Goal: Task Accomplishment & Management: Manage account settings

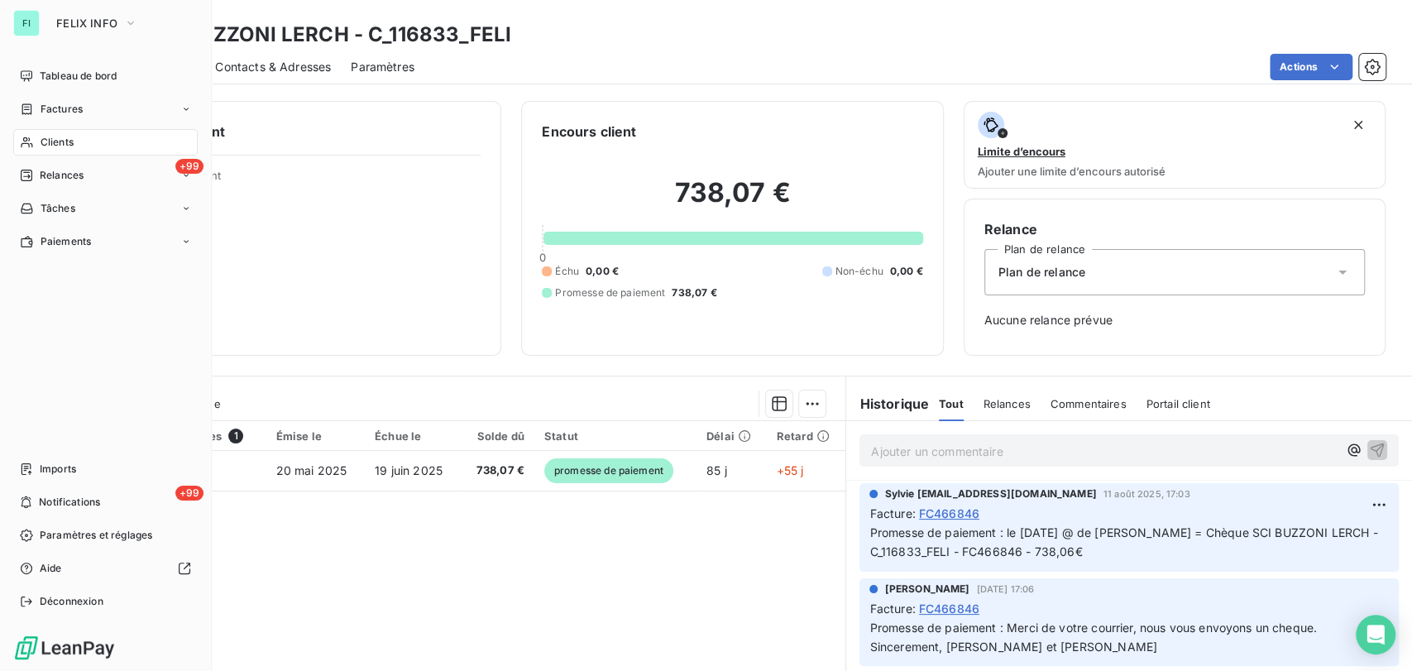
click at [41, 141] on span "Clients" at bounding box center [57, 142] width 33 height 15
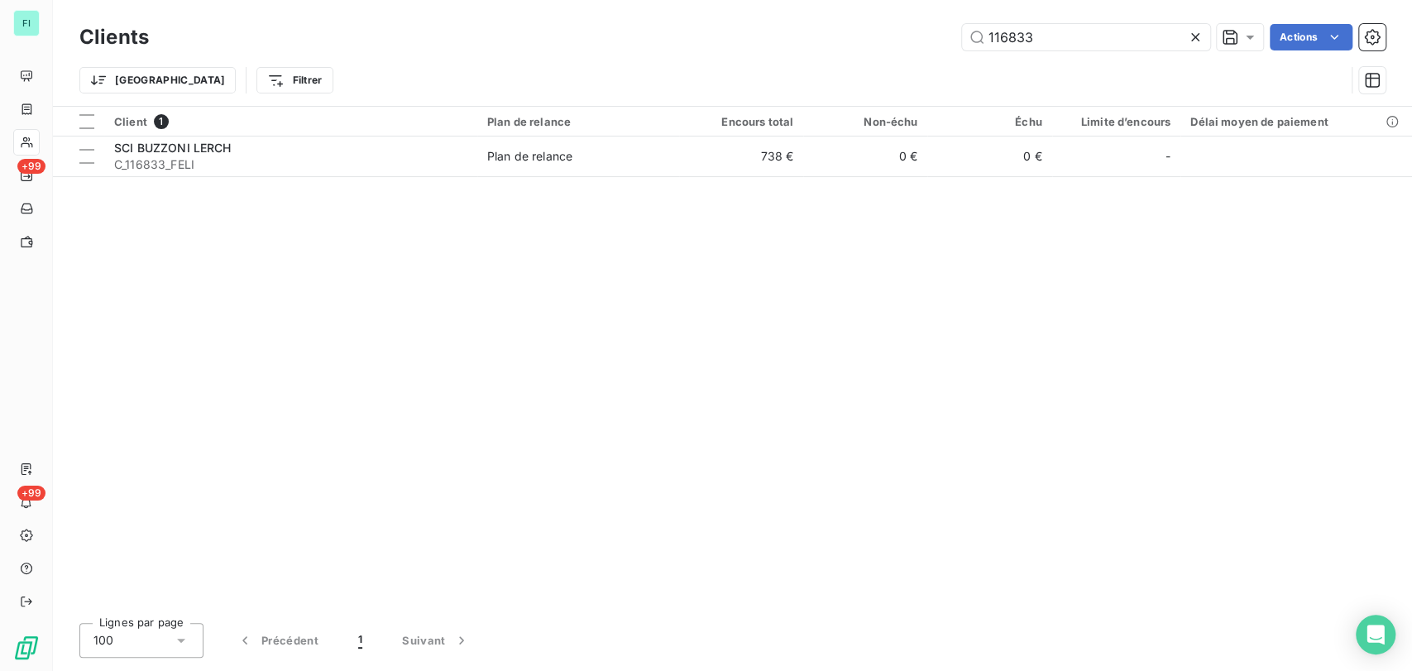
drag, startPoint x: 1032, startPoint y: 33, endPoint x: 923, endPoint y: 35, distance: 109.2
click at [926, 35] on div "116833 Actions" at bounding box center [777, 37] width 1217 height 26
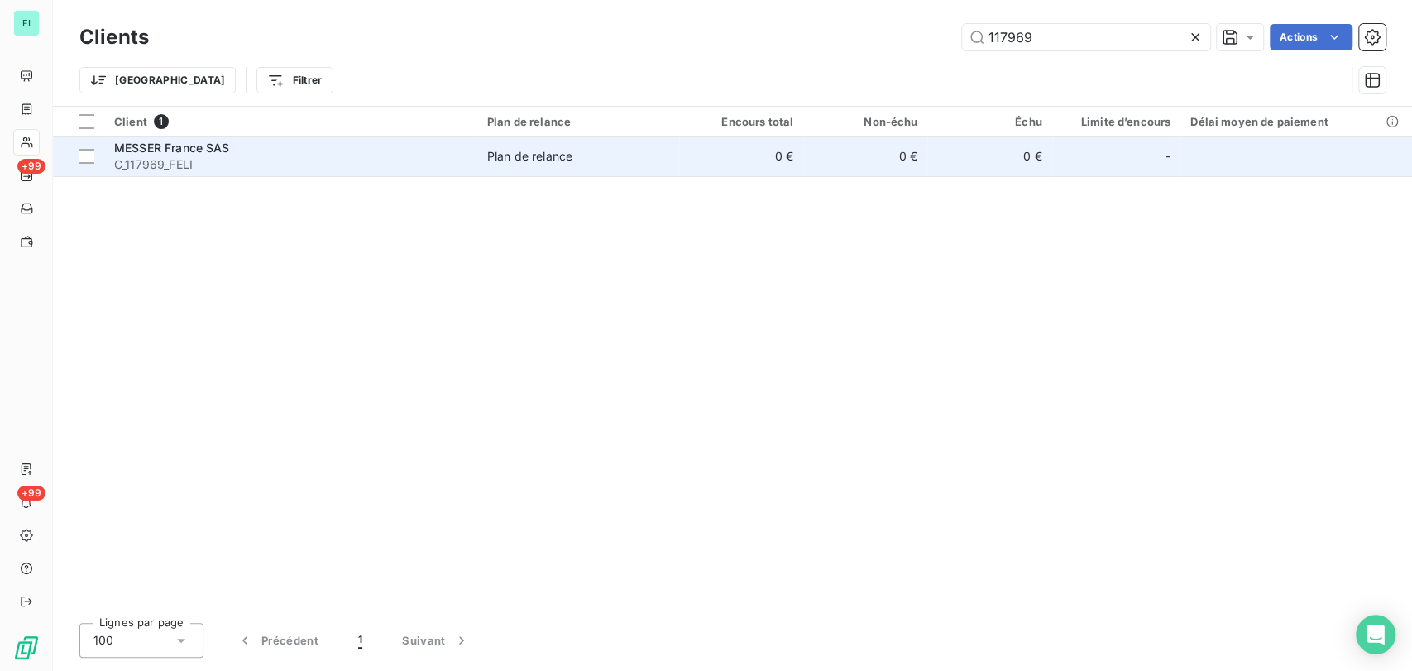
type input "117969"
click at [172, 143] on span "MESSER France SAS" at bounding box center [172, 148] width 116 height 14
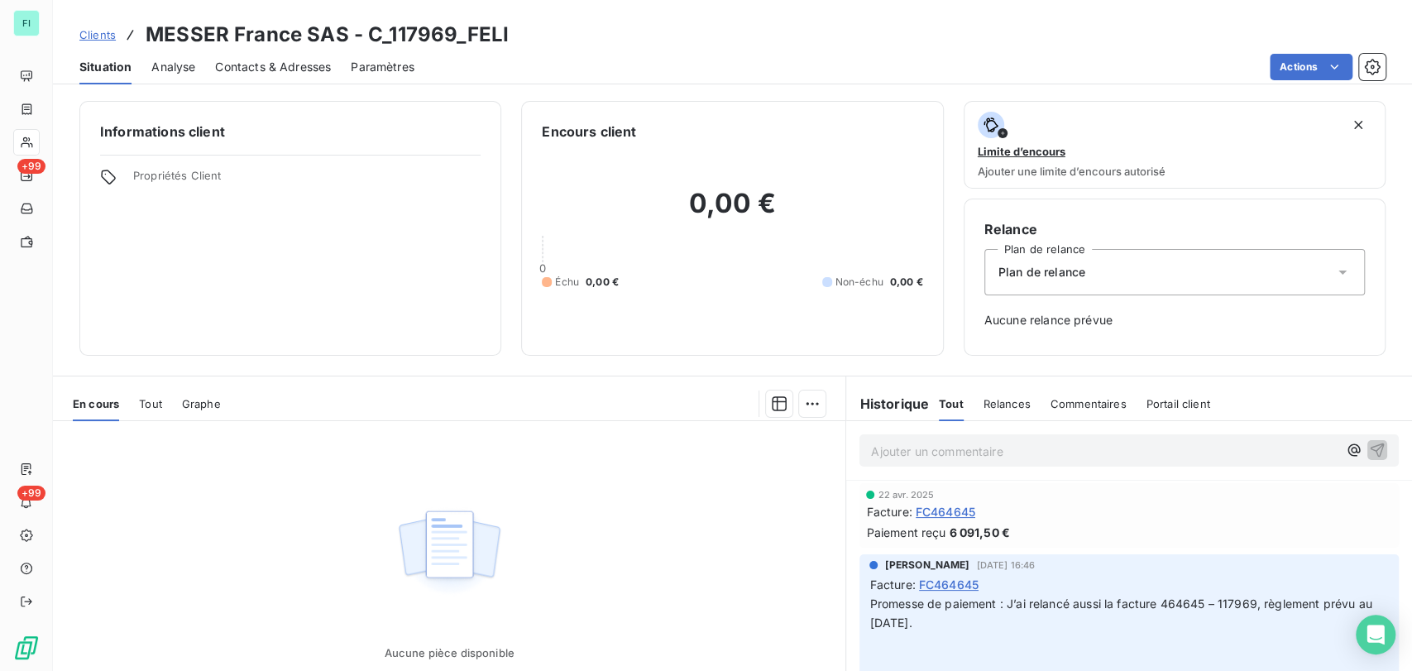
click at [907, 458] on p "Ajouter un commentaire ﻿" at bounding box center [1104, 451] width 467 height 21
click at [1020, 445] on p "le 13/08/25 @ de émilie =" at bounding box center [1104, 450] width 467 height 19
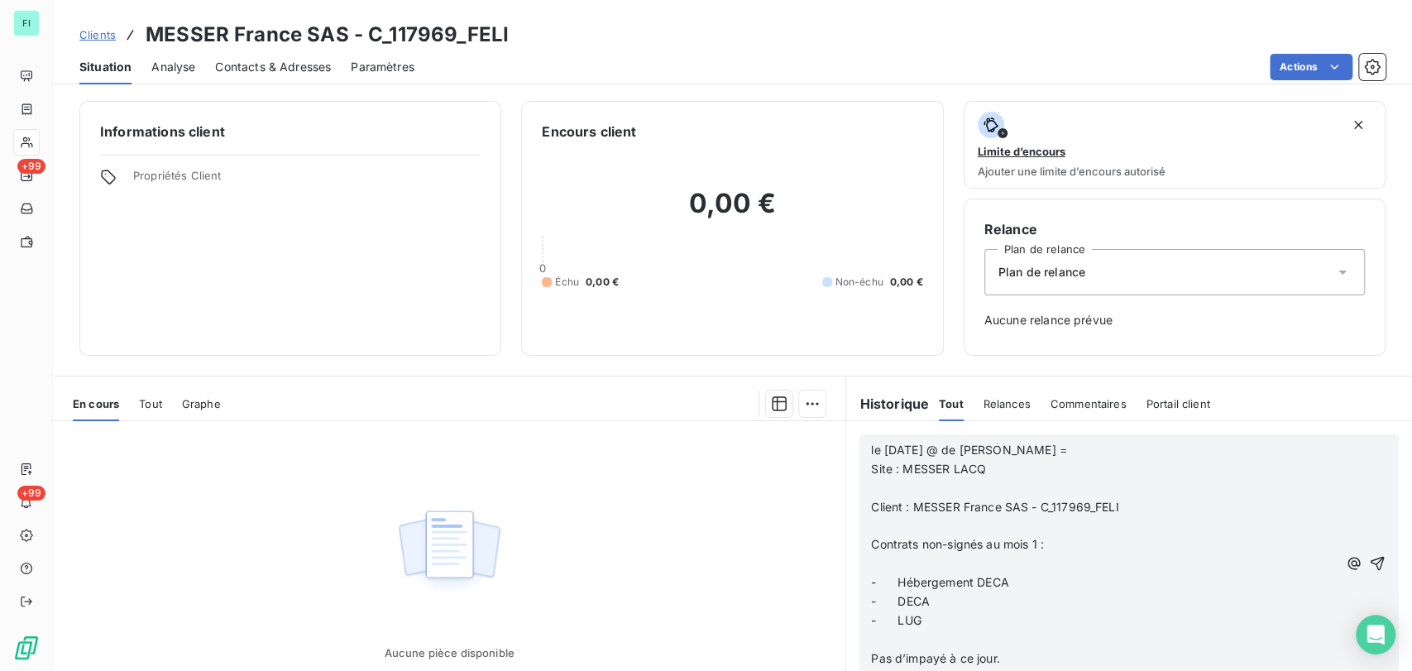
click at [894, 486] on p "﻿" at bounding box center [1104, 488] width 467 height 19
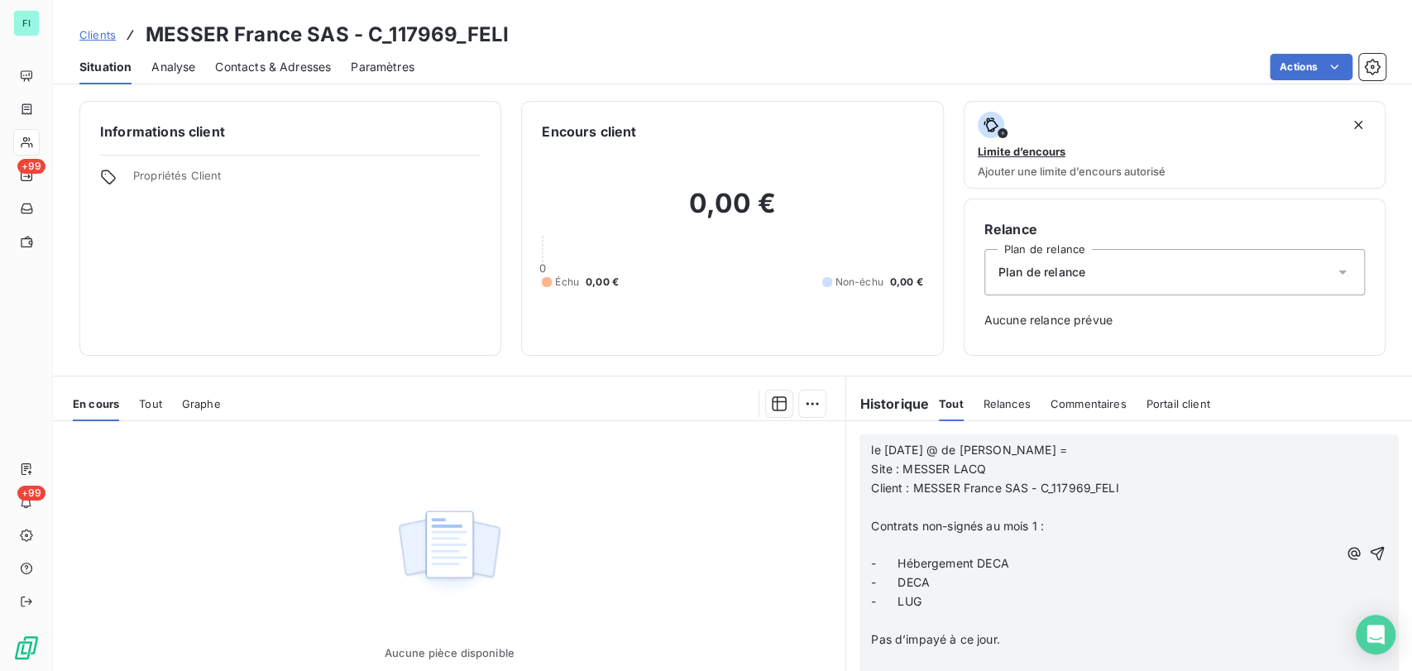
click at [891, 503] on p "﻿" at bounding box center [1104, 507] width 467 height 19
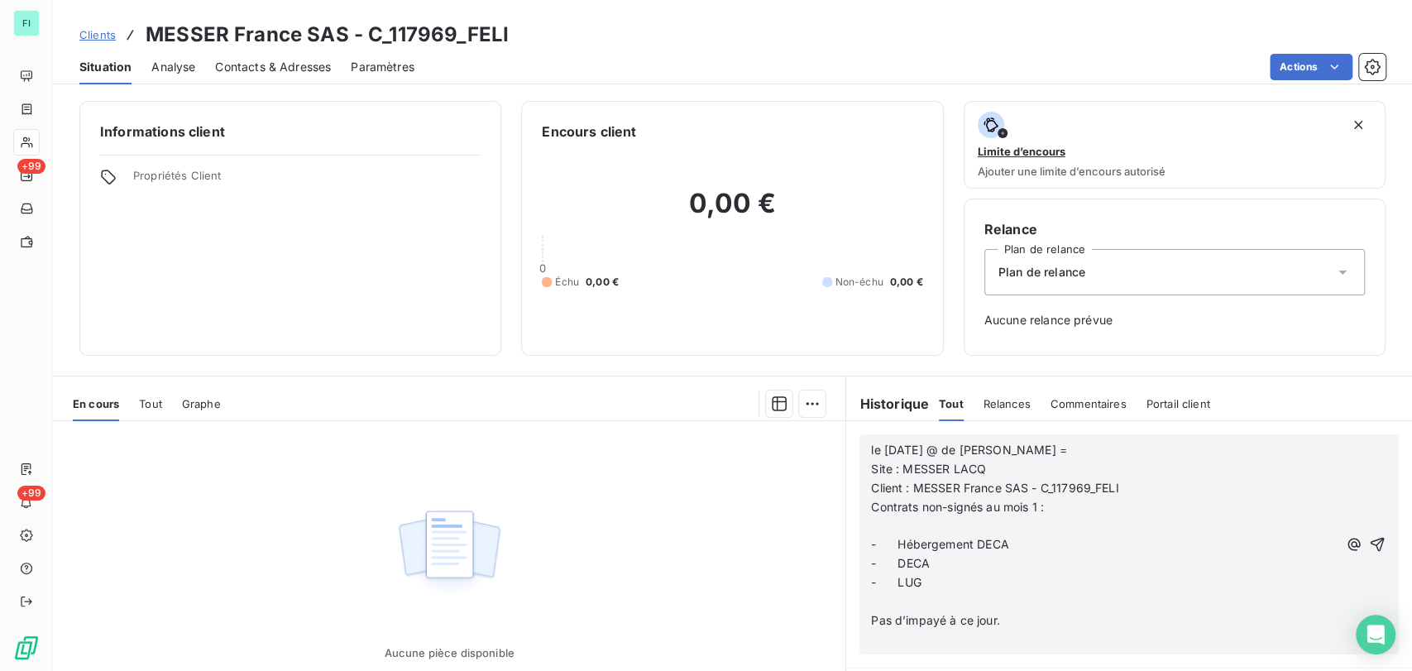
click at [880, 527] on p "﻿" at bounding box center [1104, 526] width 467 height 19
click at [880, 577] on p "﻿" at bounding box center [1104, 582] width 467 height 19
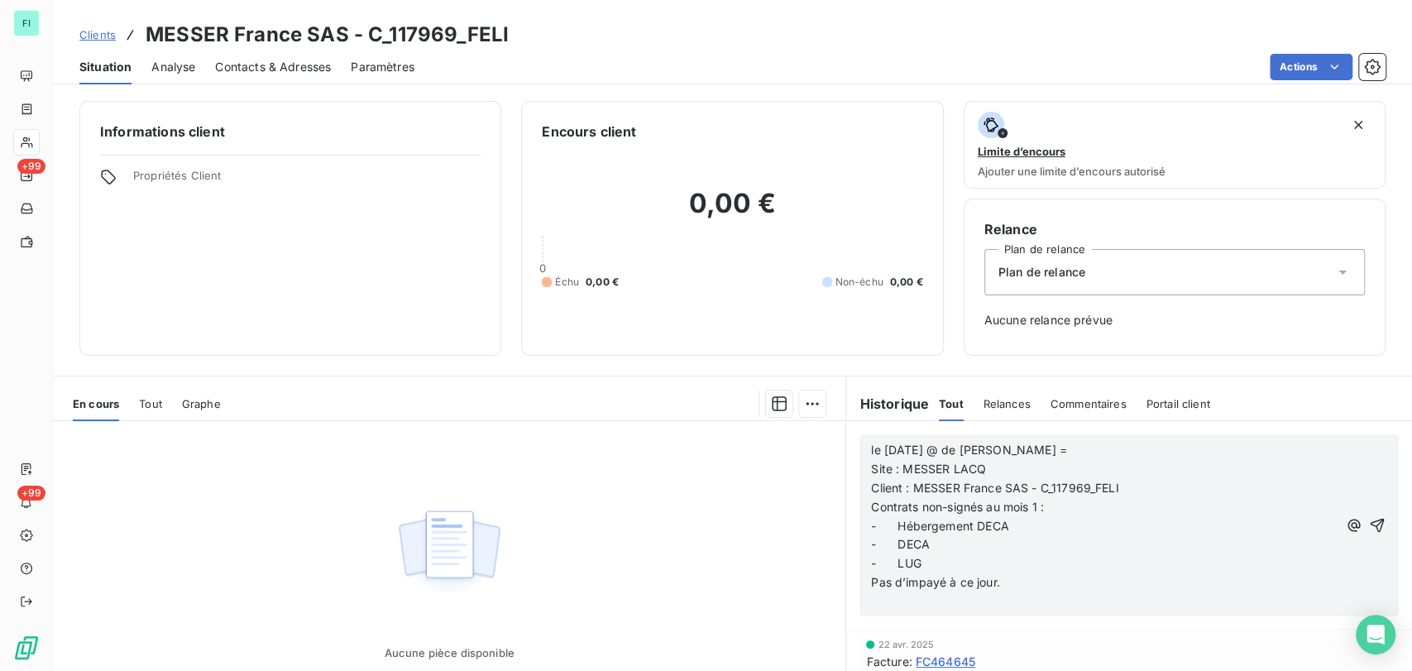
click at [883, 596] on p "﻿" at bounding box center [1104, 601] width 467 height 19
click at [1371, 511] on icon "button" at bounding box center [1378, 516] width 14 height 14
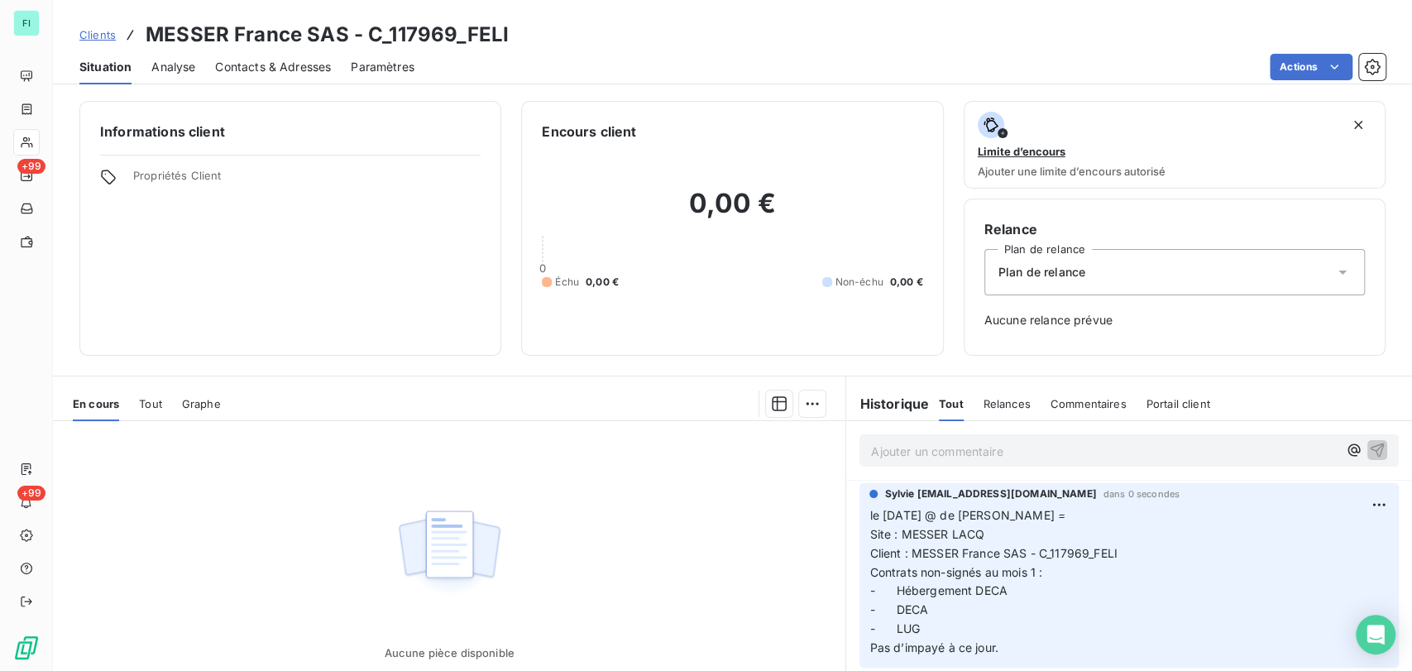
click at [1037, 521] on p "le 13/08/25 @ de émilie = Site : MESSER LACQ Client : MESSER France SAS - C_117…" at bounding box center [1130, 581] width 520 height 151
click at [1346, 505] on html "FI +99 +99 Clients MESSER France SAS - C_117969_FELI Situation Analyse Contacts…" at bounding box center [706, 335] width 1412 height 671
click at [1295, 538] on div "Editer" at bounding box center [1311, 541] width 93 height 26
click at [1085, 524] on p "le 13/08/25 @ de émilie = Site : MESSER LACQ Client : MESSER France SAS - C_117…" at bounding box center [1118, 581] width 496 height 151
click at [1371, 579] on icon "button" at bounding box center [1379, 581] width 17 height 17
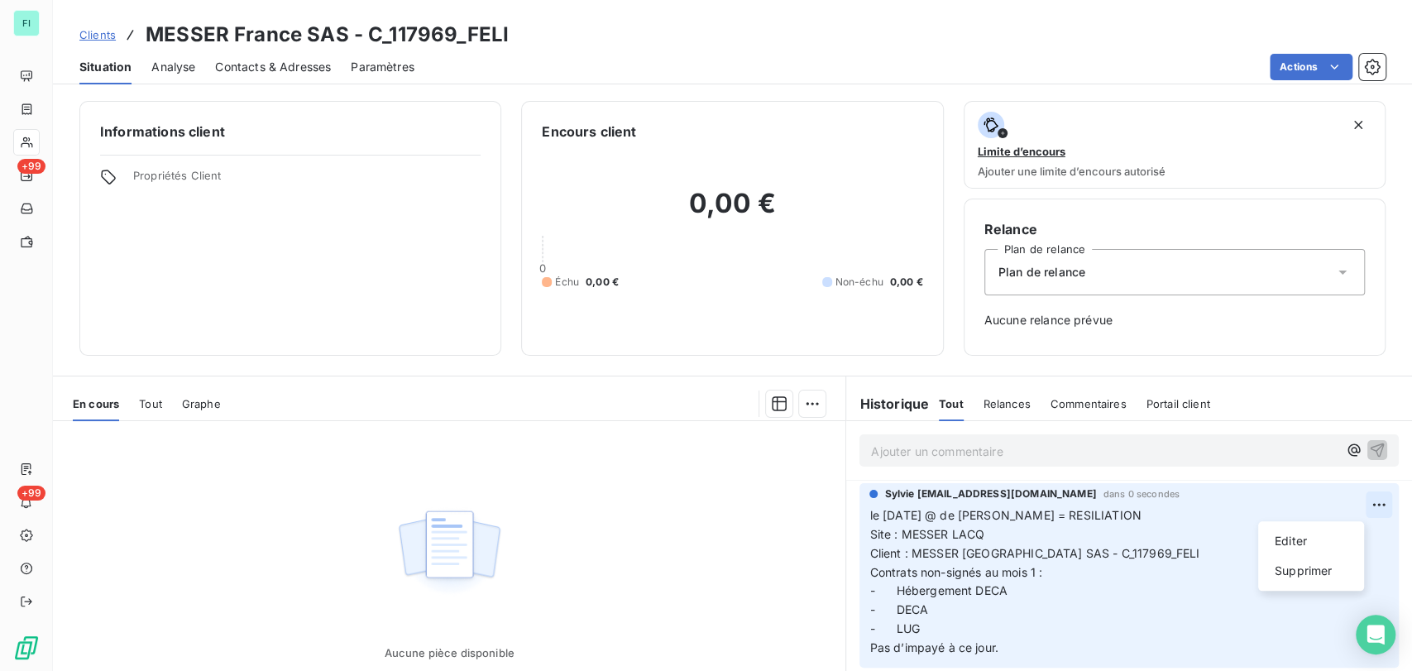
click at [1348, 505] on html "FI +99 +99 Clients MESSER France SAS - C_117969_FELI Situation Analyse Contacts…" at bounding box center [706, 335] width 1412 height 671
click at [1291, 531] on div "Editer" at bounding box center [1311, 541] width 93 height 26
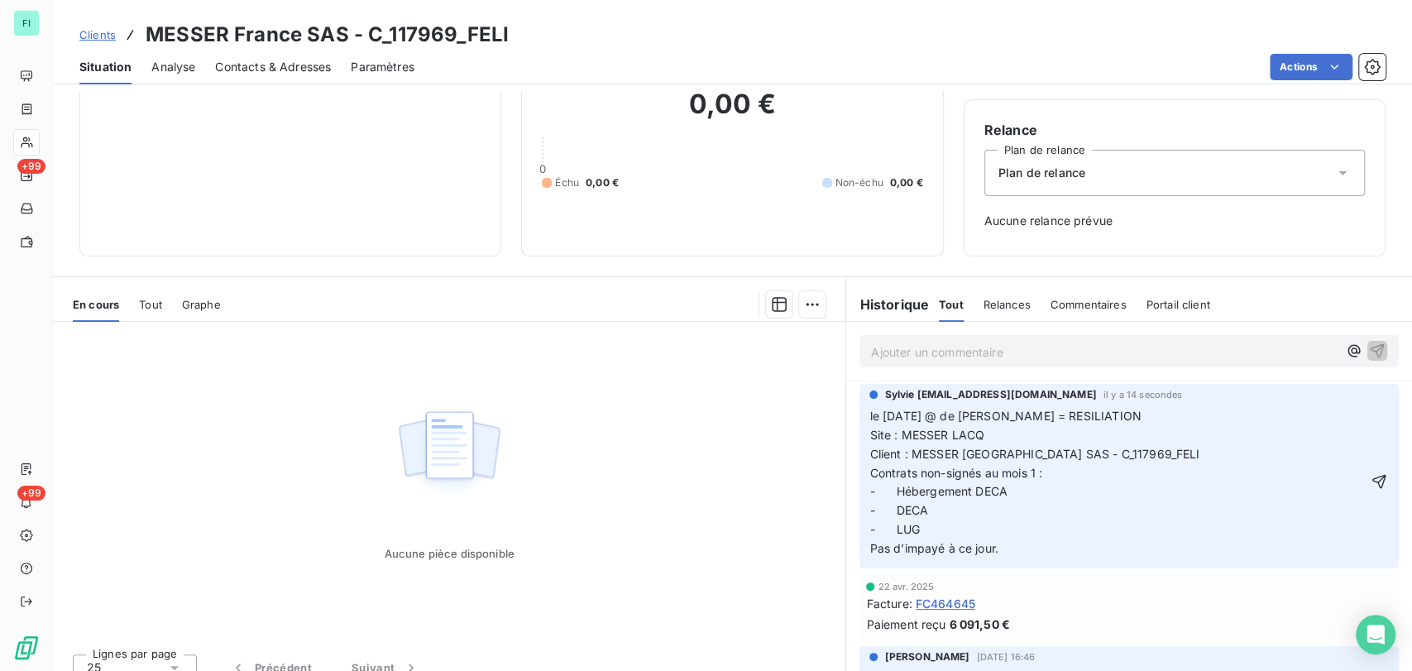
scroll to position [106, 0]
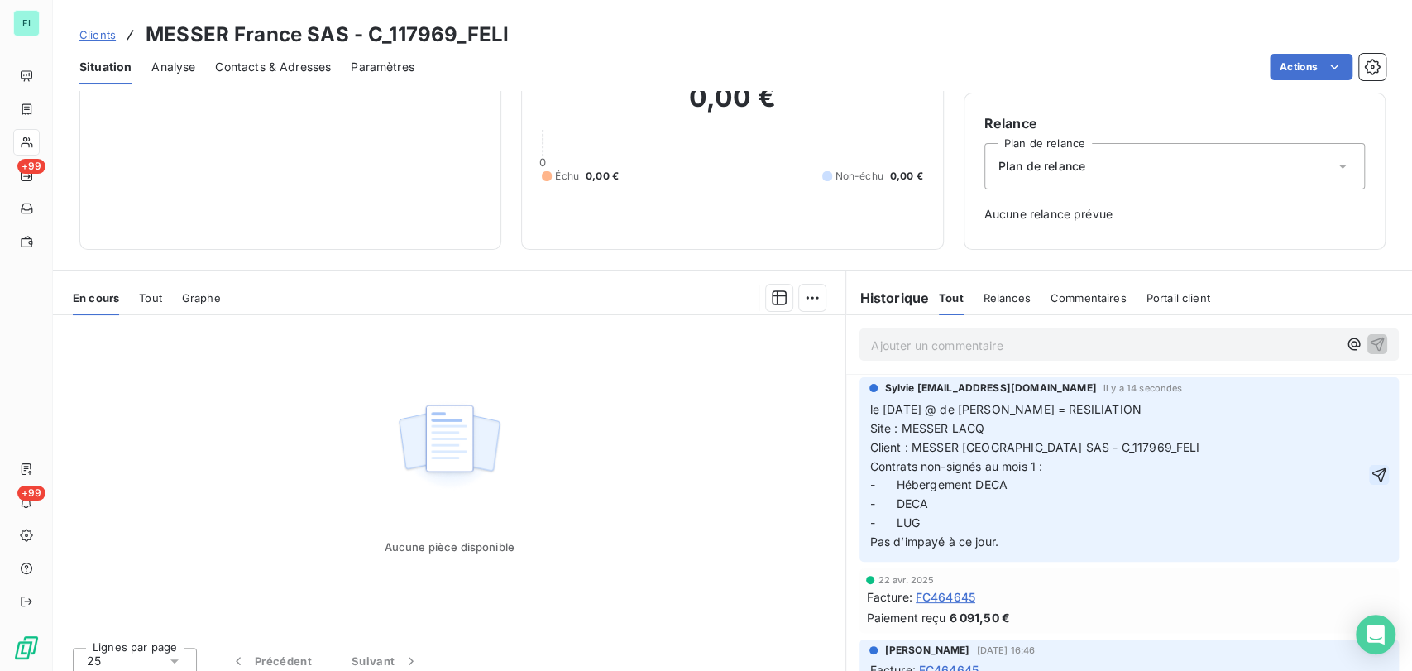
click at [1371, 476] on icon "button" at bounding box center [1379, 475] width 17 height 17
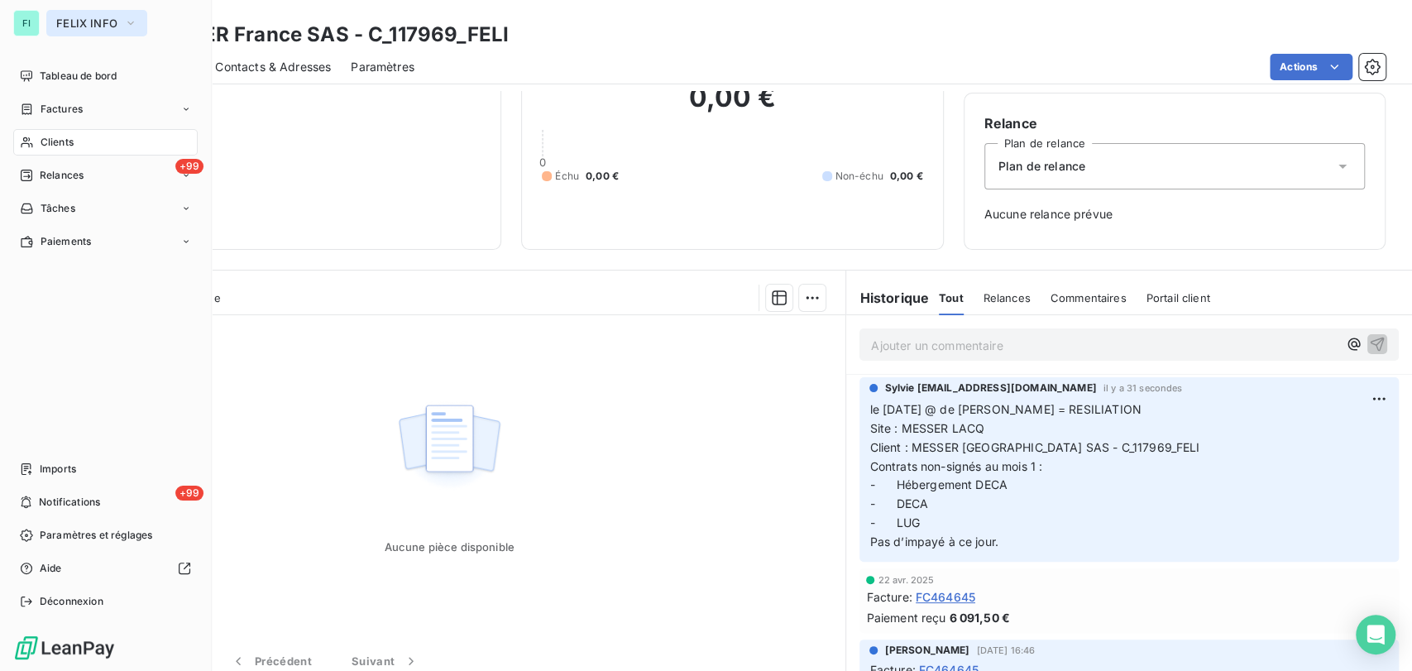
drag, startPoint x: 132, startPoint y: 23, endPoint x: 129, endPoint y: 34, distance: 11.0
click at [132, 23] on icon "button" at bounding box center [130, 23] width 13 height 17
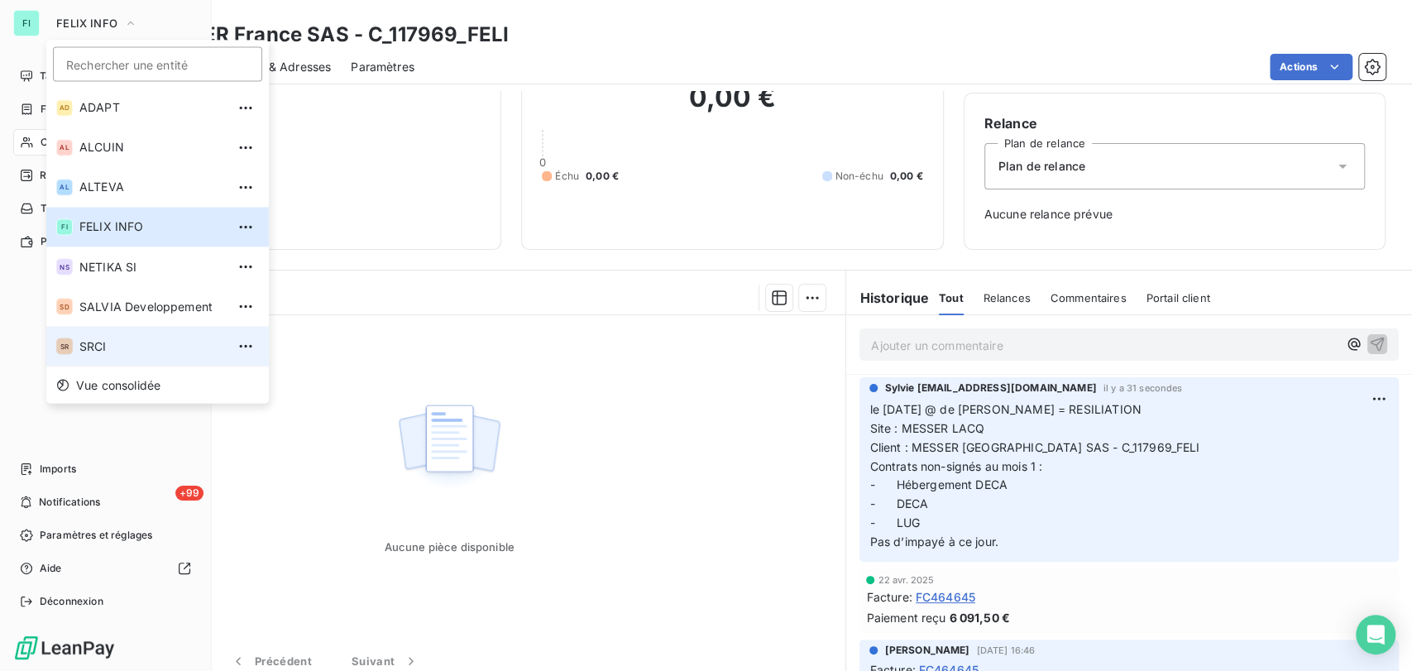
click at [87, 347] on span "SRCI" at bounding box center [152, 346] width 146 height 17
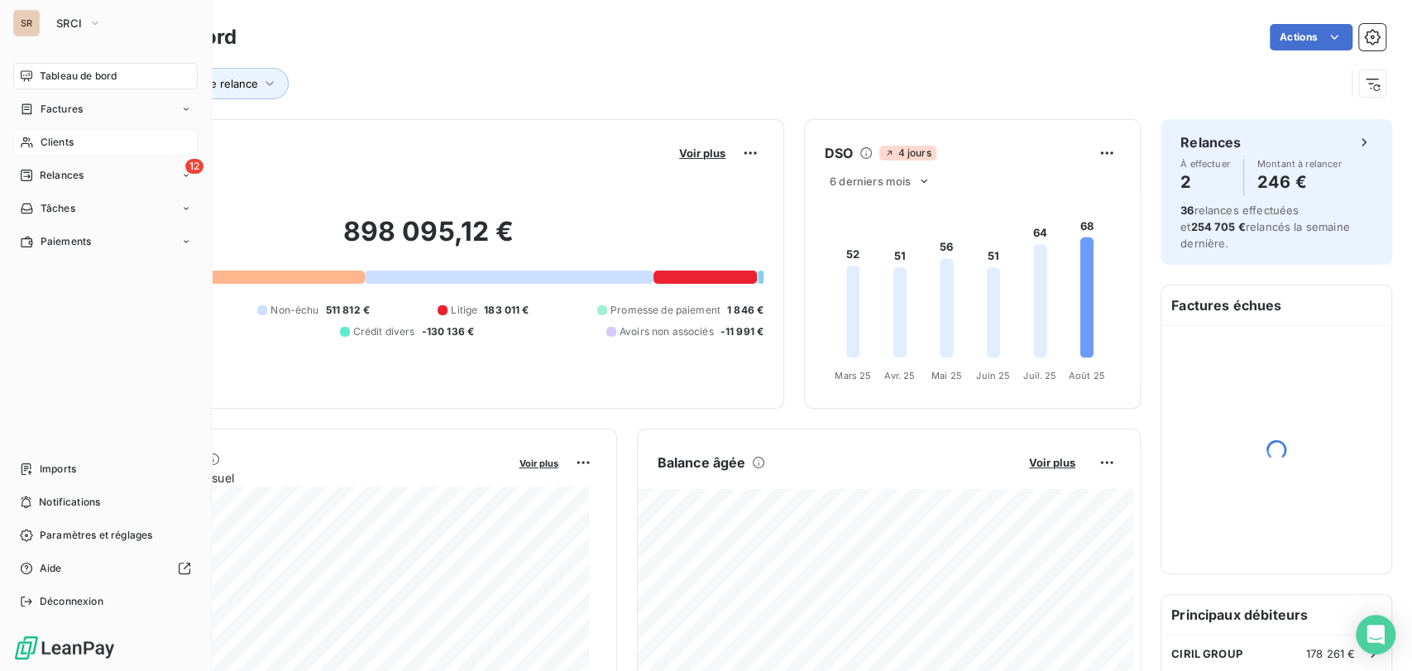
click at [43, 140] on span "Clients" at bounding box center [57, 142] width 33 height 15
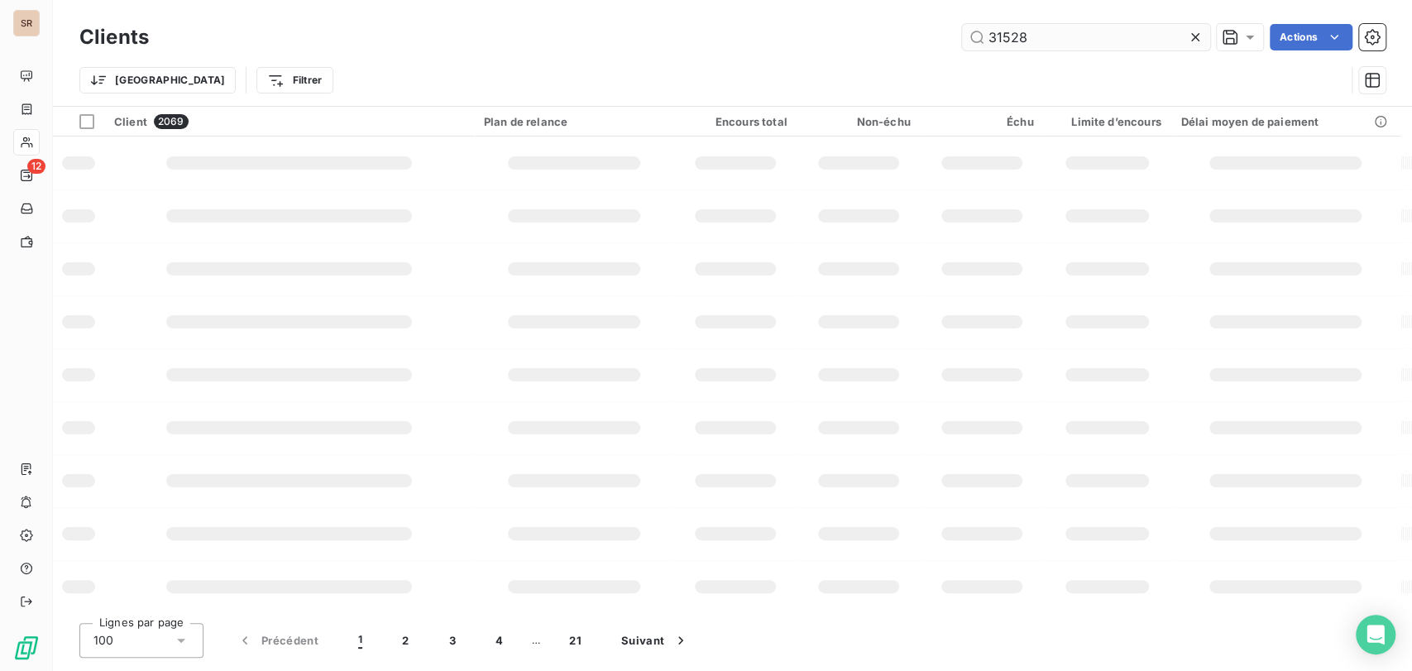
type input "31528"
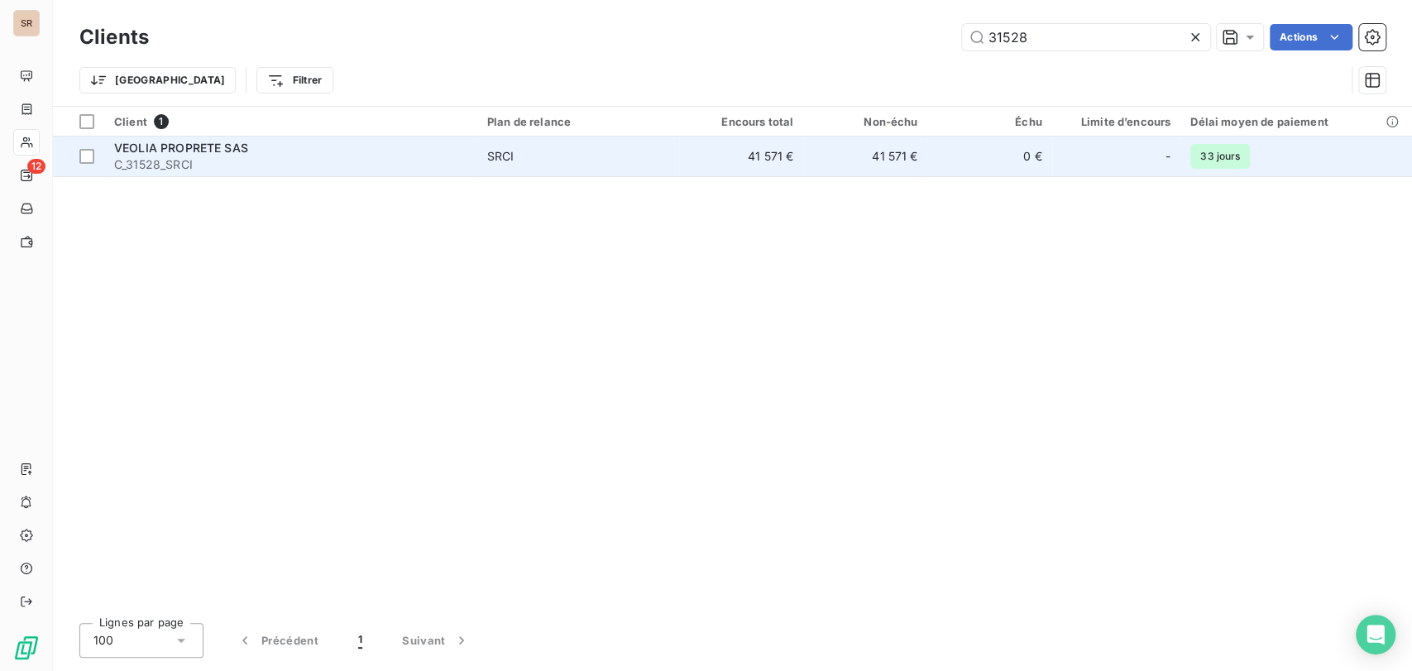
click at [145, 149] on span "VEOLIA PROPRETE SAS" at bounding box center [181, 148] width 134 height 14
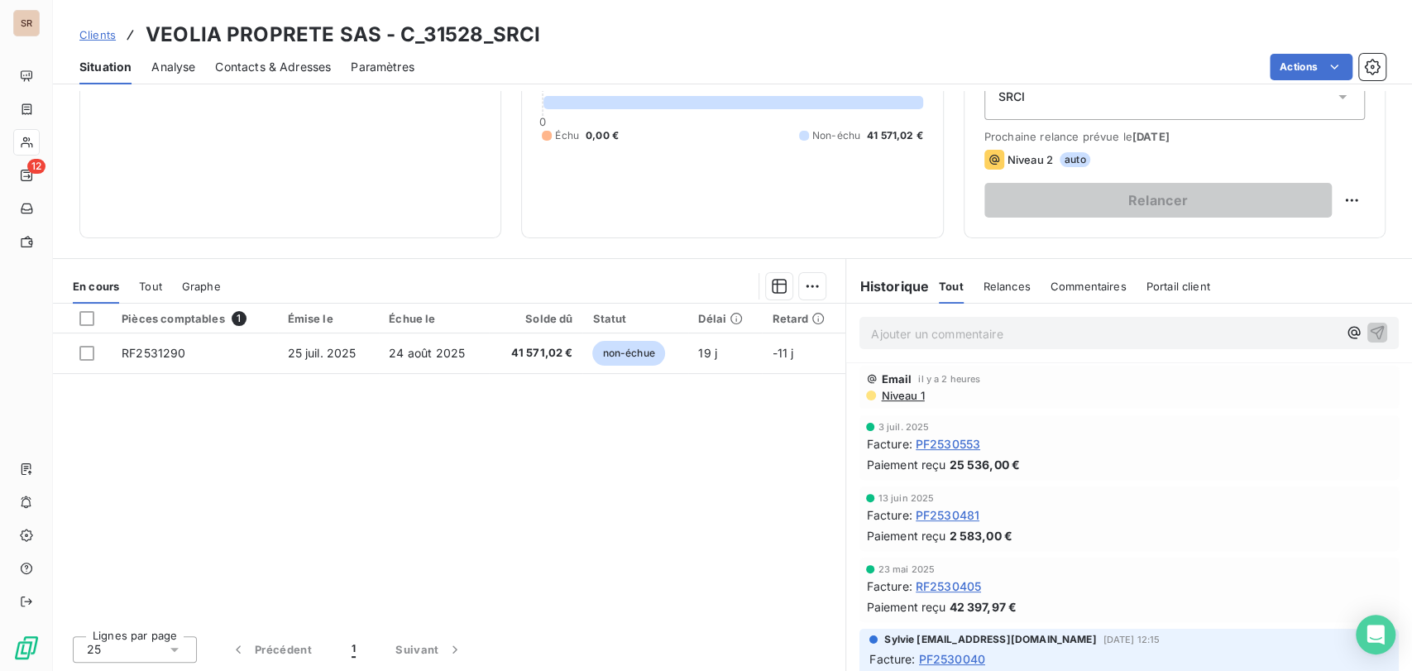
scroll to position [176, 0]
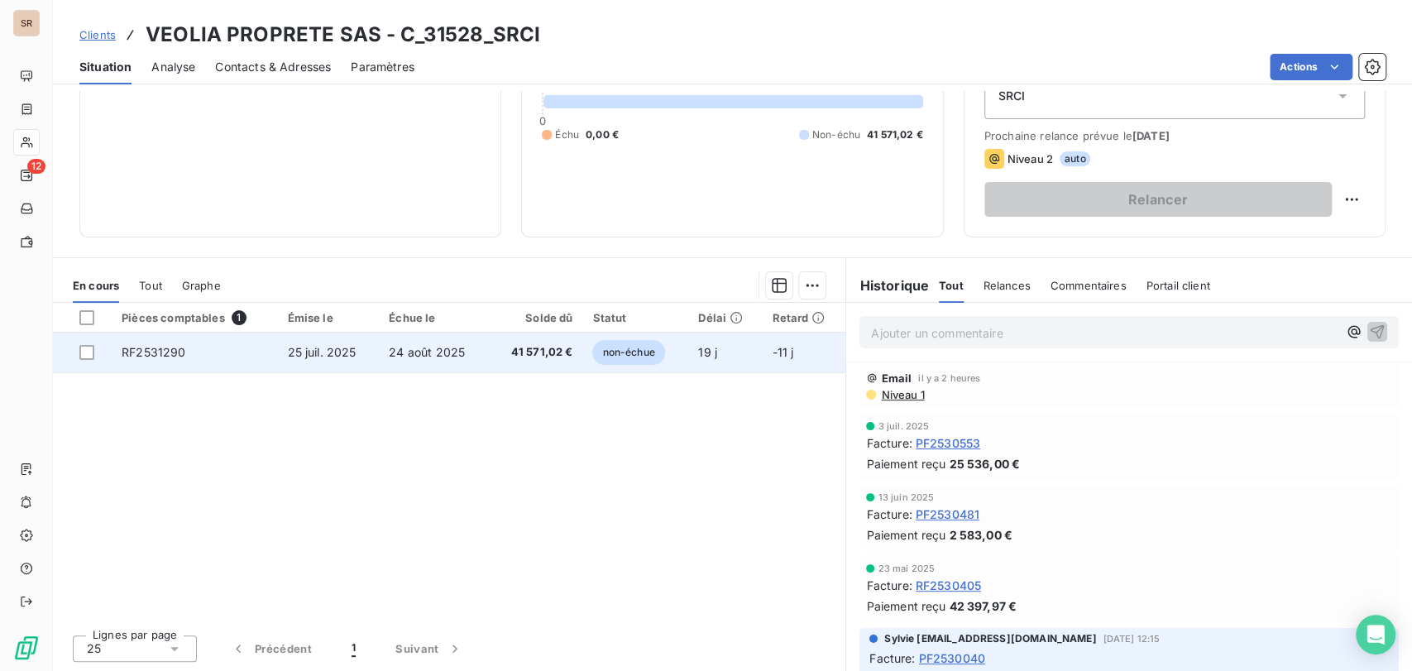
click at [158, 357] on span "RF2531290" at bounding box center [154, 352] width 64 height 14
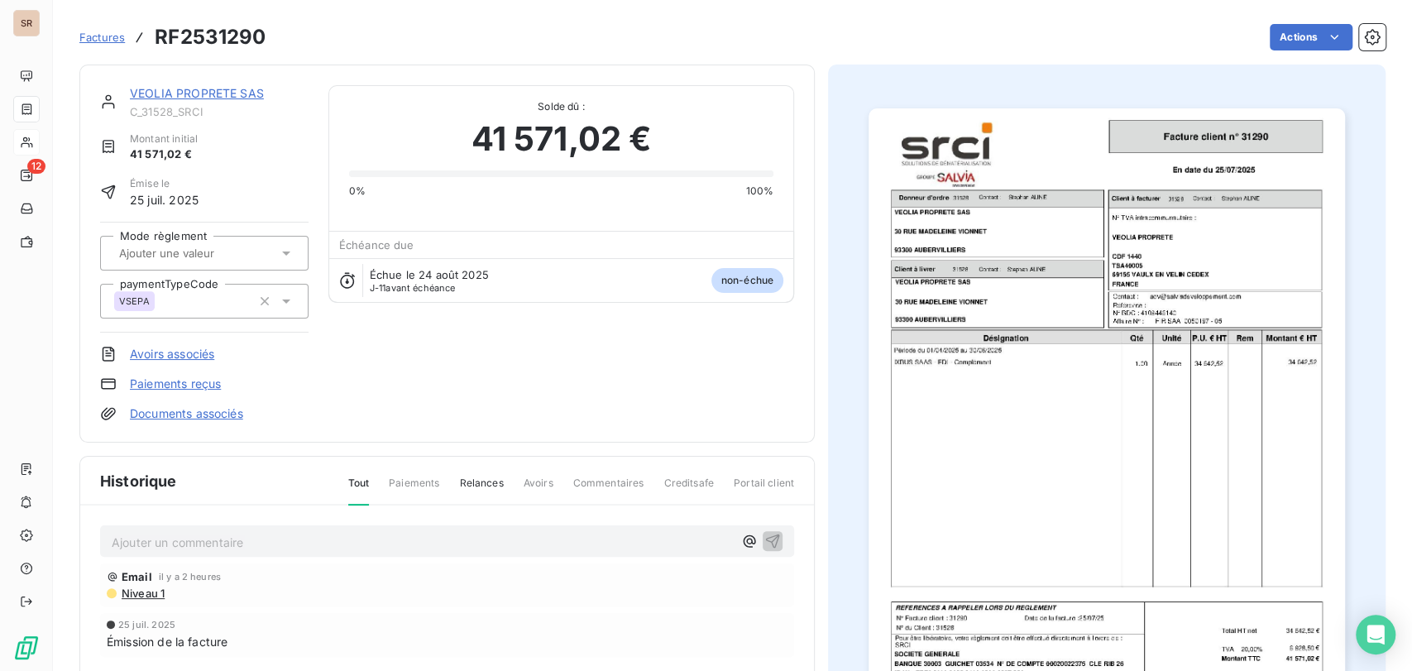
click at [184, 544] on p "Ajouter un commentaire ﻿" at bounding box center [422, 542] width 621 height 21
click at [305, 543] on p "le 13/08/25 @ de véolia =" at bounding box center [422, 541] width 621 height 19
click at [768, 537] on icon "button" at bounding box center [772, 540] width 17 height 17
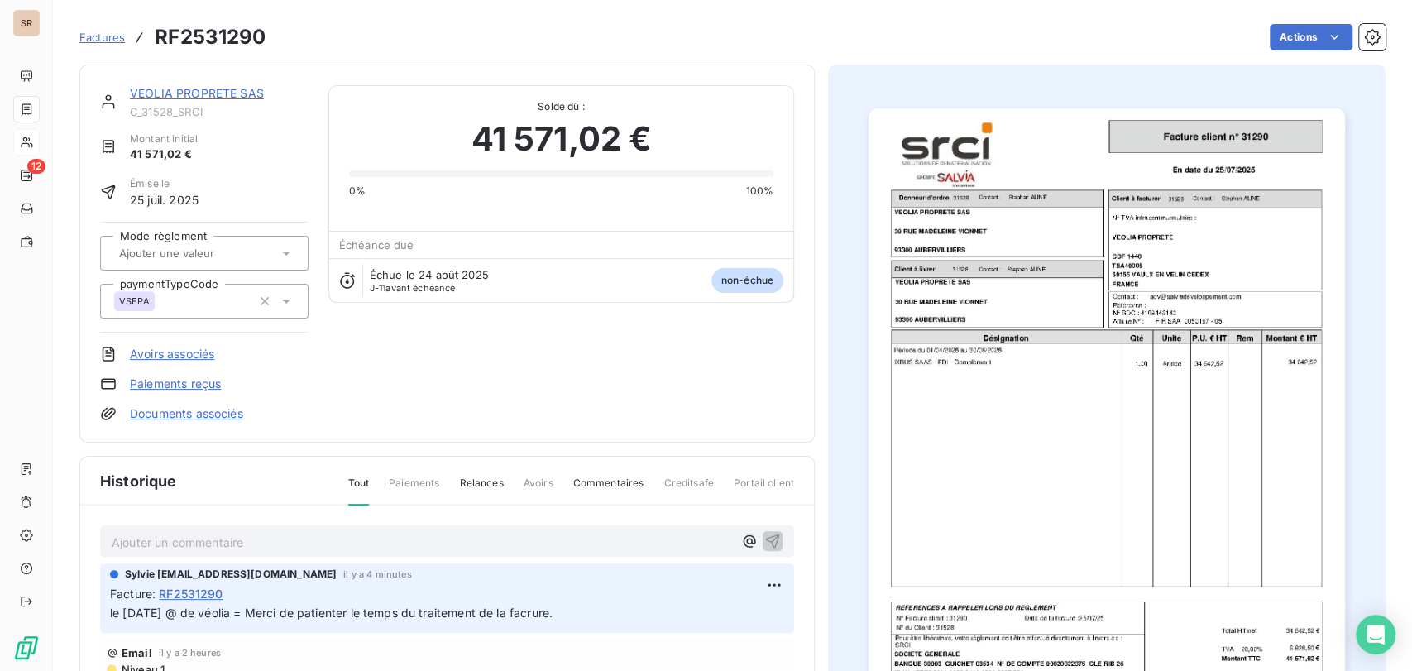
click at [165, 94] on link "VEOLIA PROPRETE SAS" at bounding box center [197, 93] width 134 height 14
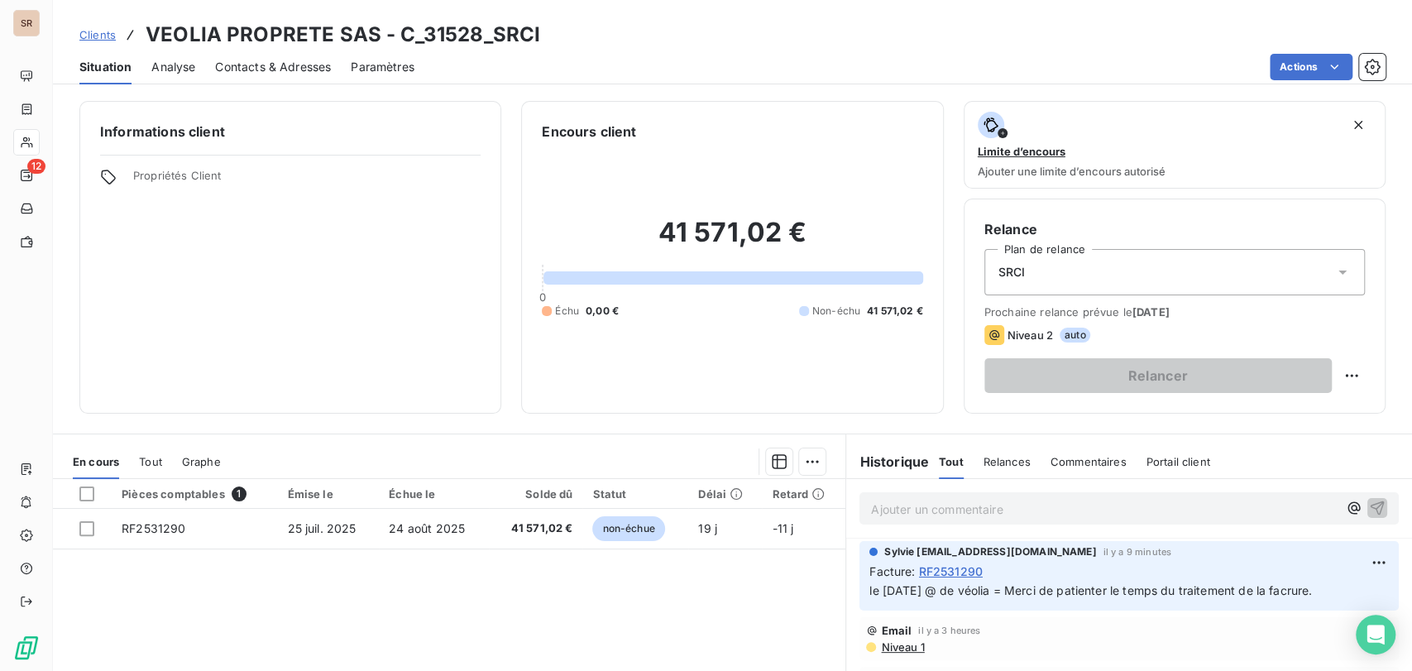
click at [265, 68] on span "Contacts & Adresses" at bounding box center [273, 67] width 116 height 17
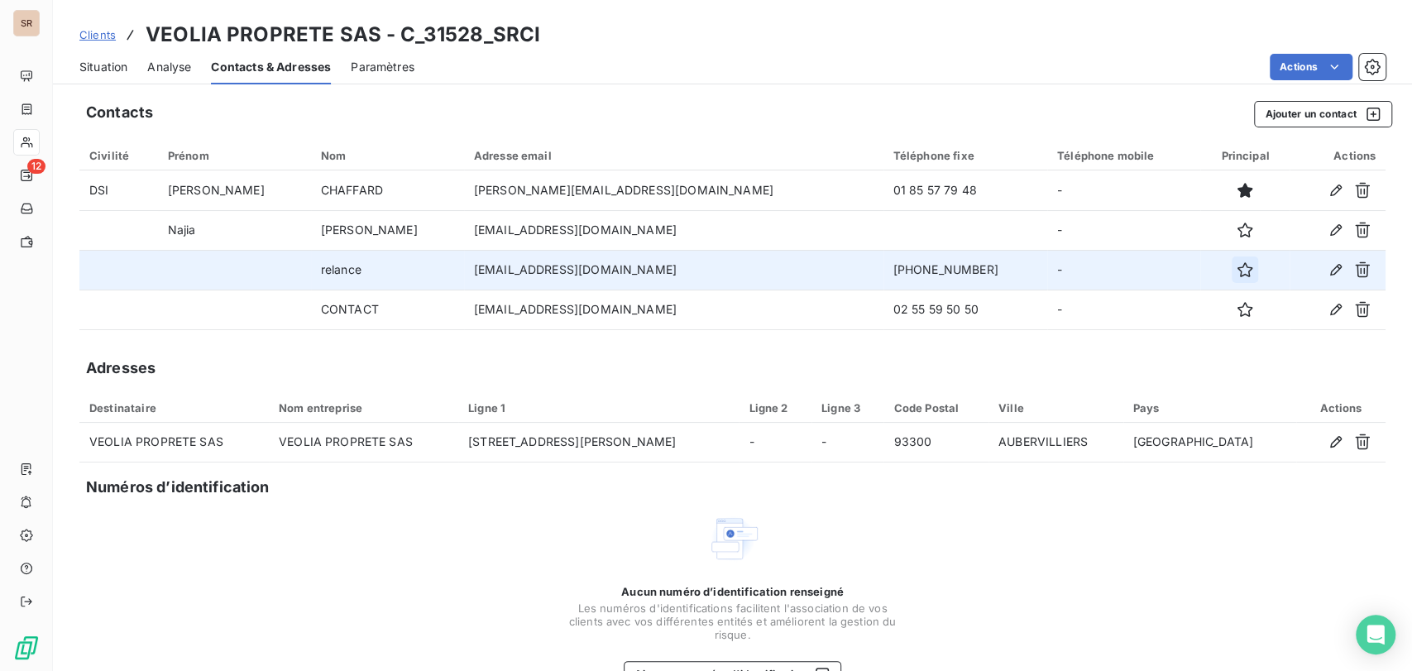
click at [1237, 270] on icon "button" at bounding box center [1245, 269] width 17 height 17
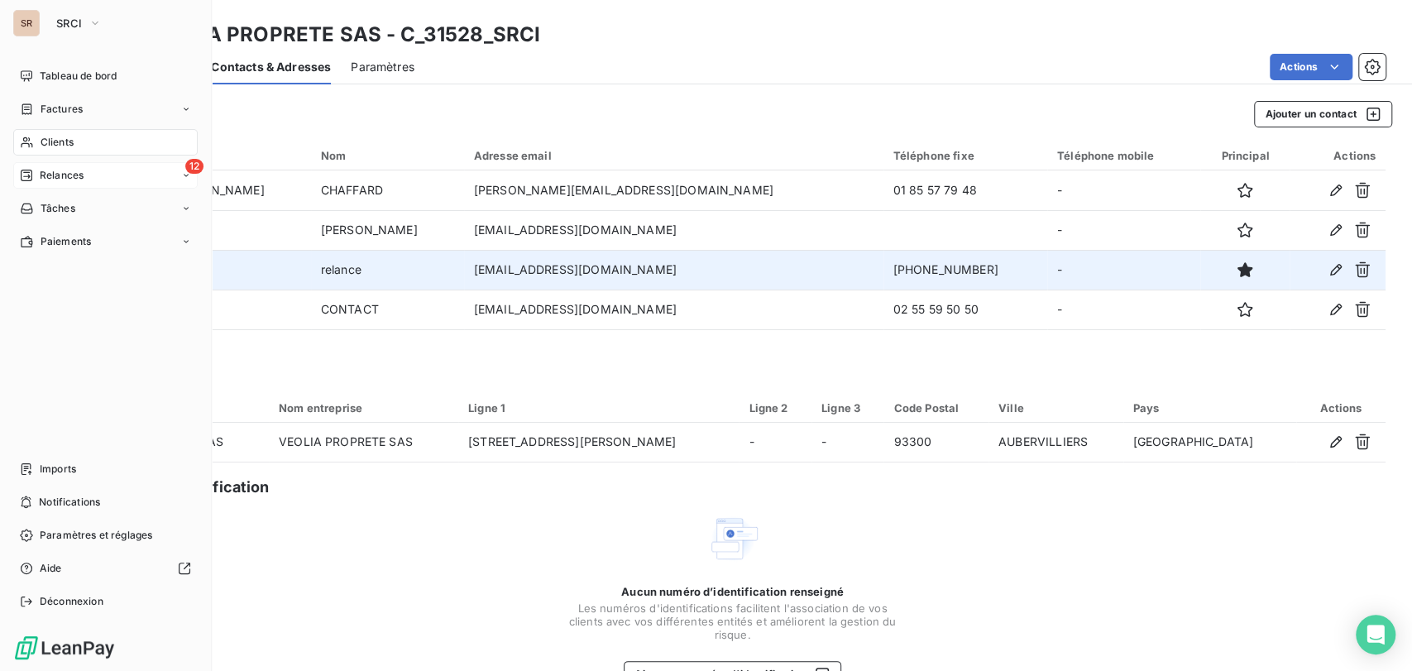
click at [44, 171] on span "Relances" at bounding box center [62, 175] width 44 height 15
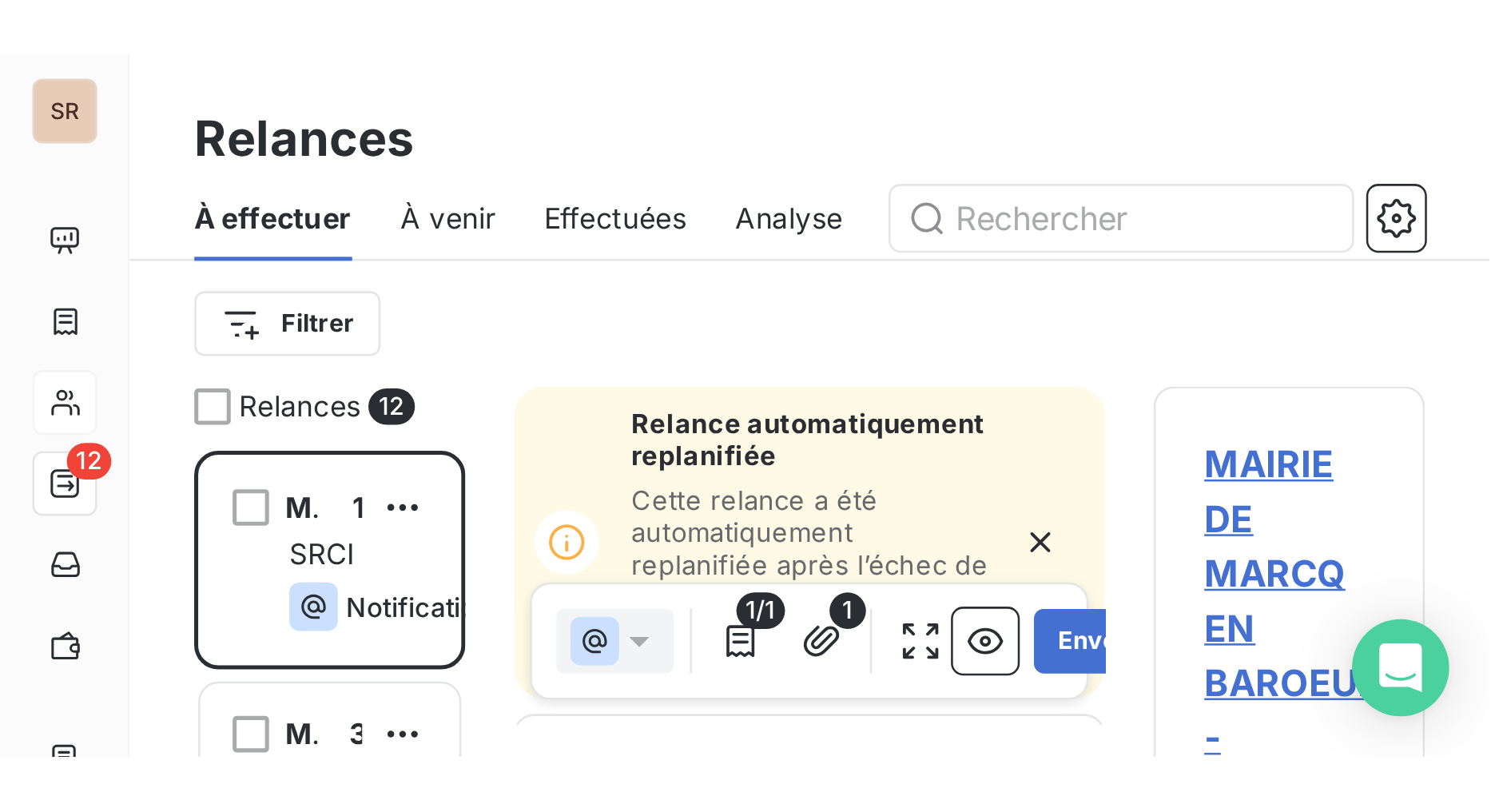
scroll to position [641, 320]
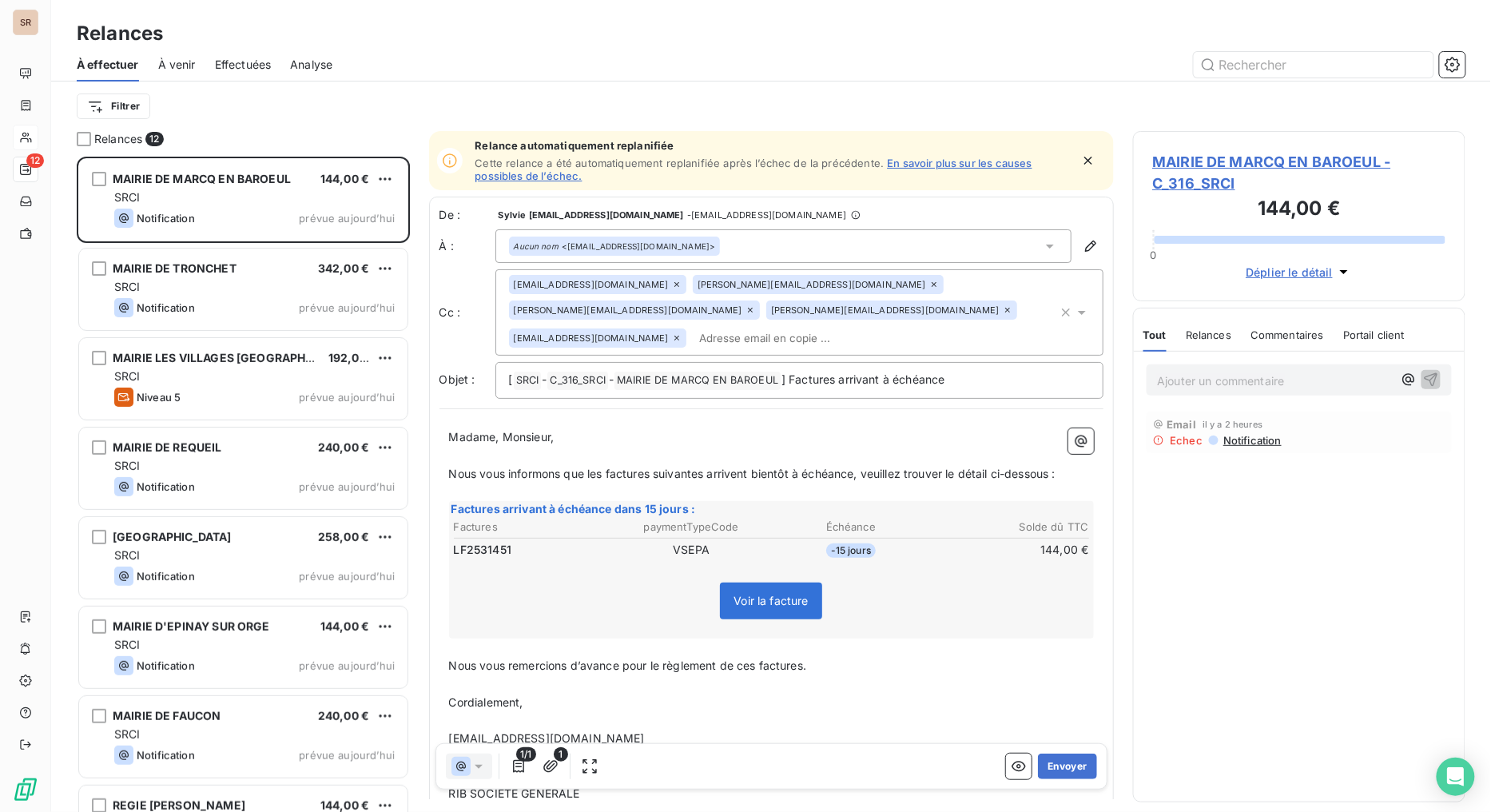
click at [1215, 169] on span "MAIRIE DE MARCQ EN BAROEUL - C_316_SRCI" at bounding box center [1300, 172] width 294 height 43
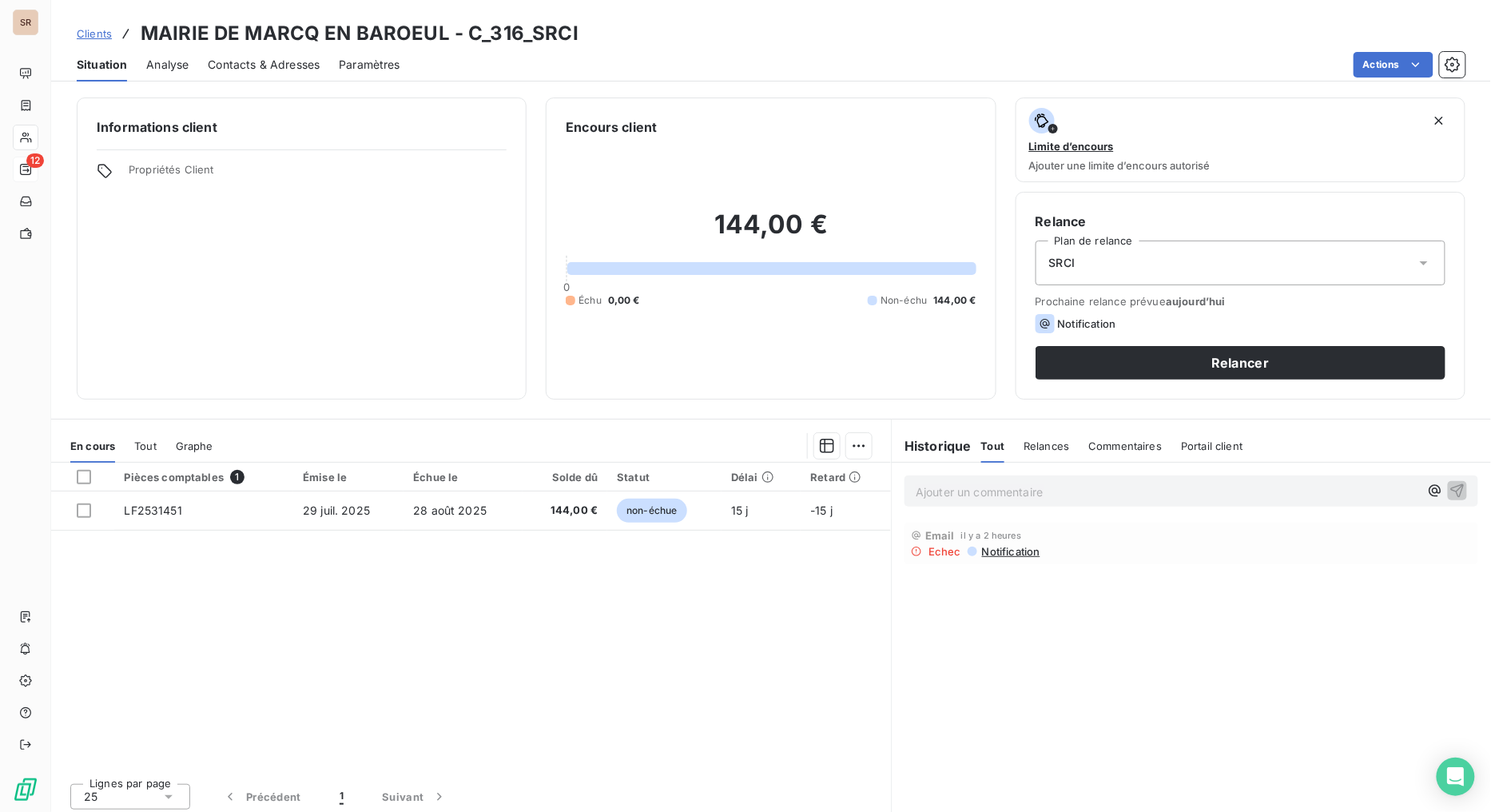
click at [254, 68] on span "Contacts & Adresses" at bounding box center [264, 65] width 112 height 16
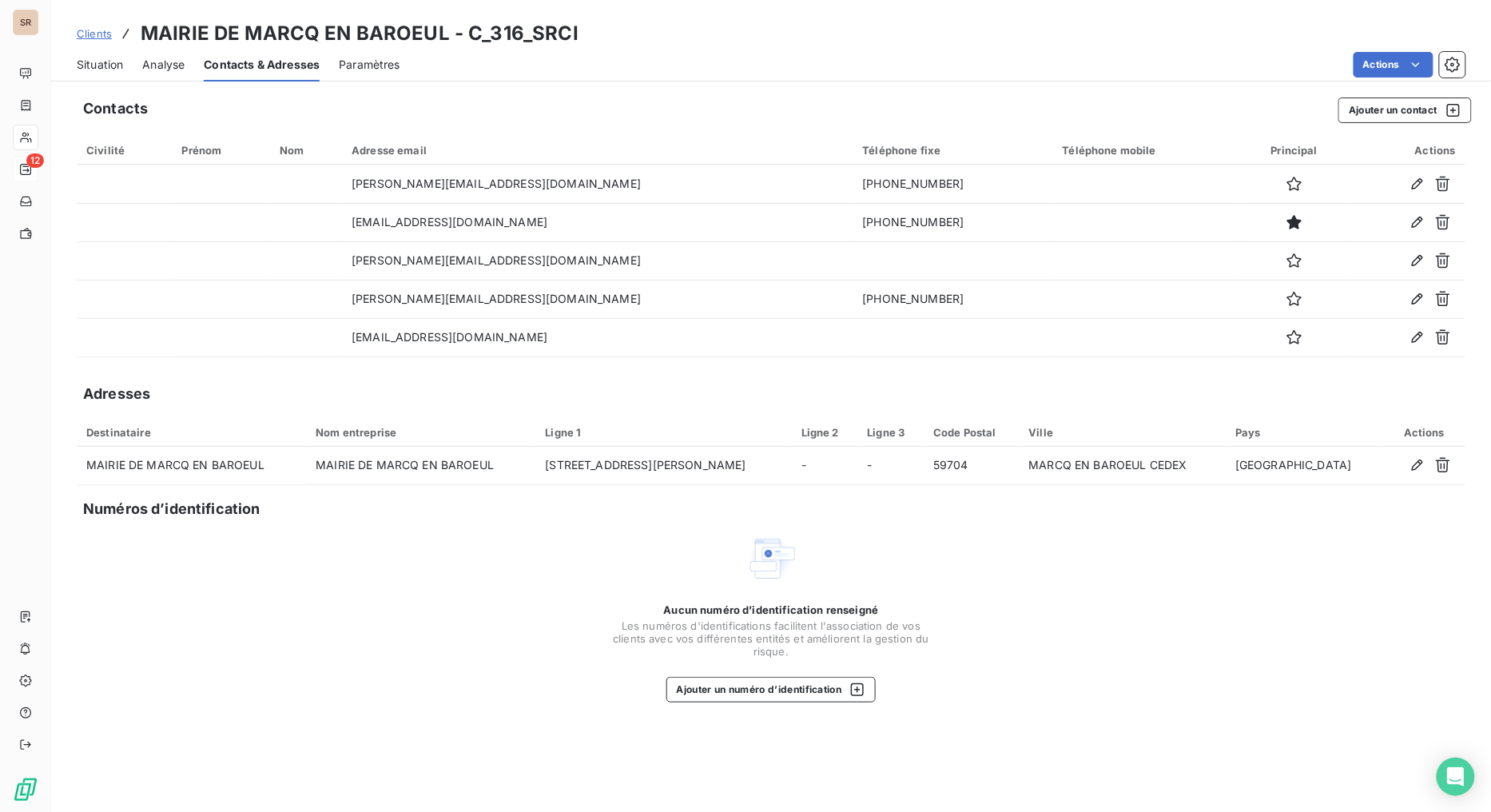
drag, startPoint x: 1283, startPoint y: 184, endPoint x: 1082, endPoint y: 117, distance: 211.9
click at [1286, 183] on icon "button" at bounding box center [1294, 183] width 16 height 16
click at [95, 64] on span "Situation" at bounding box center [99, 65] width 46 height 16
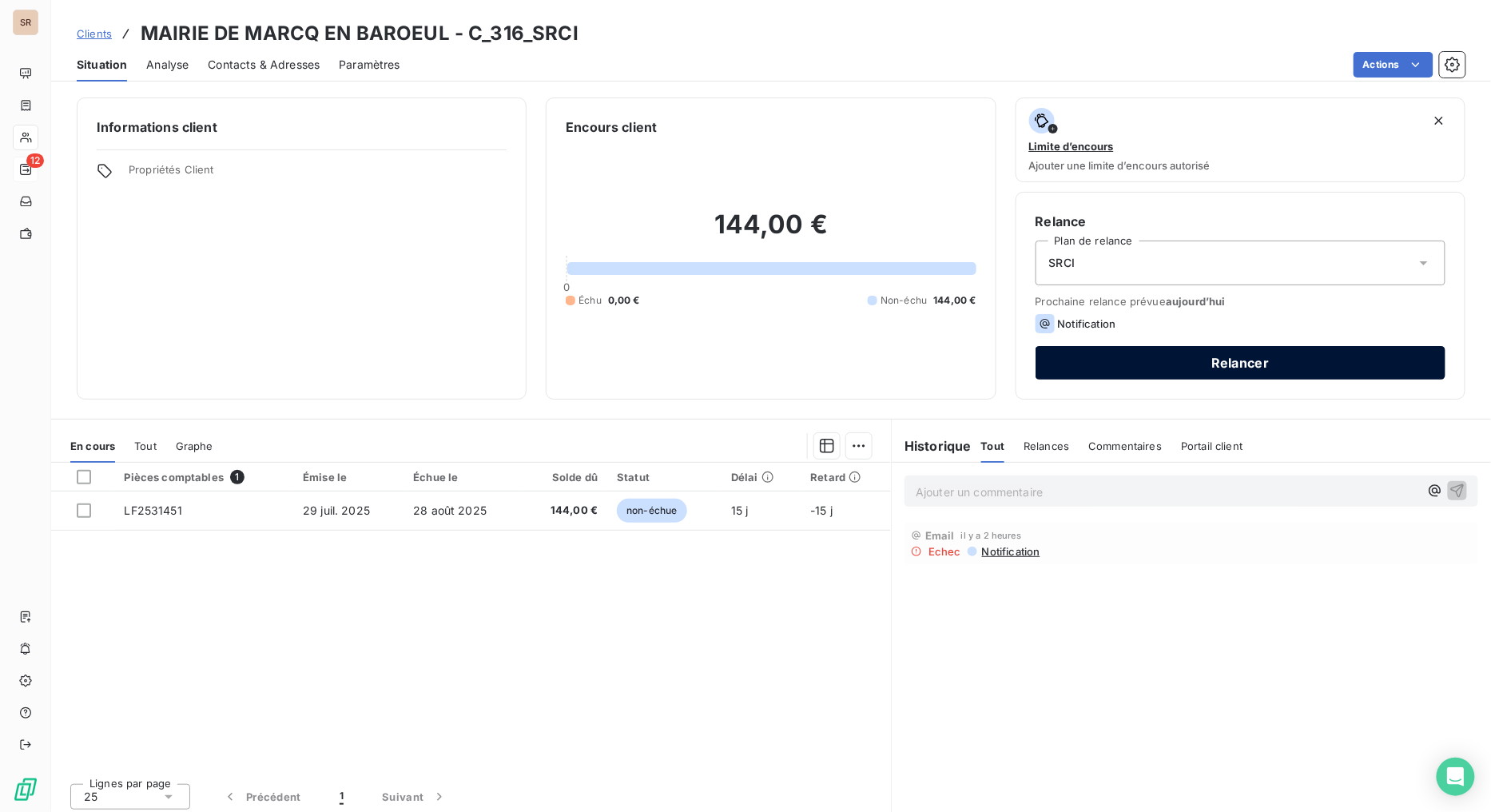
click at [1108, 374] on button "Relancer" at bounding box center [1240, 362] width 409 height 34
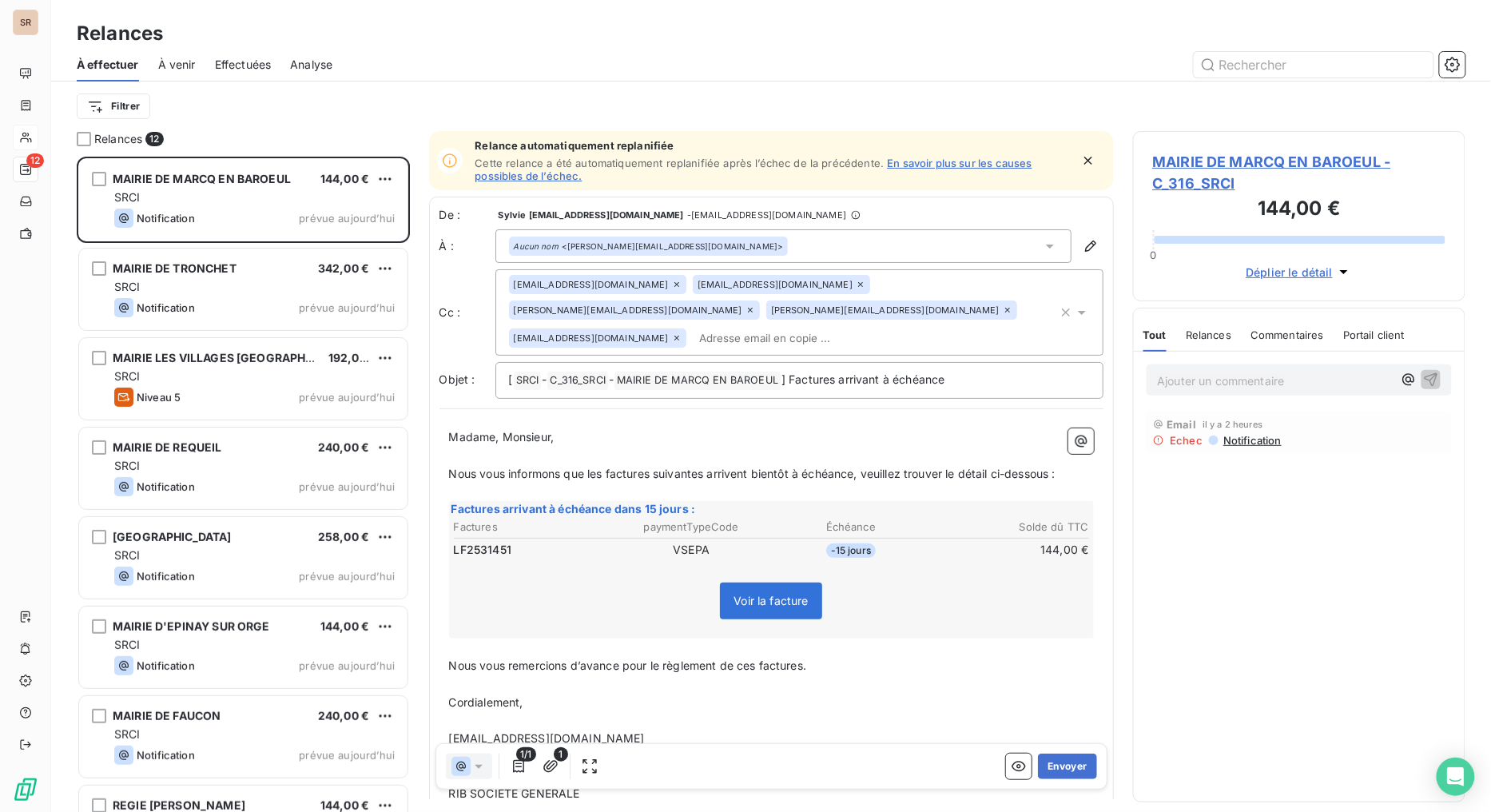
scroll to position [641, 320]
click at [1043, 647] on button "Envoyer" at bounding box center [1067, 766] width 58 height 25
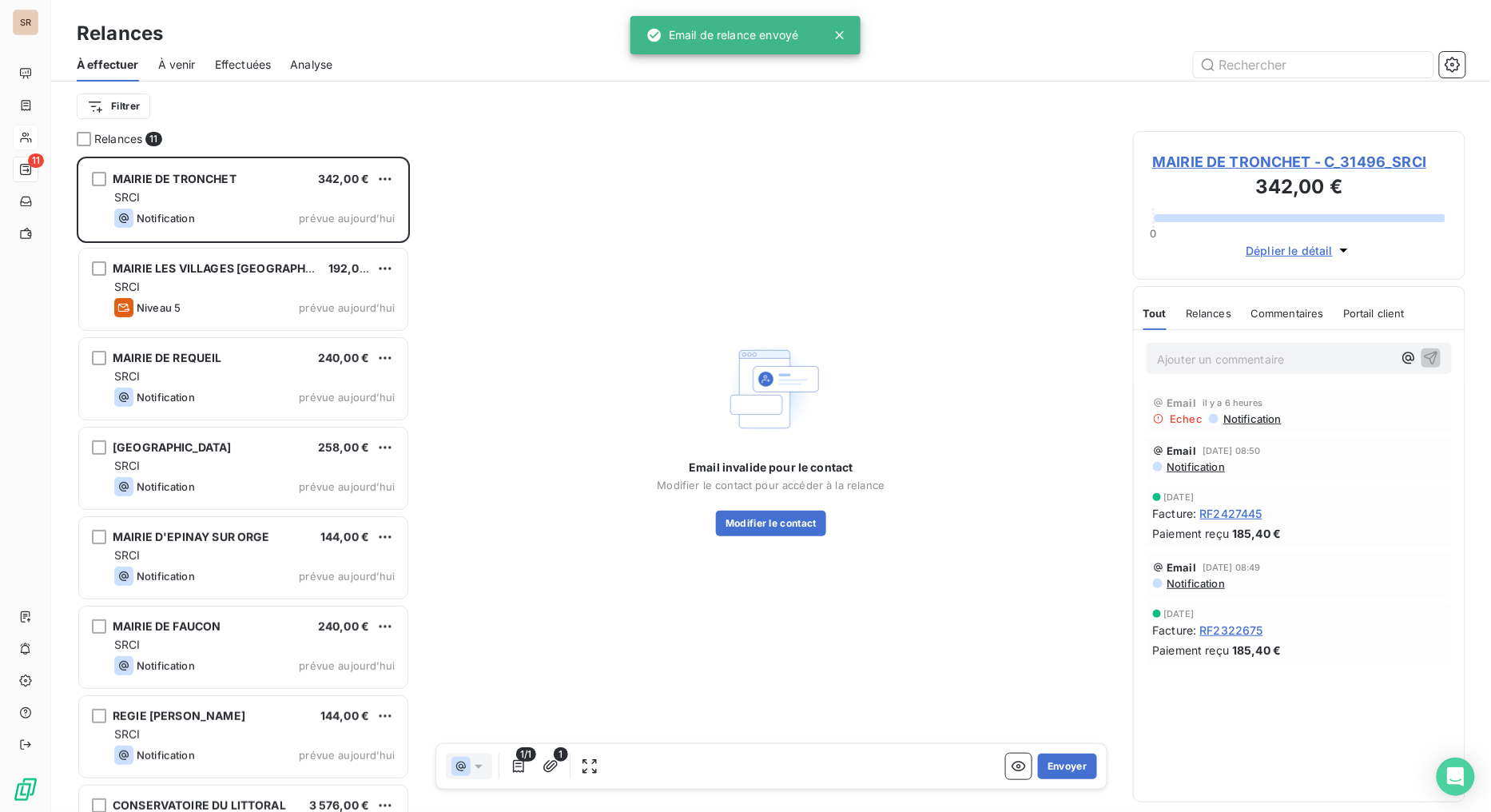
click at [1233, 157] on span "MAIRIE DE TRONCHET - C_31496_SRCI" at bounding box center [1300, 161] width 294 height 21
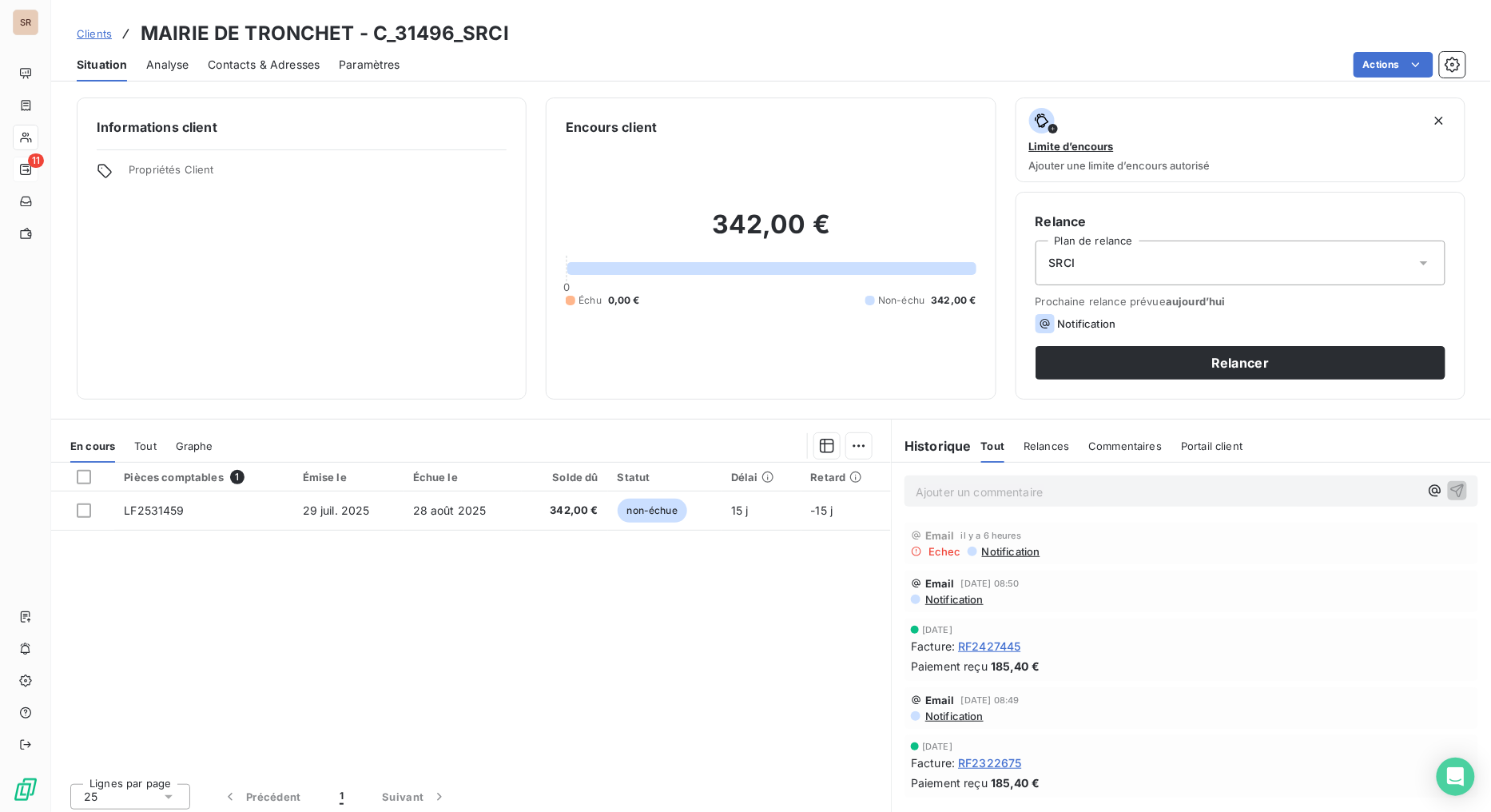
click at [273, 65] on span "Contacts & Adresses" at bounding box center [264, 65] width 112 height 16
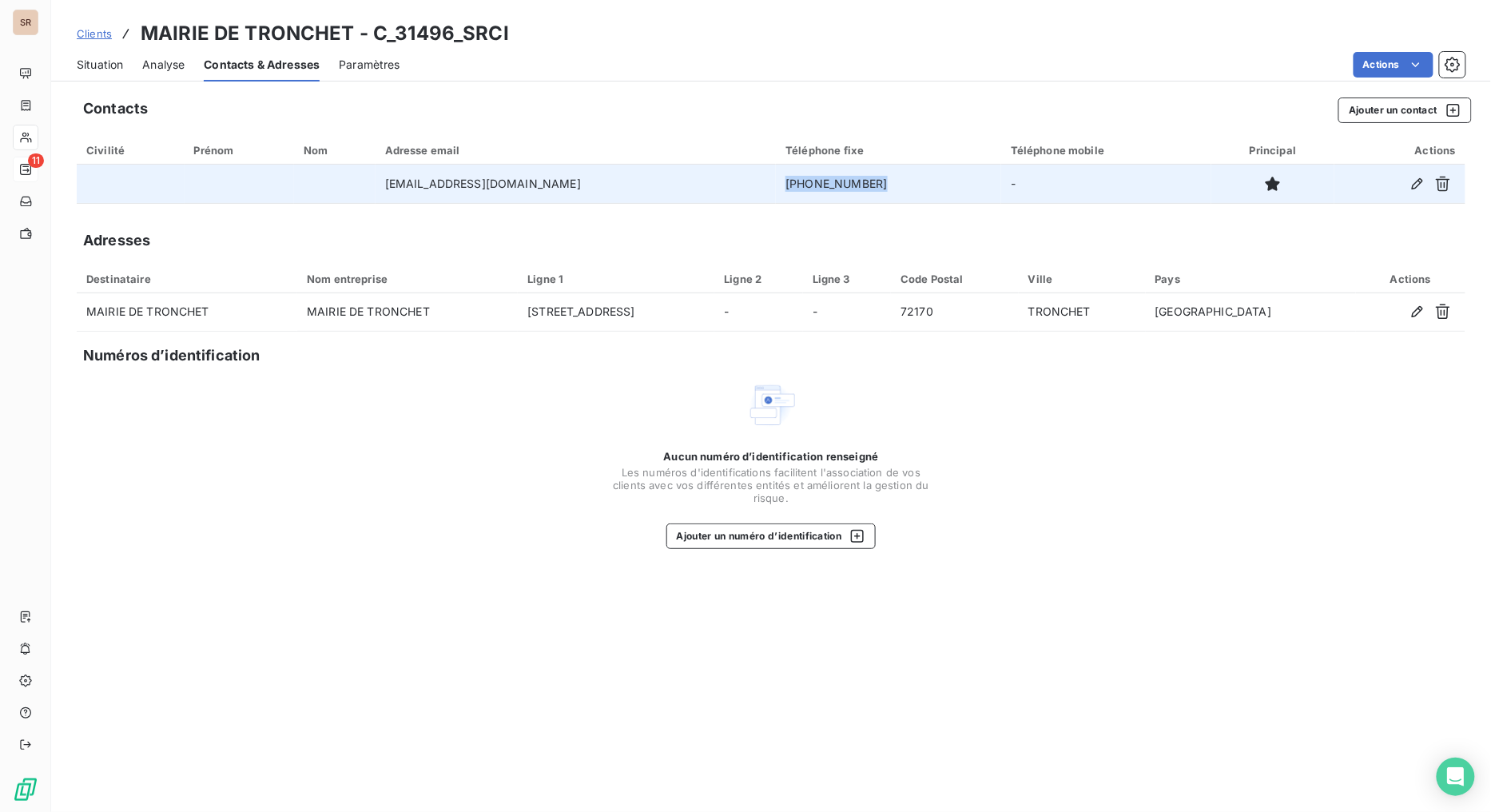
drag, startPoint x: 872, startPoint y: 186, endPoint x: 783, endPoint y: 187, distance: 89.0
click at [783, 187] on tr "communeletronchet@wanadoo.fr 02.43.97.13.94 -" at bounding box center [771, 183] width 1389 height 39
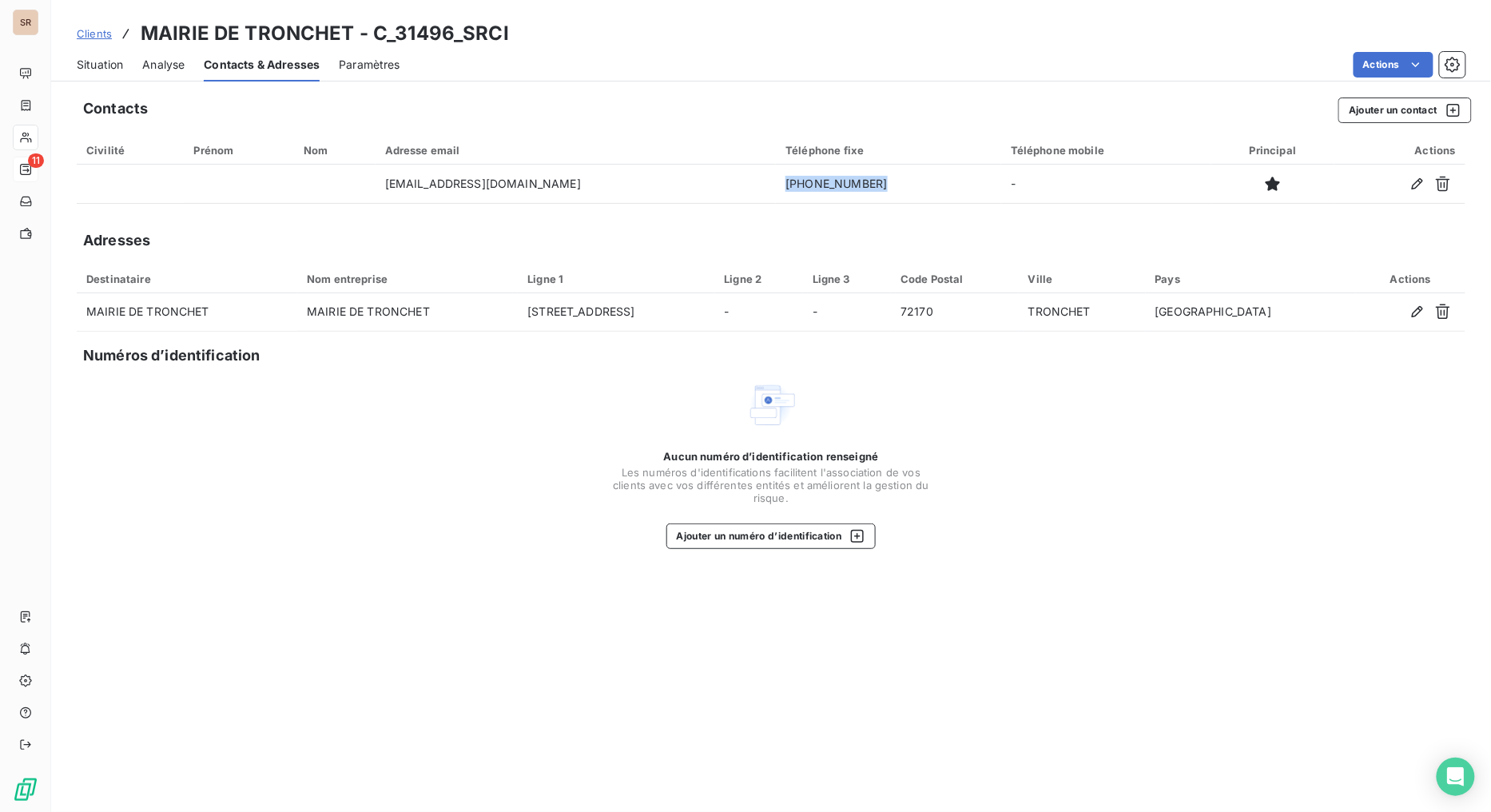
copy tr "02.43.97.13.94"
click at [113, 67] on span "Situation" at bounding box center [99, 65] width 46 height 16
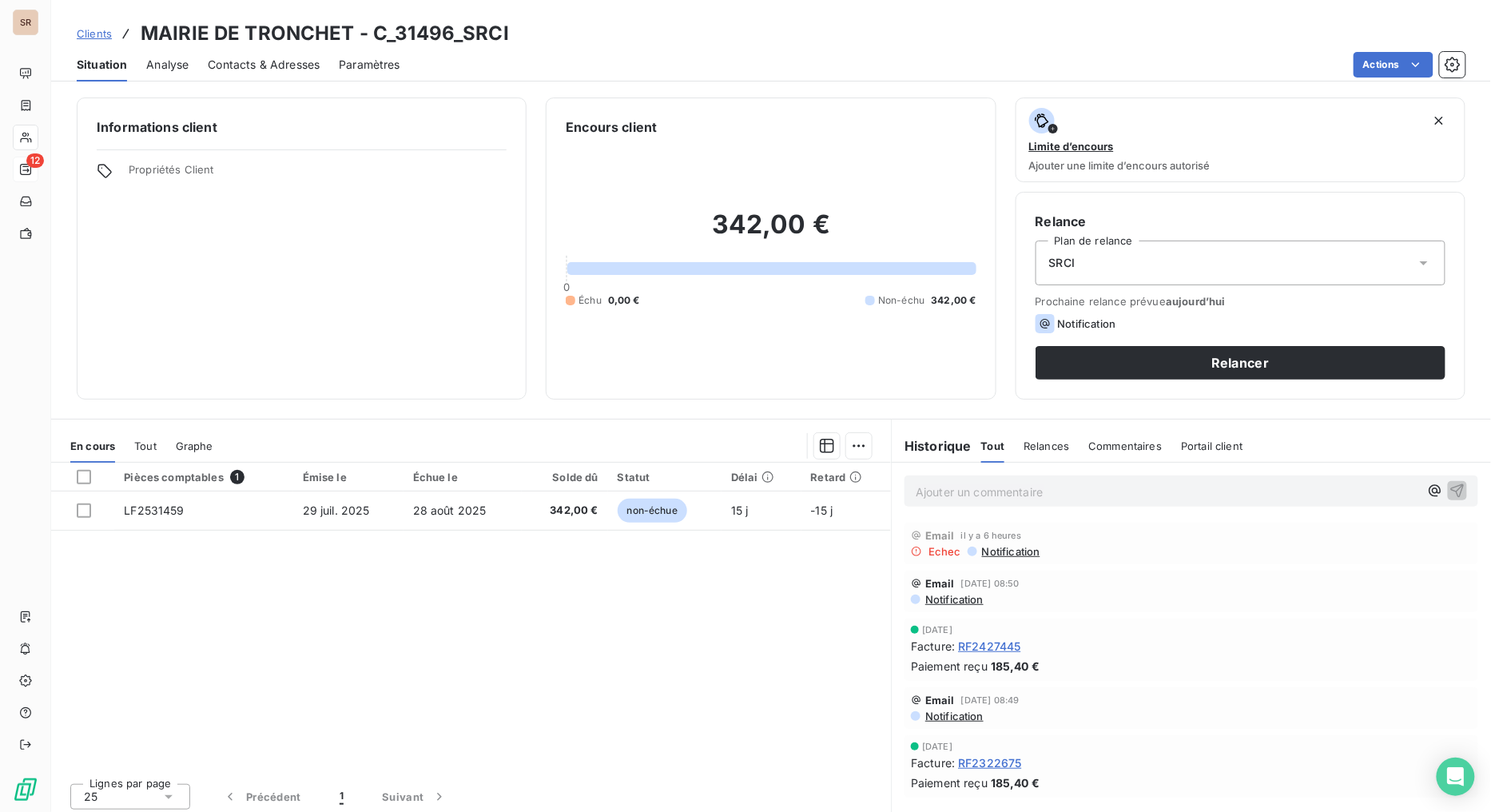
drag, startPoint x: 278, startPoint y: 59, endPoint x: 309, endPoint y: 80, distance: 37.4
click at [278, 60] on span "Contacts & Adresses" at bounding box center [264, 65] width 112 height 16
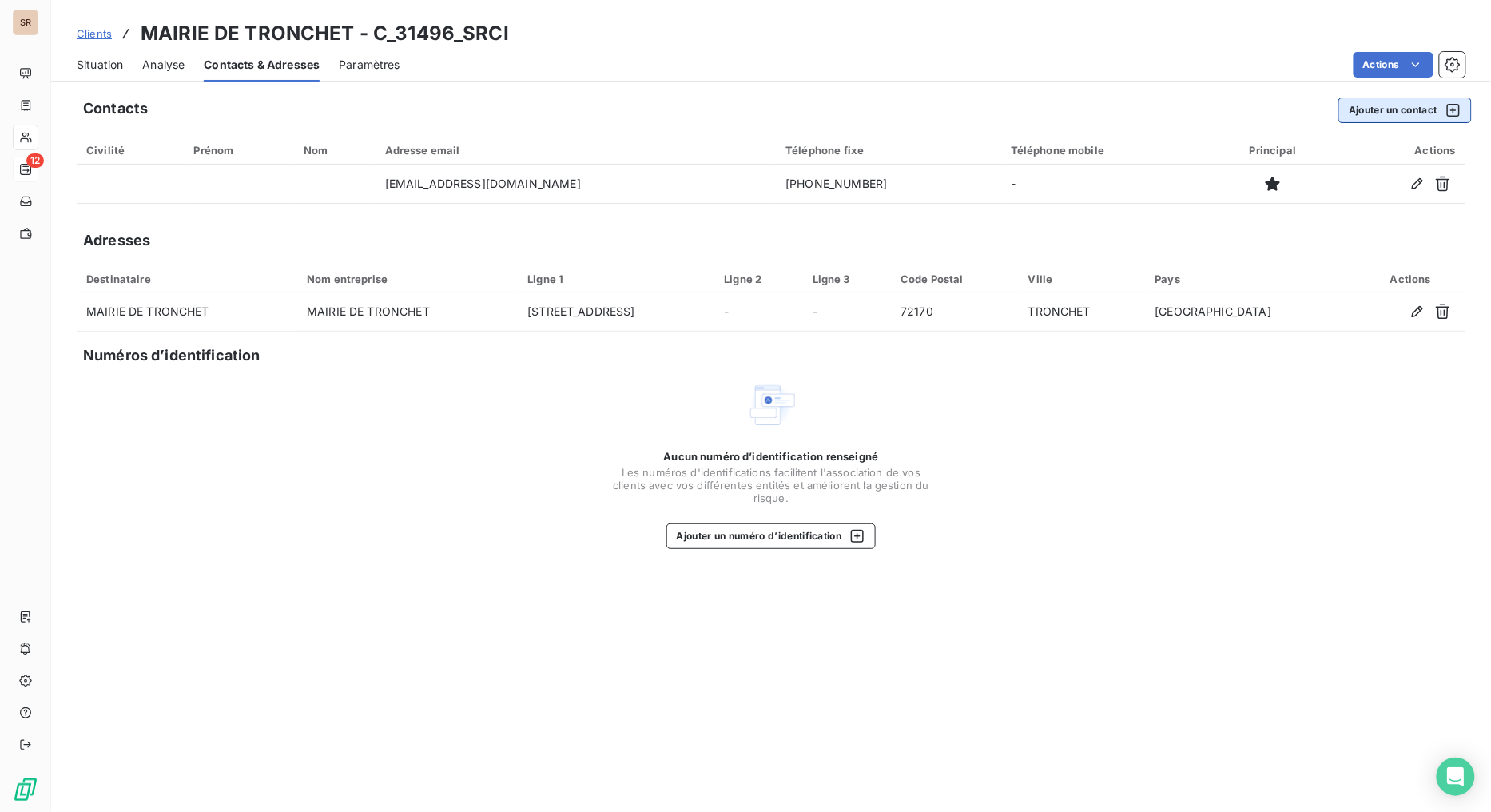
click at [1354, 116] on button "Ajouter un contact" at bounding box center [1405, 110] width 133 height 25
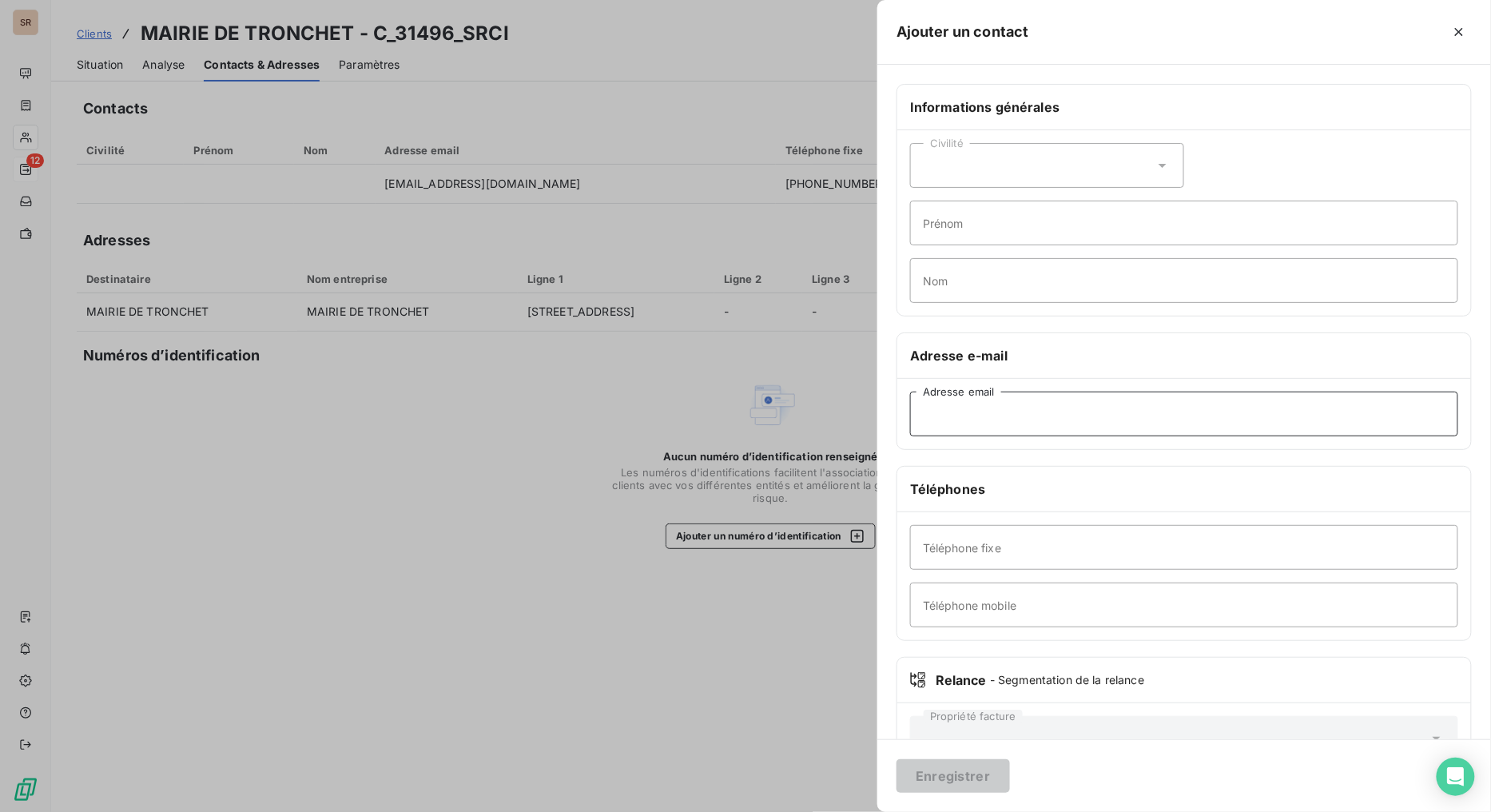
click at [948, 420] on input "Adresse email" at bounding box center [1184, 413] width 549 height 44
paste input "secretariat@communeletronchet.fr"
type input "secretariat@communeletronchet.fr"
click at [923, 647] on button "Enregistrer" at bounding box center [952, 775] width 113 height 34
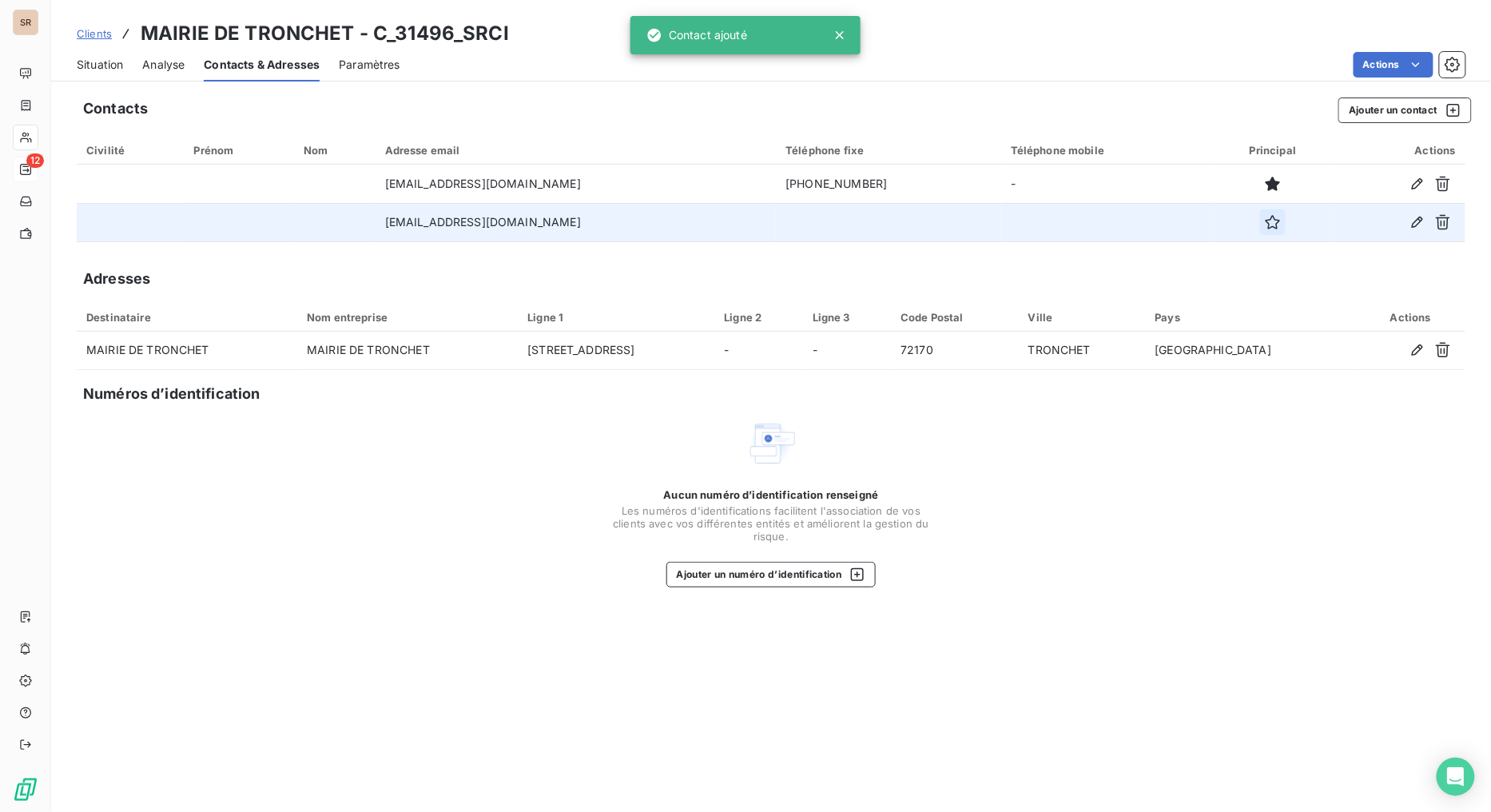
click at [1265, 227] on icon "button" at bounding box center [1273, 222] width 16 height 16
click at [102, 59] on span "Situation" at bounding box center [99, 65] width 46 height 16
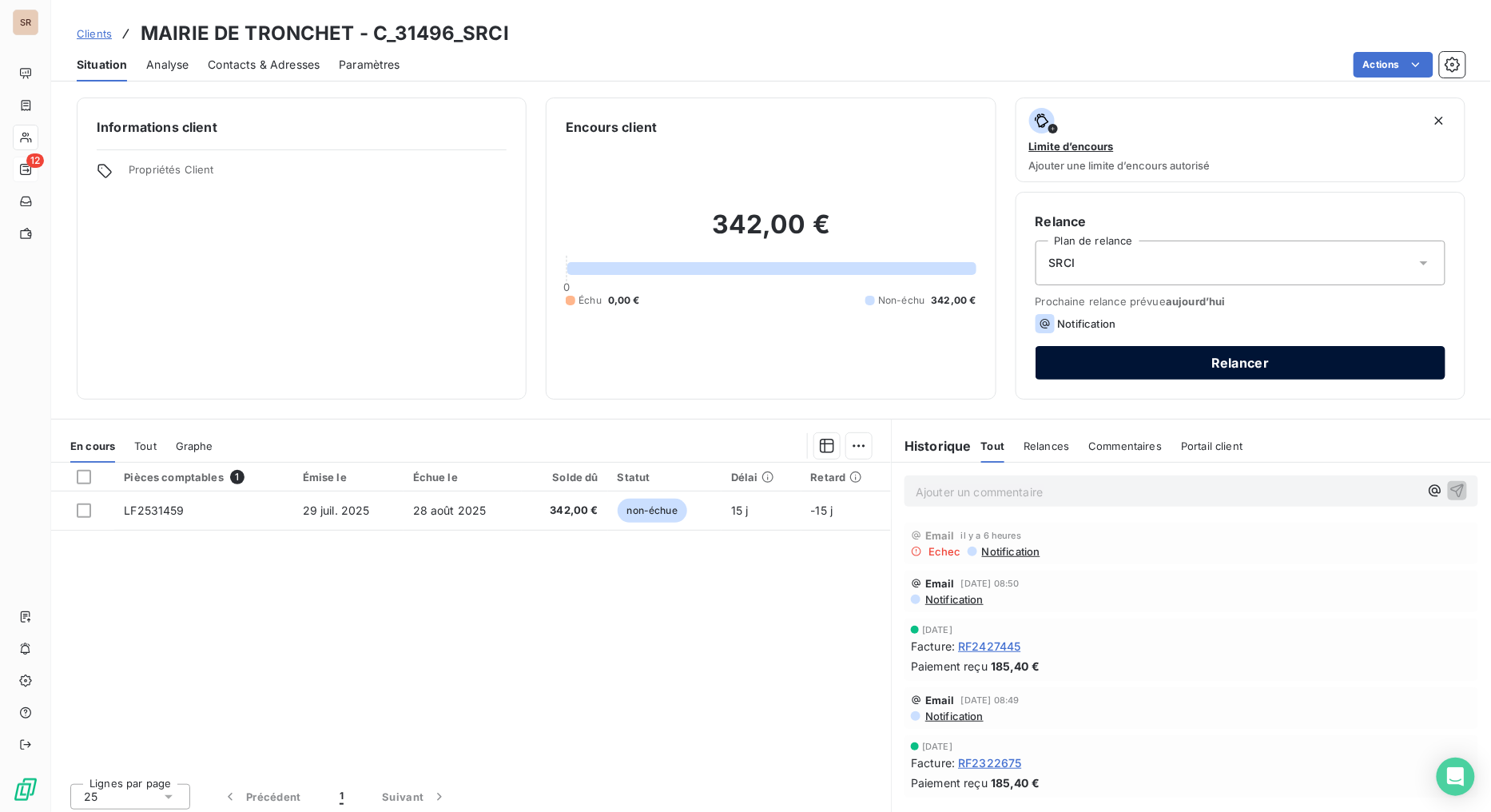
click at [1249, 359] on button "Relancer" at bounding box center [1240, 362] width 409 height 34
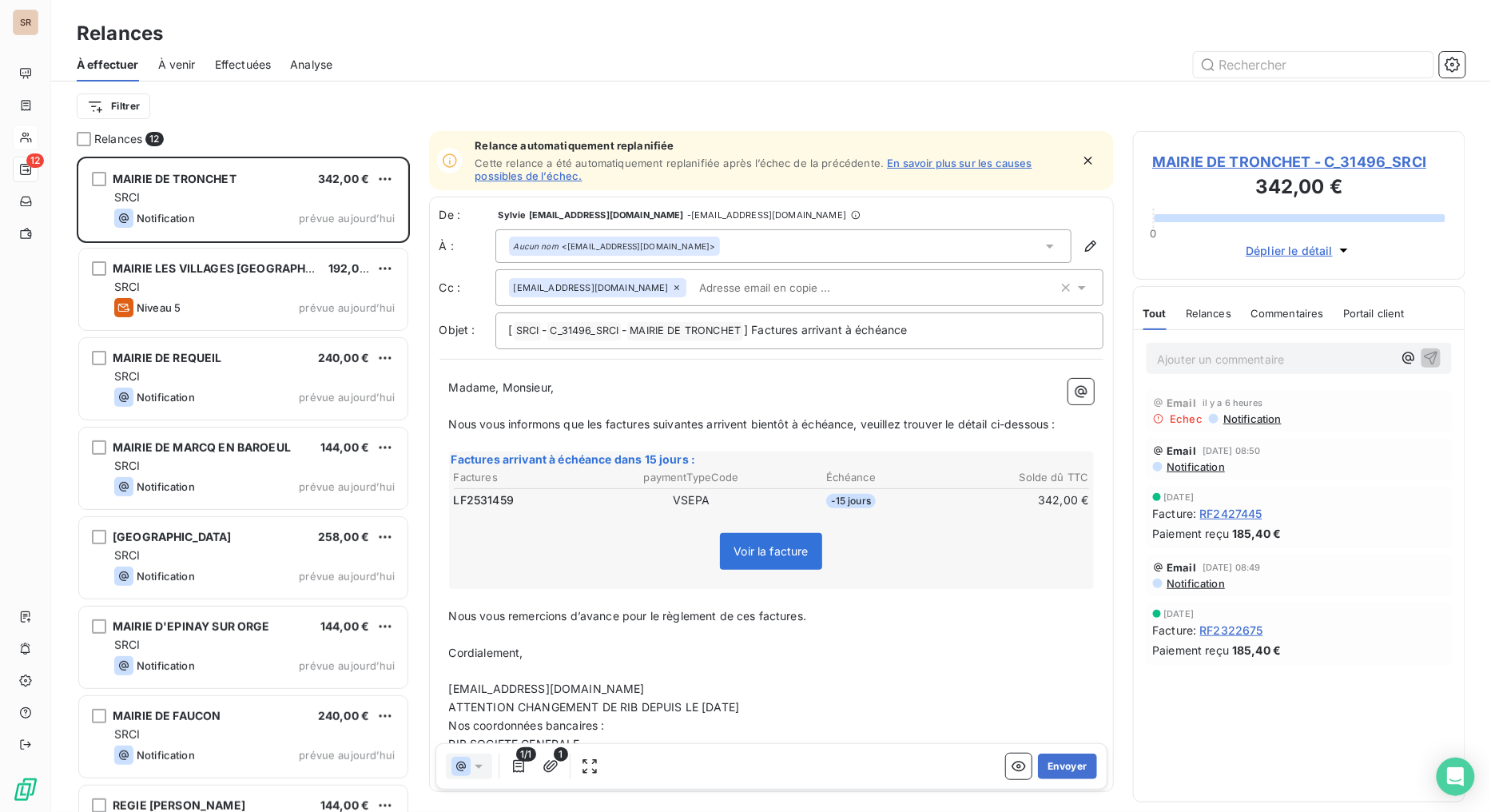
scroll to position [641, 320]
click at [1043, 647] on button "Envoyer" at bounding box center [1067, 766] width 58 height 25
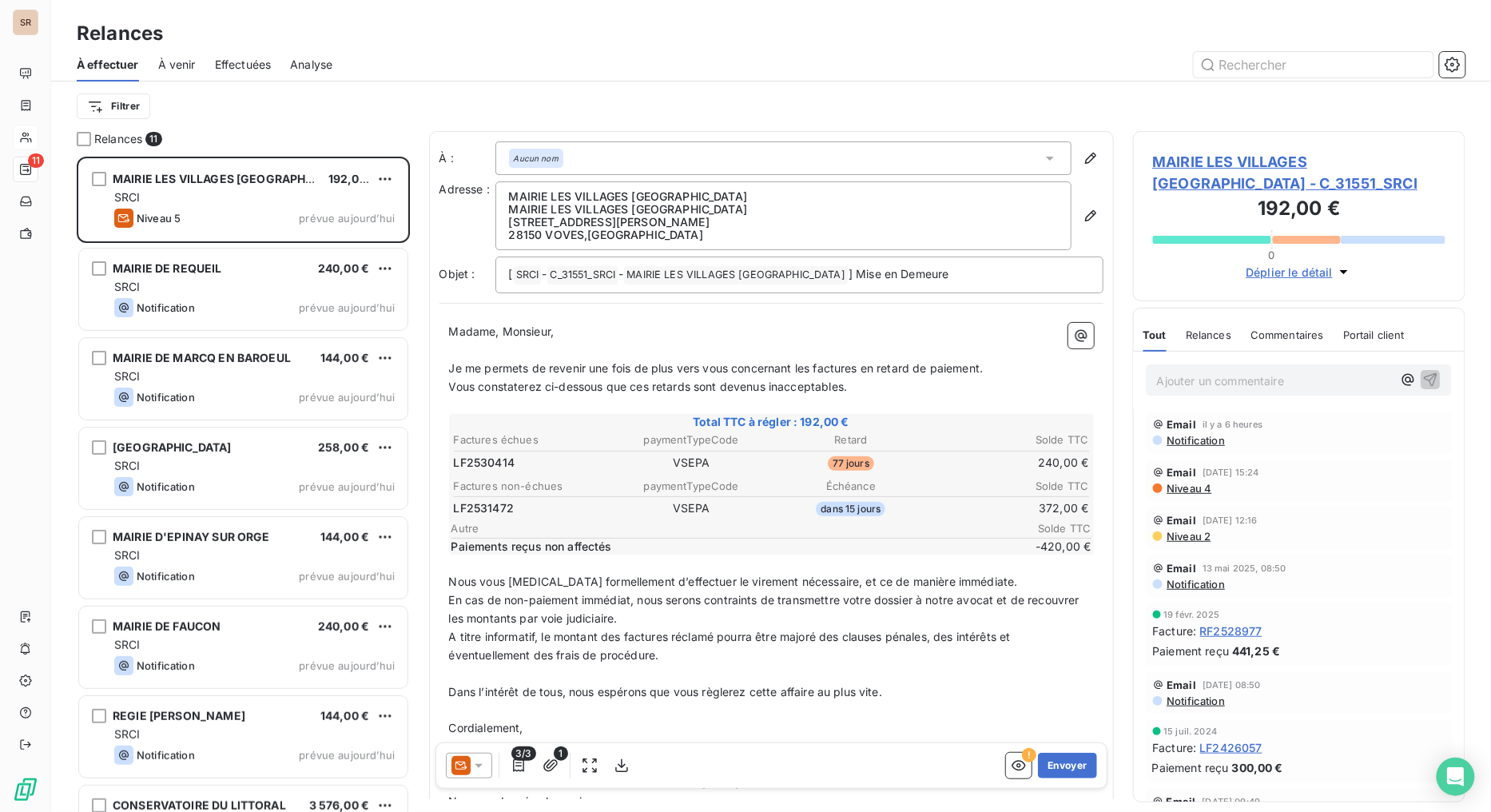
click at [1200, 168] on span "MAIRIE LES VILLAGES VOVEENS - C_31551_SRCI" at bounding box center [1300, 172] width 294 height 43
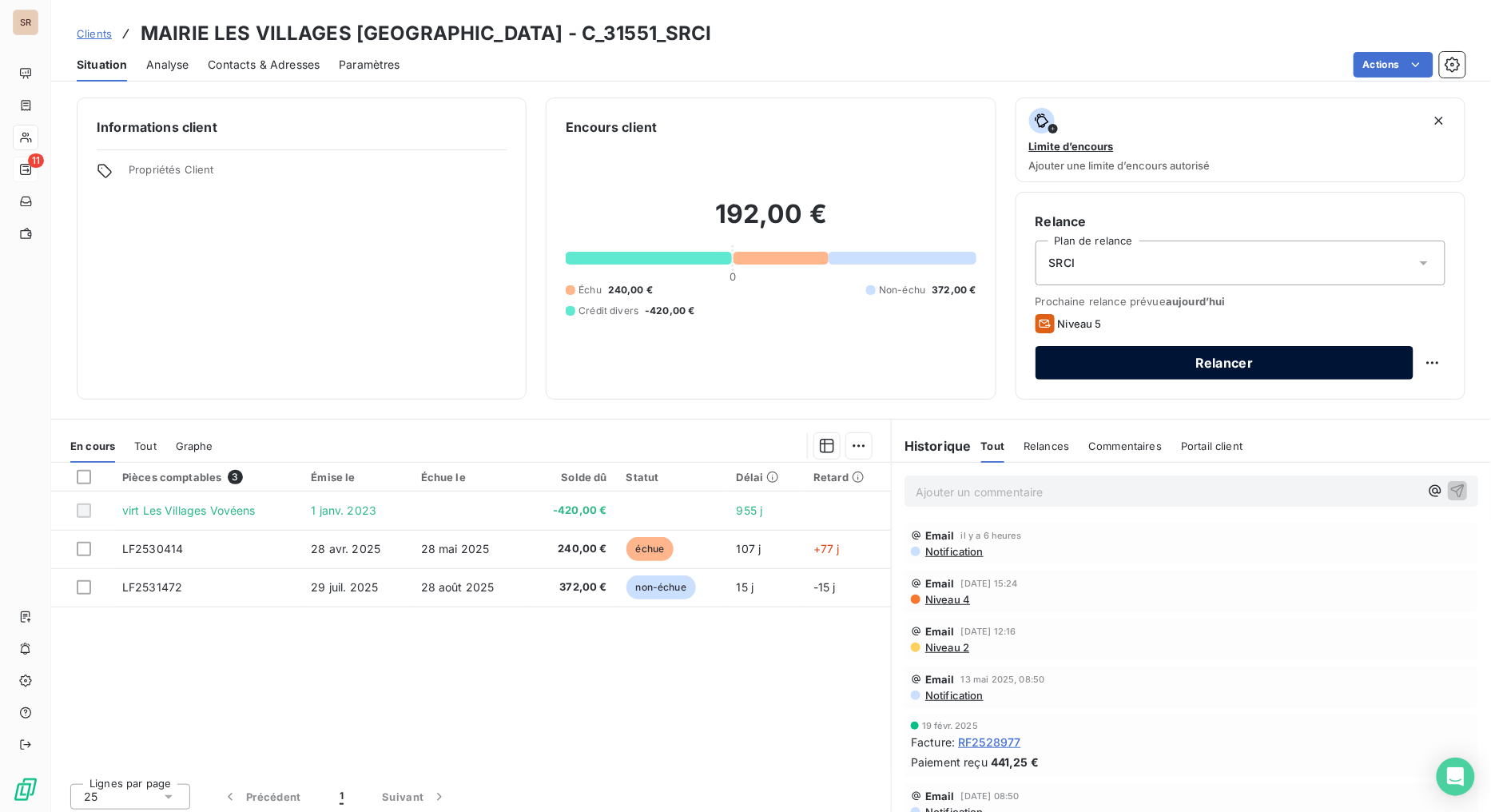
click at [1244, 361] on button "Relancer" at bounding box center [1224, 362] width 378 height 34
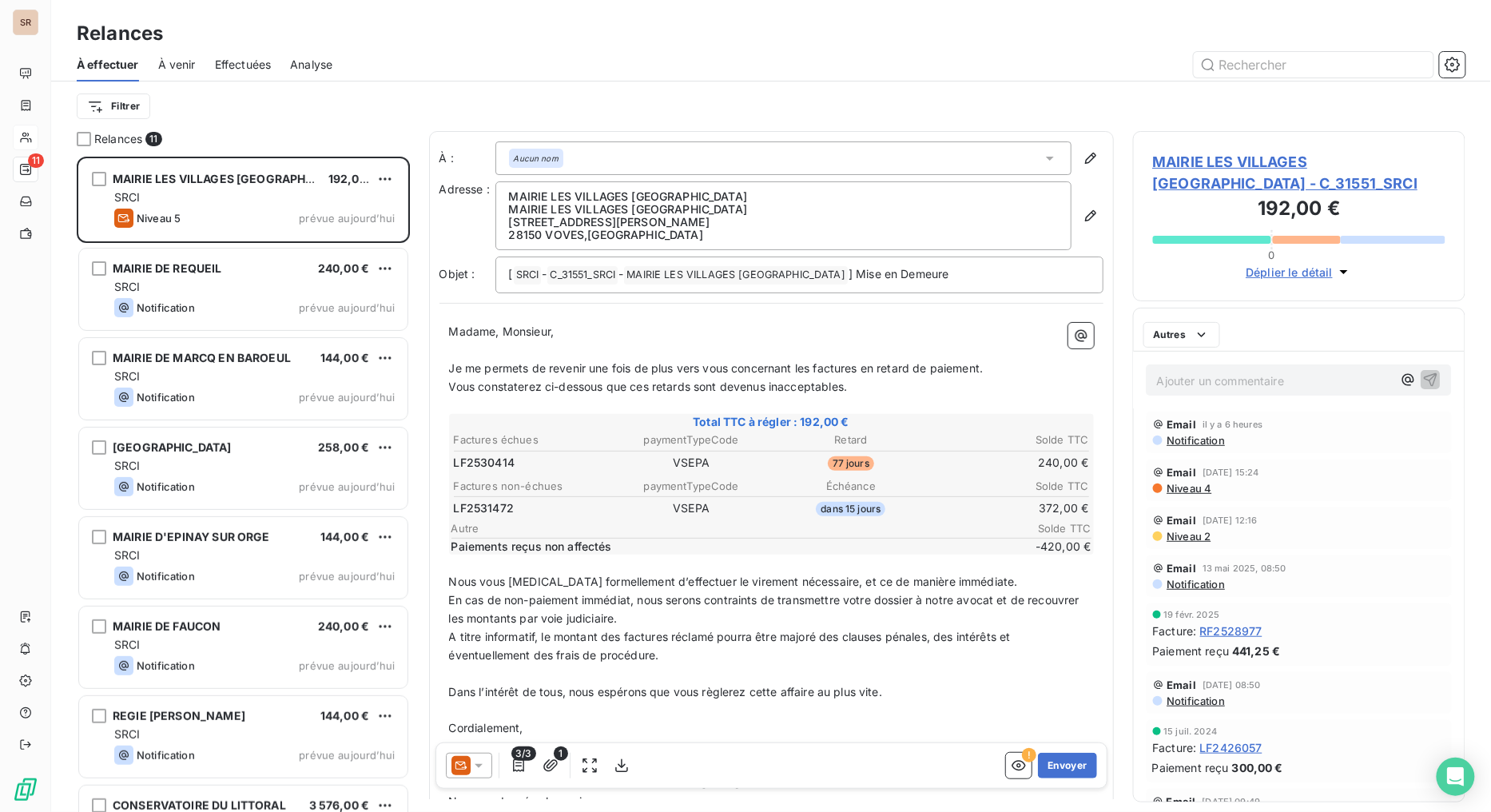
scroll to position [641, 320]
drag, startPoint x: 484, startPoint y: 761, endPoint x: 480, endPoint y: 751, distance: 10.8
click at [483, 647] on icon at bounding box center [478, 766] width 16 height 16
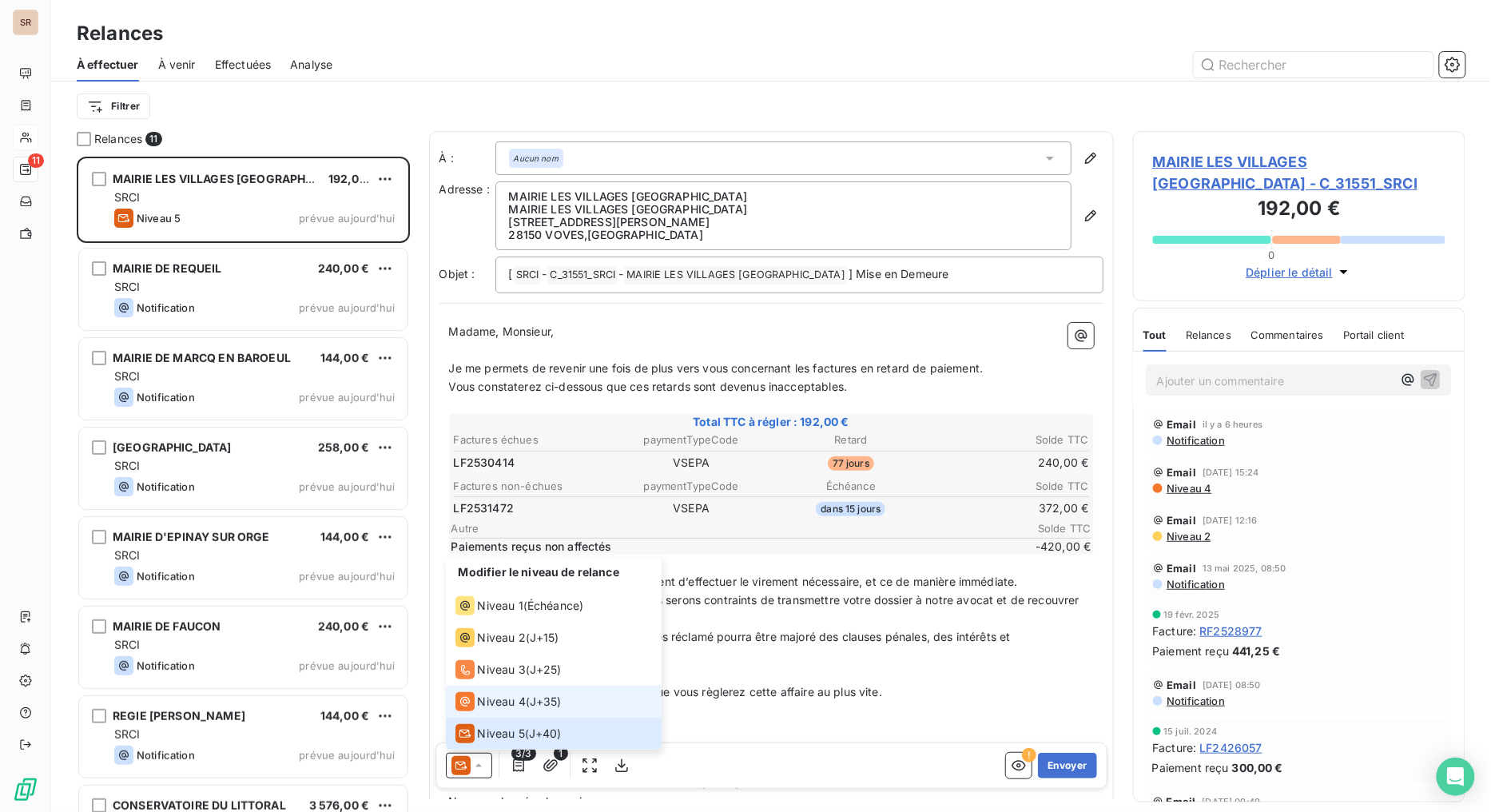
click at [484, 647] on span "Niveau 4" at bounding box center [502, 702] width 48 height 16
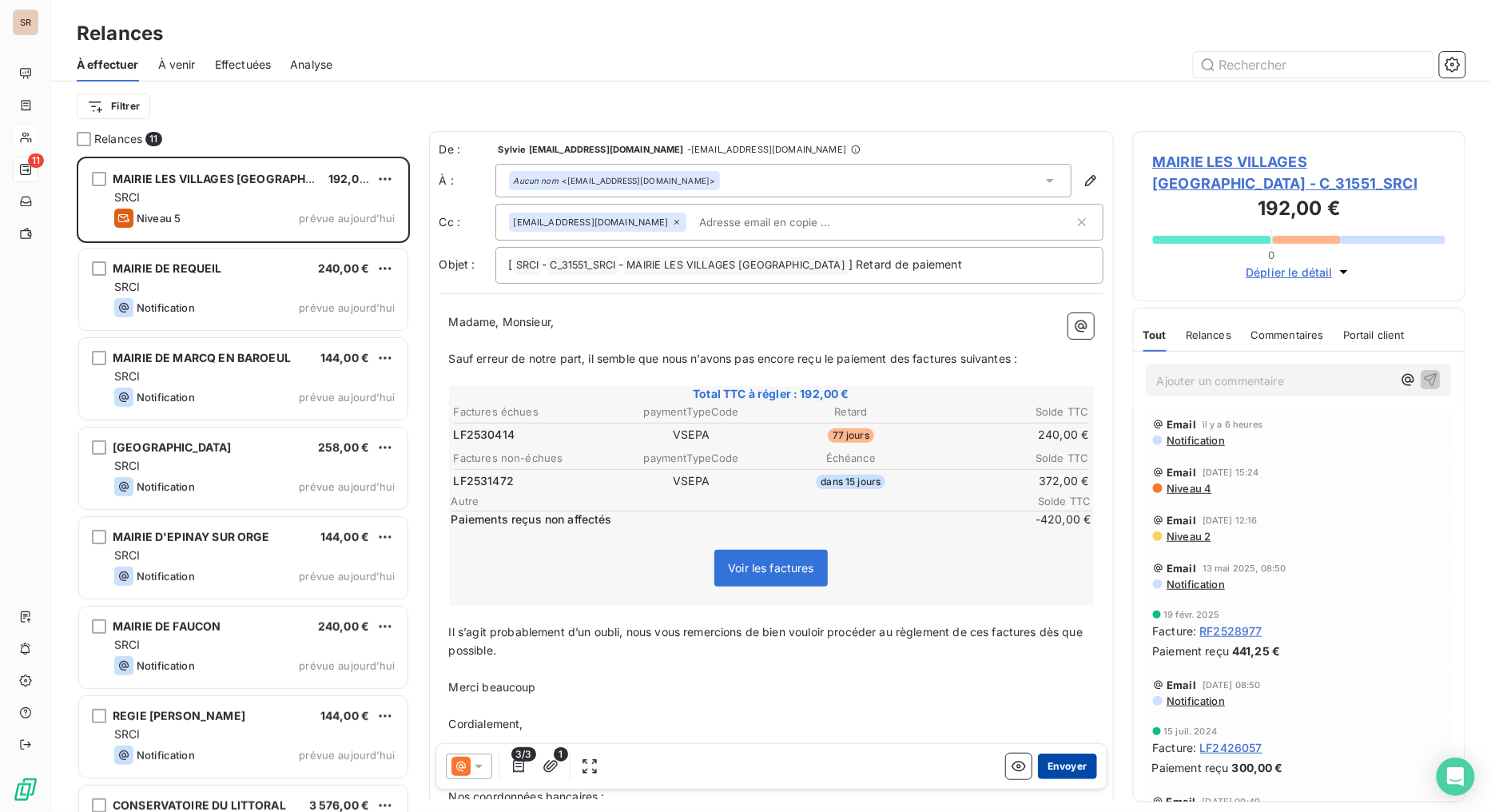
click at [1051, 647] on button "Envoyer" at bounding box center [1067, 766] width 58 height 25
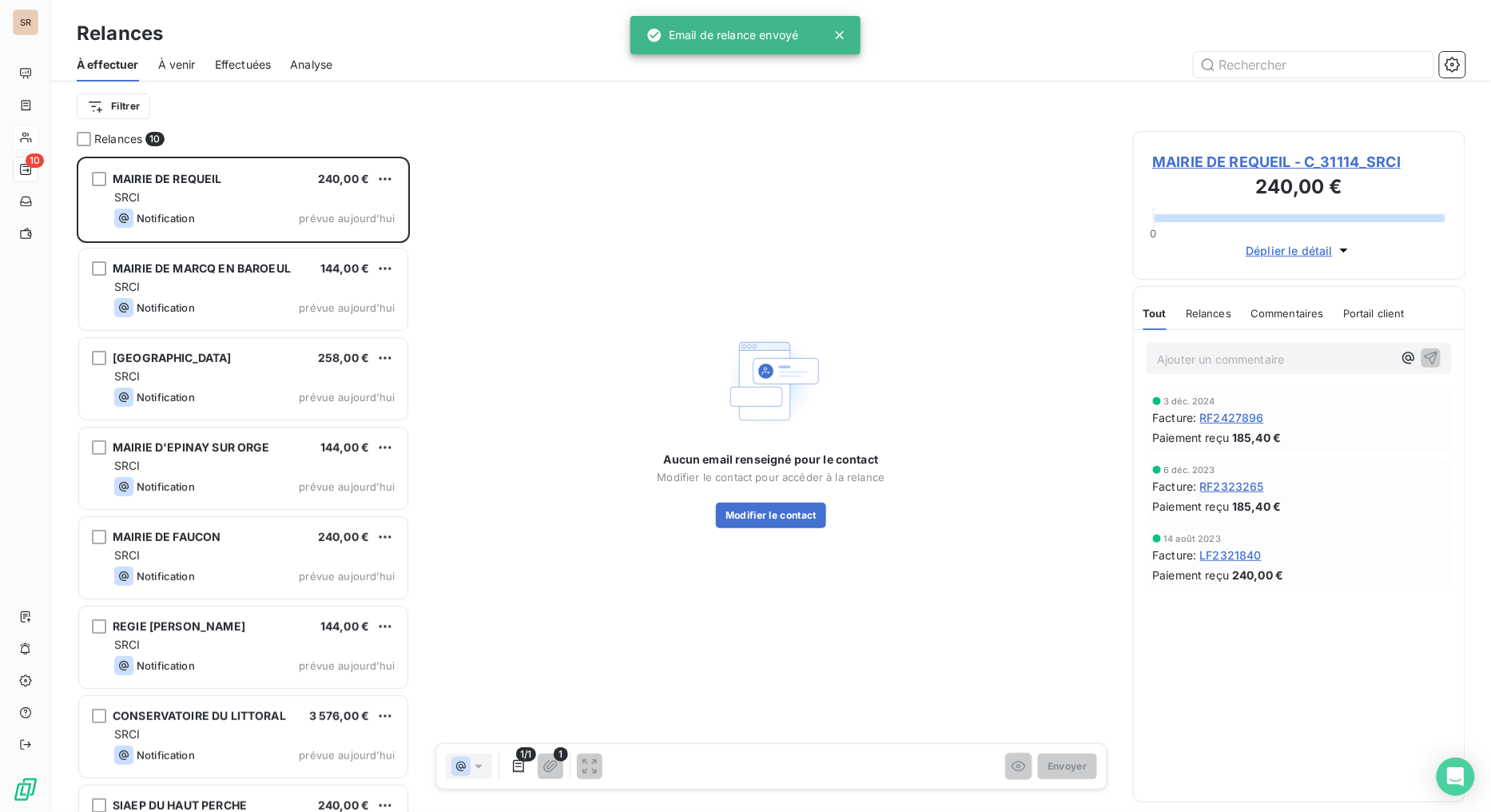
click at [1209, 164] on span "MAIRIE DE REQUEIL - C_31114_SRCI" at bounding box center [1300, 161] width 294 height 21
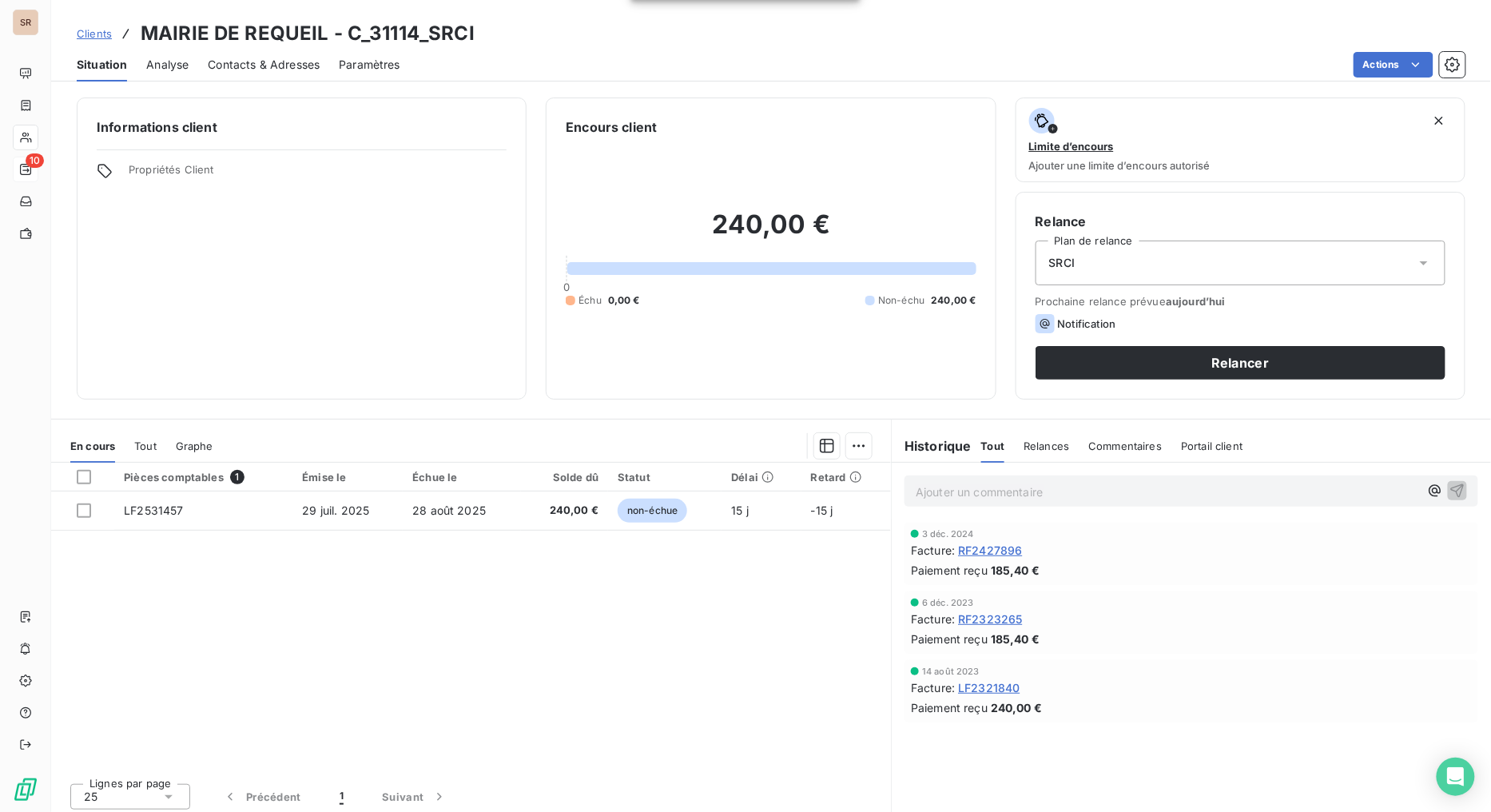
click at [270, 68] on span "Contacts & Adresses" at bounding box center [264, 65] width 112 height 16
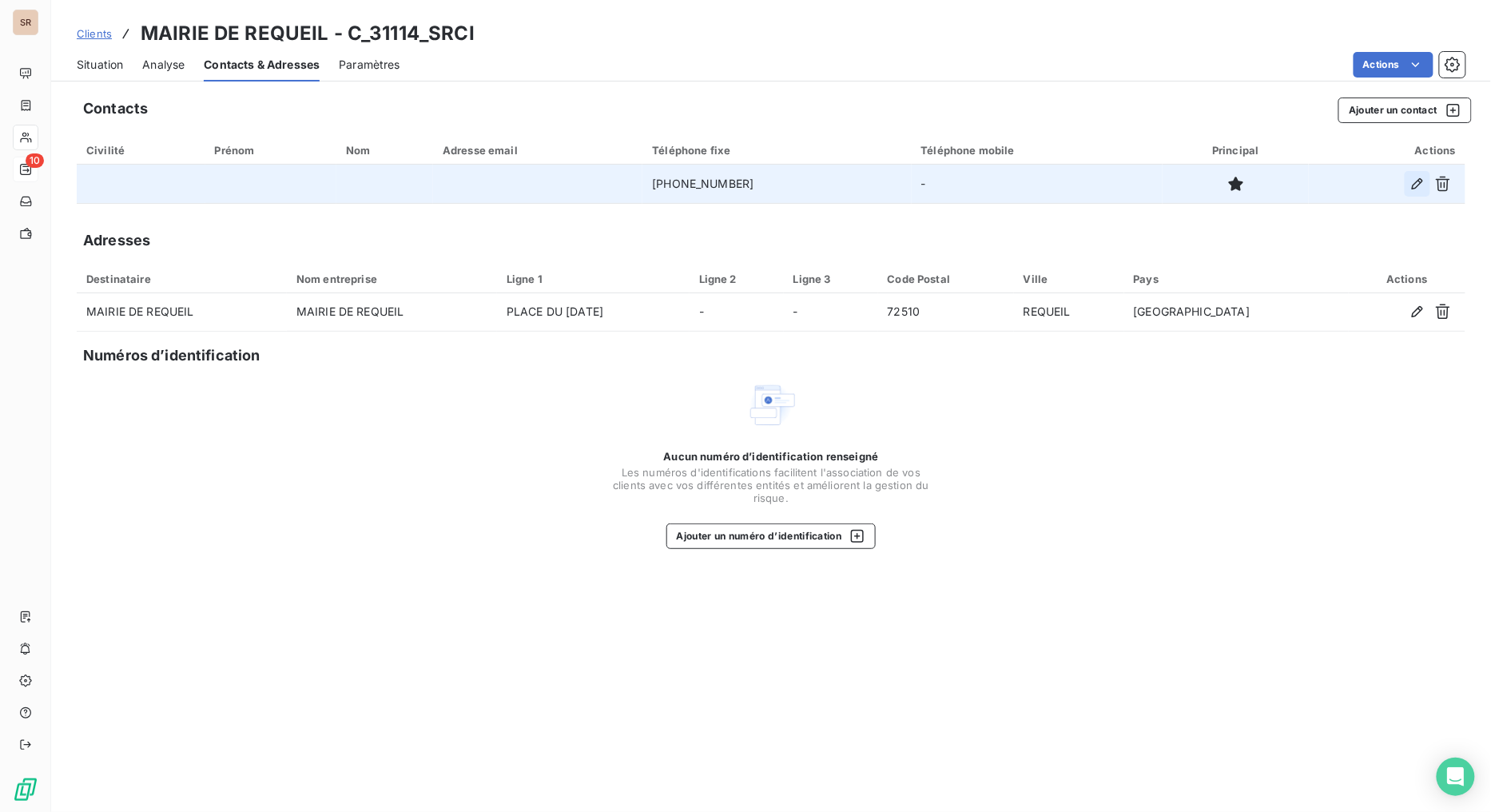
click at [1363, 192] on button "button" at bounding box center [1417, 183] width 25 height 25
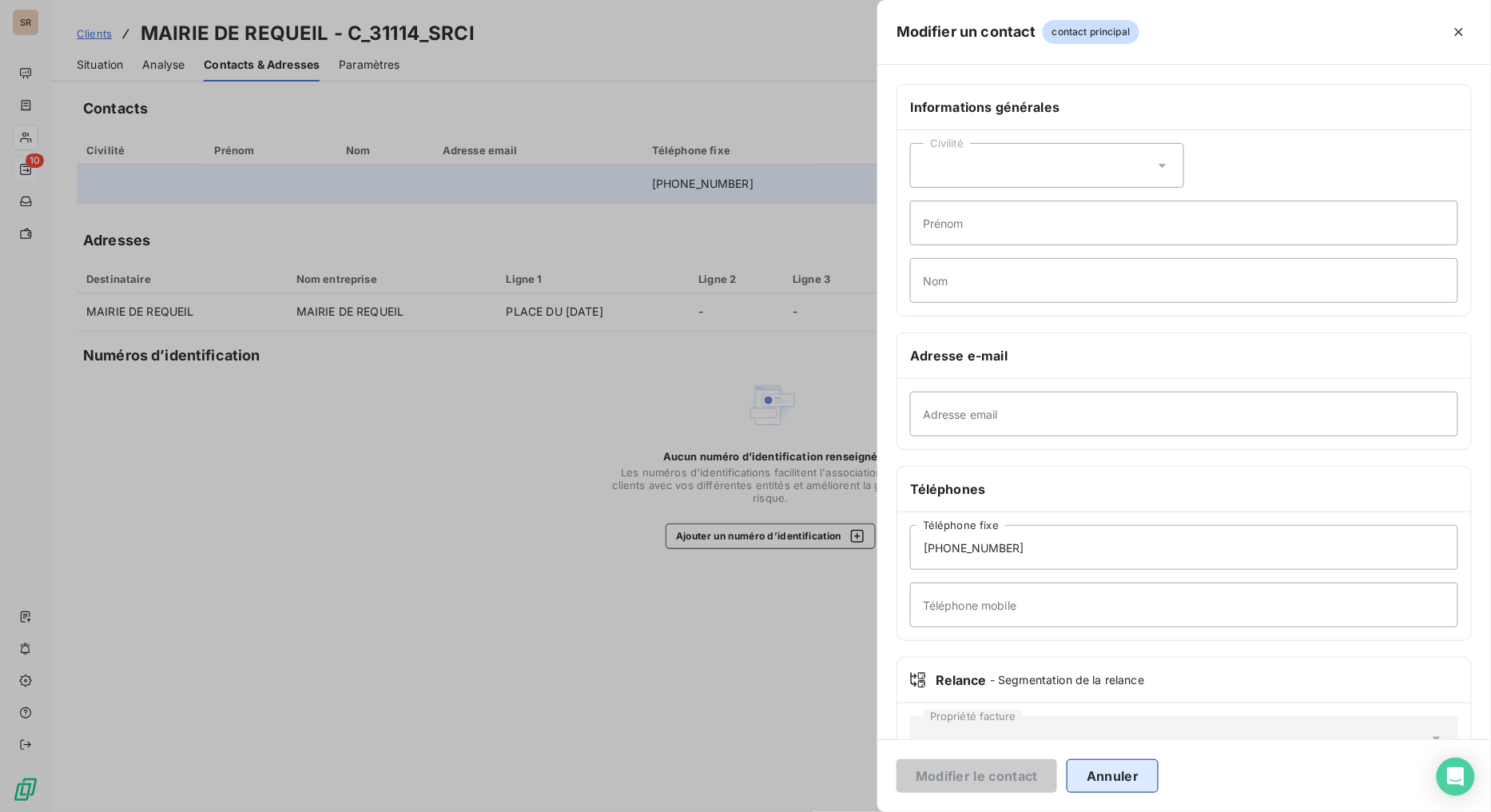
click at [1136, 647] on button "Annuler" at bounding box center [1111, 775] width 92 height 34
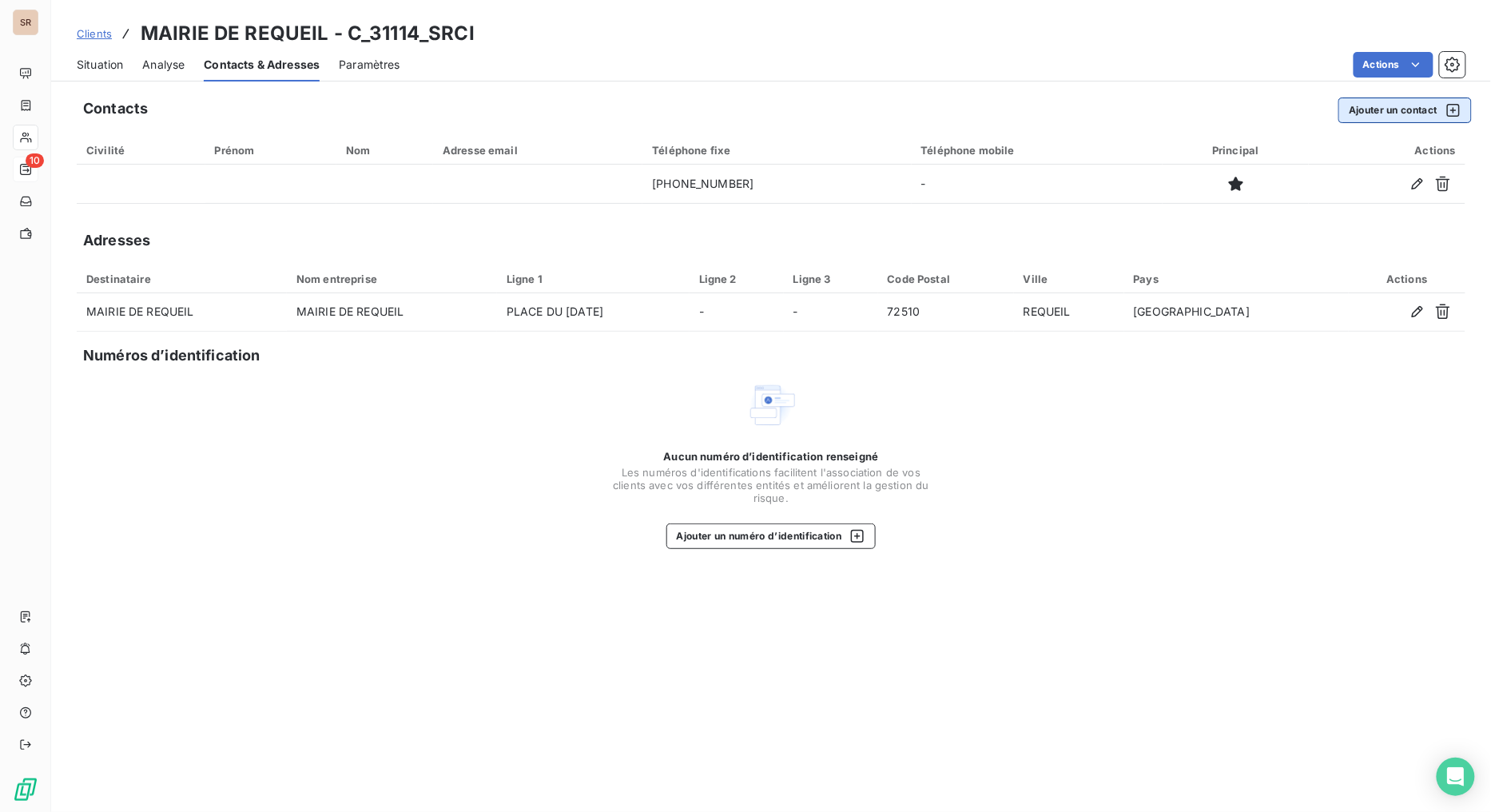
click at [1363, 106] on button "Ajouter un contact" at bounding box center [1405, 110] width 133 height 25
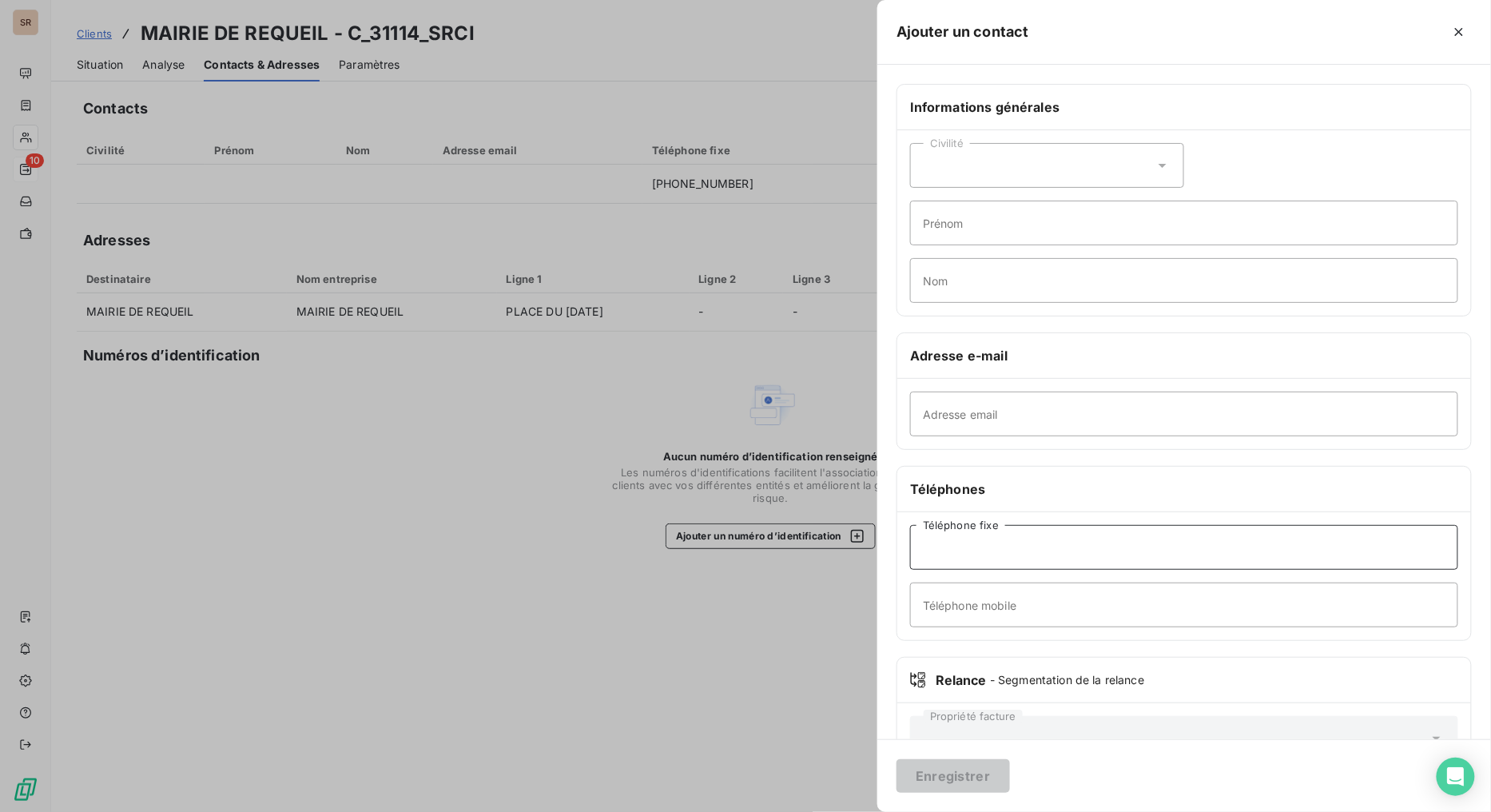
click at [959, 555] on input "Téléphone fixe" at bounding box center [1184, 547] width 549 height 44
paste input "02.43.46.38.56"
type input "02.43.46.38.56"
click at [977, 423] on input "Adresse email" at bounding box center [1184, 413] width 549 height 44
paste input "mairie.requeil@wanadoo.fr"
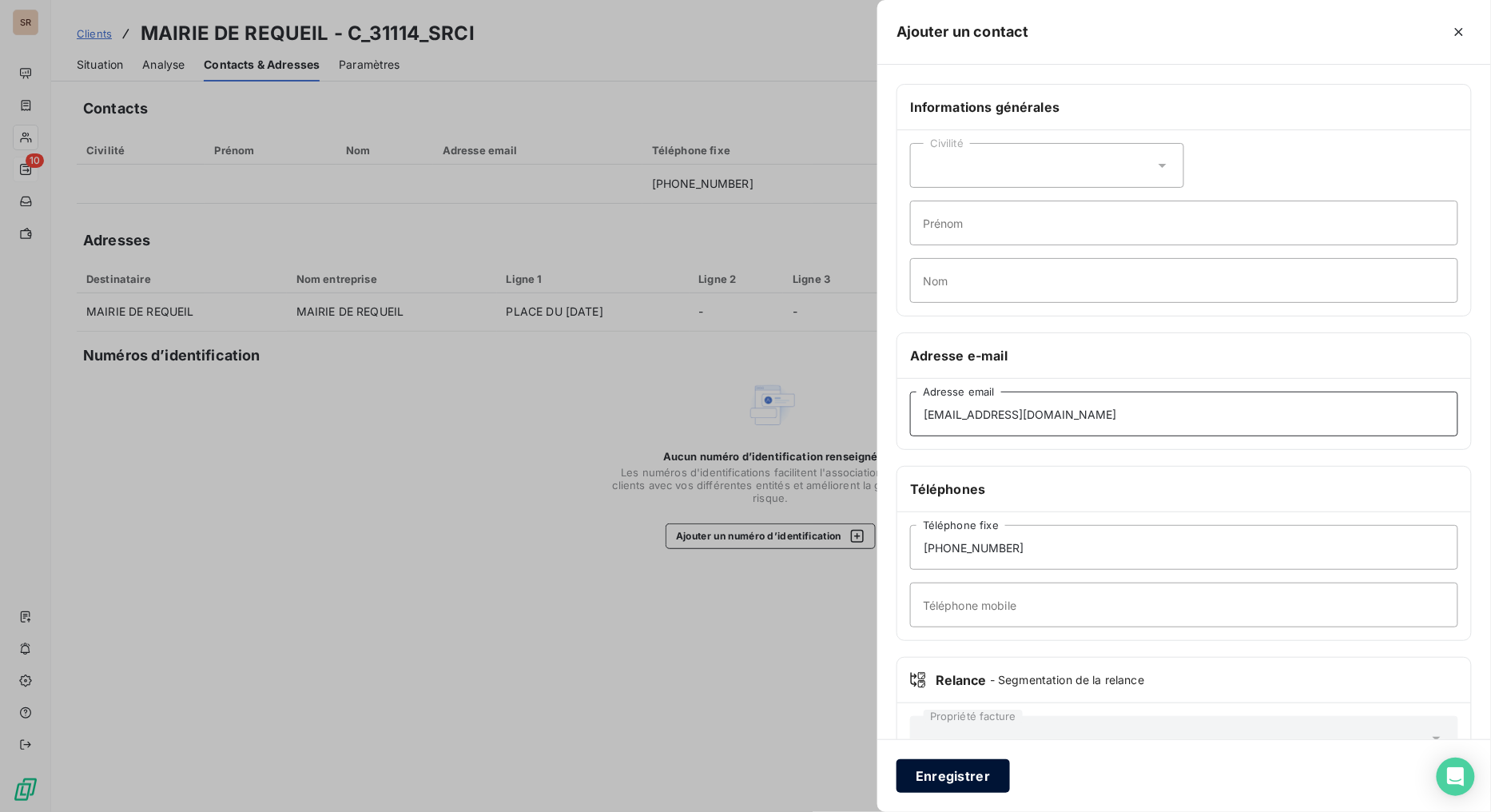
type input "mairie.requeil@wanadoo.fr"
click at [951, 647] on button "Enregistrer" at bounding box center [952, 775] width 113 height 34
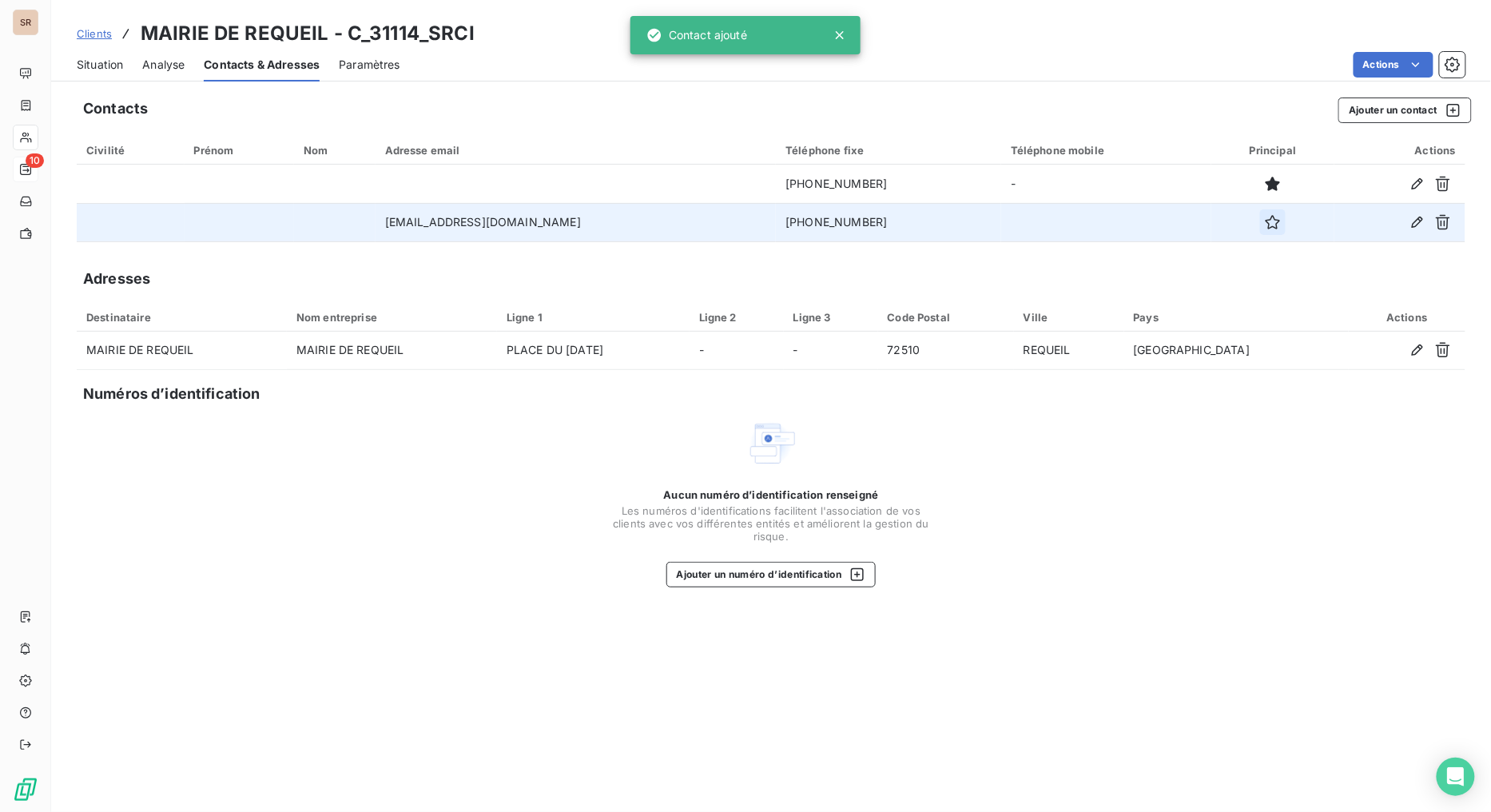
click at [1265, 224] on icon "button" at bounding box center [1273, 222] width 16 height 16
click at [105, 63] on span "Situation" at bounding box center [99, 65] width 46 height 16
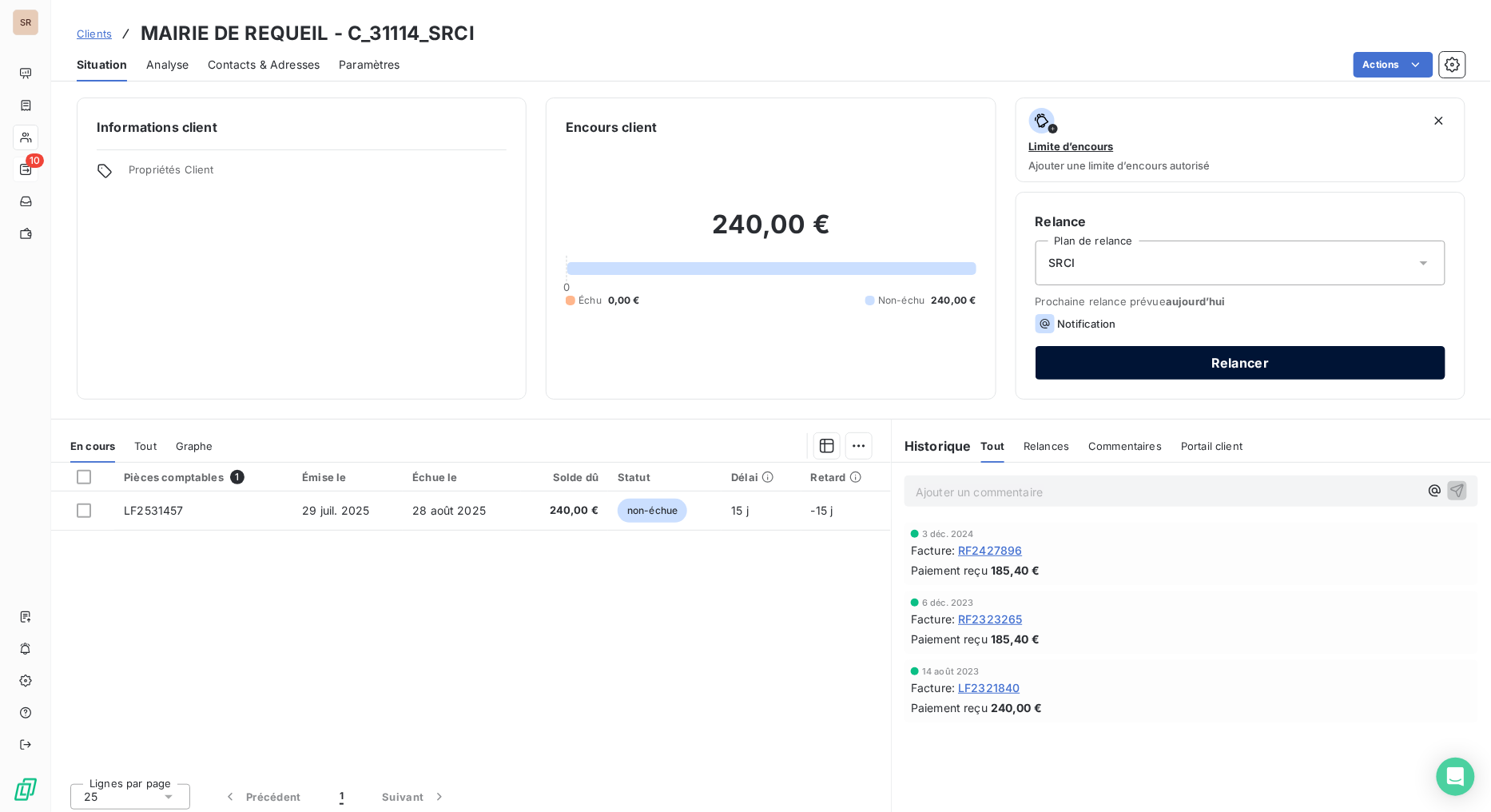
click at [1117, 364] on button "Relancer" at bounding box center [1240, 362] width 409 height 34
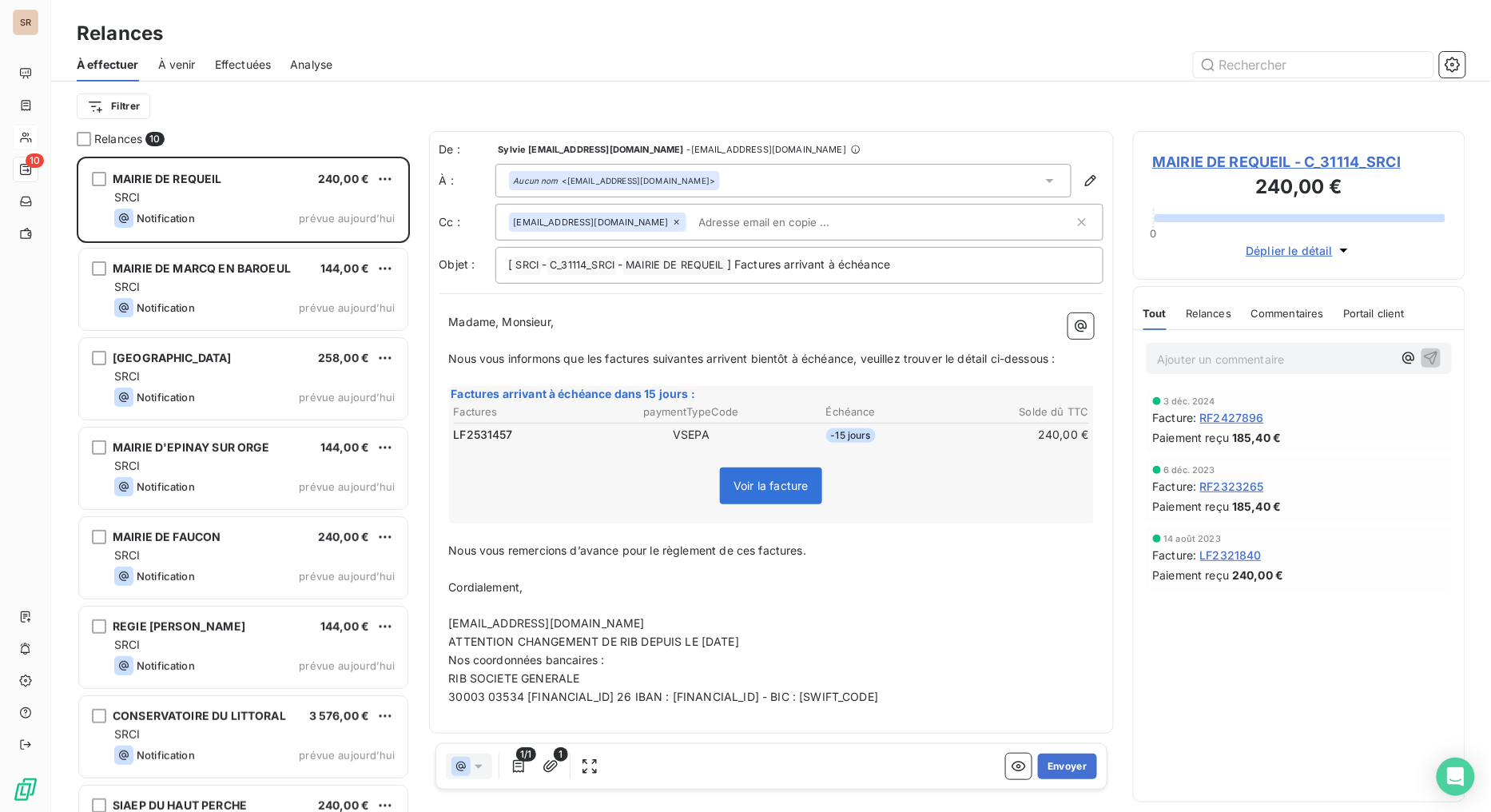
scroll to position [641, 320]
click at [1083, 647] on button "Envoyer" at bounding box center [1067, 766] width 58 height 25
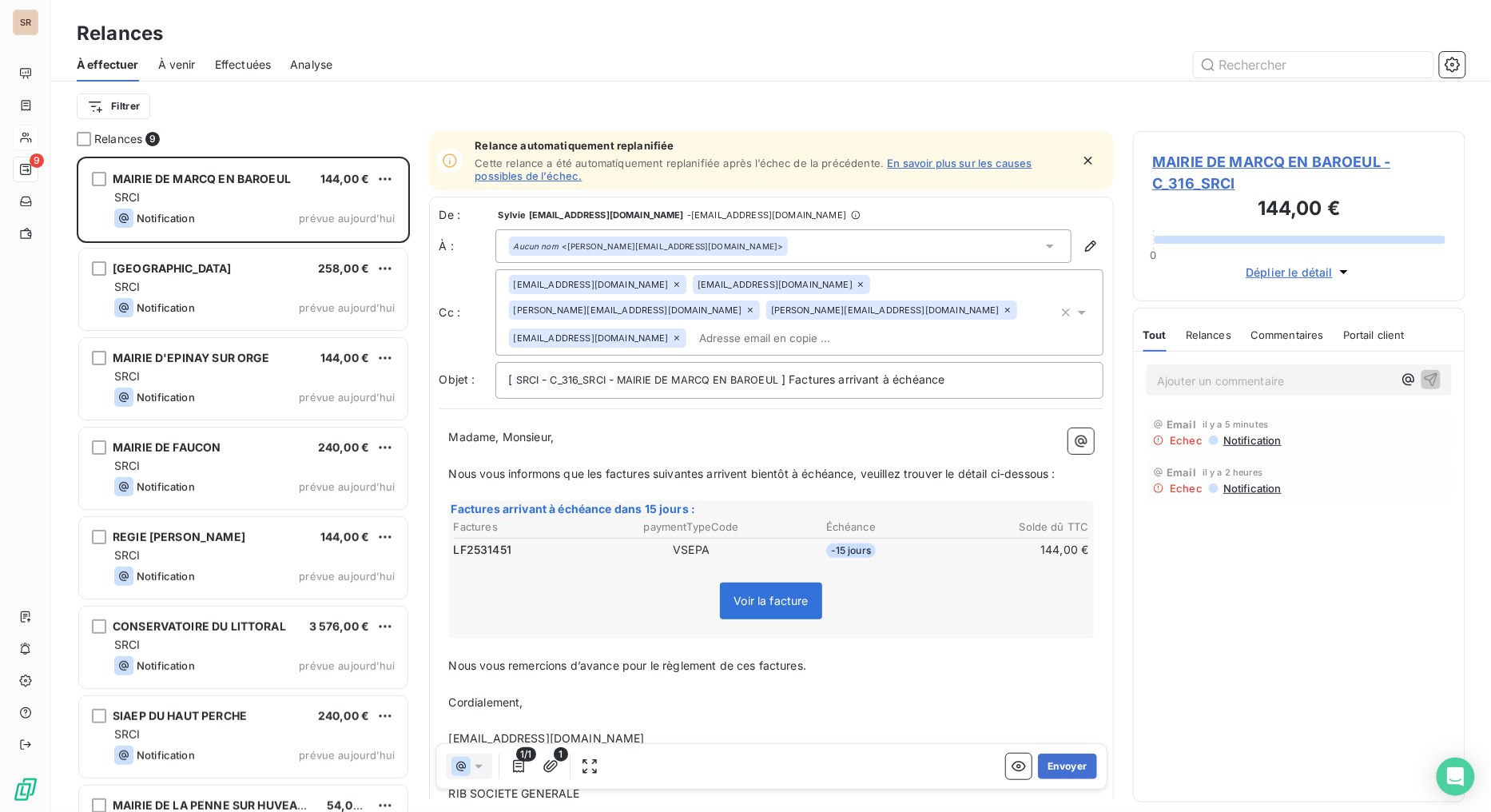
click at [1249, 164] on span "MAIRIE DE MARCQ EN BAROEUL - C_316_SRCI" at bounding box center [1300, 172] width 294 height 43
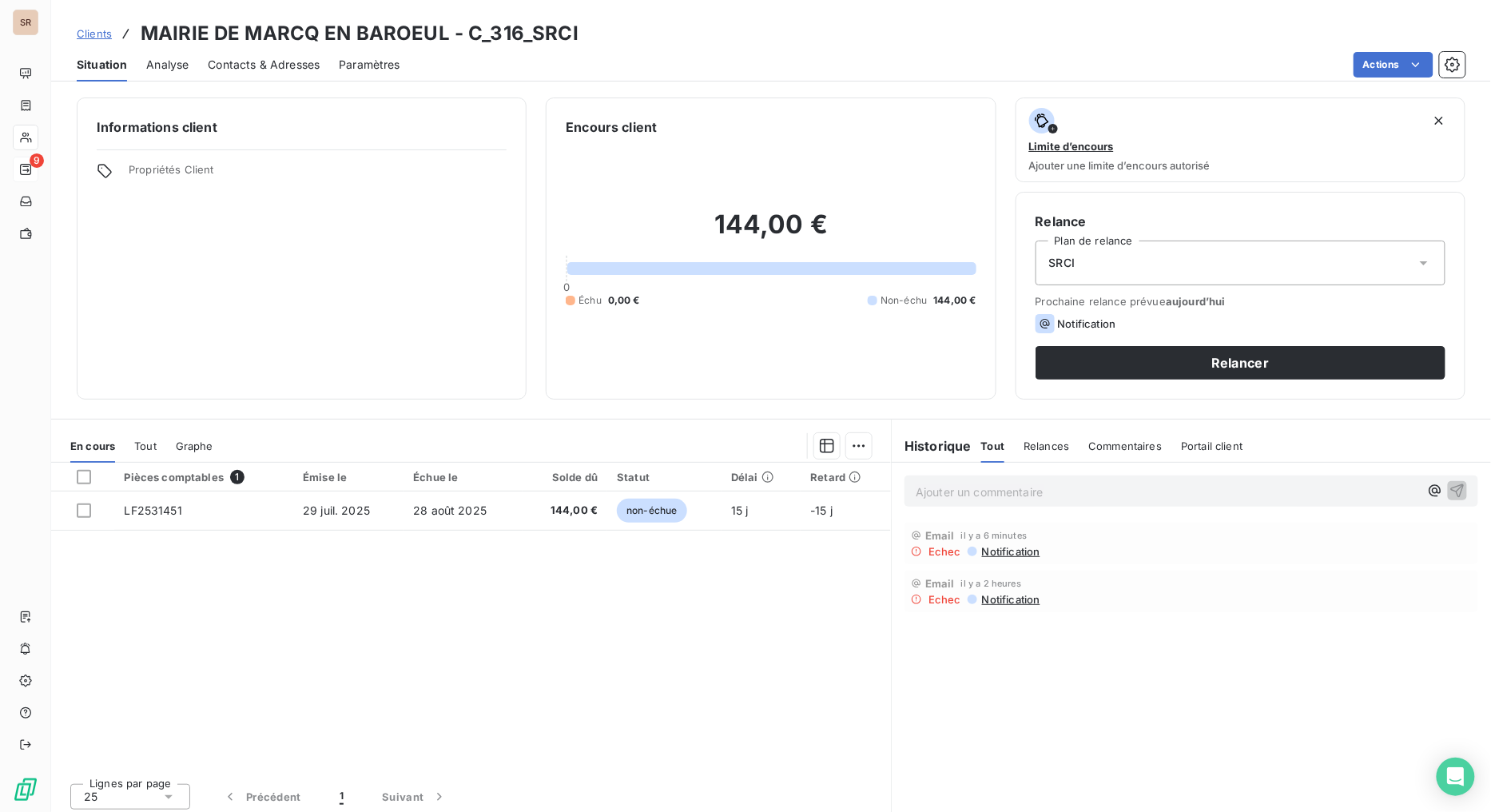
click at [276, 53] on div "Contacts & Adresses" at bounding box center [264, 65] width 112 height 34
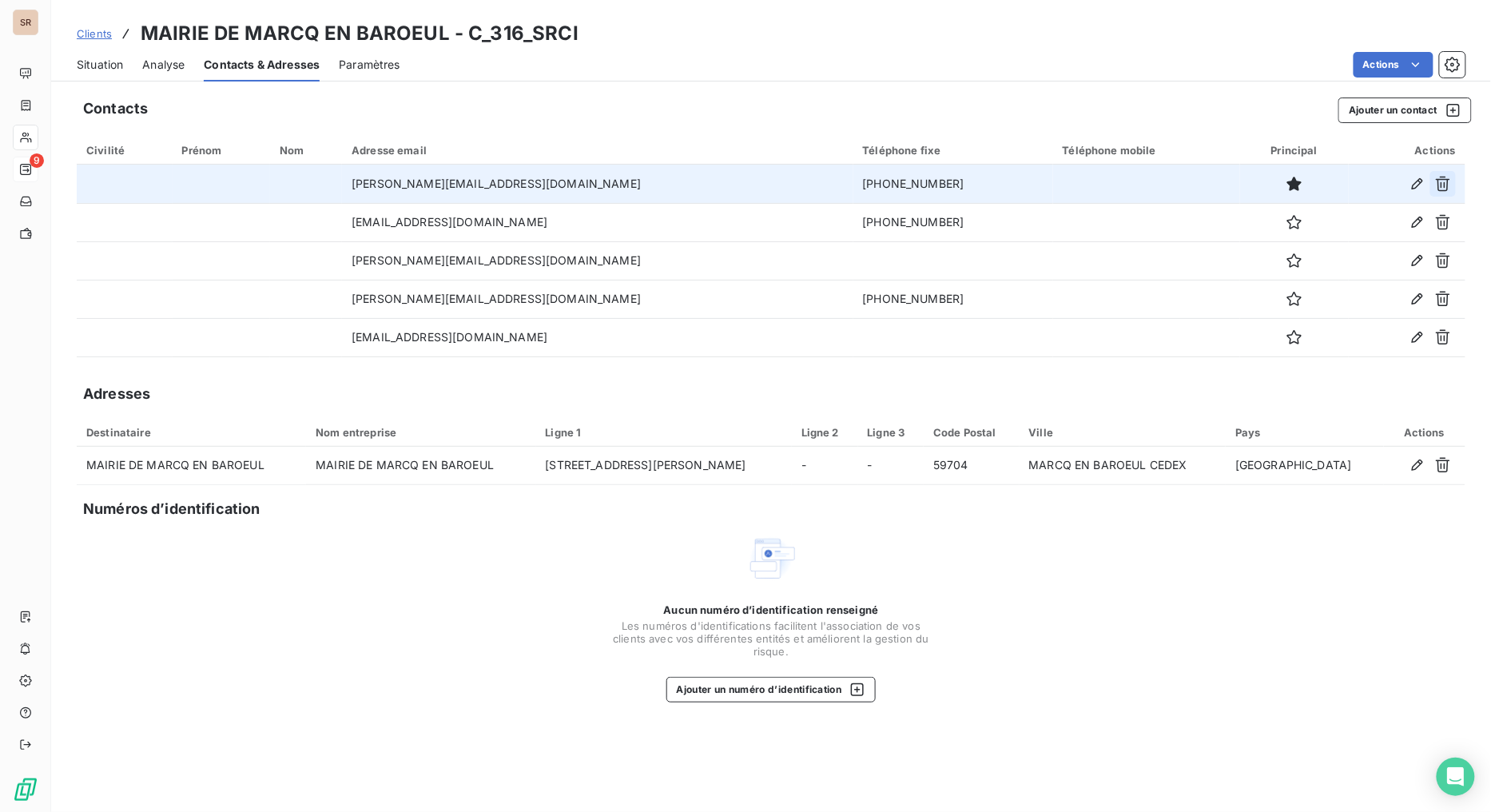
click at [1363, 182] on icon "button" at bounding box center [1443, 183] width 16 height 16
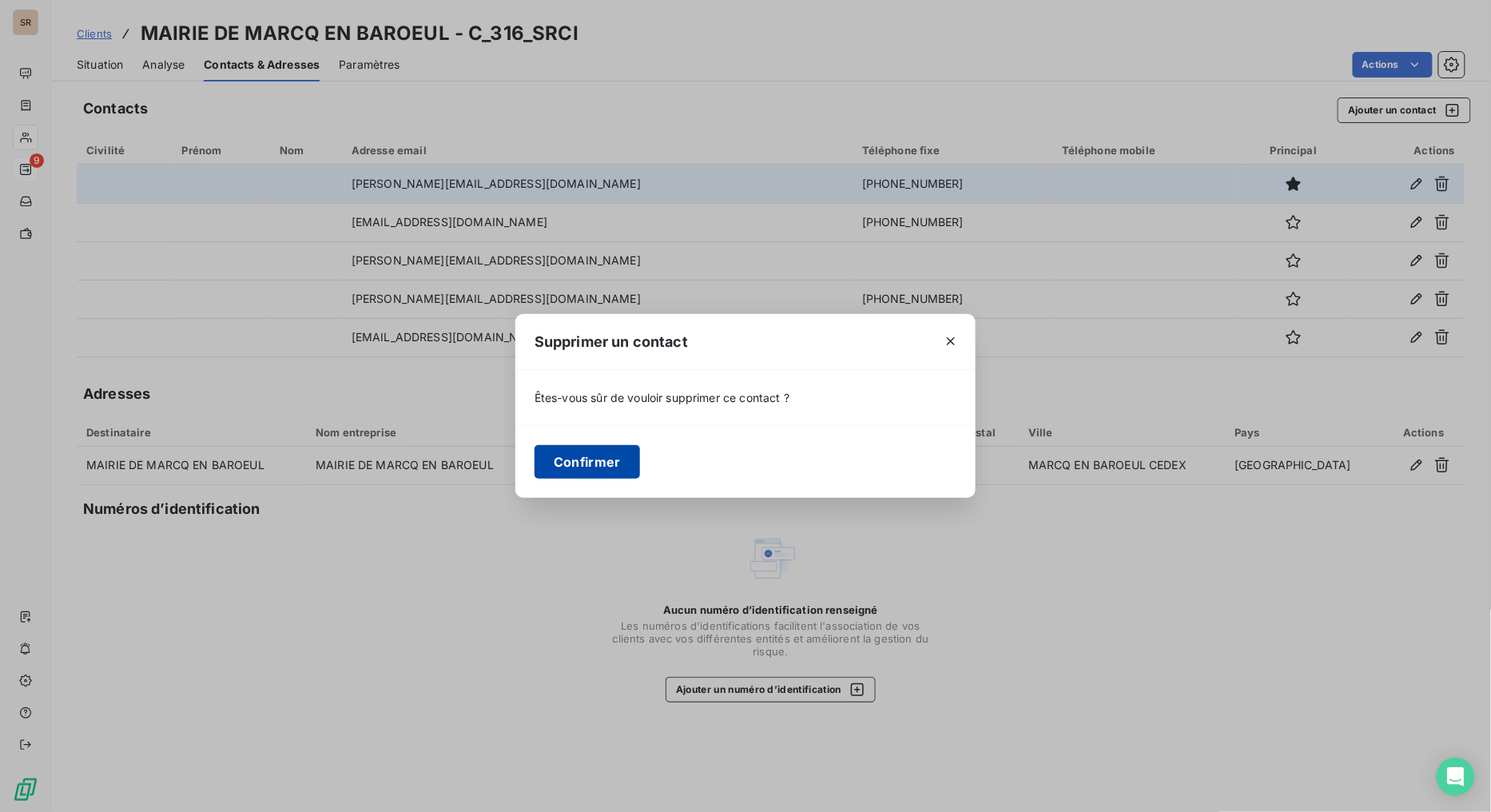
click at [568, 465] on button "Confirmer" at bounding box center [586, 462] width 105 height 34
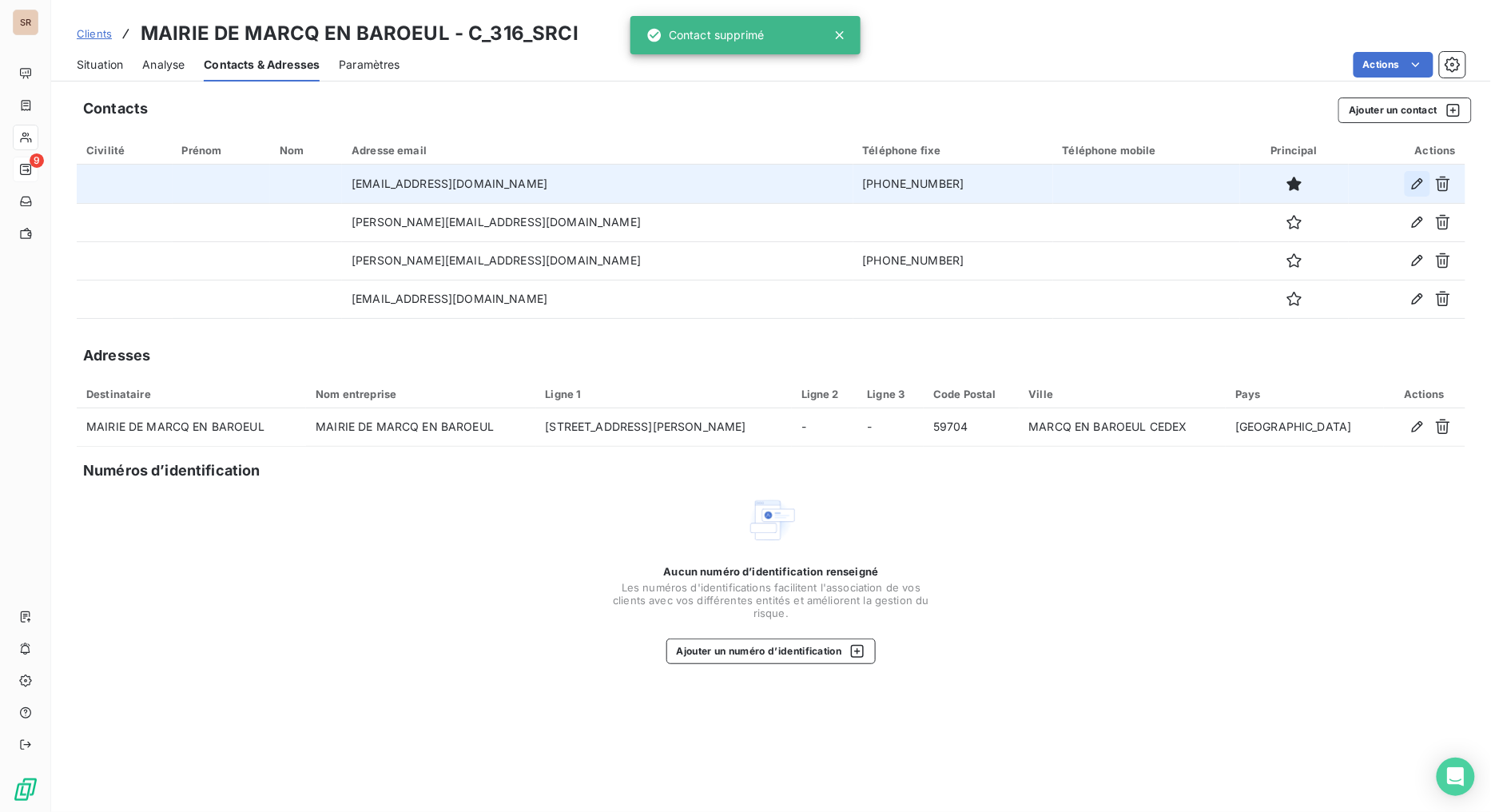
click at [1363, 182] on icon "button" at bounding box center [1418, 183] width 12 height 12
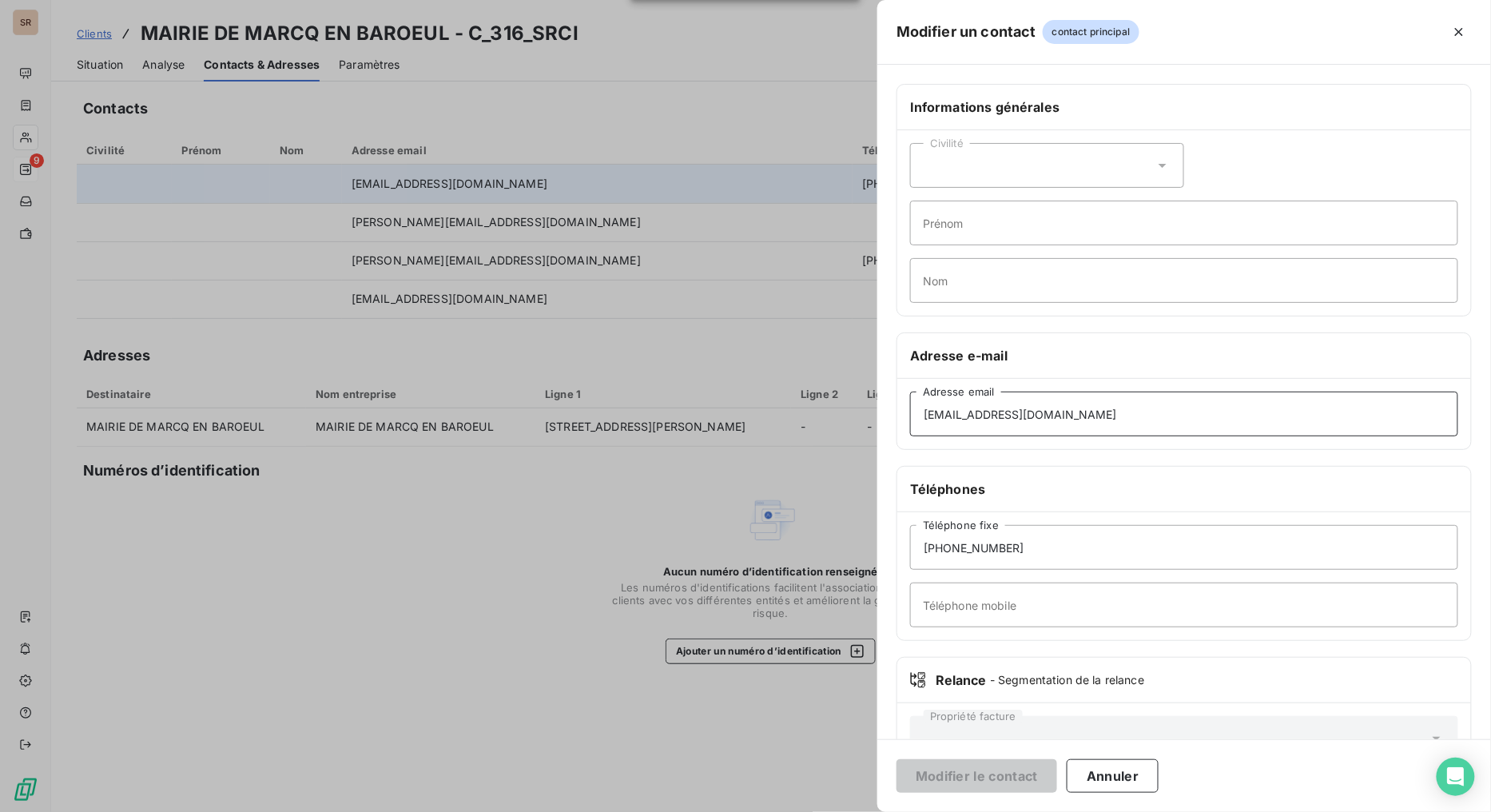
drag, startPoint x: 1206, startPoint y: 409, endPoint x: 680, endPoint y: 465, distance: 529.0
click at [680, 647] on div "Modifier un contact contact principal Informations générales Civilité Prénom No…" at bounding box center [745, 812] width 1490 height 0
paste input
type input "mairie@marcq-en-baroeul.fr"
click at [975, 647] on button "Modifier le contact" at bounding box center [976, 775] width 160 height 34
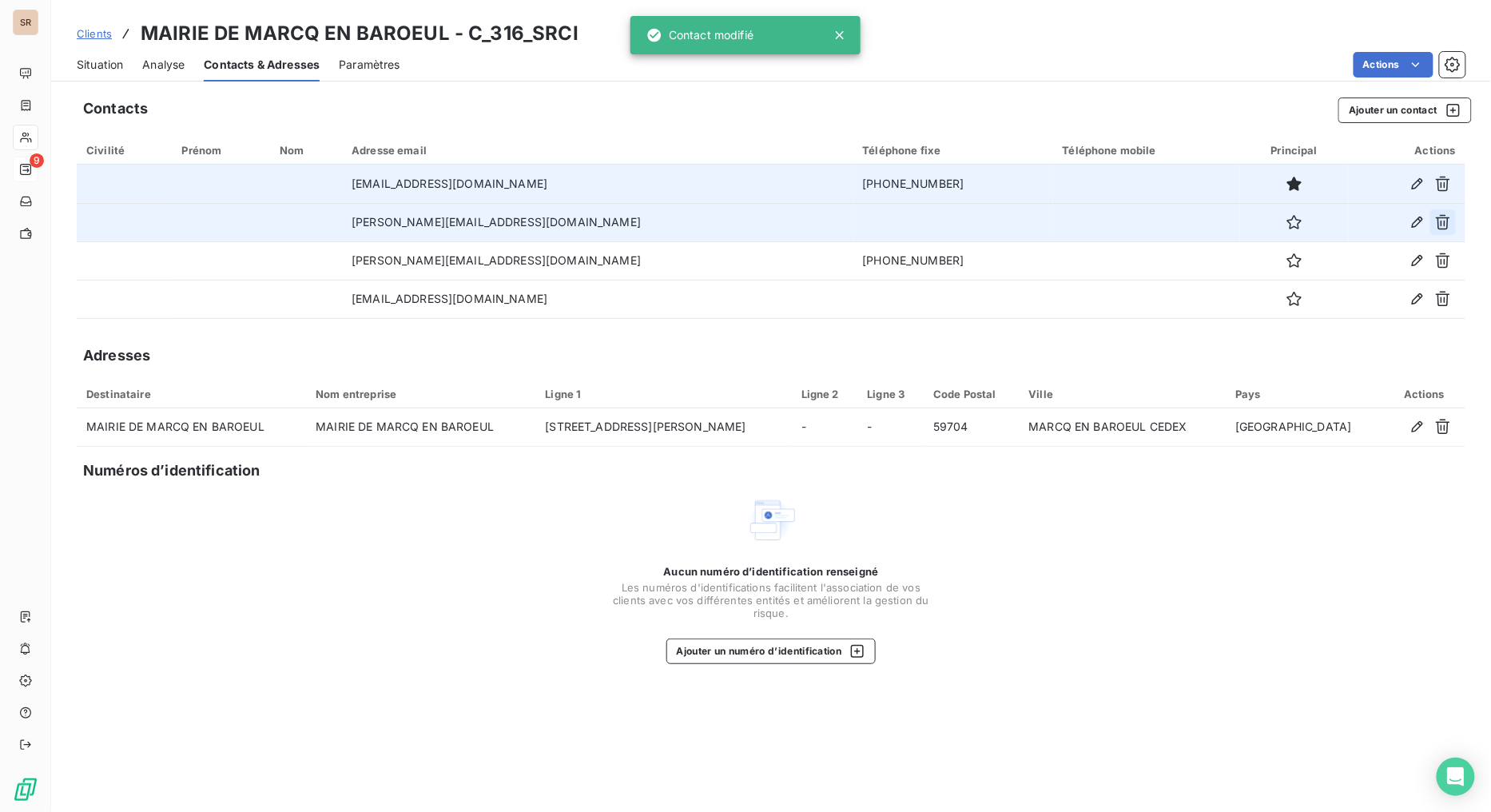
click at [1363, 232] on button "button" at bounding box center [1443, 222] width 25 height 25
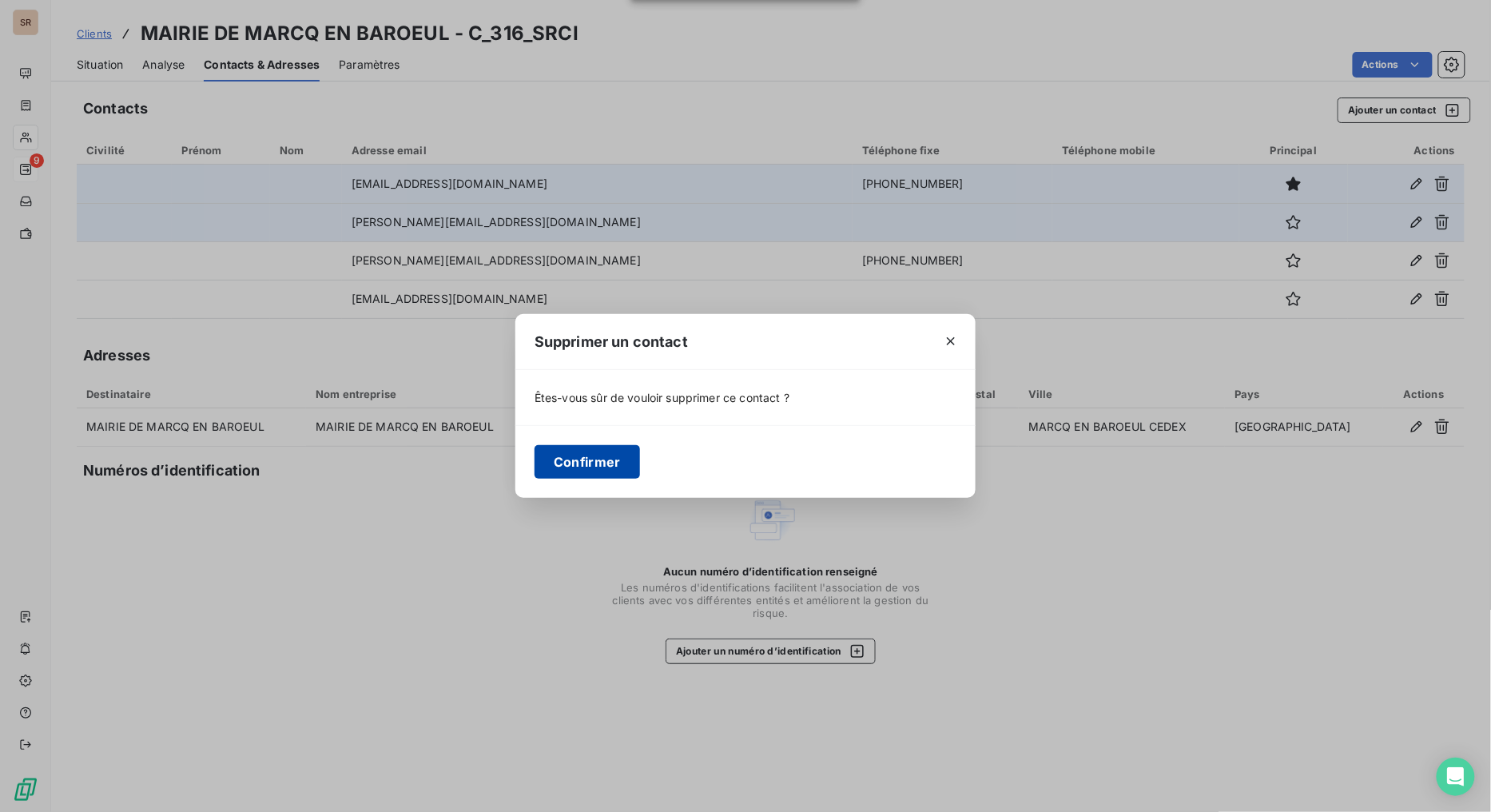
click at [607, 464] on button "Confirmer" at bounding box center [586, 462] width 105 height 34
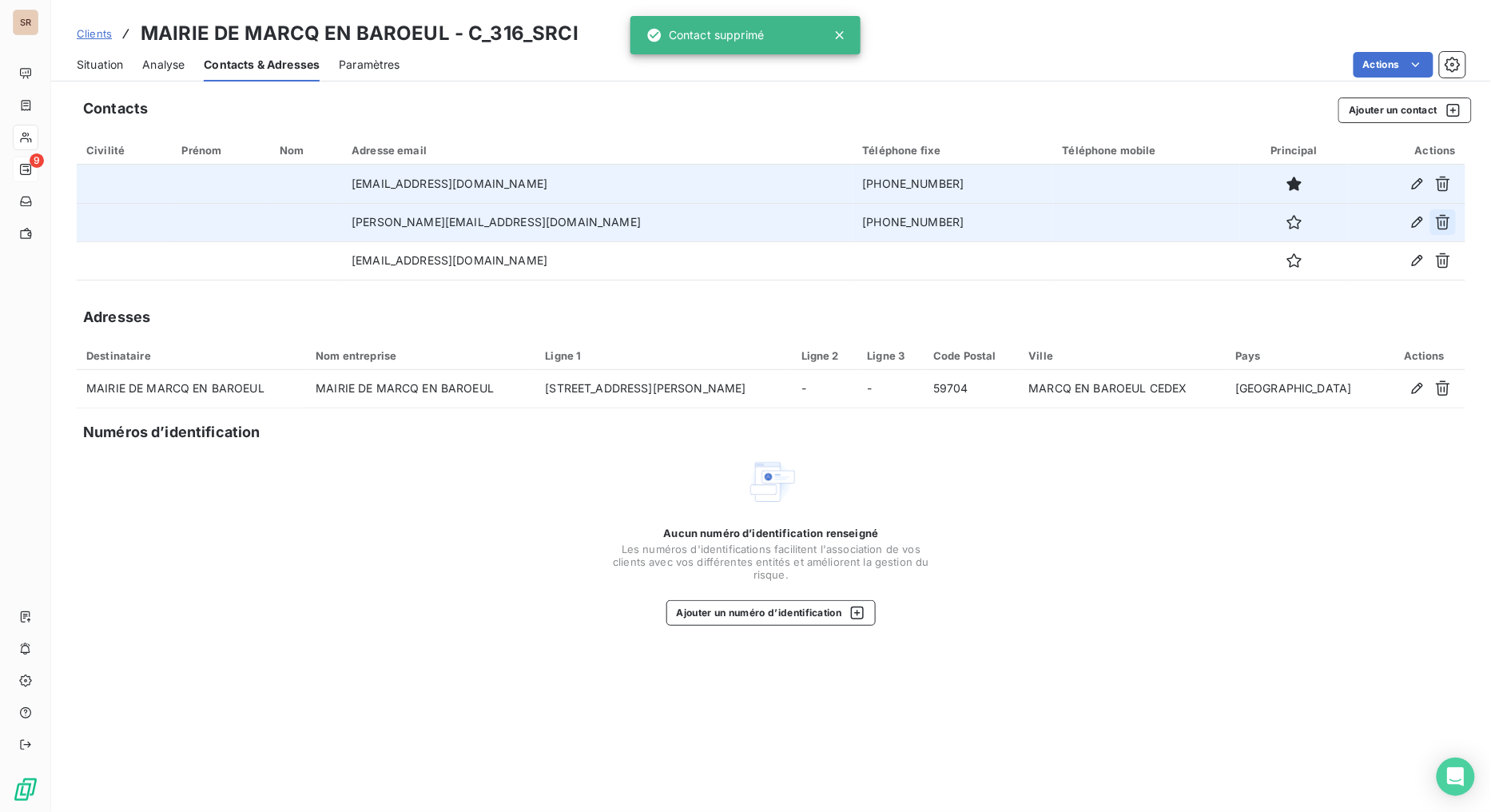
click at [1363, 226] on icon "button" at bounding box center [1443, 223] width 14 height 15
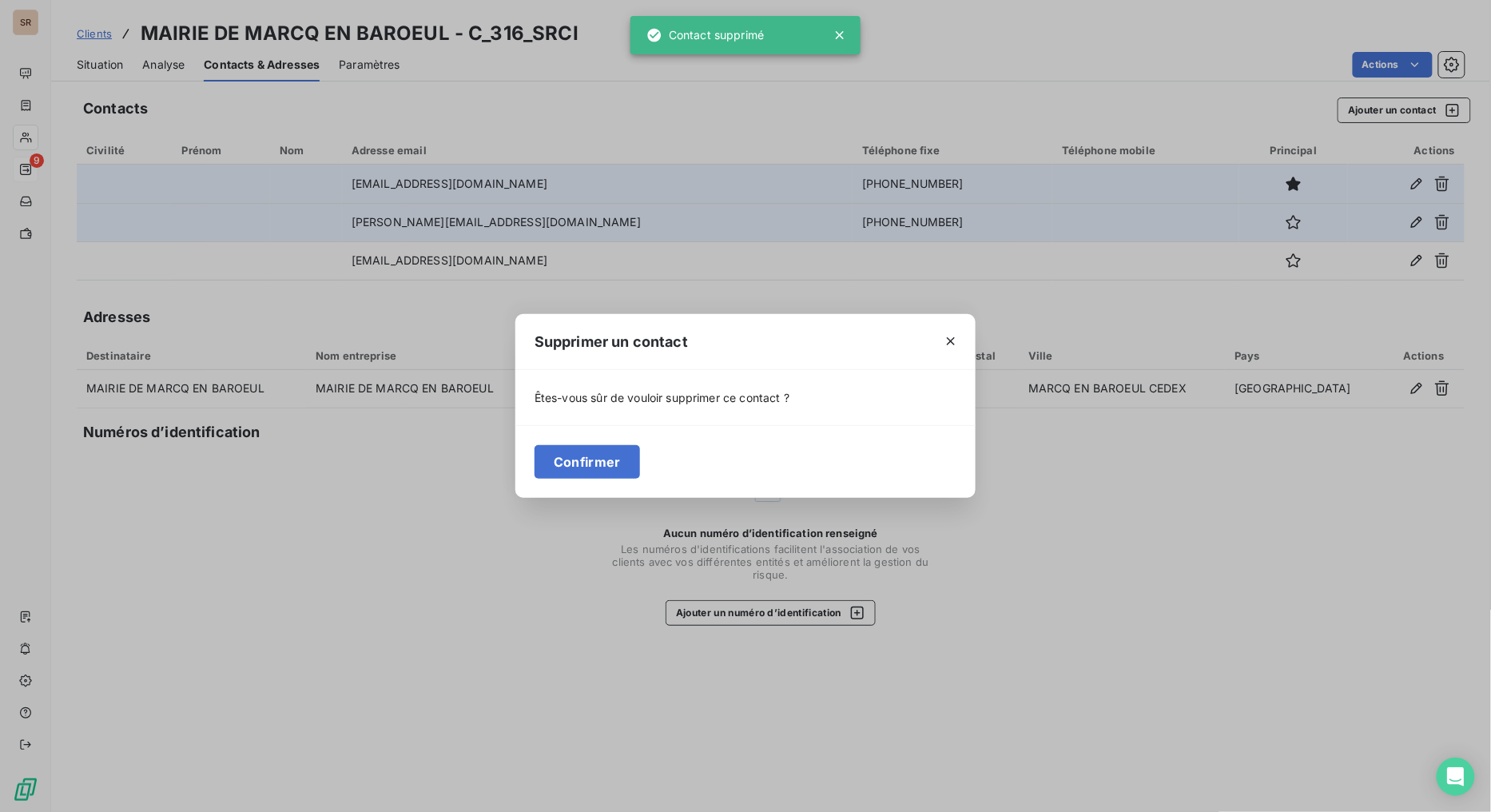
drag, startPoint x: 615, startPoint y: 462, endPoint x: 1116, endPoint y: 381, distance: 507.5
click at [622, 464] on button "Confirmer" at bounding box center [586, 462] width 105 height 34
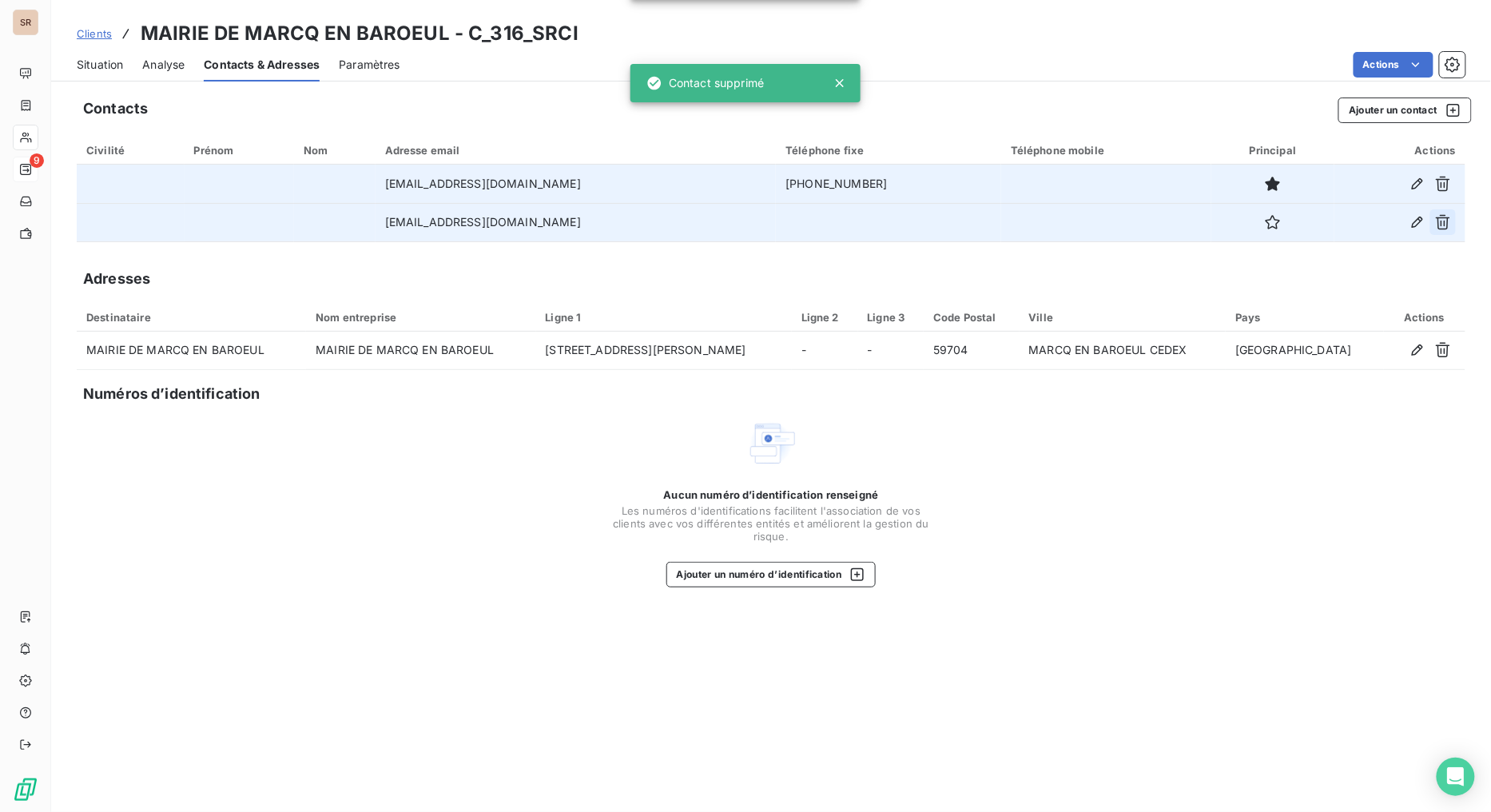
click at [1363, 234] on button "button" at bounding box center [1443, 222] width 25 height 25
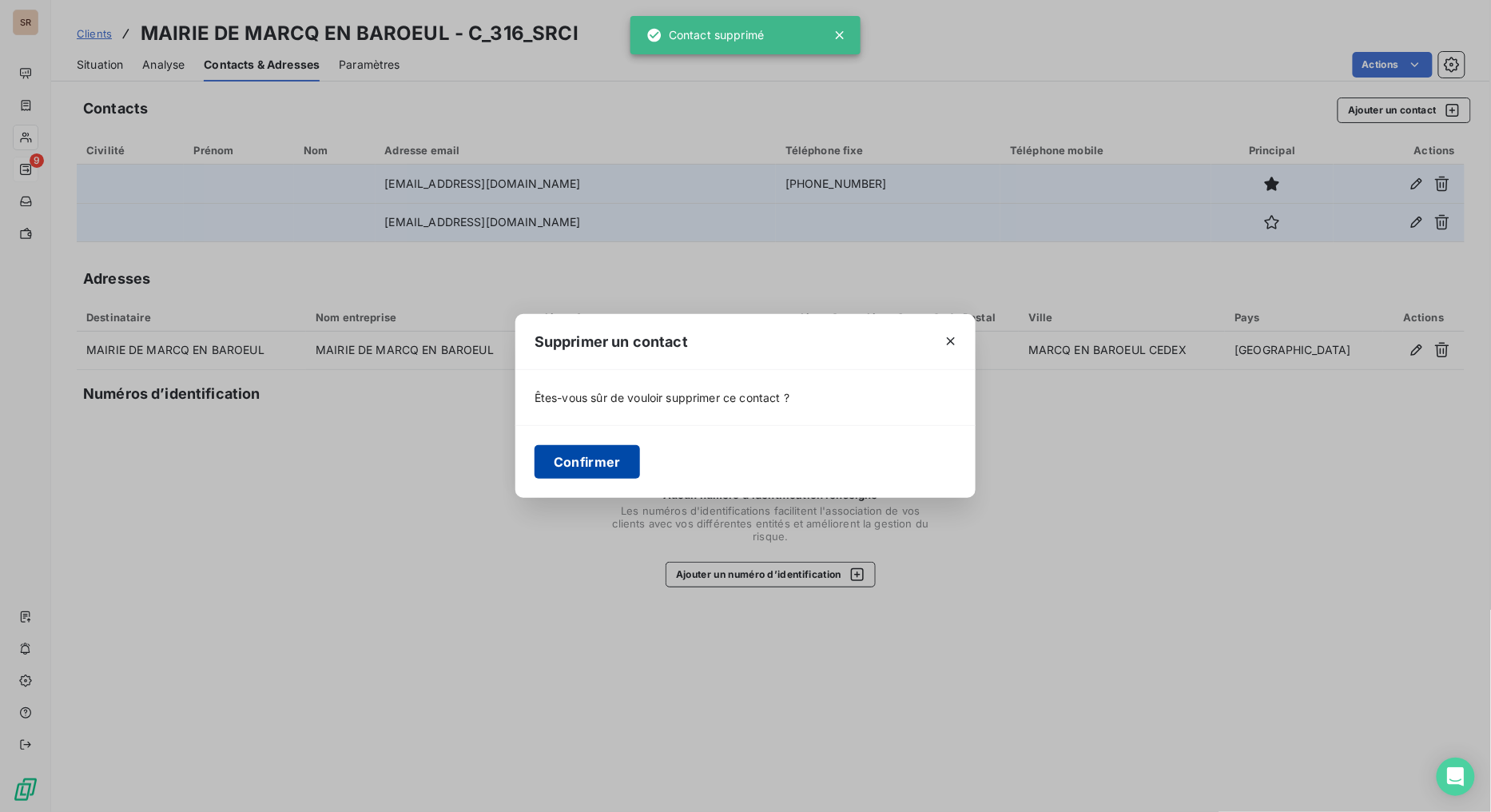
click at [564, 467] on button "Confirmer" at bounding box center [586, 462] width 105 height 34
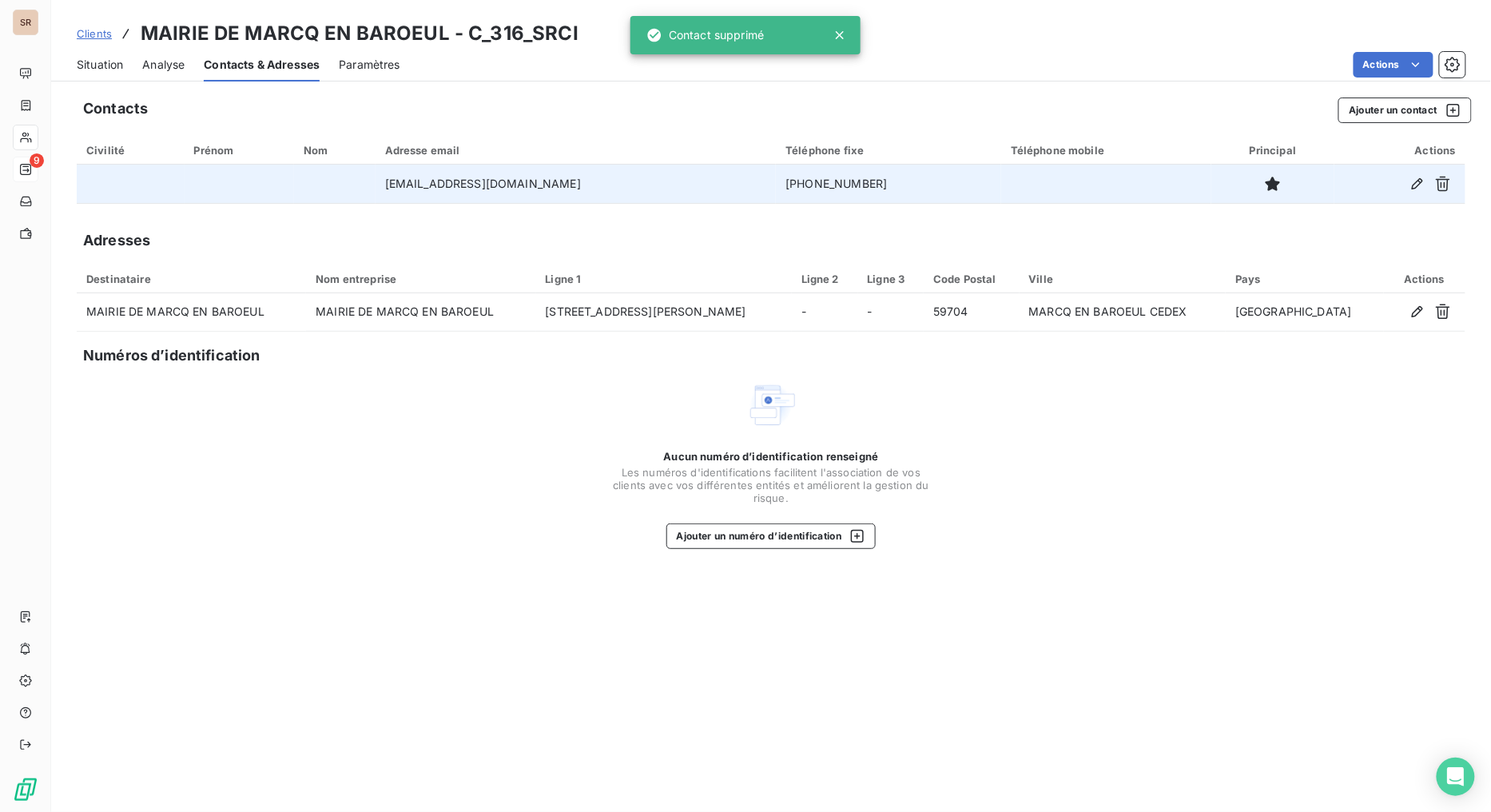
click at [93, 65] on span "Situation" at bounding box center [99, 65] width 46 height 16
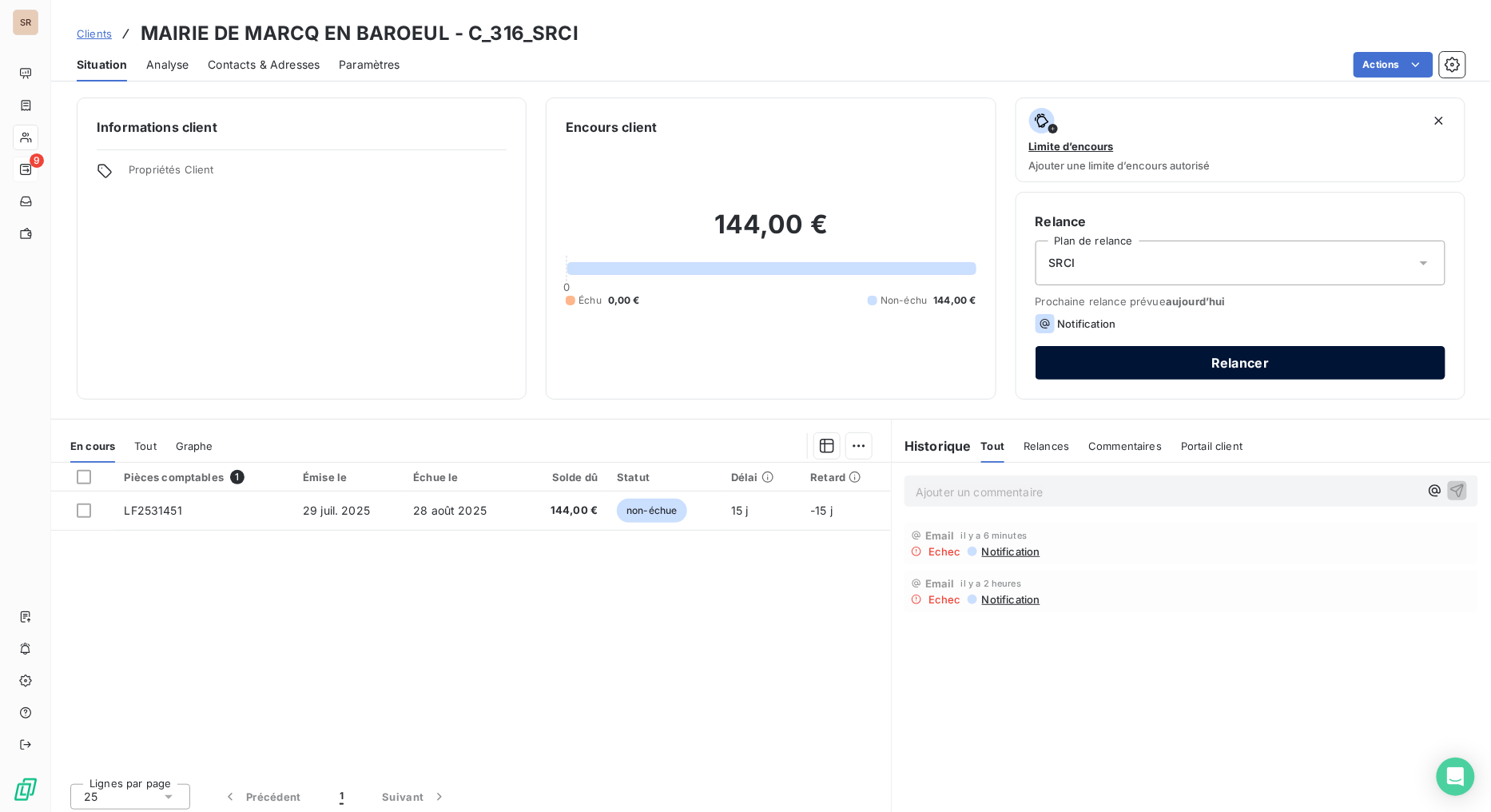
click at [1144, 358] on button "Relancer" at bounding box center [1240, 362] width 409 height 34
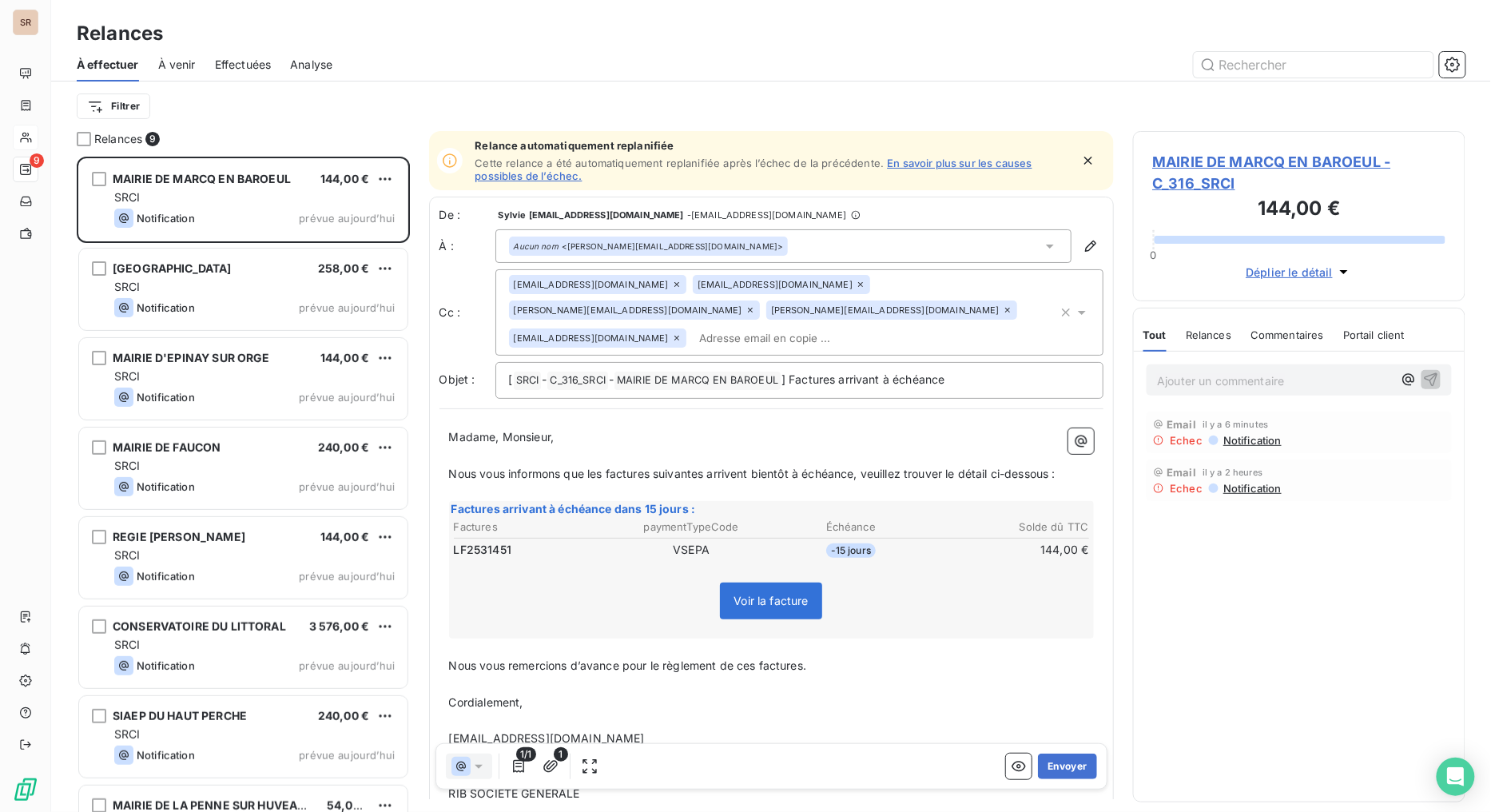
scroll to position [641, 320]
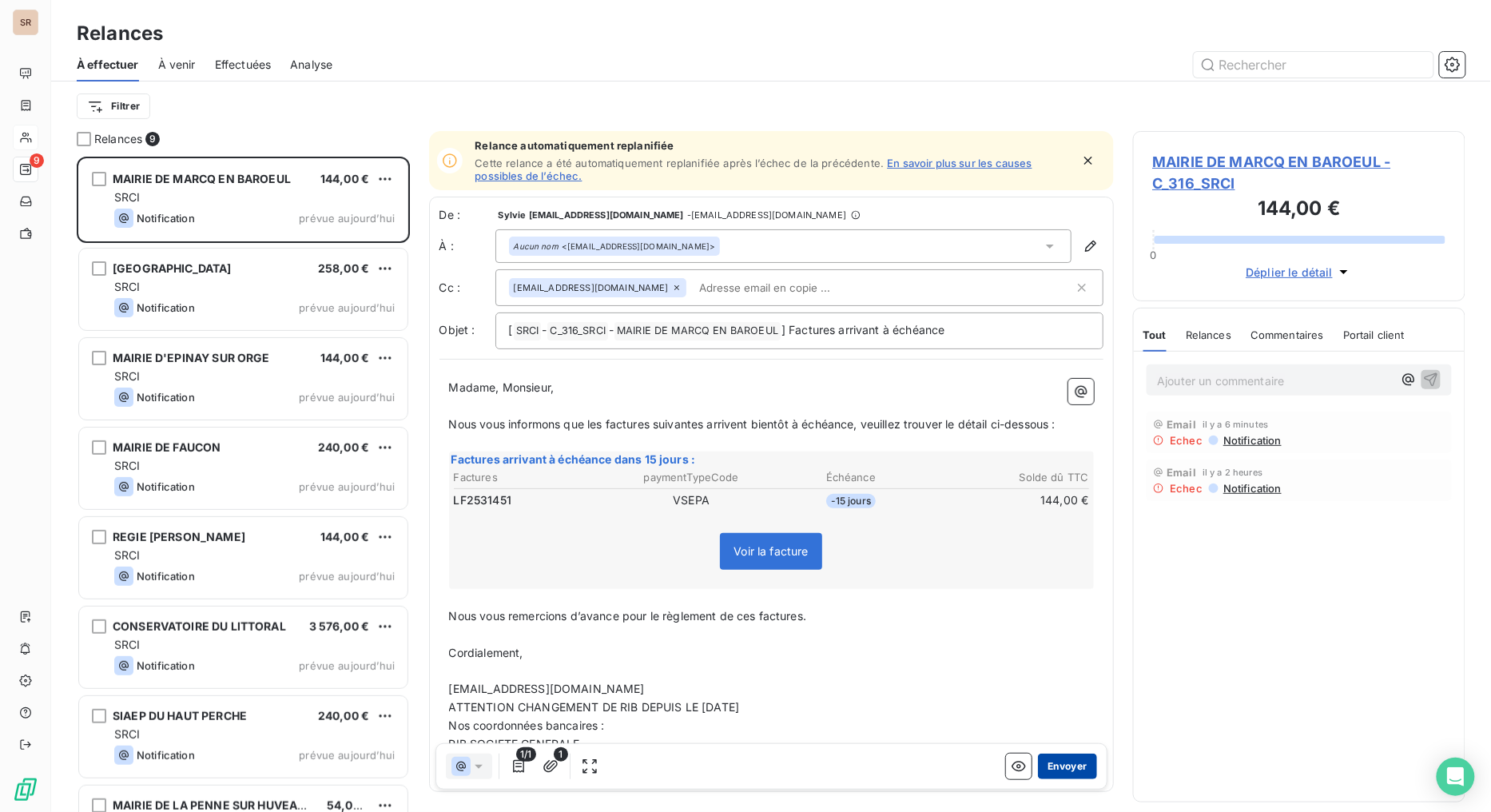
click at [1067, 647] on button "Envoyer" at bounding box center [1067, 766] width 58 height 25
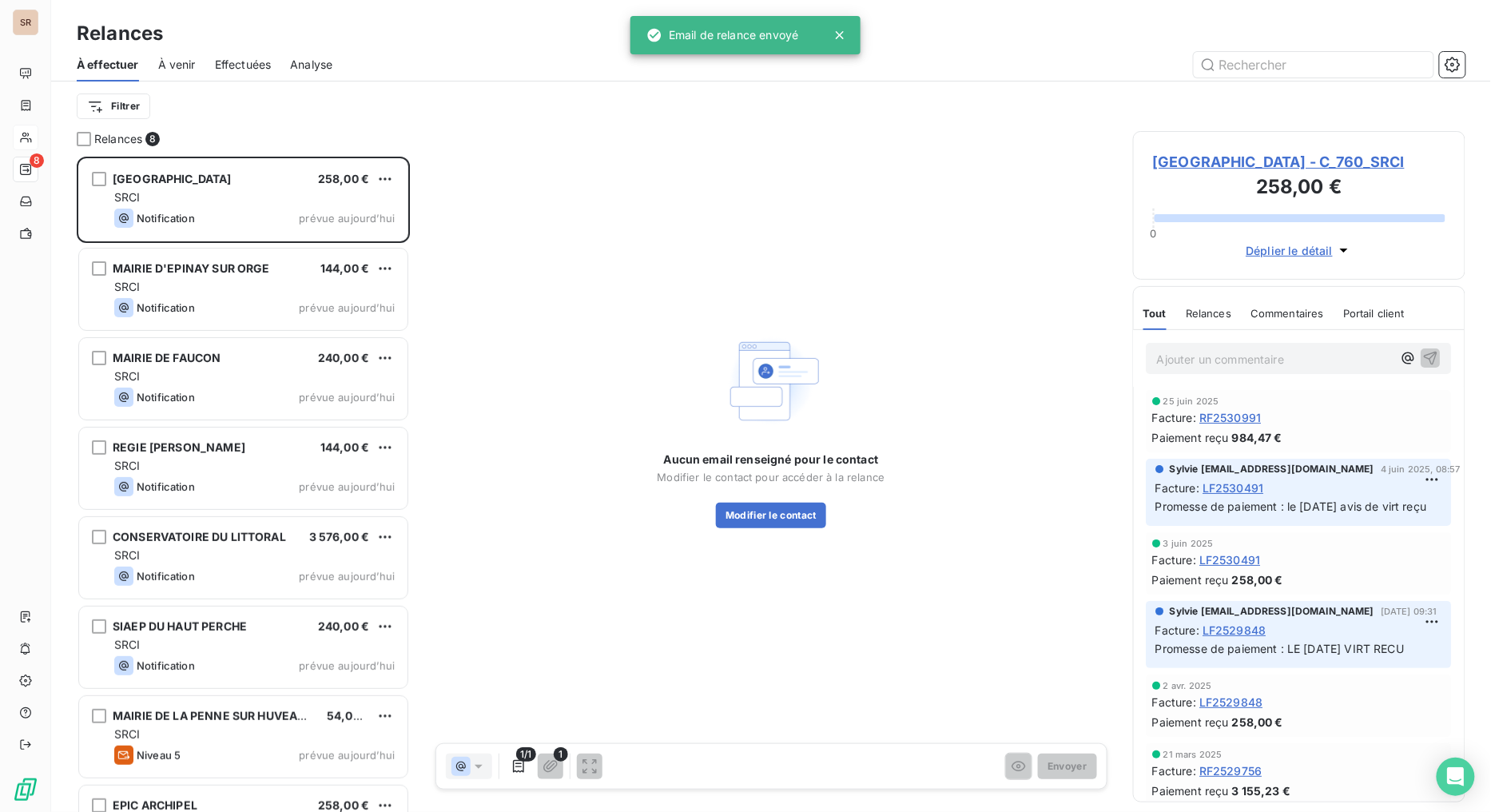
click at [1264, 164] on span "MAIRIE DE SAINT AVERTIN - C_760_SRCI" at bounding box center [1300, 161] width 294 height 21
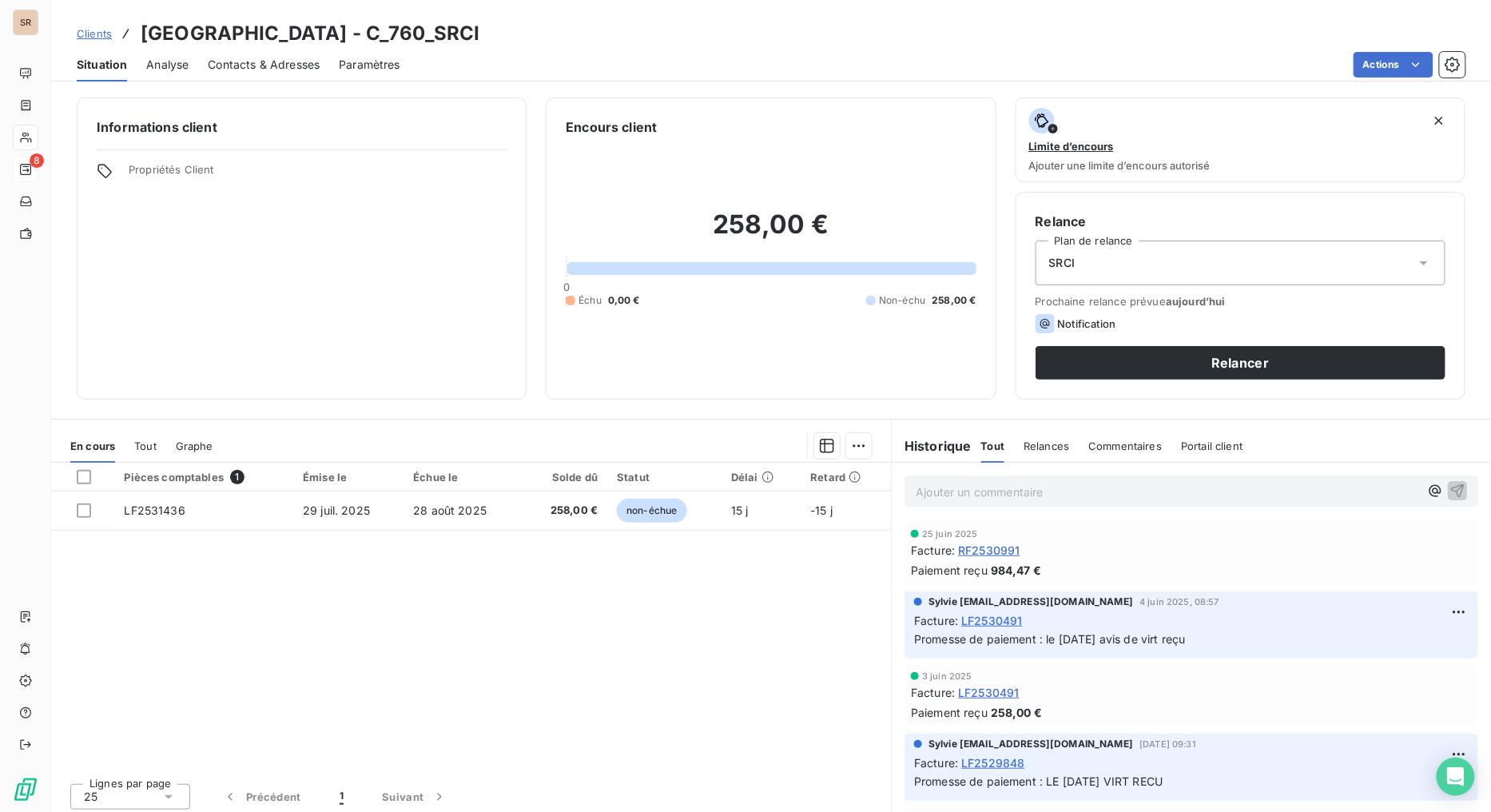
click at [329, 59] on div "Situation Analyse Contacts & Adresses Paramètres Actions" at bounding box center [771, 65] width 1440 height 34
click at [297, 67] on span "Contacts & Adresses" at bounding box center [264, 65] width 112 height 16
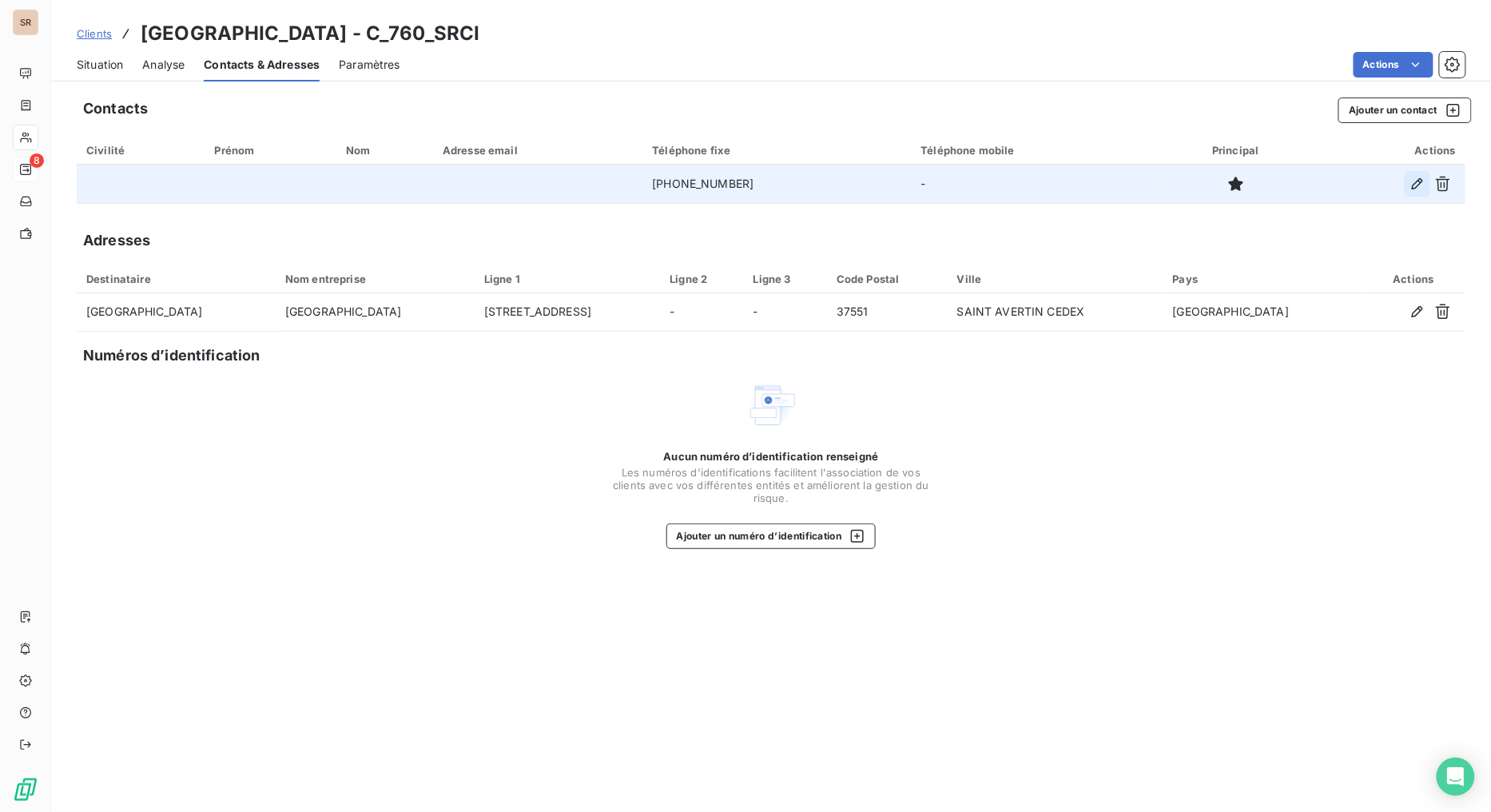
click at [1363, 192] on button "button" at bounding box center [1417, 183] width 25 height 25
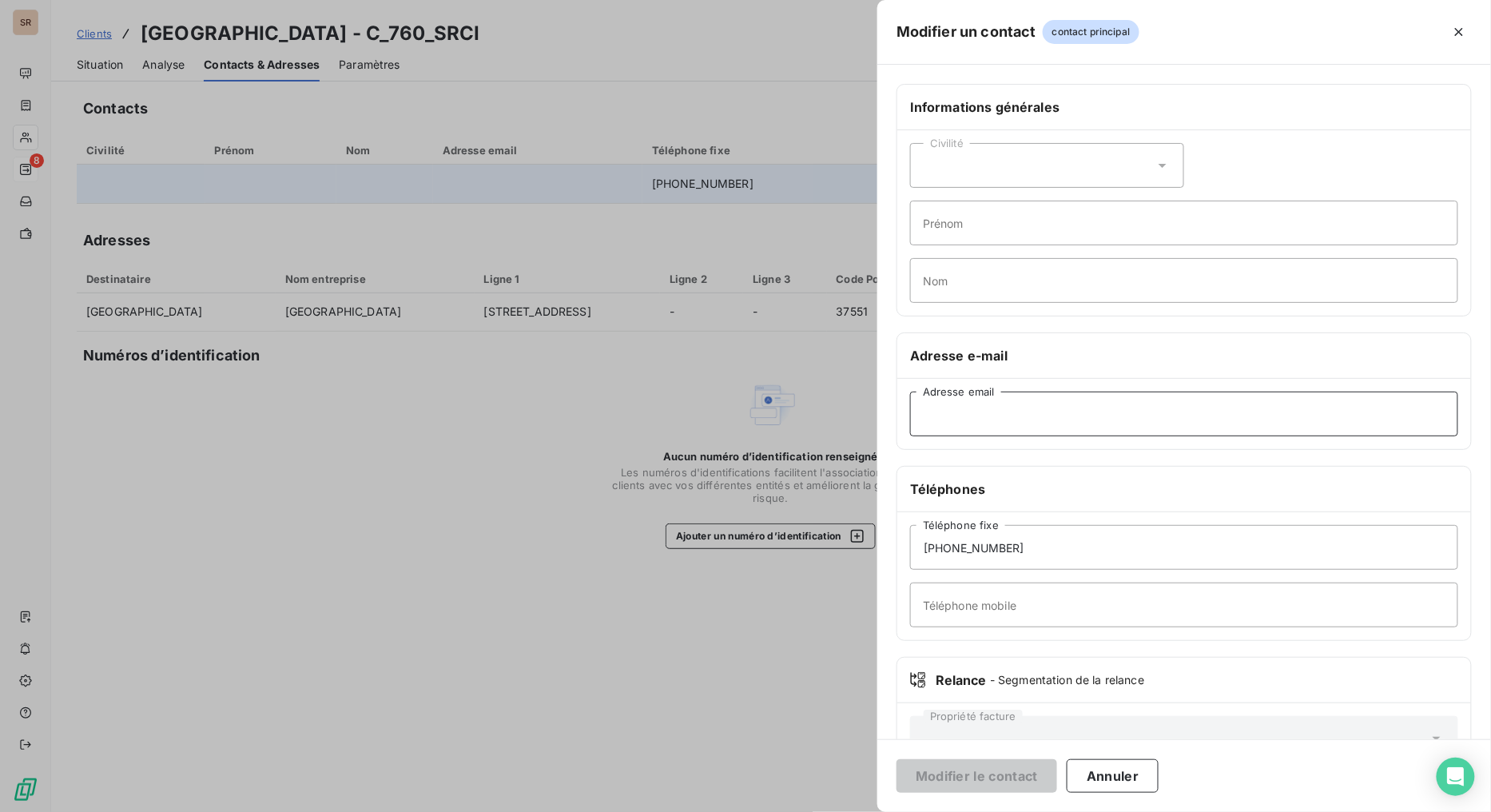
click at [932, 409] on input "Adresse email" at bounding box center [1184, 413] width 549 height 44
paste input "mairie@ville-saint-avertin.fr"
type input "mairie@ville-saint-avertin.fr"
click at [1000, 647] on button "Modifier le contact" at bounding box center [976, 775] width 160 height 34
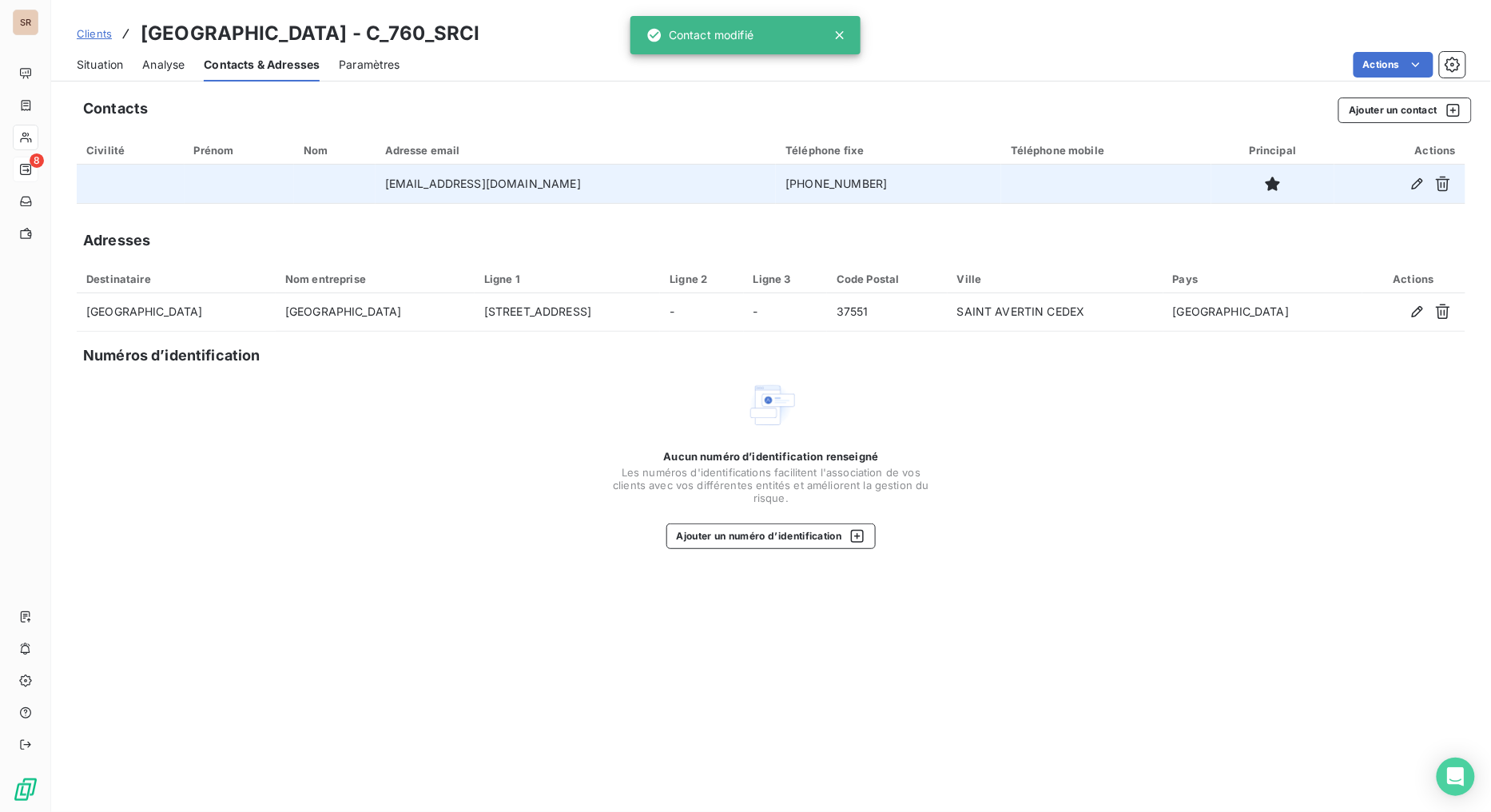
click at [108, 66] on span "Situation" at bounding box center [99, 65] width 46 height 16
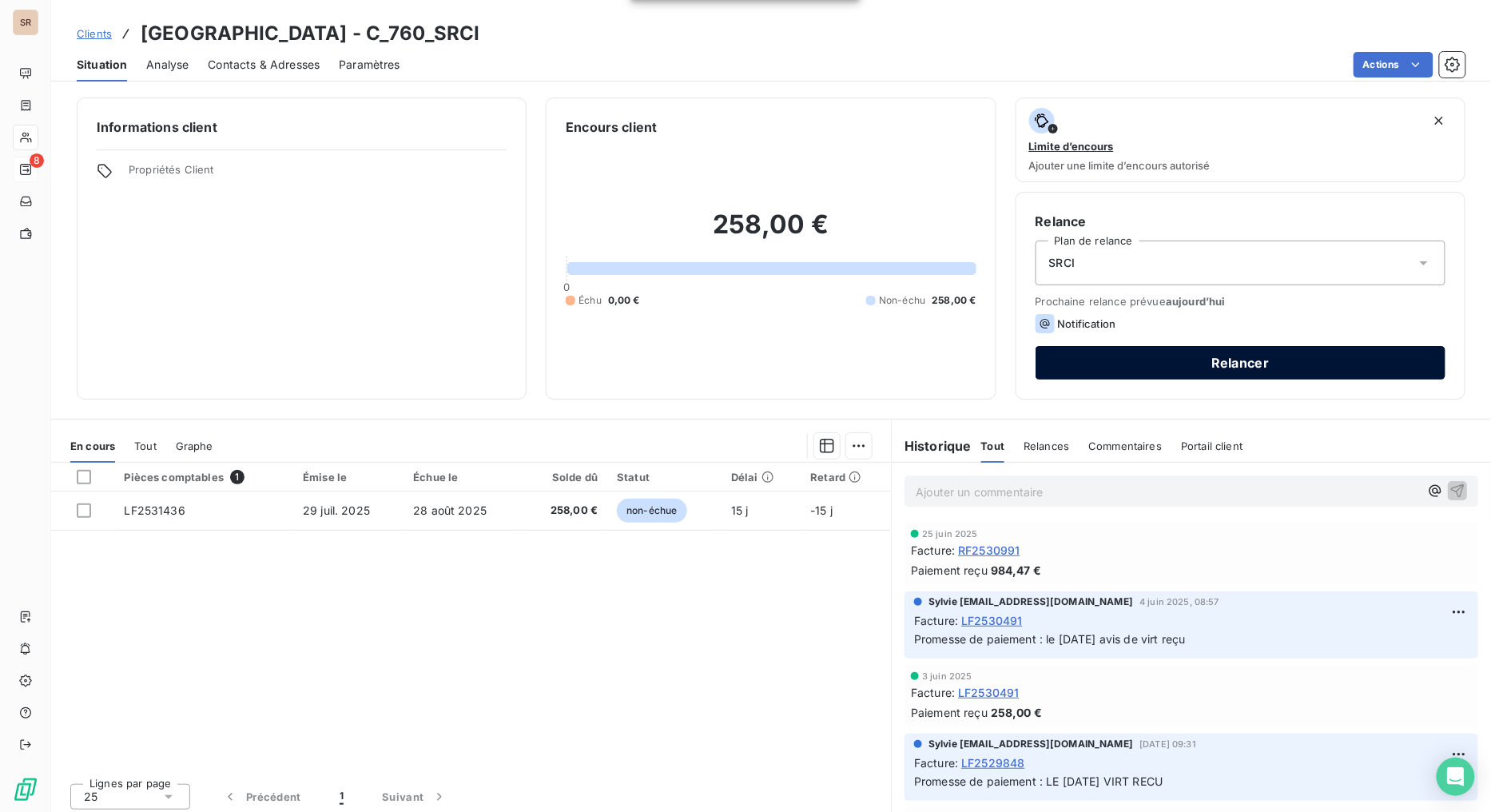
click at [1196, 371] on button "Relancer" at bounding box center [1240, 362] width 409 height 34
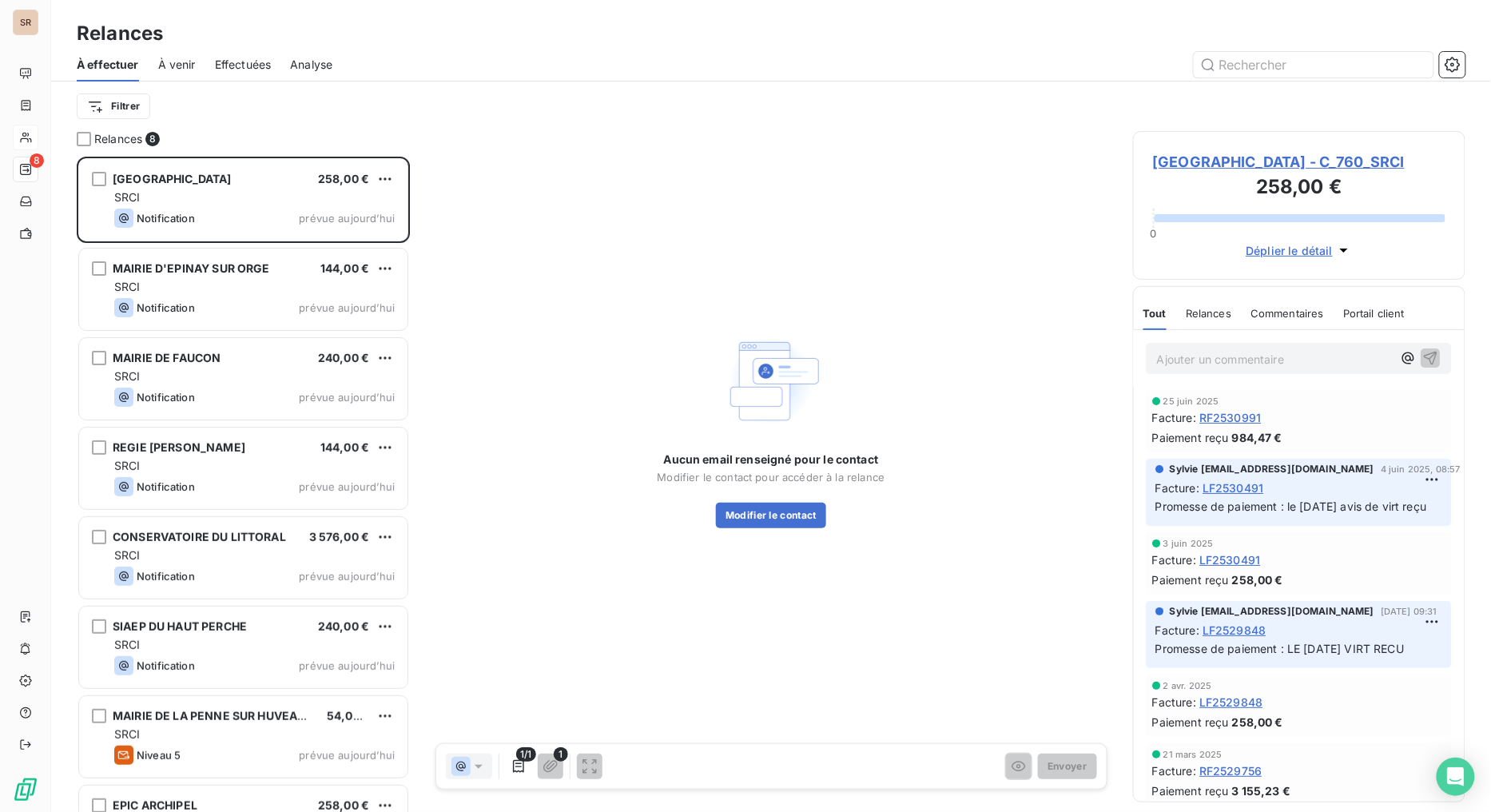
scroll to position [641, 320]
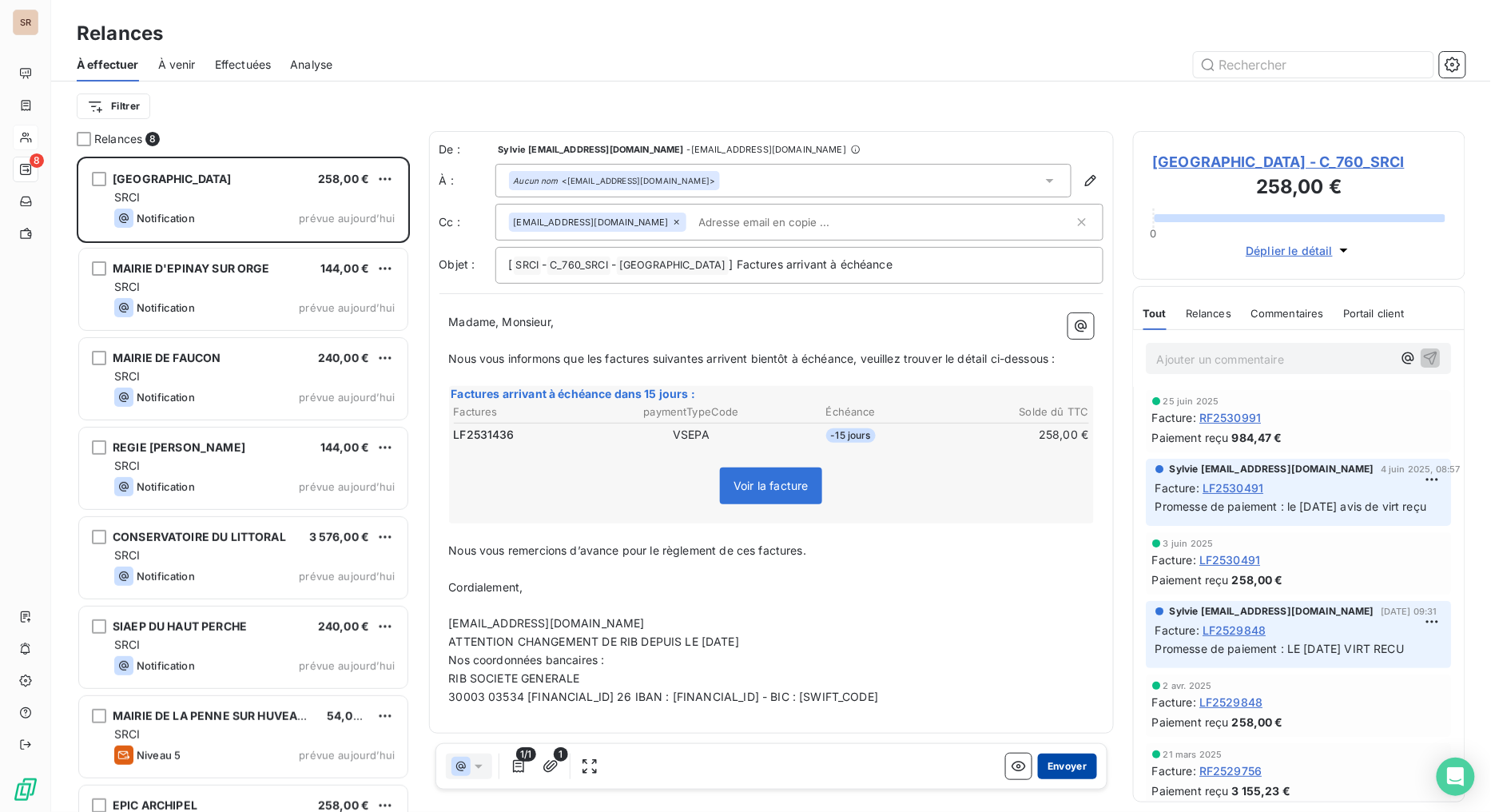
click at [1067, 647] on button "Envoyer" at bounding box center [1067, 766] width 58 height 25
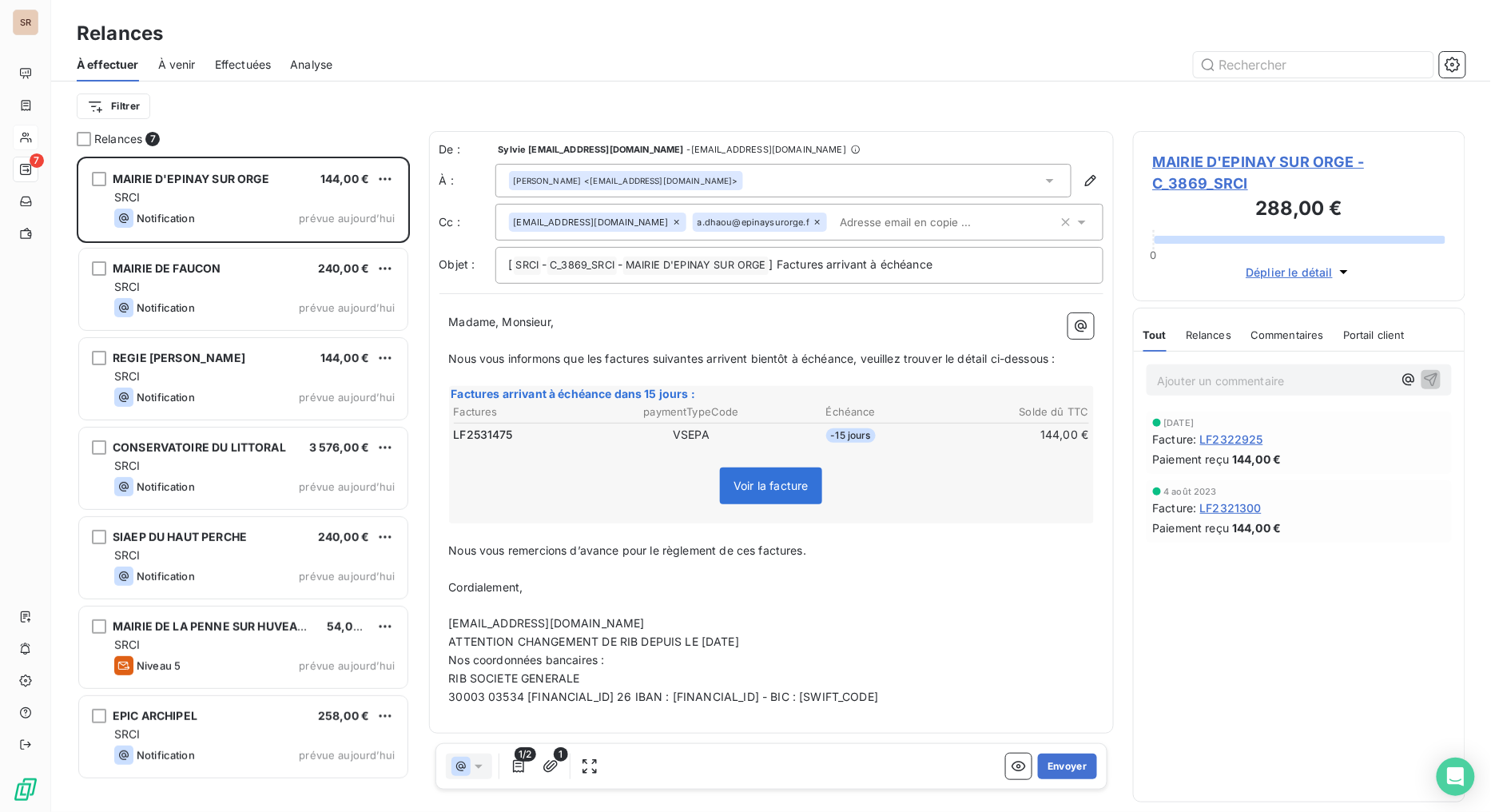
click at [1219, 158] on span "MAIRIE D'EPINAY SUR ORGE - C_3869_SRCI" at bounding box center [1300, 172] width 294 height 43
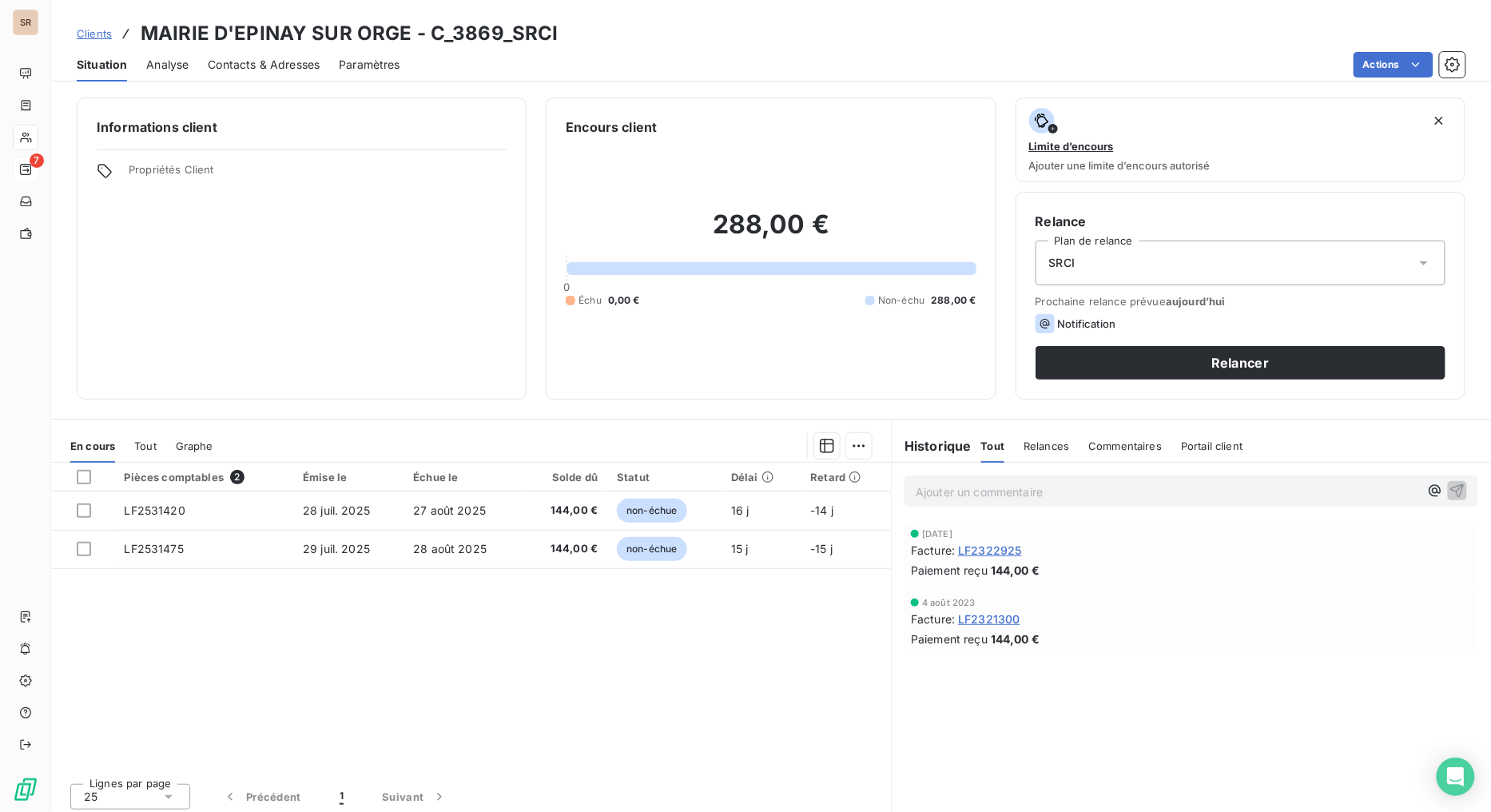
click at [243, 62] on span "Contacts & Adresses" at bounding box center [264, 65] width 112 height 16
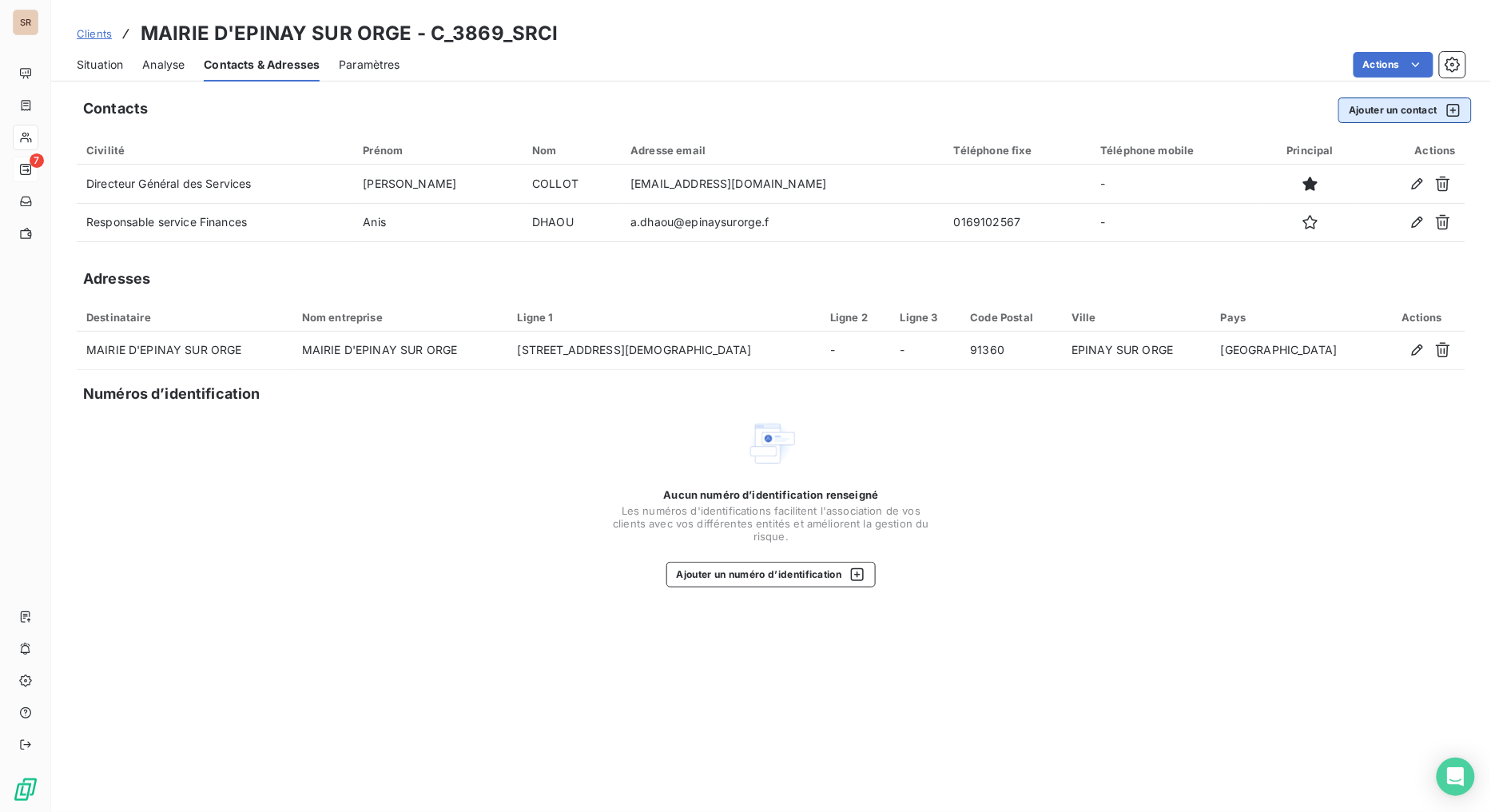
click at [1363, 110] on button "Ajouter un contact" at bounding box center [1405, 110] width 133 height 25
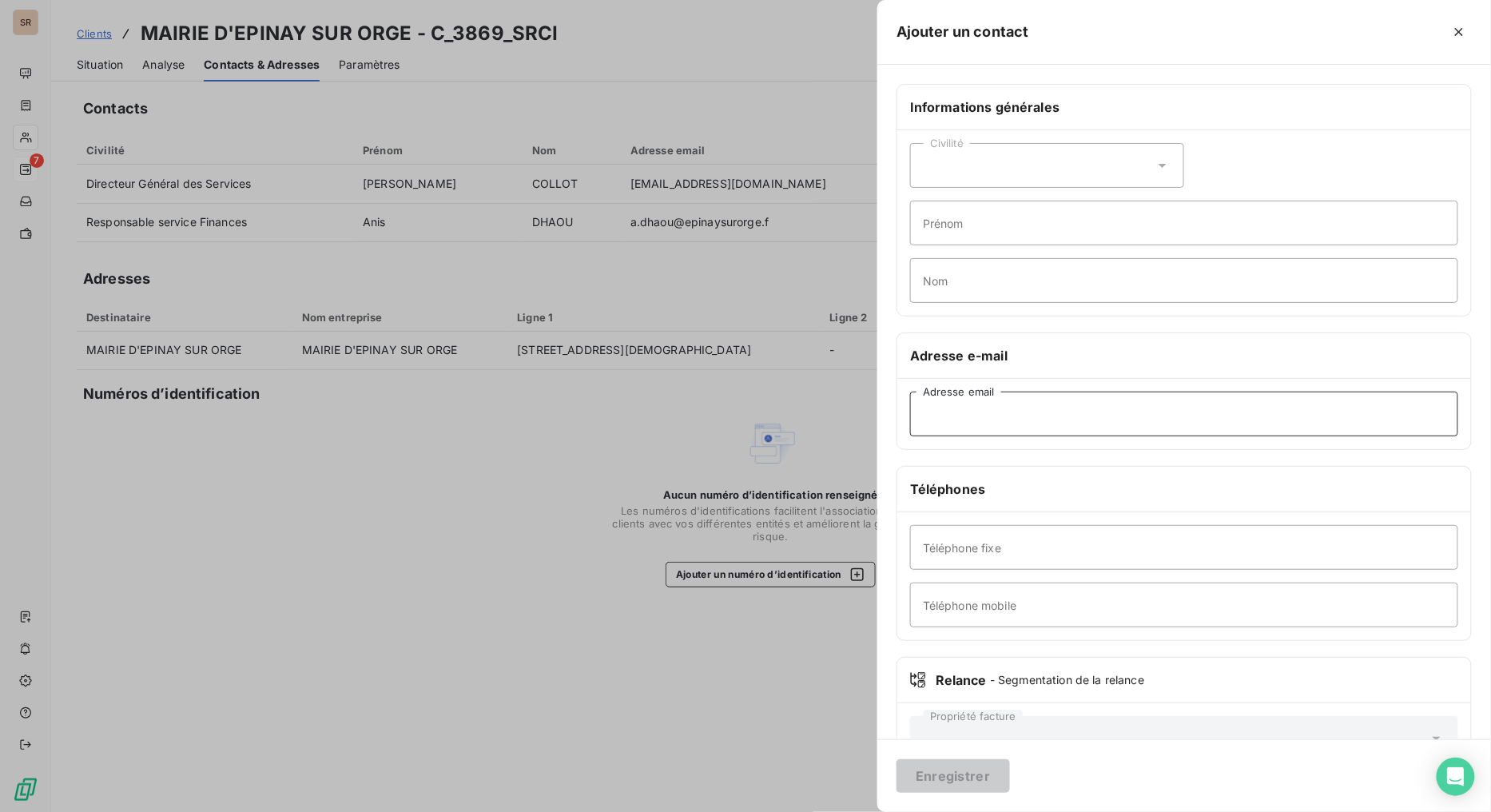
click at [992, 430] on input "Adresse email" at bounding box center [1184, 413] width 549 height 44
paste input "contact@epinaysurorge.fr"
type input "contact@epinaysurorge.fr"
click at [1100, 538] on input "Téléphone fixe" at bounding box center [1184, 547] width 549 height 44
type input "01 69 10 25 60"
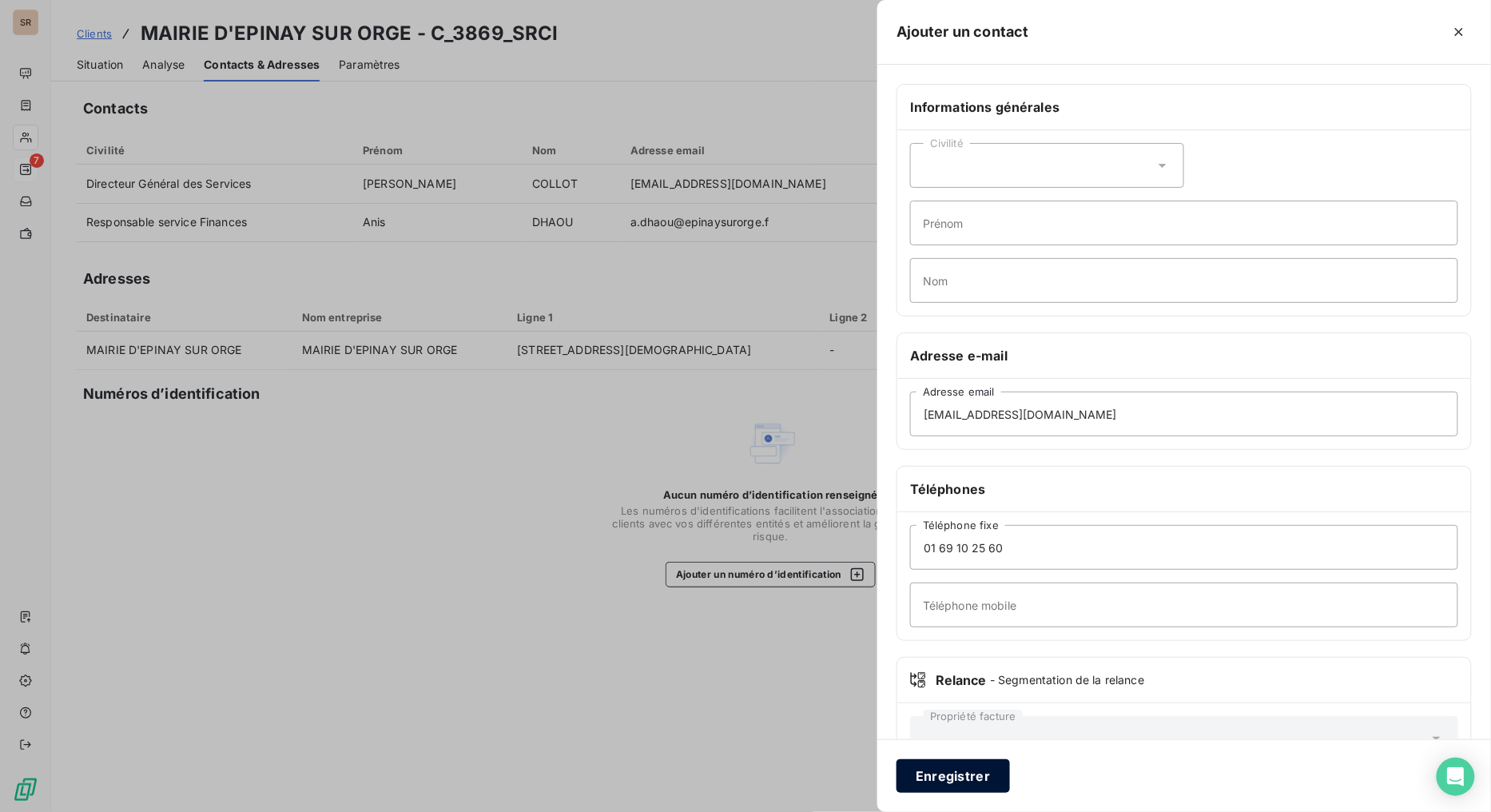
click at [979, 647] on button "Enregistrer" at bounding box center [952, 775] width 113 height 34
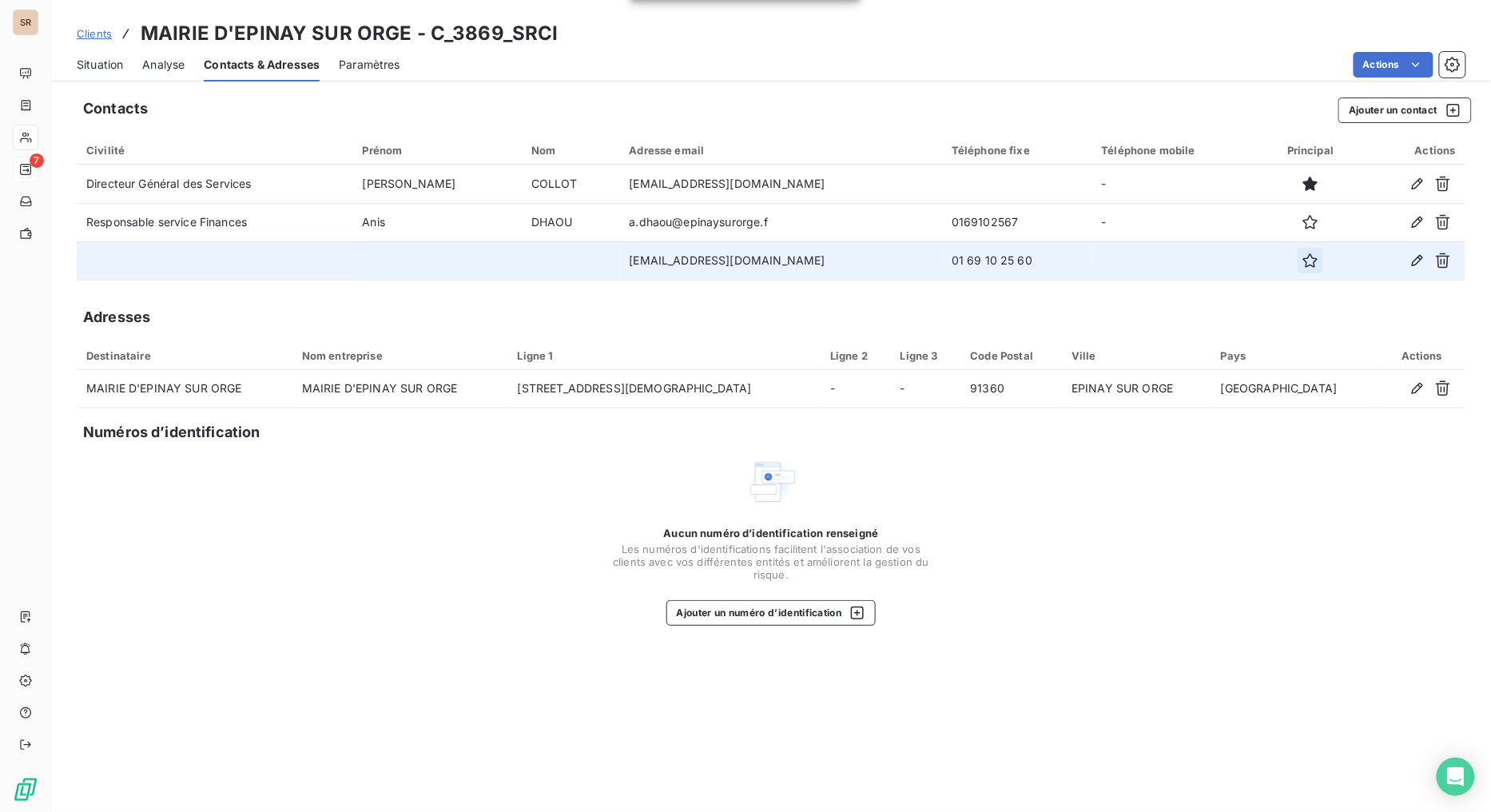
click at [1313, 262] on icon "button" at bounding box center [1310, 260] width 16 height 16
click at [96, 68] on span "Situation" at bounding box center [99, 65] width 46 height 16
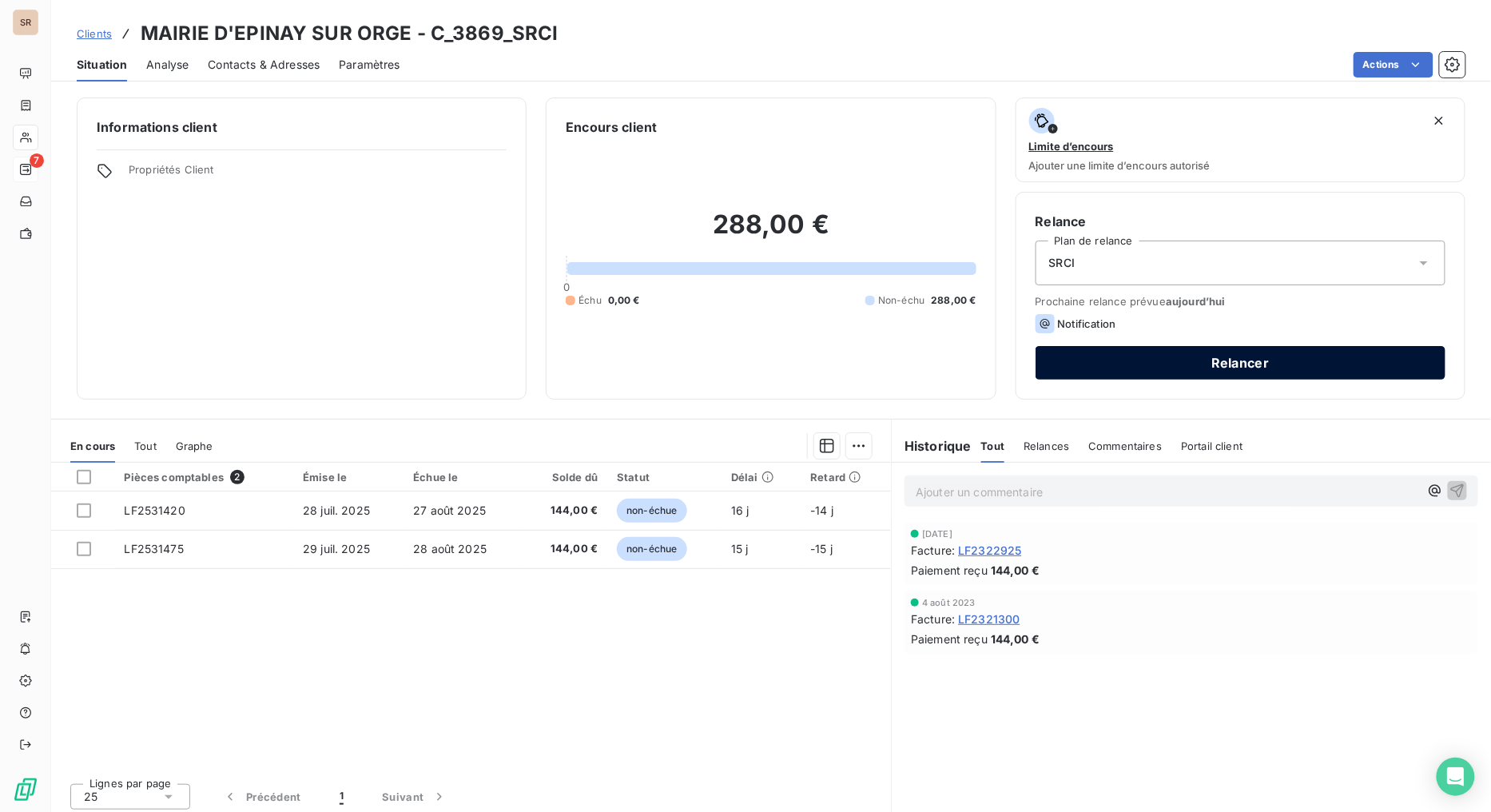
click at [1157, 357] on button "Relancer" at bounding box center [1240, 362] width 409 height 34
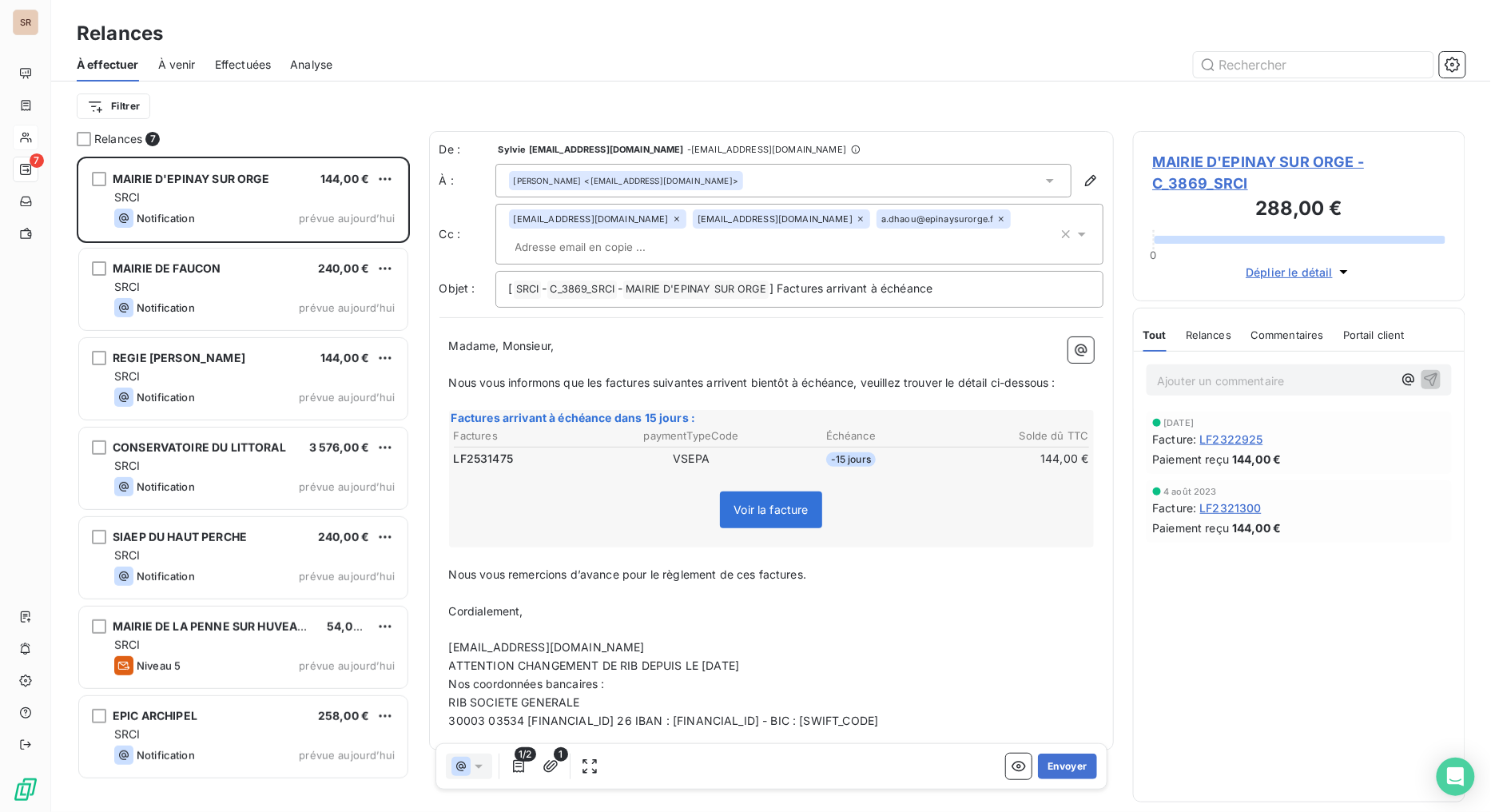
scroll to position [641, 320]
click at [1058, 647] on button "Envoyer" at bounding box center [1067, 766] width 58 height 25
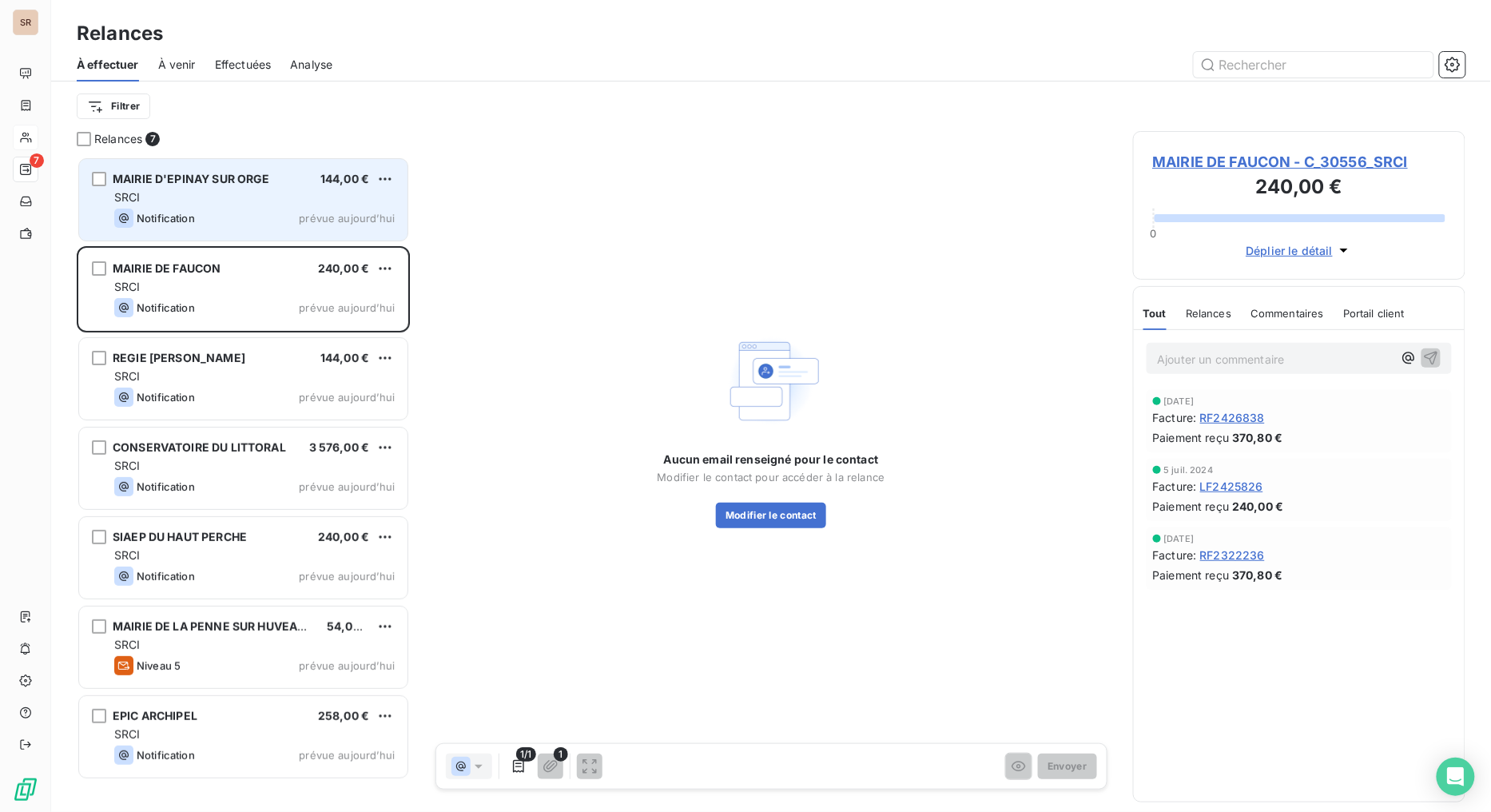
click at [204, 179] on span "MAIRIE D'EPINAY SUR ORGE" at bounding box center [191, 179] width 157 height 14
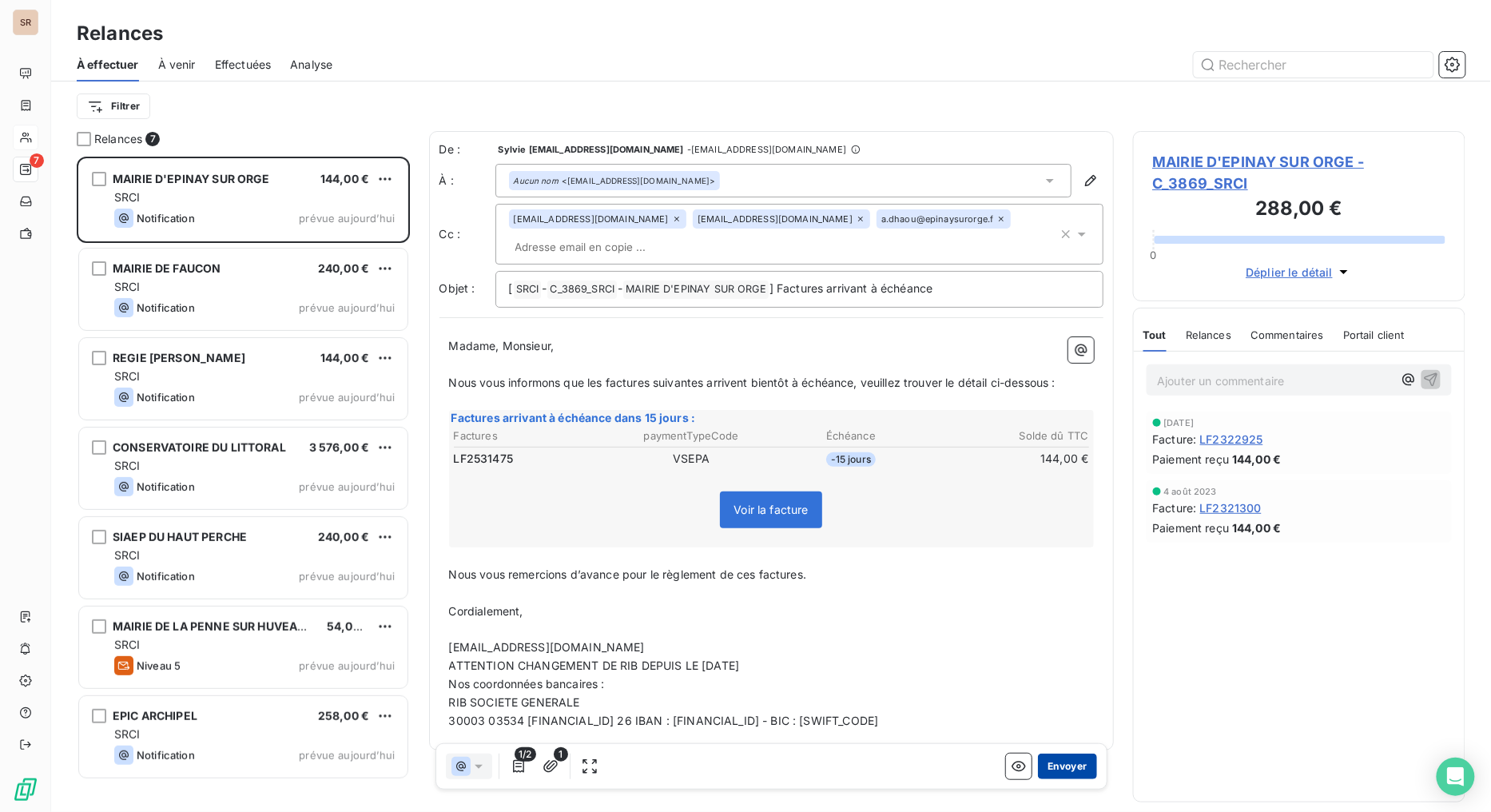
click at [1053, 647] on button "Envoyer" at bounding box center [1067, 766] width 58 height 25
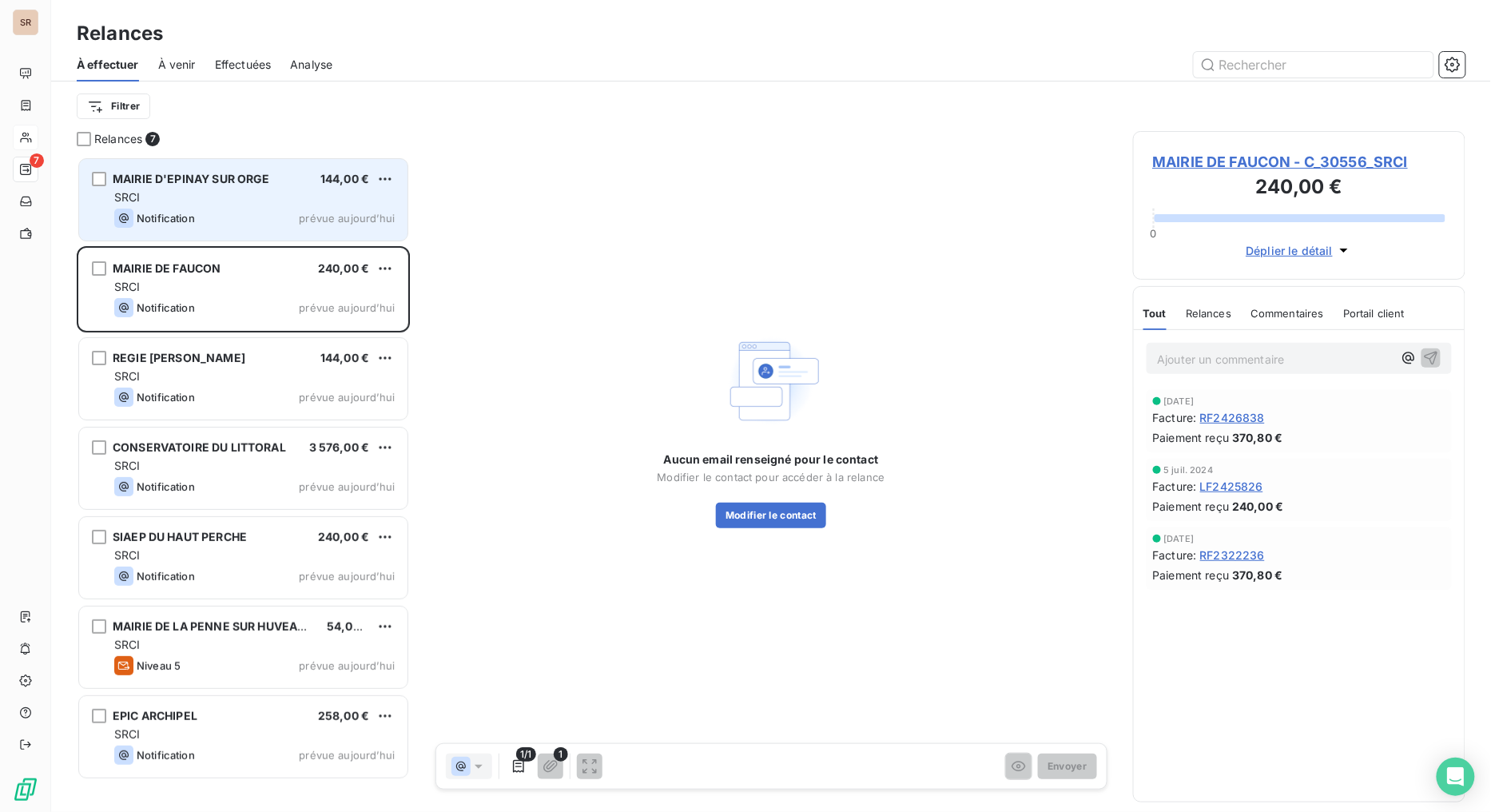
click at [245, 172] on span "MAIRIE D'EPINAY SUR ORGE" at bounding box center [191, 179] width 157 height 14
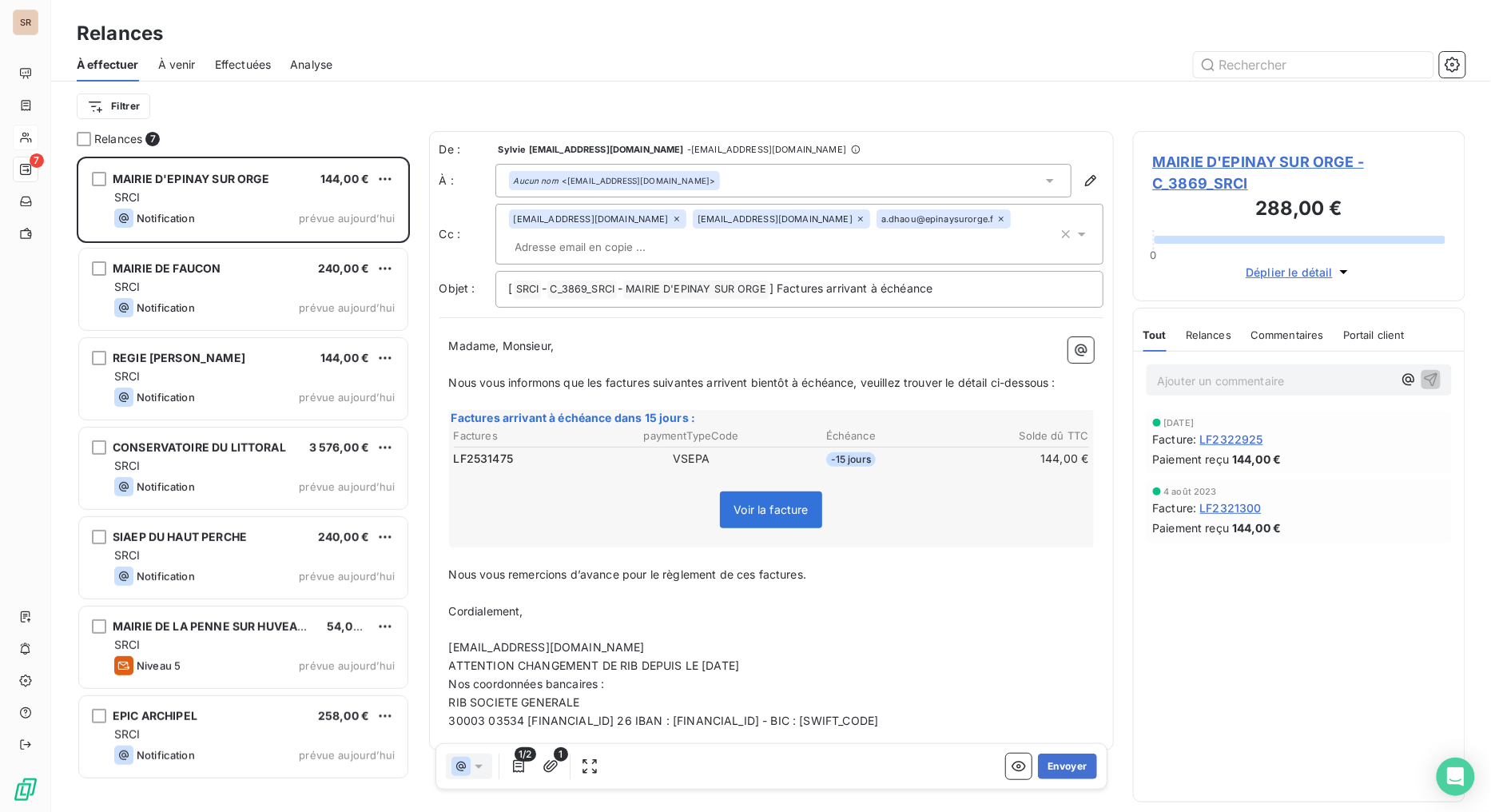
click at [1200, 166] on span "MAIRIE D'EPINAY SUR ORGE - C_3869_SRCI" at bounding box center [1300, 172] width 294 height 43
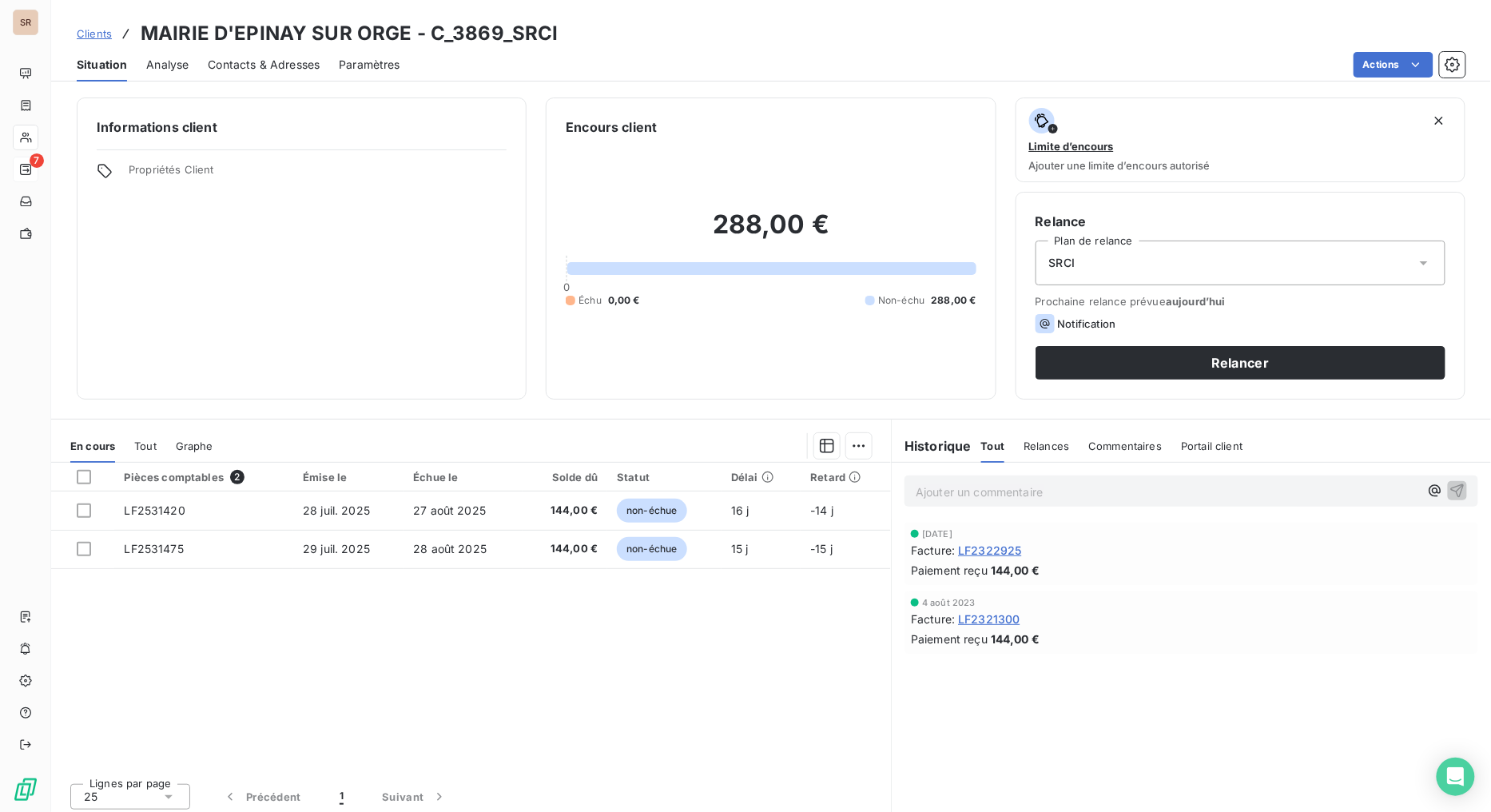
click at [298, 62] on span "Contacts & Adresses" at bounding box center [264, 65] width 112 height 16
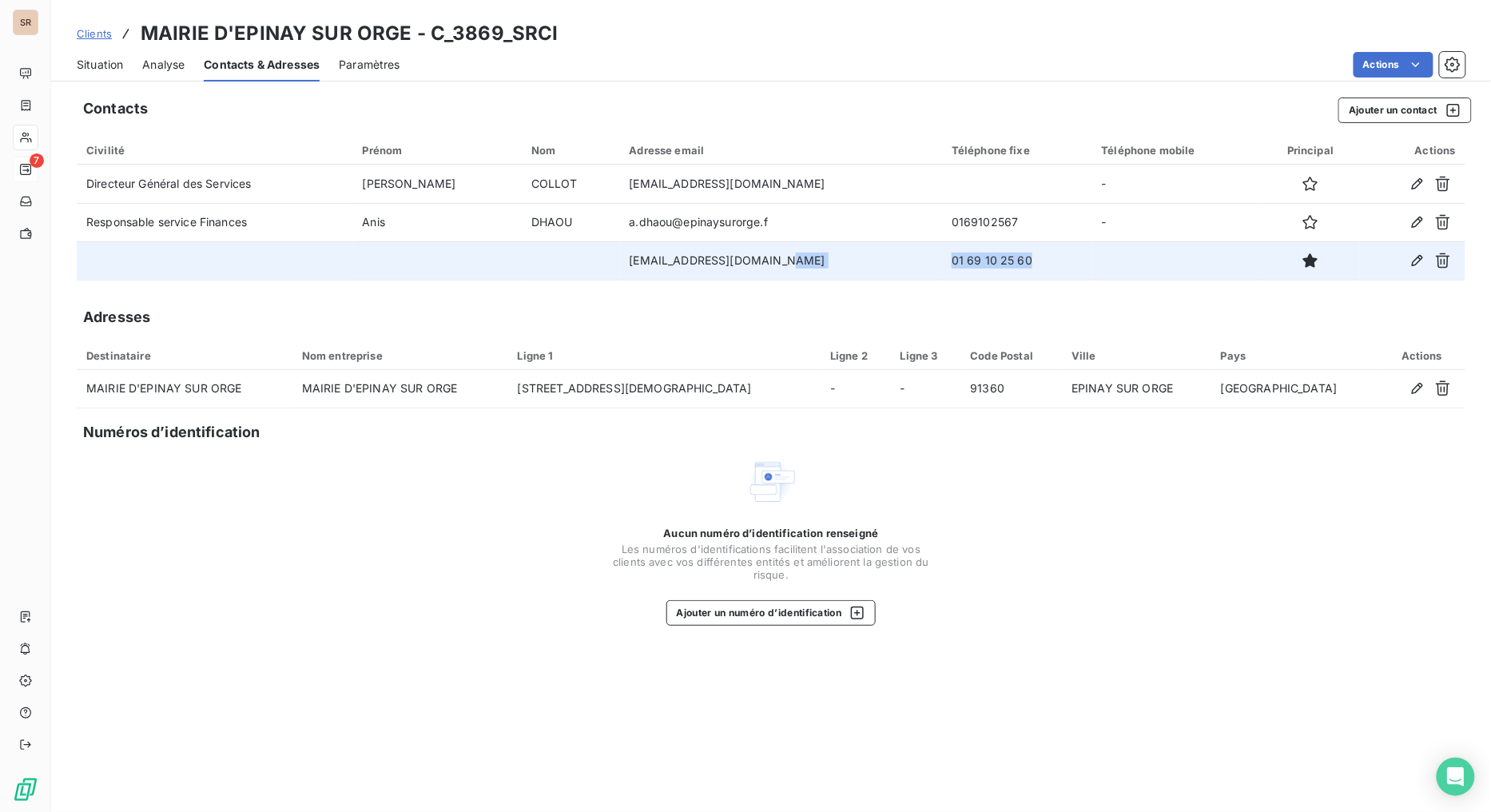
drag, startPoint x: 1039, startPoint y: 256, endPoint x: 936, endPoint y: 266, distance: 103.5
click at [936, 266] on tr "contact@epinaysurorge.fr 01 69 10 25 60" at bounding box center [771, 261] width 1389 height 39
copy tr "01 69 10 25 60"
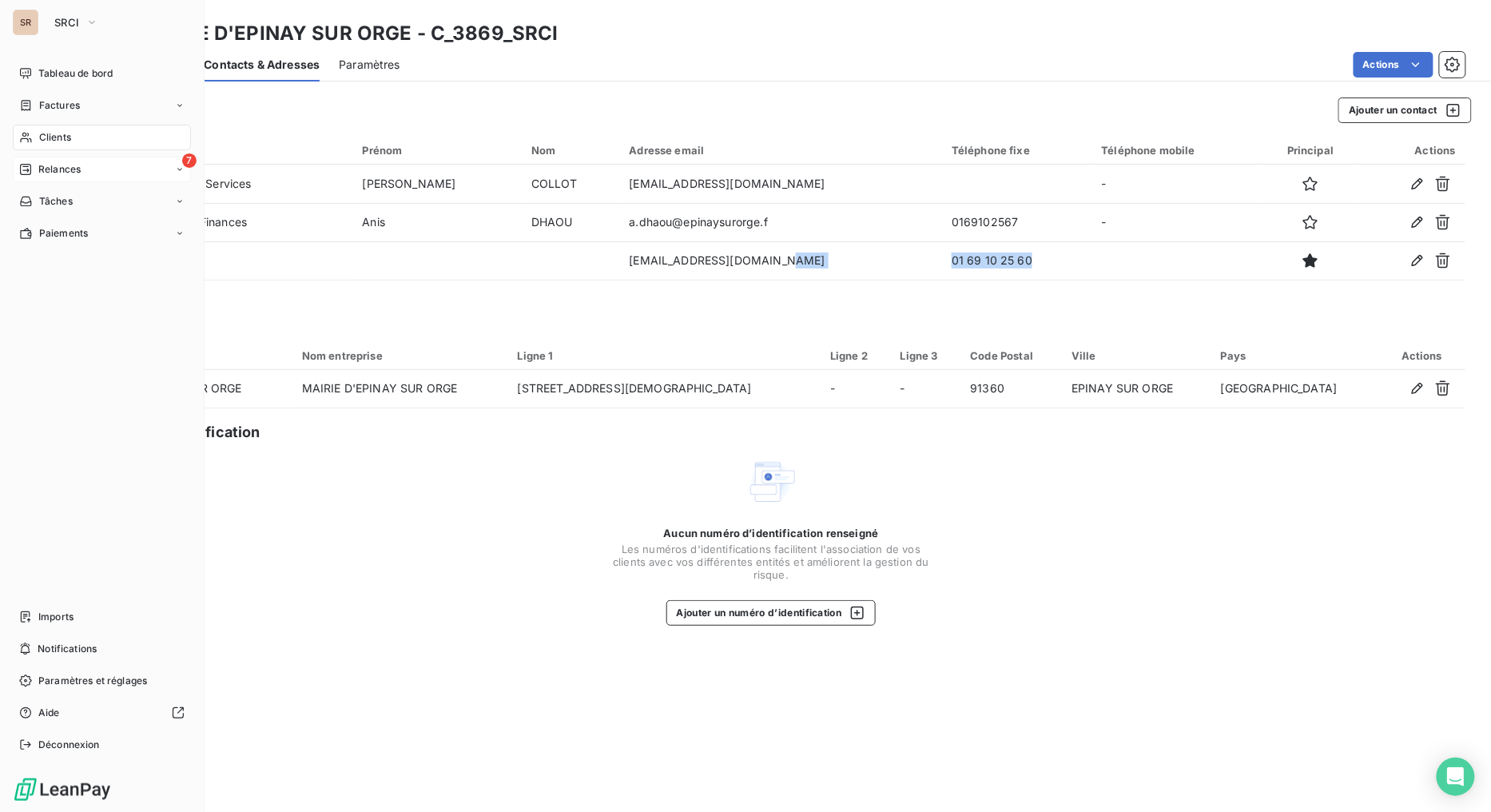
click at [35, 164] on div "Relances" at bounding box center [50, 169] width 62 height 14
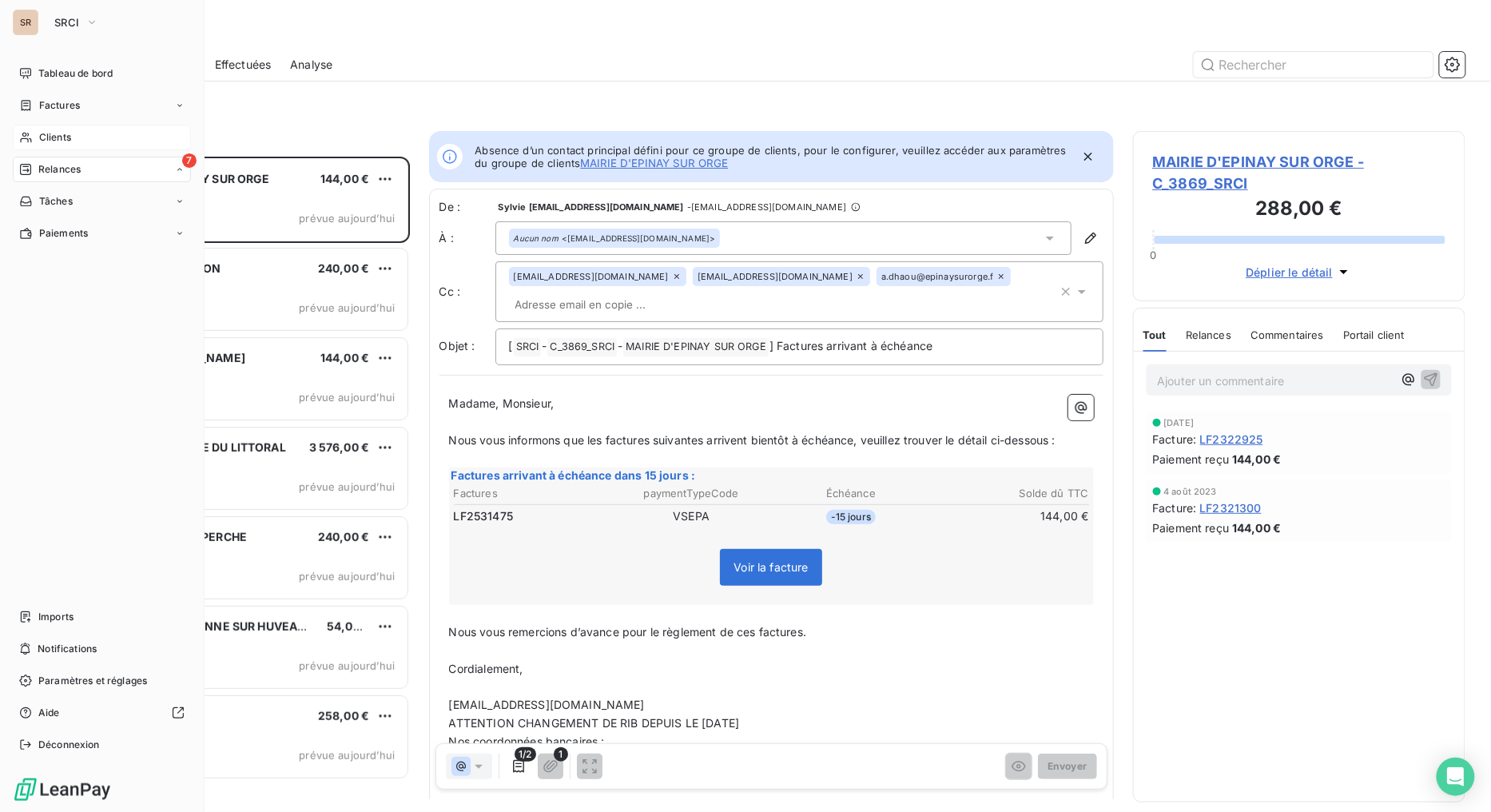
scroll to position [641, 320]
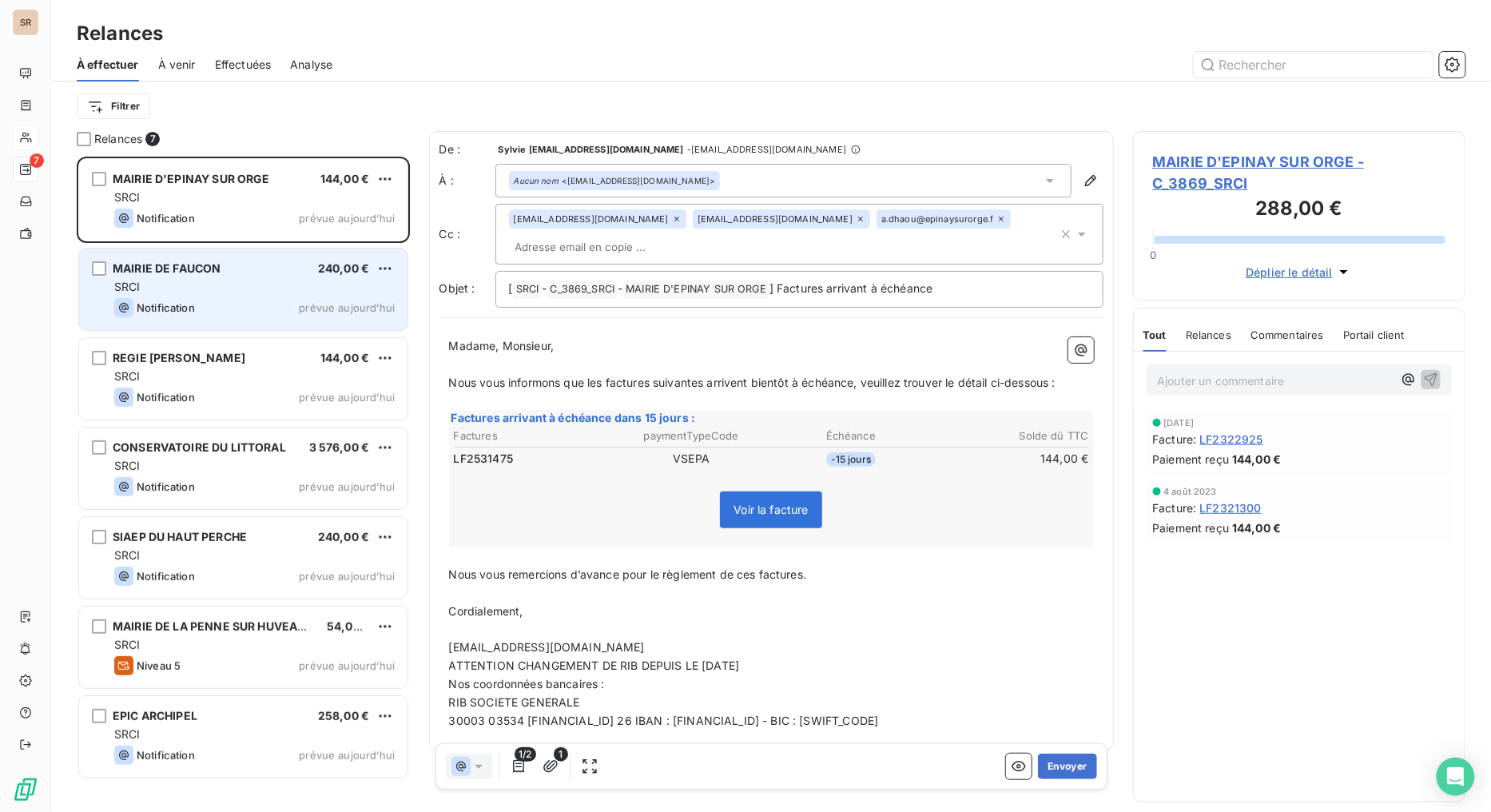
click at [181, 272] on span "MAIRIE DE FAUCON" at bounding box center [167, 268] width 108 height 14
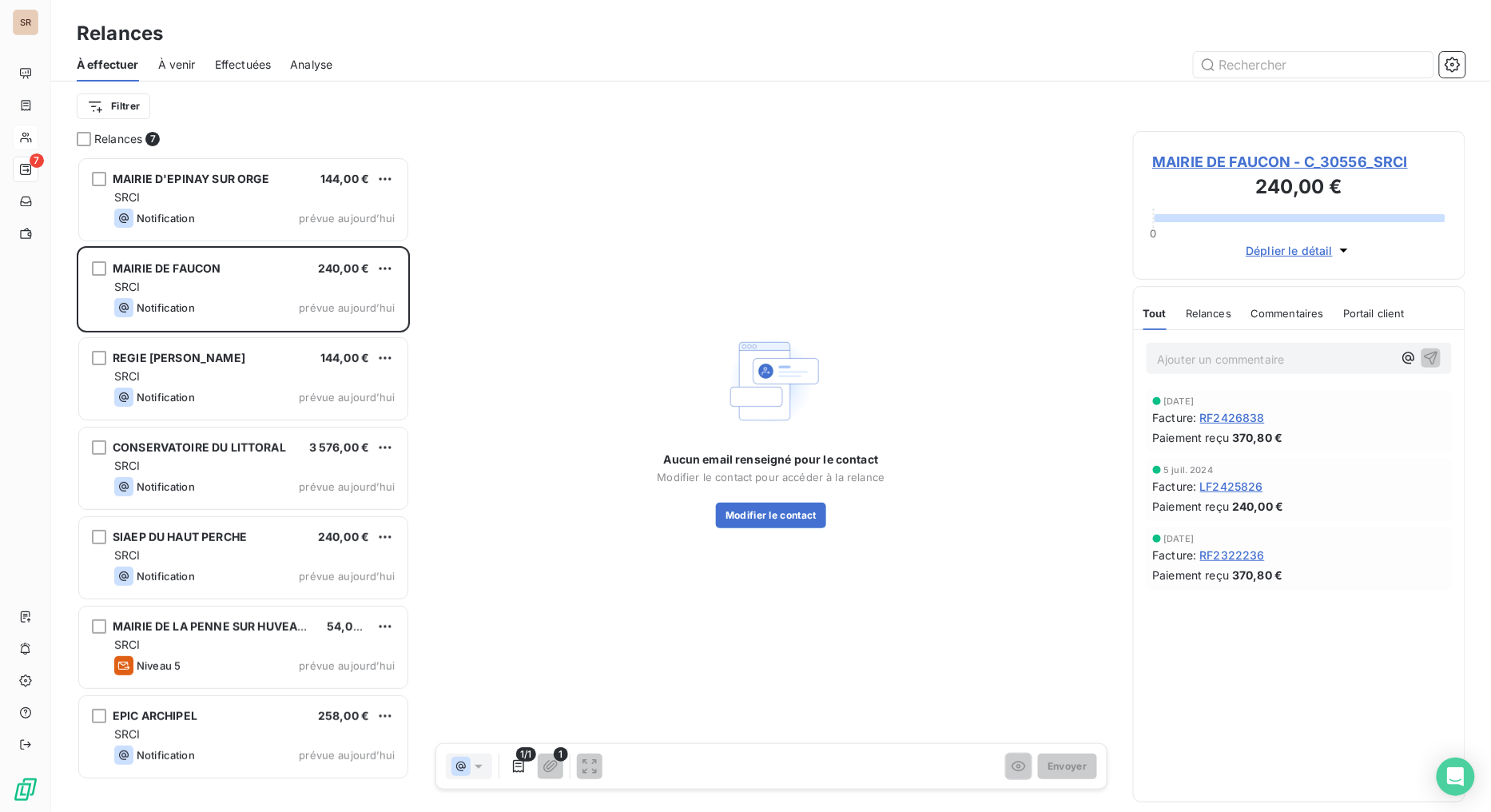
click at [1213, 168] on span "MAIRIE DE FAUCON - C_30556_SRCI" at bounding box center [1300, 161] width 294 height 21
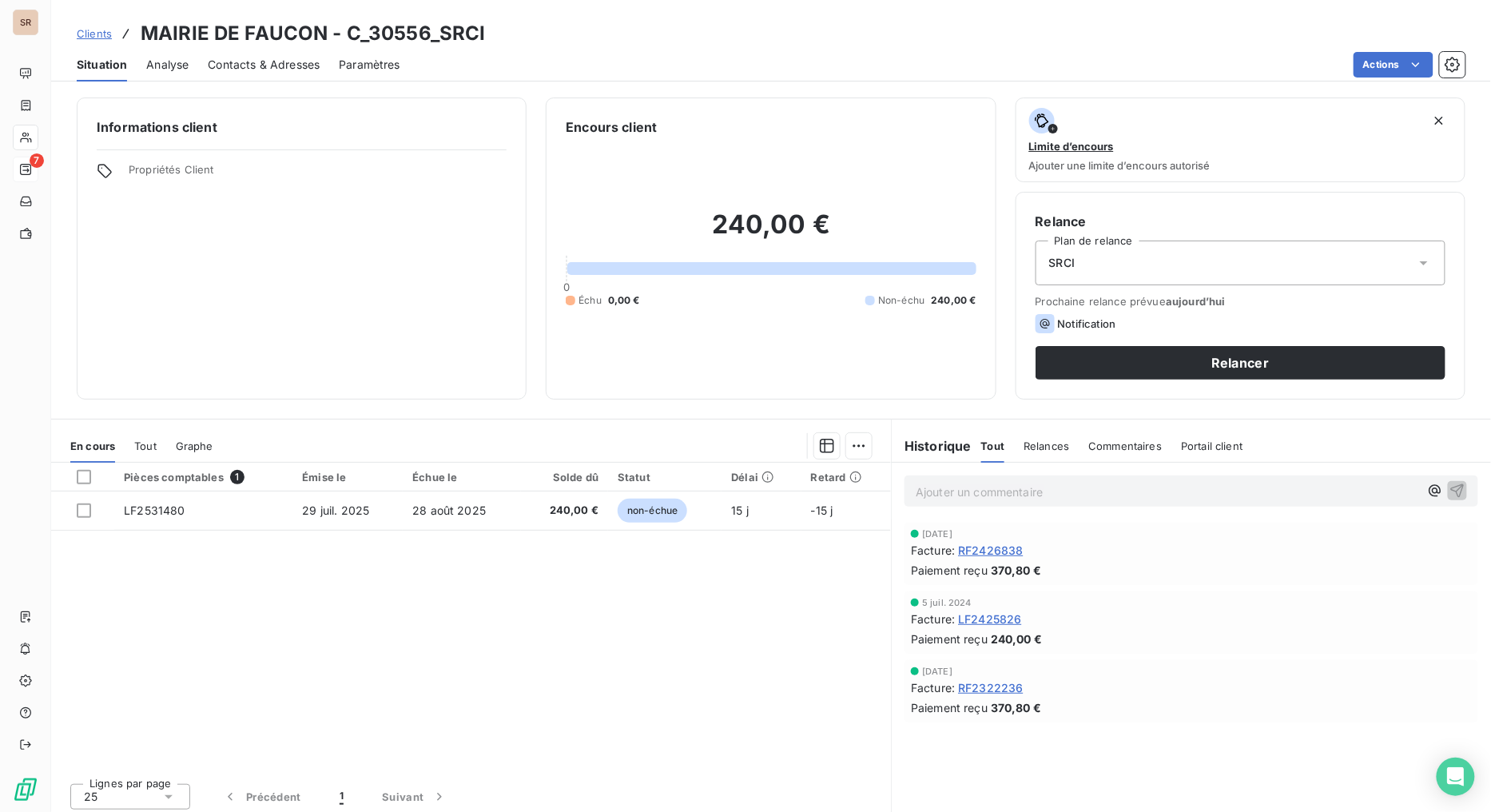
click at [266, 62] on span "Contacts & Adresses" at bounding box center [264, 65] width 112 height 16
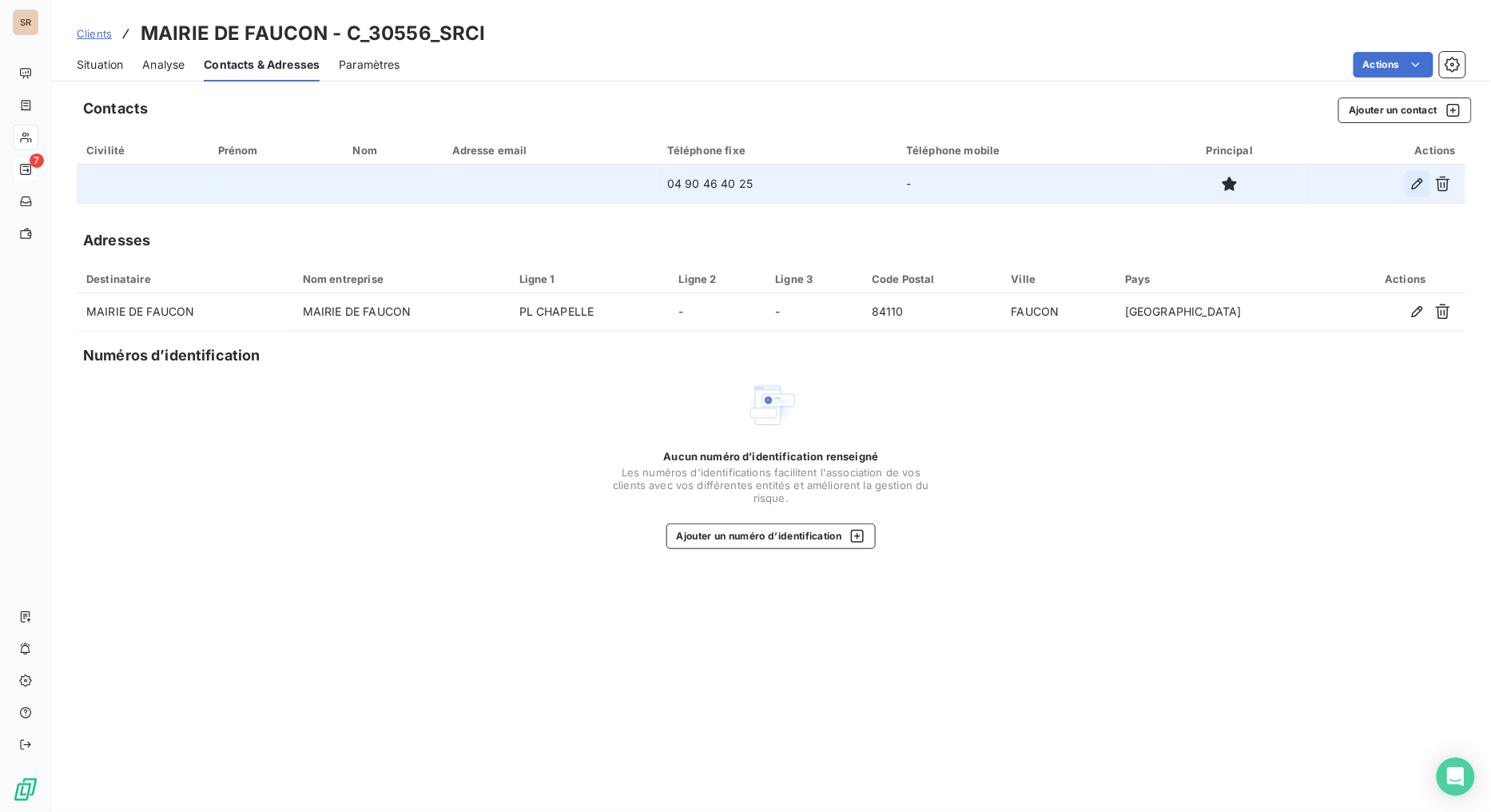
click at [1363, 181] on icon "button" at bounding box center [1417, 183] width 16 height 16
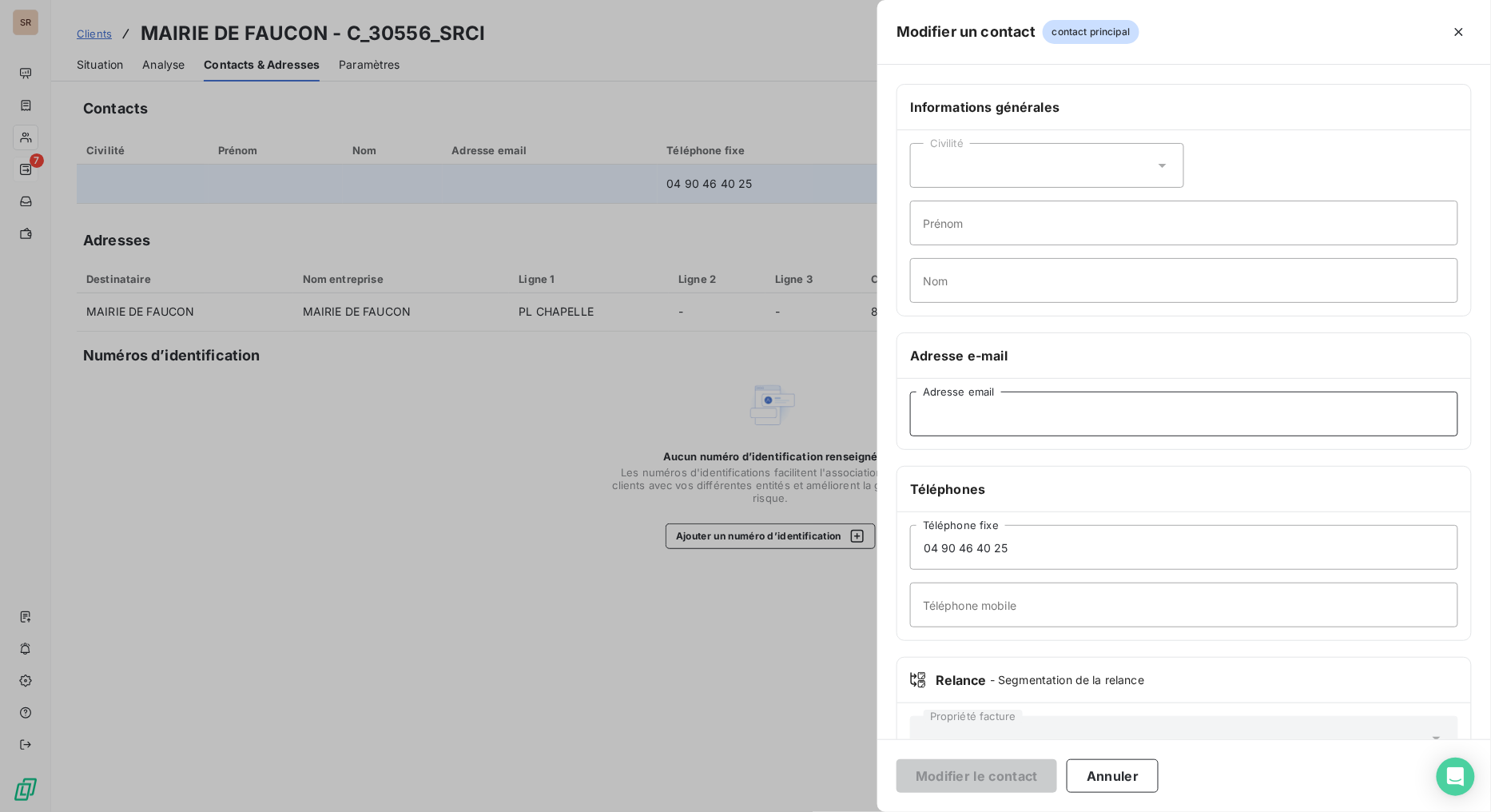
click at [983, 421] on input "Adresse email" at bounding box center [1184, 413] width 549 height 44
paste input "secretaire.faucon84@orange.fr"
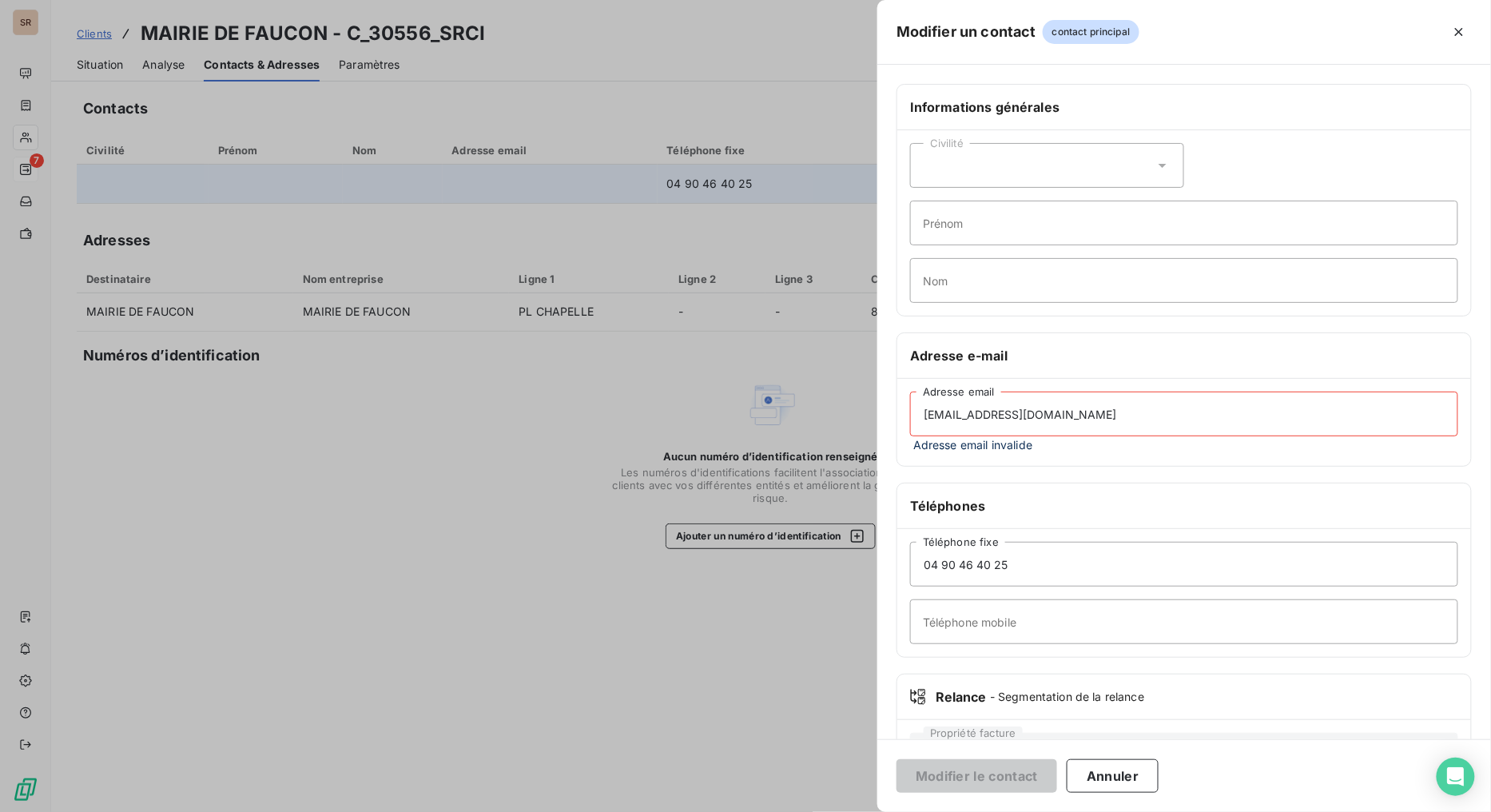
click at [927, 414] on input "secretaire.faucon84@orange.fr" at bounding box center [1184, 413] width 549 height 44
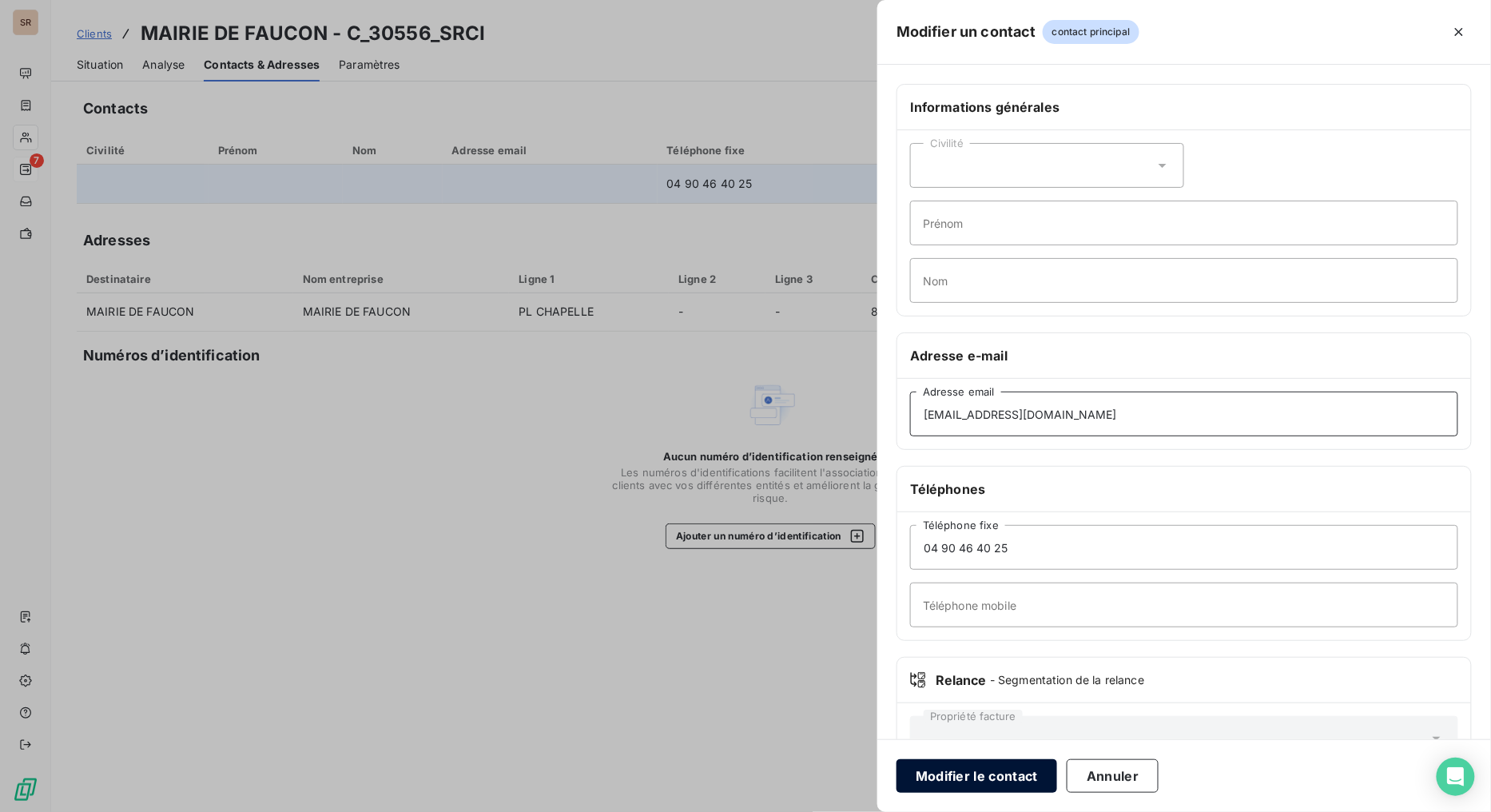
type input "secretaire.faucon84@orange.fr"
drag, startPoint x: 978, startPoint y: 773, endPoint x: 974, endPoint y: 765, distance: 8.9
click at [978, 647] on button "Modifier le contact" at bounding box center [976, 775] width 160 height 34
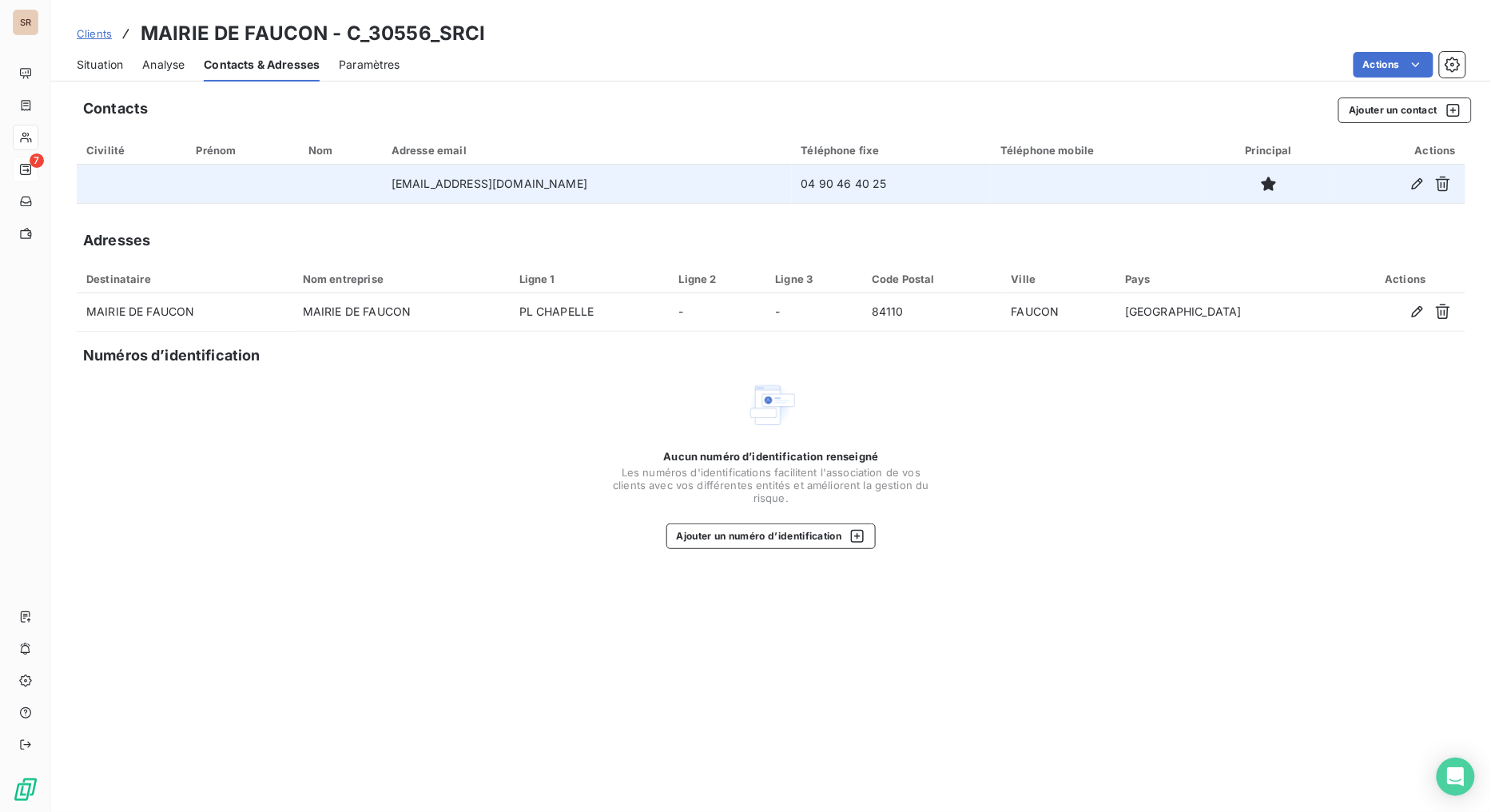
click at [108, 60] on span "Situation" at bounding box center [99, 65] width 46 height 16
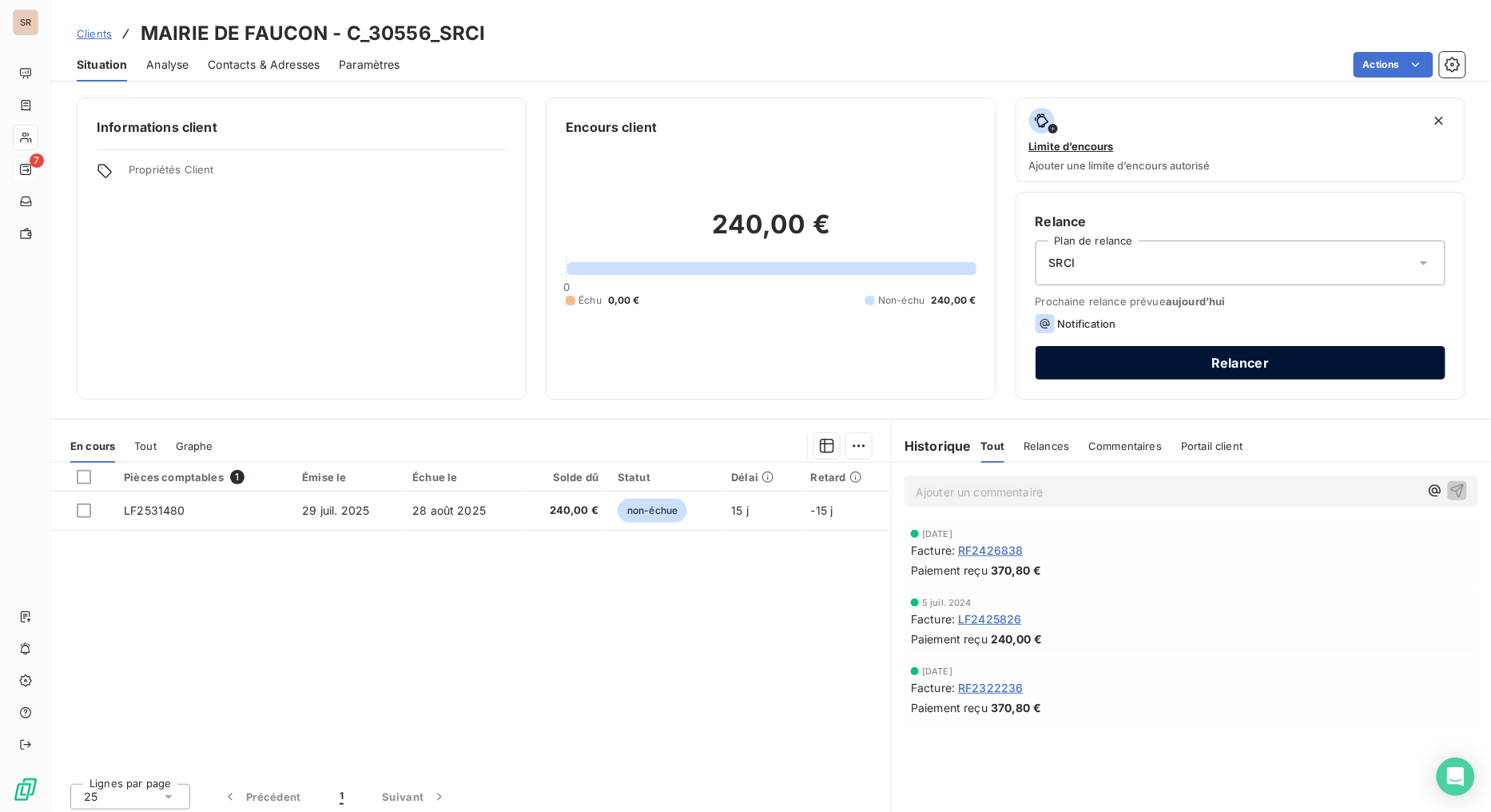
click at [1098, 353] on button "Relancer" at bounding box center [1240, 362] width 409 height 34
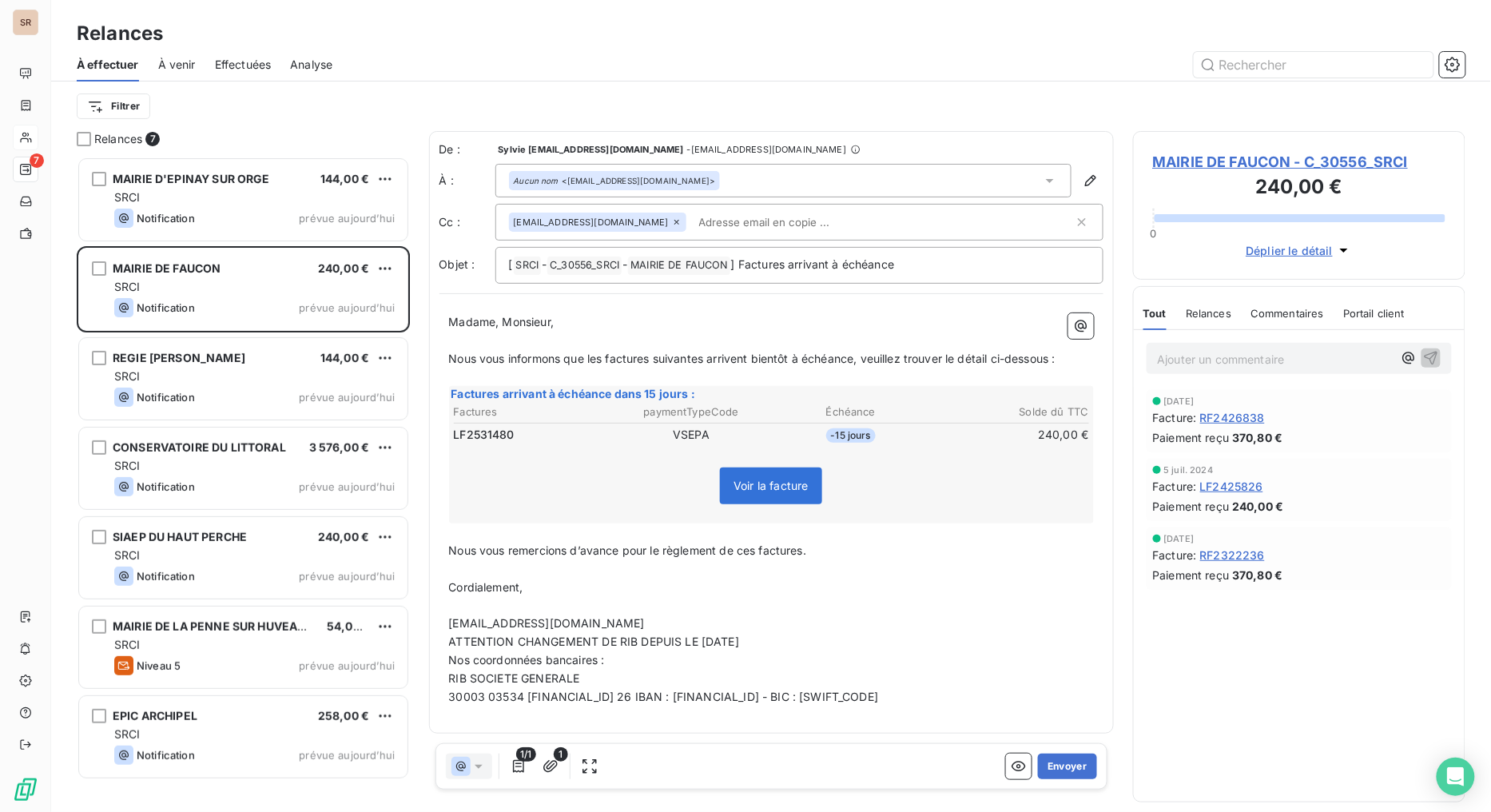
scroll to position [641, 320]
click at [1071, 647] on button "Envoyer" at bounding box center [1067, 766] width 58 height 25
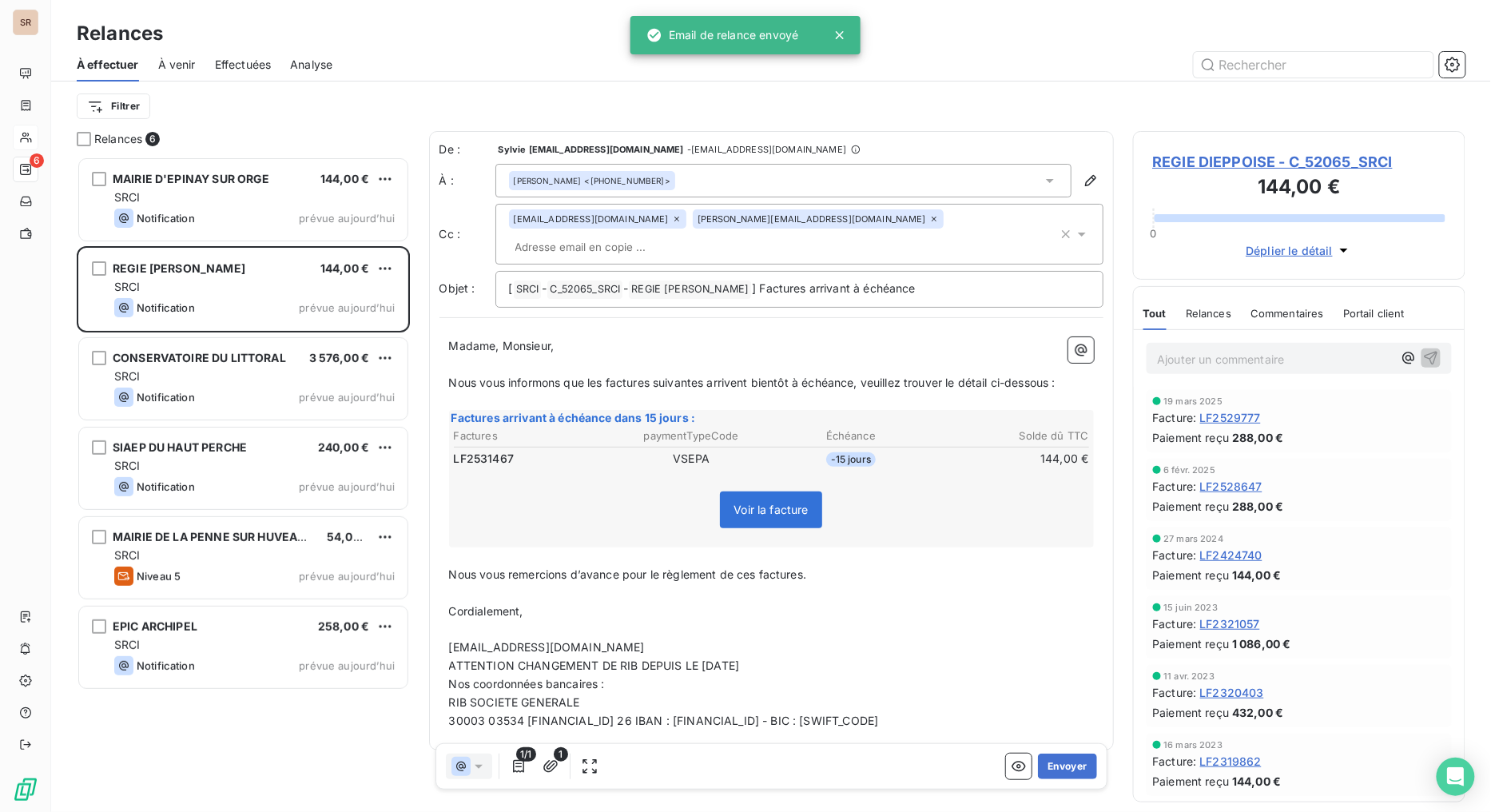
click at [1179, 162] on span "REGIE DIEPPOISE - C_52065_SRCI" at bounding box center [1300, 161] width 294 height 21
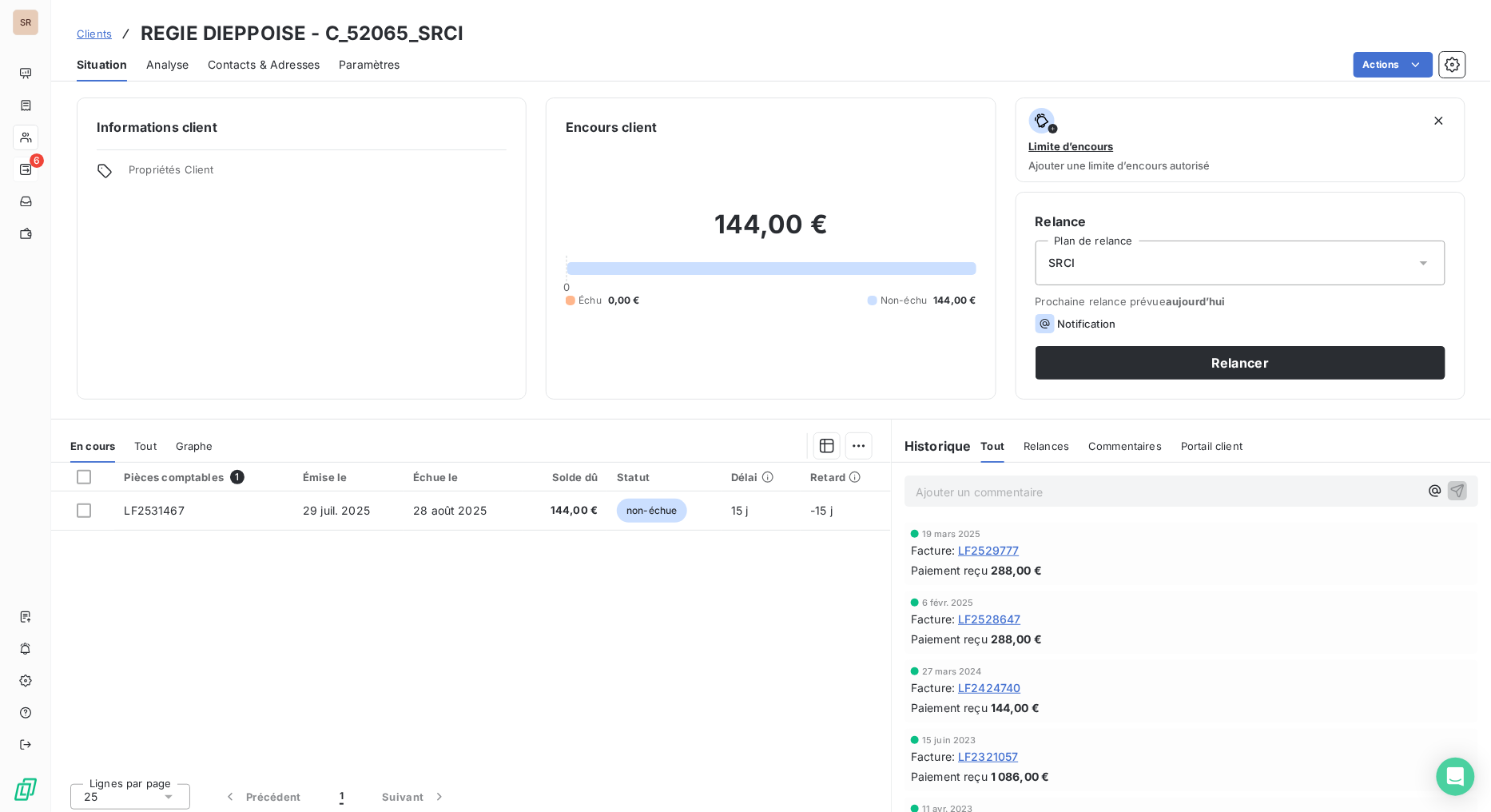
click at [308, 59] on span "Contacts & Adresses" at bounding box center [264, 65] width 112 height 16
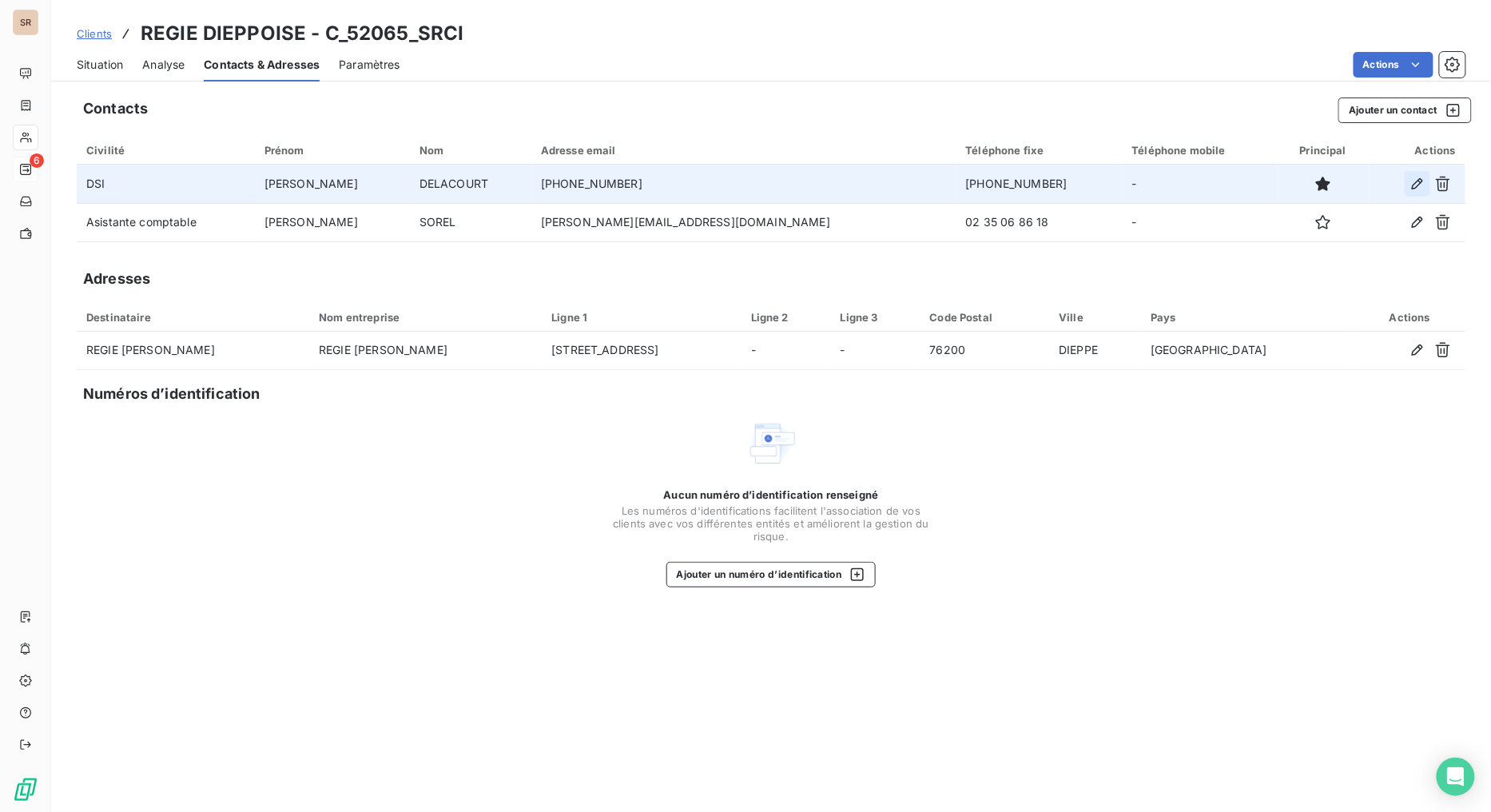
click at [1363, 187] on icon "button" at bounding box center [1418, 183] width 12 height 12
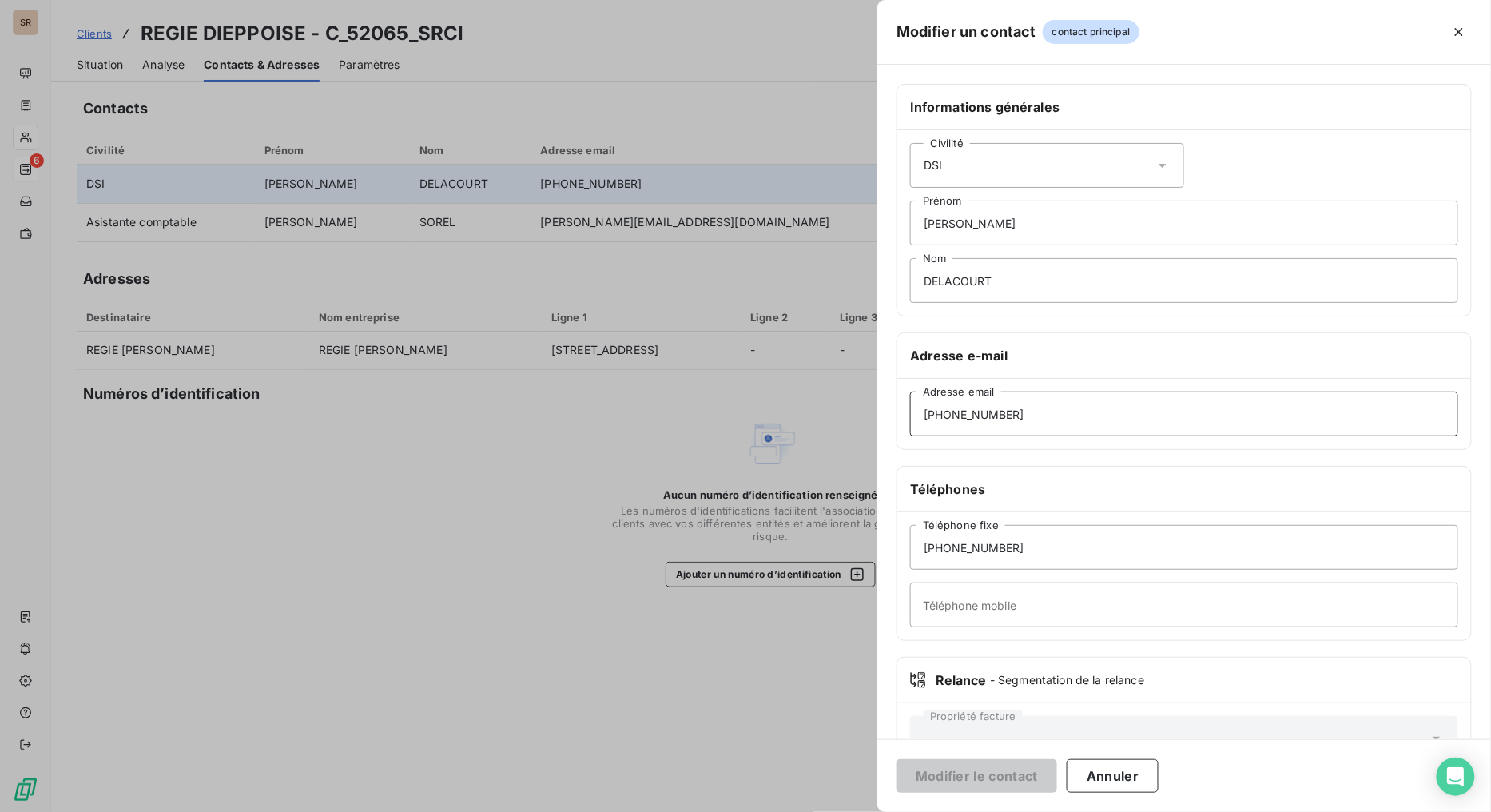
drag, startPoint x: 1030, startPoint y: 419, endPoint x: 892, endPoint y: 428, distance: 138.3
click at [892, 428] on div "Informations générales Civilité DSI Philippe Prénom DELACOURT Nom Adresse e-mai…" at bounding box center [1183, 438] width 613 height 710
click at [963, 426] on input "Adresse email" at bounding box center [1184, 413] width 549 height 44
paste input "philippe.delacourt@portsdenormandie.fr"
click at [920, 413] on input "philippe.delacourt@portsdenormandie.fr" at bounding box center [1184, 413] width 549 height 44
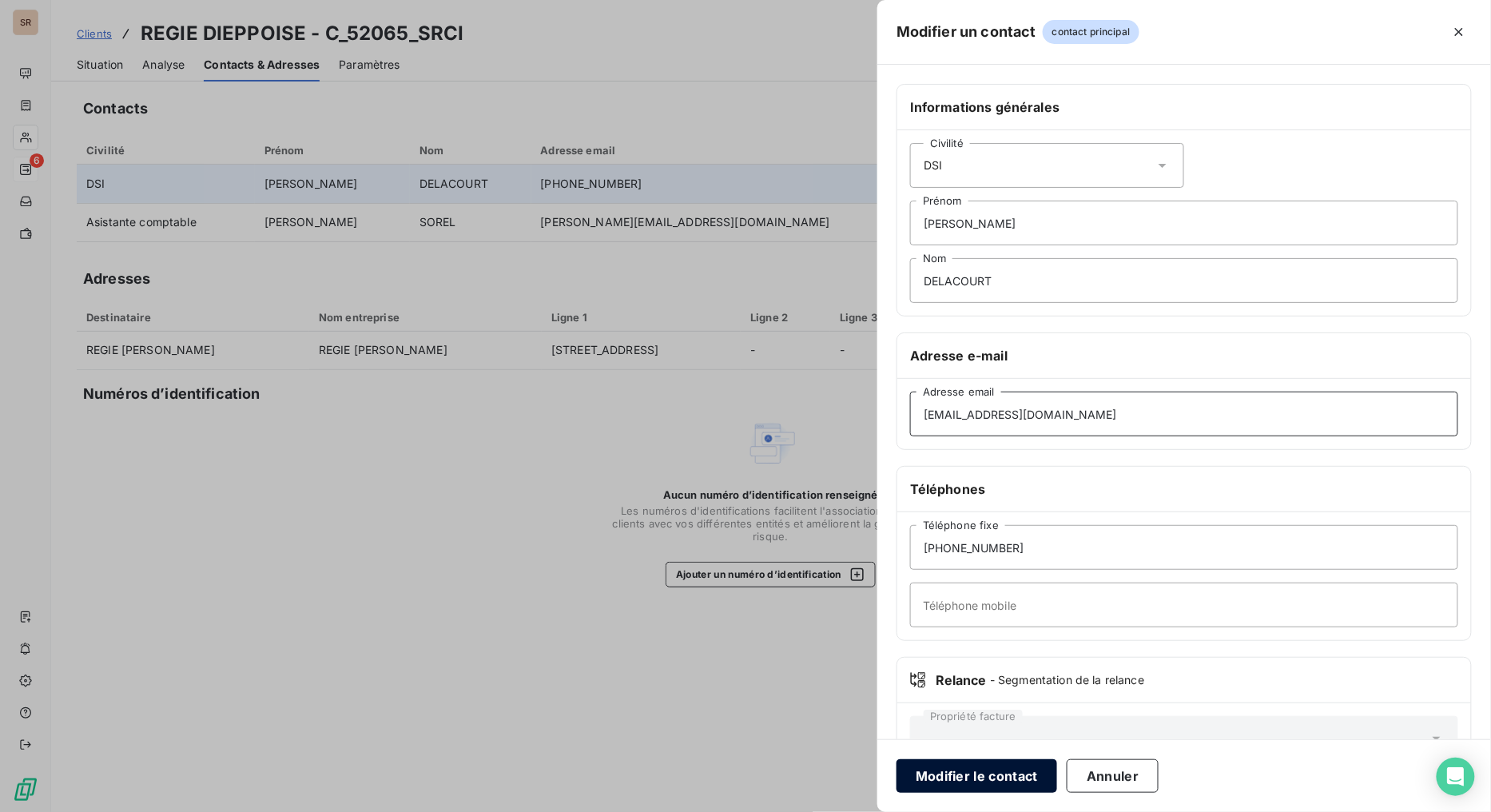
type input "philippe.delacourt@portsdenormandie.fr"
click at [973, 647] on button "Modifier le contact" at bounding box center [976, 775] width 160 height 34
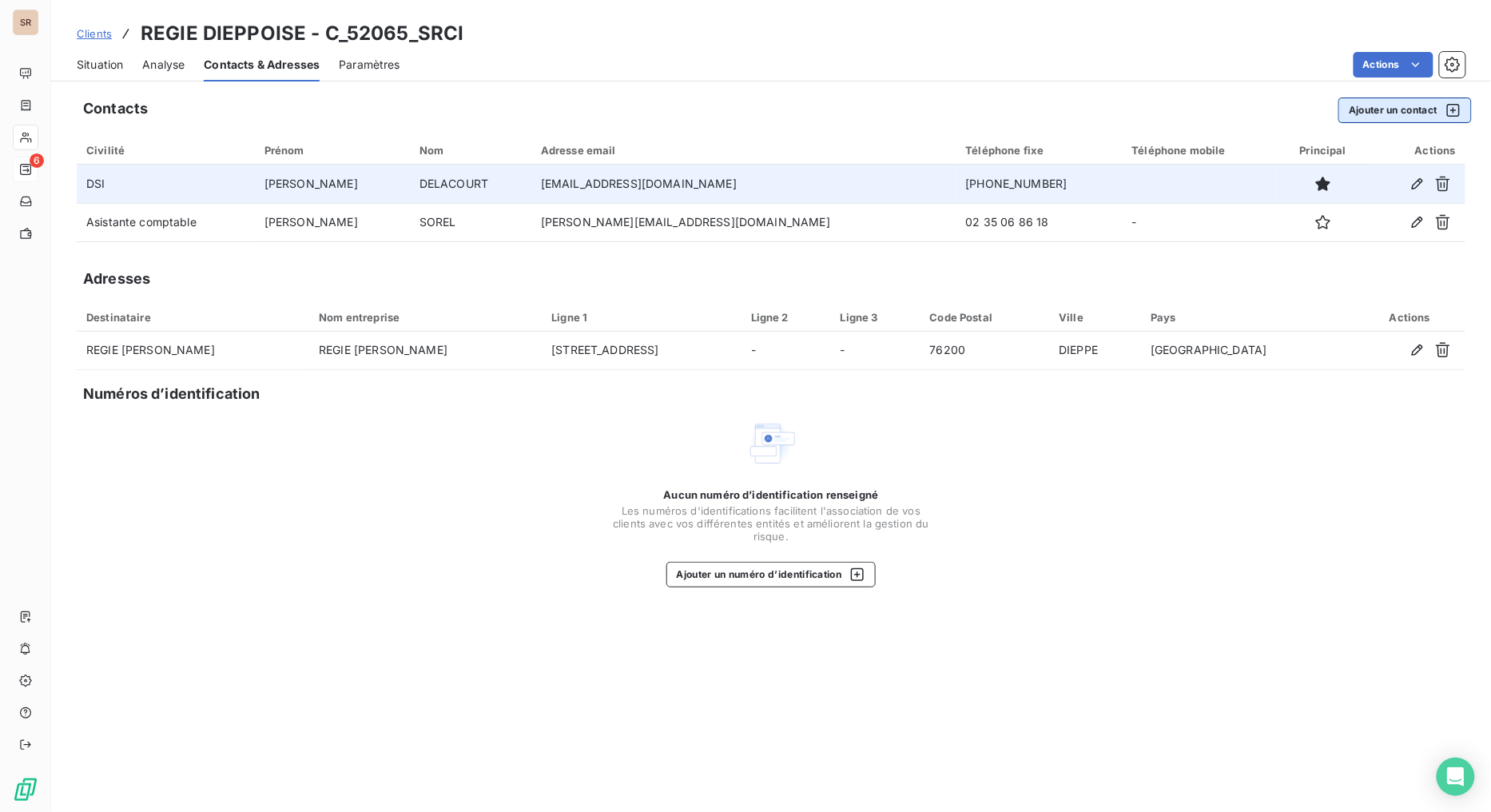
click at [1363, 112] on button "Ajouter un contact" at bounding box center [1405, 110] width 133 height 25
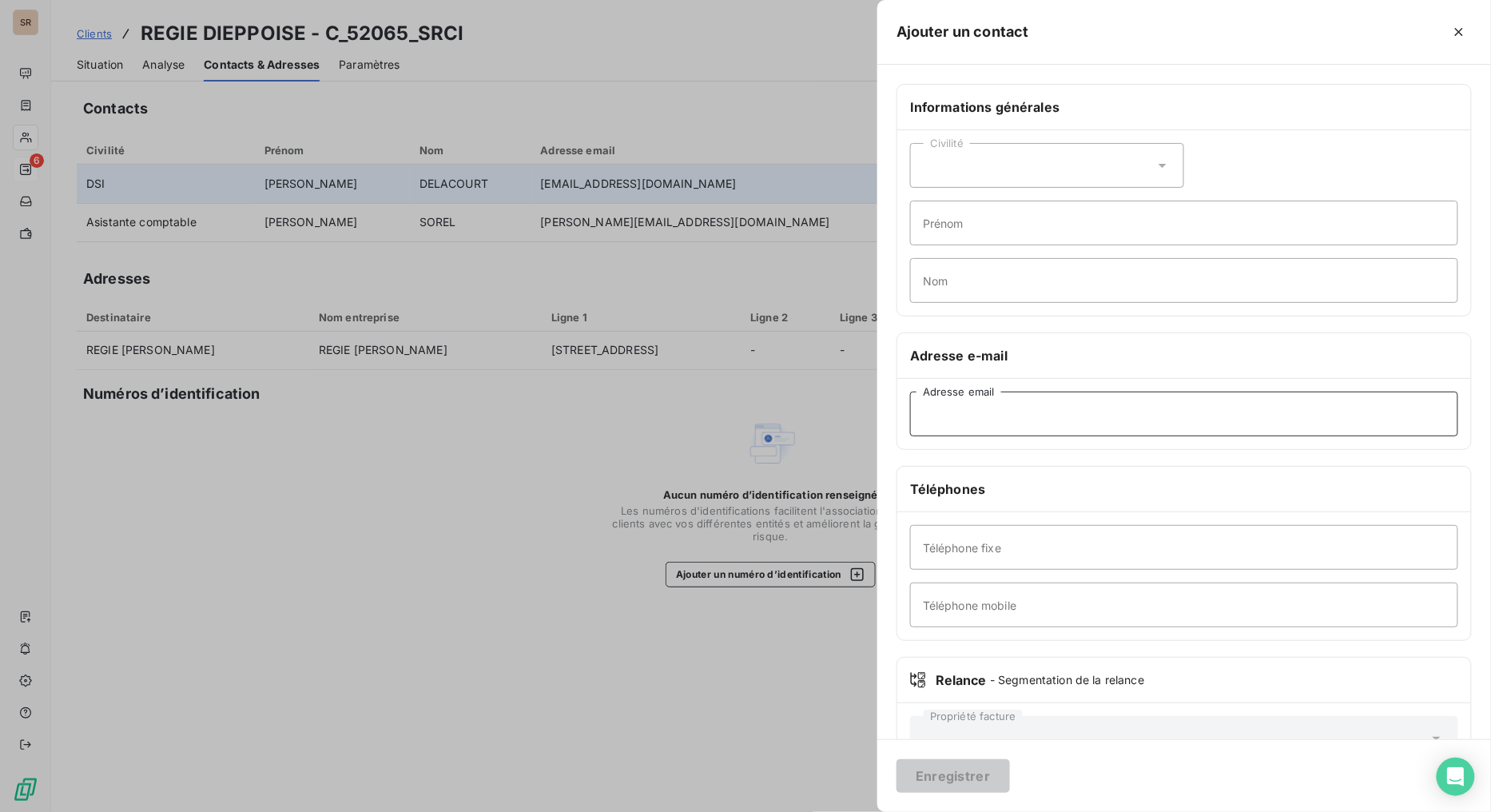
click at [978, 416] on input "Adresse email" at bounding box center [1184, 413] width 549 height 44
paste input "beatrice.laurent@regieportdedieppe.fr"
type input "beatrice.laurent@regieportdedieppe.fr"
click at [999, 557] on input "Téléphone fixe" at bounding box center [1184, 547] width 549 height 44
type input "02 32 14 47 06"
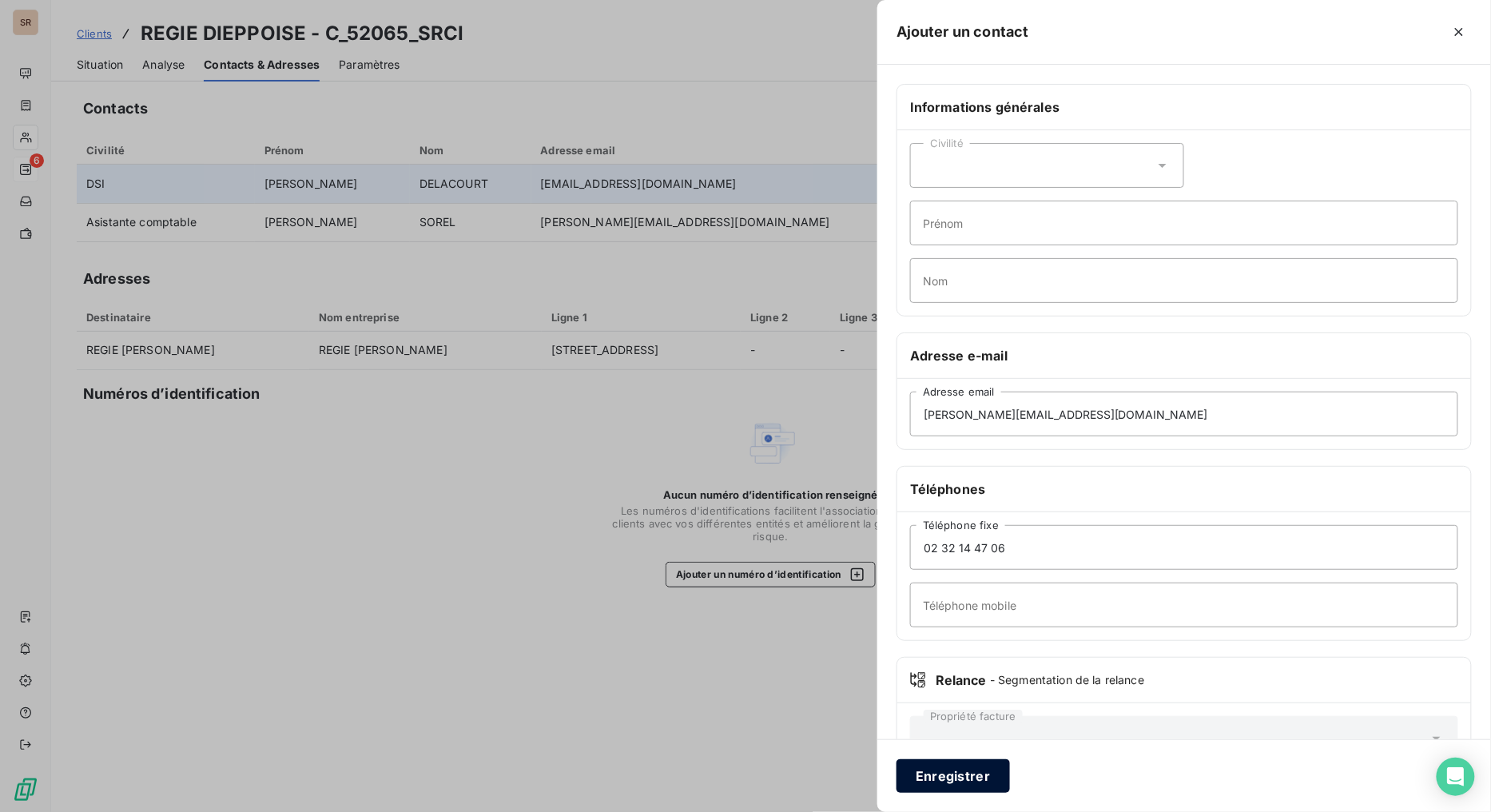
click at [936, 647] on button "Enregistrer" at bounding box center [952, 775] width 113 height 34
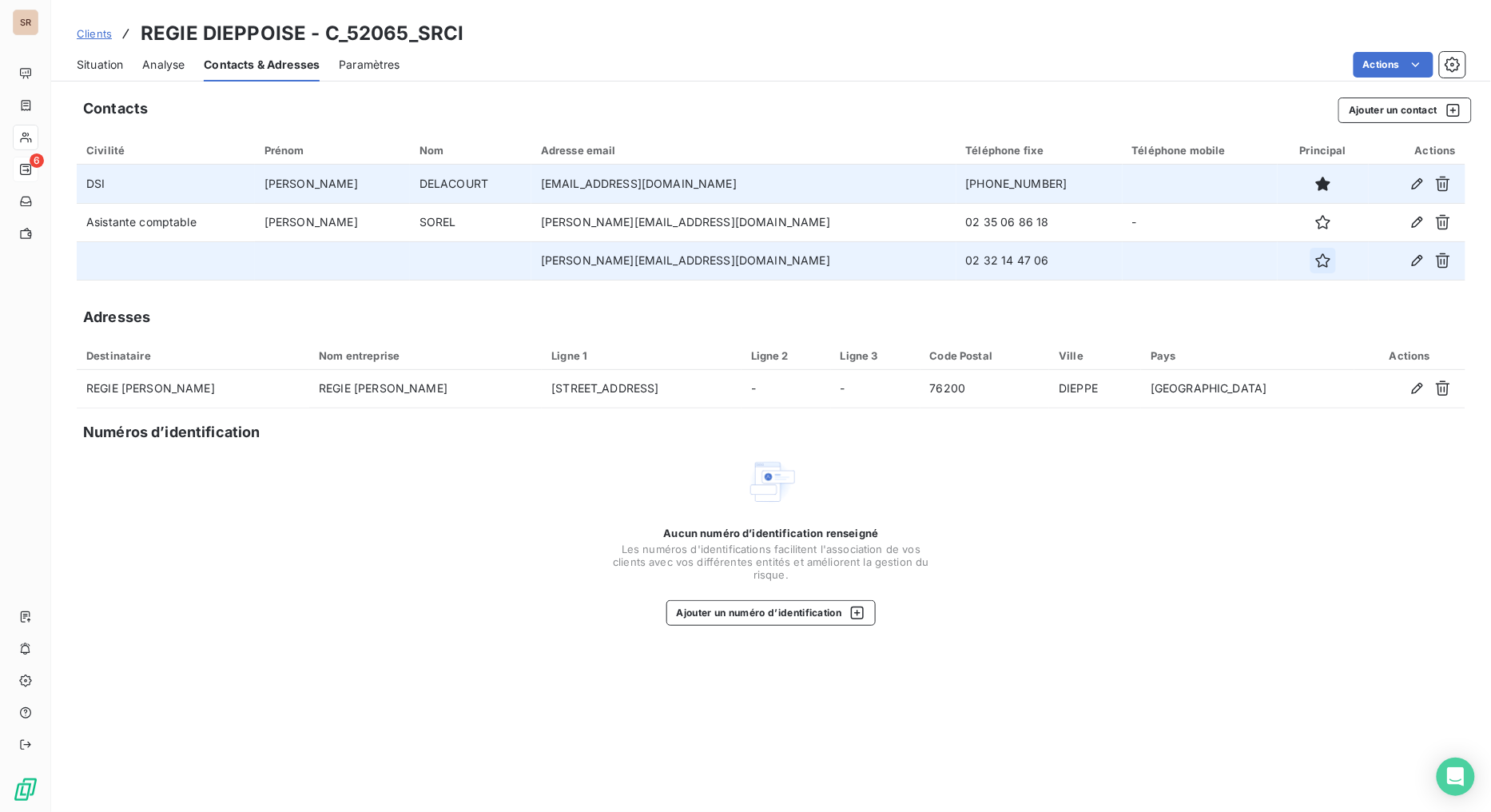
click at [1316, 265] on icon "button" at bounding box center [1323, 260] width 14 height 14
click at [104, 68] on span "Situation" at bounding box center [99, 65] width 46 height 16
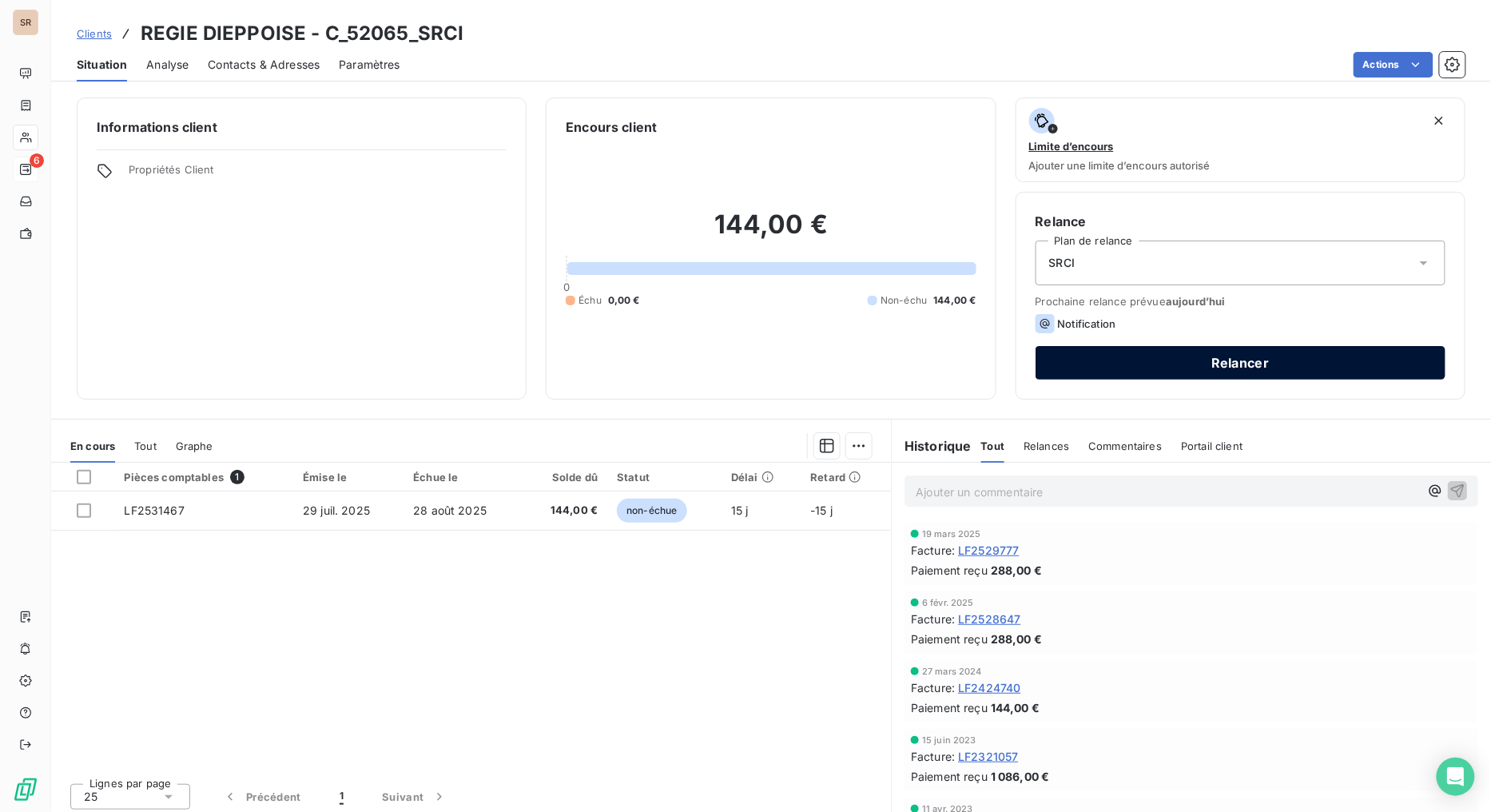
click at [1099, 373] on button "Relancer" at bounding box center [1240, 362] width 409 height 34
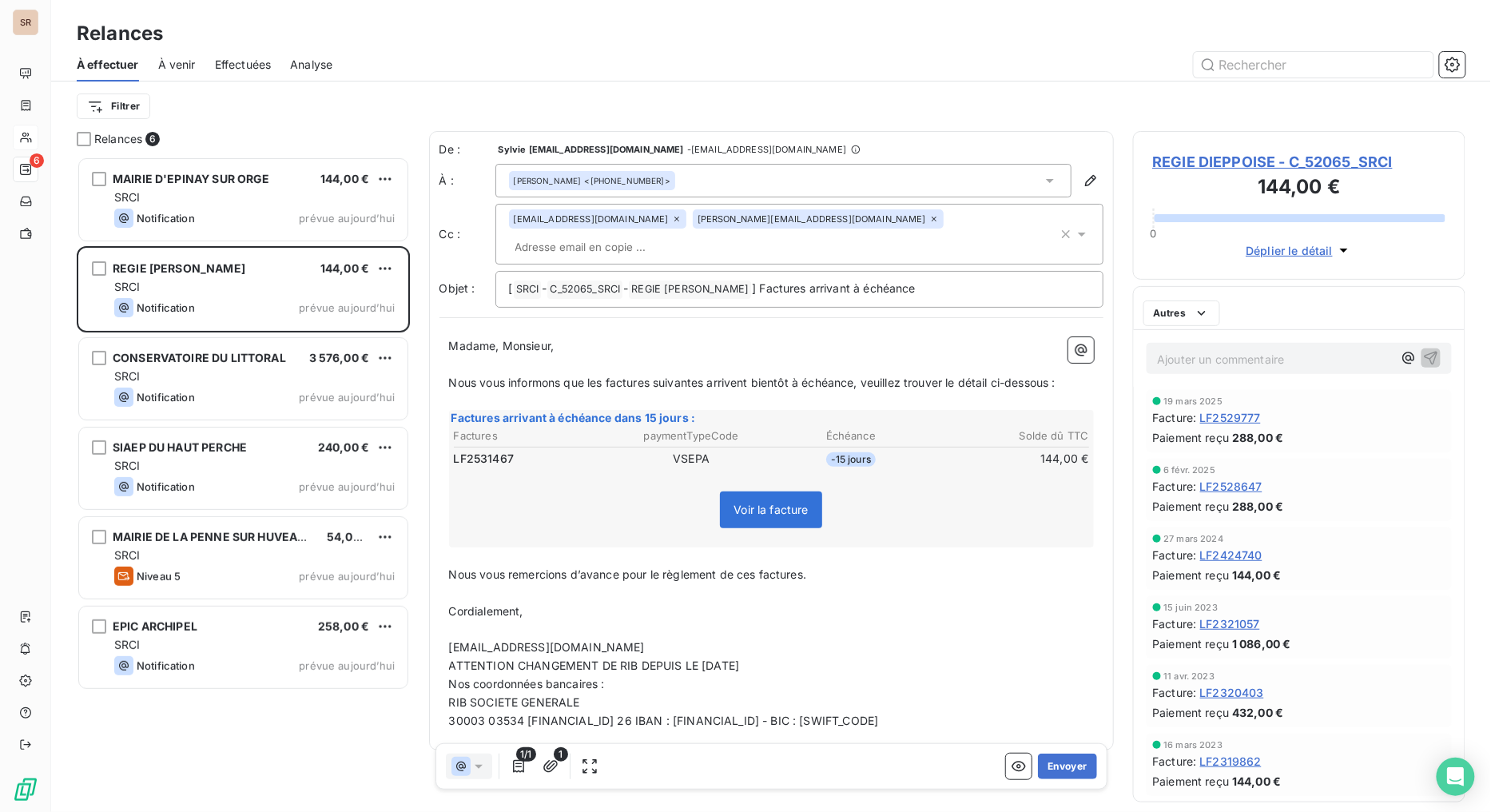
scroll to position [641, 320]
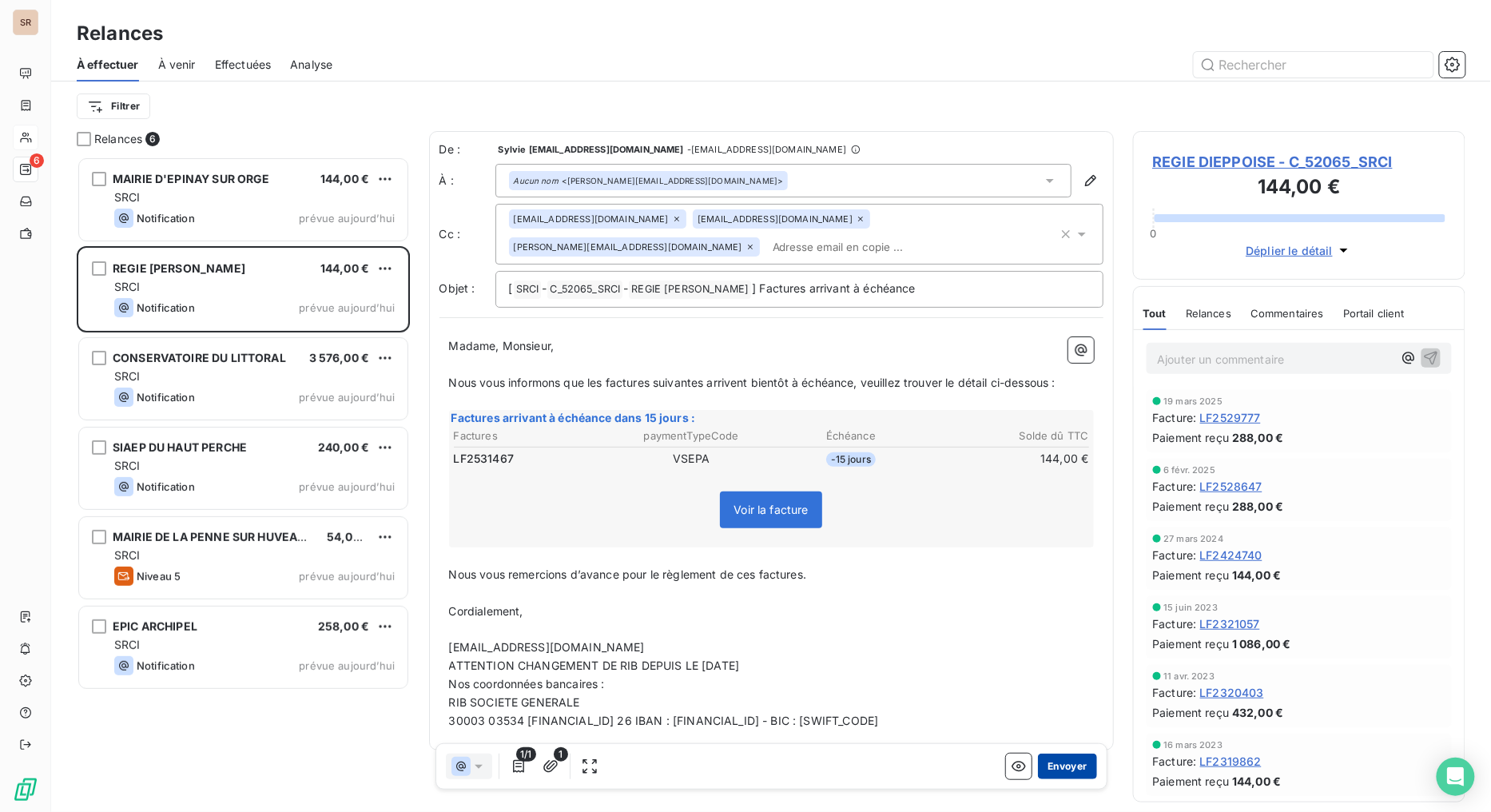
click at [1062, 647] on button "Envoyer" at bounding box center [1067, 766] width 58 height 25
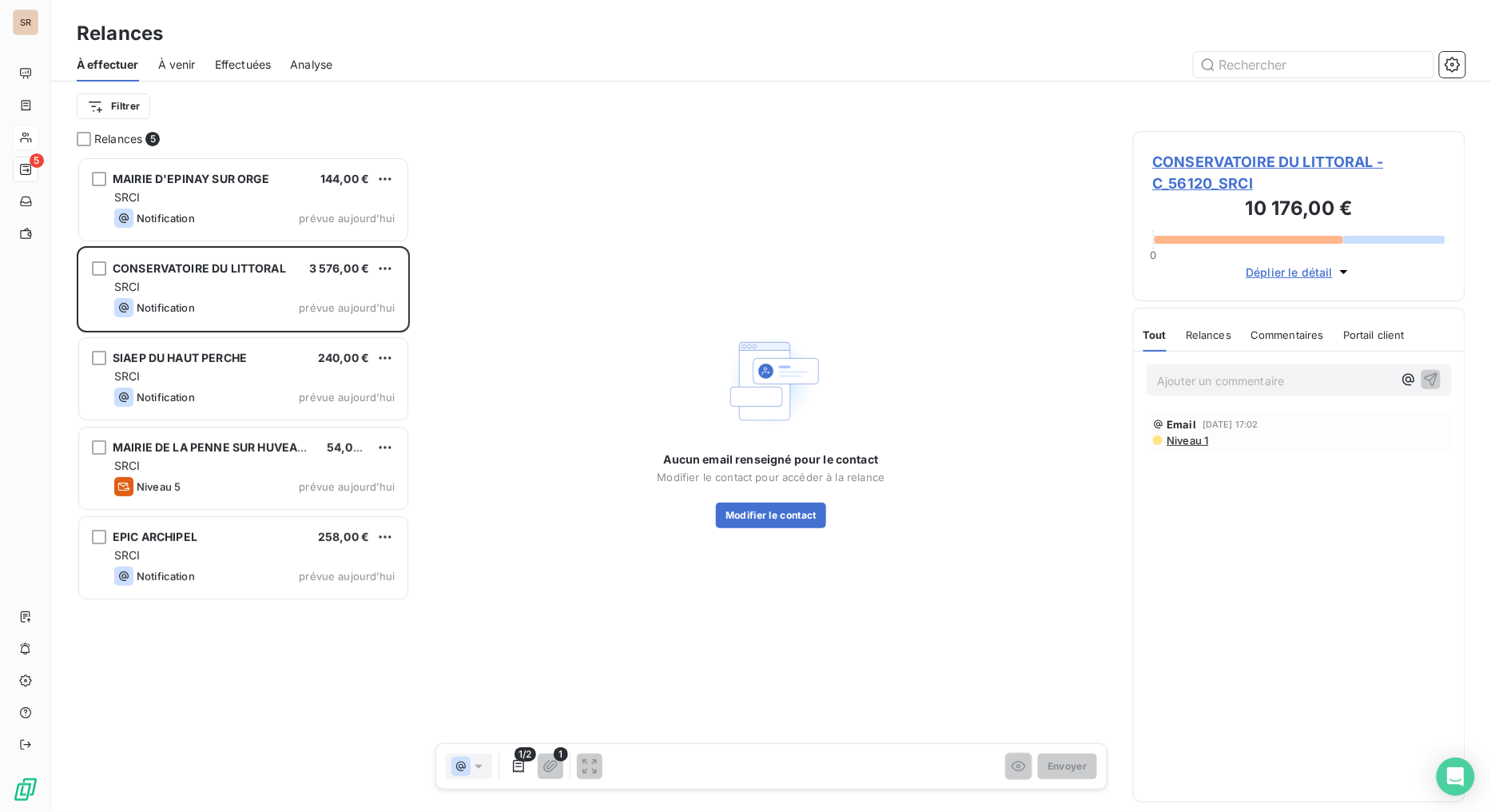
click at [1204, 174] on span "CONSERVATOIRE DU LITTORAL - C_56120_SRCI" at bounding box center [1300, 172] width 294 height 43
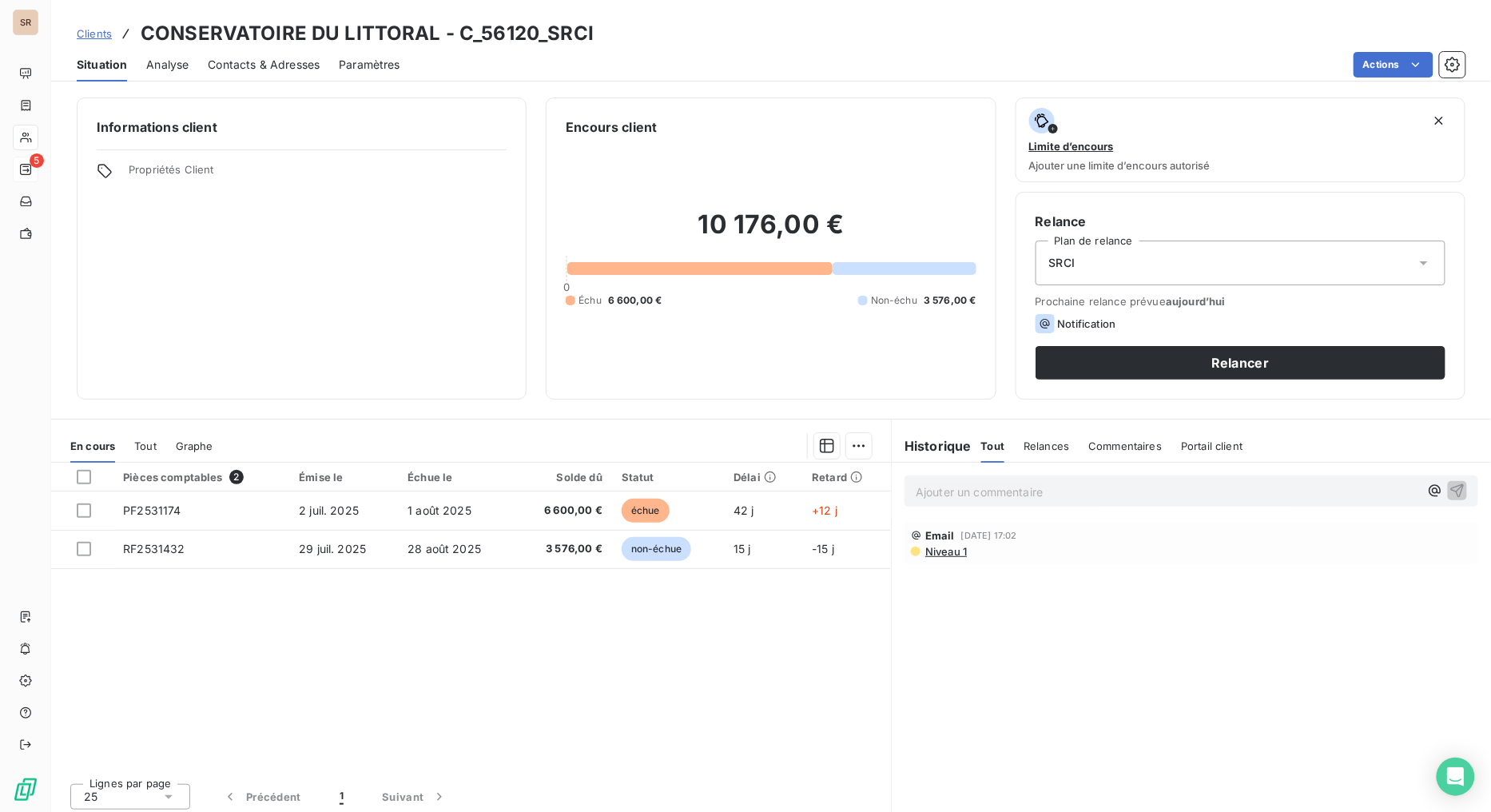
click at [266, 65] on span "Contacts & Adresses" at bounding box center [264, 65] width 112 height 16
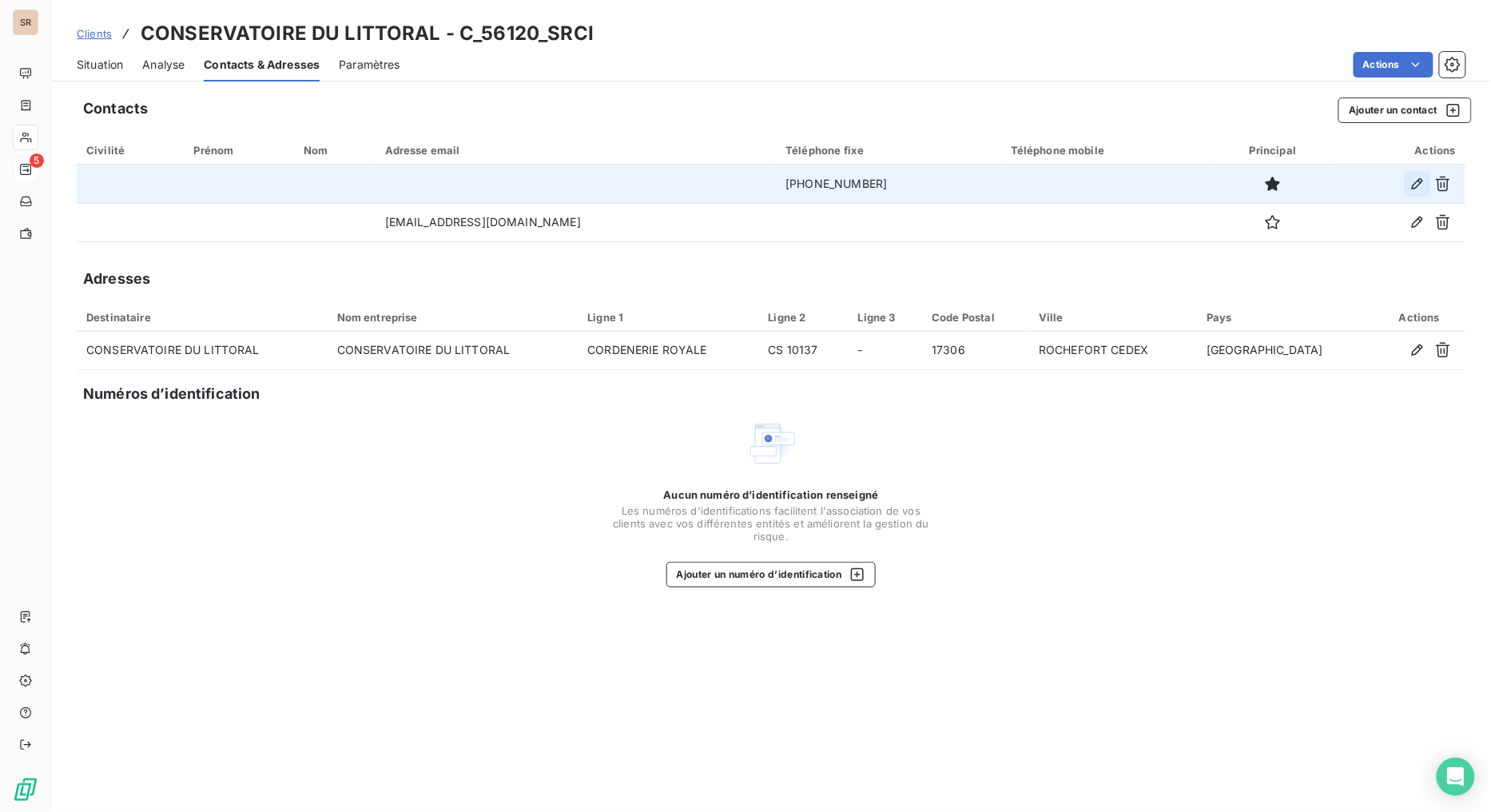
click at [1363, 187] on icon "button" at bounding box center [1418, 183] width 12 height 12
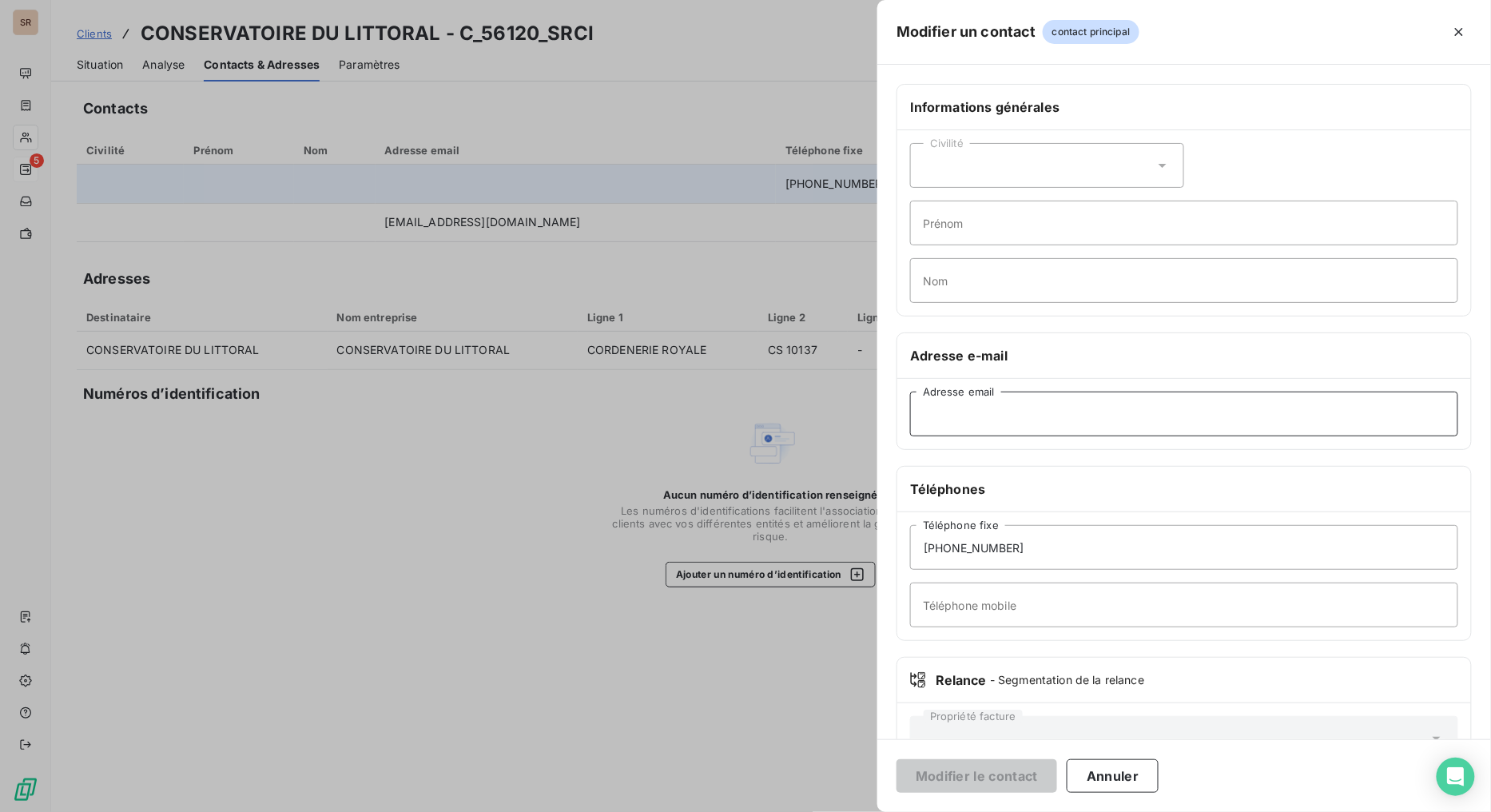
click at [940, 413] on input "Adresse email" at bounding box center [1184, 413] width 549 height 44
paste input "l.cagna@conservatoire-du-littoral.fr"
type input "l.cagna@conservatoire-du-littoral.fr"
click at [983, 647] on button "Modifier le contact" at bounding box center [976, 775] width 160 height 34
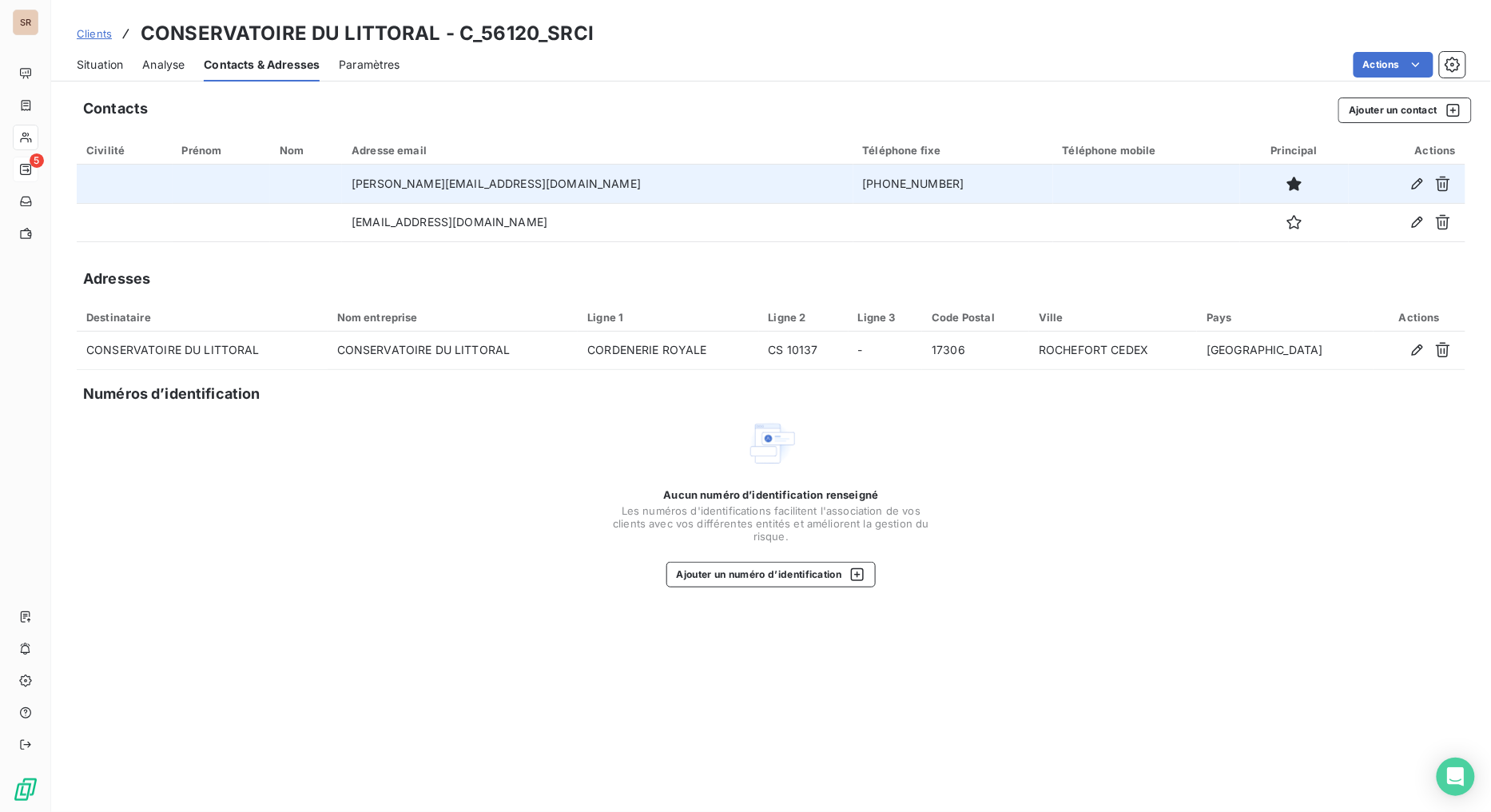
click at [94, 66] on span "Situation" at bounding box center [99, 65] width 46 height 16
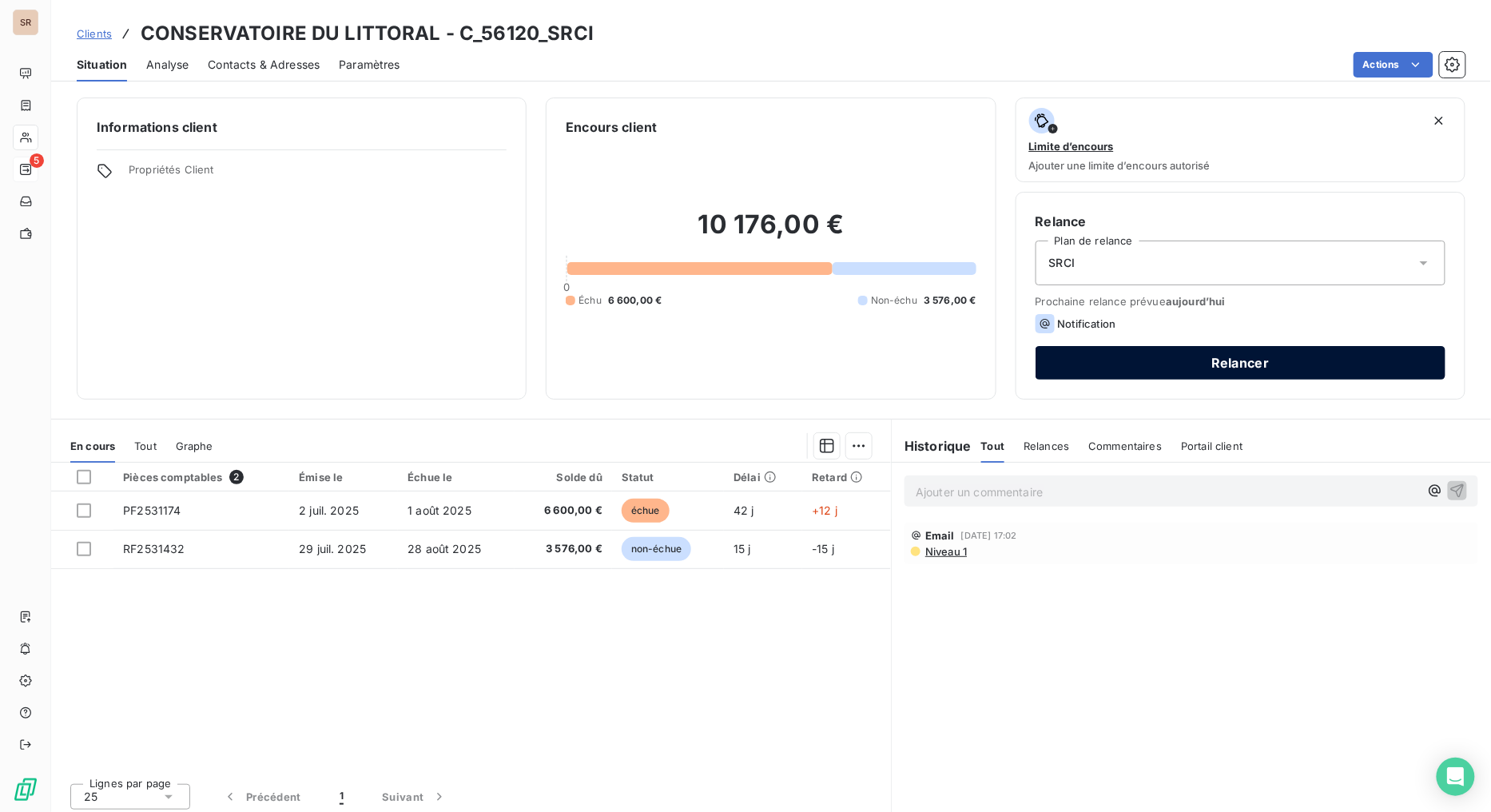
click at [1093, 362] on button "Relancer" at bounding box center [1240, 362] width 409 height 34
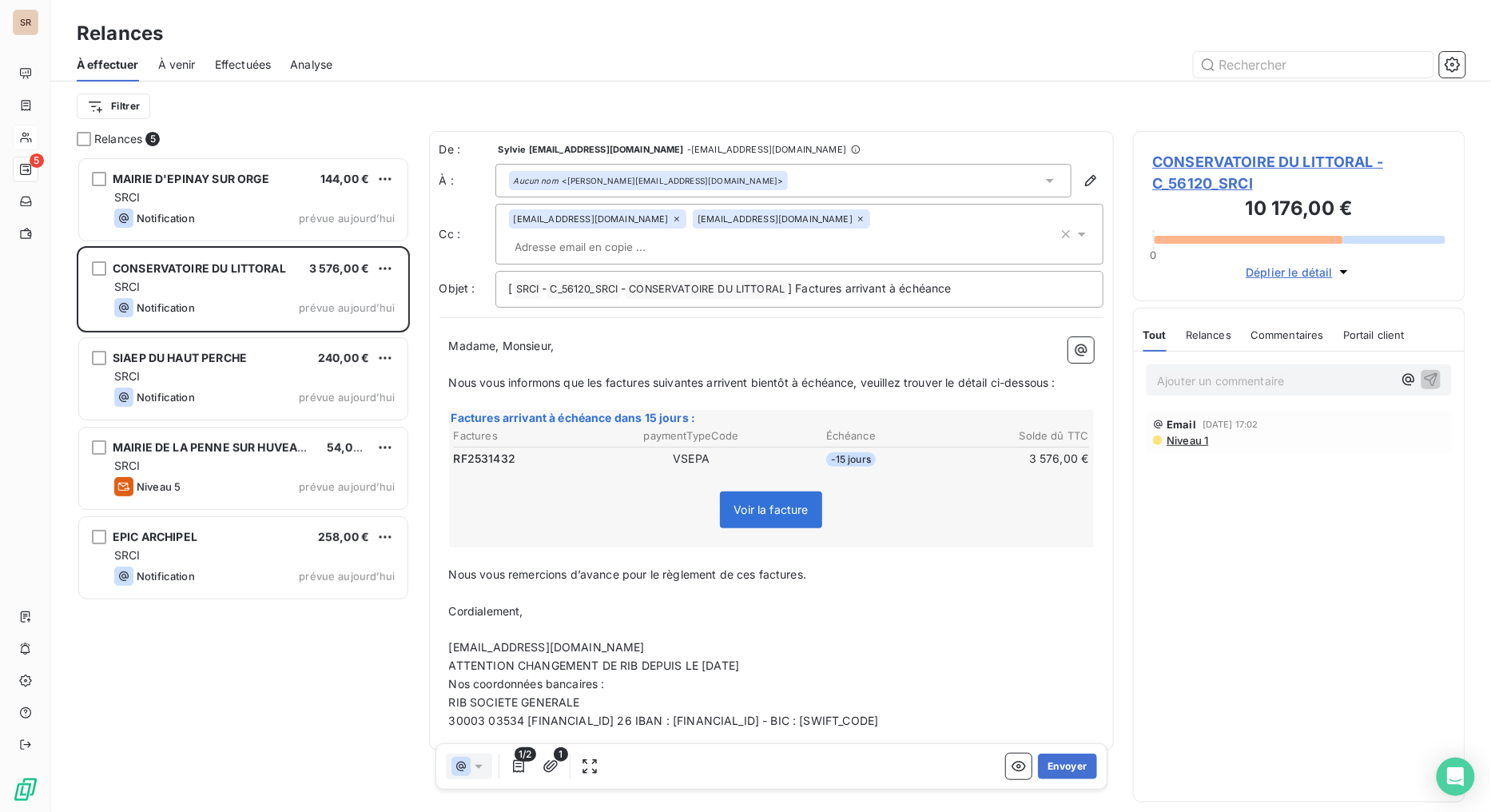
scroll to position [641, 320]
click at [1071, 647] on div "1/2 1 Envoyer" at bounding box center [772, 766] width 672 height 46
click at [1068, 647] on button "Envoyer" at bounding box center [1067, 766] width 58 height 25
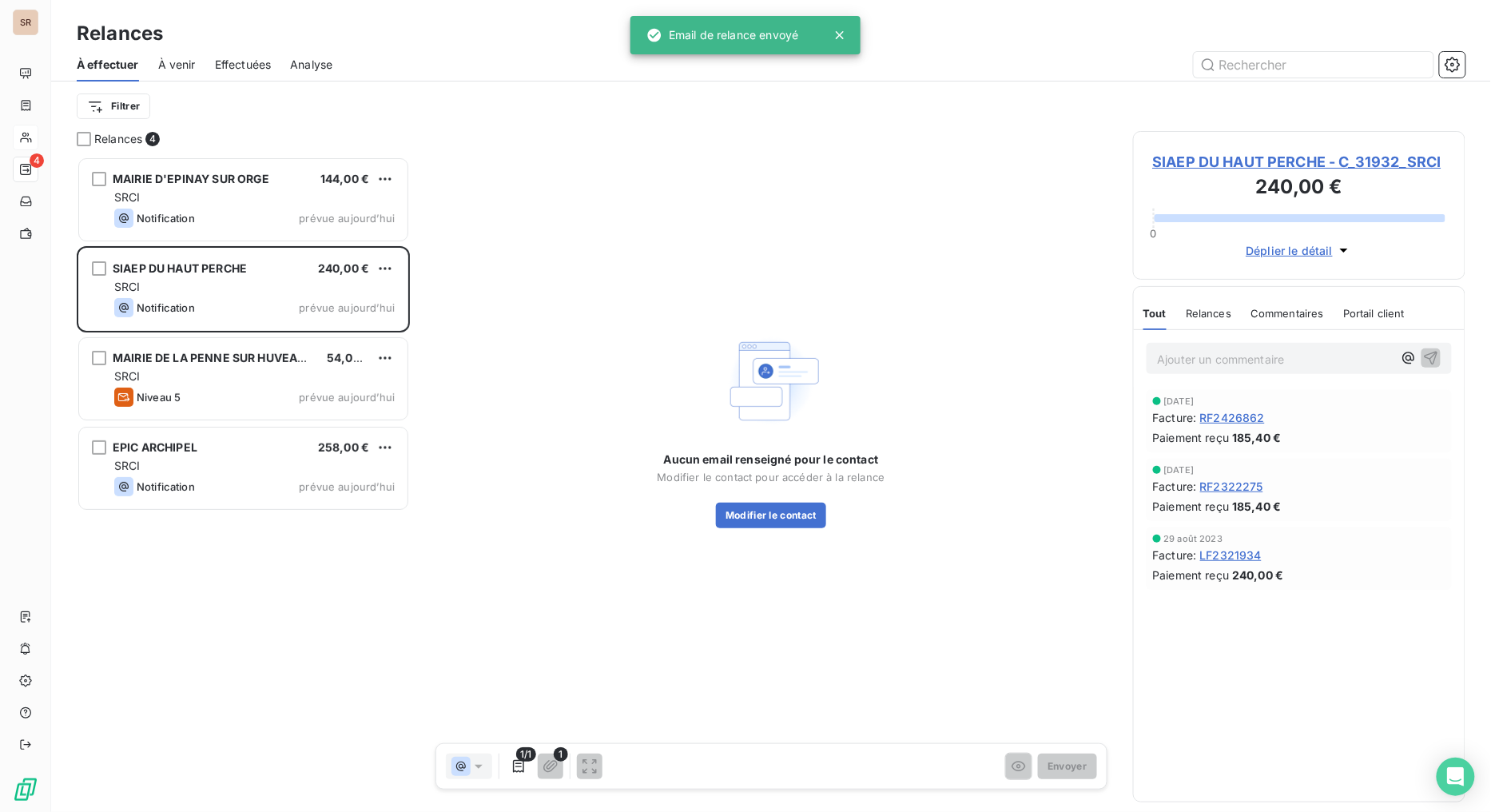
click at [1212, 156] on span "SIAEP DU HAUT PERCHE - C_31932_SRCI" at bounding box center [1300, 161] width 294 height 21
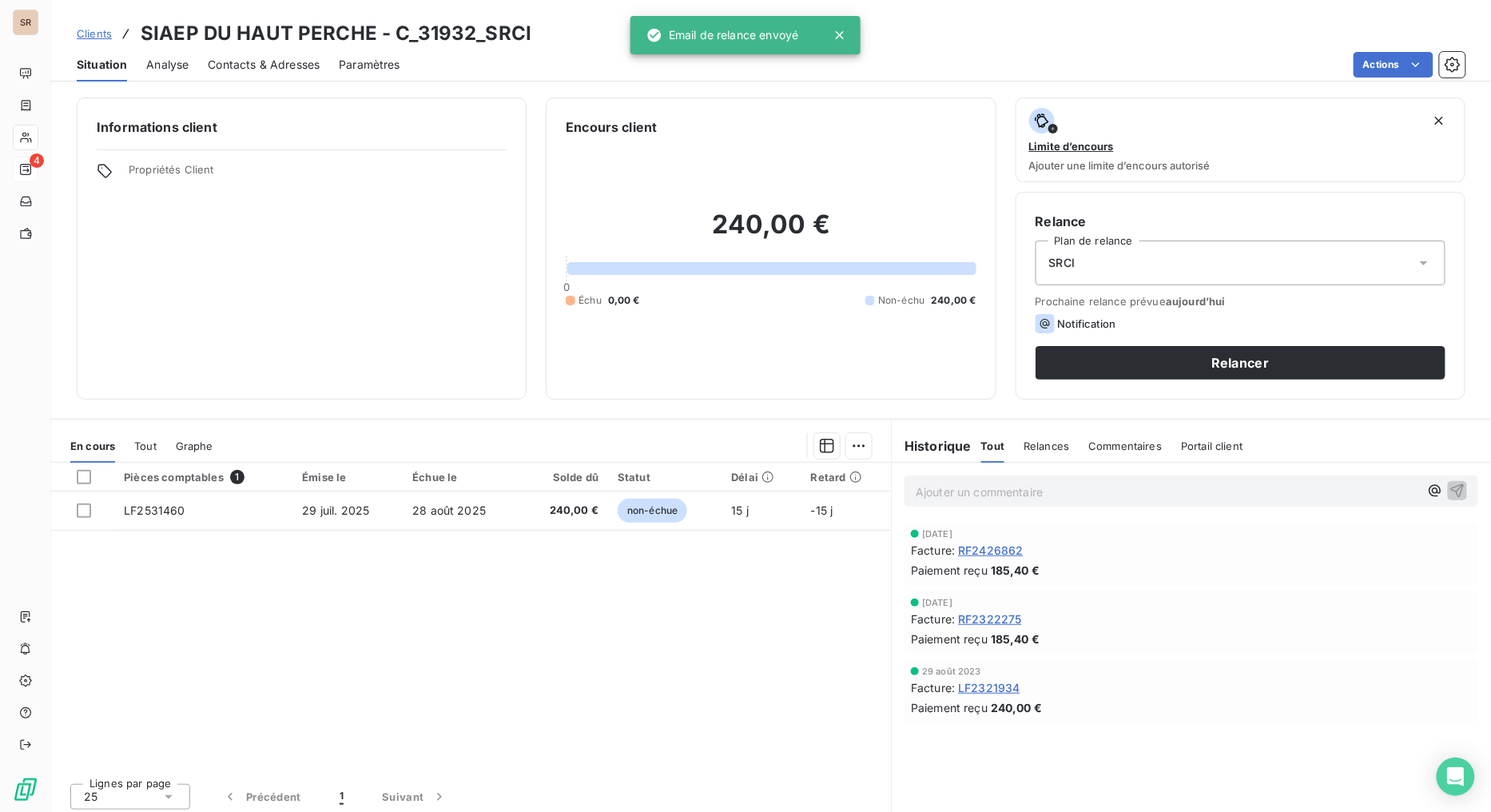
click at [252, 58] on span "Contacts & Adresses" at bounding box center [264, 65] width 112 height 16
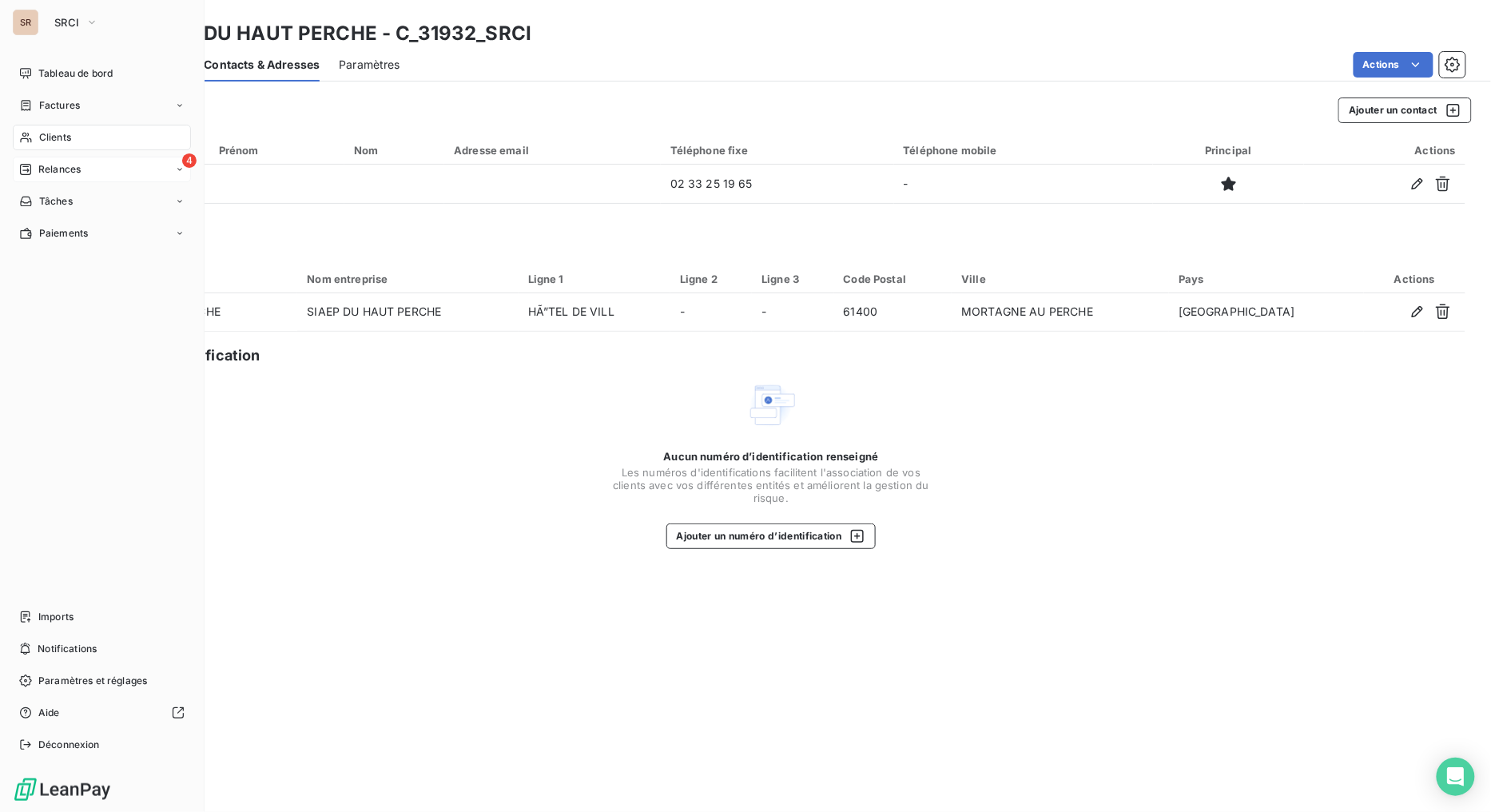
click at [39, 164] on span "Relances" at bounding box center [60, 169] width 42 height 14
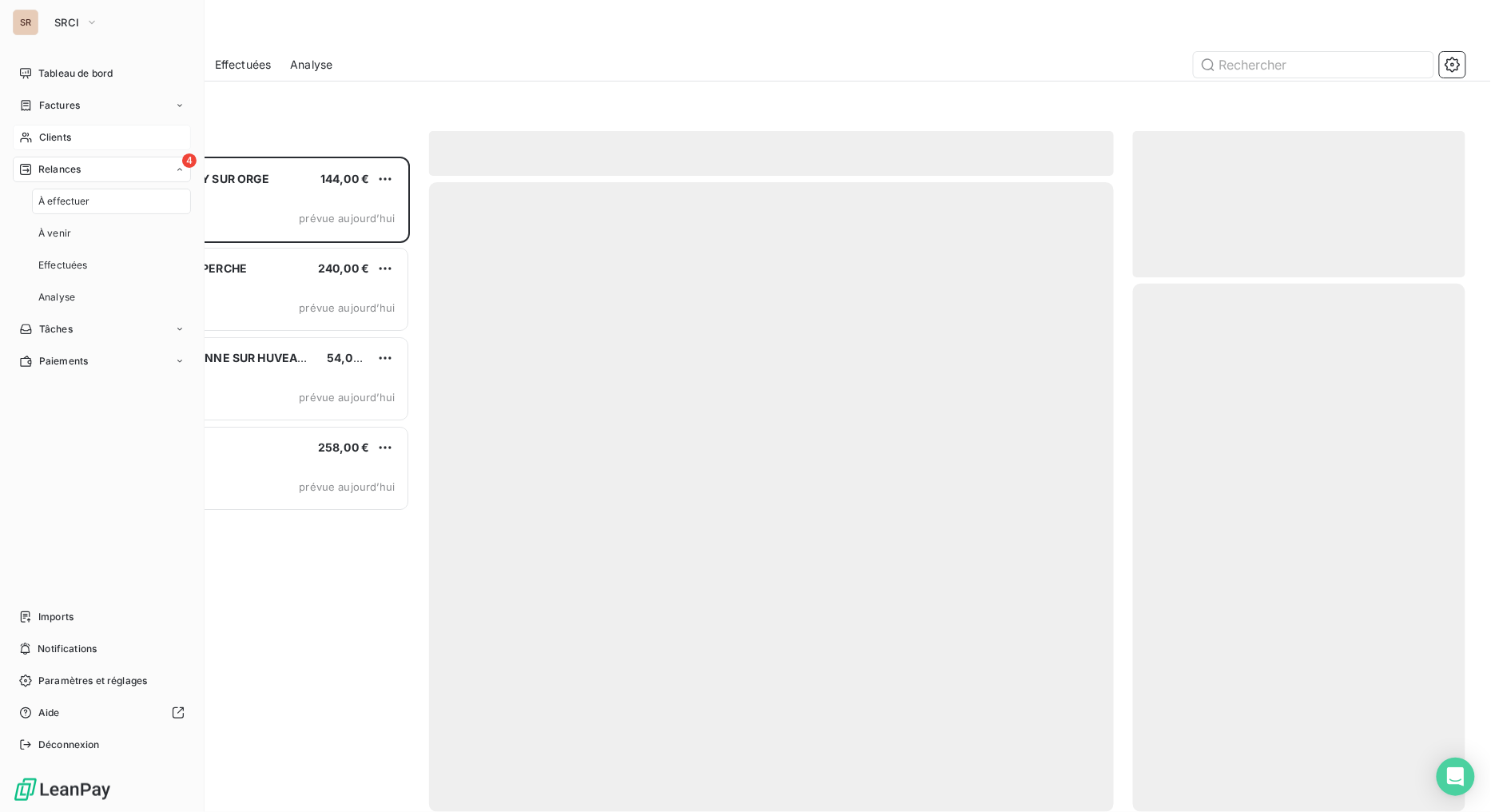
scroll to position [641, 320]
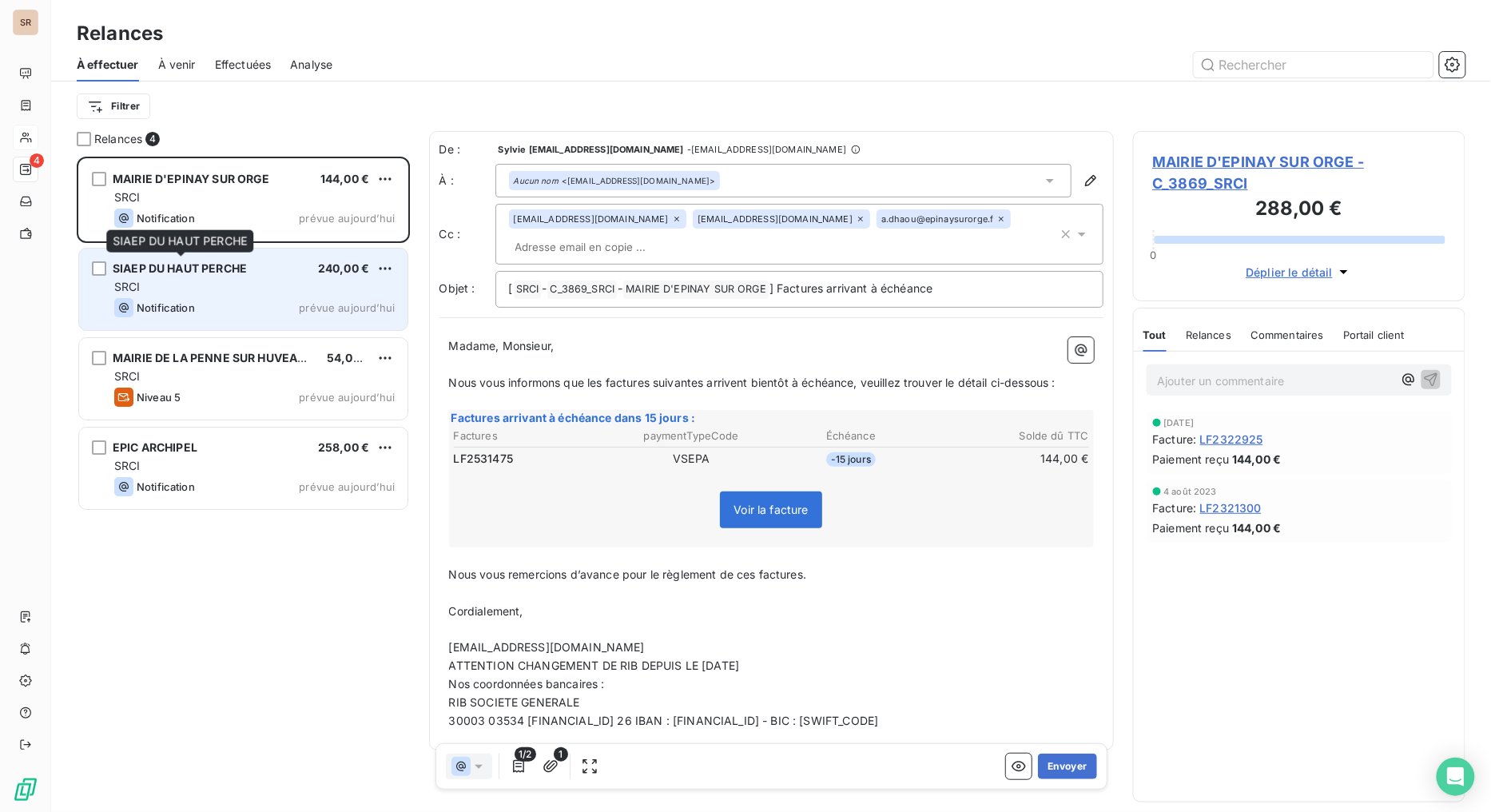
click at [240, 272] on span "SIAEP DU HAUT PERCHE" at bounding box center [180, 268] width 134 height 14
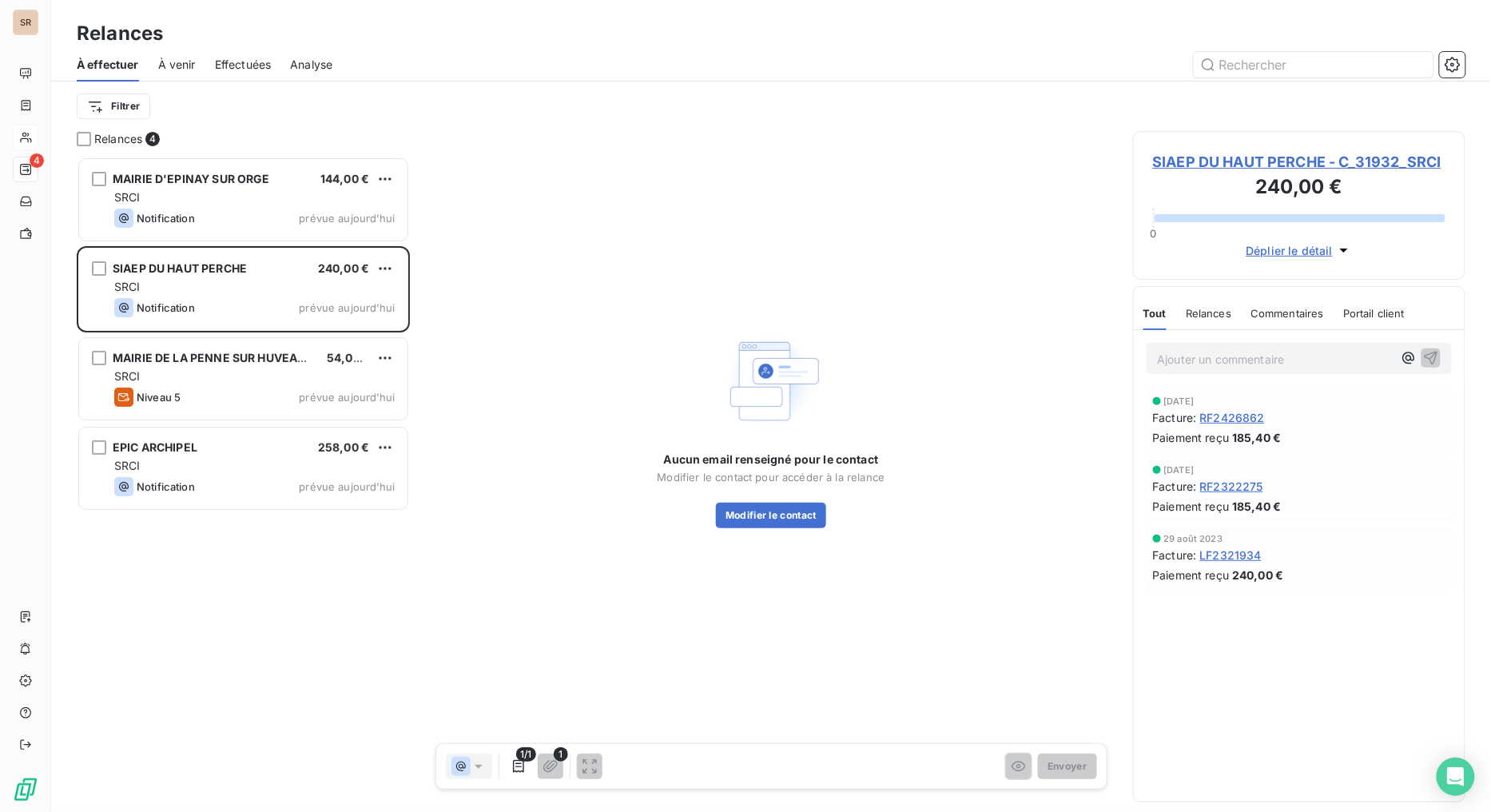
click at [1266, 162] on span "SIAEP DU HAUT PERCHE - C_31932_SRCI" at bounding box center [1300, 161] width 294 height 21
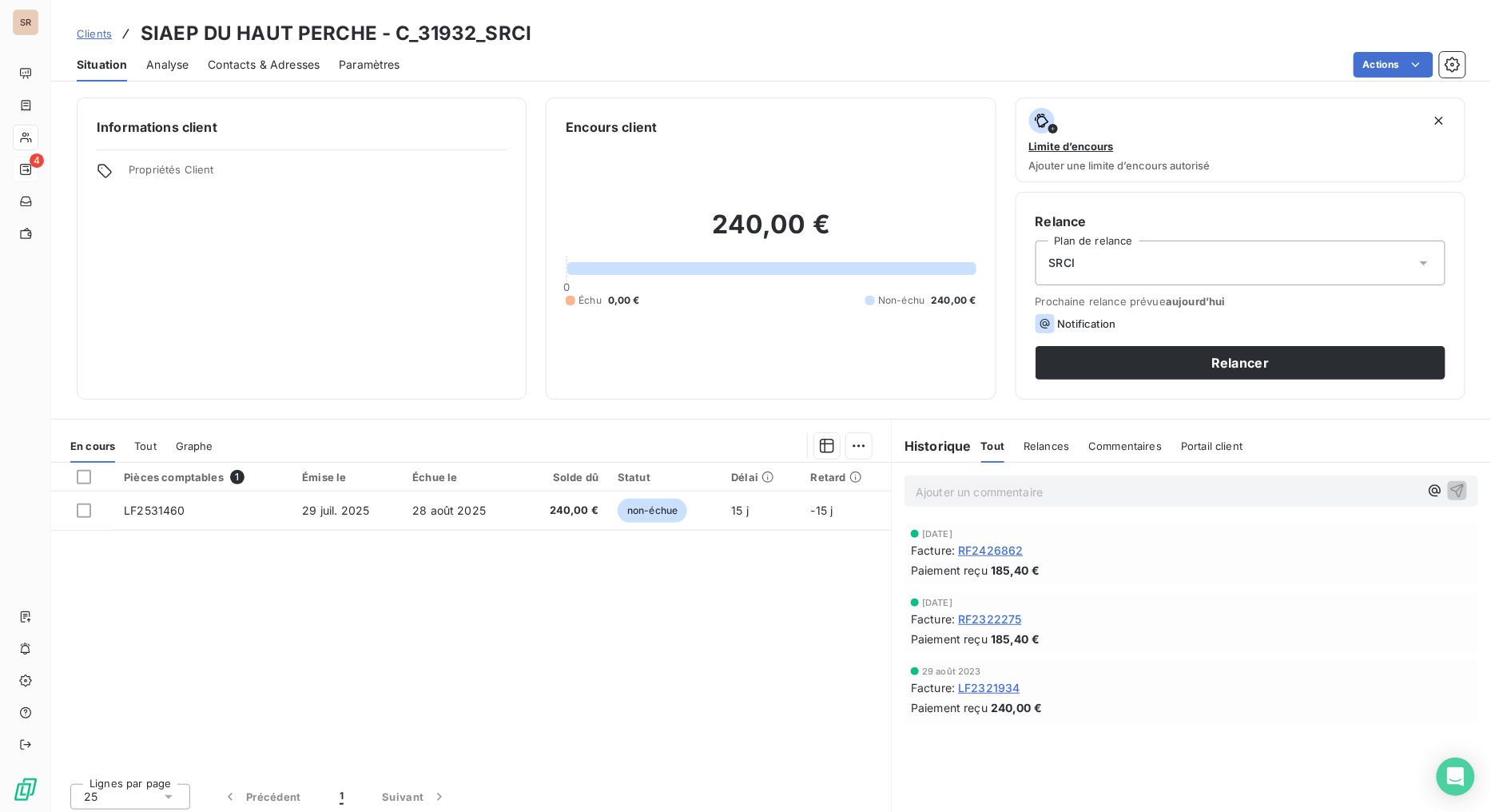
click at [295, 64] on span "Contacts & Adresses" at bounding box center [264, 65] width 112 height 16
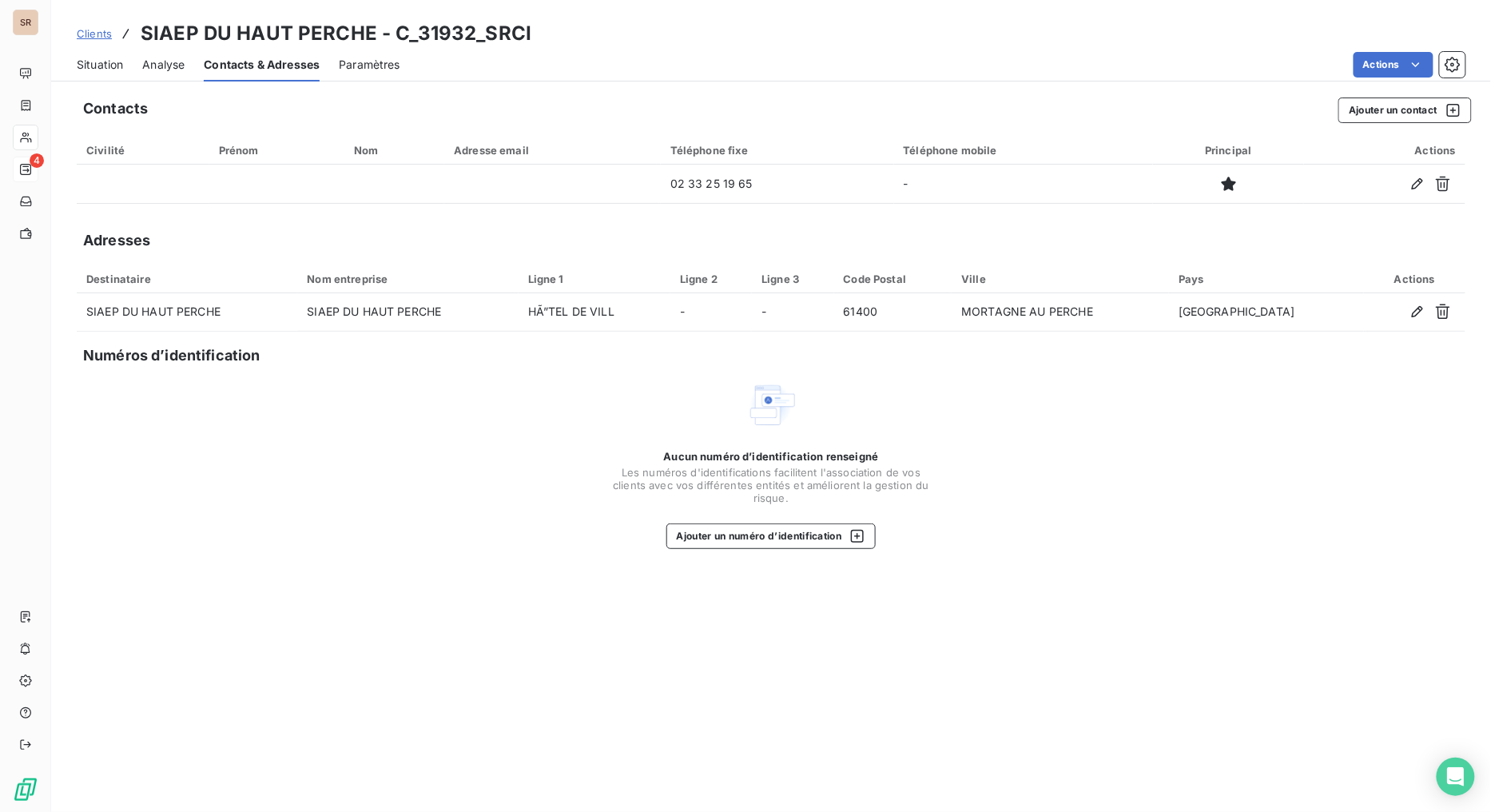
click at [104, 63] on span "Situation" at bounding box center [99, 65] width 46 height 16
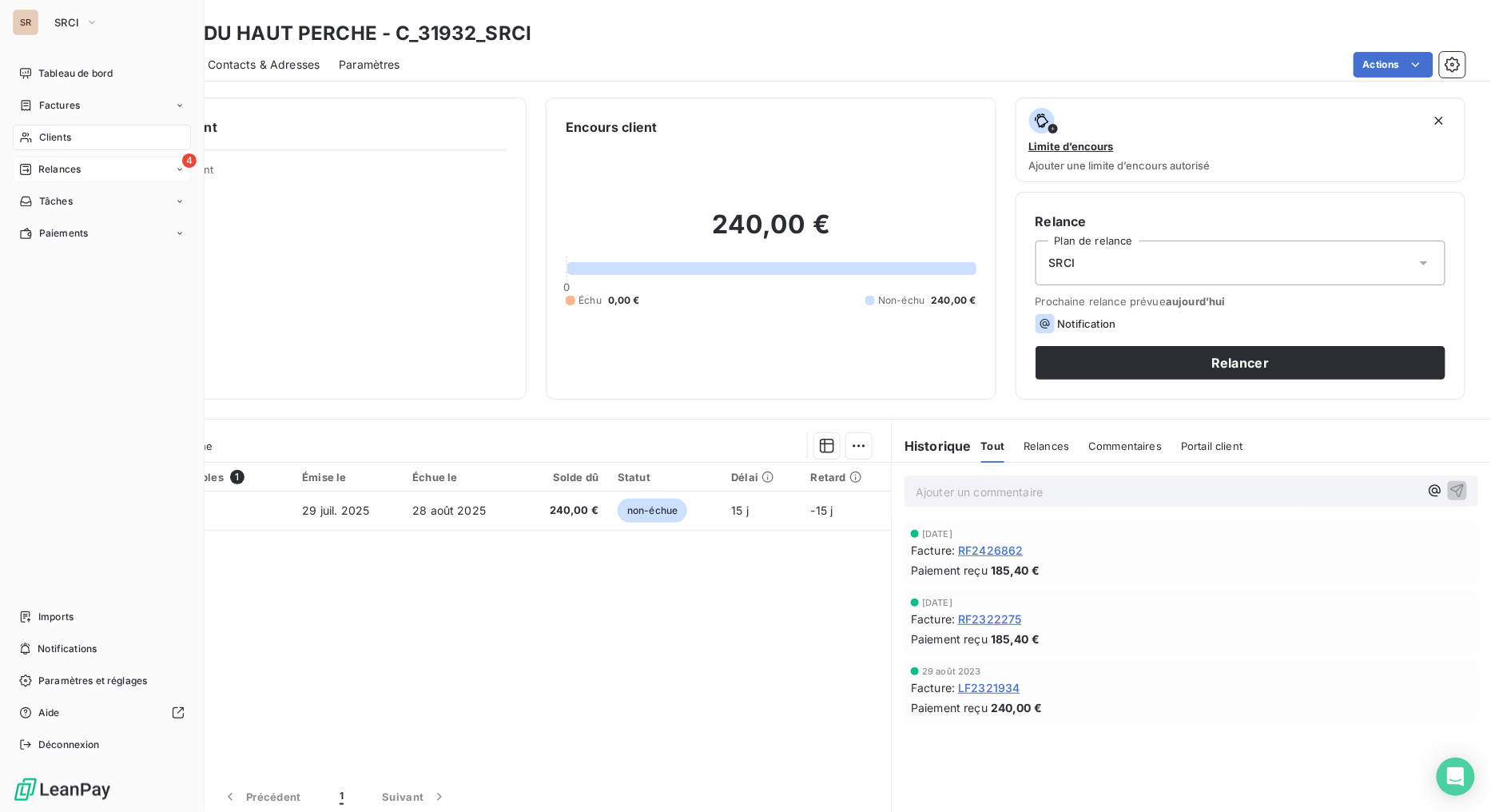
click at [48, 160] on div "4 Relances" at bounding box center [101, 169] width 178 height 25
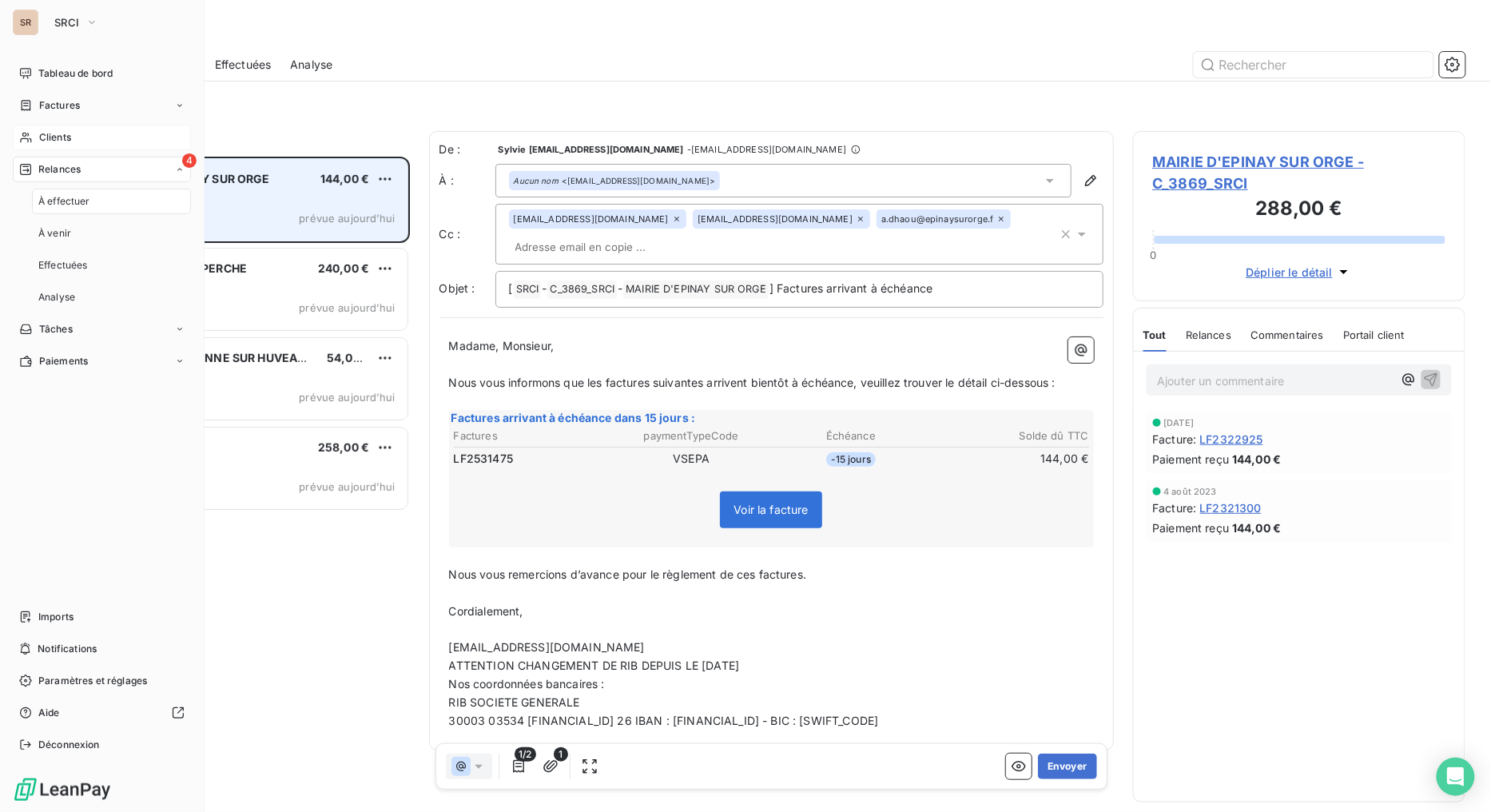
scroll to position [641, 320]
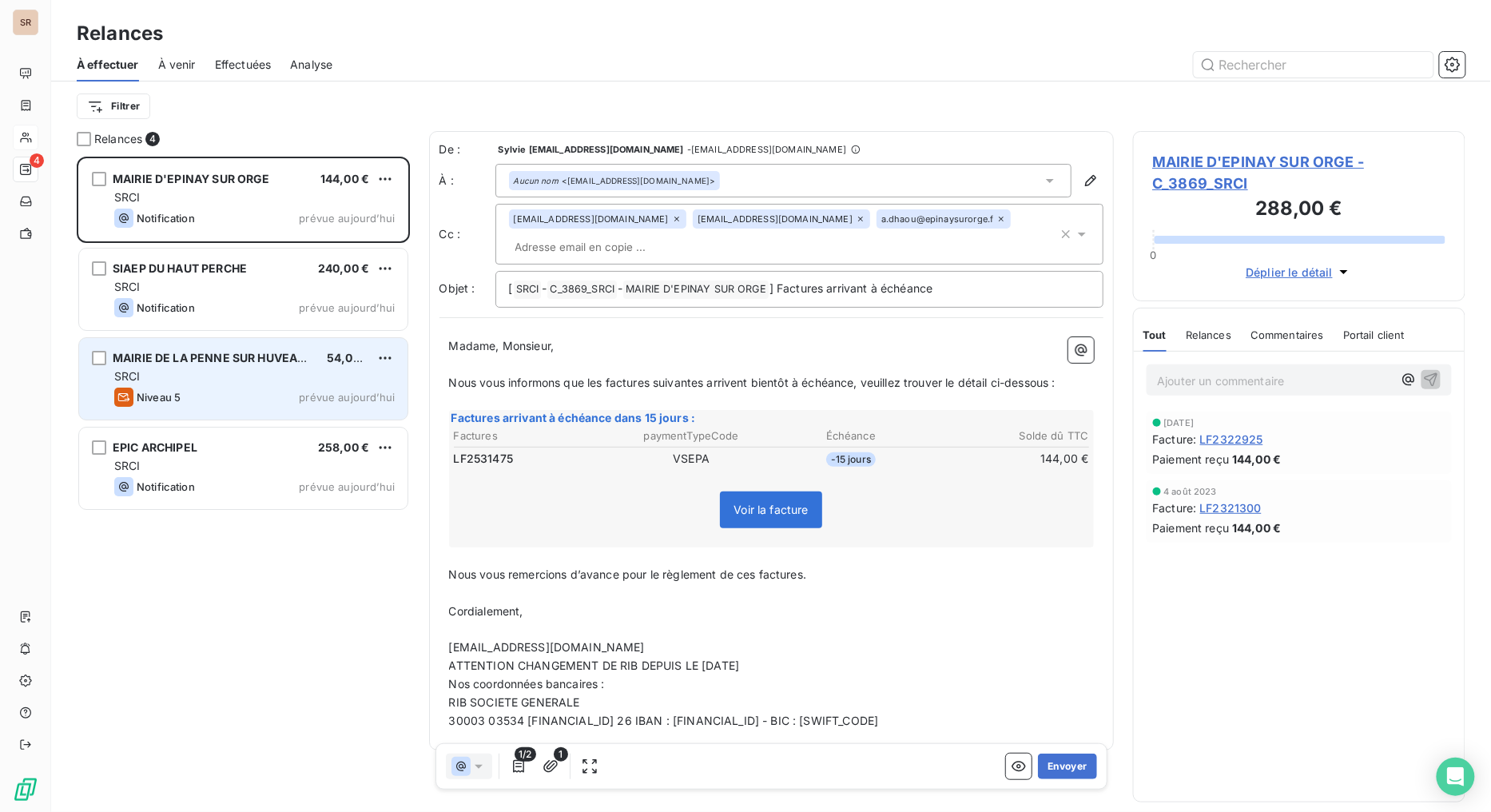
click at [240, 358] on span "MAIRIE DE LA PENNE SUR HUVEAUNE" at bounding box center [217, 357] width 210 height 14
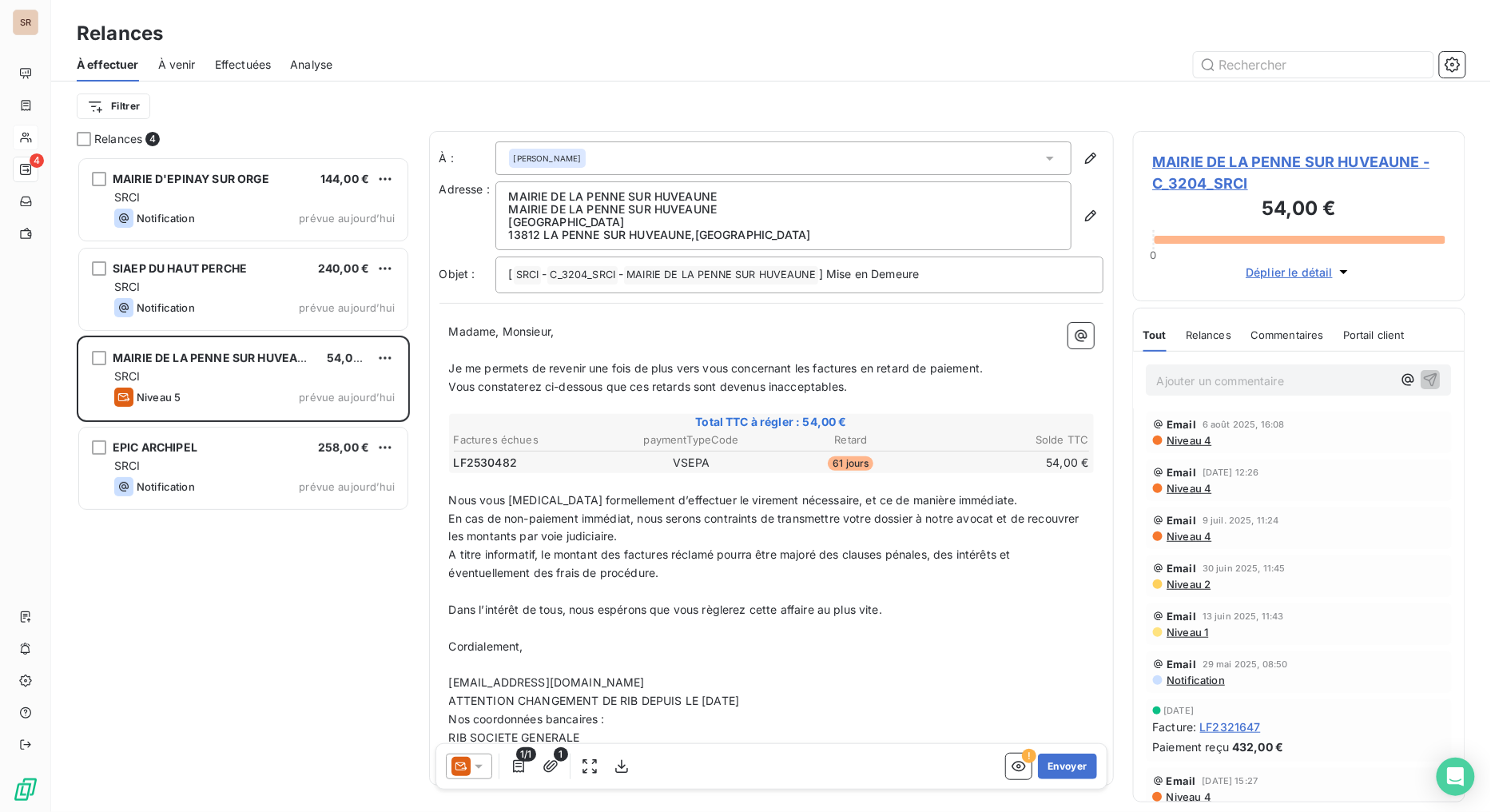
click at [1201, 157] on span "MAIRIE DE LA PENNE SUR HUVEAUNE - C_3204_SRCI" at bounding box center [1300, 172] width 294 height 43
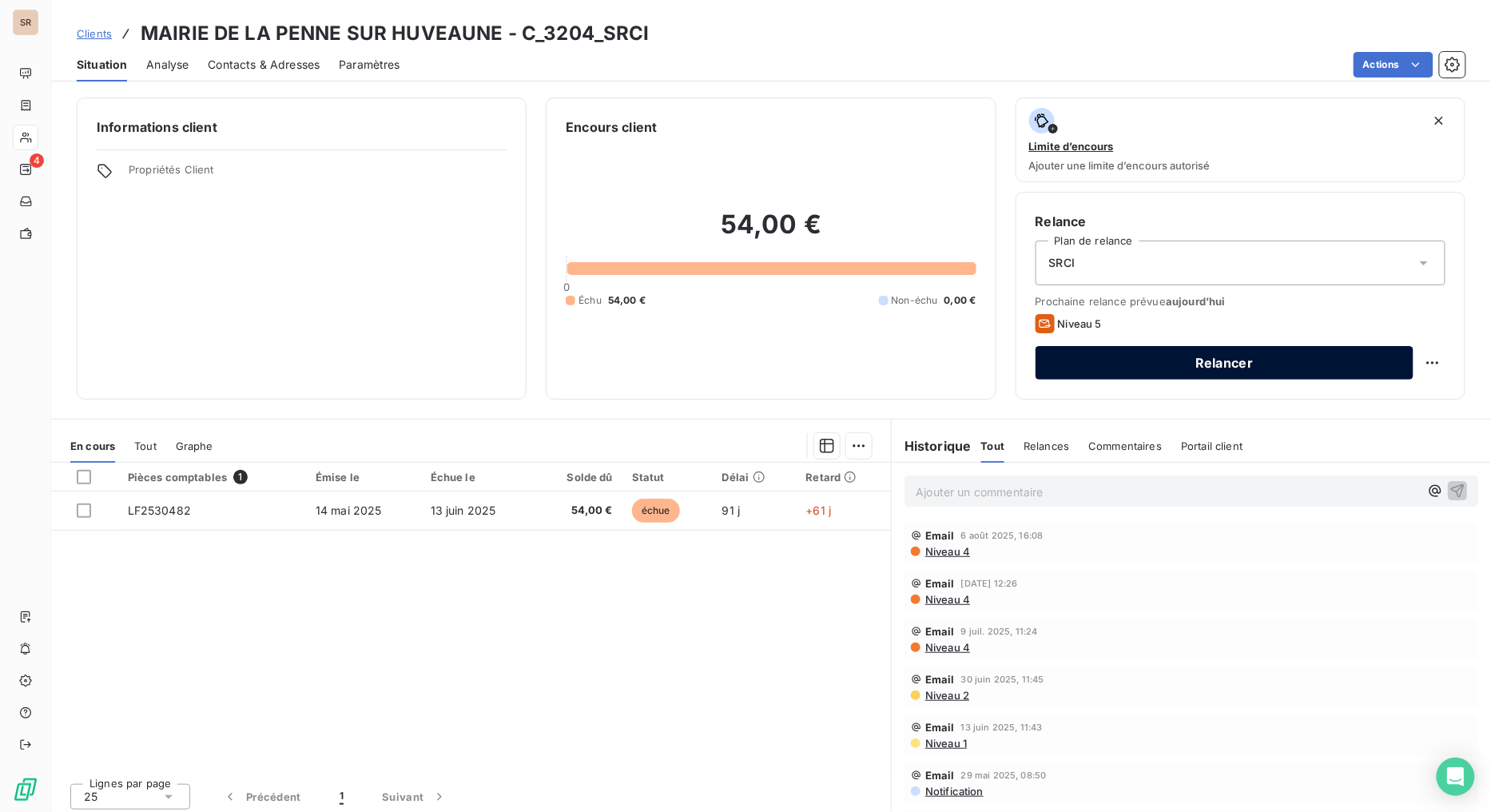
click at [1118, 361] on button "Relancer" at bounding box center [1224, 362] width 378 height 34
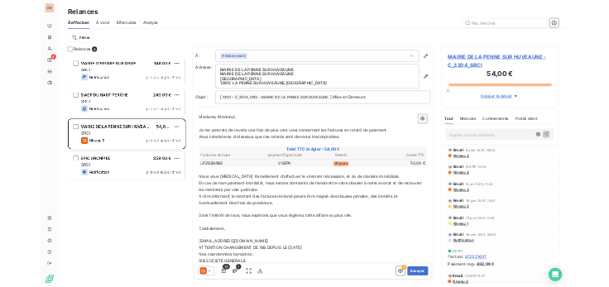
scroll to position [664, 331]
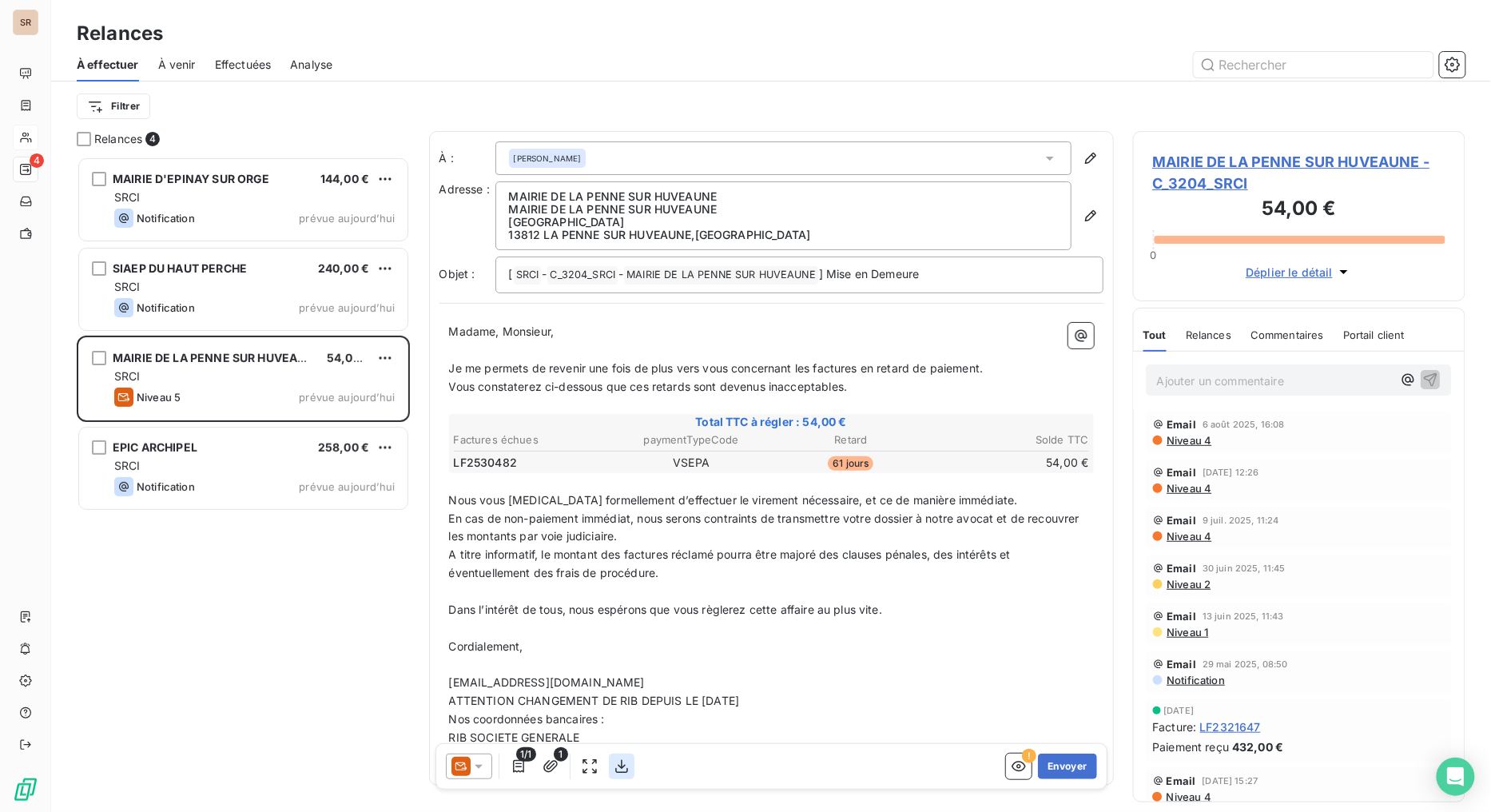
click at [626, 647] on icon "button" at bounding box center [621, 766] width 16 height 16
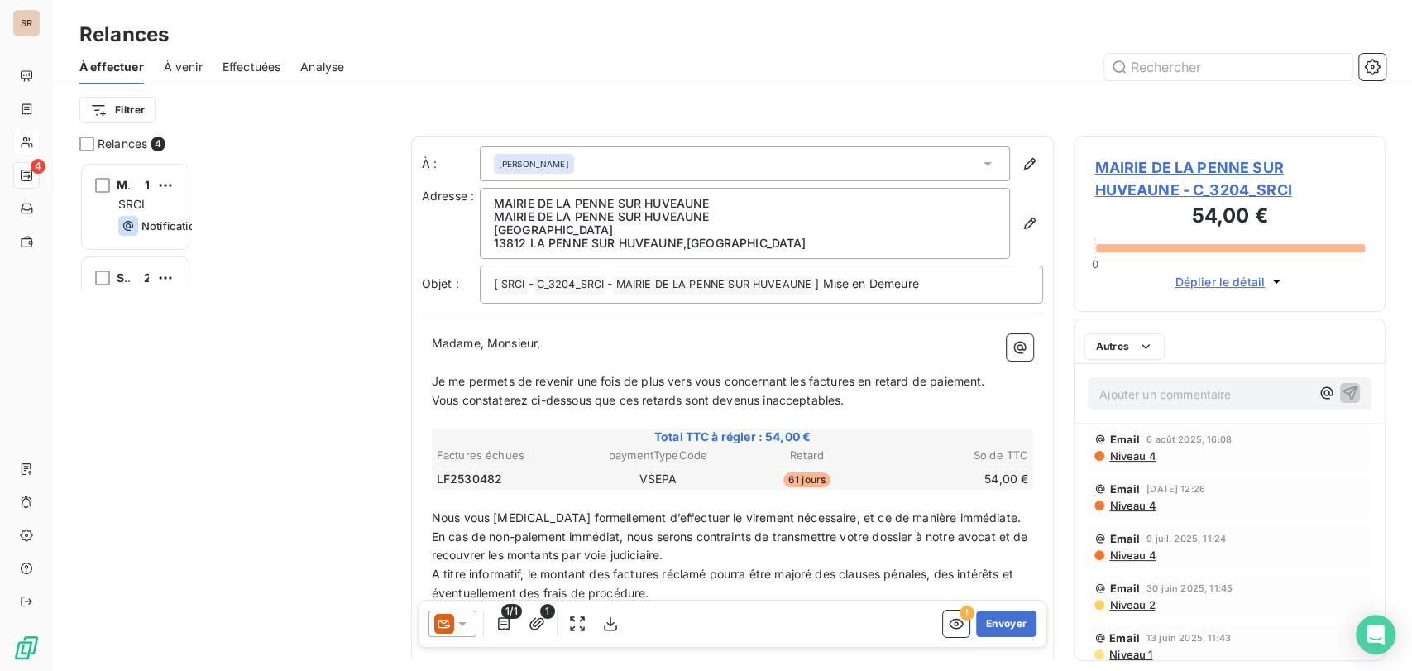
scroll to position [494, 298]
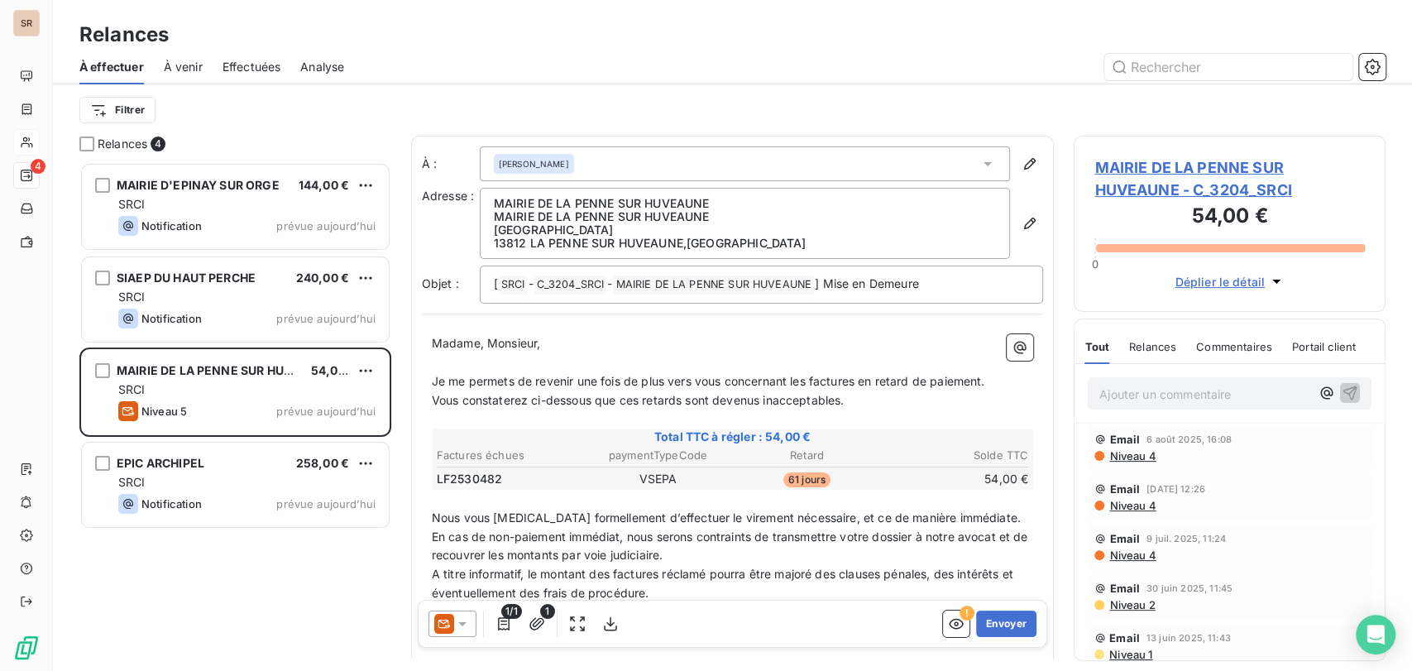
click at [1147, 168] on span "MAIRIE DE LA PENNE SUR HUVEAUNE - C_3204_SRCI" at bounding box center [1230, 178] width 271 height 45
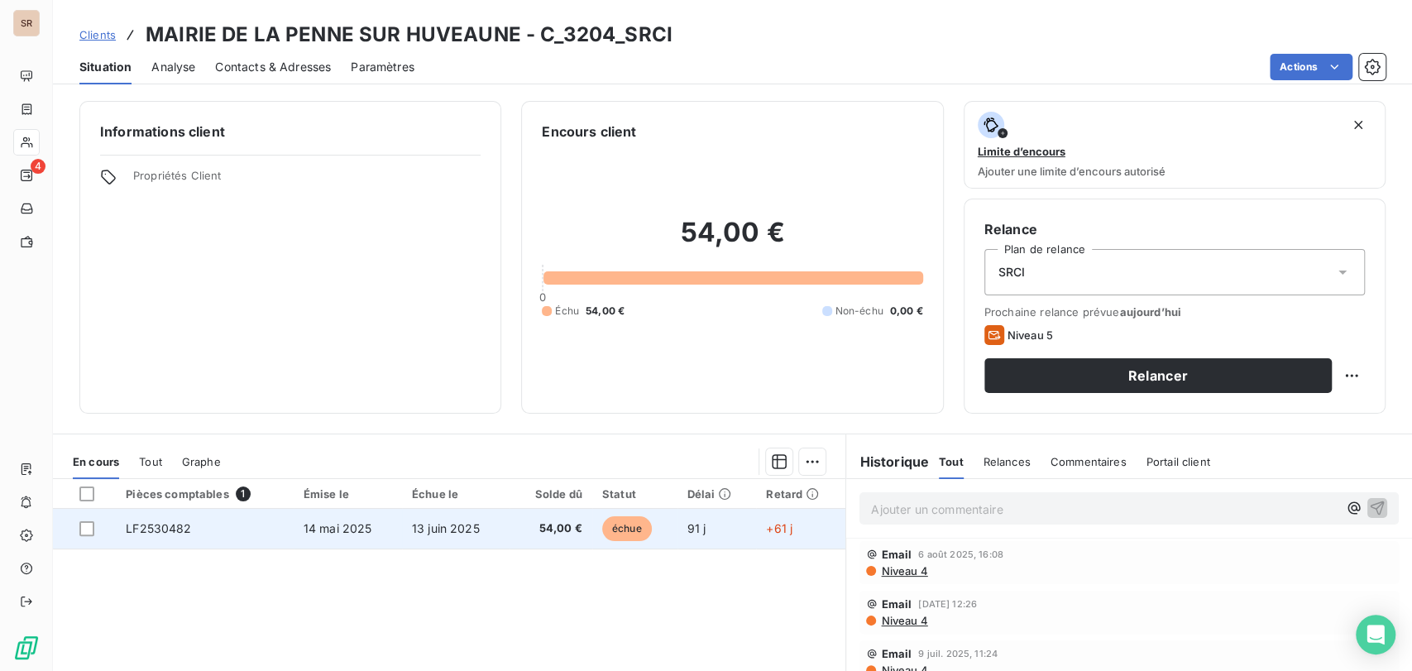
click at [172, 529] on span "LF2530482" at bounding box center [158, 528] width 65 height 14
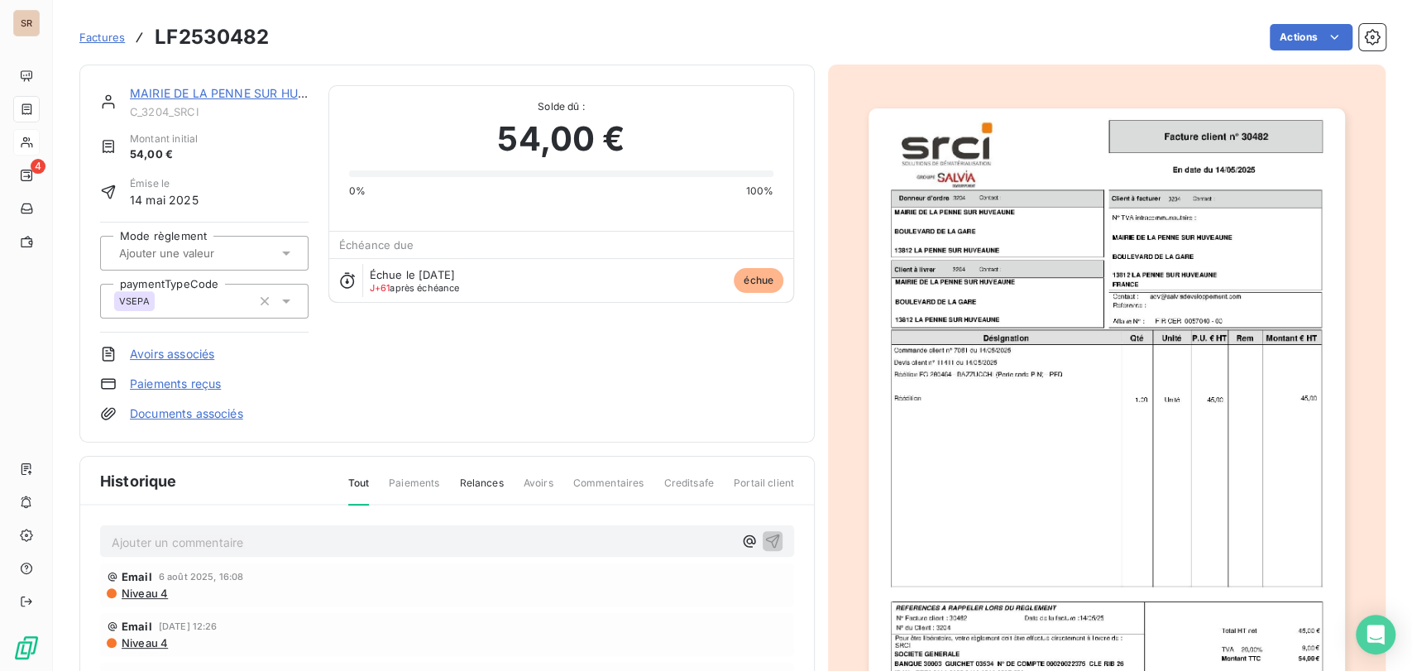
click at [218, 409] on link "Documents associés" at bounding box center [186, 413] width 113 height 17
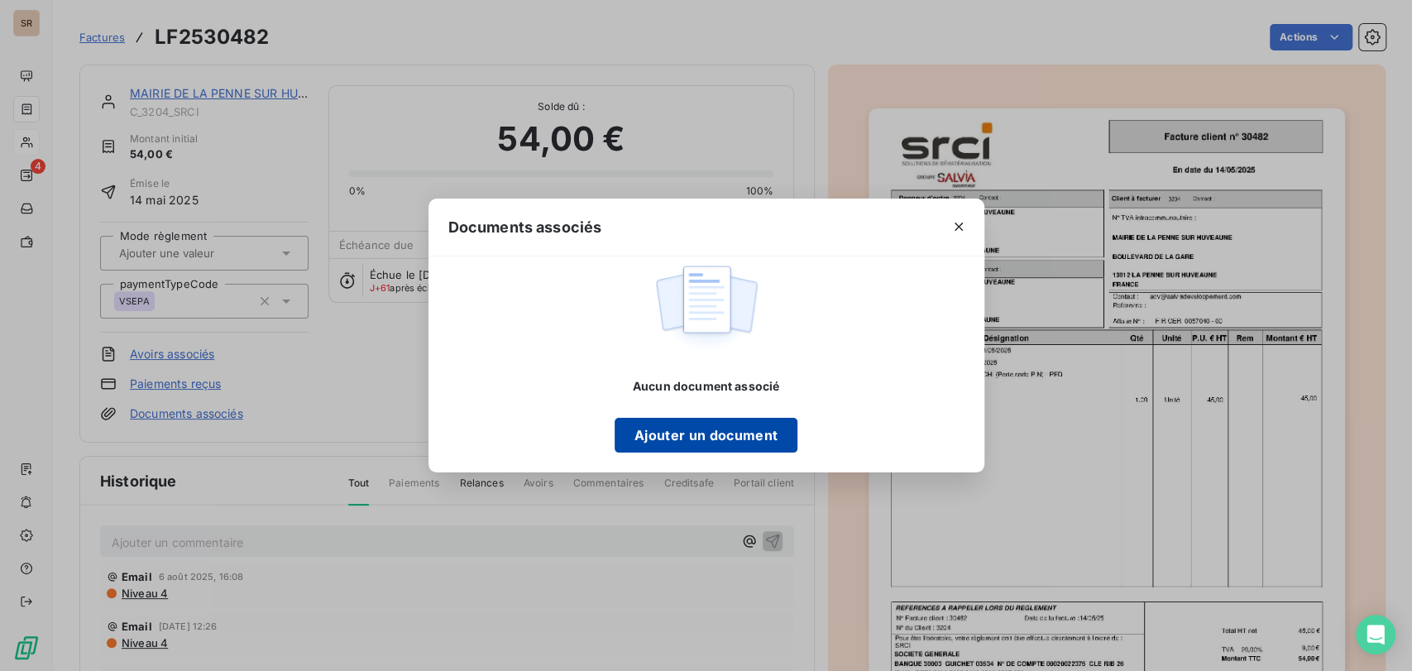
click at [641, 431] on button "Ajouter un document" at bounding box center [706, 435] width 183 height 35
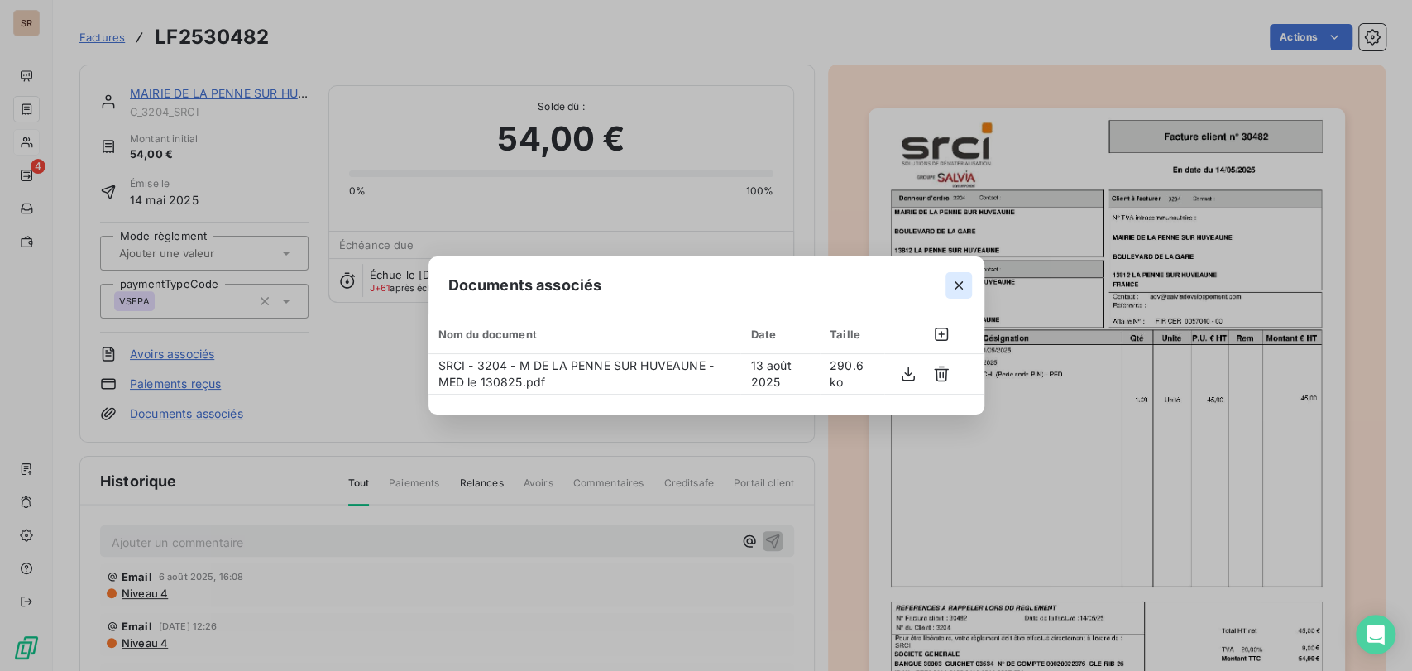
click at [964, 282] on icon "button" at bounding box center [959, 285] width 17 height 17
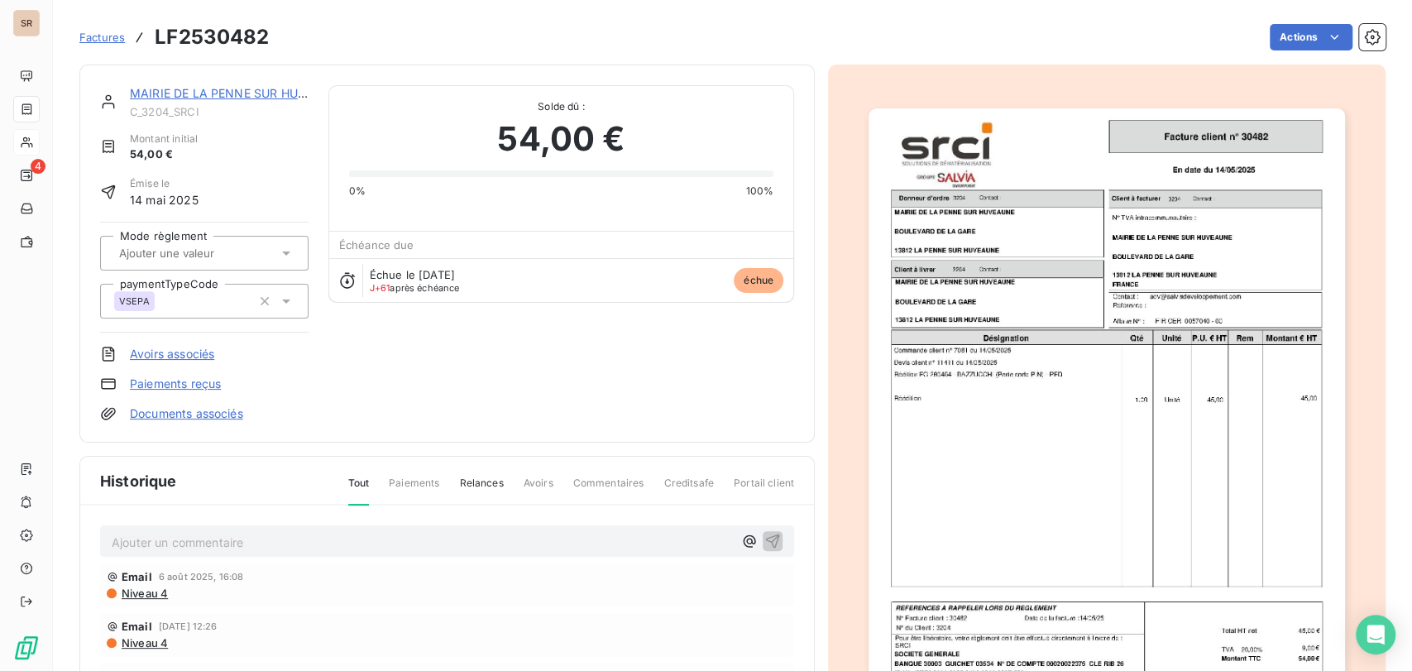
click at [318, 543] on p "Ajouter un commentaire ﻿" at bounding box center [422, 542] width 621 height 21
click at [390, 536] on span "le 13/08/25 MED 1A 217 160 2787 7 pour 54€ (FN)30482)" at bounding box center [269, 541] width 314 height 14
click at [766, 539] on icon "button" at bounding box center [773, 541] width 14 height 14
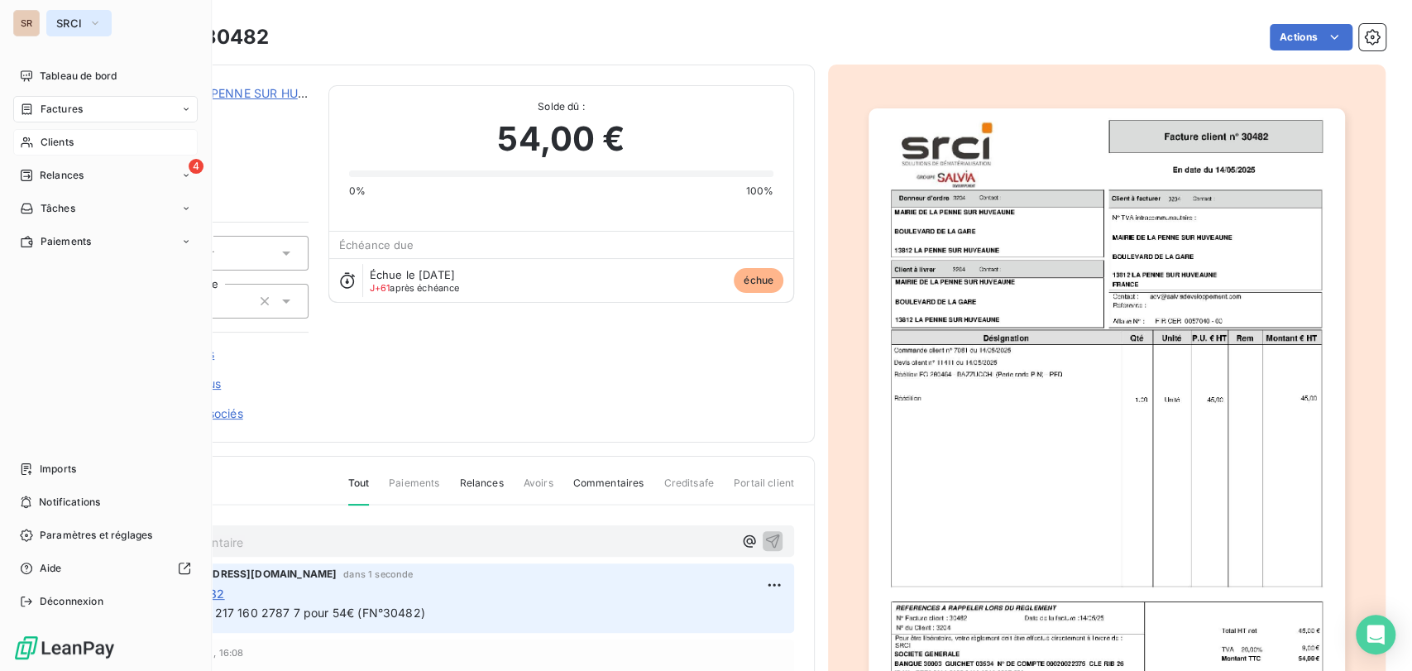
click at [106, 32] on button "SRCI" at bounding box center [78, 23] width 65 height 26
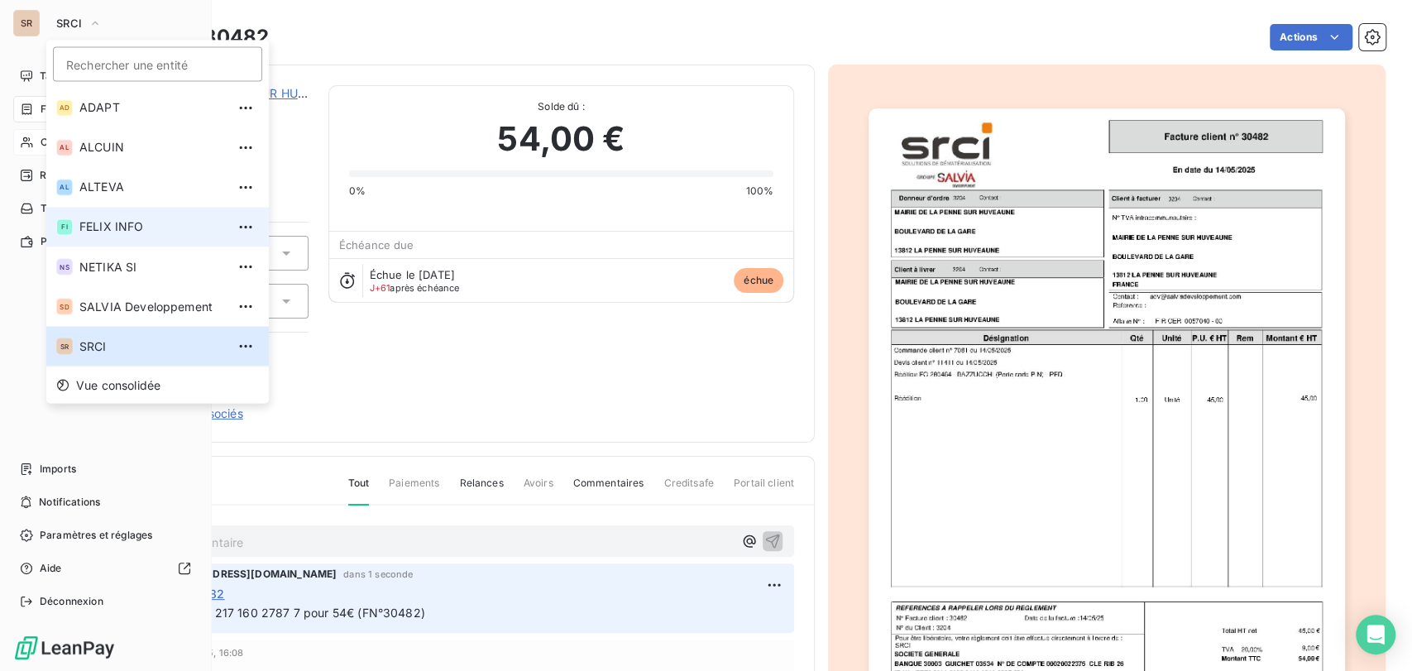
click at [113, 229] on span "FELIX INFO" at bounding box center [152, 226] width 146 height 17
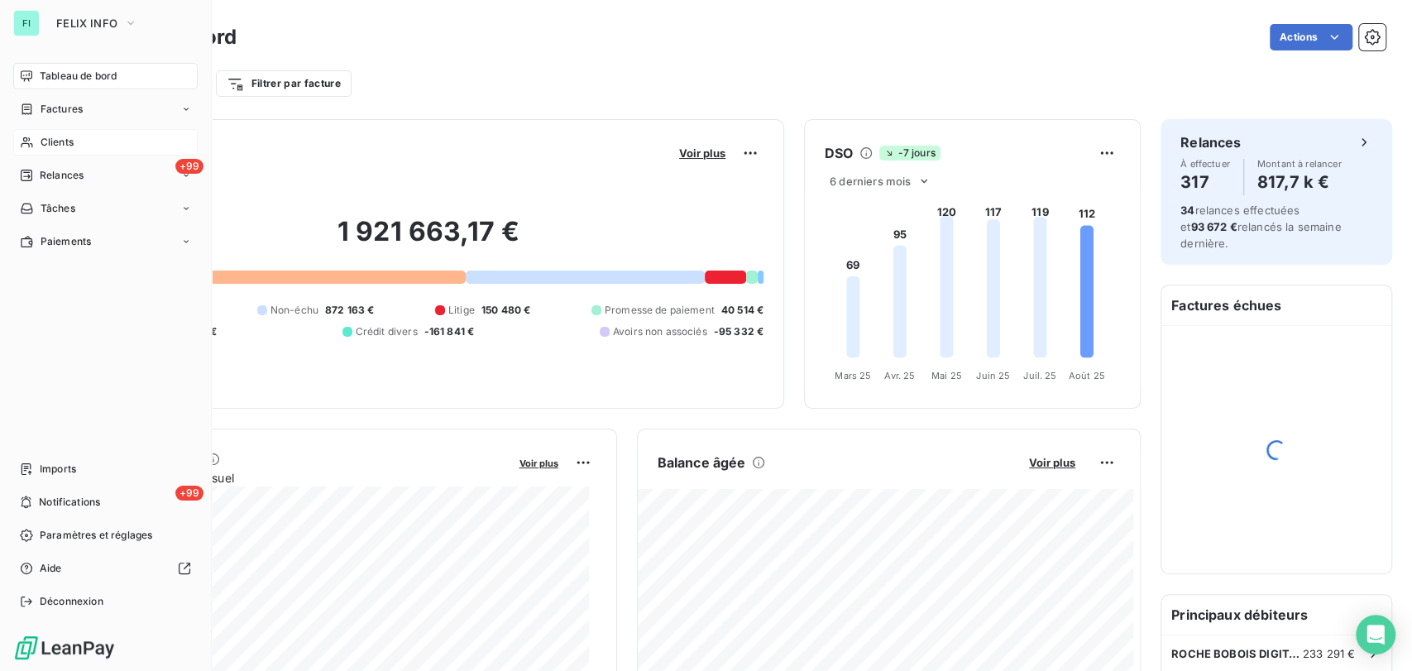
click at [39, 144] on div "Clients" at bounding box center [105, 142] width 184 height 26
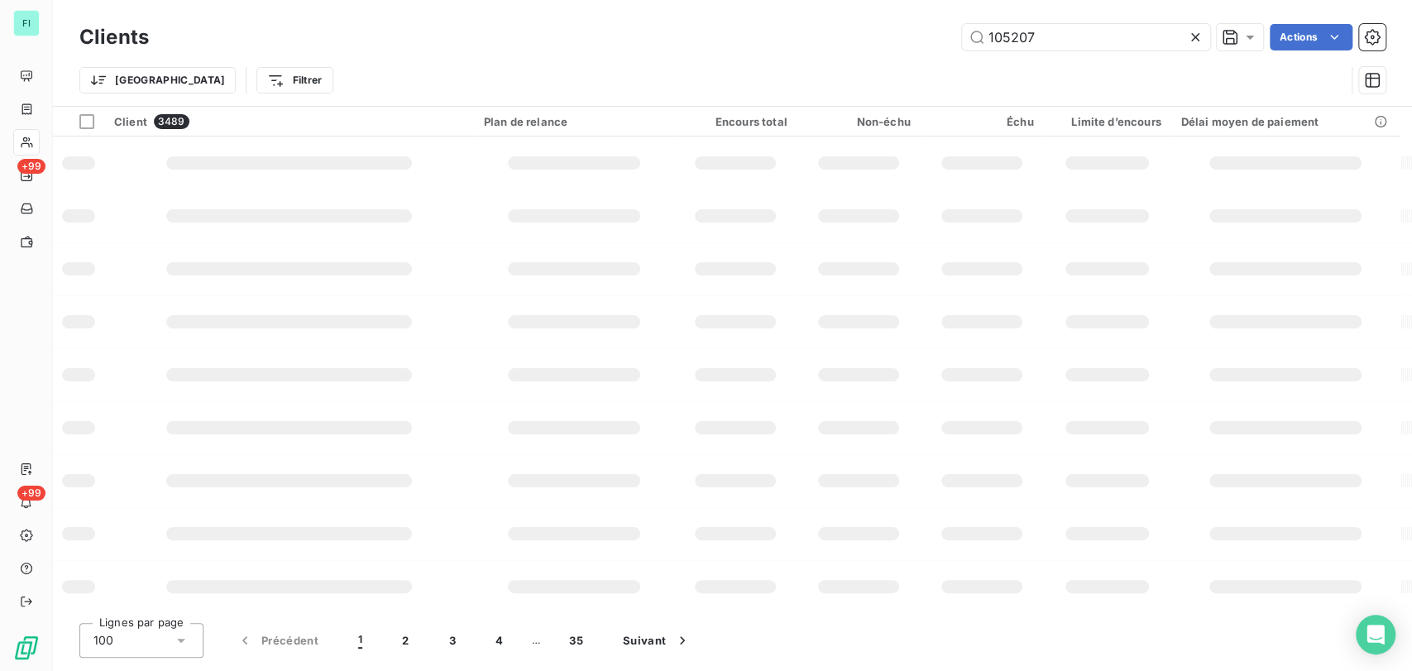
type input "105207"
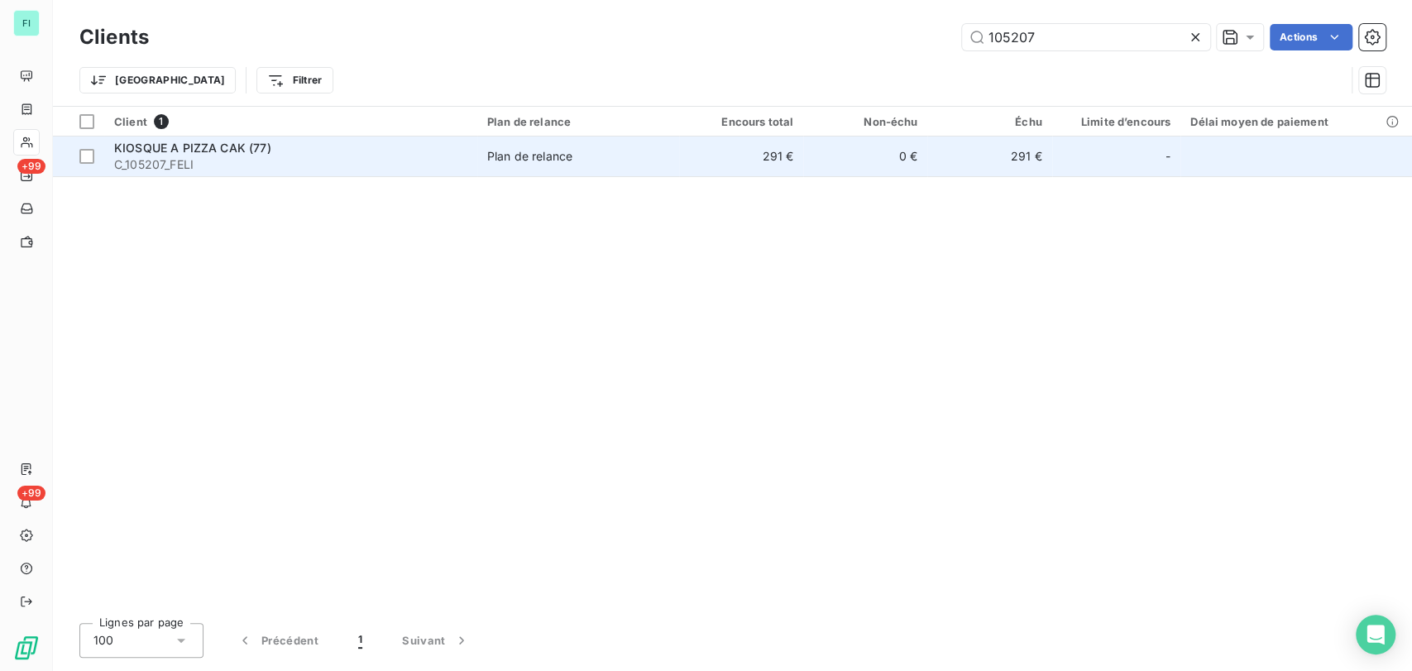
click at [139, 146] on span "KIOSQUE A PIZZA CAK (77)" at bounding box center [192, 148] width 157 height 14
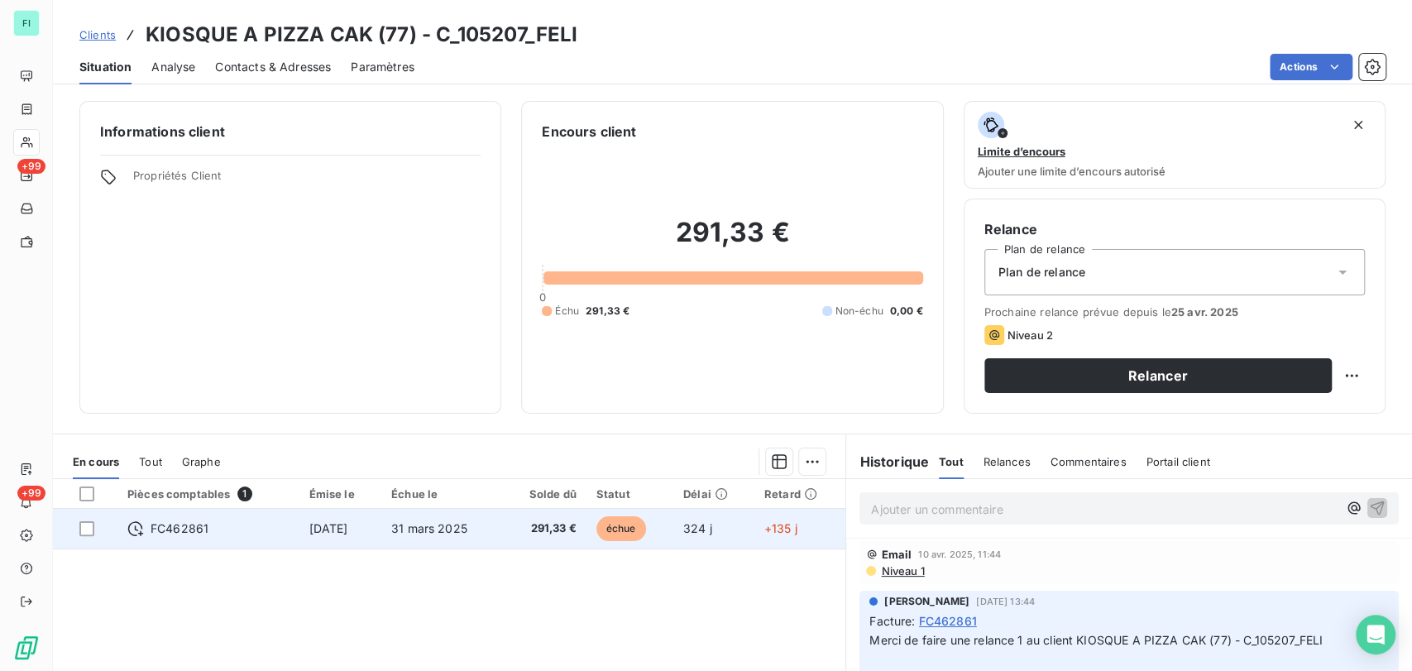
click at [175, 535] on span "FC462861" at bounding box center [180, 528] width 58 height 17
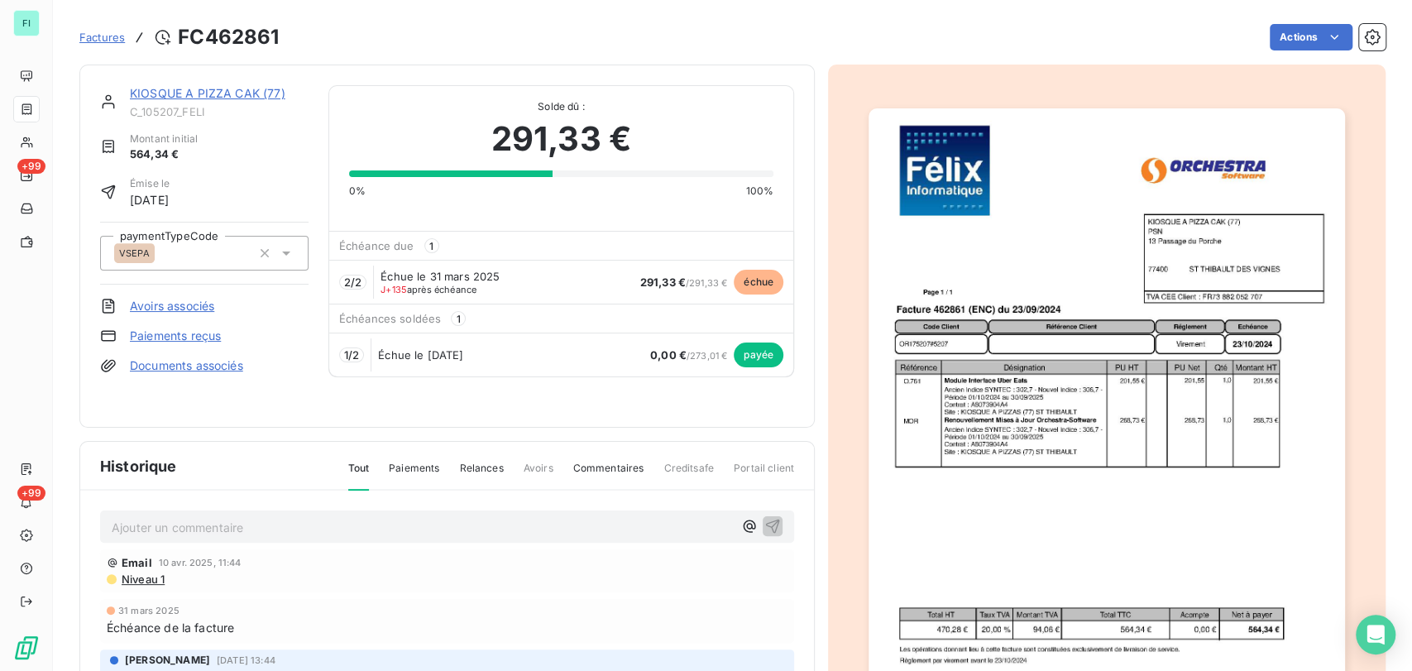
click at [180, 520] on p "Ajouter un commentaire ﻿" at bounding box center [422, 527] width 621 height 21
click at [290, 517] on p "le [DATE] @ de [PERSON_NAME]" at bounding box center [422, 526] width 621 height 19
click at [291, 517] on p "le [DATE] @ de [PERSON_NAME] =" at bounding box center [422, 526] width 621 height 19
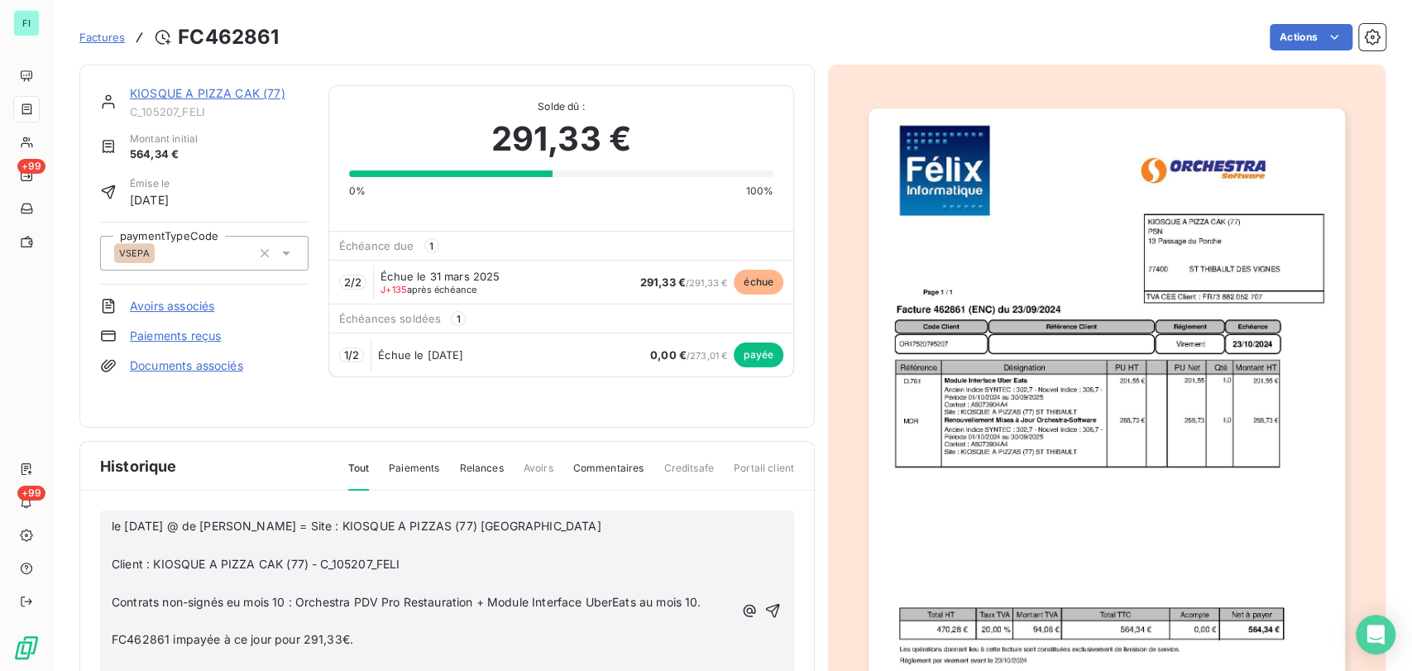
click at [145, 536] on p "﻿" at bounding box center [422, 545] width 621 height 19
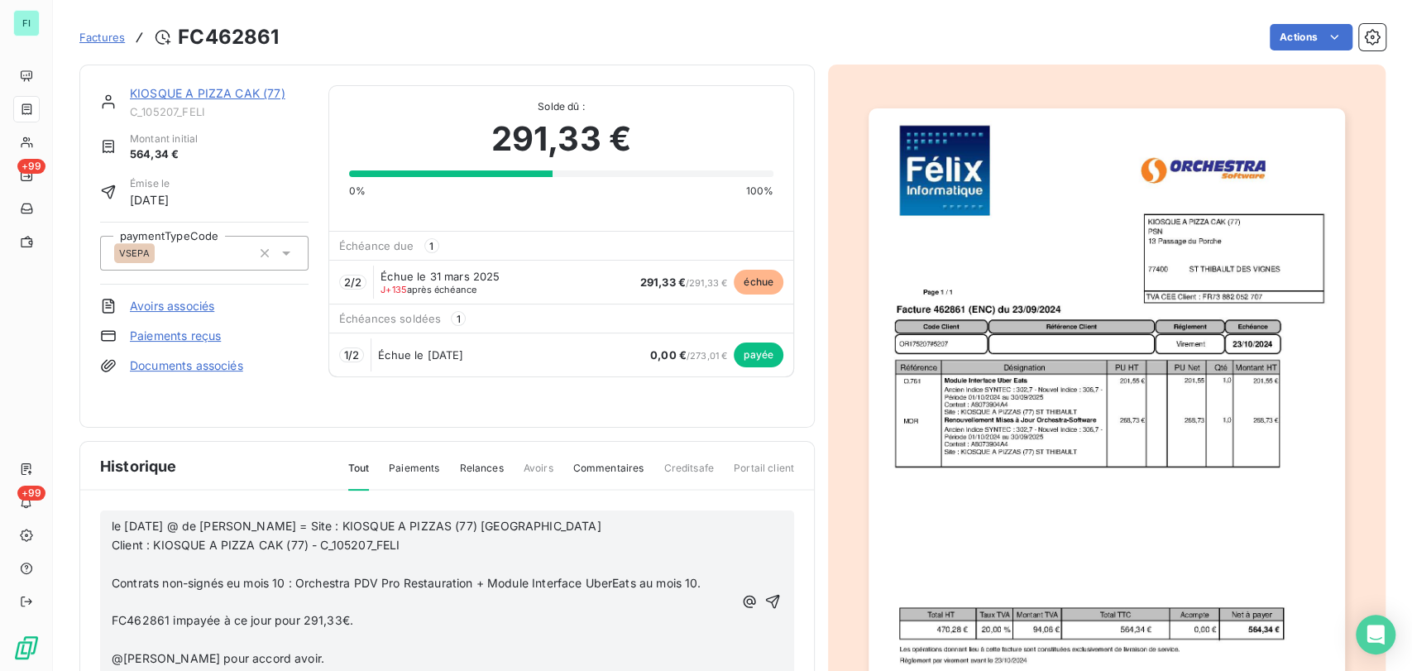
click at [120, 555] on p "﻿" at bounding box center [422, 564] width 621 height 19
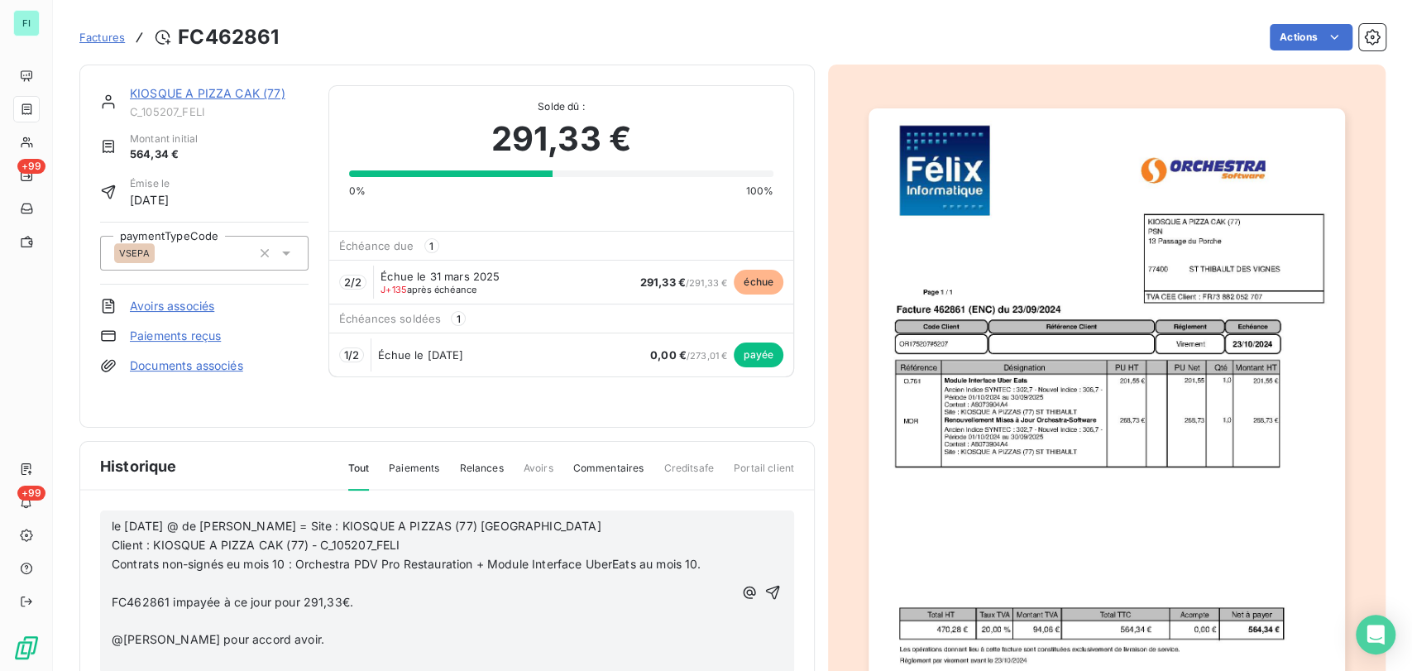
click at [119, 577] on p "﻿" at bounding box center [422, 583] width 621 height 19
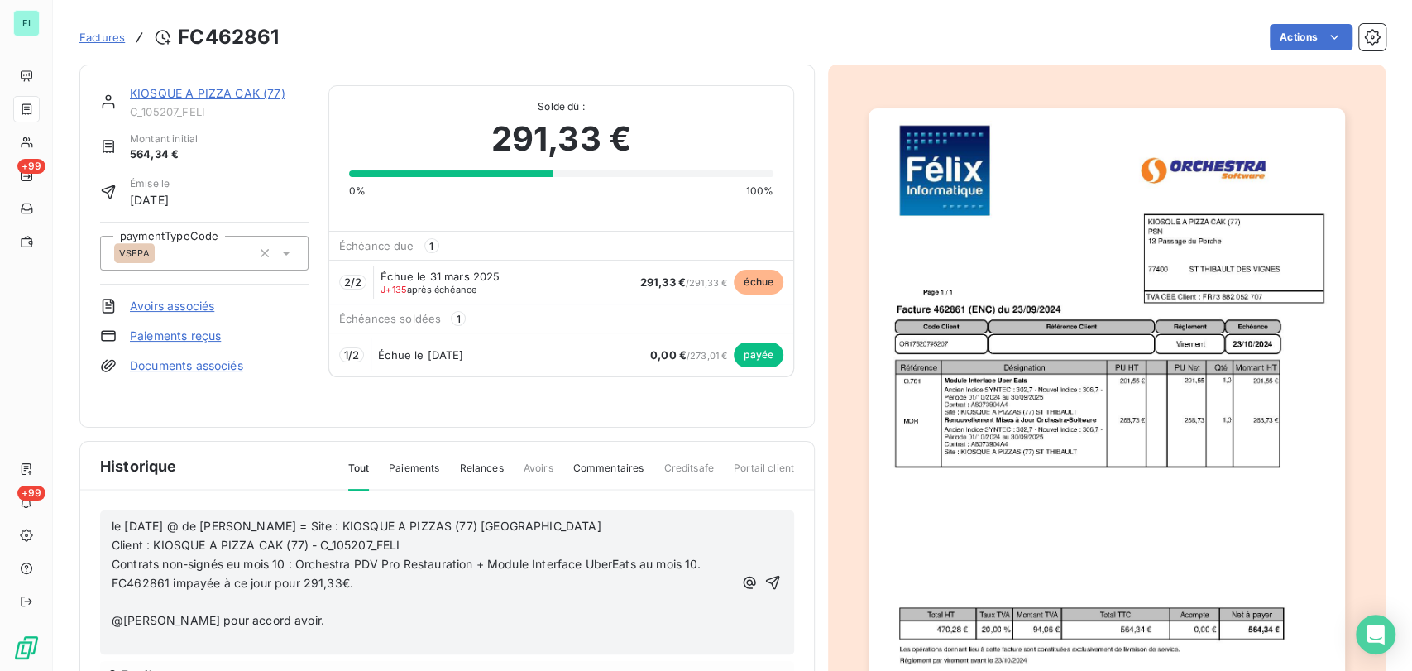
click at [125, 593] on p "﻿" at bounding box center [422, 602] width 621 height 19
click at [185, 611] on p "﻿" at bounding box center [422, 620] width 621 height 19
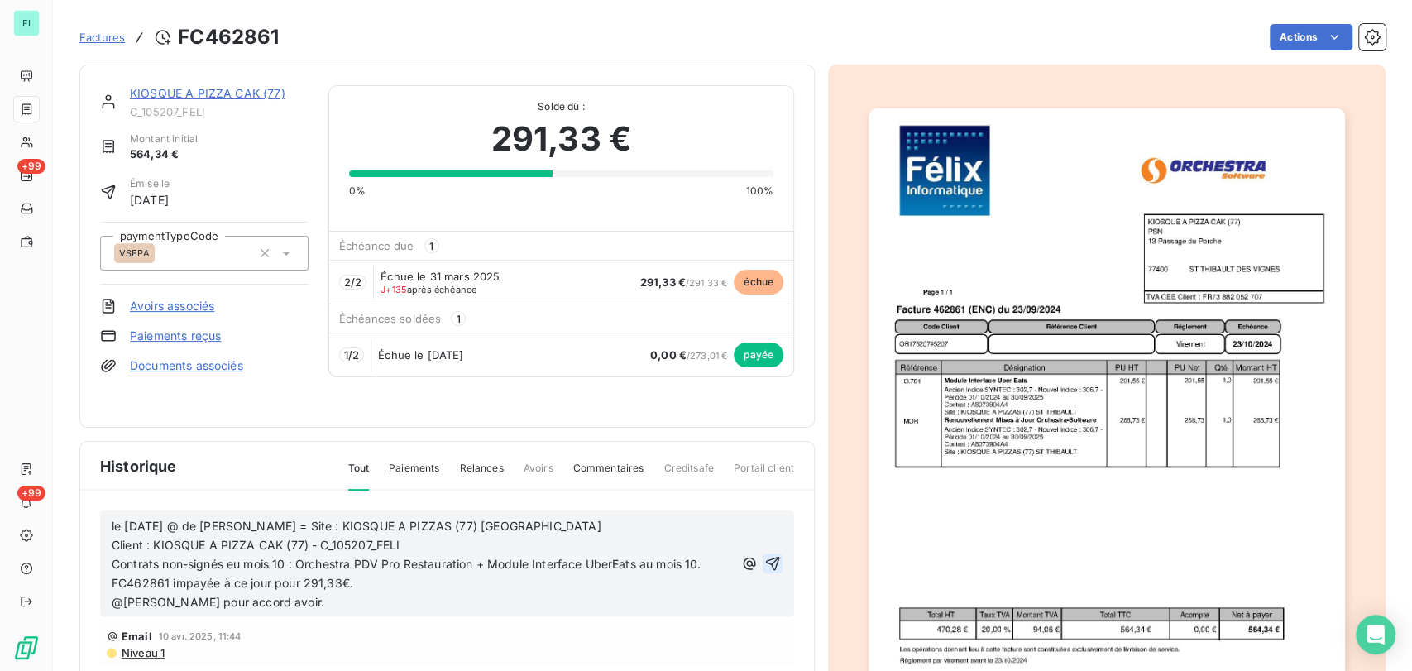
click at [764, 555] on icon "button" at bounding box center [772, 563] width 17 height 17
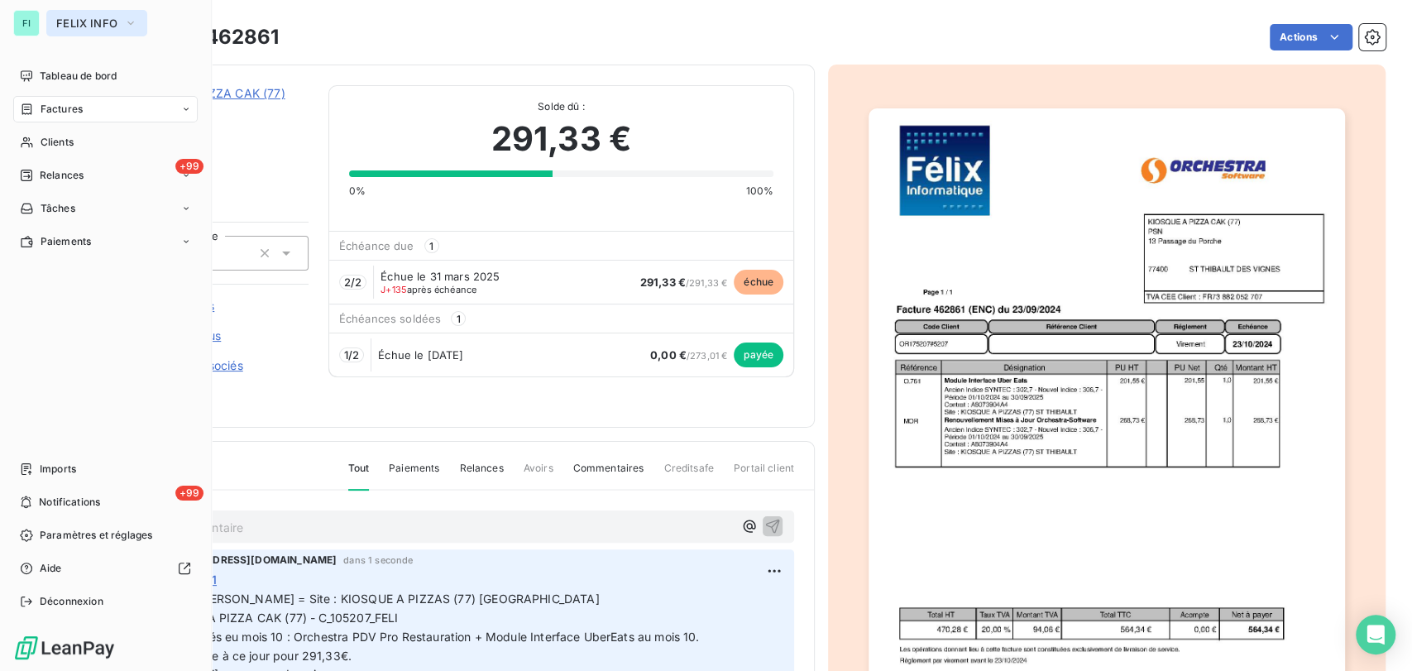
click at [127, 26] on icon "button" at bounding box center [130, 23] width 13 height 17
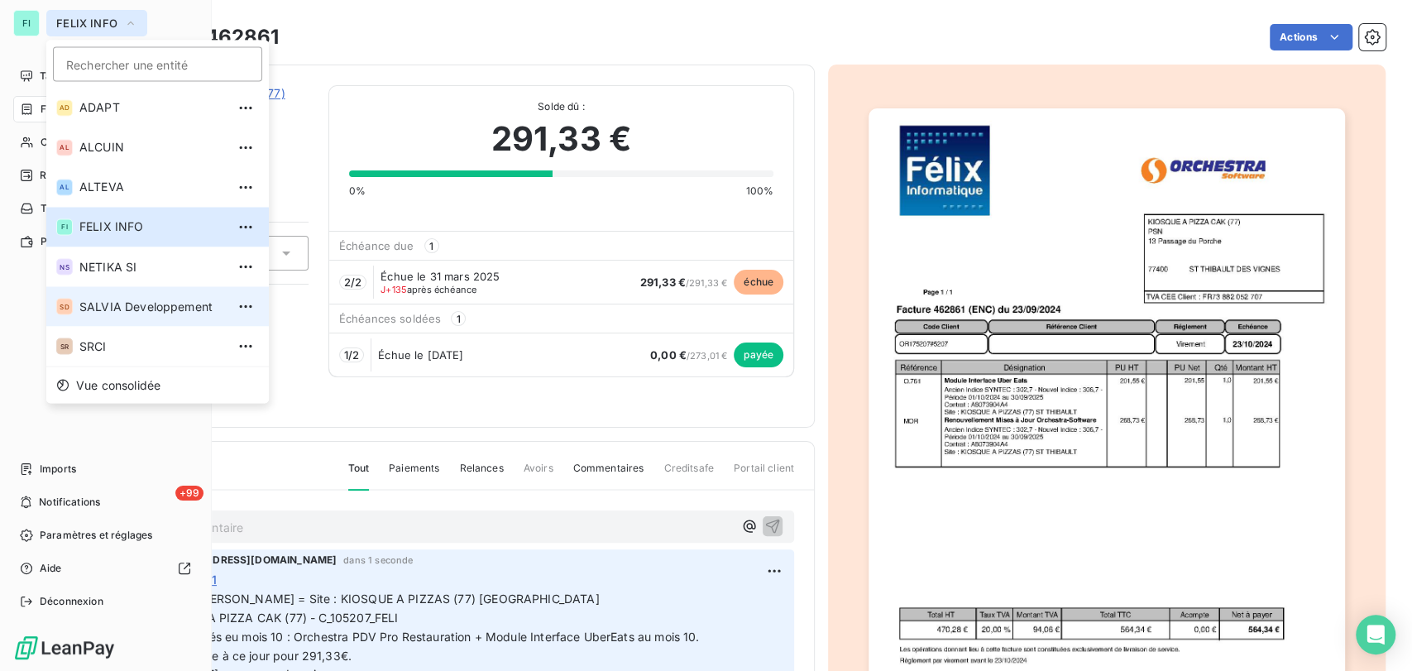
click at [88, 315] on li "SD SALVIA Developpement" at bounding box center [157, 306] width 223 height 40
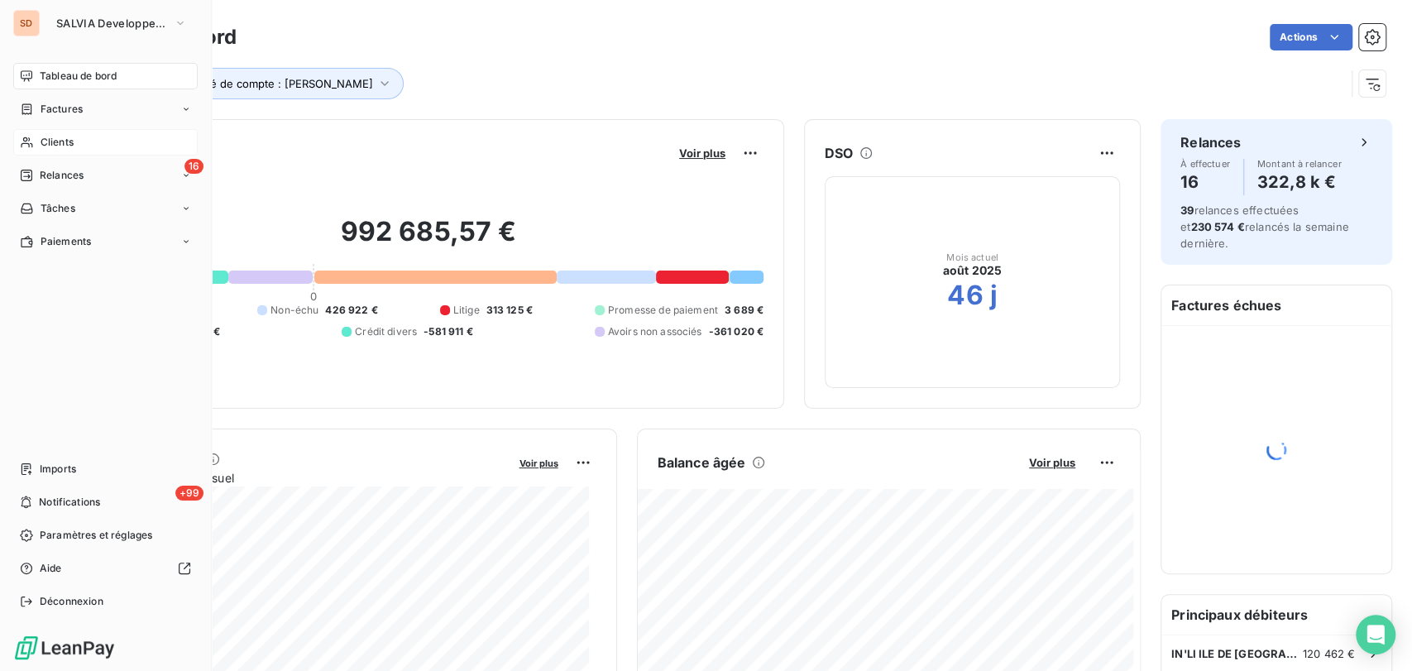
click at [36, 144] on div "Clients" at bounding box center [105, 142] width 184 height 26
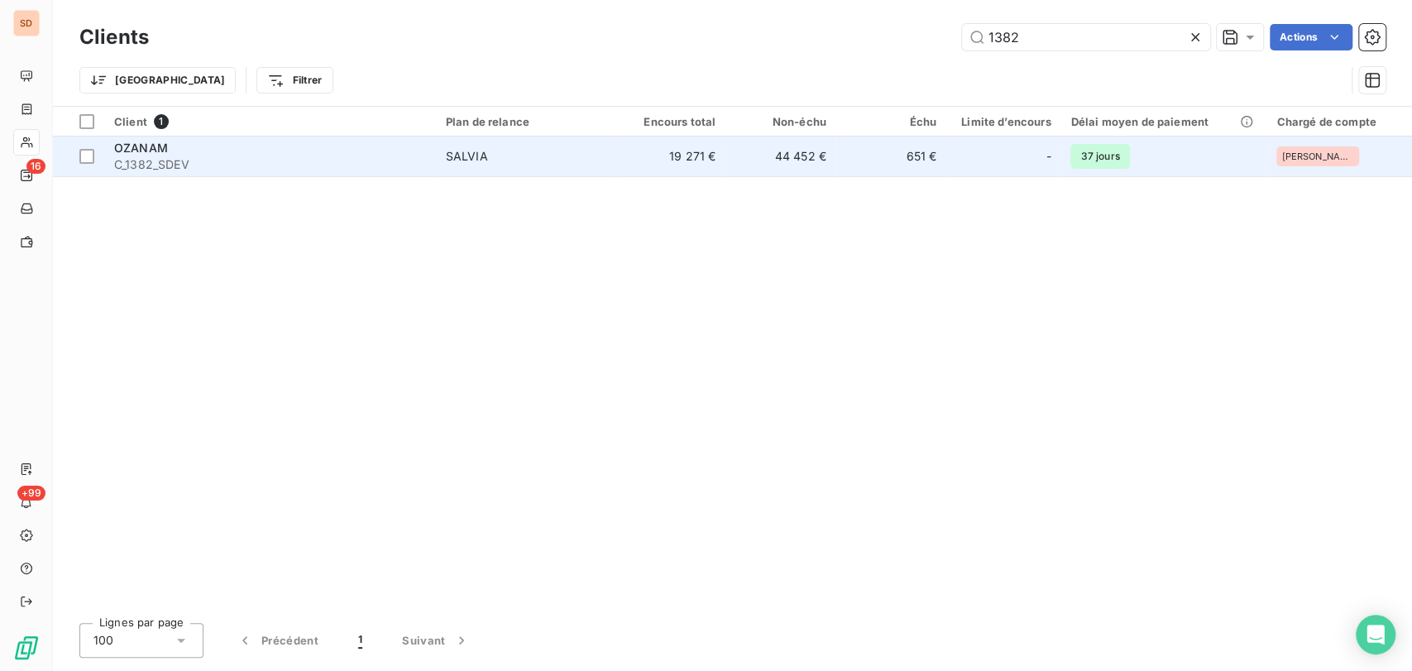
type input "1382"
click at [146, 151] on span "OZANAM" at bounding box center [141, 148] width 54 height 14
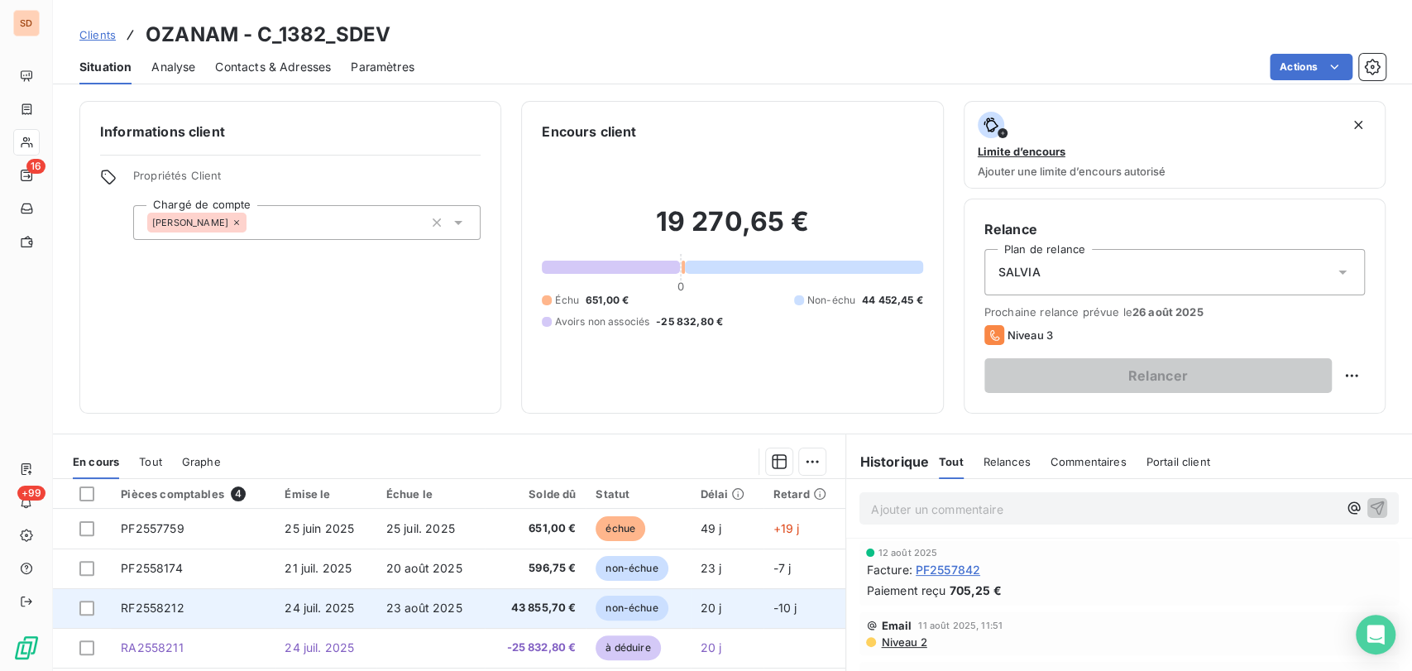
scroll to position [92, 0]
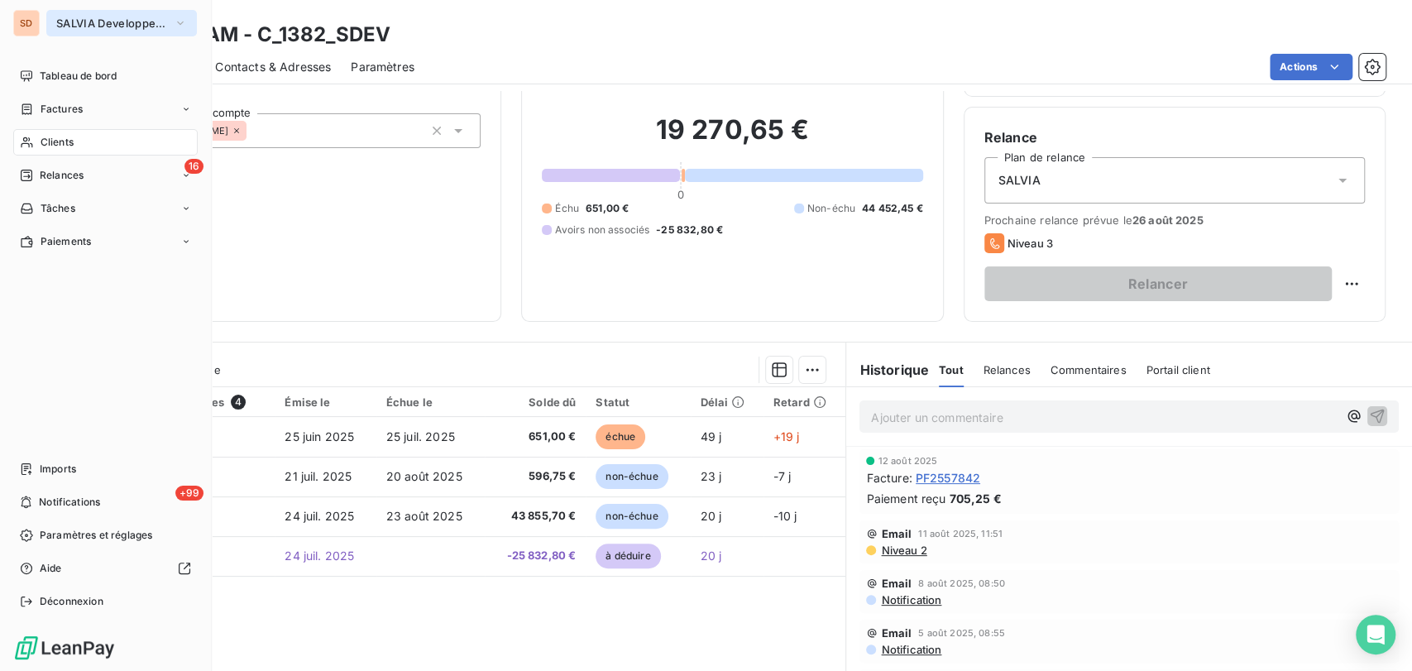
click at [184, 22] on icon "button" at bounding box center [180, 23] width 13 height 17
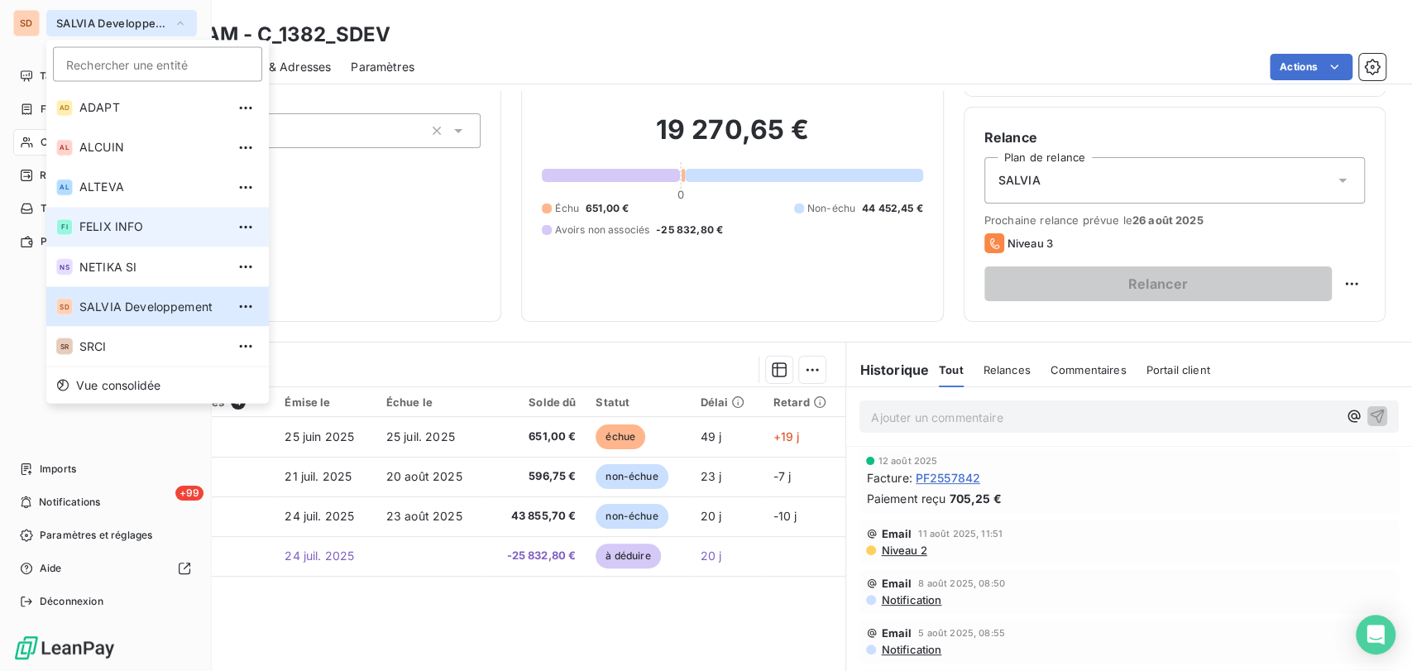
click at [91, 226] on span "FELIX INFO" at bounding box center [152, 226] width 146 height 17
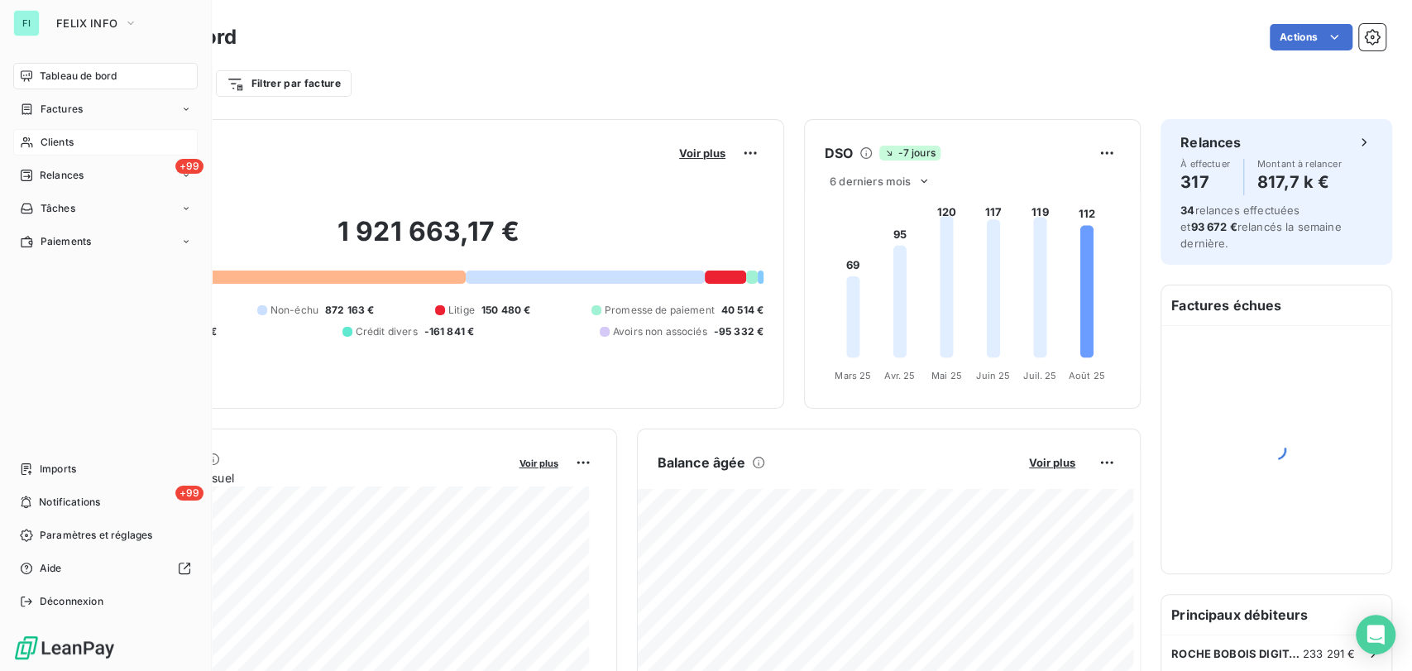
click at [53, 141] on span "Clients" at bounding box center [57, 142] width 33 height 15
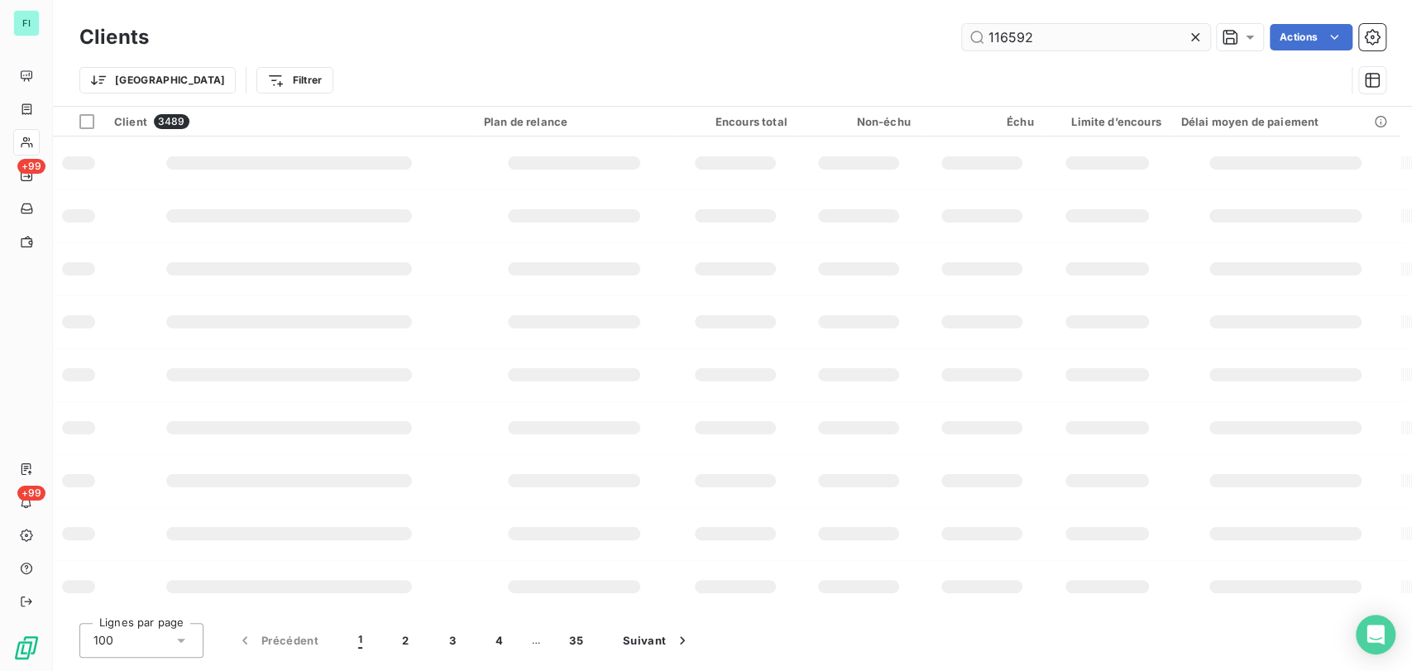
type input "116592"
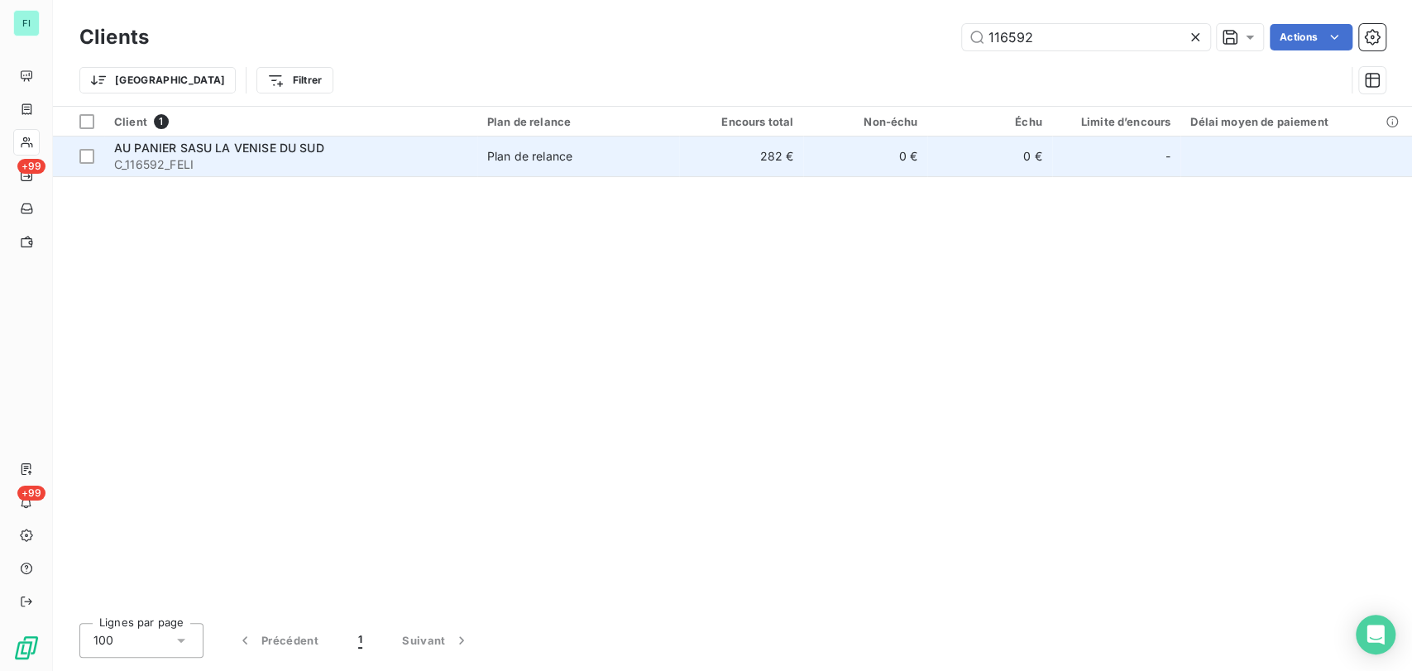
click at [170, 147] on span "AU PANIER SASU LA VENISE DU SUD" at bounding box center [219, 148] width 210 height 14
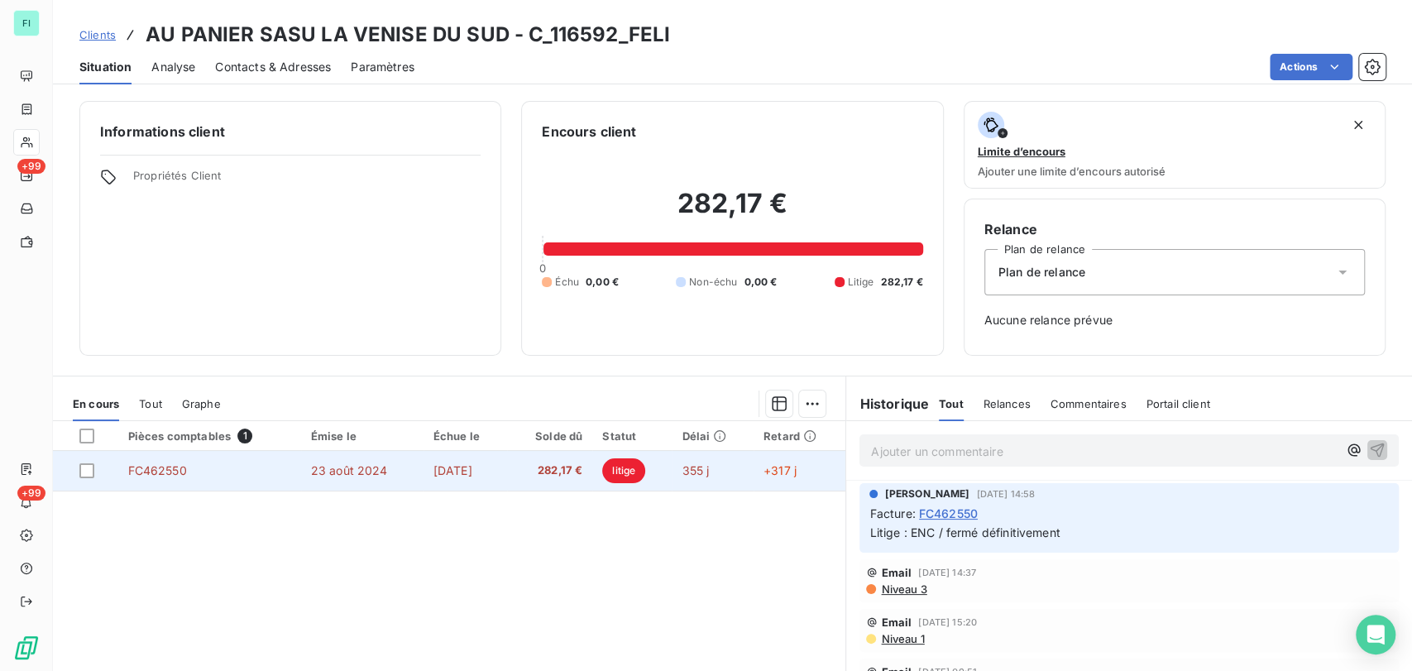
click at [156, 463] on span "FC462550" at bounding box center [157, 470] width 59 height 14
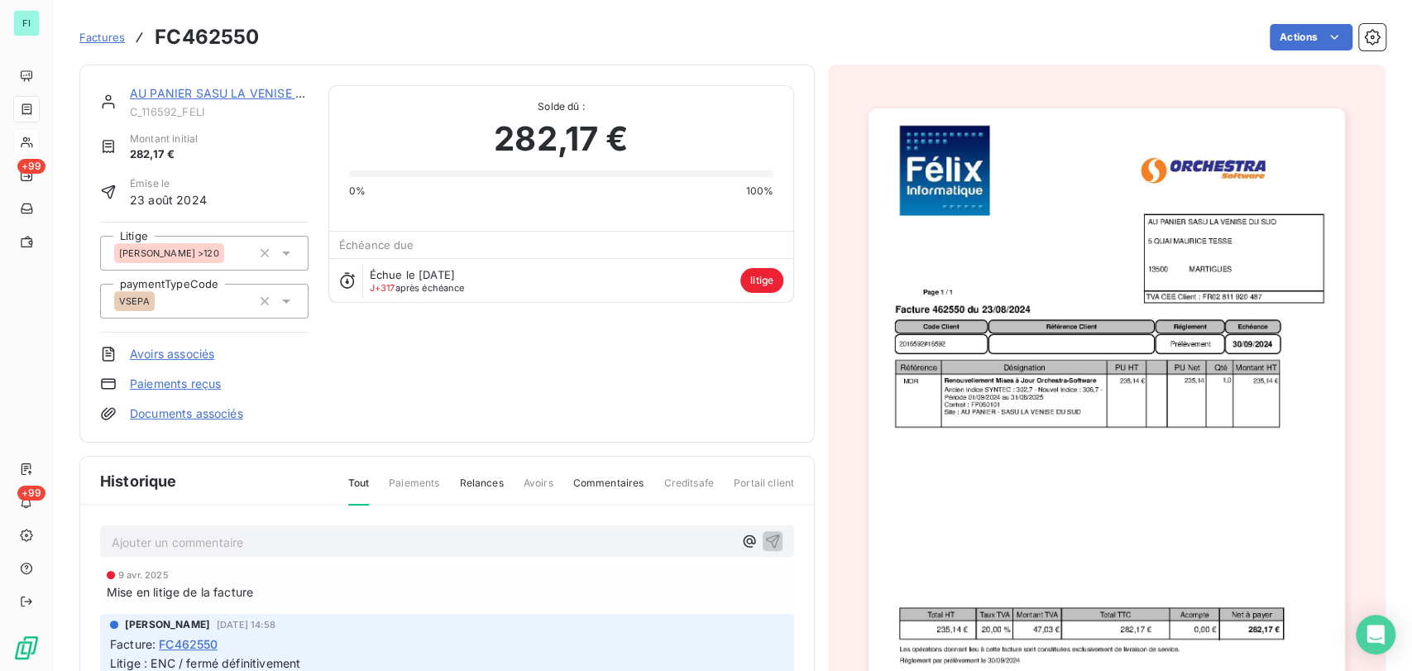
click at [154, 539] on p "Ajouter un commentaire ﻿" at bounding box center [422, 542] width 621 height 21
click at [328, 539] on p "le [DATE] @ de [PERSON_NAME] =" at bounding box center [422, 541] width 621 height 19
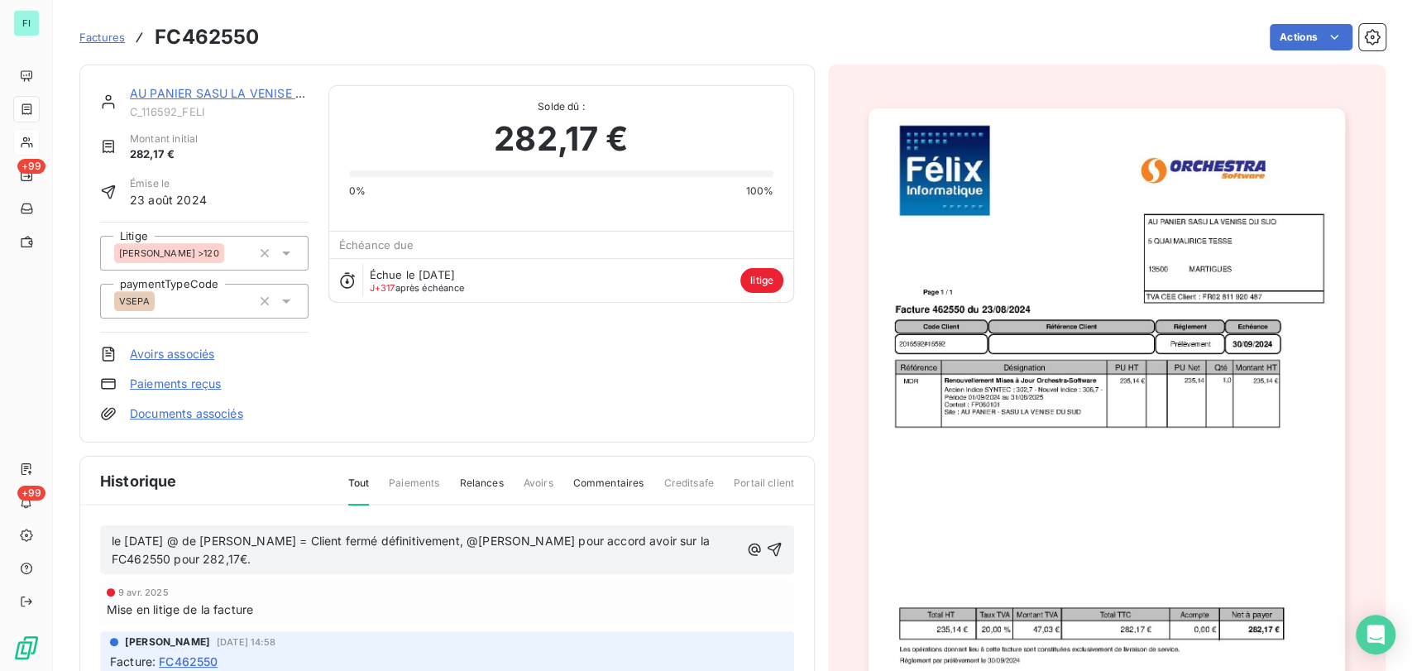
click at [766, 544] on icon "button" at bounding box center [774, 549] width 17 height 17
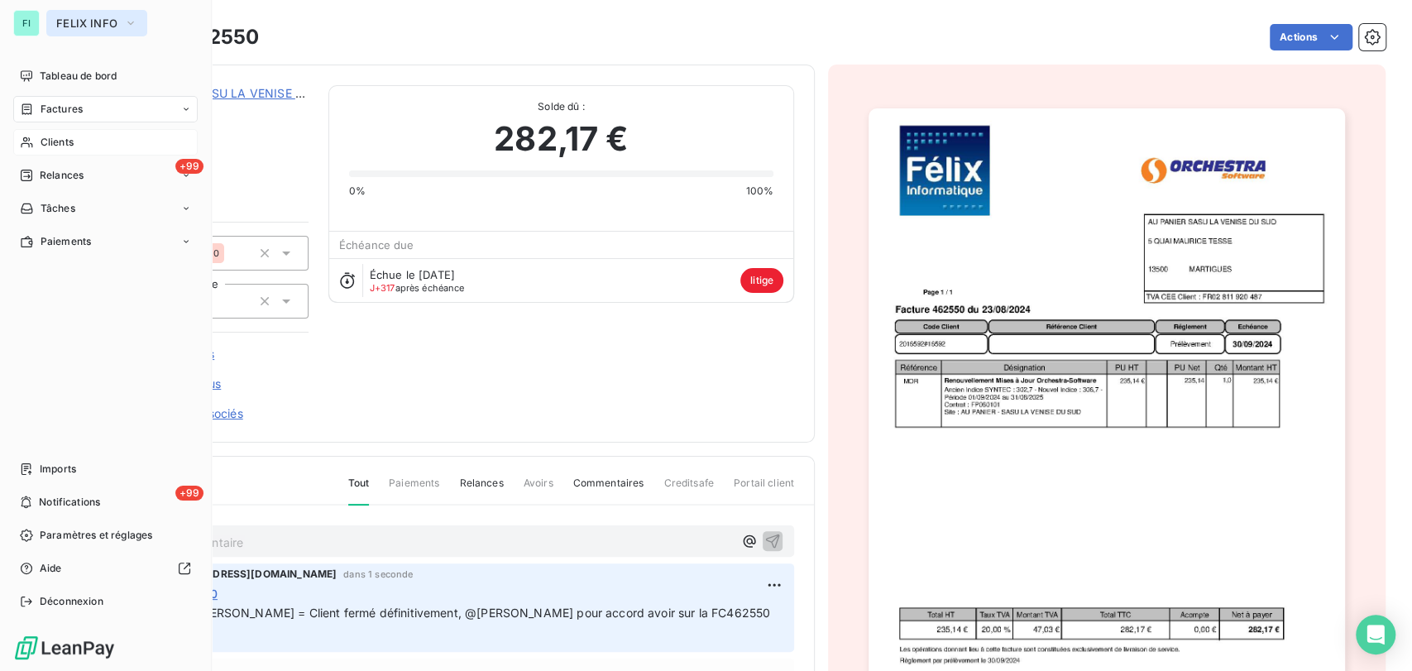
click at [130, 29] on icon "button" at bounding box center [130, 23] width 13 height 17
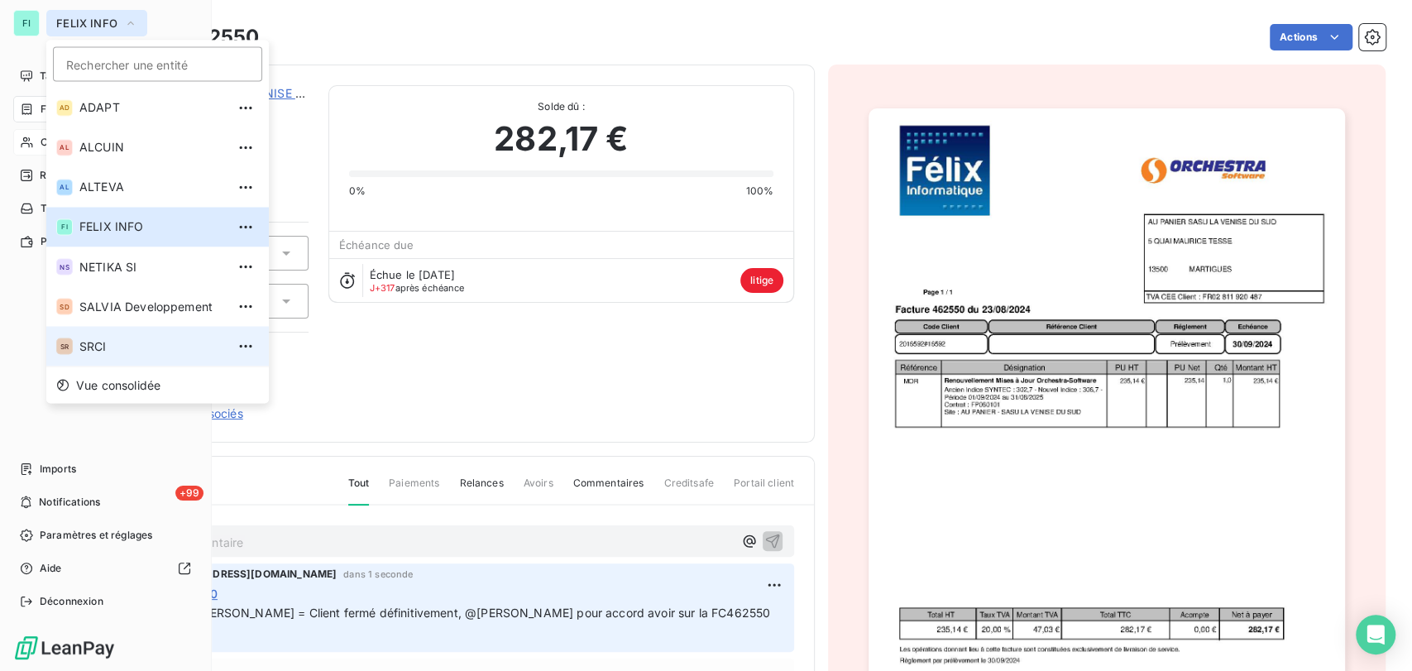
click at [98, 351] on span "SRCI" at bounding box center [152, 346] width 146 height 17
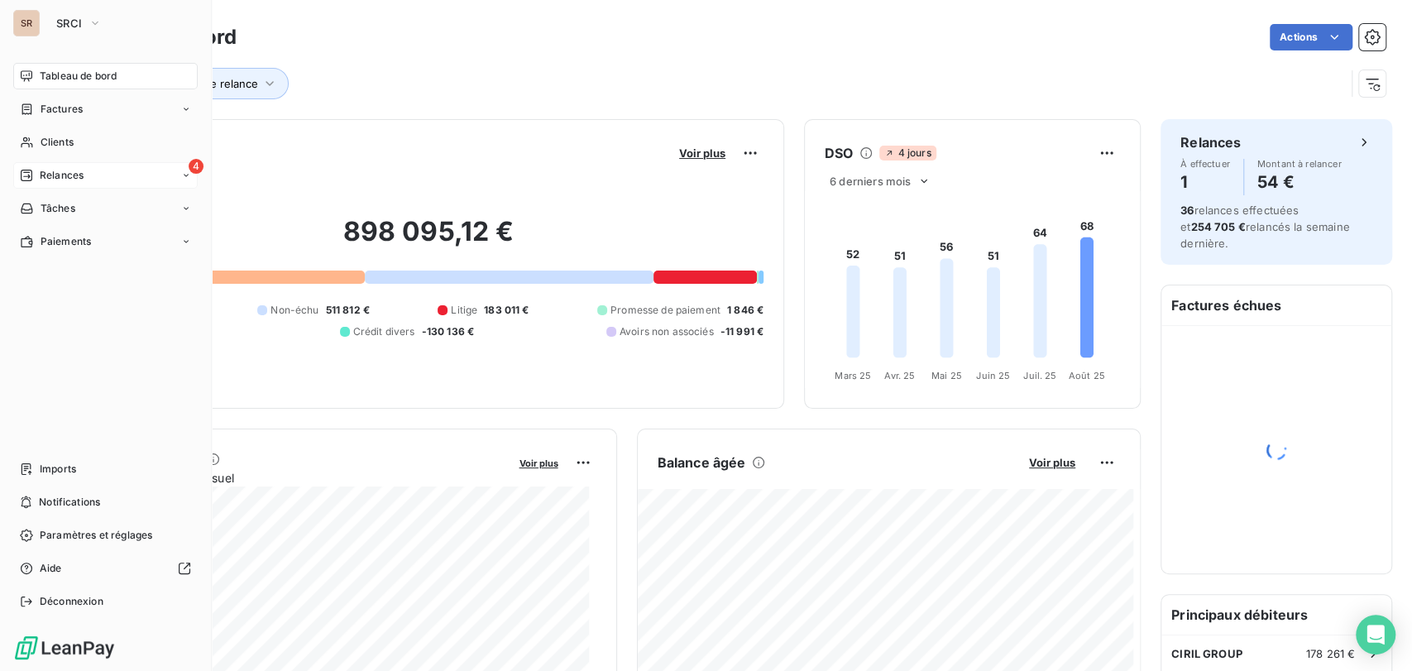
click at [32, 175] on icon at bounding box center [26, 175] width 13 height 13
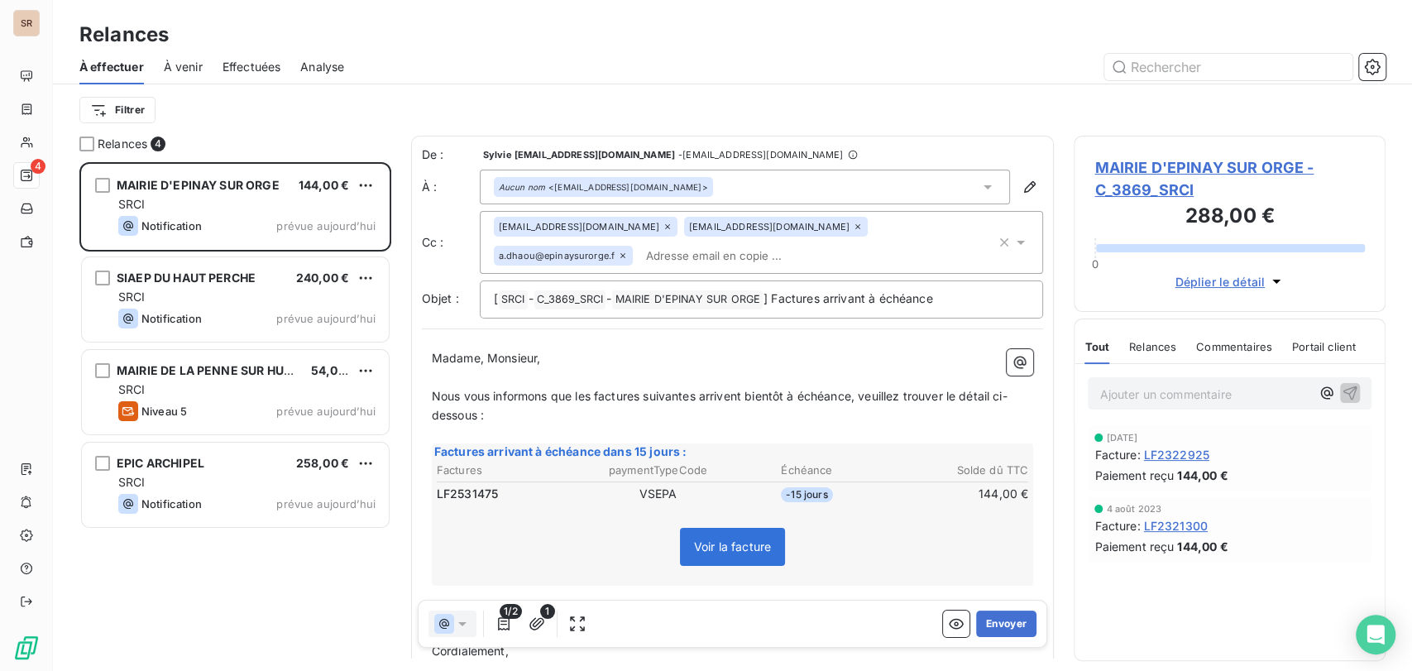
scroll to position [494, 298]
click at [1127, 175] on span "MAIRIE D'EPINAY SUR ORGE - C_3869_SRCI" at bounding box center [1230, 178] width 271 height 45
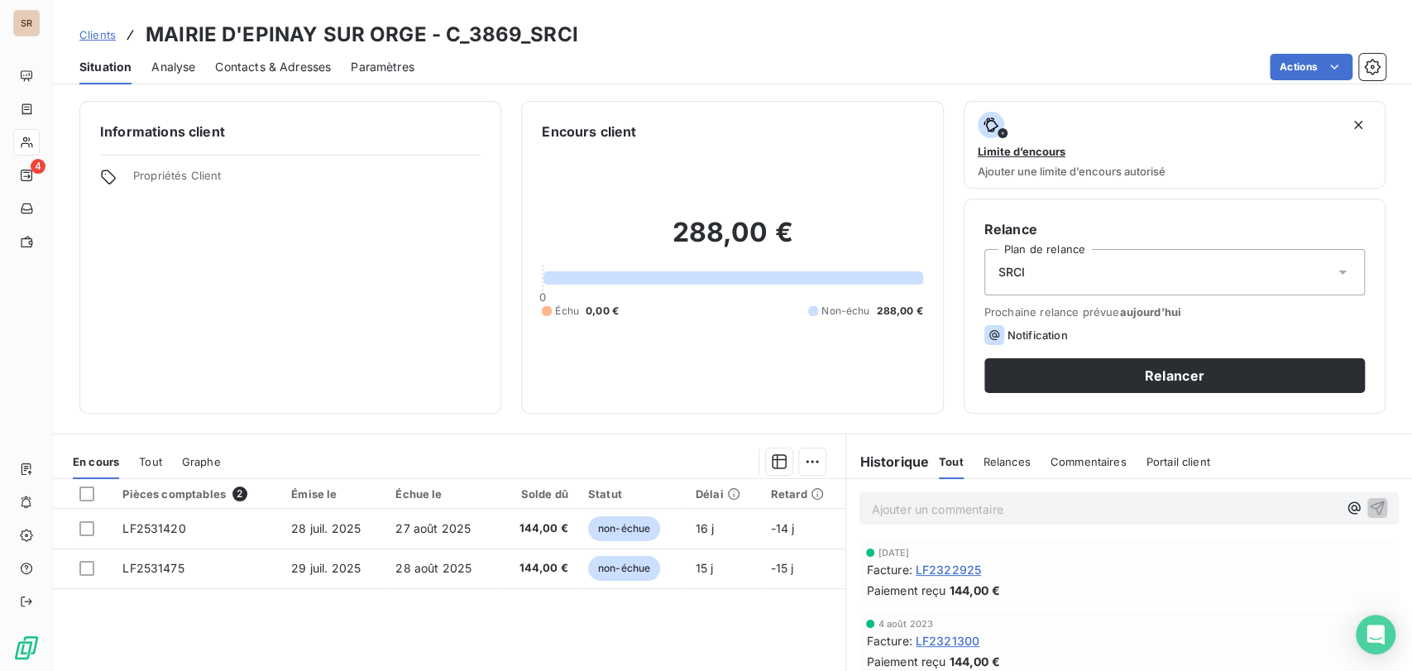
click at [275, 68] on span "Contacts & Adresses" at bounding box center [273, 67] width 116 height 17
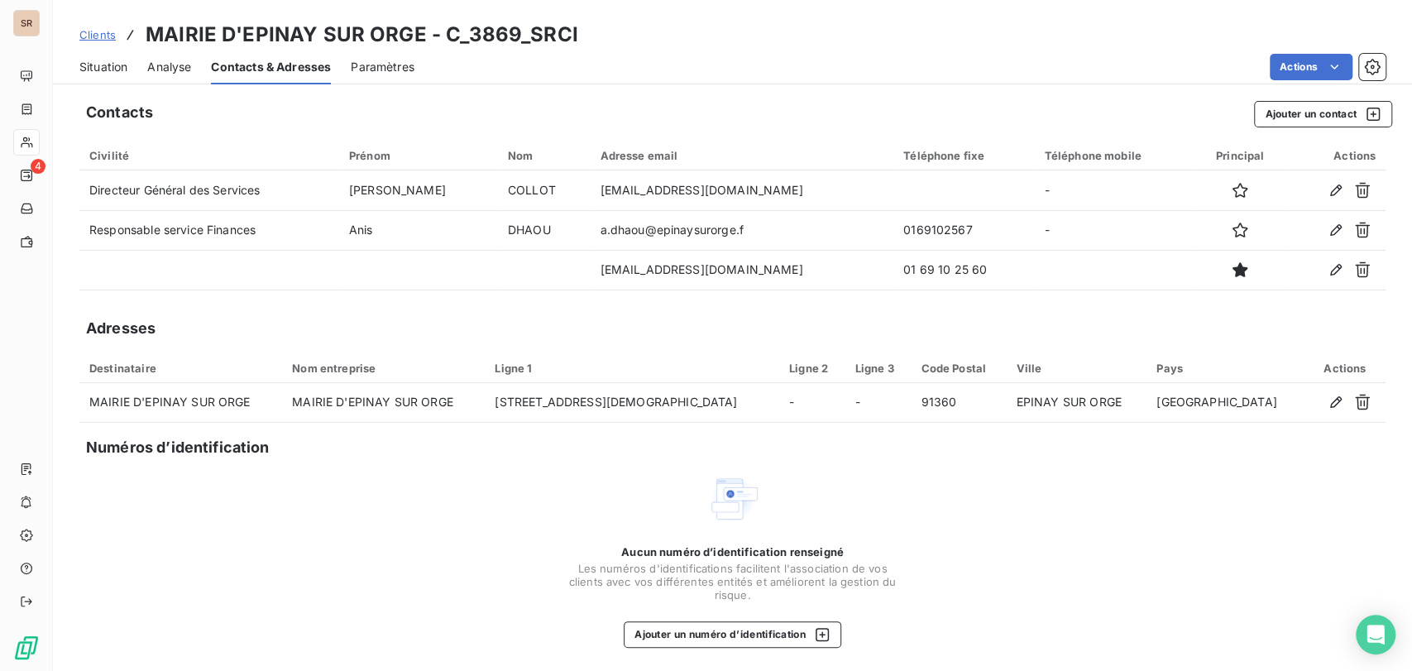
click at [97, 64] on span "Situation" at bounding box center [103, 67] width 48 height 17
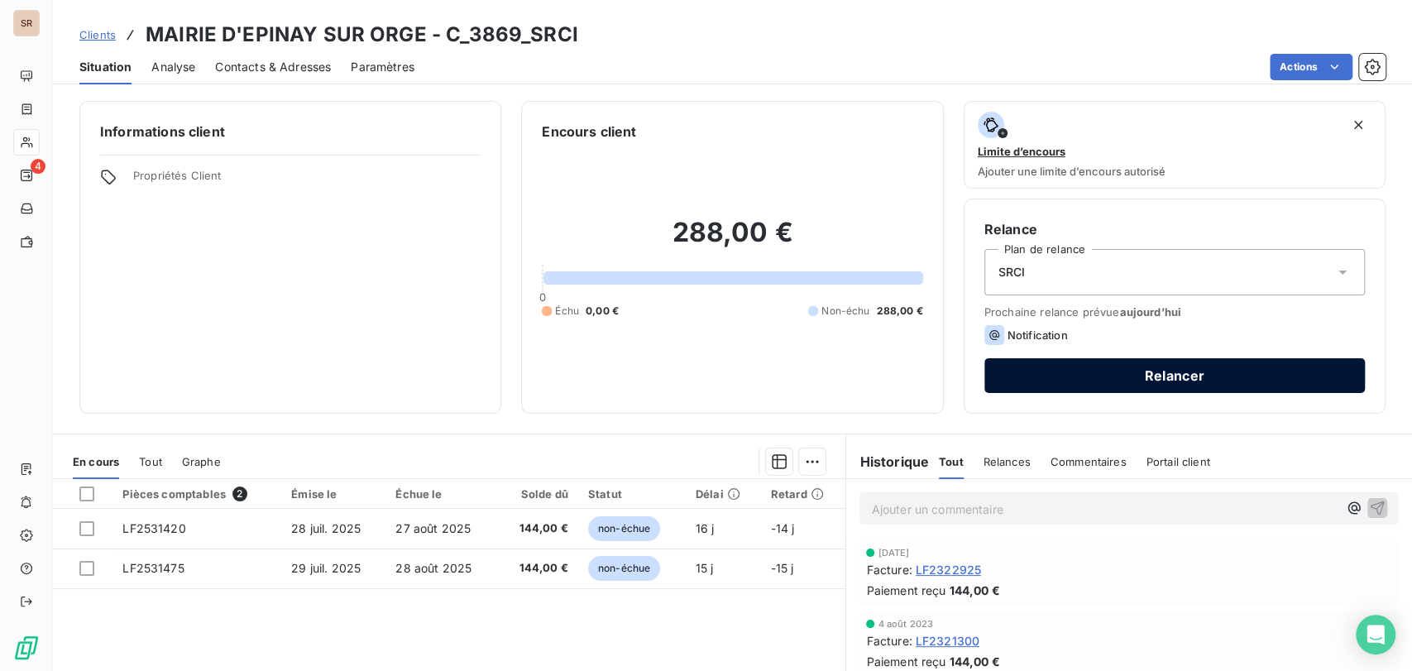
click at [1102, 381] on button "Relancer" at bounding box center [1175, 375] width 381 height 35
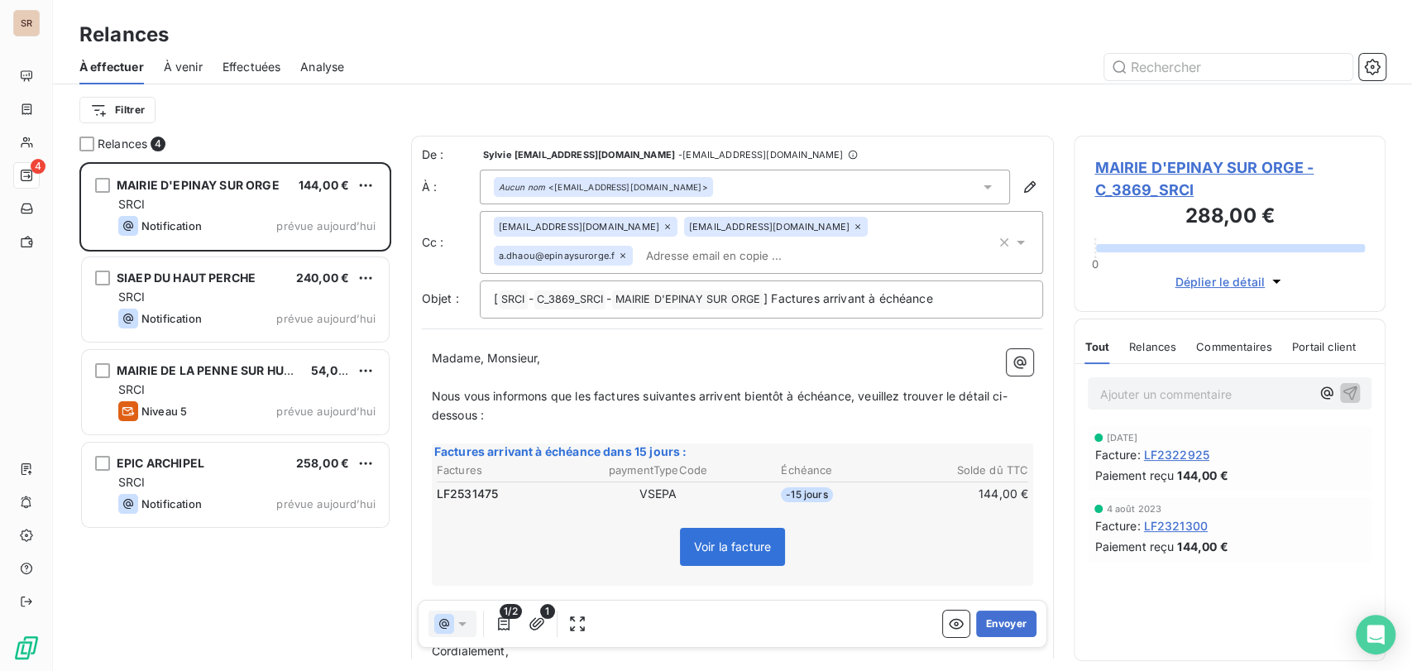
scroll to position [494, 298]
click at [999, 613] on button "Envoyer" at bounding box center [1006, 624] width 60 height 26
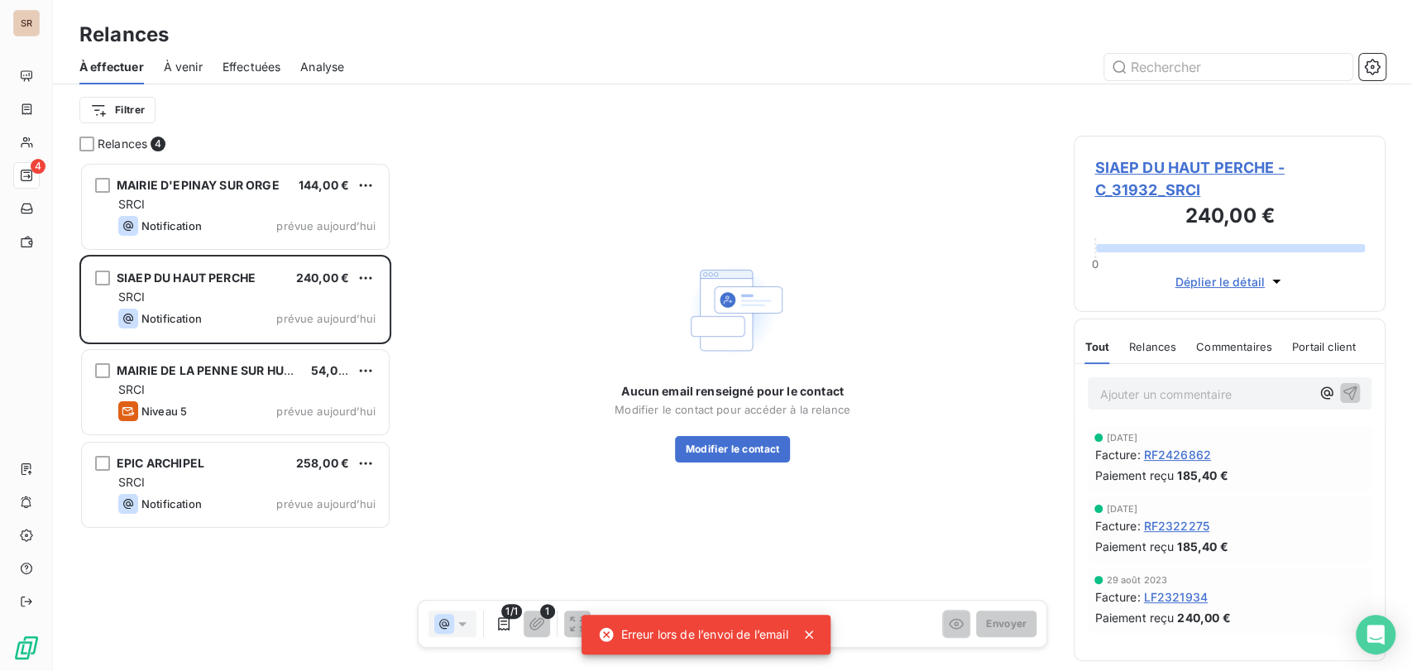
click at [1155, 170] on span "SIAEP DU HAUT PERCHE - C_31932_SRCI" at bounding box center [1230, 178] width 271 height 45
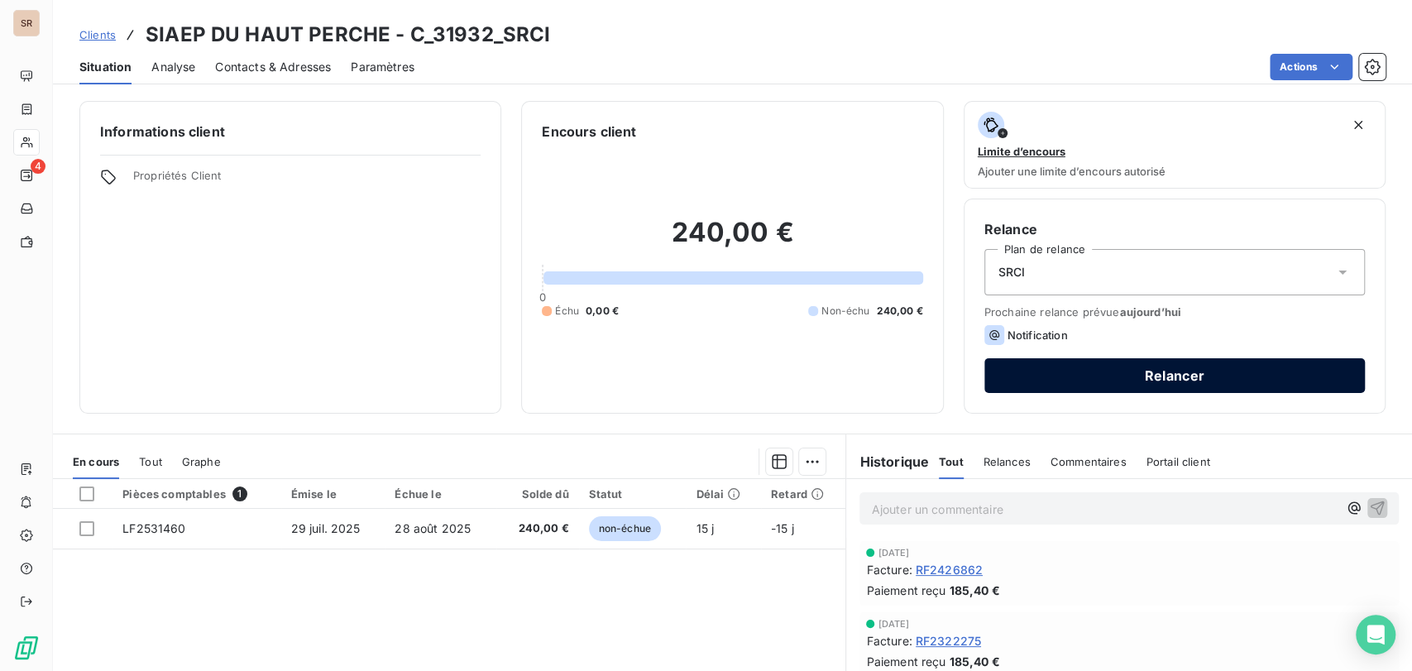
click at [1043, 371] on button "Relancer" at bounding box center [1175, 375] width 381 height 35
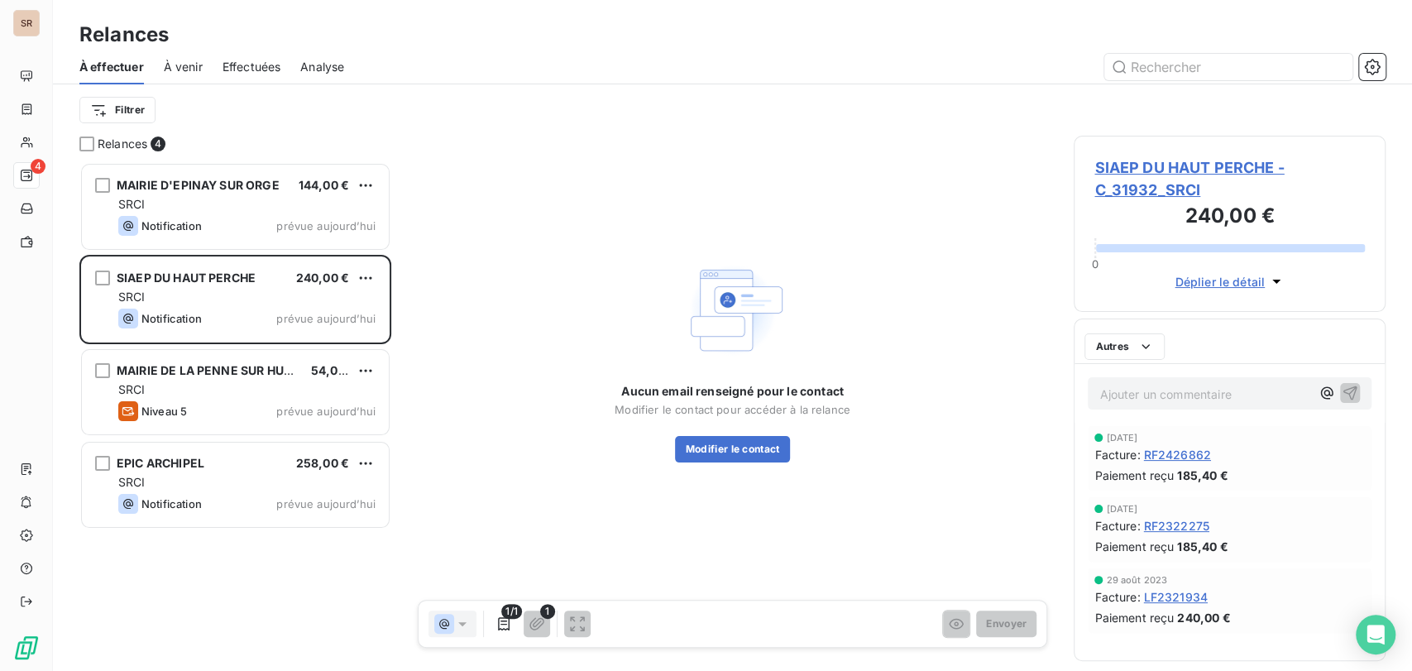
scroll to position [494, 298]
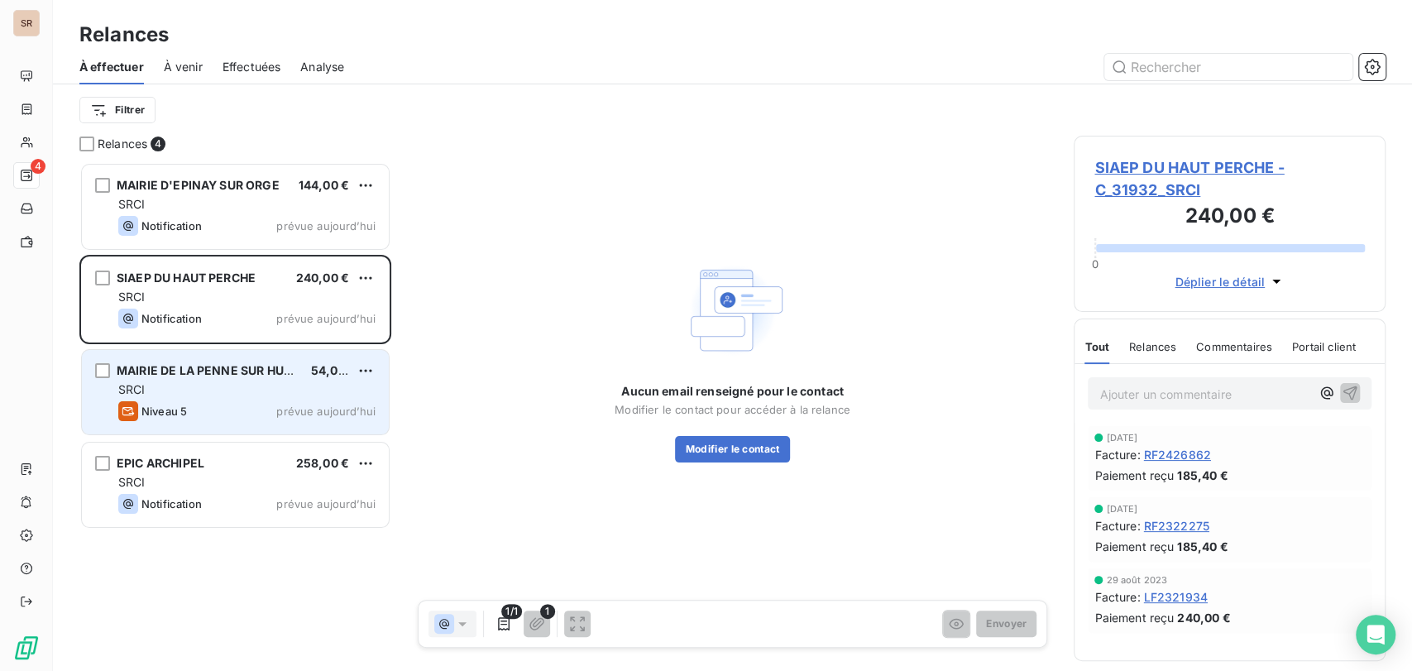
click at [199, 372] on span "MAIRIE DE LA PENNE SUR HUVEAUNE" at bounding box center [225, 370] width 217 height 14
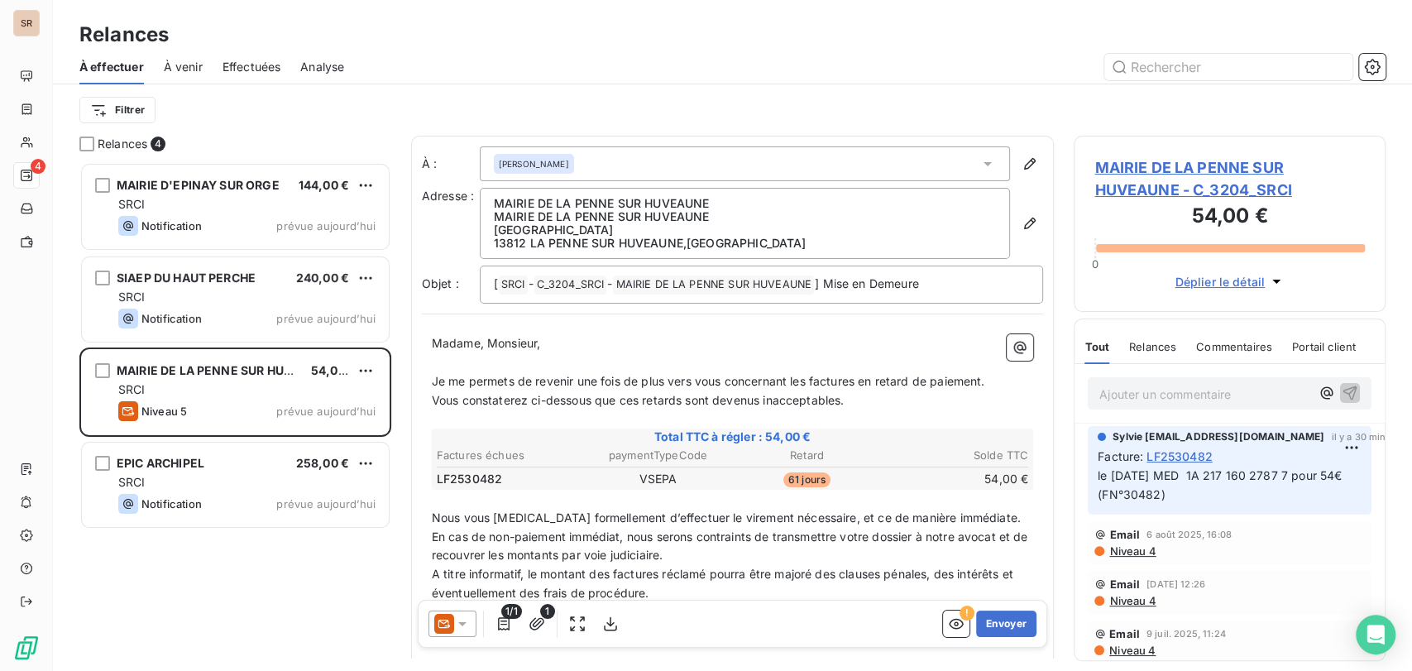
click at [1170, 171] on span "MAIRIE DE LA PENNE SUR HUVEAUNE - C_3204_SRCI" at bounding box center [1230, 178] width 271 height 45
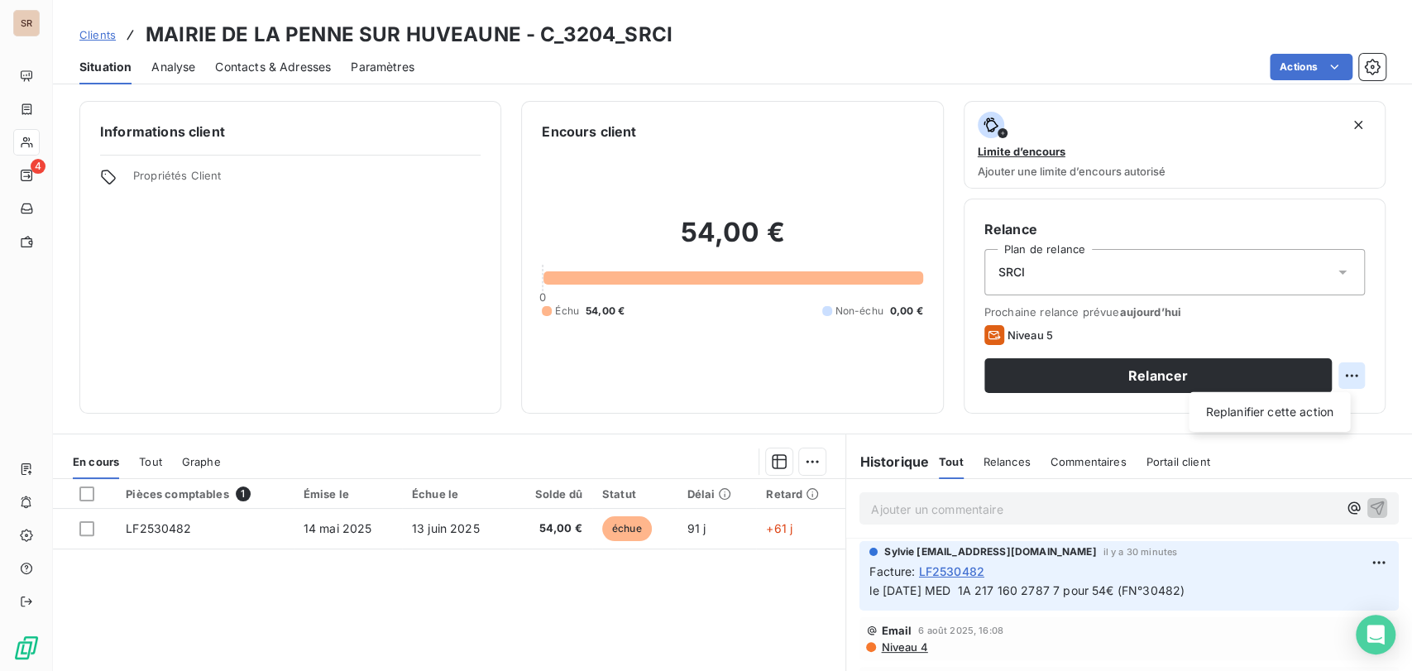
click at [1339, 376] on html "SR 4 Clients MAIRIE DE LA PENNE SUR HUVEAUNE - C_3204_SRCI Situation Analyse Co…" at bounding box center [706, 335] width 1412 height 671
click at [1311, 419] on div "Replanifier cette action" at bounding box center [1269, 412] width 148 height 26
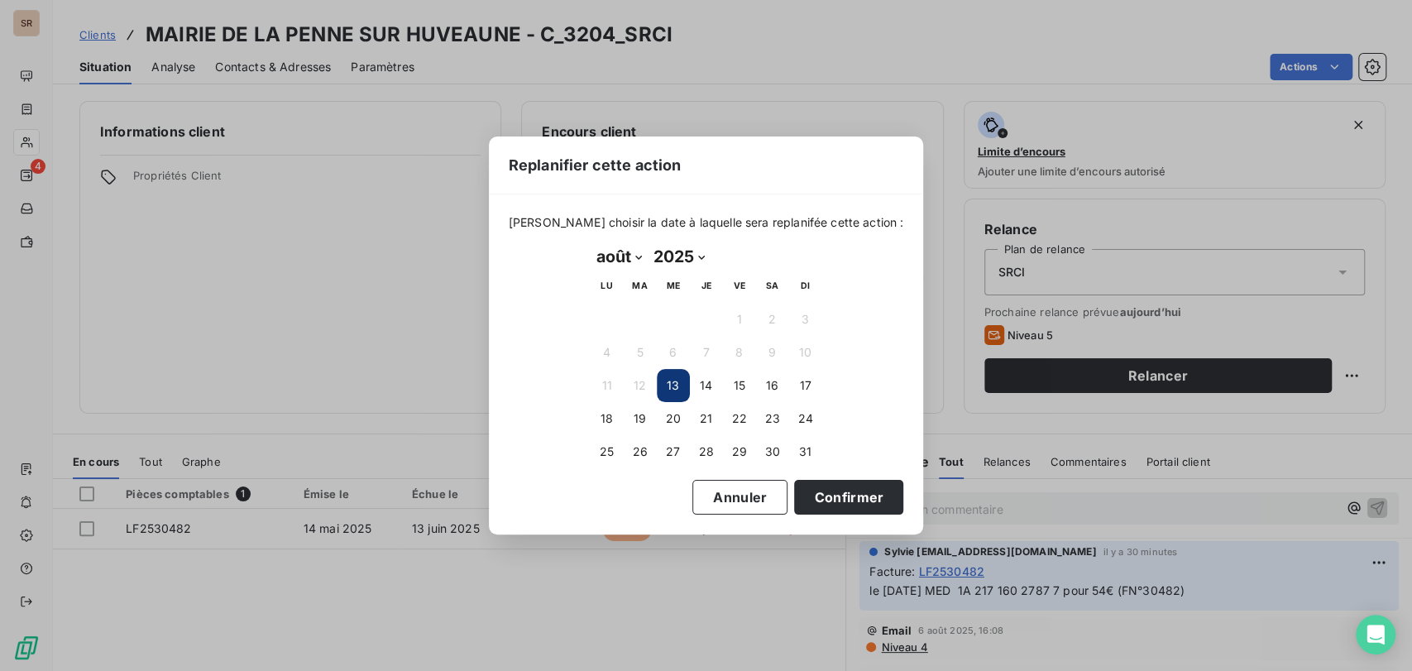
click at [642, 259] on select "janvier février mars avril mai juin juillet août septembre octobre novembre déc…" at bounding box center [619, 256] width 57 height 26
select select "8"
click at [591, 243] on select "janvier février mars avril mai juin juillet août septembre octobre novembre déc…" at bounding box center [619, 256] width 57 height 26
click at [739, 319] on button "5" at bounding box center [739, 319] width 33 height 33
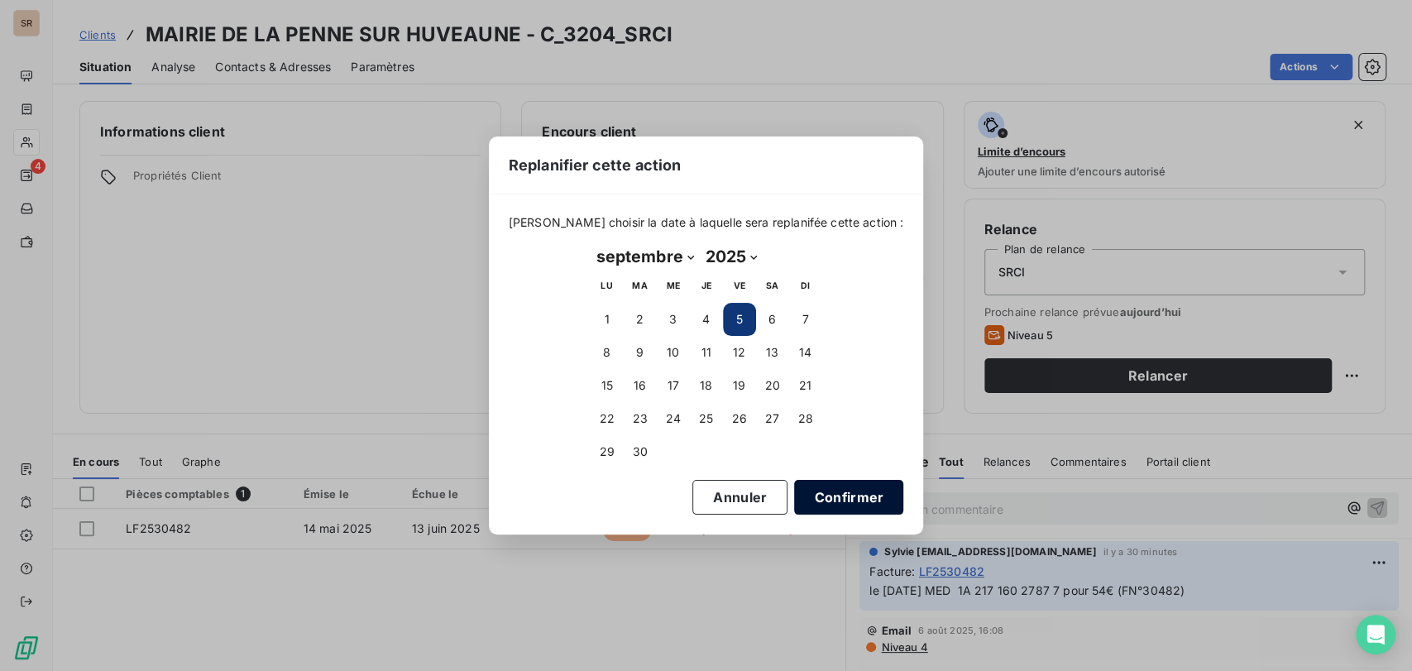
click at [801, 502] on button "Confirmer" at bounding box center [848, 497] width 109 height 35
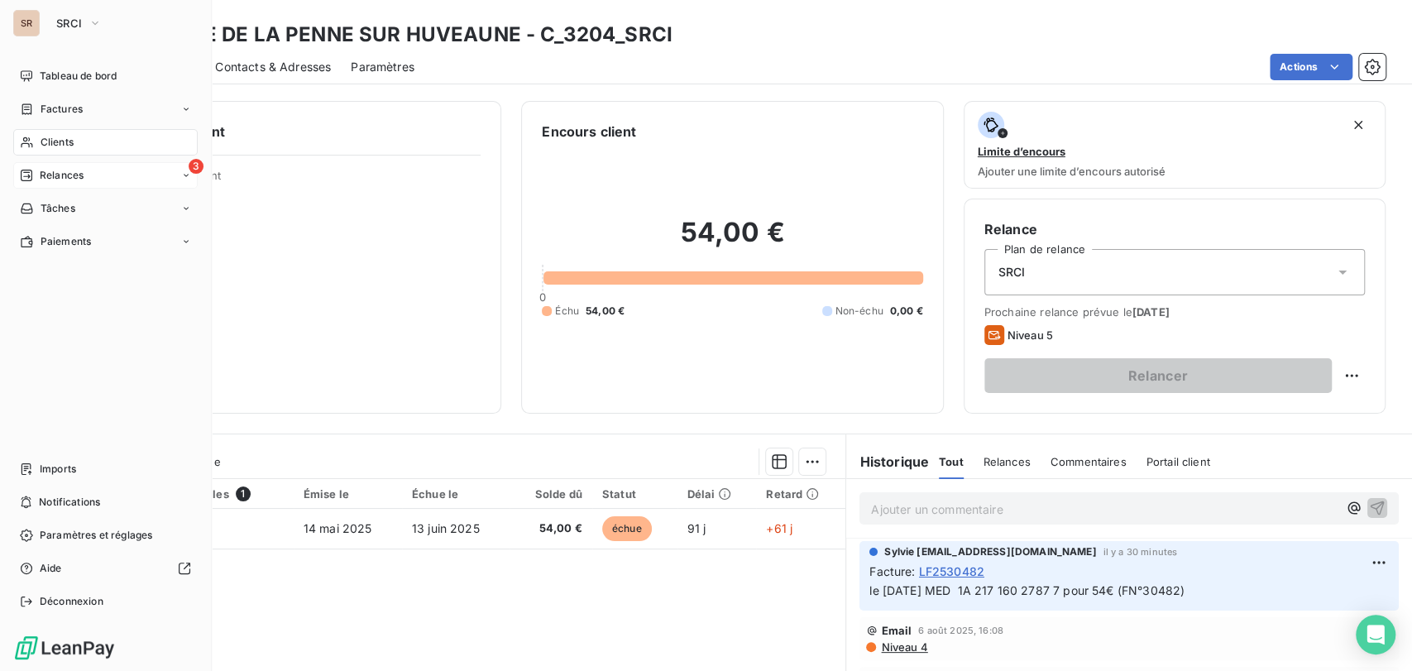
click at [53, 179] on span "Relances" at bounding box center [62, 175] width 44 height 15
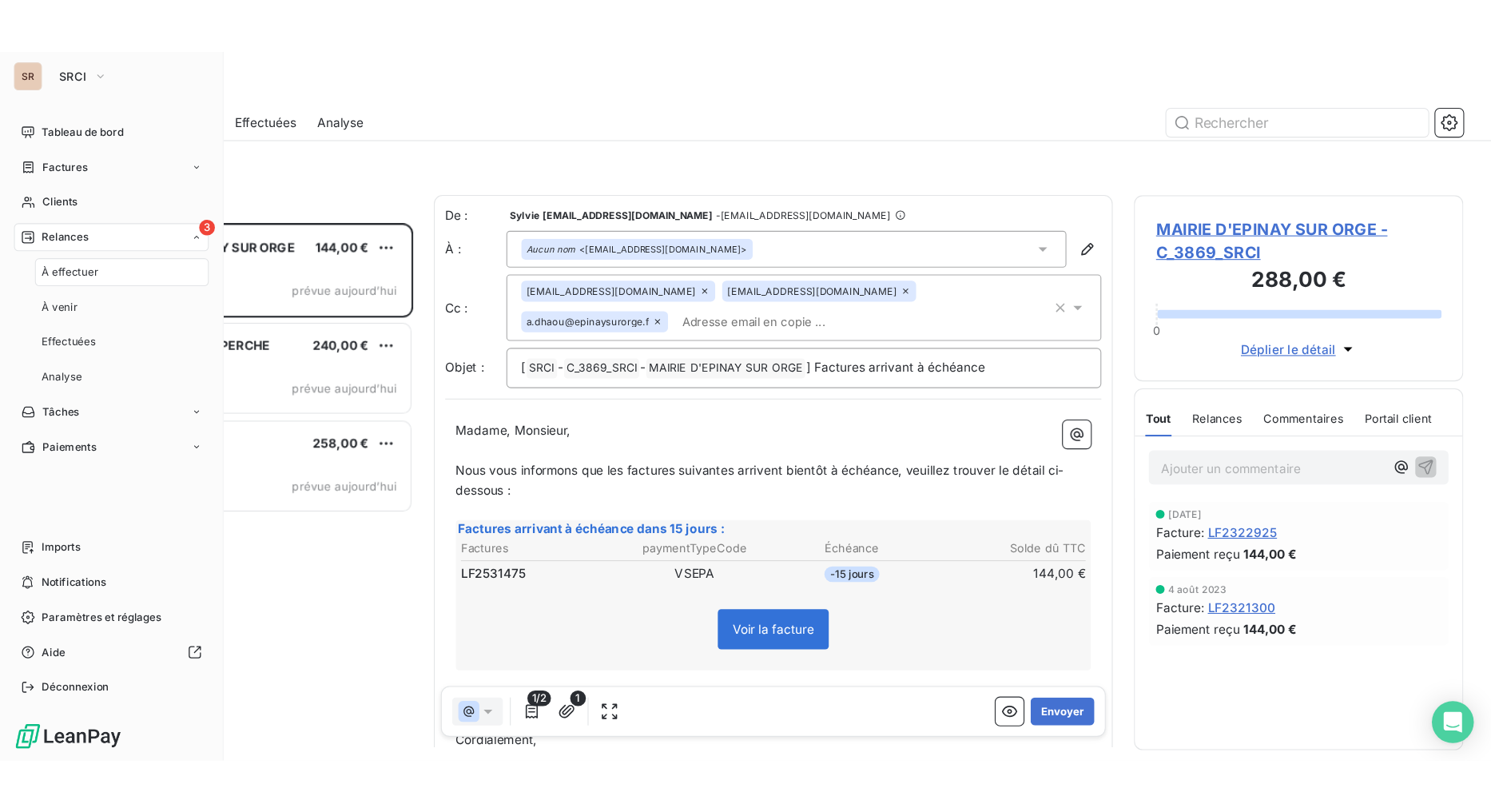
scroll to position [477, 288]
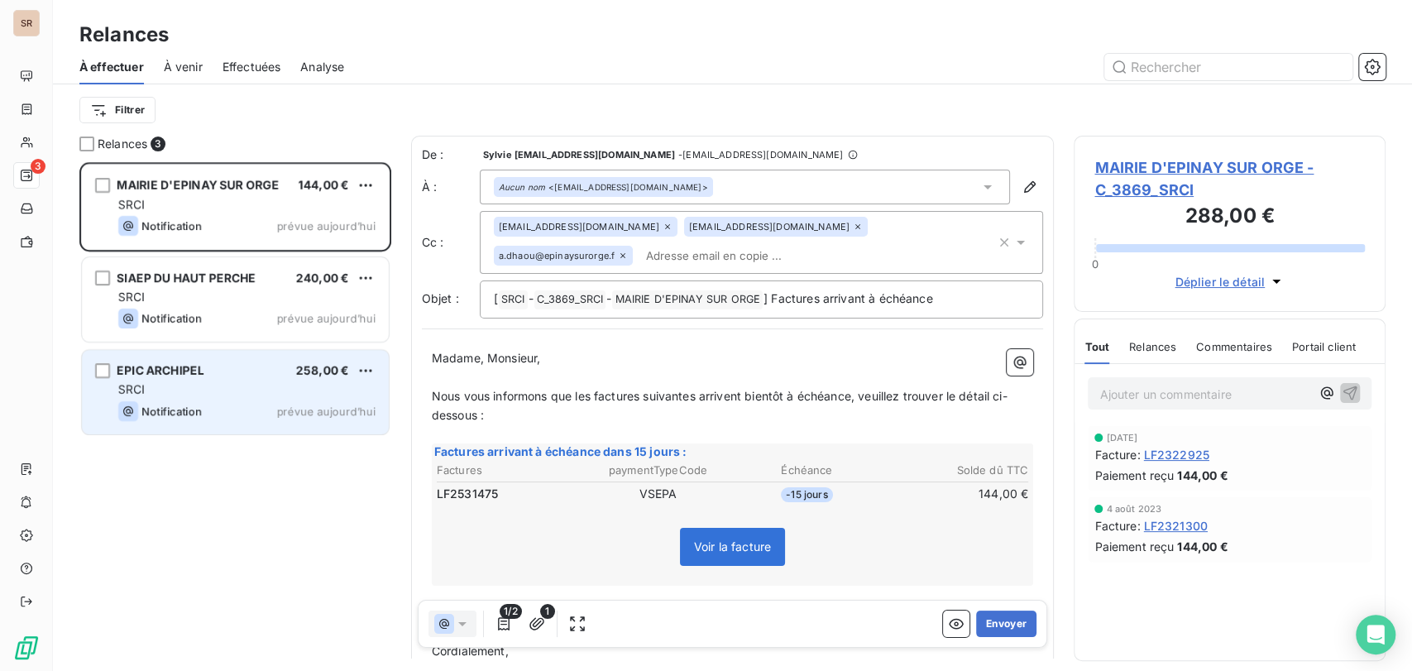
click at [173, 365] on span "EPIC ARCHIPEL" at bounding box center [161, 370] width 88 height 14
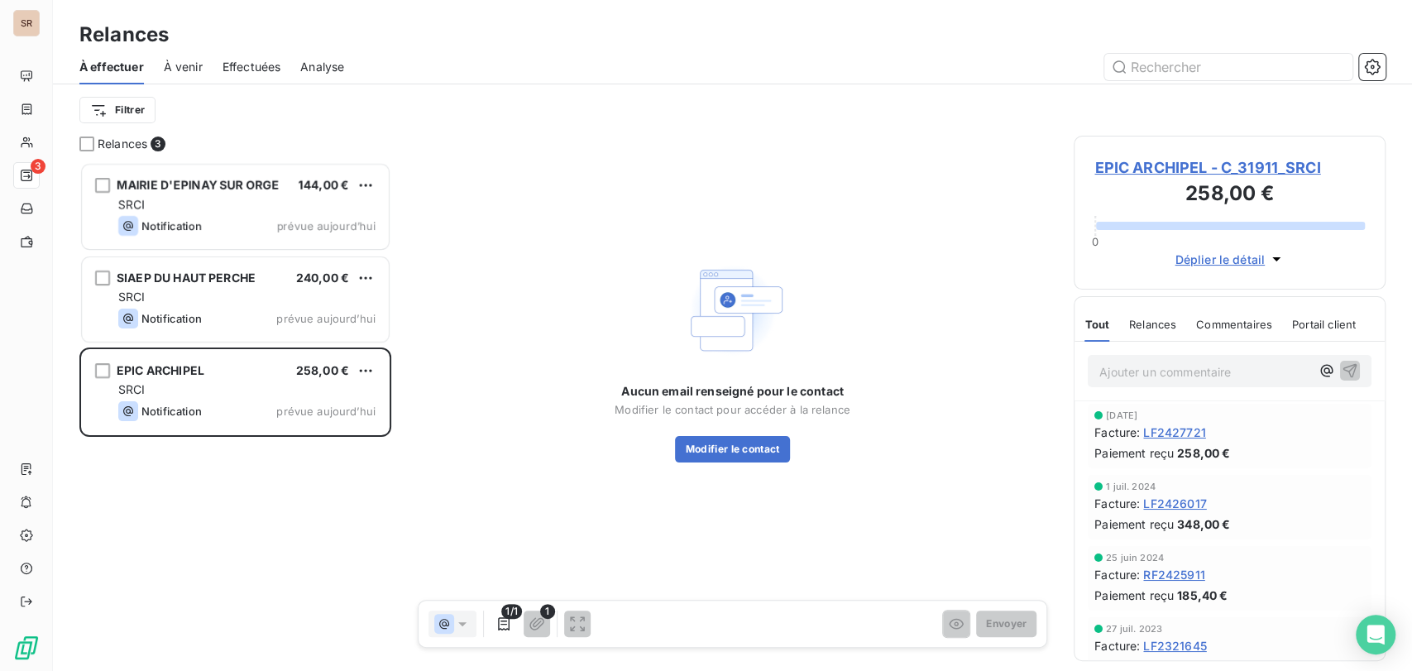
click at [1138, 167] on span "EPIC ARCHIPEL - C_31911_SRCI" at bounding box center [1230, 167] width 271 height 22
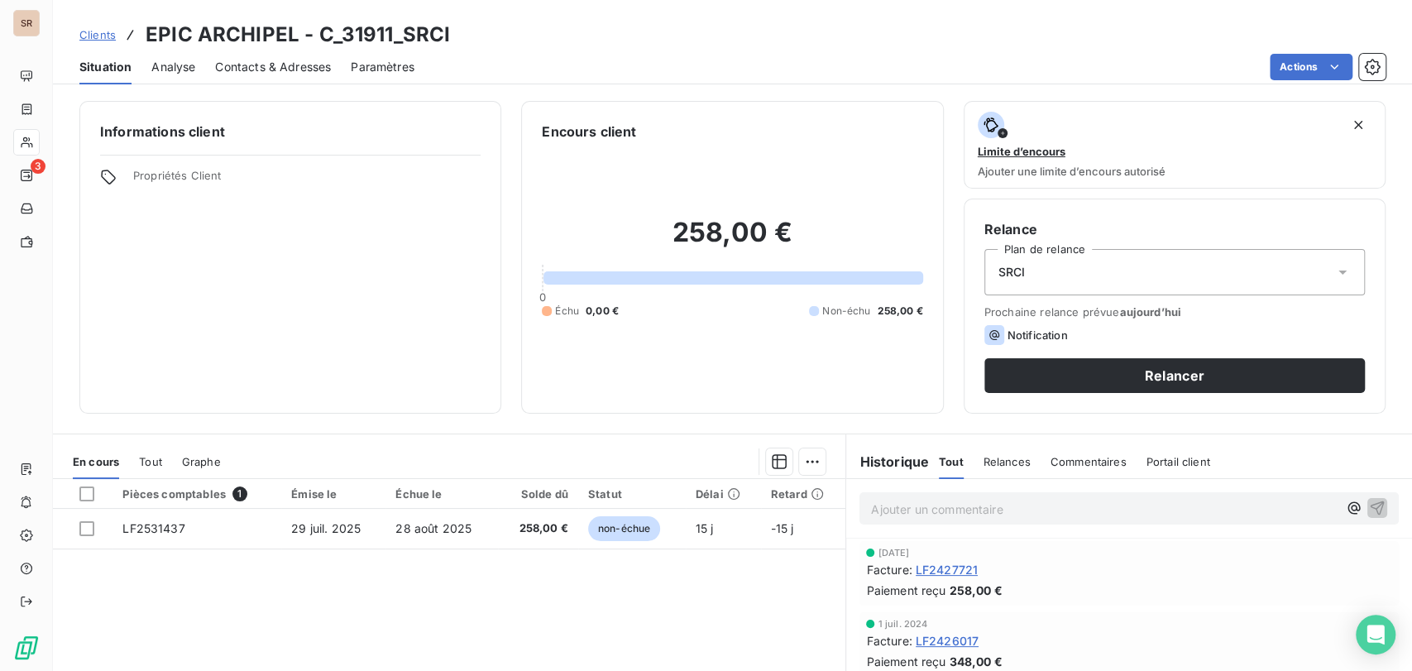
click at [278, 69] on span "Contacts & Adresses" at bounding box center [273, 67] width 116 height 17
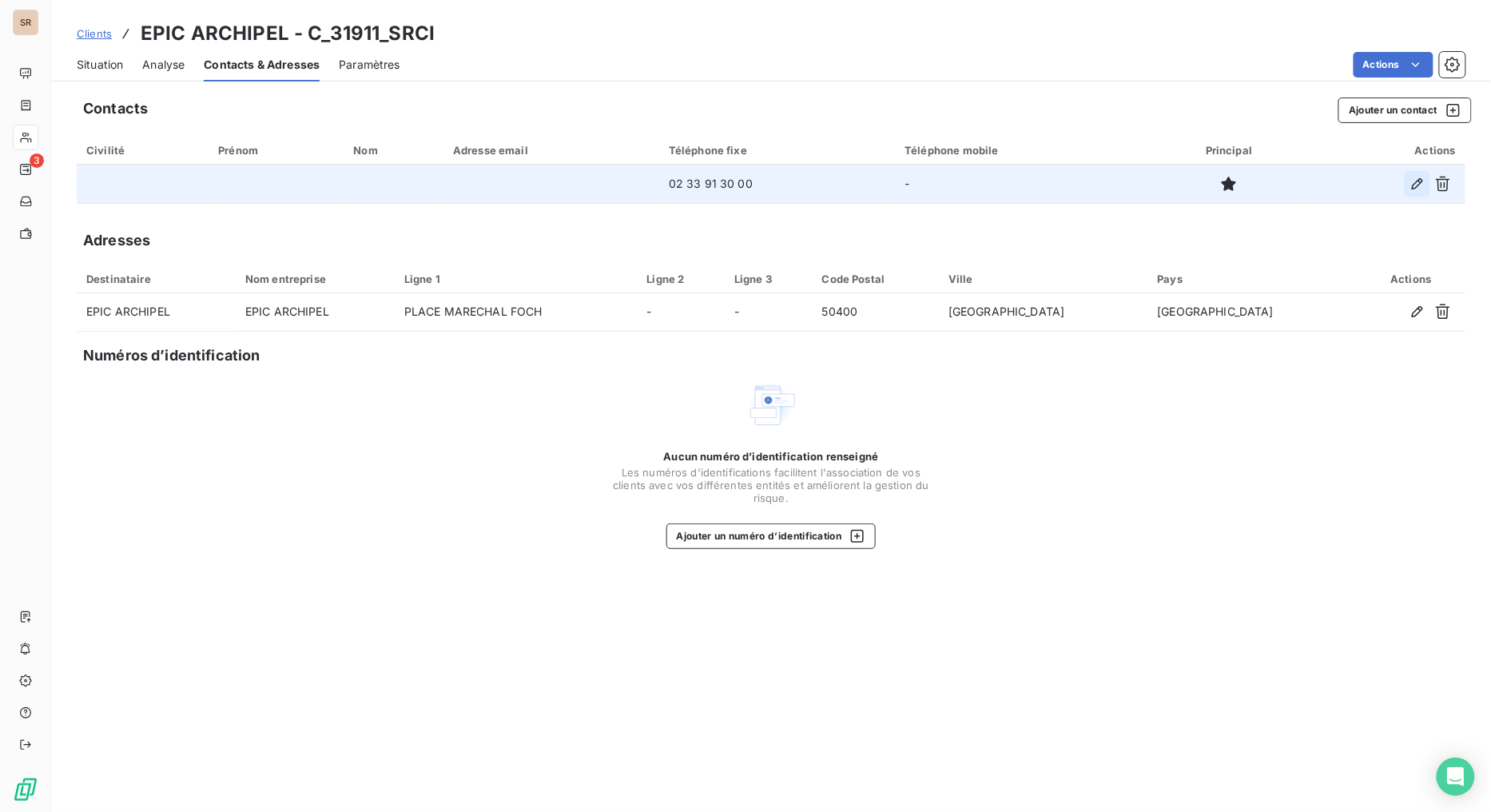
click at [1363, 189] on icon "button" at bounding box center [1417, 183] width 16 height 16
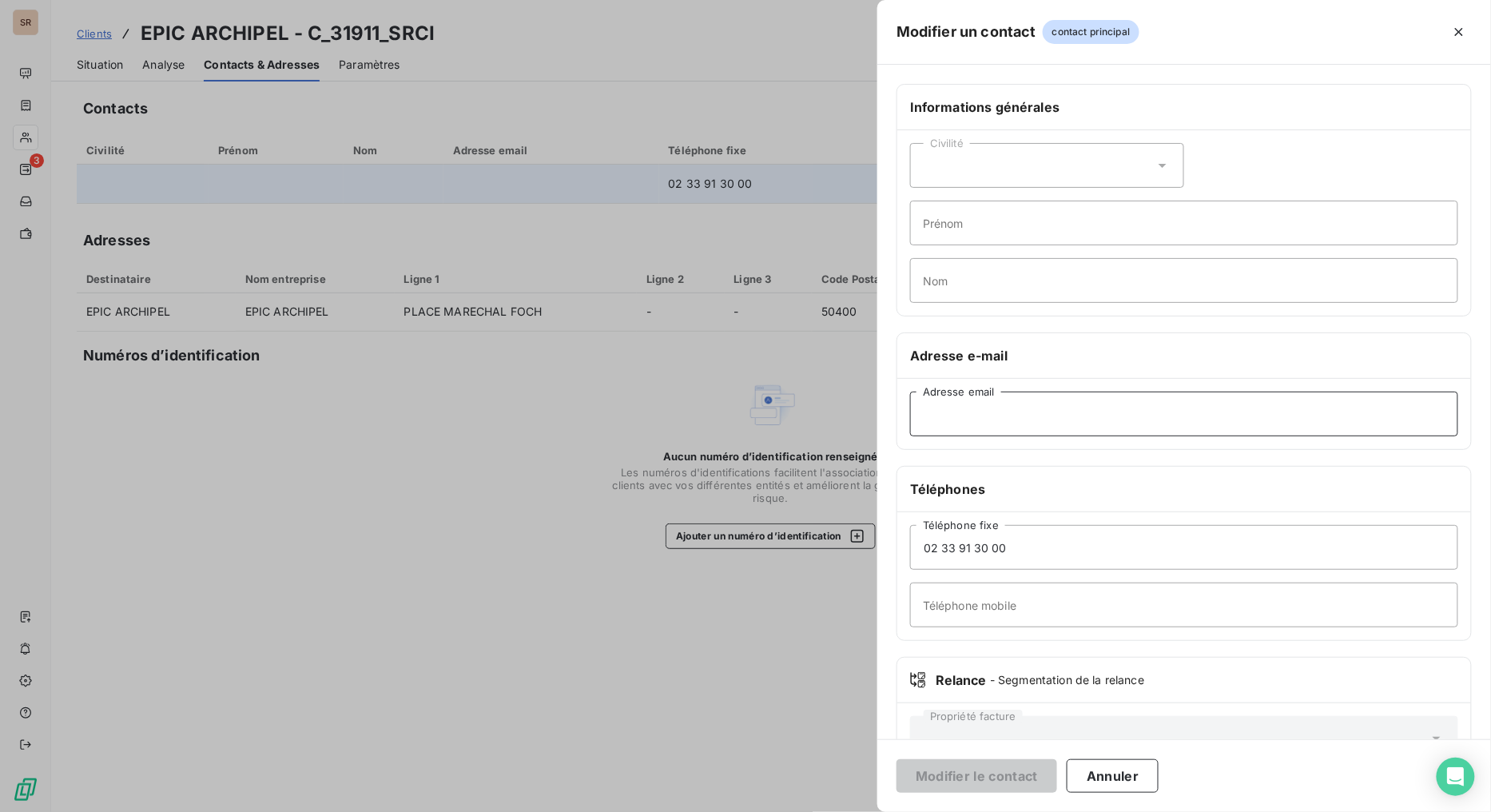
click at [951, 422] on input "Adresse email" at bounding box center [1184, 413] width 549 height 44
paste input "contact@archipel-granville.com"
type input "contact@archipel-granville.com"
click at [970, 647] on button "Modifier le contact" at bounding box center [976, 775] width 160 height 34
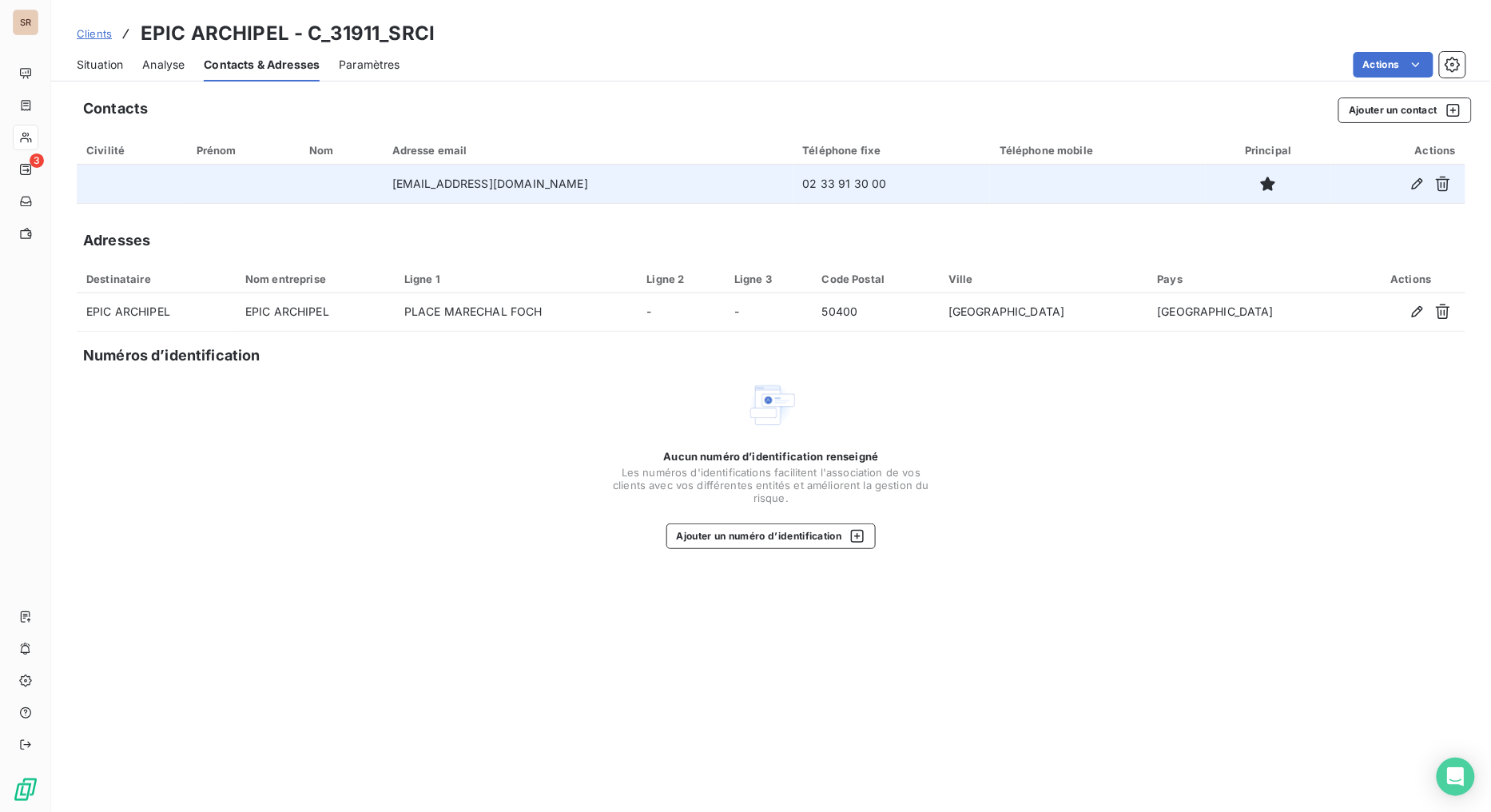
drag, startPoint x: 91, startPoint y: 65, endPoint x: 99, endPoint y: 71, distance: 10.0
click at [91, 65] on span "Situation" at bounding box center [99, 65] width 46 height 16
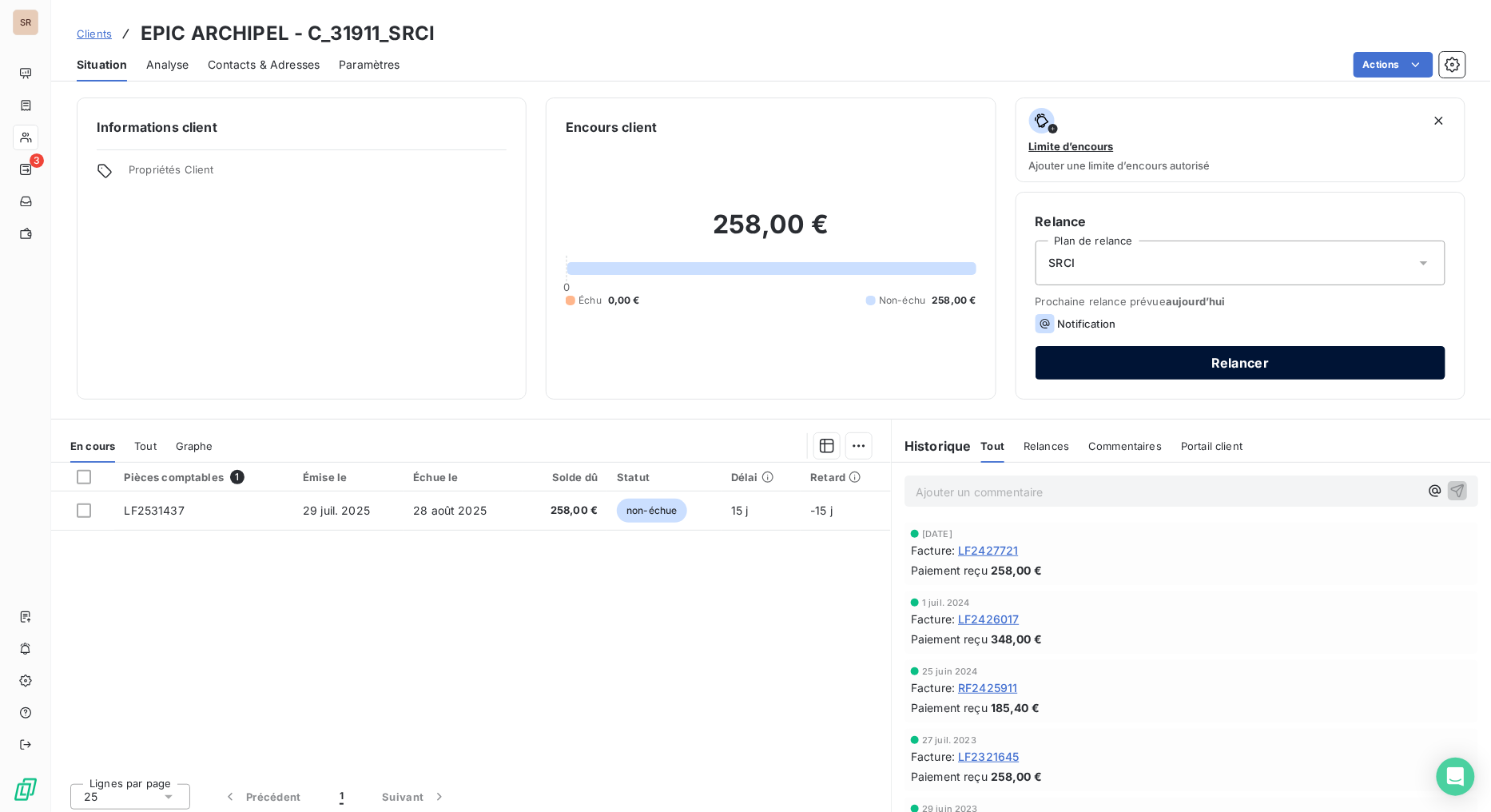
click at [1142, 372] on button "Relancer" at bounding box center [1240, 362] width 409 height 34
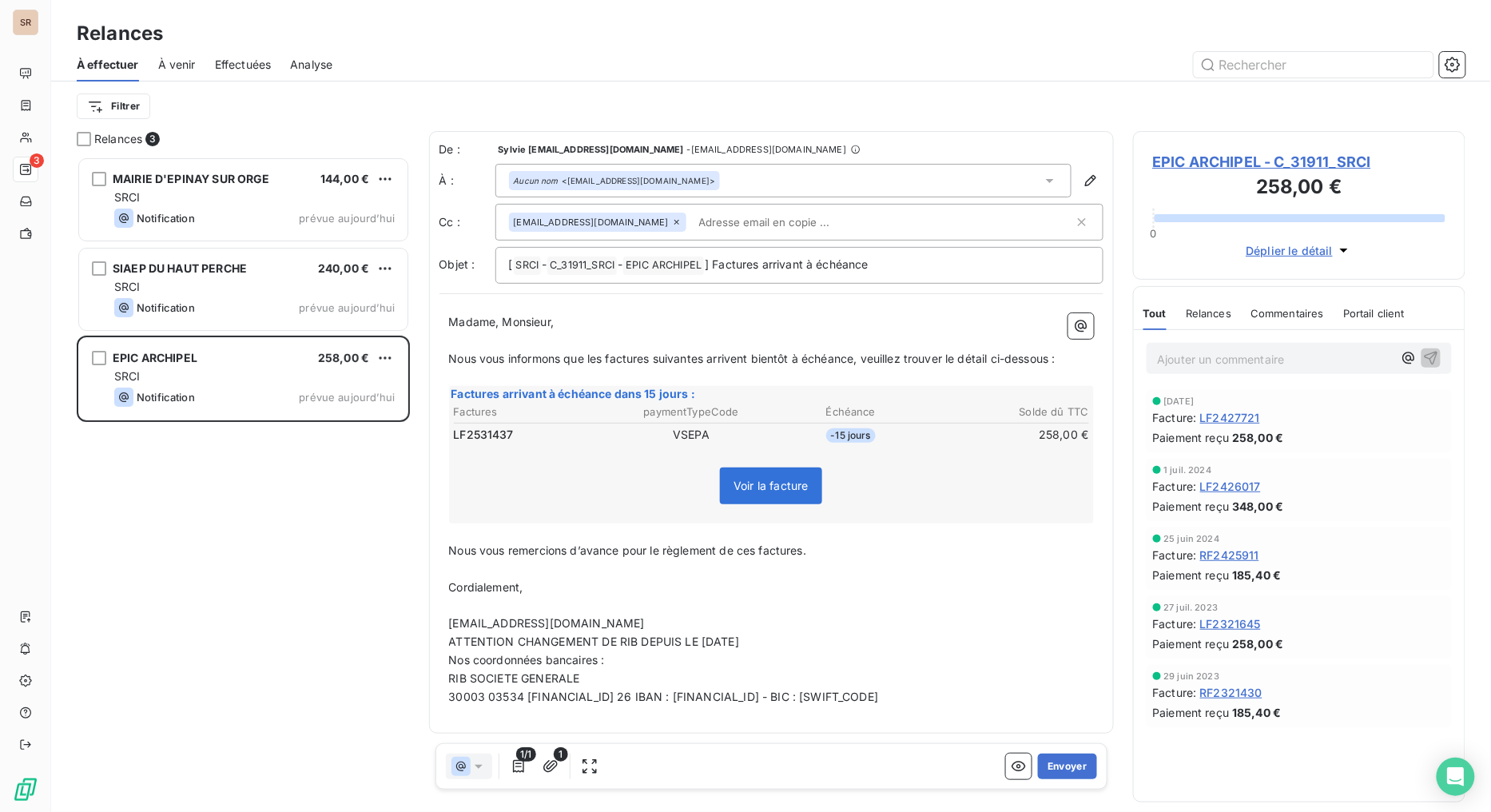
scroll to position [641, 320]
click at [1071, 647] on button "Envoyer" at bounding box center [1067, 766] width 58 height 25
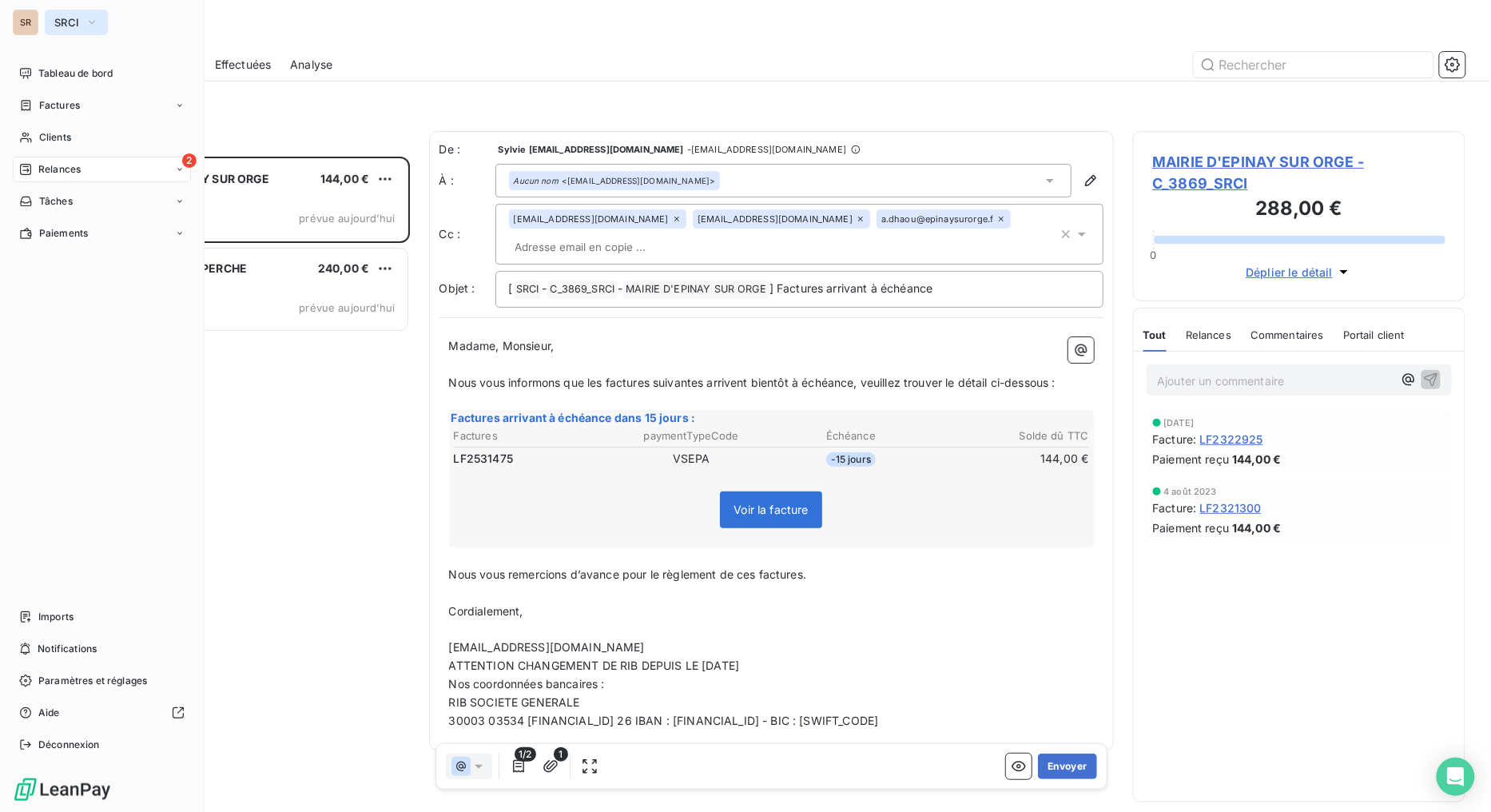
click at [94, 17] on icon "button" at bounding box center [92, 22] width 13 height 16
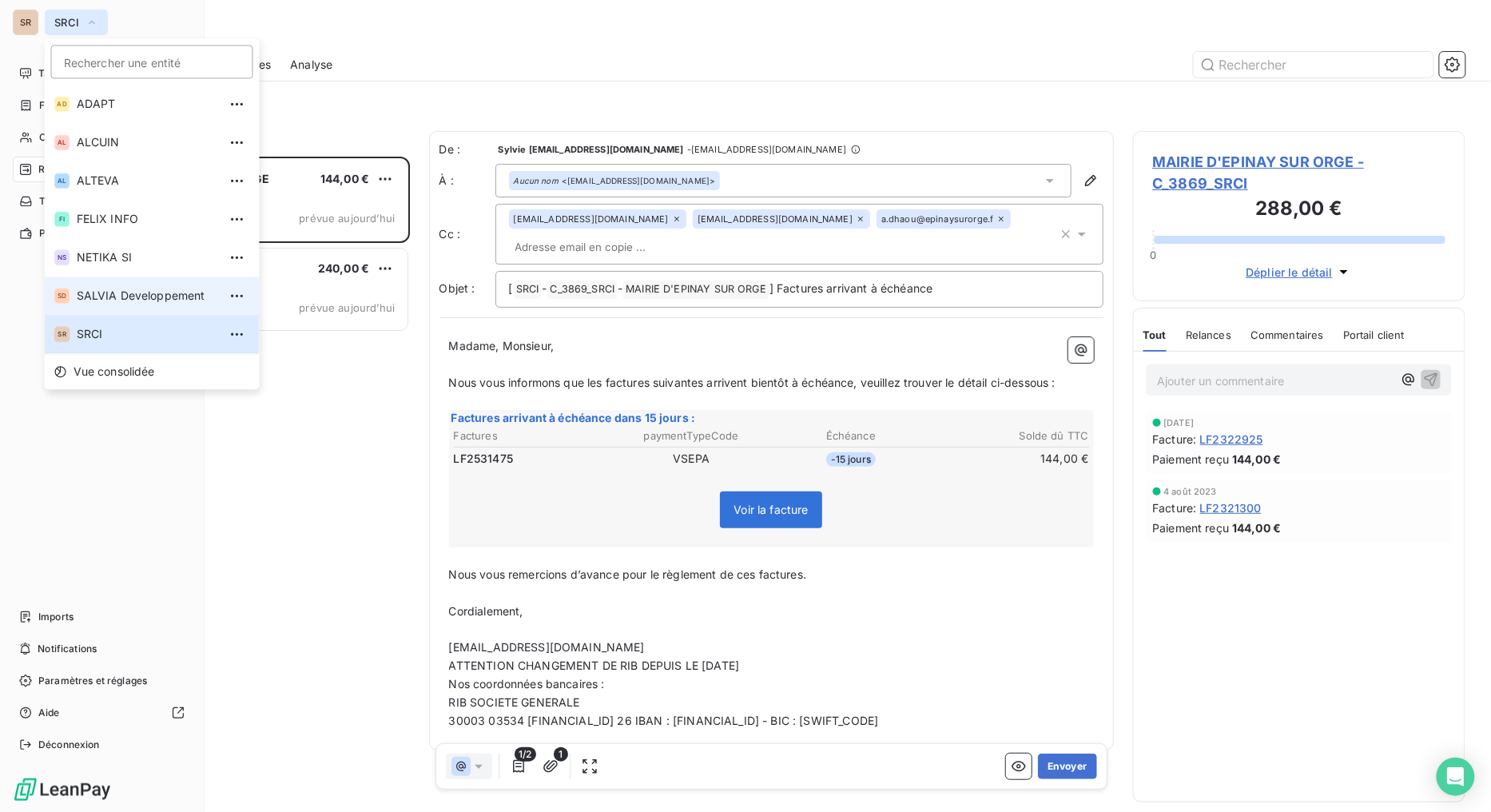
click at [98, 295] on span "SALVIA Developpement" at bounding box center [147, 295] width 141 height 16
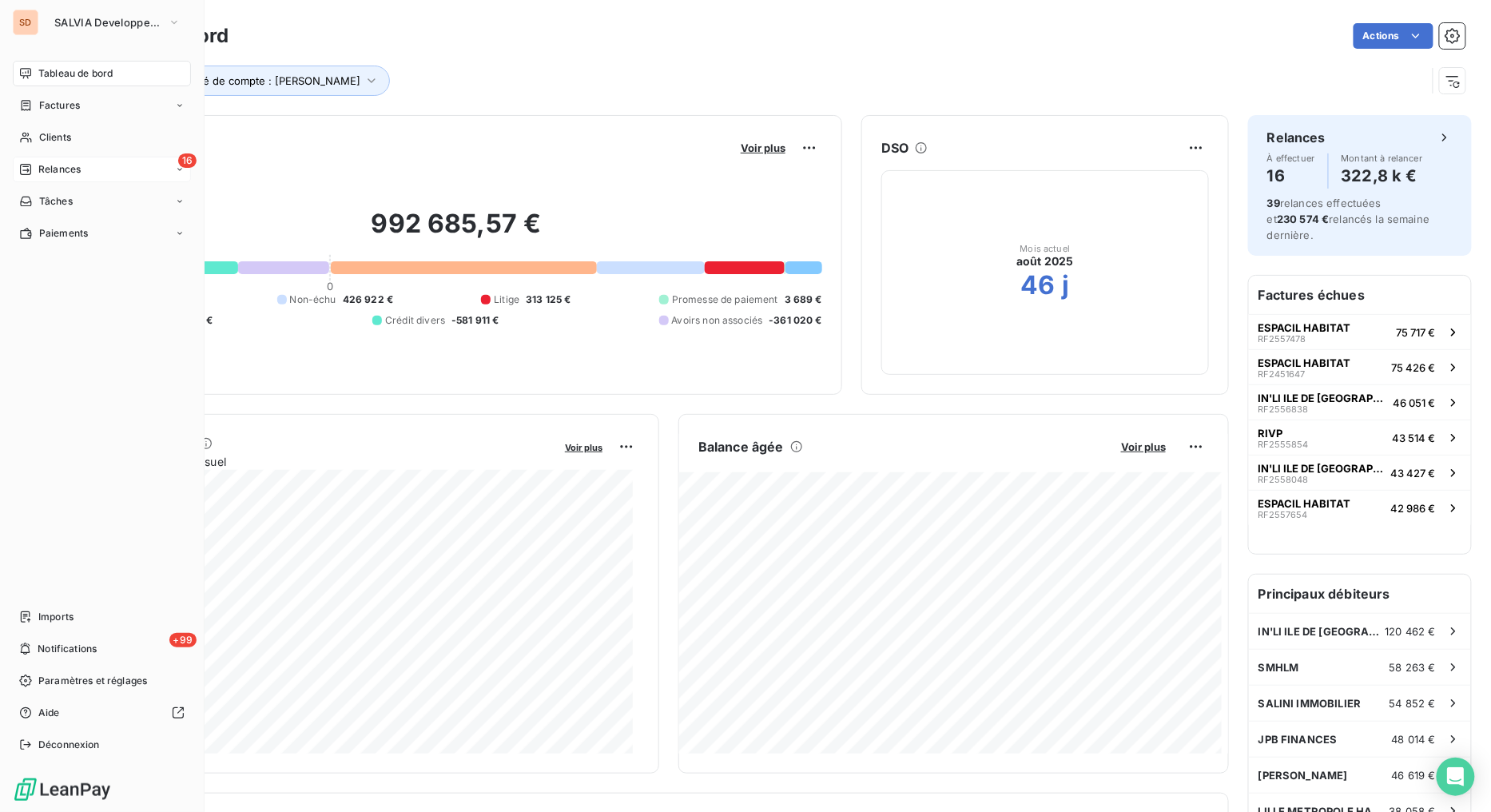
click at [58, 166] on span "Relances" at bounding box center [60, 169] width 42 height 14
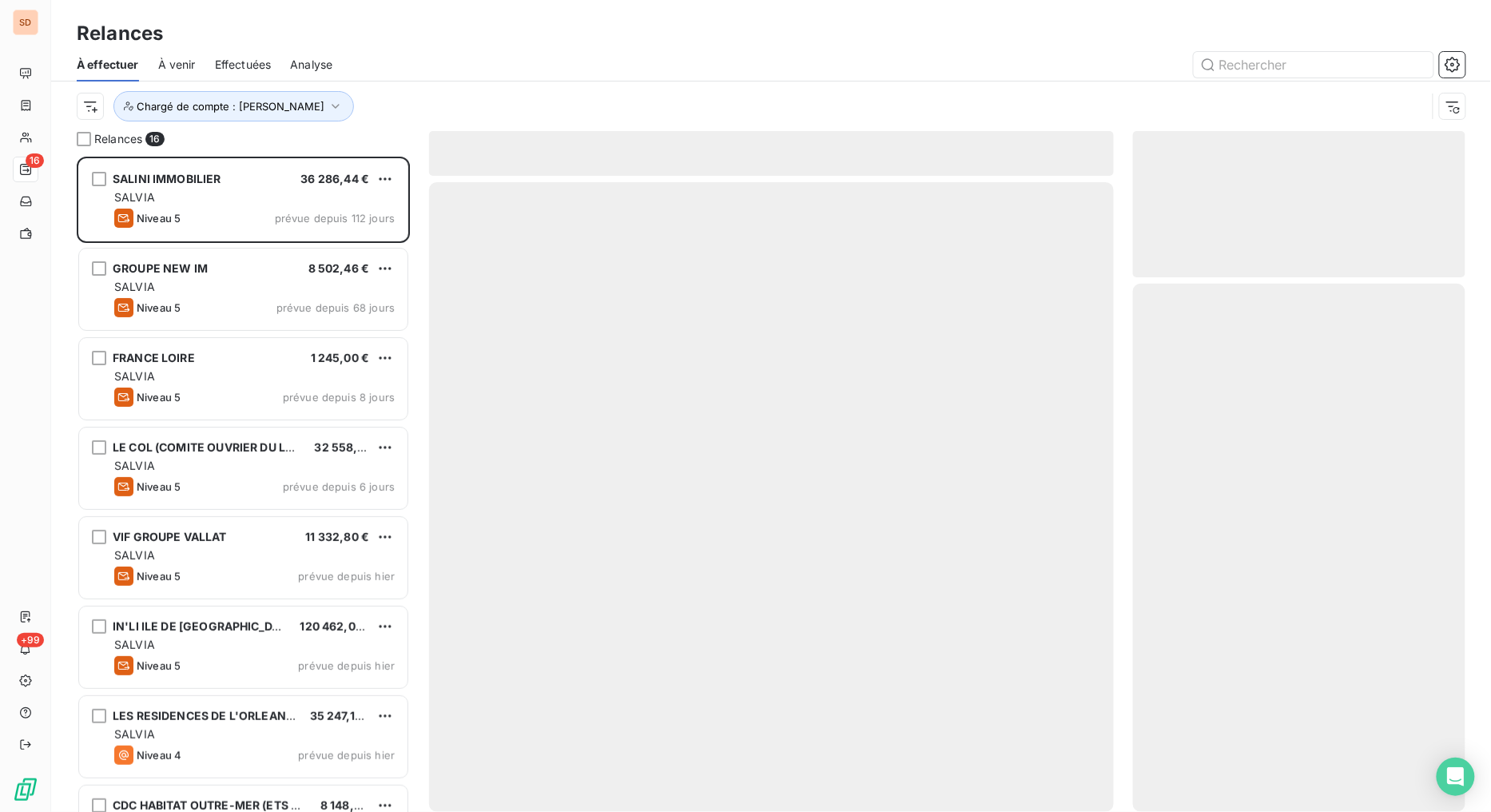
scroll to position [642, 320]
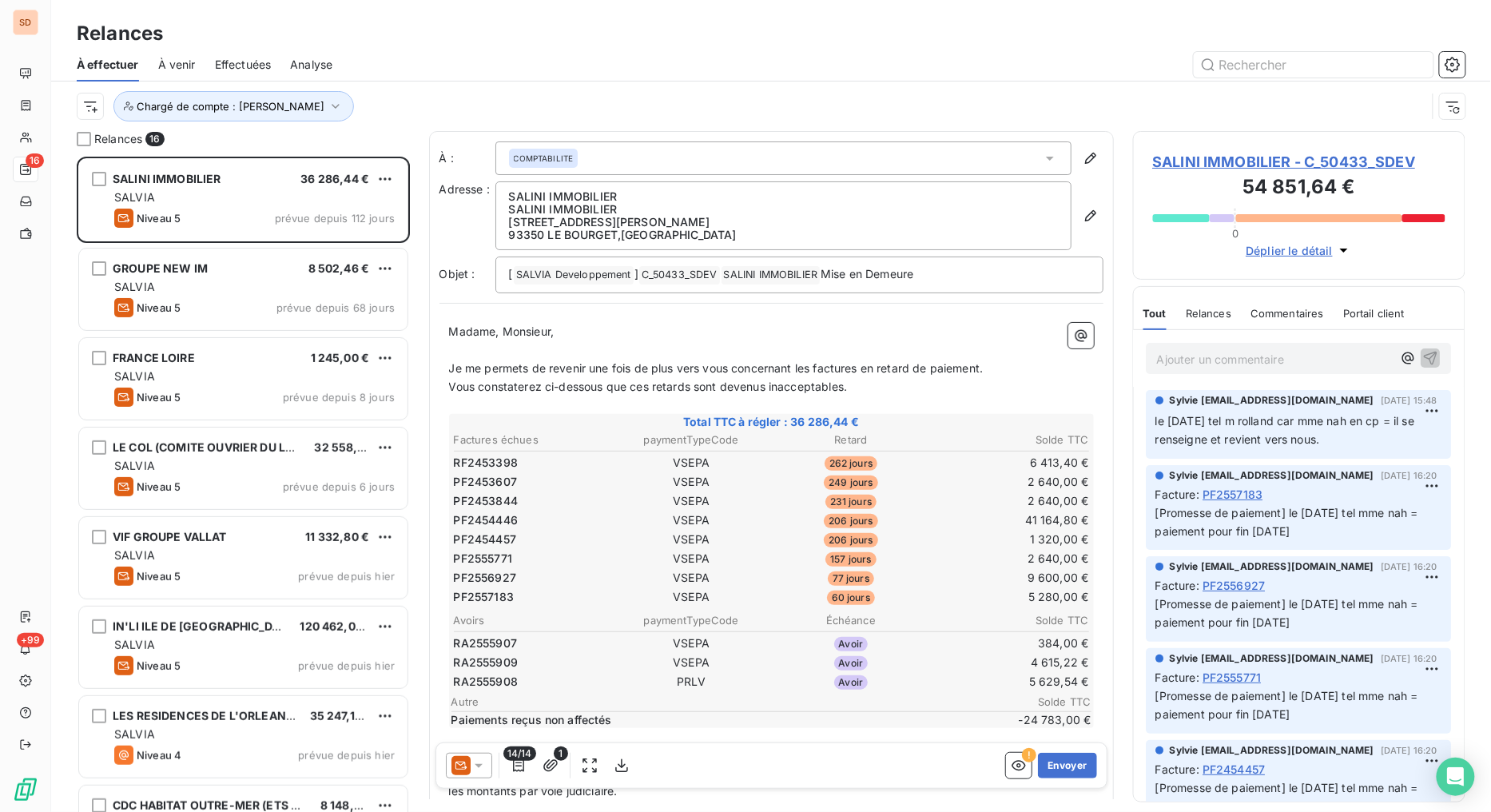
click at [1213, 155] on span "SALINI IMMOBILIER - C_50433_SDEV" at bounding box center [1300, 161] width 294 height 21
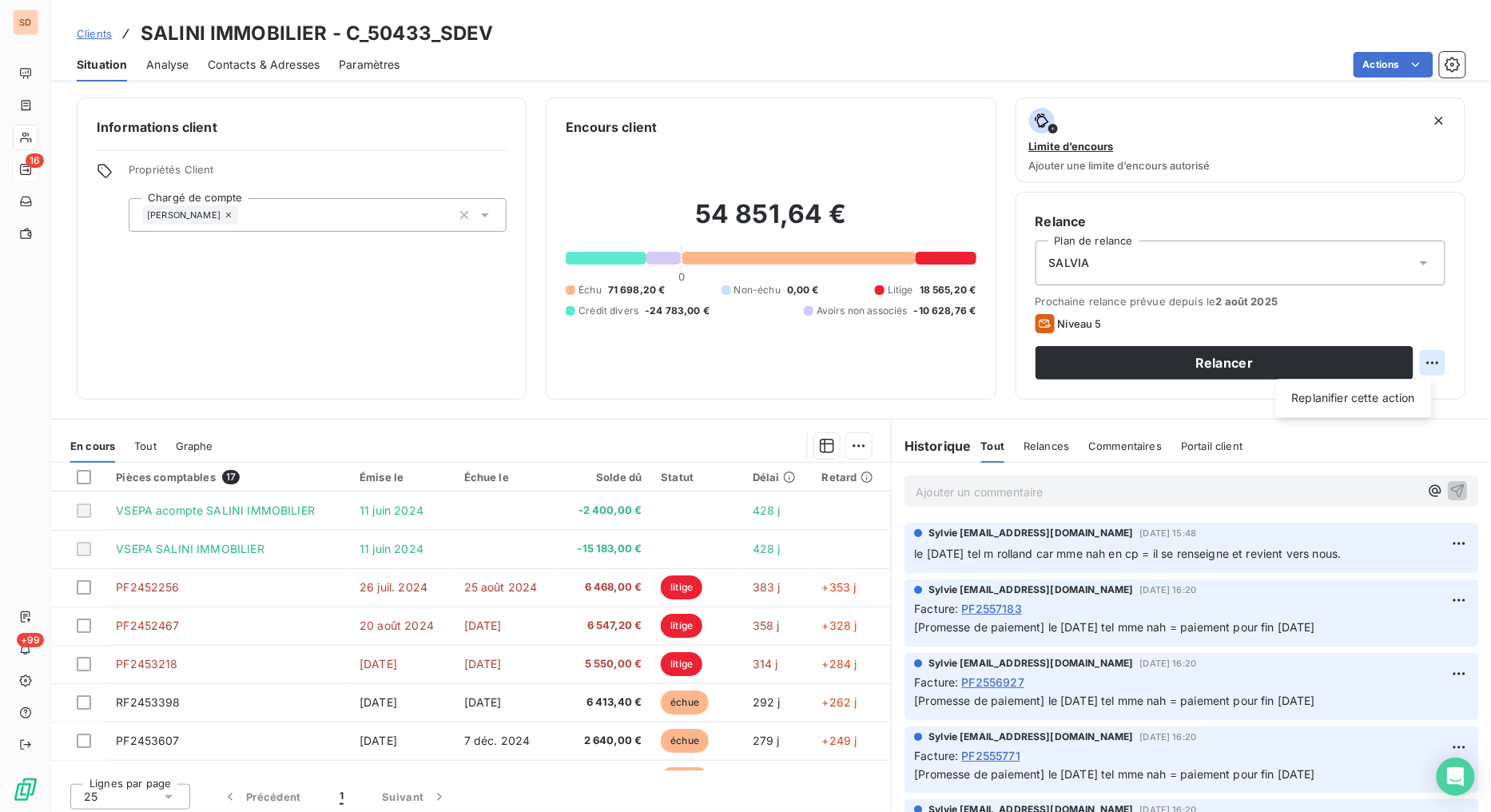
click at [1417, 366] on html "SD 16 +99 Clients SALINI IMMOBILIER - C_50433_SDEV Situation Analyse Contacts &…" at bounding box center [746, 406] width 1491 height 812
click at [1339, 397] on div "Replanifier cette action" at bounding box center [1354, 398] width 143 height 25
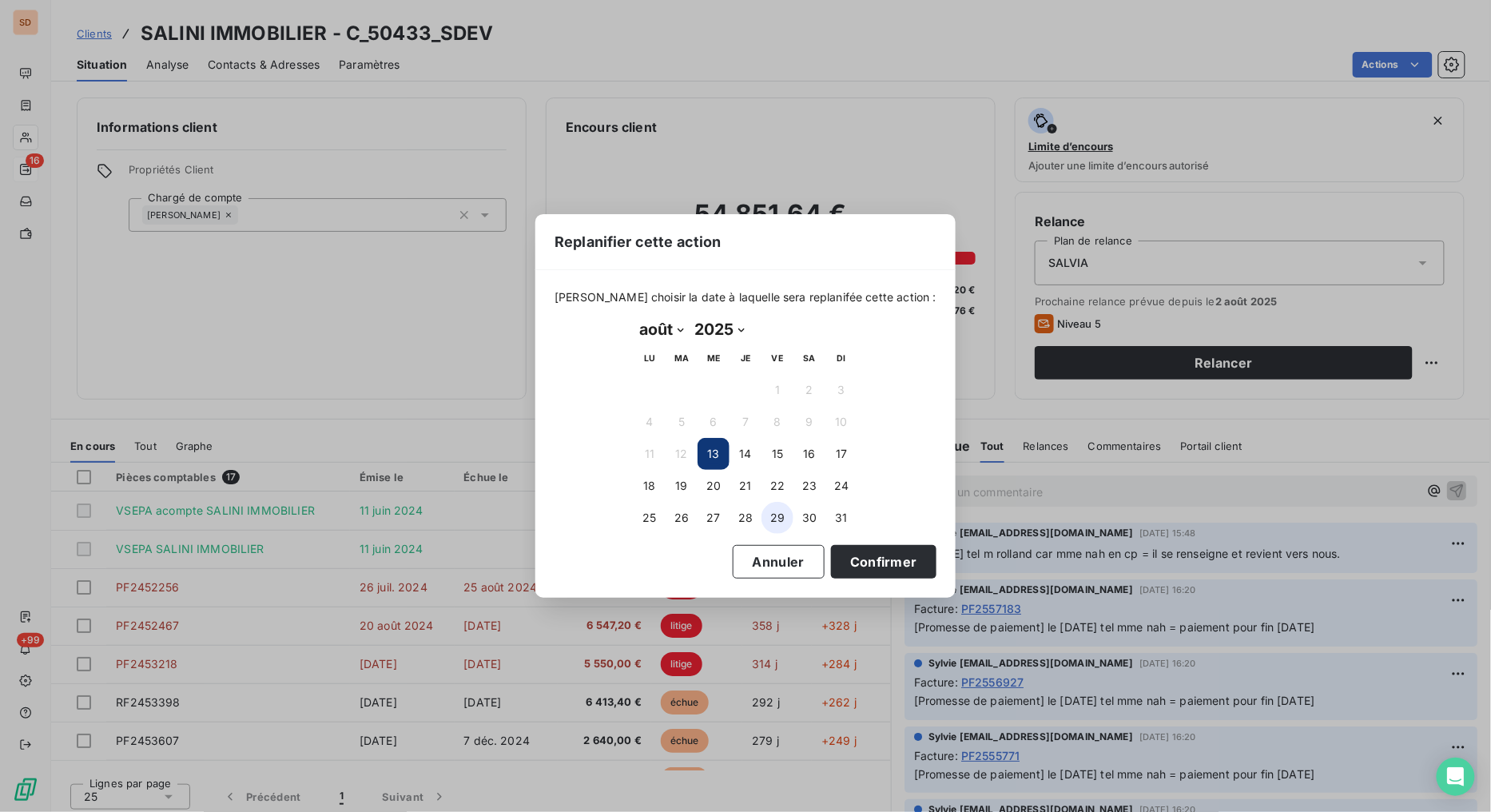
click at [772, 520] on button "29" at bounding box center [776, 518] width 32 height 32
click at [680, 331] on select "janvier février mars avril mai juin juillet août septembre octobre novembre déc…" at bounding box center [661, 329] width 55 height 25
select select "8"
click at [633, 317] on select "janvier février mars avril mai juin juillet août septembre octobre novembre déc…" at bounding box center [661, 329] width 55 height 25
click at [683, 393] on button "2" at bounding box center [681, 389] width 32 height 32
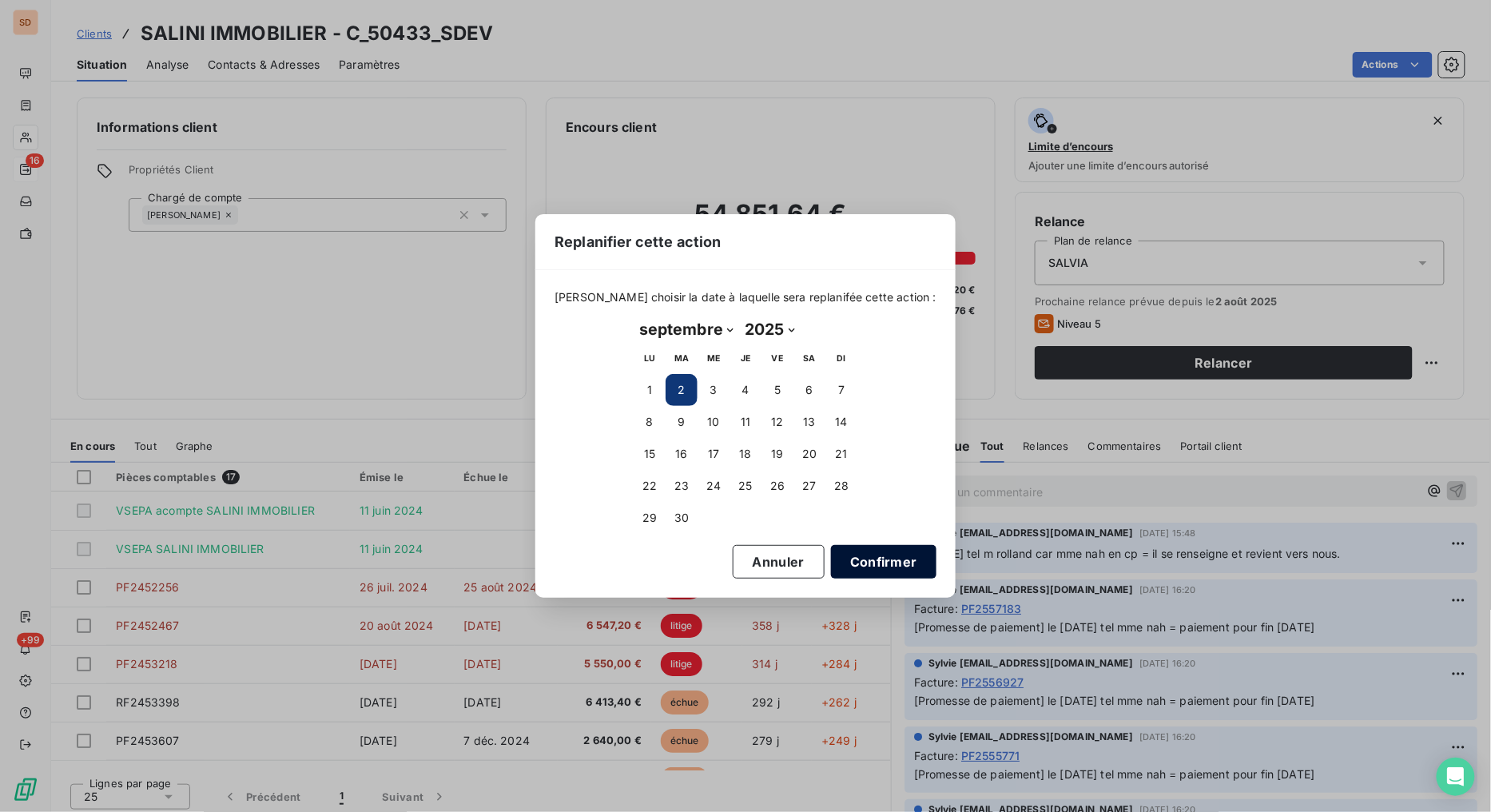
click at [858, 563] on button "Confirmer" at bounding box center [883, 561] width 105 height 34
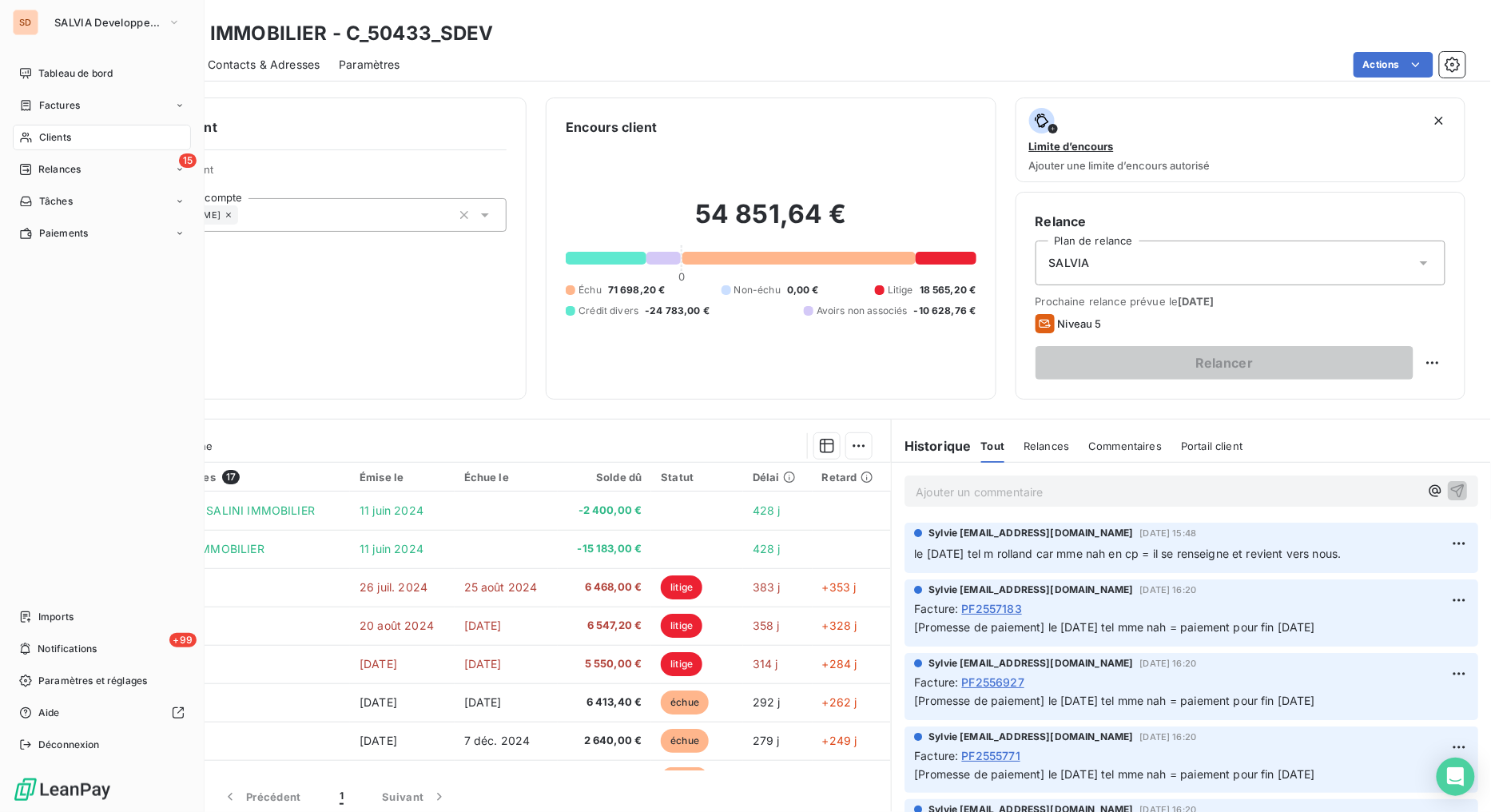
click at [43, 174] on span "Relances" at bounding box center [60, 169] width 42 height 14
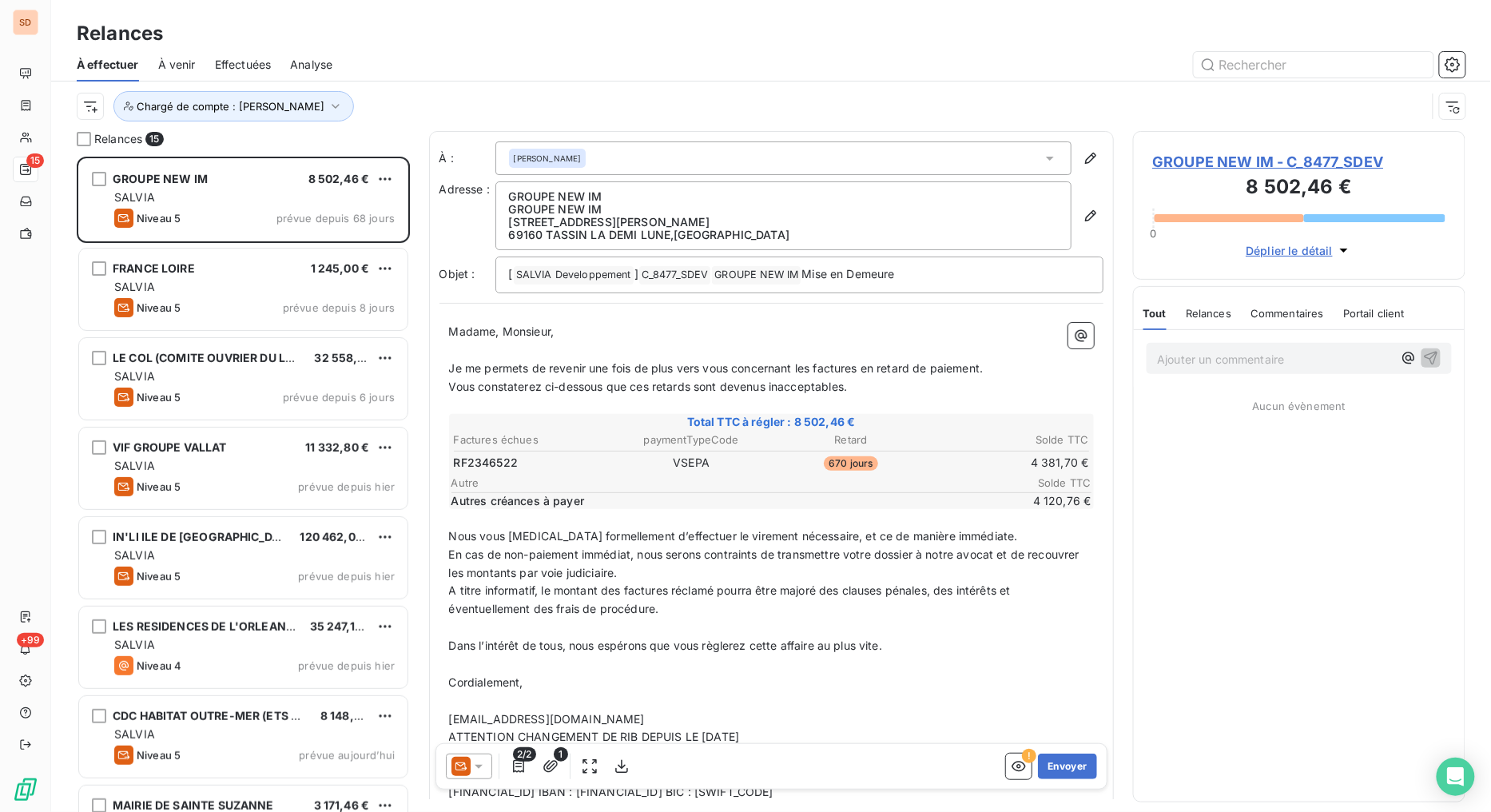
scroll to position [642, 320]
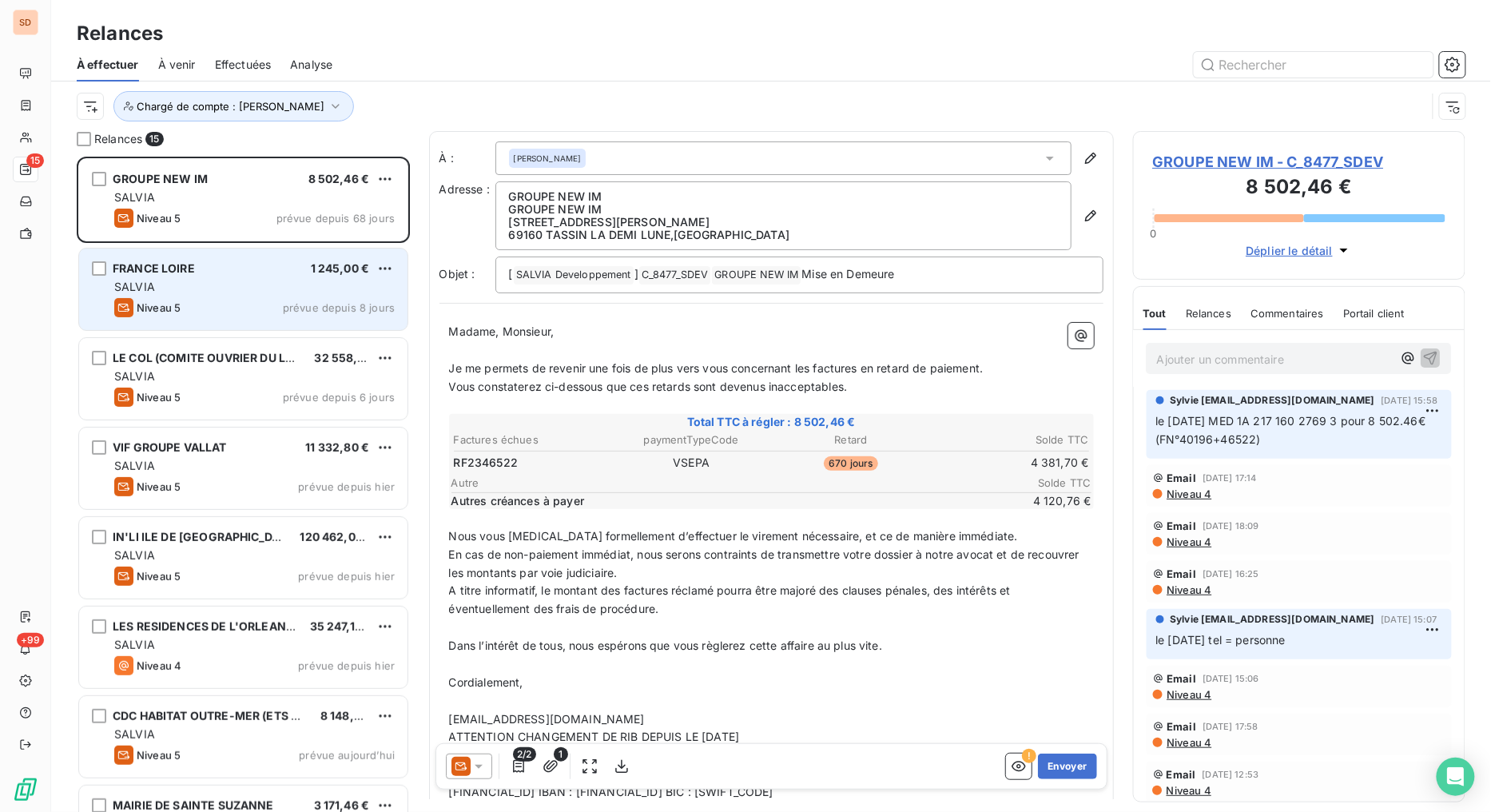
click at [201, 271] on div "FRANCE LOIRE 1 245,00 €" at bounding box center [254, 268] width 280 height 14
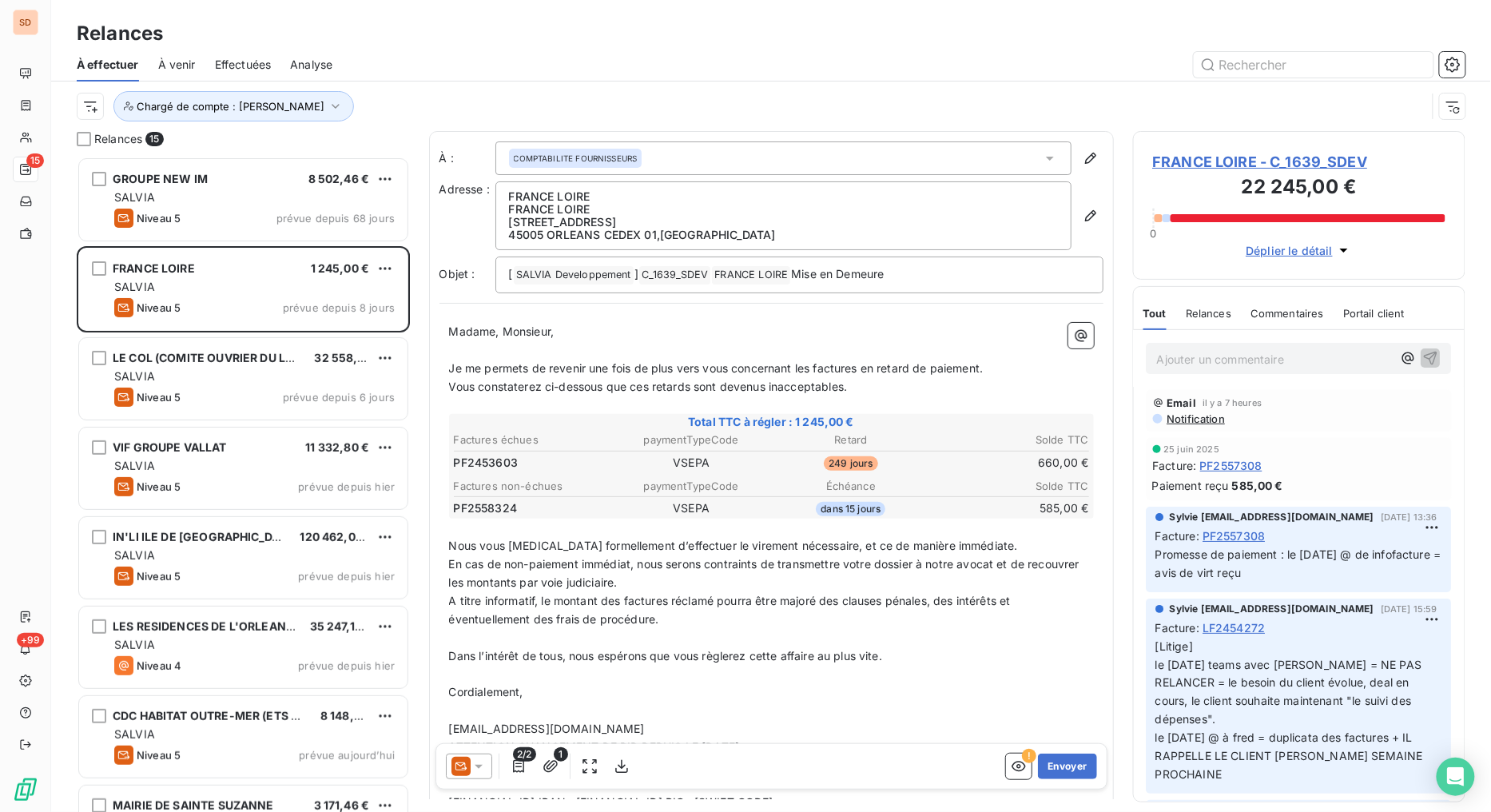
click at [1211, 160] on span "FRANCE LOIRE - C_1639_SDEV" at bounding box center [1300, 161] width 294 height 21
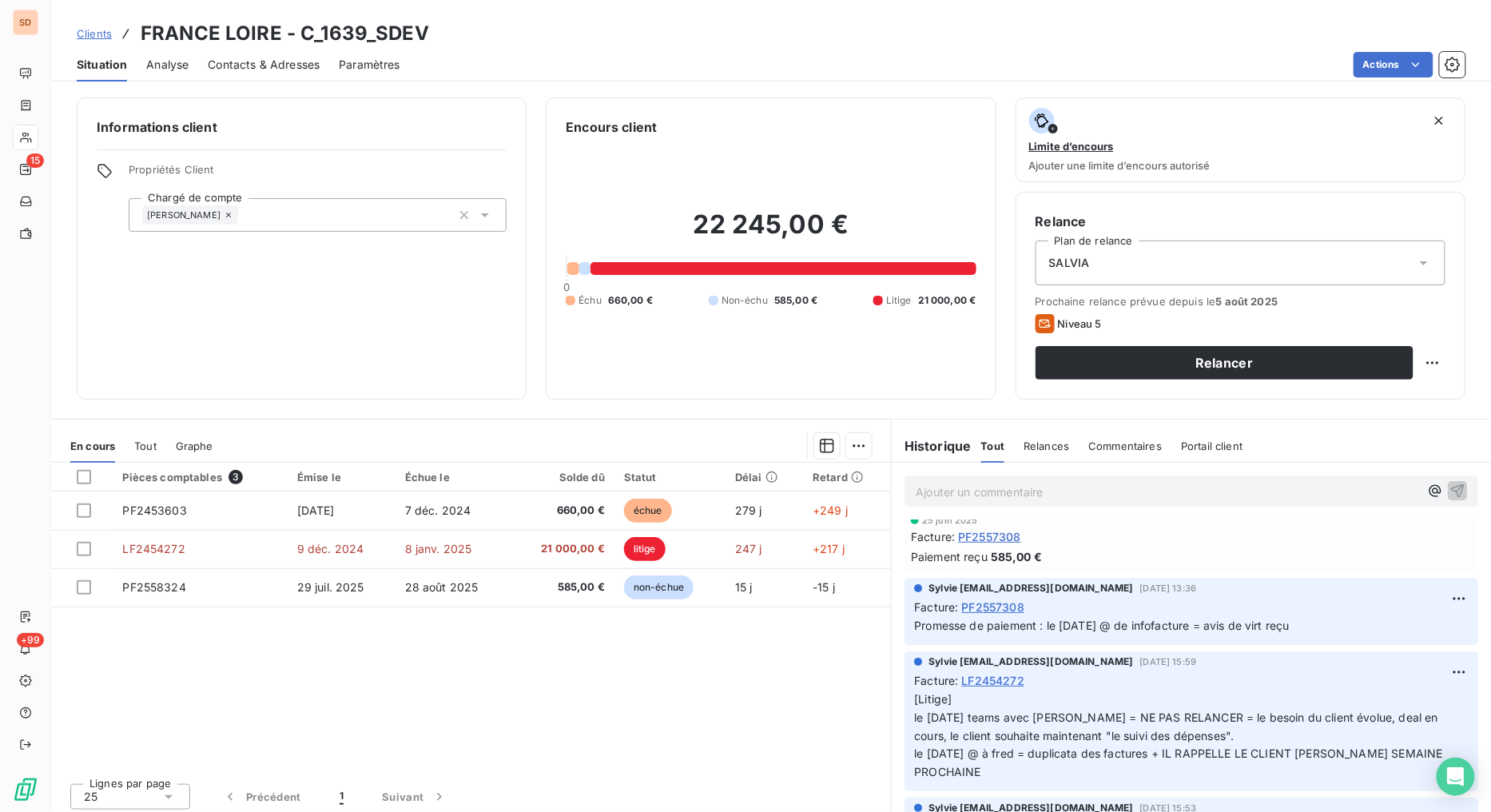
scroll to position [89, 0]
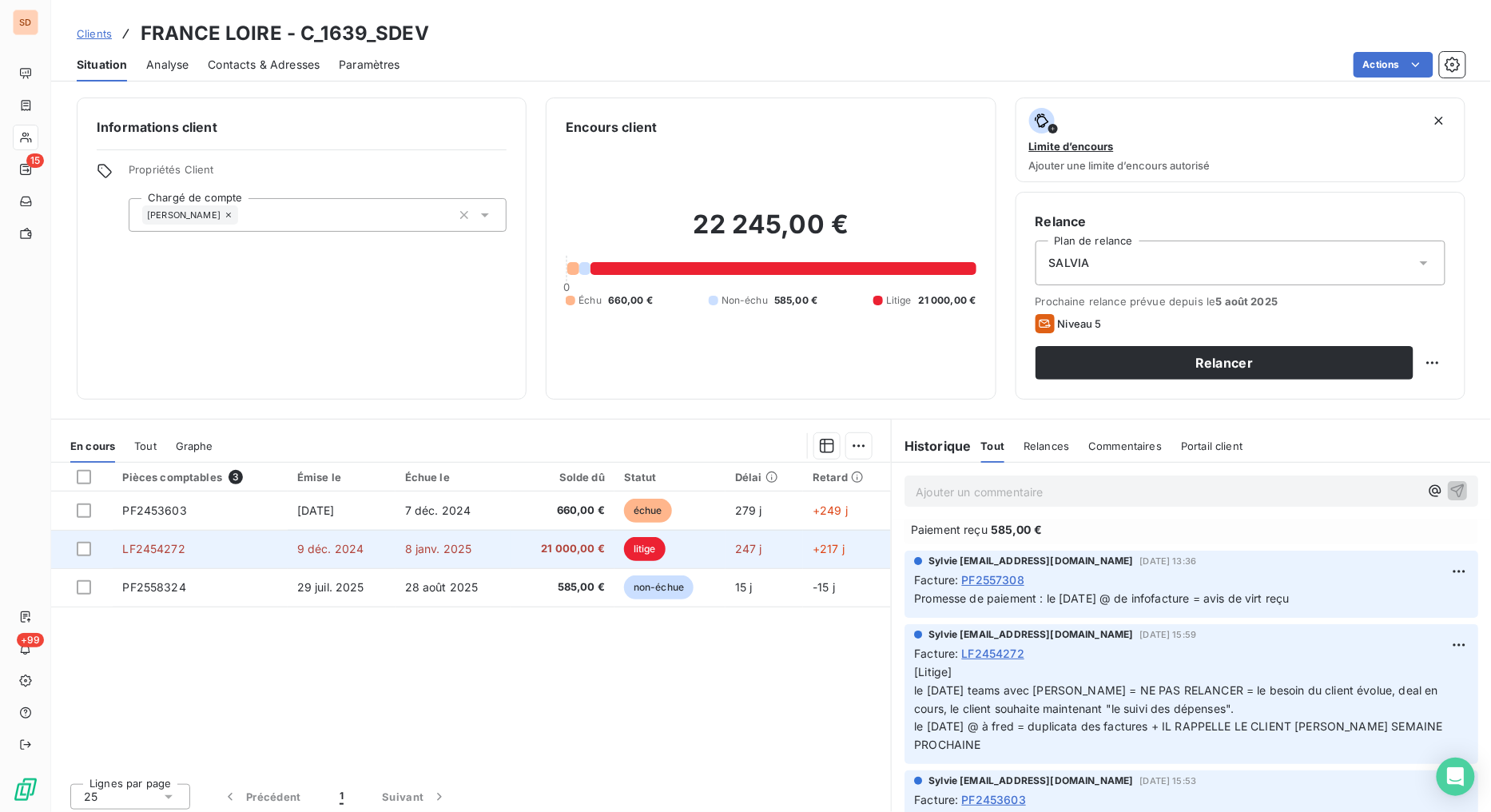
click at [151, 548] on span "LF2454272" at bounding box center [154, 548] width 63 height 14
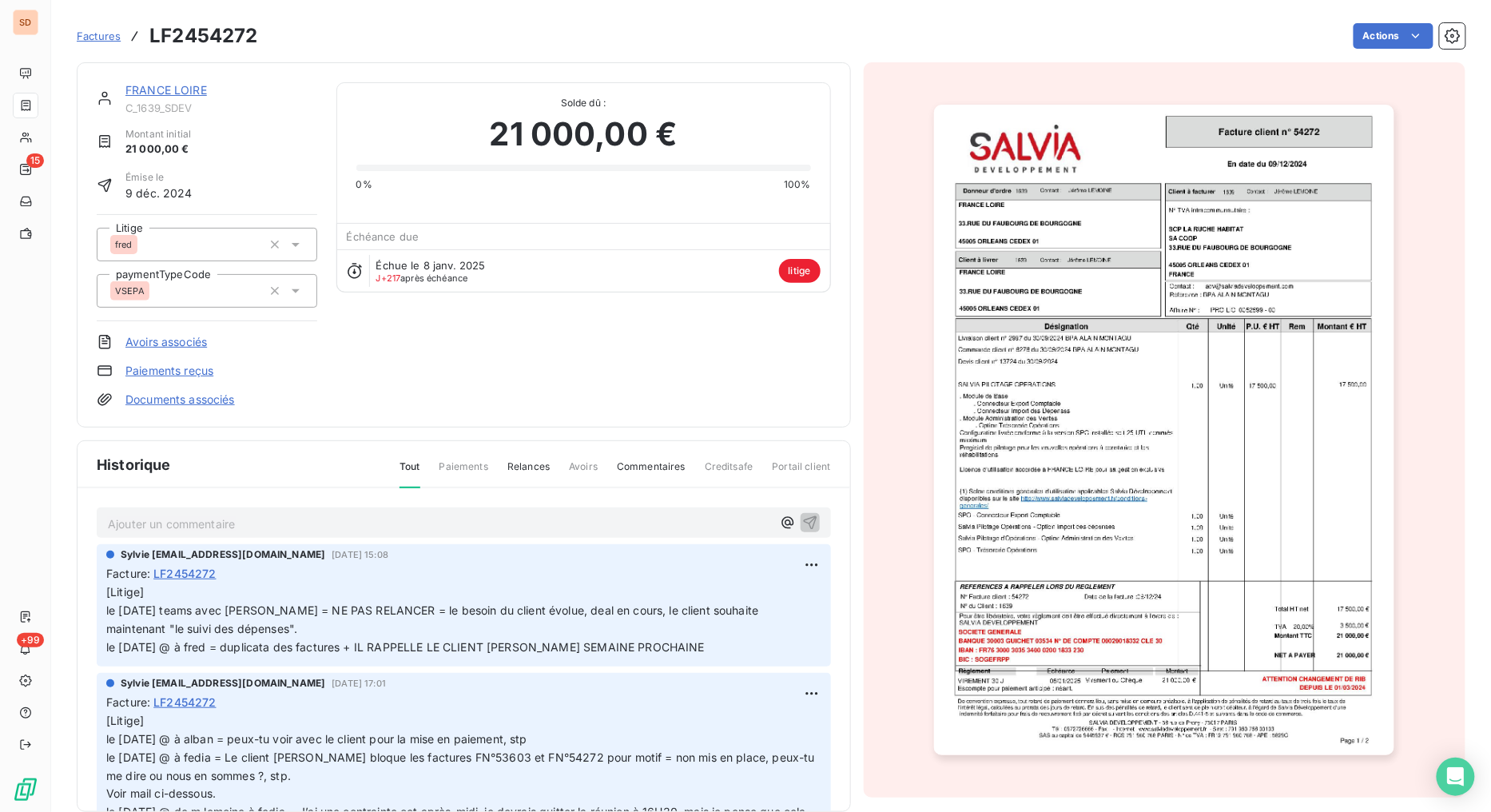
click at [155, 92] on link "FRANCE LOIRE" at bounding box center [166, 90] width 81 height 14
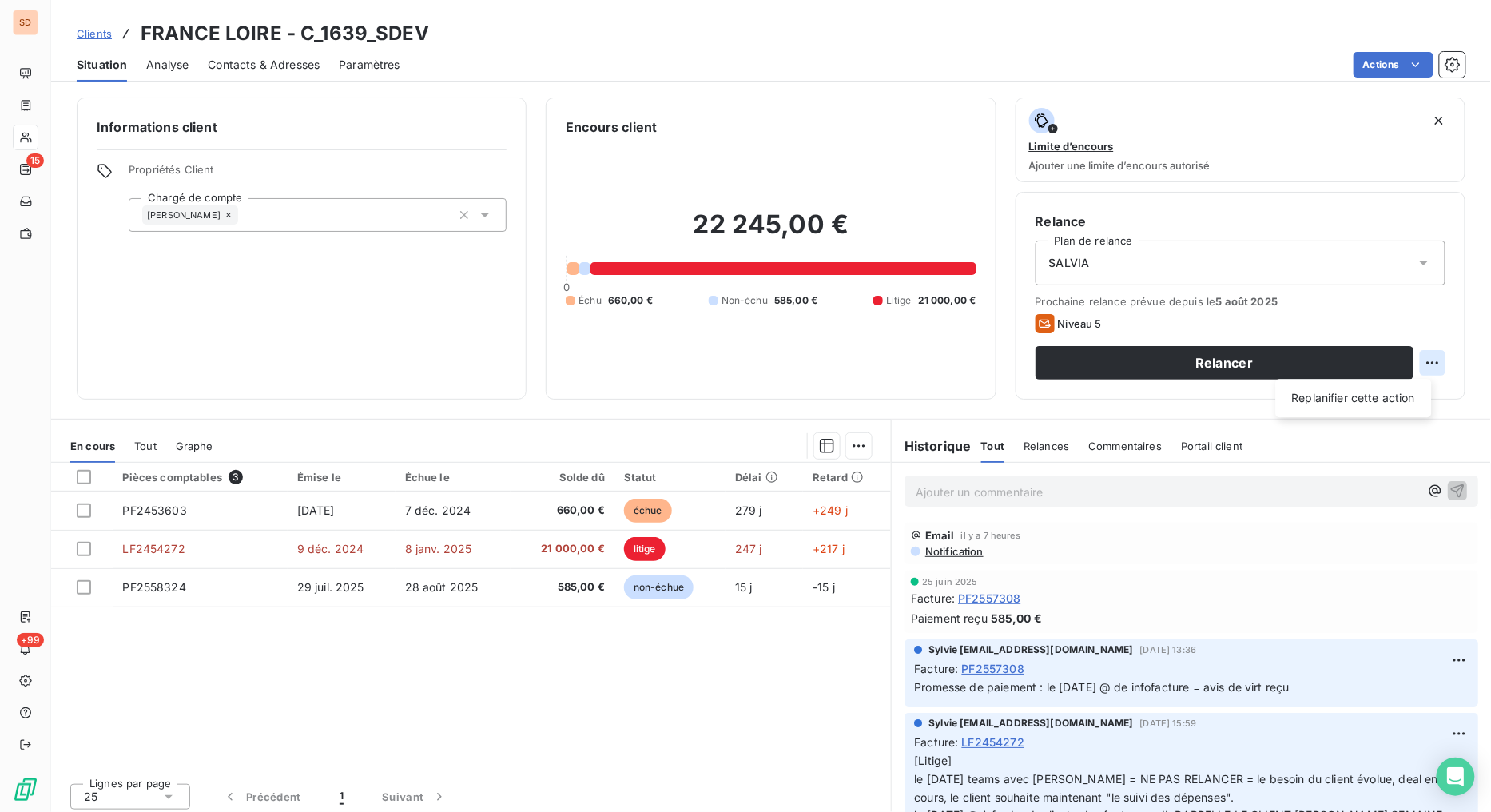
click at [1420, 363] on html "SD 15 +99 Clients FRANCE LOIRE - C_1639_SDEV Situation Analyse Contacts & Adres…" at bounding box center [746, 406] width 1491 height 812
click at [1321, 398] on div "Replanifier cette action" at bounding box center [1354, 398] width 143 height 25
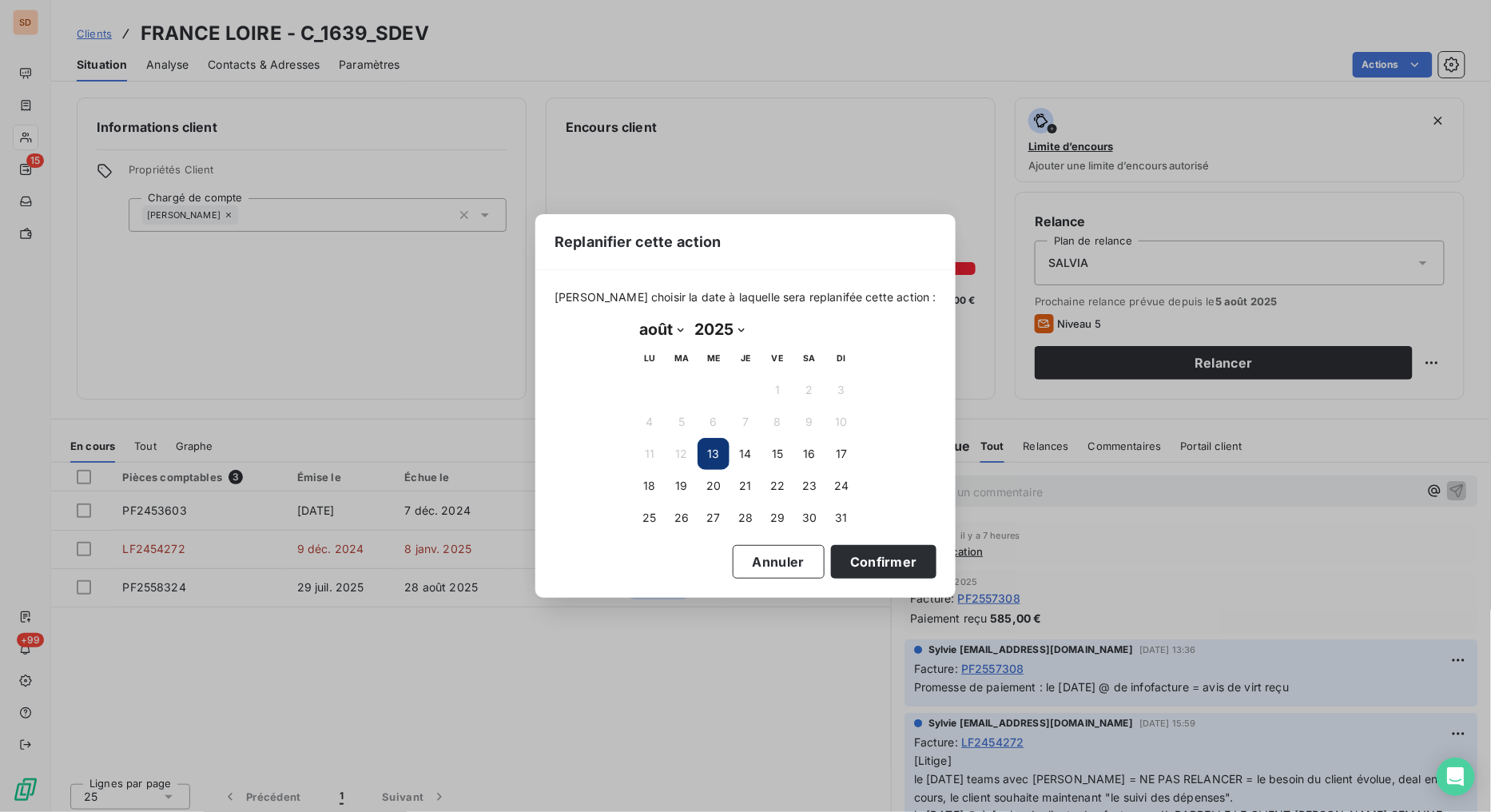
click at [679, 333] on select "janvier février mars avril mai juin juillet août septembre octobre novembre déc…" at bounding box center [661, 329] width 55 height 25
select select "8"
click at [633, 317] on select "janvier février mars avril mai juin juillet août septembre octobre novembre déc…" at bounding box center [661, 329] width 55 height 25
click at [682, 388] on button "2" at bounding box center [681, 389] width 32 height 32
click at [840, 553] on button "Confirmer" at bounding box center [883, 561] width 105 height 34
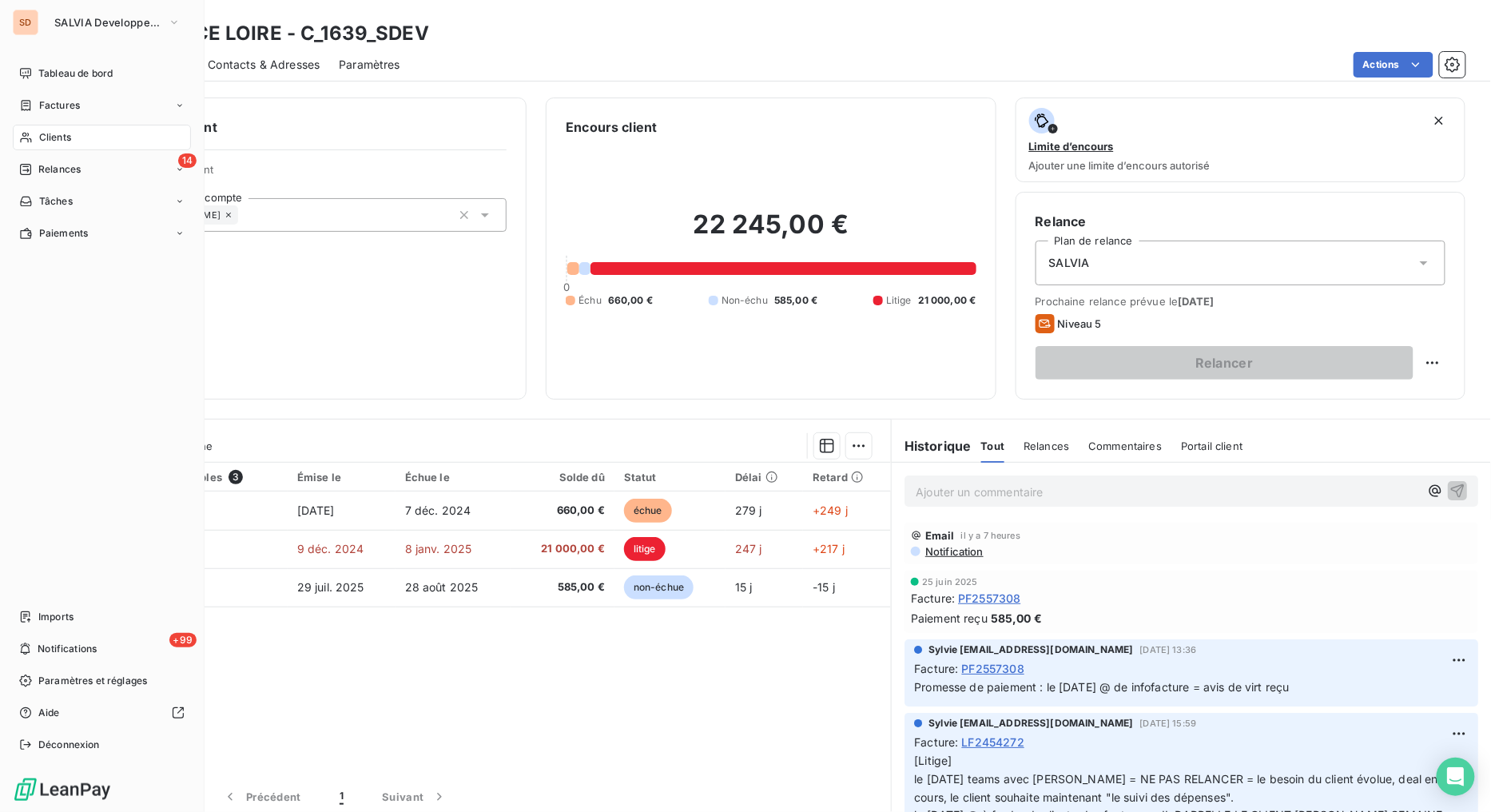
click at [58, 164] on span "Relances" at bounding box center [60, 169] width 42 height 14
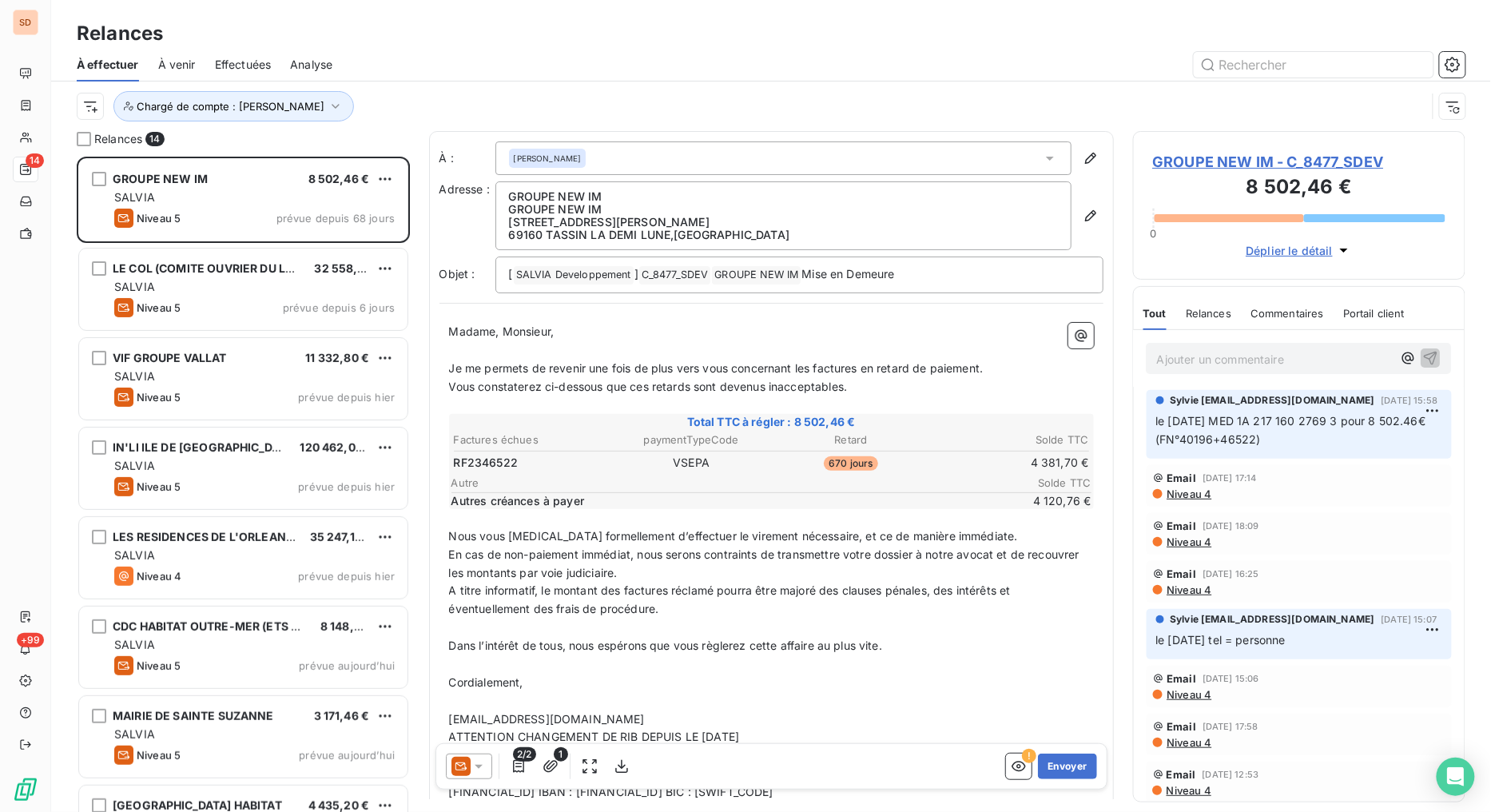
scroll to position [642, 320]
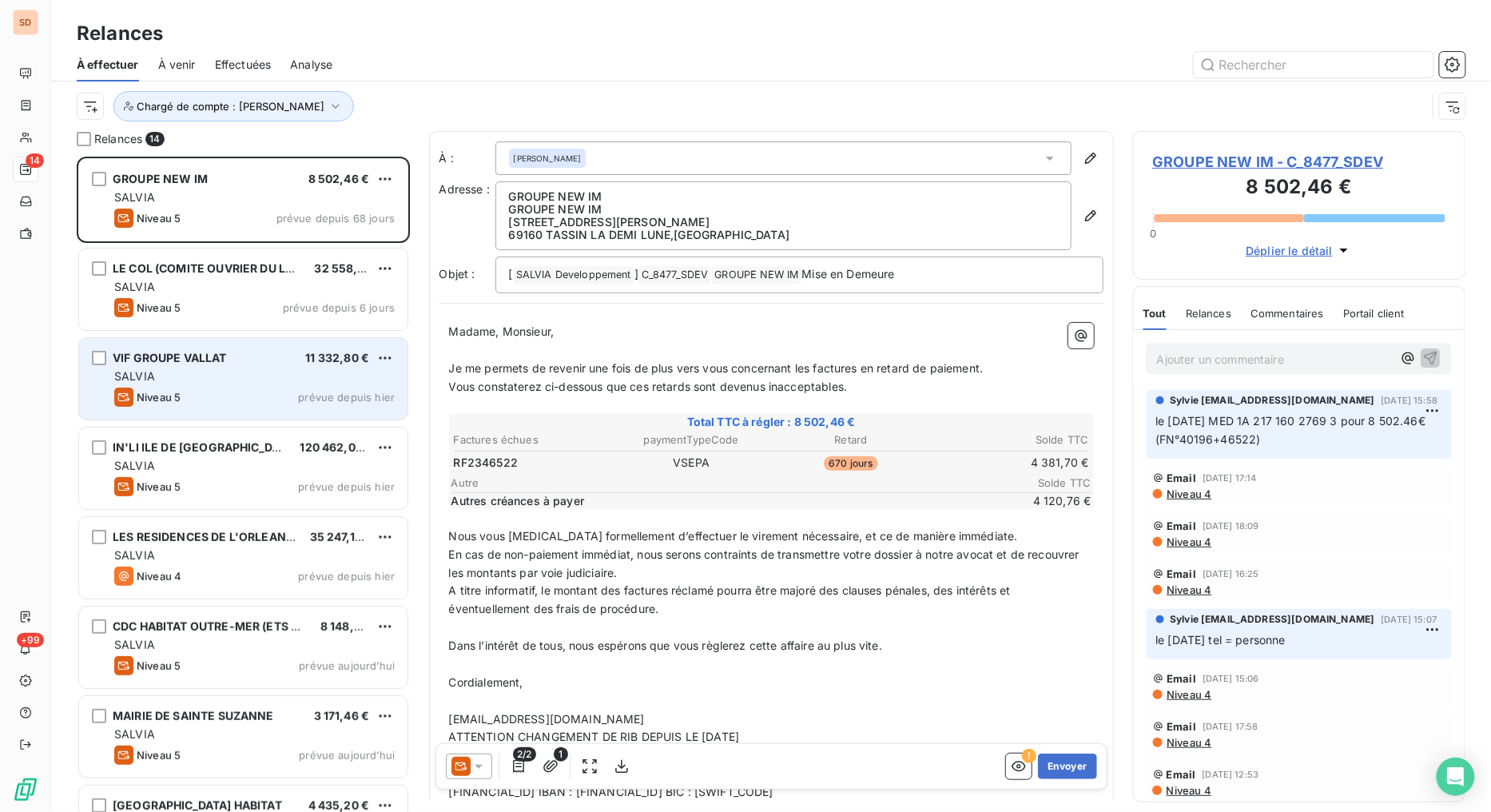
click at [197, 358] on span "VIF GROUPE VALLAT" at bounding box center [170, 357] width 114 height 14
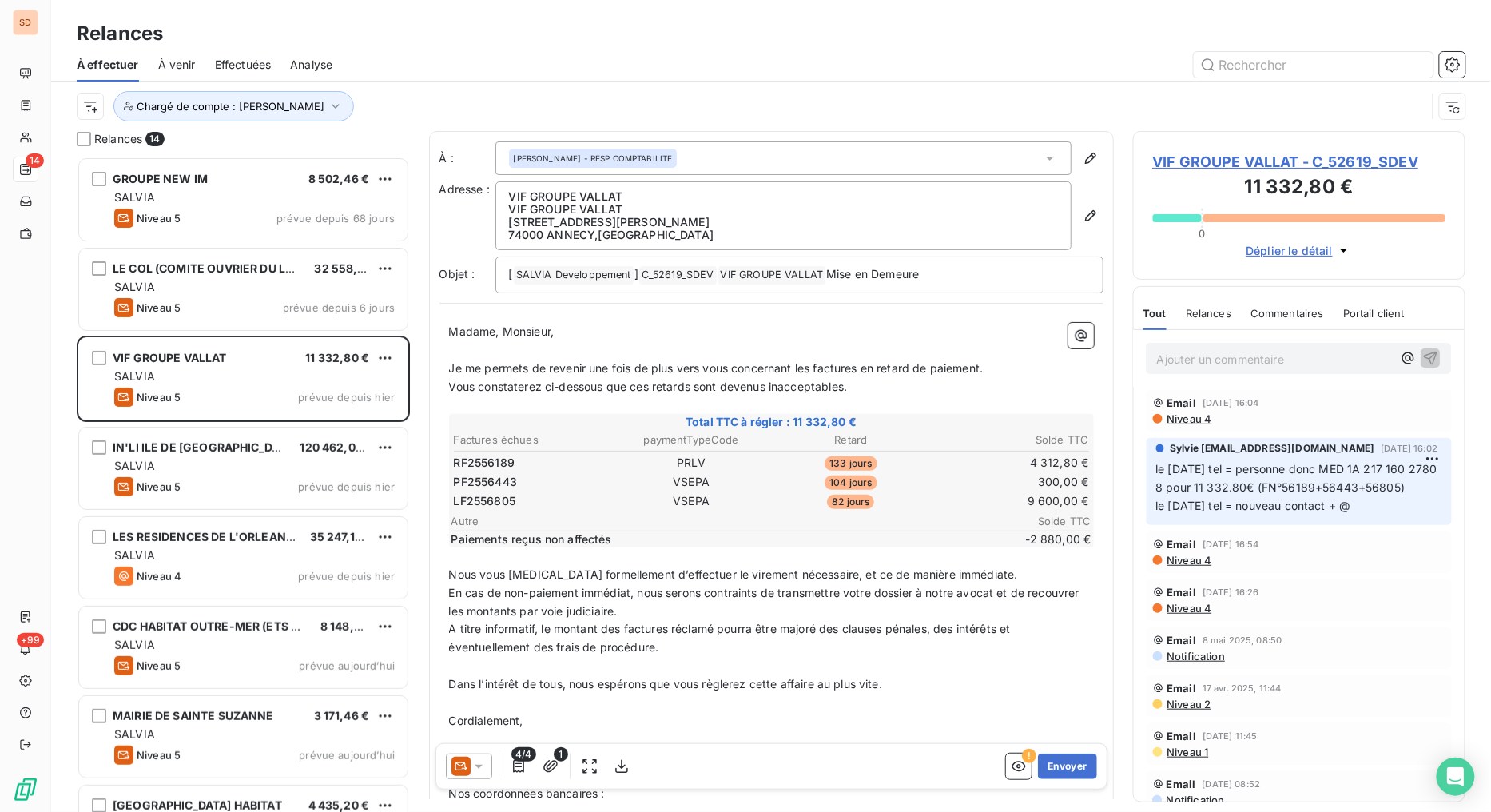
click at [1242, 155] on span "VIF GROUPE VALLAT - C_52619_SDEV" at bounding box center [1300, 161] width 294 height 21
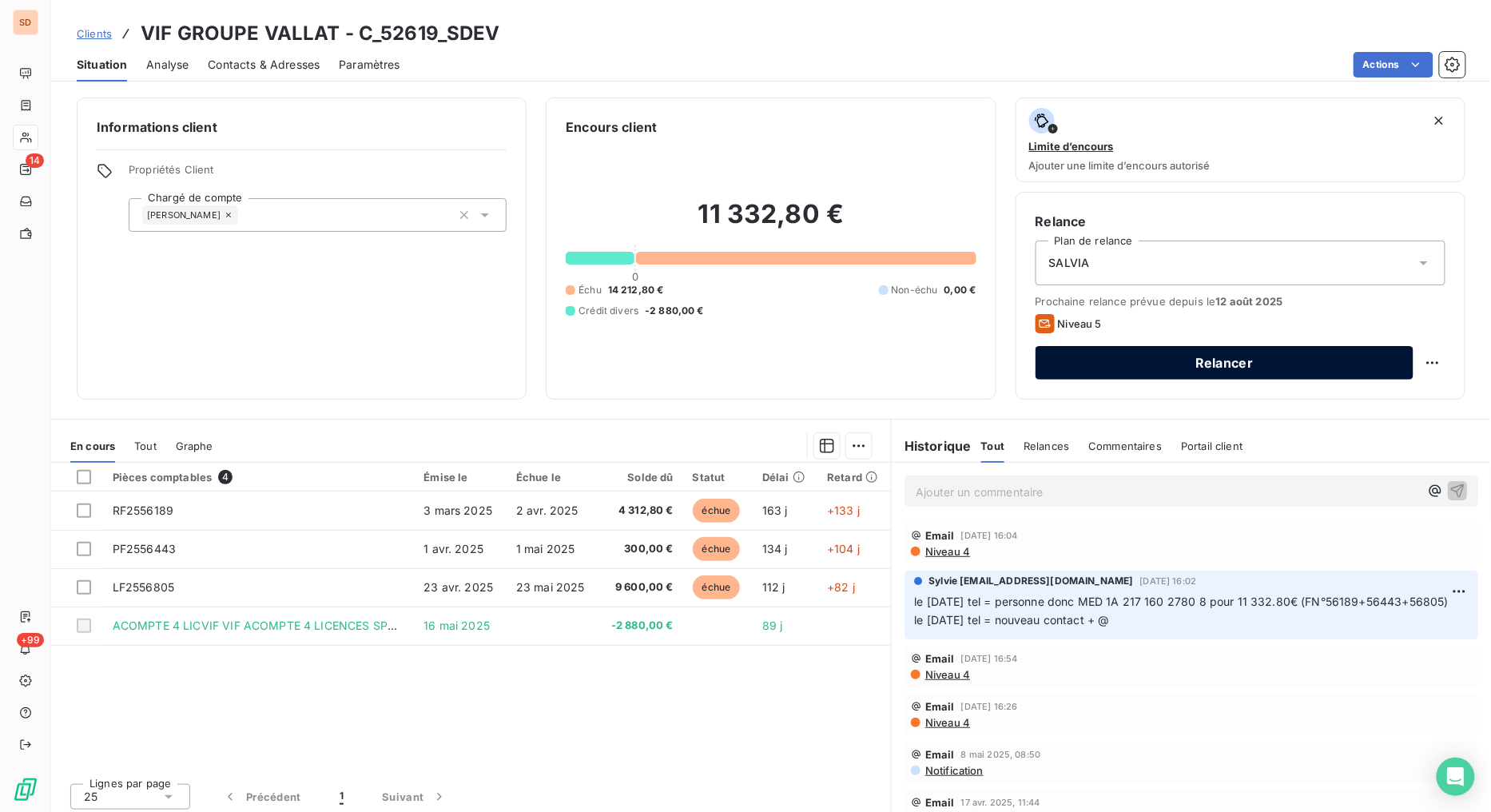
click at [1137, 363] on button "Relancer" at bounding box center [1224, 362] width 378 height 34
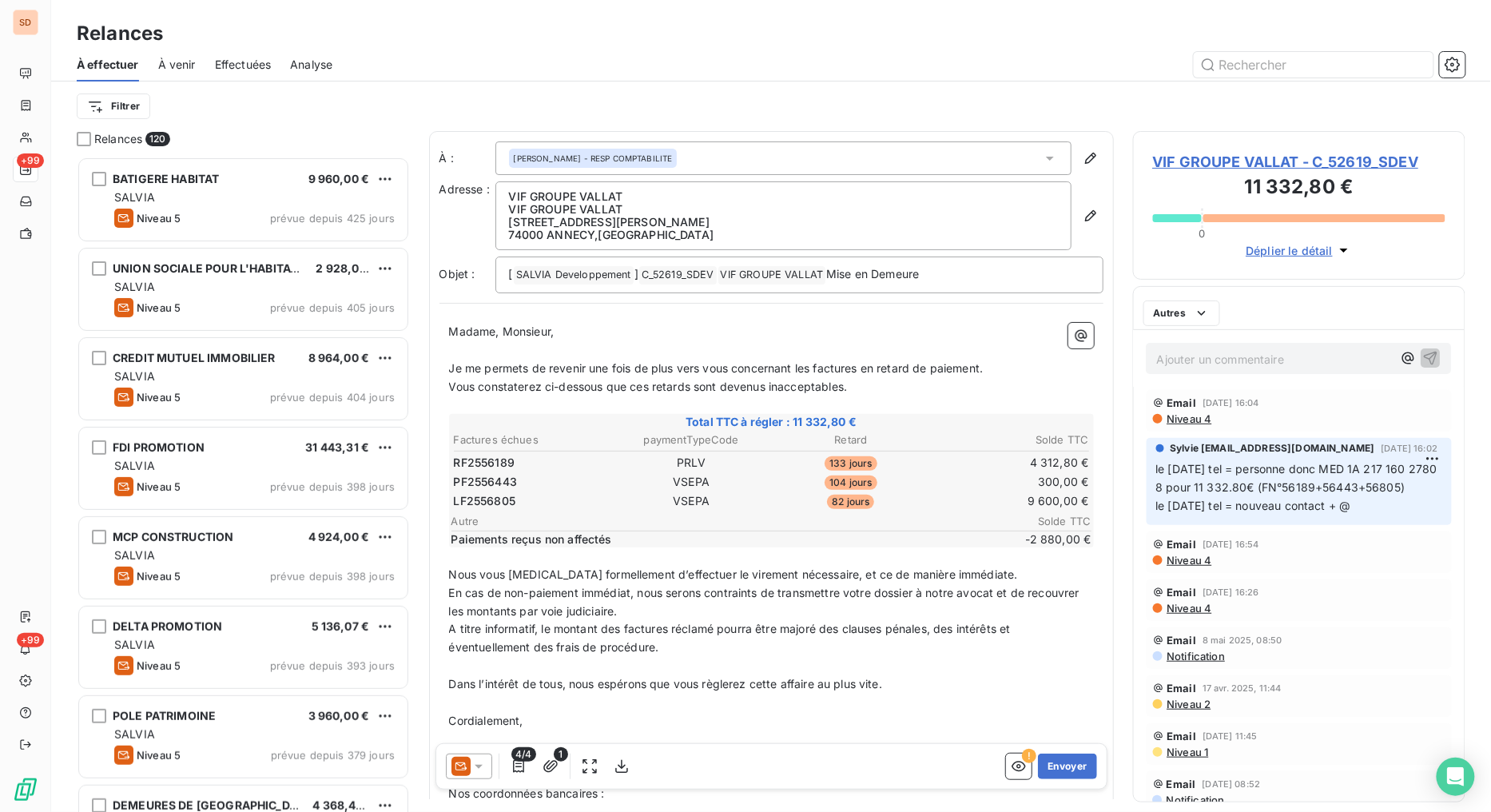
scroll to position [641, 320]
click at [489, 771] on div at bounding box center [469, 766] width 46 height 25
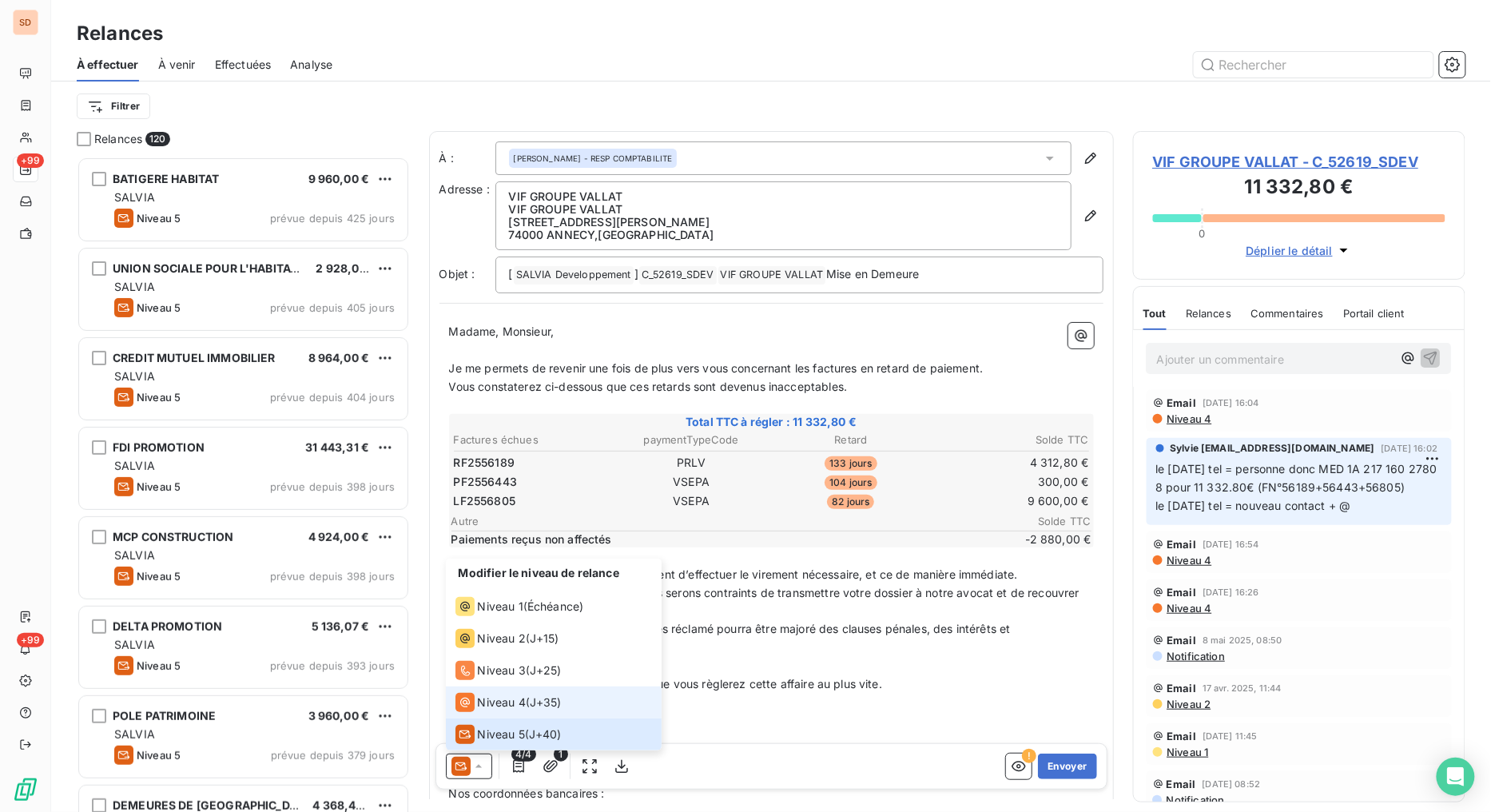
click at [481, 699] on span "Niveau 4" at bounding box center [502, 702] width 48 height 16
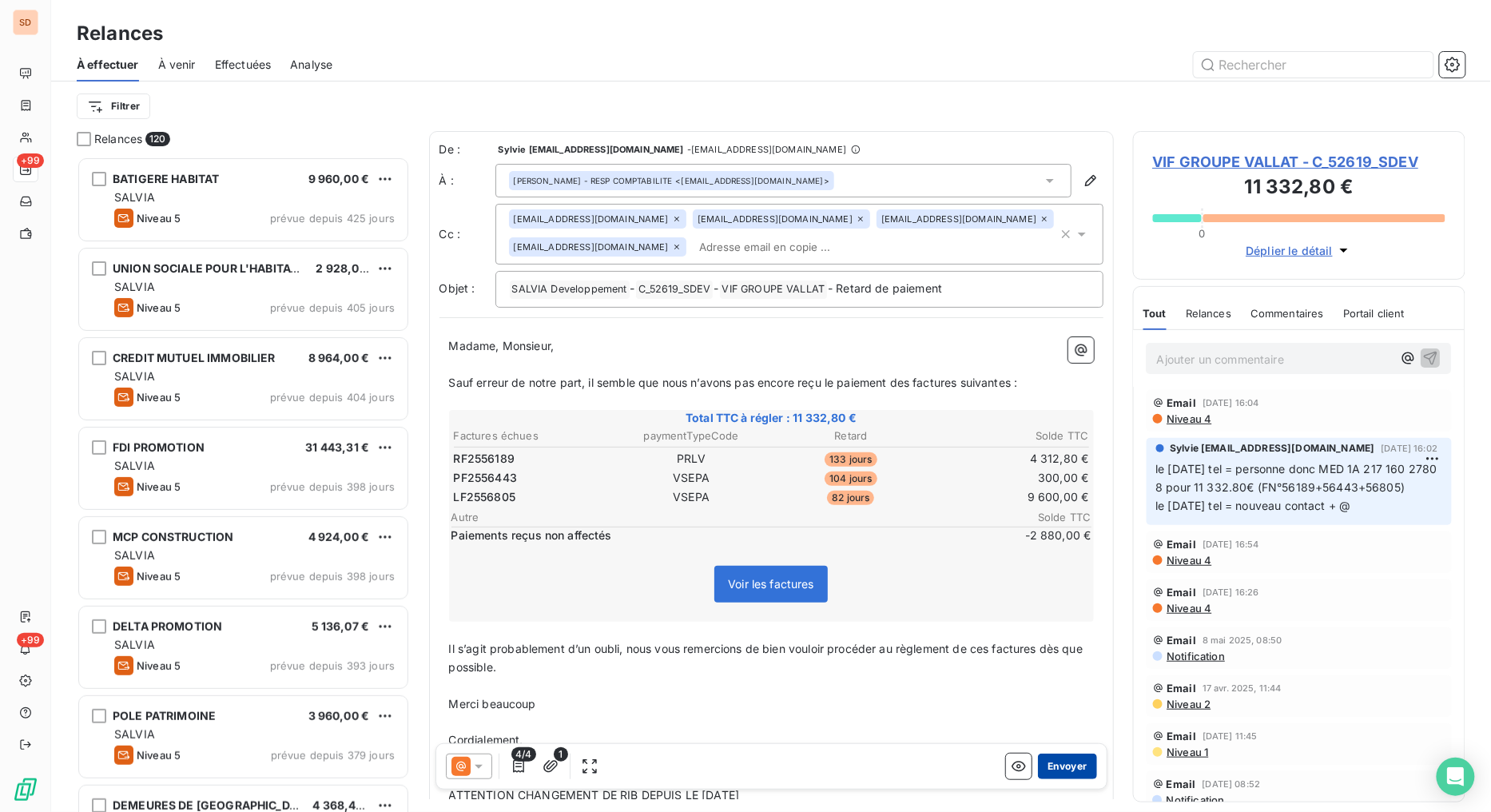
click at [1038, 768] on button "Envoyer" at bounding box center [1067, 766] width 58 height 25
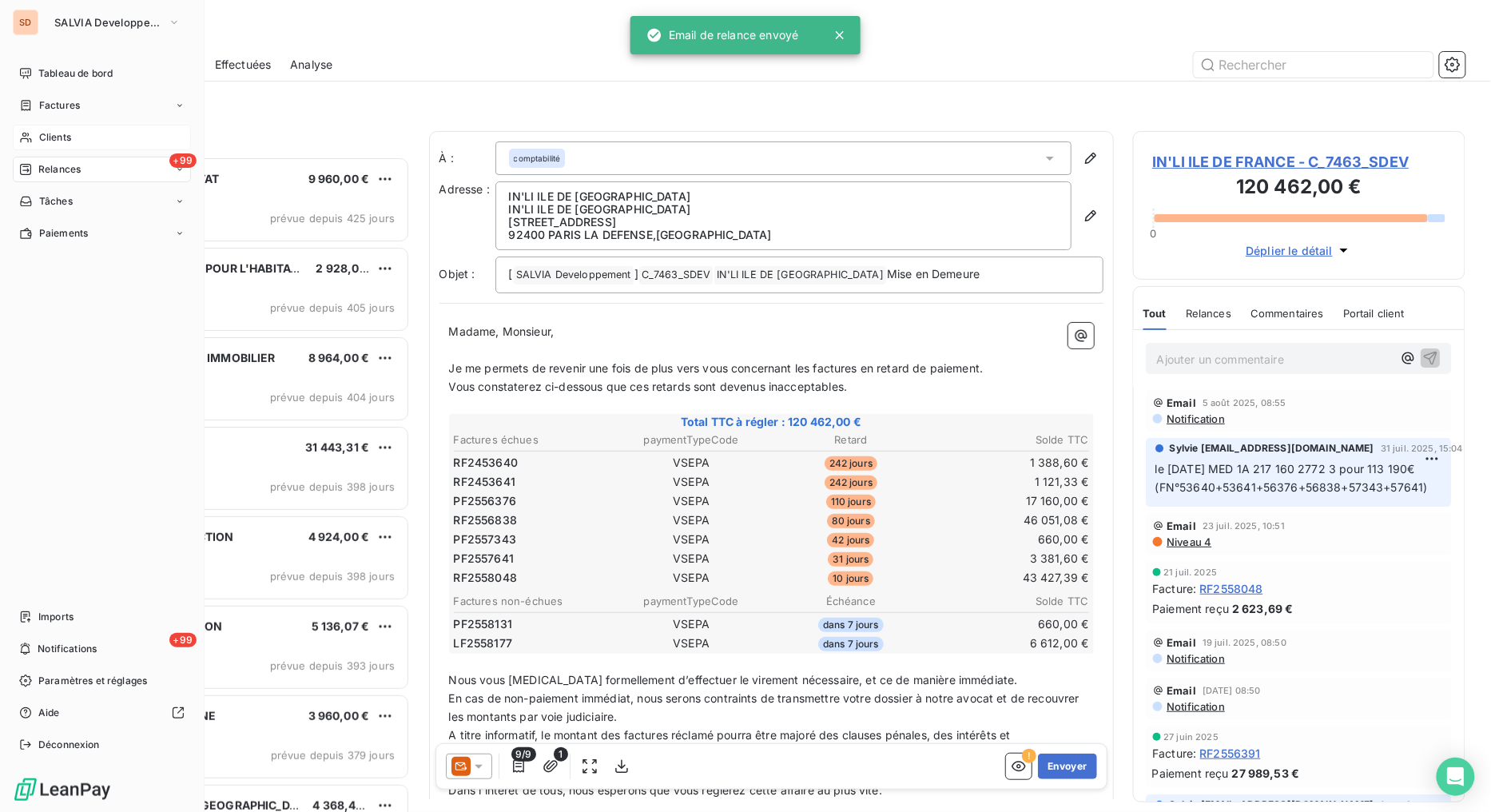
click at [54, 134] on span "Clients" at bounding box center [55, 137] width 32 height 14
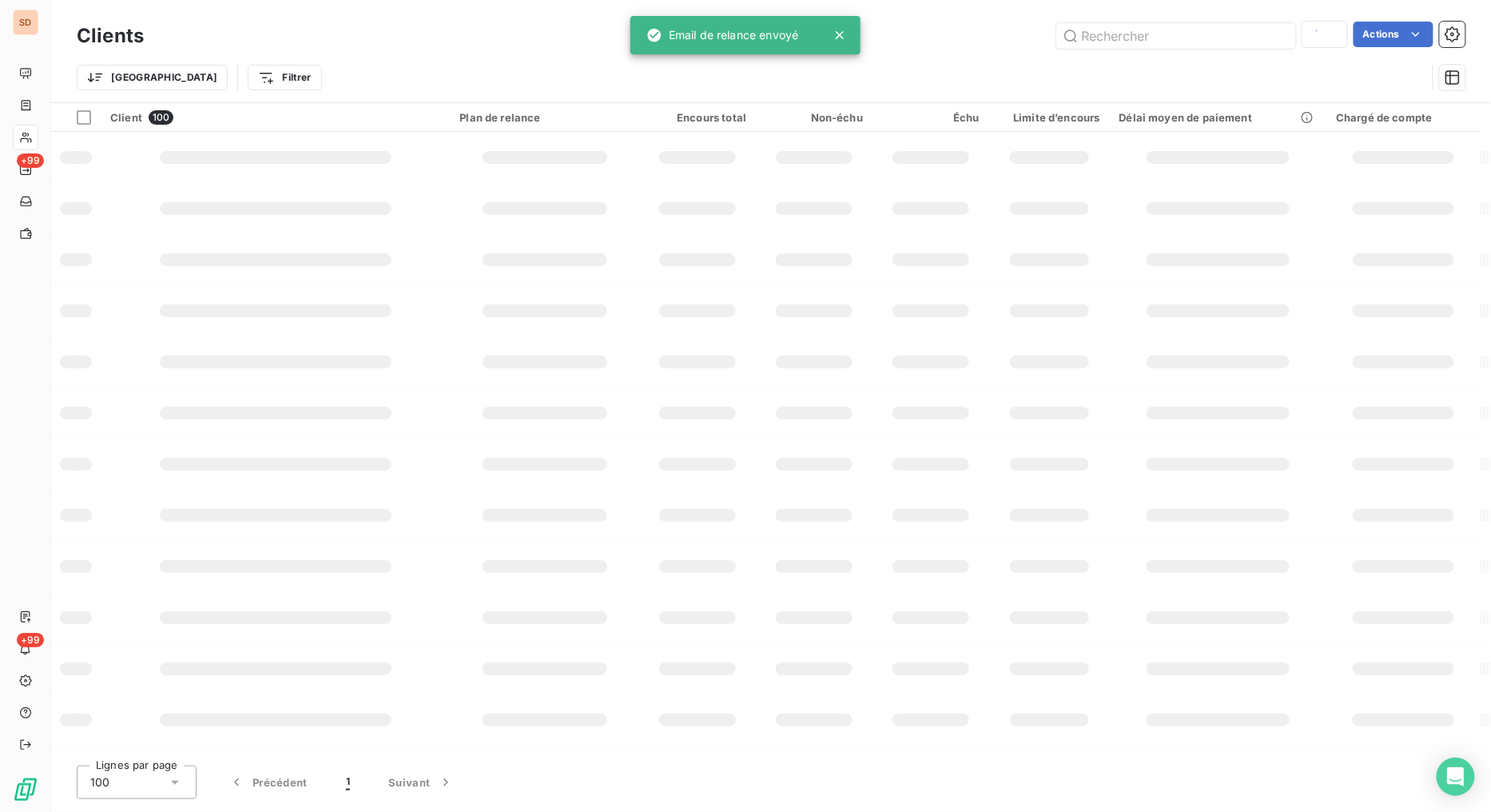
type input "1382"
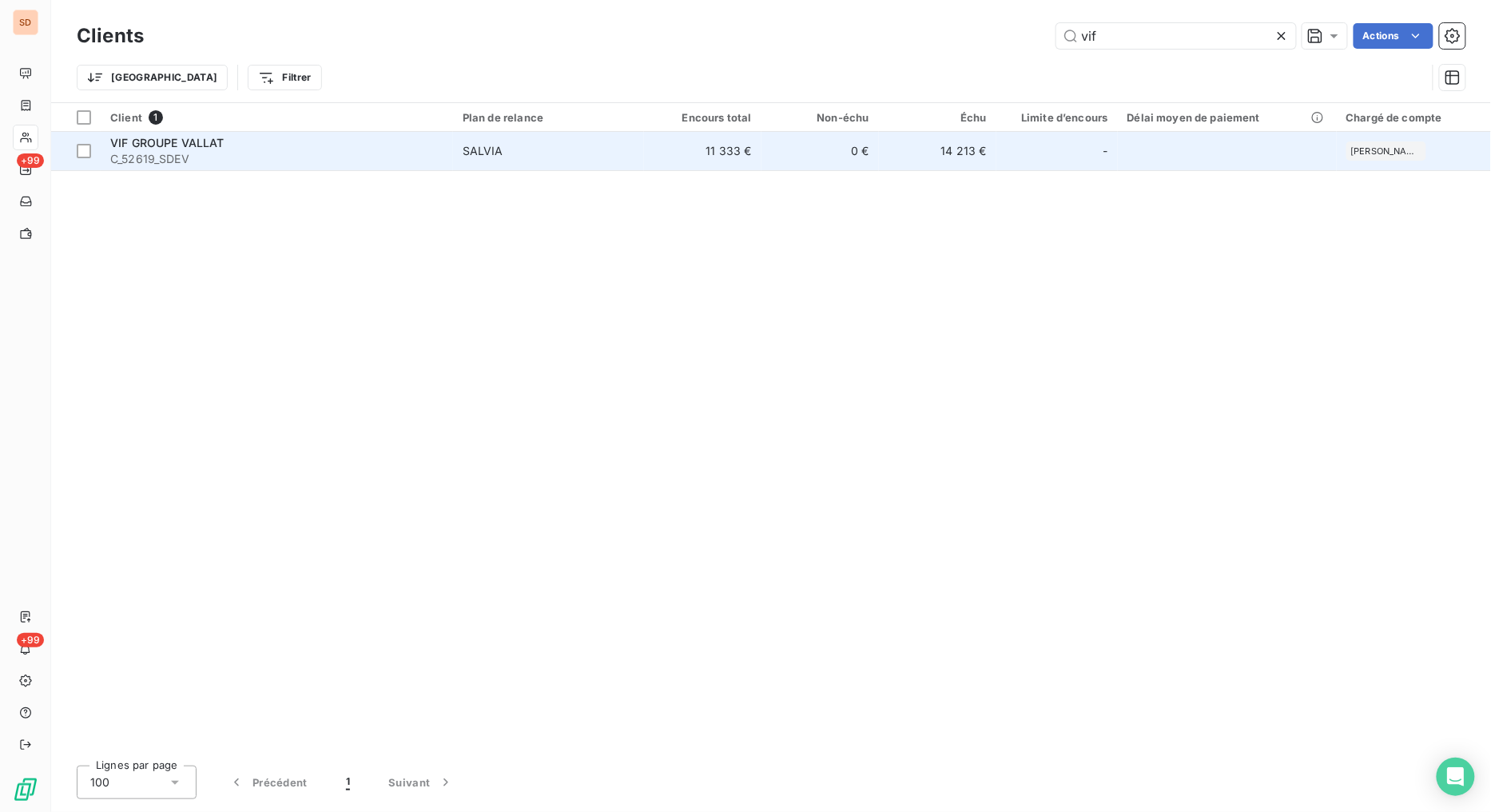
type input "vif"
click at [147, 151] on span "C_52619_SDEV" at bounding box center [276, 158] width 333 height 16
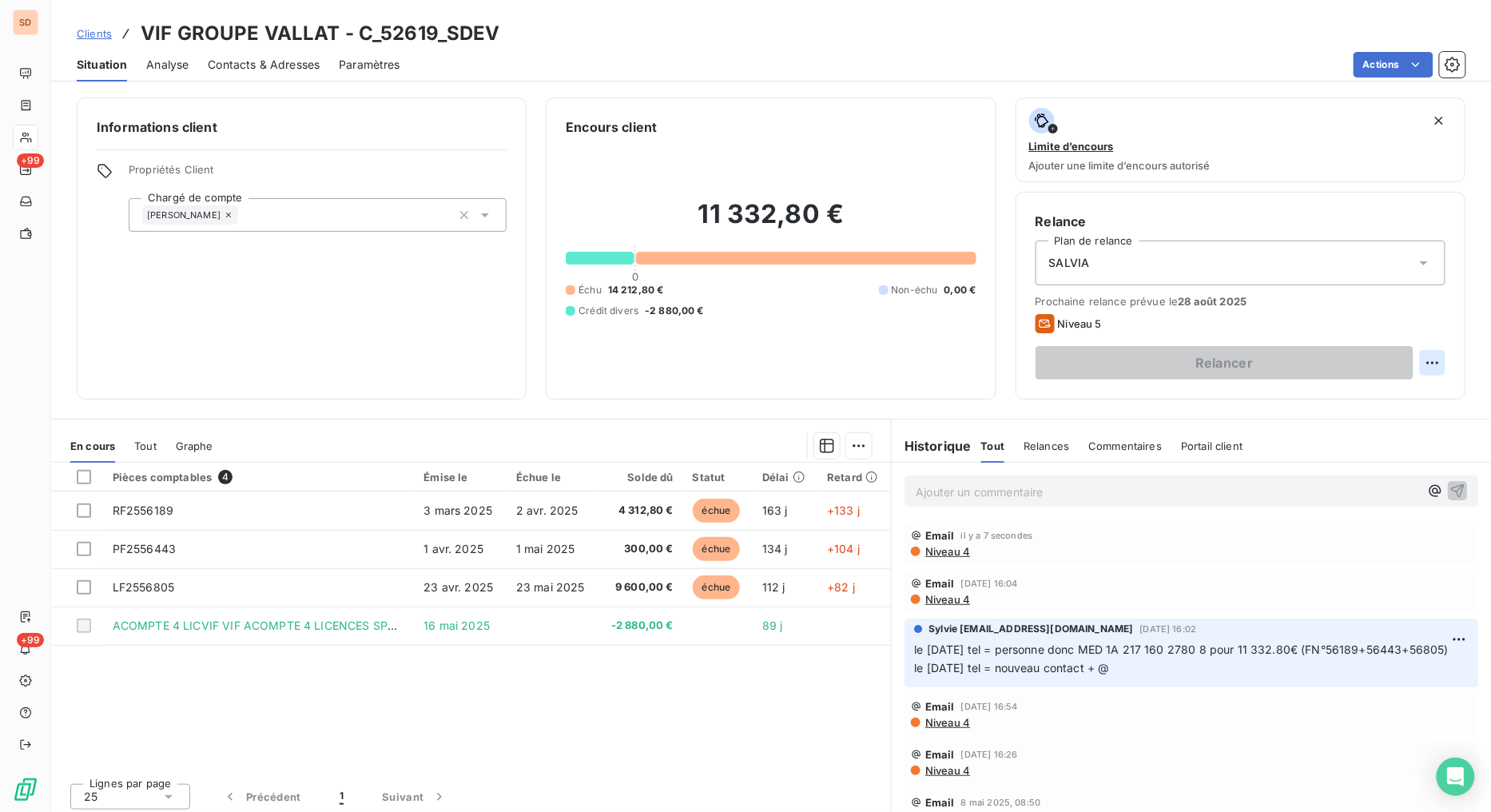
click at [1425, 356] on html "SD +99 +99 Clients VIF GROUPE VALLAT - C_52619_SDEV Situation Analyse Contacts …" at bounding box center [746, 406] width 1491 height 812
click at [1346, 390] on div "Replanifier cette action" at bounding box center [1354, 398] width 143 height 25
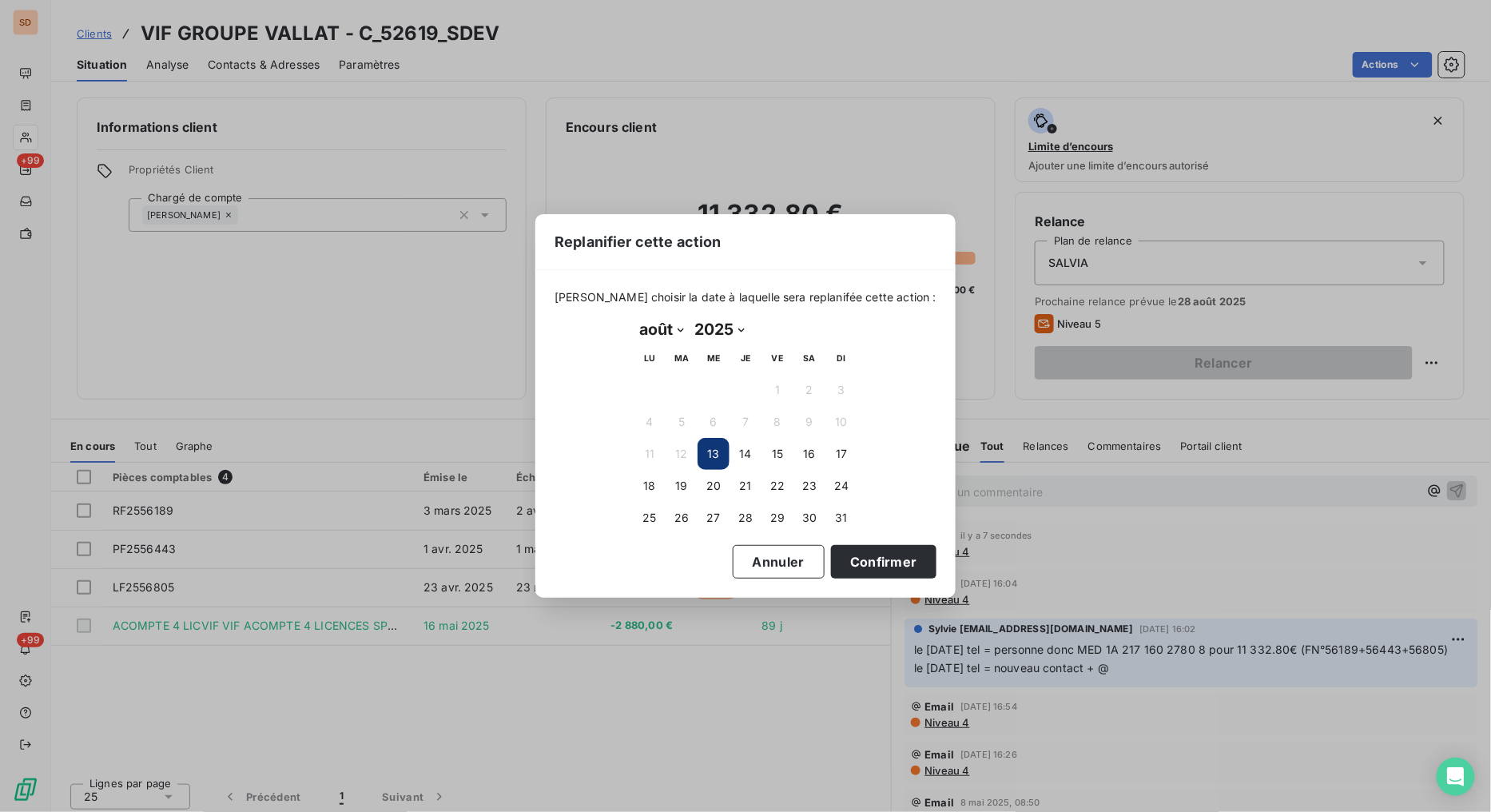
click at [676, 328] on select "janvier février mars avril mai juin juillet août septembre octobre novembre déc…" at bounding box center [661, 329] width 55 height 25
select select "8"
click at [633, 317] on select "janvier février mars avril mai juin juillet août septembre octobre novembre déc…" at bounding box center [661, 329] width 55 height 25
click at [678, 392] on button "2" at bounding box center [681, 389] width 32 height 32
click at [858, 556] on button "Confirmer" at bounding box center [883, 561] width 105 height 34
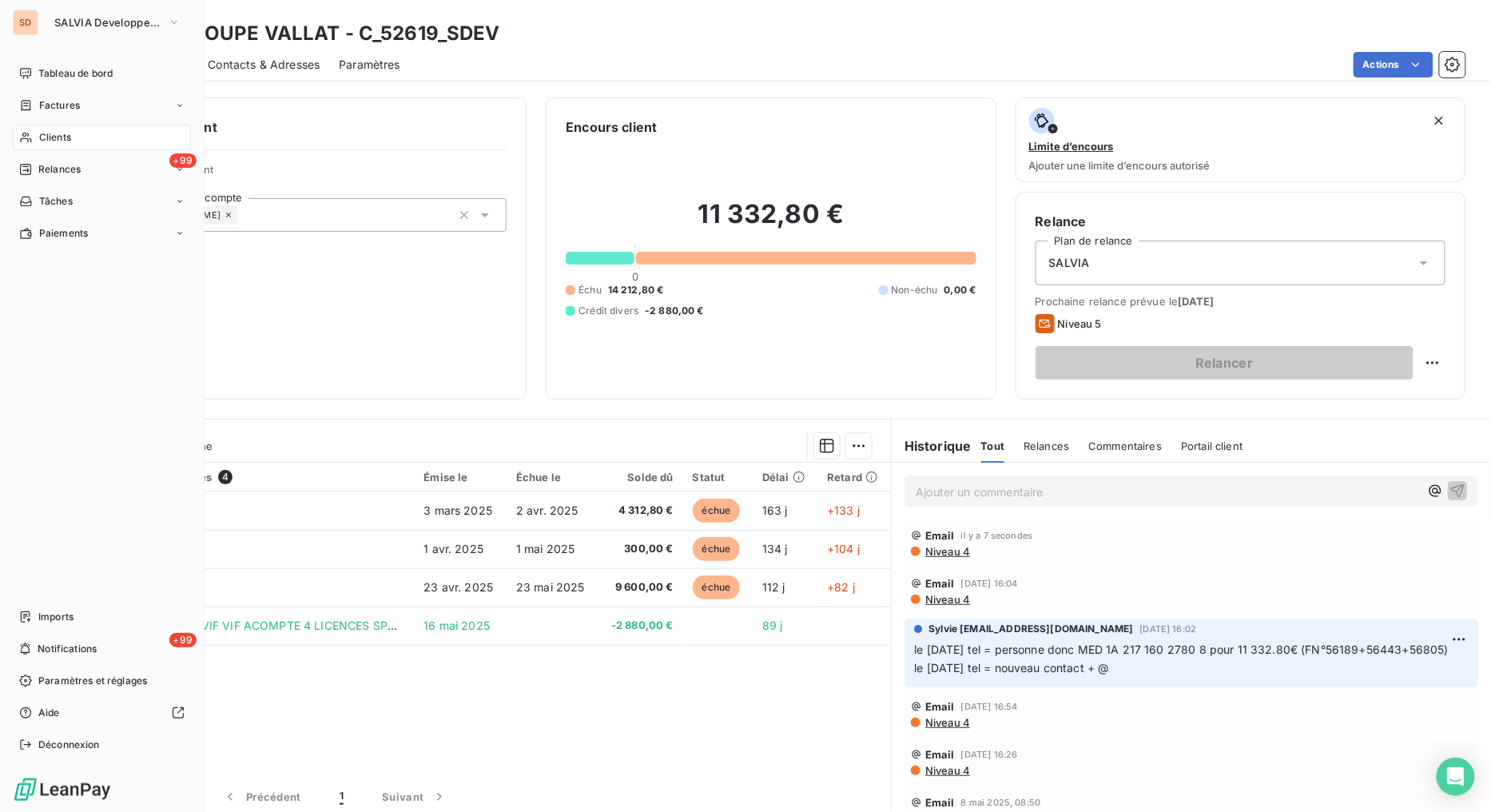
click at [36, 141] on div "Clients" at bounding box center [101, 137] width 178 height 25
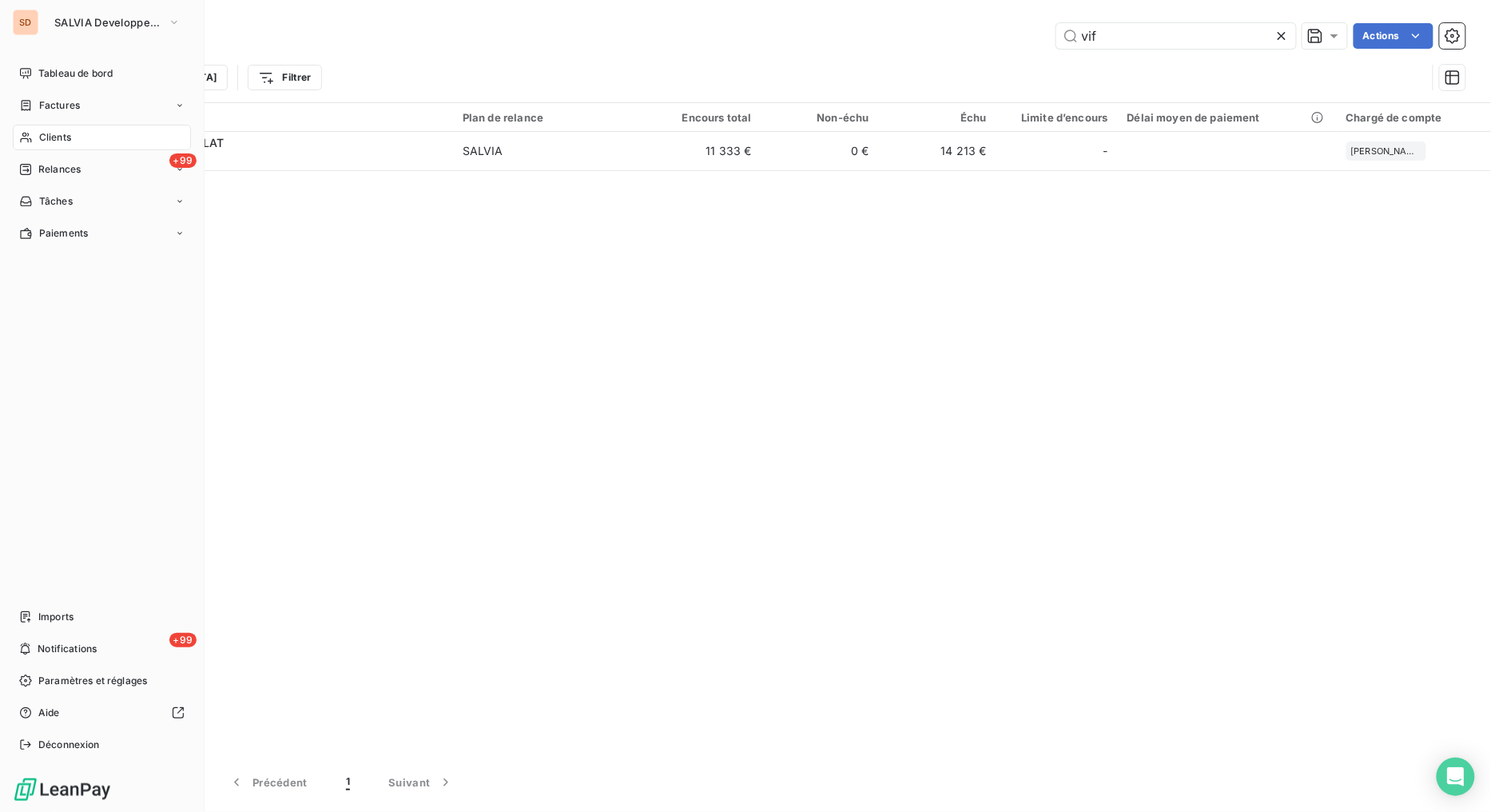
click at [65, 168] on span "Relances" at bounding box center [60, 169] width 42 height 14
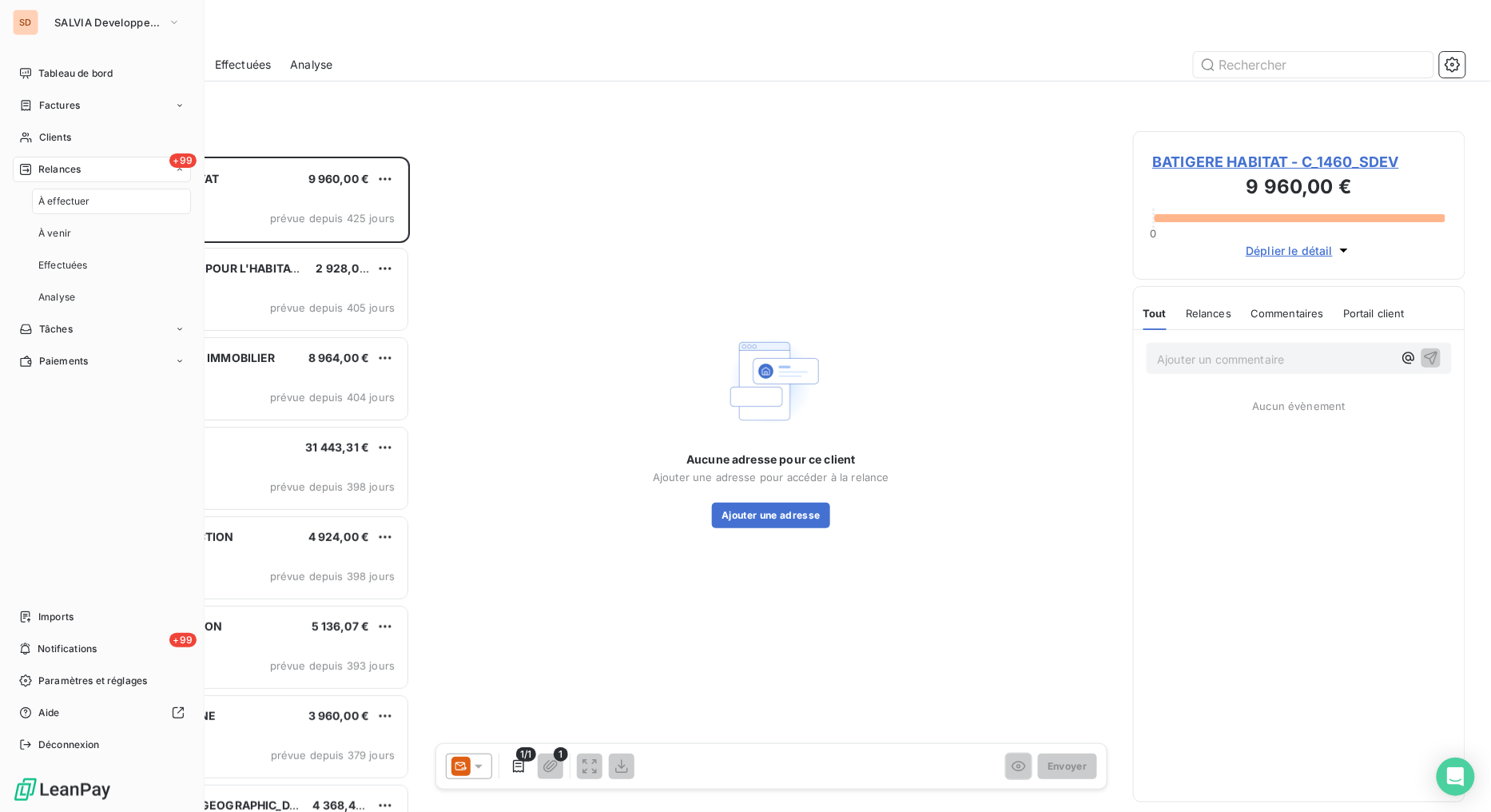
scroll to position [641, 320]
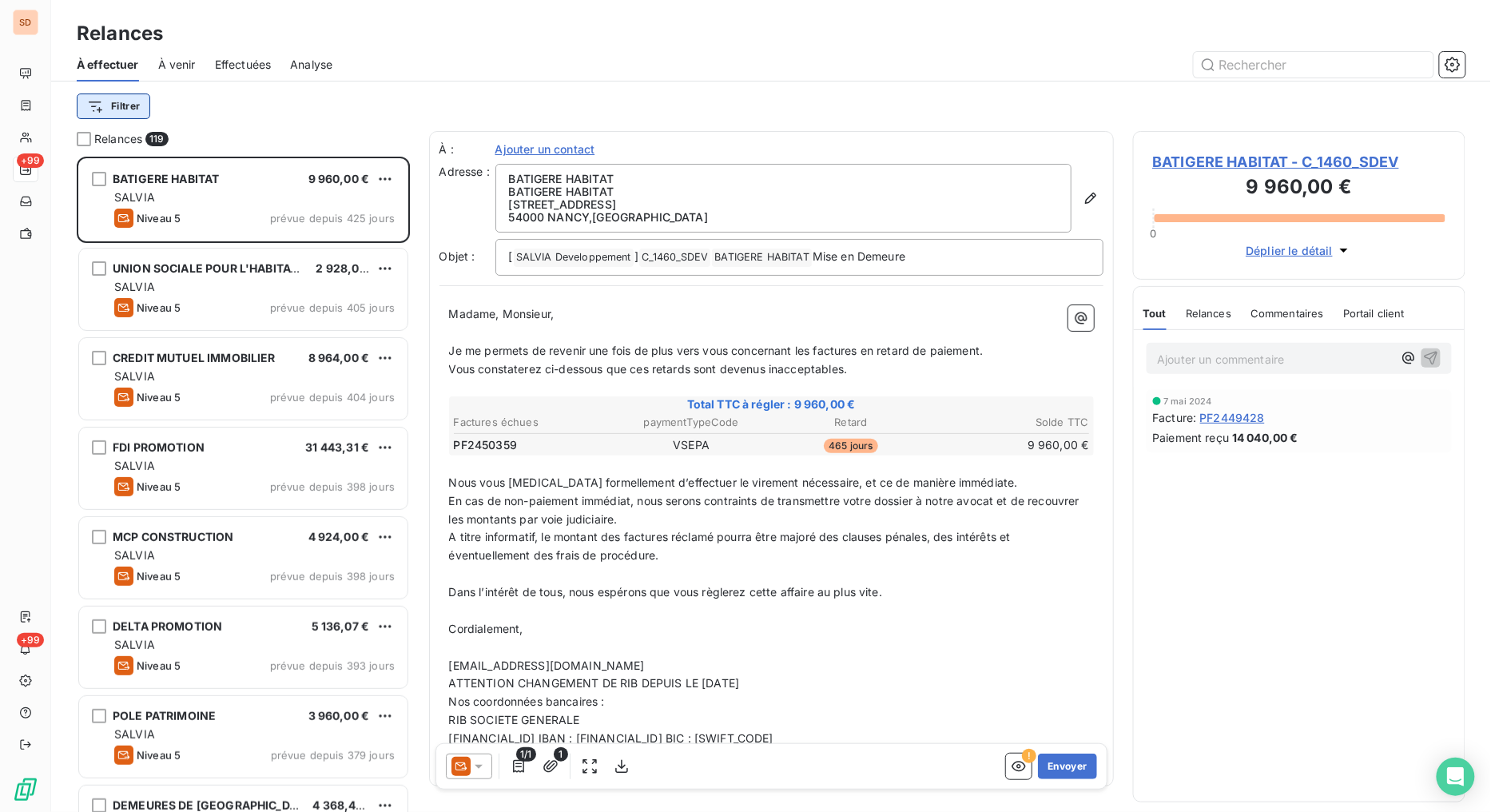
click at [134, 104] on html "SD +99 +99 Relances À effectuer À venir Effectuées Analyse Filtrer Relances 119…" at bounding box center [746, 406] width 1491 height 812
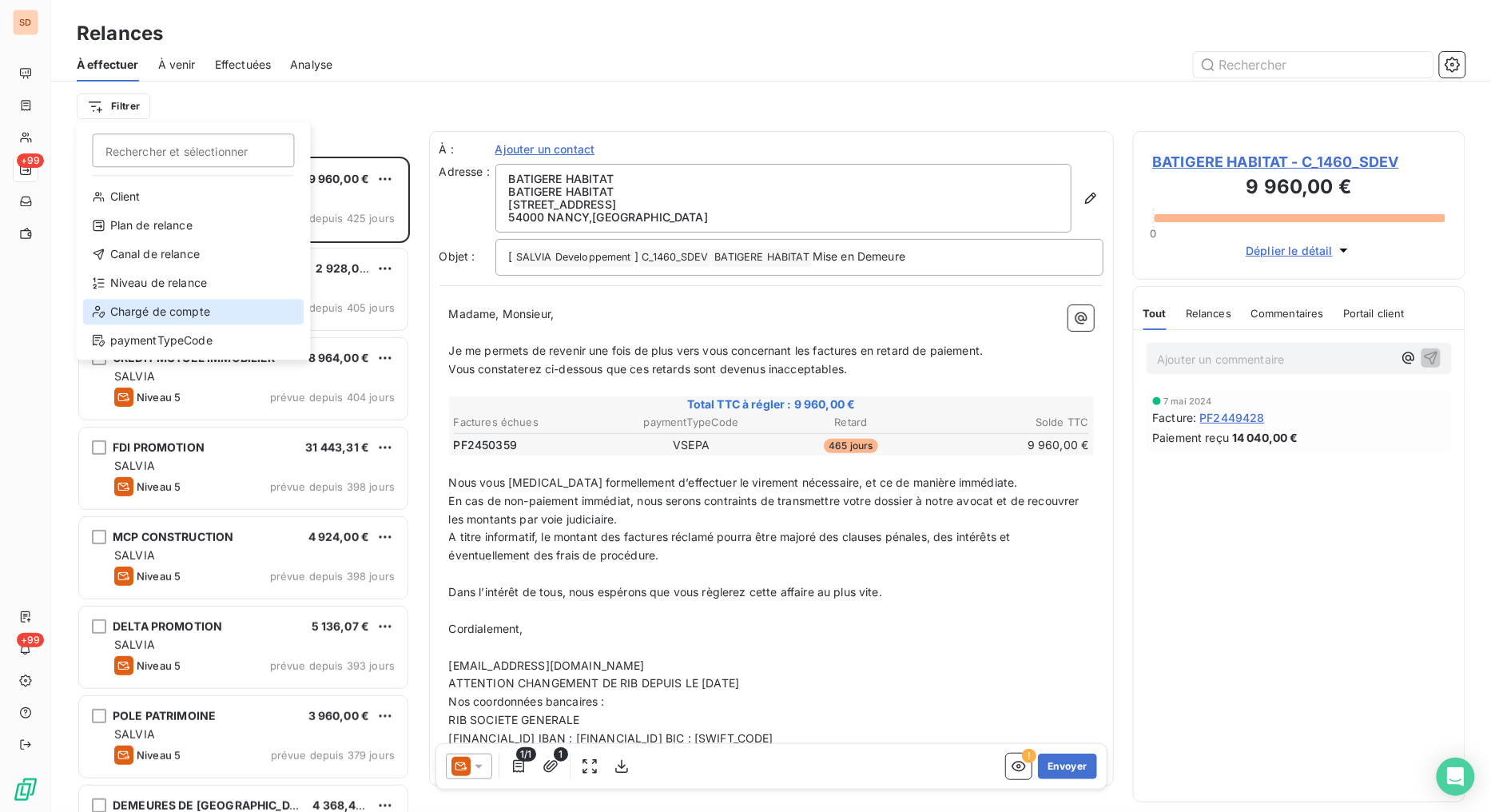
click at [157, 312] on div "Chargé de compte" at bounding box center [193, 311] width 221 height 25
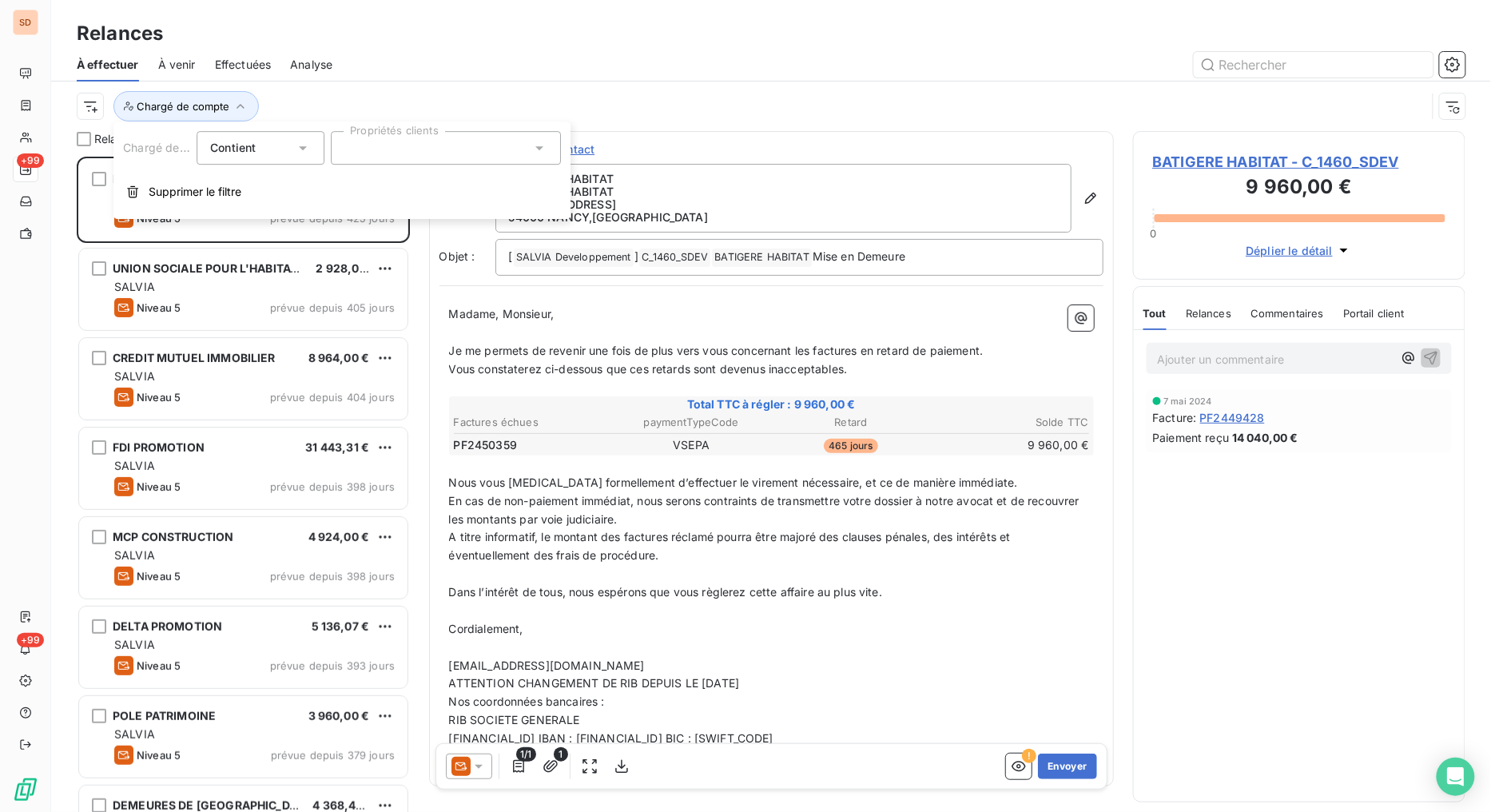
click at [540, 153] on icon at bounding box center [539, 148] width 16 height 16
click at [354, 226] on div at bounding box center [351, 222] width 14 height 14
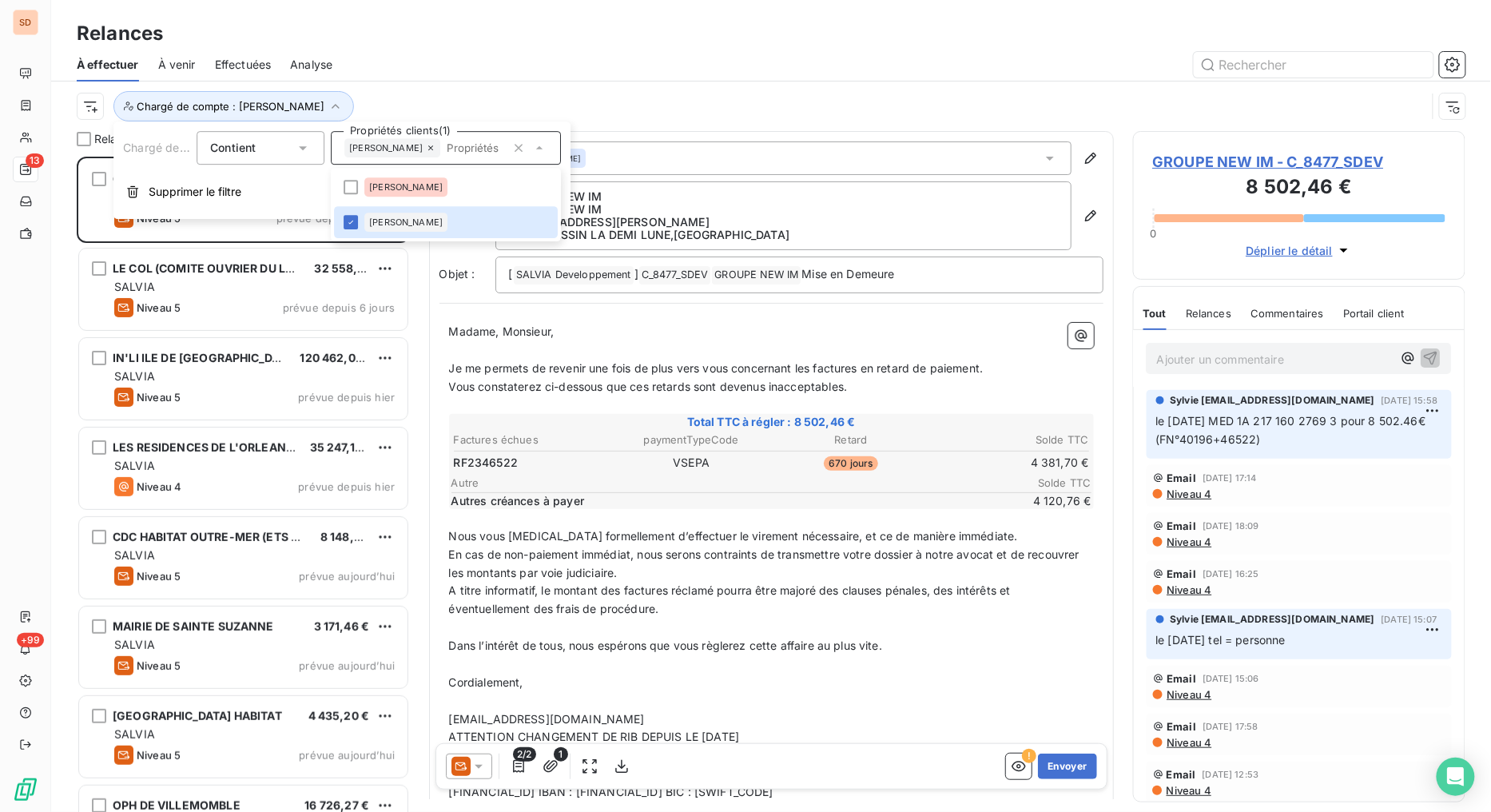
click at [649, 81] on div "Chargé de compte : [PERSON_NAME]" at bounding box center [771, 105] width 1389 height 49
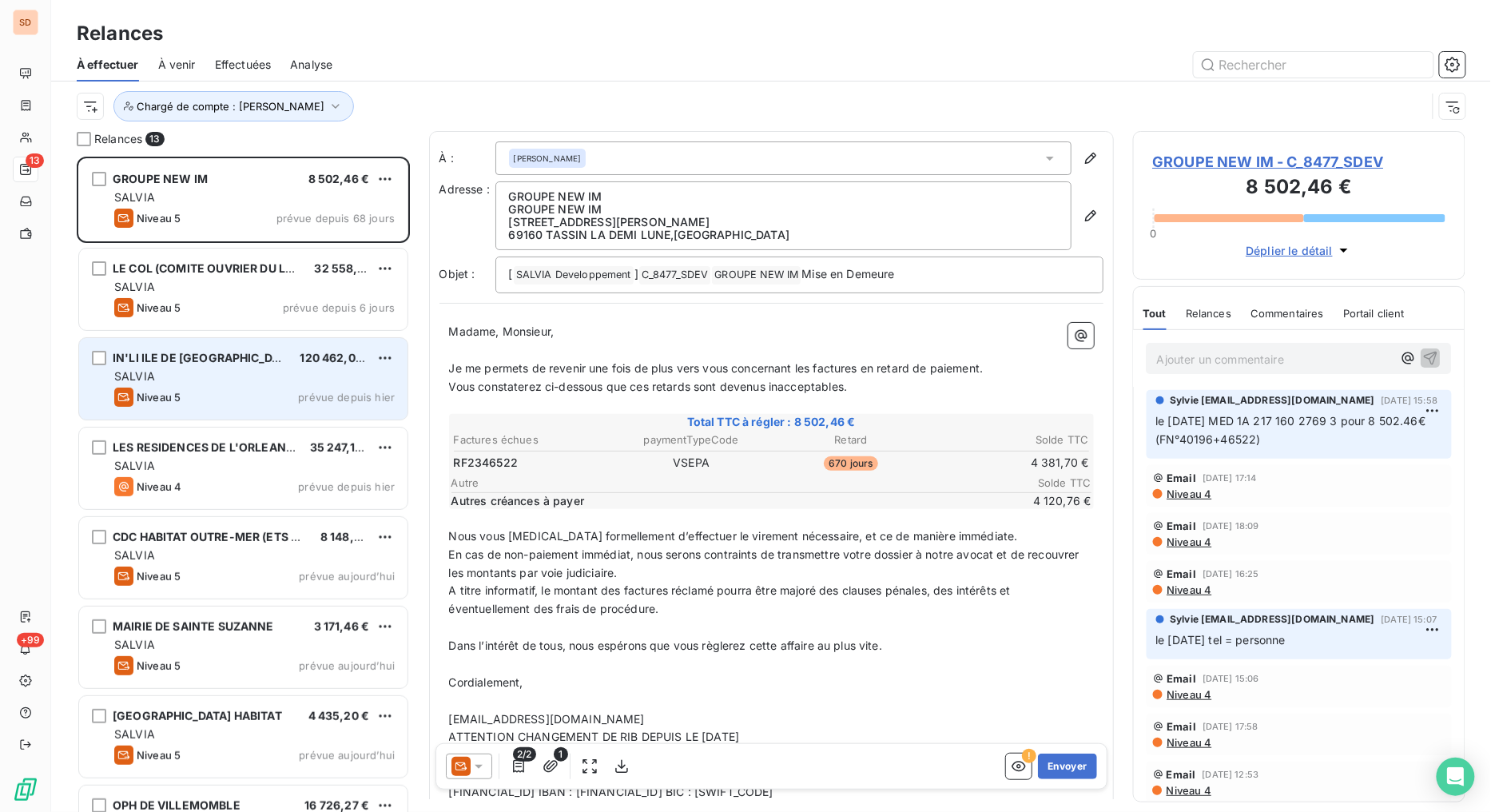
click at [184, 357] on span "IN'LI ILE DE [GEOGRAPHIC_DATA]" at bounding box center [206, 357] width 185 height 14
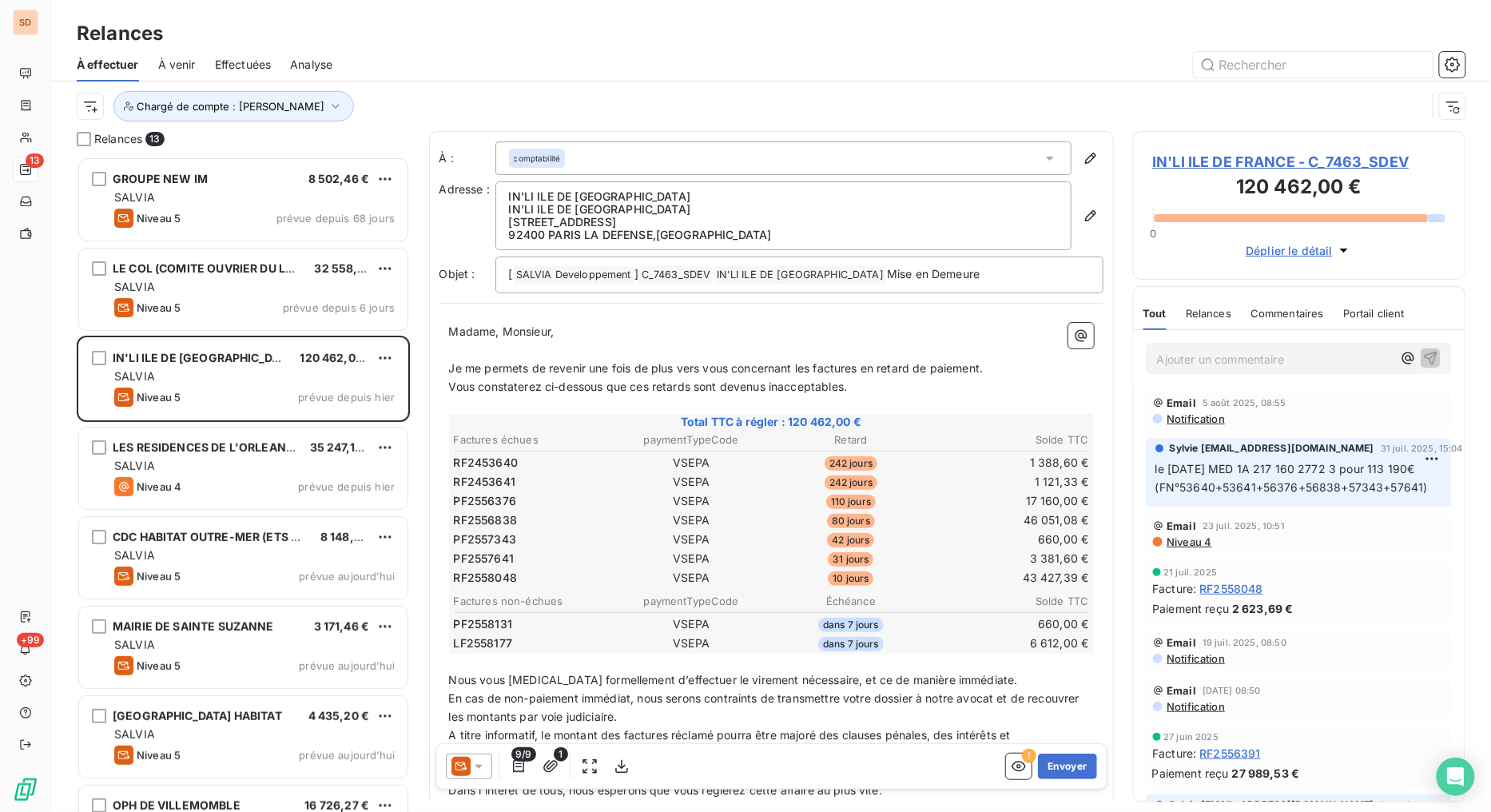
click at [1209, 163] on span "IN'LI ILE DE FRANCE - C_7463_SDEV" at bounding box center [1300, 161] width 294 height 21
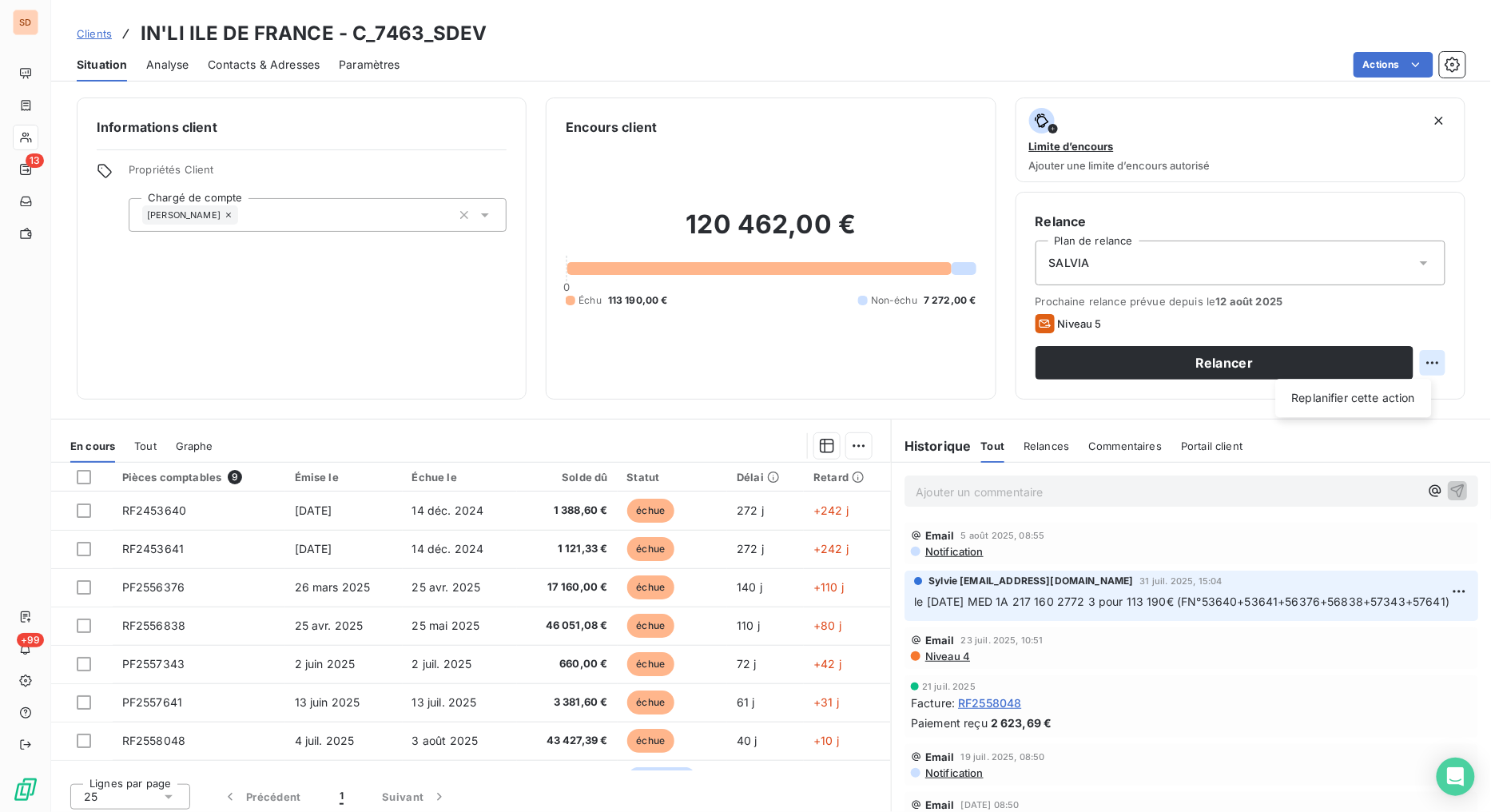
click at [1423, 359] on html "SD 13 +99 Clients IN'LI ILE DE FRANCE - C_7463_SDEV Situation Analyse Contacts …" at bounding box center [746, 406] width 1491 height 812
click at [1325, 402] on div "Replanifier cette action" at bounding box center [1354, 398] width 143 height 25
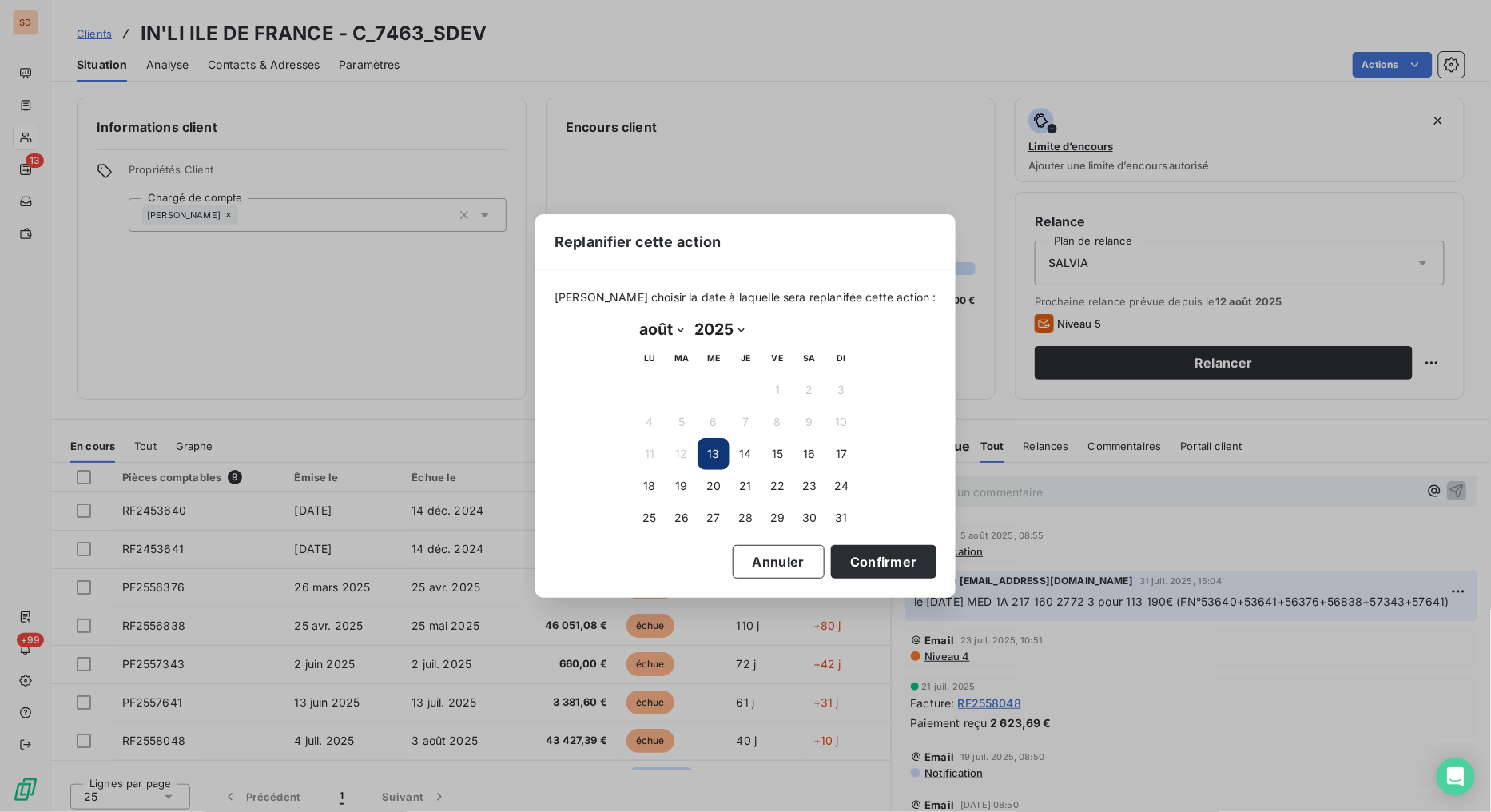
click at [678, 333] on select "janvier février mars avril mai juin juillet août septembre octobre novembre déc…" at bounding box center [661, 329] width 55 height 25
select select "8"
click at [633, 317] on select "janvier février mars avril mai juin juillet août septembre octobre novembre déc…" at bounding box center [661, 329] width 55 height 25
drag, startPoint x: 689, startPoint y: 381, endPoint x: 703, endPoint y: 397, distance: 21.3
click at [689, 383] on button "2" at bounding box center [681, 389] width 32 height 32
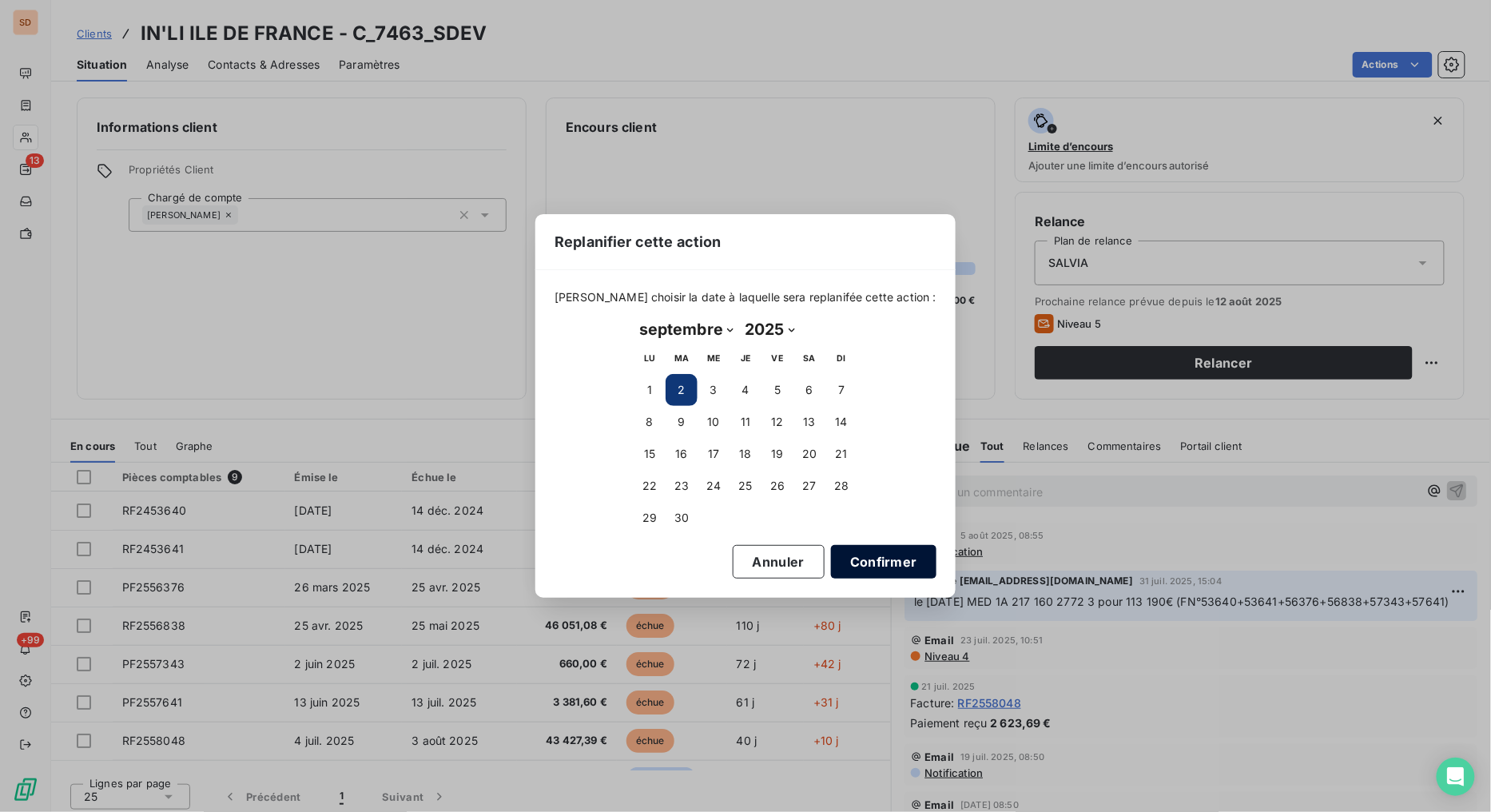
click at [855, 551] on button "Confirmer" at bounding box center [883, 561] width 105 height 34
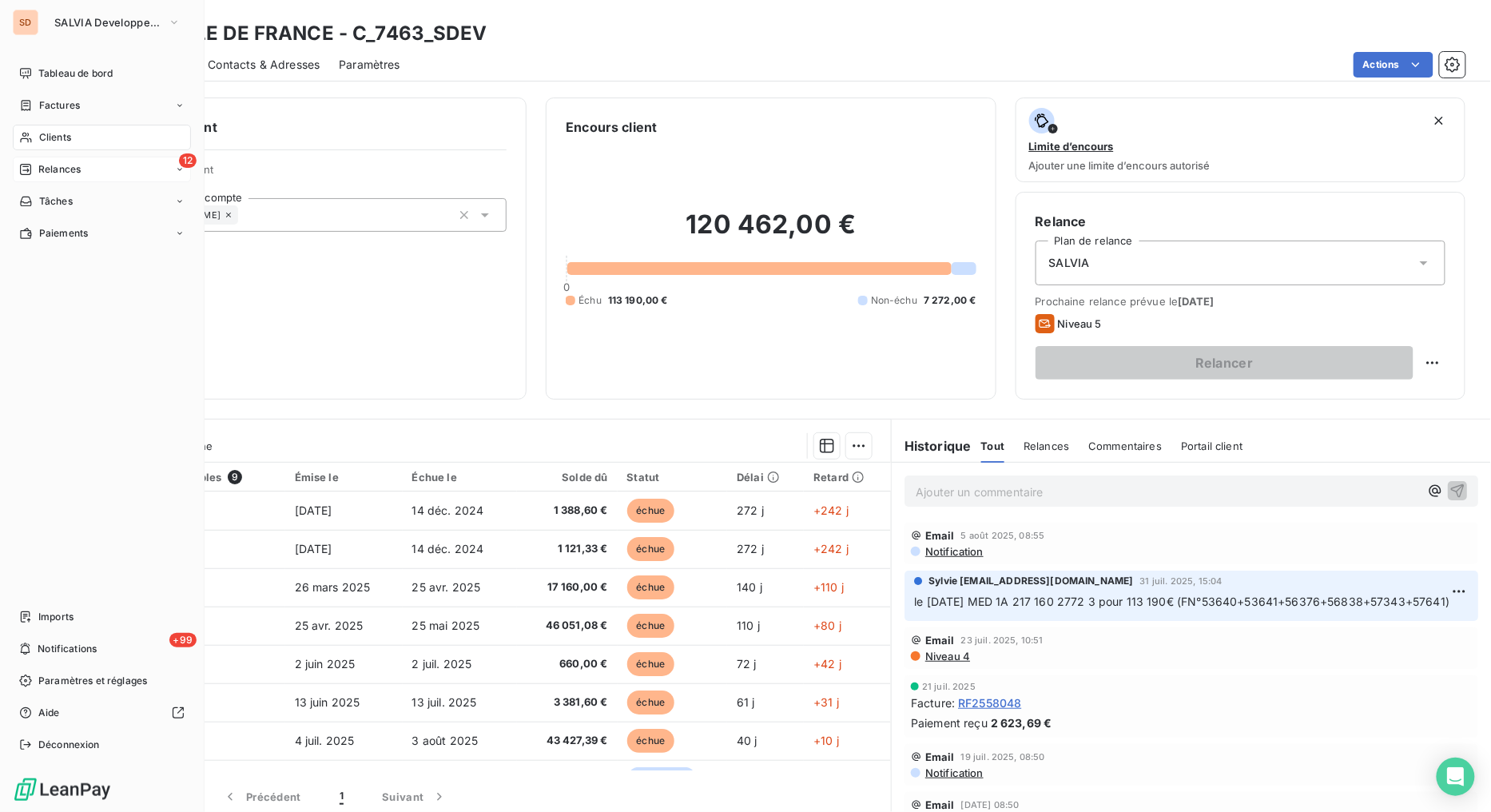
drag, startPoint x: 44, startPoint y: 169, endPoint x: 54, endPoint y: 173, distance: 10.8
click at [44, 169] on span "Relances" at bounding box center [60, 169] width 42 height 14
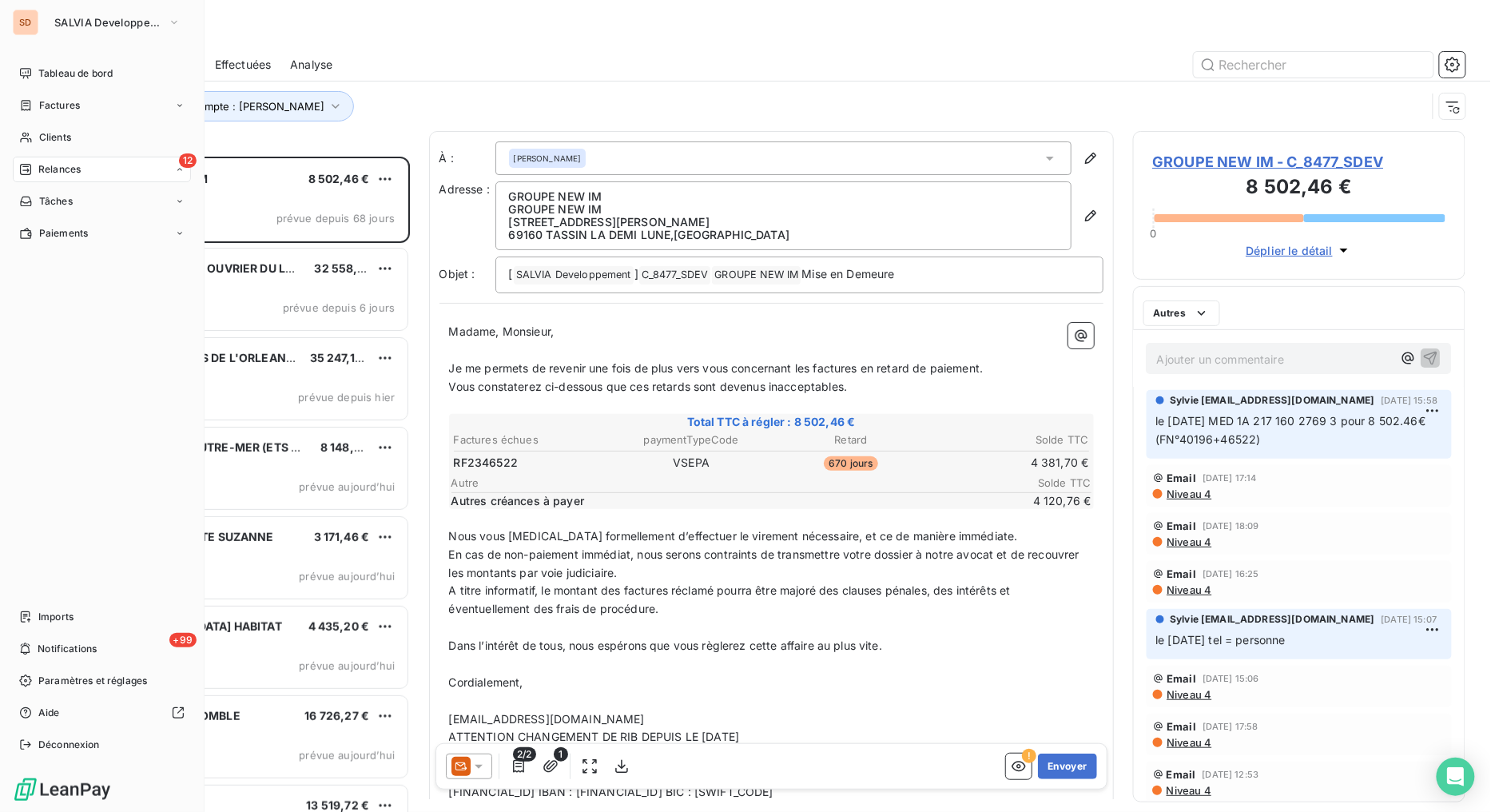
scroll to position [642, 320]
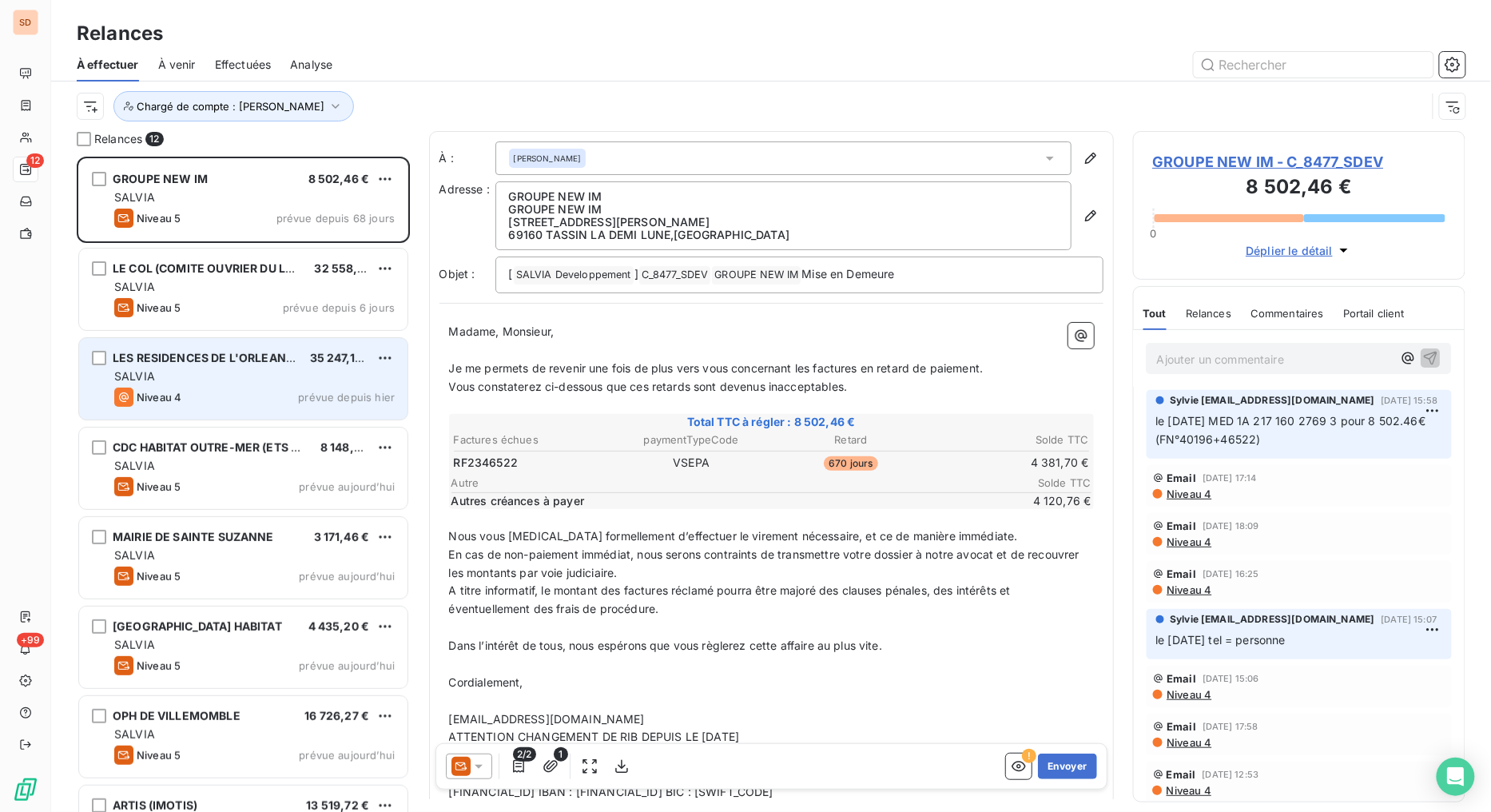
click at [221, 360] on span "LES RESIDENCES DE L'ORLEANAIS" at bounding box center [209, 357] width 192 height 14
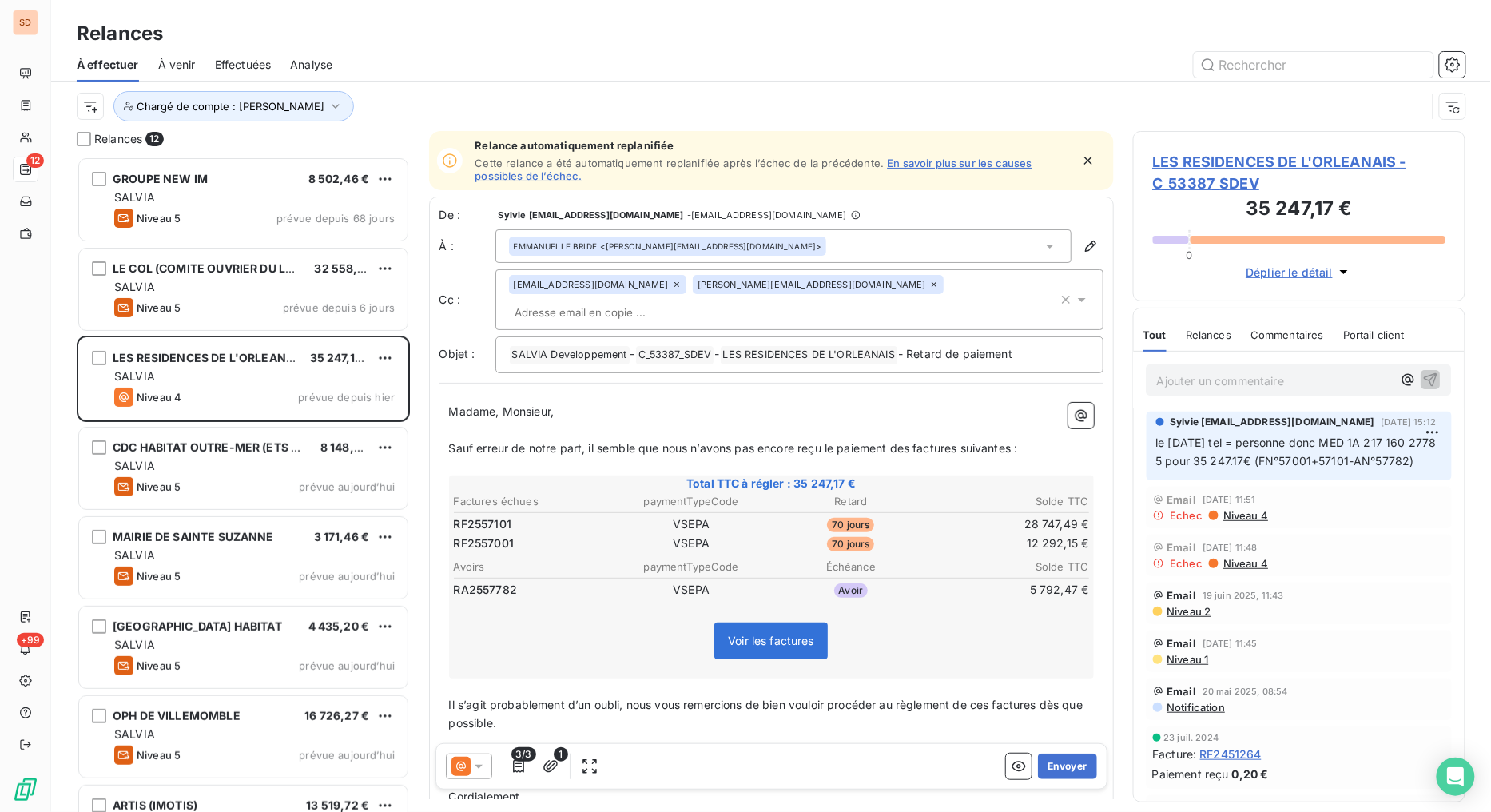
click at [1213, 168] on span "LES RESIDENCES DE L'ORLEANAIS - C_53387_SDEV" at bounding box center [1300, 172] width 294 height 43
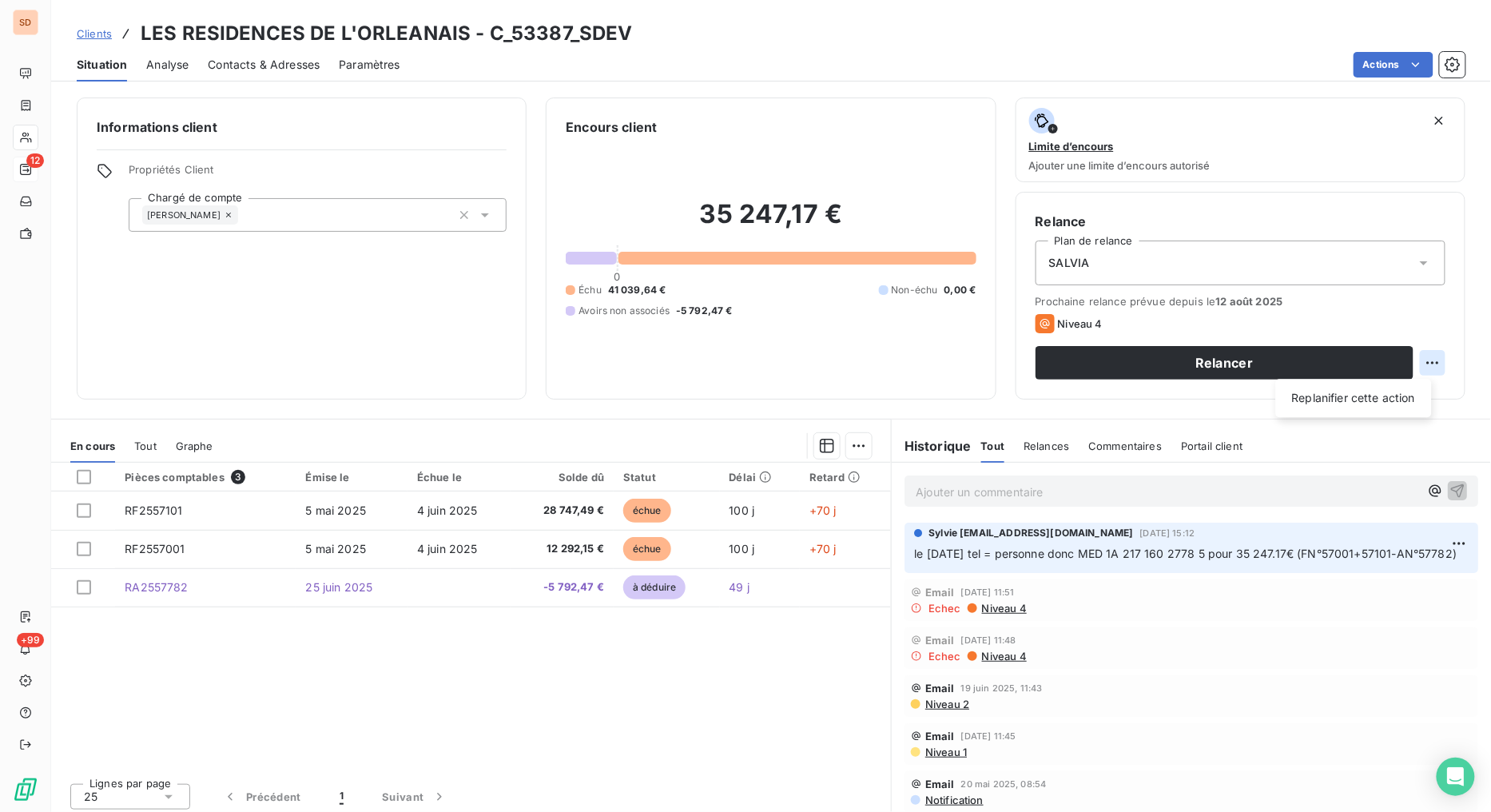
click at [1415, 364] on html "SD 12 +99 Clients LES RESIDENCES DE L'ORLEANAIS - C_53387_SDEV Situation Analys…" at bounding box center [746, 406] width 1491 height 812
click at [1254, 368] on html "SD 12 +99 Clients LES RESIDENCES DE L'ORLEANAIS - C_53387_SDEV Situation Analys…" at bounding box center [746, 406] width 1491 height 812
click at [1409, 363] on html "SD 12 +99 Clients LES RESIDENCES DE L'ORLEANAIS - C_53387_SDEV Situation Analys…" at bounding box center [746, 406] width 1491 height 812
click at [1351, 402] on div "Replanifier cette action" at bounding box center [1354, 398] width 143 height 25
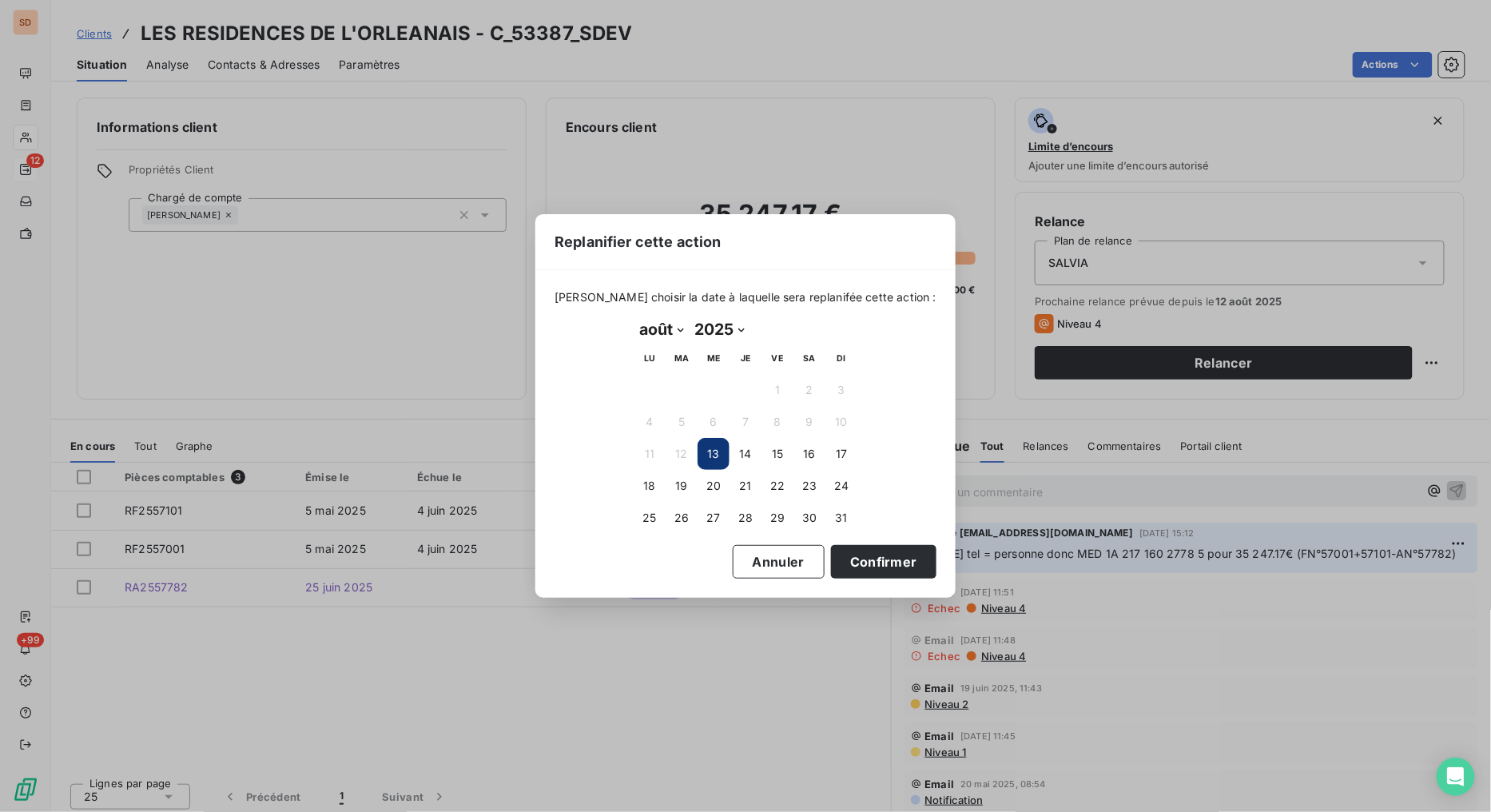
click at [679, 331] on select "janvier février mars avril mai juin juillet août septembre octobre novembre déc…" at bounding box center [661, 329] width 55 height 25
select select "8"
click at [633, 317] on select "janvier février mars avril mai juin juillet août septembre octobre novembre déc…" at bounding box center [661, 329] width 55 height 25
click at [681, 392] on button "2" at bounding box center [681, 389] width 32 height 32
click at [855, 553] on button "Confirmer" at bounding box center [883, 561] width 105 height 34
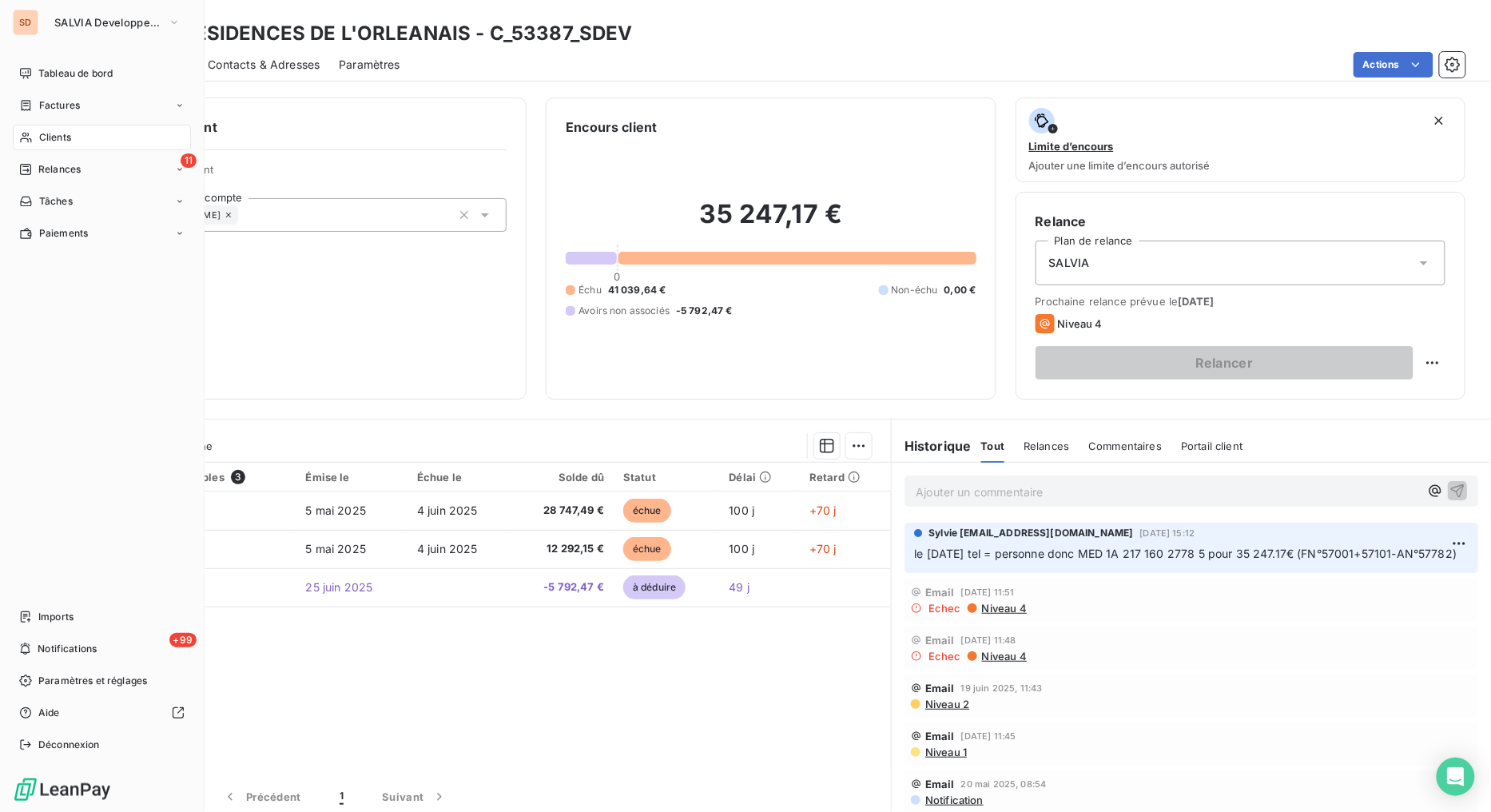
click at [48, 164] on span "Relances" at bounding box center [60, 169] width 42 height 14
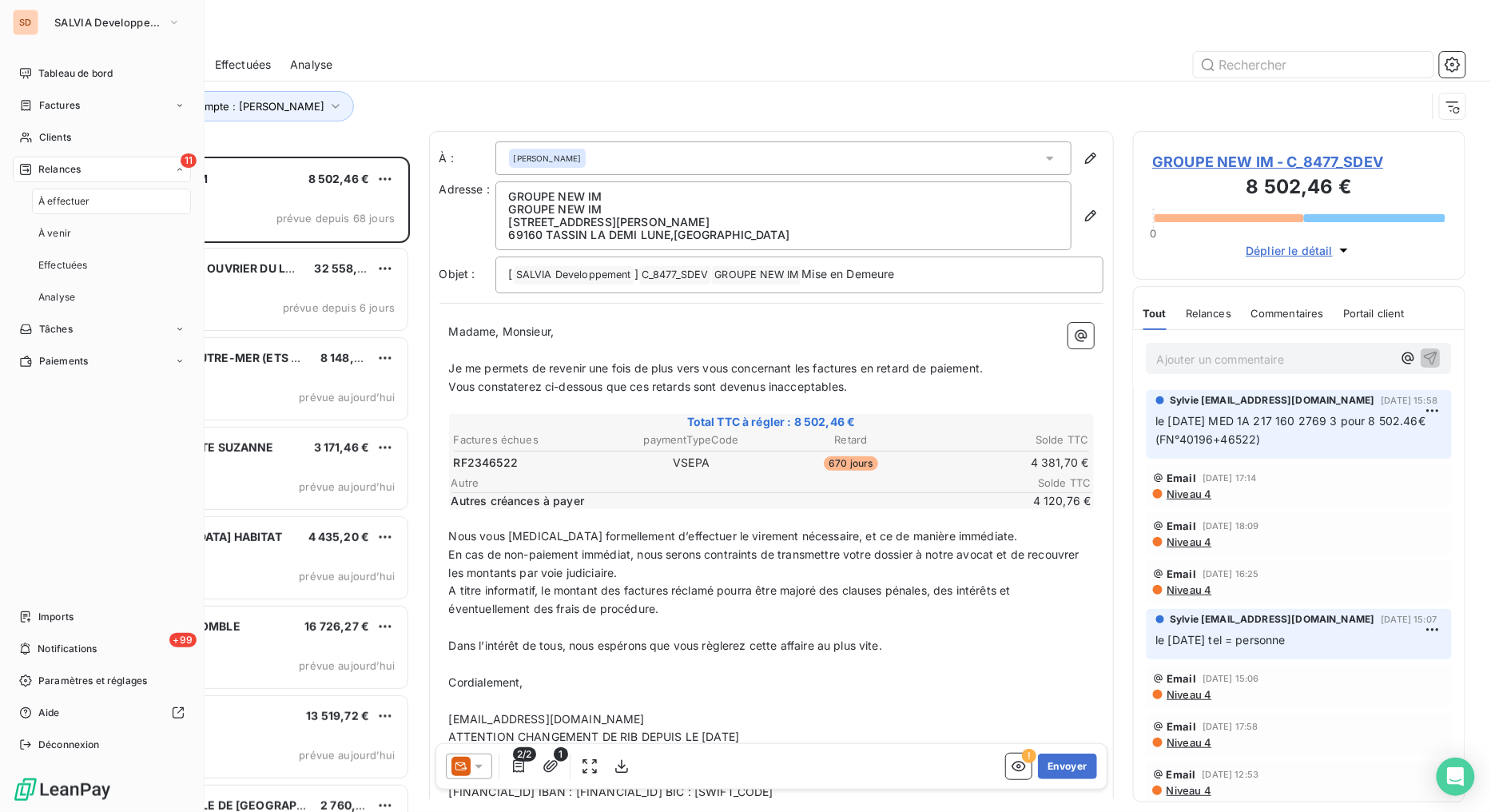
scroll to position [642, 320]
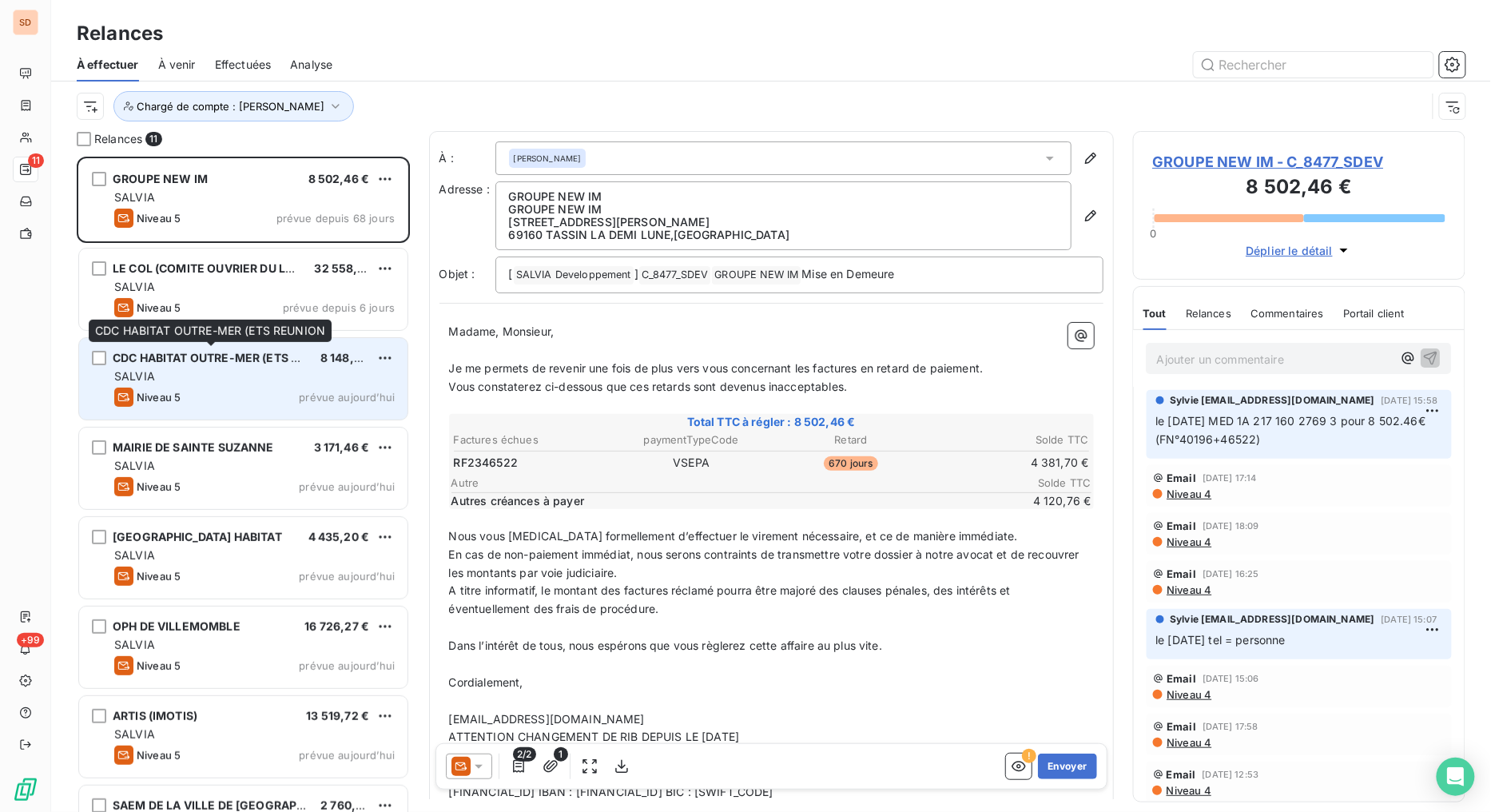
click at [170, 360] on span "CDC HABITAT OUTRE-MER (ETS REUNION" at bounding box center [228, 357] width 231 height 14
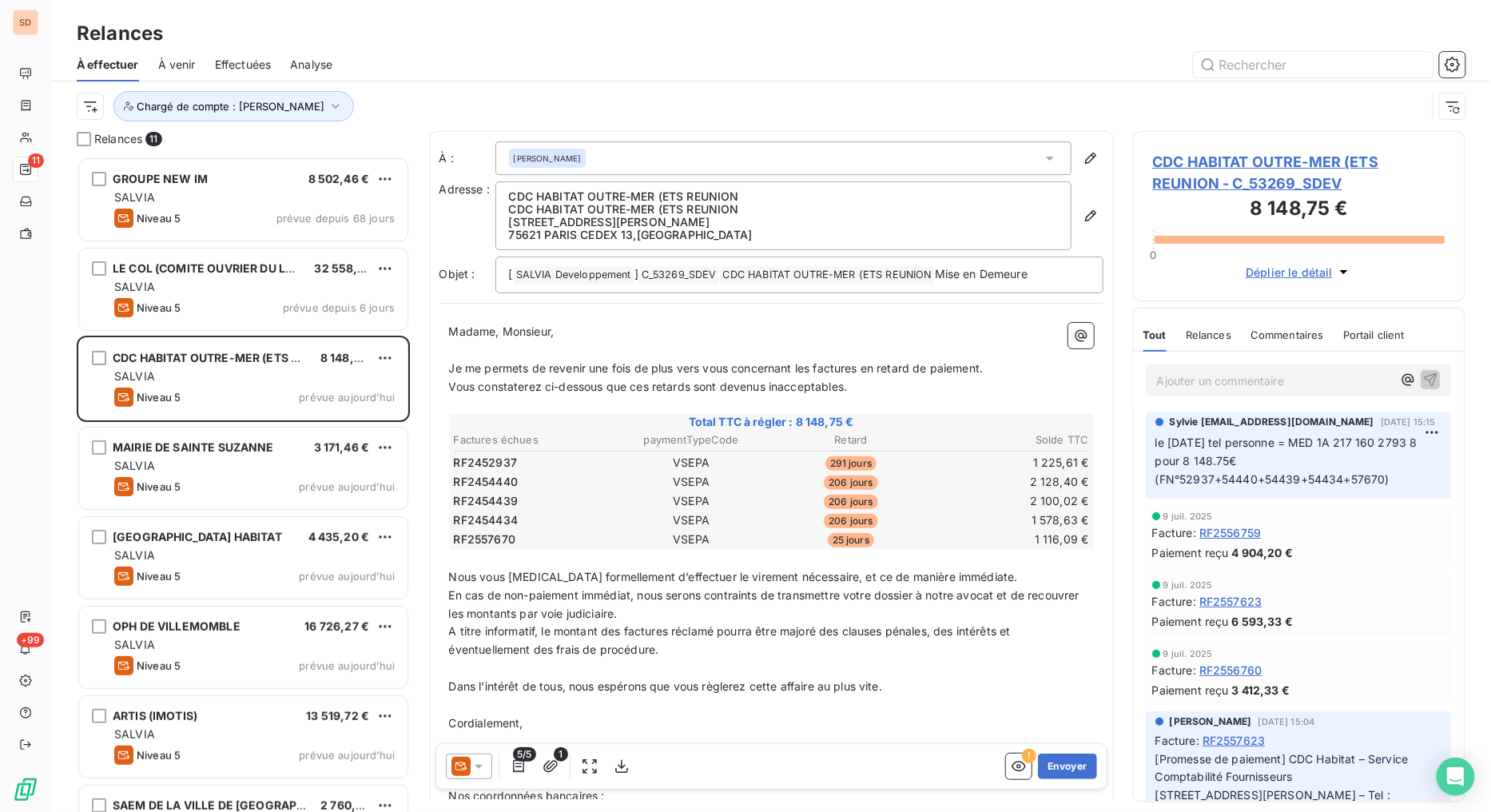
click at [484, 767] on icon at bounding box center [478, 766] width 16 height 16
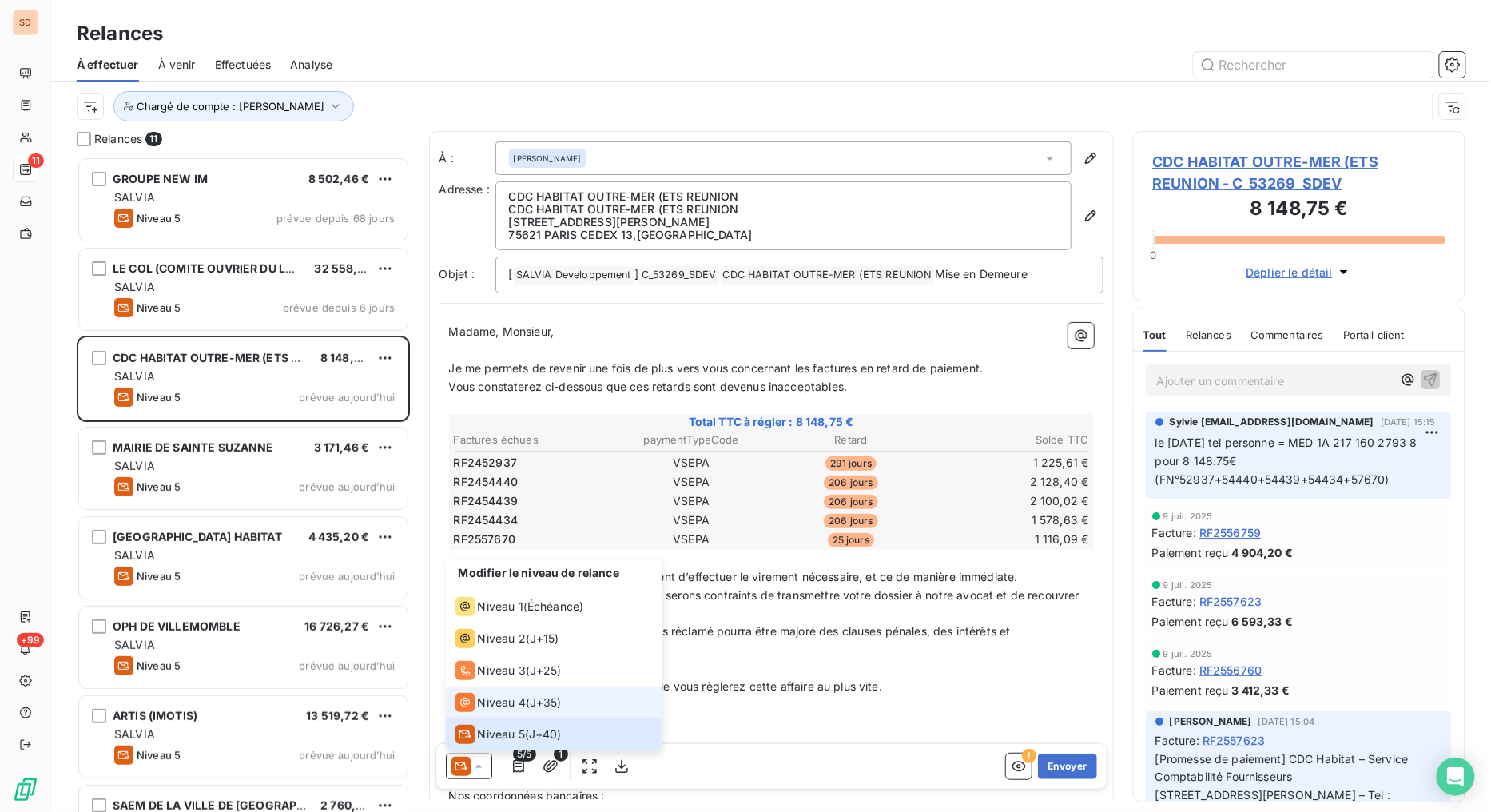
click at [492, 701] on span "Niveau 4" at bounding box center [502, 702] width 48 height 16
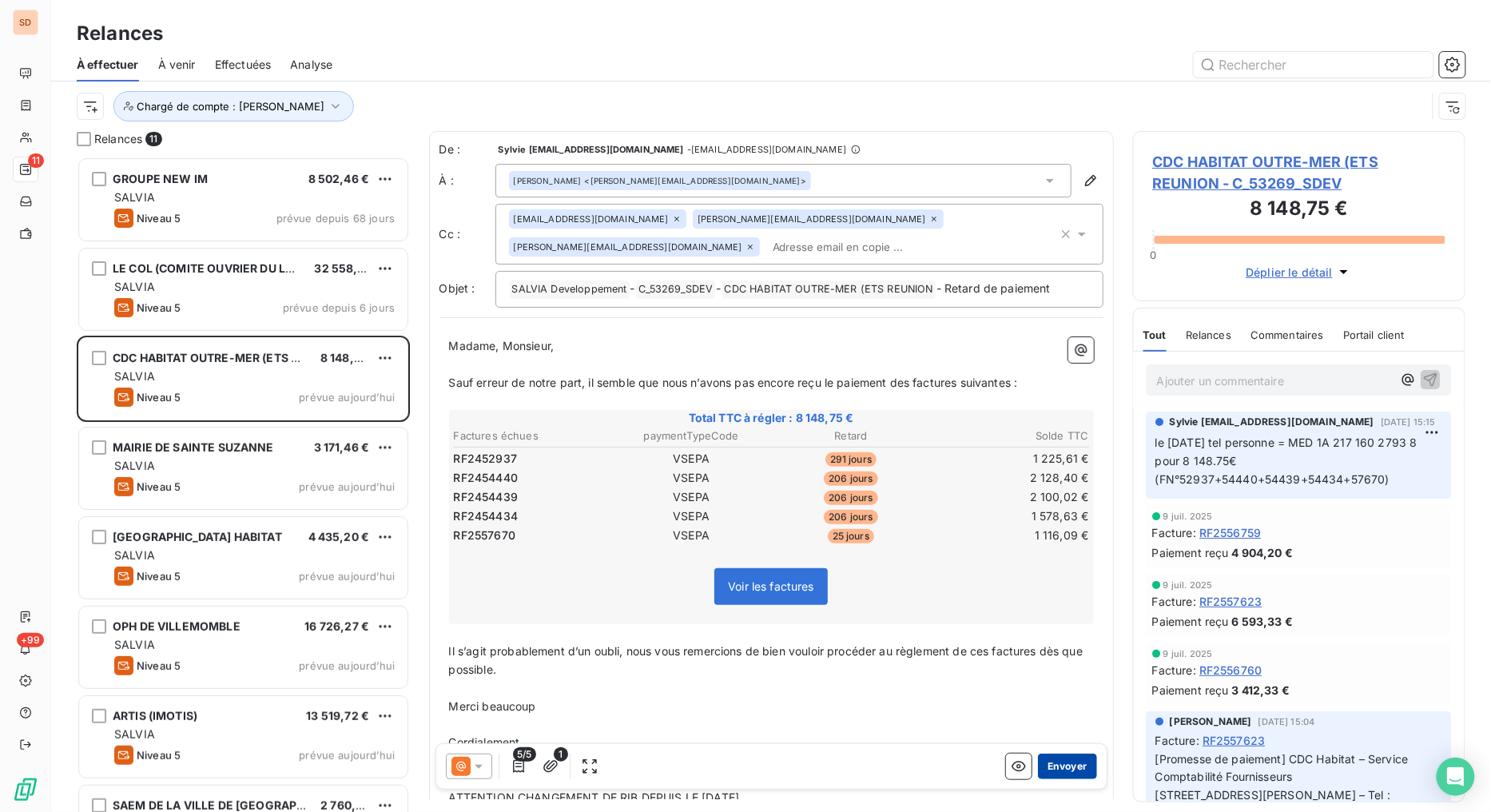
click at [1048, 765] on button "Envoyer" at bounding box center [1067, 766] width 58 height 25
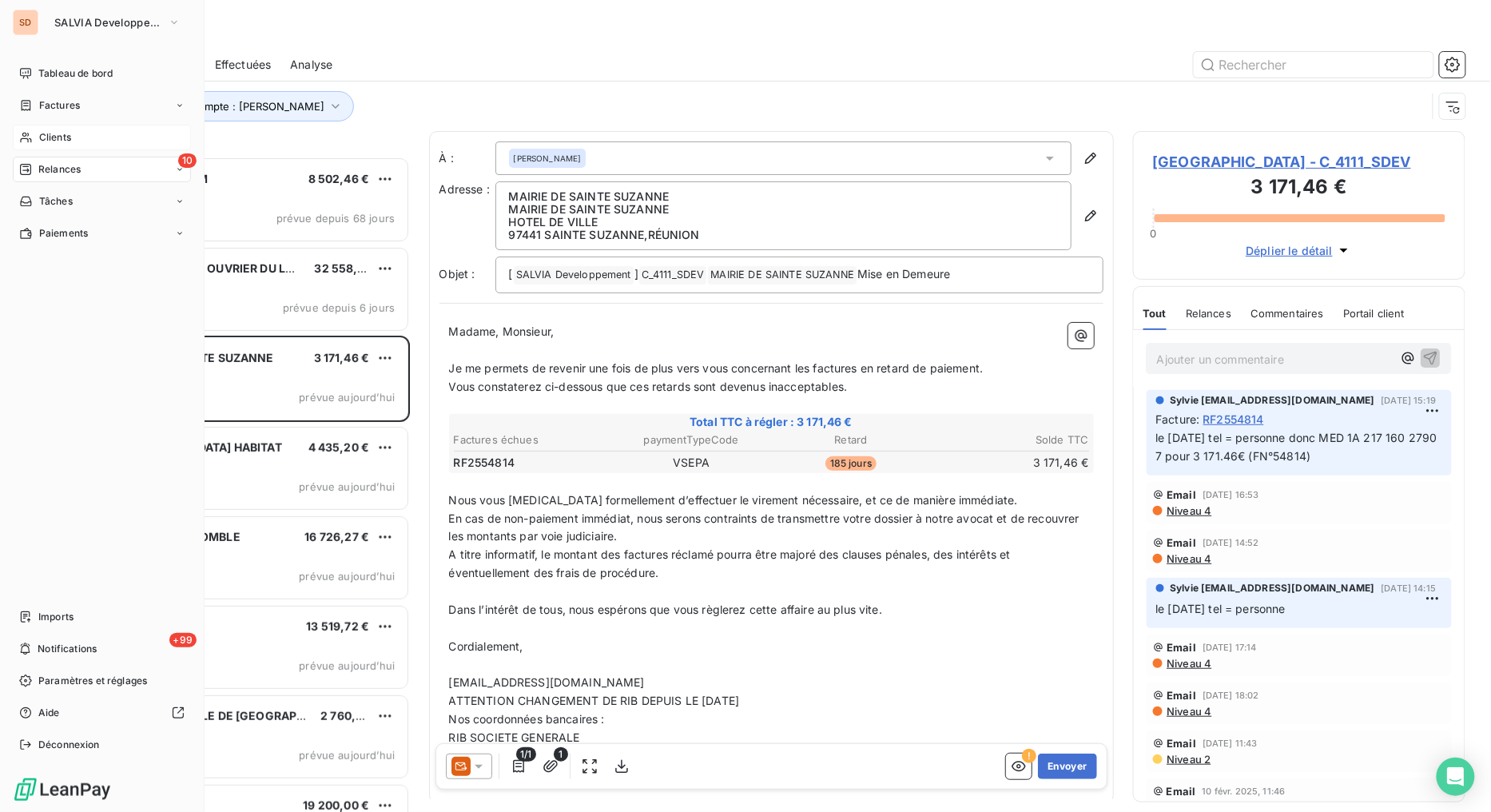
click at [28, 136] on icon at bounding box center [26, 137] width 12 height 11
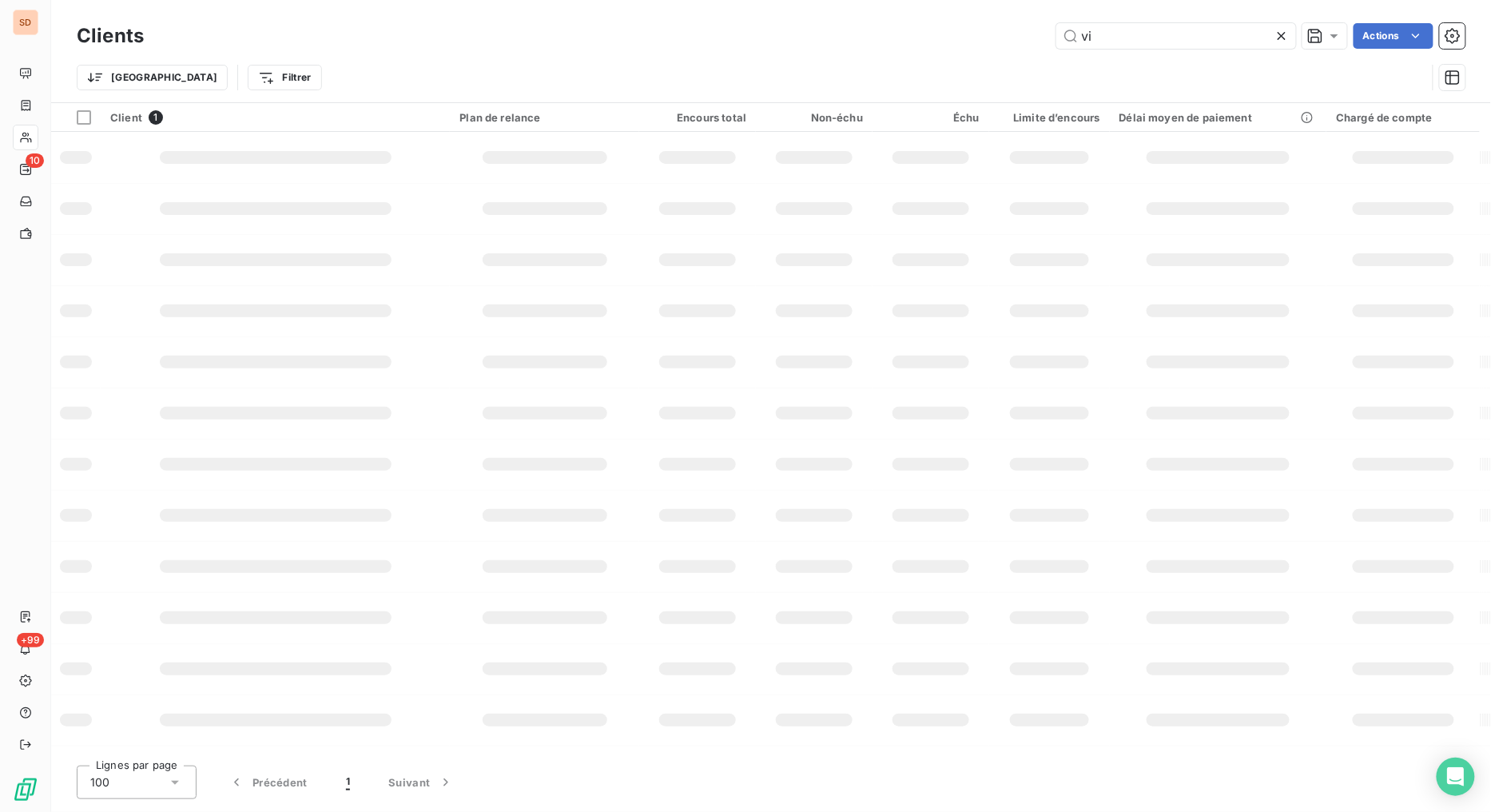
type input "v"
type input "="
type input "53269"
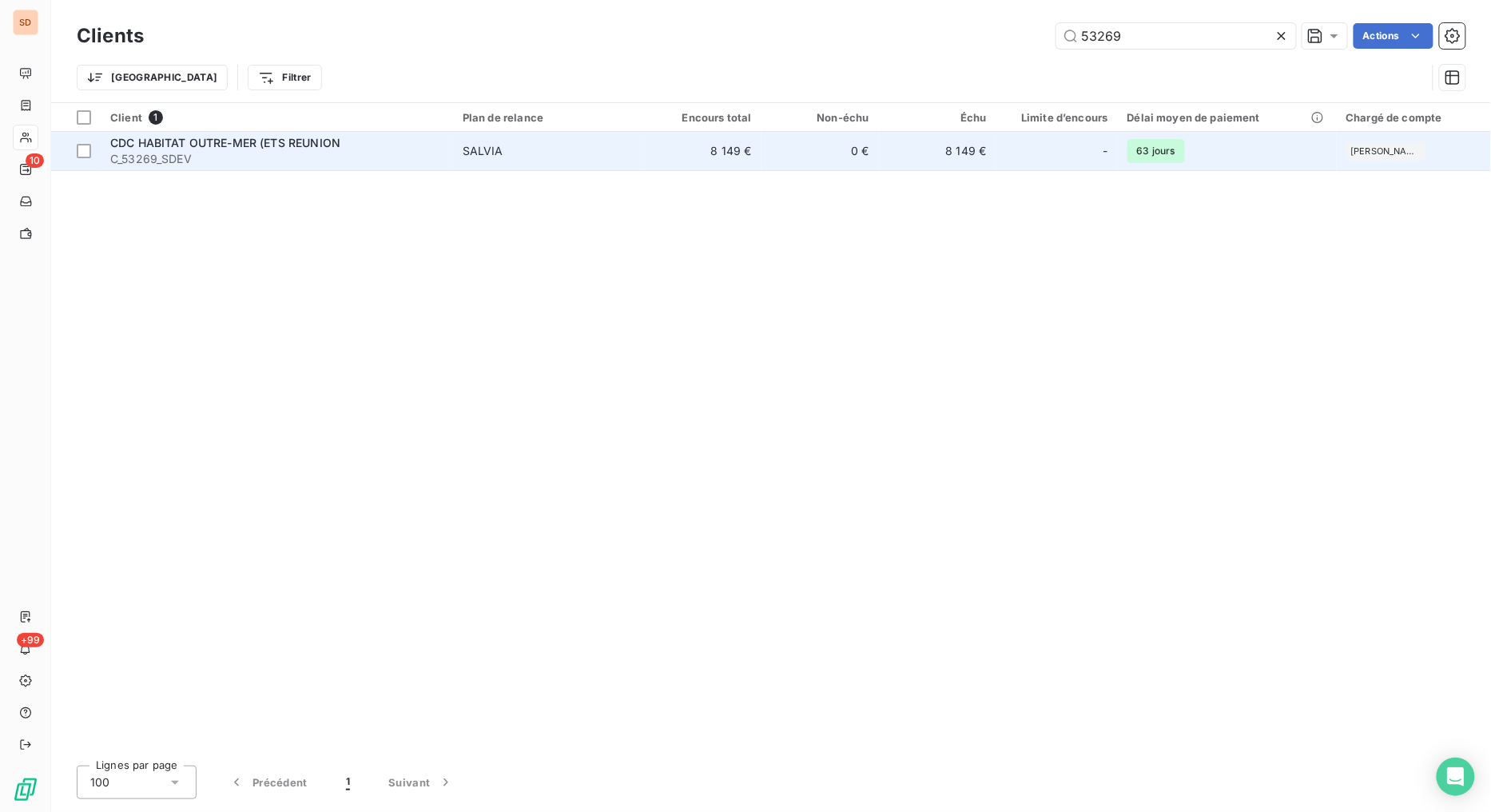
click at [189, 140] on span "CDC HABITAT OUTRE-MER (ETS REUNION" at bounding box center [225, 143] width 230 height 14
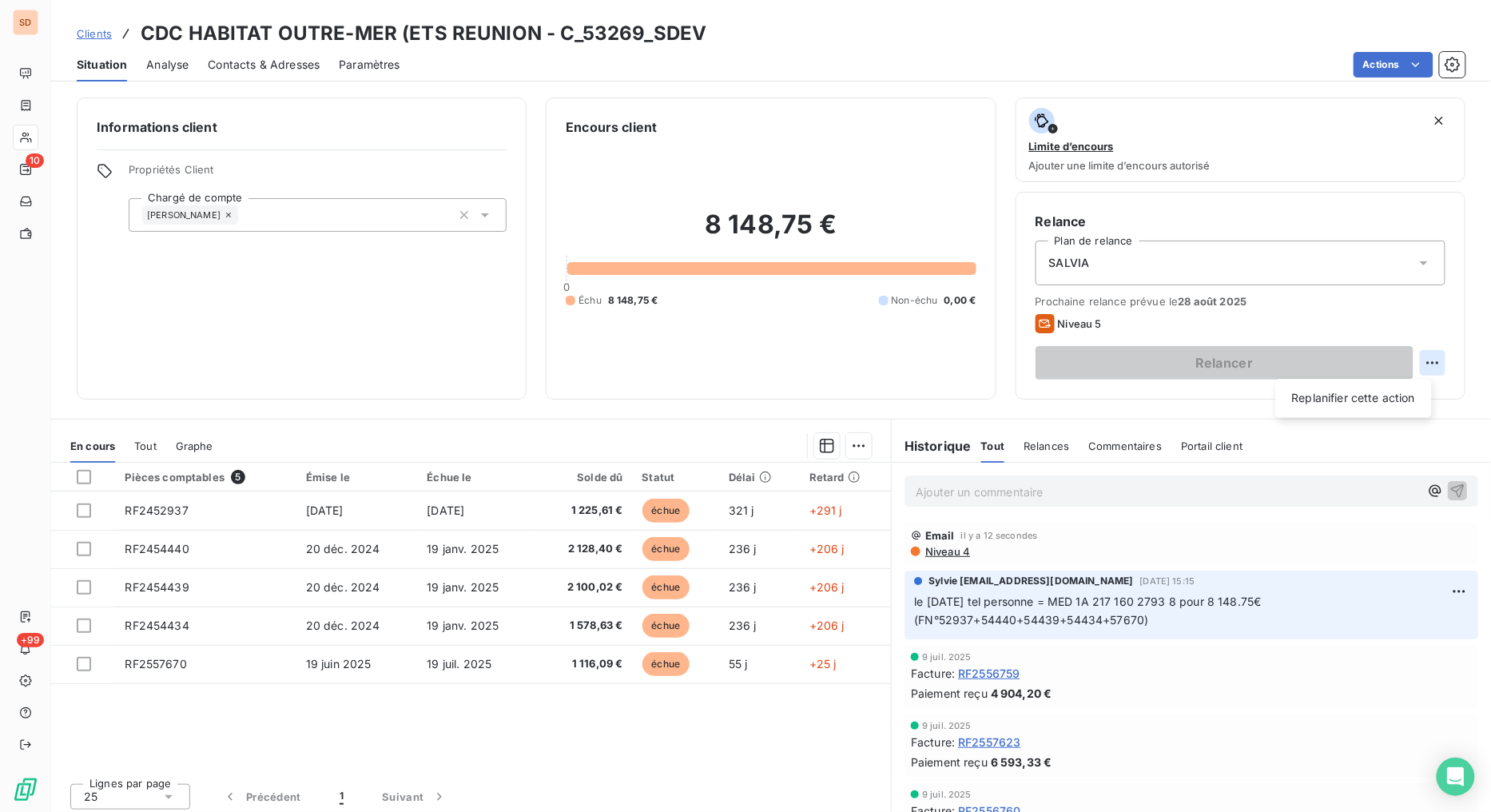
click at [1422, 366] on html "SD 10 +99 Clients CDC HABITAT OUTRE-MER (ETS REUNION - C_53269_SDEV Situation A…" at bounding box center [746, 406] width 1491 height 812
click at [1375, 396] on div "Replanifier cette action" at bounding box center [1354, 398] width 143 height 25
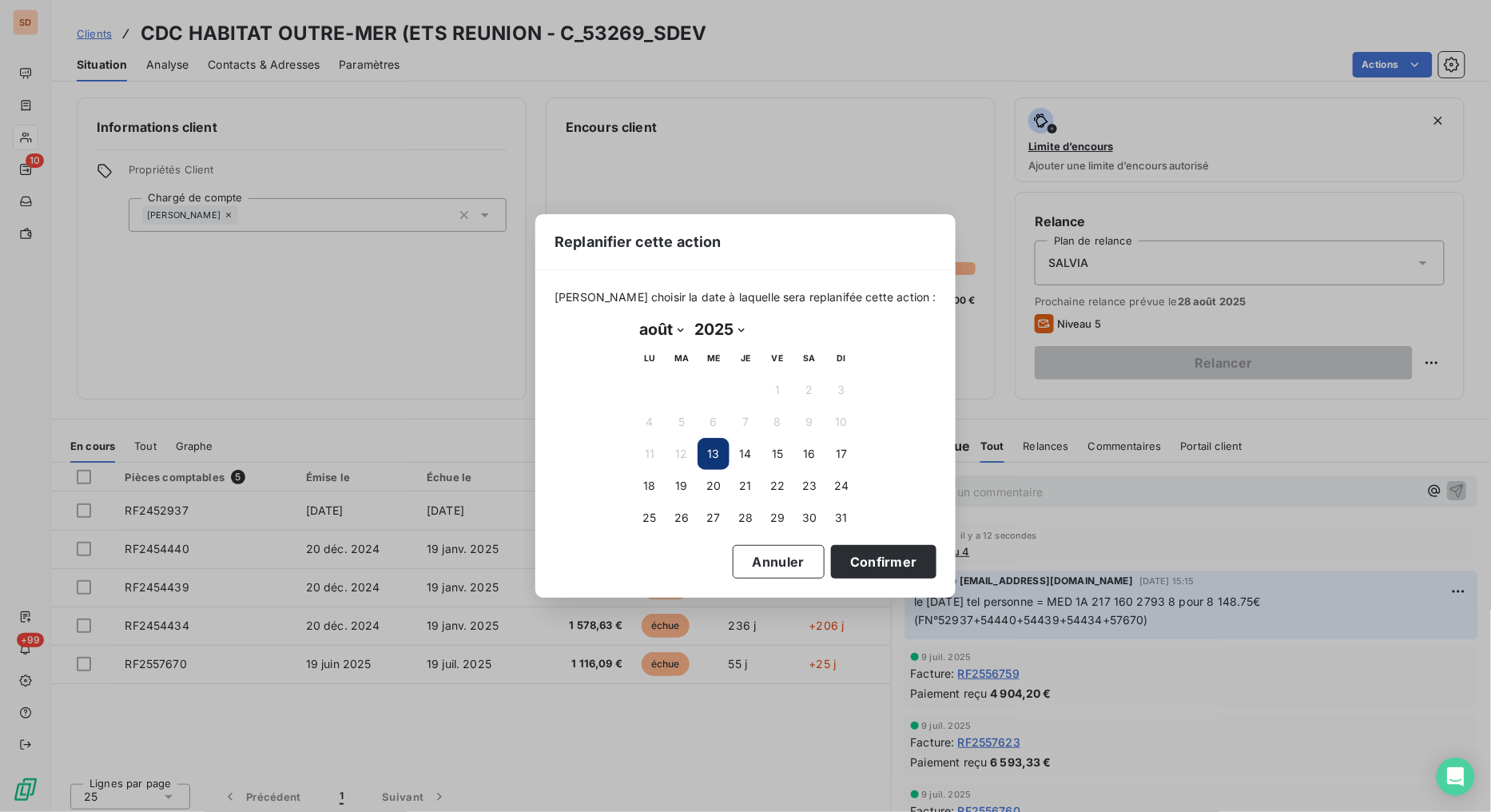
click at [680, 333] on select "janvier février mars avril mai juin juillet août septembre octobre novembre déc…" at bounding box center [661, 329] width 55 height 25
select select "8"
click at [633, 317] on select "janvier février mars avril mai juin juillet août septembre octobre novembre déc…" at bounding box center [661, 329] width 55 height 25
click at [686, 392] on button "2" at bounding box center [681, 389] width 32 height 32
click at [886, 548] on button "Confirmer" at bounding box center [883, 561] width 105 height 34
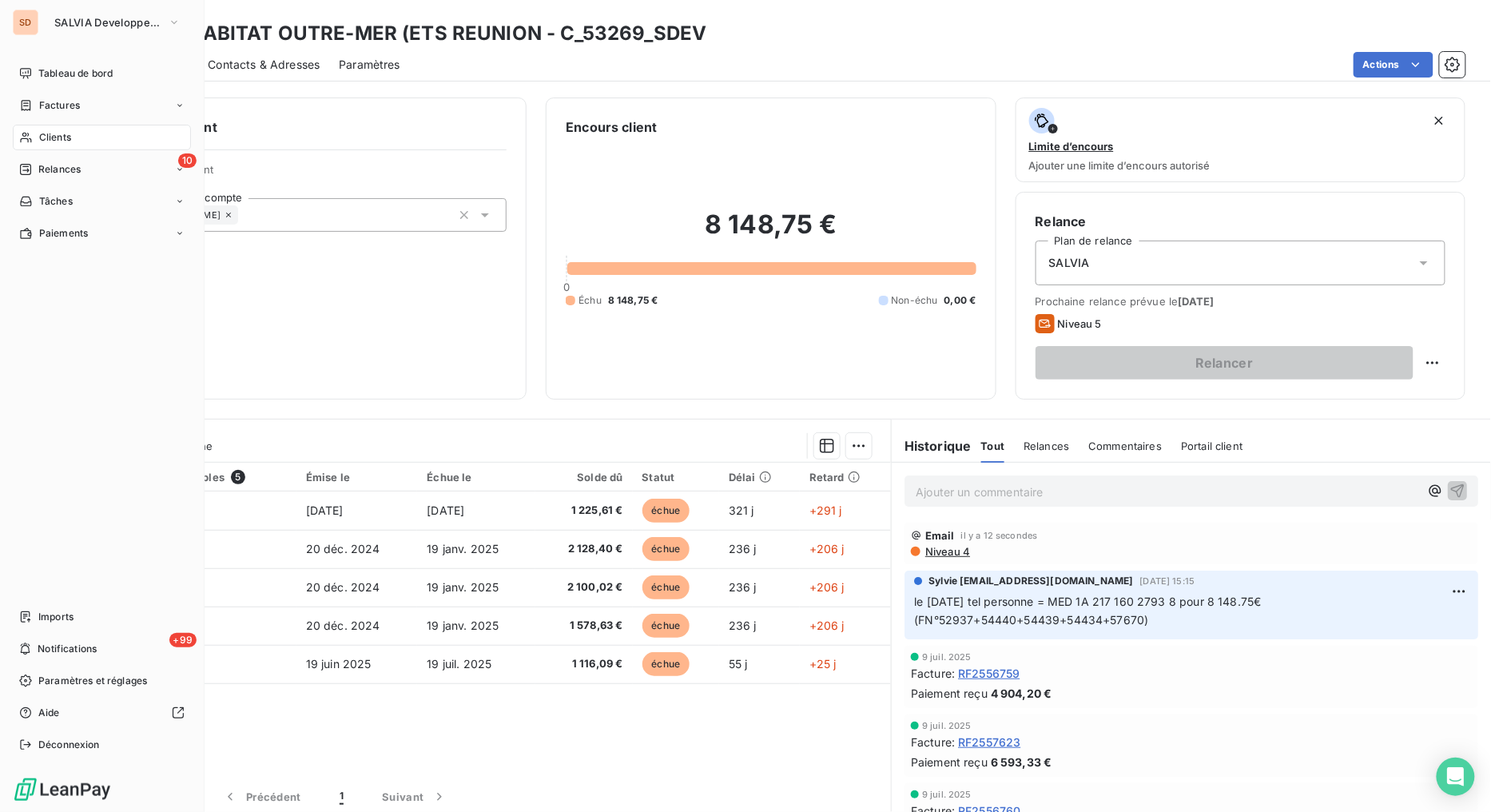
click at [44, 169] on span "Relances" at bounding box center [60, 169] width 42 height 14
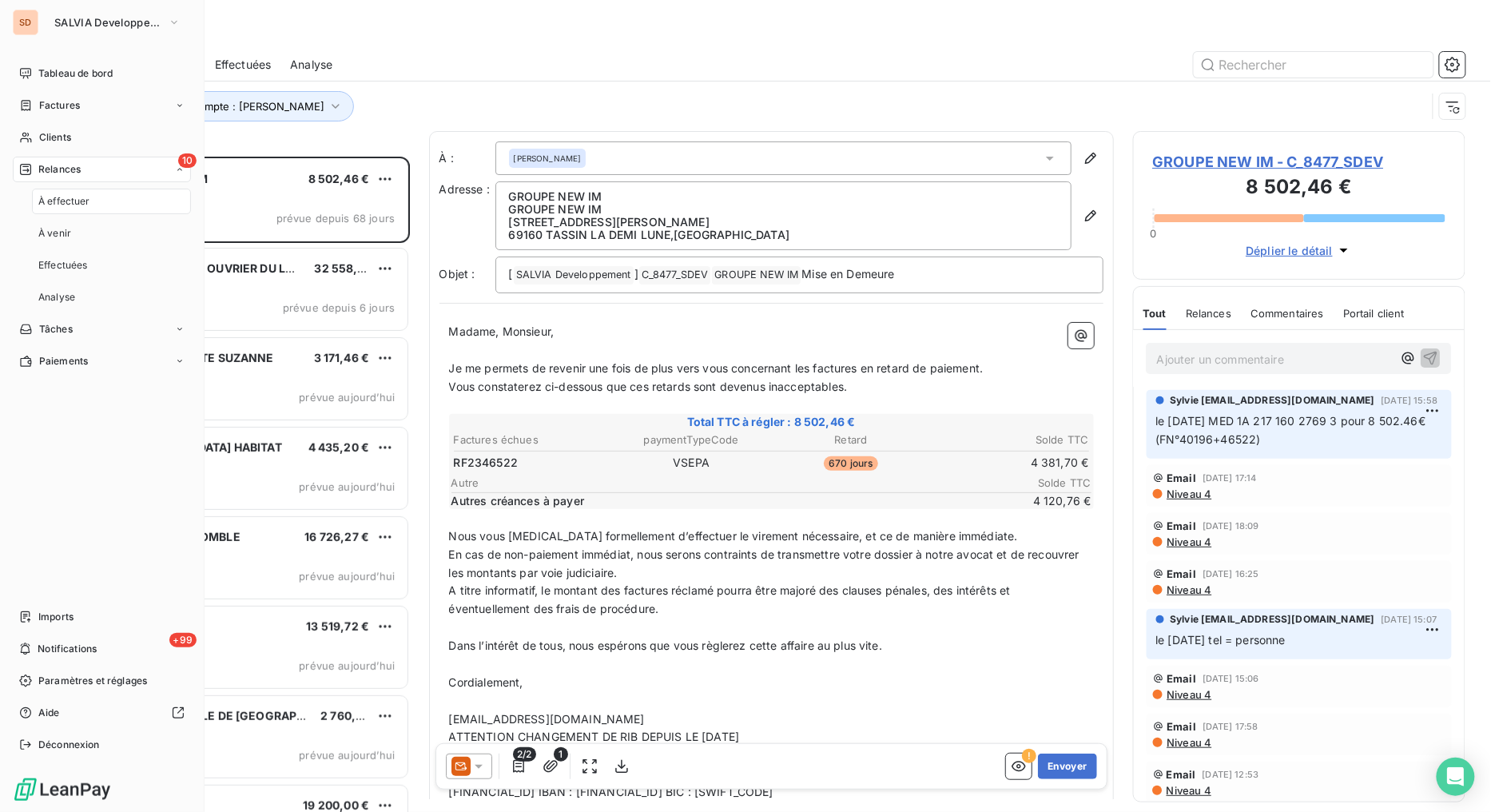
scroll to position [642, 320]
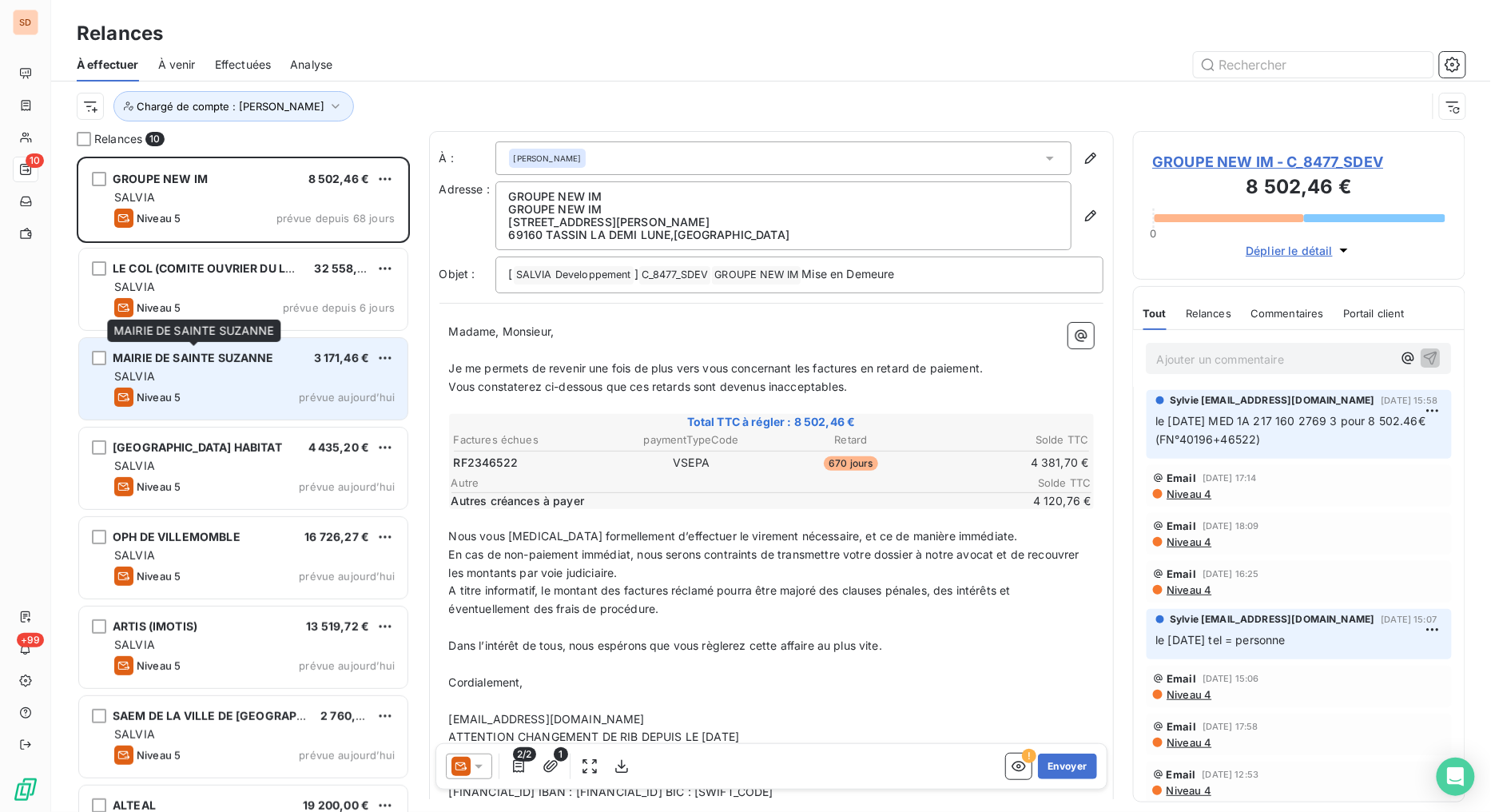
click at [219, 358] on span "MAIRIE DE SAINTE SUZANNE" at bounding box center [193, 357] width 161 height 14
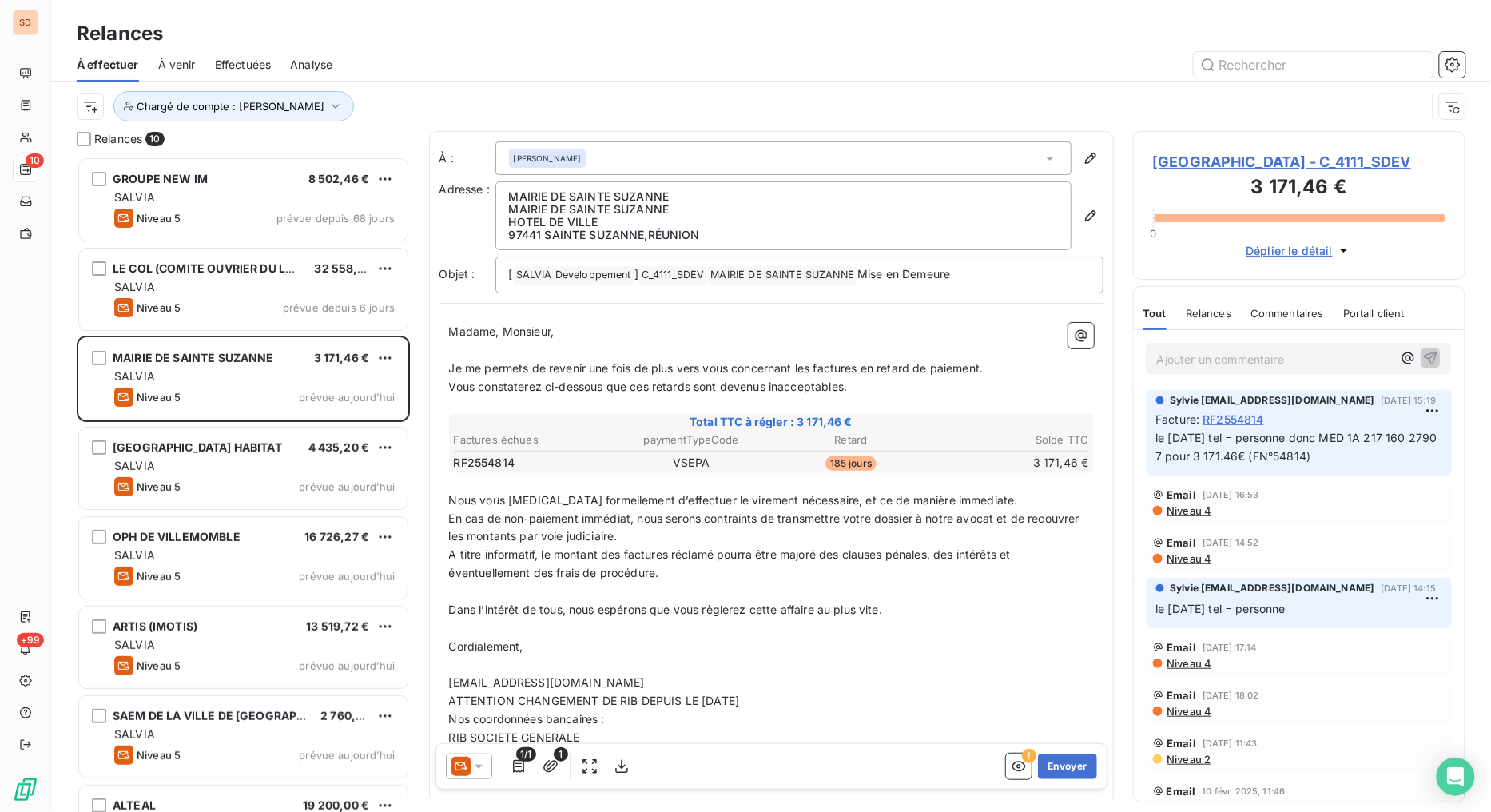
click at [474, 770] on icon at bounding box center [478, 766] width 16 height 16
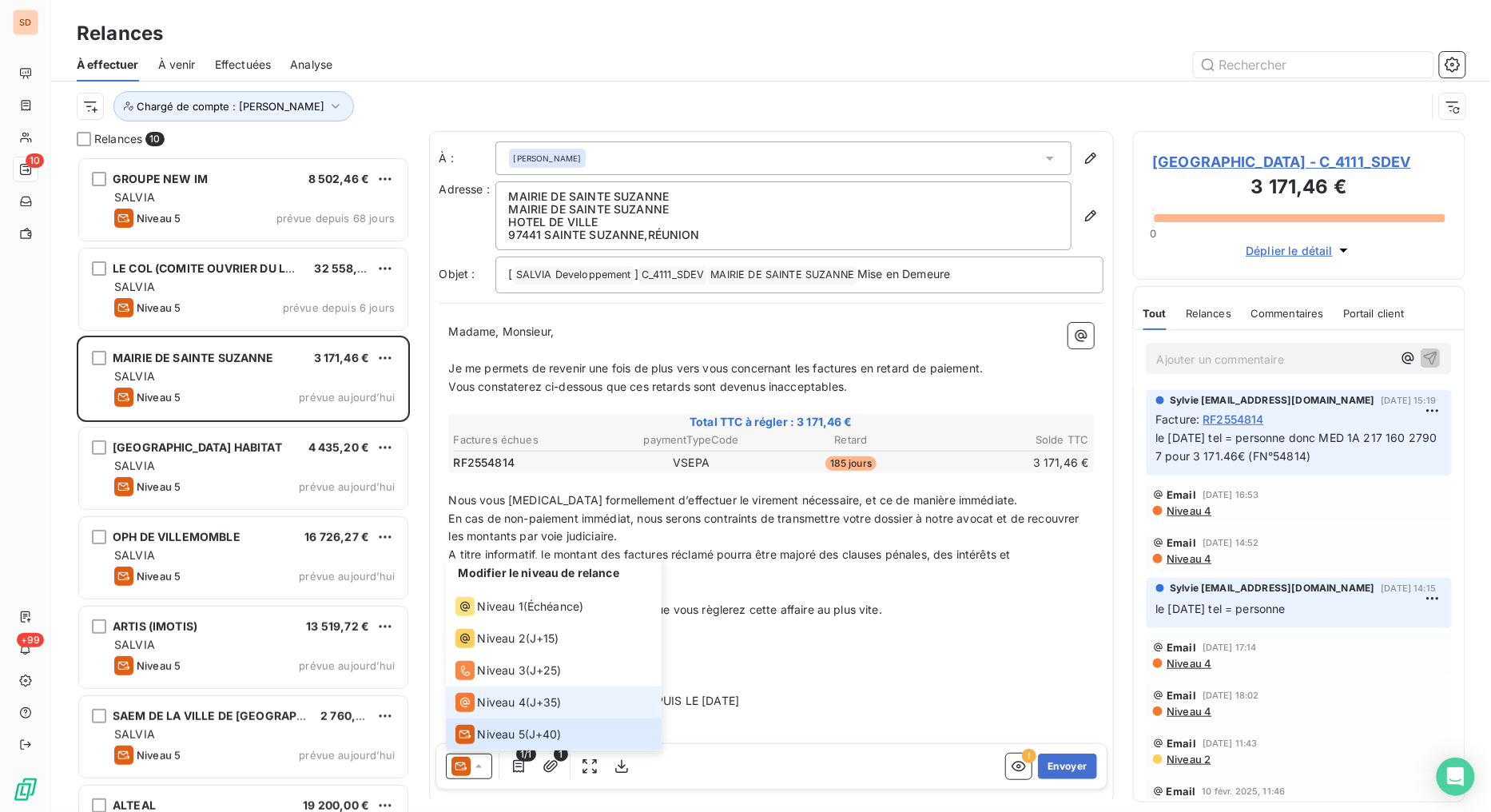
click at [475, 705] on div "Niveau 4" at bounding box center [491, 702] width 70 height 19
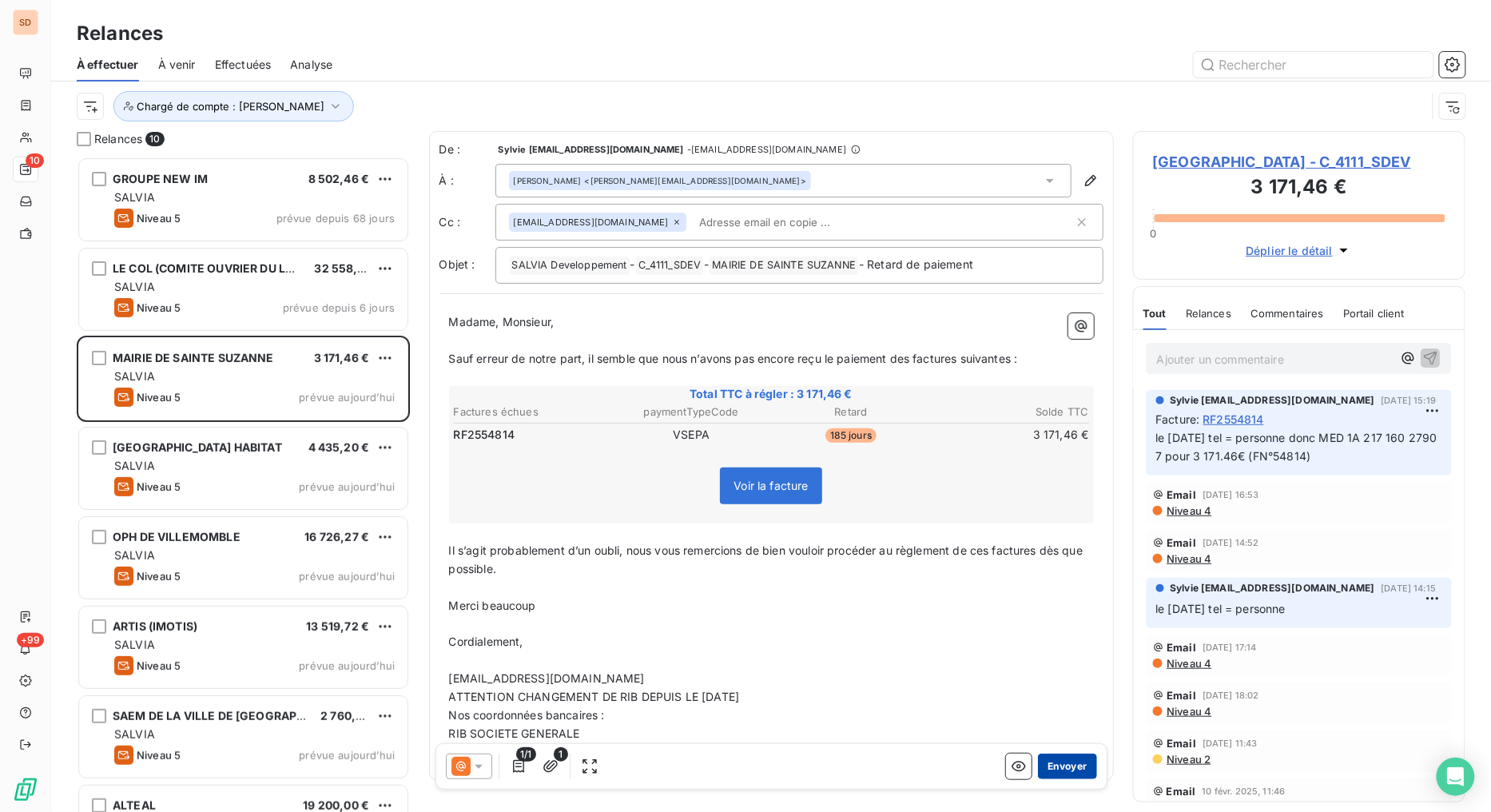
click at [1040, 769] on button "Envoyer" at bounding box center [1067, 766] width 58 height 25
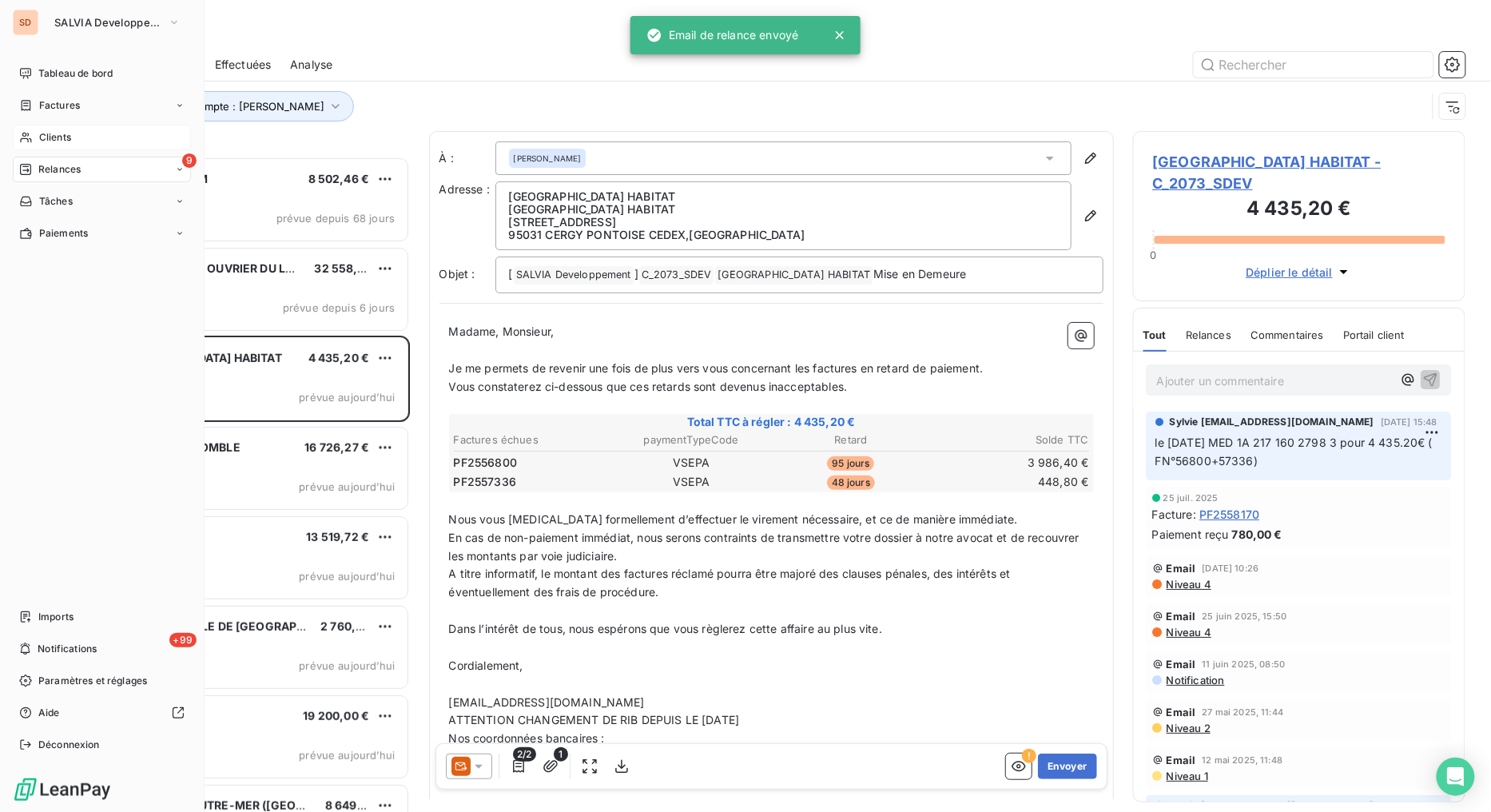
click at [35, 132] on div "Clients" at bounding box center [101, 137] width 178 height 25
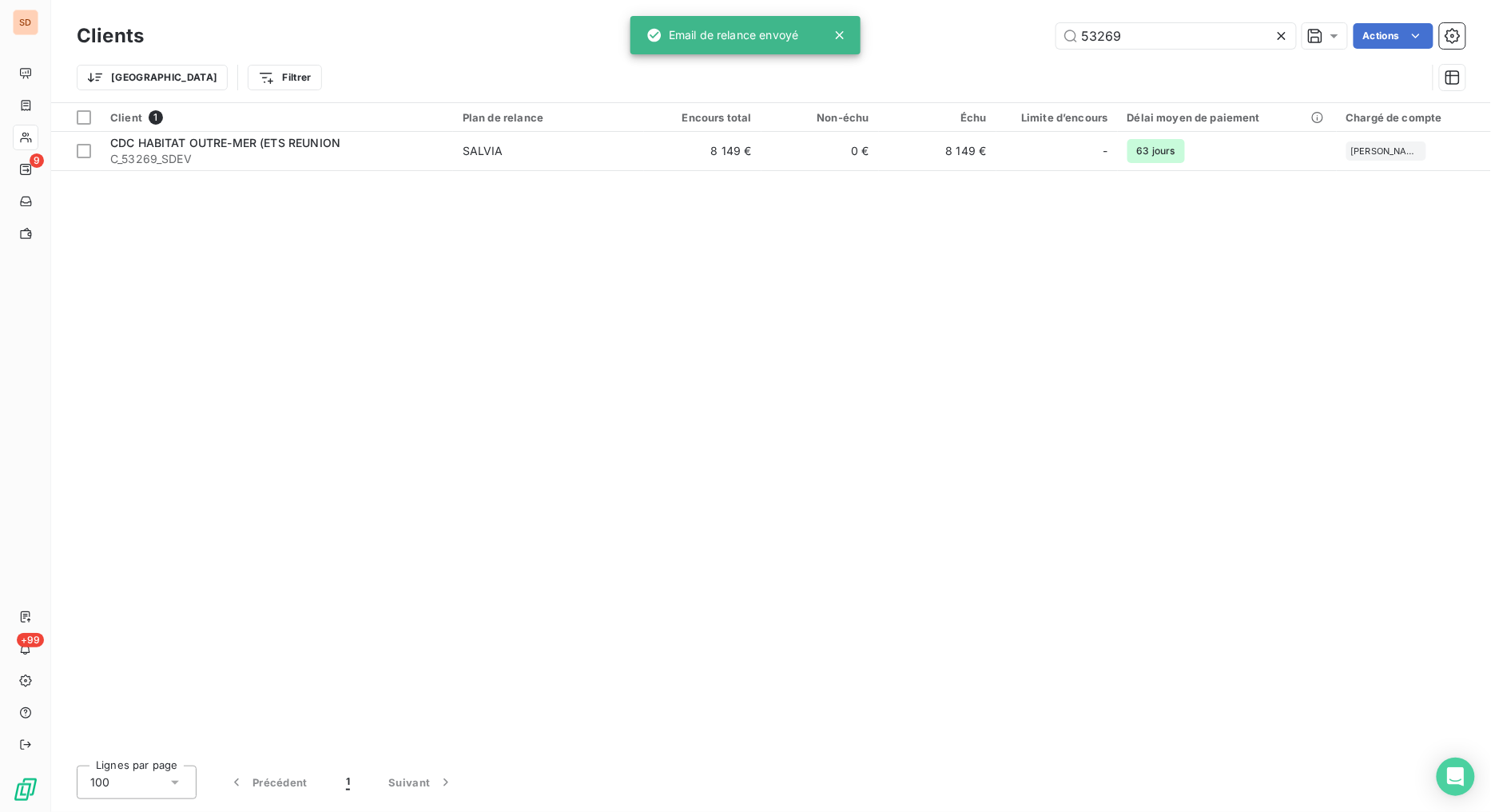
drag, startPoint x: 1118, startPoint y: 38, endPoint x: 931, endPoint y: 67, distance: 189.2
click at [931, 67] on div "Clients 53269 Actions Trier Filtrer" at bounding box center [771, 61] width 1389 height 83
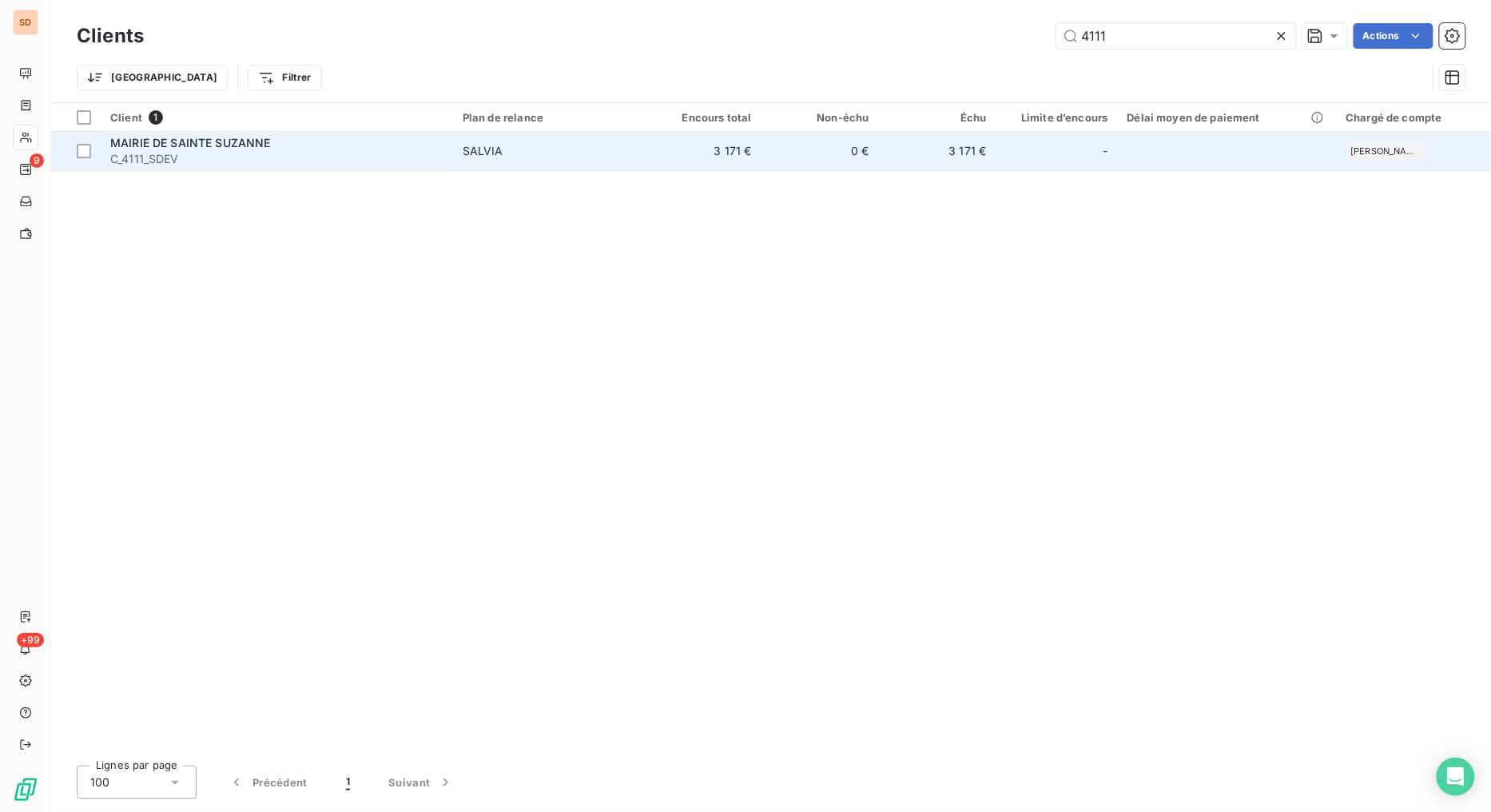
type input "4111"
click at [152, 139] on span "MAIRIE DE SAINTE SUZANNE" at bounding box center [190, 143] width 160 height 14
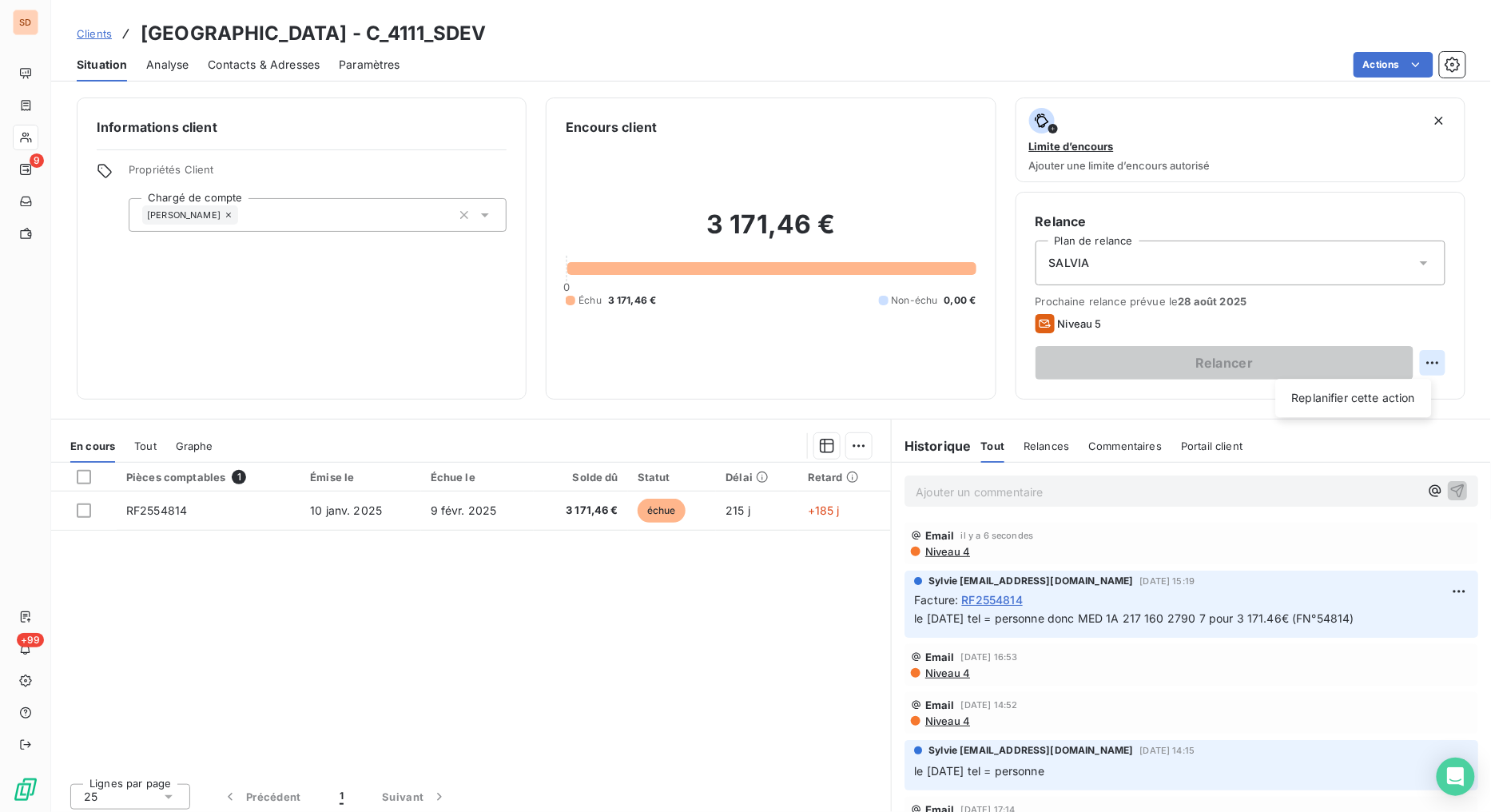
click at [1420, 362] on html "SD 9 +99 Clients MAIRIE DE SAINTE SUZANNE - C_4111_SDEV Situation Analyse Conta…" at bounding box center [746, 406] width 1491 height 812
click at [1372, 400] on div "Replanifier cette action" at bounding box center [1354, 398] width 143 height 25
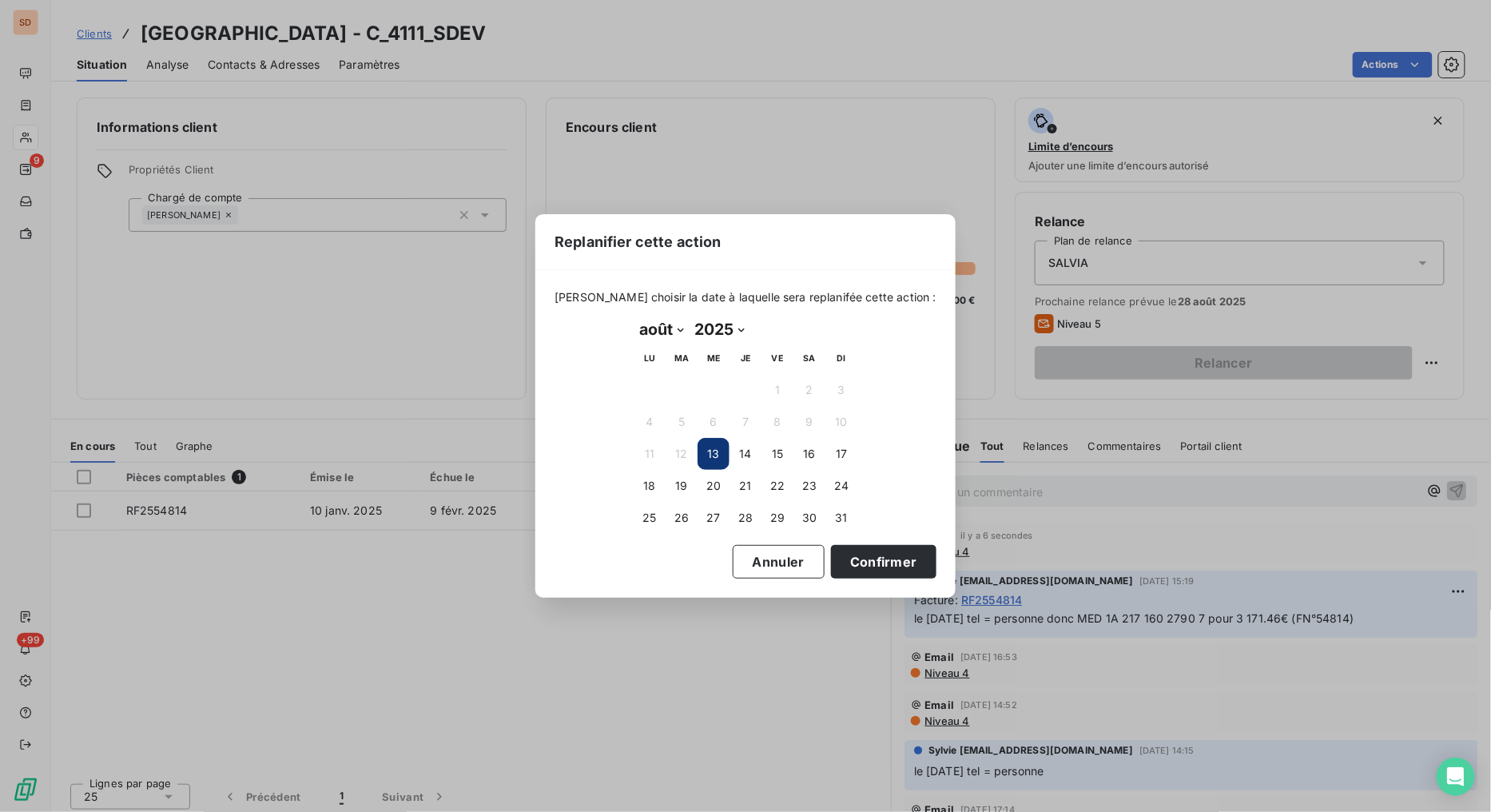
click at [681, 326] on select "janvier février mars avril mai juin juillet août septembre octobre novembre déc…" at bounding box center [661, 329] width 55 height 25
select select "8"
click at [633, 317] on select "janvier février mars avril mai juin juillet août septembre octobre novembre déc…" at bounding box center [661, 329] width 55 height 25
drag, startPoint x: 689, startPoint y: 391, endPoint x: 774, endPoint y: 459, distance: 108.9
click at [689, 392] on button "2" at bounding box center [681, 389] width 32 height 32
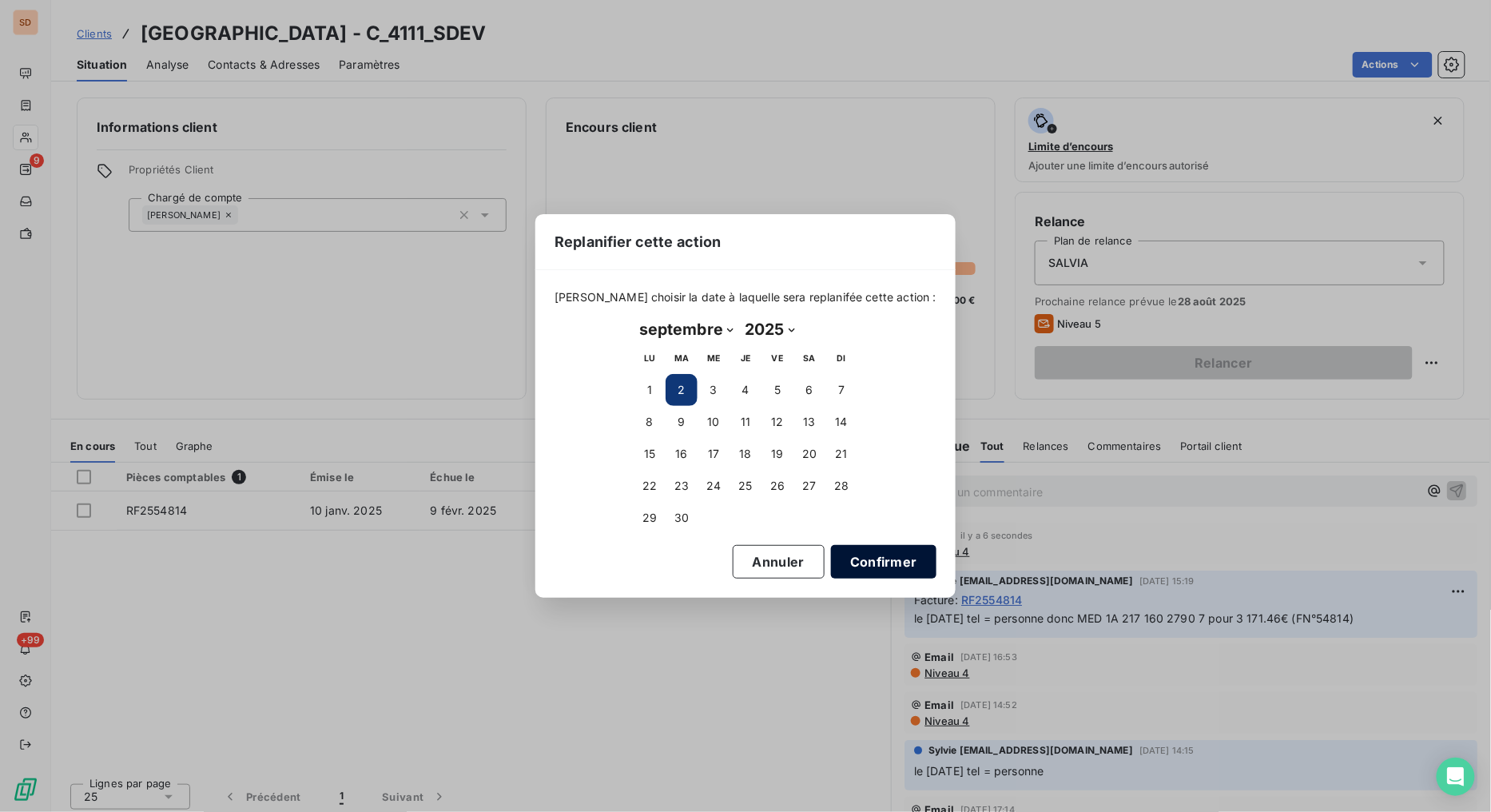
click at [858, 562] on button "Confirmer" at bounding box center [883, 561] width 105 height 34
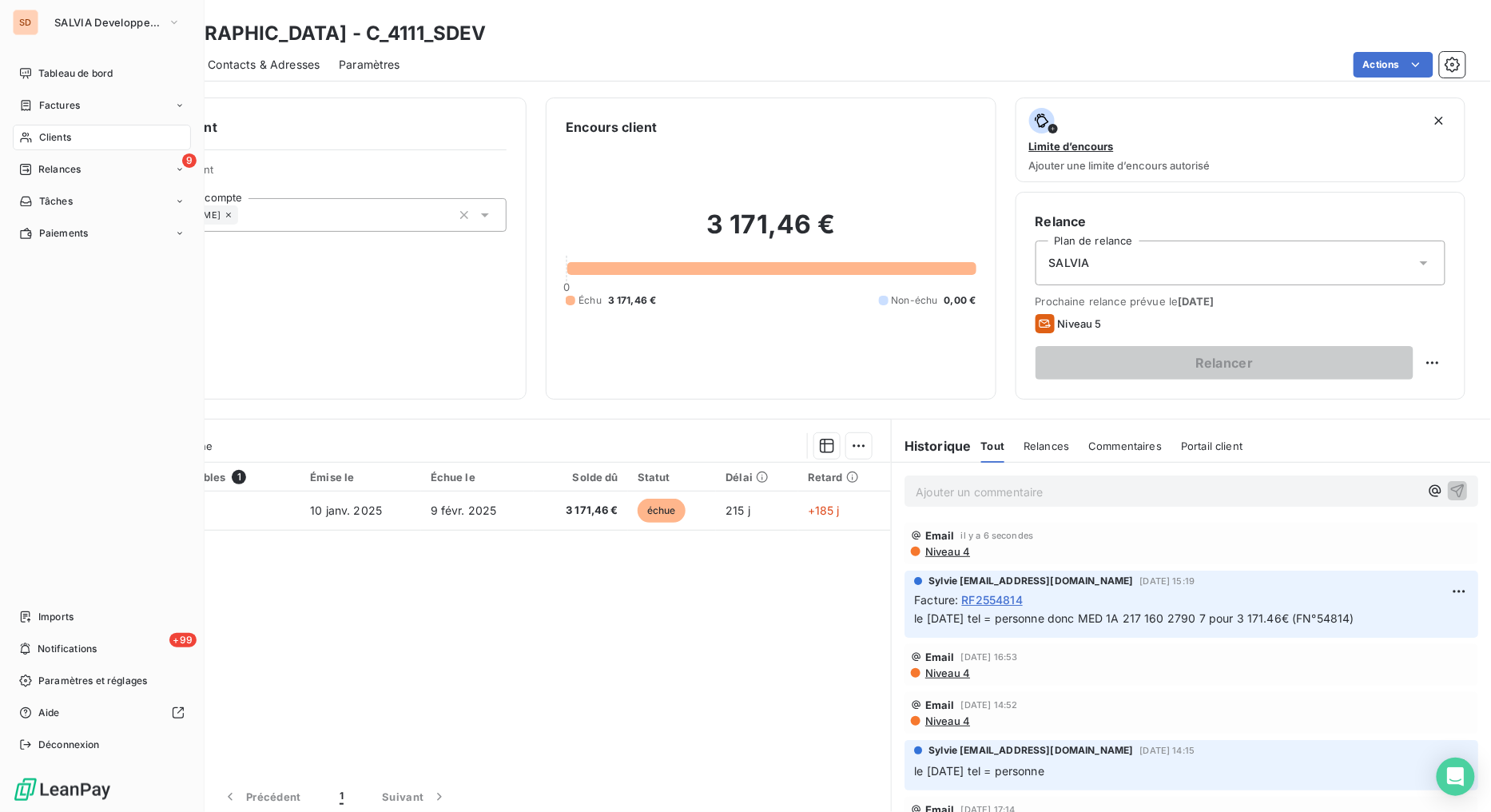
click at [36, 169] on div "Relances" at bounding box center [50, 169] width 62 height 14
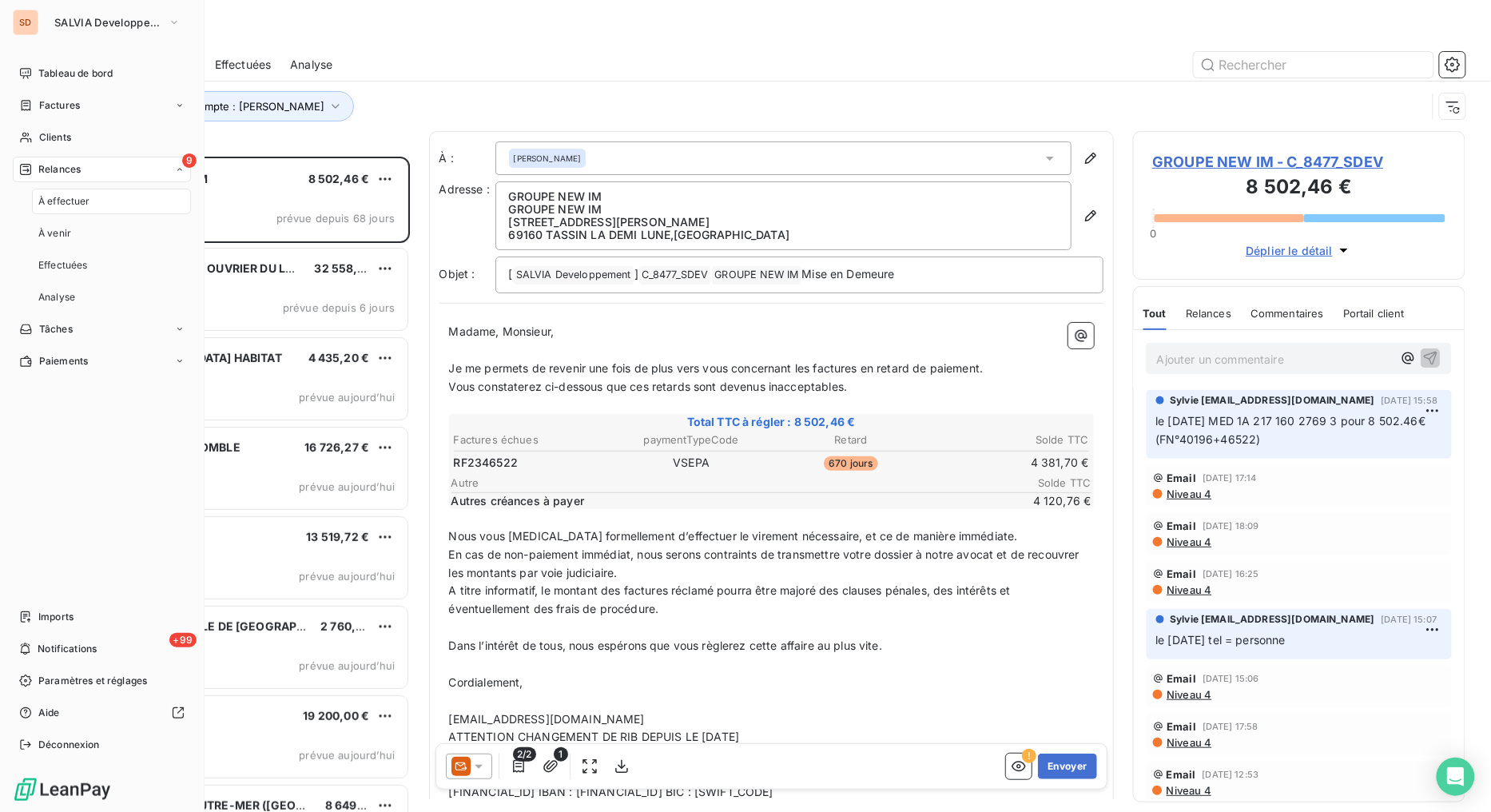
scroll to position [642, 320]
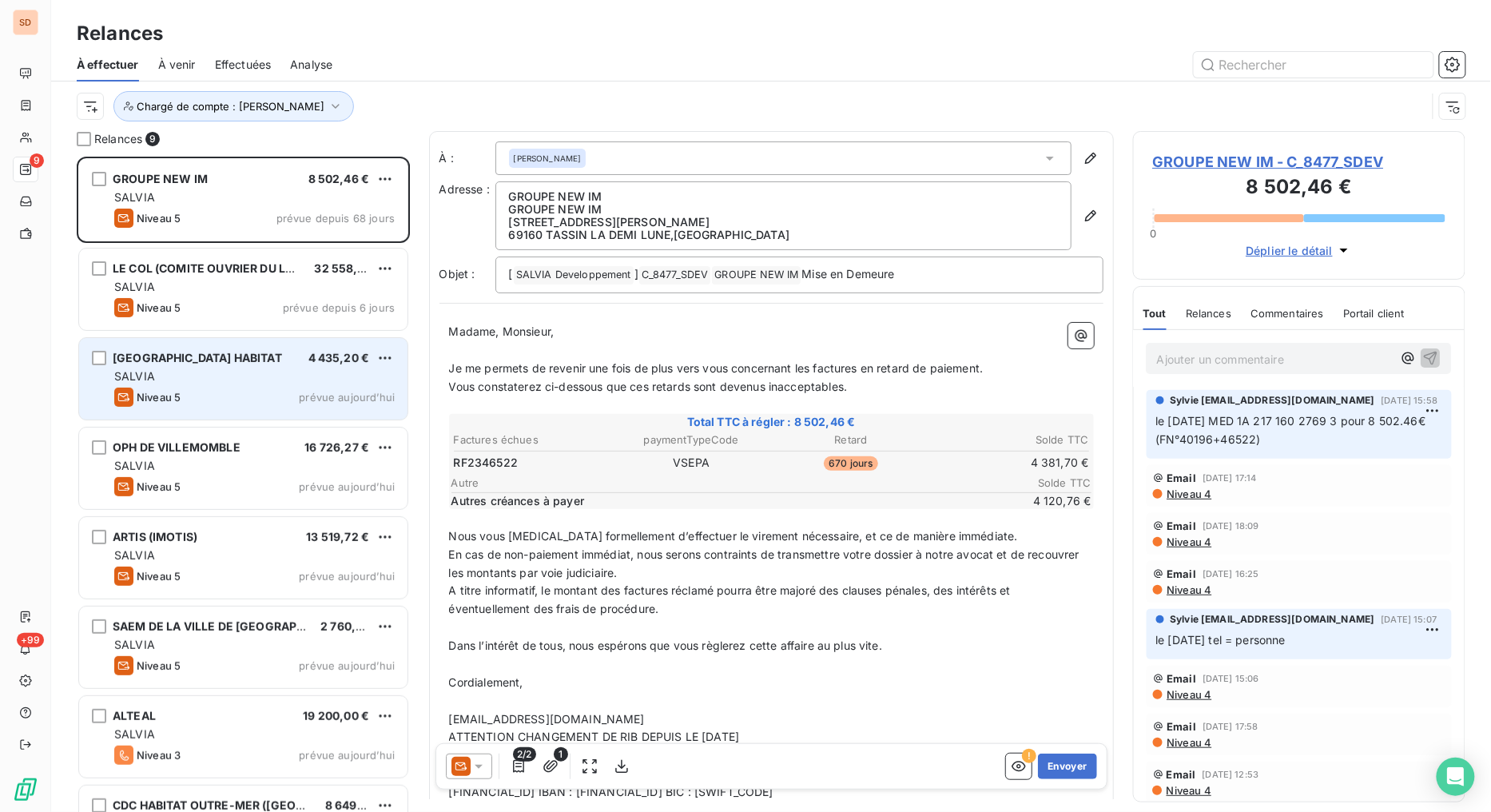
click at [198, 357] on span "VAL D'OISE HABITAT" at bounding box center [197, 357] width 169 height 14
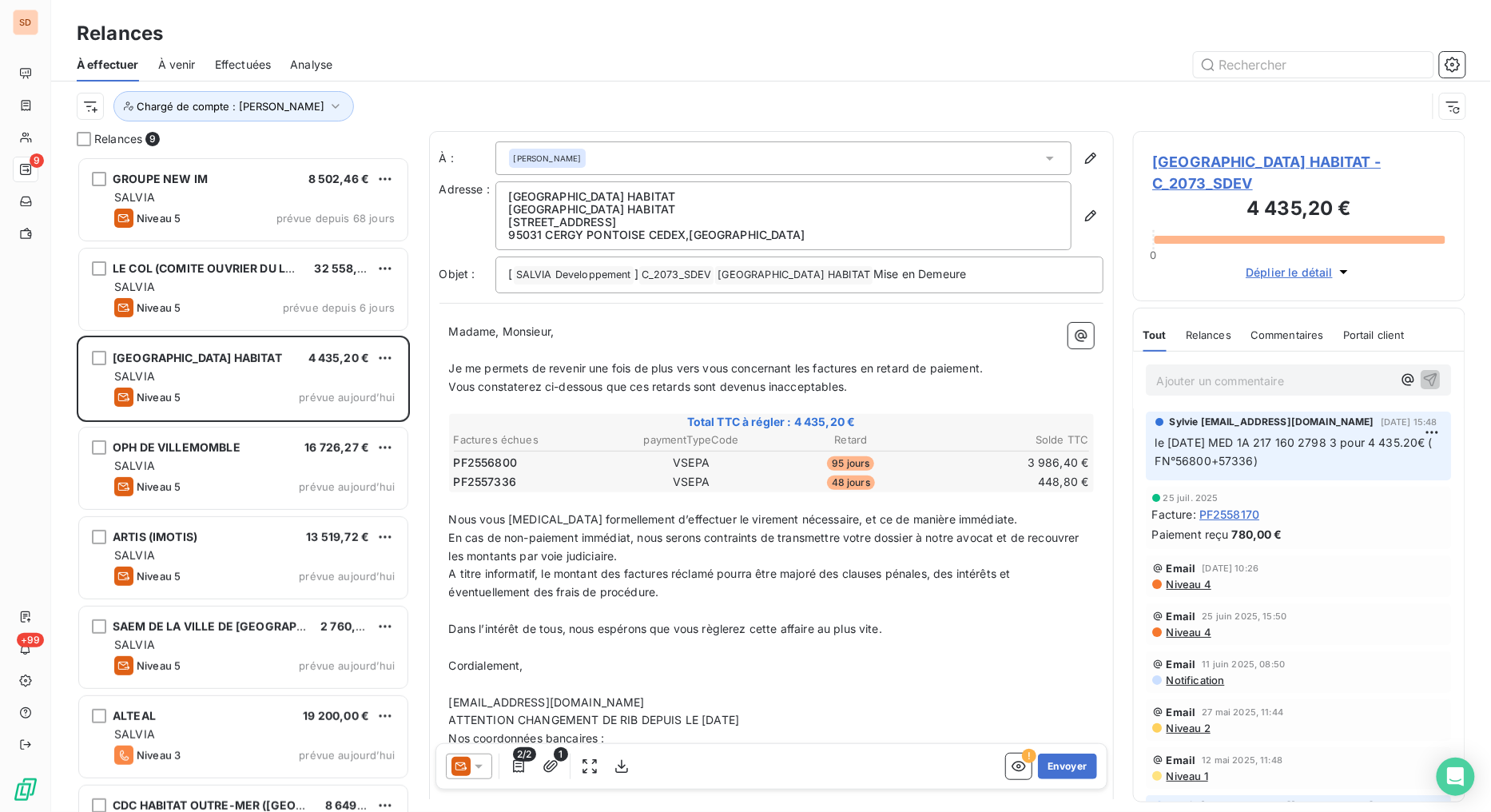
click at [482, 769] on icon at bounding box center [478, 766] width 16 height 16
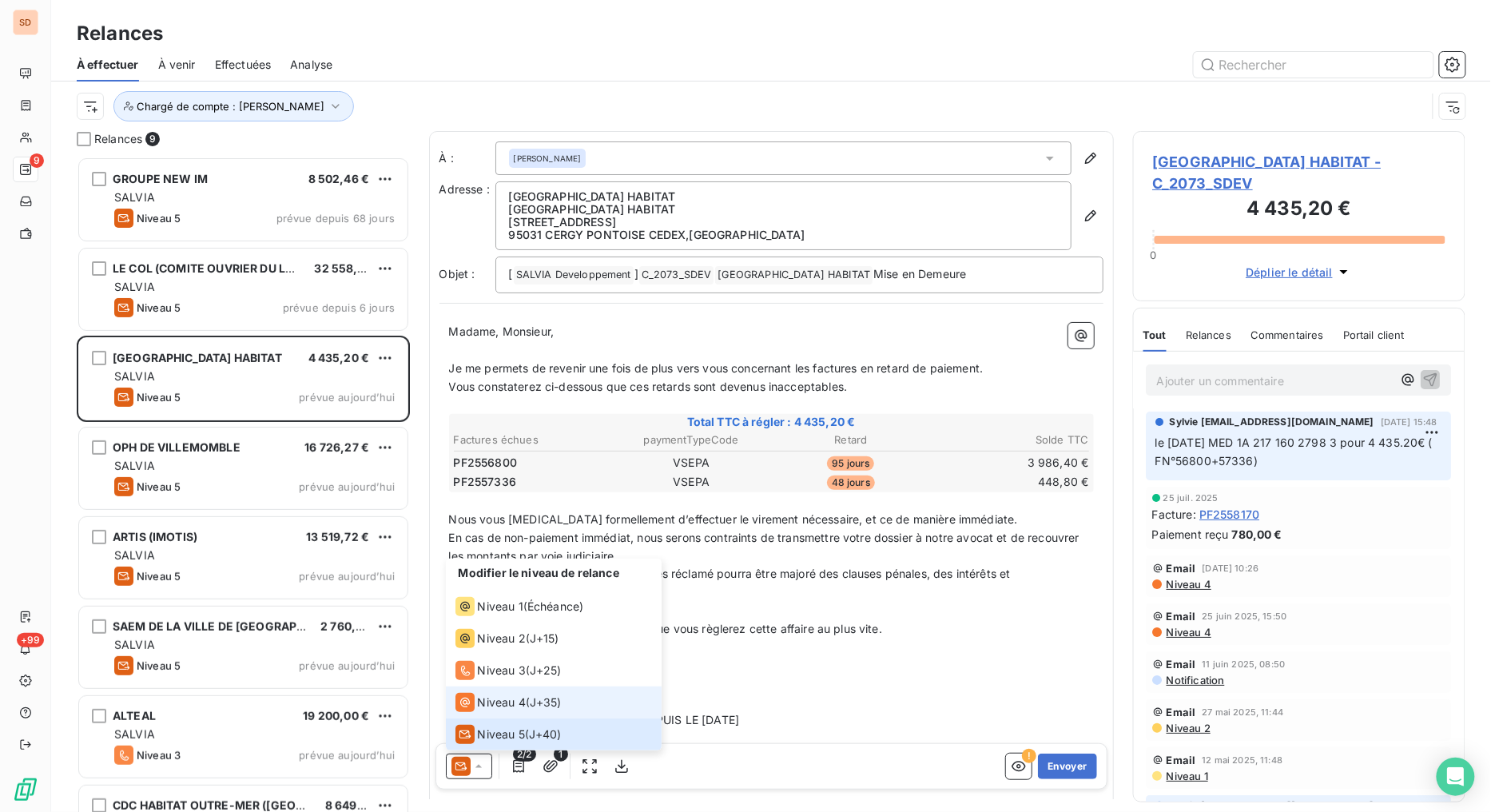
click at [483, 705] on span "Niveau 4" at bounding box center [502, 702] width 48 height 16
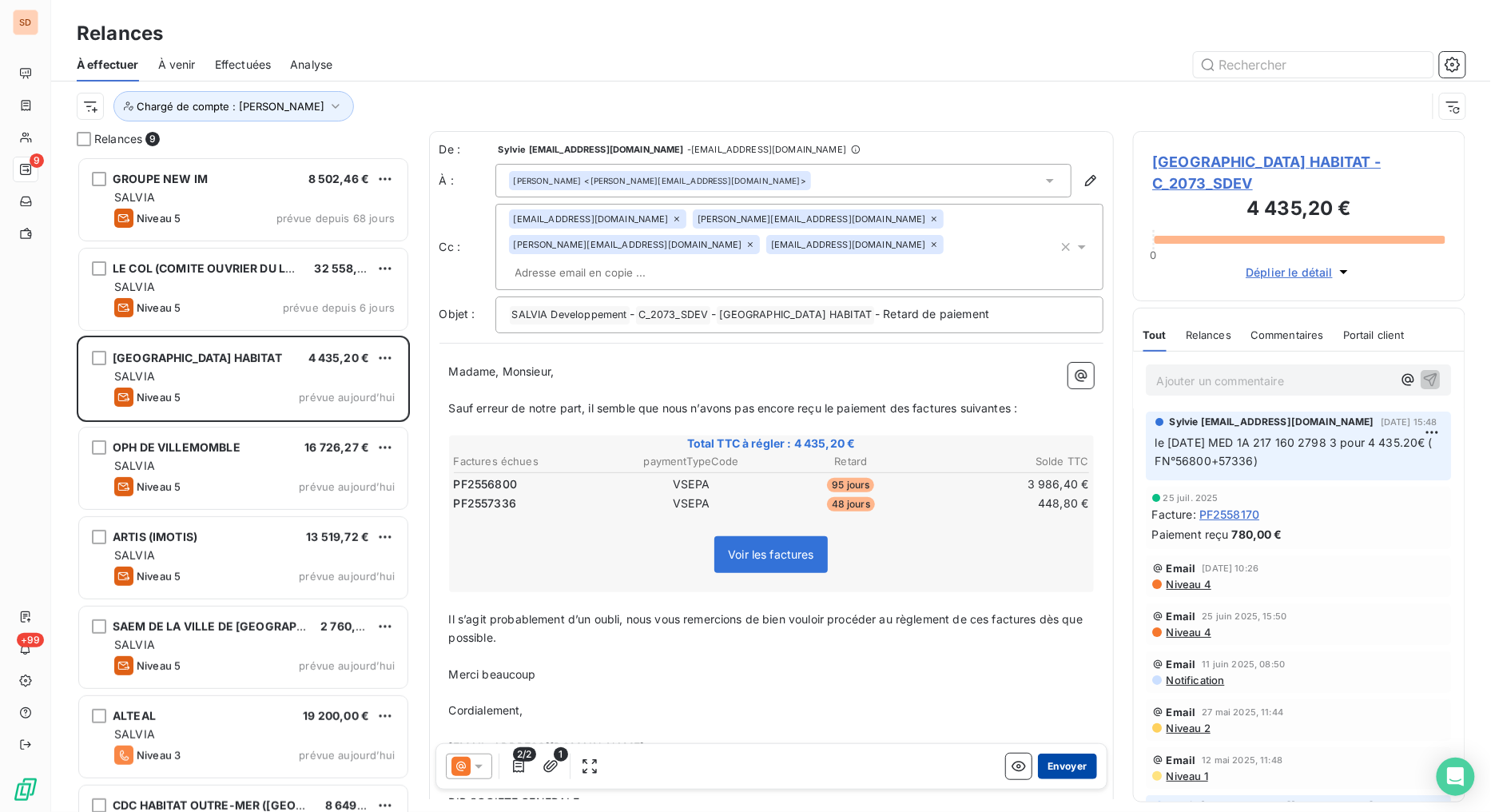
click at [1042, 760] on button "Envoyer" at bounding box center [1067, 766] width 58 height 25
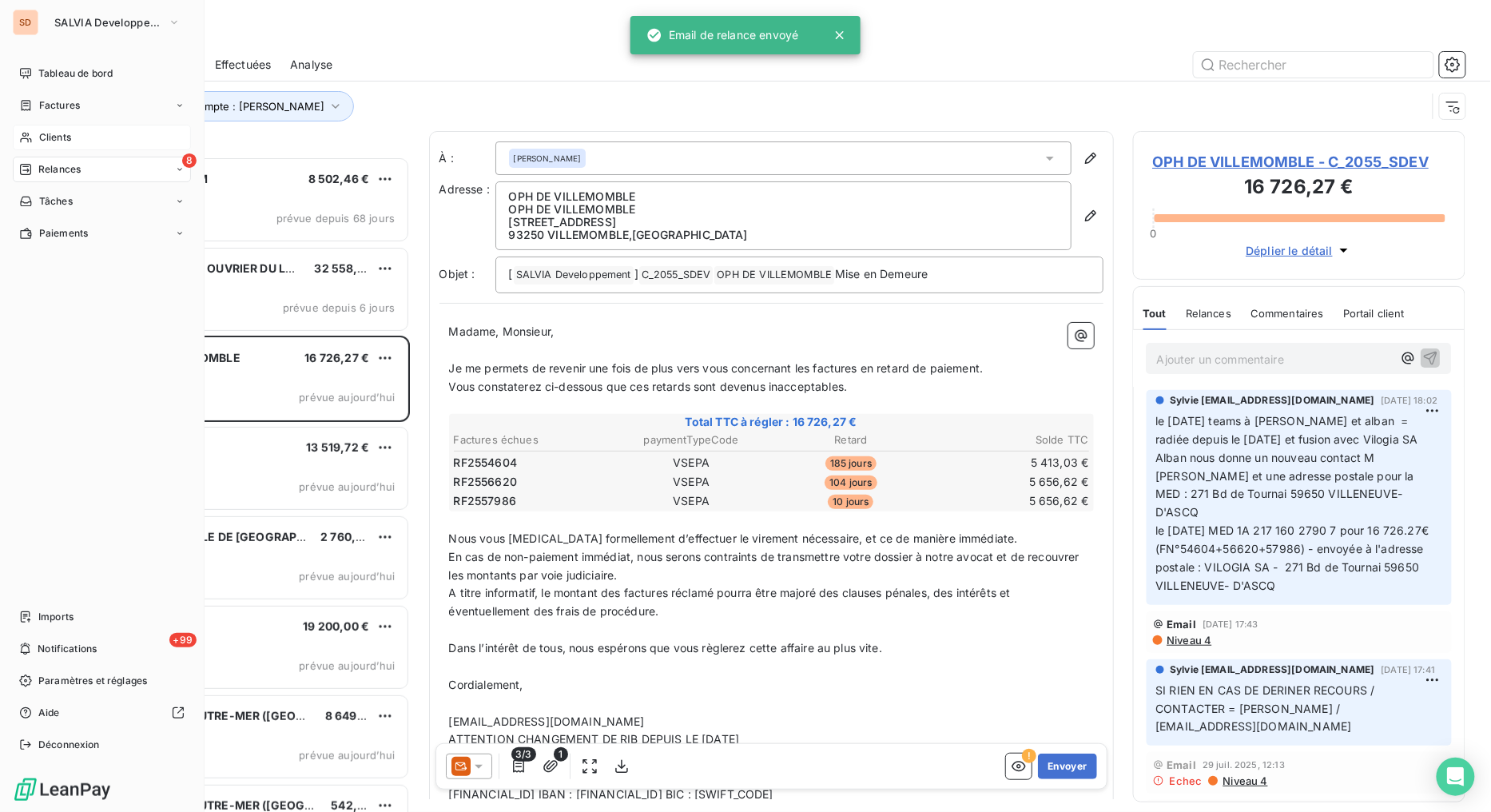
click at [49, 140] on span "Clients" at bounding box center [55, 137] width 32 height 14
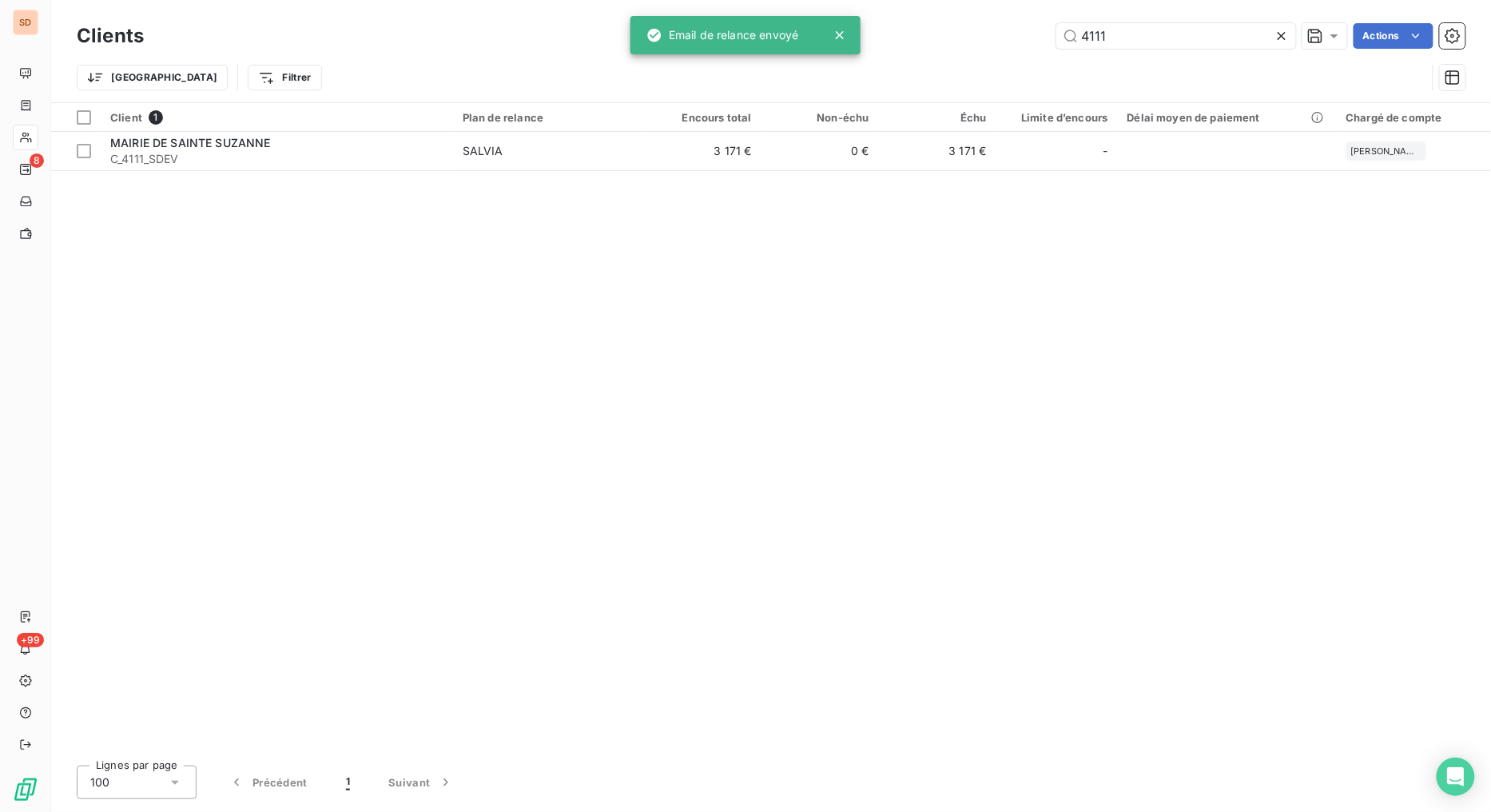
drag, startPoint x: 1120, startPoint y: 42, endPoint x: 1032, endPoint y: 42, distance: 88.0
click at [1032, 42] on div "4111 Actions" at bounding box center [814, 36] width 1303 height 25
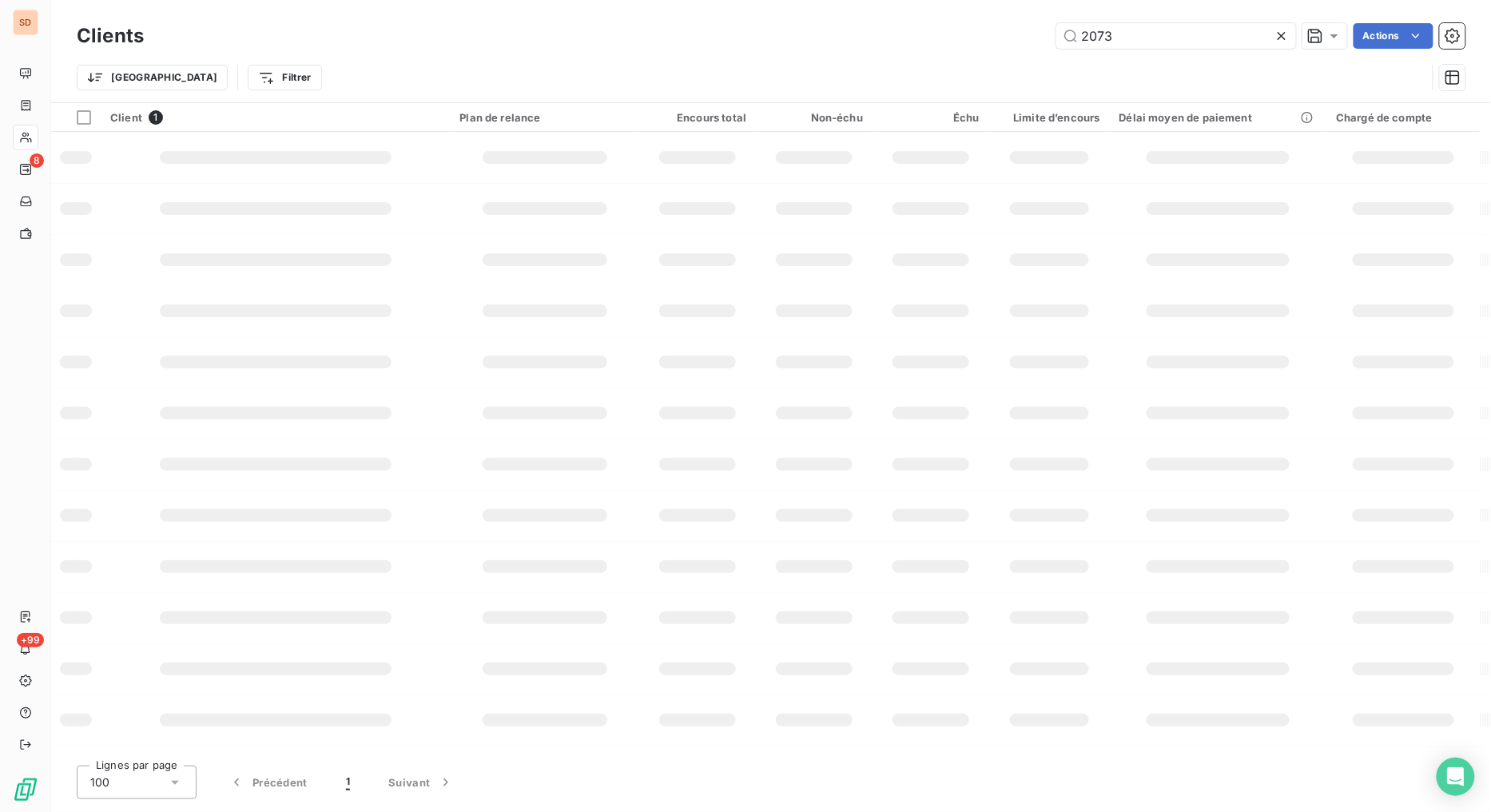
type input "2073"
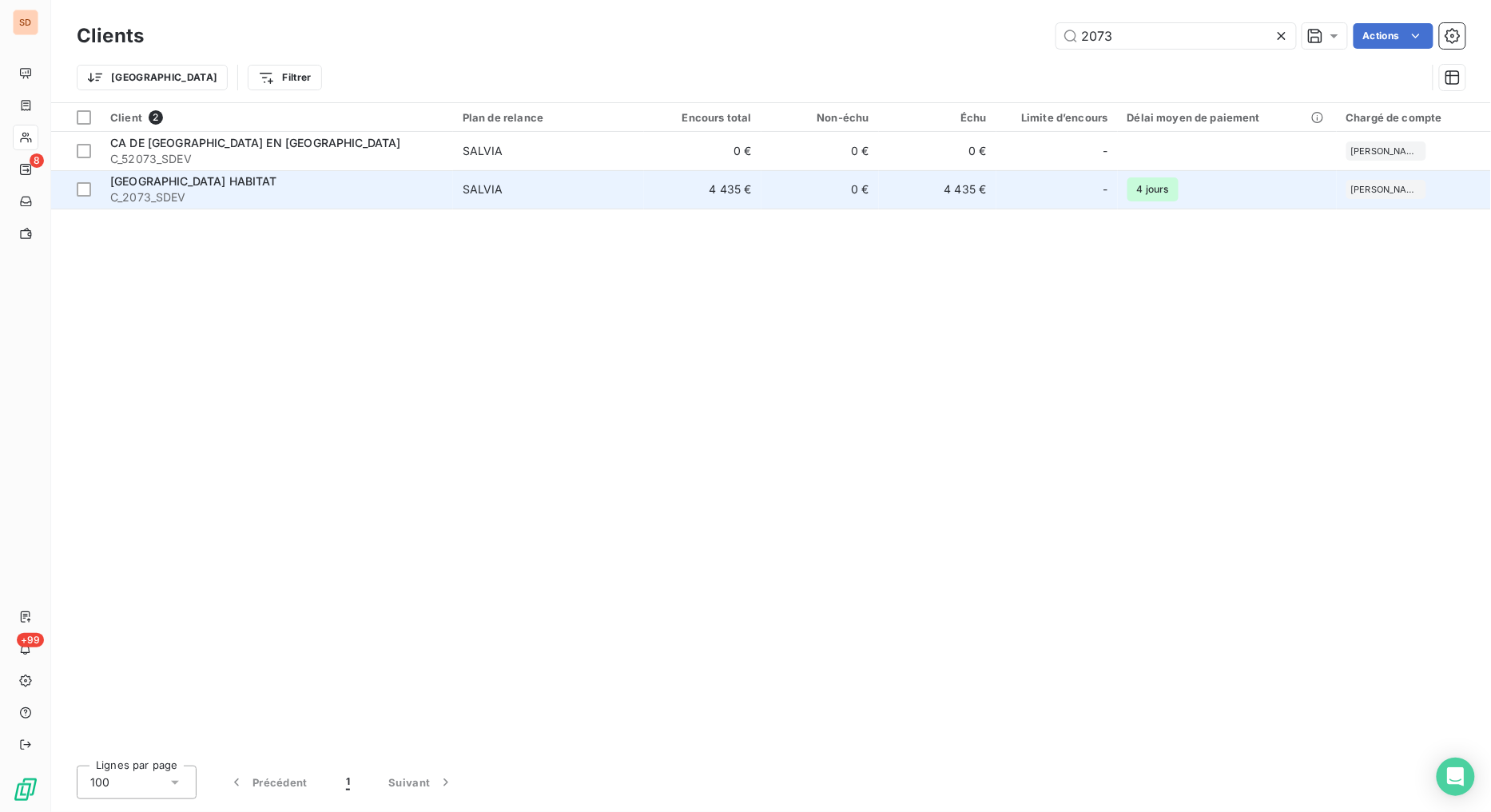
click at [155, 193] on span "C_2073_SDEV" at bounding box center [276, 197] width 333 height 16
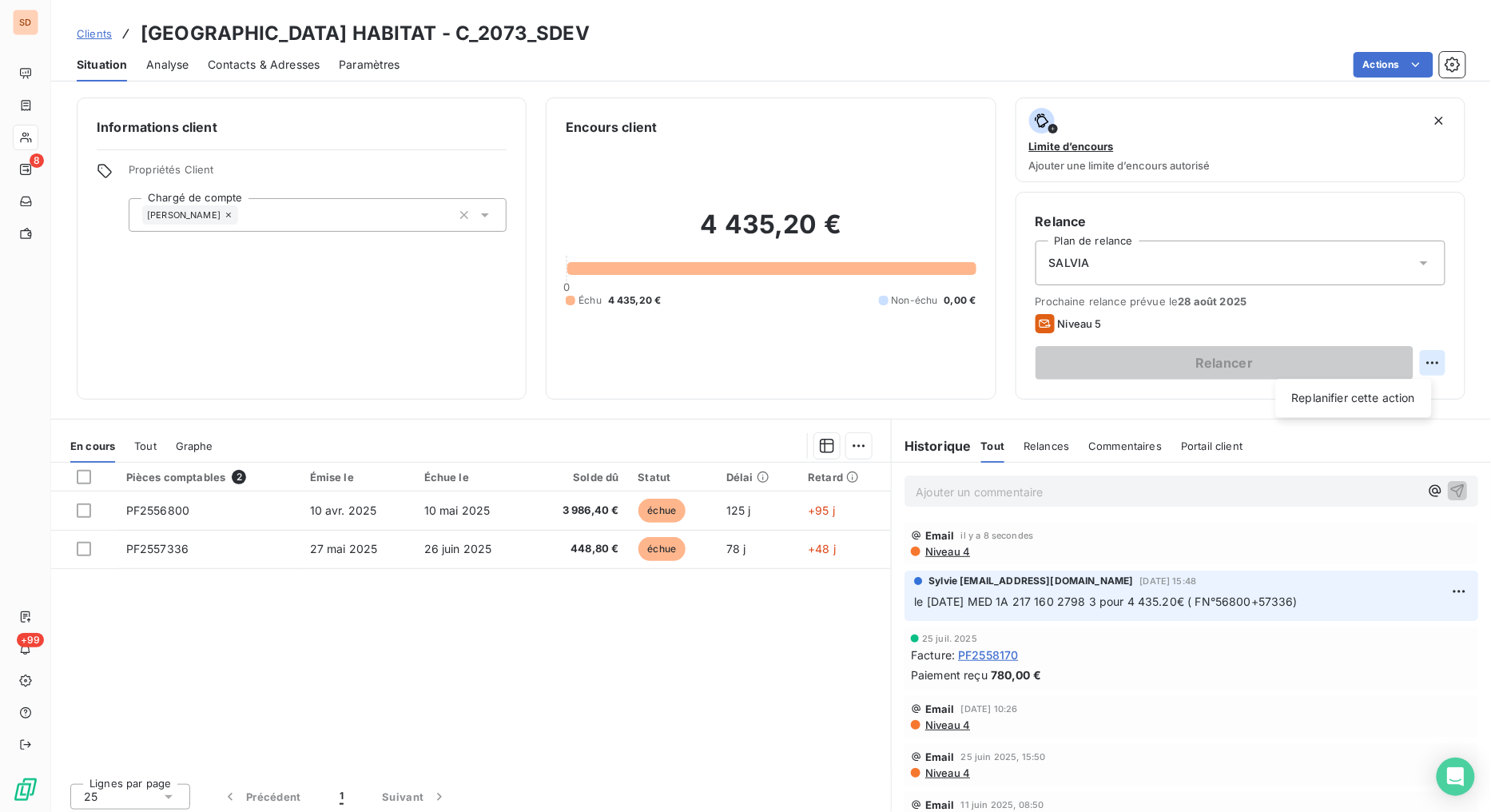
click at [1424, 366] on html "SD 8 +99 Clients VAL D'OISE HABITAT - C_2073_SDEV Situation Analyse Contacts & …" at bounding box center [746, 406] width 1491 height 812
click at [1328, 400] on div "Replanifier cette action" at bounding box center [1354, 398] width 143 height 25
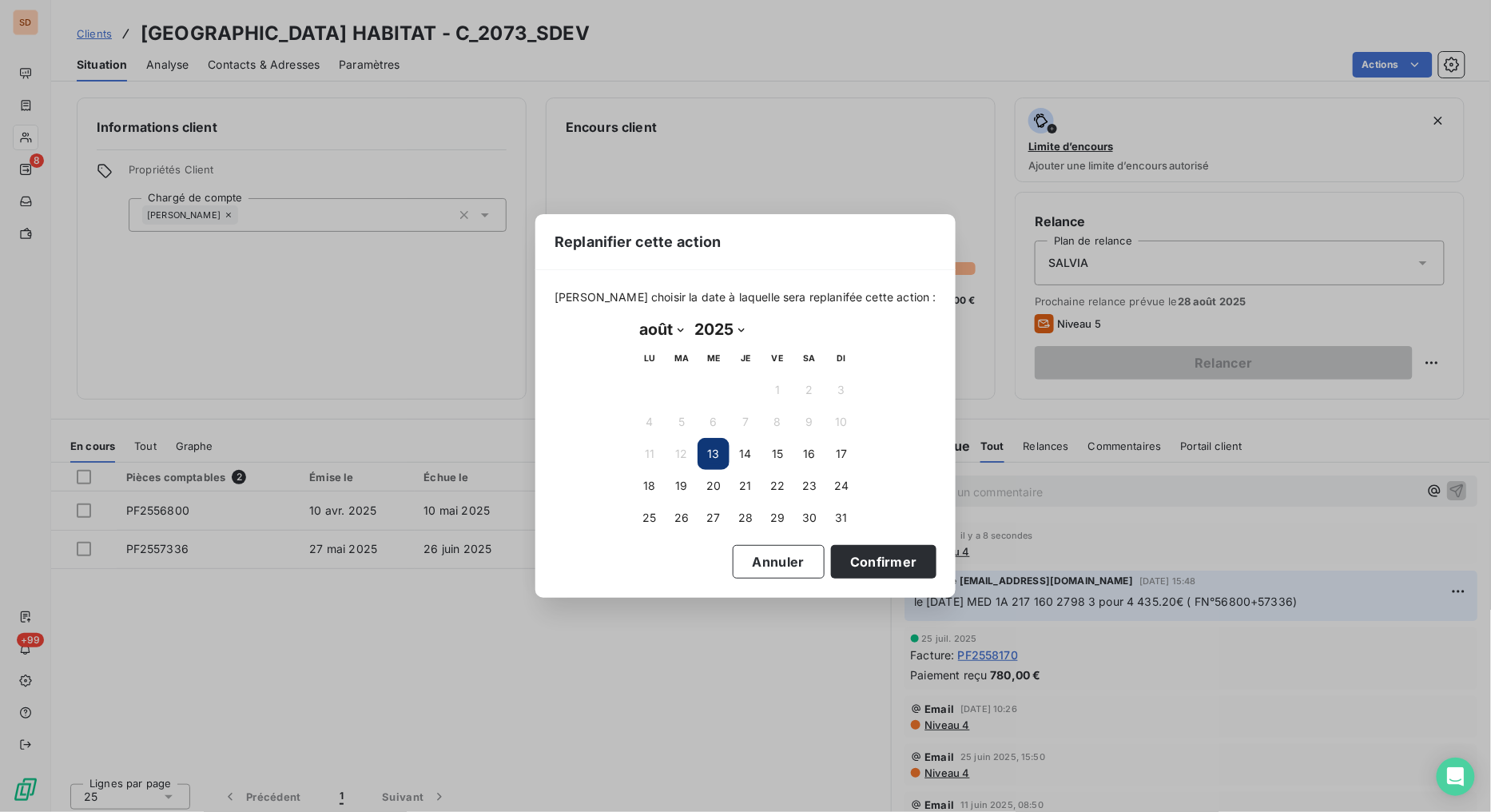
click at [686, 336] on select "janvier février mars avril mai juin juillet août septembre octobre novembre déc…" at bounding box center [661, 329] width 55 height 25
select select "8"
click at [633, 317] on select "janvier février mars avril mai juin juillet août septembre octobre novembre déc…" at bounding box center [661, 329] width 55 height 25
click at [682, 380] on button "2" at bounding box center [681, 389] width 32 height 32
click at [851, 549] on button "Confirmer" at bounding box center [883, 561] width 105 height 34
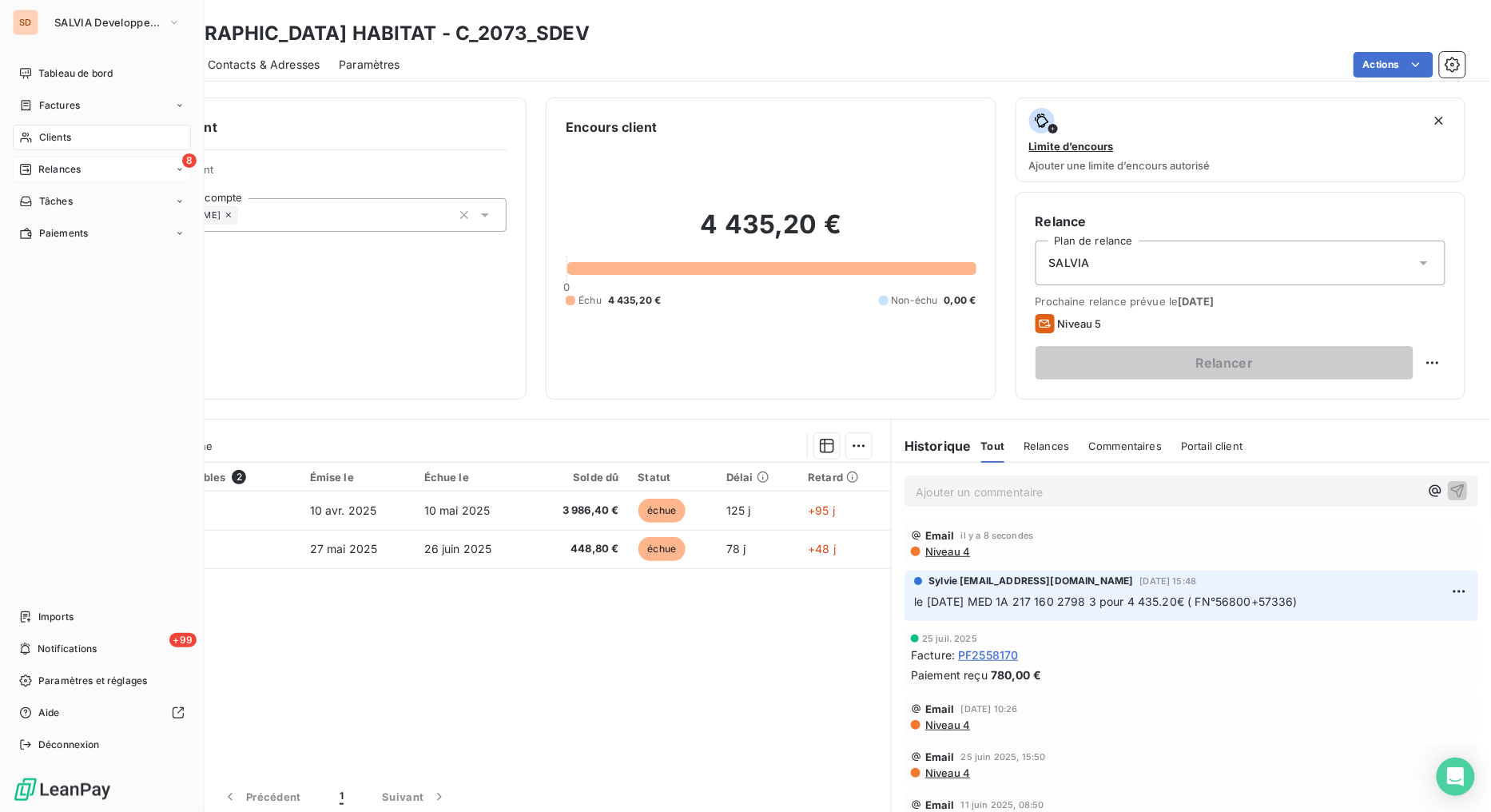
click at [40, 169] on span "Relances" at bounding box center [60, 169] width 42 height 14
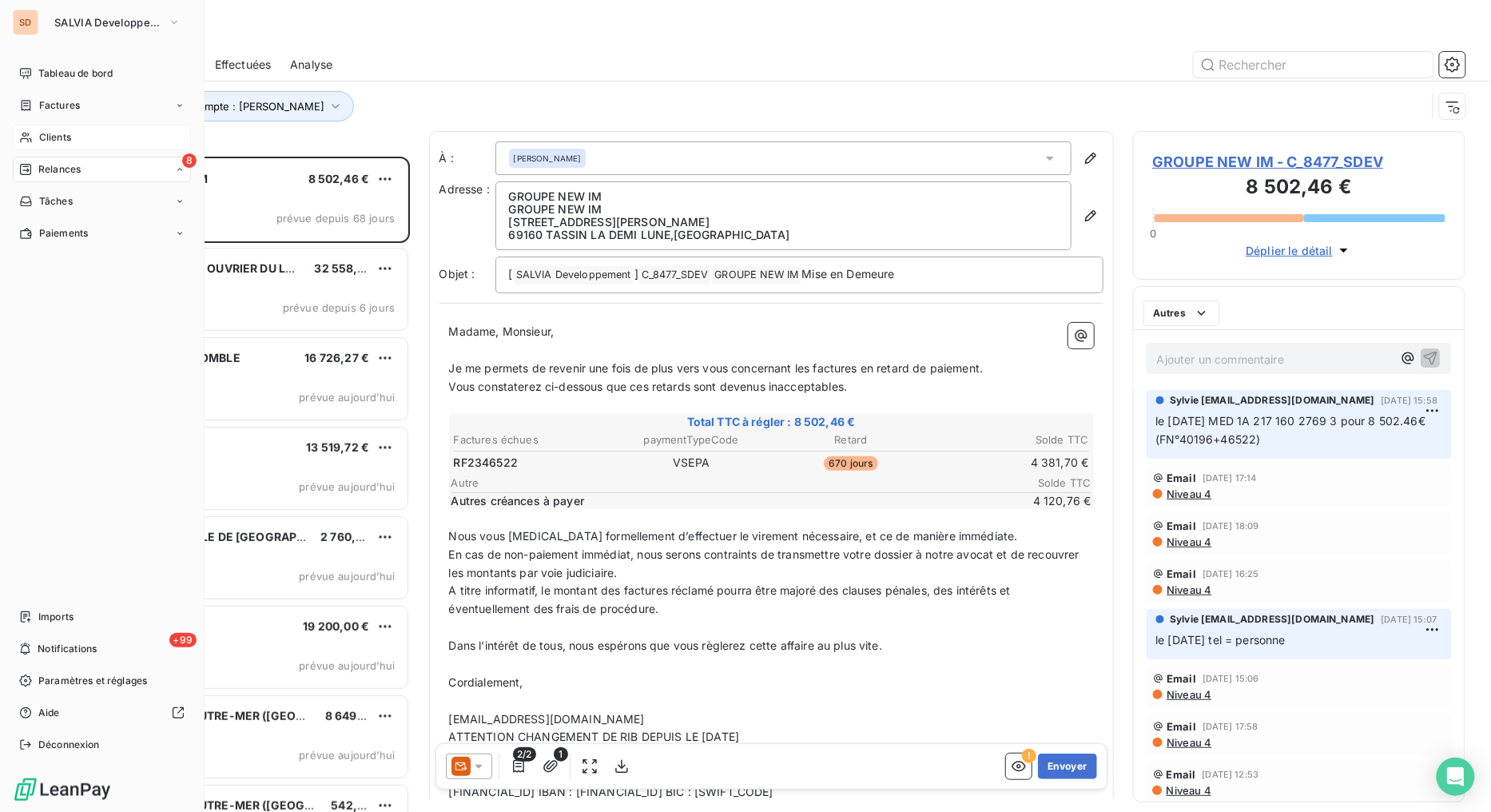
scroll to position [642, 320]
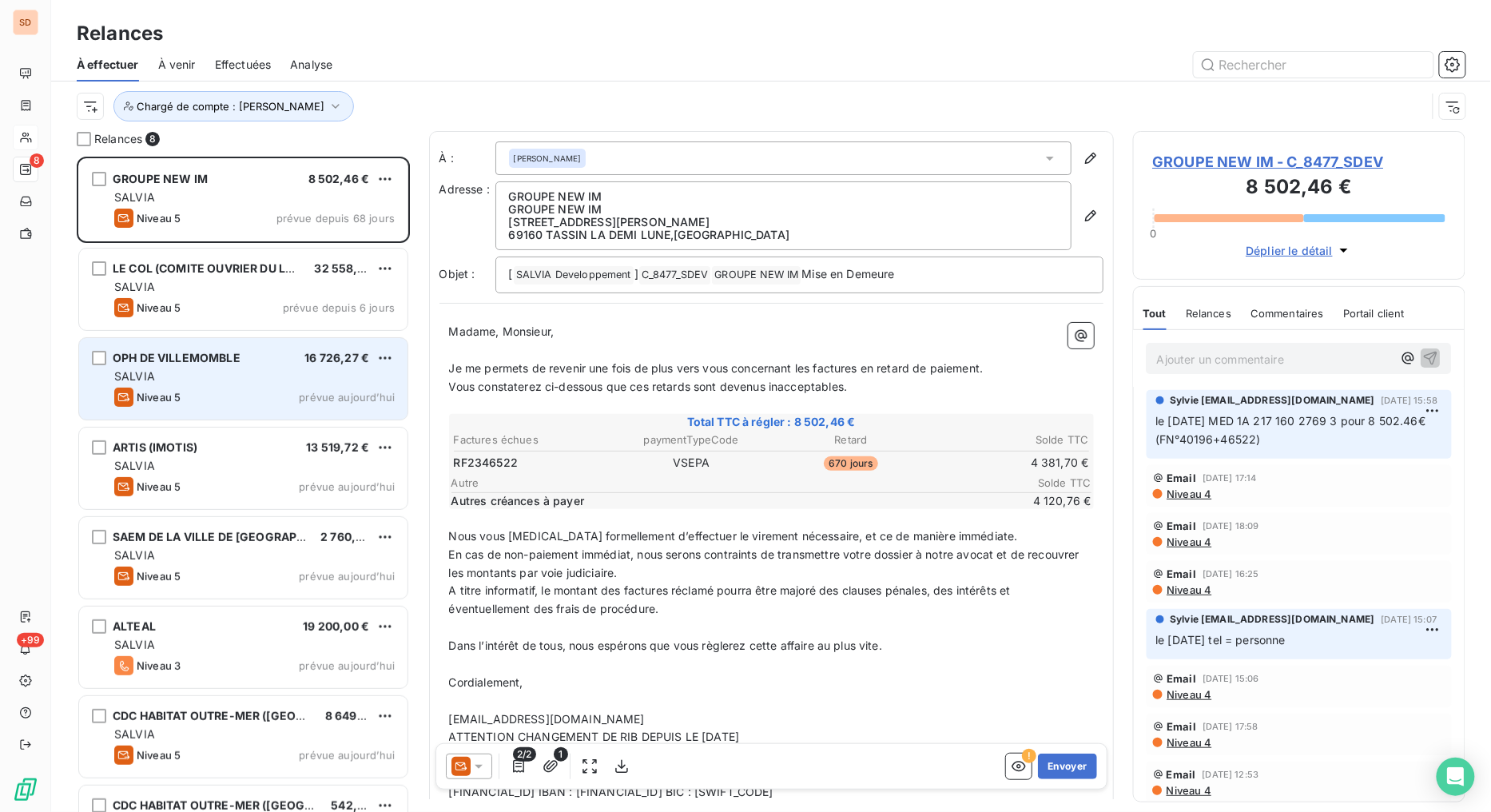
click at [201, 362] on span "OPH DE VILLEMOMBLE" at bounding box center [177, 357] width 127 height 14
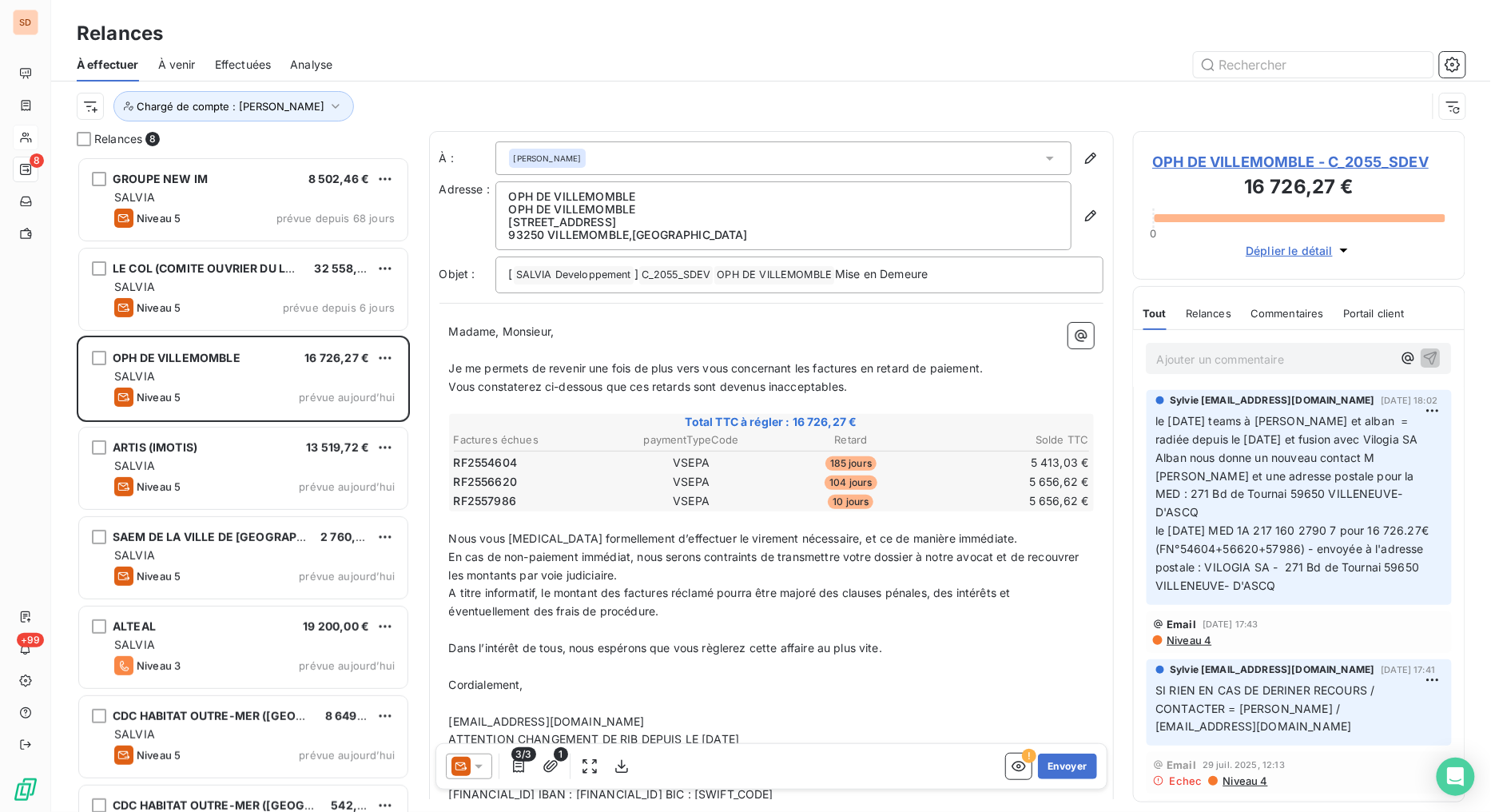
click at [1196, 165] on span "OPH DE VILLEMOMBLE - C_2055_SDEV" at bounding box center [1300, 161] width 294 height 21
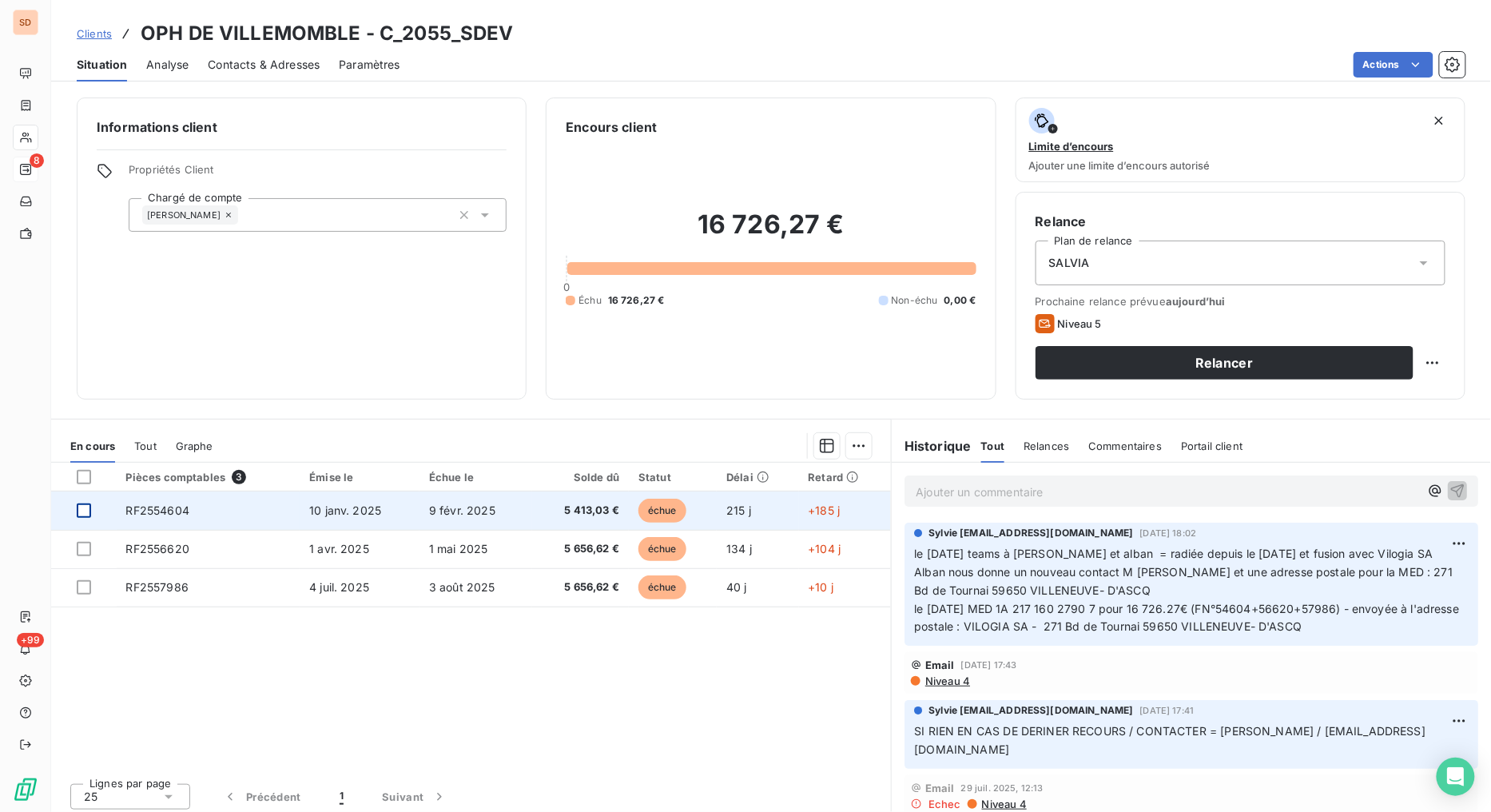
drag, startPoint x: 83, startPoint y: 511, endPoint x: 86, endPoint y: 548, distance: 37.1
click at [83, 512] on div at bounding box center [83, 510] width 14 height 14
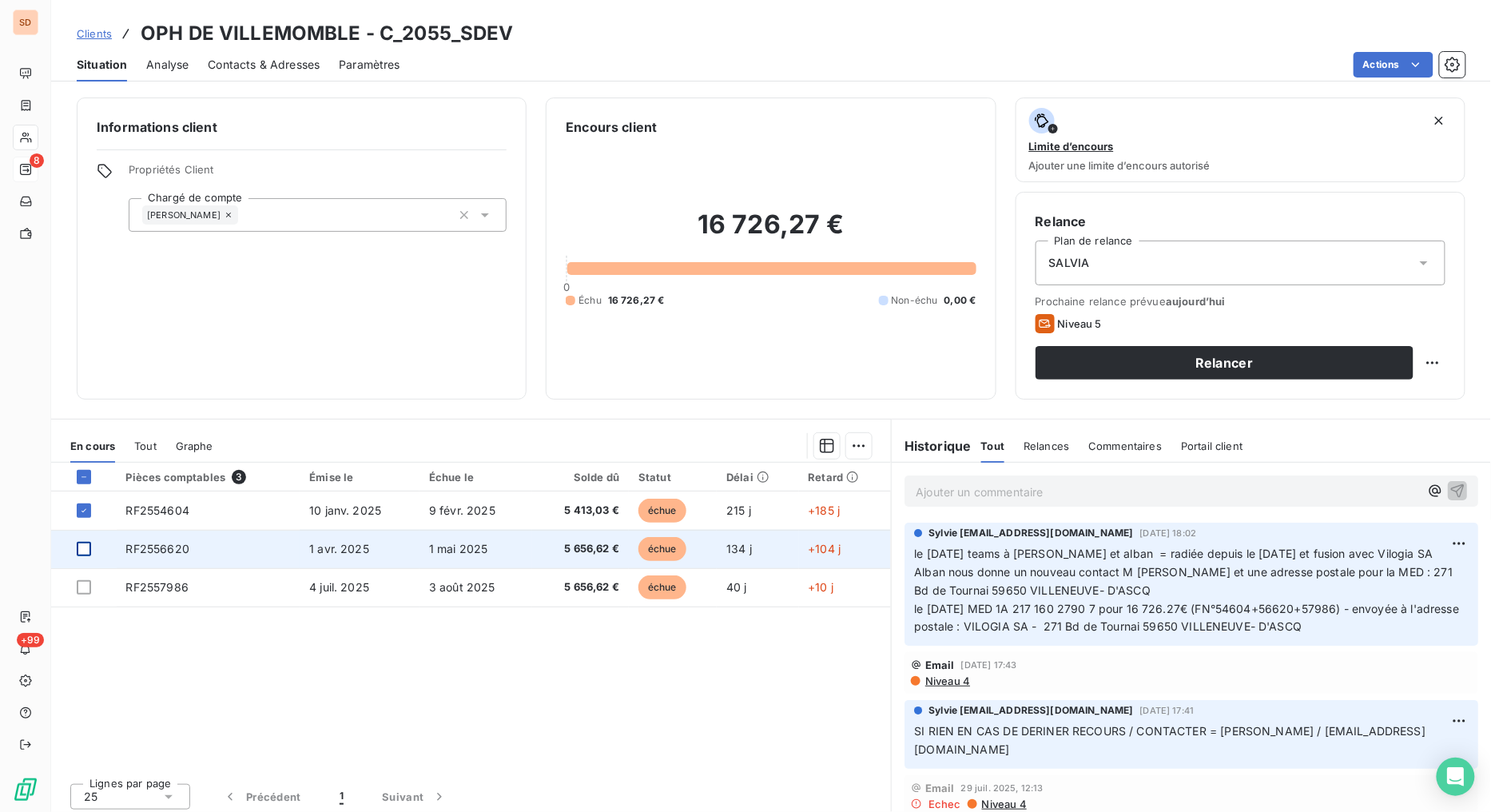
click at [86, 549] on div at bounding box center [83, 548] width 14 height 14
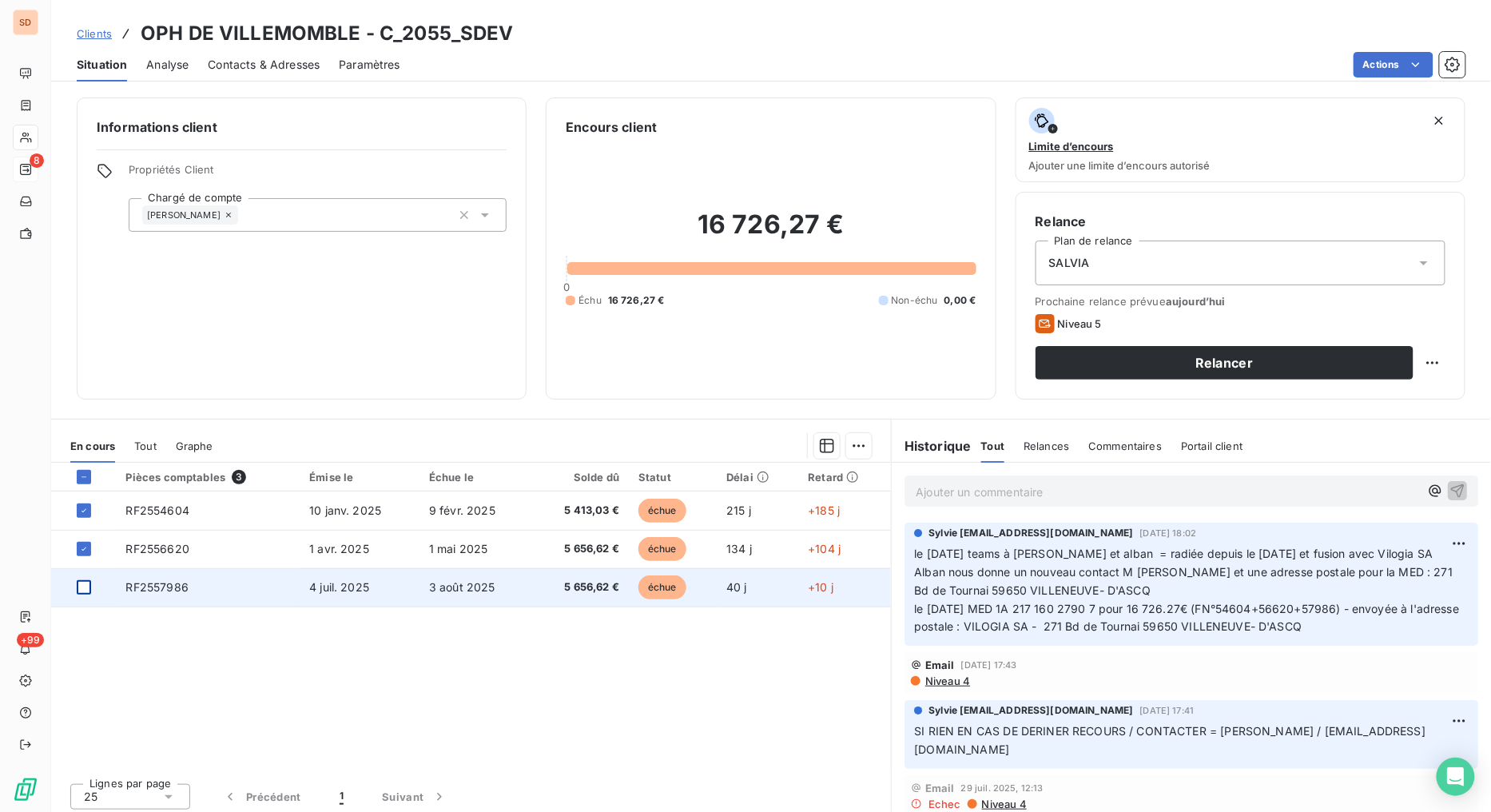
click at [84, 583] on div at bounding box center [83, 587] width 14 height 14
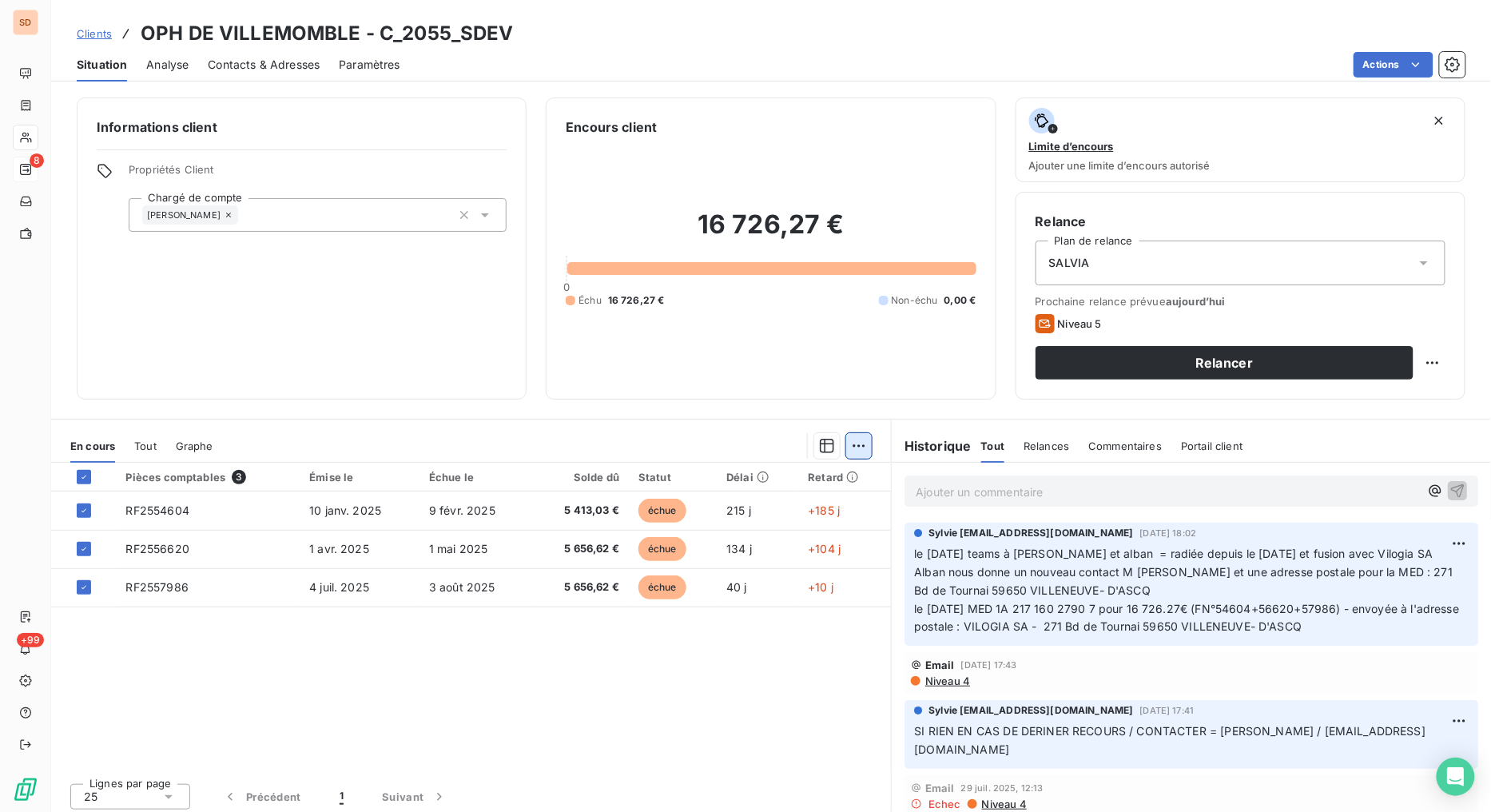
click at [859, 442] on html "SD 8 +99 Clients OPH DE VILLEMOMBLE - C_2055_SDEV Situation Analyse Contacts & …" at bounding box center [746, 406] width 1491 height 812
click at [658, 484] on div "Mettre en litige (3 factures)" at bounding box center [712, 481] width 290 height 25
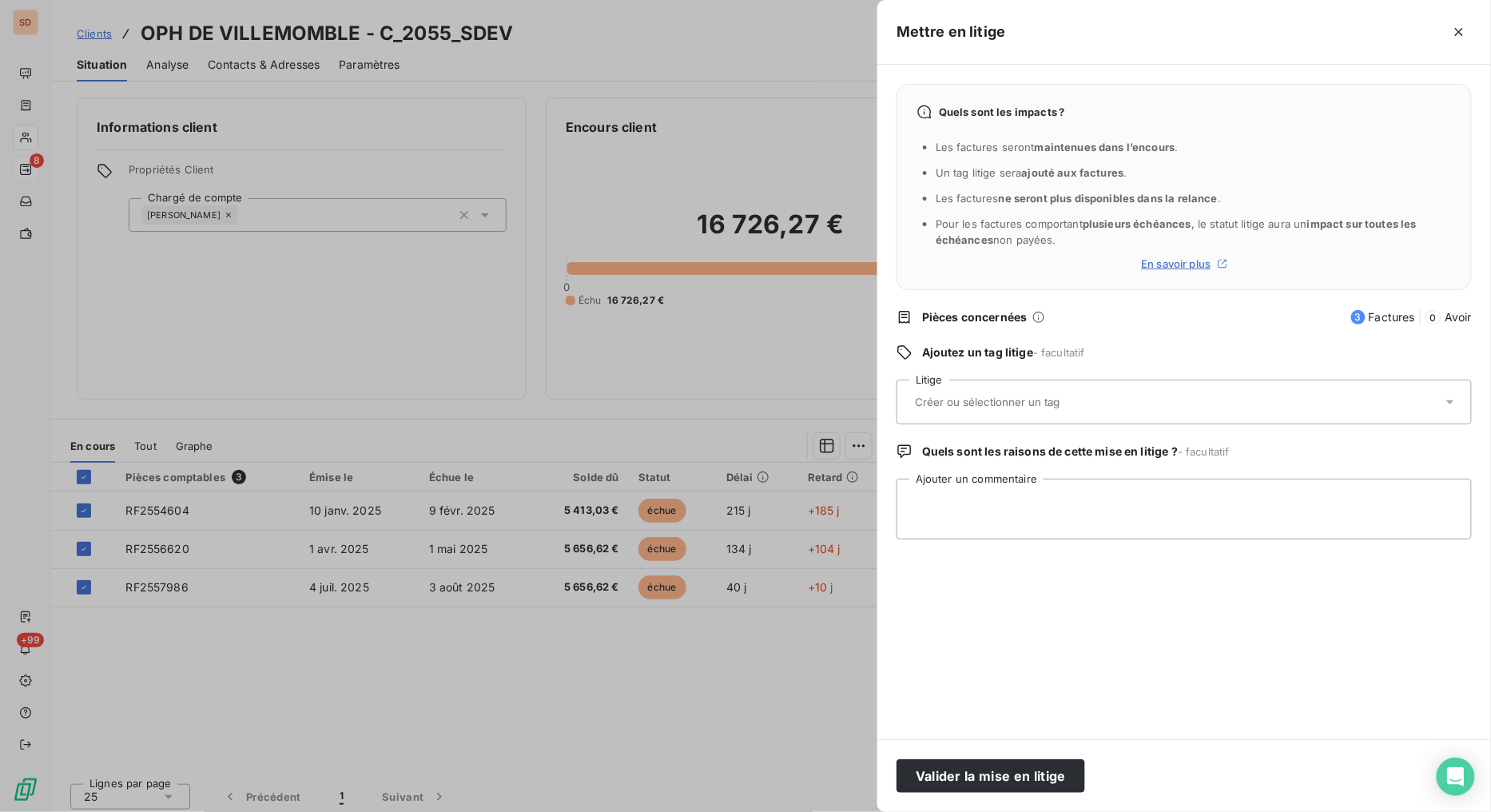
click at [1448, 401] on icon at bounding box center [1449, 402] width 8 height 4
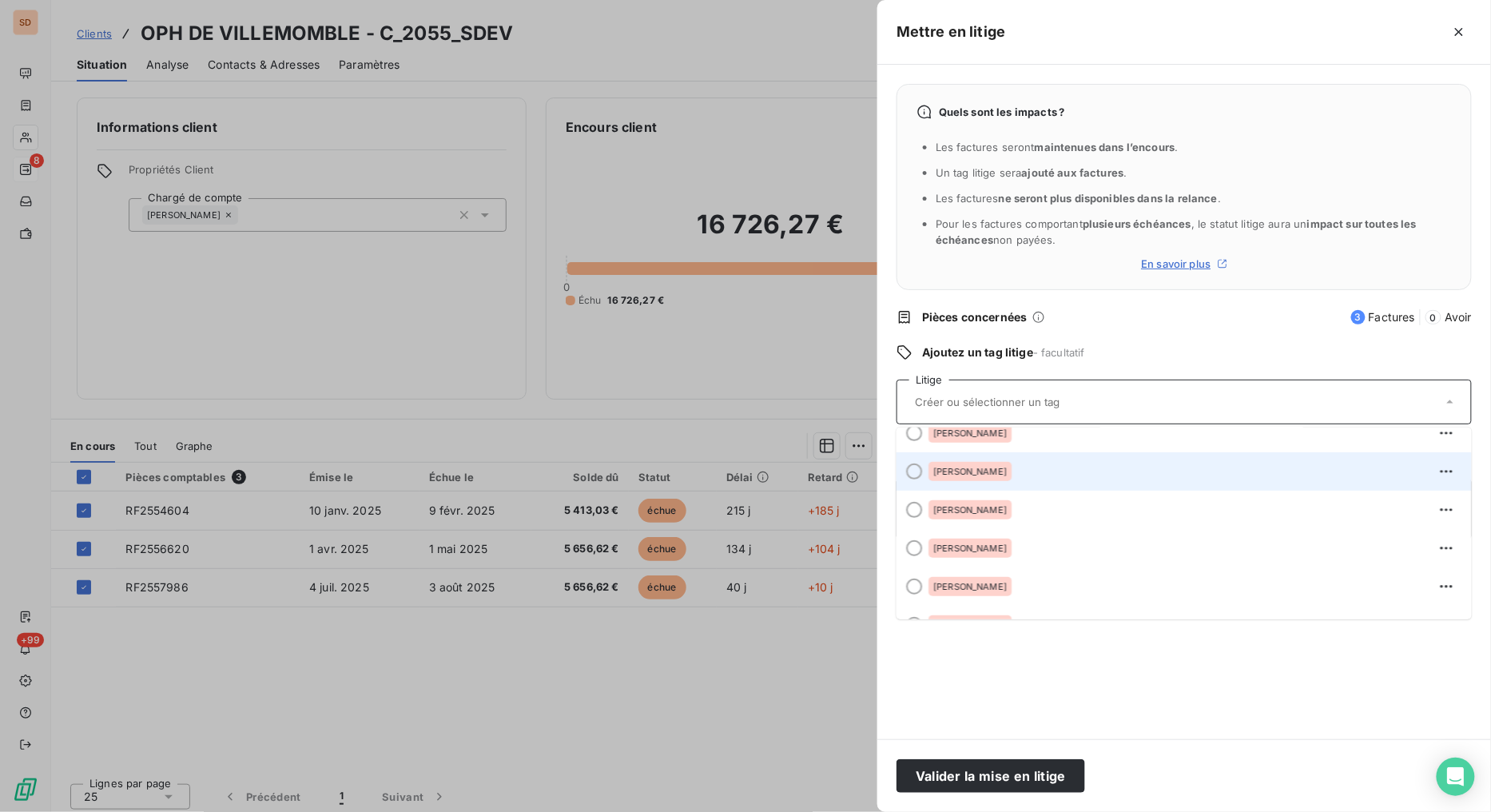
scroll to position [354, 0]
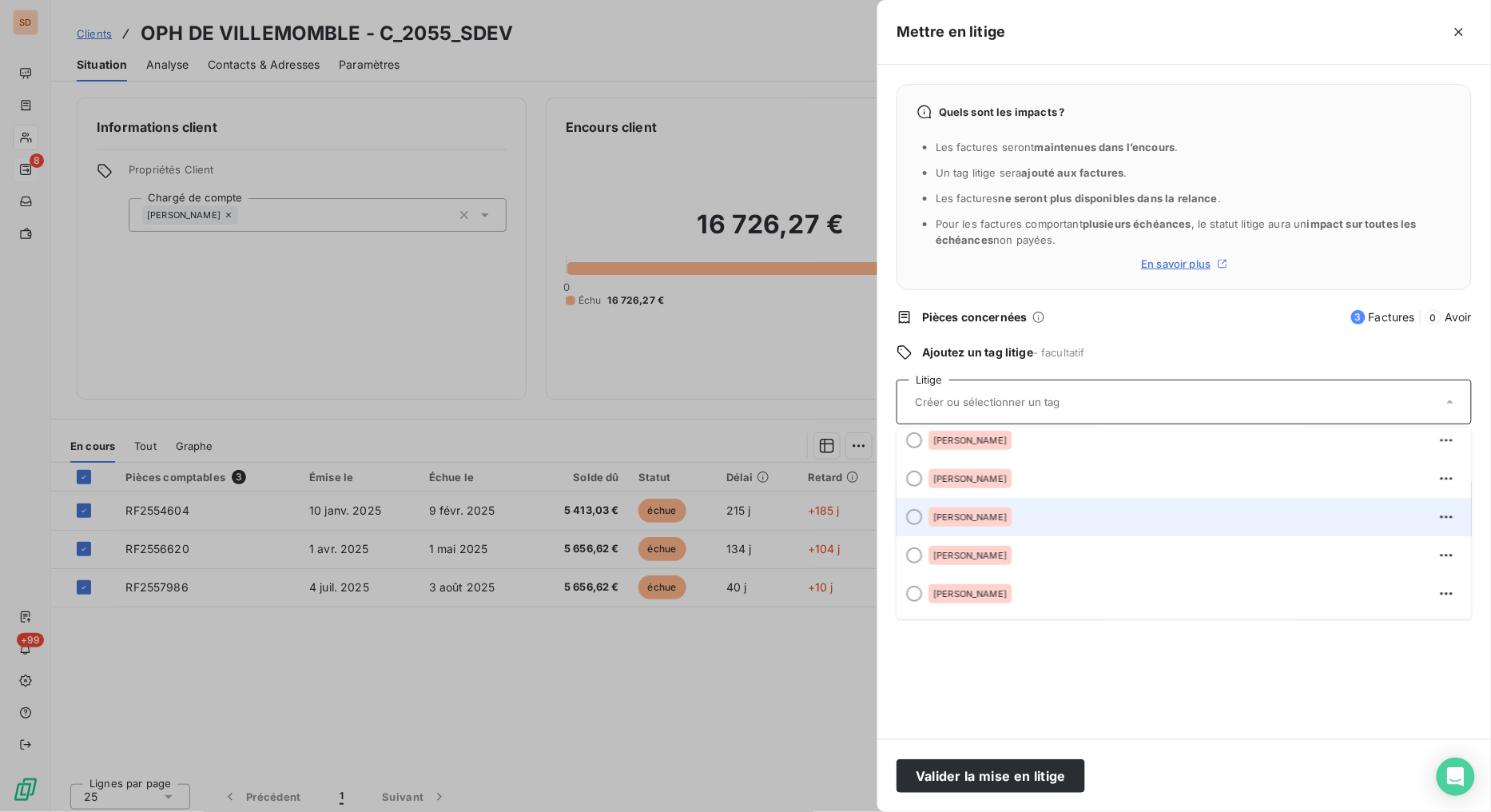
click at [917, 516] on div at bounding box center [914, 517] width 16 height 16
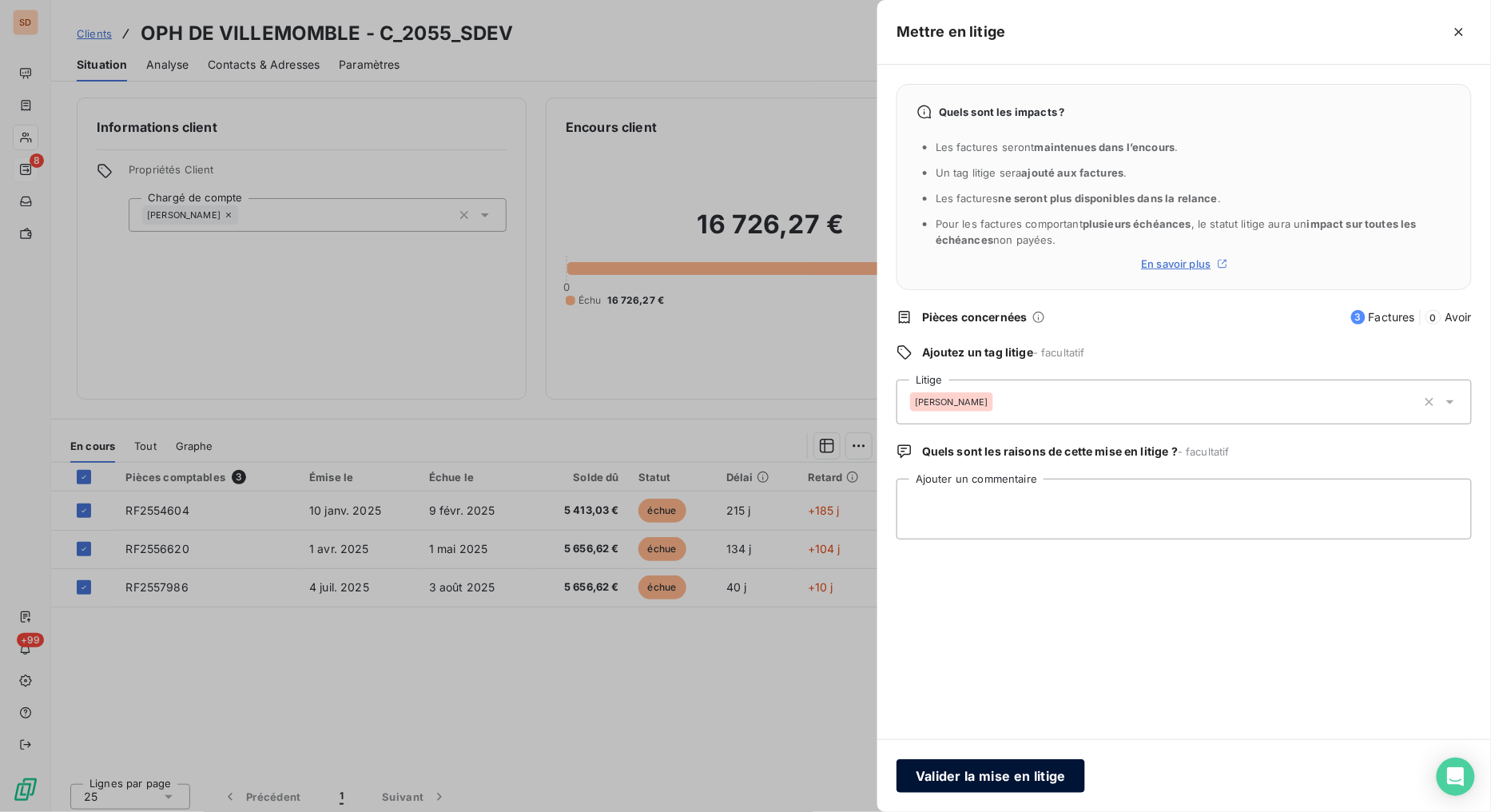
click at [1016, 775] on button "Valider la mise en litige" at bounding box center [990, 775] width 188 height 34
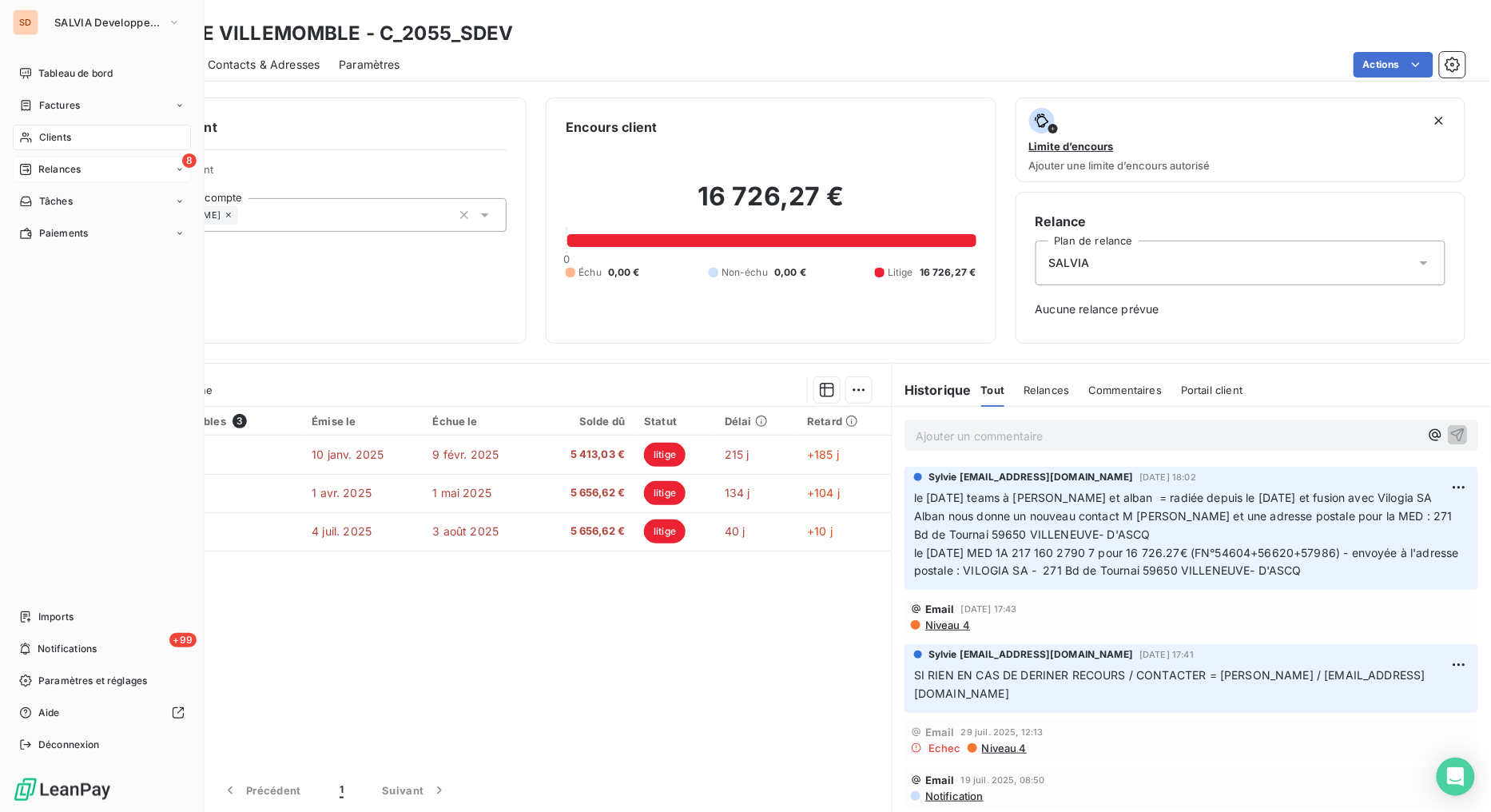
click at [35, 172] on div "Relances" at bounding box center [50, 169] width 62 height 14
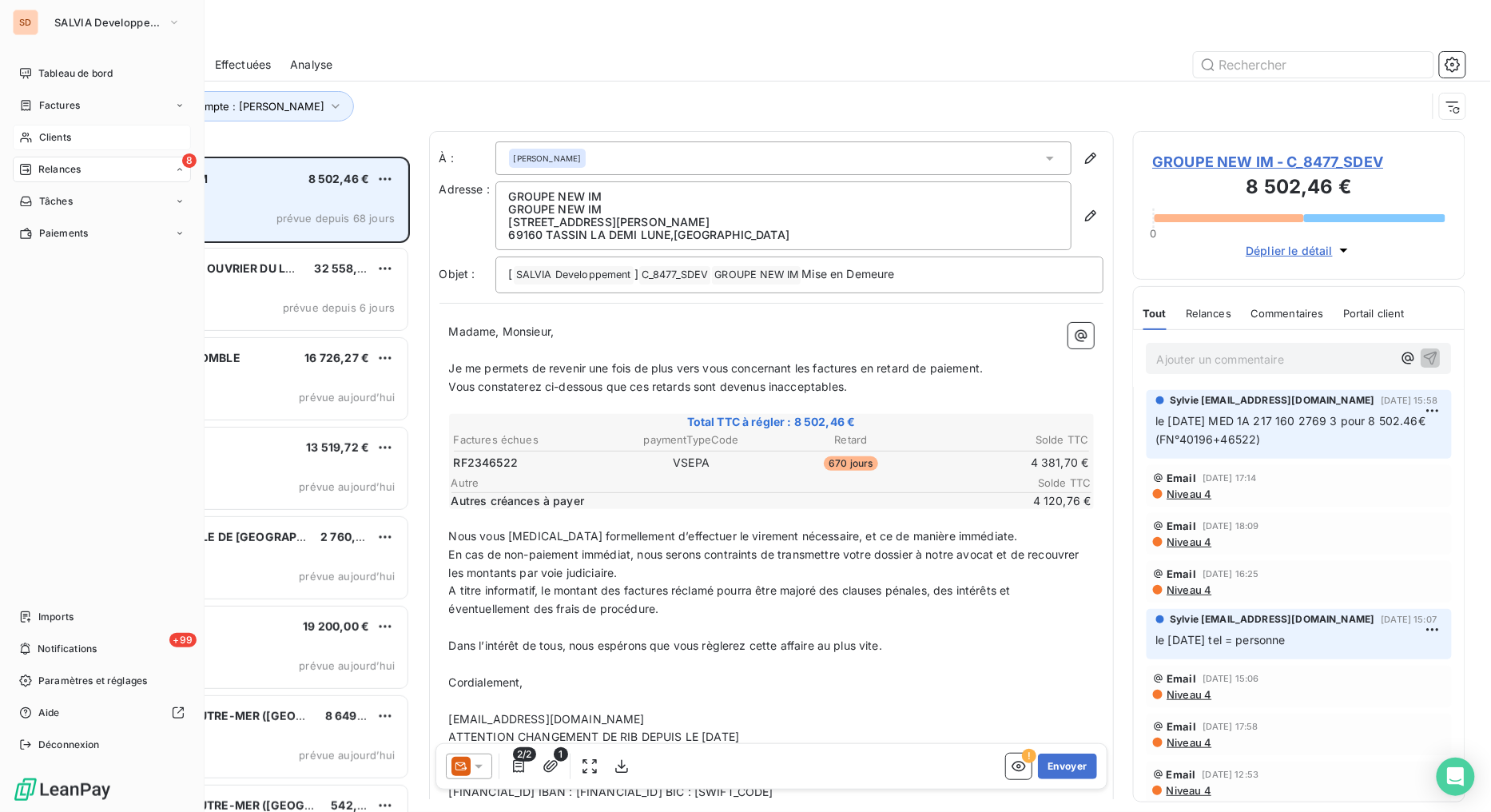
scroll to position [642, 320]
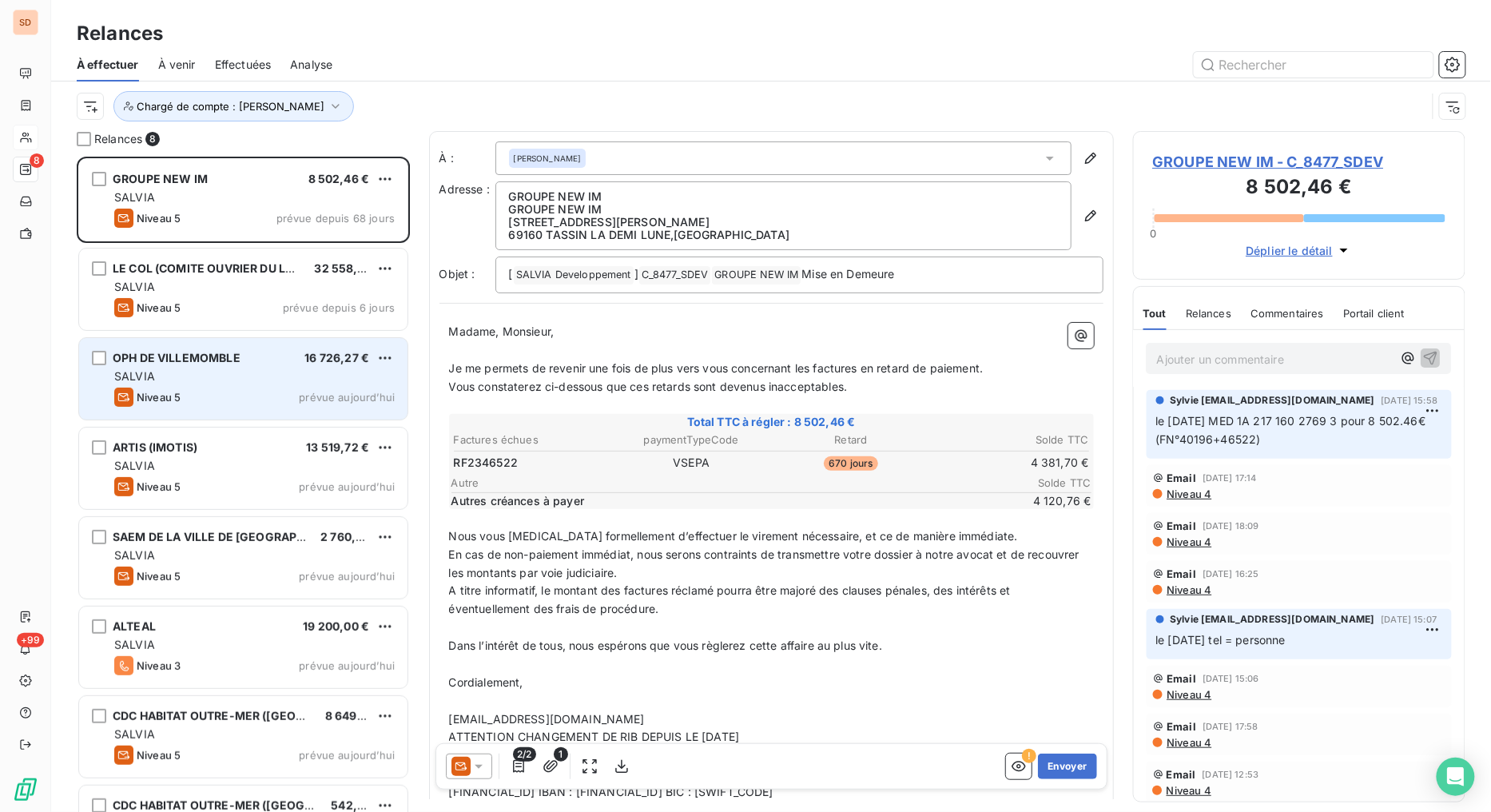
click at [169, 365] on div "OPH DE VILLEMOMBLE" at bounding box center [177, 357] width 127 height 16
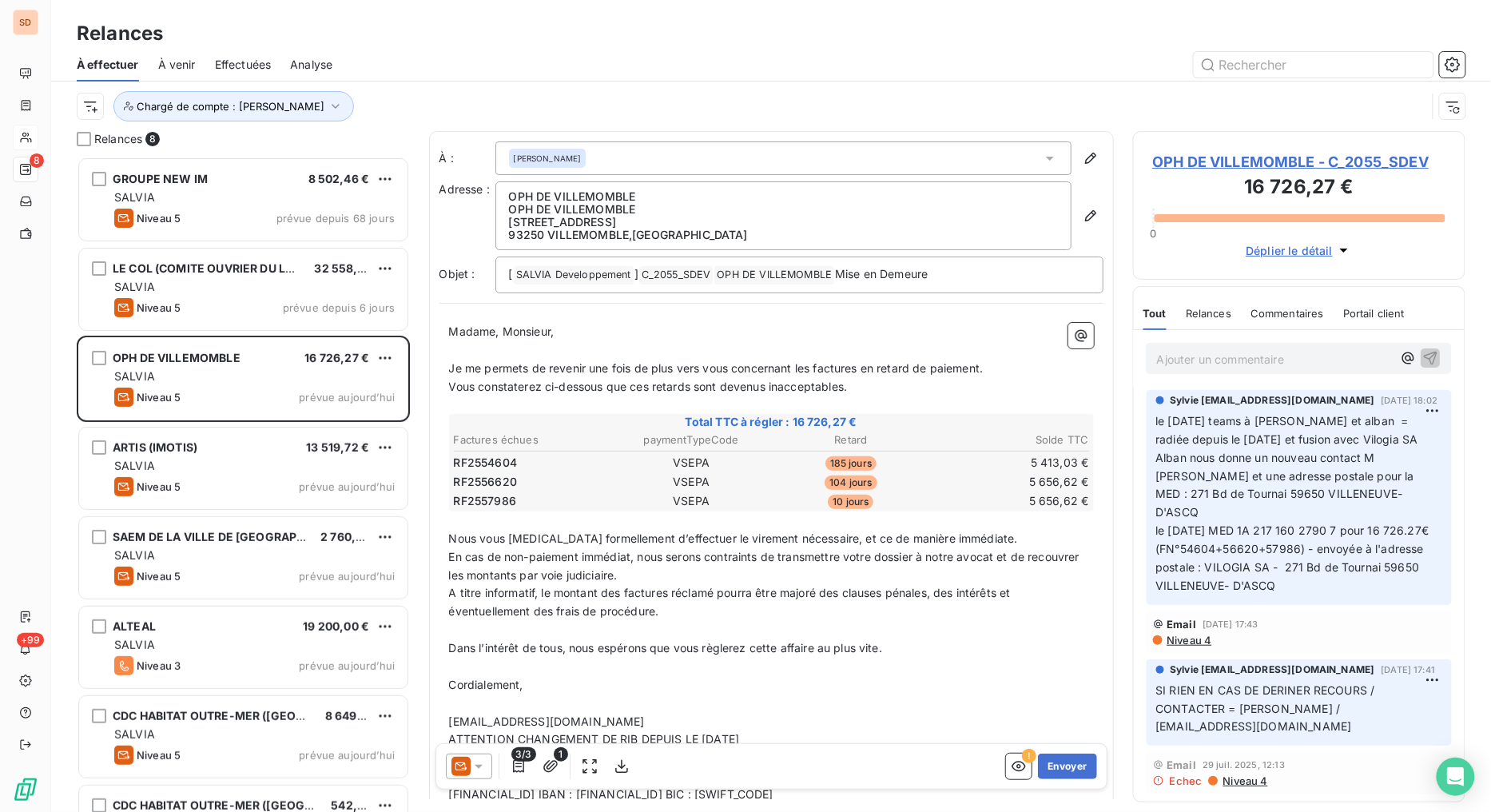
click at [1212, 157] on span "OPH DE VILLEMOMBLE - C_2055_SDEV" at bounding box center [1300, 161] width 294 height 21
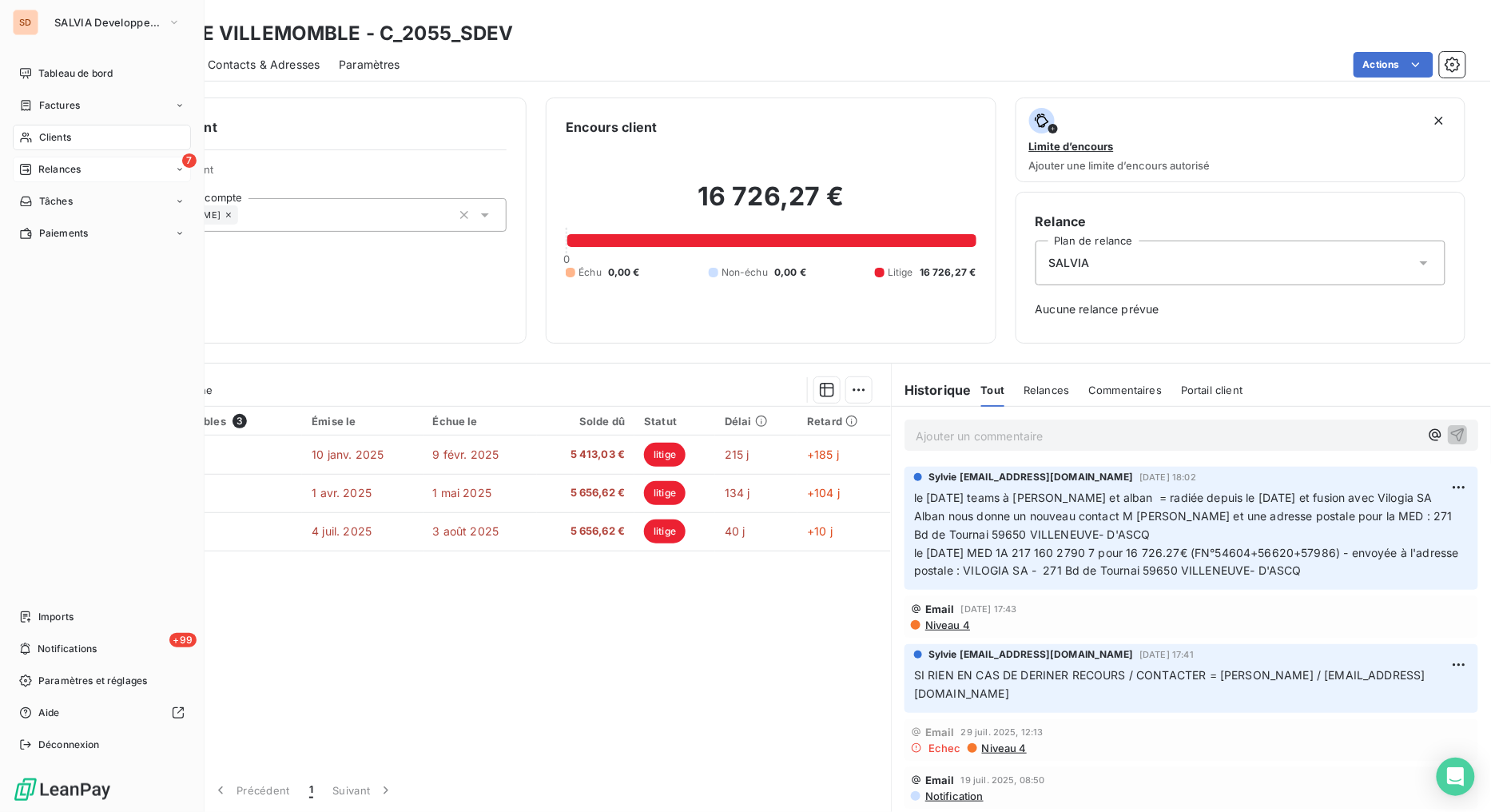
click at [42, 174] on span "Relances" at bounding box center [60, 169] width 42 height 14
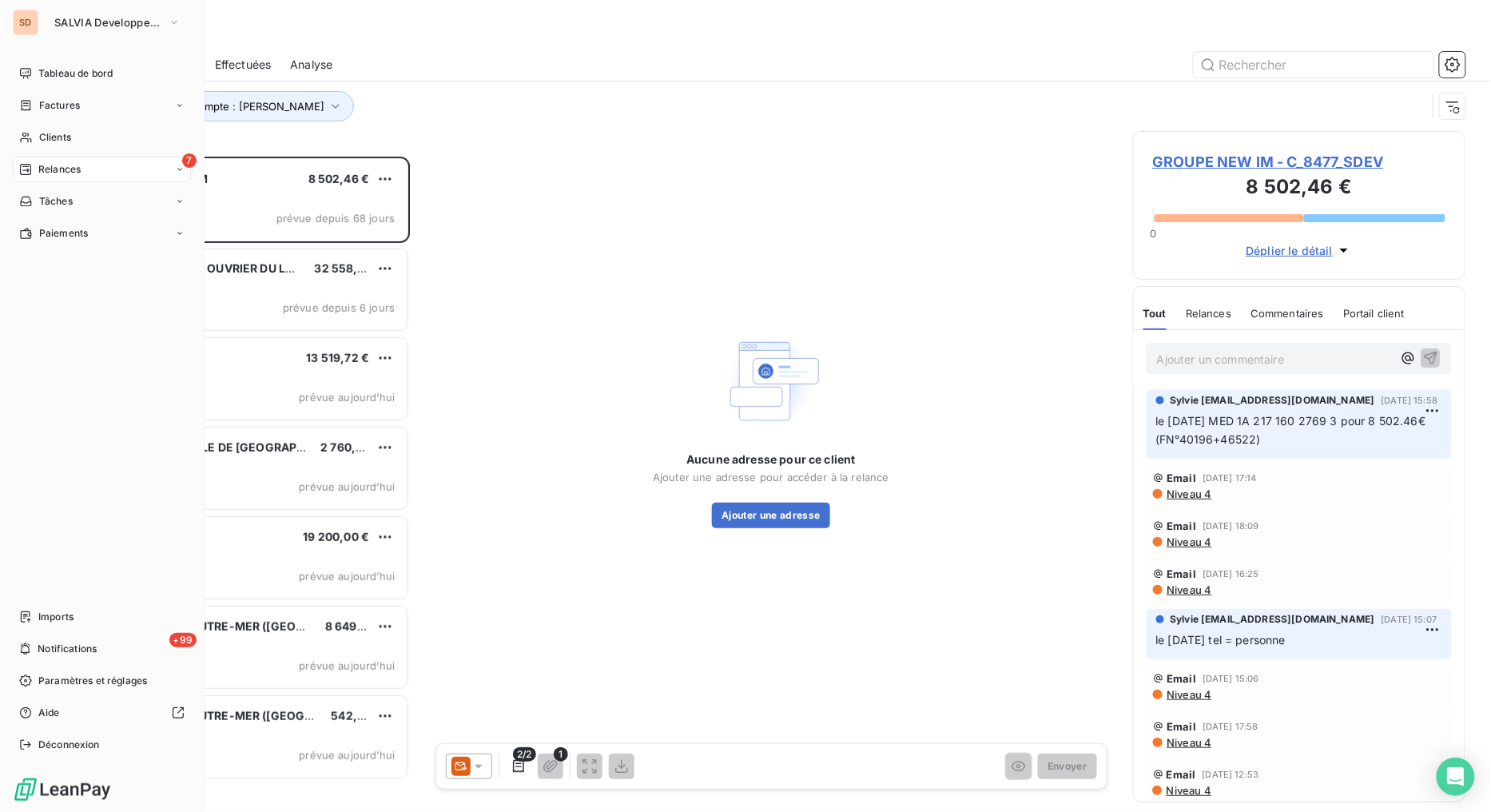
scroll to position [642, 320]
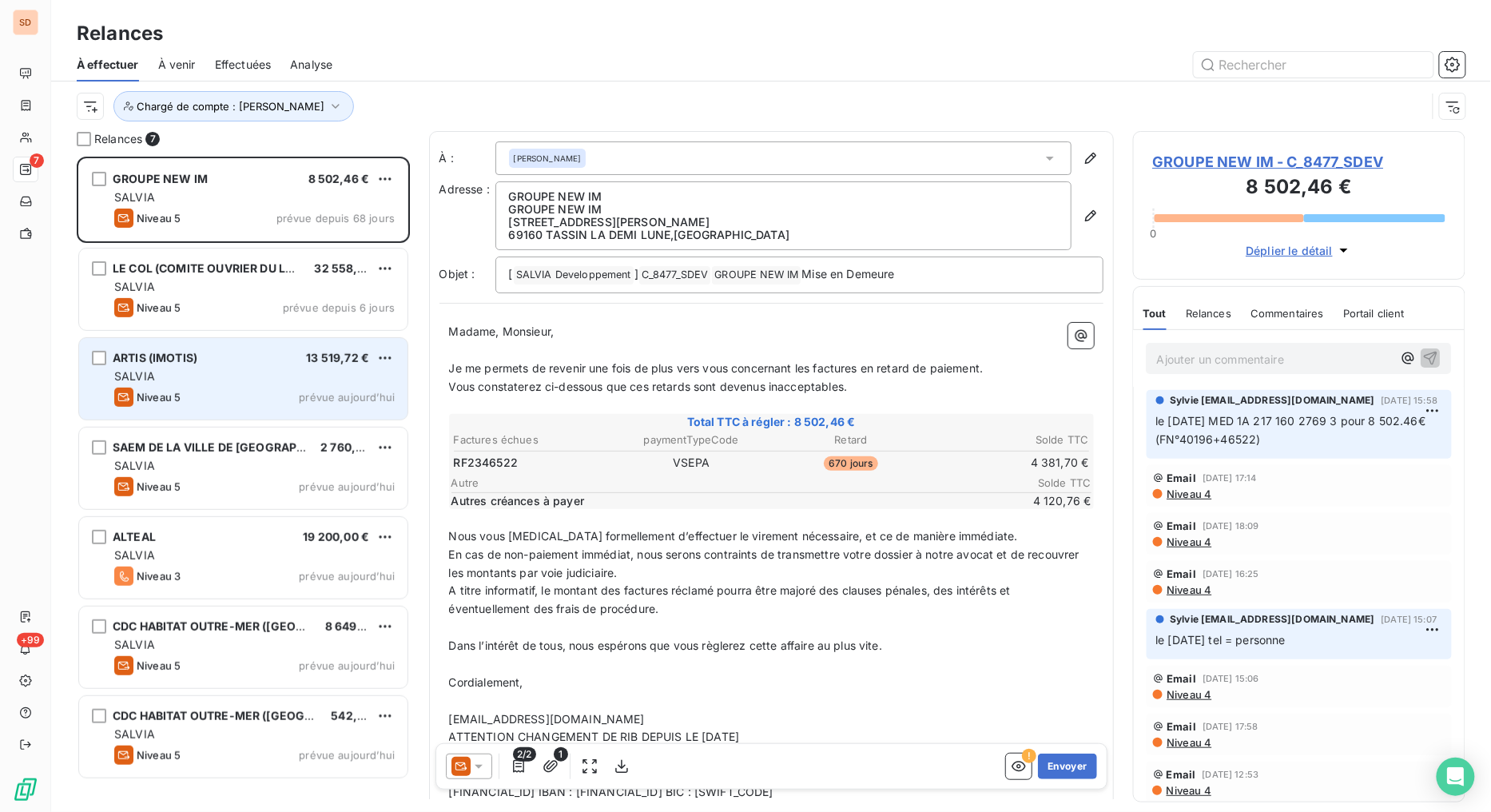
click at [174, 362] on span "ARTIS (IMOTIS)" at bounding box center [155, 357] width 85 height 14
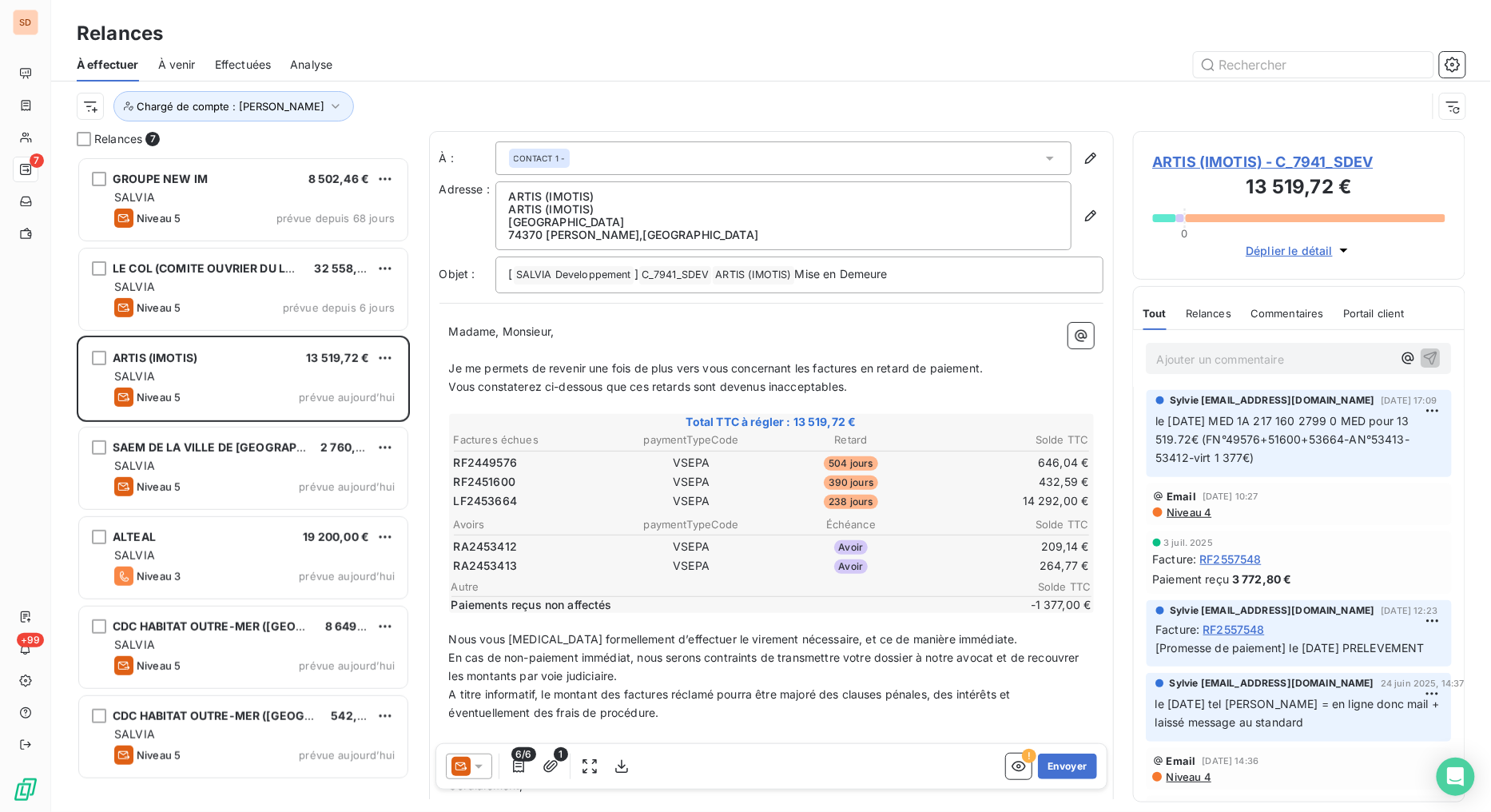
click at [481, 767] on icon at bounding box center [478, 766] width 16 height 16
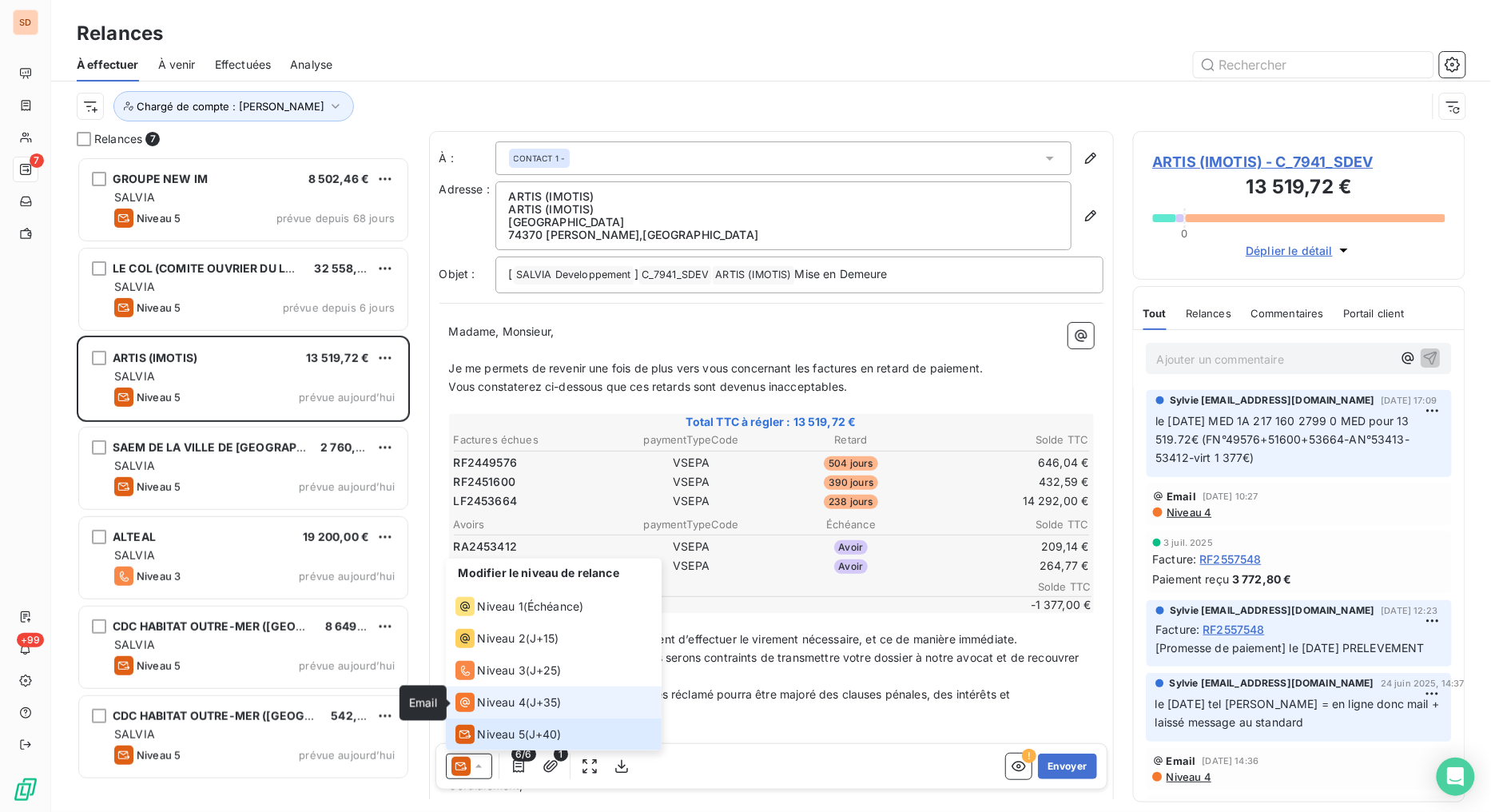
click at [469, 708] on icon at bounding box center [465, 702] width 19 height 19
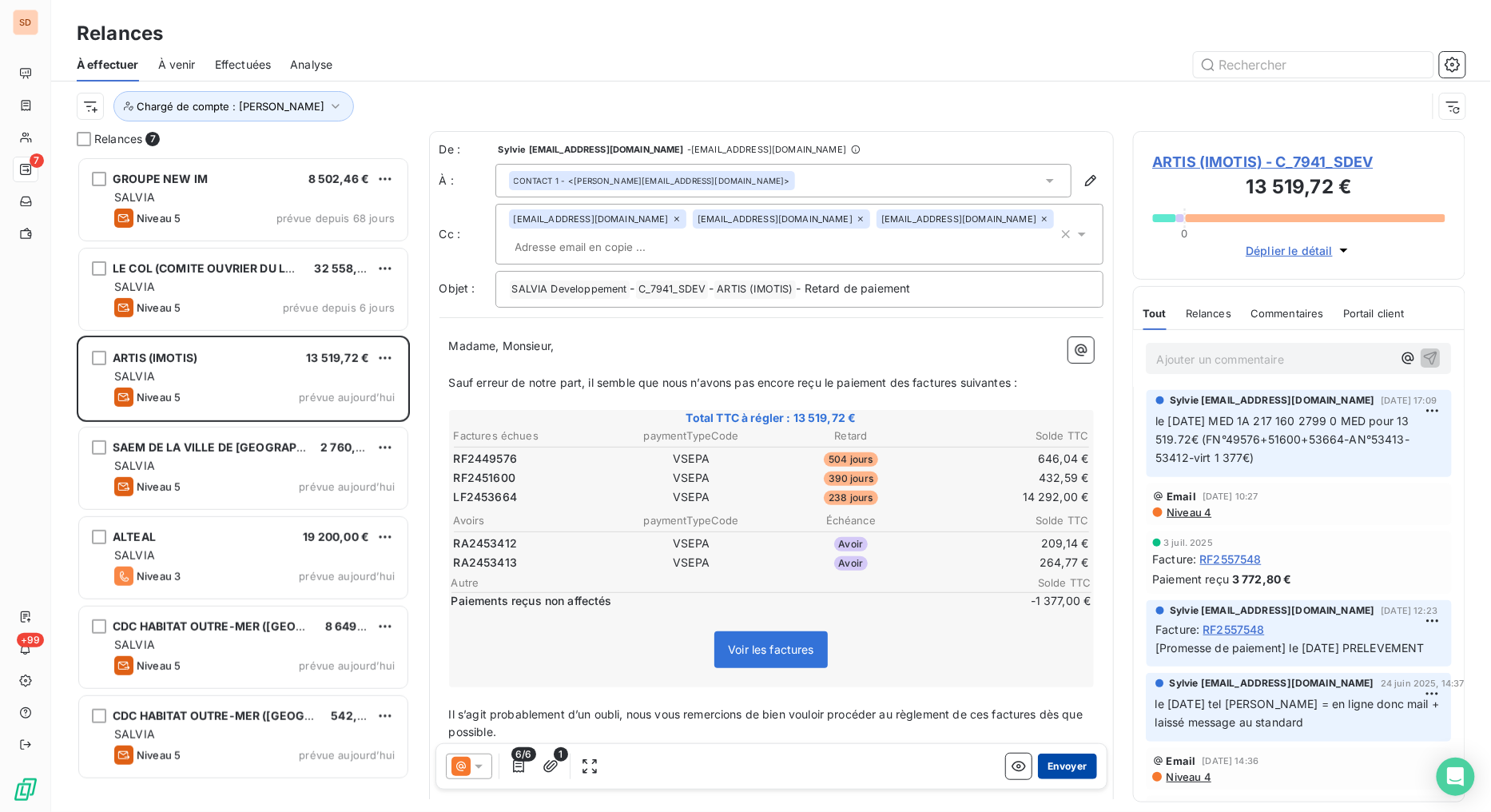
click at [1056, 761] on button "Envoyer" at bounding box center [1067, 766] width 58 height 25
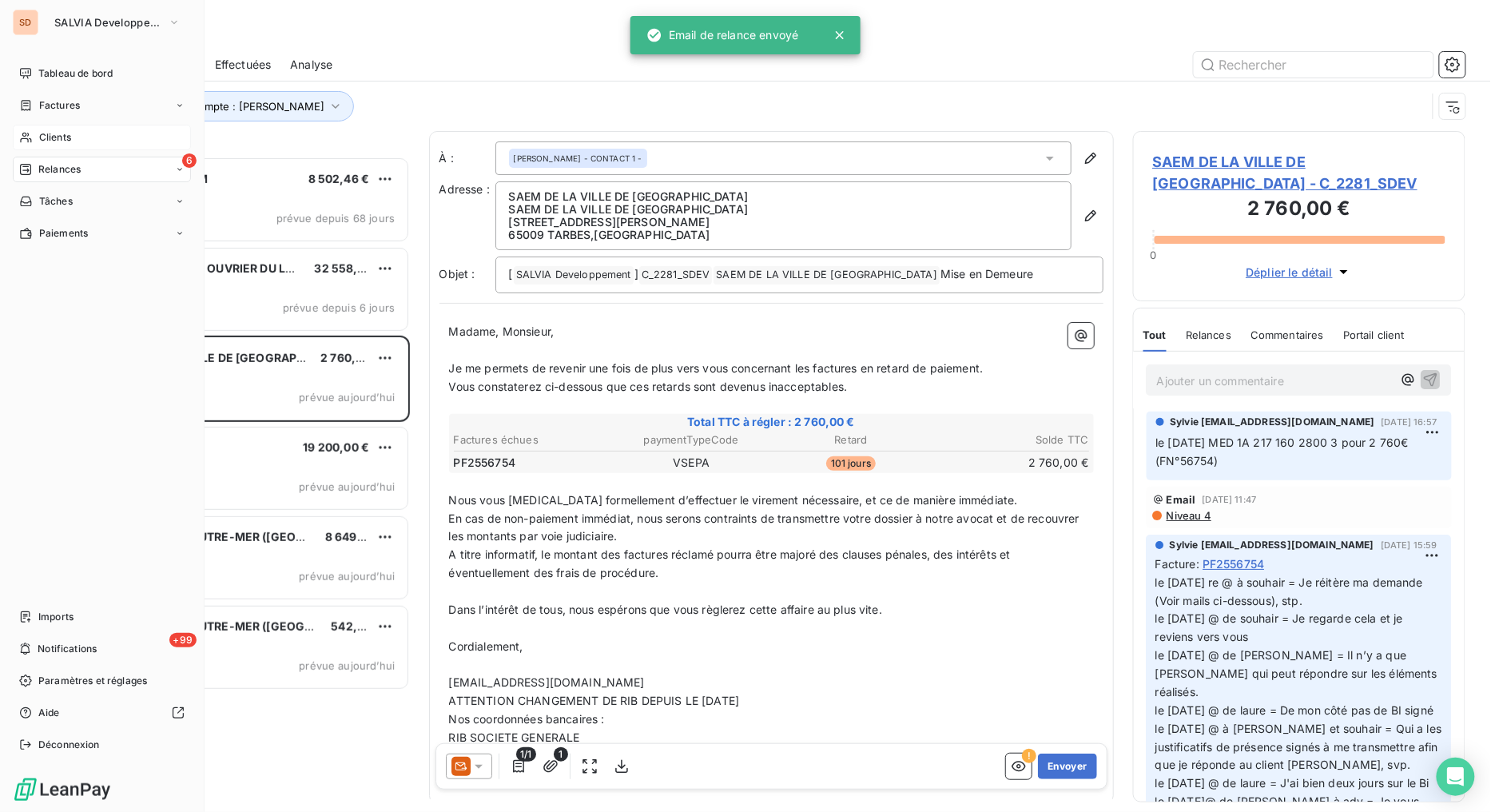
click at [36, 134] on div "Clients" at bounding box center [101, 137] width 178 height 25
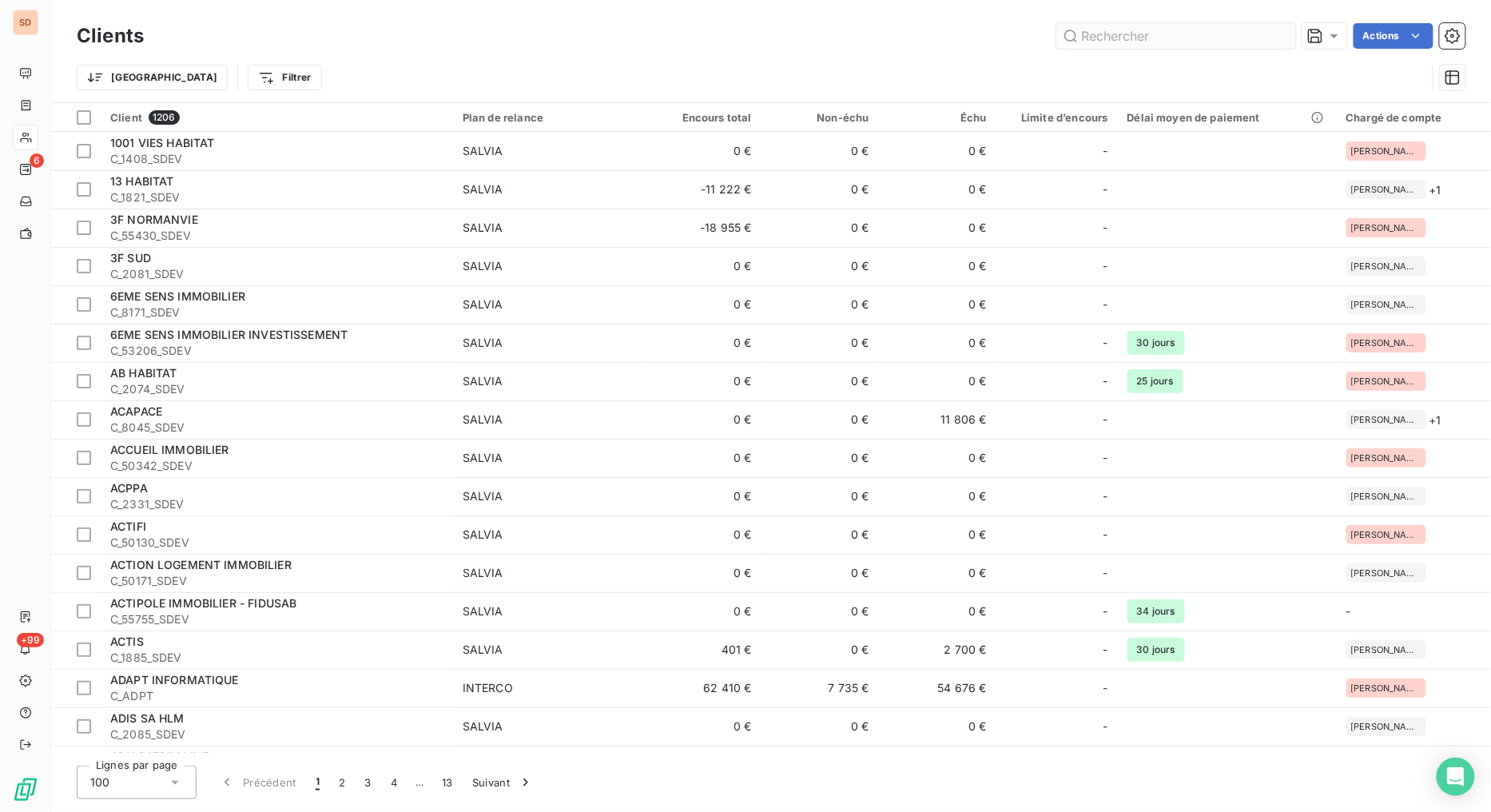
click at [1090, 44] on input "text" at bounding box center [1176, 36] width 239 height 25
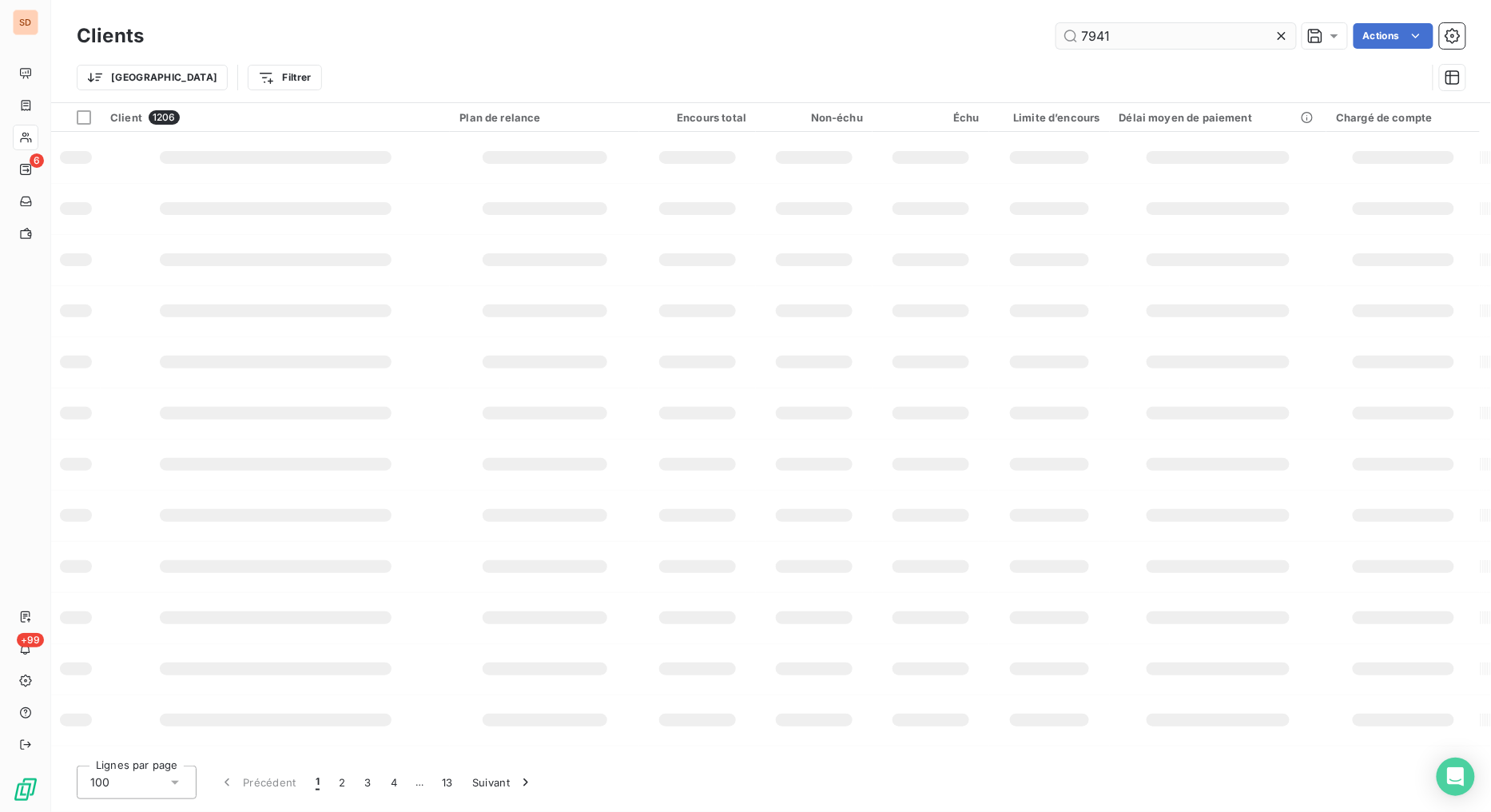
type input "7941"
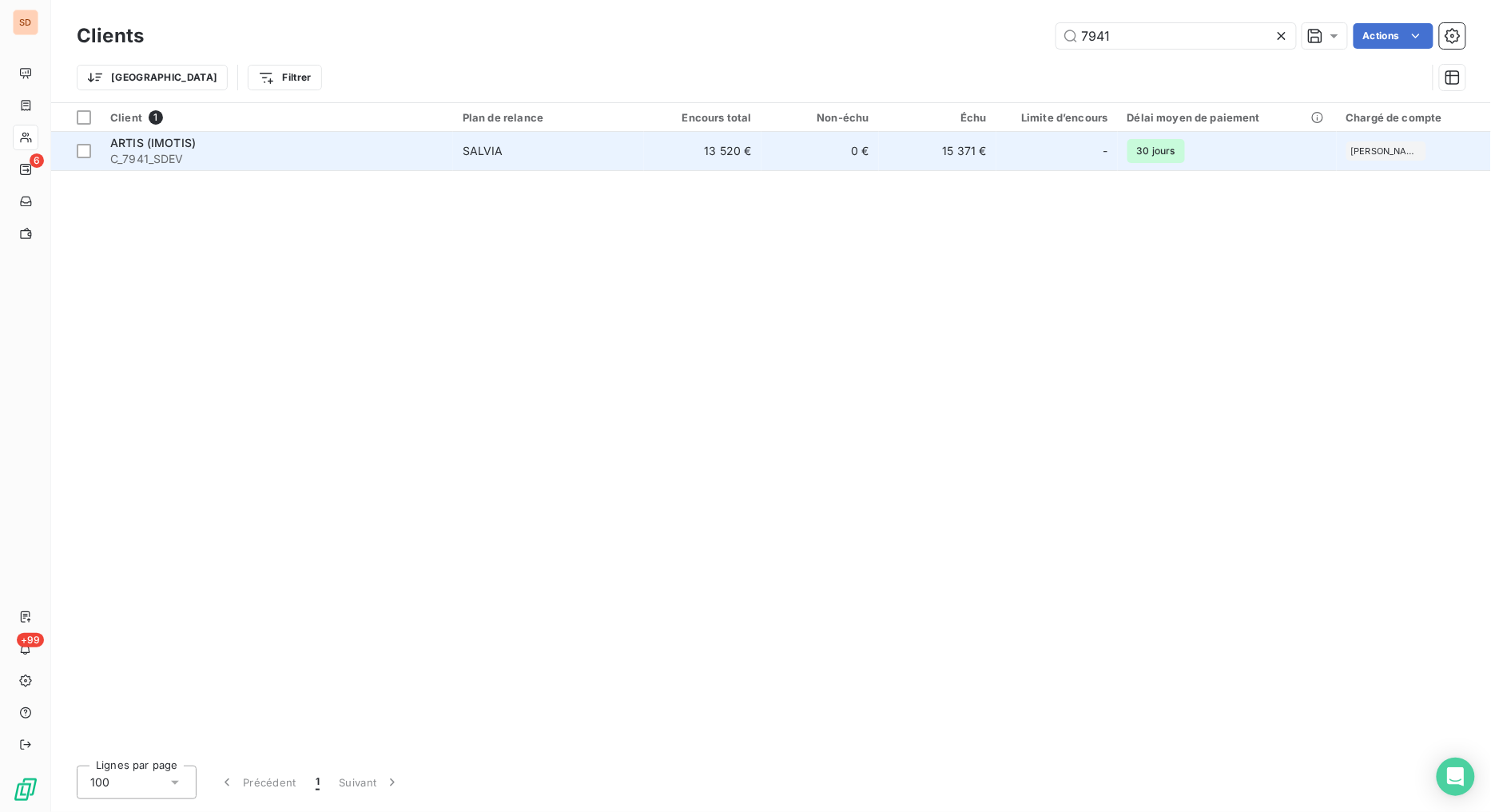
click at [140, 141] on span "ARTIS (IMOTIS)" at bounding box center [153, 143] width 86 height 14
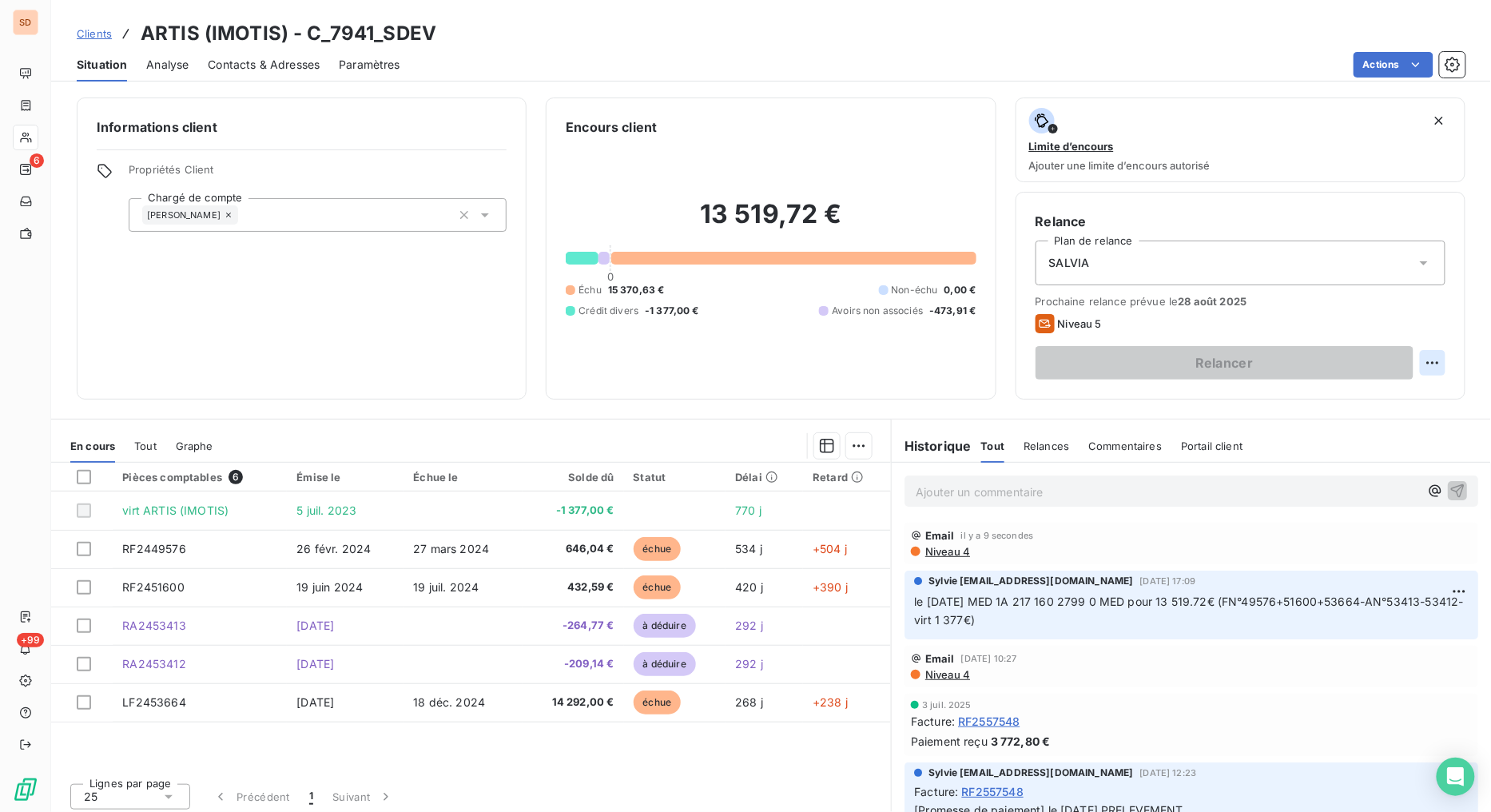
click at [1422, 364] on html "SD 6 +99 Clients ARTIS (IMOTIS) - C_7941_SDEV Situation Analyse Contacts & Adre…" at bounding box center [746, 406] width 1491 height 812
click at [1311, 397] on div "Replanifier cette action" at bounding box center [1354, 398] width 143 height 25
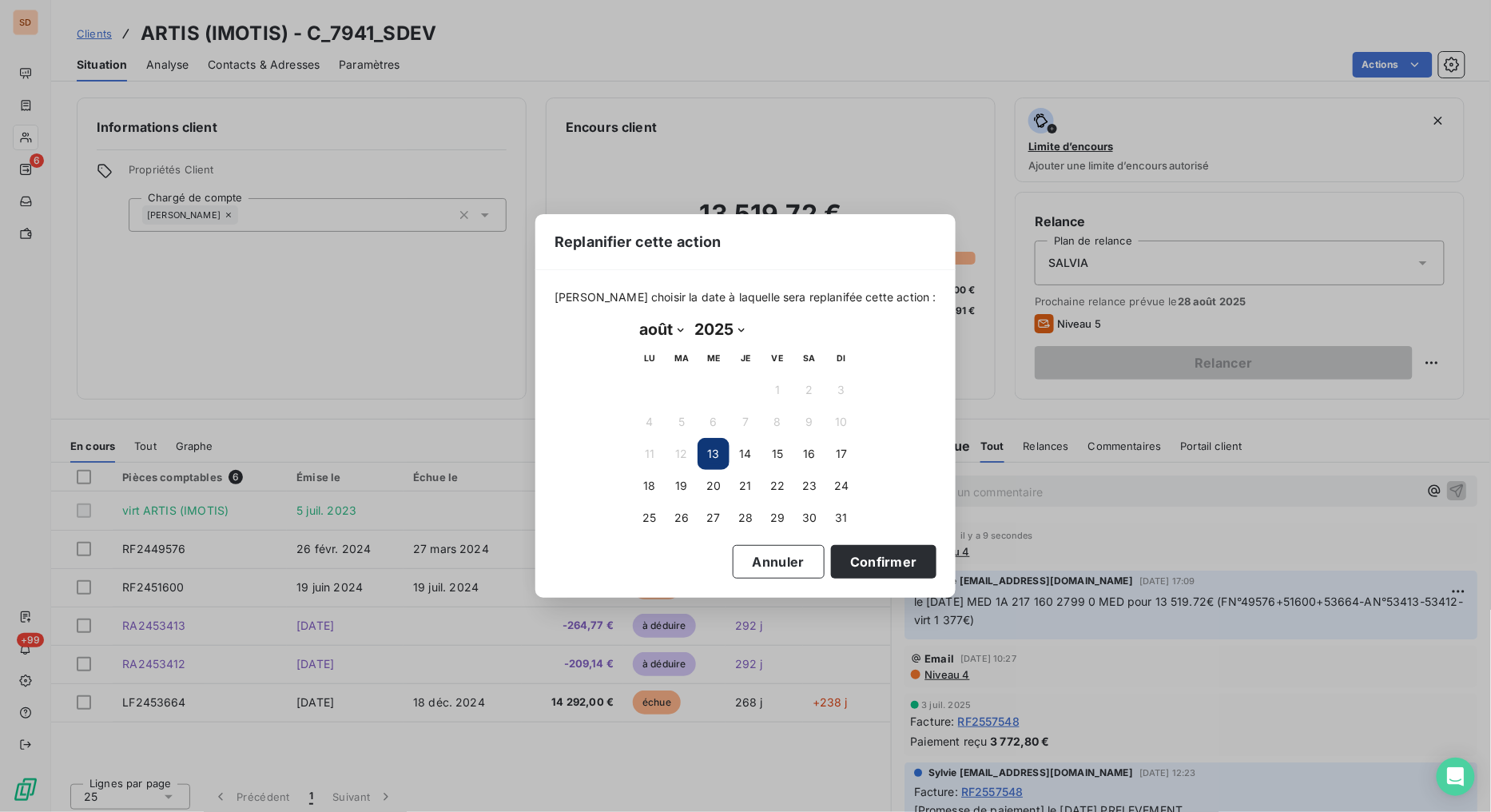
click at [678, 324] on select "janvier février mars avril mai juin juillet août septembre octobre novembre déc…" at bounding box center [661, 329] width 55 height 25
select select "8"
click at [633, 317] on select "janvier février mars avril mai juin juillet août septembre octobre novembre déc…" at bounding box center [661, 329] width 55 height 25
click at [682, 386] on button "2" at bounding box center [681, 389] width 32 height 32
click at [876, 557] on button "Confirmer" at bounding box center [883, 561] width 105 height 34
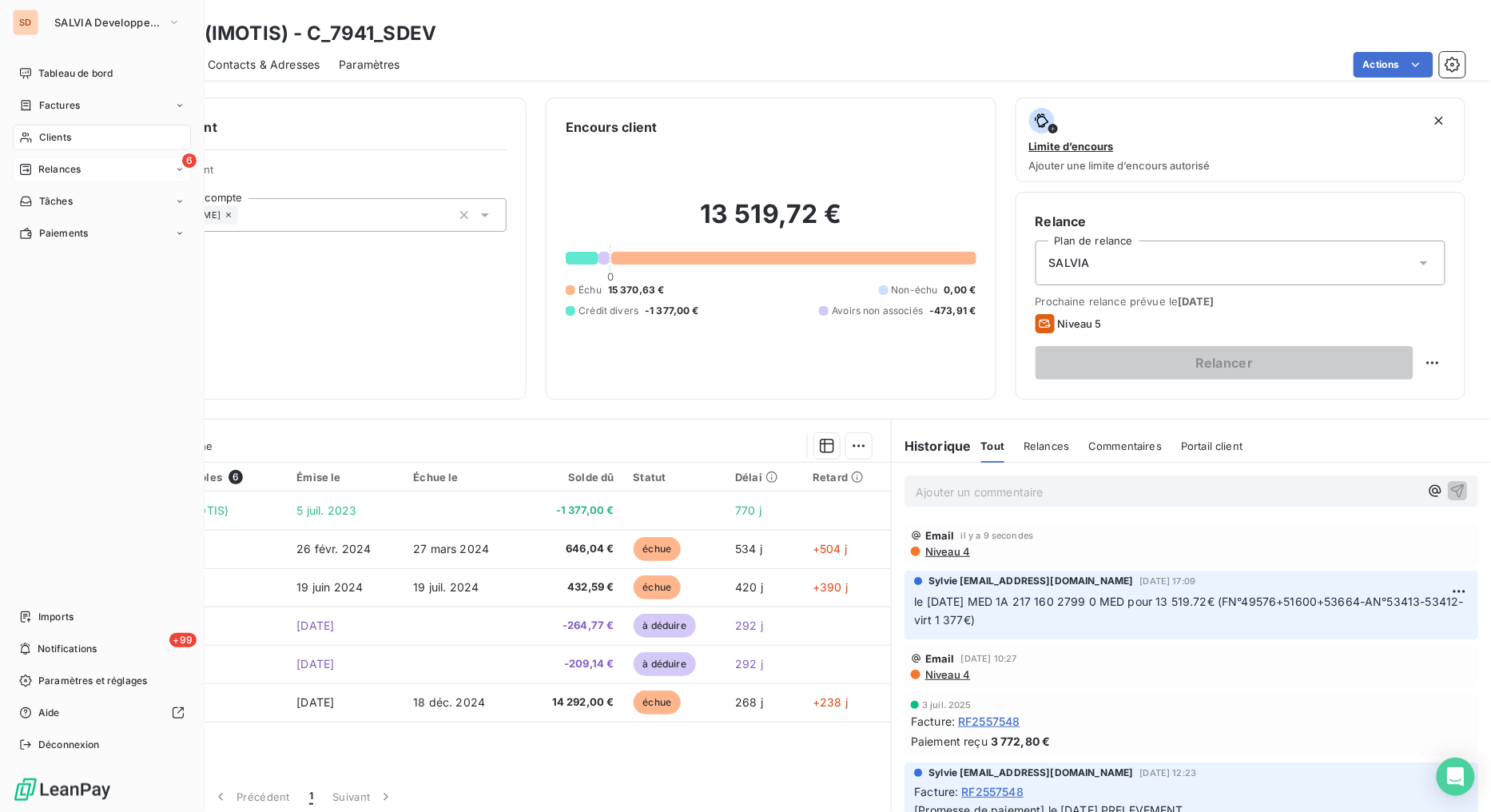
click at [45, 165] on span "Relances" at bounding box center [60, 169] width 42 height 14
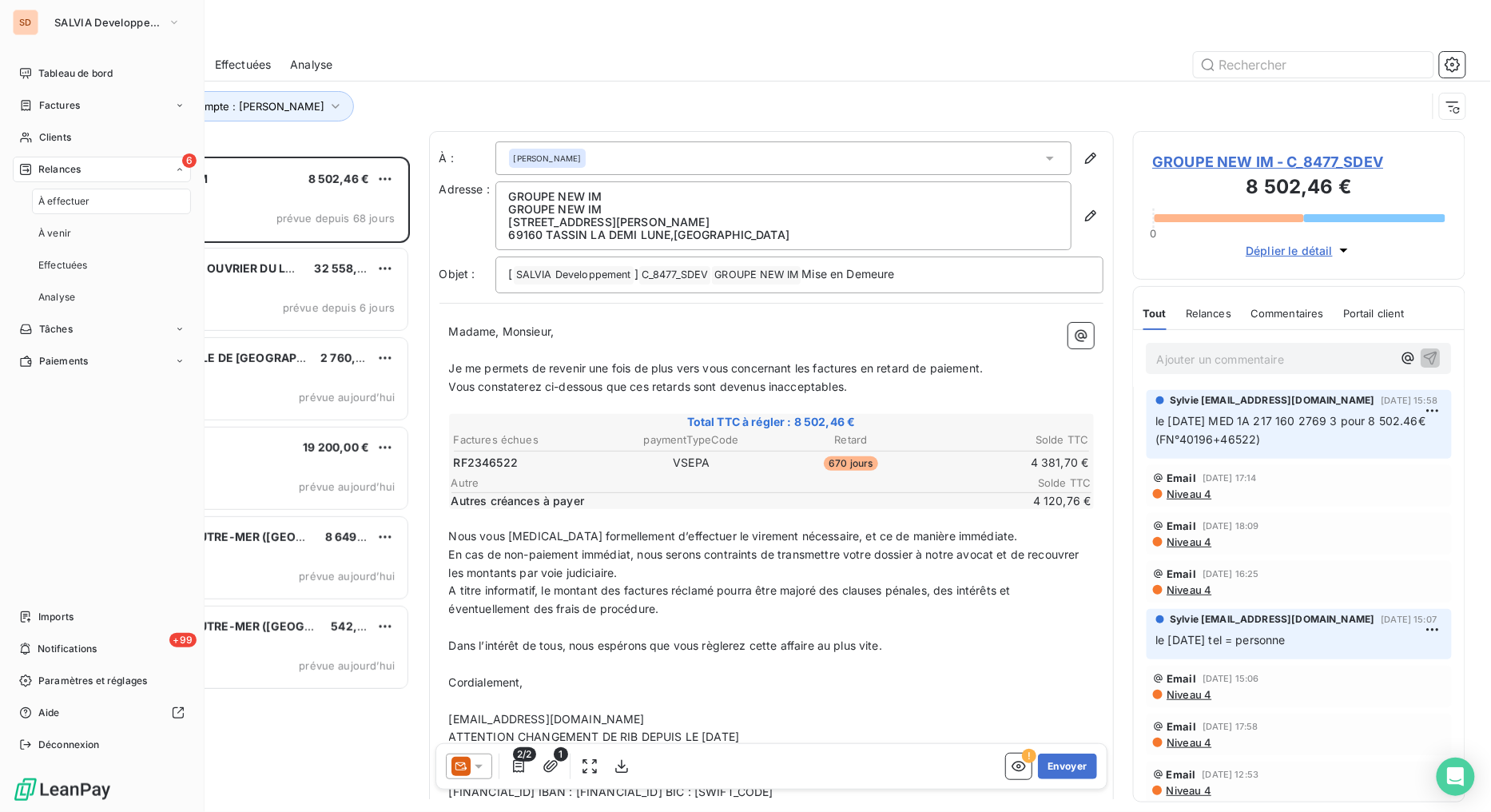
scroll to position [642, 320]
click at [46, 174] on span "Relances" at bounding box center [60, 169] width 42 height 14
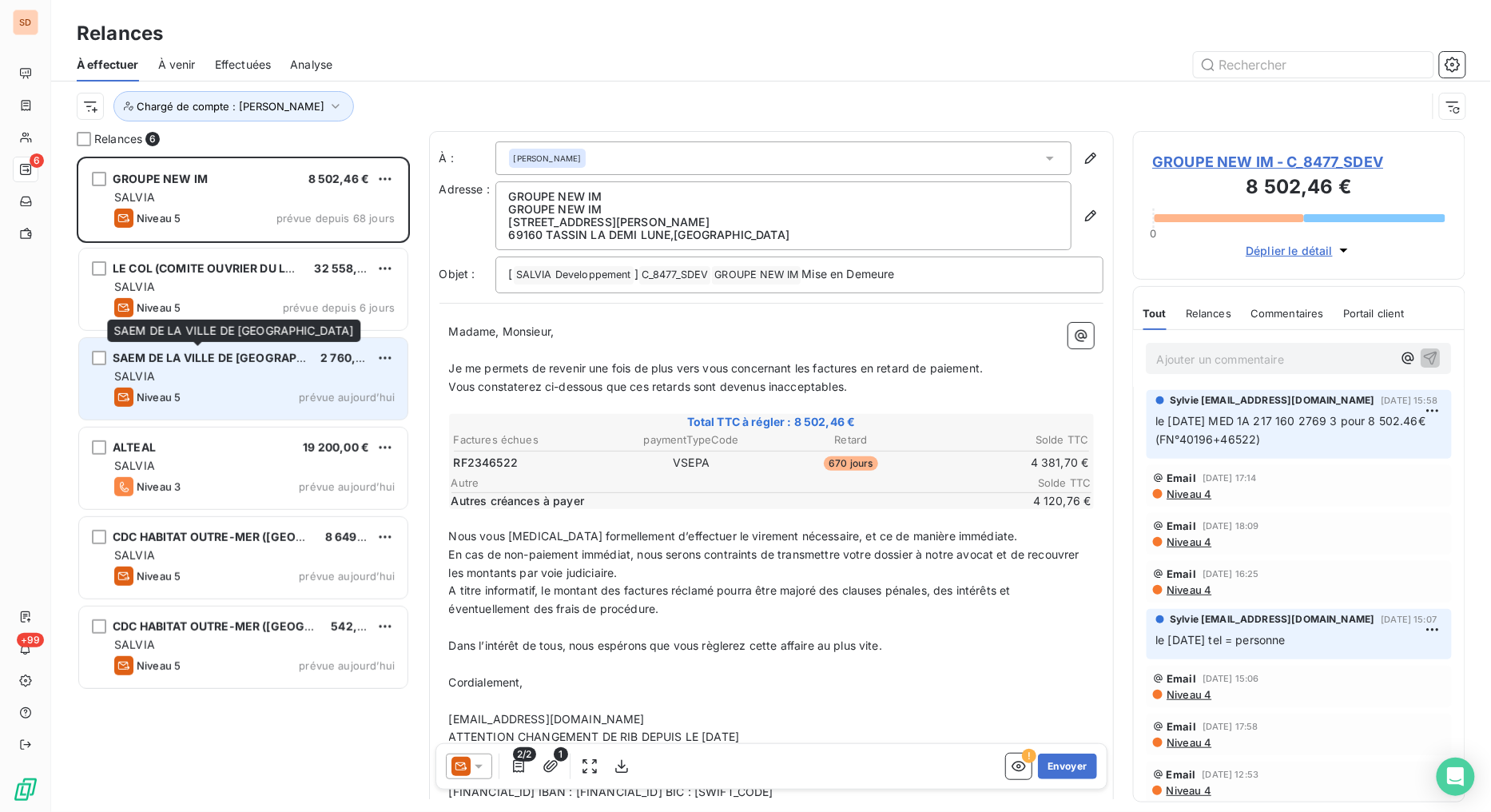
click at [206, 364] on div "SAEM DE LA VILLE DE TARBES" at bounding box center [211, 357] width 195 height 16
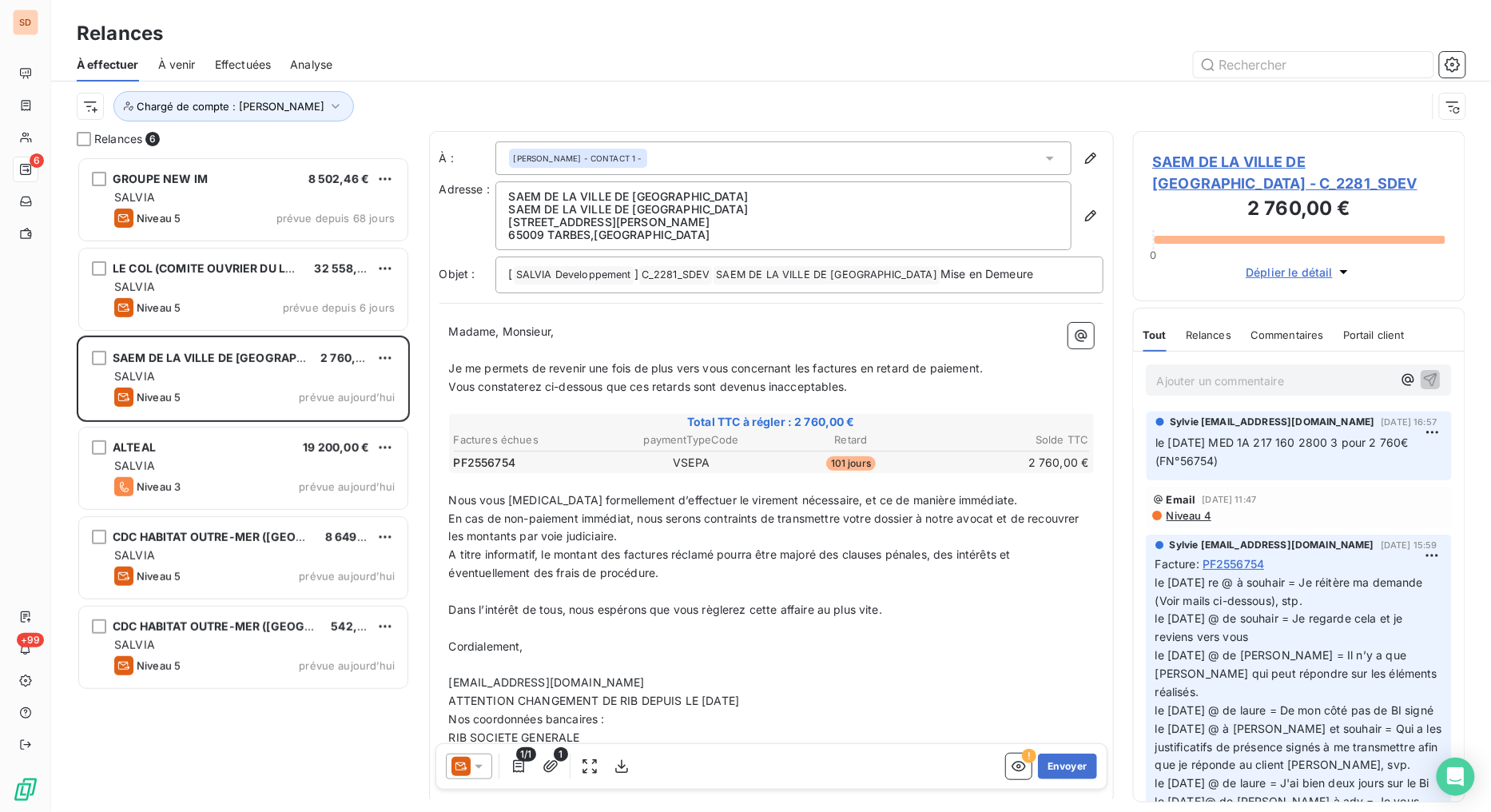
click at [482, 770] on icon at bounding box center [478, 766] width 16 height 16
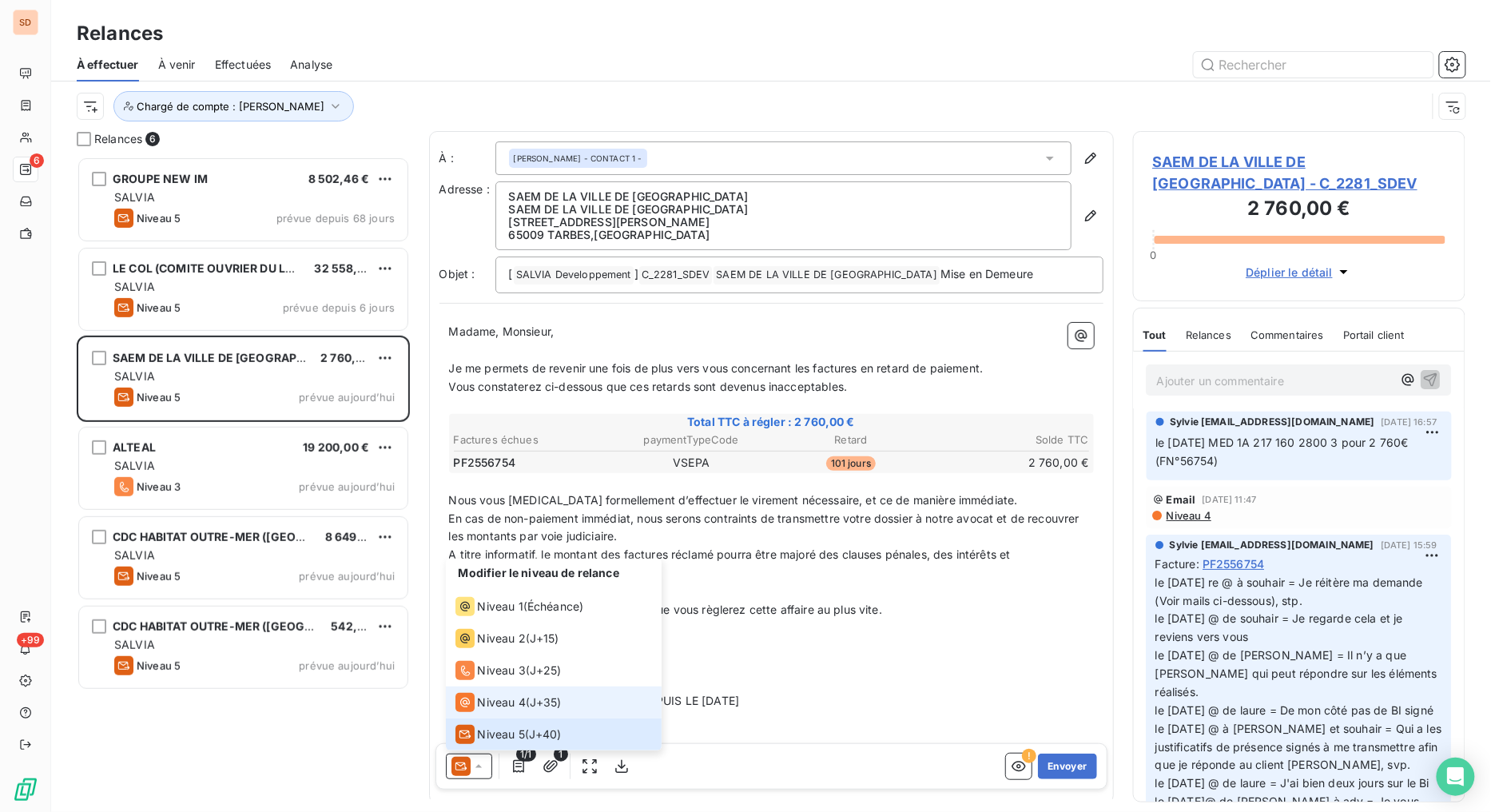
click at [481, 699] on span "Niveau 4" at bounding box center [502, 702] width 48 height 16
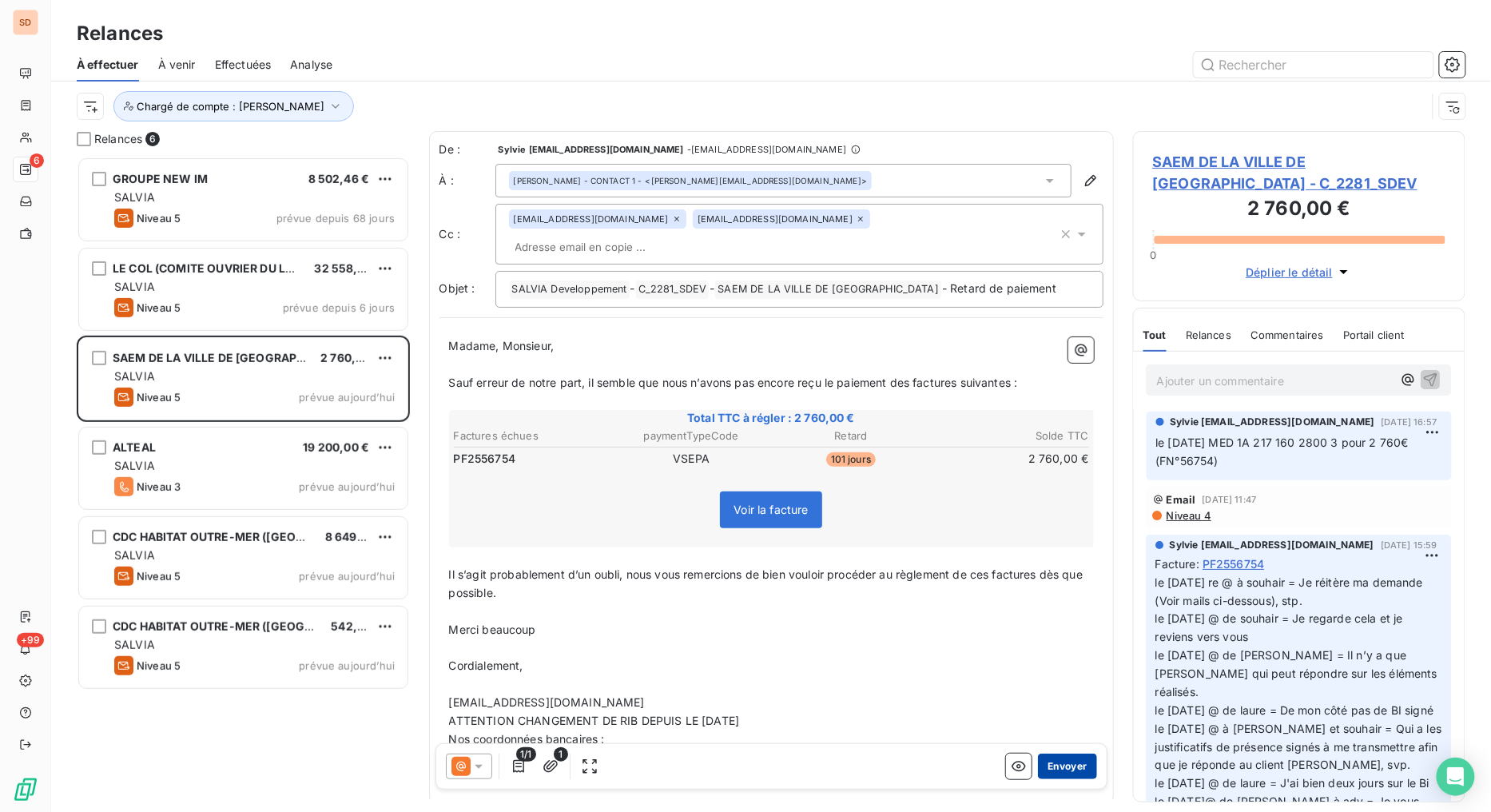
click at [1059, 763] on button "Envoyer" at bounding box center [1067, 766] width 58 height 25
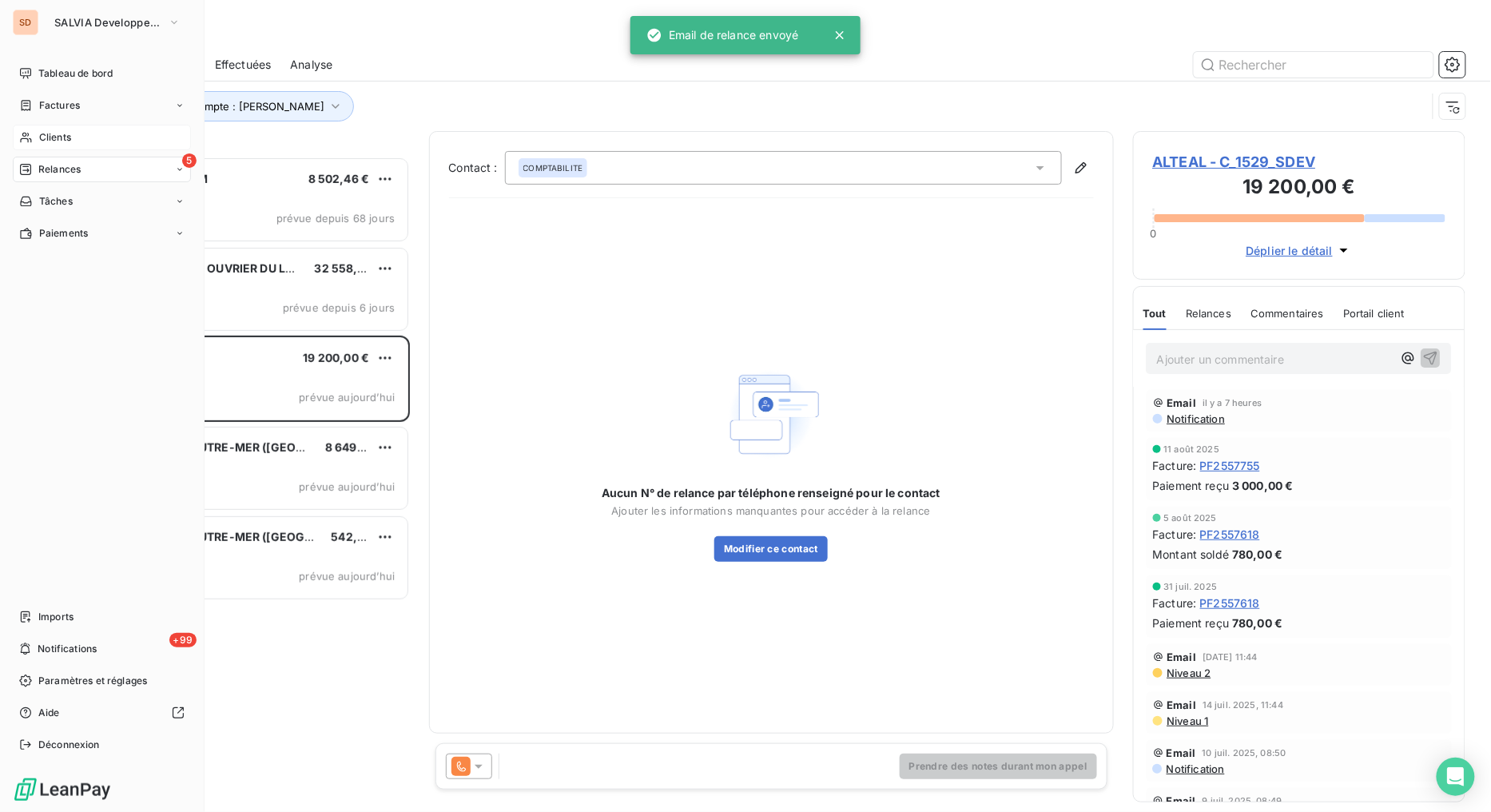
drag, startPoint x: 35, startPoint y: 138, endPoint x: 68, endPoint y: 142, distance: 33.2
click at [35, 138] on div "Clients" at bounding box center [101, 137] width 178 height 25
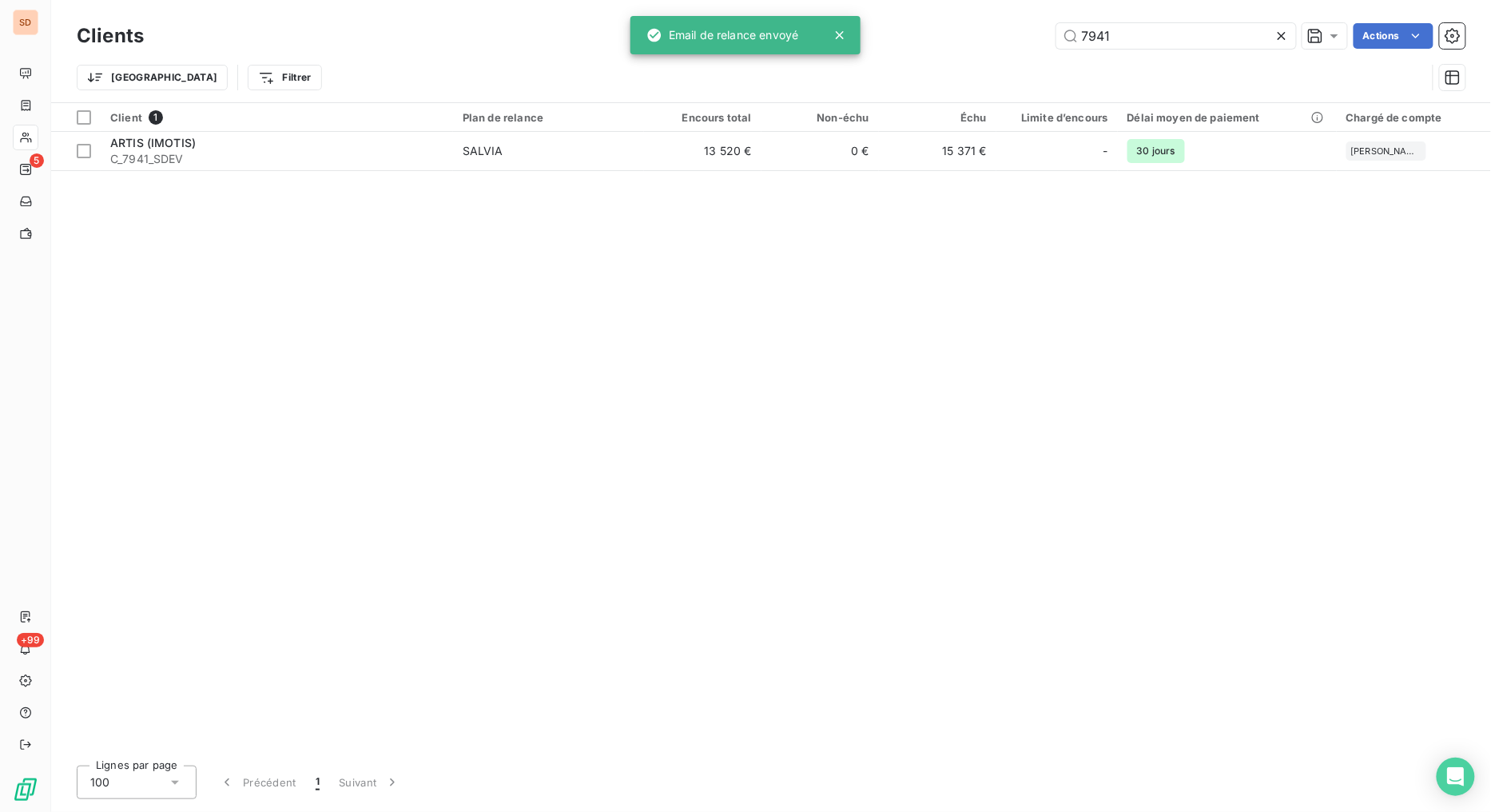
drag, startPoint x: 1128, startPoint y: 30, endPoint x: 1019, endPoint y: 40, distance: 109.5
click at [1019, 40] on div "7941 Actions" at bounding box center [814, 36] width 1303 height 25
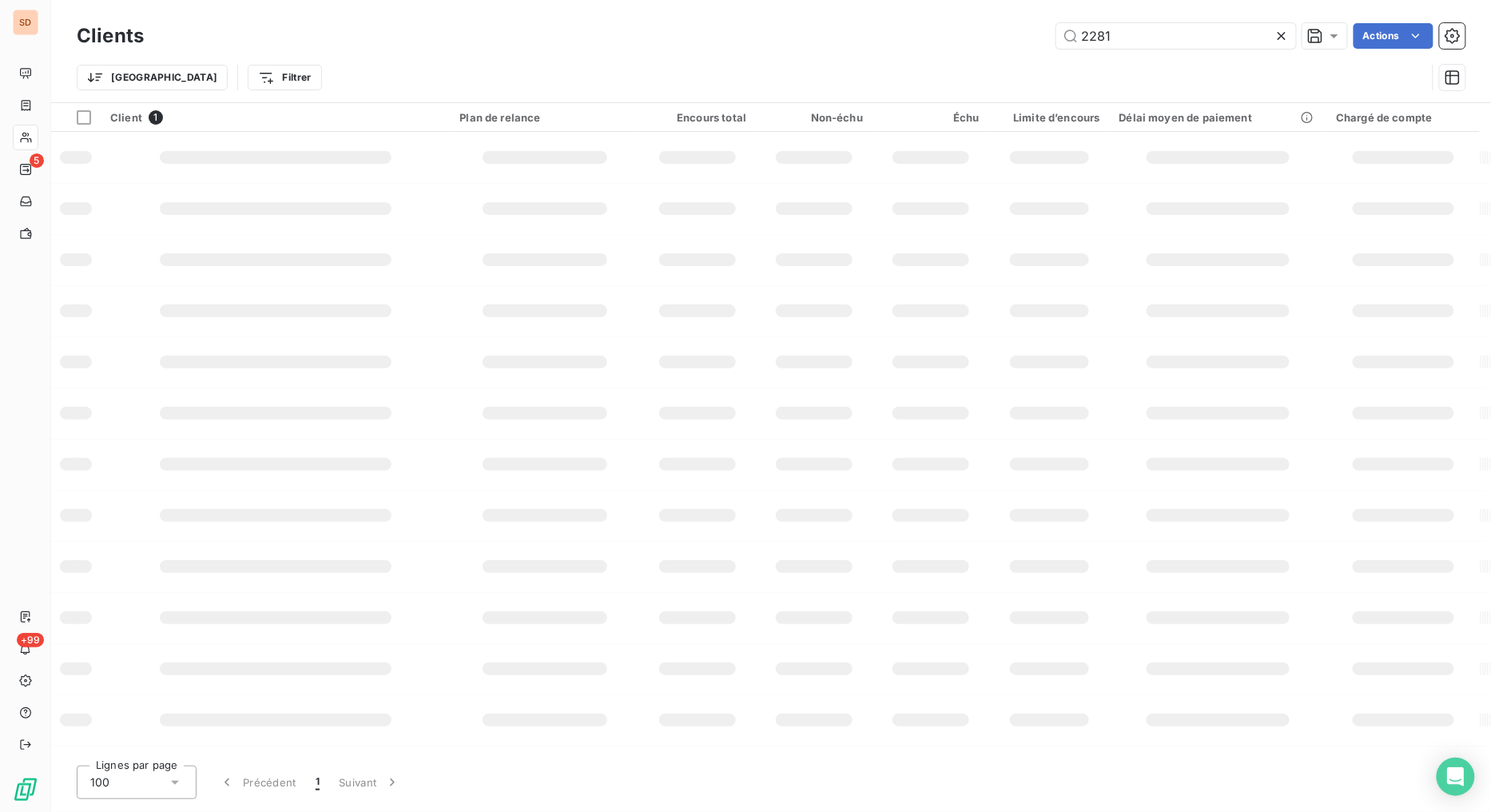
type input "2281"
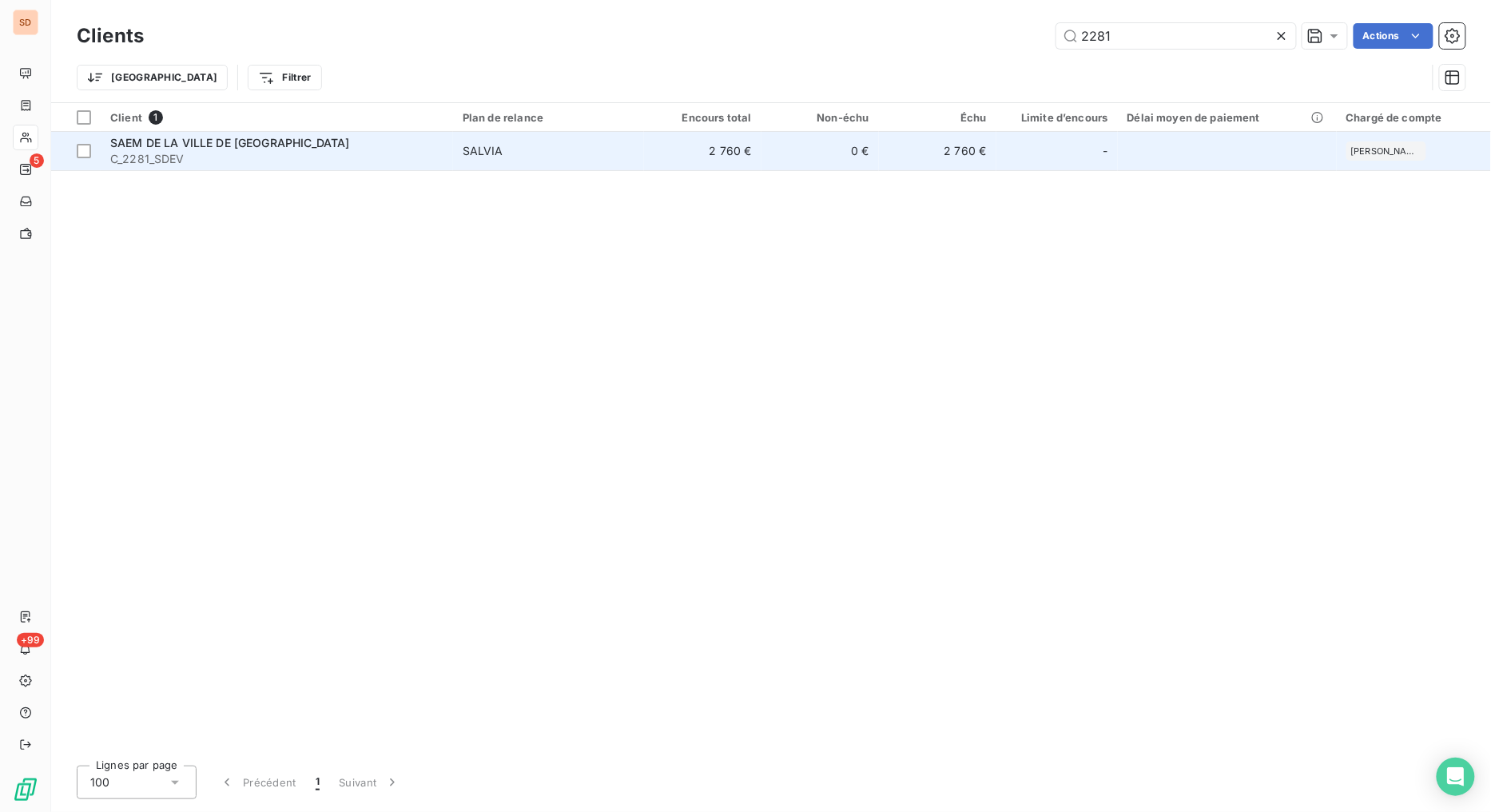
click at [169, 141] on span "SAEM DE LA VILLE DE TARBES" at bounding box center [230, 143] width 239 height 14
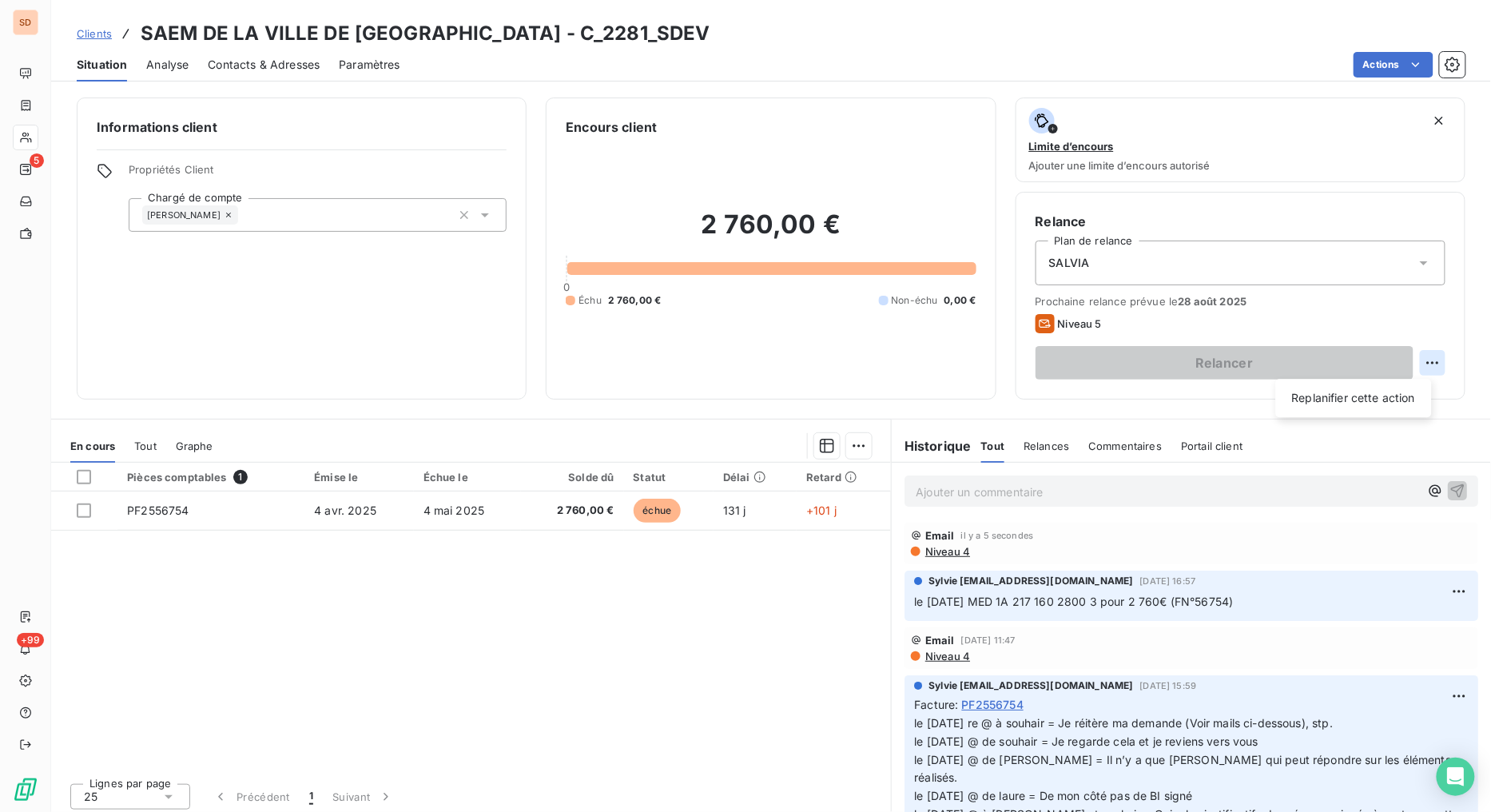
click at [1415, 364] on html "SD 5 +99 Clients SAEM DE LA VILLE DE TARBES - C_2281_SDEV Situation Analyse Con…" at bounding box center [746, 406] width 1491 height 812
click at [1340, 402] on div "Replanifier cette action" at bounding box center [1354, 398] width 143 height 25
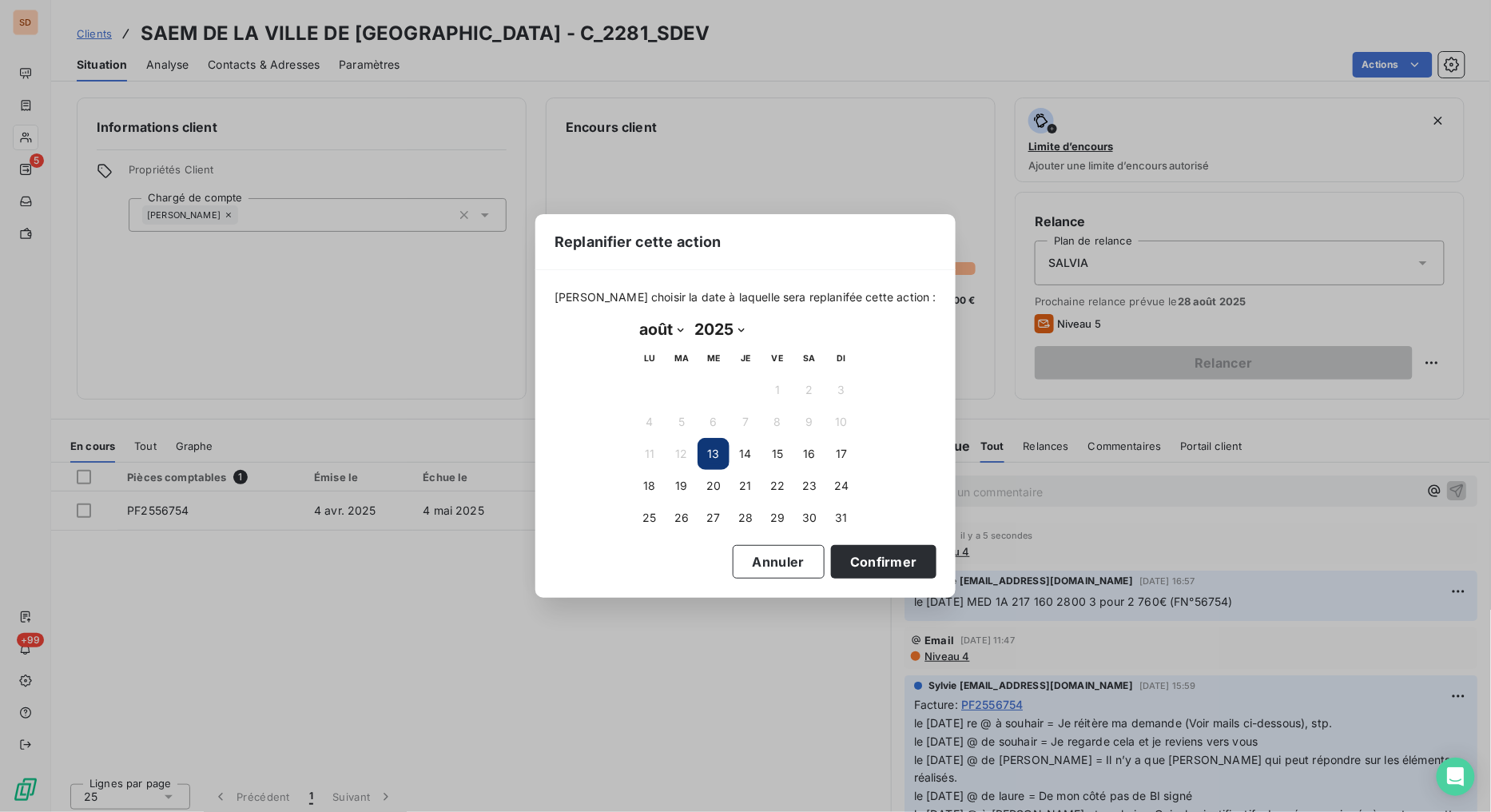
click at [676, 326] on select "janvier février mars avril mai juin juillet août septembre octobre novembre déc…" at bounding box center [661, 329] width 55 height 25
select select "8"
click at [633, 317] on select "janvier février mars avril mai juin juillet août septembre octobre novembre déc…" at bounding box center [661, 329] width 55 height 25
click at [685, 388] on button "2" at bounding box center [681, 389] width 32 height 32
click at [839, 553] on button "Confirmer" at bounding box center [883, 561] width 105 height 34
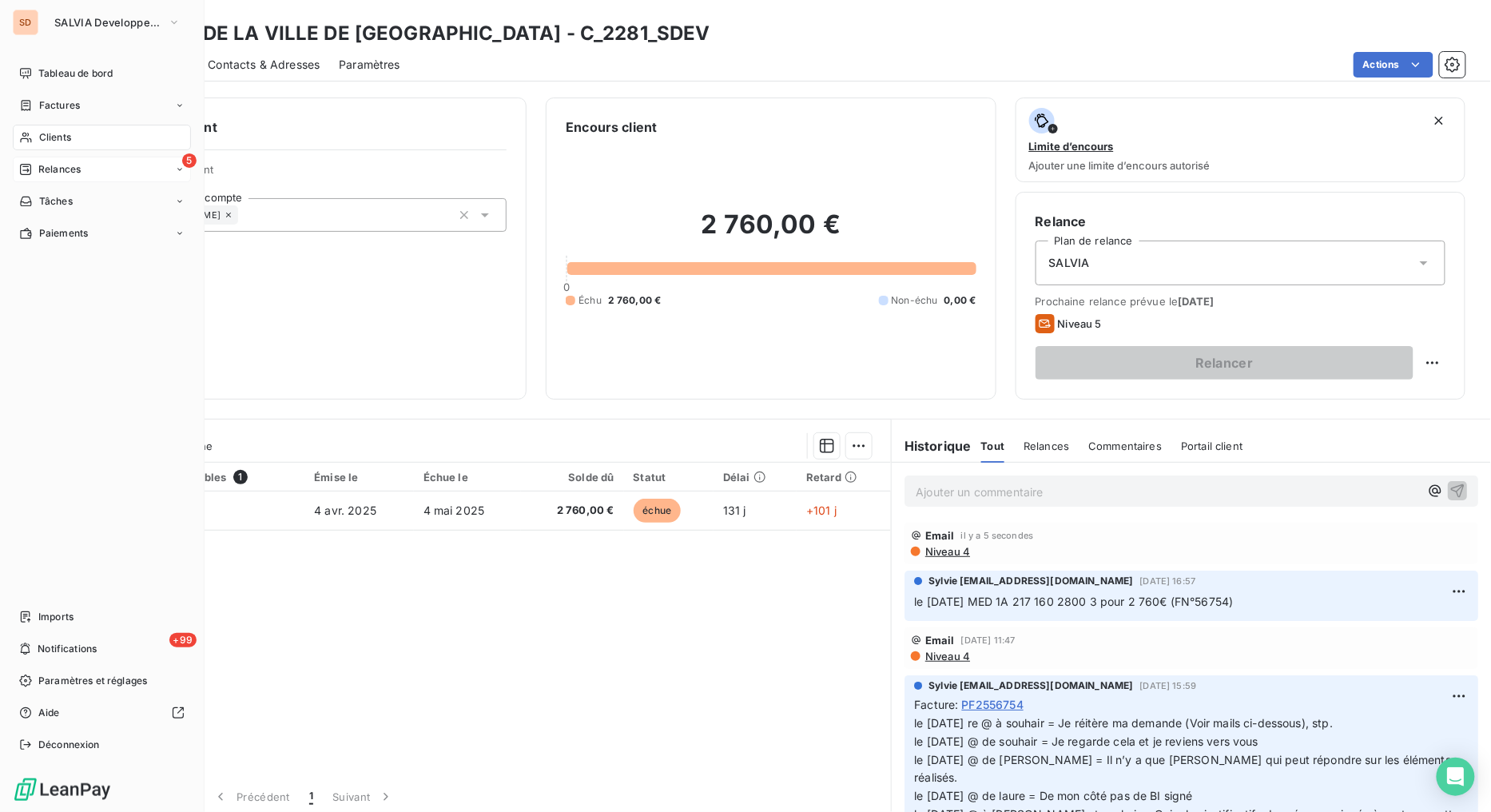
click at [34, 166] on div "Relances" at bounding box center [50, 169] width 62 height 14
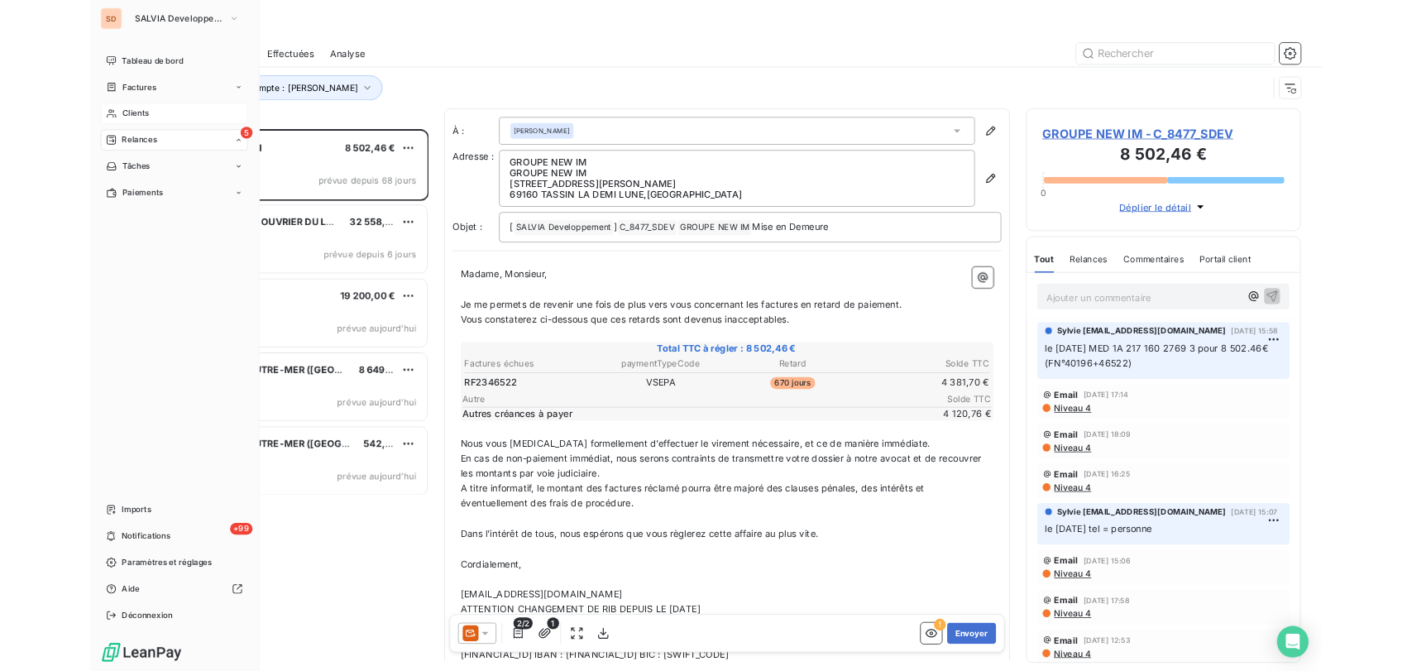
scroll to position [665, 331]
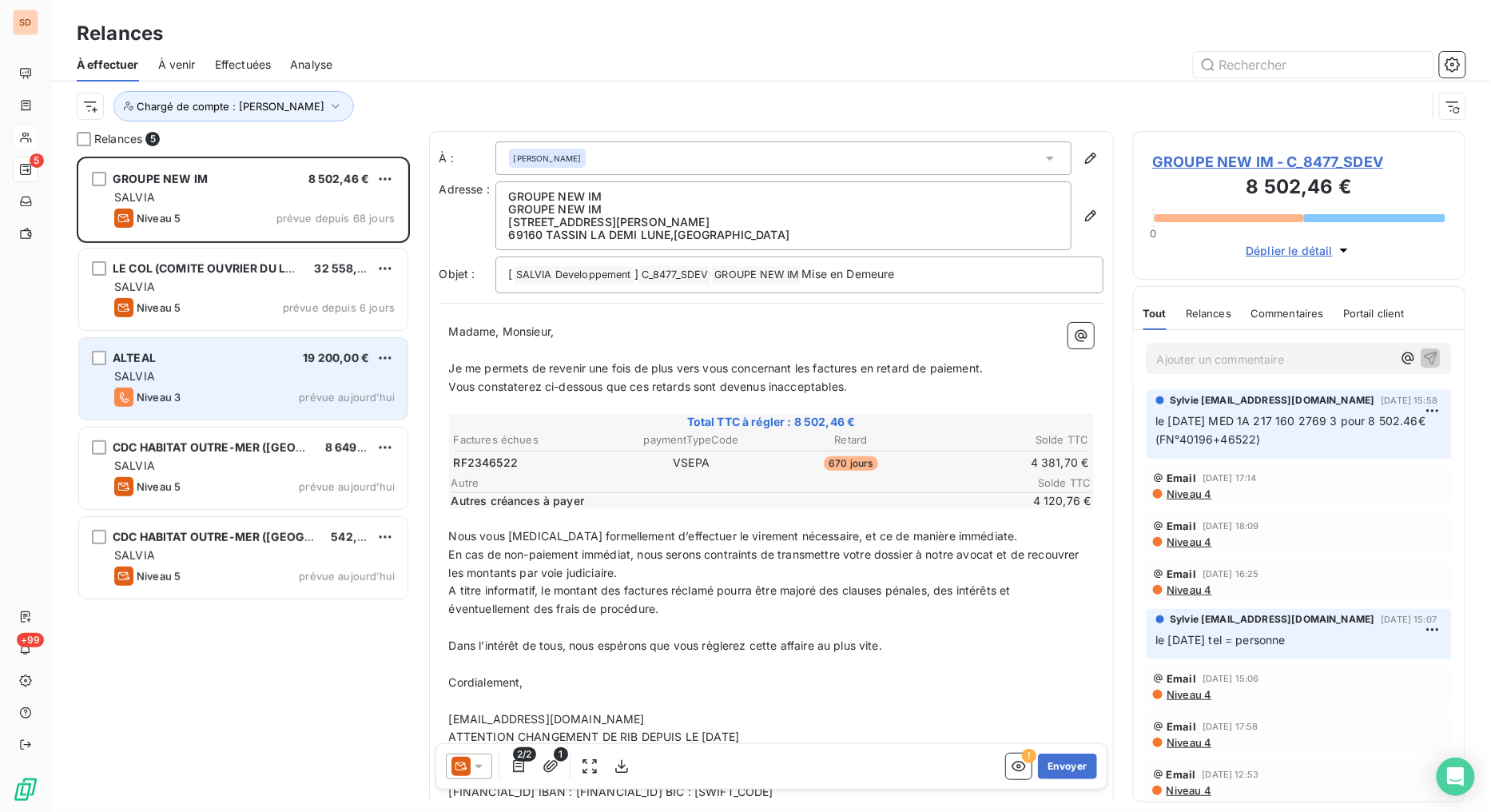
click at [148, 361] on span "ALTEAL" at bounding box center [134, 357] width 43 height 14
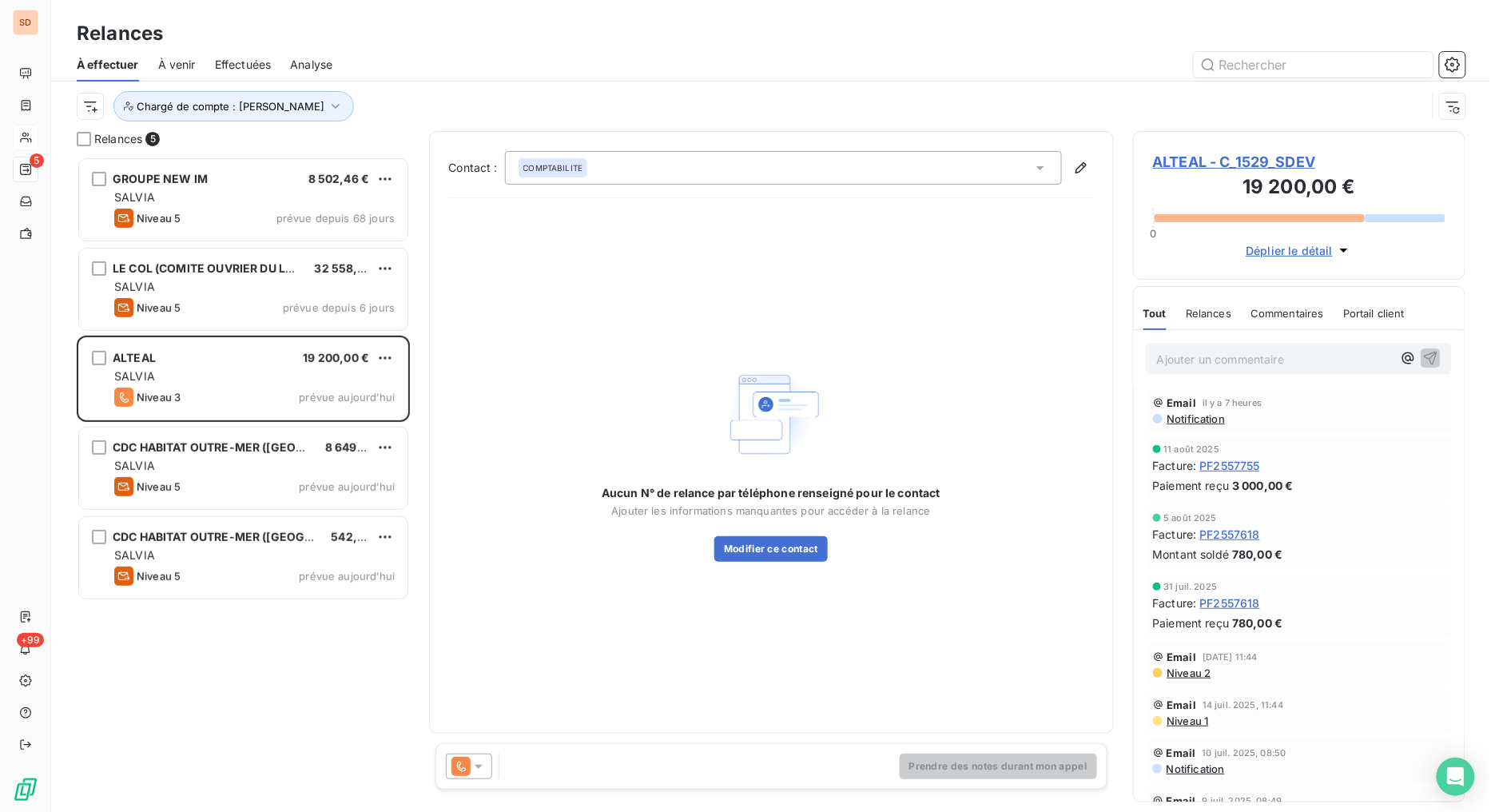
click at [485, 768] on icon at bounding box center [478, 766] width 16 height 16
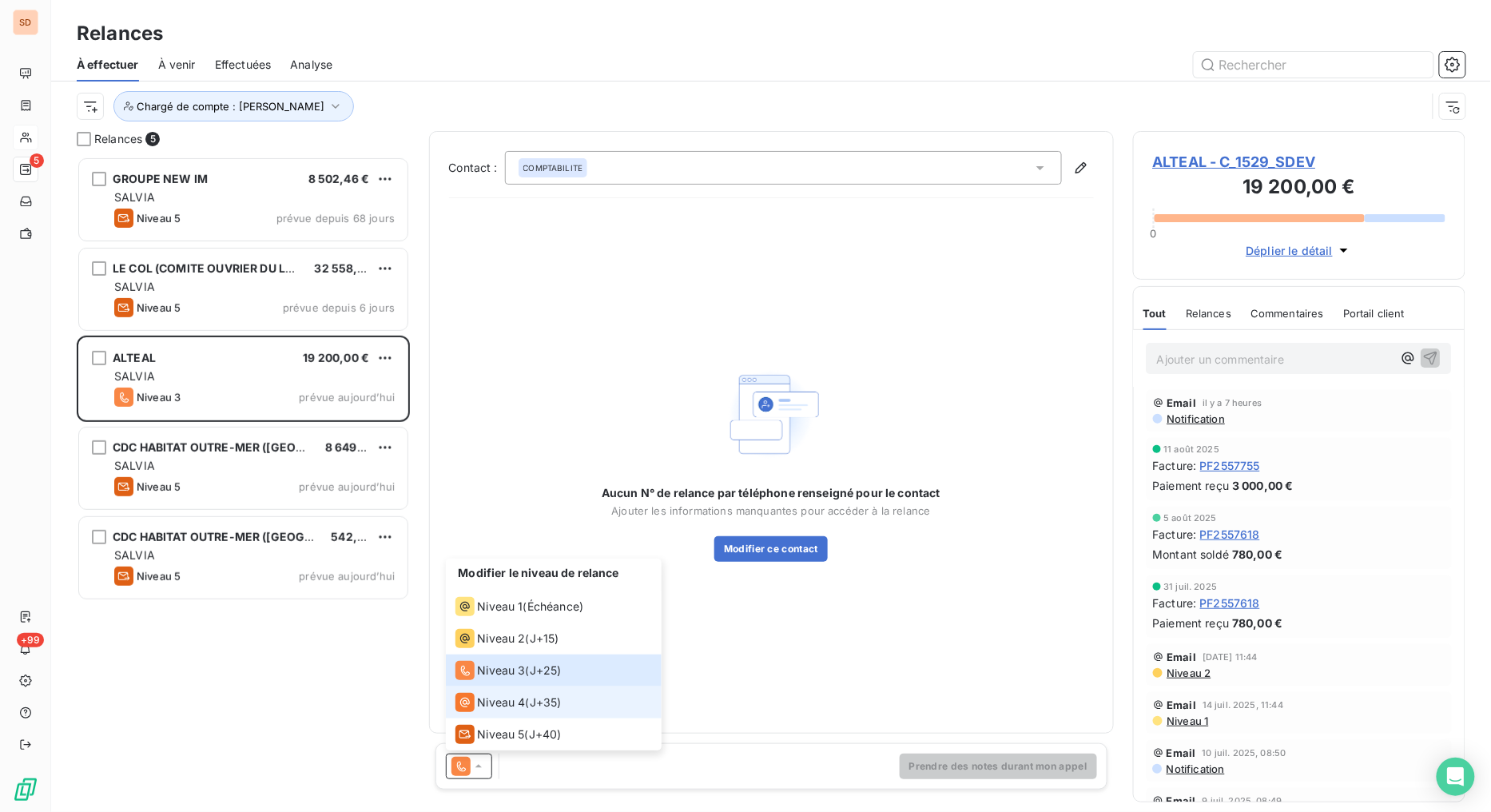
click at [483, 707] on span "Niveau 4" at bounding box center [502, 702] width 48 height 16
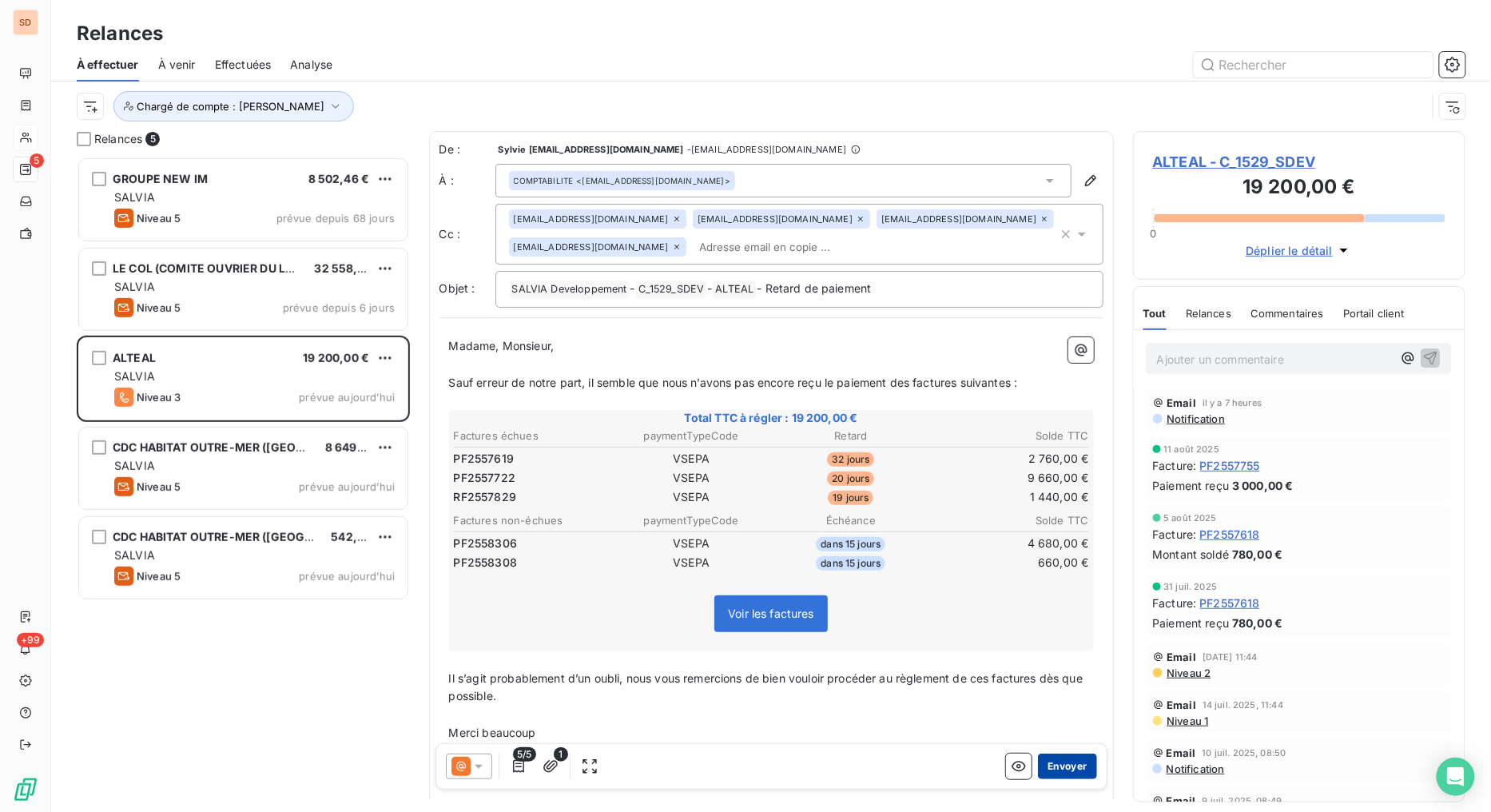
click at [1065, 764] on button "Envoyer" at bounding box center [1067, 766] width 58 height 25
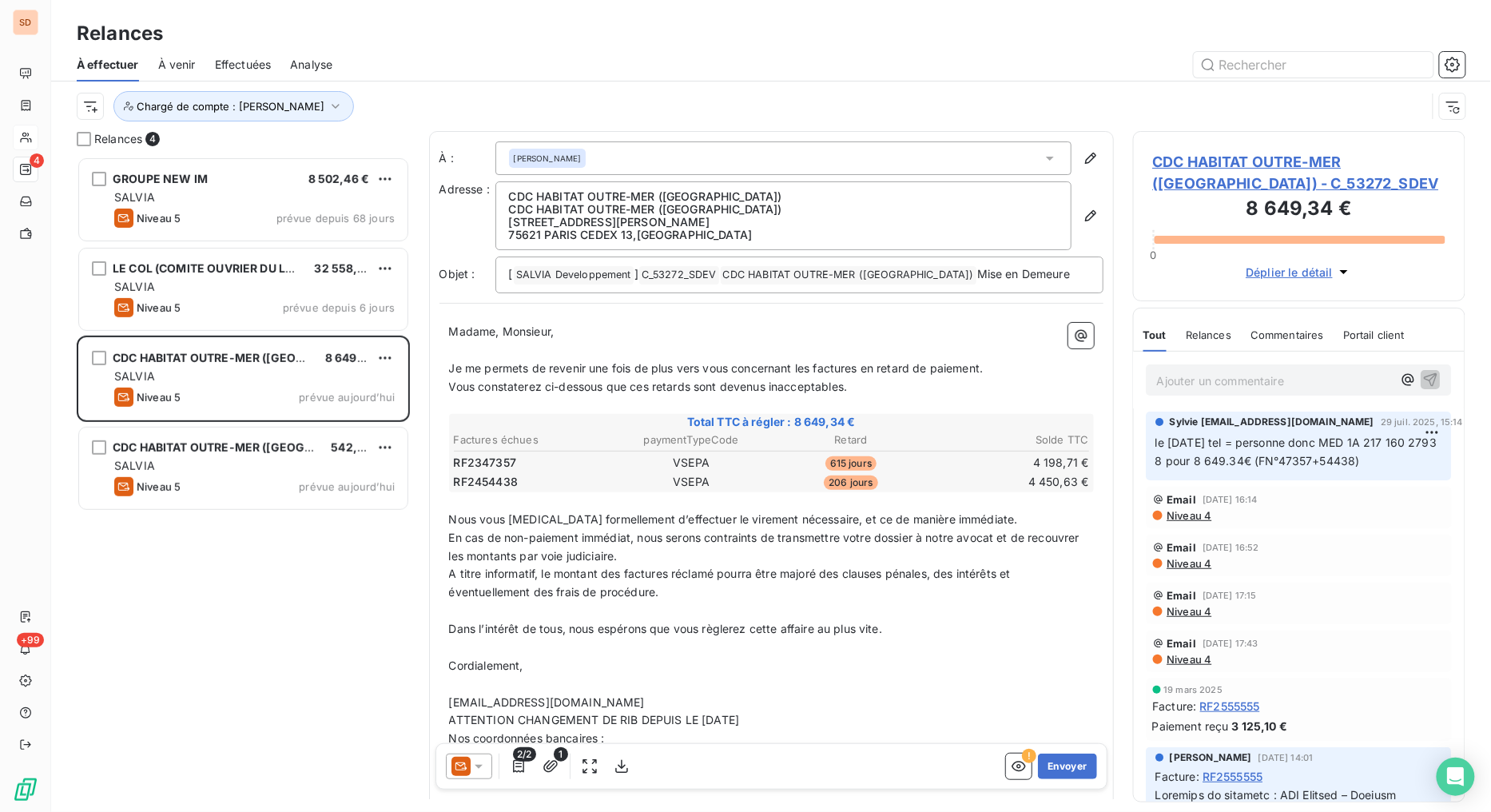
click at [483, 767] on icon at bounding box center [478, 766] width 16 height 16
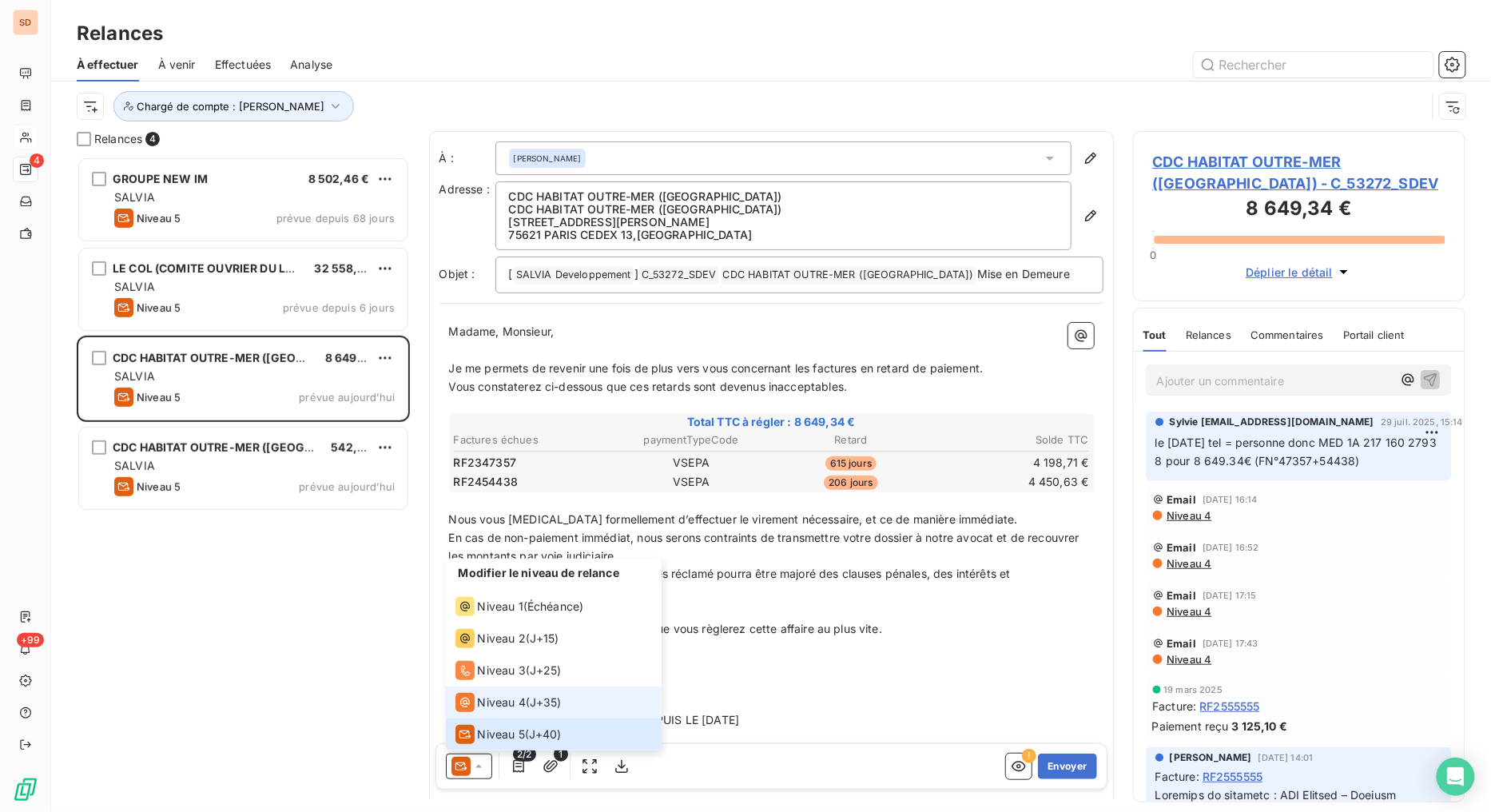
click at [486, 707] on span "Niveau 4" at bounding box center [502, 702] width 48 height 16
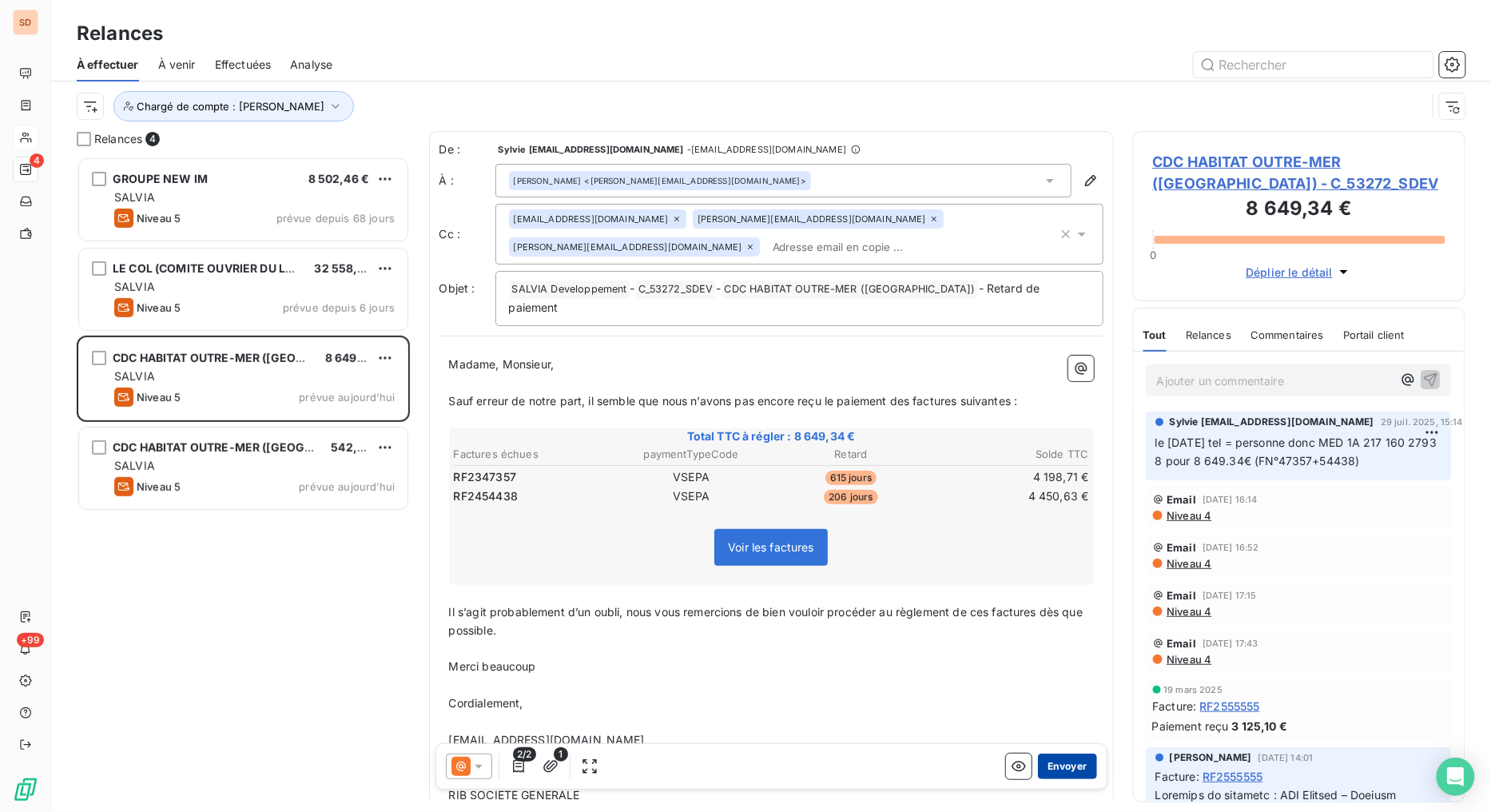
click at [1051, 770] on button "Envoyer" at bounding box center [1067, 766] width 58 height 25
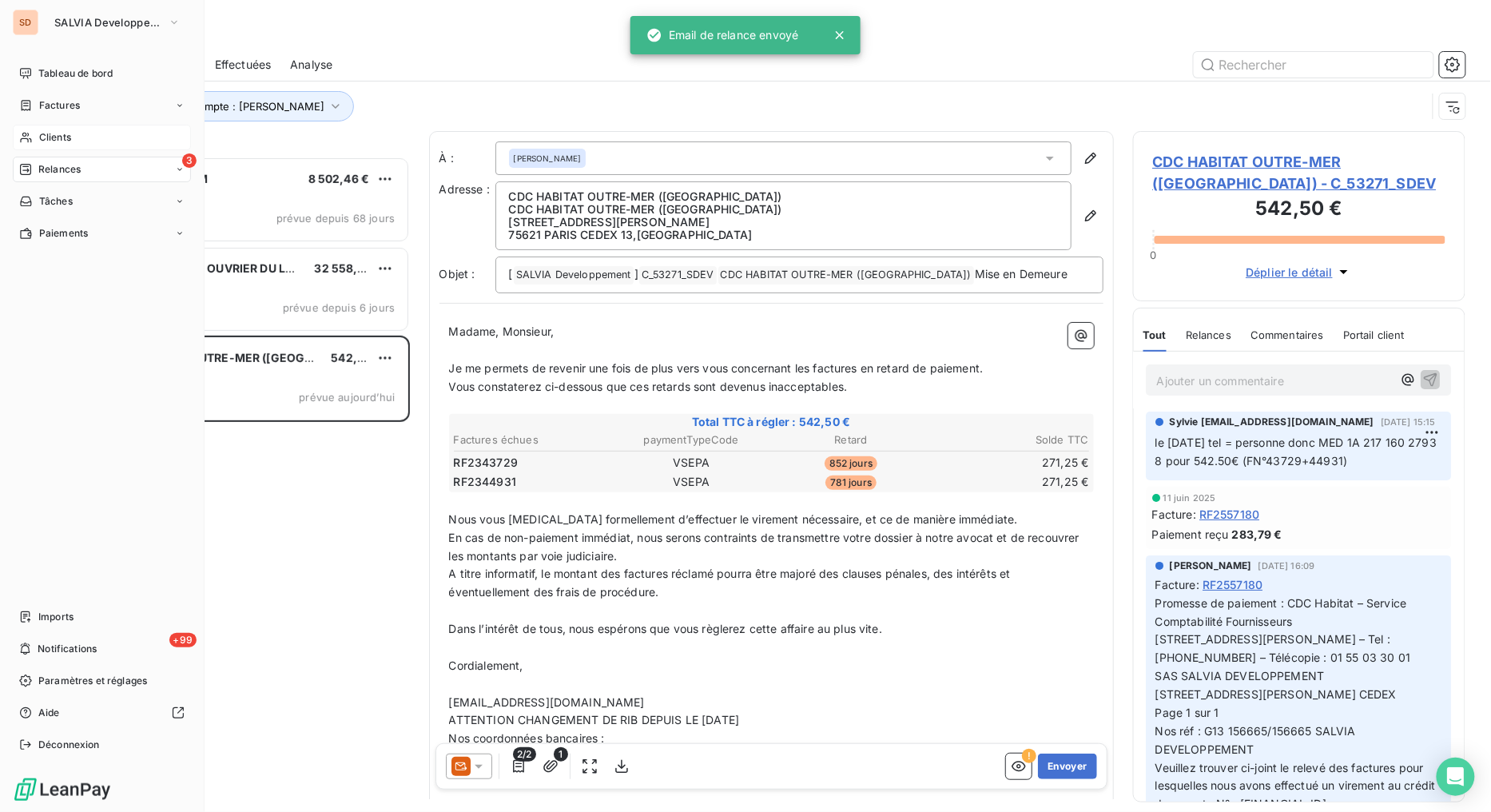
drag, startPoint x: 48, startPoint y: 136, endPoint x: 85, endPoint y: 142, distance: 37.5
click at [48, 137] on span "Clients" at bounding box center [55, 137] width 32 height 14
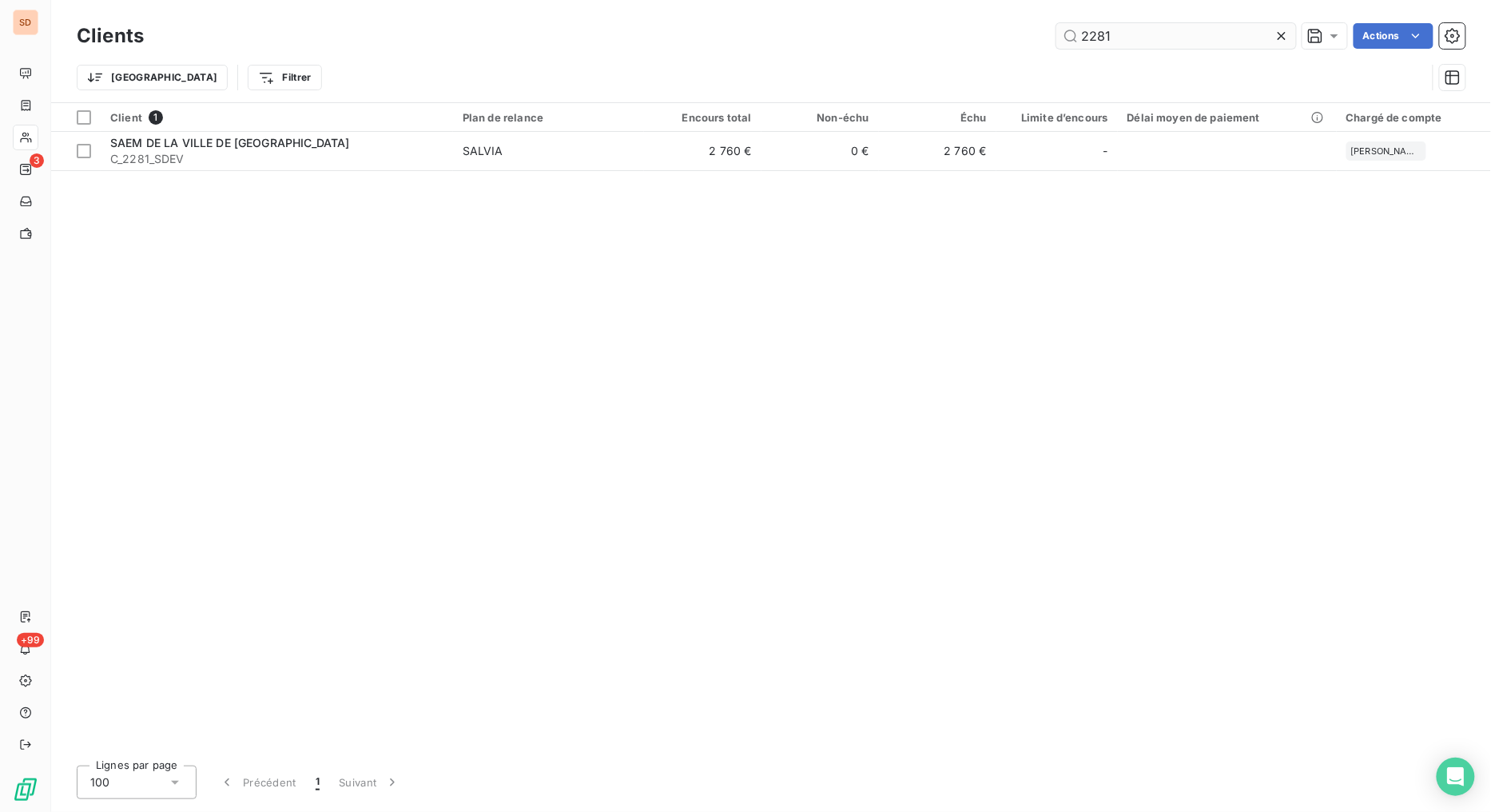
drag, startPoint x: 1127, startPoint y: 36, endPoint x: 1072, endPoint y: 33, distance: 55.1
click at [1082, 34] on input "2281" at bounding box center [1176, 36] width 239 height 25
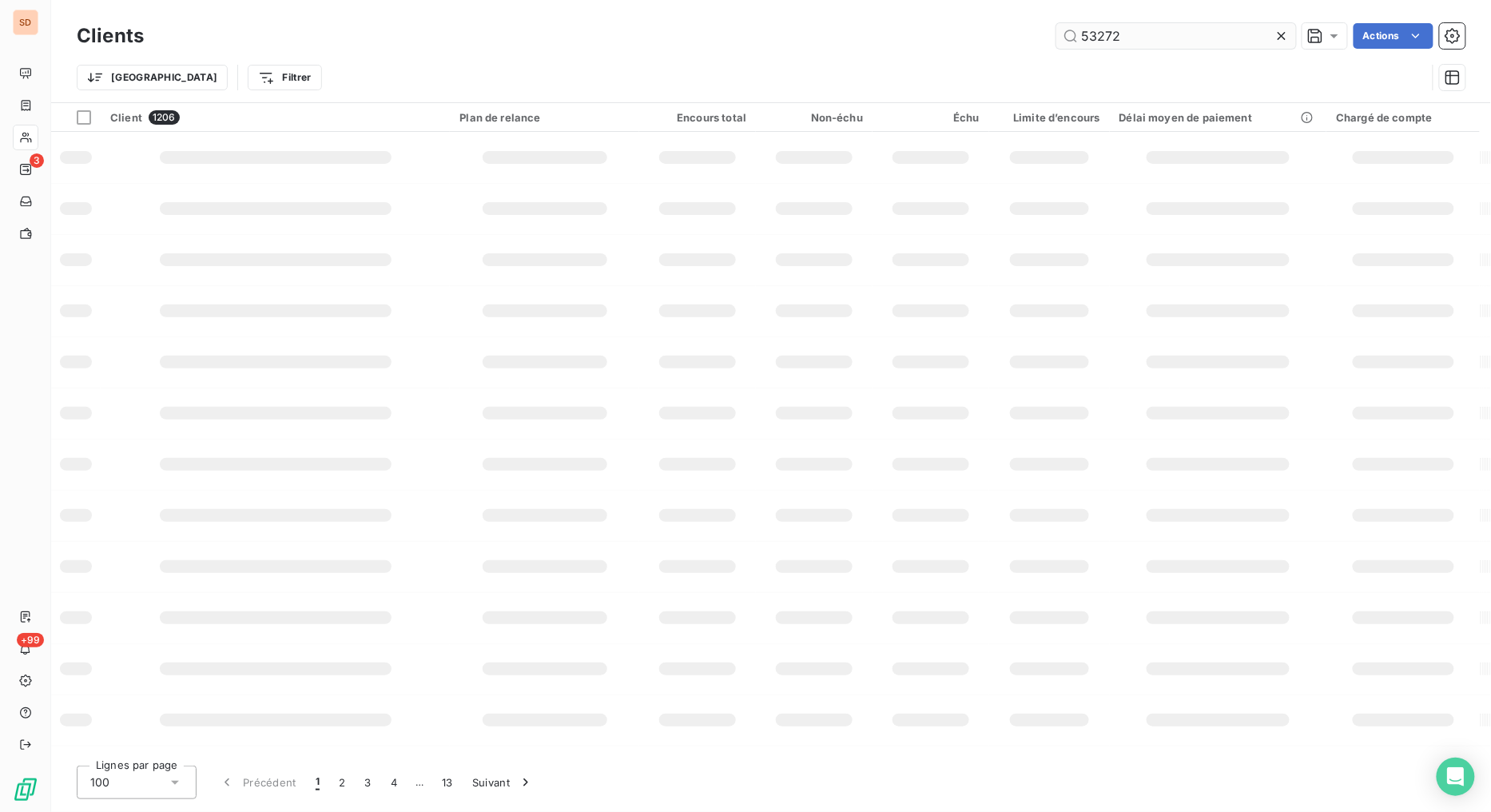
type input "53272"
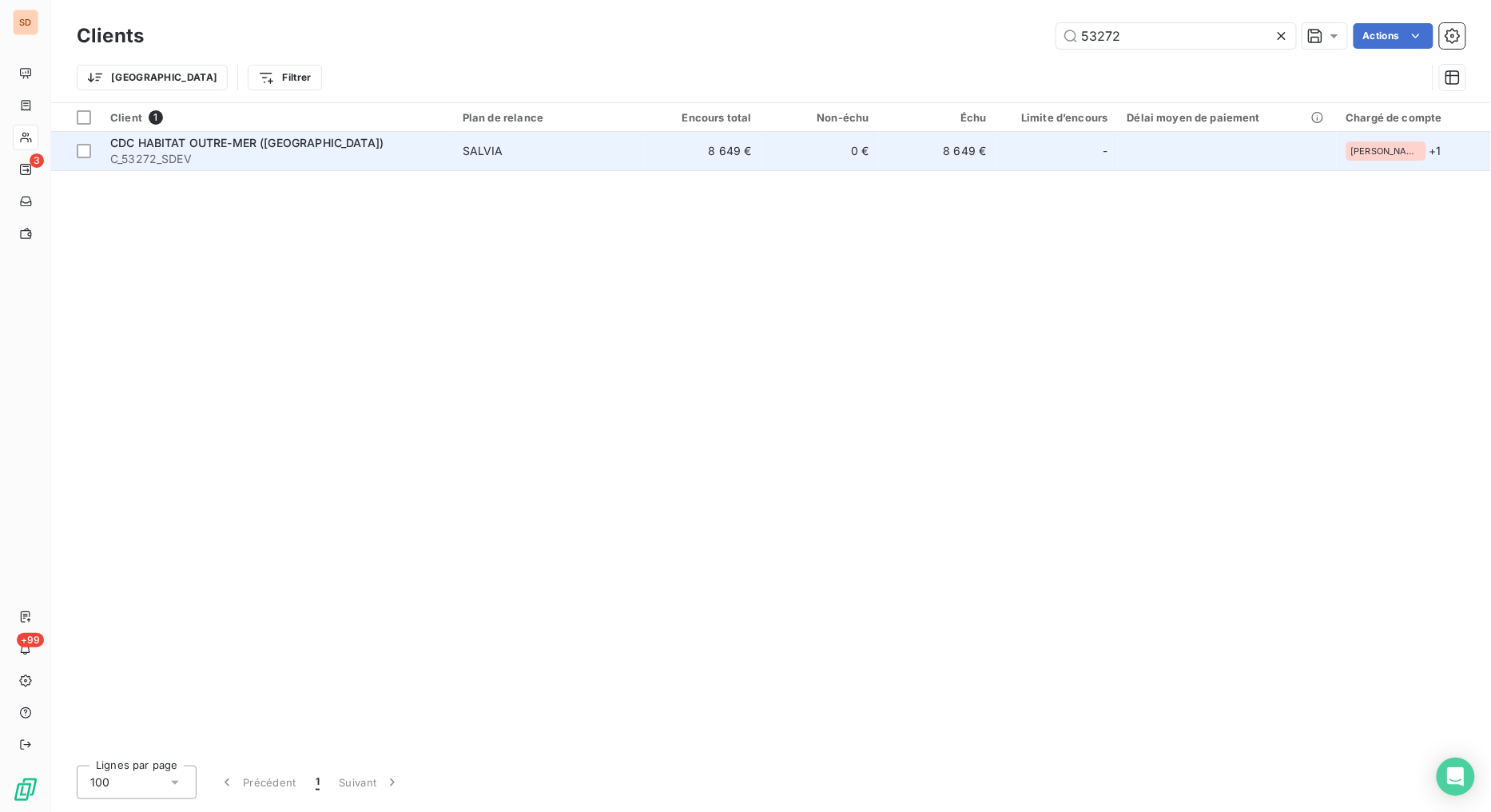
click at [172, 148] on span "CDC HABITAT OUTRE-MER (MARTINIQUE)" at bounding box center [246, 143] width 273 height 14
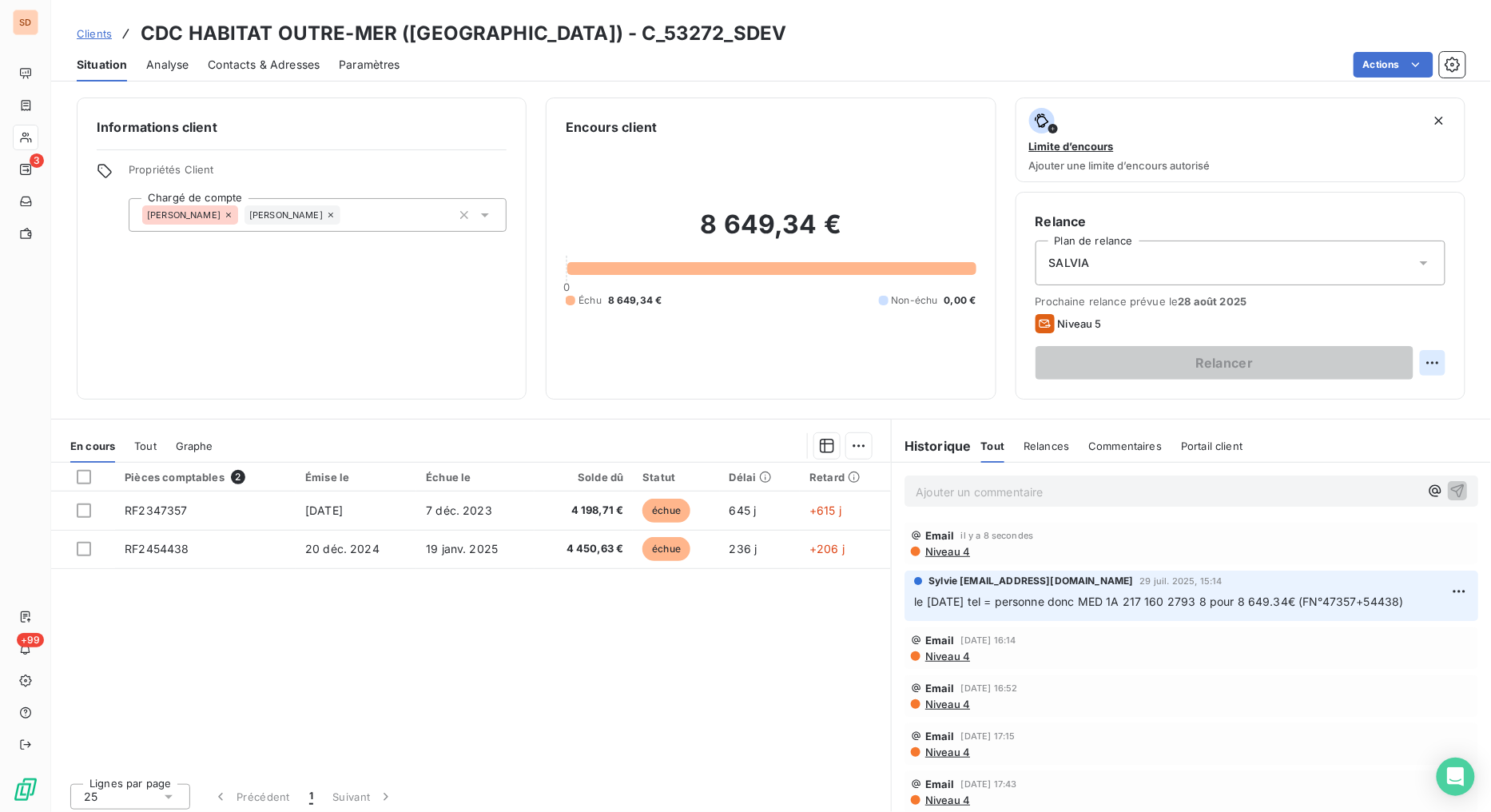
click at [1418, 363] on html "SD 3 +99 Clients CDC HABITAT OUTRE-MER (MARTINIQUE) - C_53272_SDEV Situation An…" at bounding box center [746, 406] width 1491 height 812
click at [1364, 397] on div "Replanifier cette action" at bounding box center [1354, 398] width 143 height 25
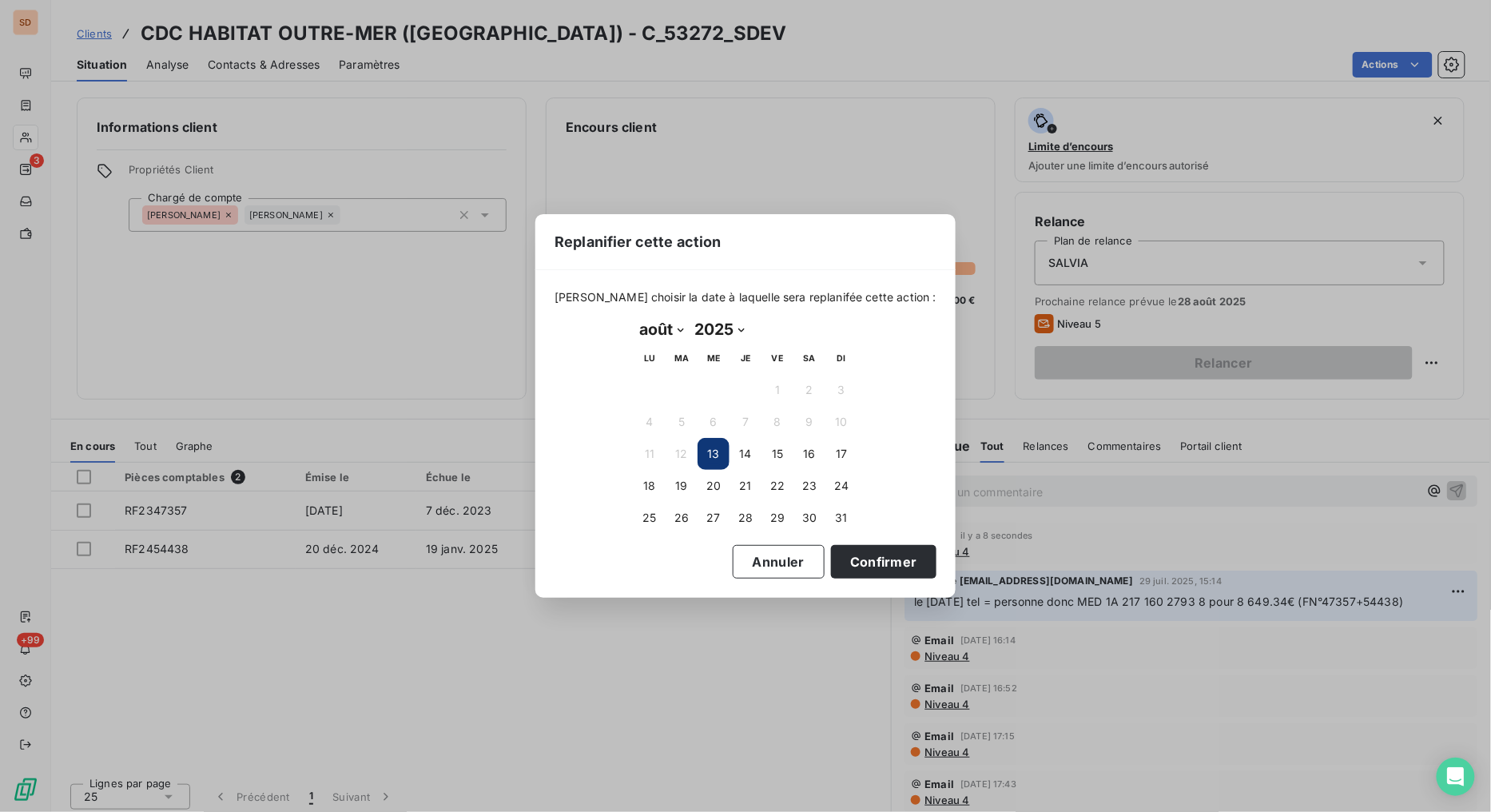
click at [682, 325] on select "janvier février mars avril mai juin juillet août septembre octobre novembre déc…" at bounding box center [661, 329] width 55 height 25
select select "8"
click at [633, 317] on select "janvier février mars avril mai juin juillet août septembre octobre novembre déc…" at bounding box center [661, 329] width 55 height 25
click at [685, 385] on button "2" at bounding box center [681, 389] width 32 height 32
click at [883, 557] on button "Confirmer" at bounding box center [883, 561] width 105 height 34
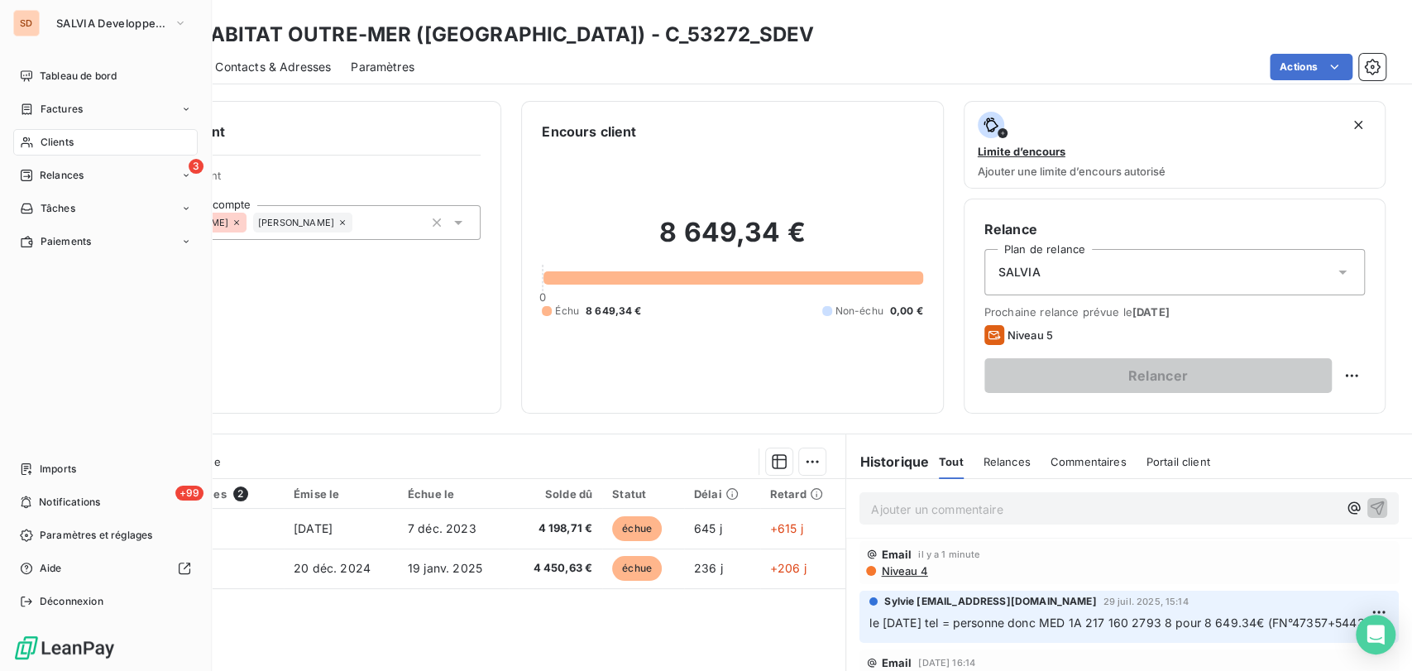
click at [46, 141] on span "Clients" at bounding box center [57, 142] width 33 height 15
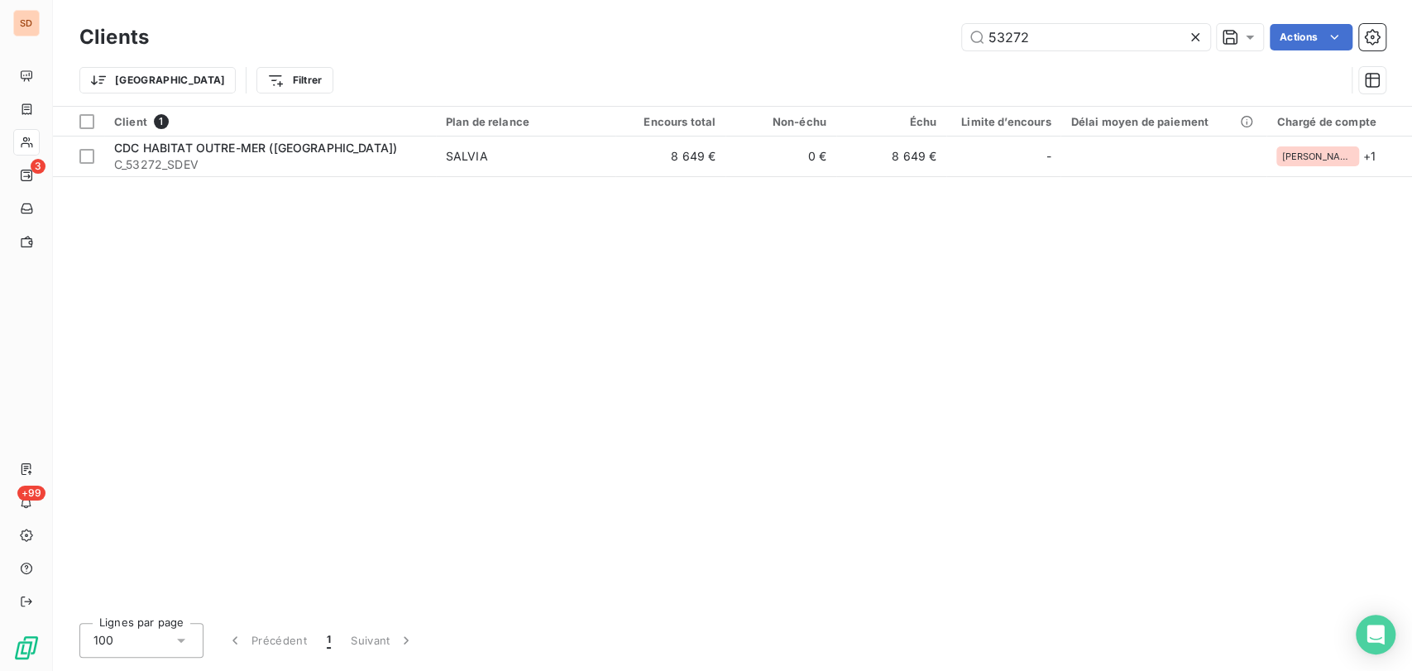
drag, startPoint x: 1053, startPoint y: 39, endPoint x: 817, endPoint y: 41, distance: 236.6
click at [822, 41] on div "53272 Actions" at bounding box center [777, 37] width 1217 height 26
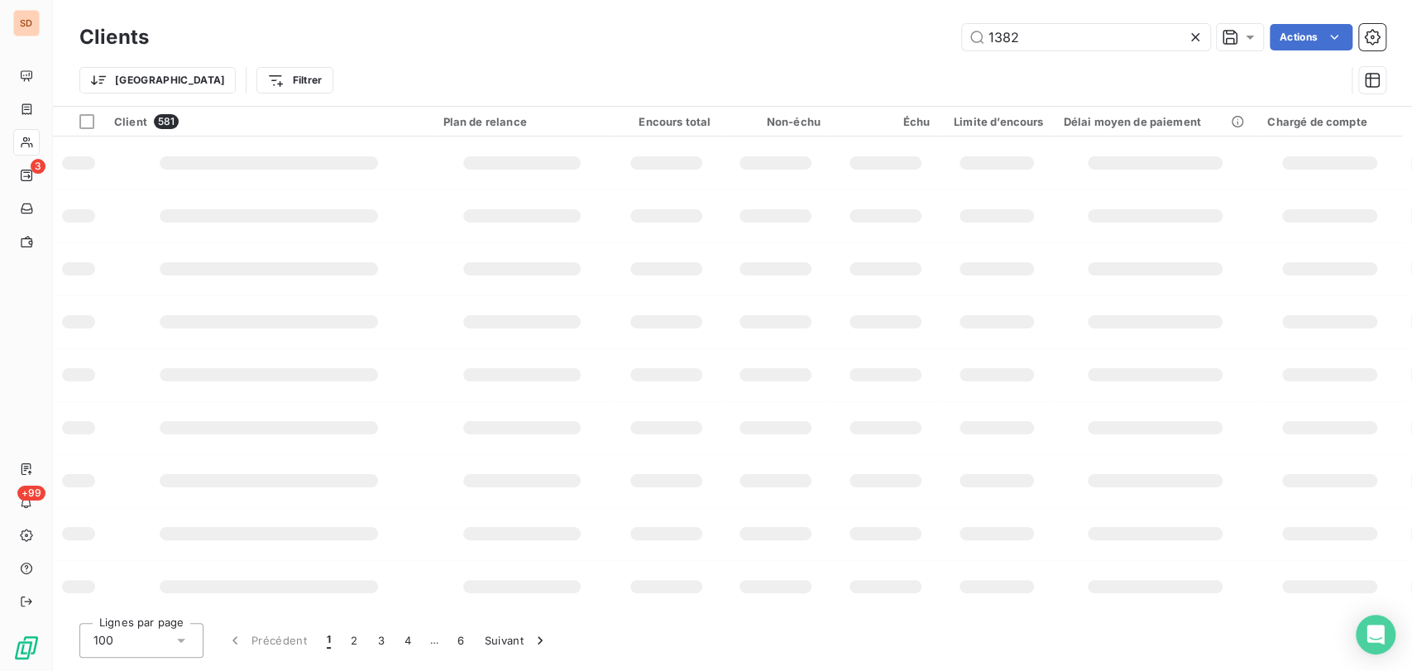
type input "1382"
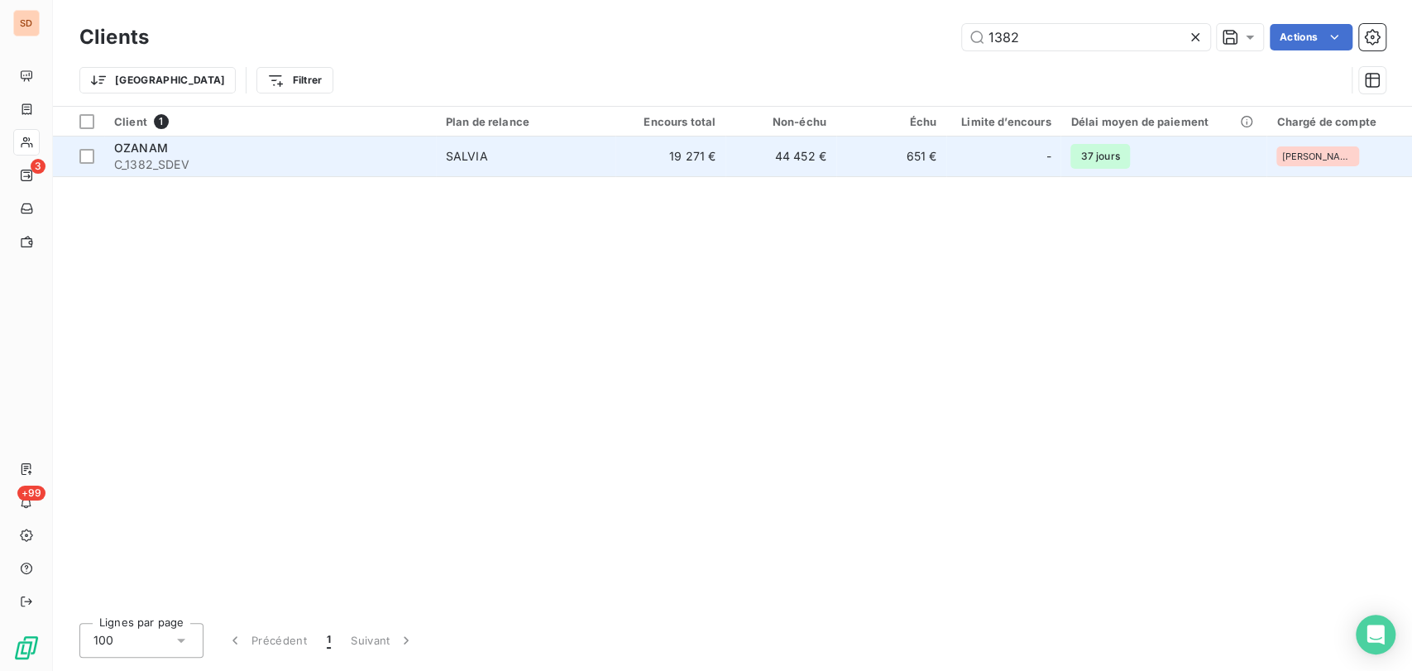
click at [143, 158] on span "C_1382_SDEV" at bounding box center [270, 164] width 312 height 17
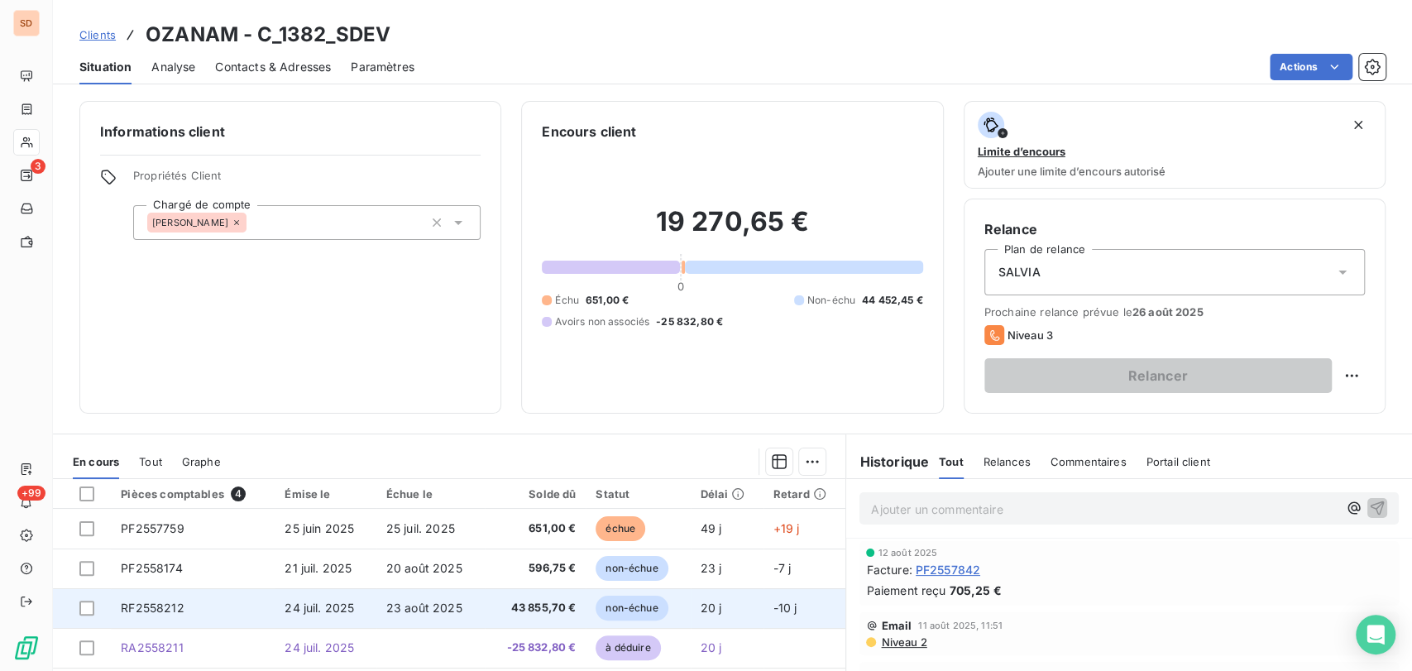
click at [155, 609] on span "RF2558212" at bounding box center [152, 608] width 63 height 14
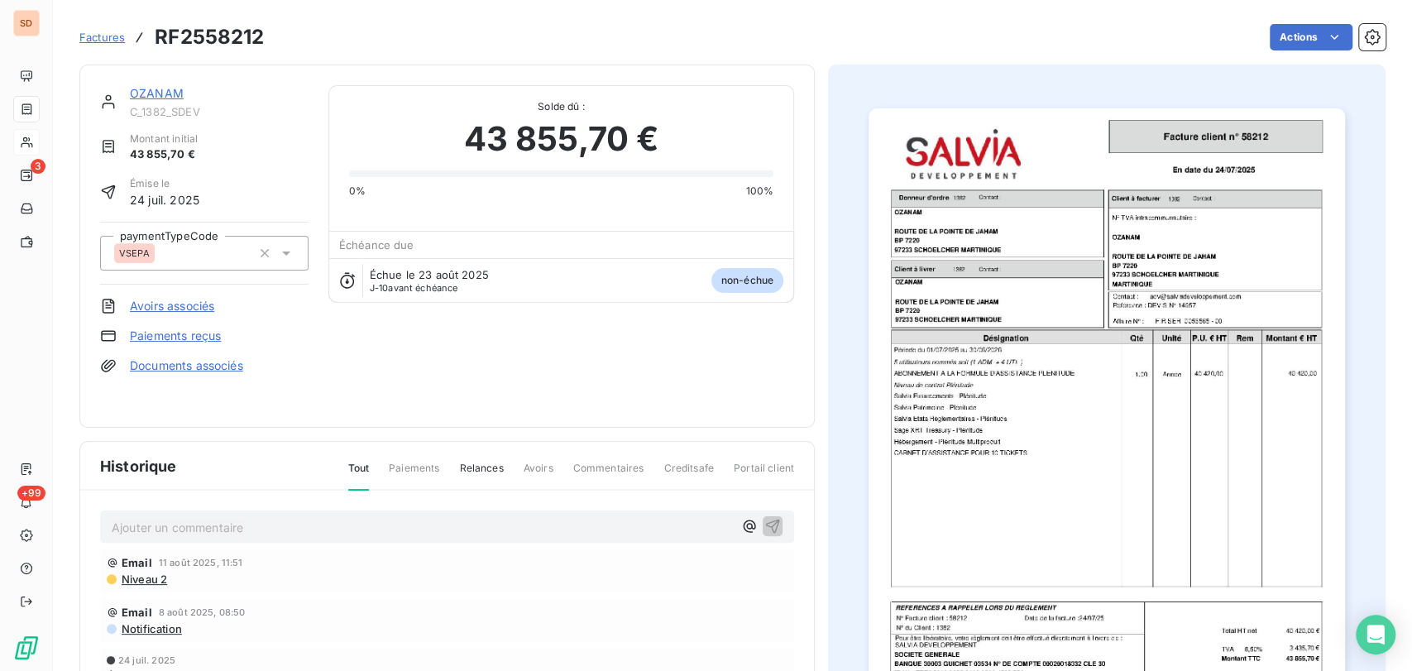
click at [1088, 421] on img "button" at bounding box center [1107, 444] width 477 height 673
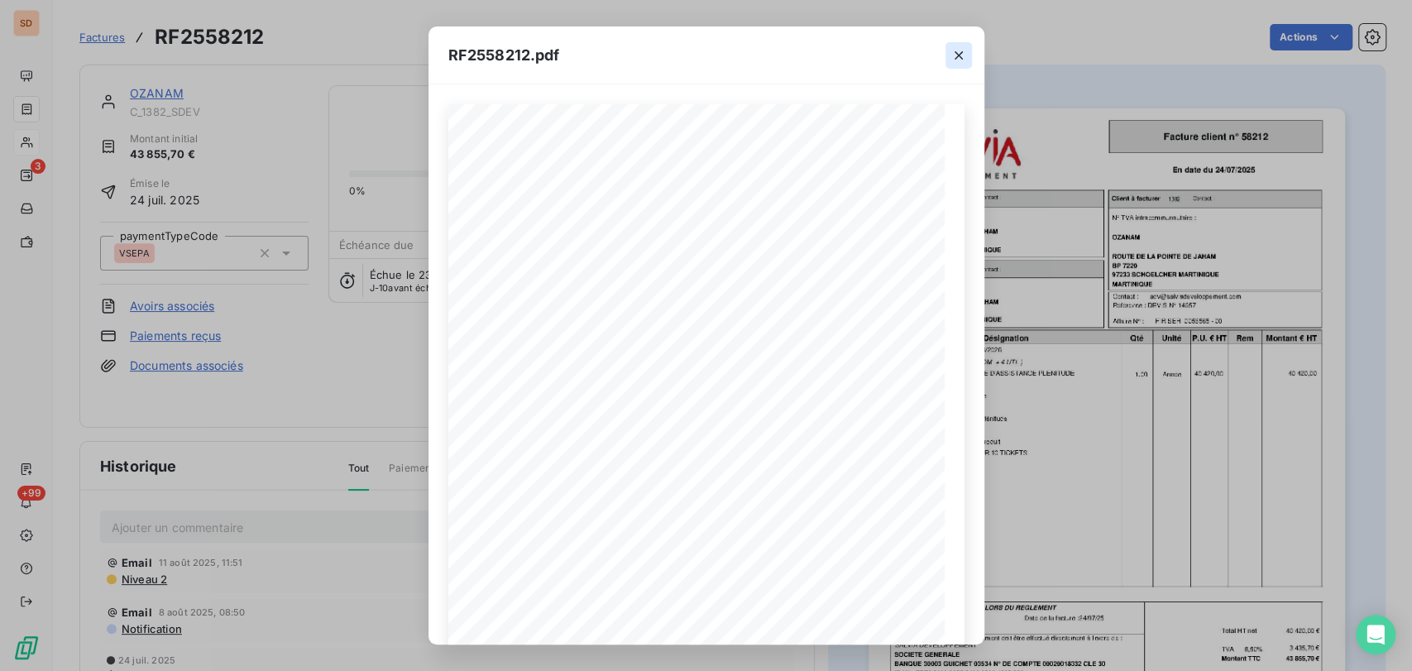
click at [953, 55] on icon "button" at bounding box center [959, 55] width 17 height 17
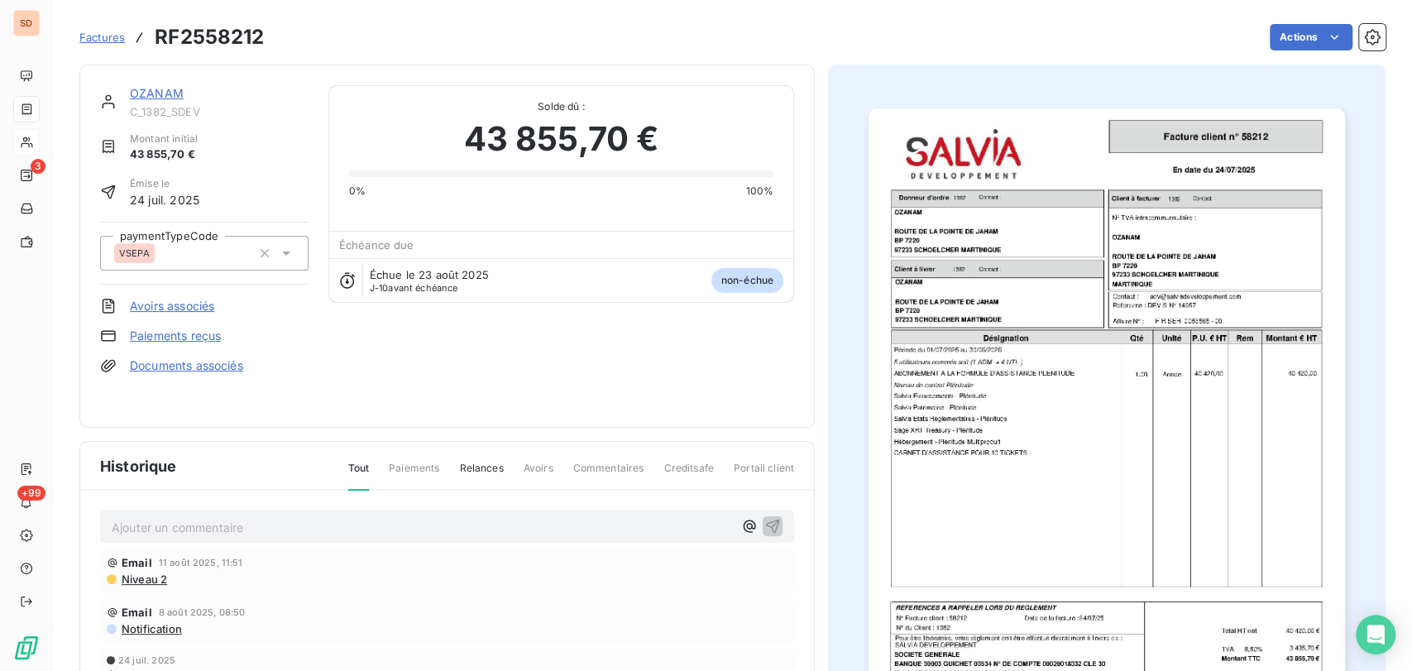
click at [158, 99] on link "OZANAM" at bounding box center [157, 93] width 54 height 14
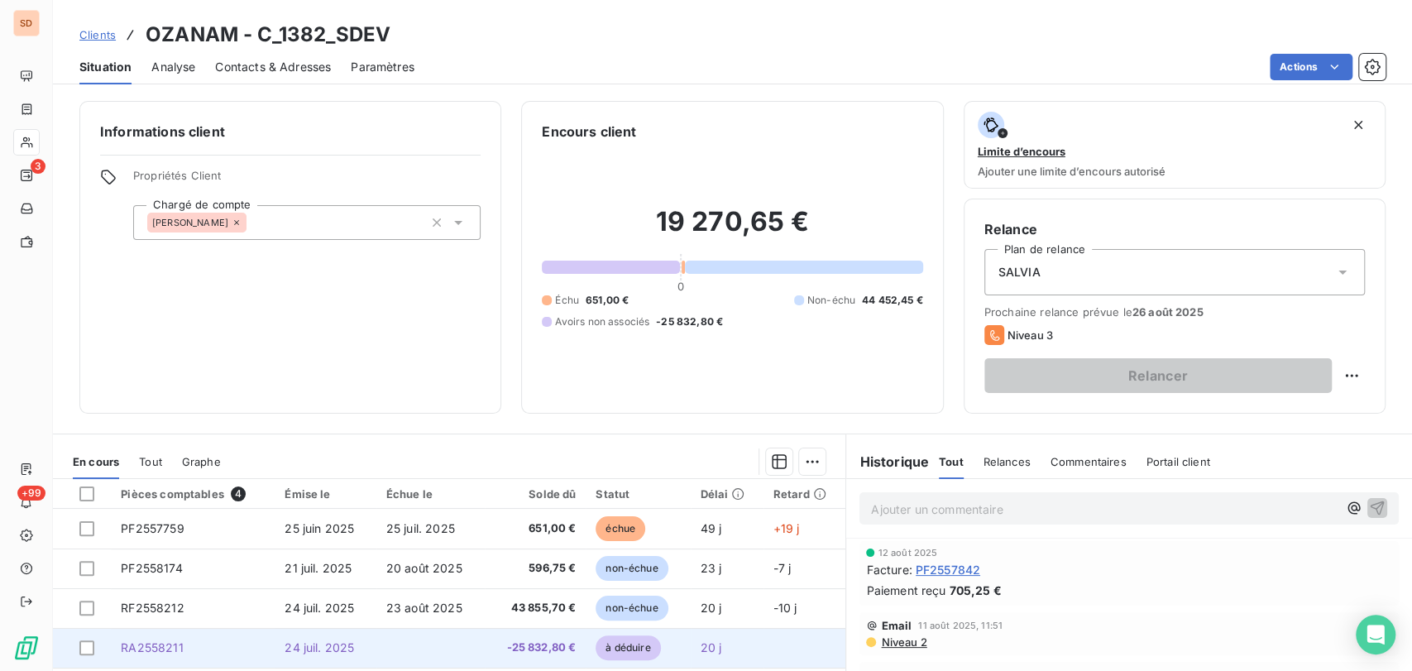
click at [149, 649] on span "RA2558211" at bounding box center [152, 647] width 62 height 14
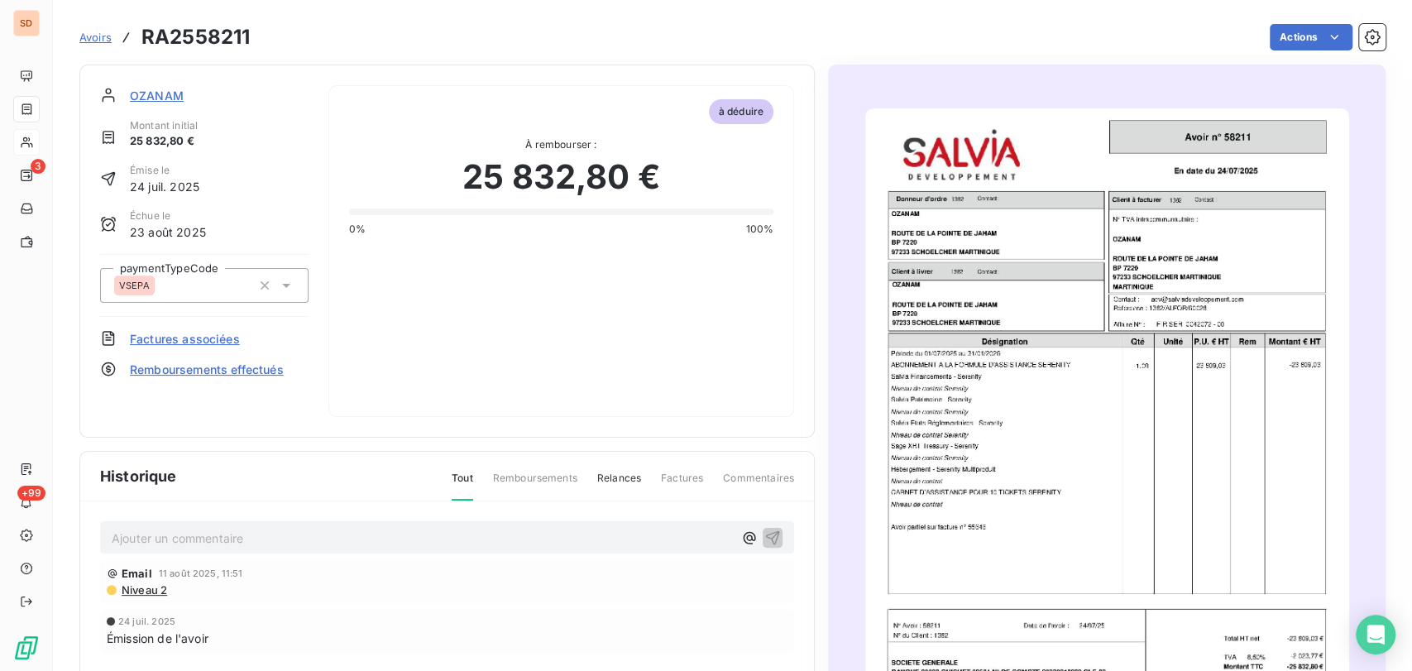
click at [1074, 419] on img "button" at bounding box center [1107, 449] width 484 height 683
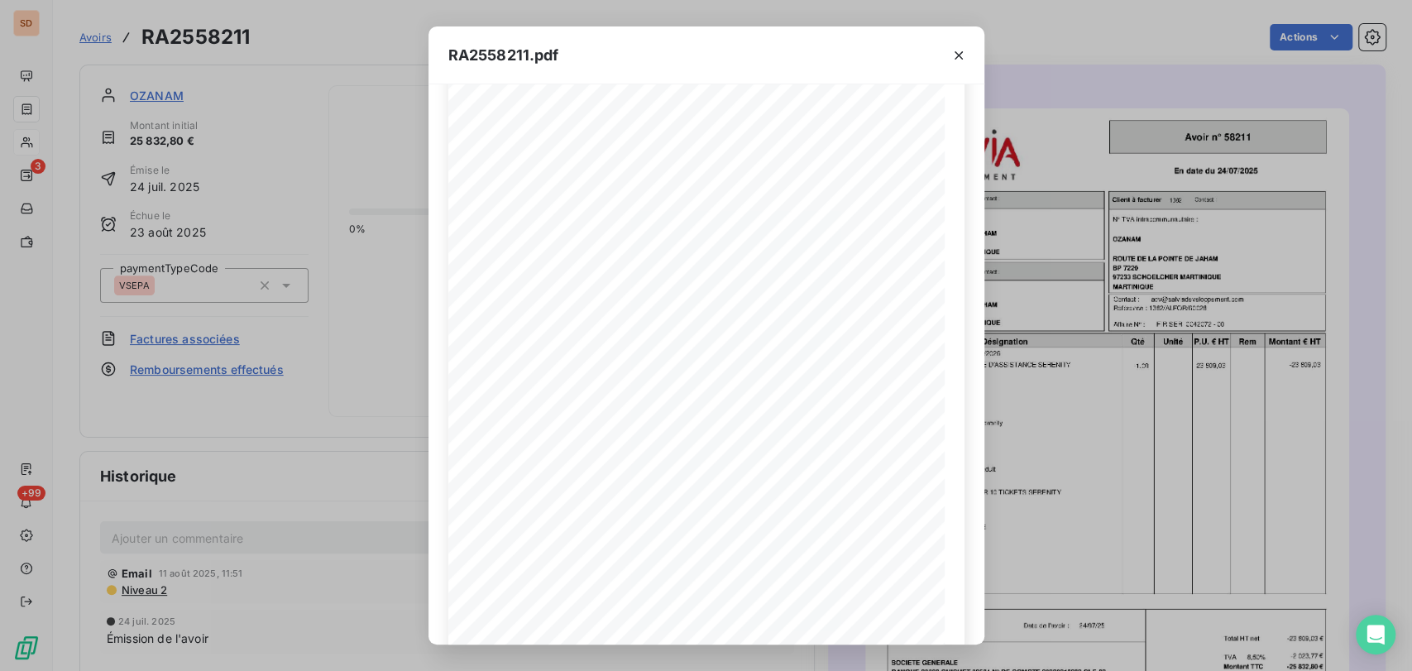
scroll to position [168, 0]
drag, startPoint x: 956, startPoint y: 55, endPoint x: 799, endPoint y: 132, distance: 175.0
click at [952, 58] on icon "button" at bounding box center [959, 55] width 17 height 17
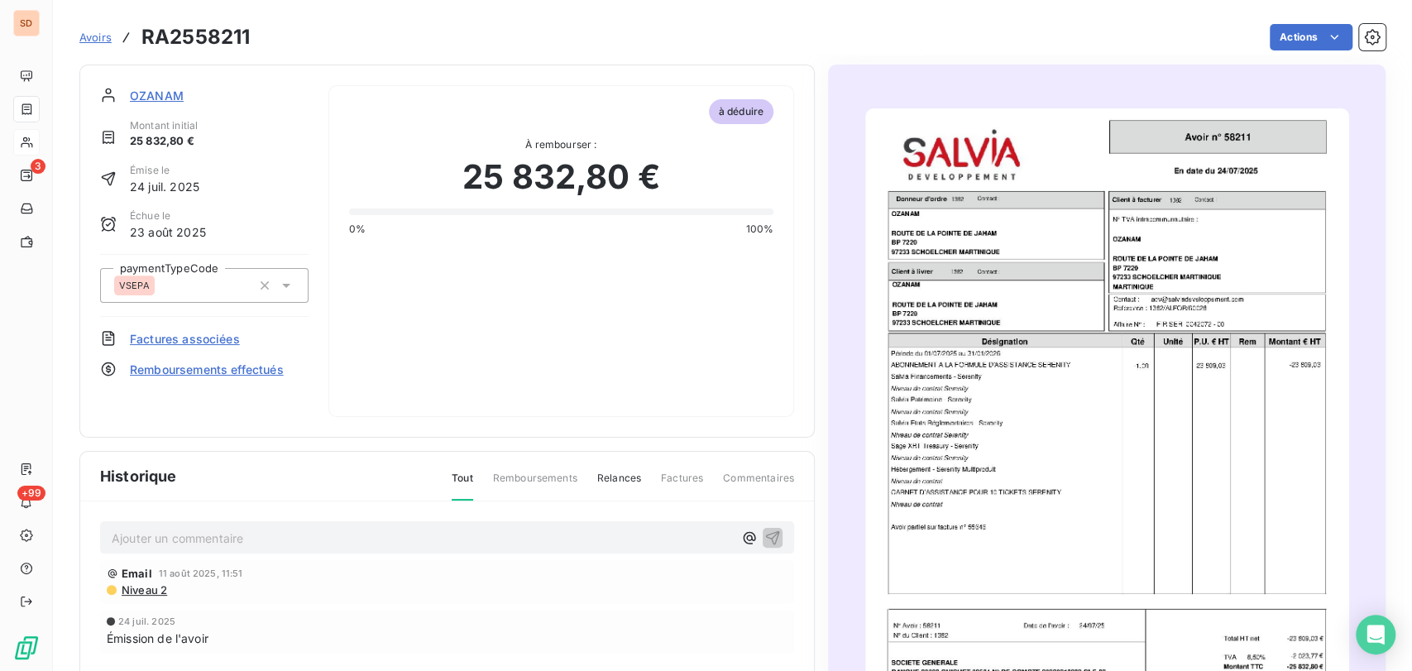
click at [159, 89] on span "OZANAM" at bounding box center [157, 95] width 54 height 17
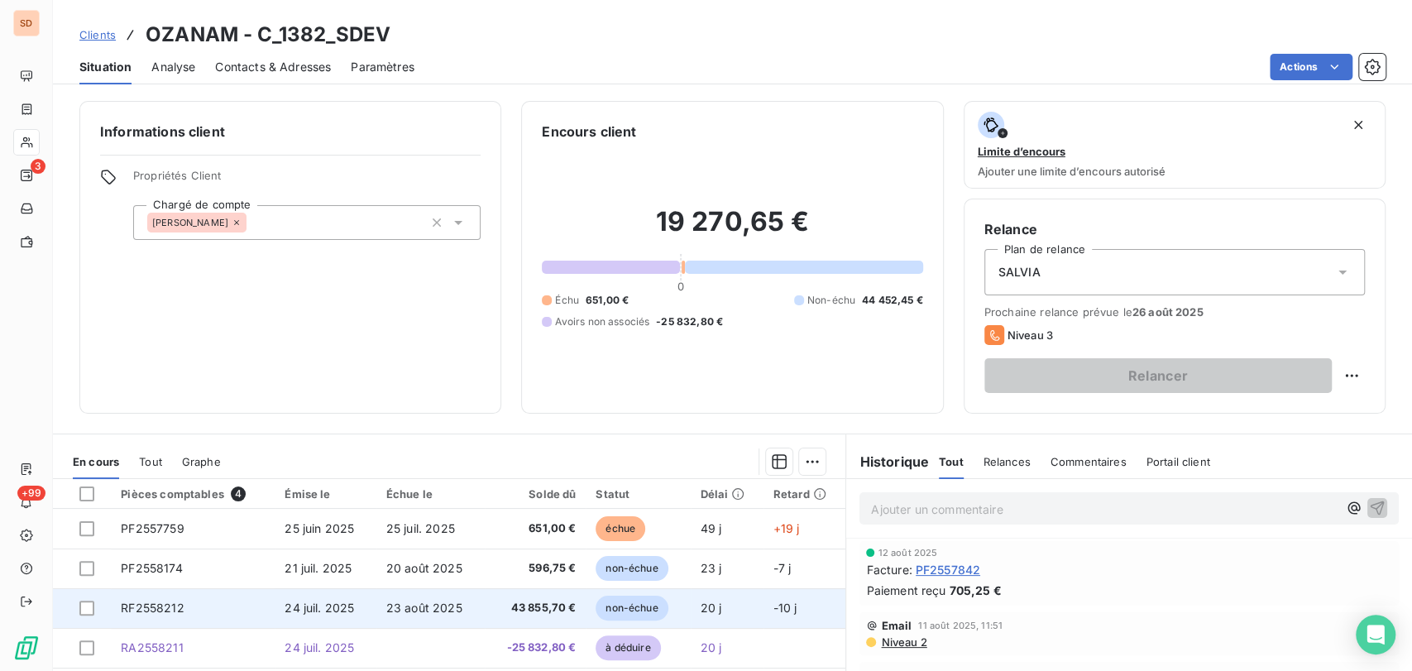
click at [154, 610] on span "RF2558212" at bounding box center [152, 608] width 63 height 14
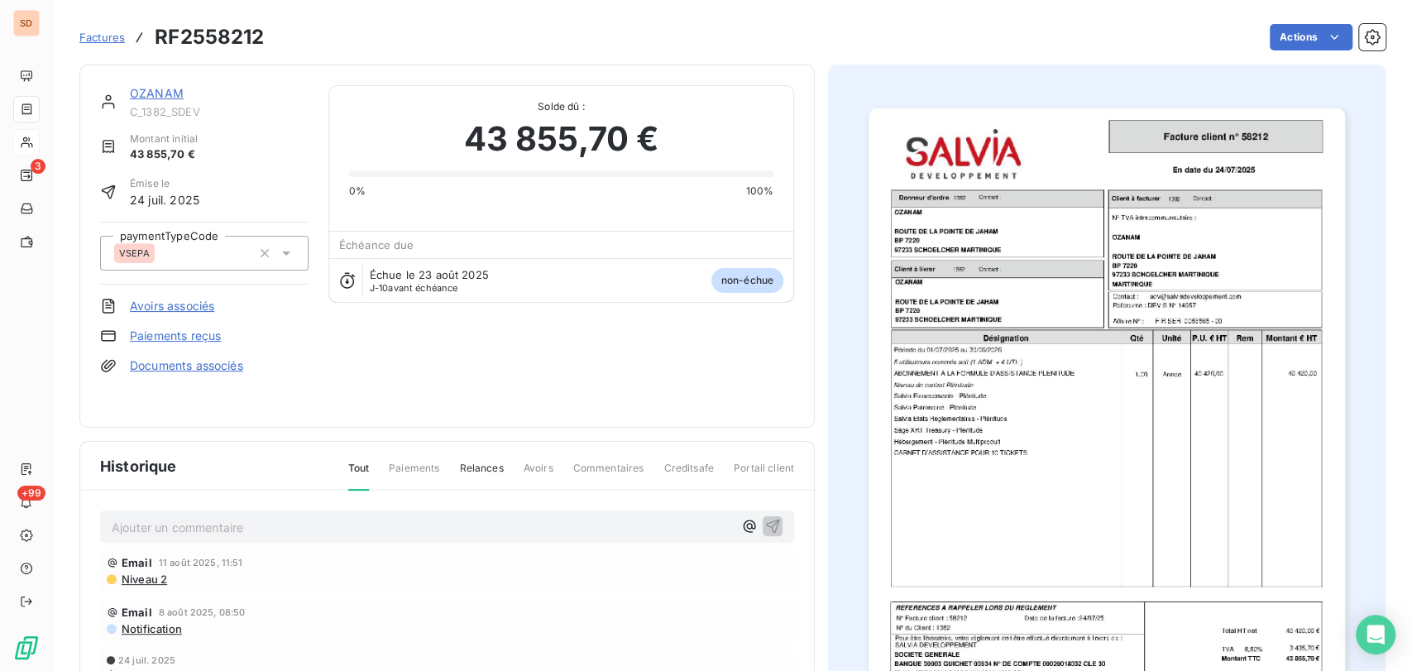
click at [146, 96] on link "OZANAM" at bounding box center [157, 93] width 54 height 14
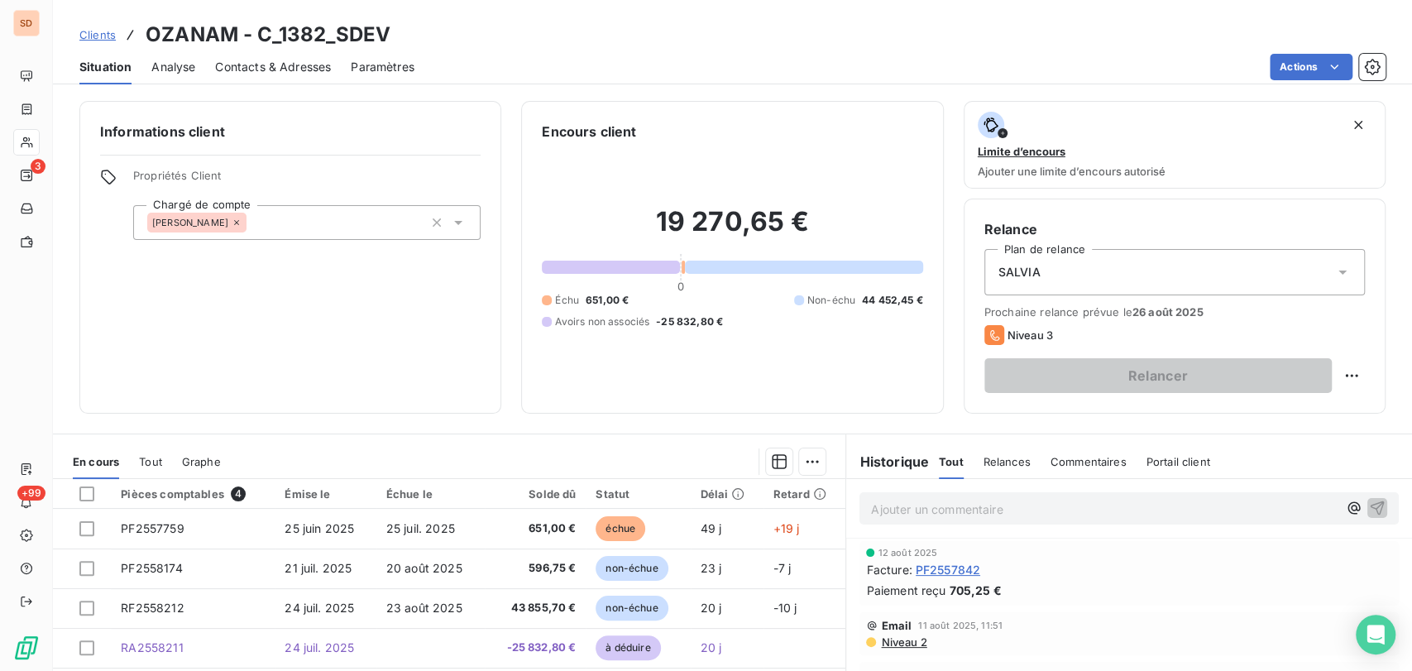
click at [146, 462] on span "Tout" at bounding box center [150, 461] width 23 height 13
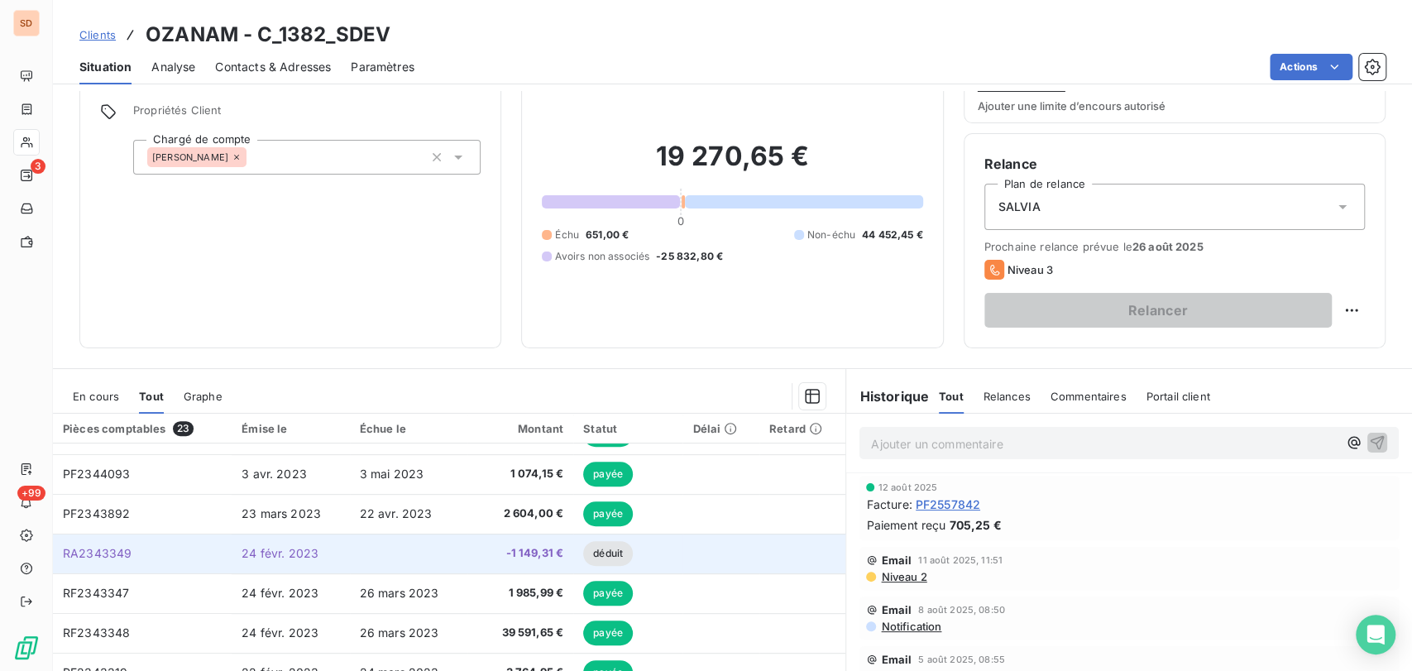
scroll to position [92, 0]
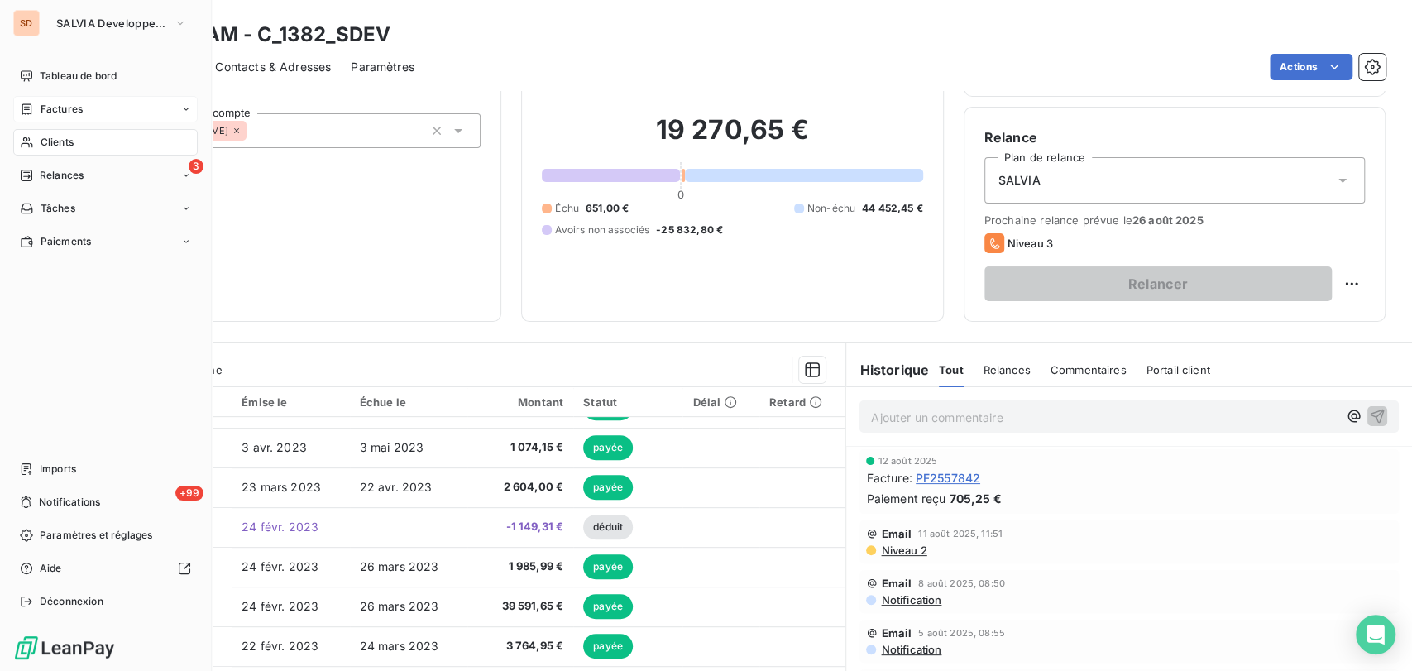
click at [60, 106] on span "Factures" at bounding box center [62, 109] width 42 height 15
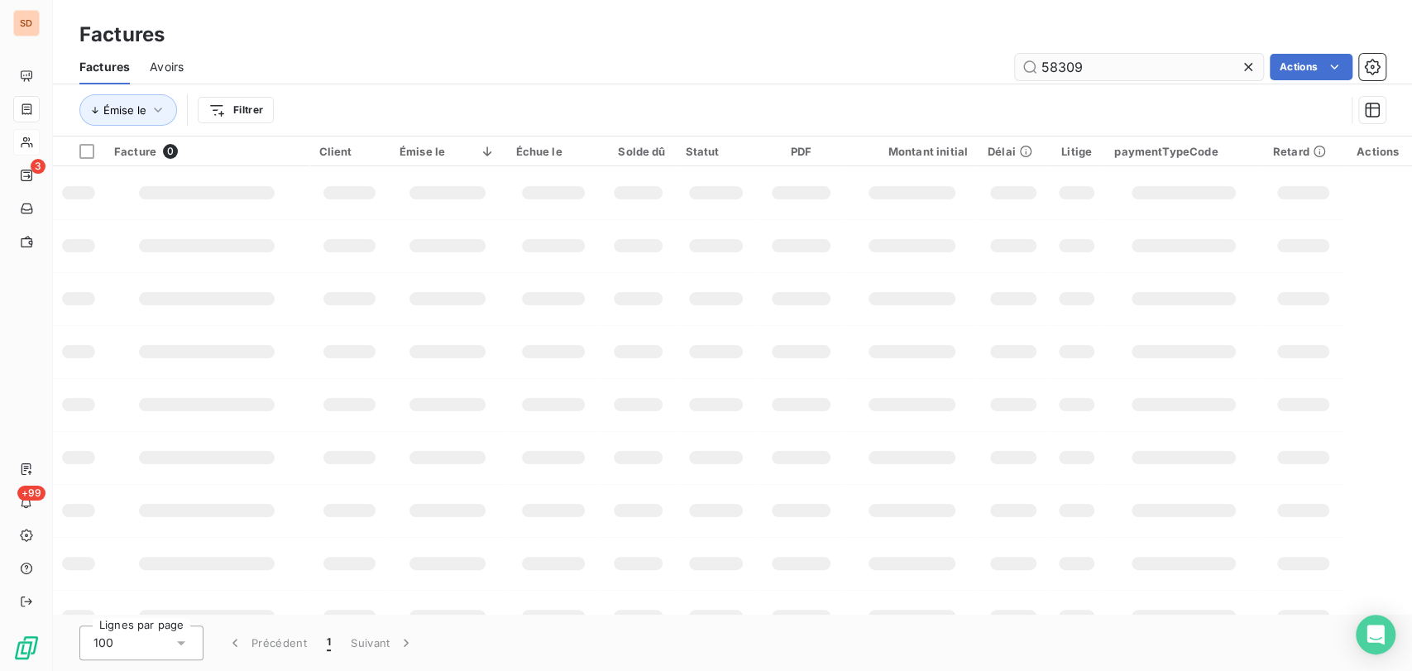
drag, startPoint x: 1087, startPoint y: 65, endPoint x: 1030, endPoint y: 69, distance: 57.2
click at [1030, 69] on input "58309" at bounding box center [1139, 67] width 248 height 26
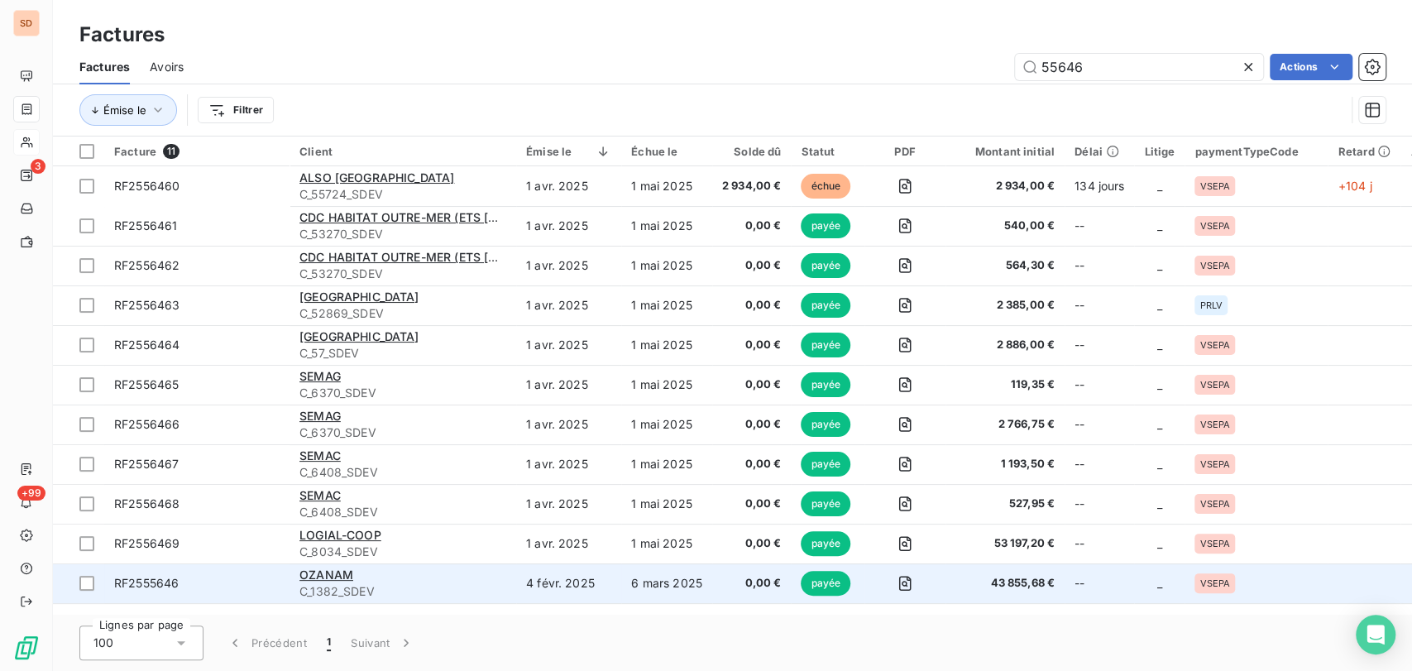
type input "55646"
click at [162, 579] on span "RF2555646" at bounding box center [146, 583] width 65 height 14
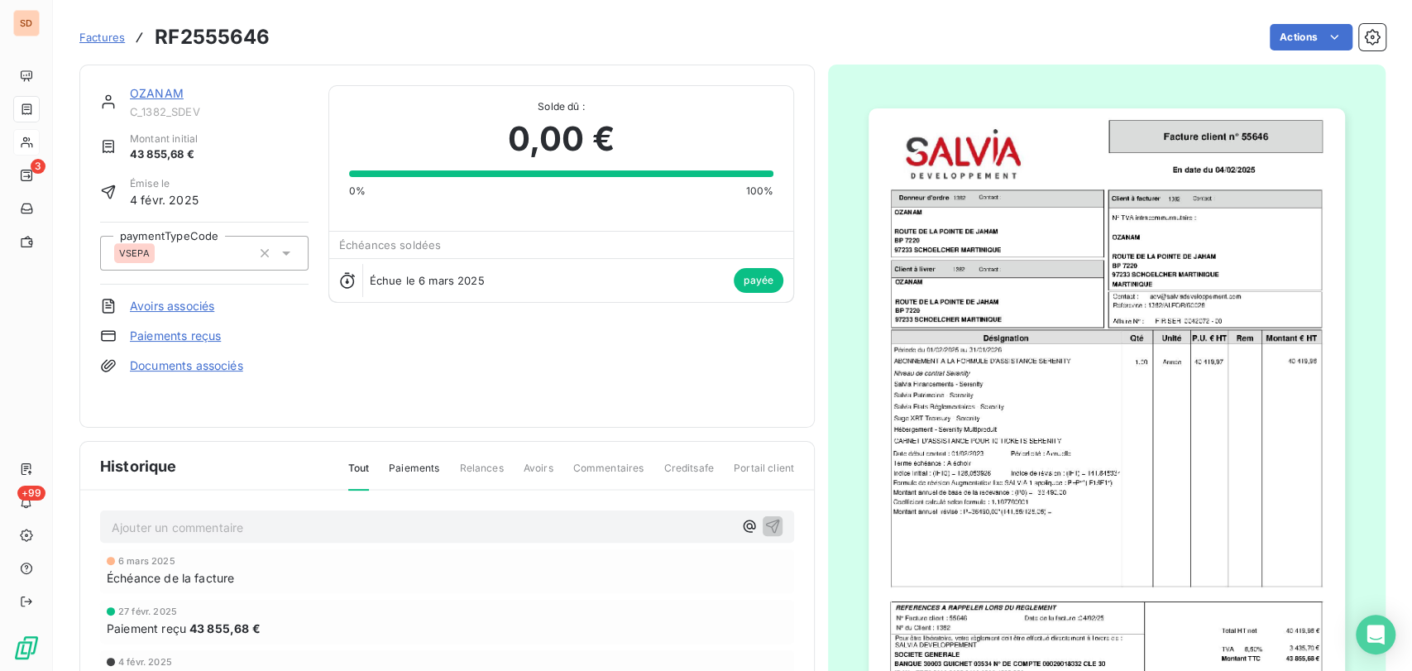
click at [1085, 493] on img "button" at bounding box center [1107, 444] width 477 height 673
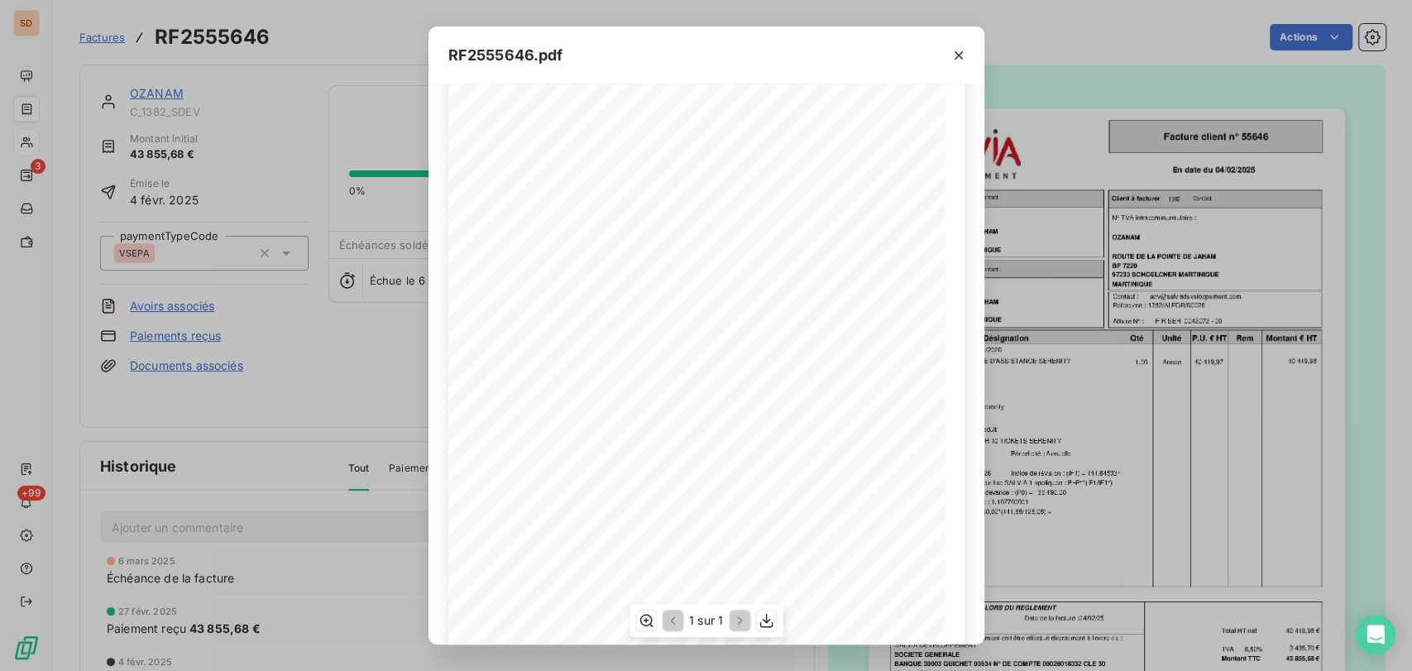
scroll to position [92, 0]
click at [956, 55] on icon "button" at bounding box center [959, 55] width 17 height 17
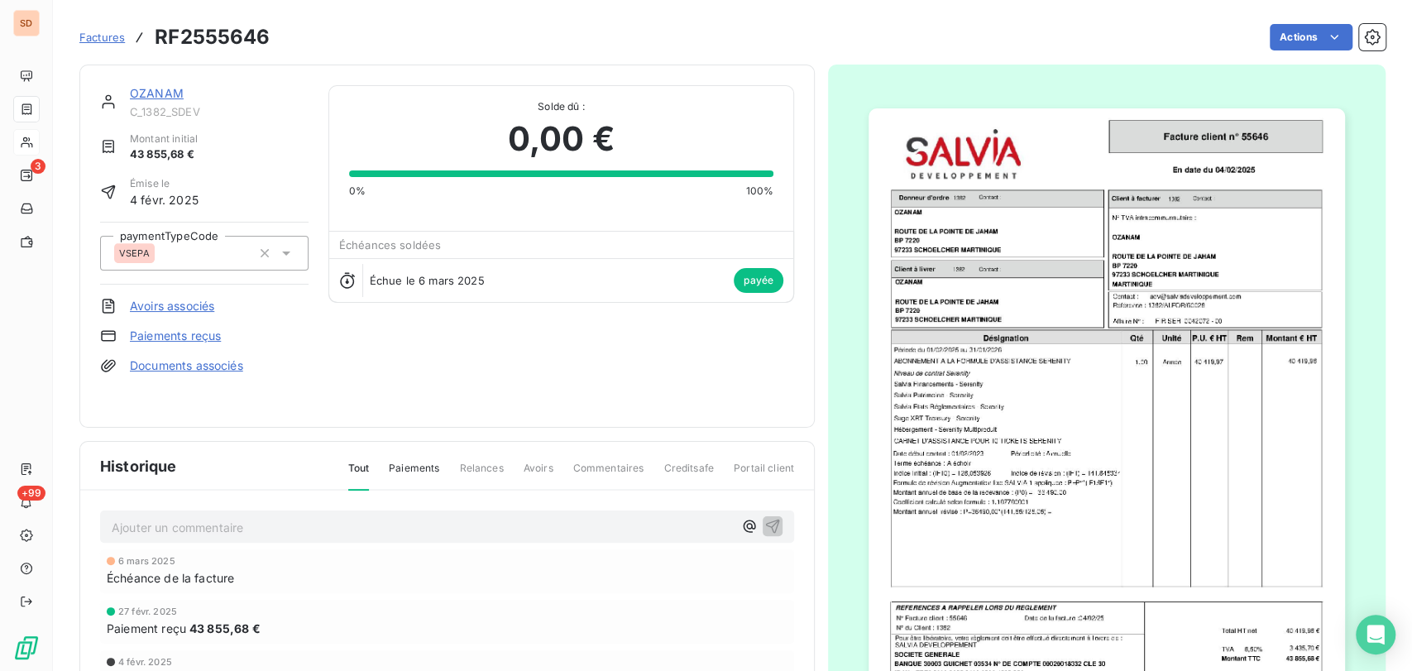
click at [153, 93] on link "OZANAM" at bounding box center [157, 93] width 54 height 14
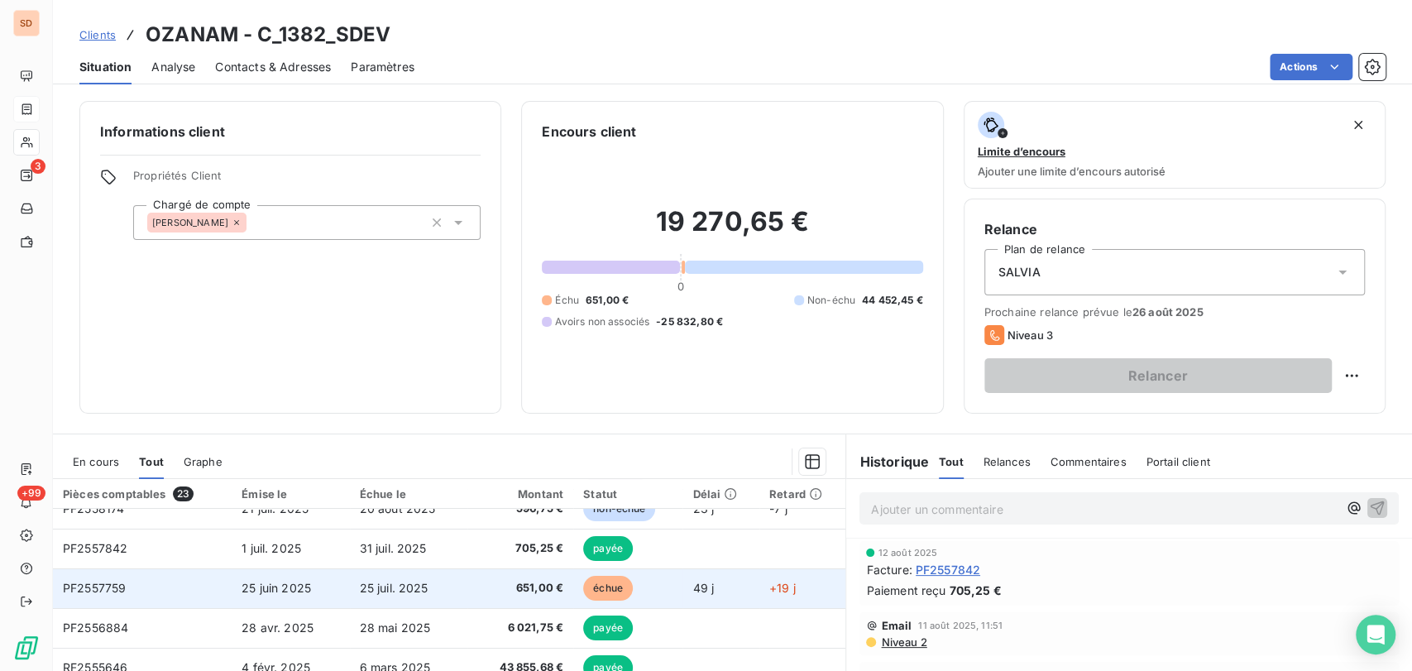
scroll to position [92, 0]
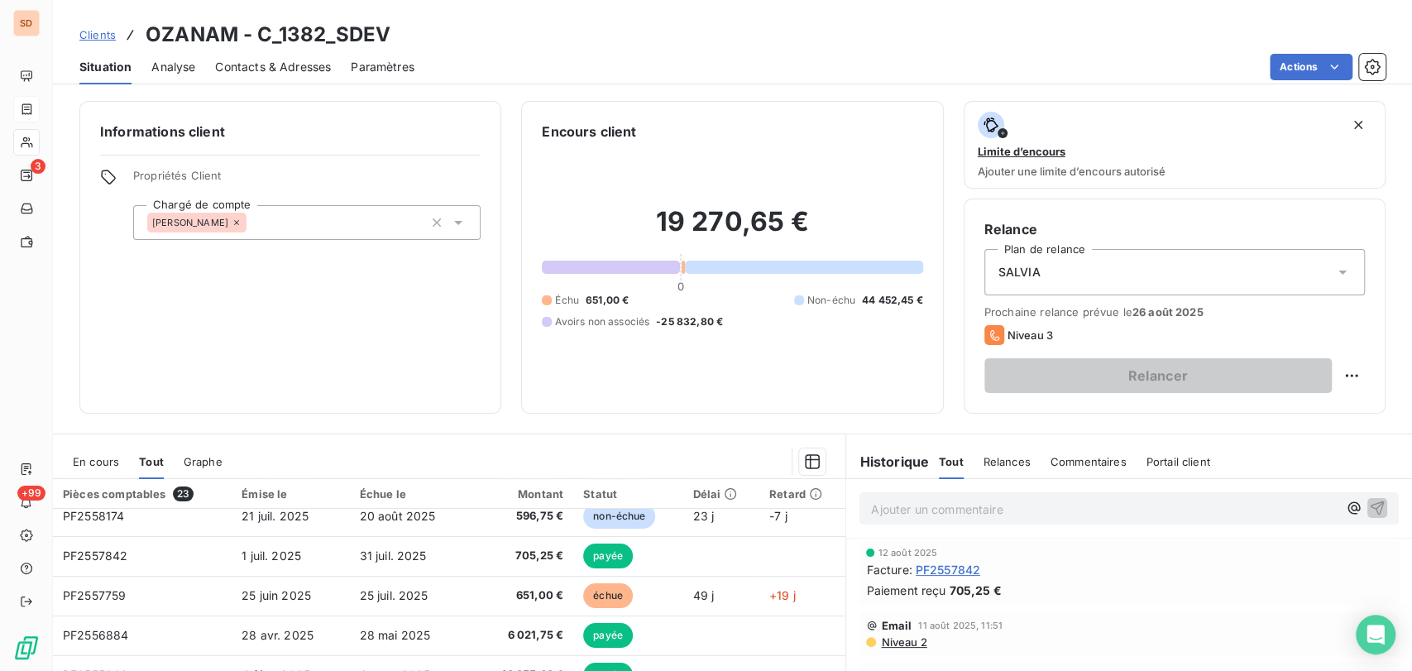
click at [77, 458] on span "En cours" at bounding box center [96, 461] width 46 height 13
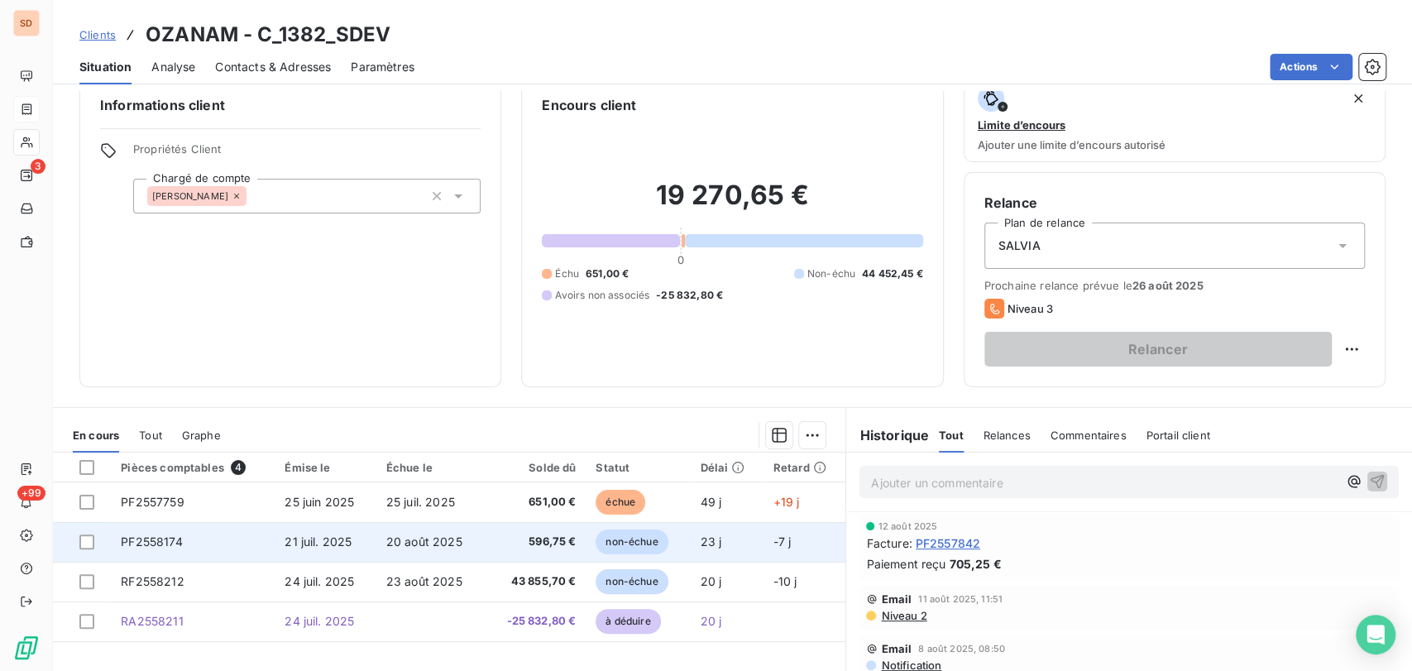
scroll to position [0, 0]
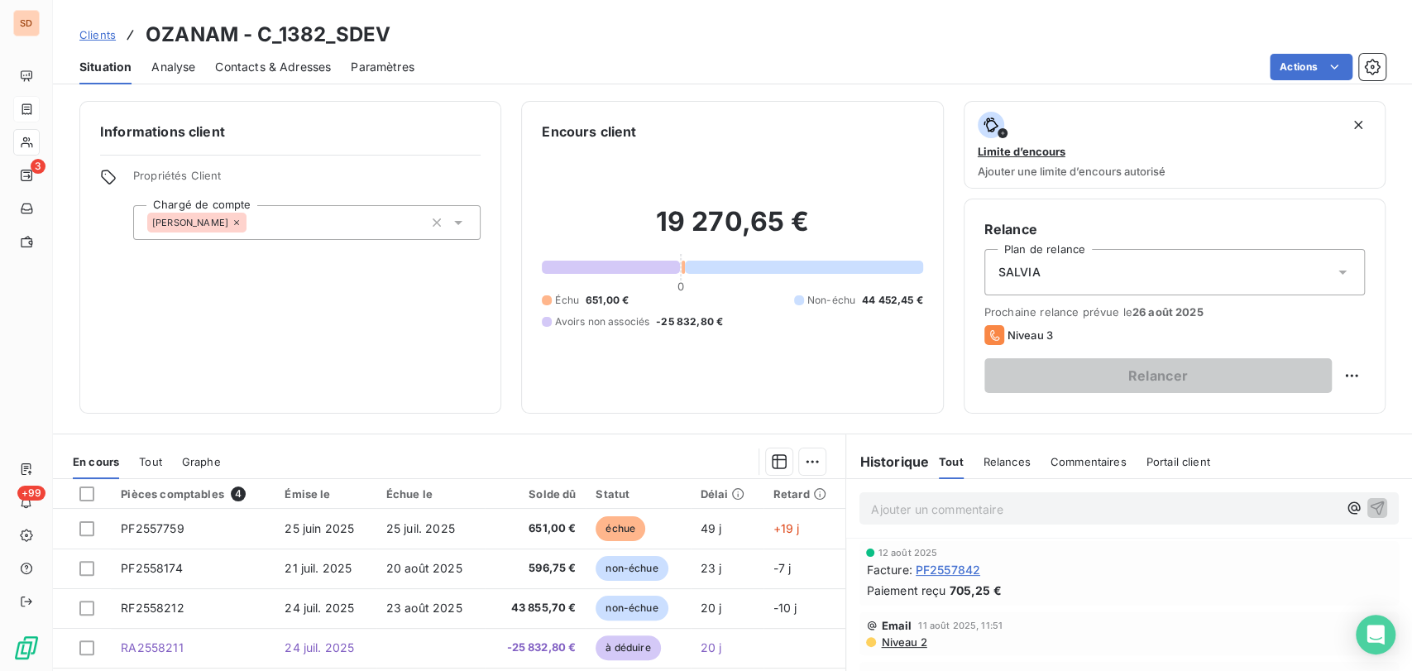
click at [252, 65] on span "Contacts & Adresses" at bounding box center [273, 67] width 116 height 17
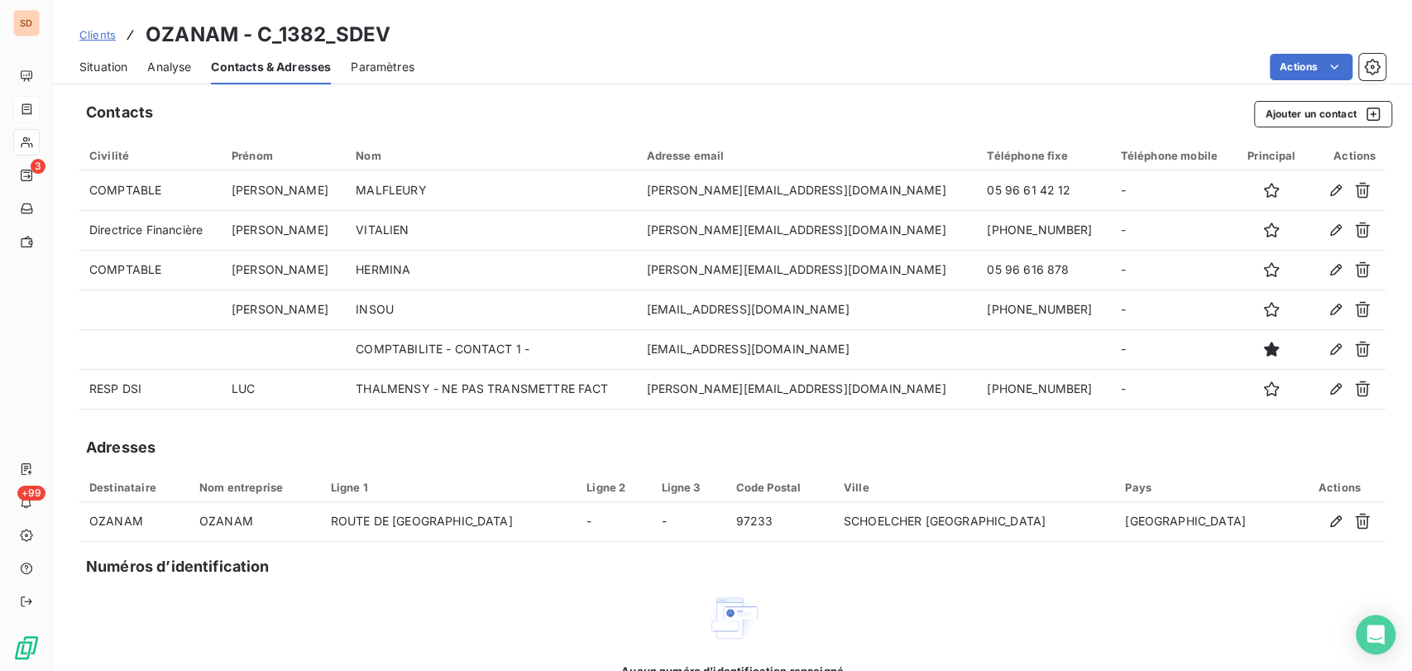
click at [97, 69] on span "Situation" at bounding box center [103, 67] width 48 height 17
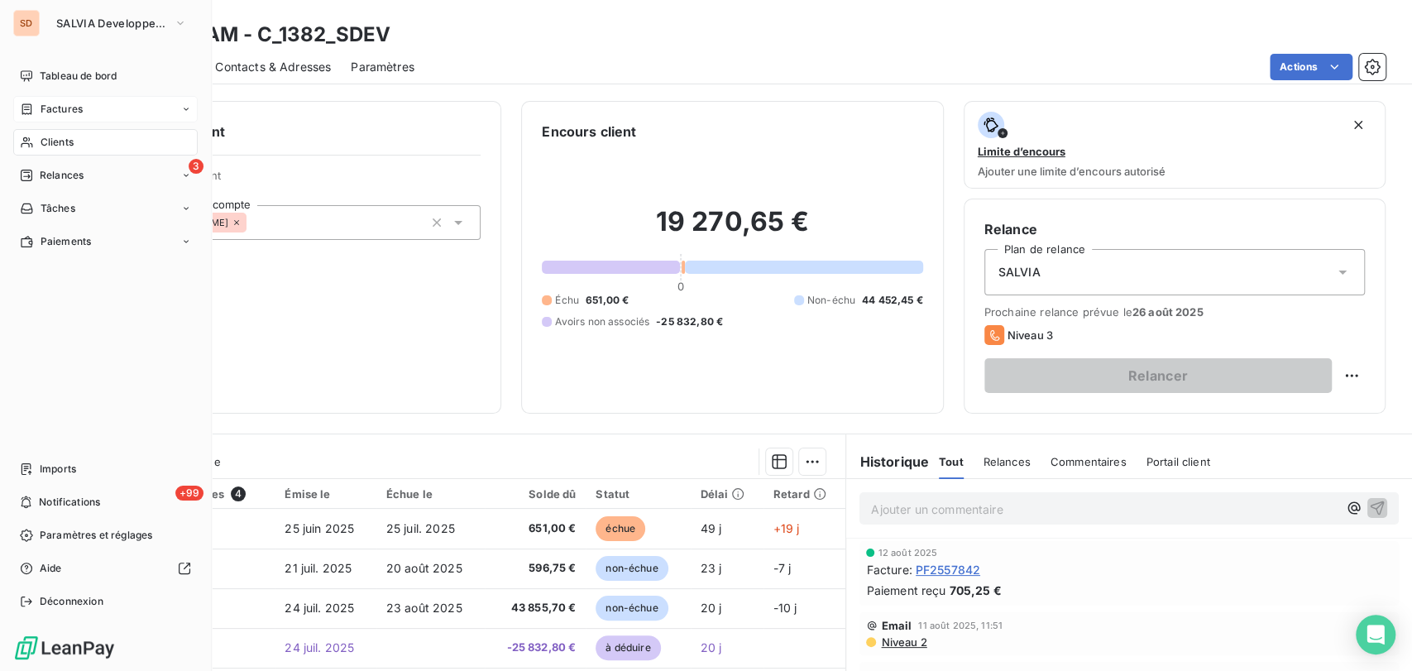
click at [43, 112] on span "Factures" at bounding box center [62, 109] width 42 height 15
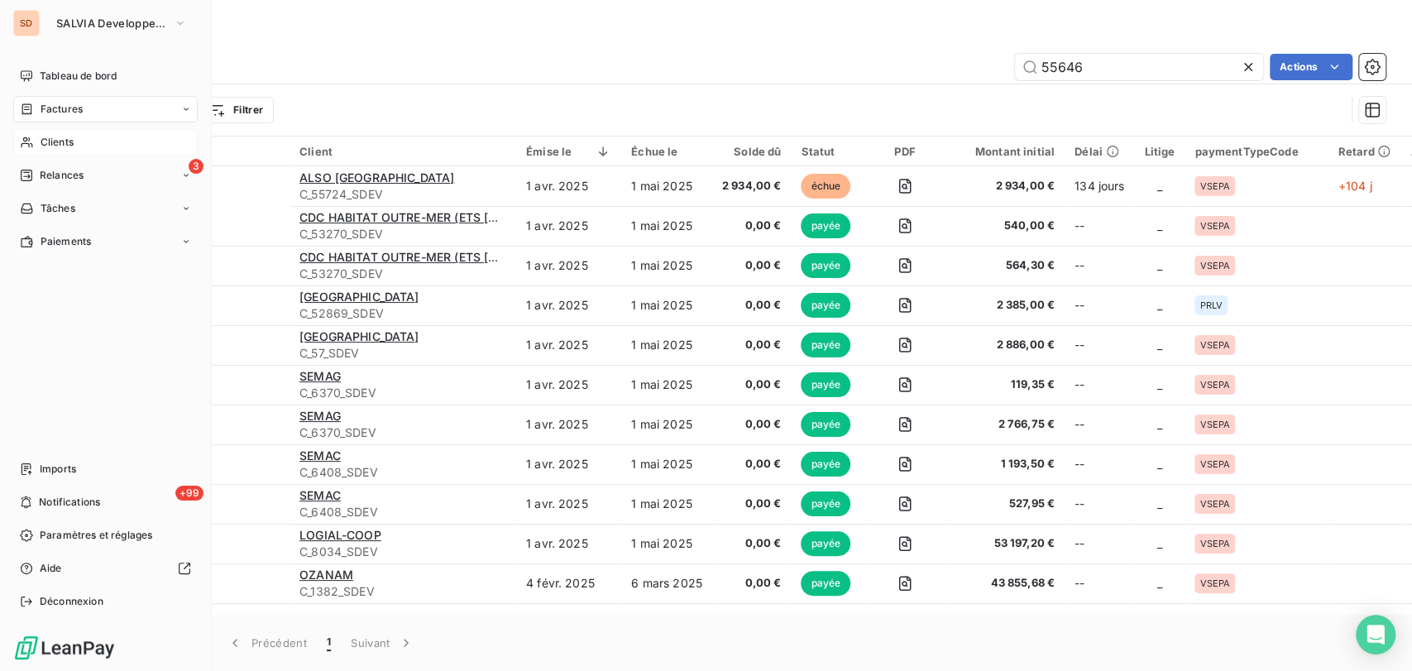
click at [62, 148] on span "Clients" at bounding box center [57, 142] width 33 height 15
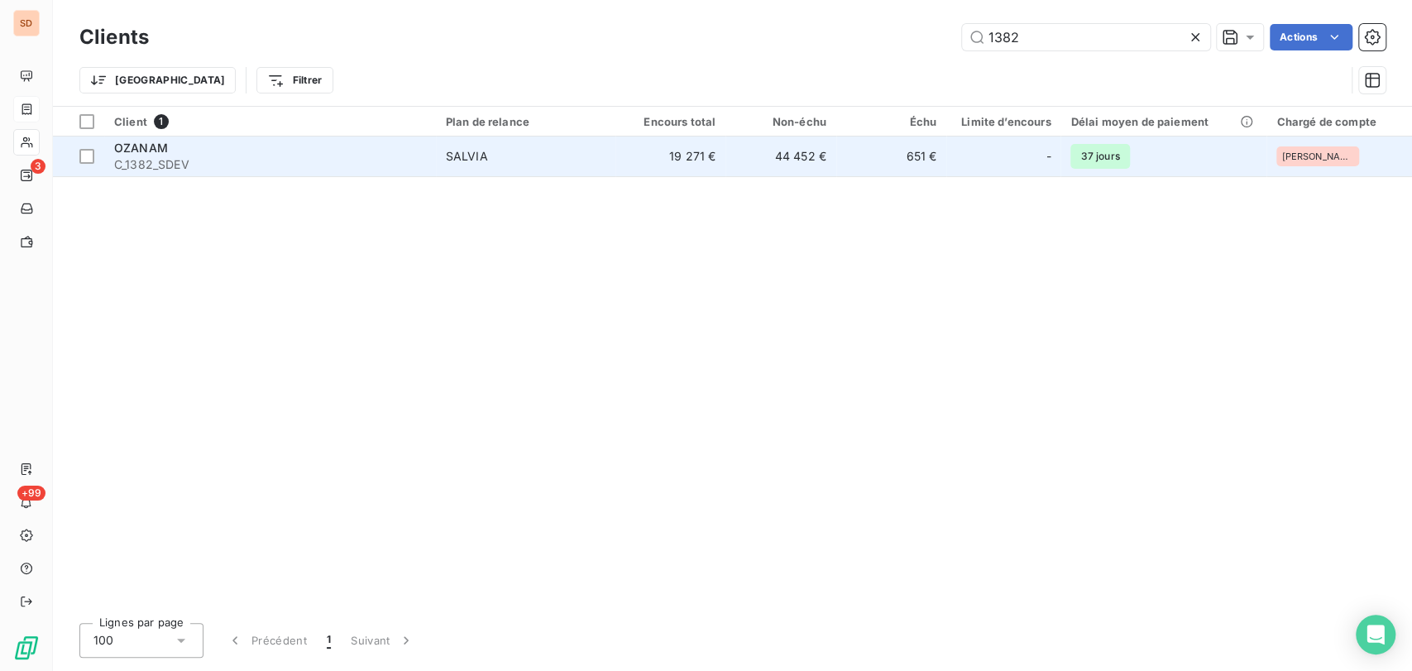
click at [146, 153] on span "OZANAM" at bounding box center [141, 148] width 54 height 14
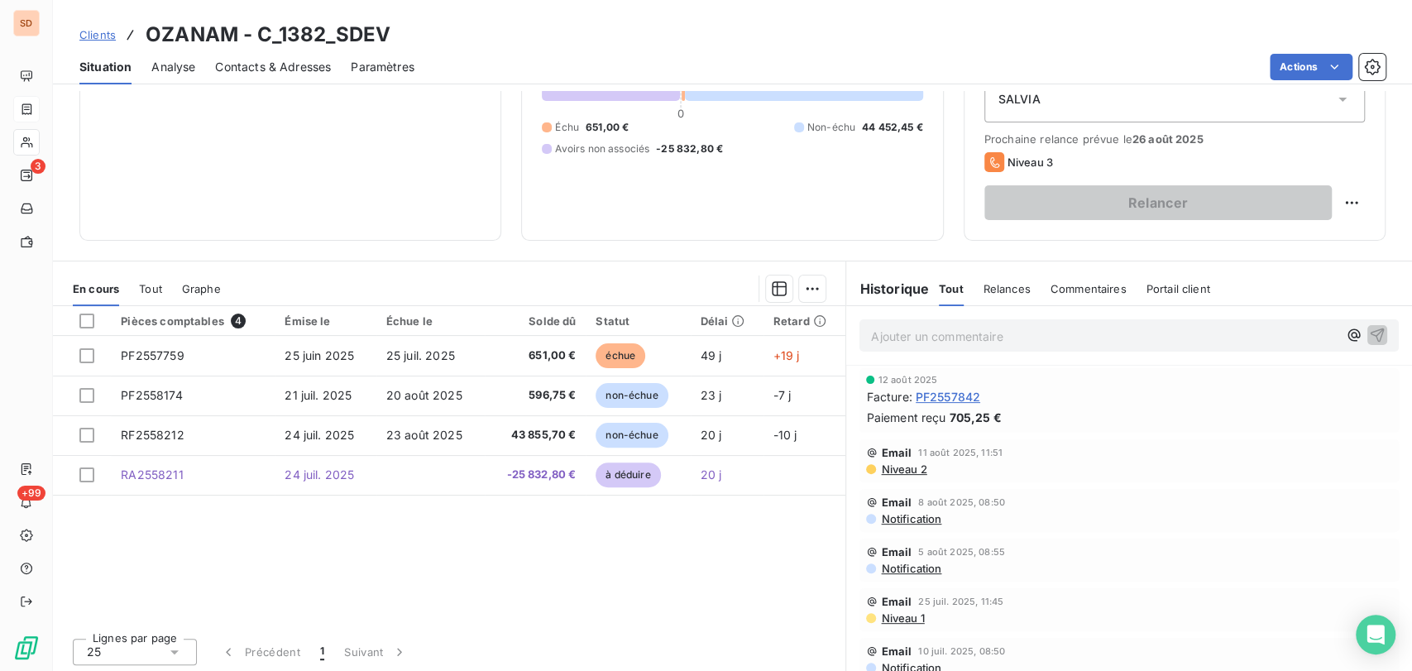
scroll to position [176, 0]
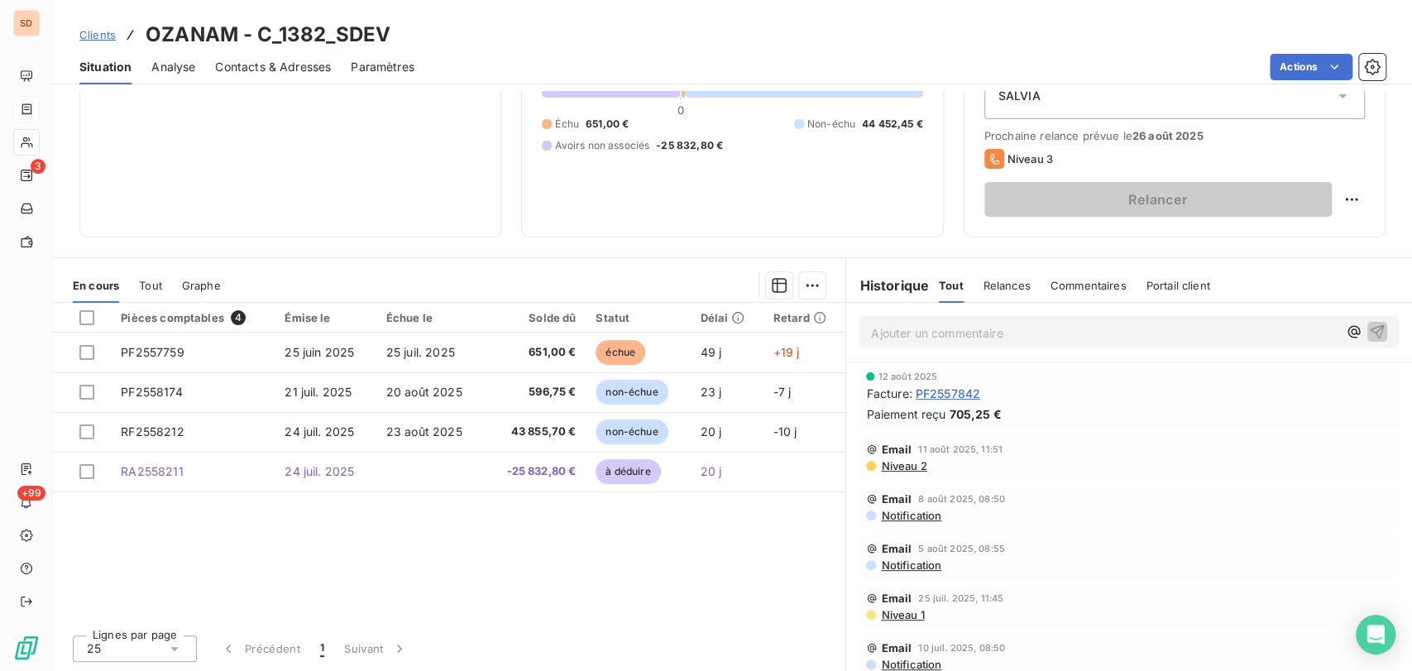
click at [283, 68] on span "Contacts & Adresses" at bounding box center [273, 67] width 116 height 17
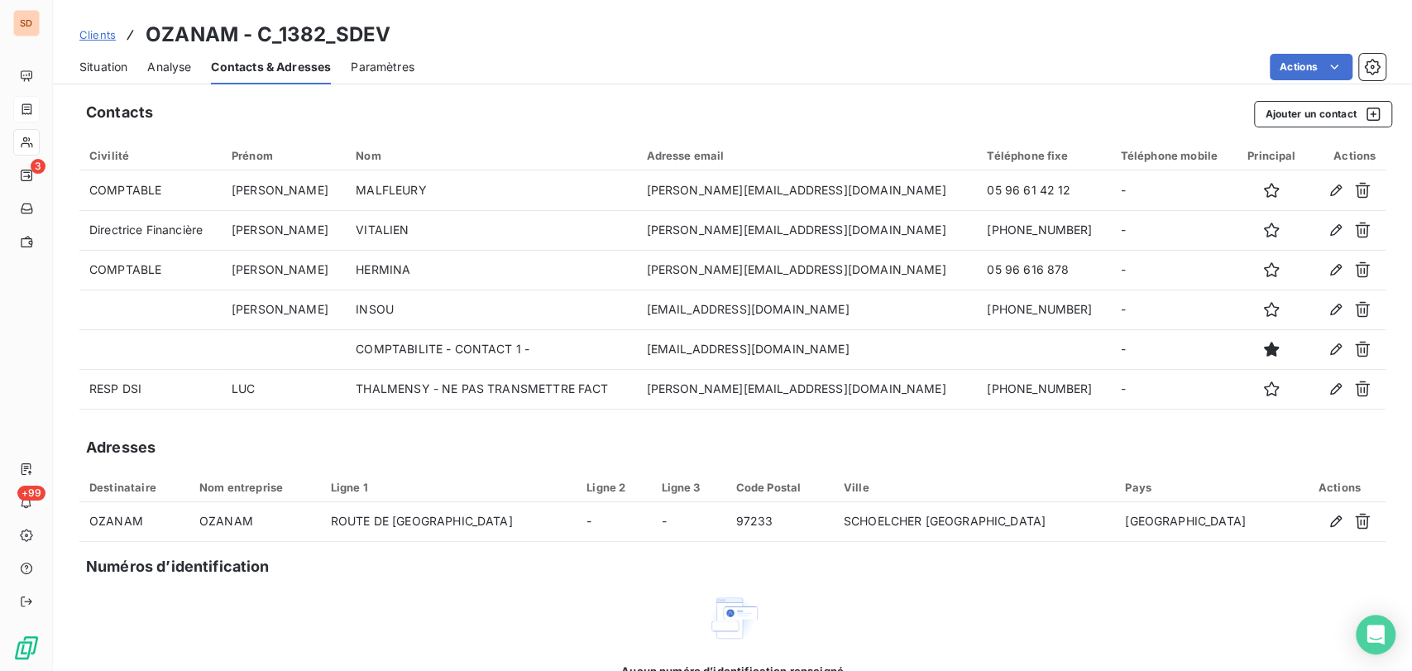
drag, startPoint x: 105, startPoint y: 68, endPoint x: 117, endPoint y: 84, distance: 20.0
click at [105, 67] on span "Situation" at bounding box center [103, 67] width 48 height 17
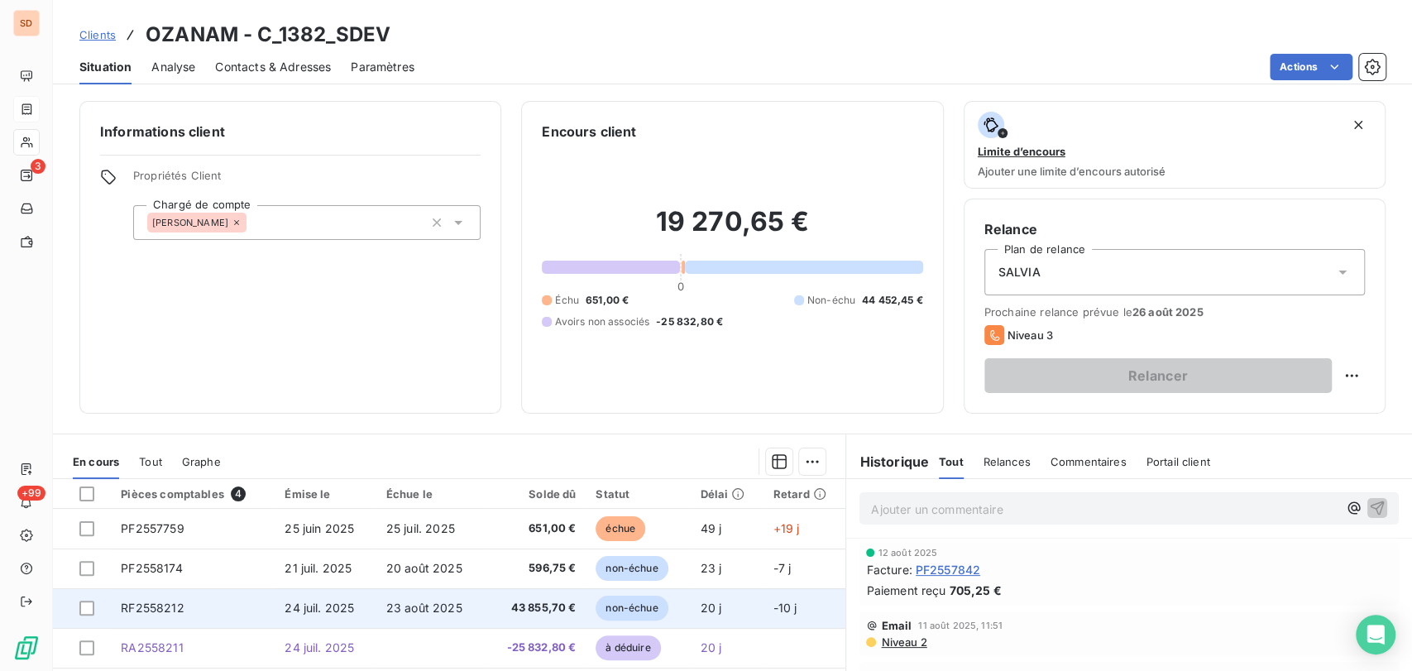
click at [149, 606] on span "RF2558212" at bounding box center [152, 608] width 63 height 14
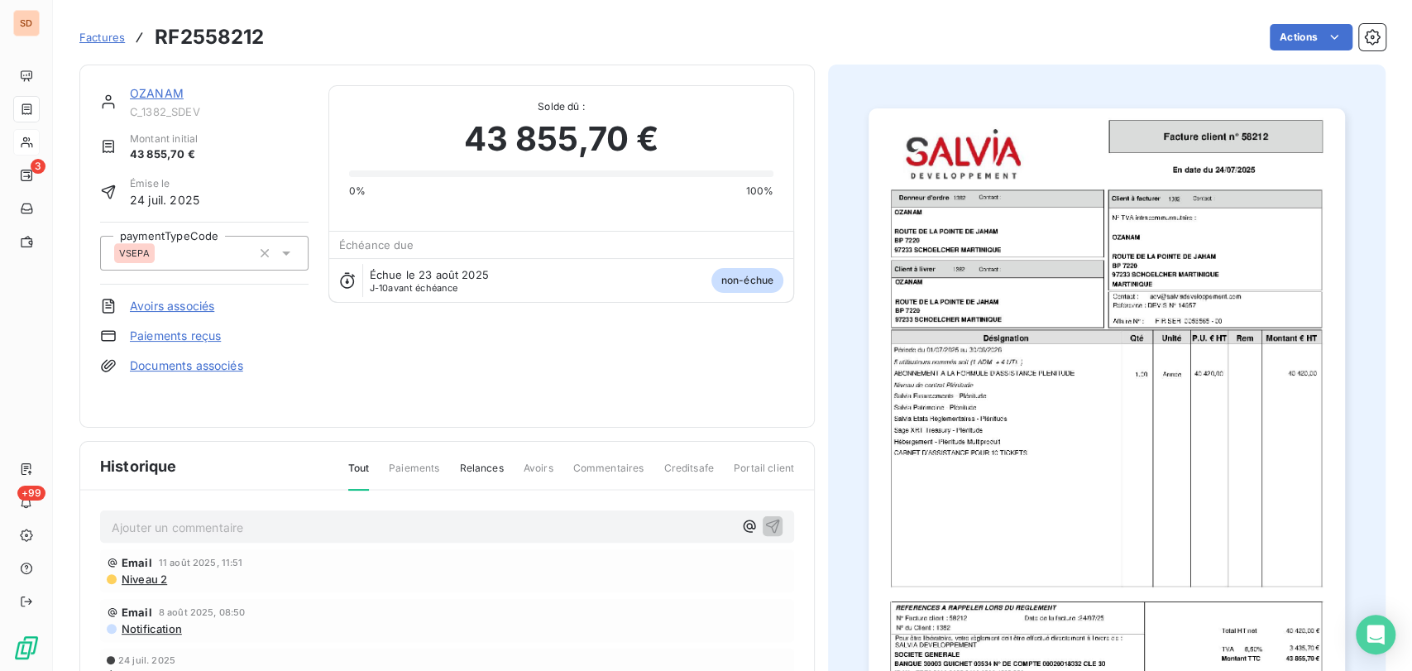
click at [163, 517] on p "Ajouter un commentaire ﻿" at bounding box center [422, 527] width 621 height 21
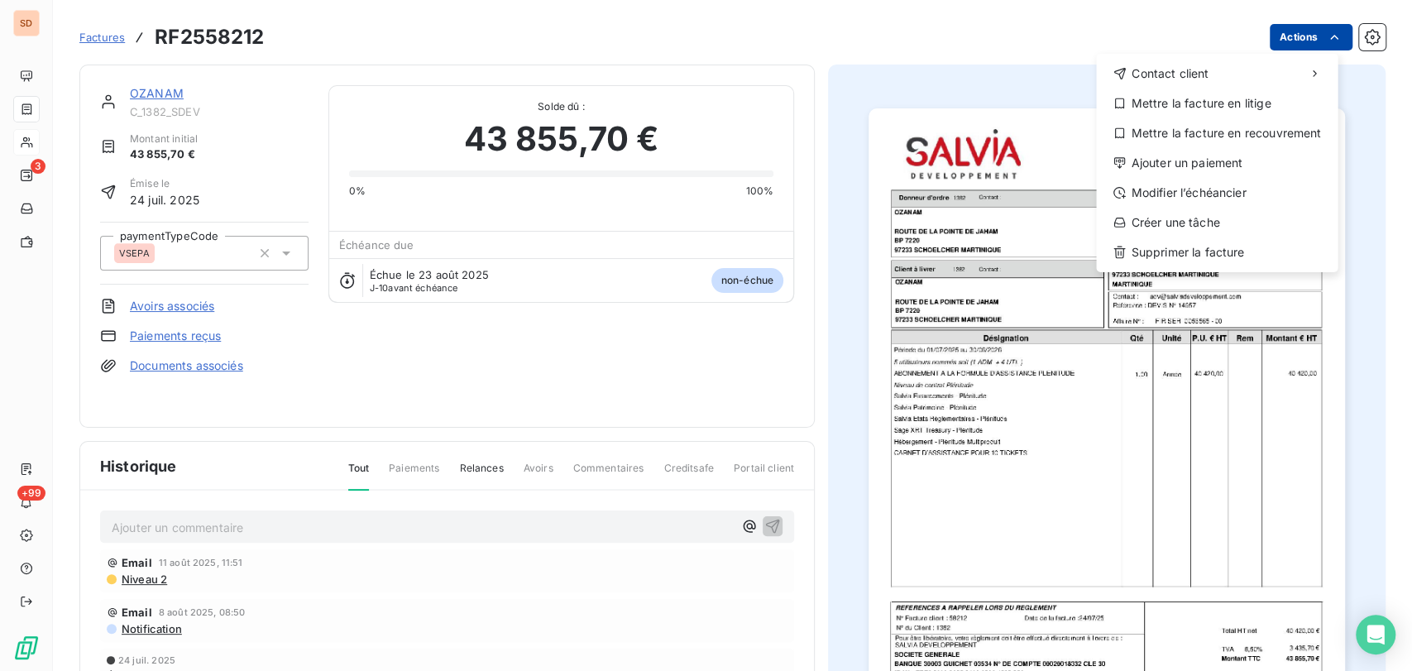
click at [1291, 38] on html "SD 3 +99 Factures RF2558212 Actions Contact client Mettre la facture en litige …" at bounding box center [706, 335] width 1412 height 671
click at [1203, 103] on div "Mettre la facture en litige" at bounding box center [1217, 103] width 228 height 26
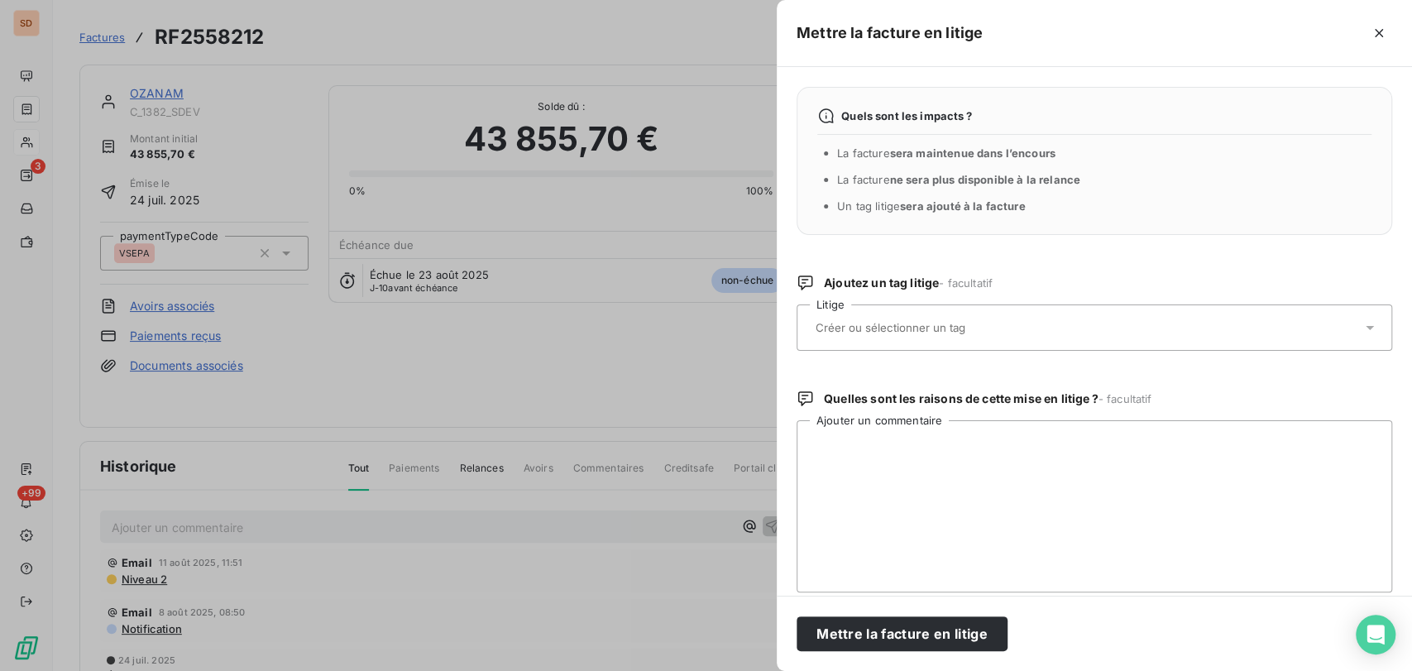
click at [1362, 330] on icon at bounding box center [1370, 327] width 17 height 17
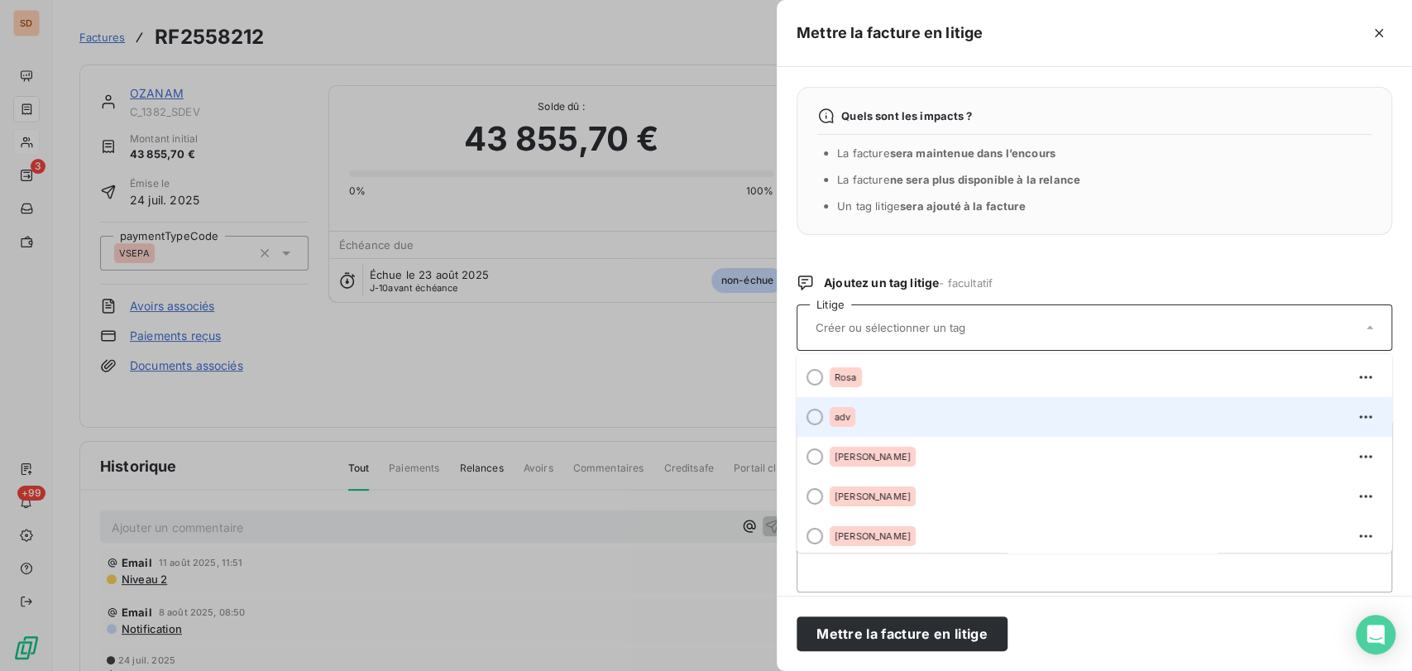
click at [814, 418] on div at bounding box center [815, 417] width 17 height 17
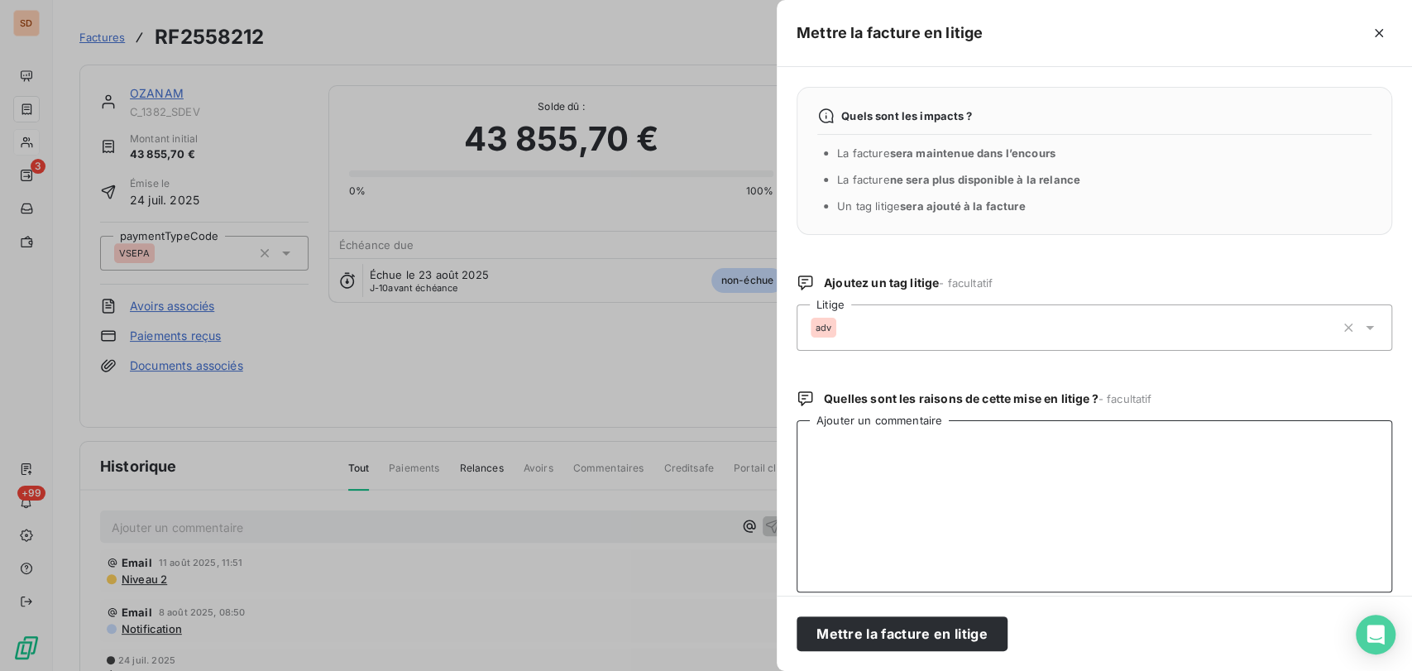
click at [822, 449] on textarea "Ajouter un commentaire" at bounding box center [1095, 506] width 596 height 172
click at [975, 445] on textarea "le 13/08/25 @ à alex + alban +seb =" at bounding box center [1095, 506] width 596 height 172
click at [1031, 445] on textarea "le 13/08/25 @ à alex + alban + seb =" at bounding box center [1095, 506] width 596 height 172
paste textarea "Après échange avec Monsieur Thalmensy, celui-ci souhaite être facturé en année …"
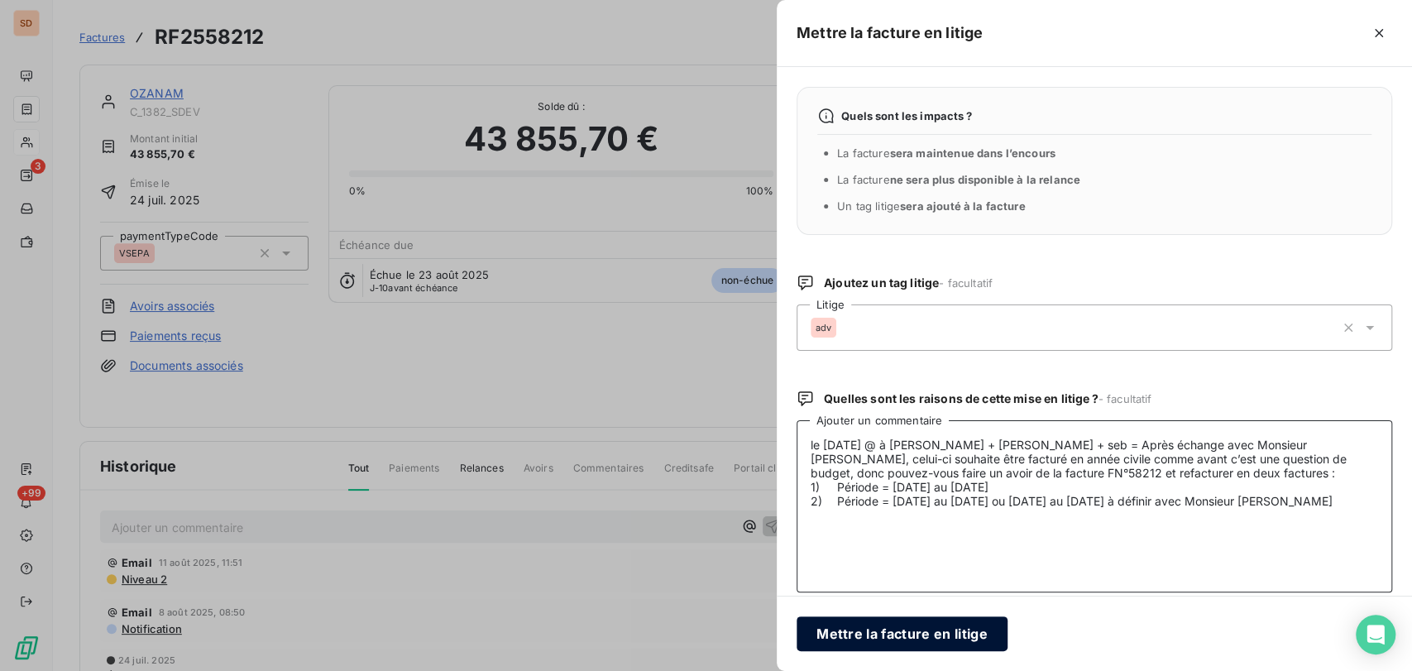
type textarea "le 13/08/25 @ à alex + alban + seb = Après échange avec Monsieur Thalmensy, cel…"
click at [880, 638] on button "Mettre la facture en litige" at bounding box center [902, 633] width 211 height 35
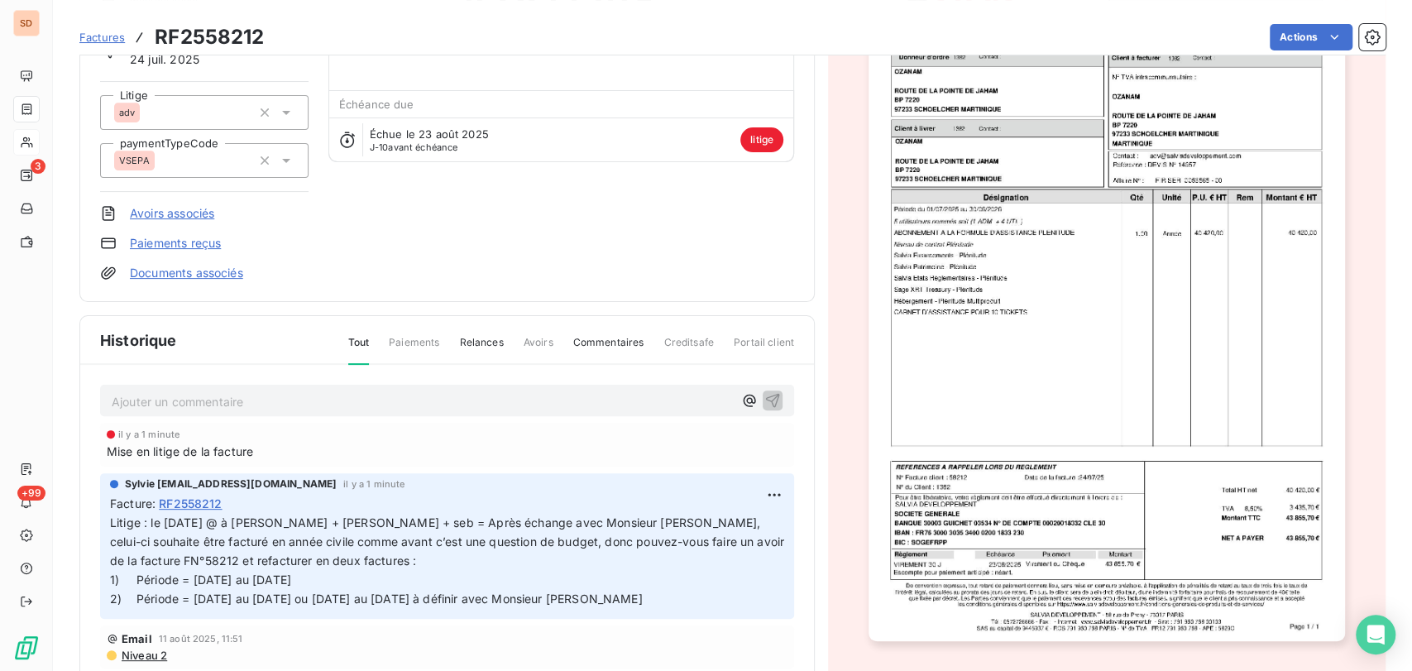
scroll to position [196, 0]
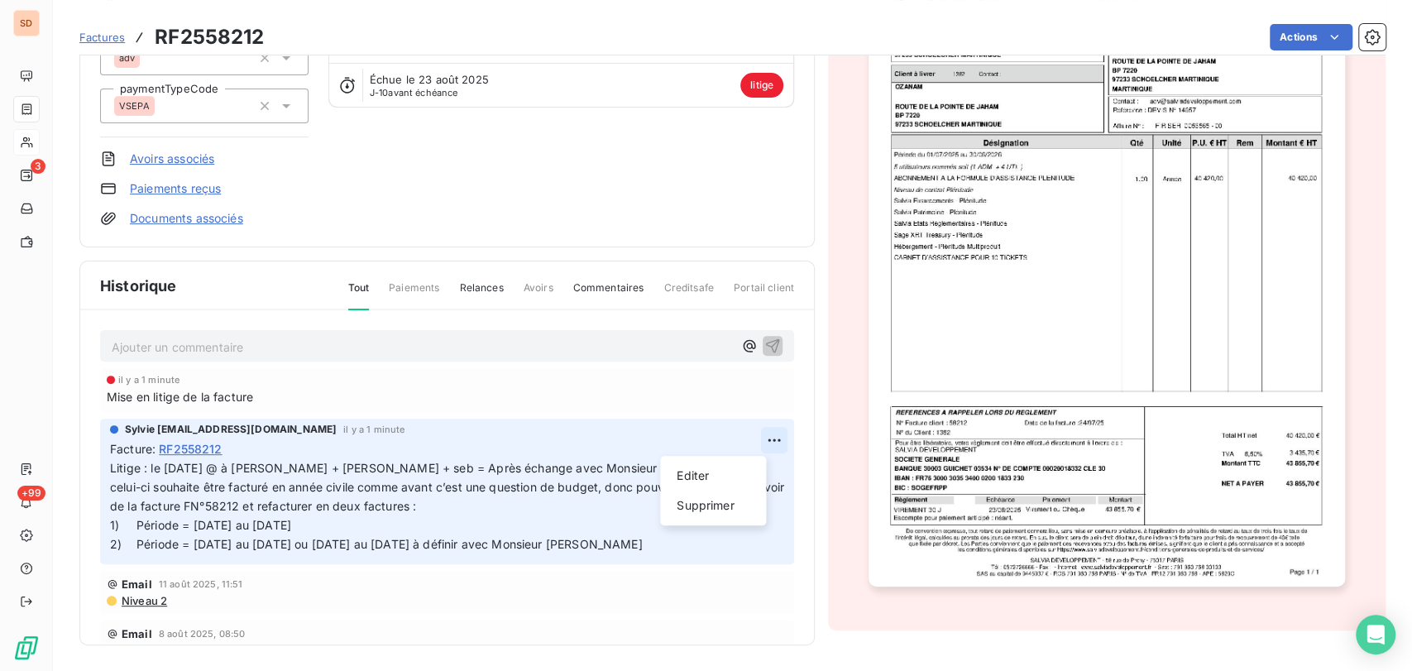
click at [750, 436] on html "SD 3 +99 Factures RF2558212 Actions OZANAM C_1382_SDEV Montant initial 43 855,7…" at bounding box center [706, 335] width 1412 height 671
click at [698, 472] on div "Editer" at bounding box center [713, 475] width 93 height 26
click at [670, 543] on p "Litige : le 13/08/25 @ à alex + alban + seb = Après échange avec Monsieur Thalm…" at bounding box center [437, 506] width 654 height 94
click at [111, 553] on p "Litige : le 13/08/25 @ à alex + alban + seb = Après échange avec Monsieur Thalm…" at bounding box center [437, 506] width 654 height 94
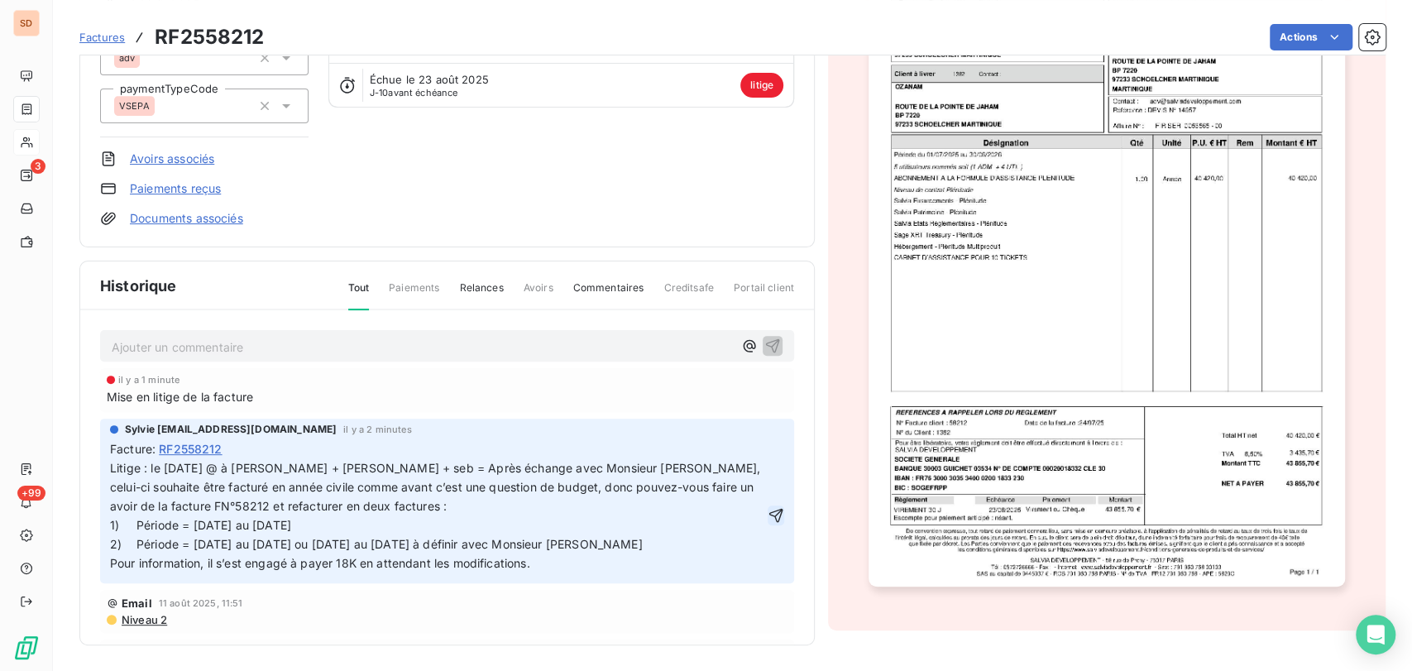
click at [769, 516] on icon "button" at bounding box center [776, 516] width 14 height 14
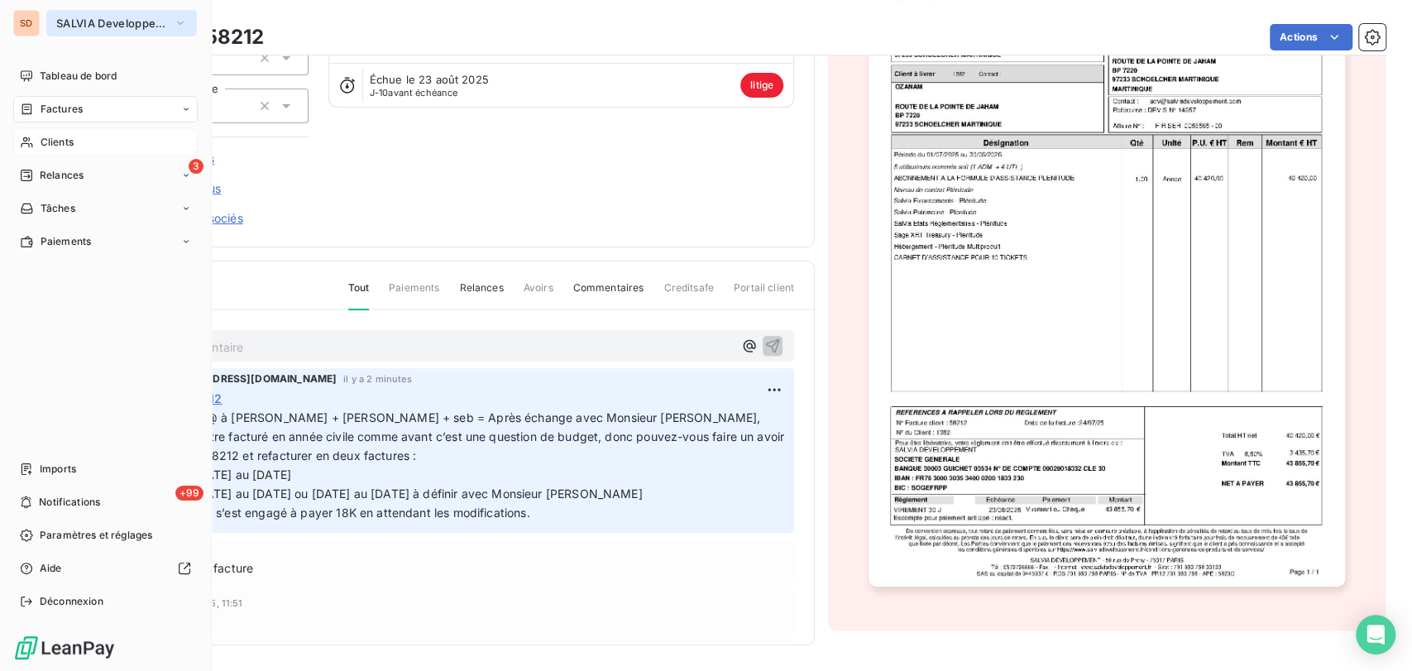
click at [175, 22] on icon "button" at bounding box center [180, 23] width 13 height 17
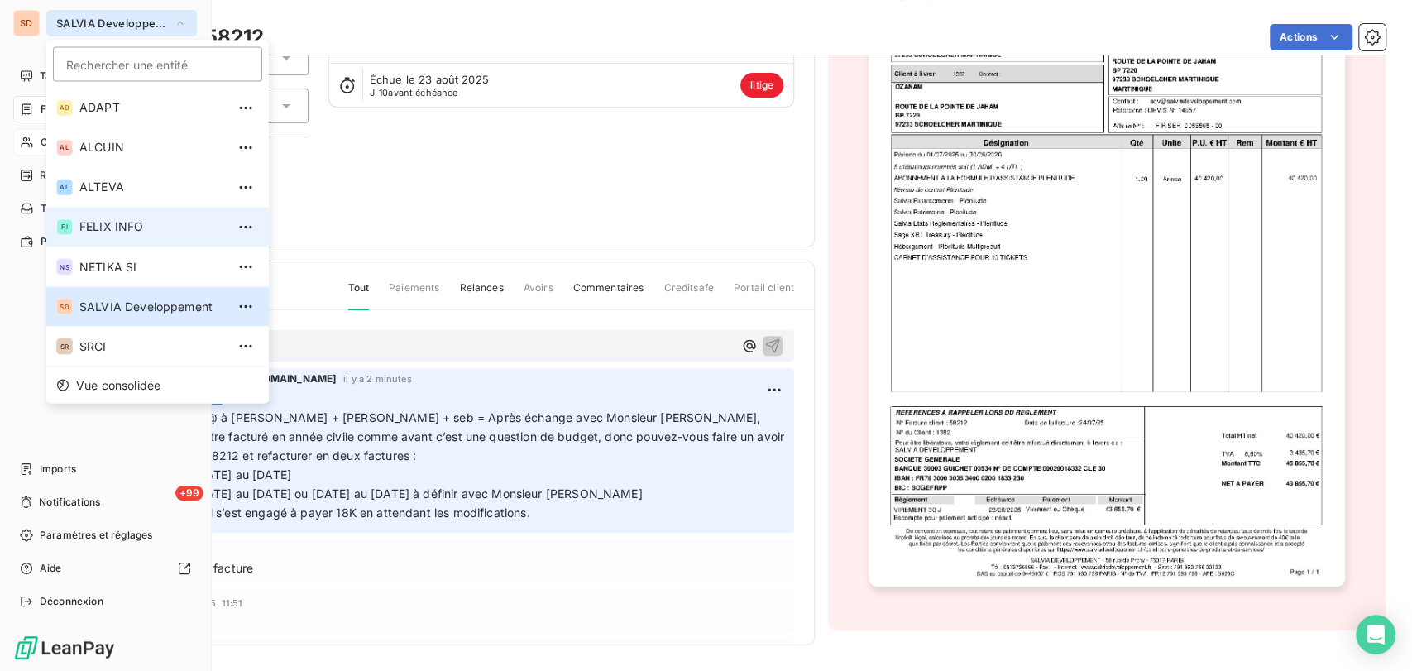
click at [103, 231] on span "FELIX INFO" at bounding box center [152, 226] width 146 height 17
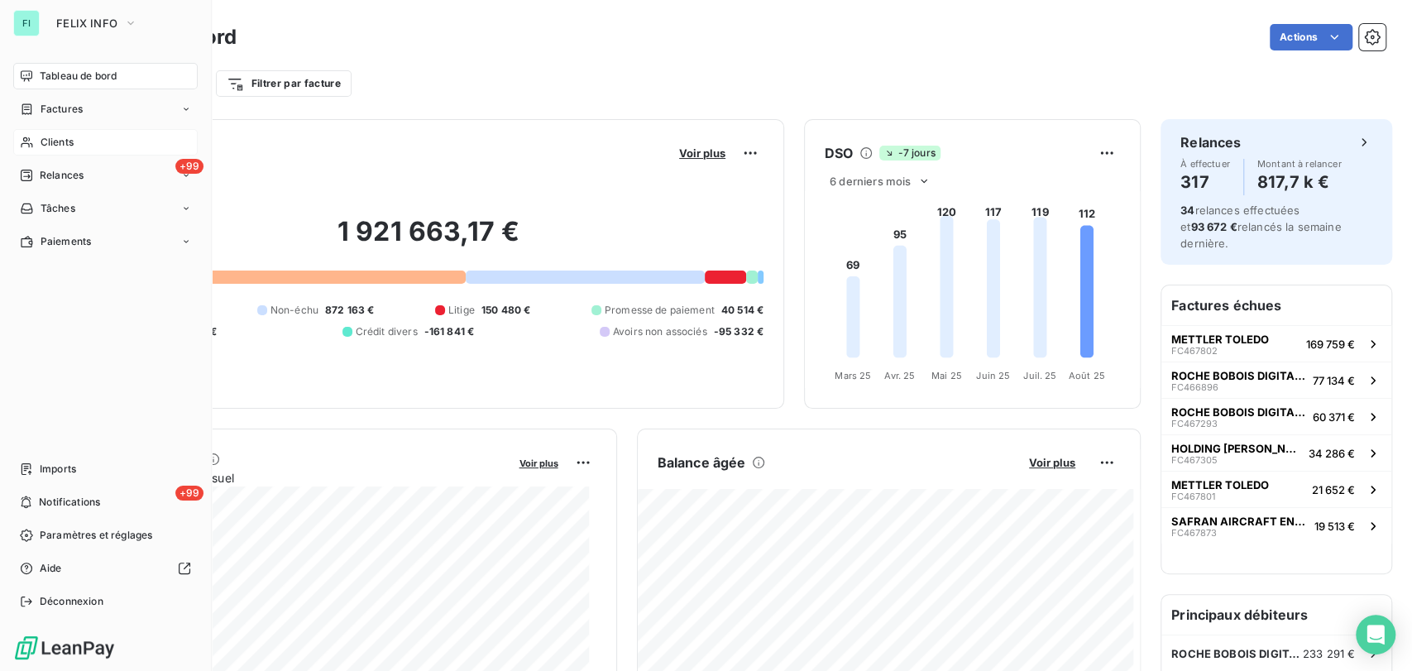
click at [41, 141] on span "Clients" at bounding box center [57, 142] width 33 height 15
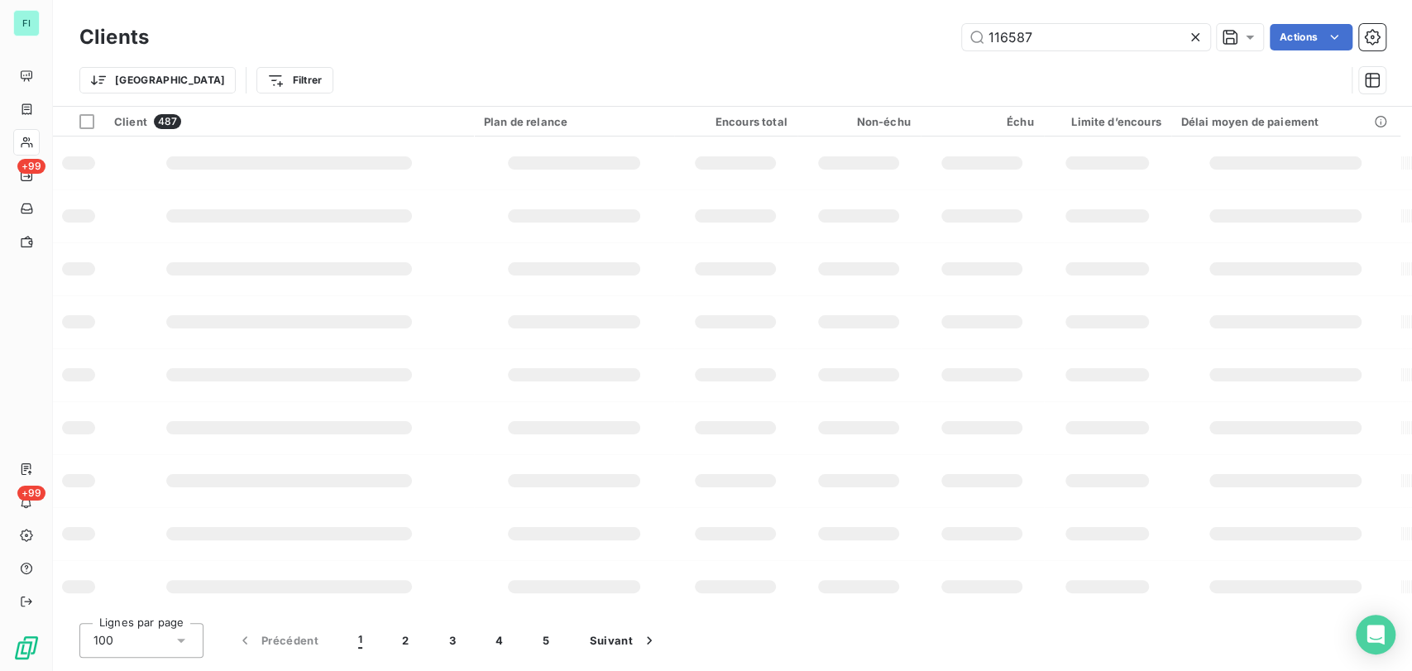
type input "116587"
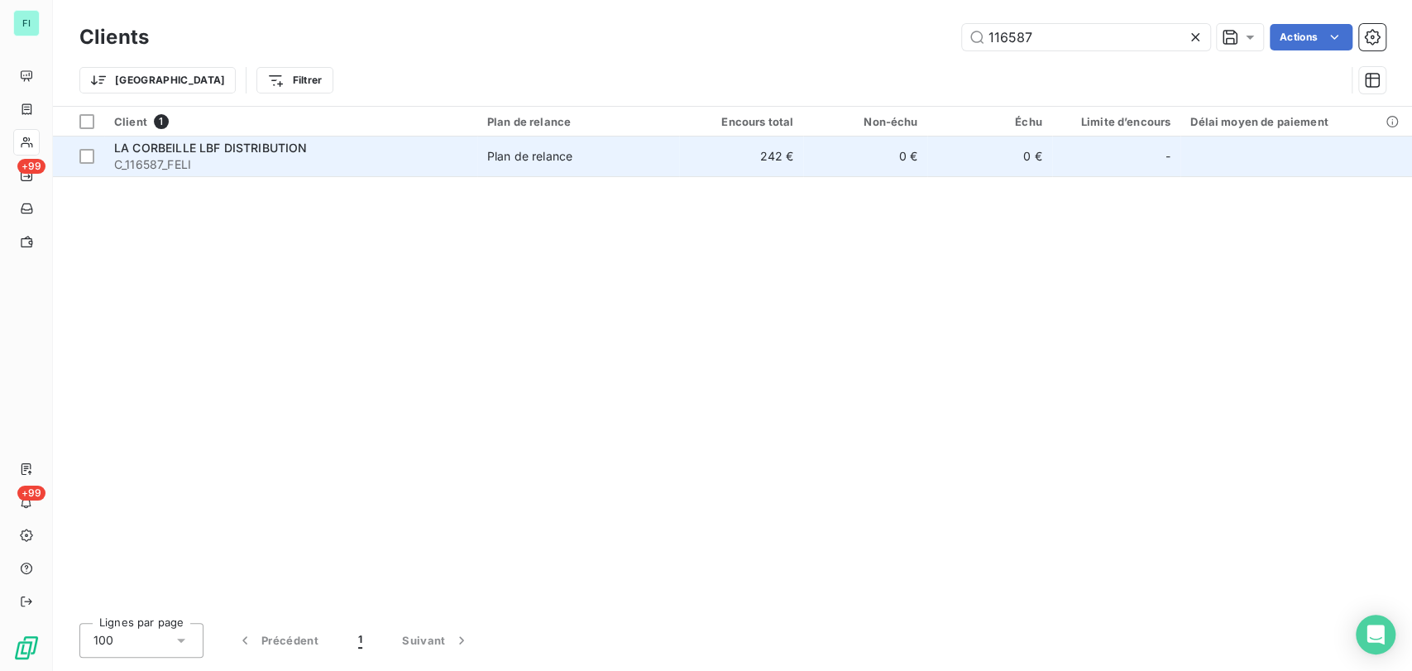
click at [147, 154] on span "LA CORBEILLE LBF DISTRIBUTION" at bounding box center [210, 148] width 193 height 14
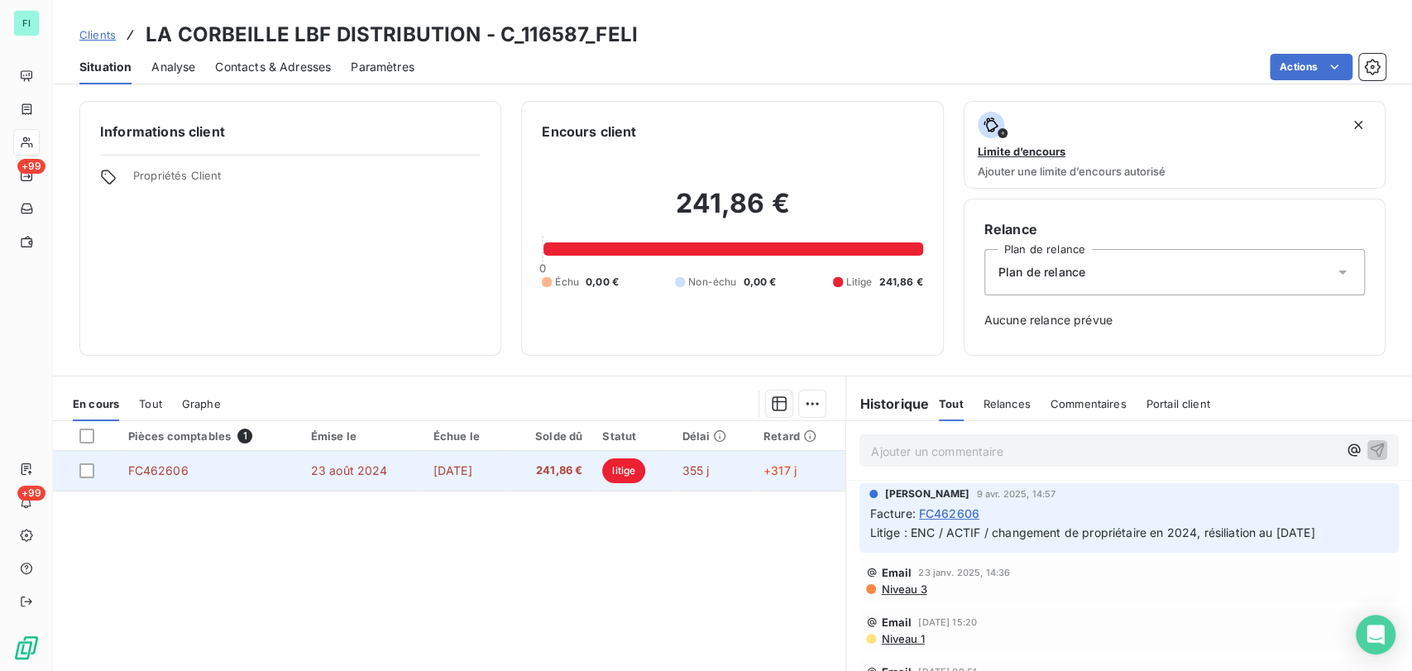
click at [142, 472] on span "FC462606" at bounding box center [158, 470] width 60 height 14
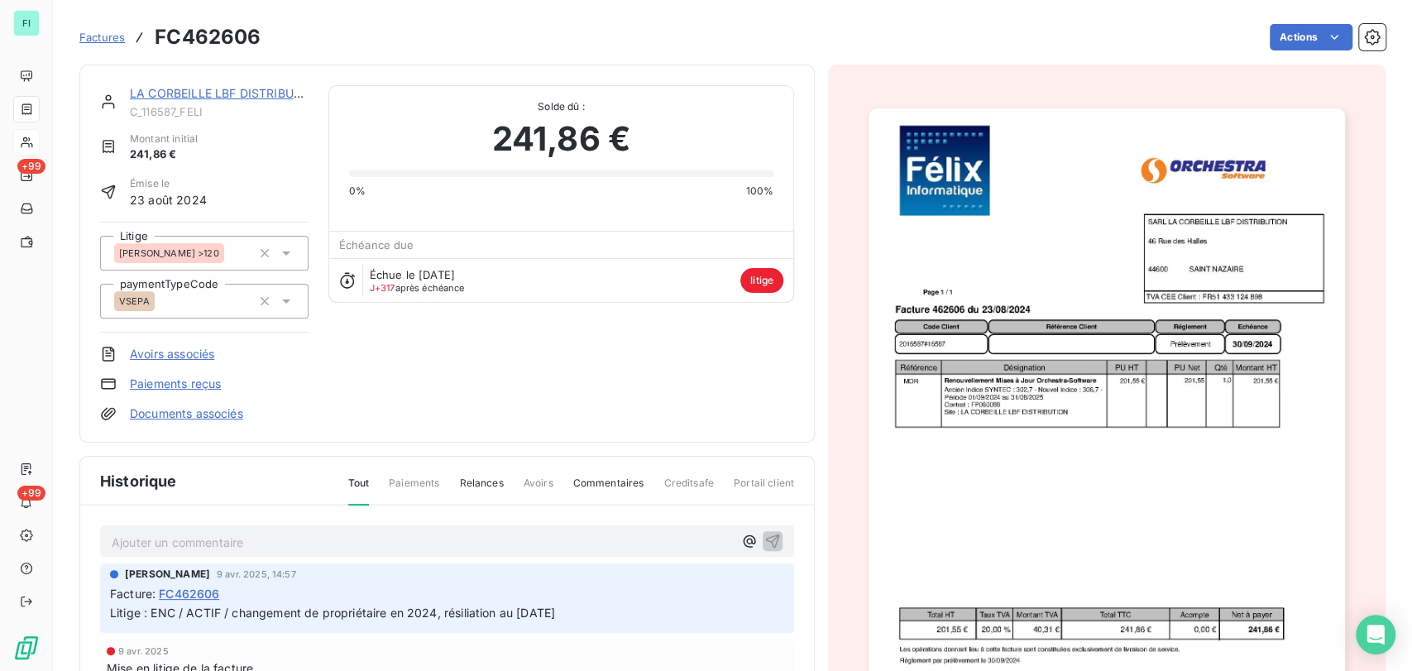
click at [151, 544] on p "Ajouter un commentaire ﻿" at bounding box center [422, 542] width 621 height 21
click at [281, 538] on p "le [DATE] @ de [PERSON_NAME] =" at bounding box center [422, 541] width 621 height 19
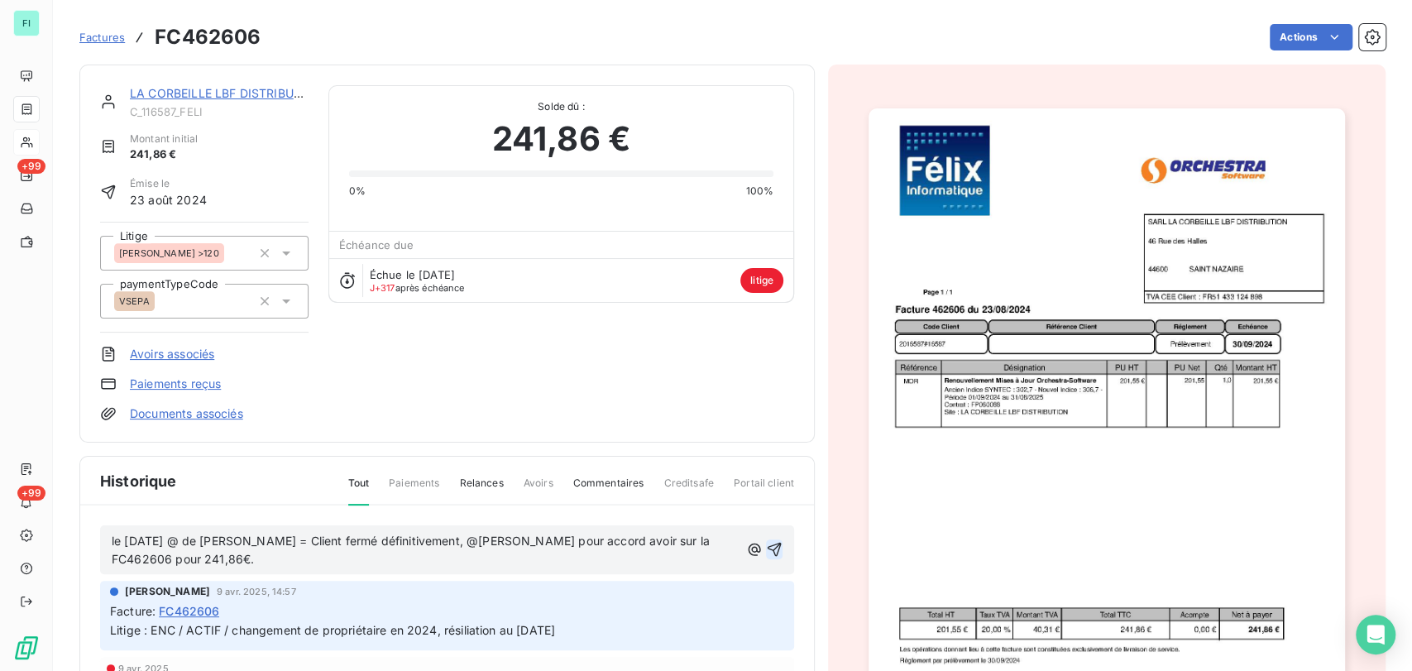
click at [768, 544] on icon "button" at bounding box center [775, 550] width 14 height 14
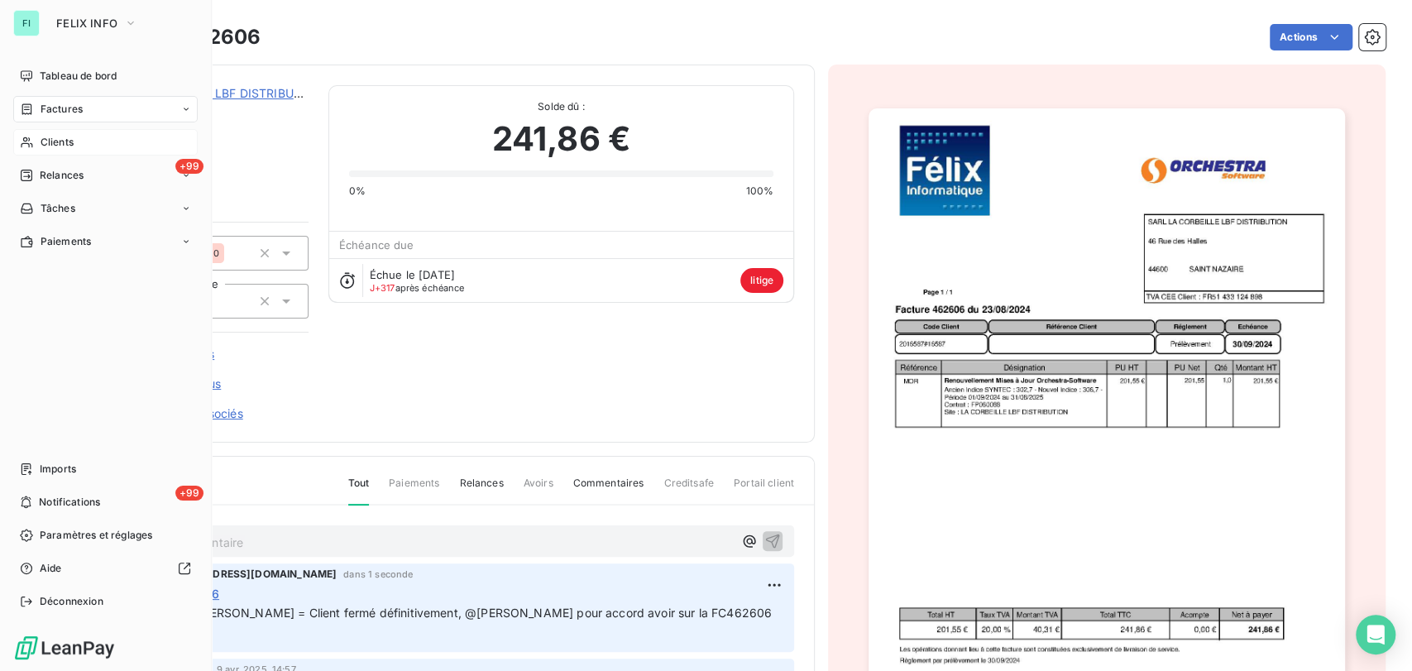
click at [59, 145] on span "Clients" at bounding box center [57, 142] width 33 height 15
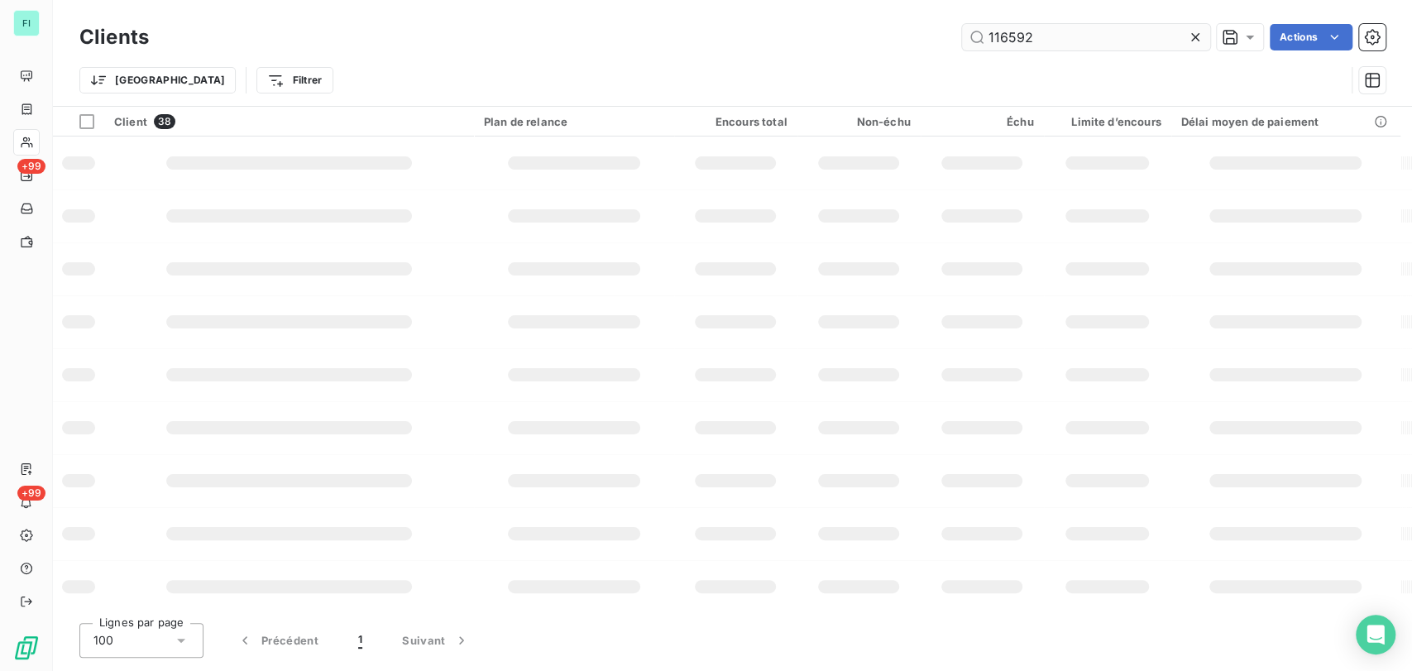
type input "116592"
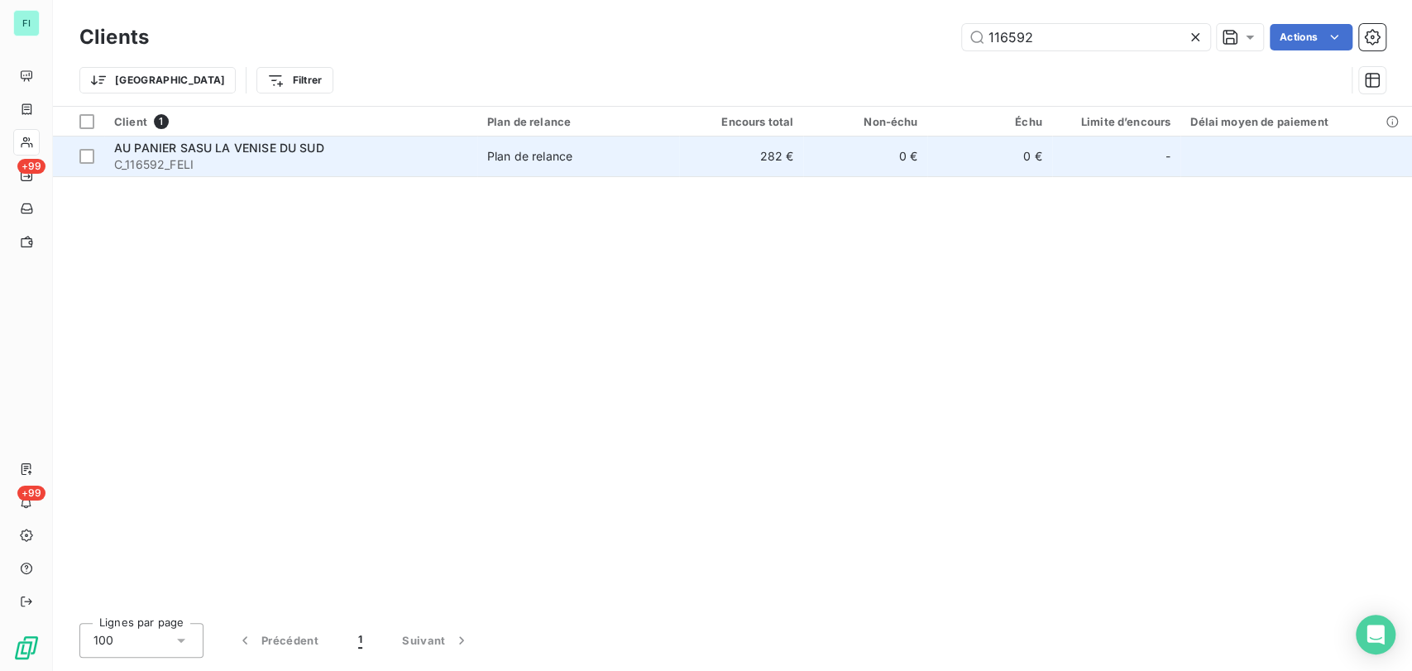
click at [170, 149] on span "AU PANIER SASU LA VENISE DU SUD" at bounding box center [219, 148] width 210 height 14
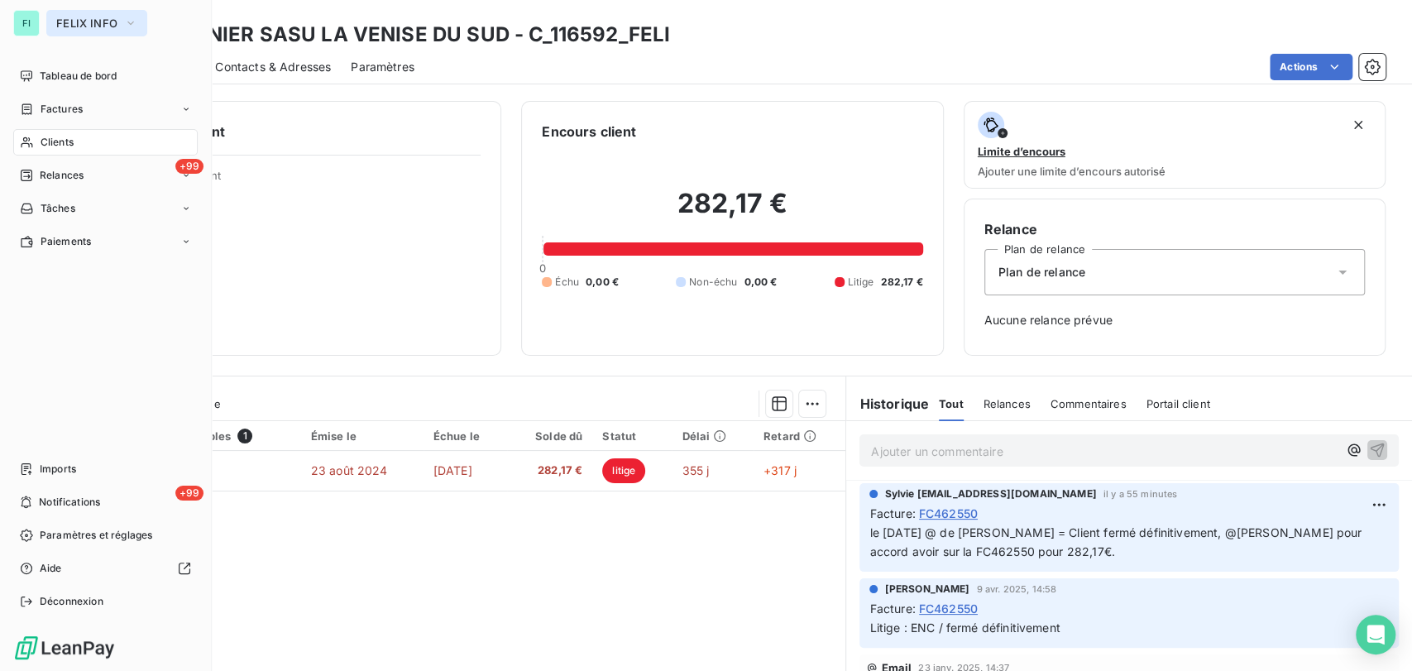
click at [139, 27] on button "FELIX INFO" at bounding box center [96, 23] width 101 height 26
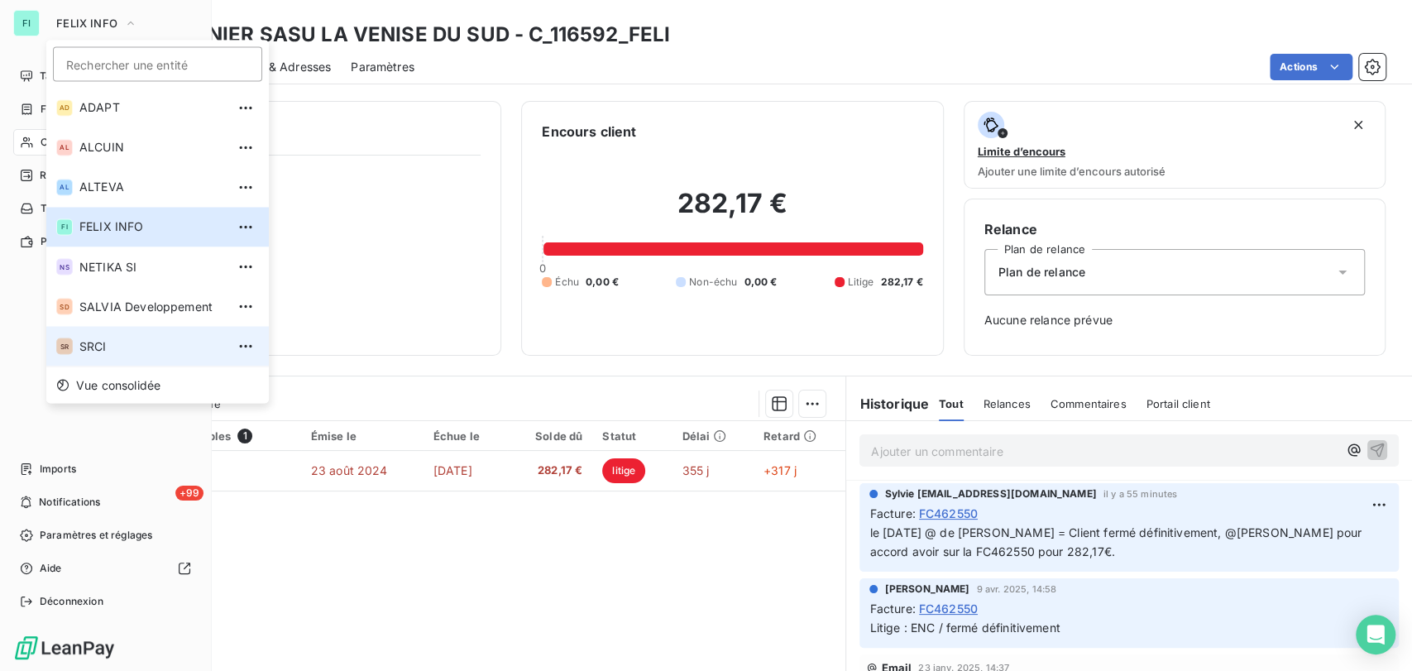
click at [98, 346] on span "SRCI" at bounding box center [152, 346] width 146 height 17
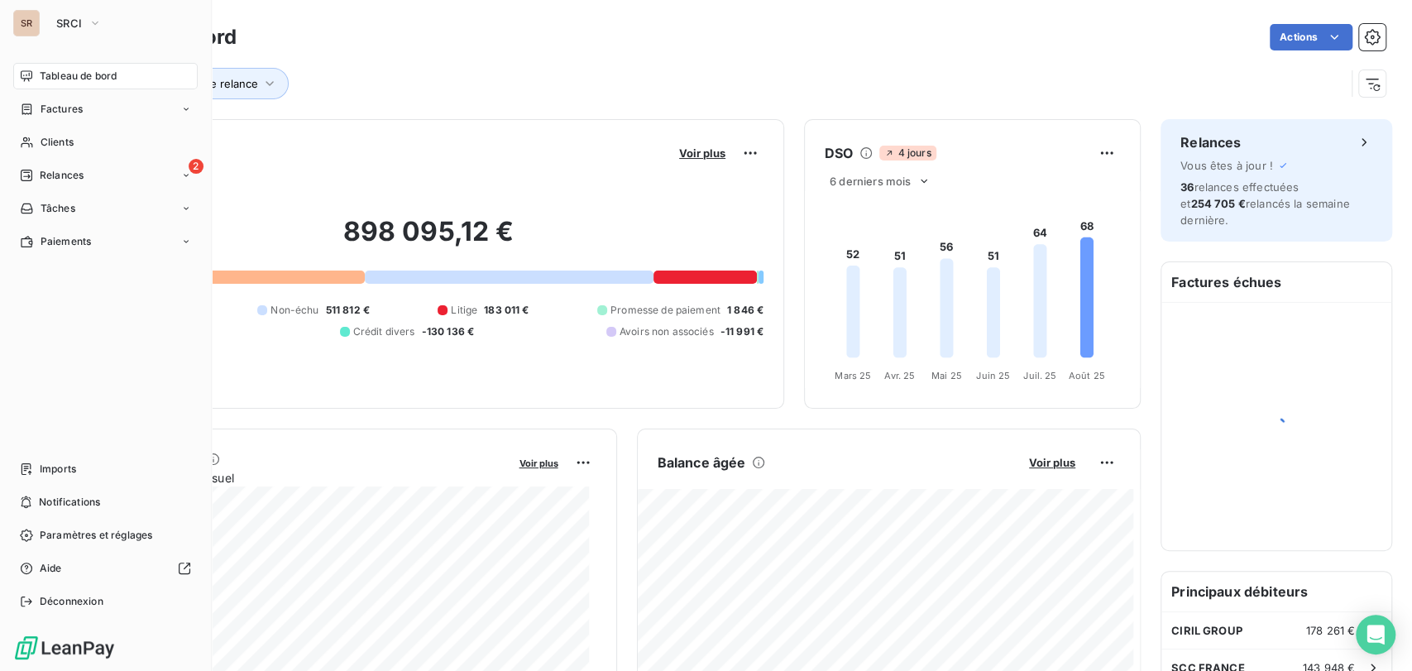
click at [46, 77] on span "Tableau de bord" at bounding box center [78, 76] width 77 height 15
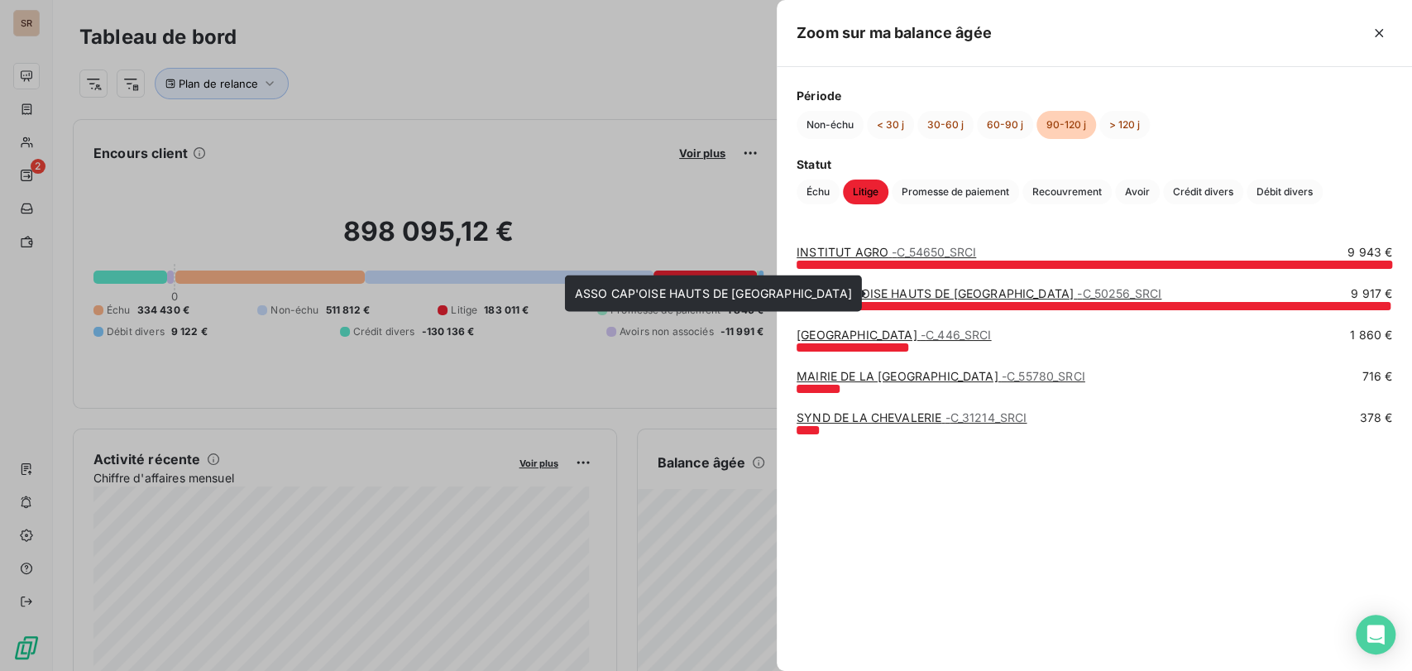
click at [843, 299] on link "ASSO [GEOGRAPHIC_DATA] HAUTS DE FRANCE - C_50256_SRCI" at bounding box center [979, 293] width 365 height 14
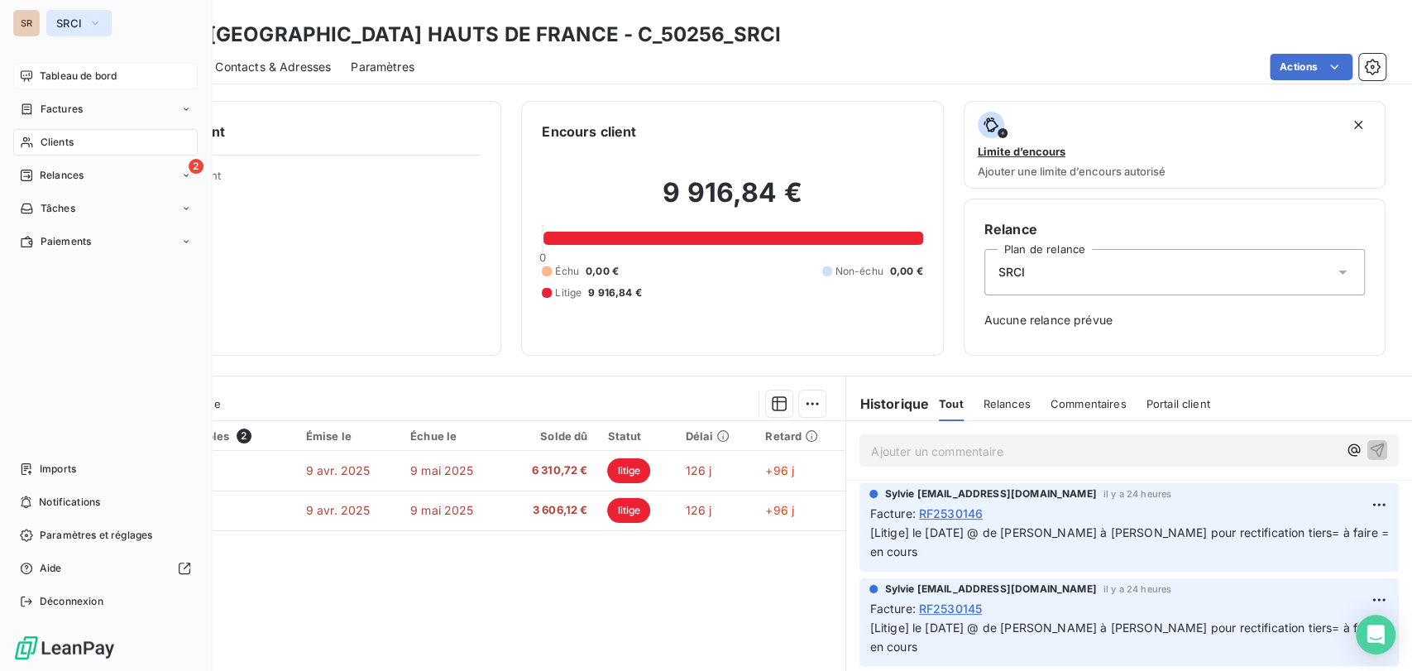
click at [96, 25] on icon "button" at bounding box center [95, 23] width 13 height 17
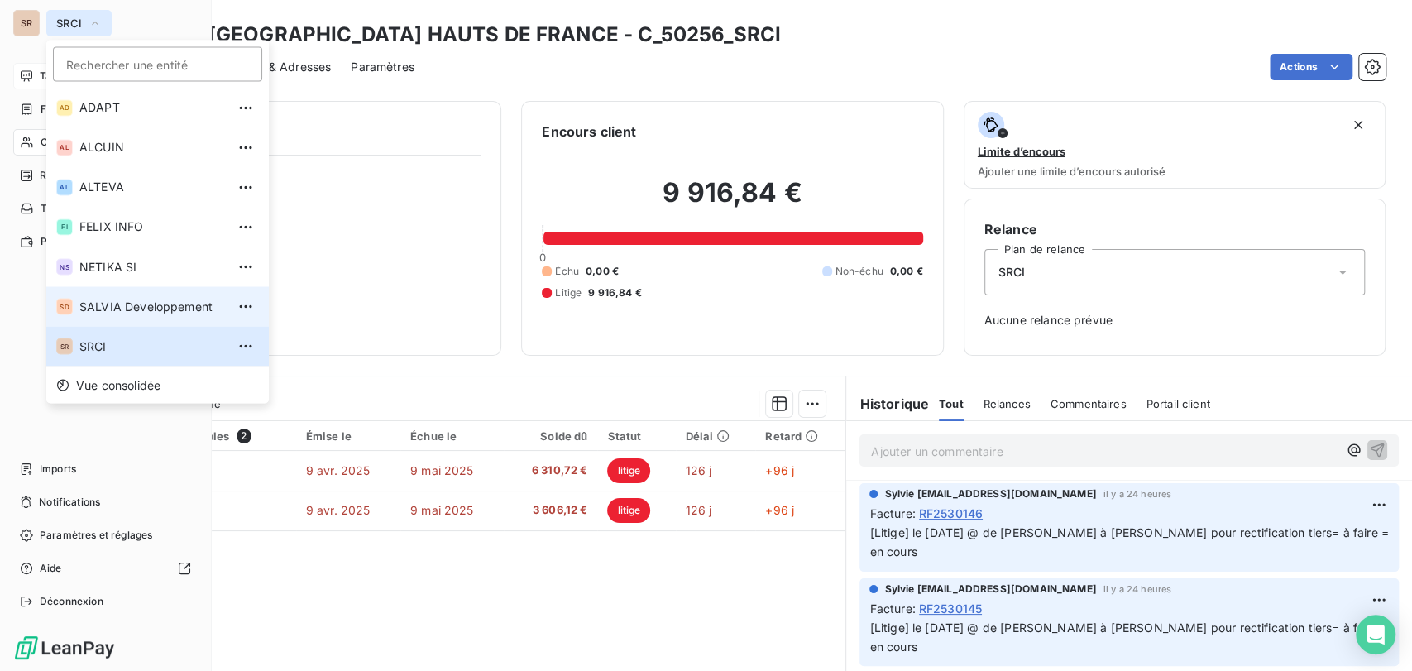
click at [98, 309] on span "SALVIA Developpement" at bounding box center [152, 306] width 146 height 17
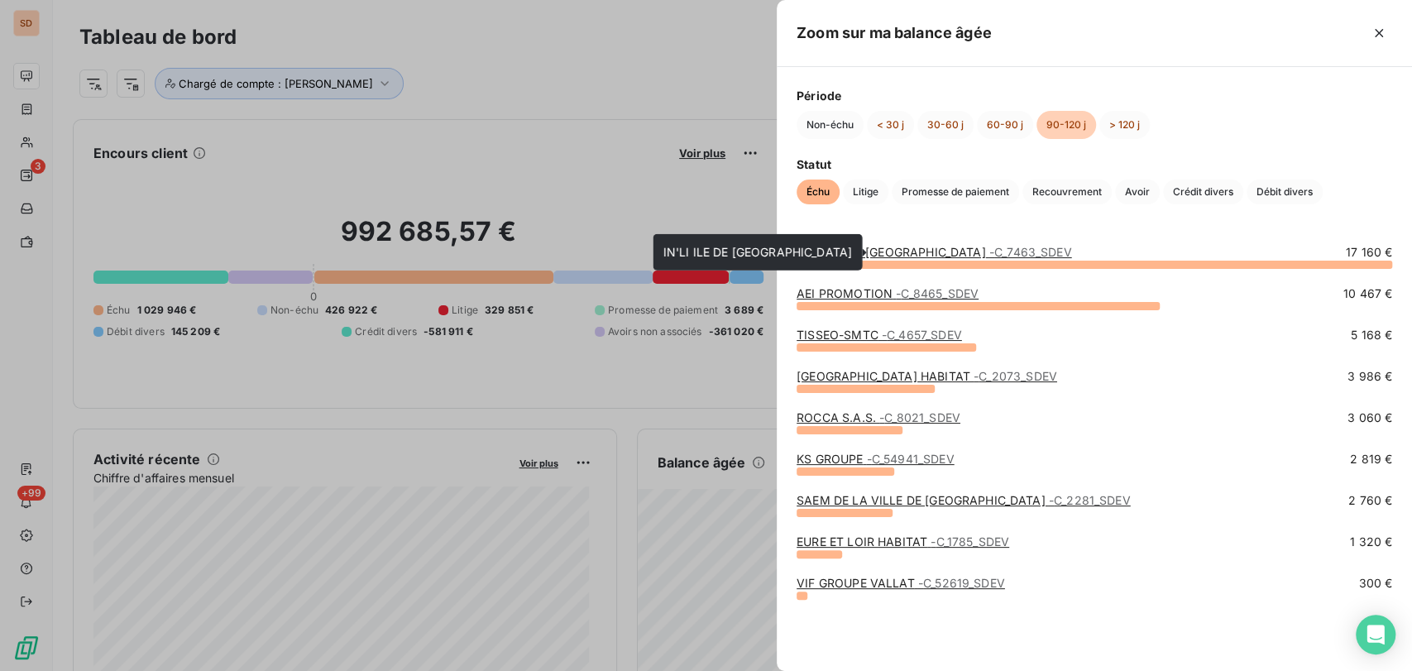
click at [874, 253] on link "IN'LI ILE DE FRANCE - C_7463_SDEV" at bounding box center [934, 252] width 275 height 14
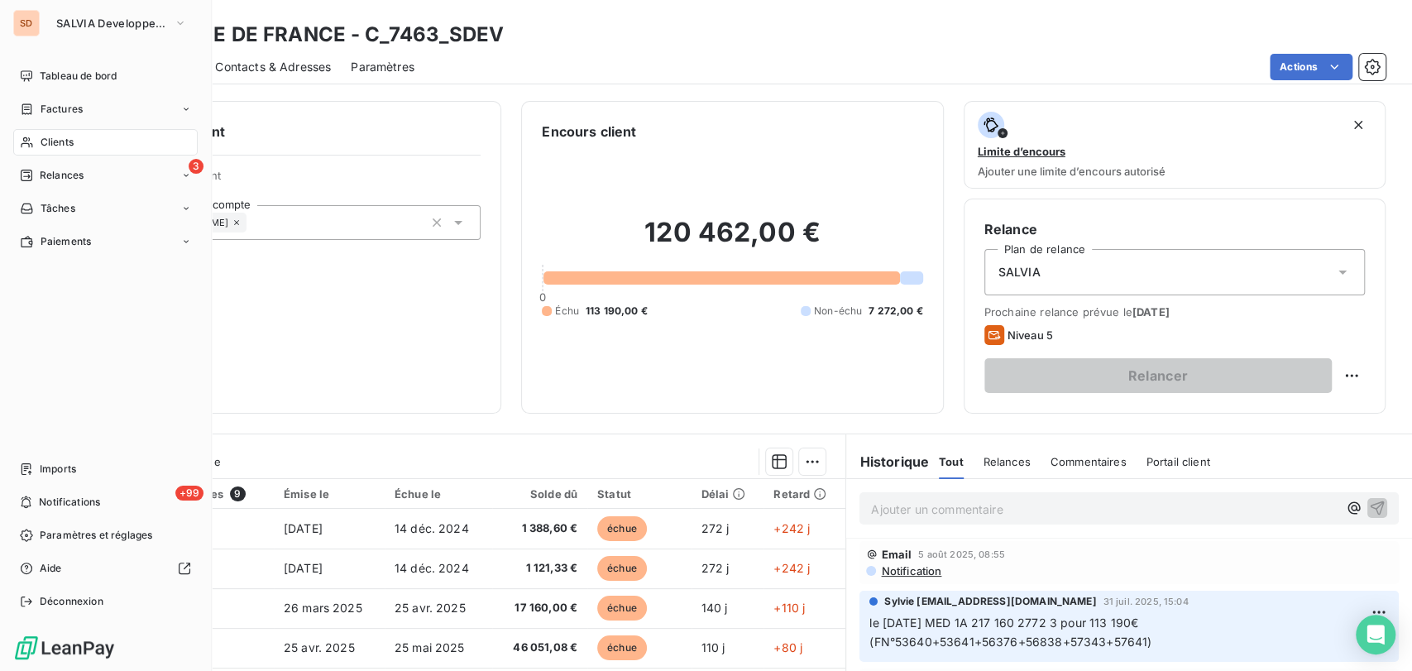
click at [54, 140] on span "Clients" at bounding box center [57, 142] width 33 height 15
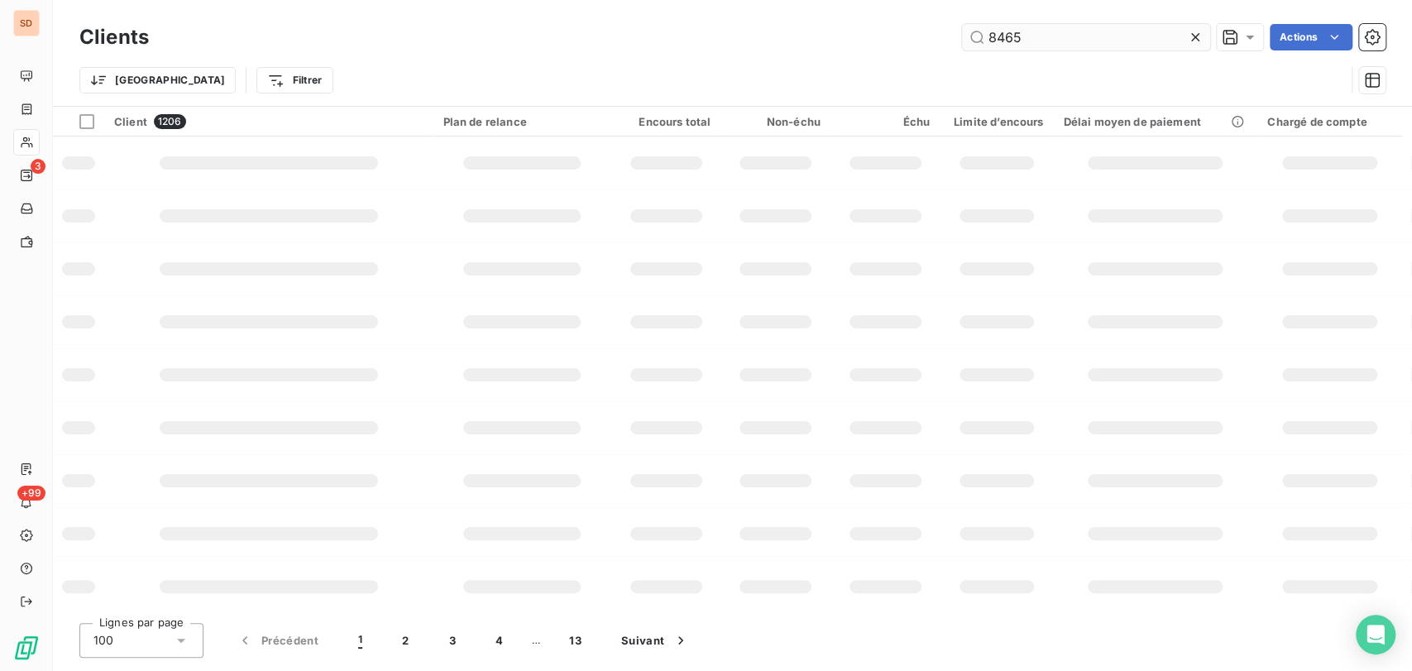
type input "8465"
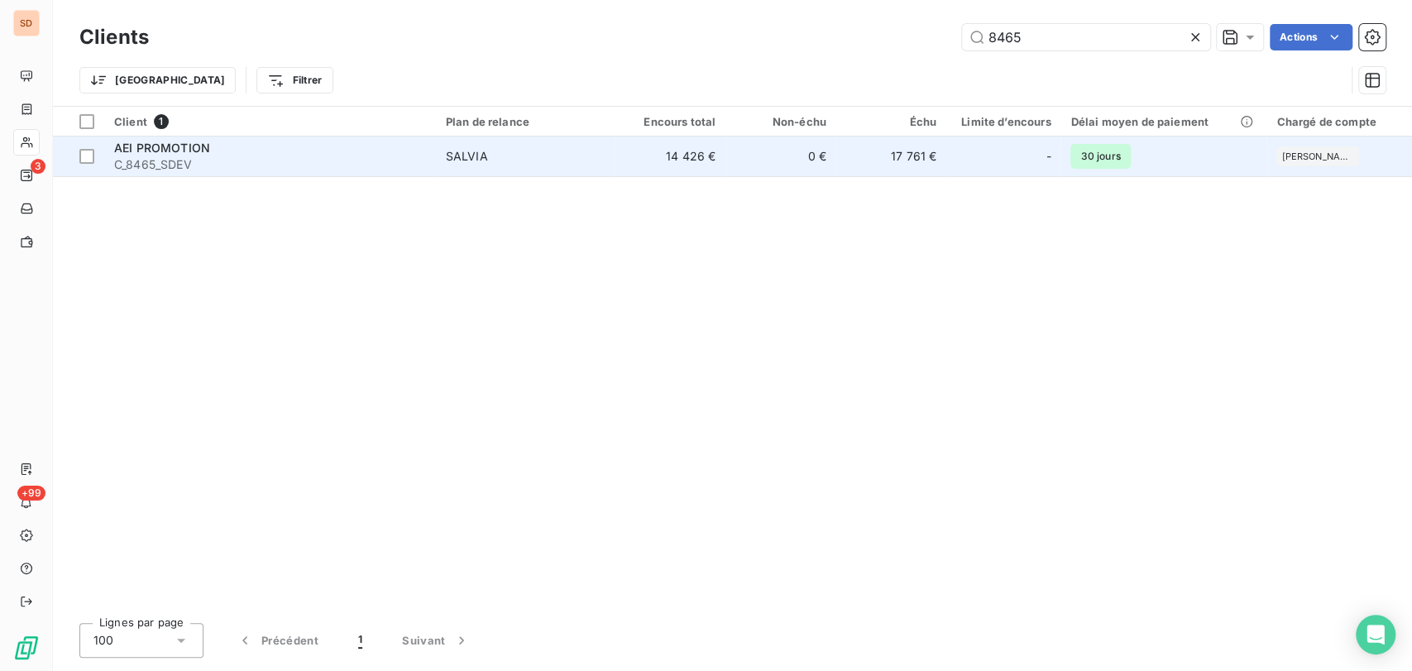
click at [152, 147] on span "AEI PROMOTION" at bounding box center [162, 148] width 96 height 14
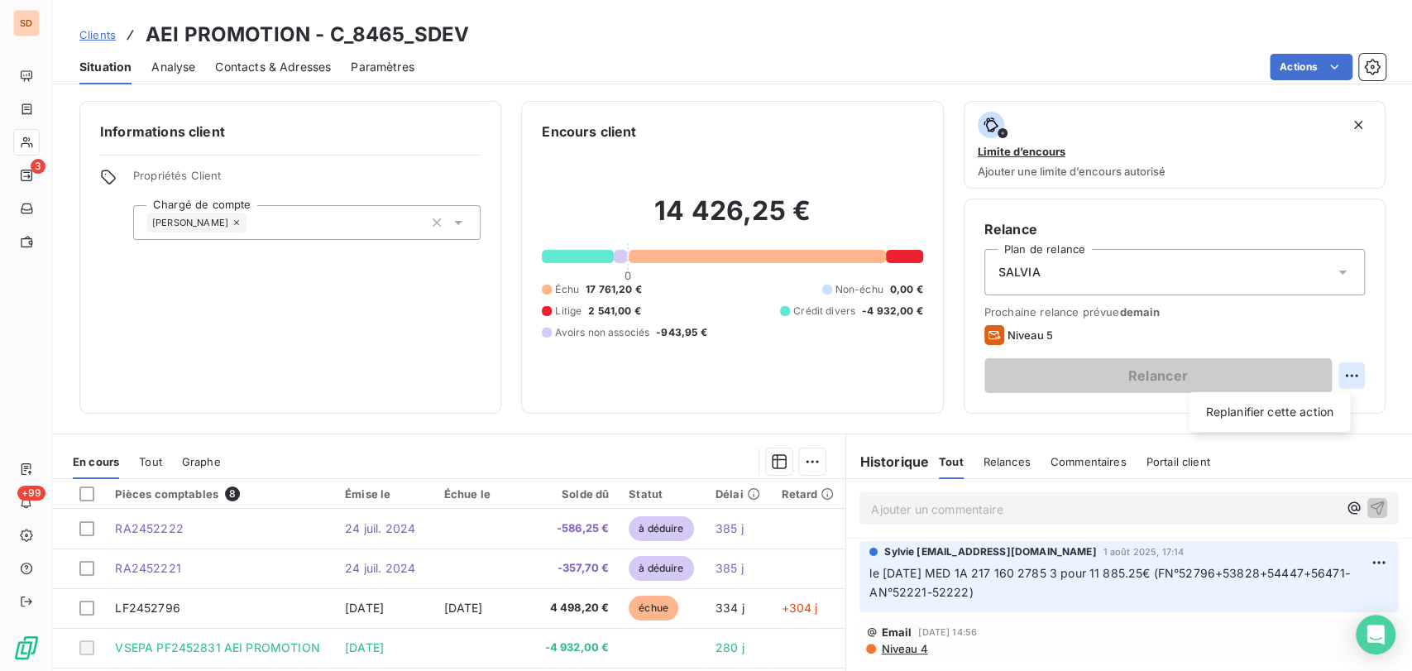
click at [1338, 376] on html "SD 3 +99 Clients AEI PROMOTION - C_8465_SDEV Situation Analyse Contacts & Adres…" at bounding box center [706, 335] width 1412 height 671
click at [1236, 405] on div "Replanifier cette action" at bounding box center [1269, 412] width 148 height 26
select select "7"
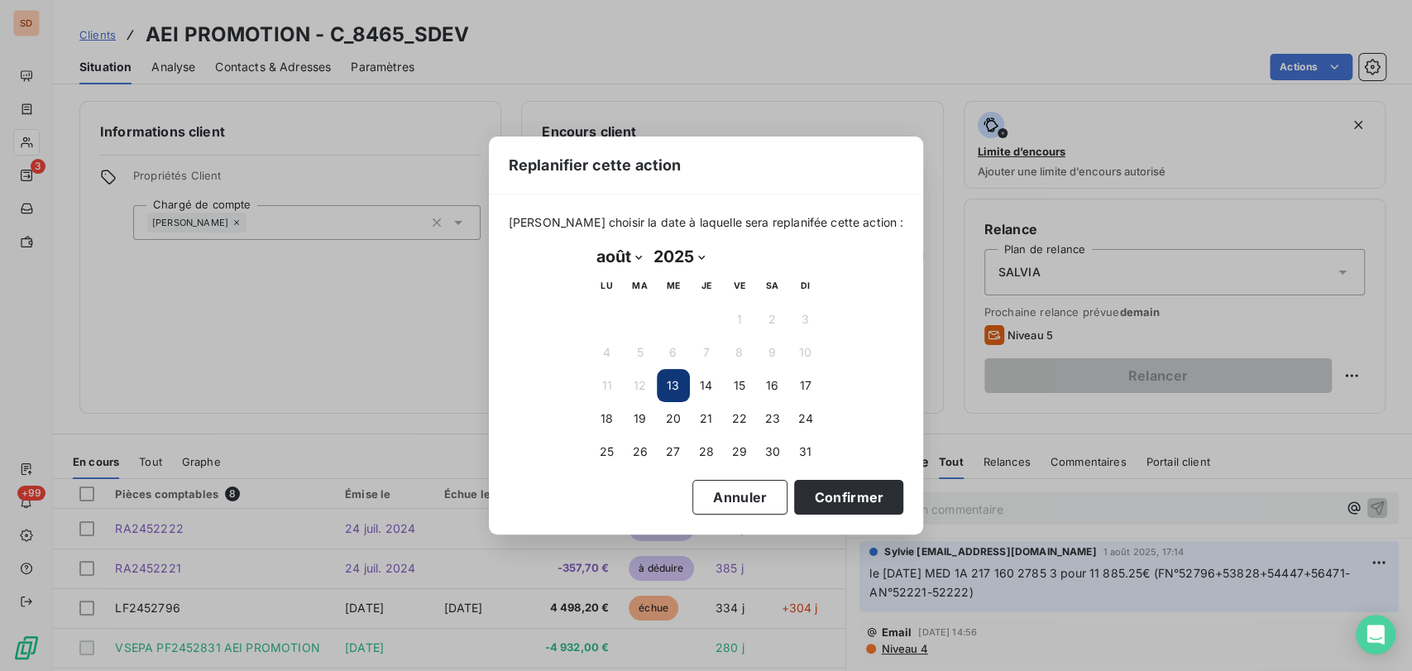
click at [666, 386] on button "13" at bounding box center [673, 385] width 33 height 33
click at [817, 498] on button "Confirmer" at bounding box center [848, 497] width 109 height 35
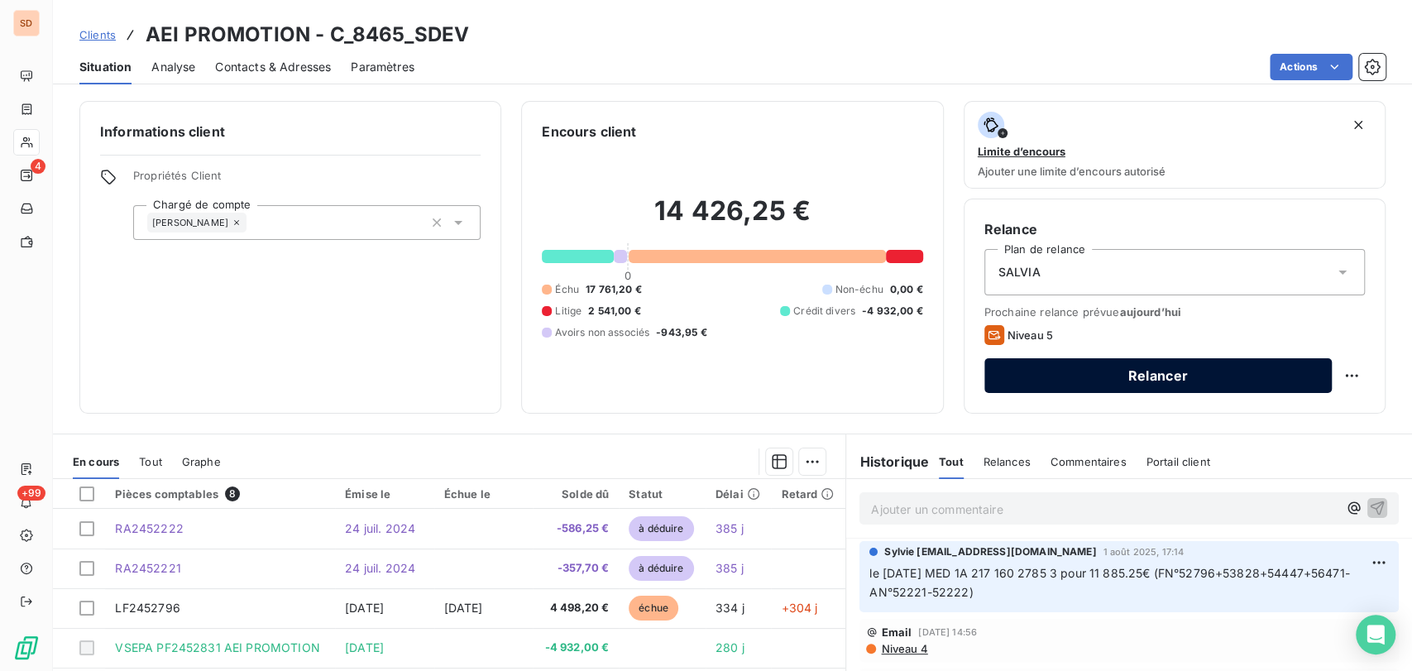
click at [1200, 379] on button "Relancer" at bounding box center [1158, 375] width 347 height 35
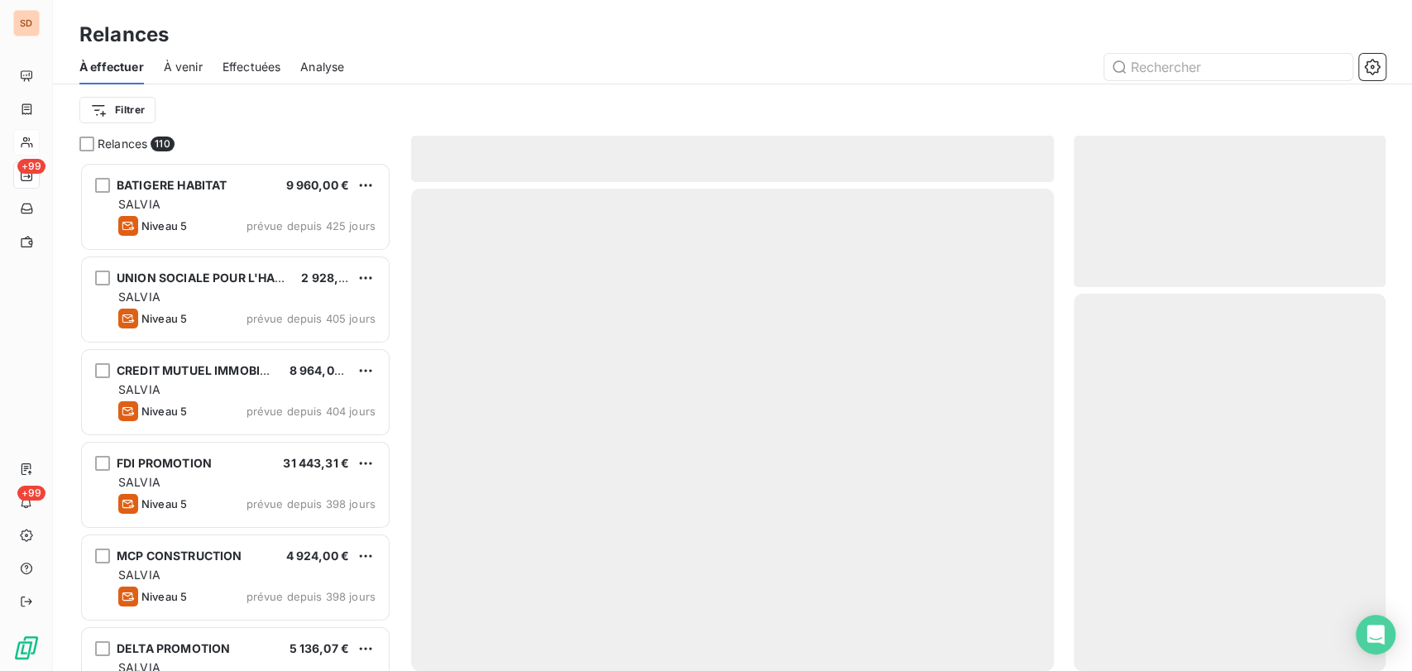
scroll to position [494, 298]
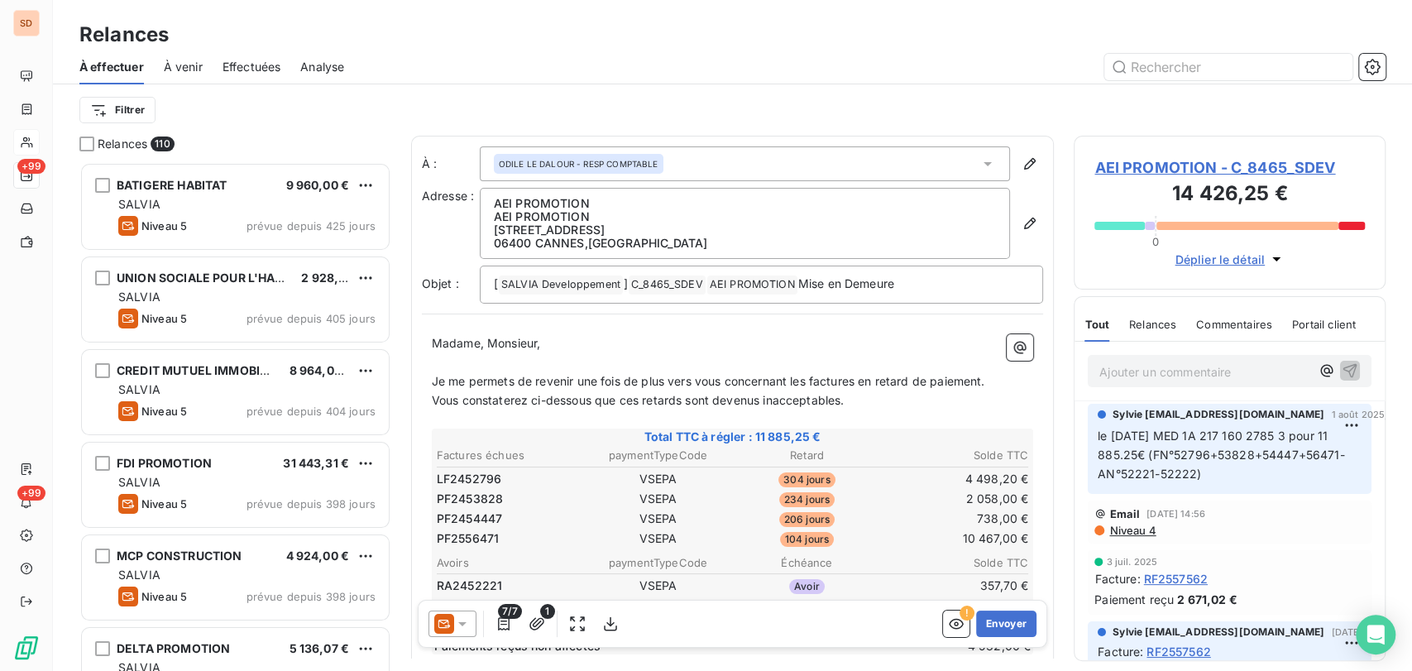
click at [472, 617] on div at bounding box center [453, 624] width 48 height 26
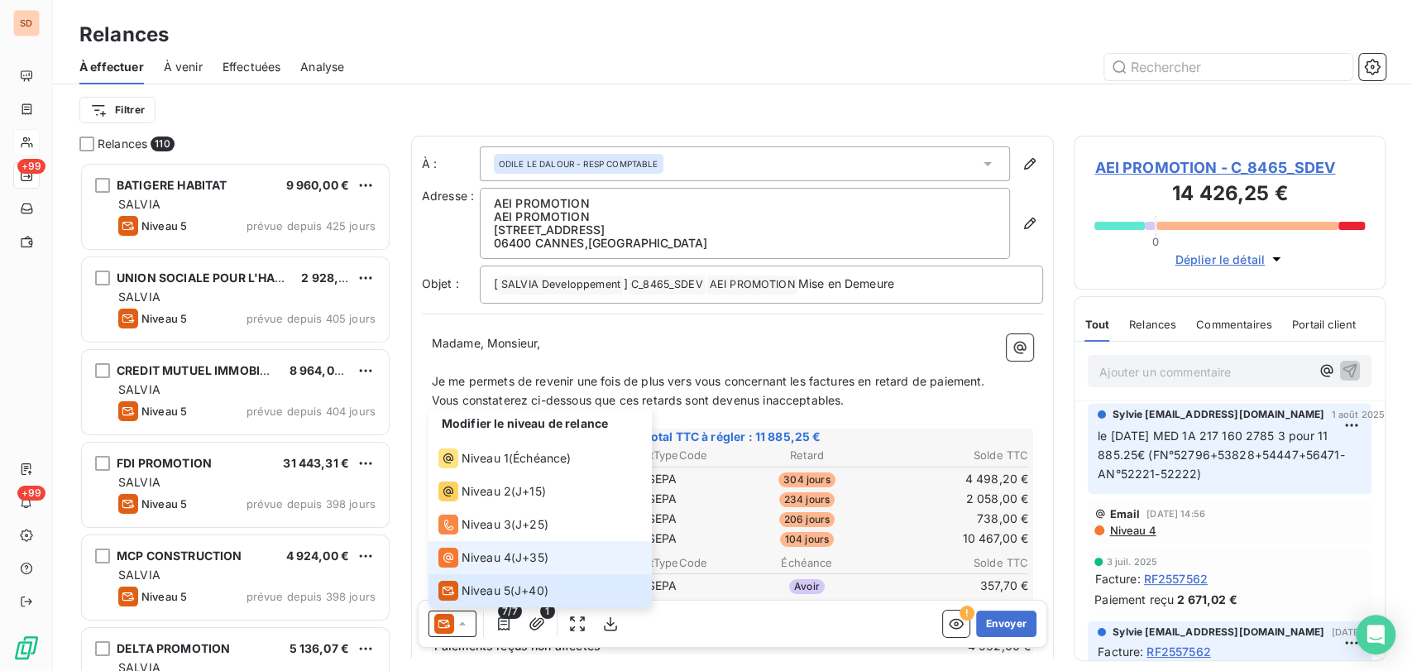
click at [476, 557] on span "Niveau 4" at bounding box center [487, 557] width 50 height 17
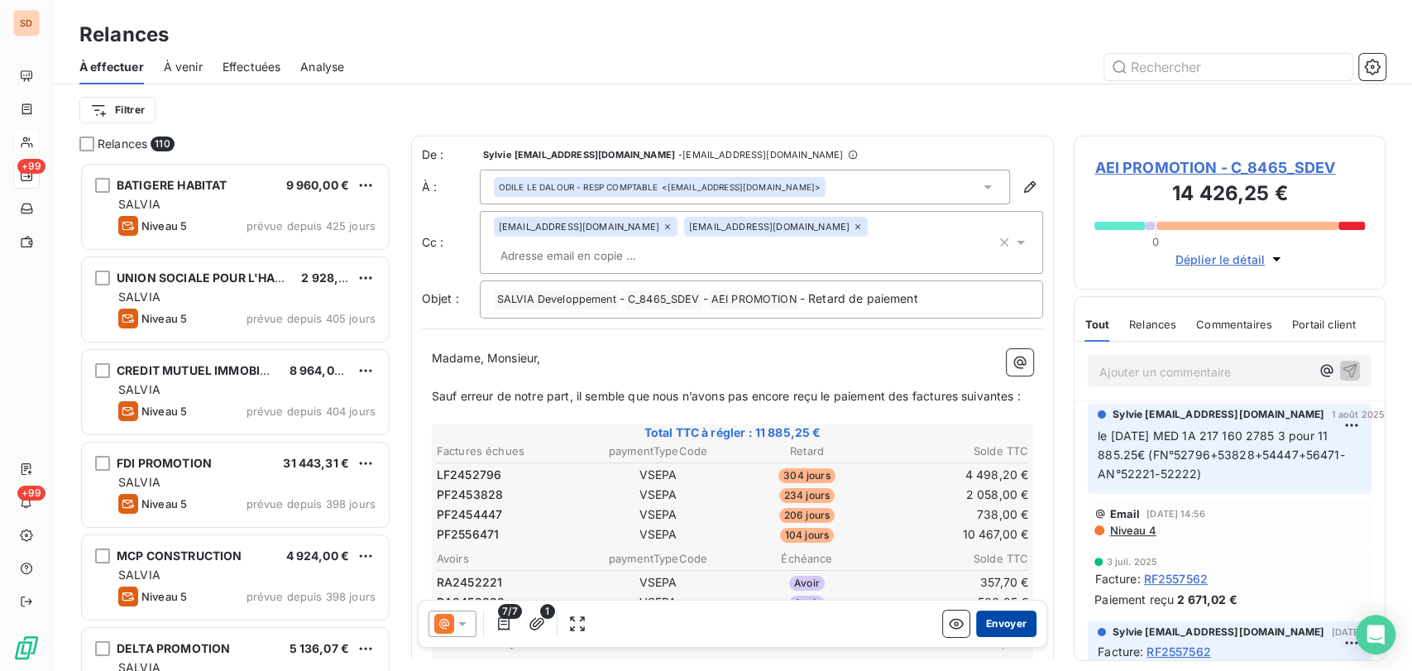
click at [995, 622] on button "Envoyer" at bounding box center [1006, 624] width 60 height 26
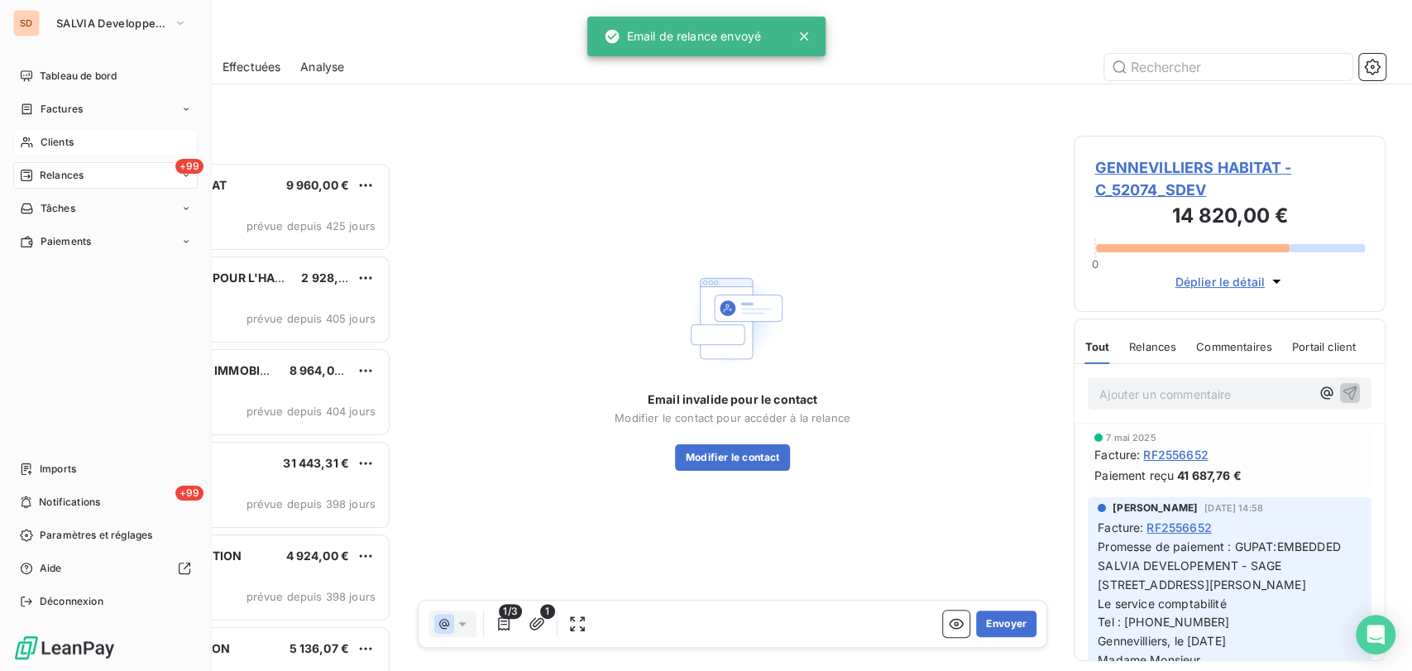
drag, startPoint x: 31, startPoint y: 143, endPoint x: 40, endPoint y: 143, distance: 9.1
click at [31, 143] on icon at bounding box center [27, 142] width 12 height 11
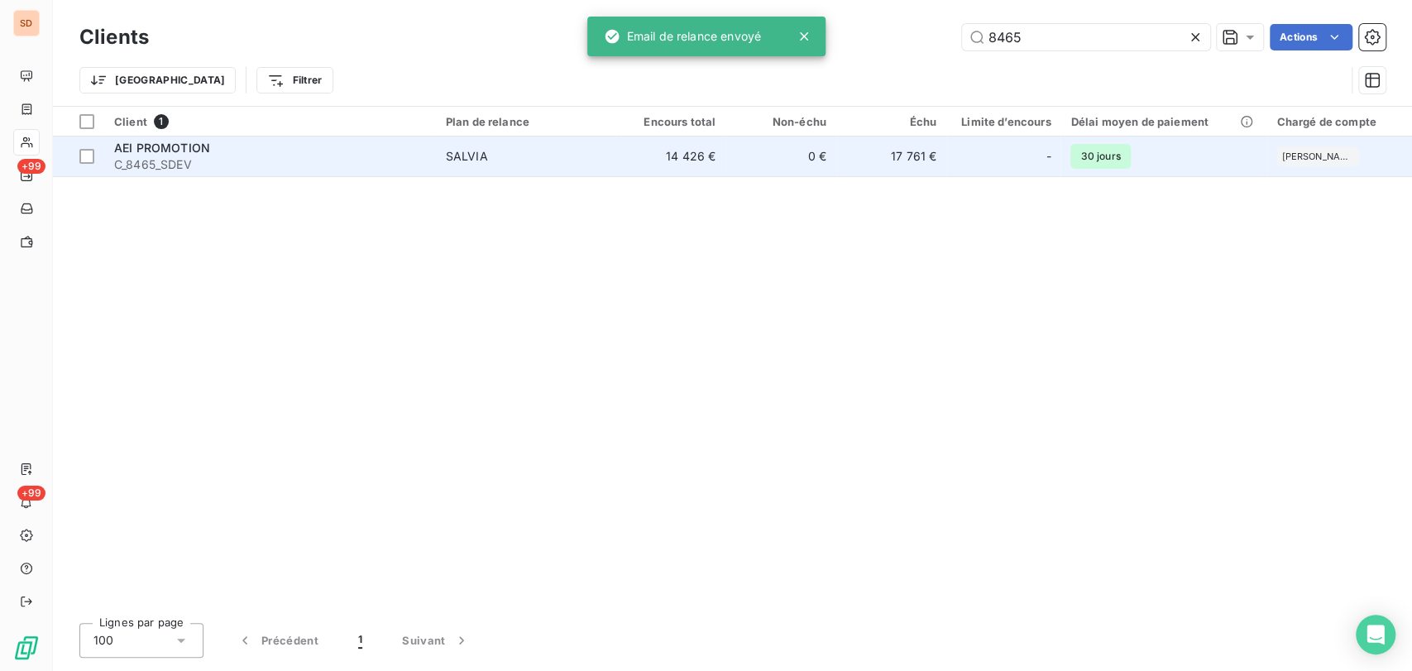
click at [146, 147] on span "AEI PROMOTION" at bounding box center [162, 148] width 96 height 14
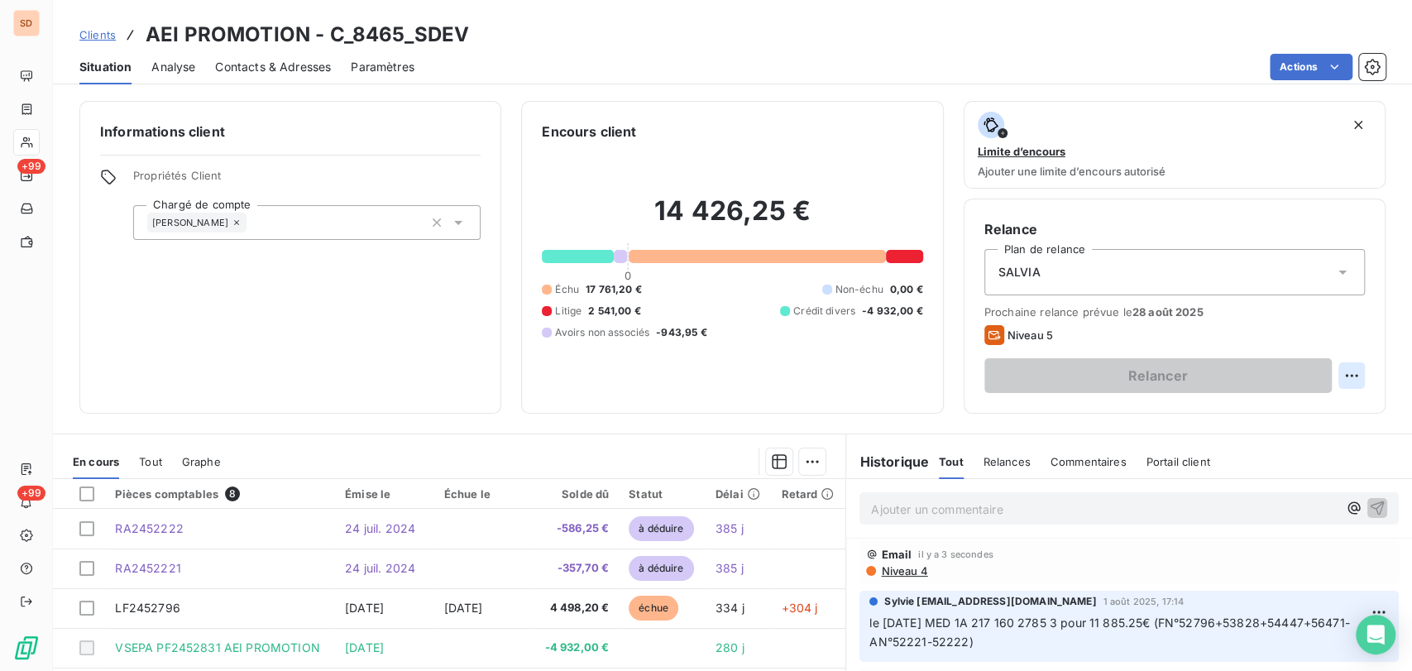
click at [1337, 371] on html "SD +99 +99 Clients AEI PROMOTION - C_8465_SDEV Situation Analyse Contacts & Adr…" at bounding box center [706, 335] width 1412 height 671
click at [1210, 410] on div "Replanifier cette action" at bounding box center [1269, 412] width 148 height 26
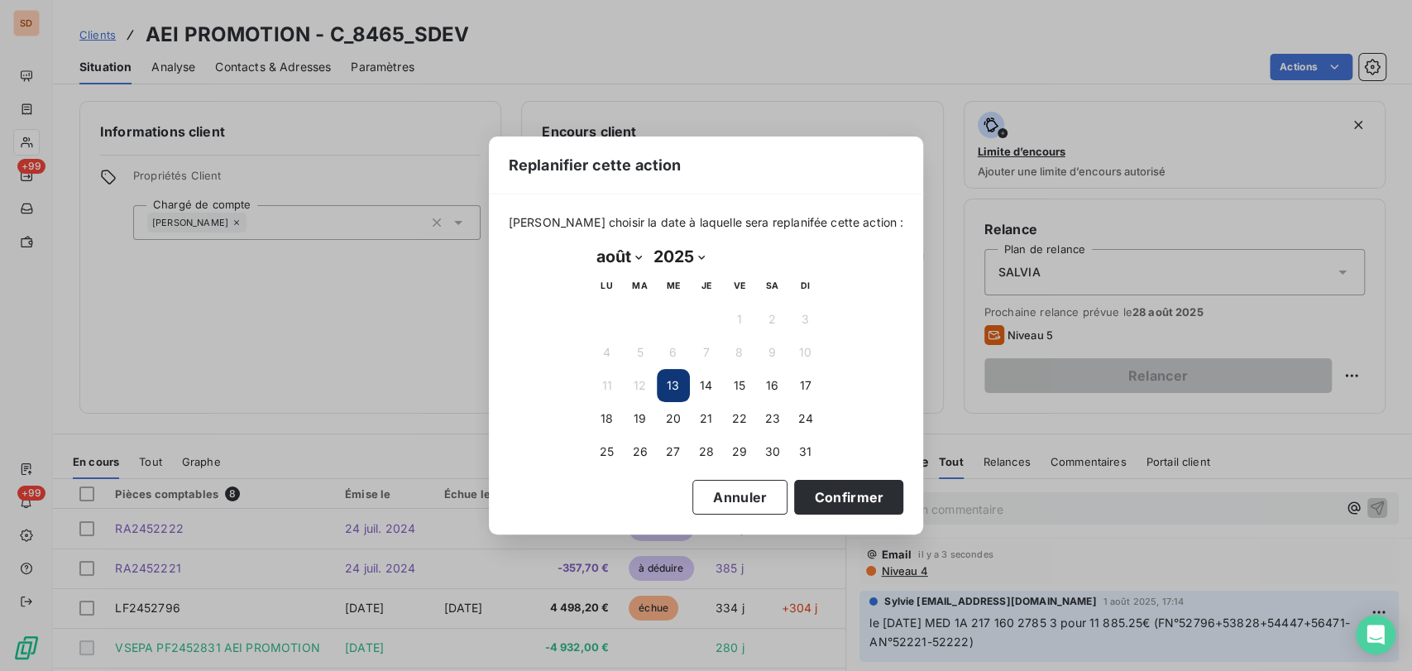
click at [634, 255] on select "janvier février mars avril mai juin juillet août septembre octobre novembre déc…" at bounding box center [619, 256] width 57 height 26
select select "8"
click at [591, 243] on select "janvier février mars avril mai juin juillet août septembre octobre novembre déc…" at bounding box center [619, 256] width 57 height 26
click at [645, 311] on button "2" at bounding box center [640, 319] width 33 height 33
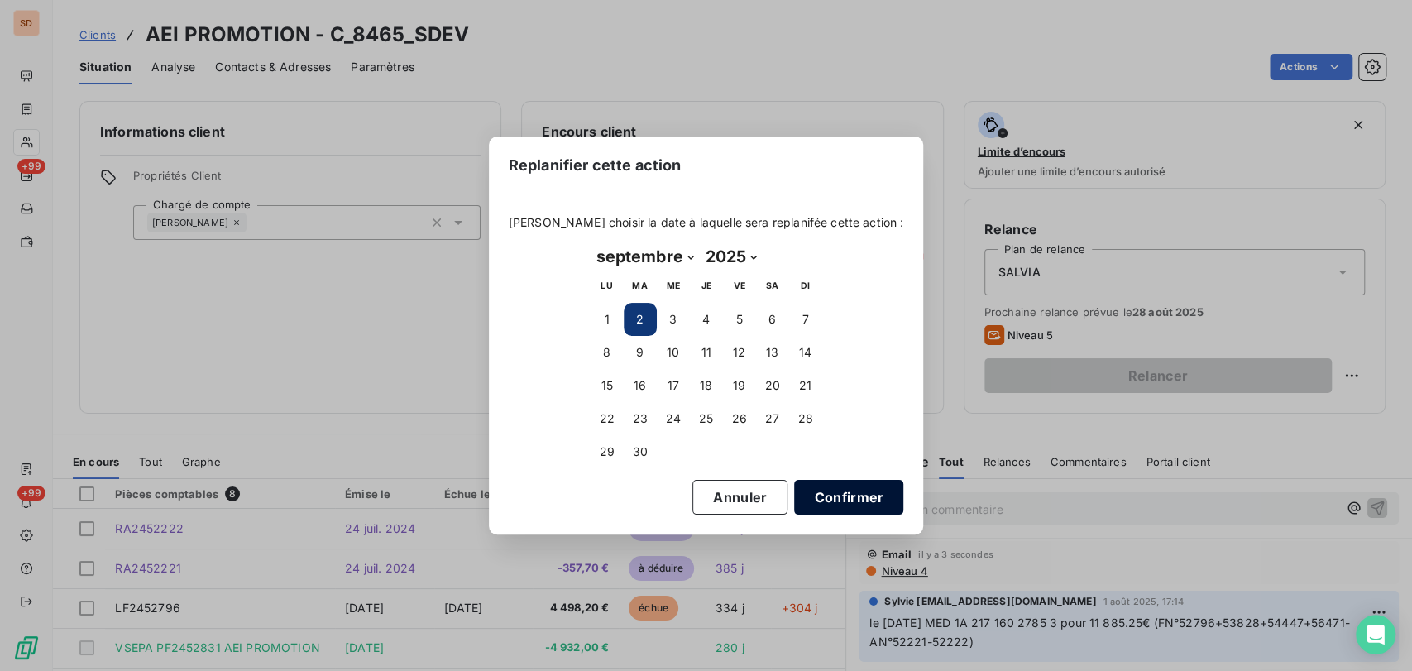
click at [851, 495] on button "Confirmer" at bounding box center [848, 497] width 109 height 35
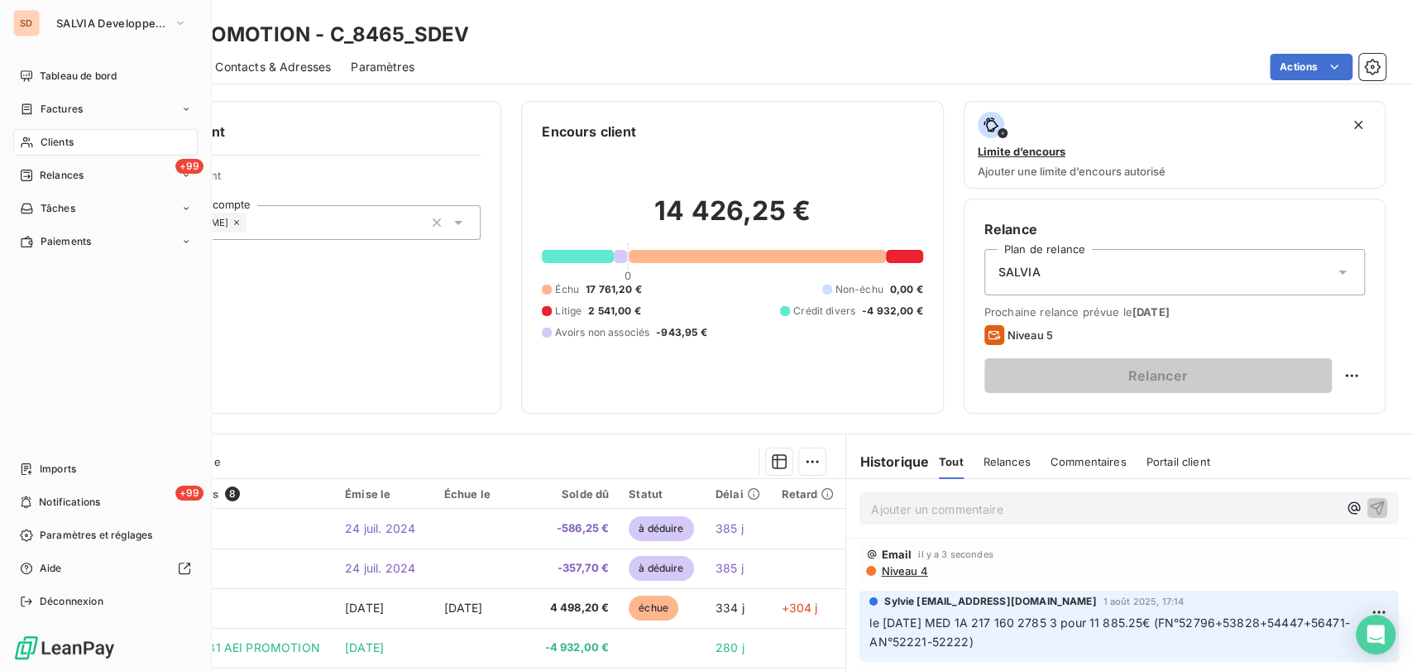
click at [43, 141] on span "Clients" at bounding box center [57, 142] width 33 height 15
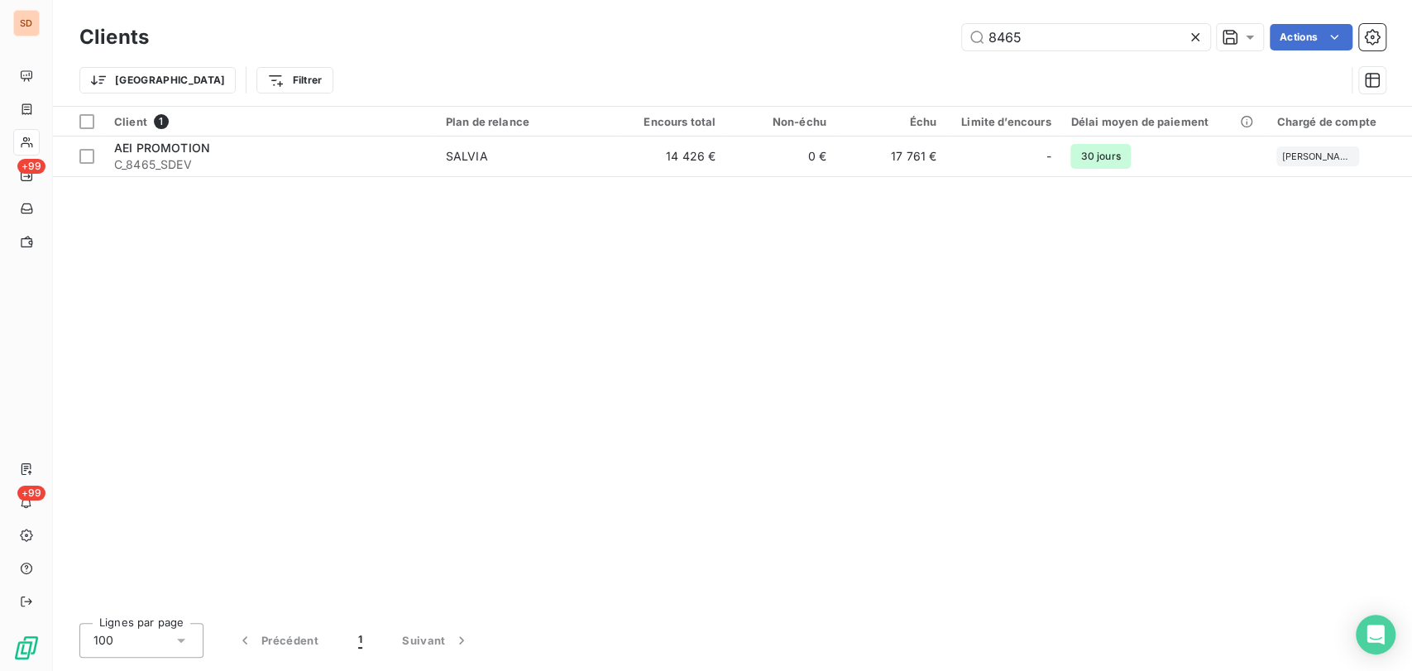
drag, startPoint x: 1039, startPoint y: 27, endPoint x: 927, endPoint y: 42, distance: 113.5
click at [927, 42] on div "8465 Actions" at bounding box center [777, 37] width 1217 height 26
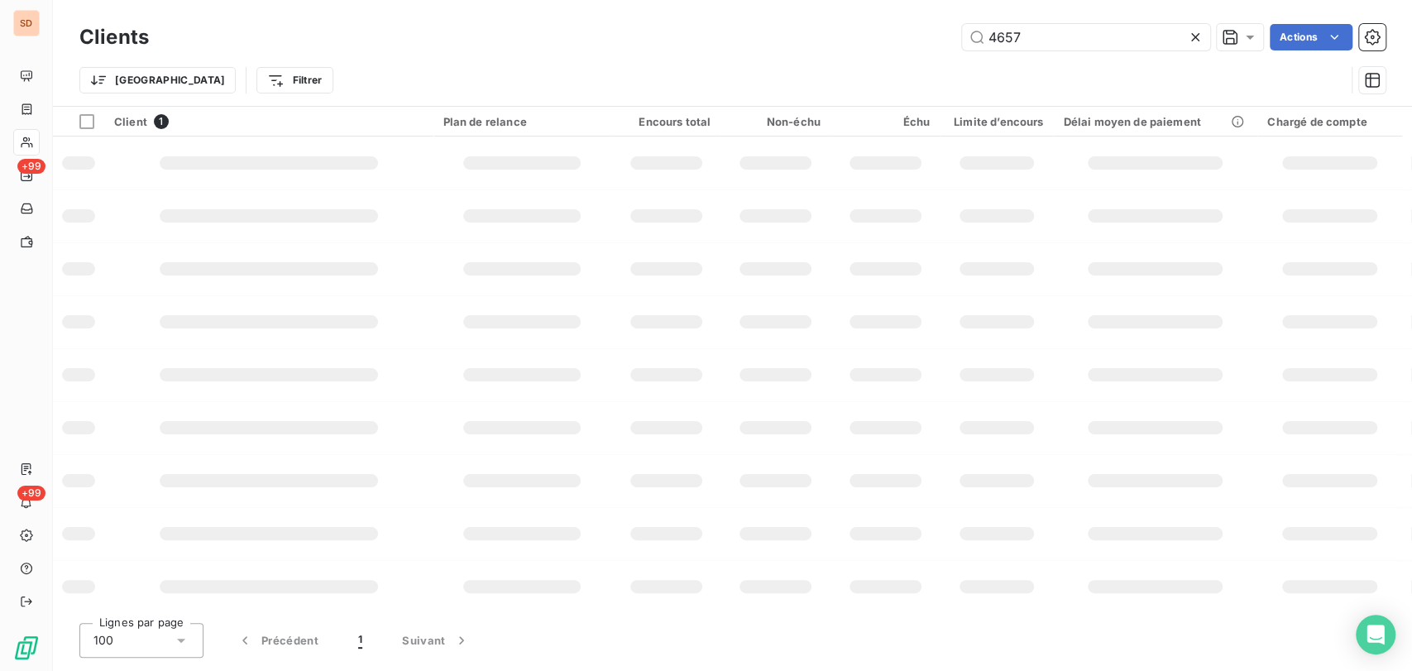
type input "4657"
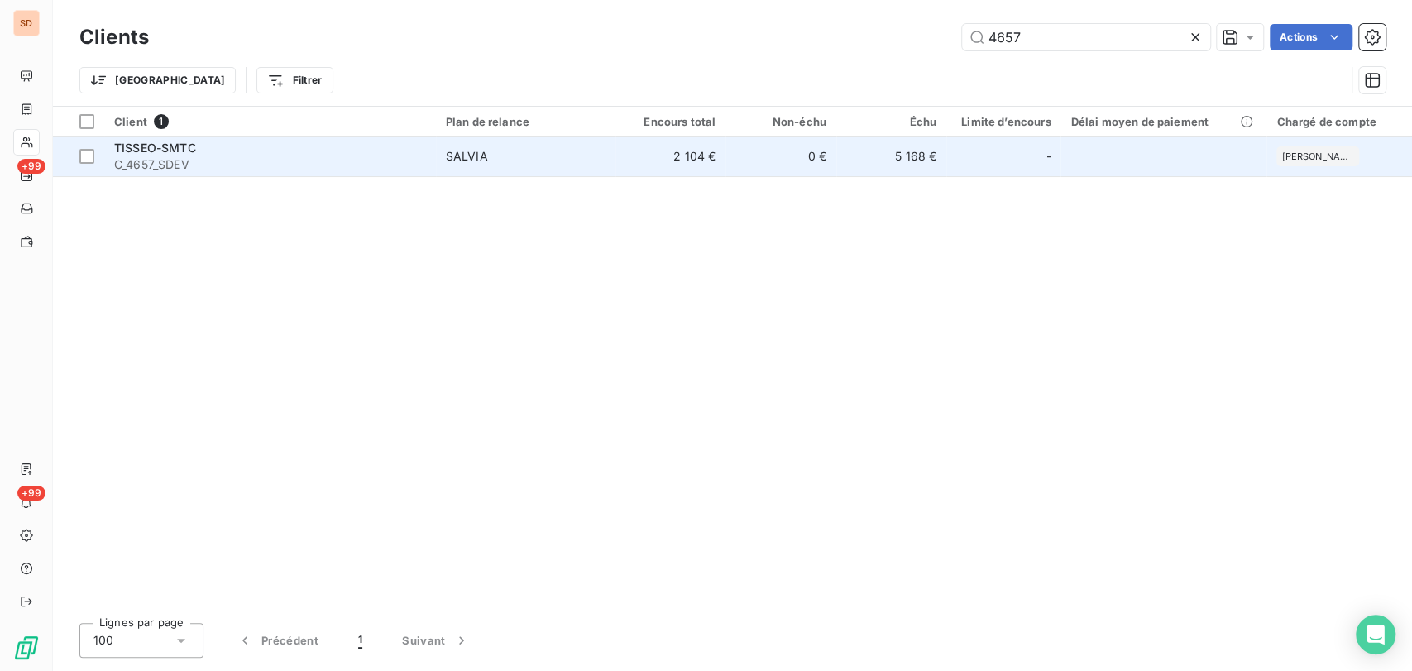
click at [151, 156] on span "C_4657_SDEV" at bounding box center [270, 164] width 312 height 17
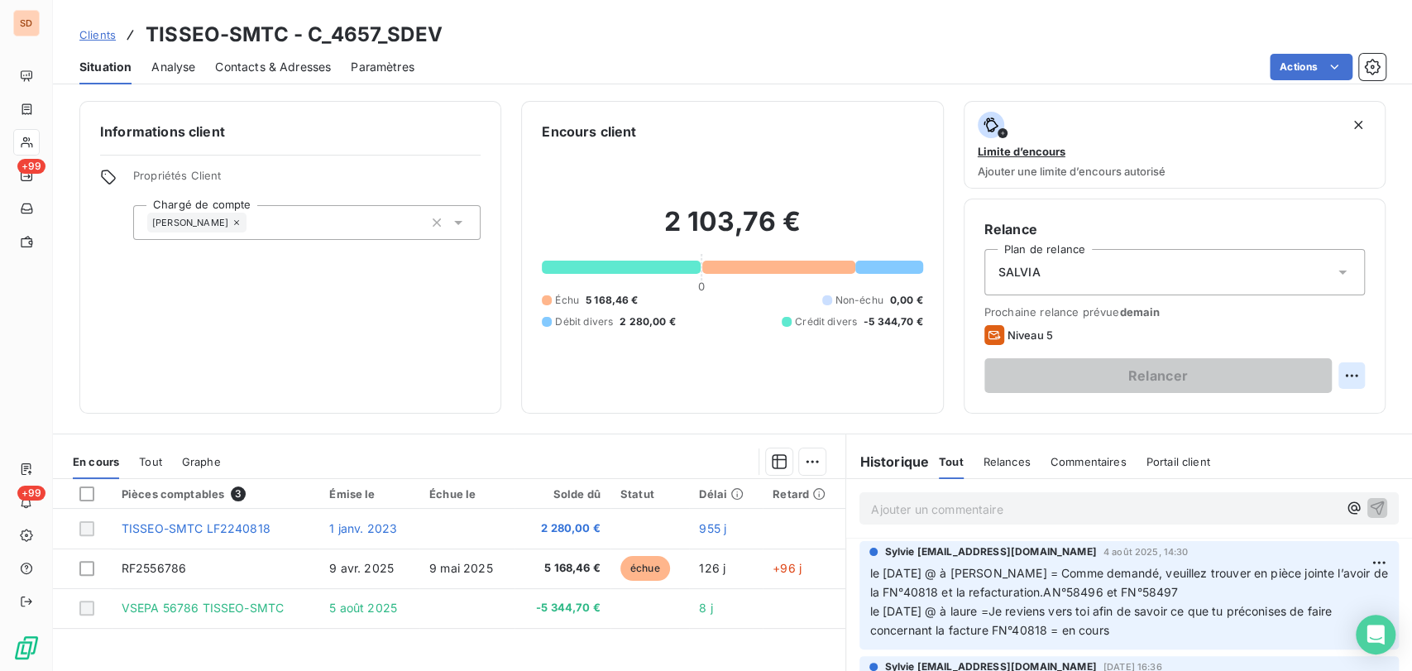
click at [1339, 371] on html "SD +99 +99 Clients TISSEO-SMTC - C_4657_SDEV Situation Analyse Contacts & Adres…" at bounding box center [706, 335] width 1412 height 671
click at [1248, 410] on div "Replanifier cette action" at bounding box center [1269, 412] width 148 height 26
select select "7"
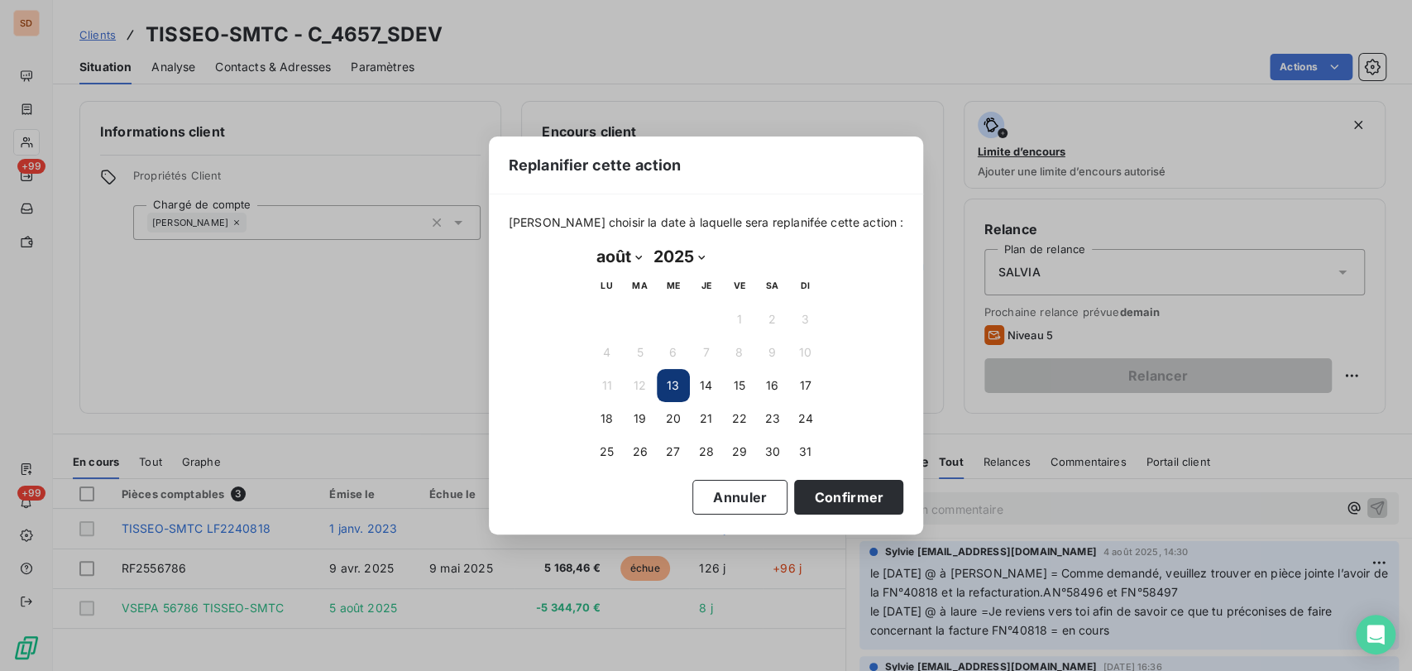
click at [668, 390] on button "13" at bounding box center [673, 385] width 33 height 33
click at [668, 386] on button "13" at bounding box center [673, 385] width 33 height 33
click at [803, 486] on button "Confirmer" at bounding box center [848, 497] width 109 height 35
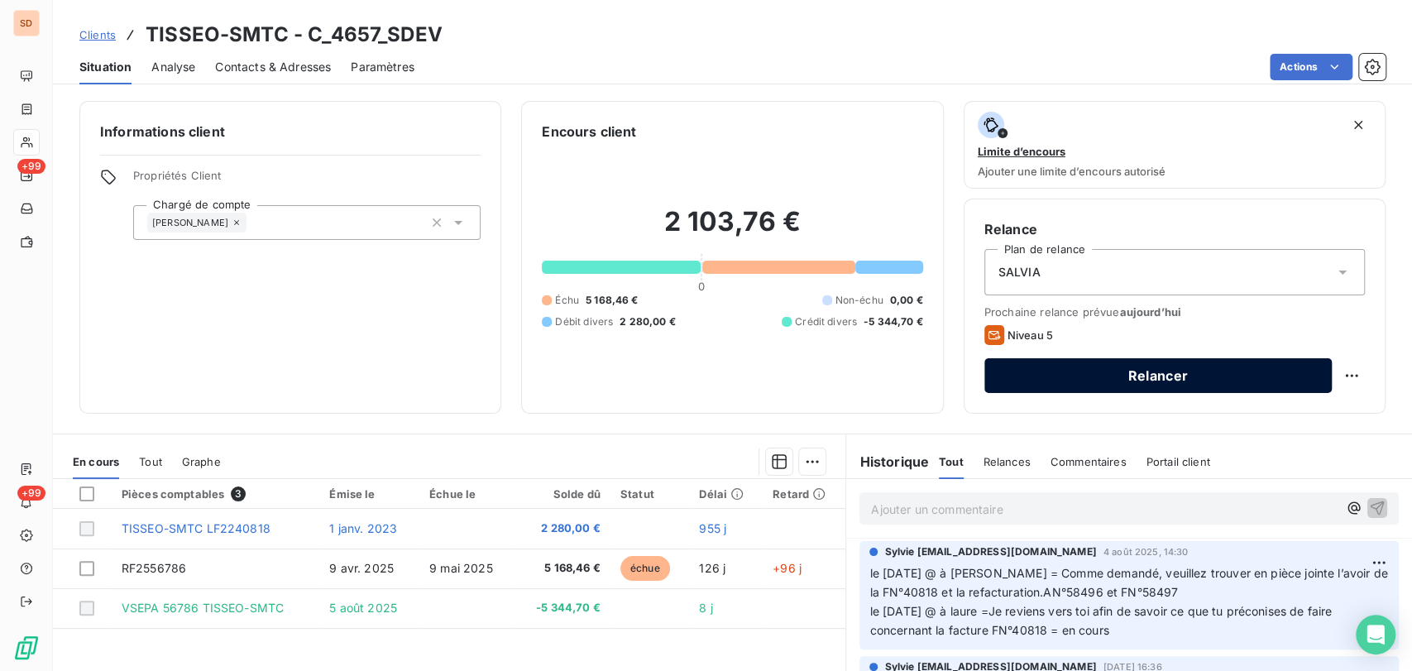
click at [1164, 381] on button "Relancer" at bounding box center [1158, 375] width 347 height 35
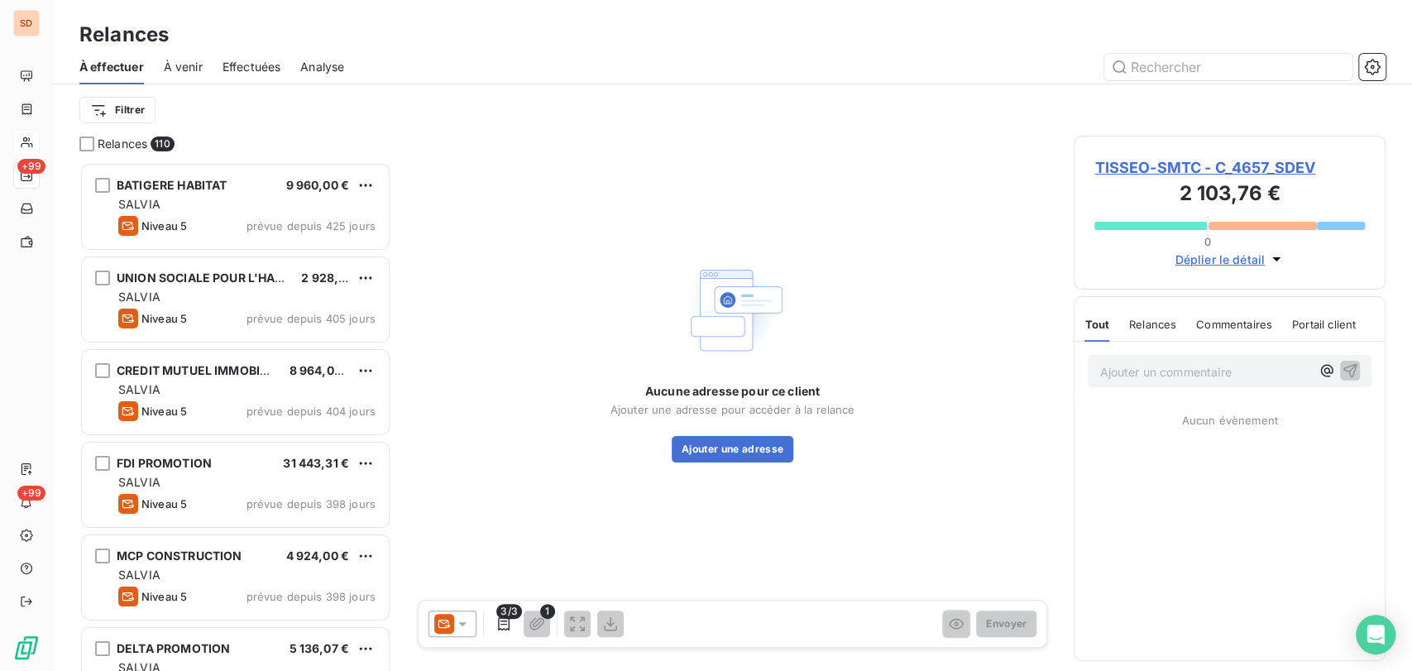
scroll to position [494, 298]
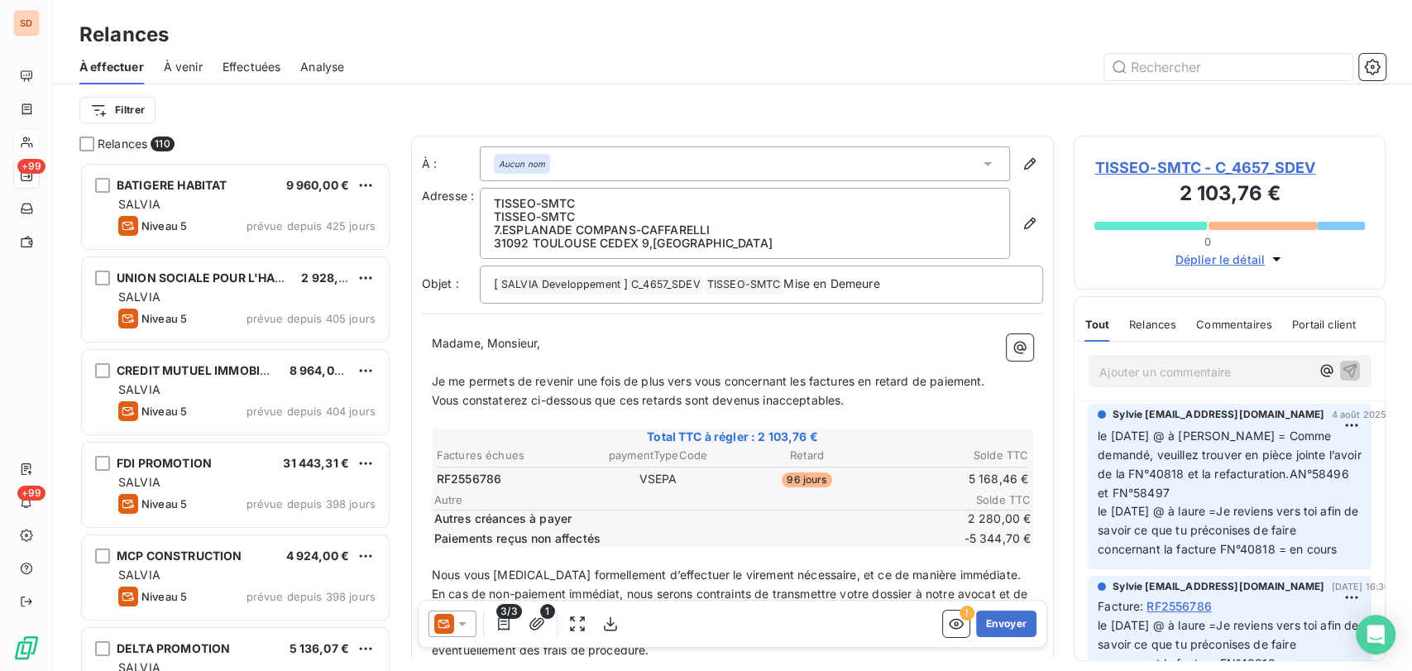
click at [462, 622] on icon at bounding box center [462, 624] width 8 height 4
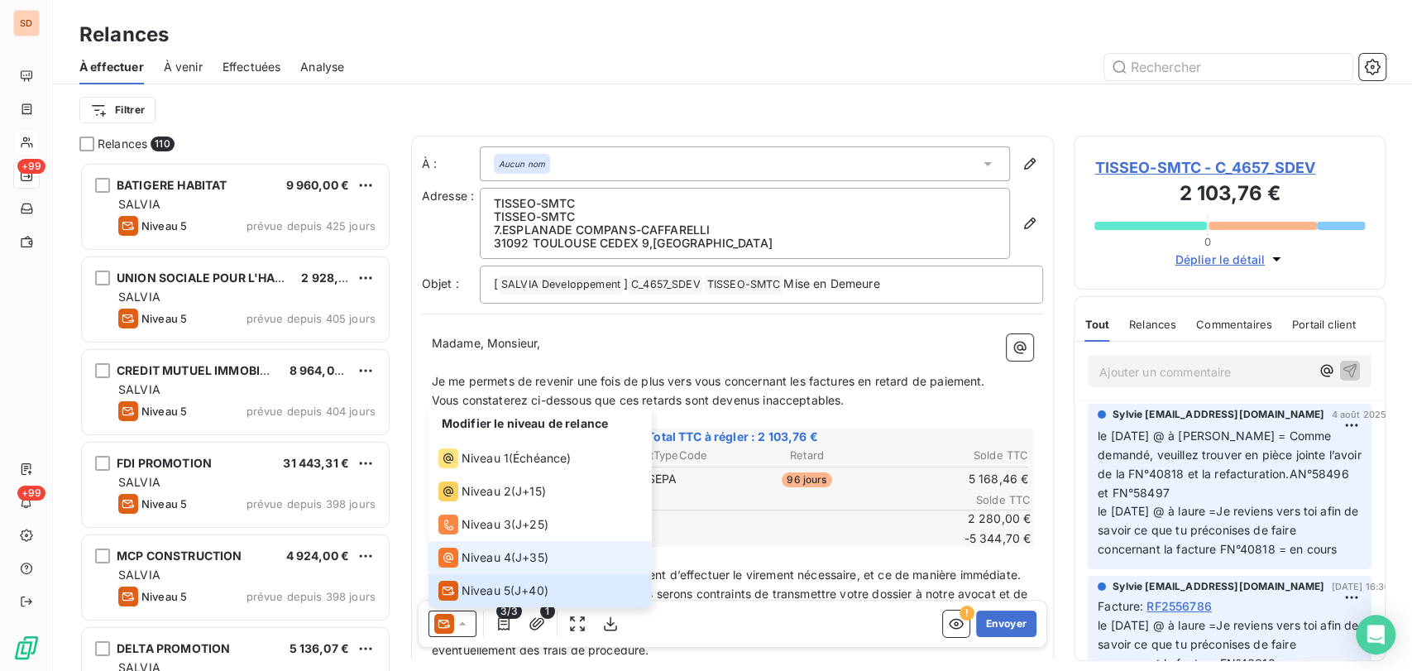
click at [458, 549] on div "Niveau 4" at bounding box center [474, 558] width 73 height 20
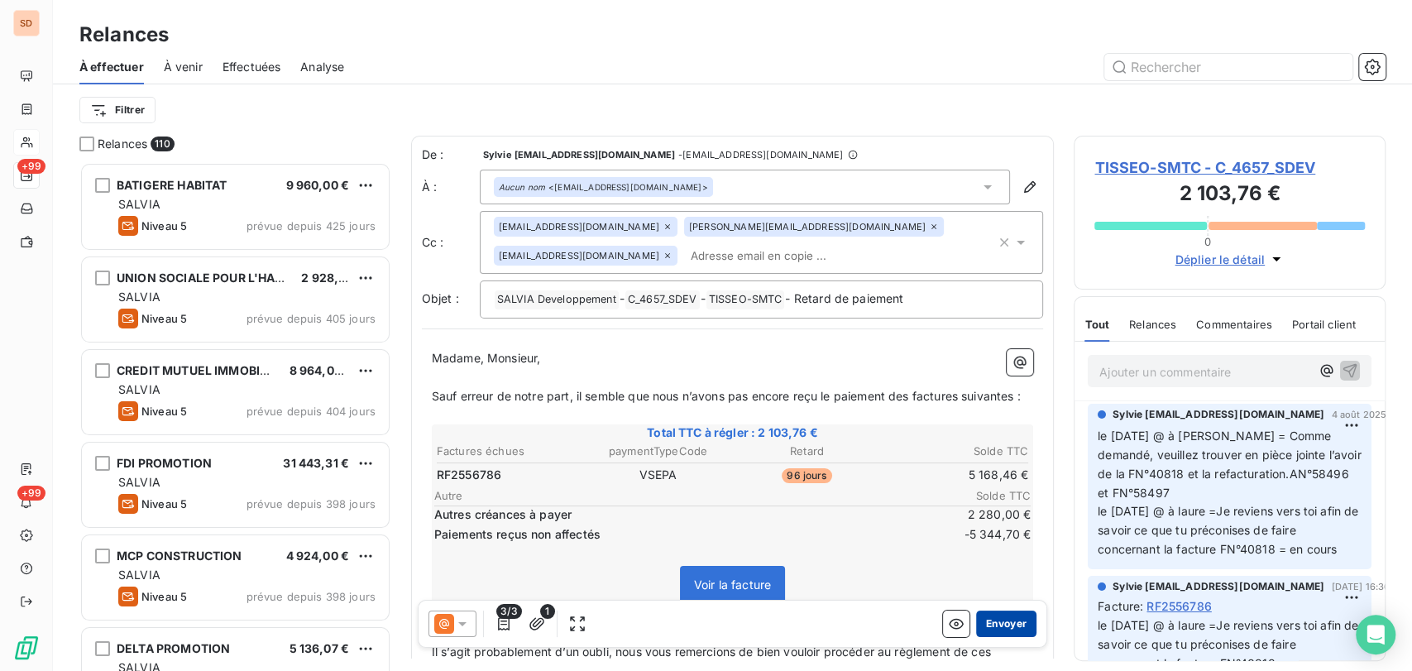
click at [989, 617] on button "Envoyer" at bounding box center [1006, 624] width 60 height 26
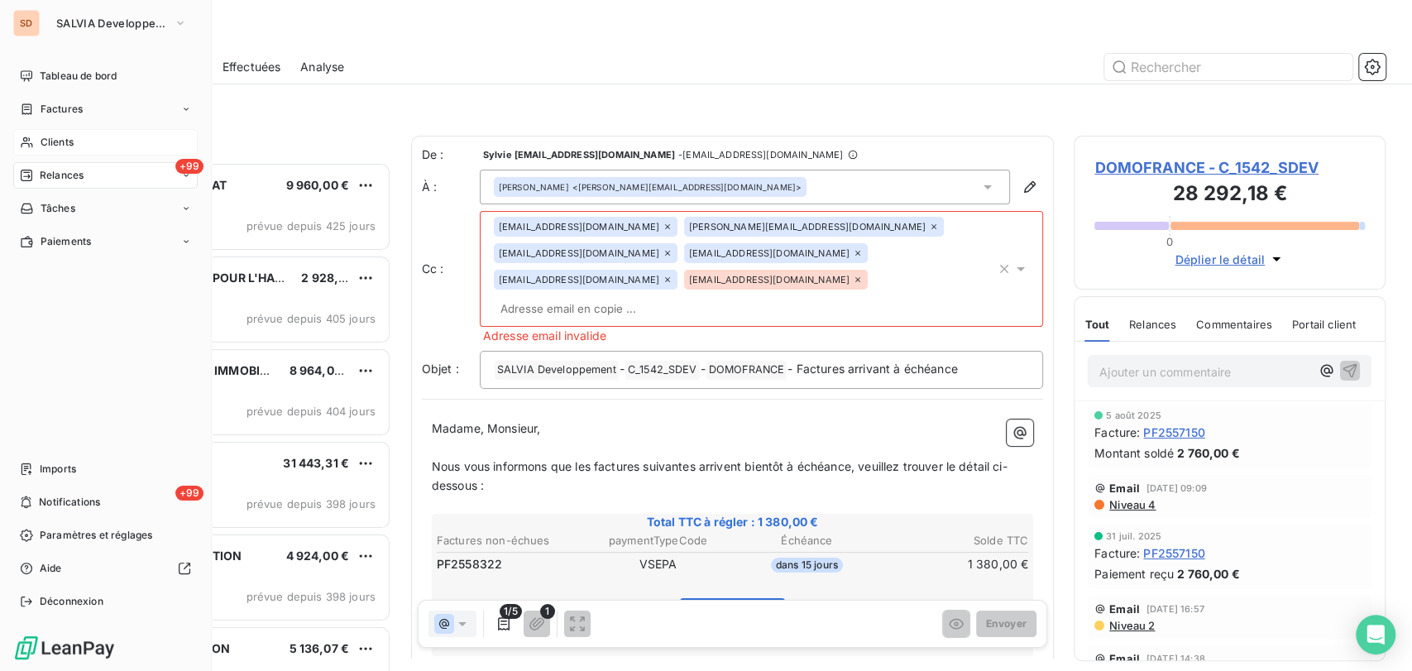
drag, startPoint x: 61, startPoint y: 141, endPoint x: 79, endPoint y: 142, distance: 18.3
click at [62, 141] on span "Clients" at bounding box center [57, 142] width 33 height 15
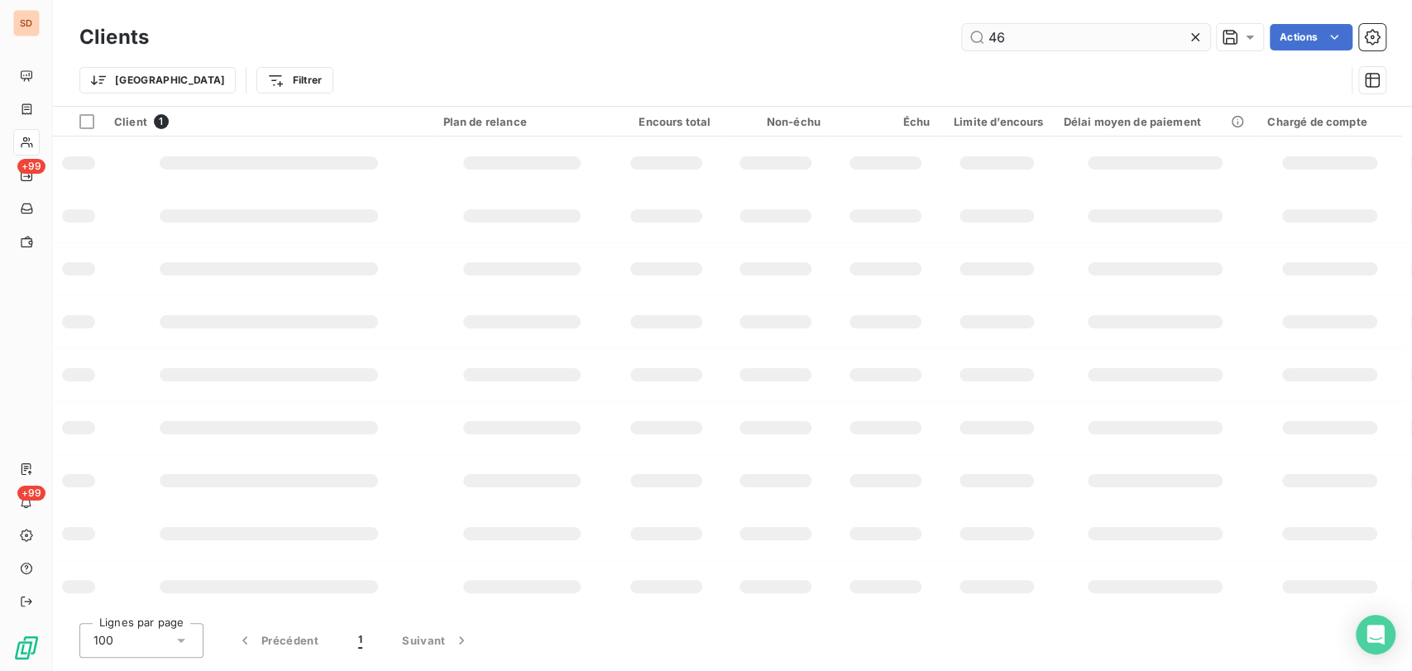
type input "4"
type input "2073"
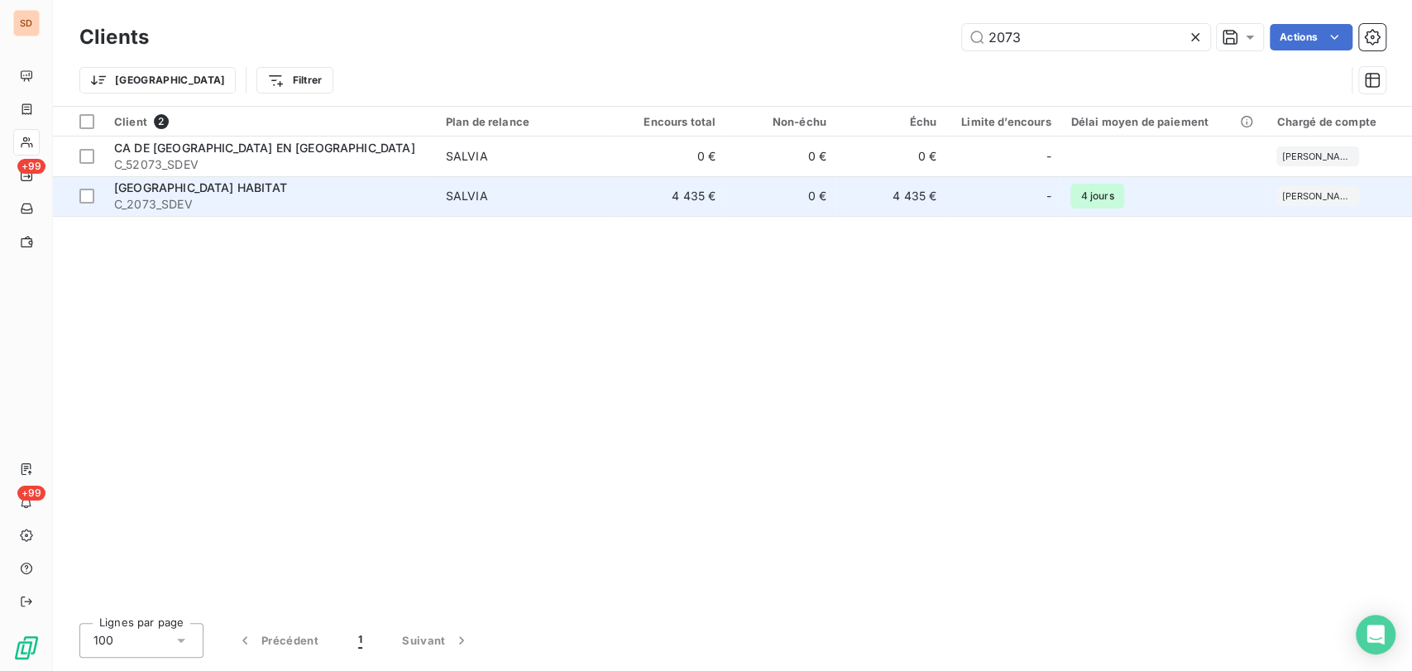
click at [158, 198] on span "C_2073_SDEV" at bounding box center [270, 204] width 312 height 17
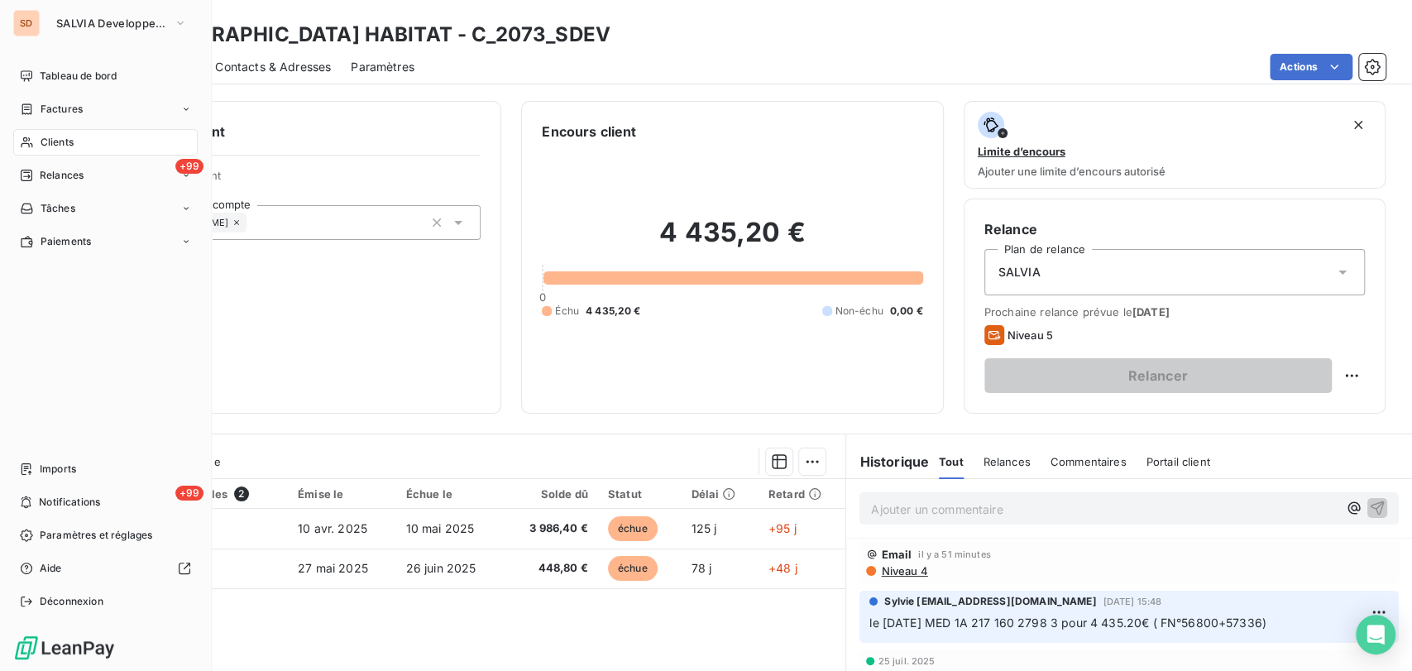
drag, startPoint x: 53, startPoint y: 142, endPoint x: 166, endPoint y: 135, distance: 113.6
click at [53, 142] on span "Clients" at bounding box center [57, 142] width 33 height 15
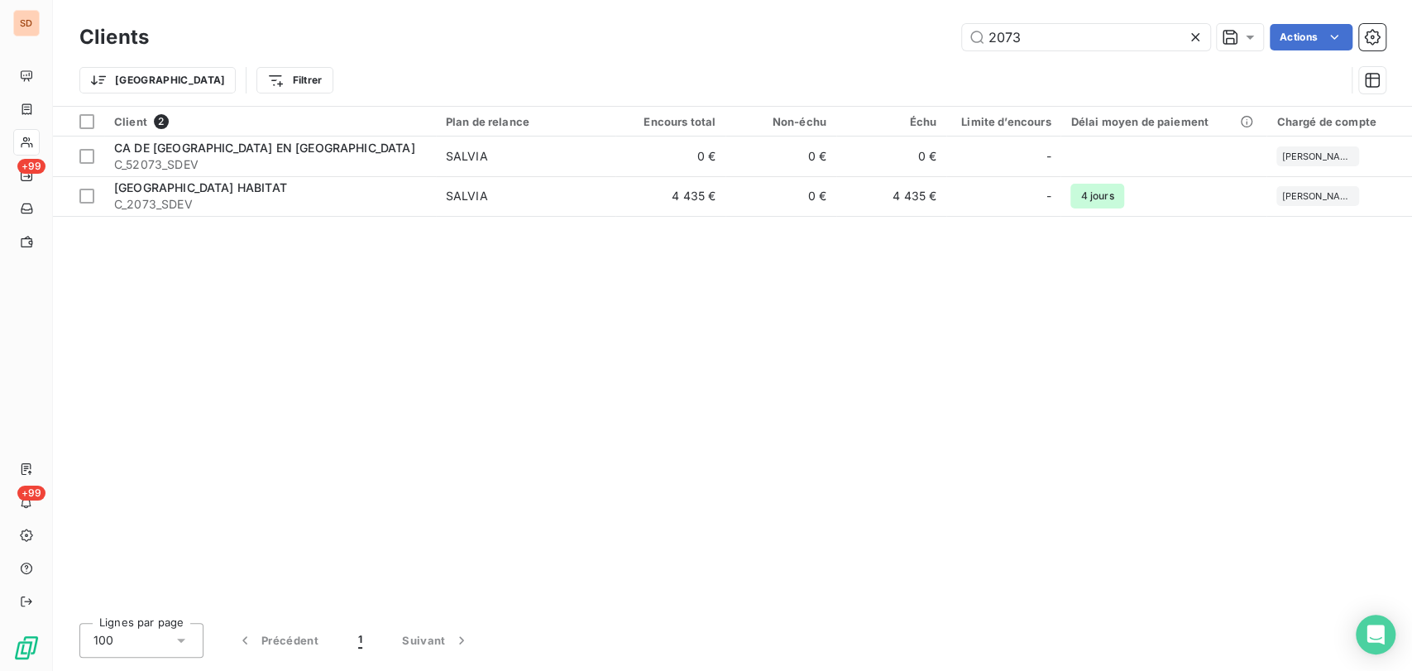
drag, startPoint x: 976, startPoint y: 39, endPoint x: 931, endPoint y: 41, distance: 45.6
click at [932, 41] on div "2073 Actions" at bounding box center [777, 37] width 1217 height 26
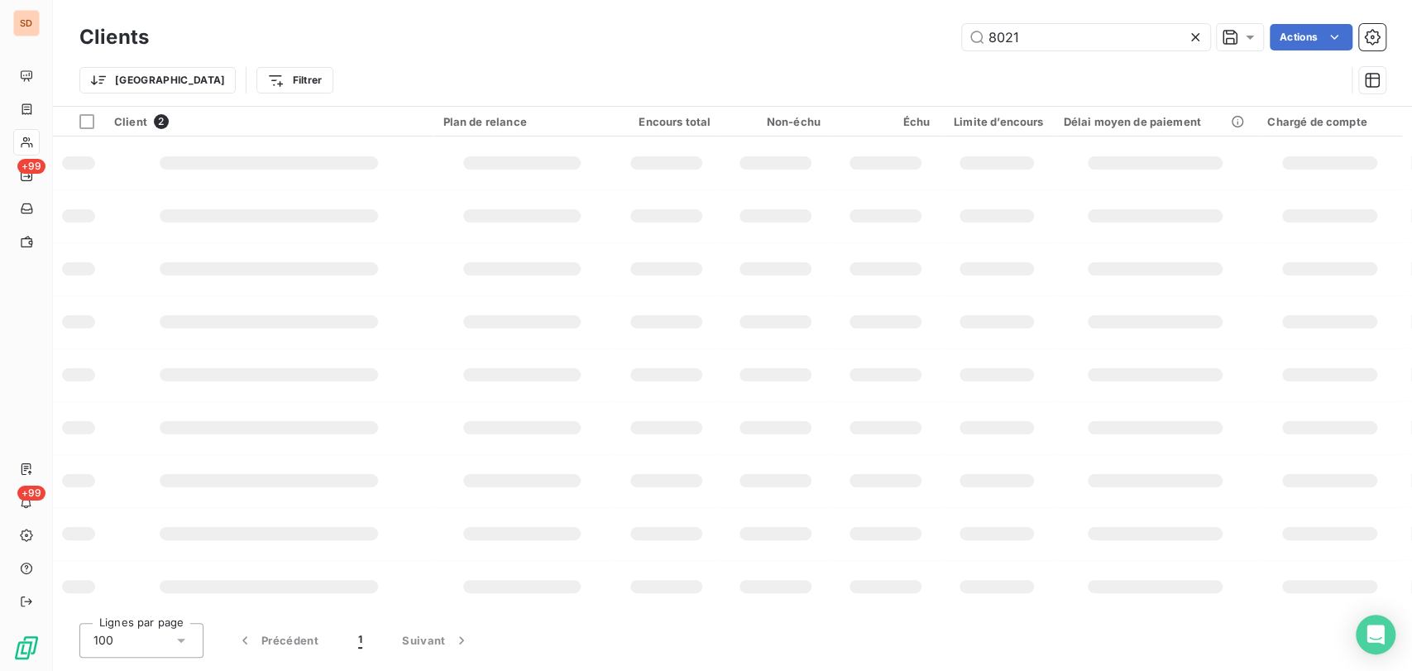
type input "8021"
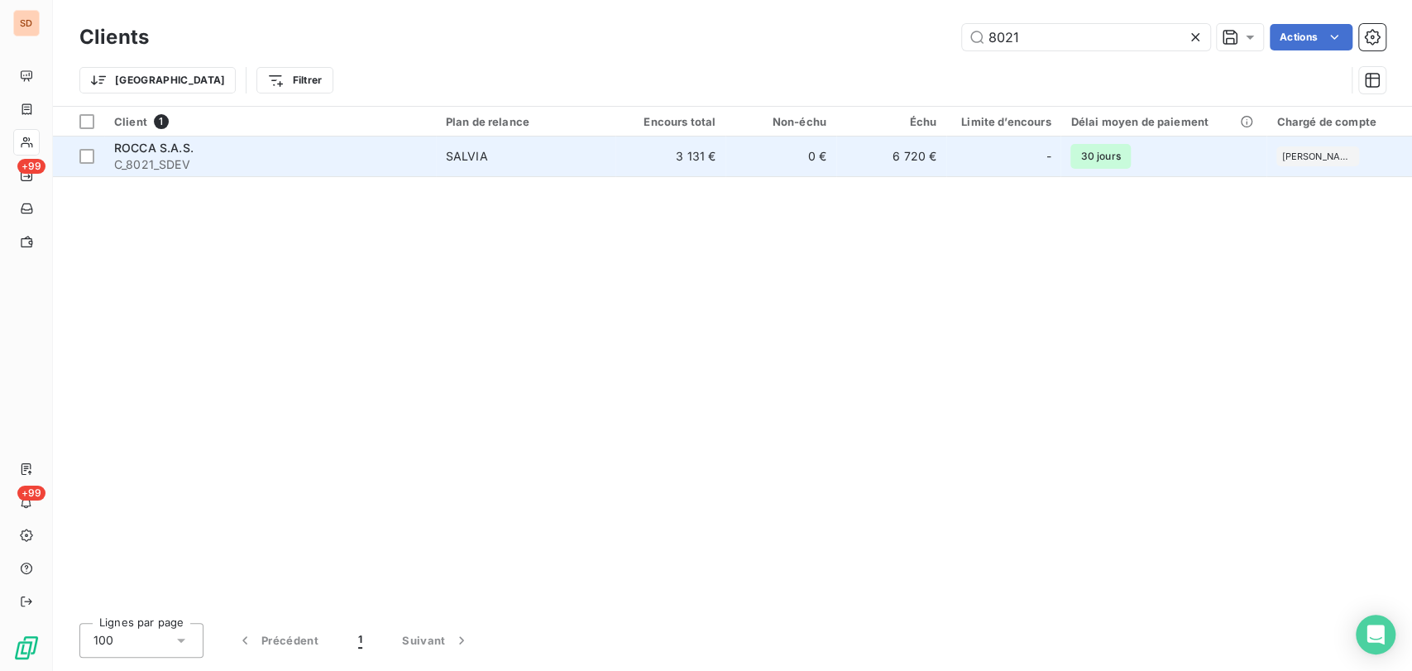
click at [127, 151] on span "ROCCA S.A.S." at bounding box center [153, 148] width 79 height 14
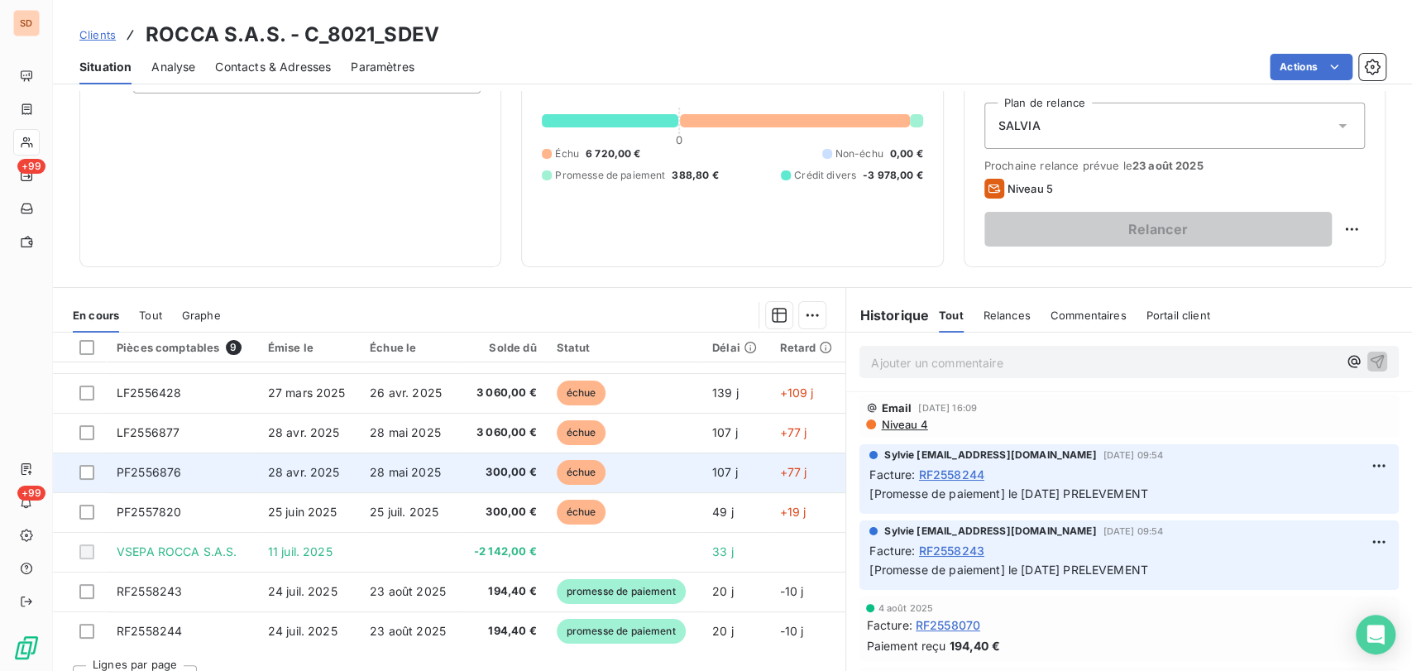
scroll to position [176, 0]
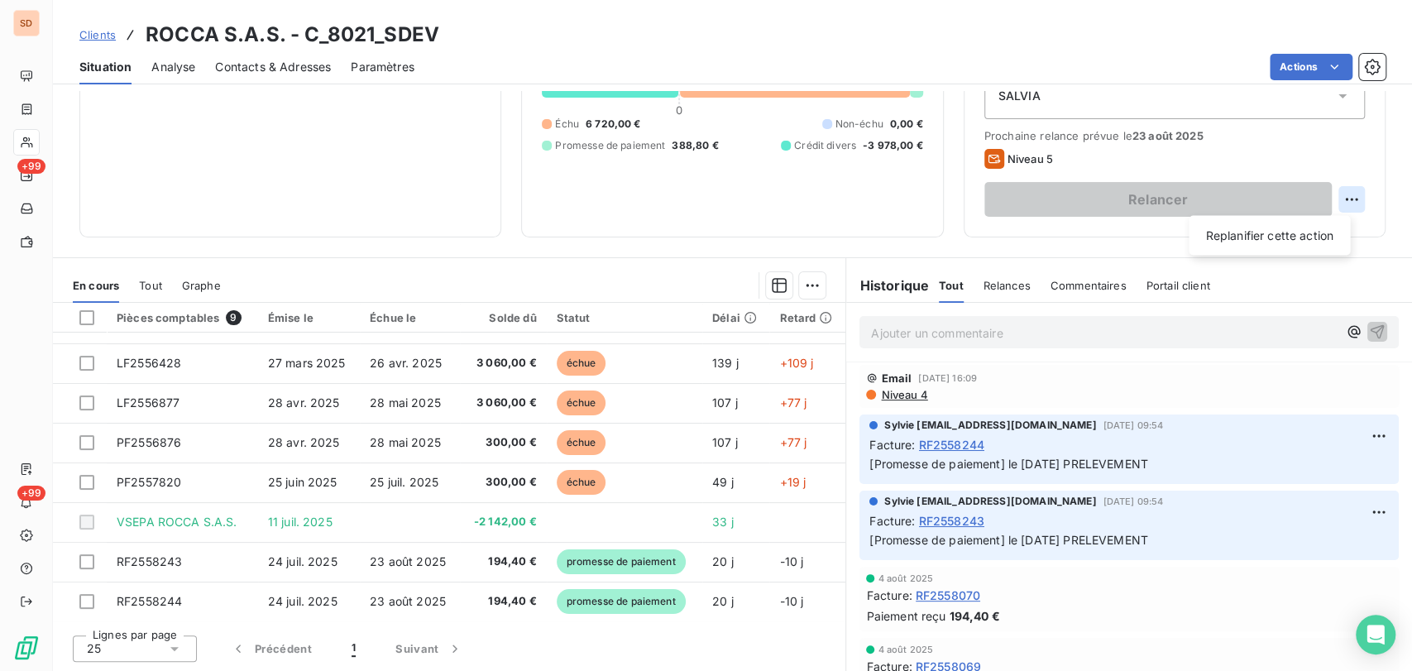
click at [1339, 199] on html "SD +99 +99 Clients ROCCA S.A.S. - C_8021_SDEV Situation Analyse Contacts & Adre…" at bounding box center [706, 335] width 1412 height 671
click at [1259, 235] on div "Replanifier cette action" at bounding box center [1269, 235] width 148 height 26
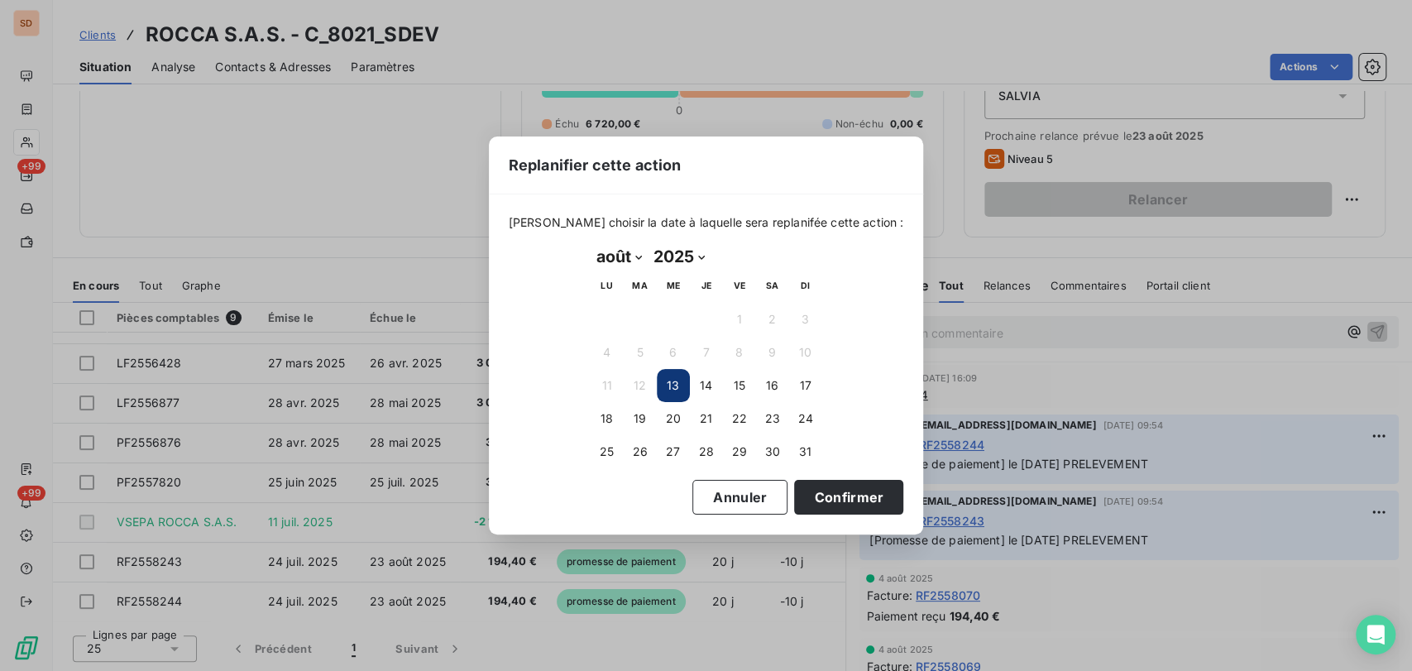
click at [638, 260] on select "janvier février mars avril mai juin juillet août septembre octobre novembre déc…" at bounding box center [619, 256] width 57 height 26
select select "8"
click at [591, 243] on select "janvier février mars avril mai juin juillet août septembre octobre novembre déc…" at bounding box center [619, 256] width 57 height 26
click at [642, 318] on button "2" at bounding box center [640, 319] width 33 height 33
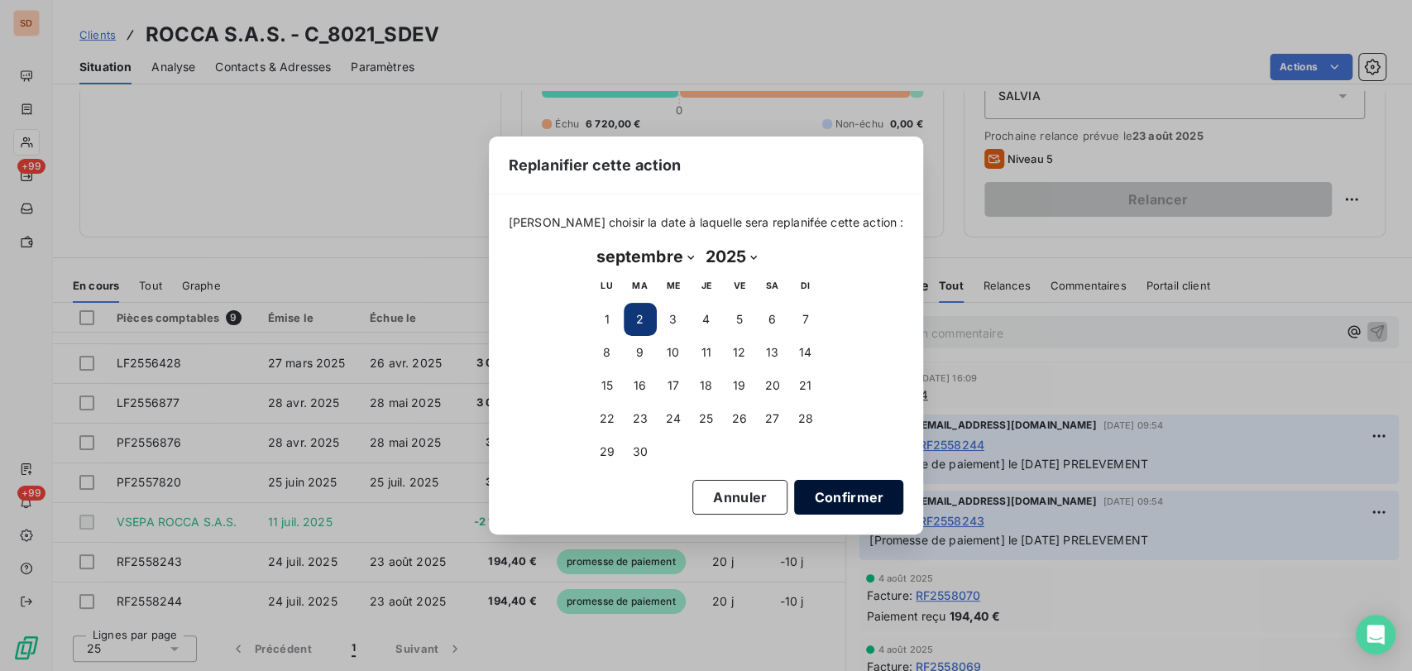
click at [807, 488] on button "Confirmer" at bounding box center [848, 497] width 109 height 35
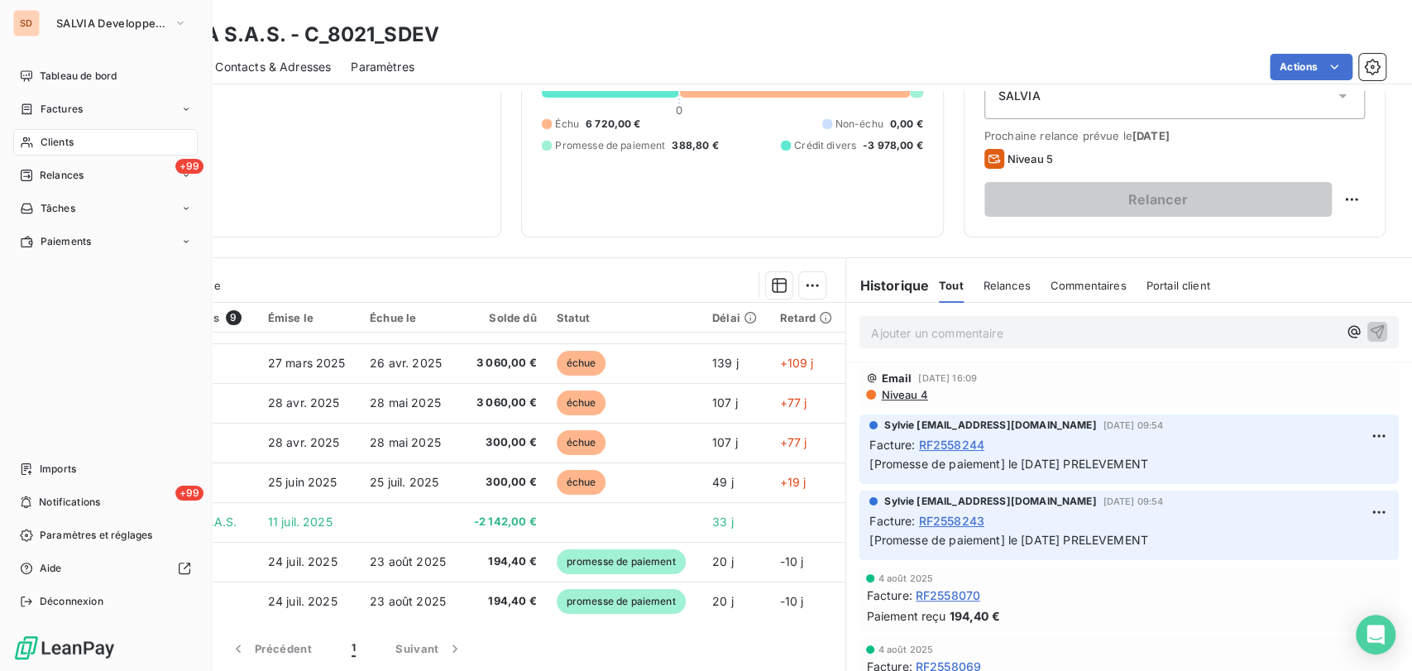
click at [72, 142] on span "Clients" at bounding box center [57, 142] width 33 height 15
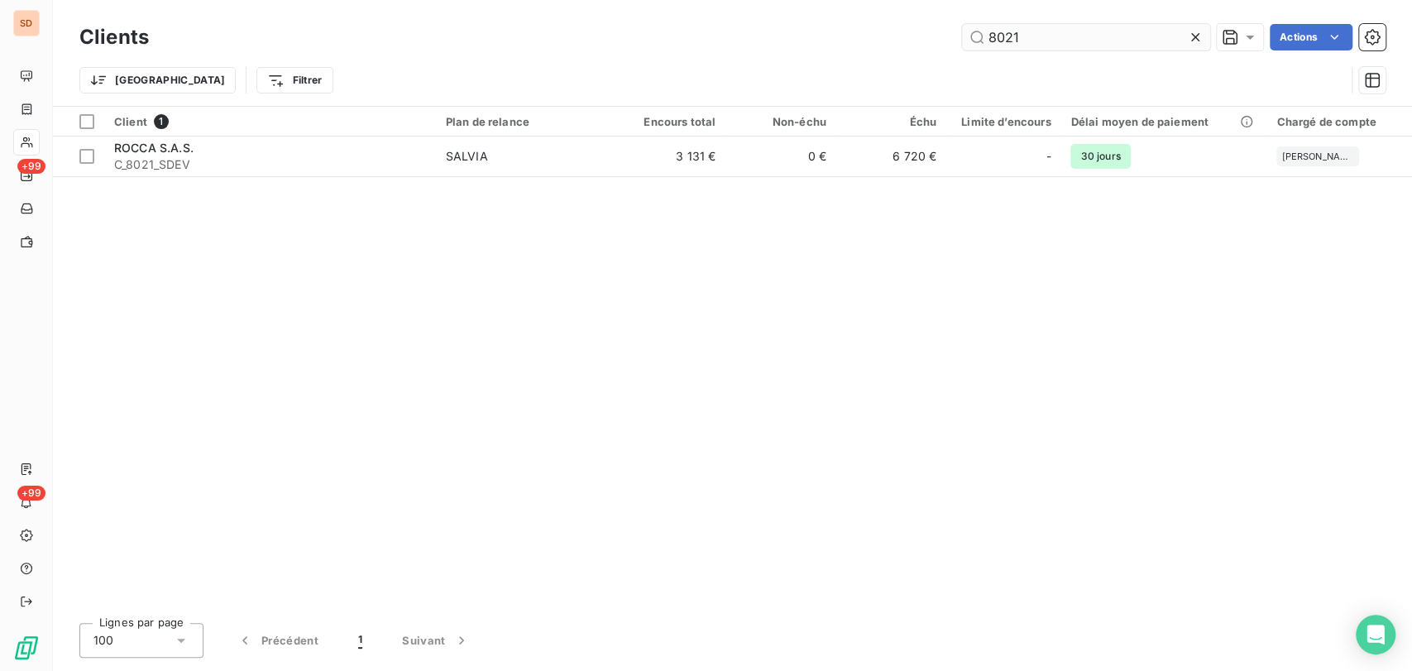
drag, startPoint x: 1024, startPoint y: 33, endPoint x: 974, endPoint y: 30, distance: 50.6
click at [980, 28] on input "8021" at bounding box center [1086, 37] width 248 height 26
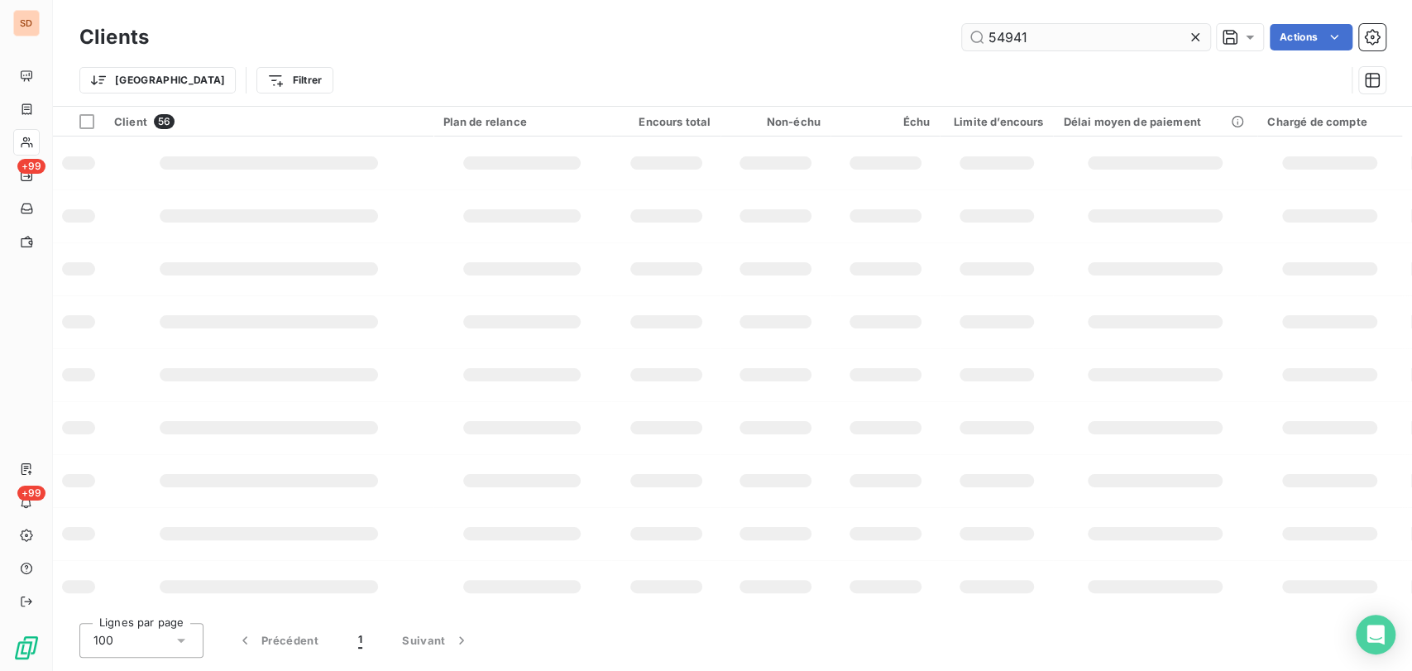
type input "54941"
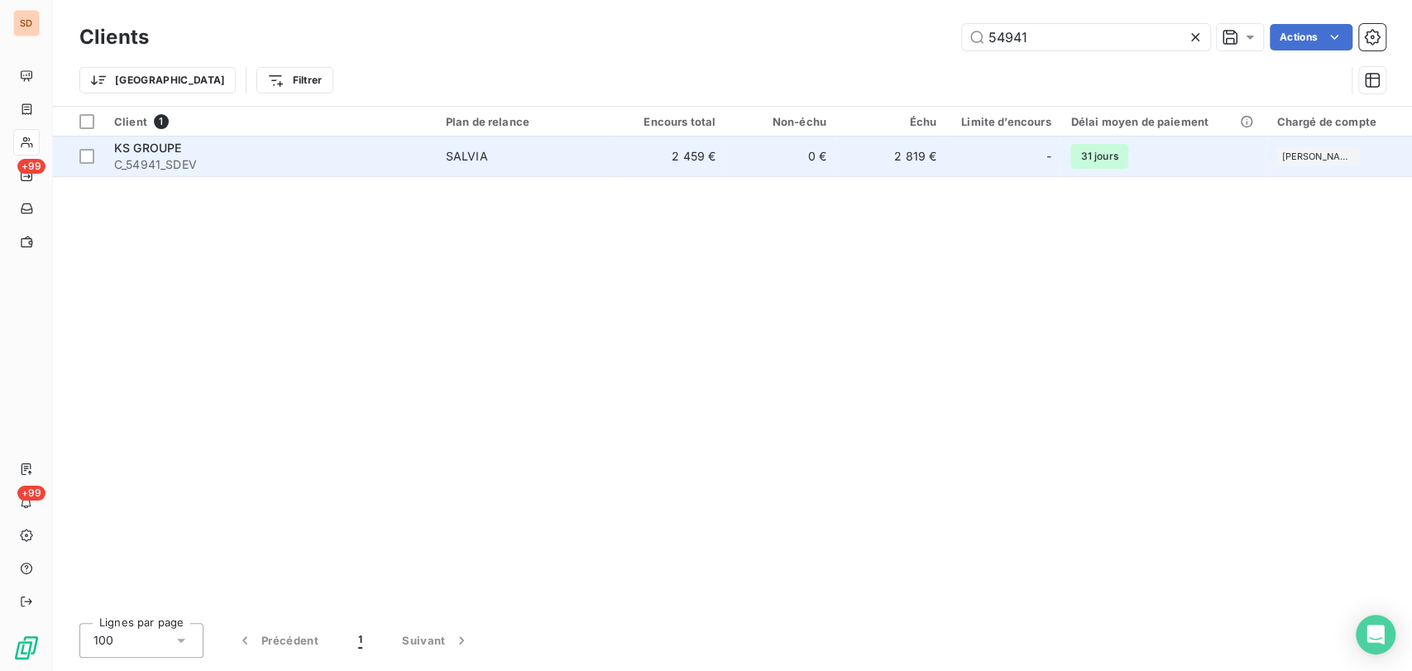
click at [132, 153] on span "KS GROUPE" at bounding box center [147, 148] width 67 height 14
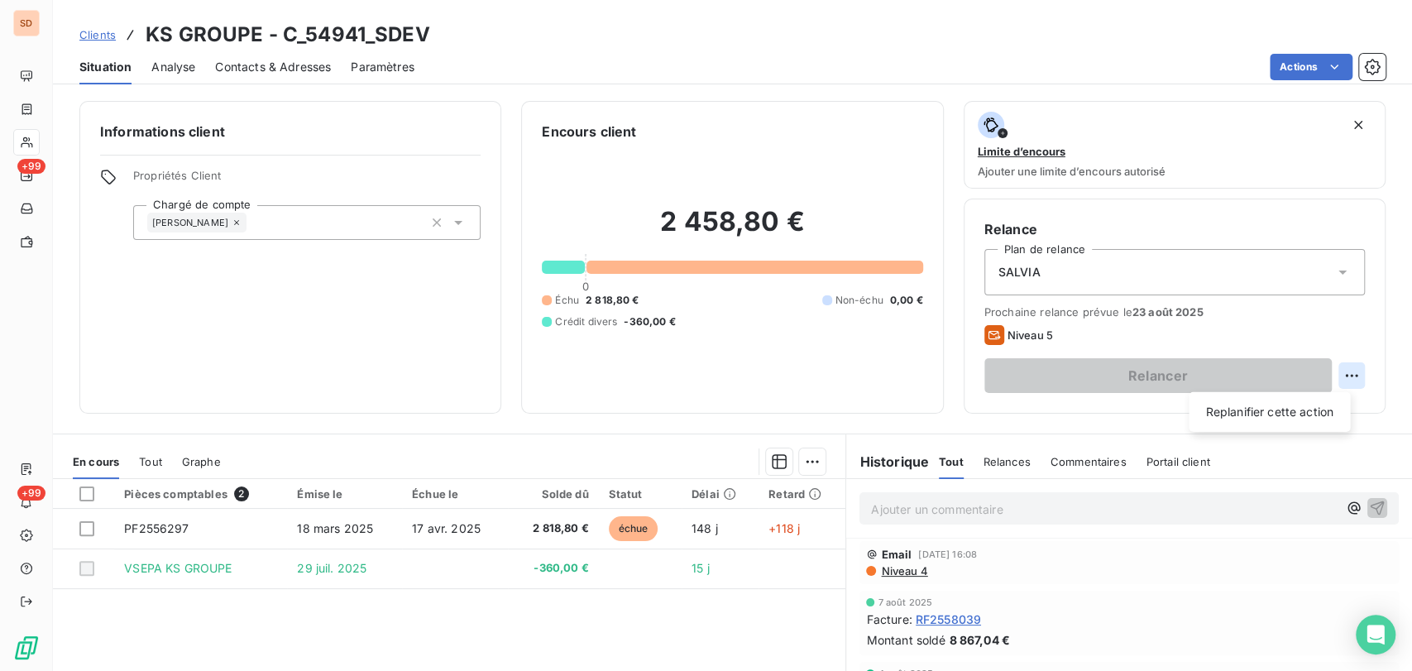
click at [1343, 374] on html "SD +99 +99 Clients KS GROUPE - C_54941_SDEV Situation Analyse Contacts & Adress…" at bounding box center [706, 335] width 1412 height 671
click at [1246, 413] on div "Replanifier cette action" at bounding box center [1269, 412] width 148 height 26
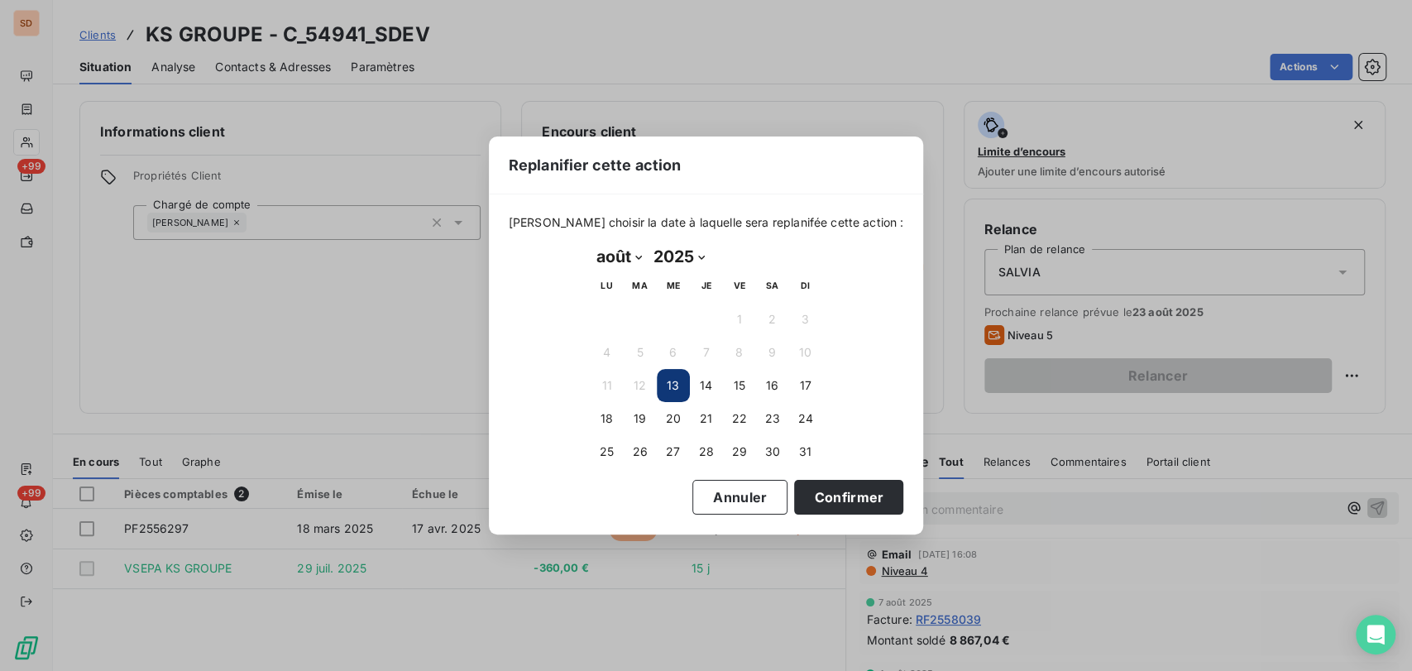
click at [642, 247] on select "janvier février mars avril mai juin juillet août septembre octobre novembre déc…" at bounding box center [619, 256] width 57 height 26
select select "8"
click at [591, 243] on select "janvier février mars avril mai juin juillet août septembre octobre novembre déc…" at bounding box center [619, 256] width 57 height 26
click at [647, 319] on button "2" at bounding box center [640, 319] width 33 height 33
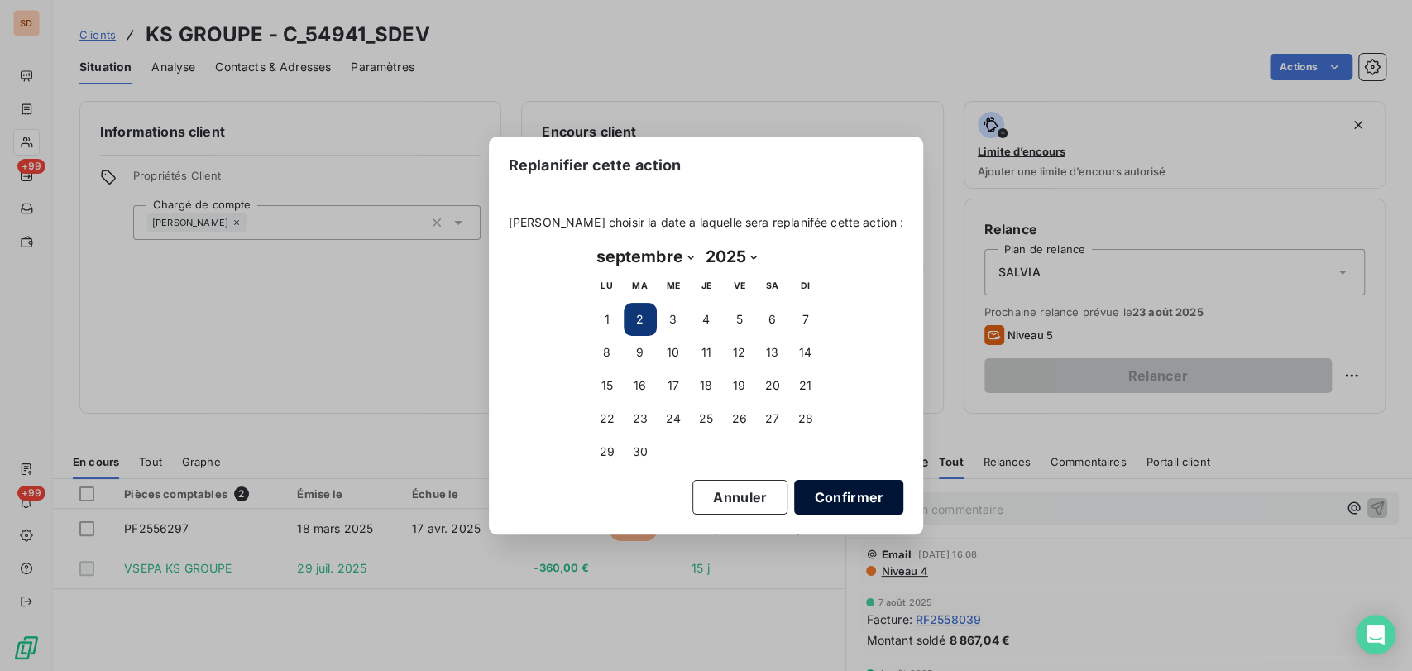
click at [829, 487] on button "Confirmer" at bounding box center [848, 497] width 109 height 35
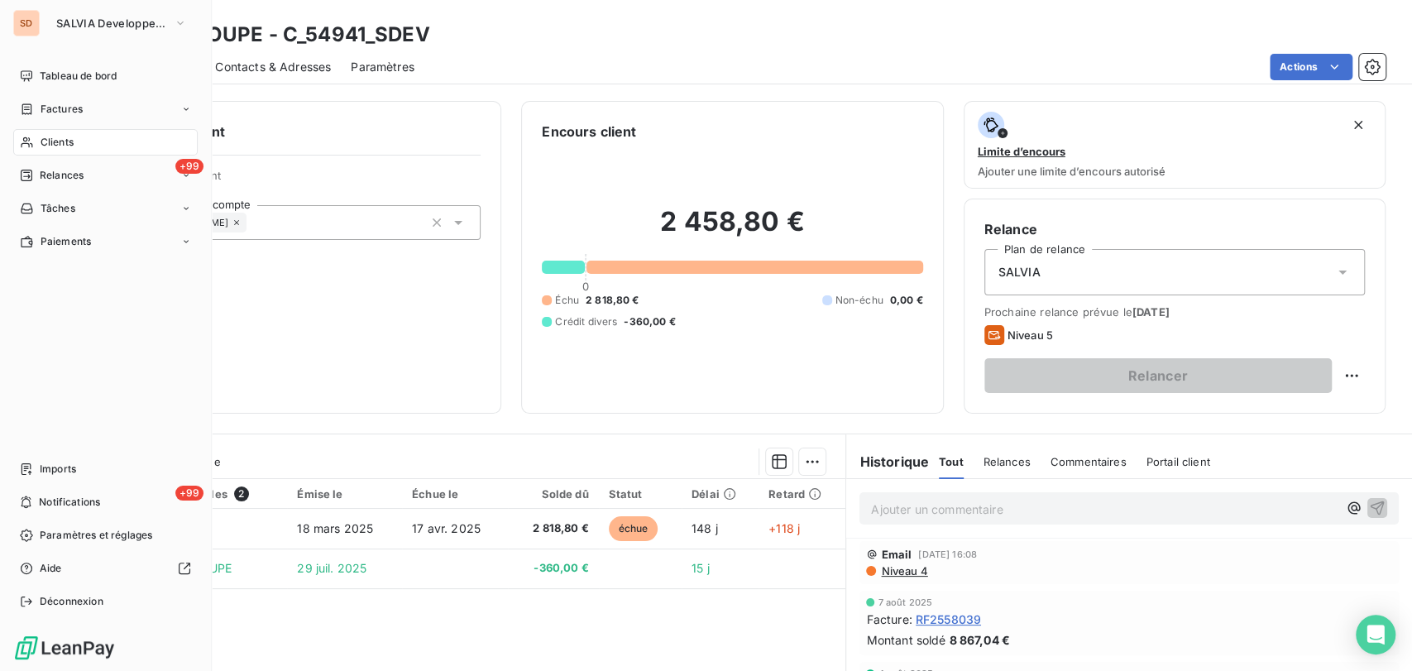
click at [47, 146] on span "Clients" at bounding box center [57, 142] width 33 height 15
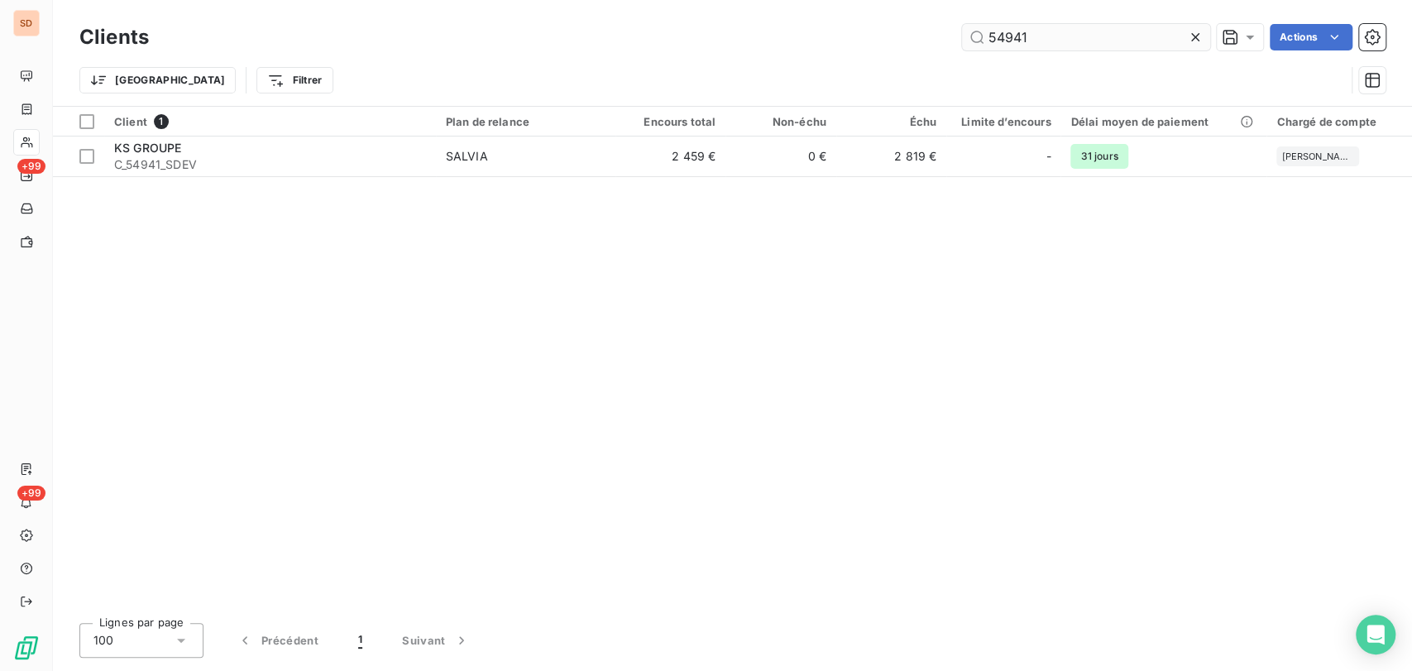
drag, startPoint x: 1030, startPoint y: 38, endPoint x: 962, endPoint y: 36, distance: 67.9
click at [966, 35] on input "54941" at bounding box center [1086, 37] width 248 height 26
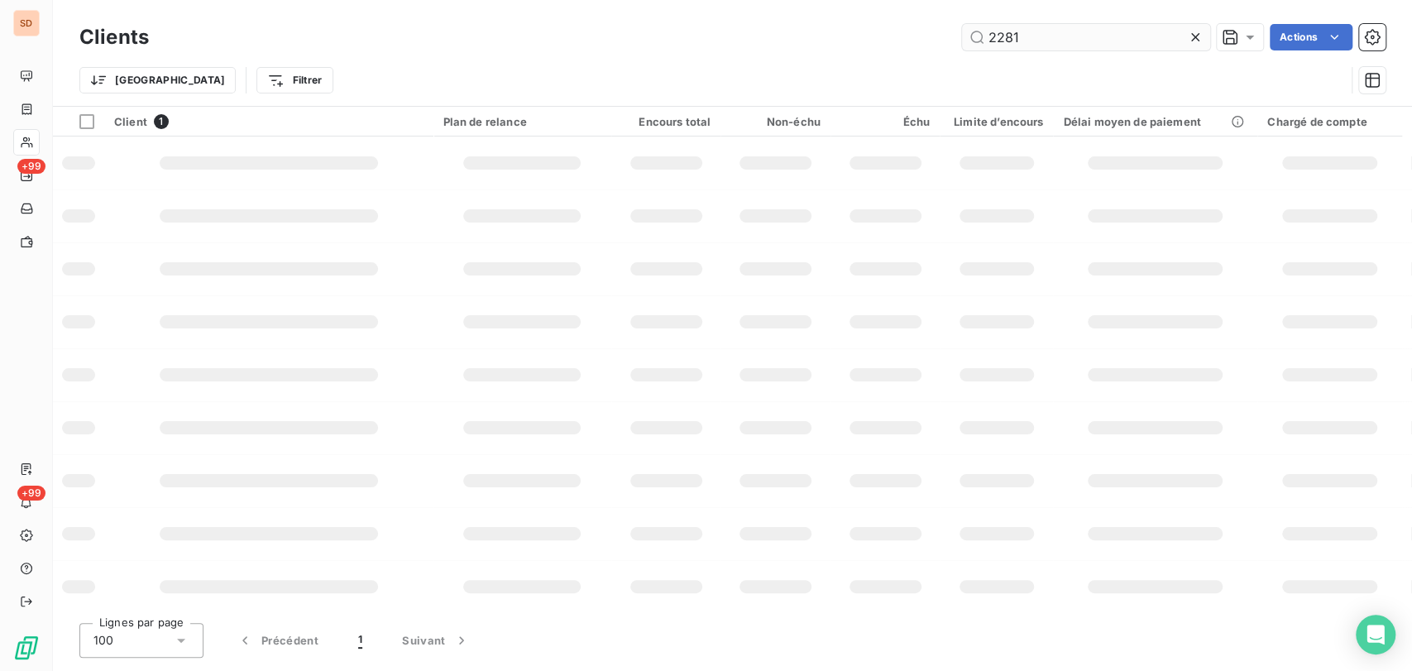
type input "2281"
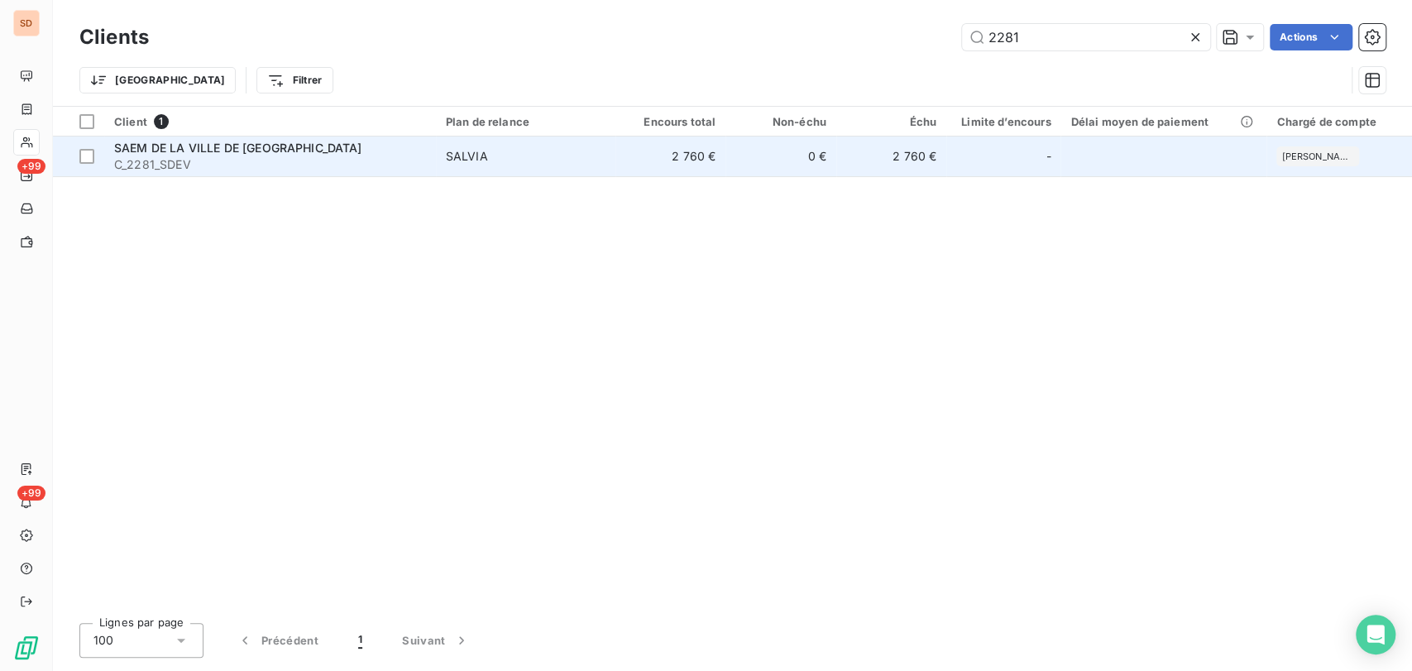
click at [191, 141] on span "SAEM DE LA VILLE DE TARBES" at bounding box center [238, 148] width 248 height 14
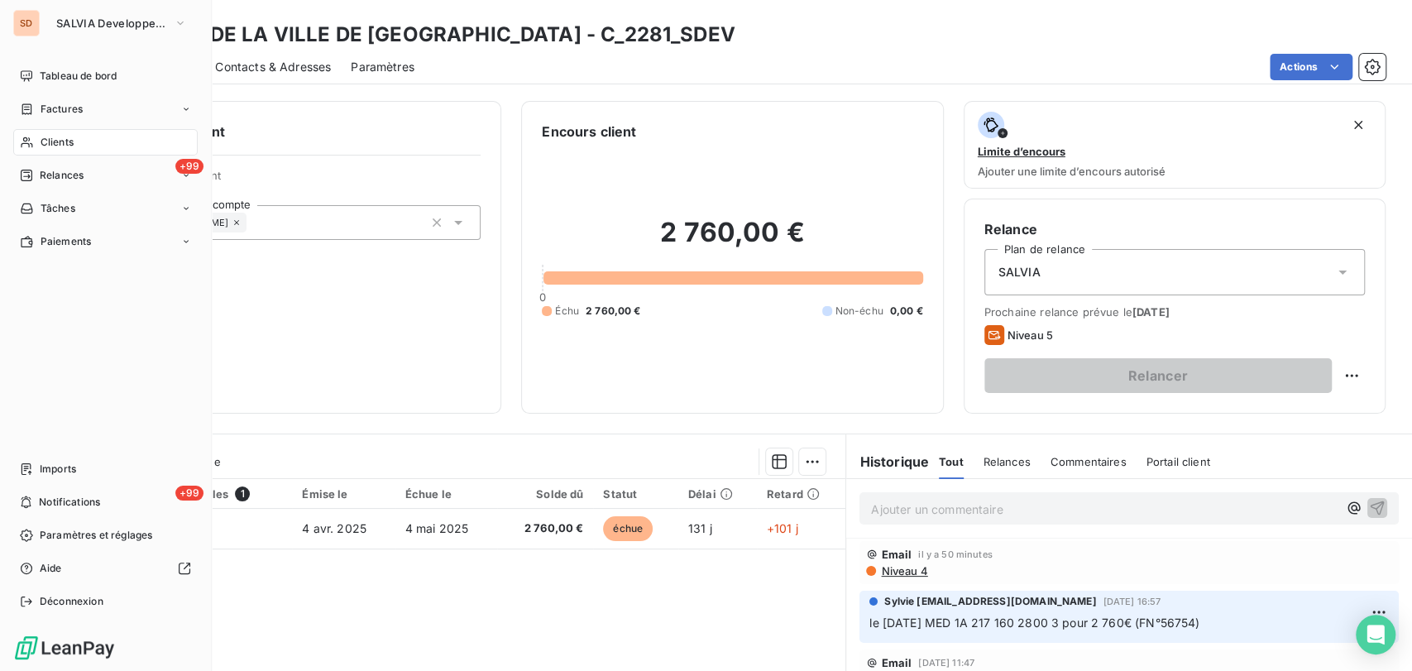
drag, startPoint x: 41, startPoint y: 141, endPoint x: 54, endPoint y: 142, distance: 12.5
click at [41, 141] on span "Clients" at bounding box center [57, 142] width 33 height 15
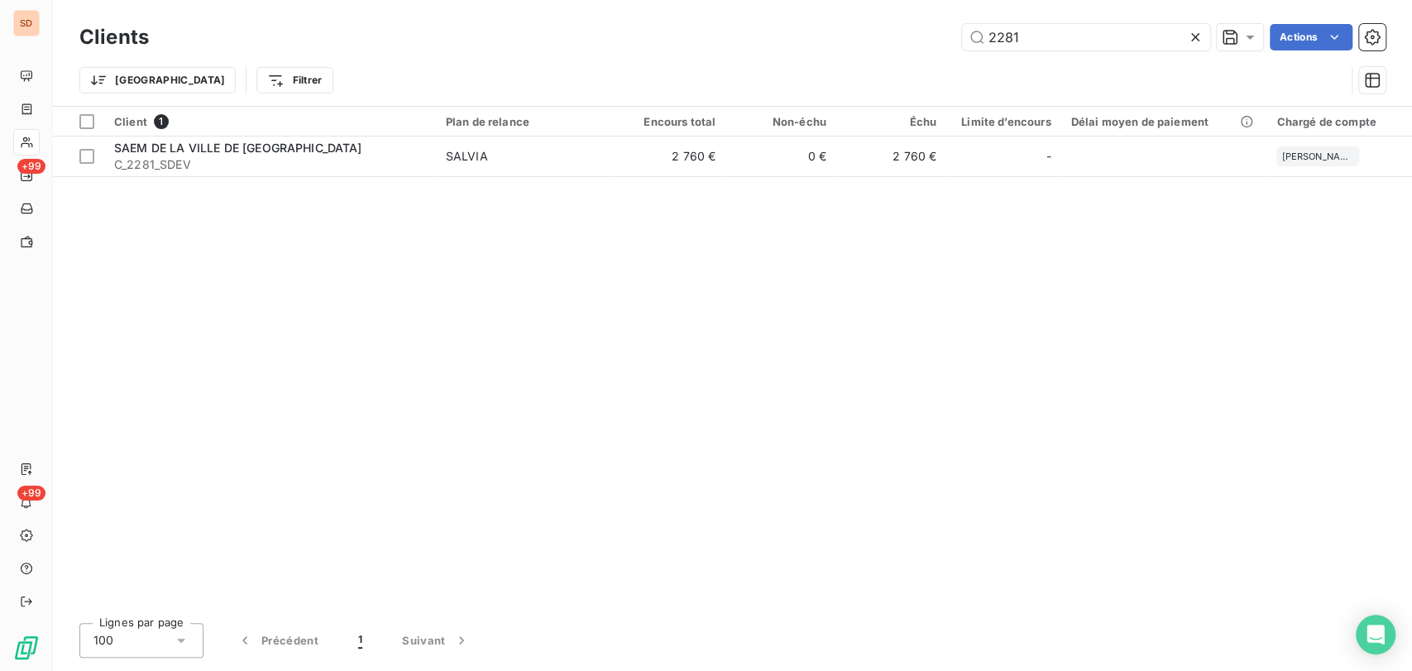
drag, startPoint x: 1052, startPoint y: 36, endPoint x: 880, endPoint y: 60, distance: 172.9
click at [909, 55] on div "Clients 2281 Actions Trier Filtrer" at bounding box center [732, 63] width 1306 height 86
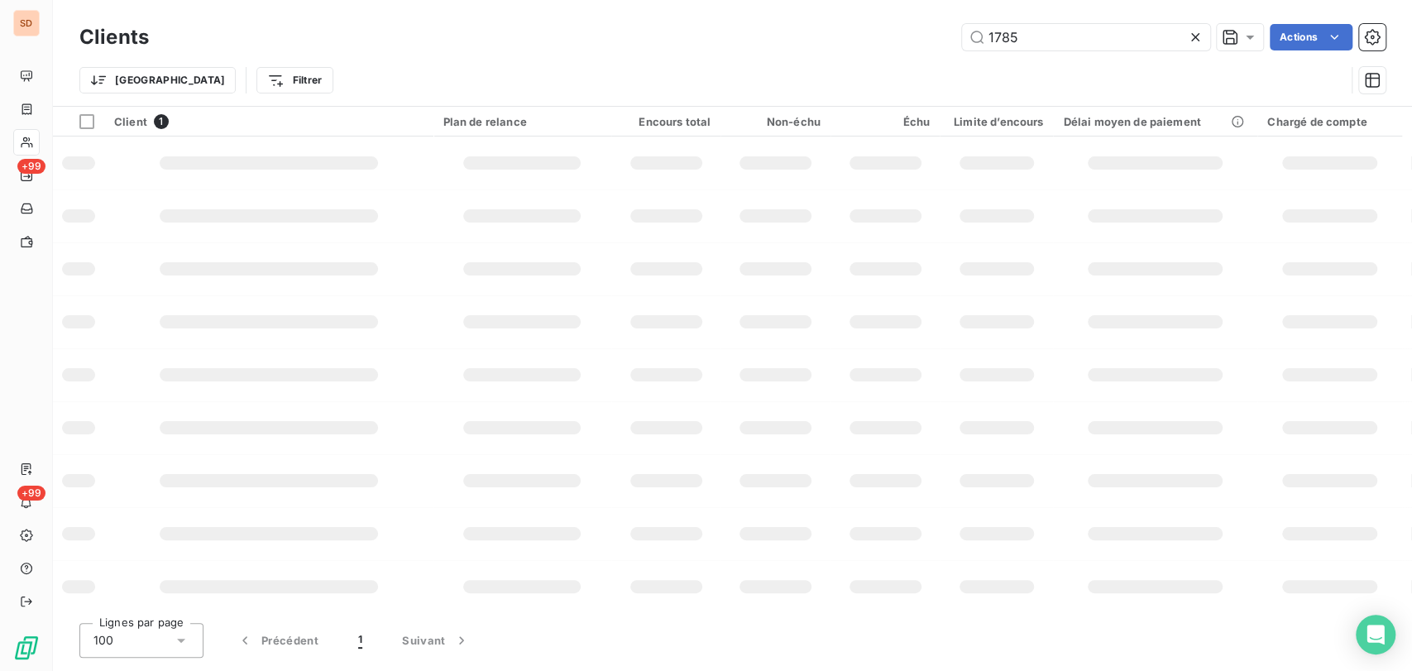
type input "1785"
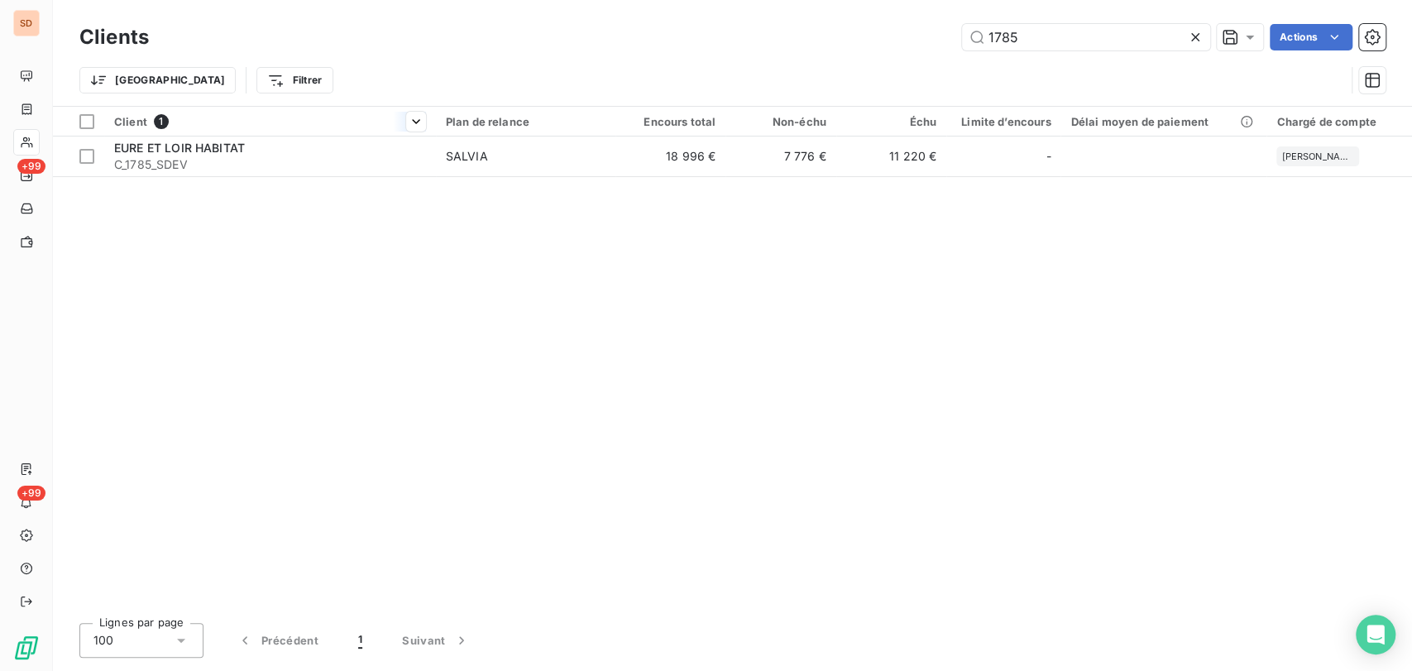
click at [171, 136] on div at bounding box center [270, 136] width 332 height 1
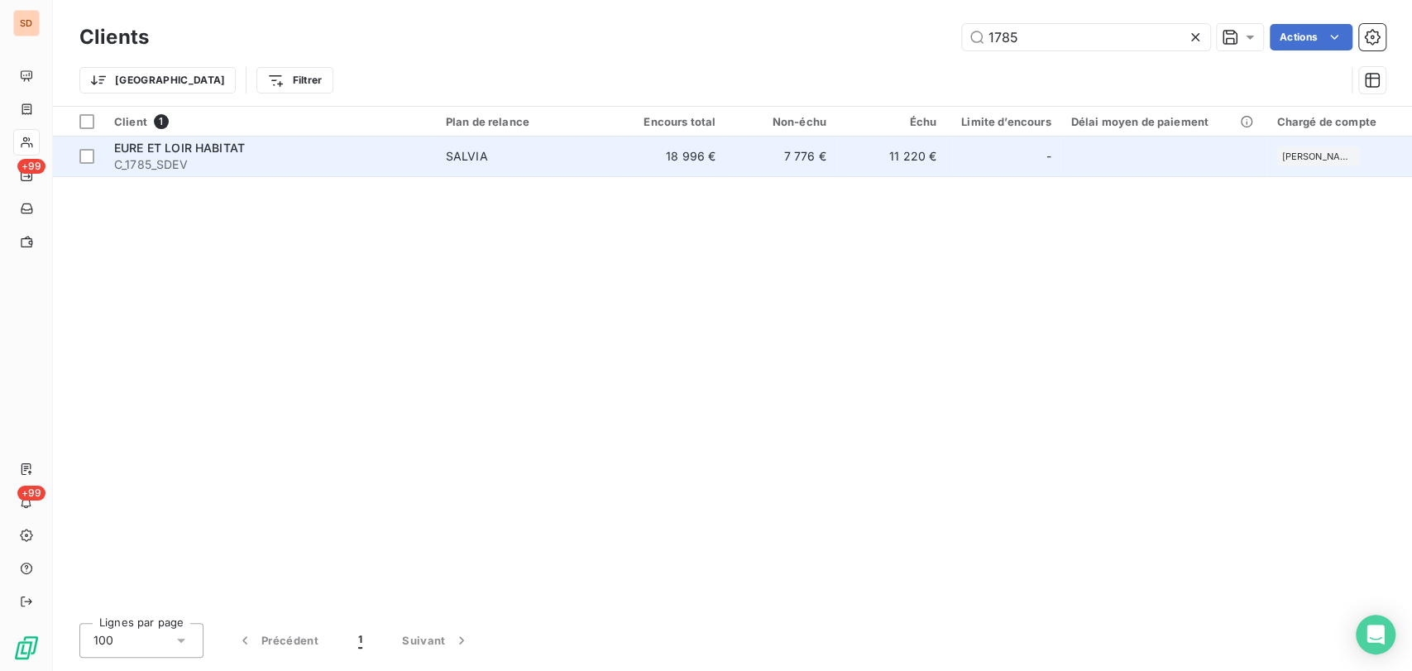
click at [175, 141] on span "EURE ET LOIR HABITAT" at bounding box center [179, 148] width 131 height 14
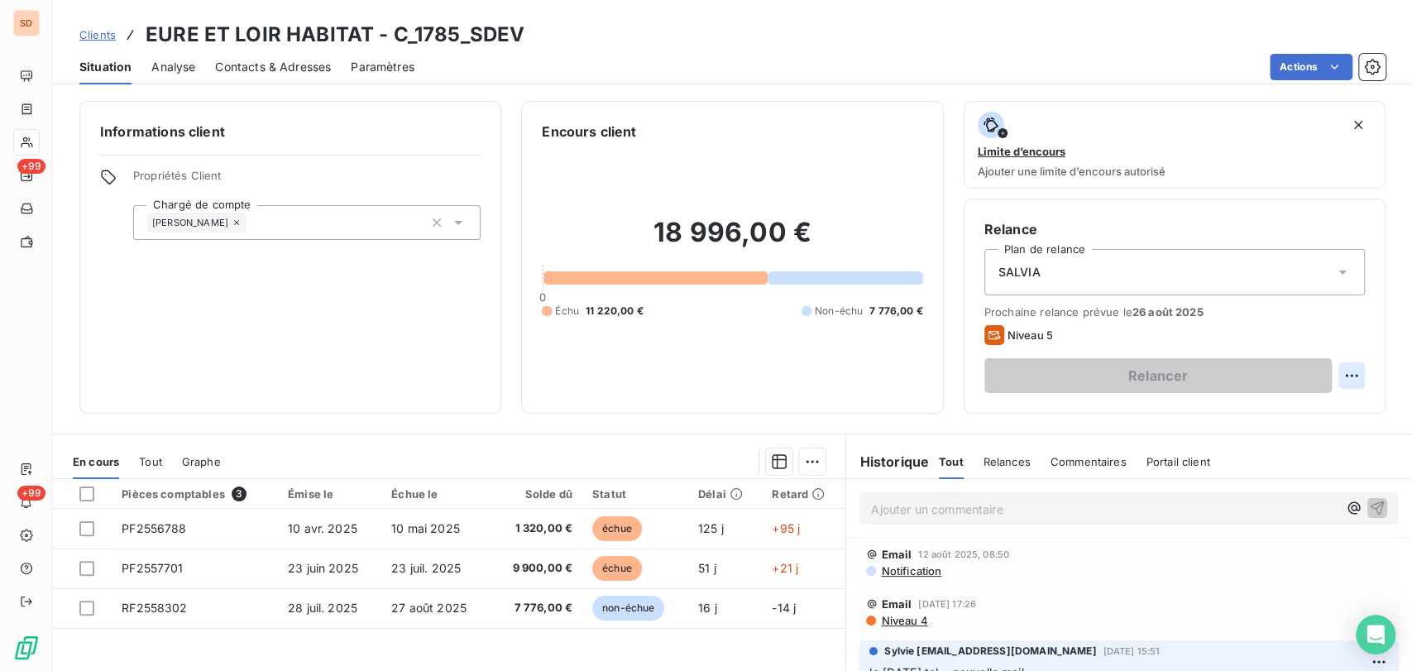
click at [1337, 379] on html "SD +99 +99 Clients EURE ET LOIR HABITAT - C_1785_SDEV Situation Analyse Contact…" at bounding box center [706, 335] width 1412 height 671
click at [1258, 407] on div "Replanifier cette action" at bounding box center [1269, 412] width 148 height 26
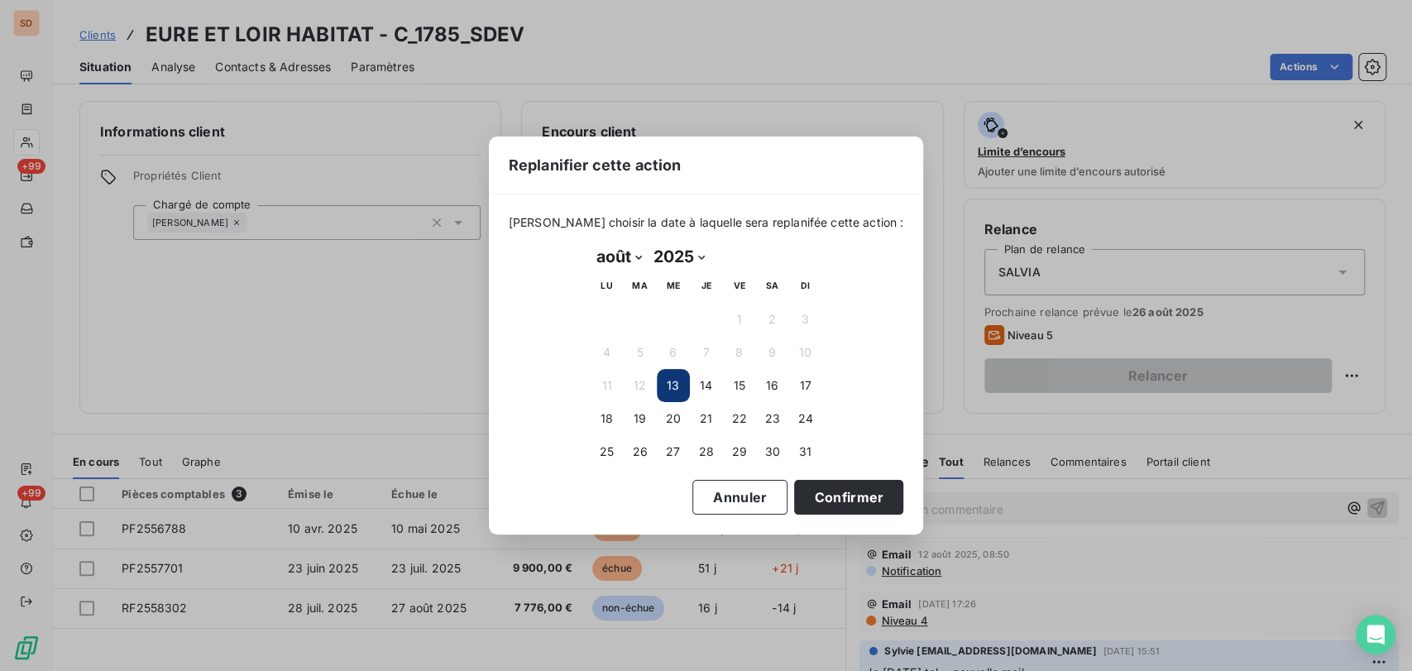
click at [640, 252] on select "janvier février mars avril mai juin juillet août septembre octobre novembre déc…" at bounding box center [619, 256] width 57 height 26
select select "8"
click at [591, 243] on select "janvier février mars avril mai juin juillet août septembre octobre novembre déc…" at bounding box center [619, 256] width 57 height 26
click at [640, 308] on button "2" at bounding box center [640, 319] width 33 height 33
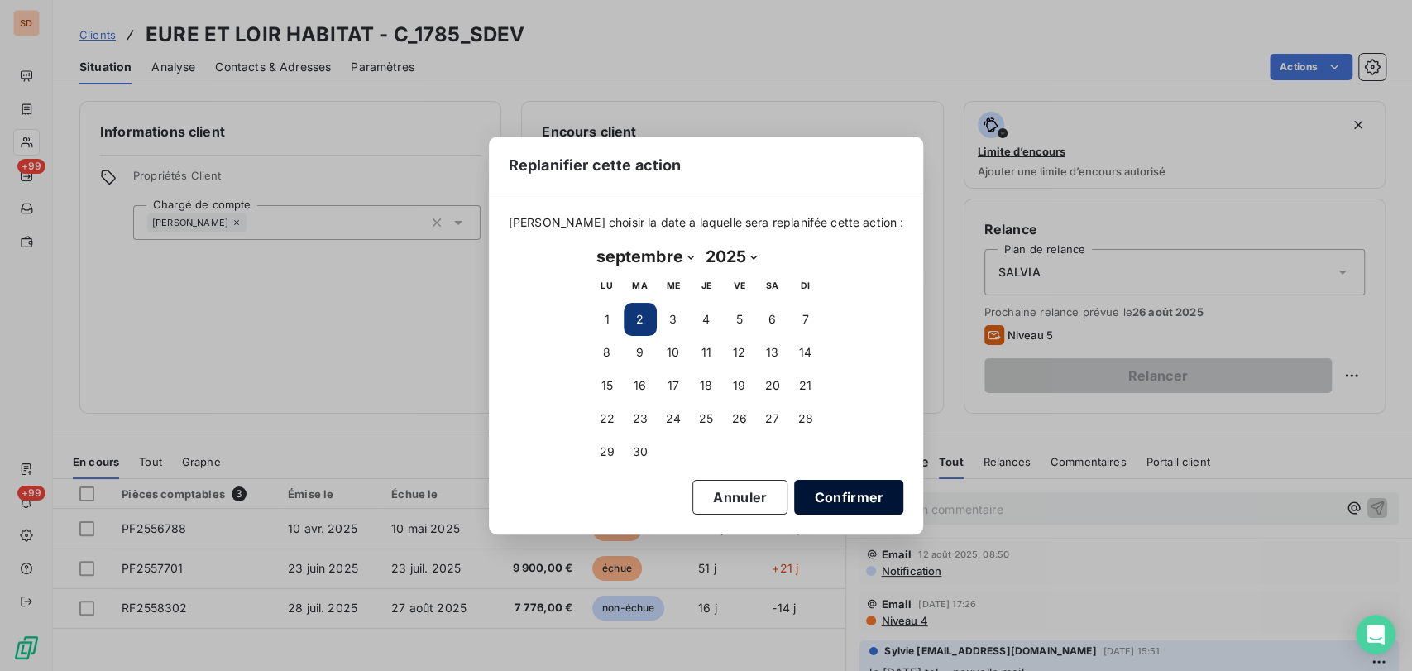
click at [834, 501] on button "Confirmer" at bounding box center [848, 497] width 109 height 35
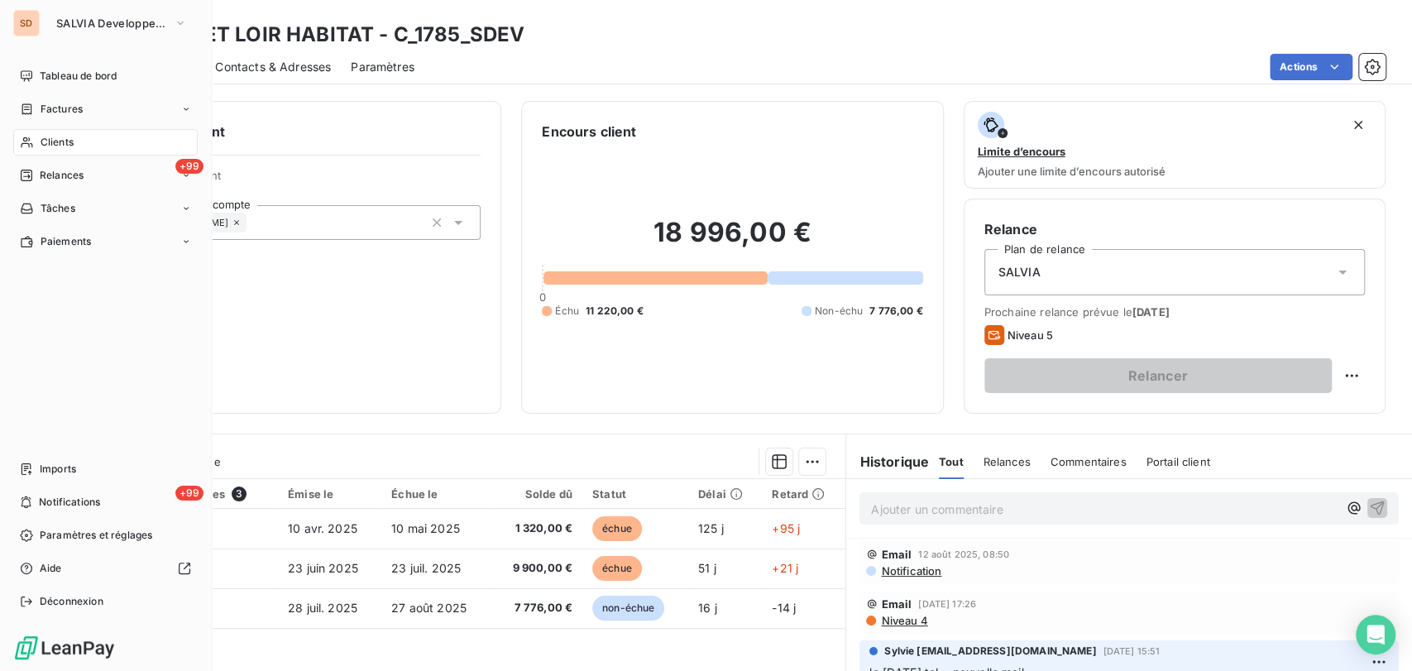
click at [36, 141] on div "Clients" at bounding box center [105, 142] width 184 height 26
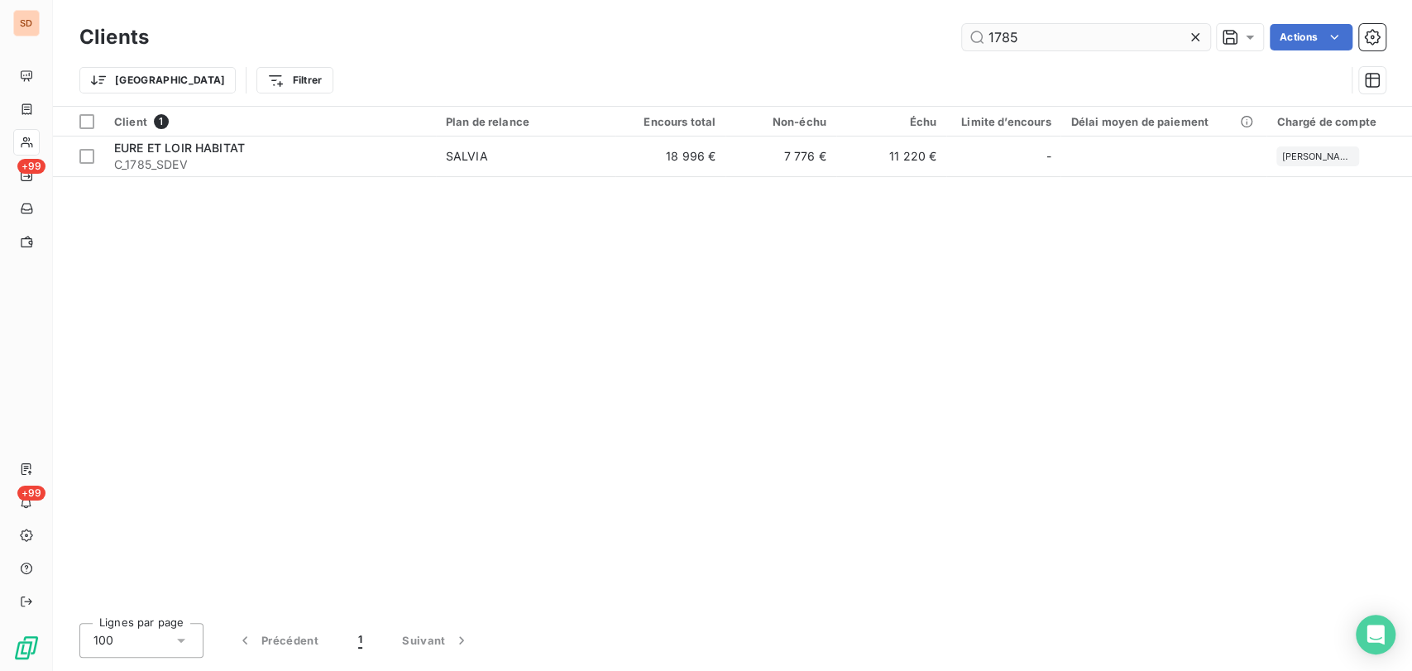
drag, startPoint x: 1014, startPoint y: 38, endPoint x: 978, endPoint y: 37, distance: 36.4
click at [978, 37] on input "1785" at bounding box center [1086, 37] width 248 height 26
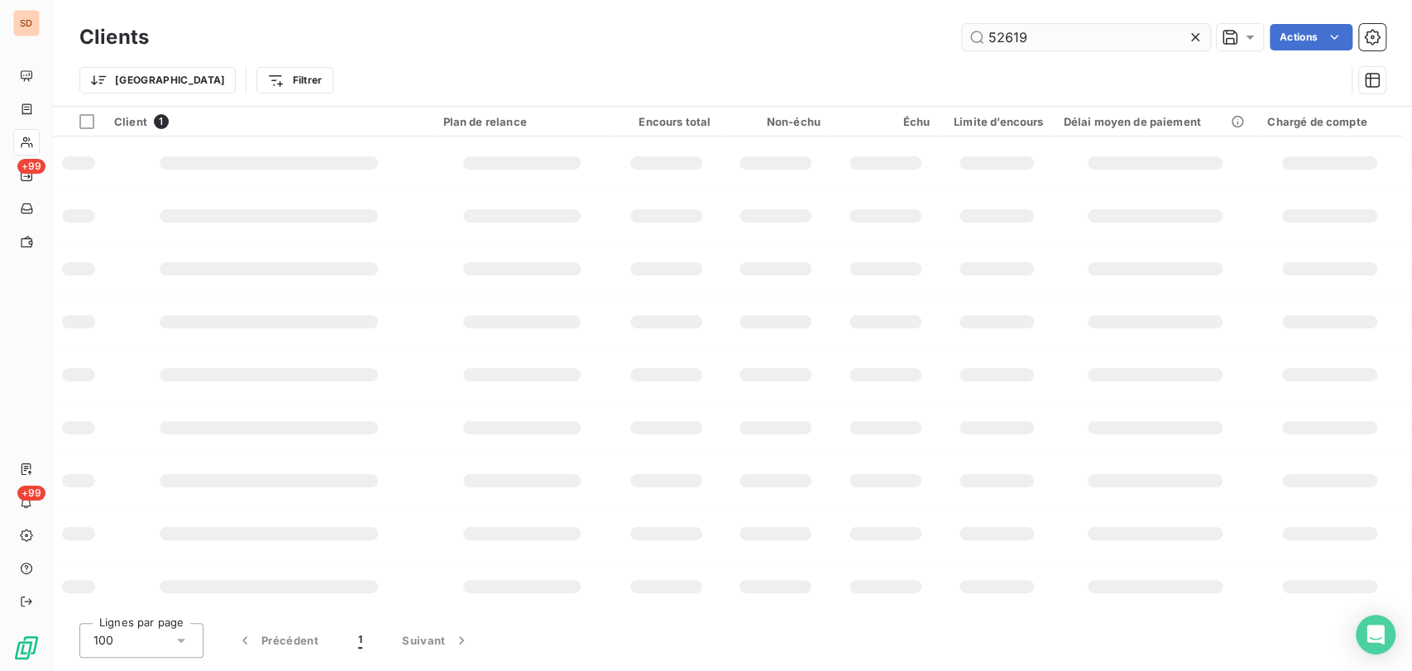
type input "52619"
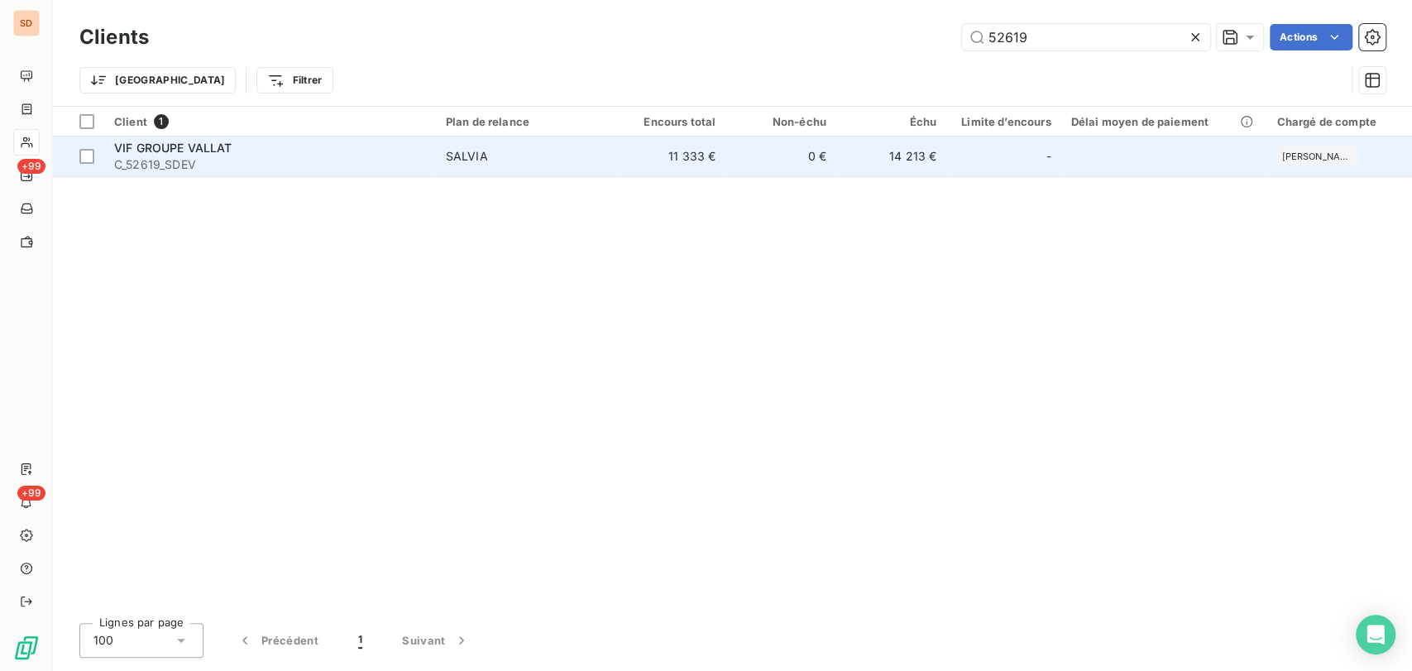
click at [132, 154] on span "VIF GROUPE VALLAT" at bounding box center [173, 148] width 118 height 14
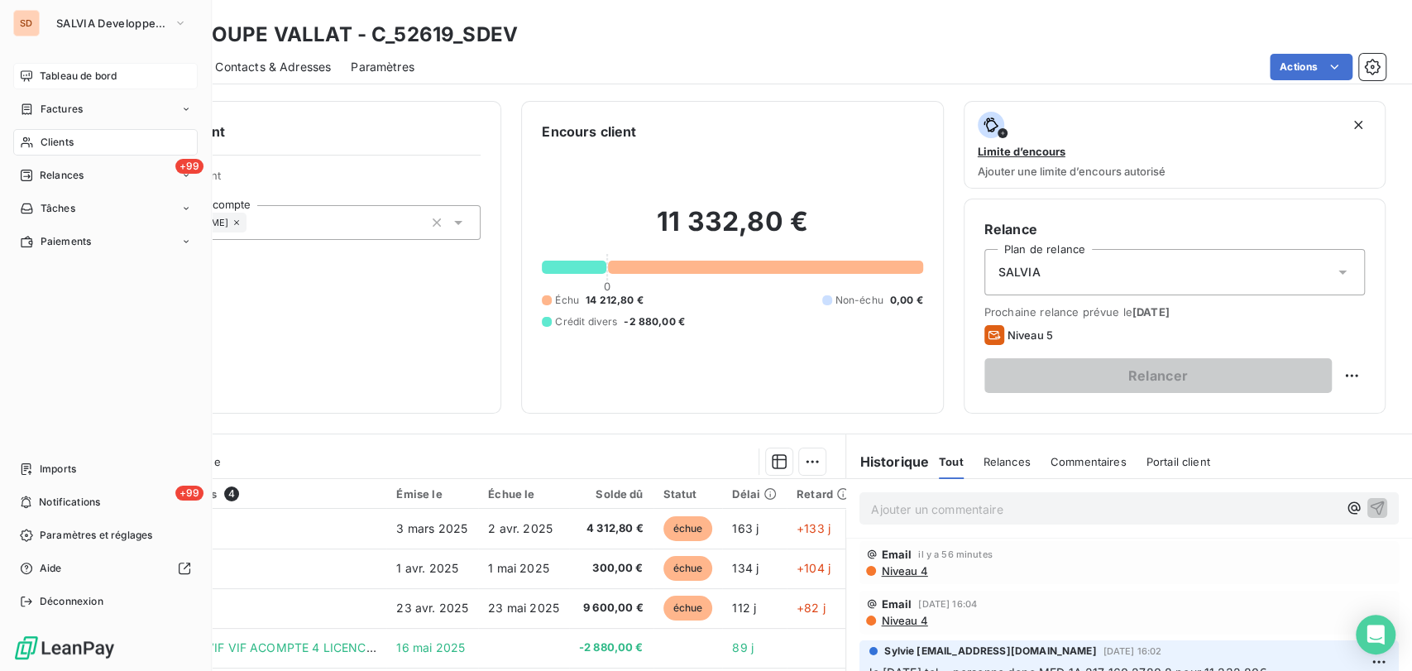
click at [46, 75] on span "Tableau de bord" at bounding box center [78, 76] width 77 height 15
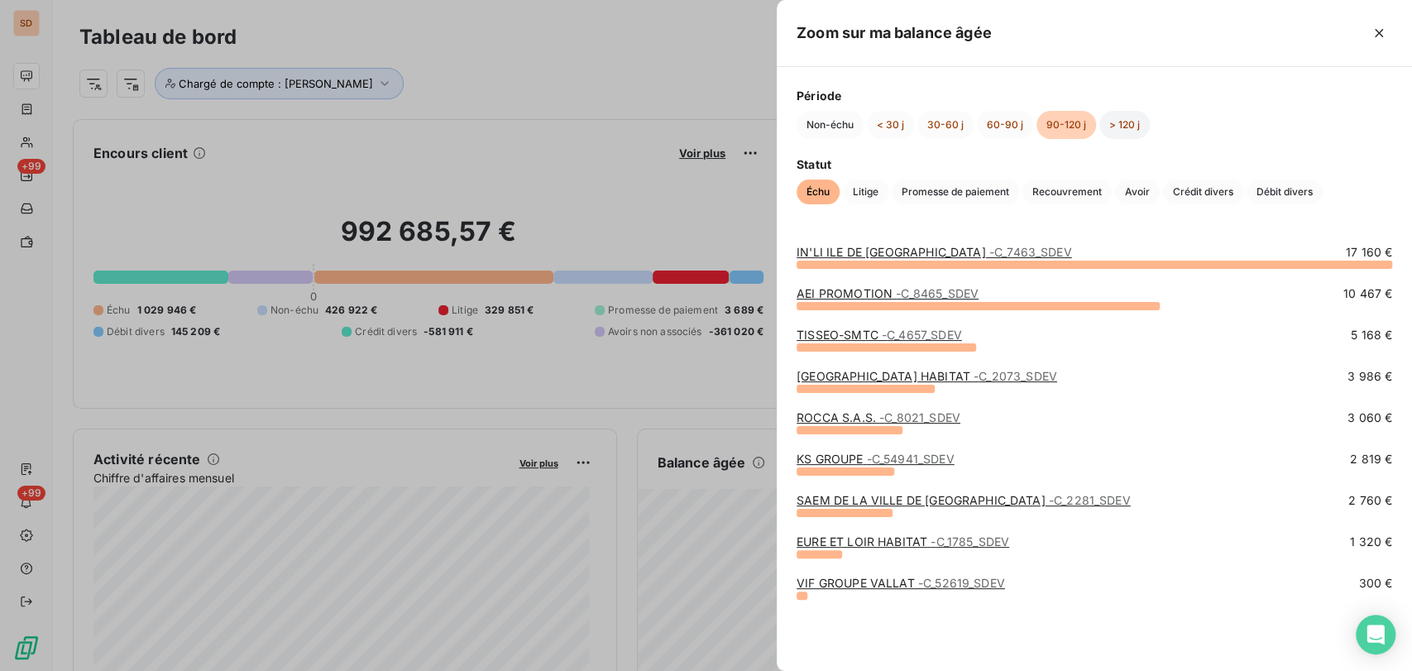
click at [1128, 129] on button "> 120 j" at bounding box center [1125, 125] width 50 height 28
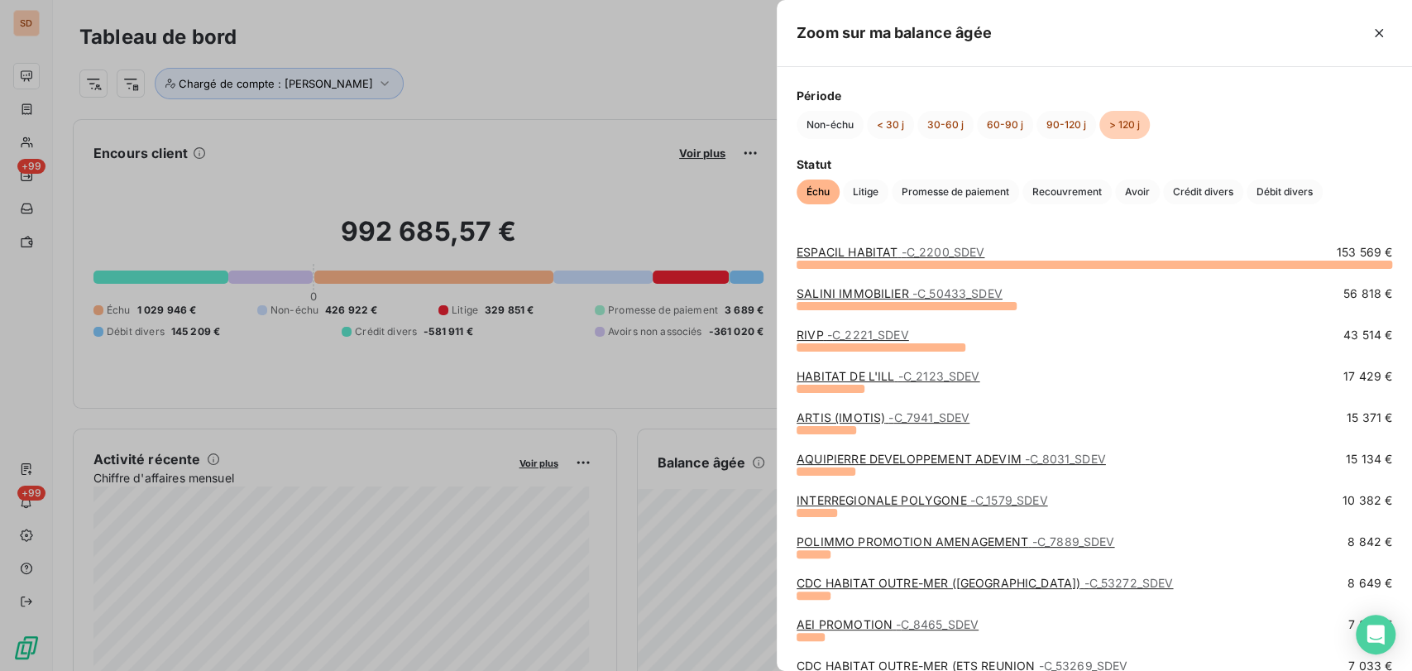
click at [695, 186] on div at bounding box center [706, 335] width 1412 height 671
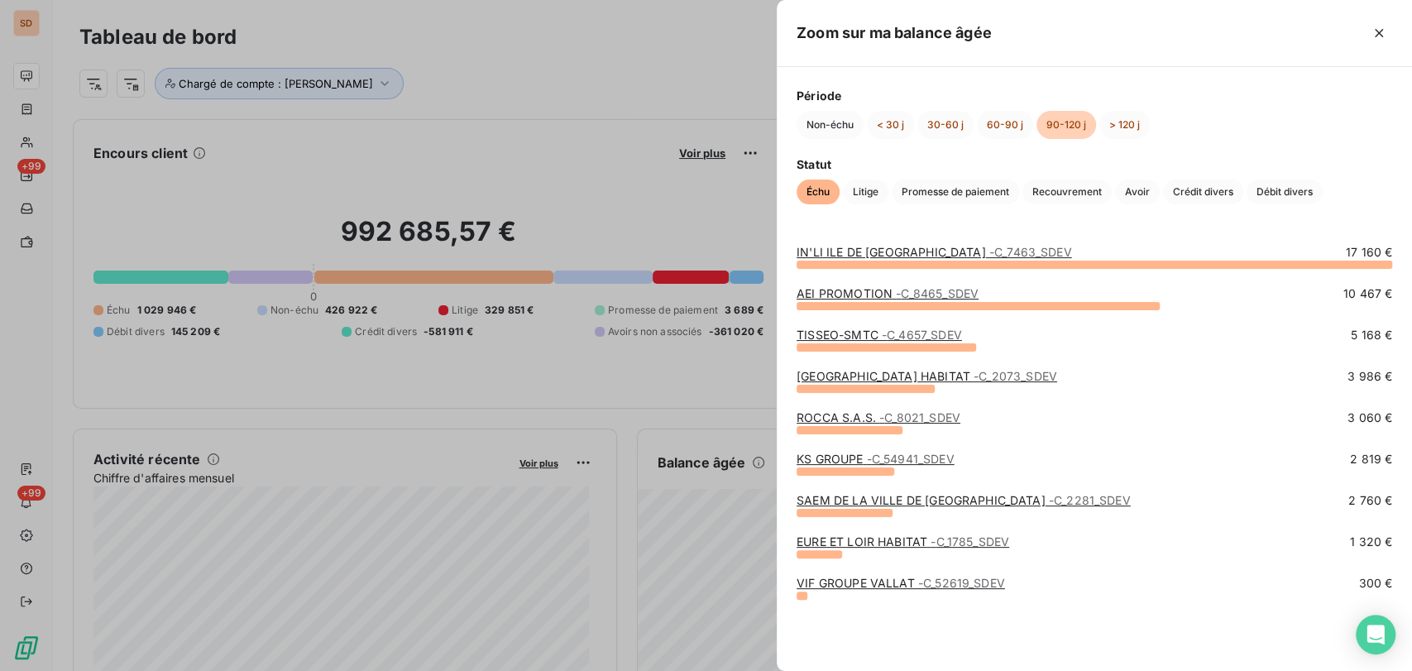
click at [654, 384] on div at bounding box center [706, 335] width 1412 height 671
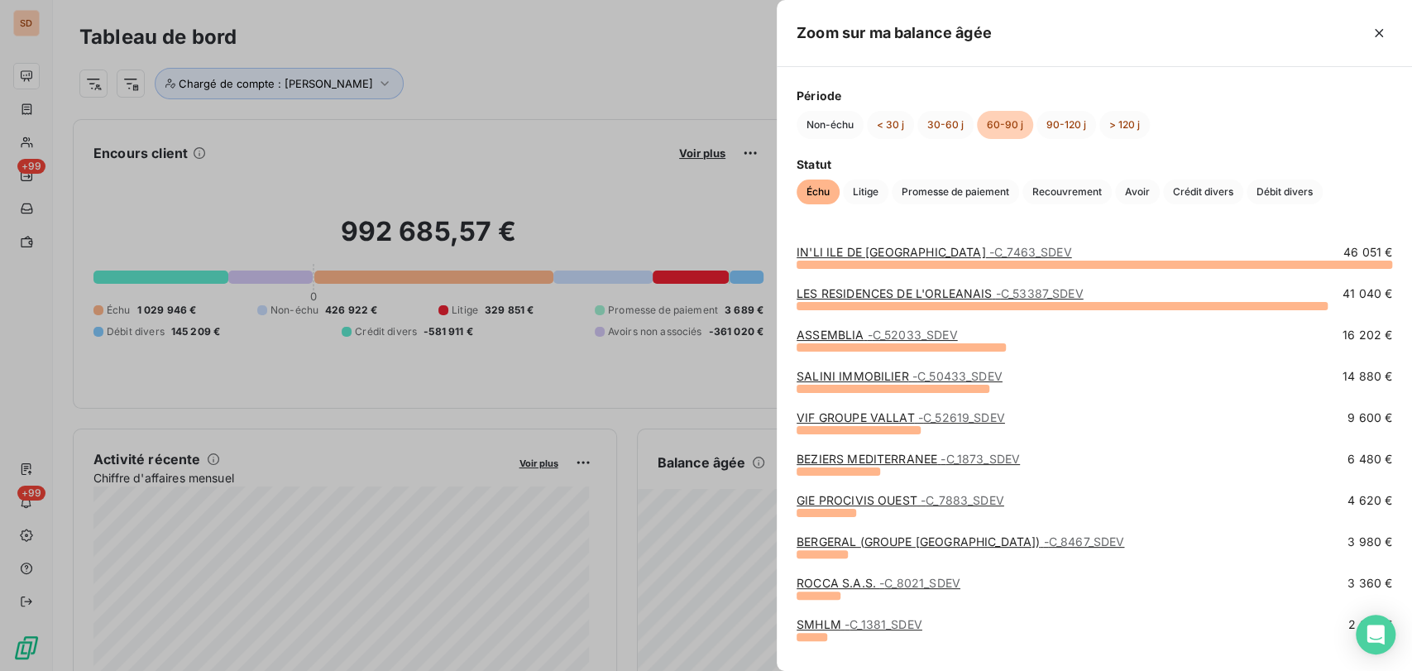
click at [877, 295] on link "LES RESIDENCES DE L'ORLEANAIS - C_53387_SDEV" at bounding box center [940, 293] width 286 height 14
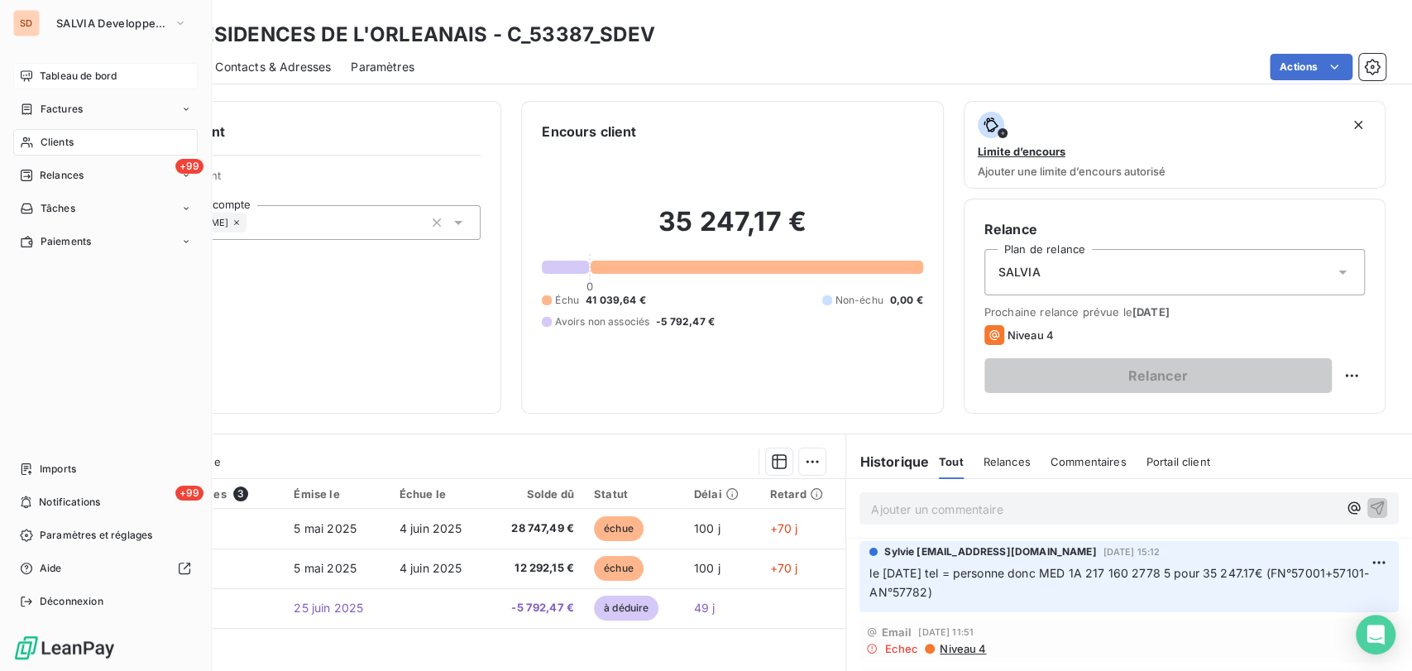
click at [60, 137] on span "Clients" at bounding box center [57, 142] width 33 height 15
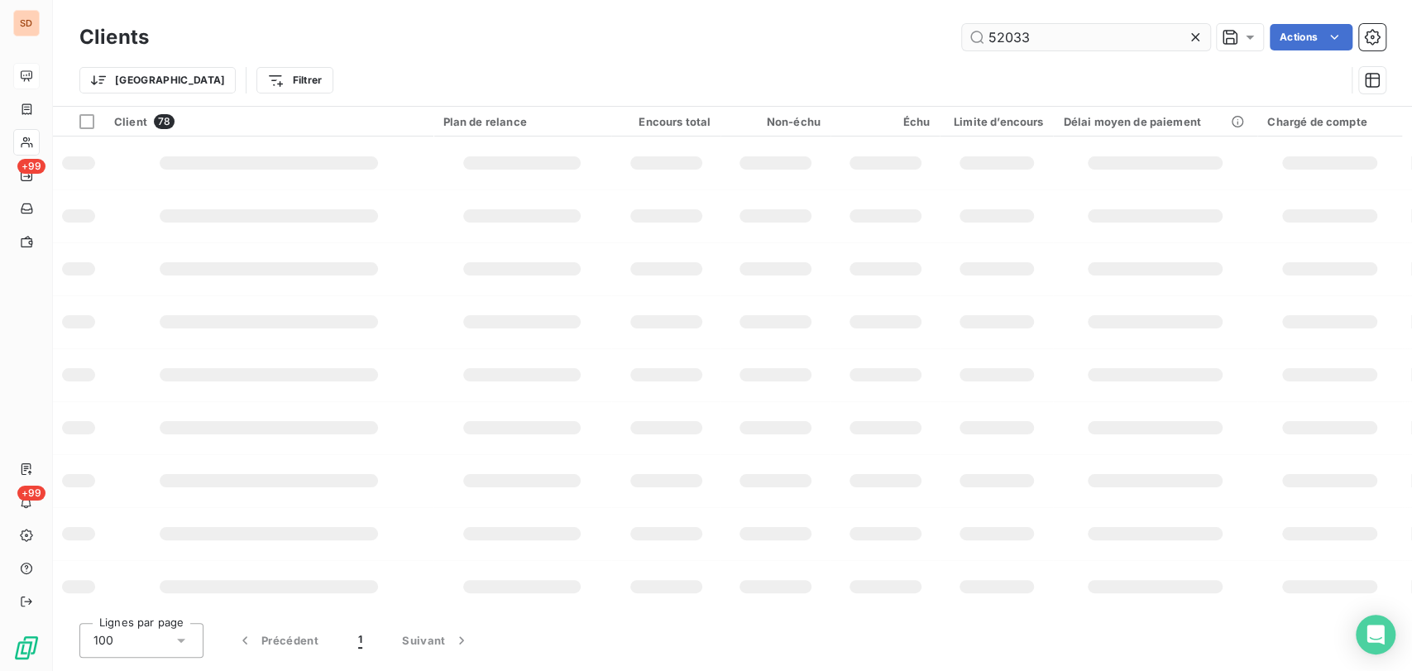
type input "52033"
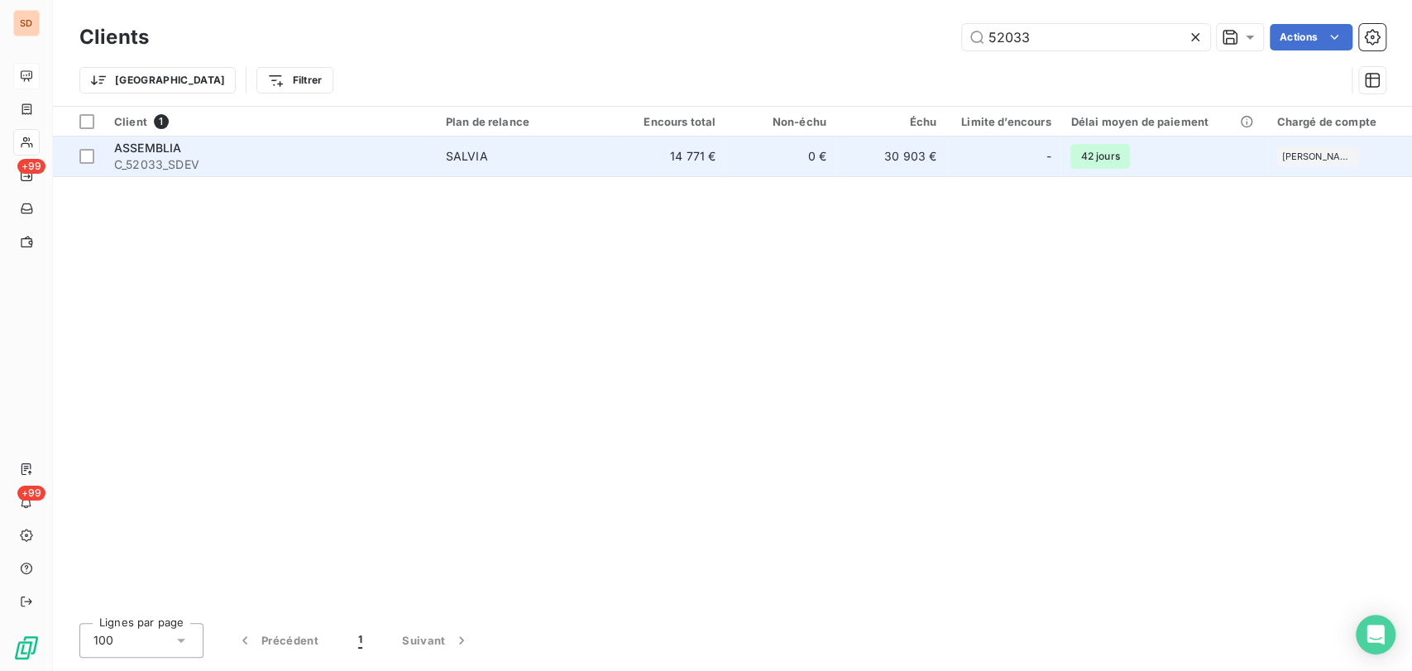
click at [157, 157] on span "C_52033_SDEV" at bounding box center [270, 164] width 312 height 17
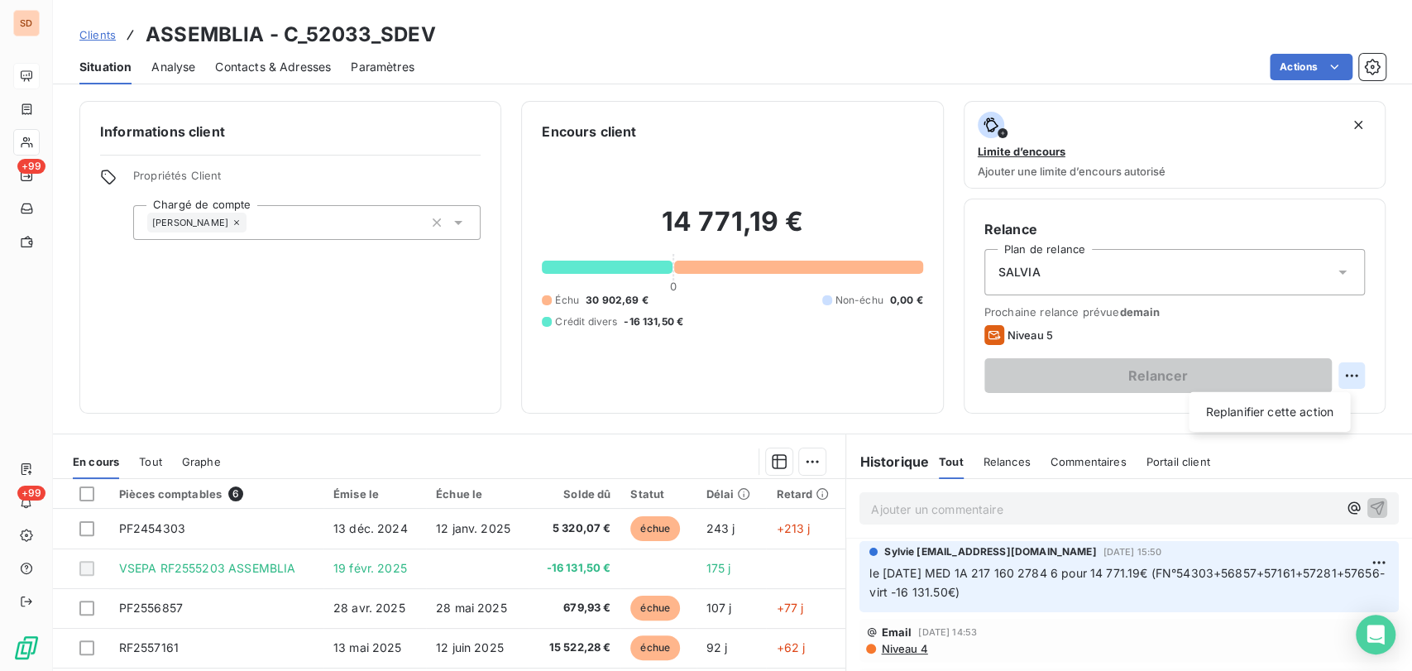
click at [1339, 374] on html "SD +99 +99 Clients ASSEMBLIA - C_52033_SDEV Situation Analyse Contacts & Adress…" at bounding box center [706, 335] width 1412 height 671
click at [1238, 411] on div "Replanifier cette action" at bounding box center [1269, 412] width 148 height 26
select select "7"
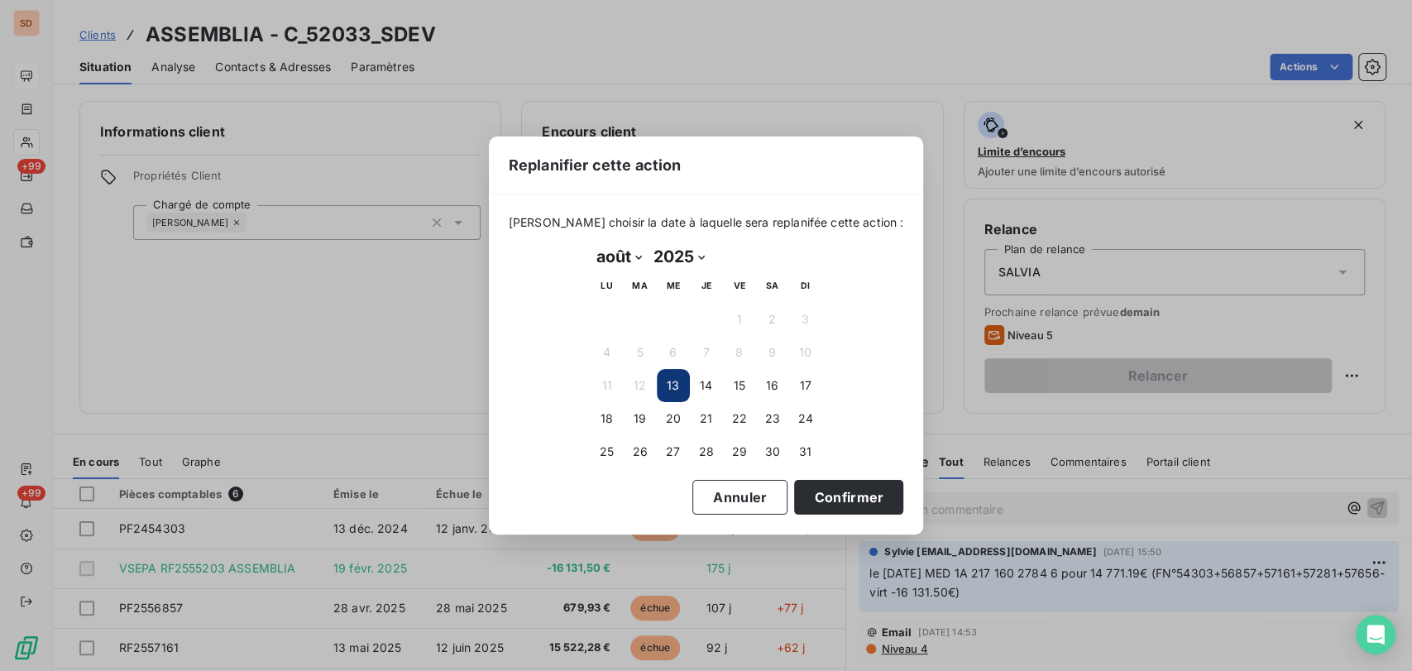
click at [668, 387] on button "13" at bounding box center [673, 385] width 33 height 33
click at [678, 386] on button "13" at bounding box center [673, 385] width 33 height 33
click at [837, 505] on button "Confirmer" at bounding box center [848, 497] width 109 height 35
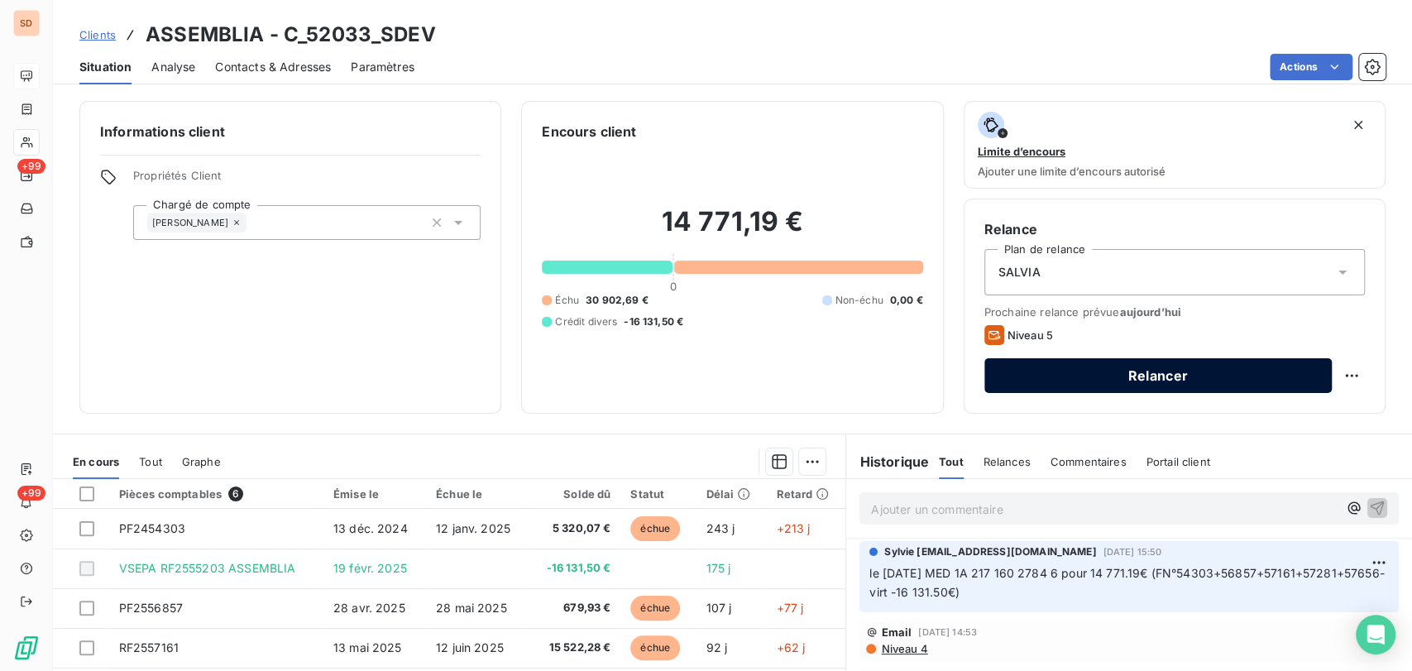
click at [1146, 382] on button "Relancer" at bounding box center [1158, 375] width 347 height 35
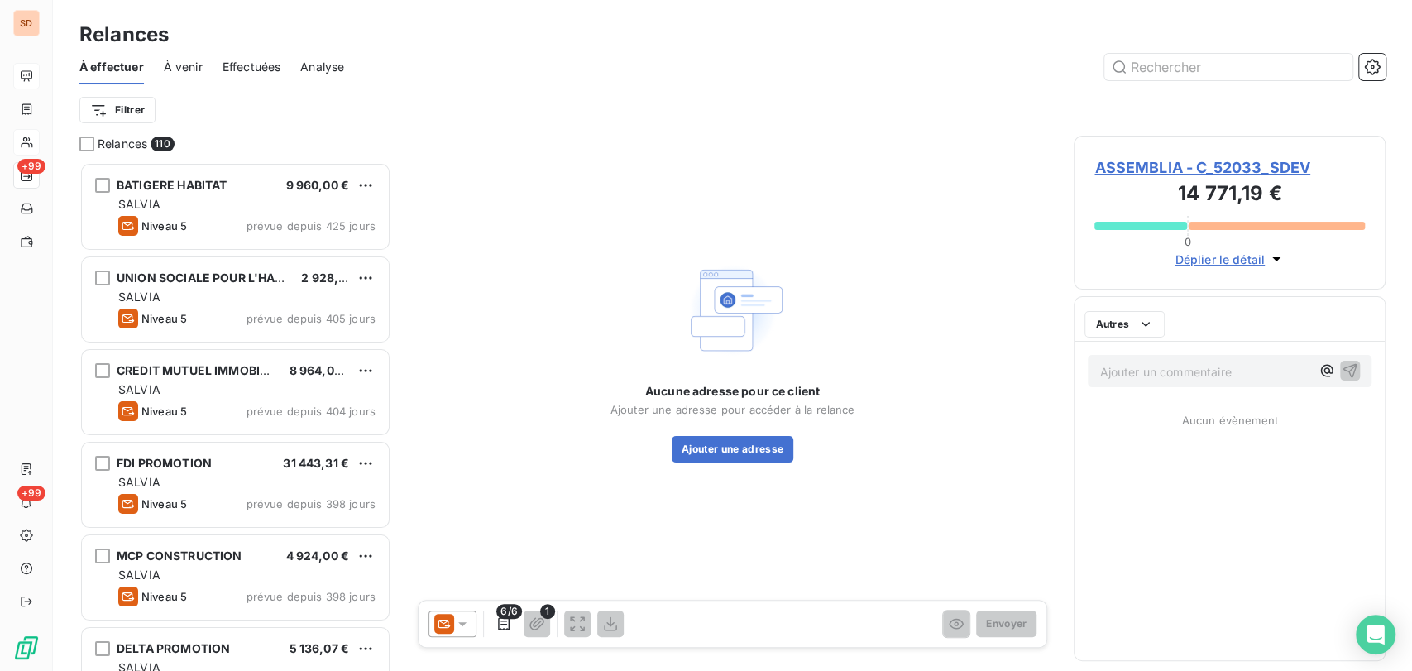
scroll to position [494, 298]
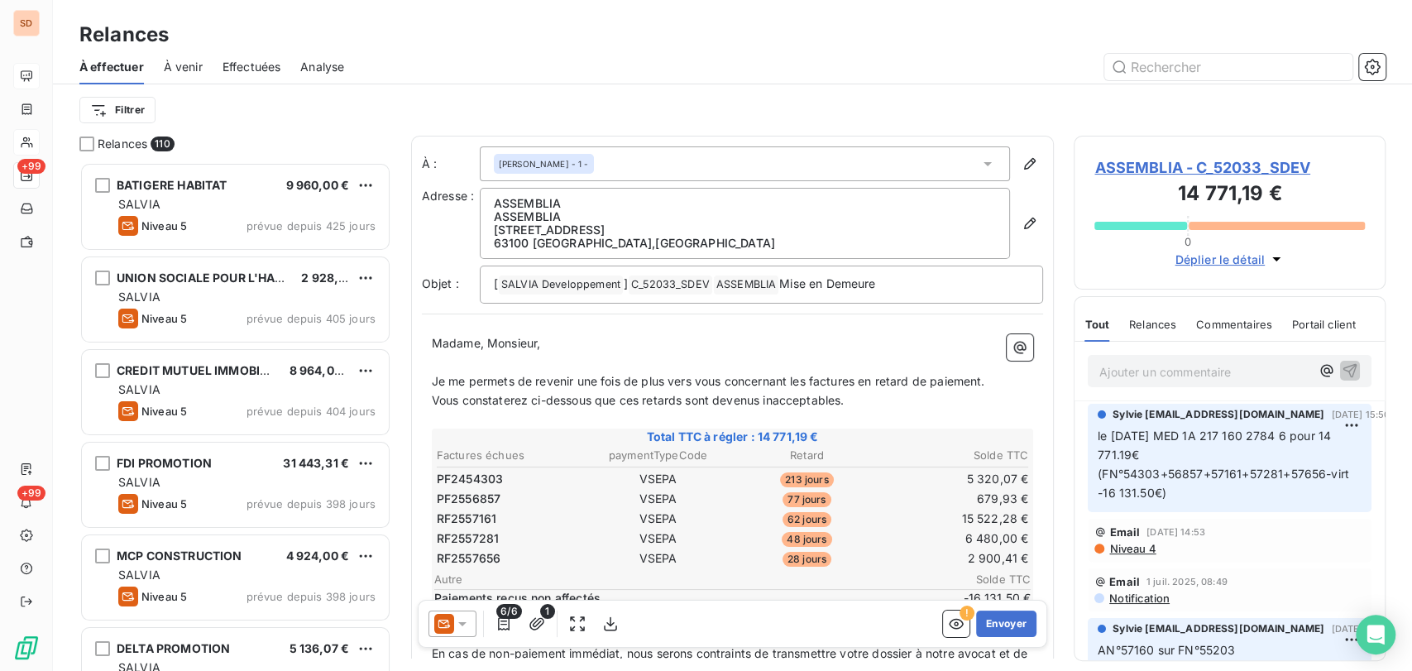
click at [466, 623] on icon at bounding box center [462, 624] width 17 height 17
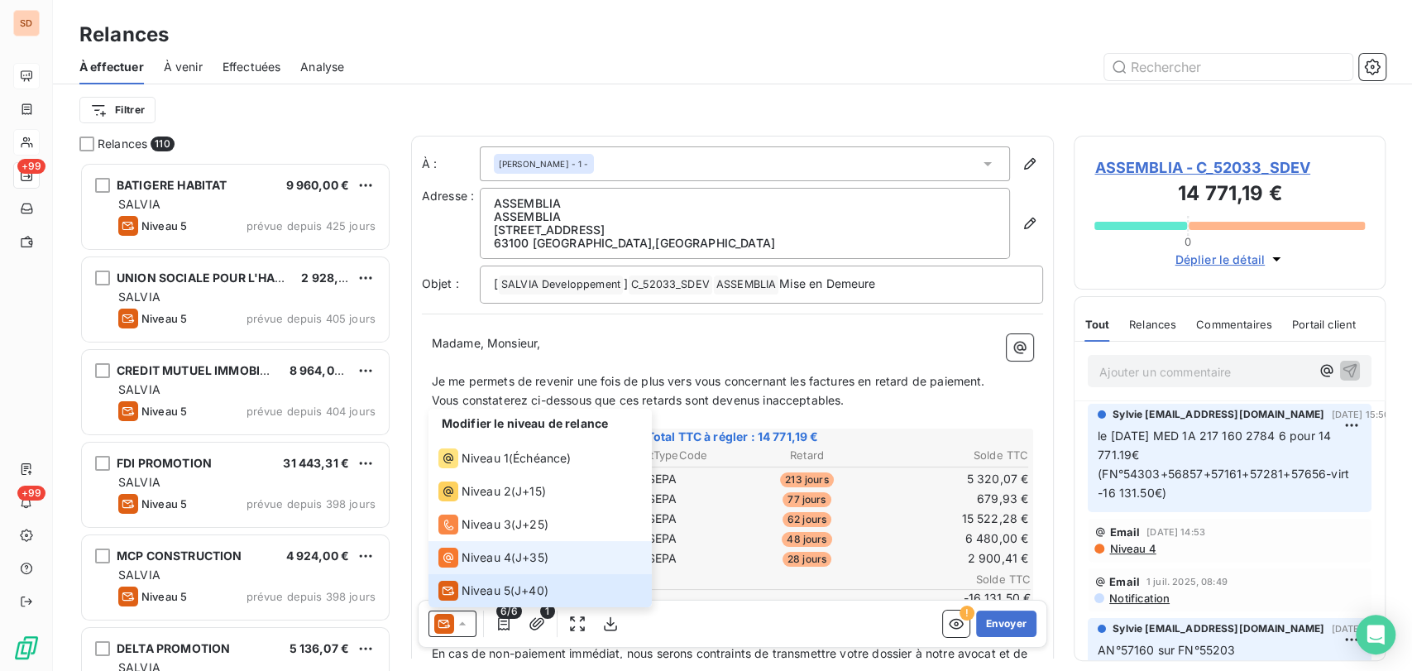
click at [469, 564] on span "Niveau 4" at bounding box center [487, 557] width 50 height 17
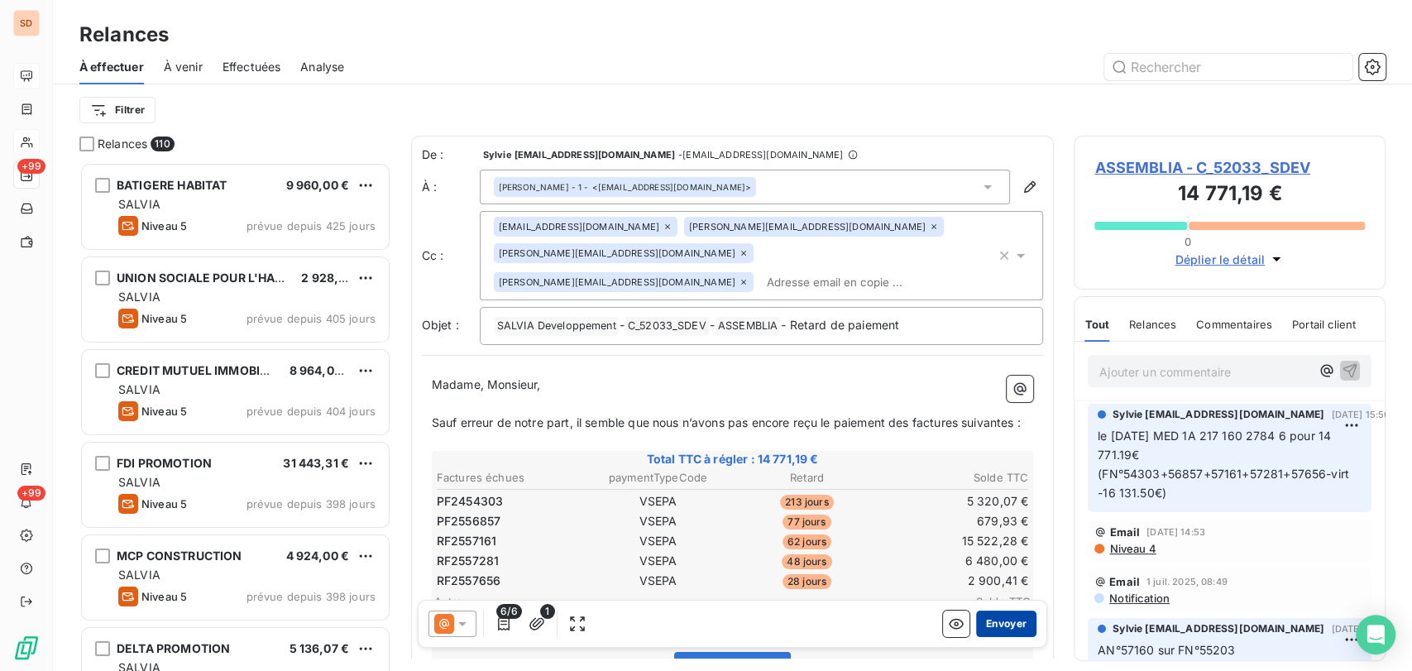
click at [978, 625] on button "Envoyer" at bounding box center [1006, 624] width 60 height 26
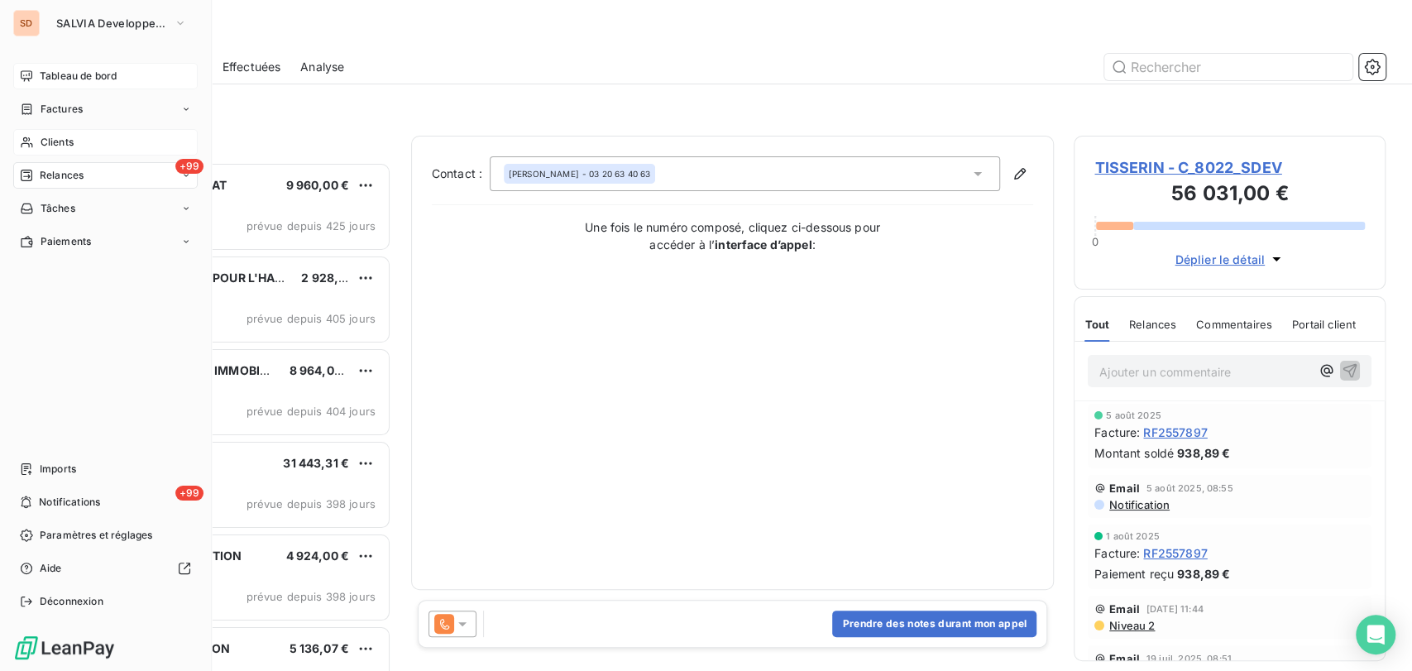
drag, startPoint x: 41, startPoint y: 138, endPoint x: 91, endPoint y: 131, distance: 51.0
click at [41, 138] on span "Clients" at bounding box center [57, 142] width 33 height 15
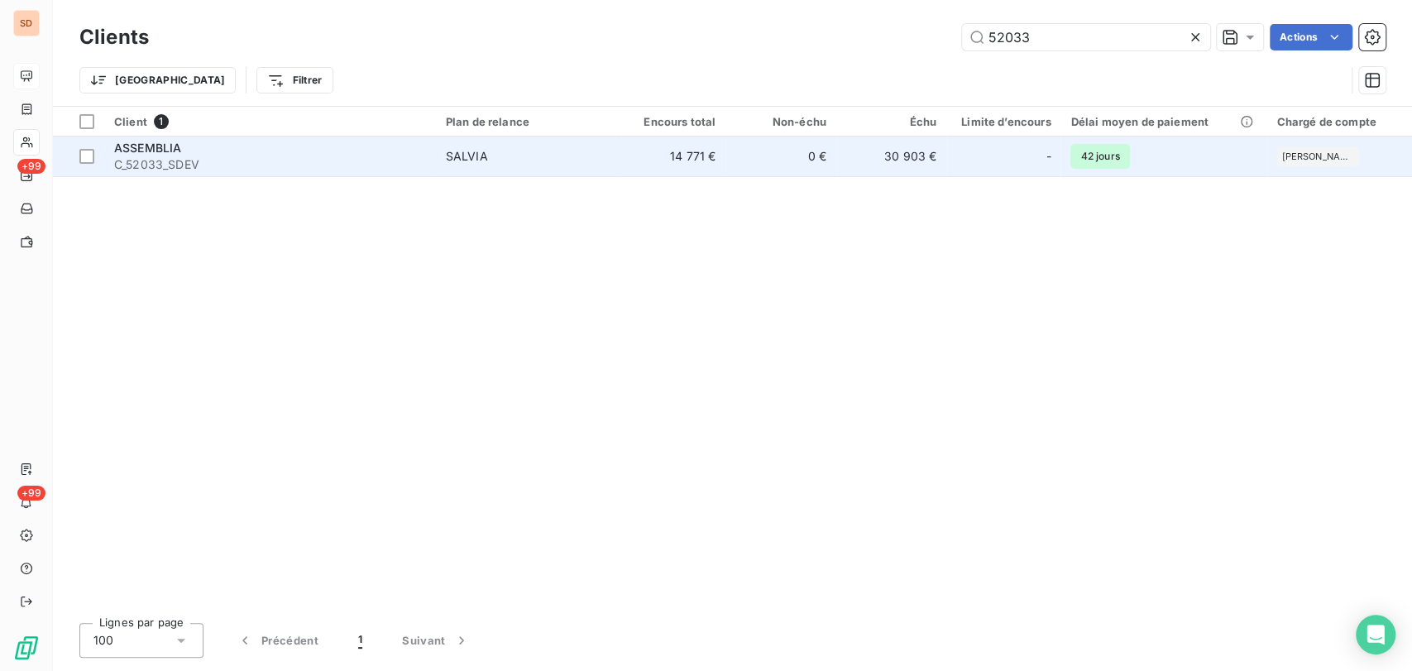
click at [132, 153] on span "ASSEMBLIA" at bounding box center [147, 148] width 67 height 14
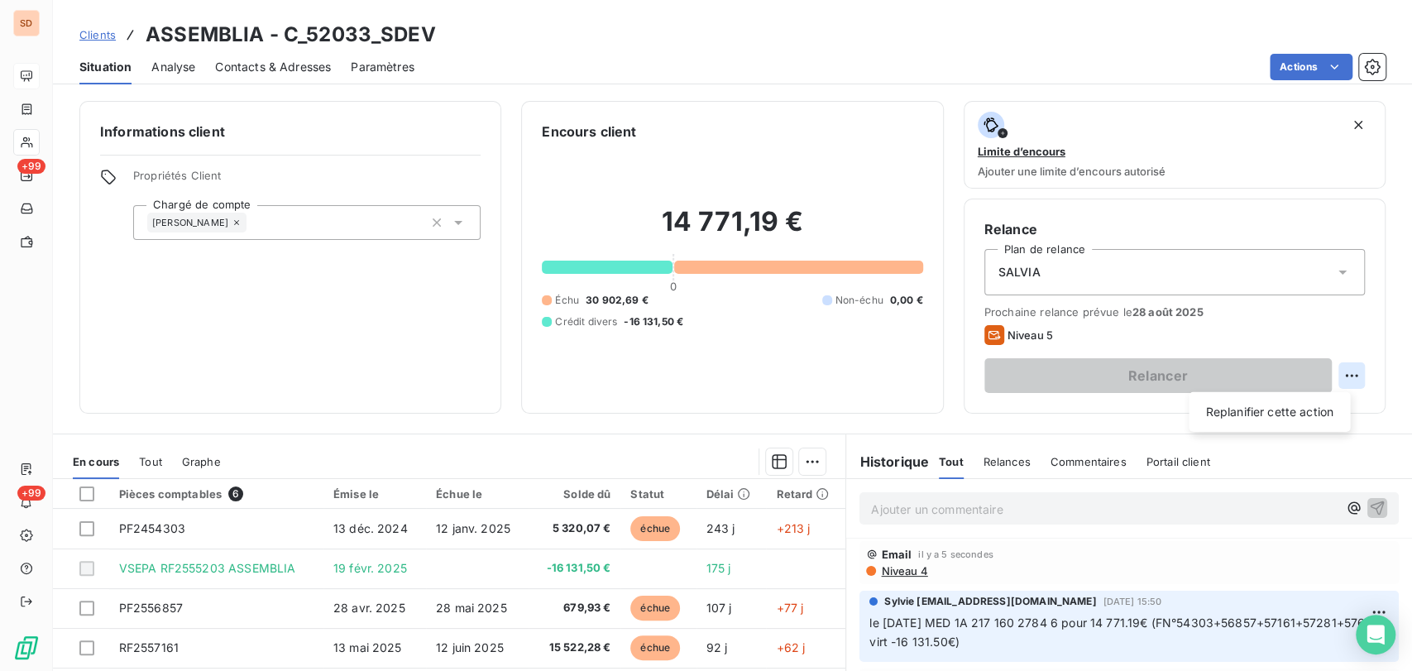
click at [1339, 377] on html "SD +99 +99 Clients ASSEMBLIA - C_52033_SDEV Situation Analyse Contacts & Adress…" at bounding box center [706, 335] width 1412 height 671
click at [1258, 407] on div "Replanifier cette action" at bounding box center [1269, 412] width 148 height 26
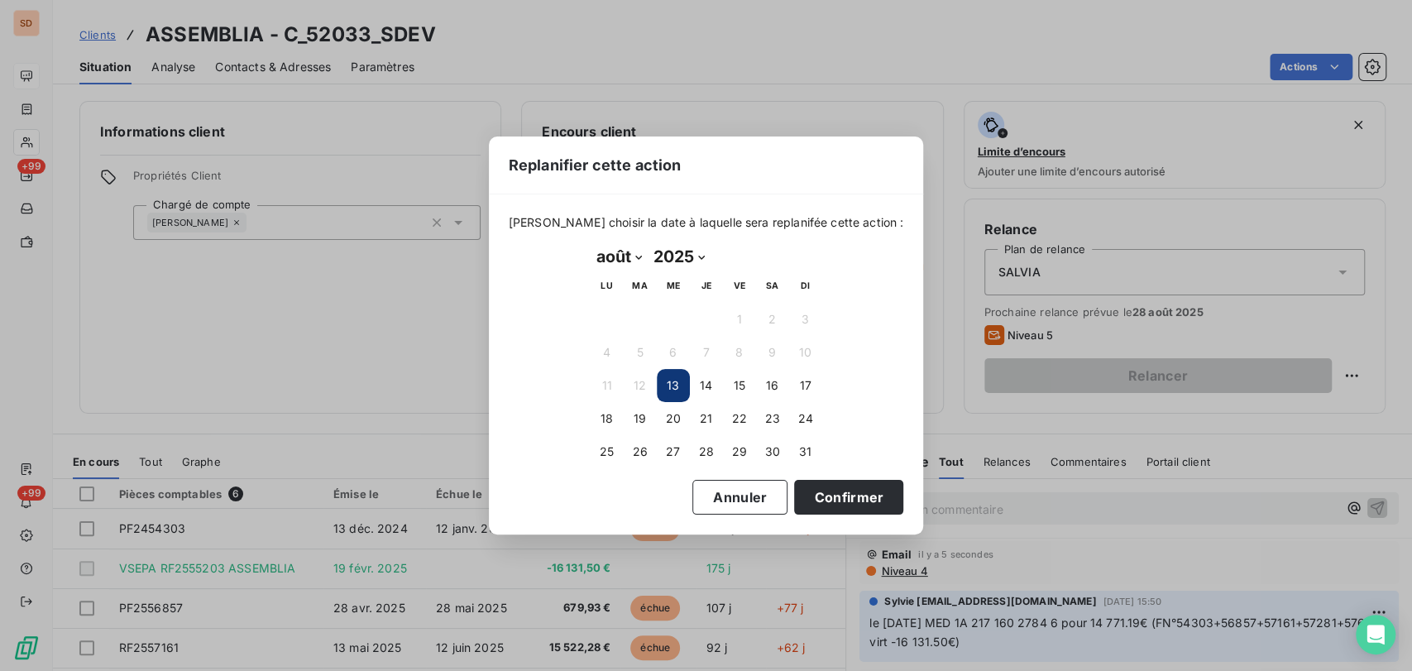
click at [635, 259] on select "janvier février mars avril mai juin juillet août septembre octobre novembre déc…" at bounding box center [619, 256] width 57 height 26
select select "8"
click at [591, 243] on select "janvier février mars avril mai juin juillet août septembre octobre novembre déc…" at bounding box center [619, 256] width 57 height 26
click at [649, 323] on button "2" at bounding box center [640, 319] width 33 height 33
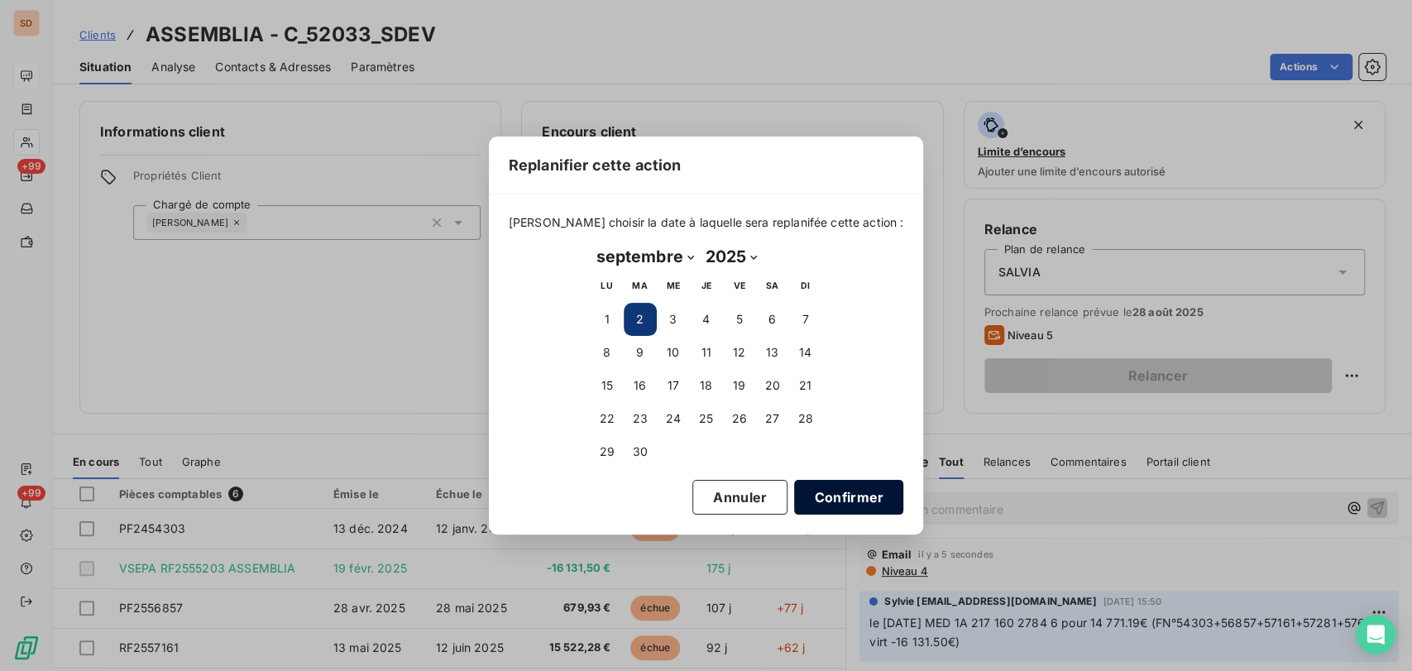
click at [836, 486] on button "Confirmer" at bounding box center [848, 497] width 109 height 35
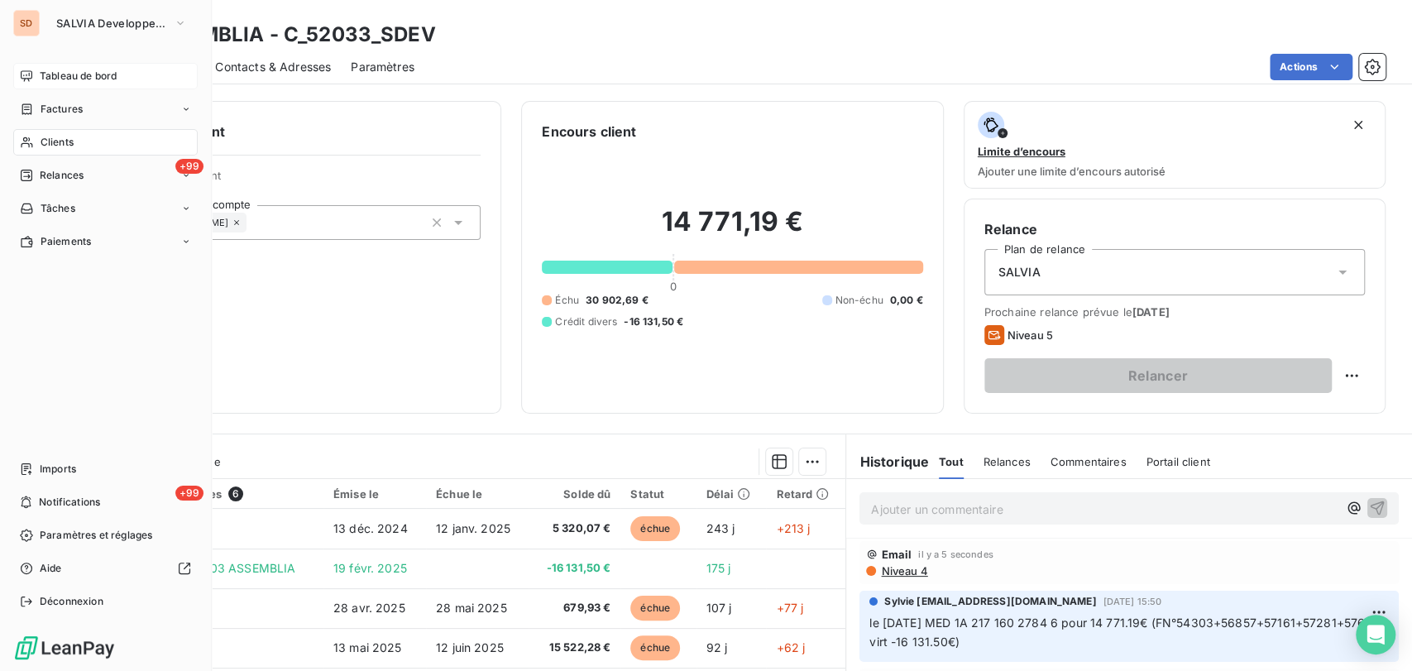
drag, startPoint x: 65, startPoint y: 146, endPoint x: 146, endPoint y: 151, distance: 81.3
click at [65, 146] on span "Clients" at bounding box center [57, 142] width 33 height 15
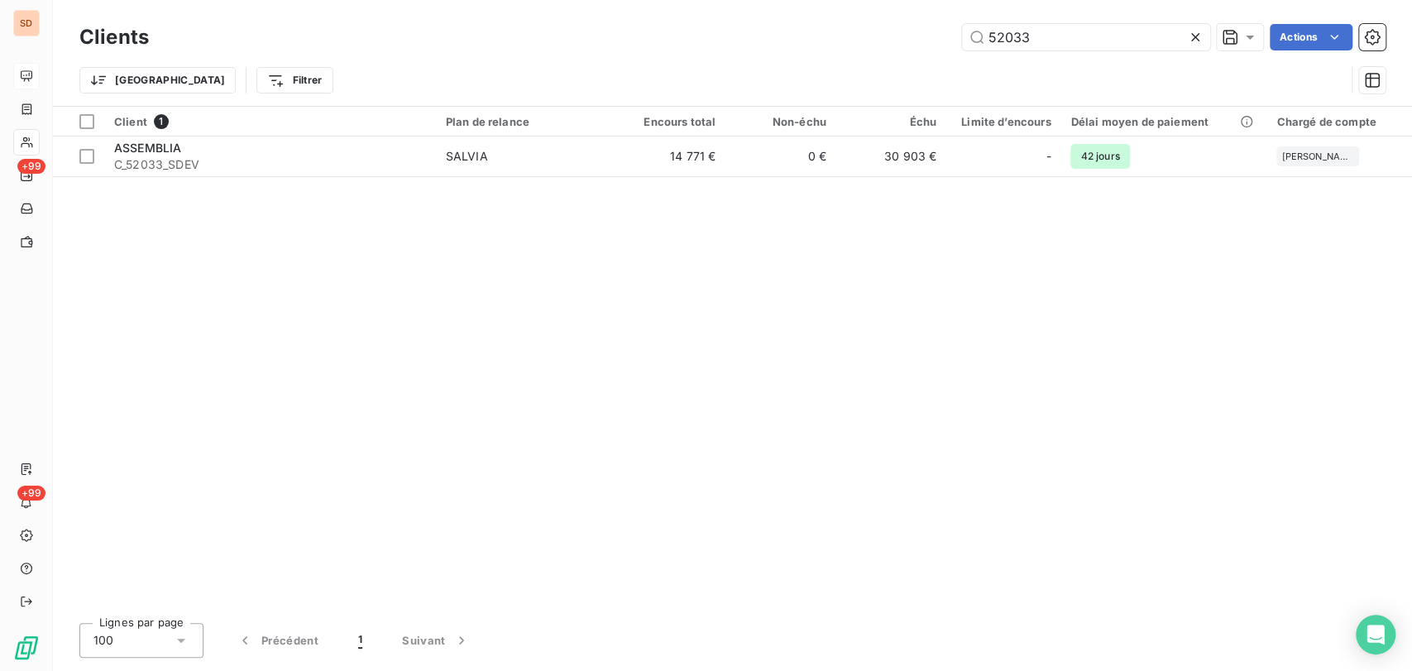
drag, startPoint x: 1052, startPoint y: 42, endPoint x: 907, endPoint y: 55, distance: 145.4
click at [907, 55] on div "Clients 52033 Actions Trier Filtrer" at bounding box center [732, 63] width 1306 height 86
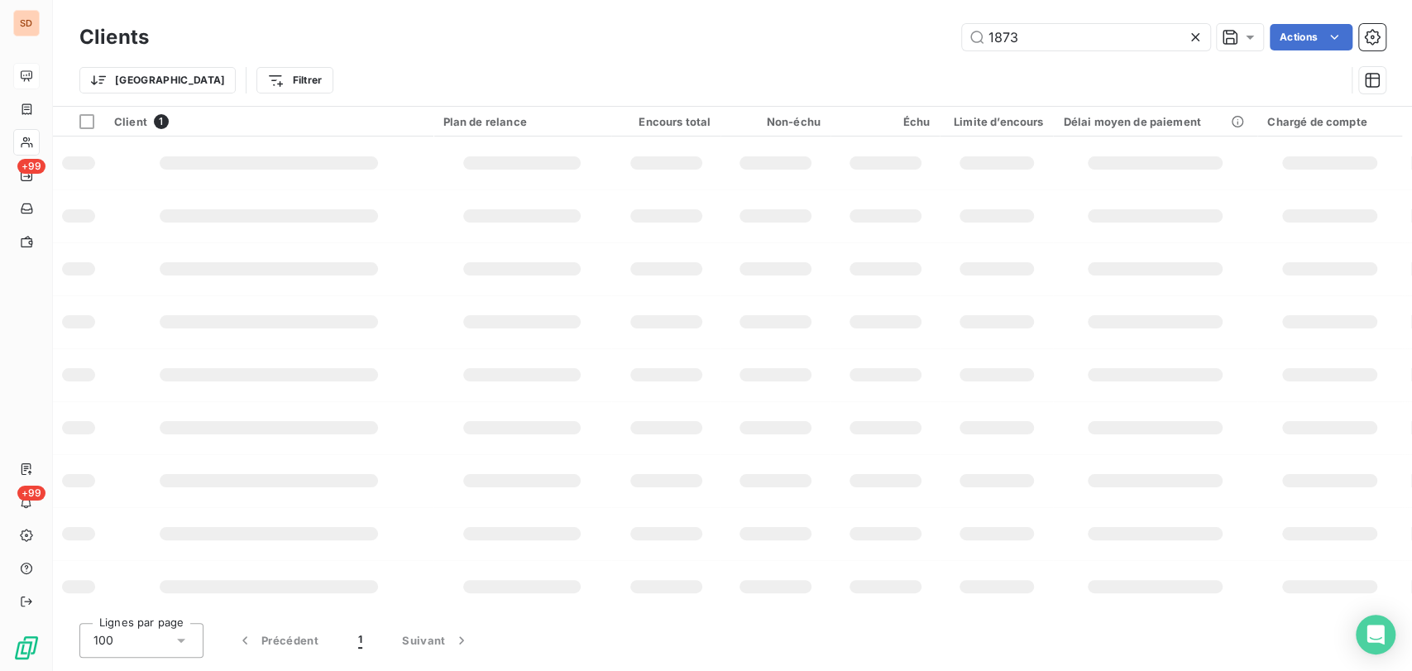
type input "1873"
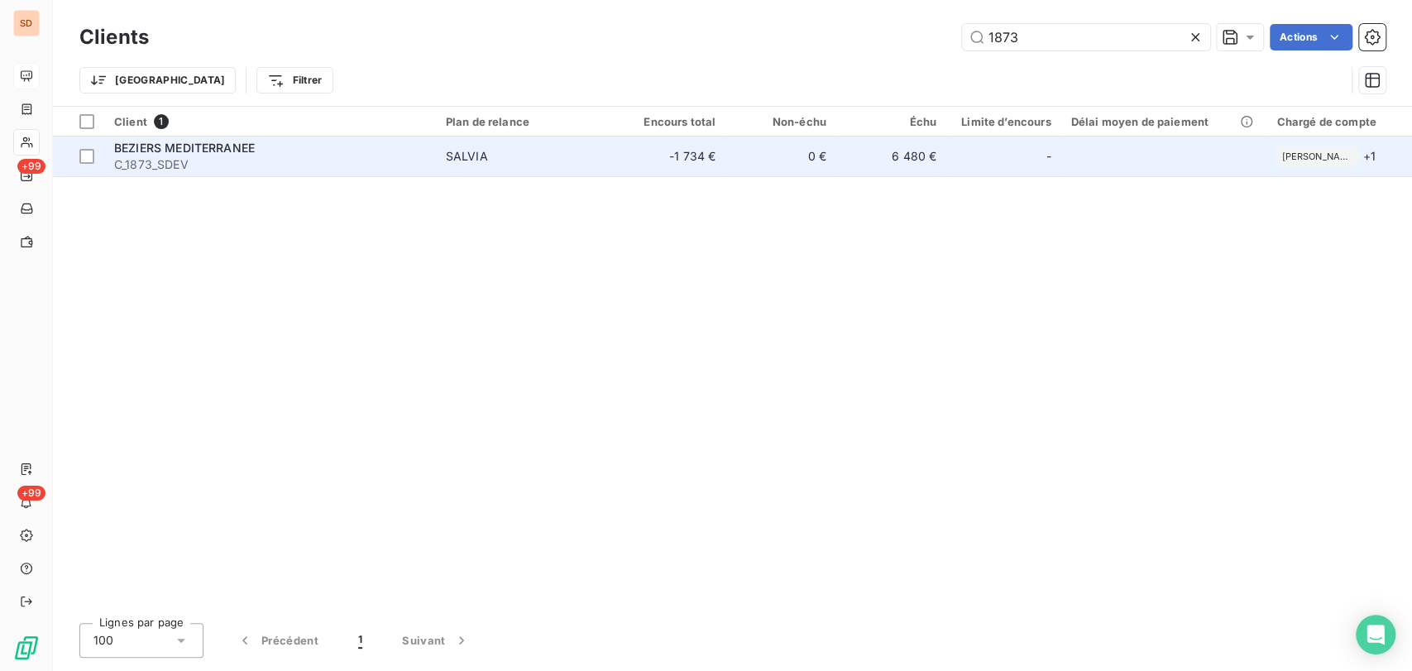
click at [167, 149] on span "BEZIERS MEDITERRANEE" at bounding box center [184, 148] width 141 height 14
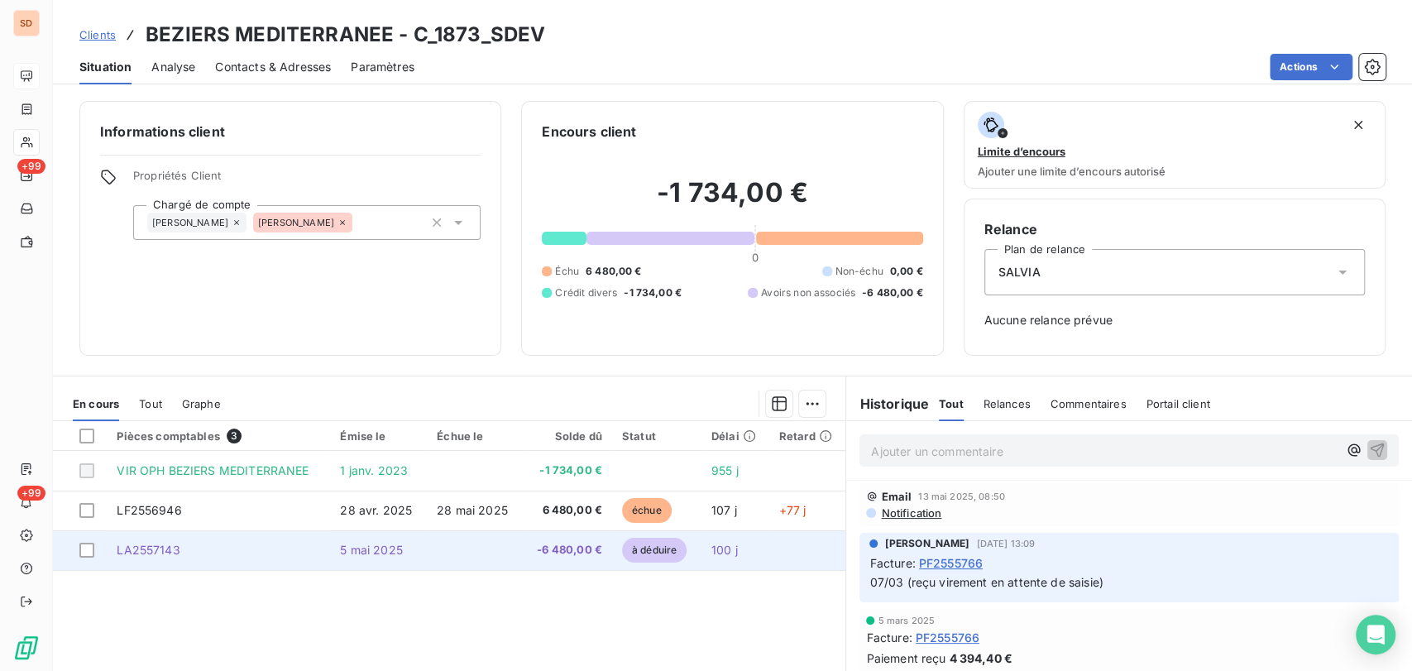
click at [143, 551] on span "LA2557143" at bounding box center [148, 550] width 63 height 14
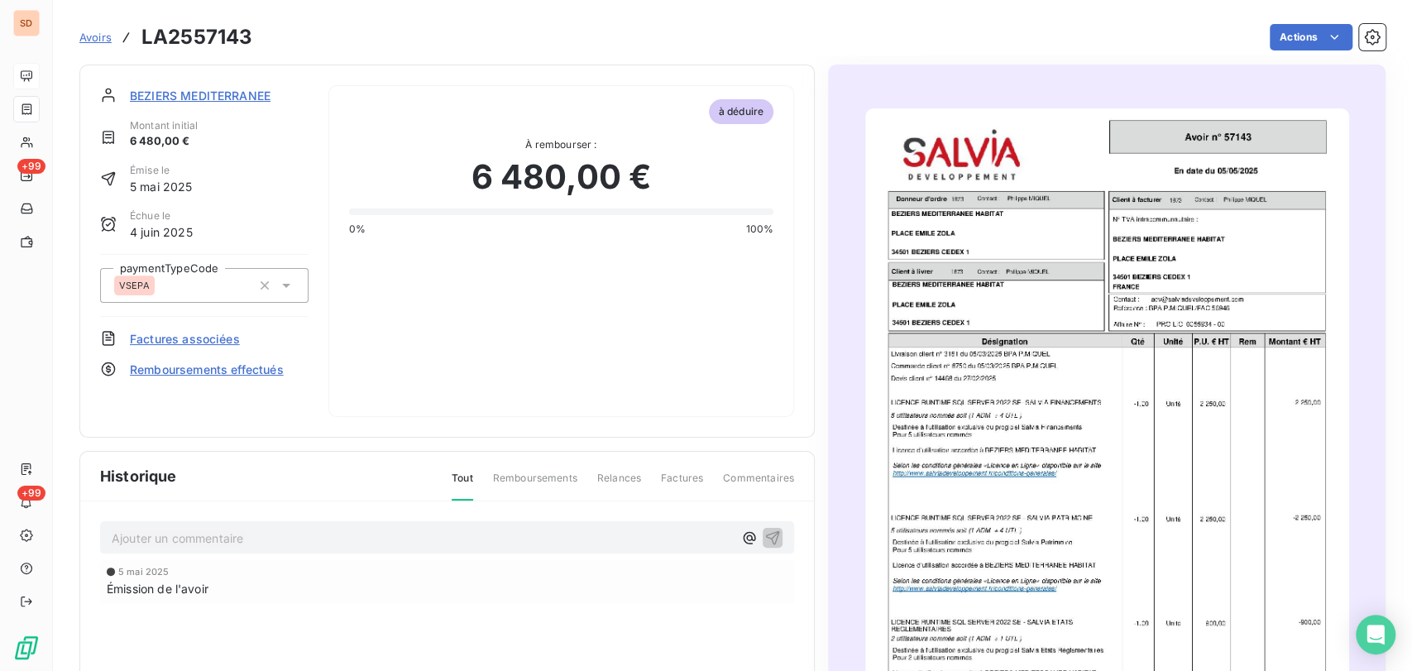
click at [999, 427] on img "button" at bounding box center [1107, 449] width 484 height 683
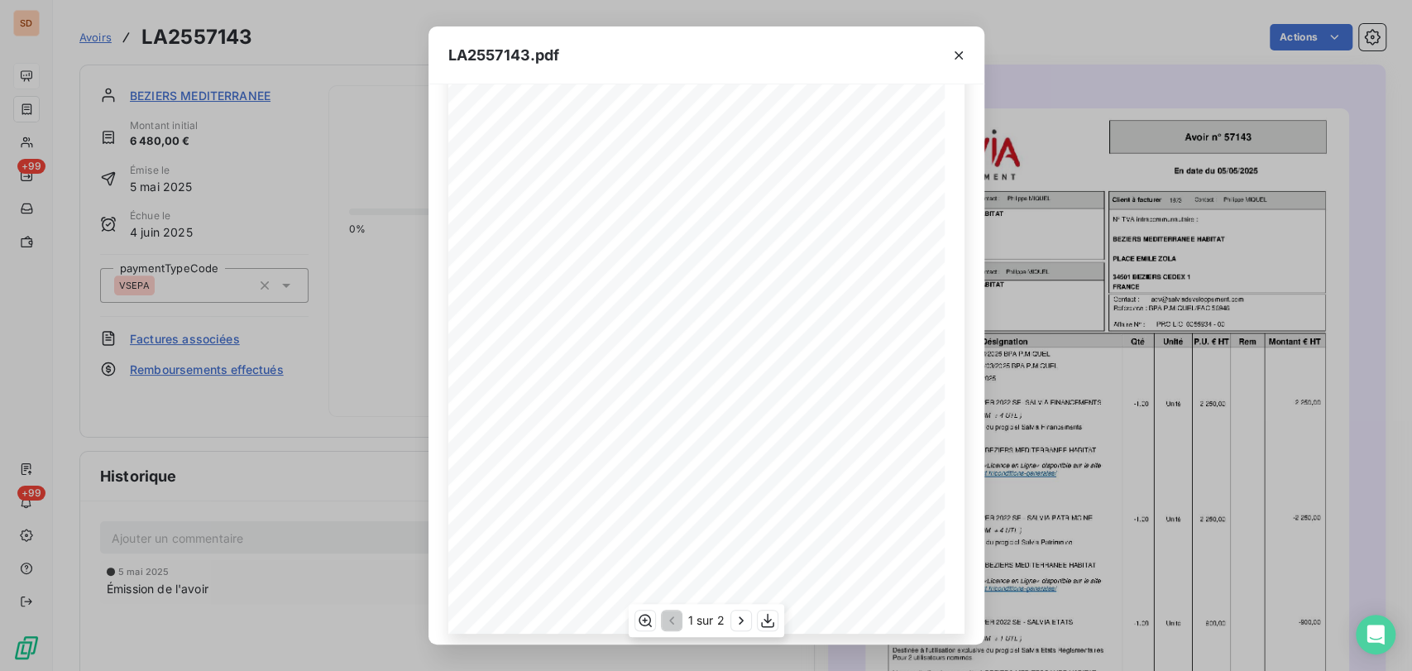
scroll to position [189, 0]
click at [742, 624] on icon "button" at bounding box center [741, 620] width 17 height 17
click at [959, 50] on icon "button" at bounding box center [959, 55] width 17 height 17
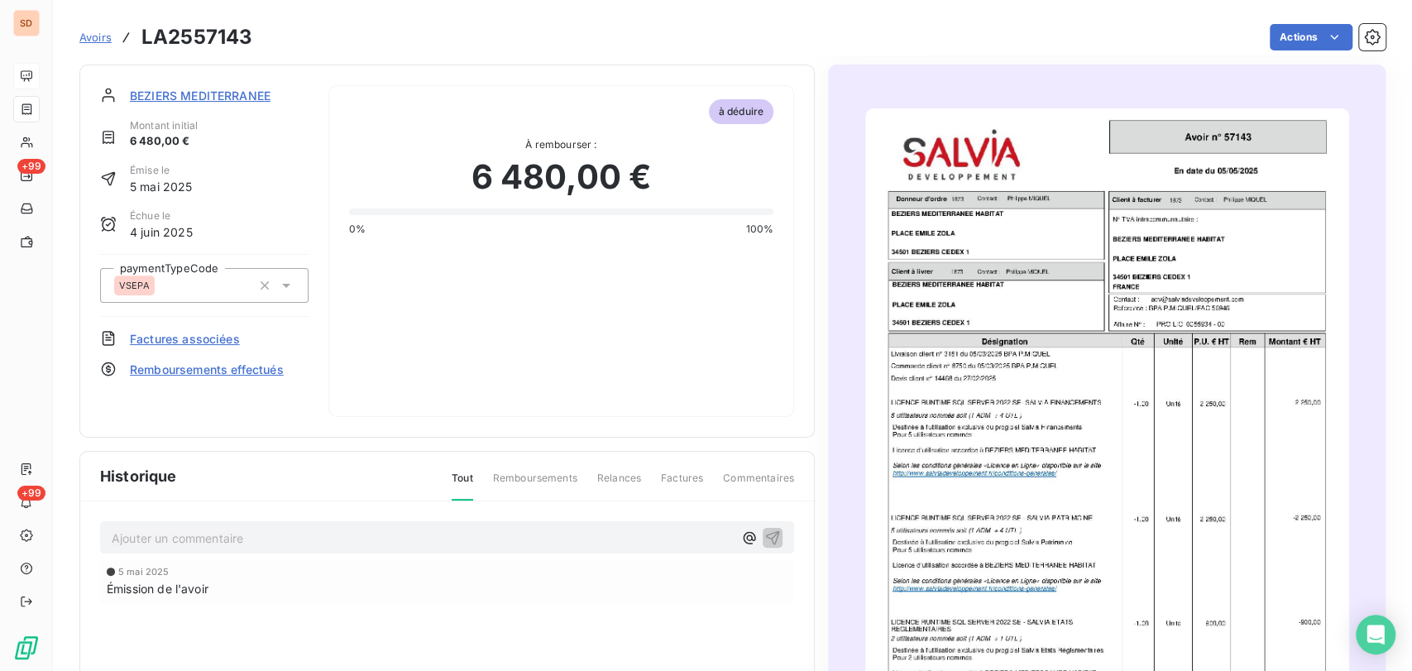
click at [993, 379] on img "button" at bounding box center [1107, 449] width 484 height 683
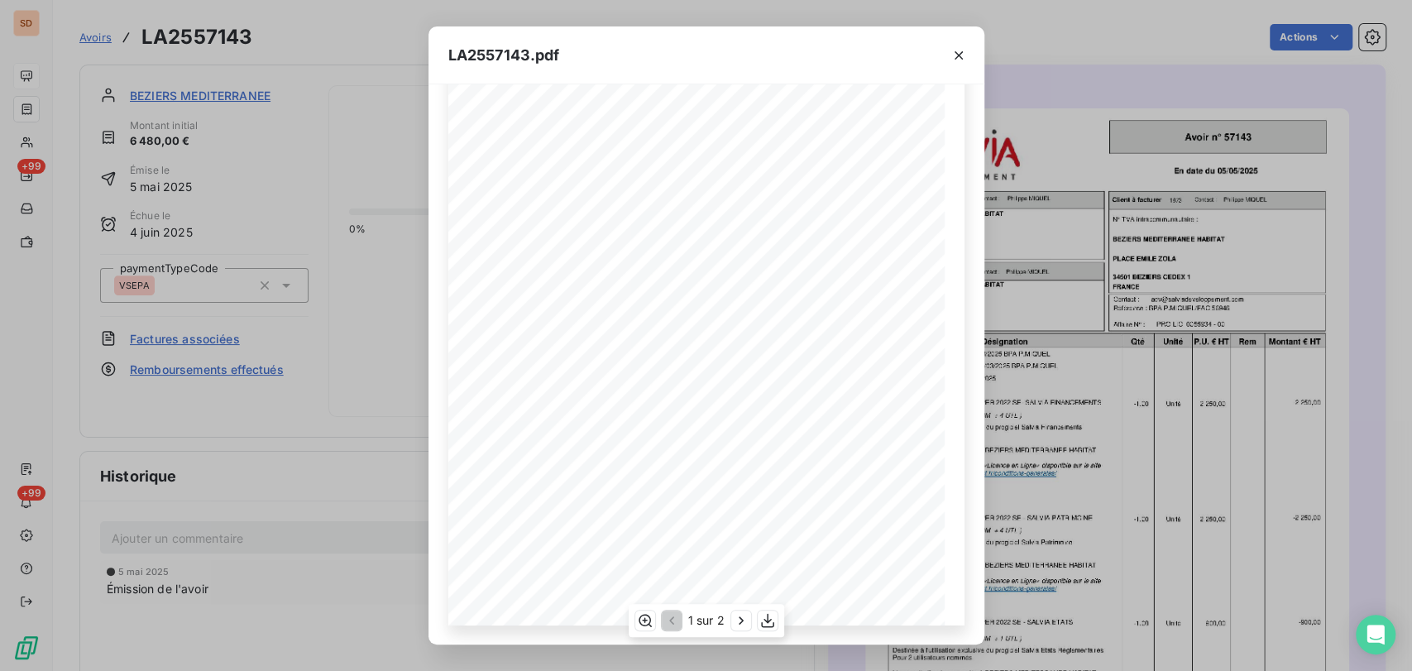
scroll to position [189, 0]
click at [961, 55] on icon "button" at bounding box center [959, 55] width 17 height 17
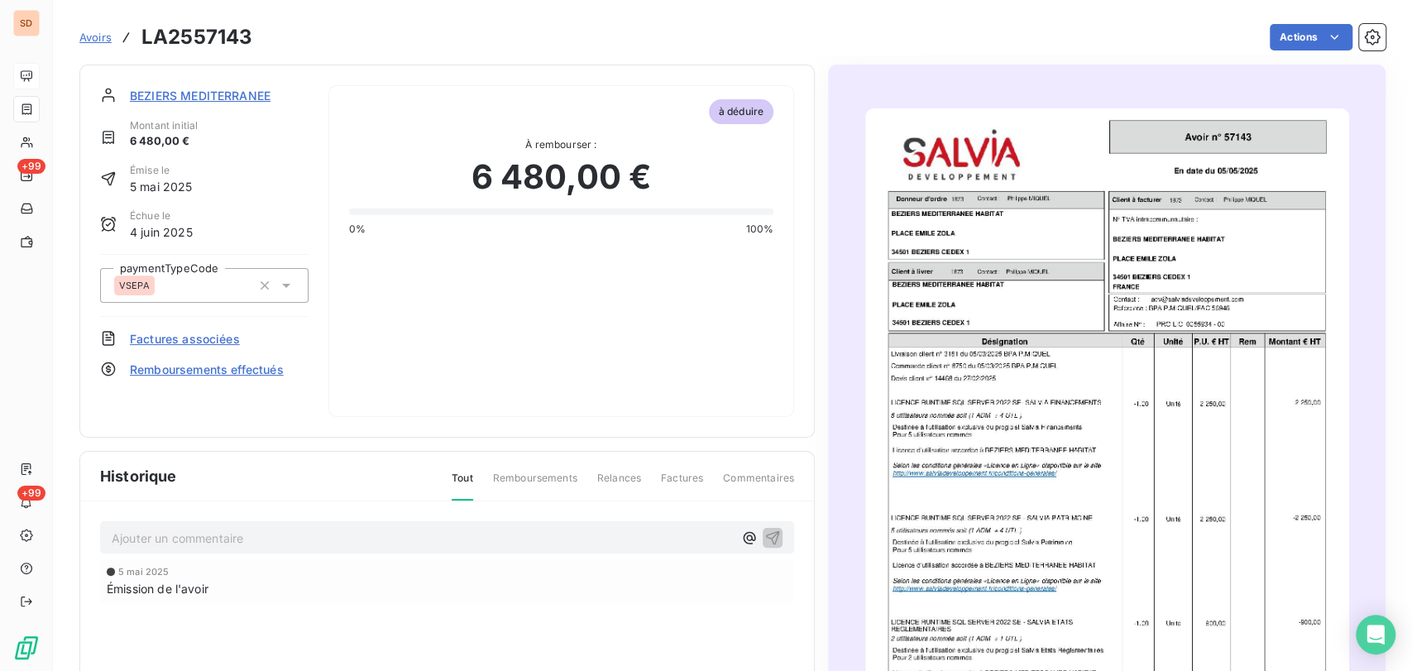
click at [166, 89] on span "BEZIERS MEDITERRANEE" at bounding box center [200, 95] width 141 height 17
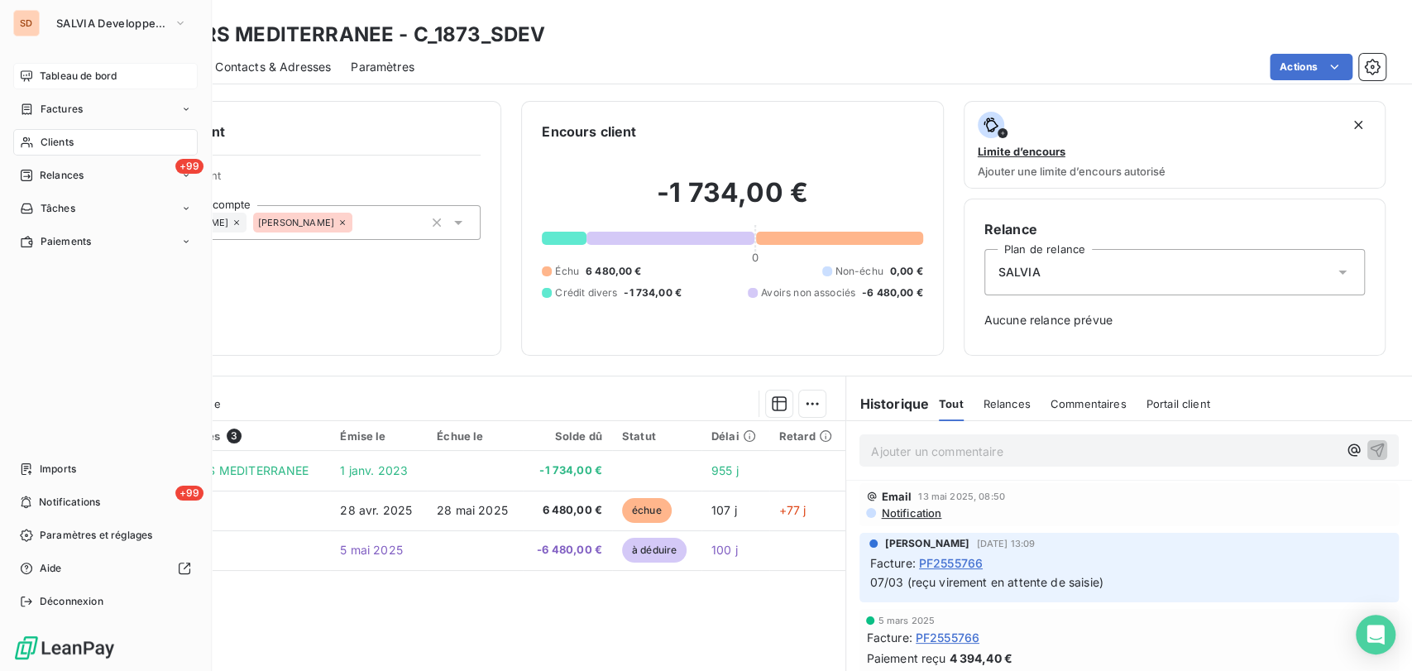
drag, startPoint x: 41, startPoint y: 146, endPoint x: 112, endPoint y: 145, distance: 70.3
click at [41, 146] on span "Clients" at bounding box center [57, 142] width 33 height 15
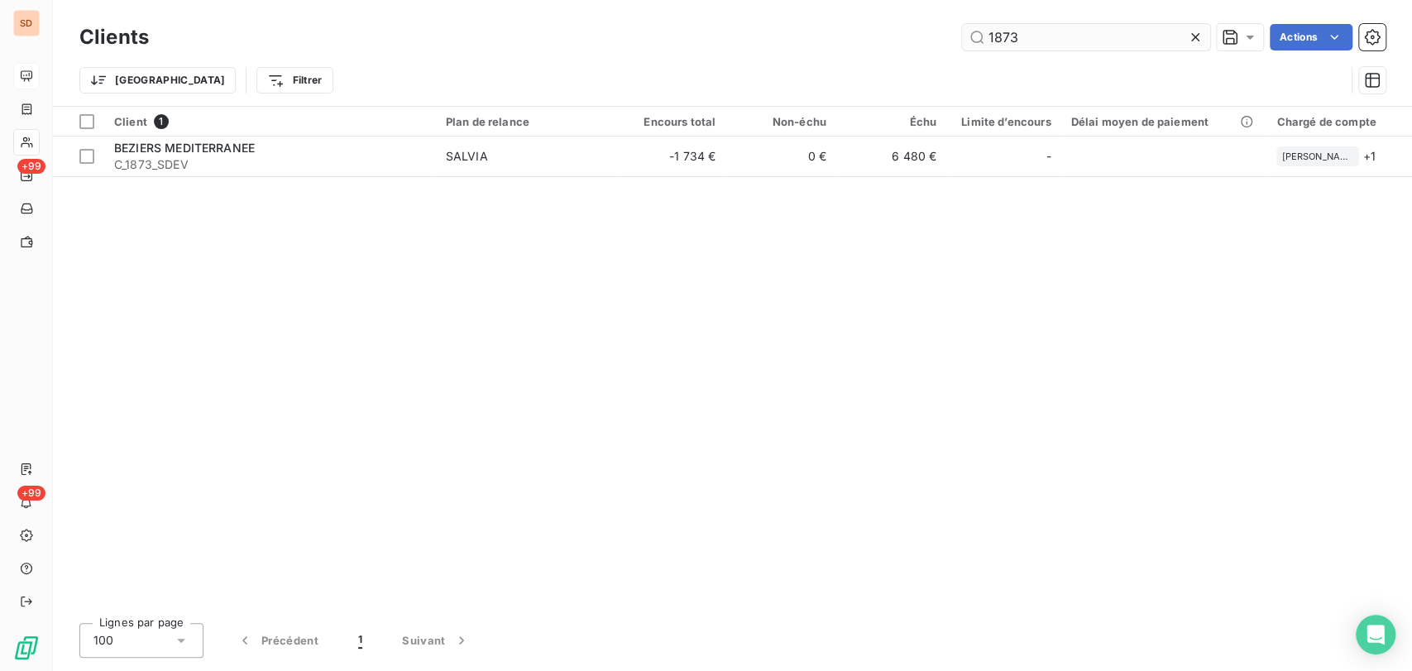
drag, startPoint x: 1022, startPoint y: 39, endPoint x: 960, endPoint y: 44, distance: 62.2
click at [980, 41] on input "1873" at bounding box center [1086, 37] width 248 height 26
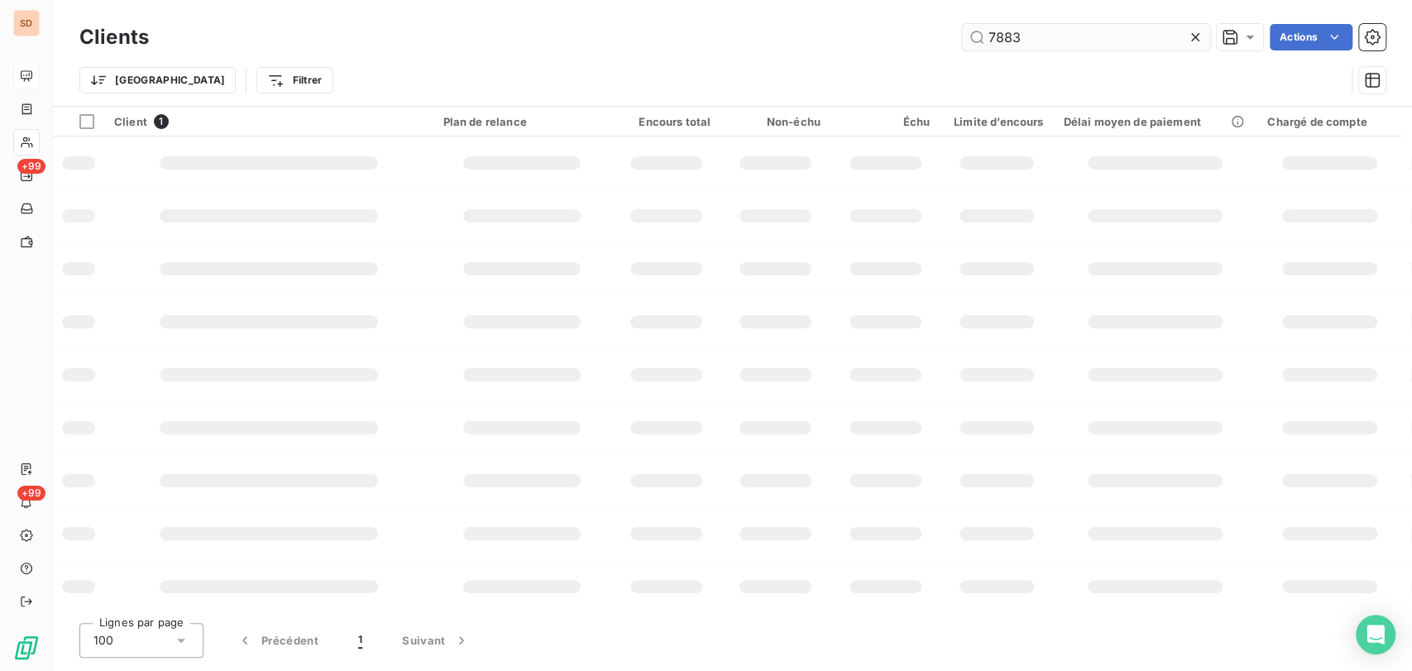
type input "7883"
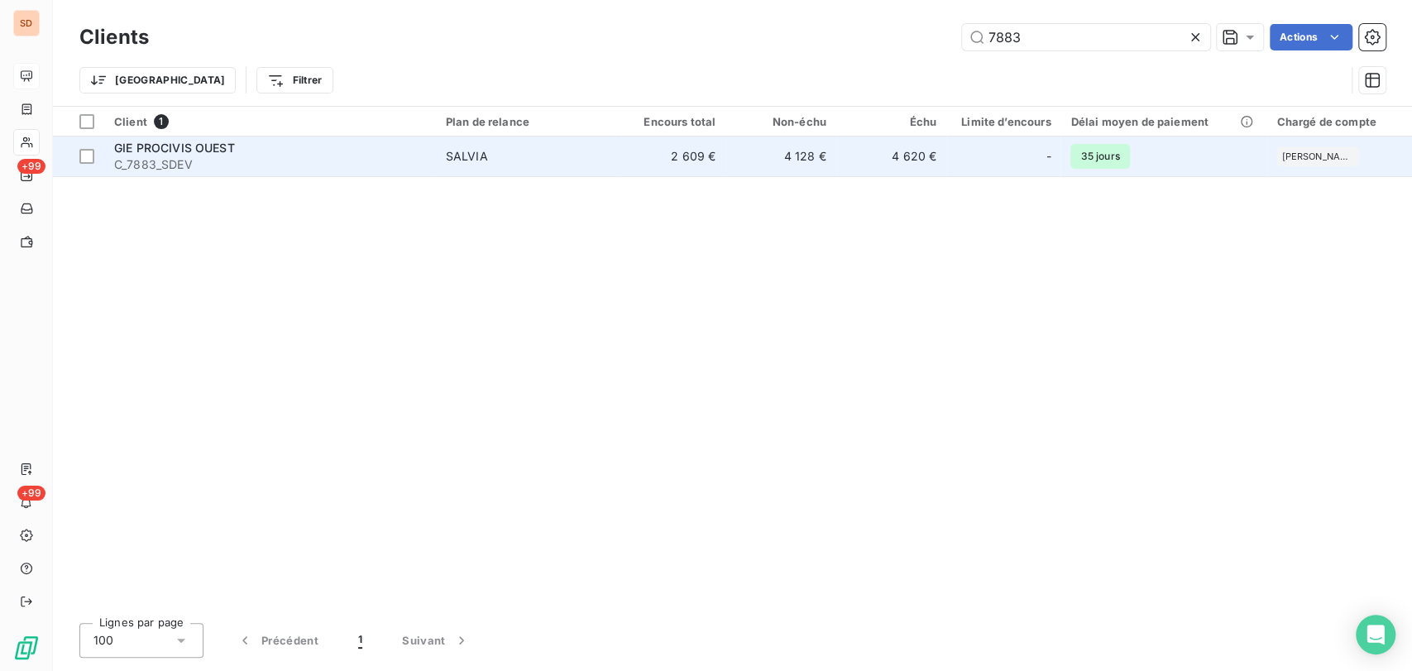
click at [182, 154] on div "GIE PROCIVIS OUEST" at bounding box center [270, 148] width 312 height 17
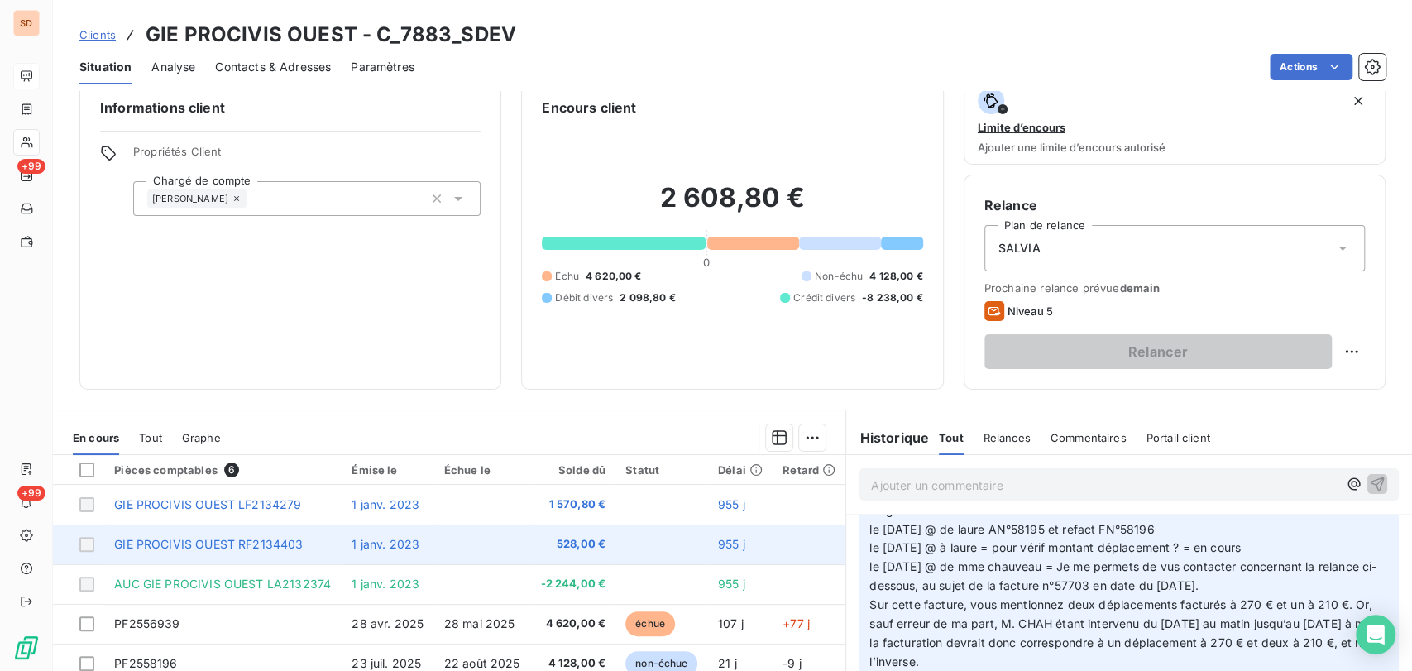
scroll to position [92, 0]
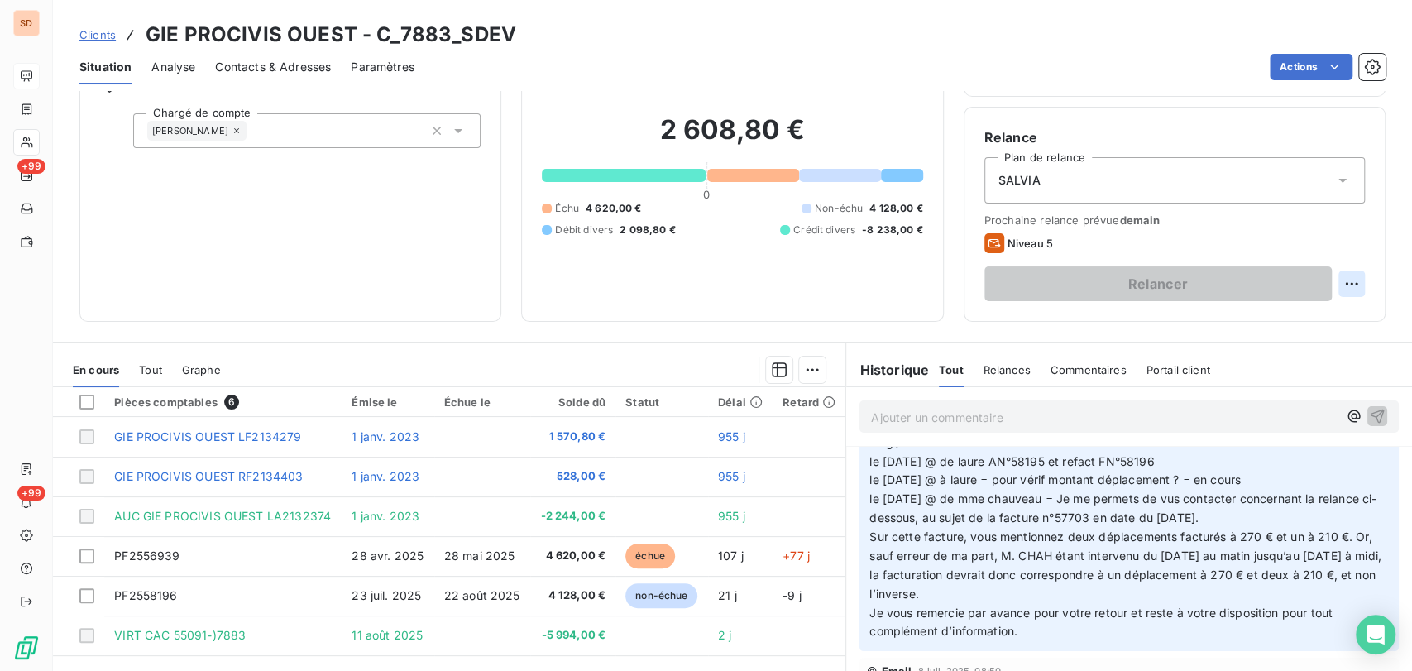
click at [1342, 281] on html "SD +99 +99 Clients GIE PROCIVIS OUEST - C_7883_SDEV Situation Analyse Contacts …" at bounding box center [706, 335] width 1412 height 671
click at [1258, 319] on div "Replanifier cette action" at bounding box center [1269, 320] width 148 height 26
select select "7"
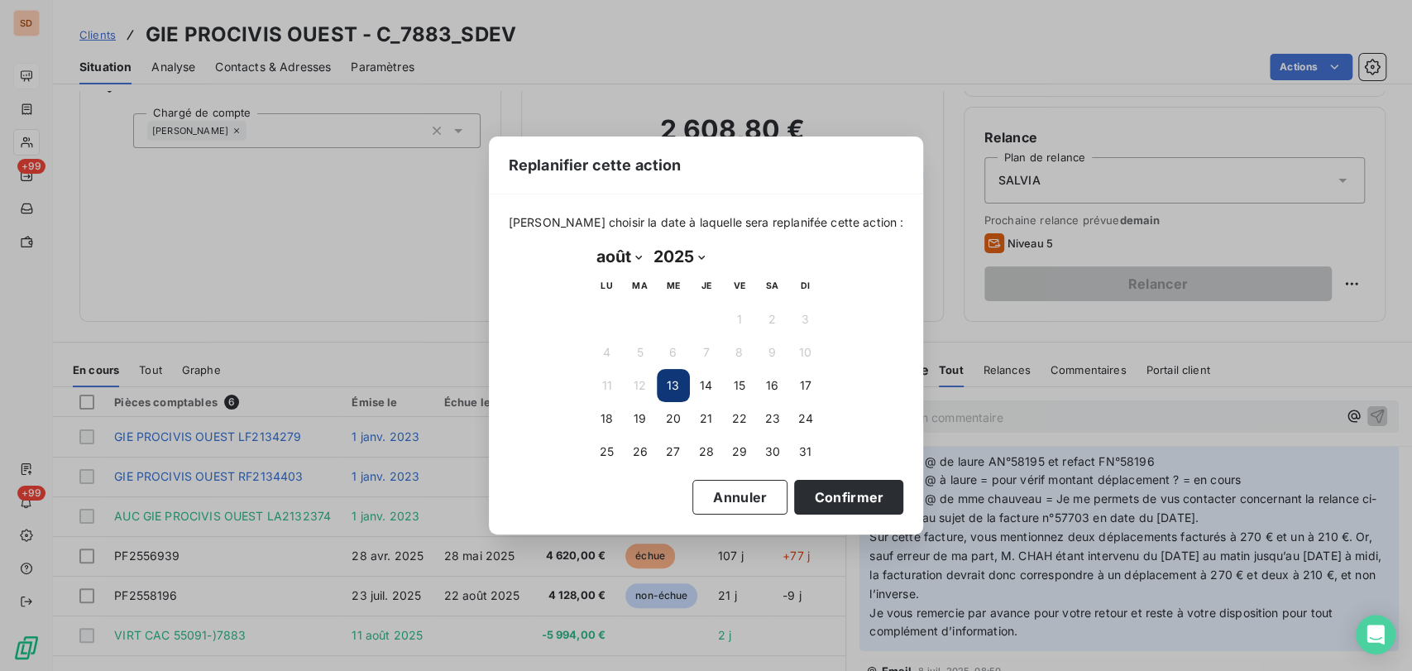
click at [677, 388] on button "13" at bounding box center [673, 385] width 33 height 33
click at [833, 500] on button "Confirmer" at bounding box center [848, 497] width 109 height 35
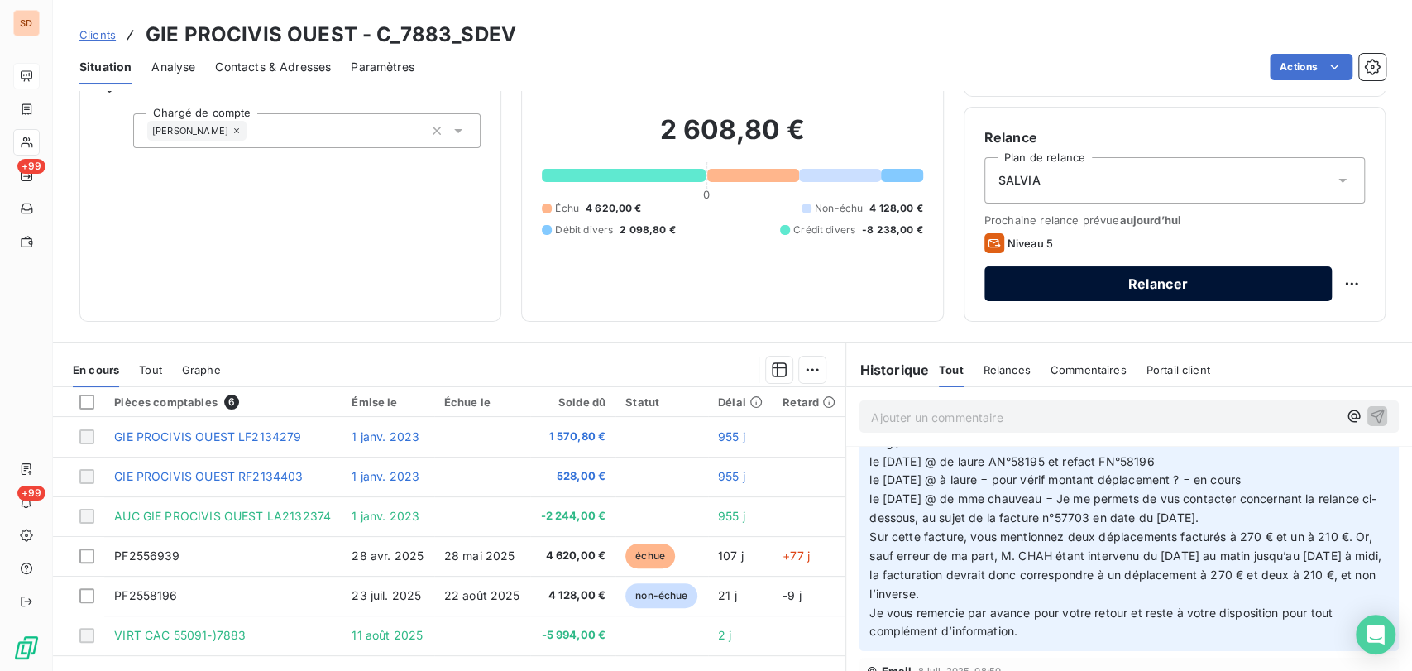
click at [1238, 286] on button "Relancer" at bounding box center [1158, 283] width 347 height 35
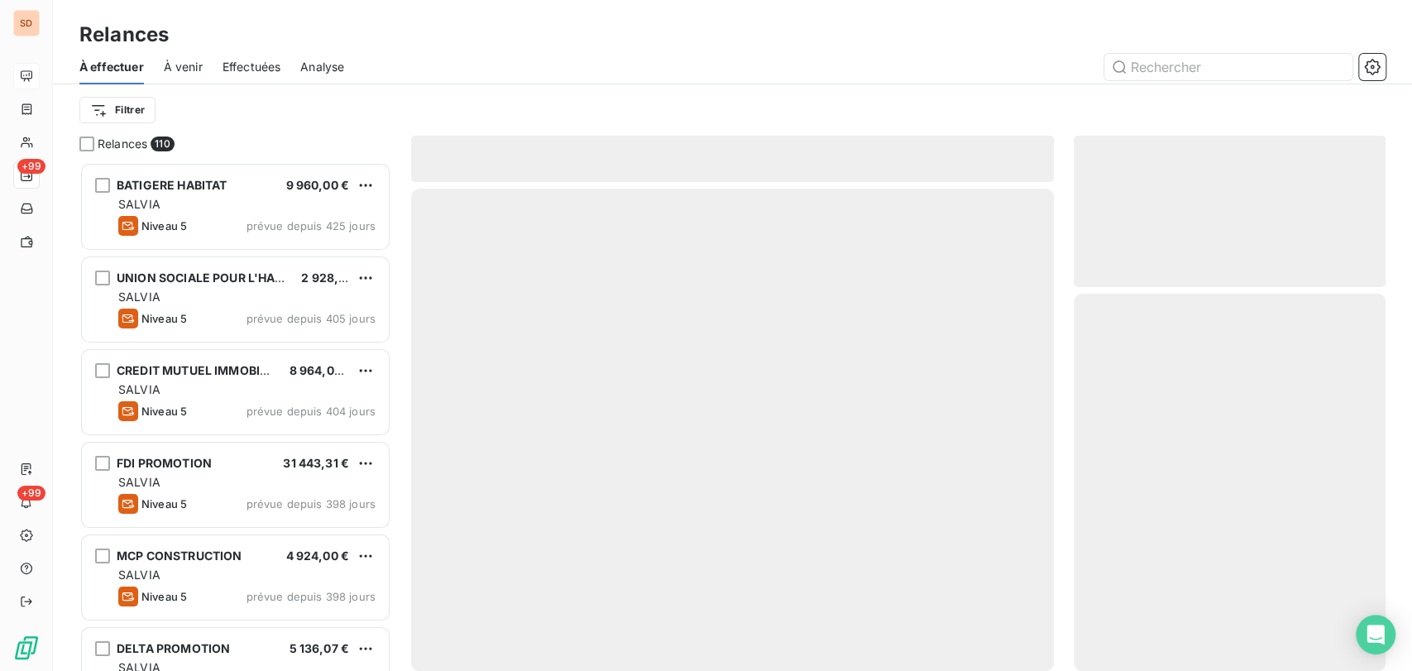
scroll to position [494, 298]
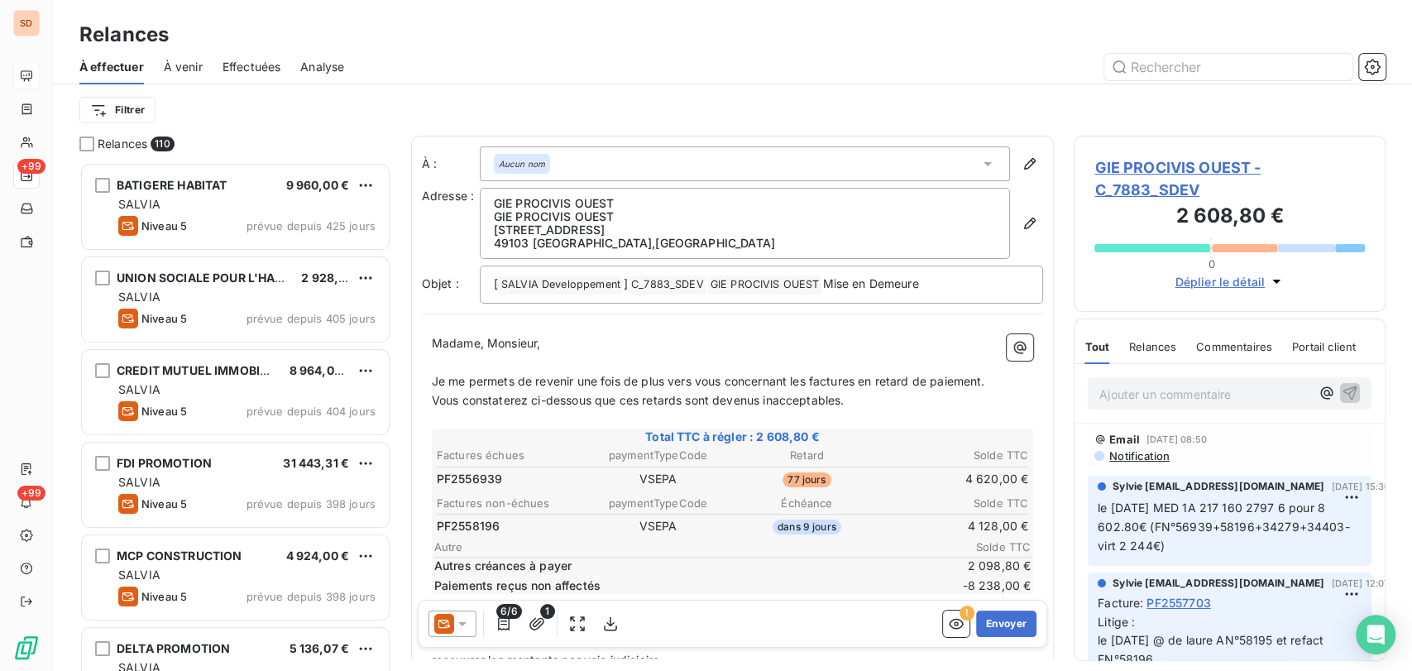
click at [471, 620] on div at bounding box center [453, 624] width 48 height 26
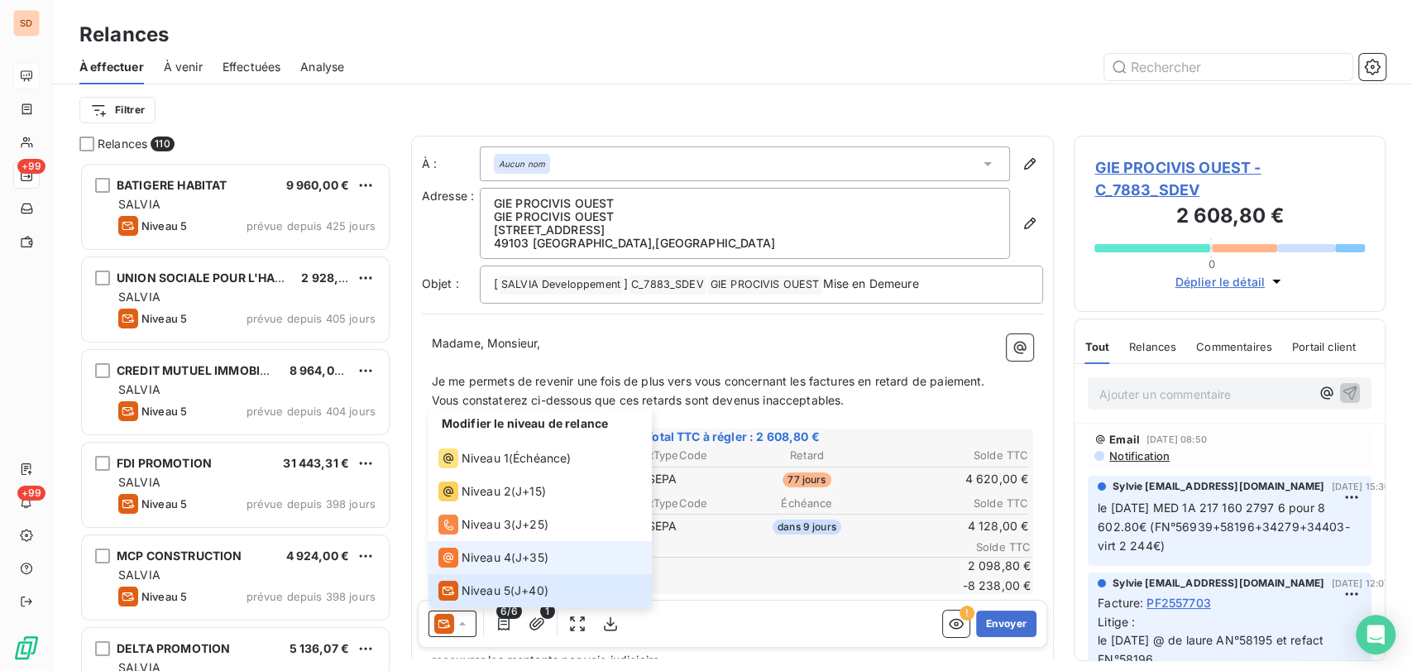
click at [480, 558] on span "Niveau 4" at bounding box center [487, 557] width 50 height 17
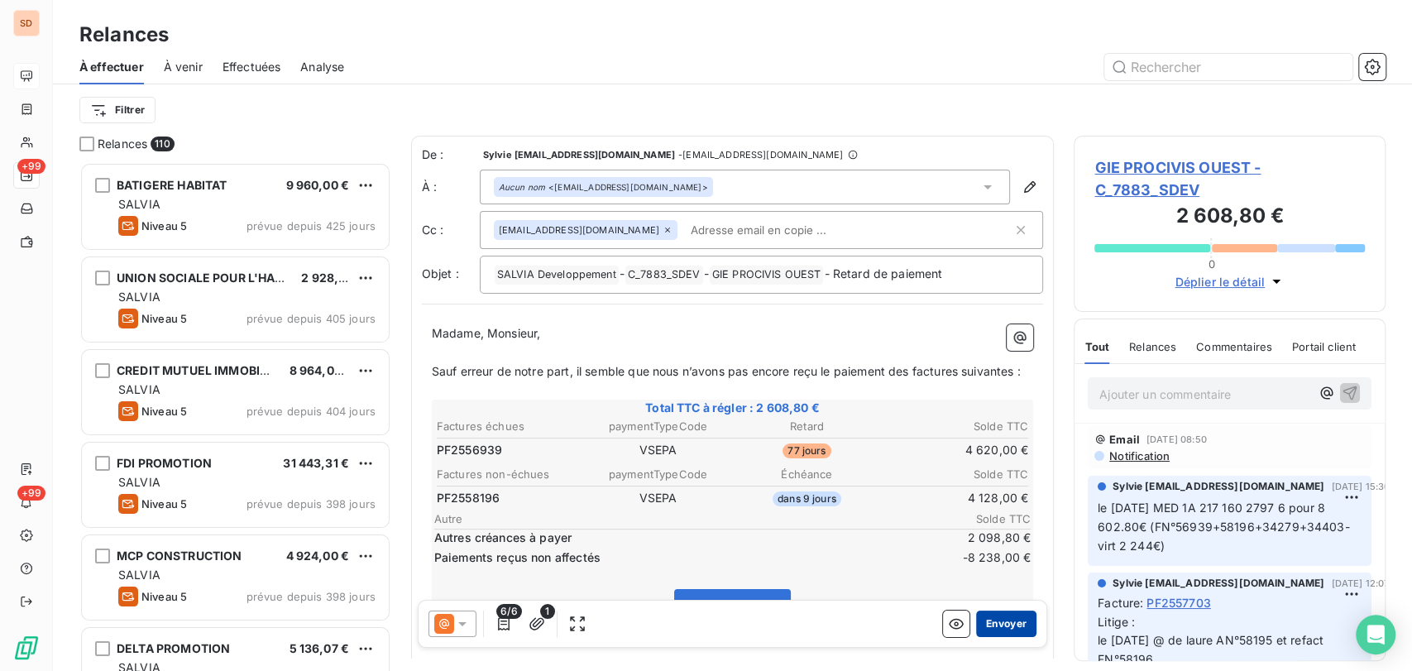
click at [995, 621] on button "Envoyer" at bounding box center [1006, 624] width 60 height 26
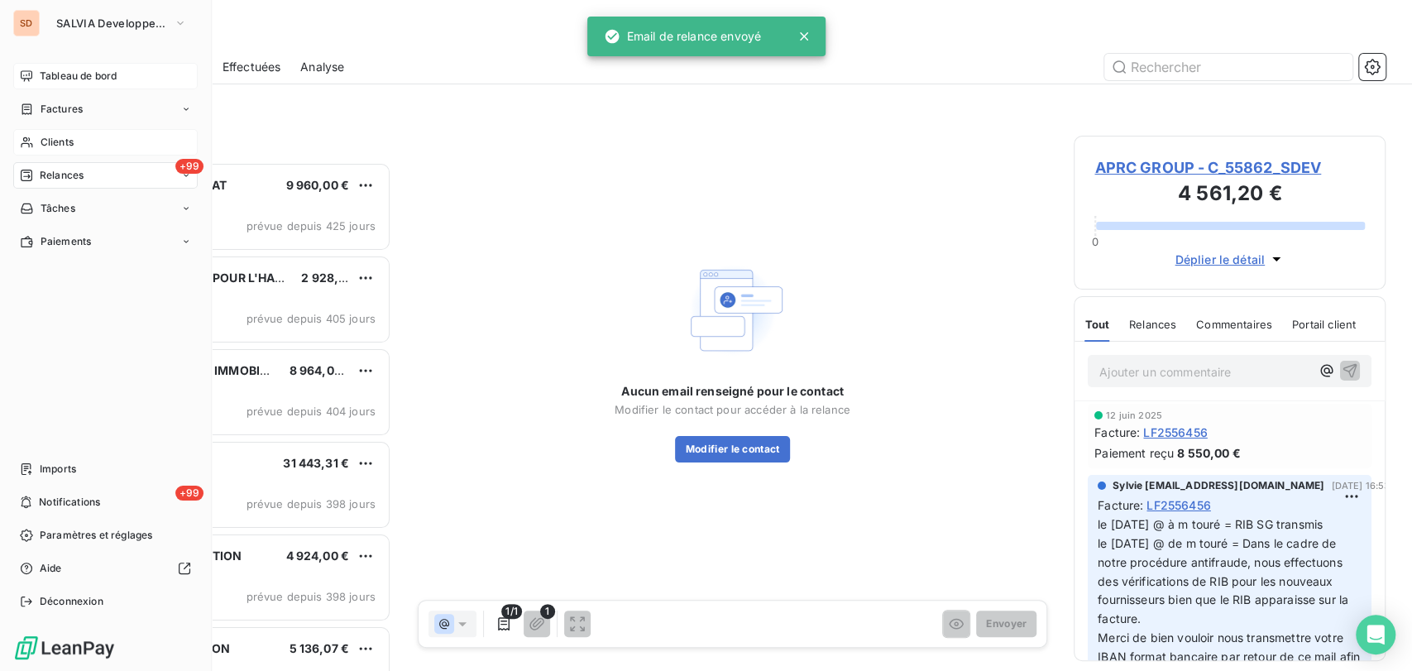
drag, startPoint x: 55, startPoint y: 146, endPoint x: 73, endPoint y: 148, distance: 17.5
click at [55, 146] on span "Clients" at bounding box center [57, 142] width 33 height 15
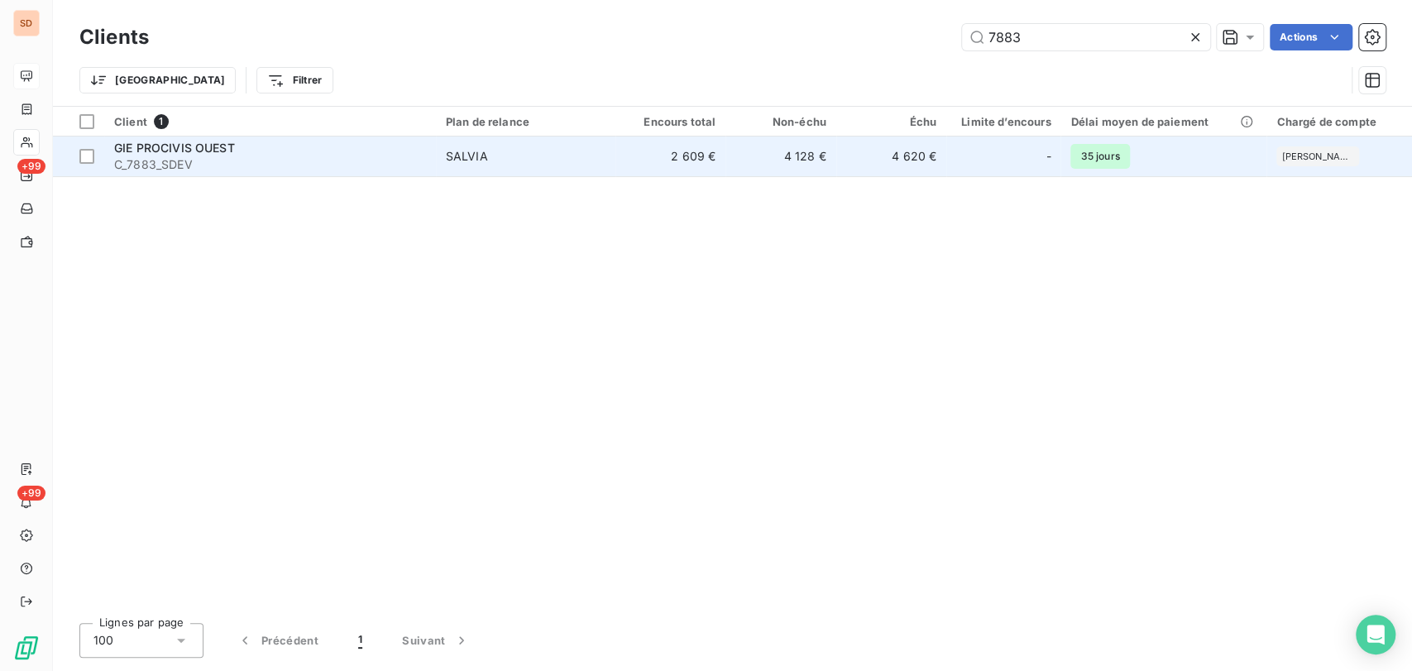
click at [181, 157] on span "C_7883_SDEV" at bounding box center [270, 164] width 312 height 17
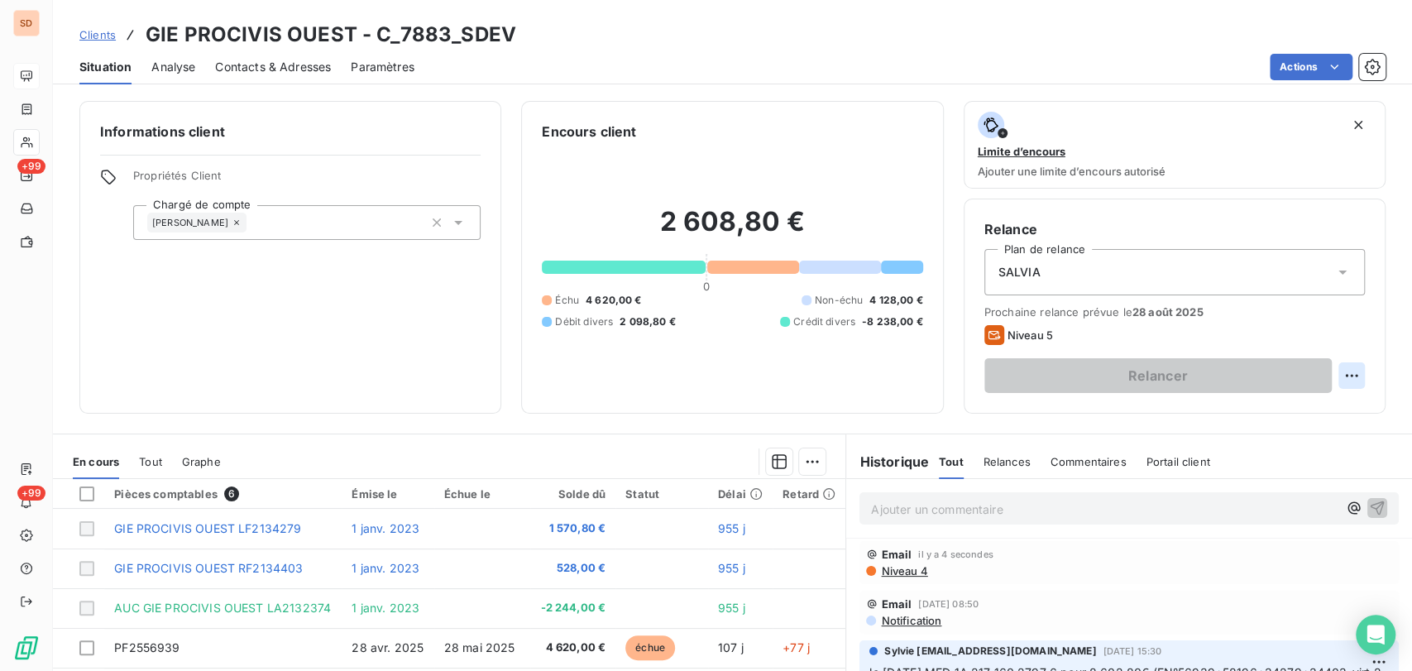
click at [1346, 368] on html "SD +99 +99 Clients GIE PROCIVIS OUEST - C_7883_SDEV Situation Analyse Contacts …" at bounding box center [706, 335] width 1412 height 671
click at [1282, 411] on div "Replanifier cette action" at bounding box center [1269, 412] width 148 height 26
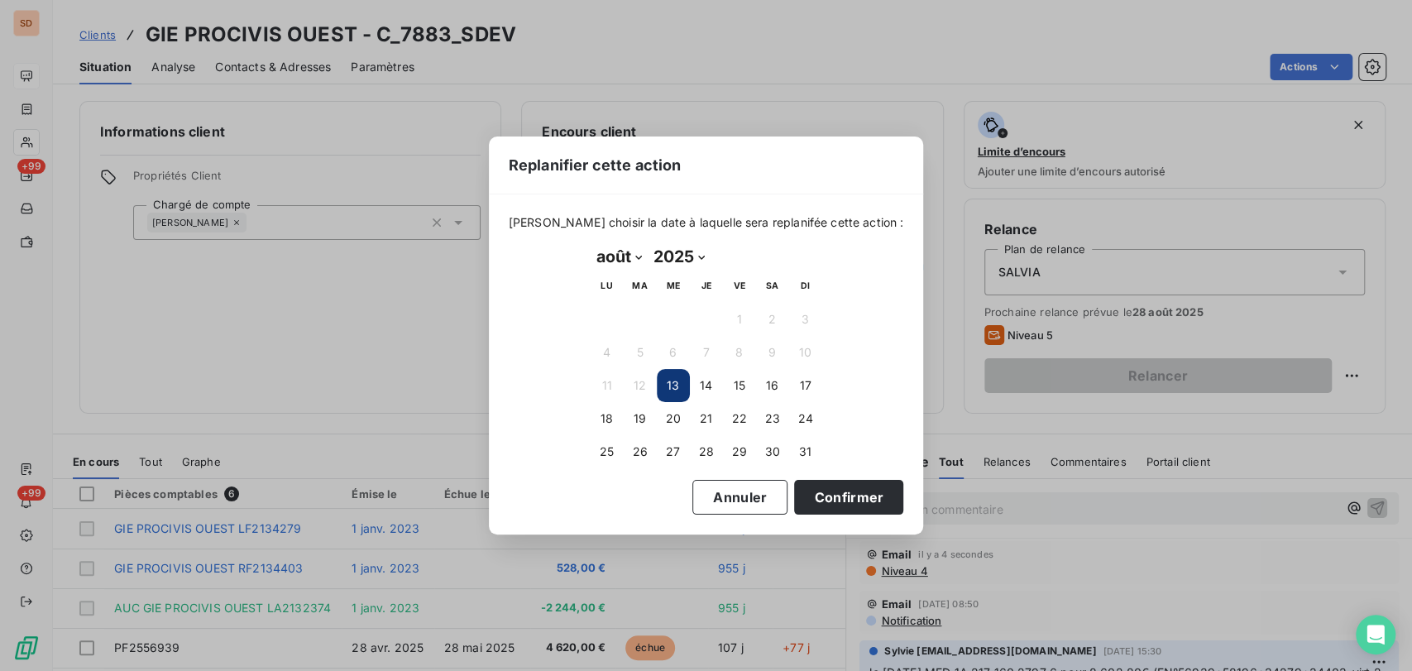
click at [640, 252] on select "janvier février mars avril mai juin juillet août septembre octobre novembre déc…" at bounding box center [619, 256] width 57 height 26
select select "8"
click at [591, 243] on select "janvier février mars avril mai juin juillet août septembre octobre novembre déc…" at bounding box center [619, 256] width 57 height 26
click at [641, 323] on button "2" at bounding box center [640, 319] width 33 height 33
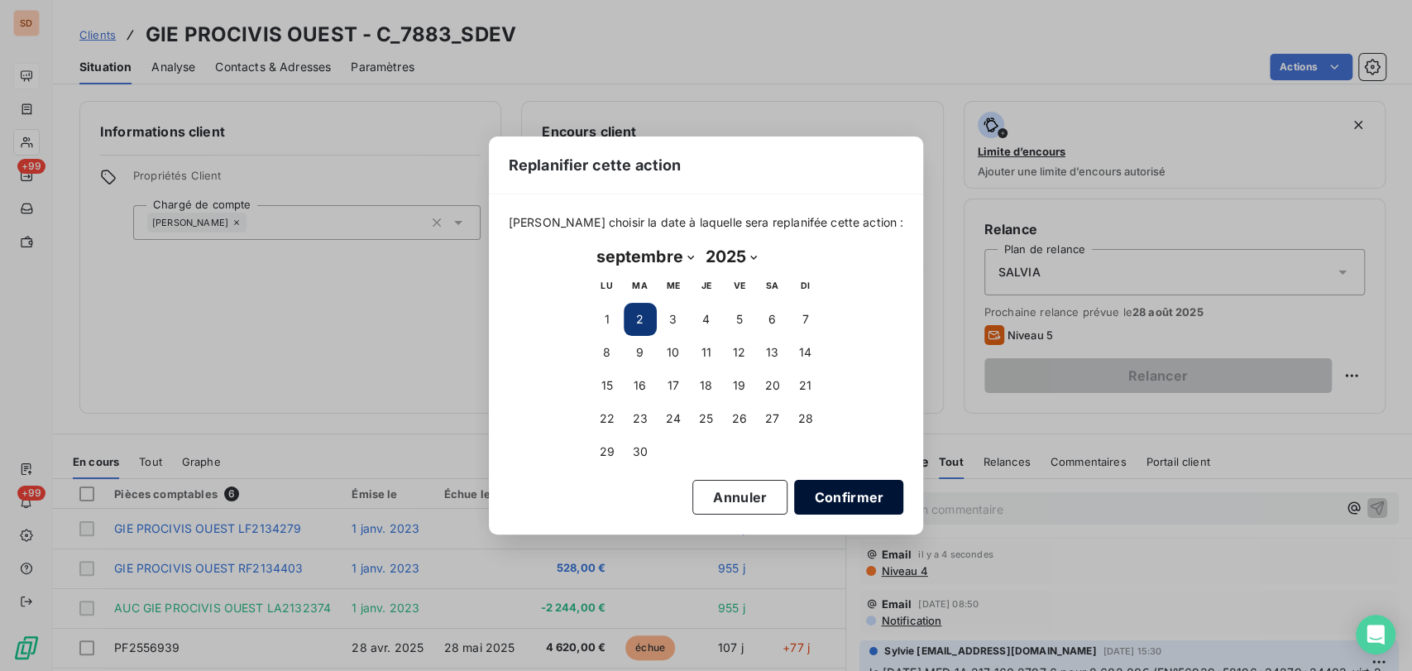
click at [808, 488] on button "Confirmer" at bounding box center [848, 497] width 109 height 35
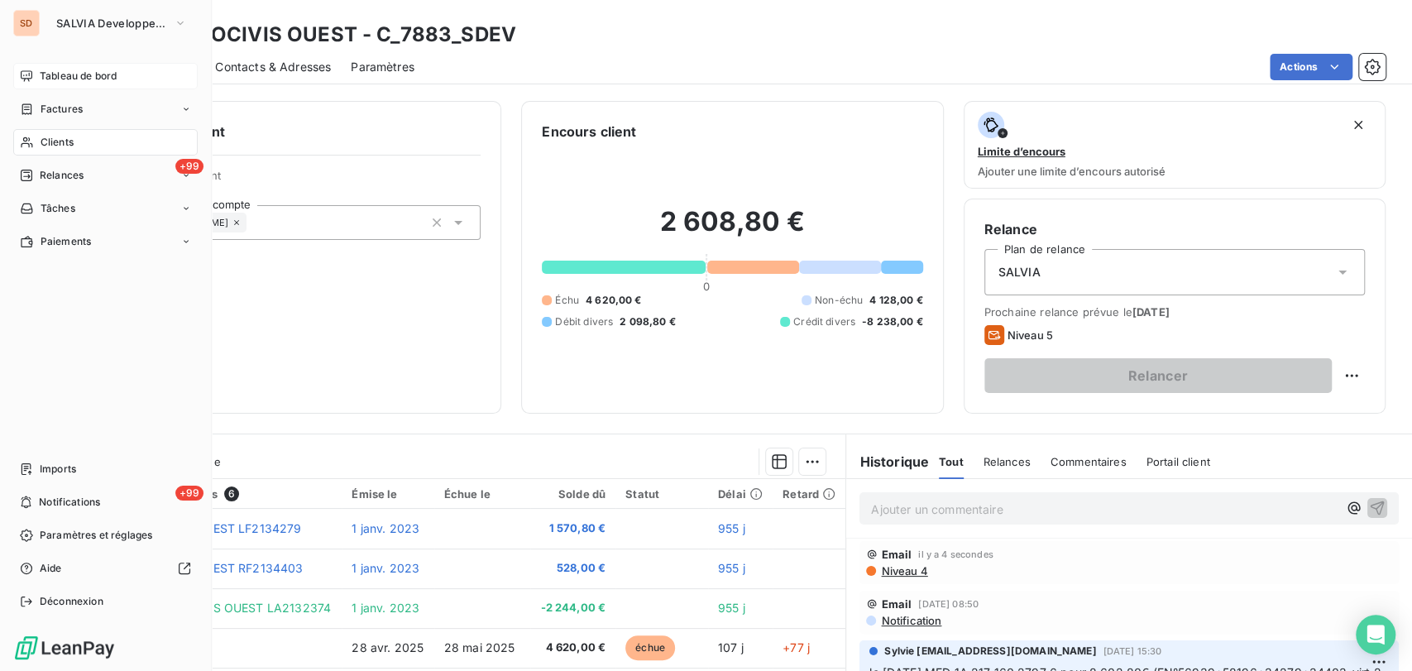
click at [76, 137] on div "Clients" at bounding box center [105, 142] width 184 height 26
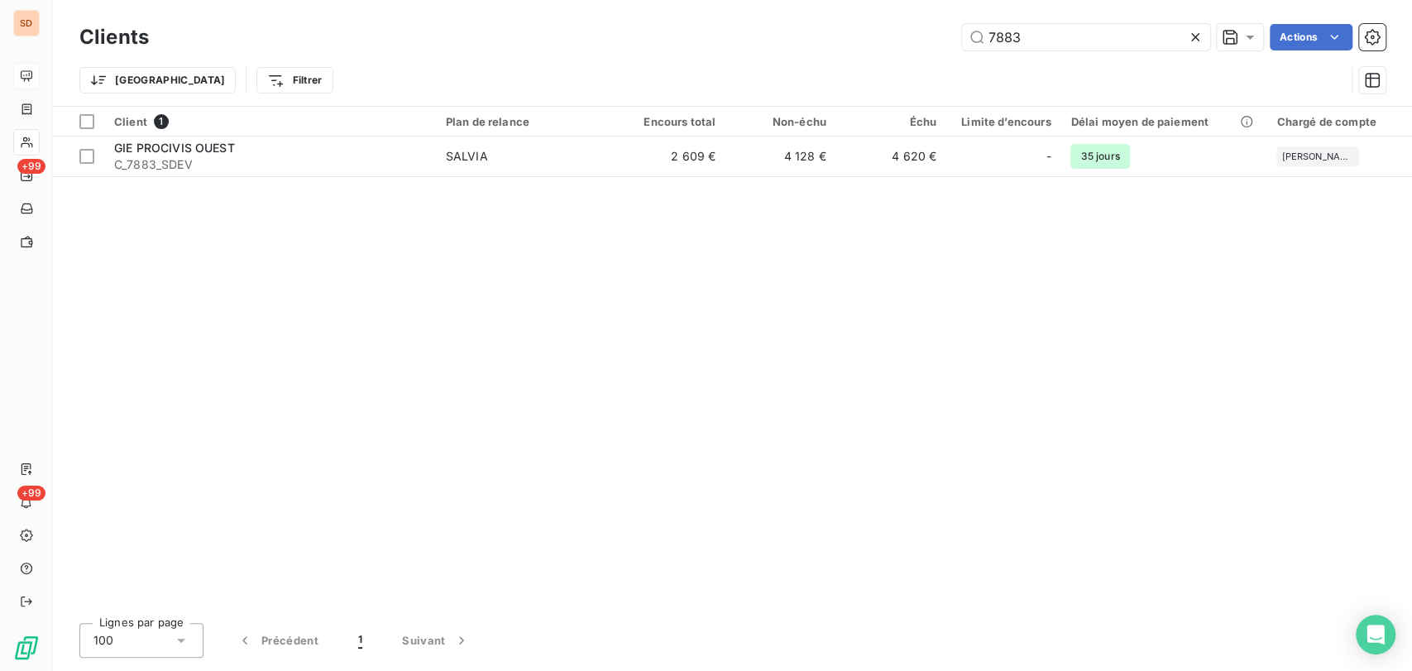
drag, startPoint x: 1035, startPoint y: 41, endPoint x: 973, endPoint y: 50, distance: 62.8
click at [985, 47] on input "7883" at bounding box center [1086, 37] width 248 height 26
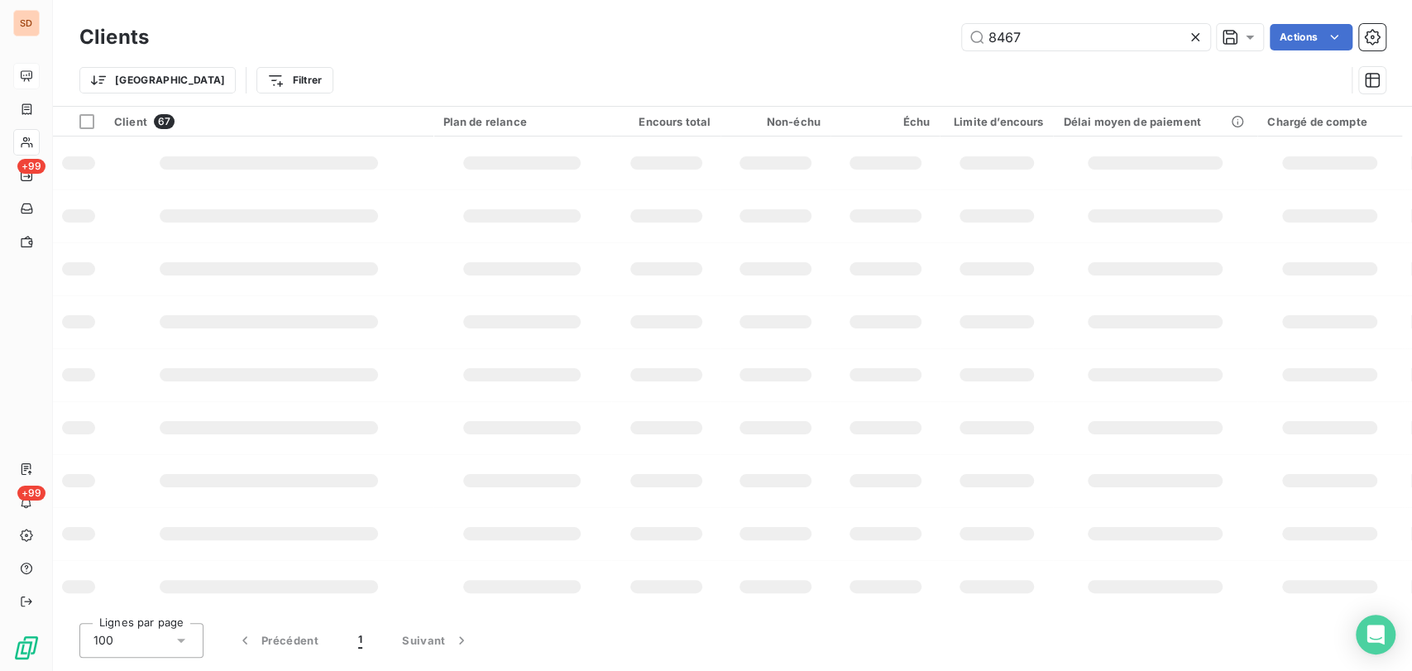
type input "8467"
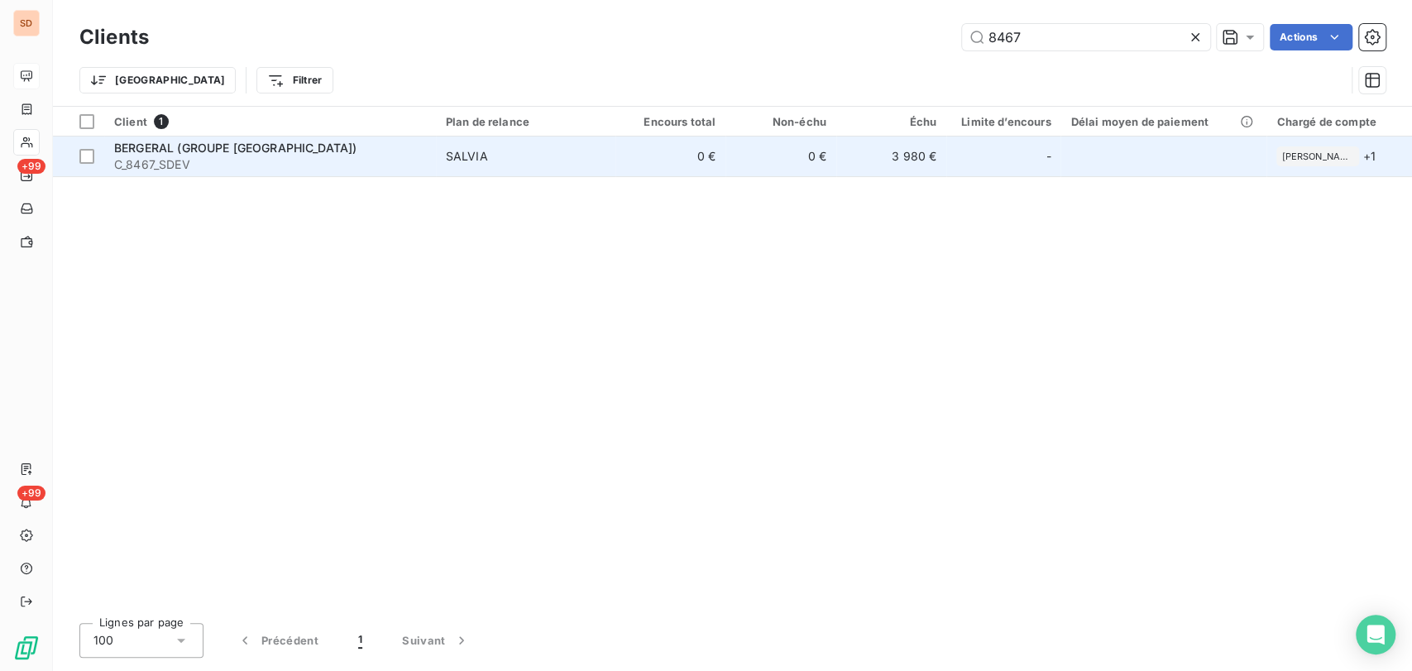
click at [142, 147] on span "BERGERAL (GROUPE BANGUI)" at bounding box center [235, 148] width 242 height 14
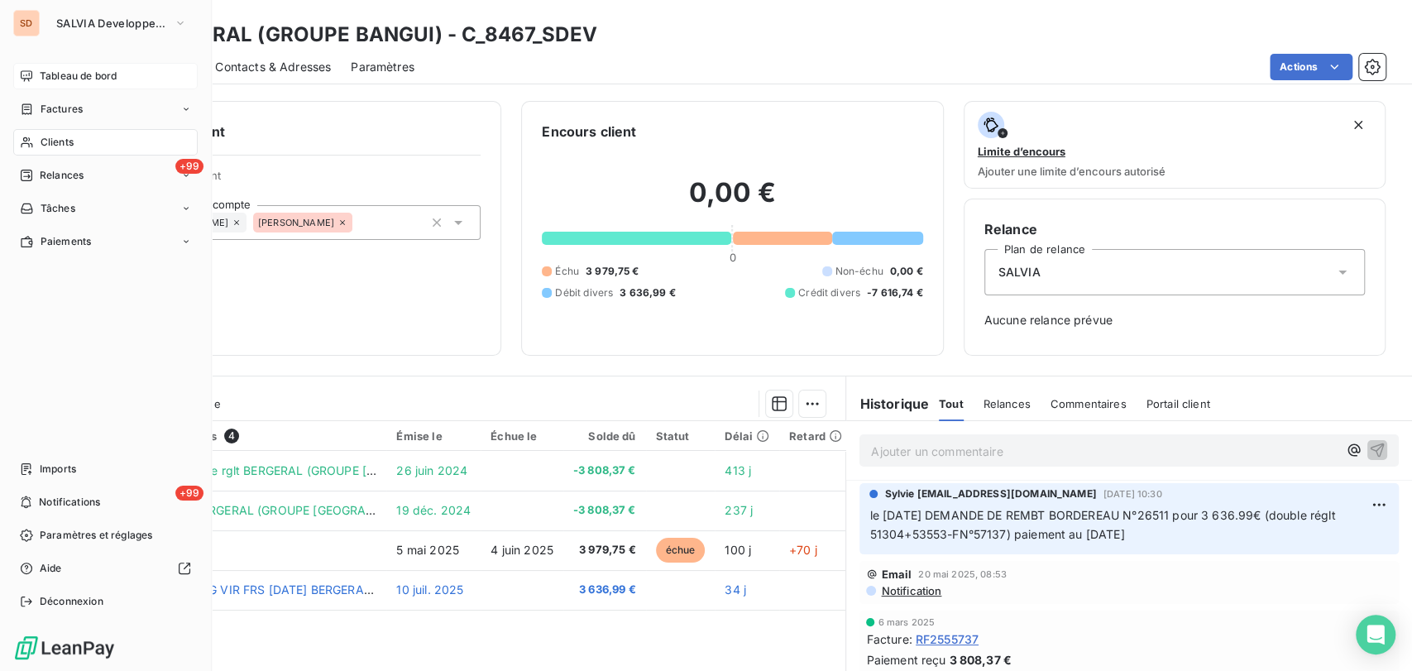
click at [50, 149] on span "Clients" at bounding box center [57, 142] width 33 height 15
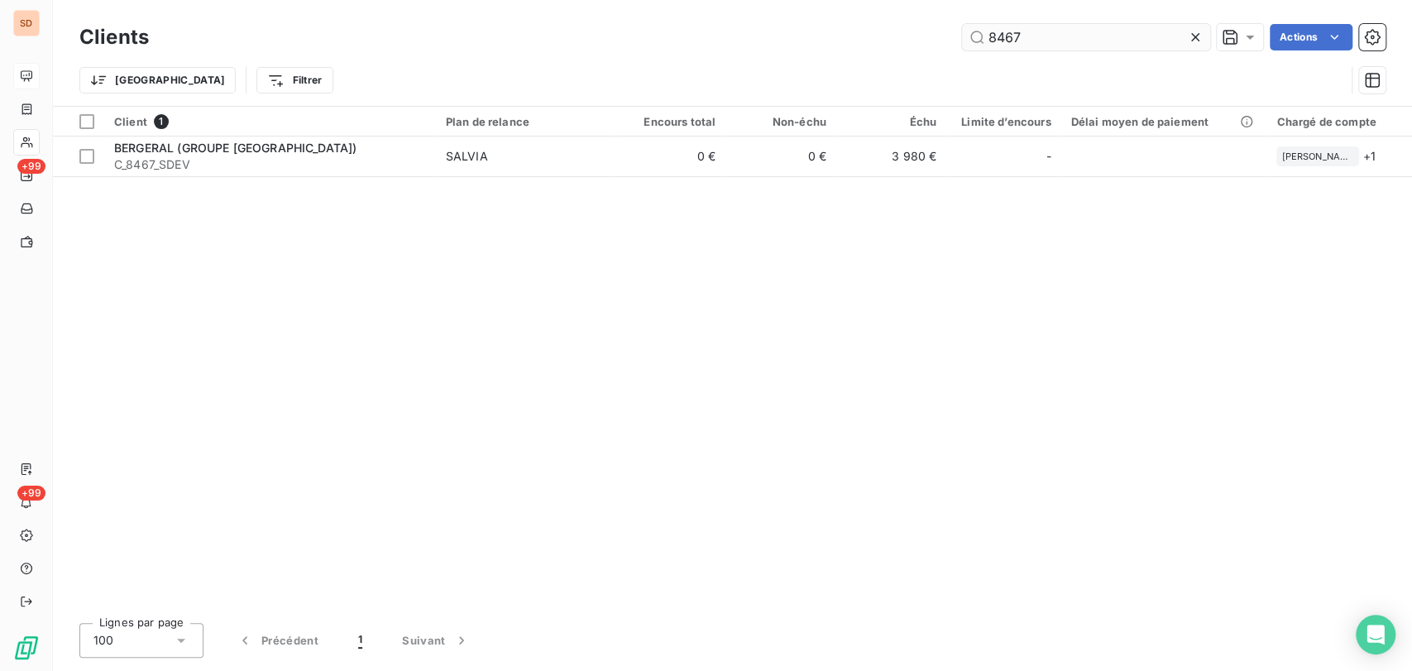
drag, startPoint x: 1023, startPoint y: 36, endPoint x: 963, endPoint y: 31, distance: 59.7
click at [977, 37] on input "8467" at bounding box center [1086, 37] width 248 height 26
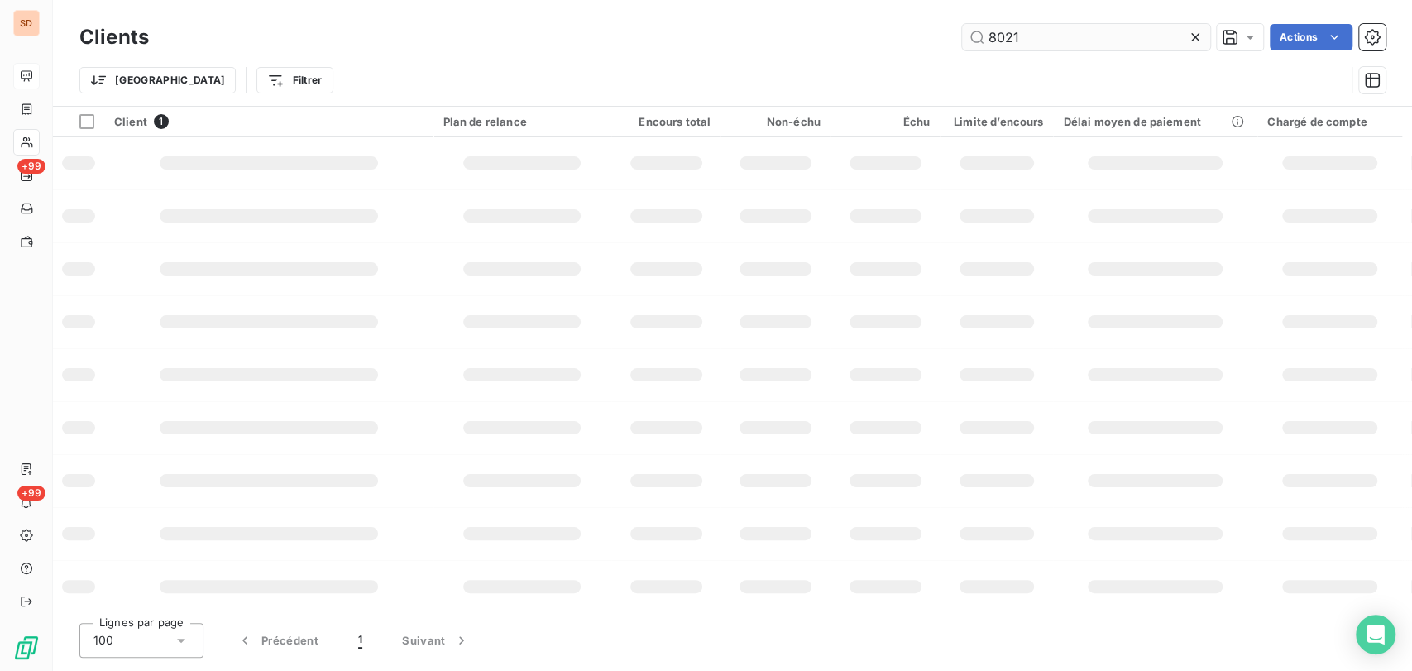
type input "8021"
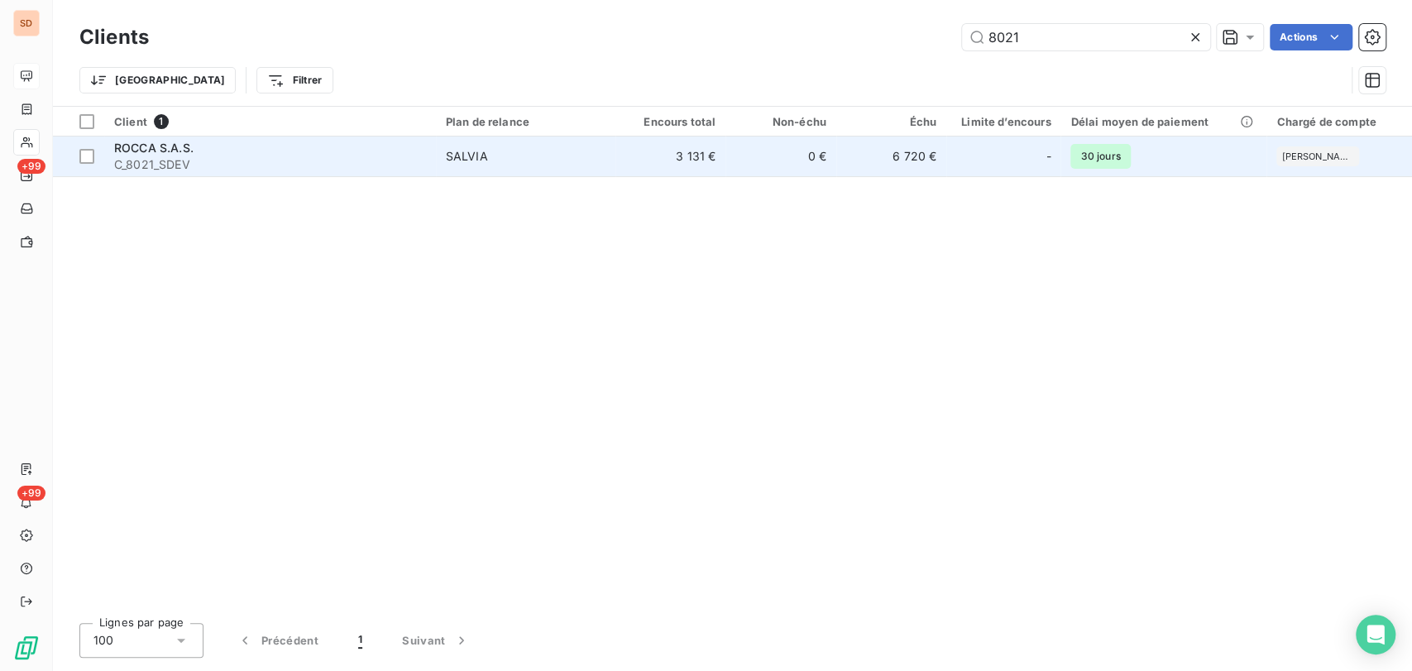
click at [132, 157] on span "C_8021_SDEV" at bounding box center [270, 164] width 312 height 17
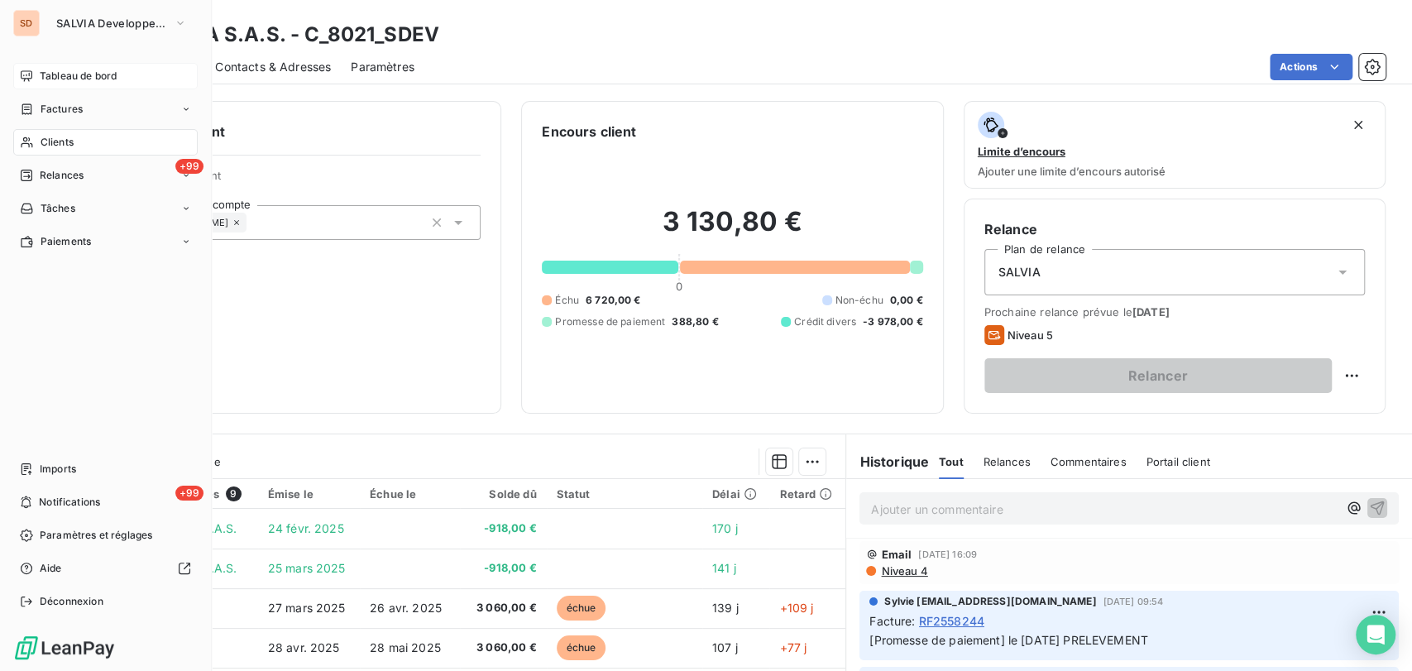
drag, startPoint x: 36, startPoint y: 140, endPoint x: 65, endPoint y: 135, distance: 30.2
click at [36, 140] on div "Clients" at bounding box center [105, 142] width 184 height 26
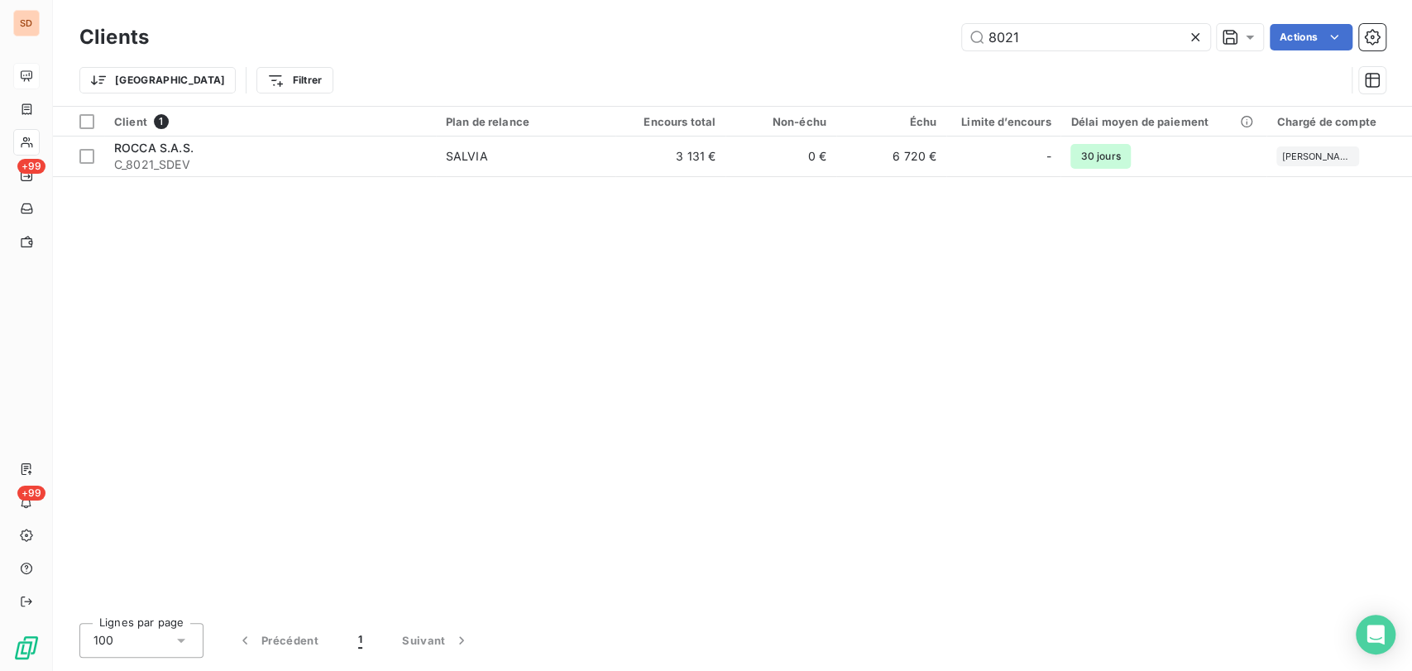
drag, startPoint x: 1048, startPoint y: 29, endPoint x: 927, endPoint y: 44, distance: 122.5
click at [931, 48] on div "8021 Actions" at bounding box center [777, 37] width 1217 height 26
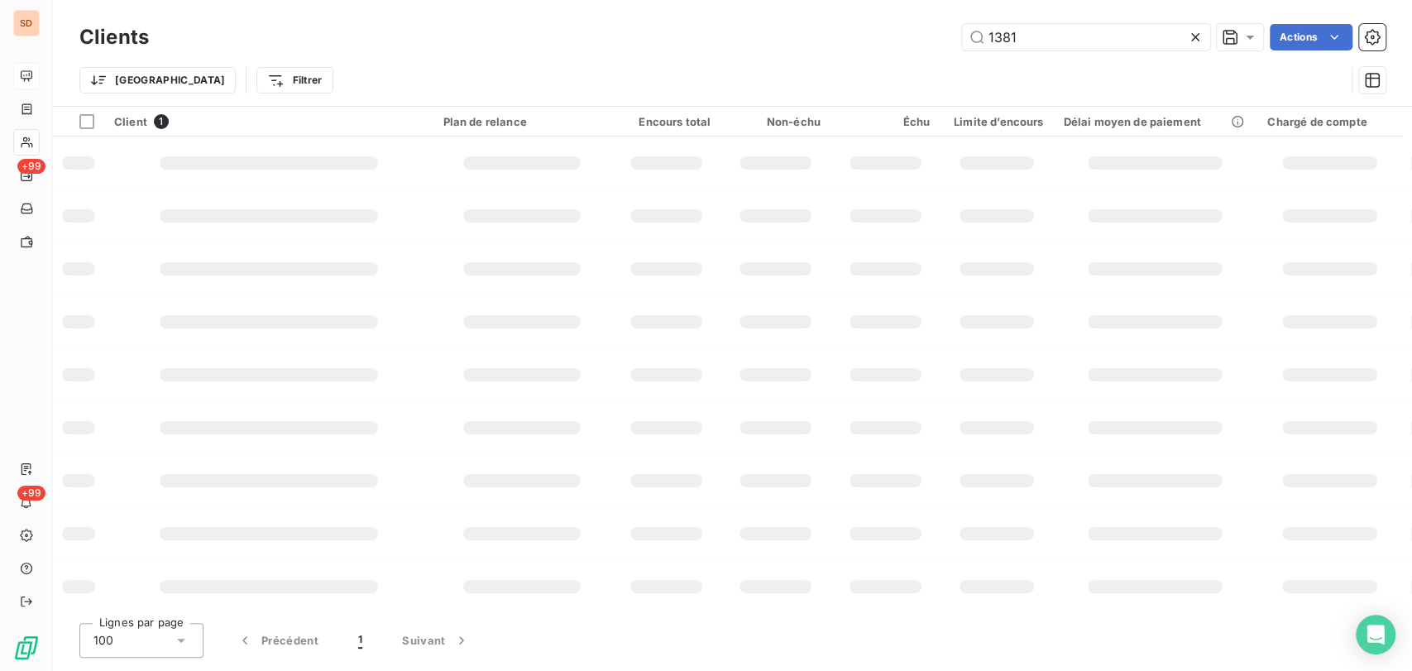
type input "1381"
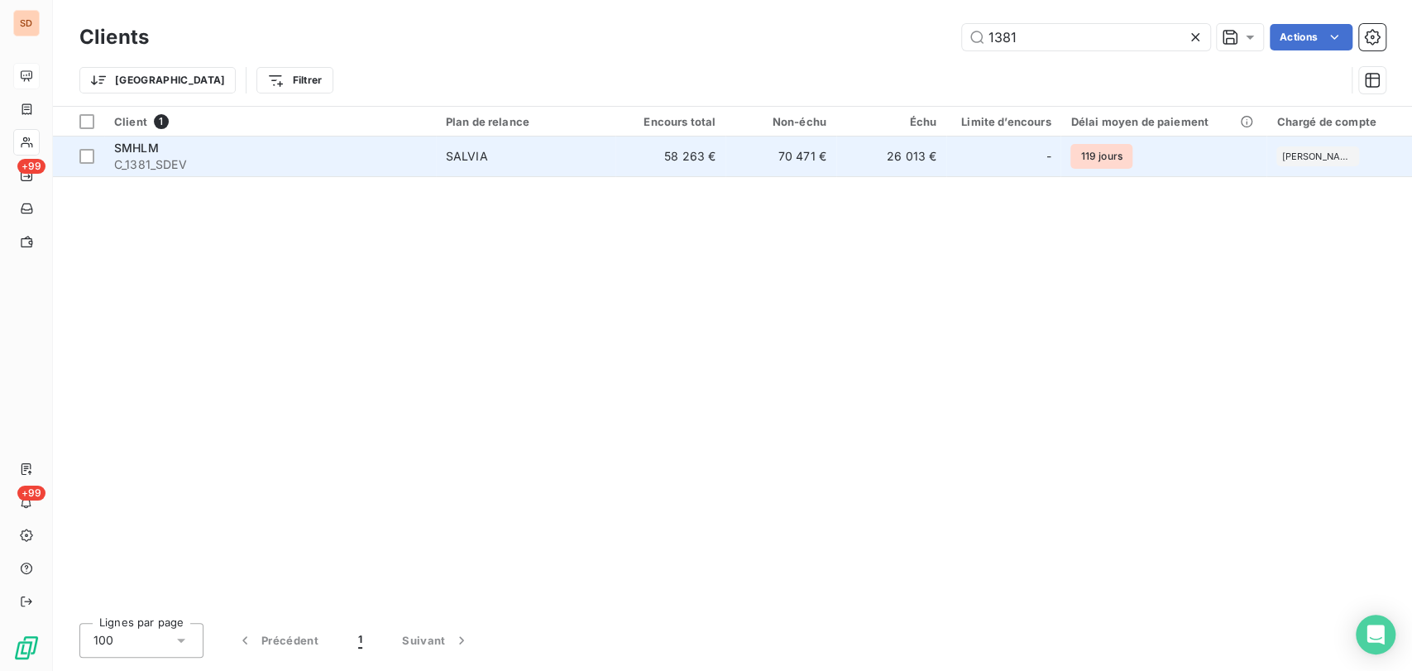
click at [144, 144] on span "SMHLM" at bounding box center [136, 148] width 45 height 14
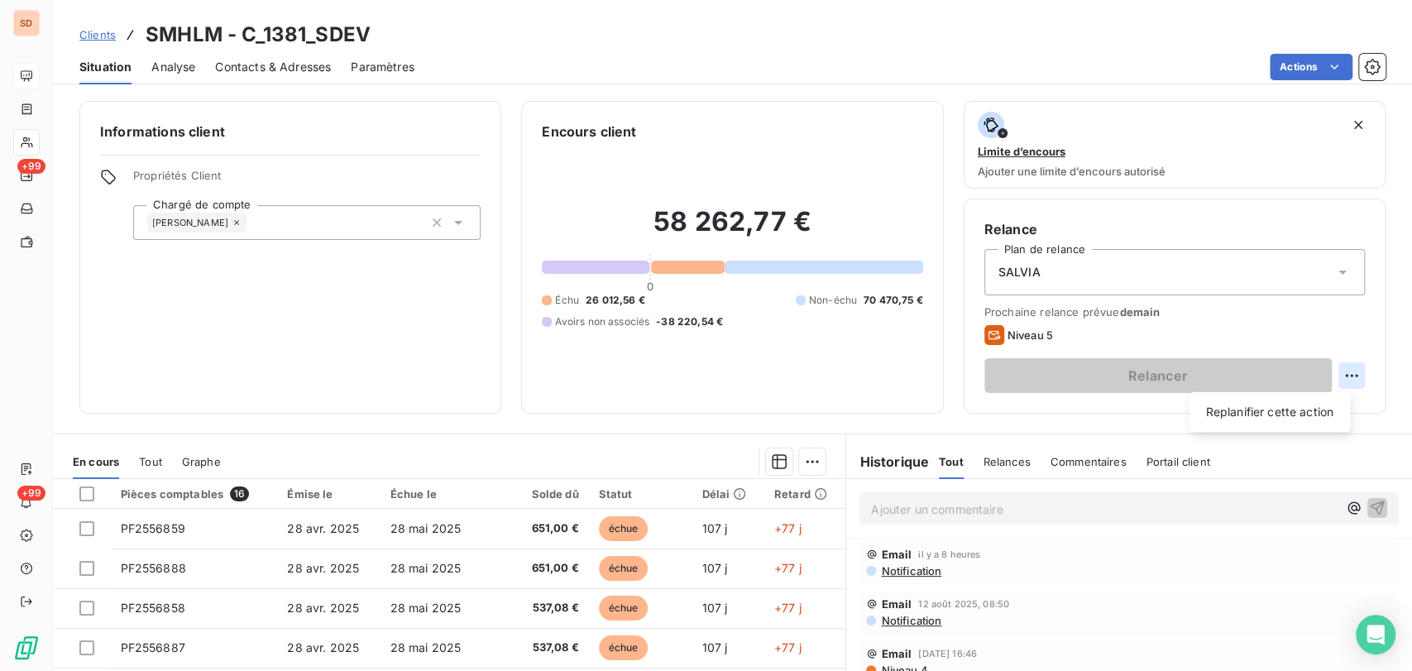
click at [1334, 377] on html "SD +99 +99 Clients SMHLM - C_1381_SDEV Situation Analyse Contacts & Adresses Pa…" at bounding box center [706, 335] width 1412 height 671
click at [1270, 402] on div "Replanifier cette action" at bounding box center [1269, 412] width 148 height 26
select select "7"
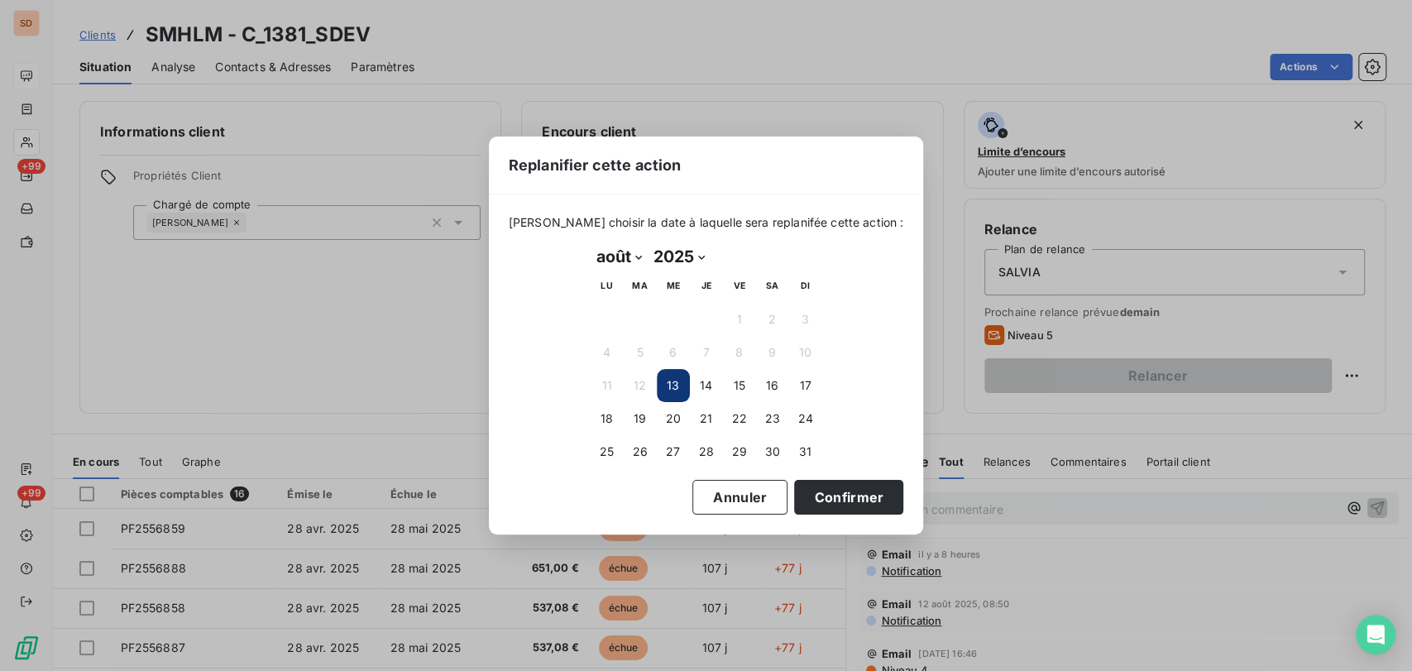
click at [670, 380] on button "13" at bounding box center [673, 385] width 33 height 33
click at [679, 387] on button "13" at bounding box center [673, 385] width 33 height 33
click at [812, 497] on button "Confirmer" at bounding box center [848, 497] width 109 height 35
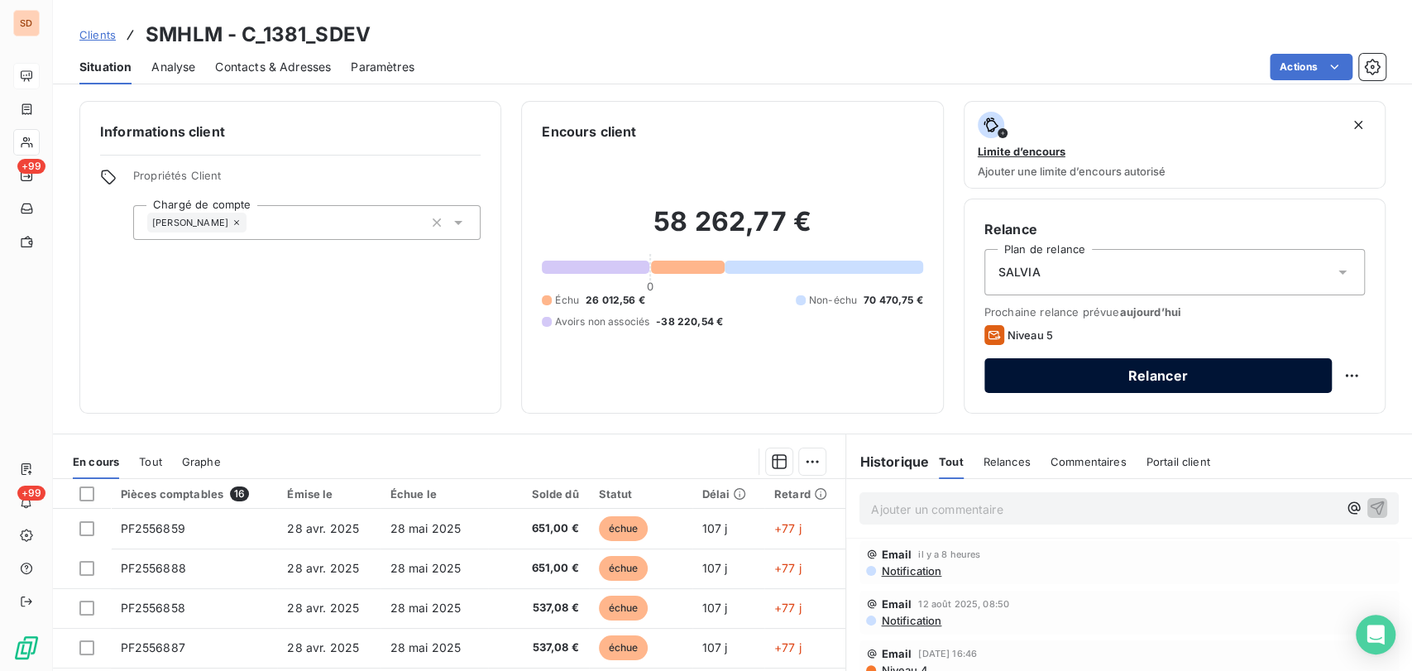
click at [1133, 372] on button "Relancer" at bounding box center [1158, 375] width 347 height 35
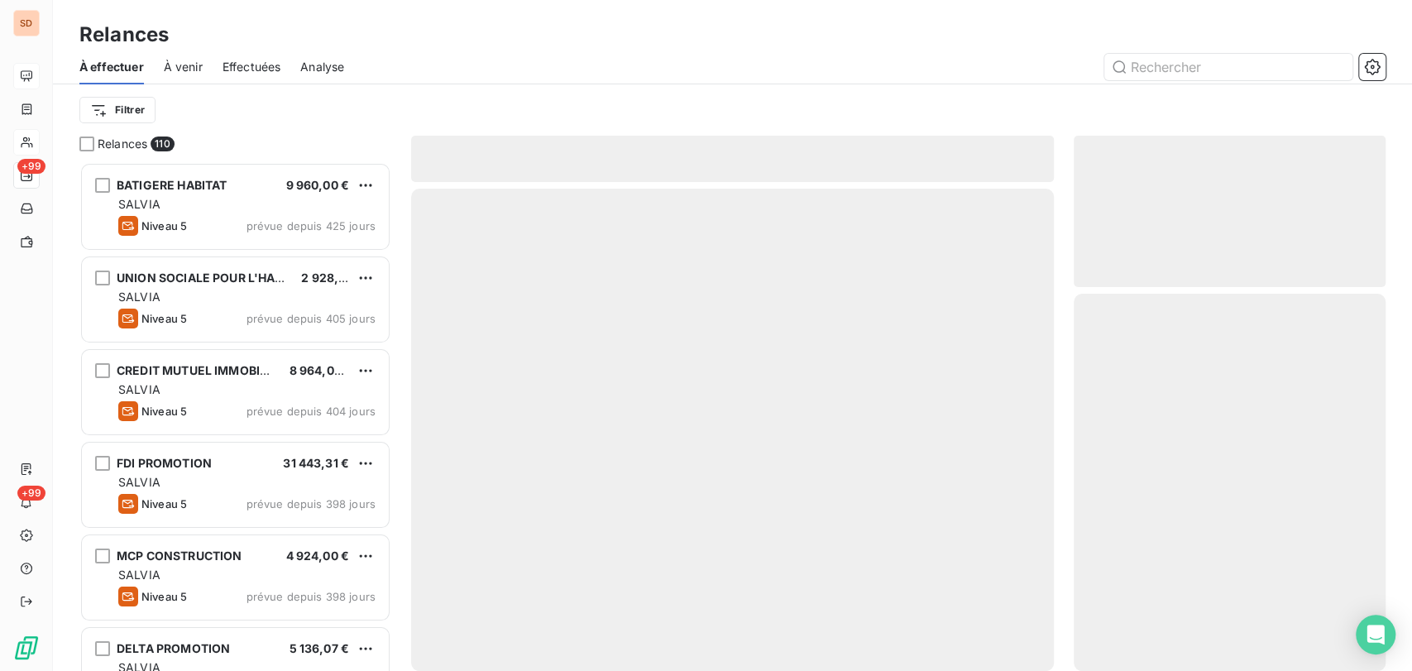
scroll to position [494, 298]
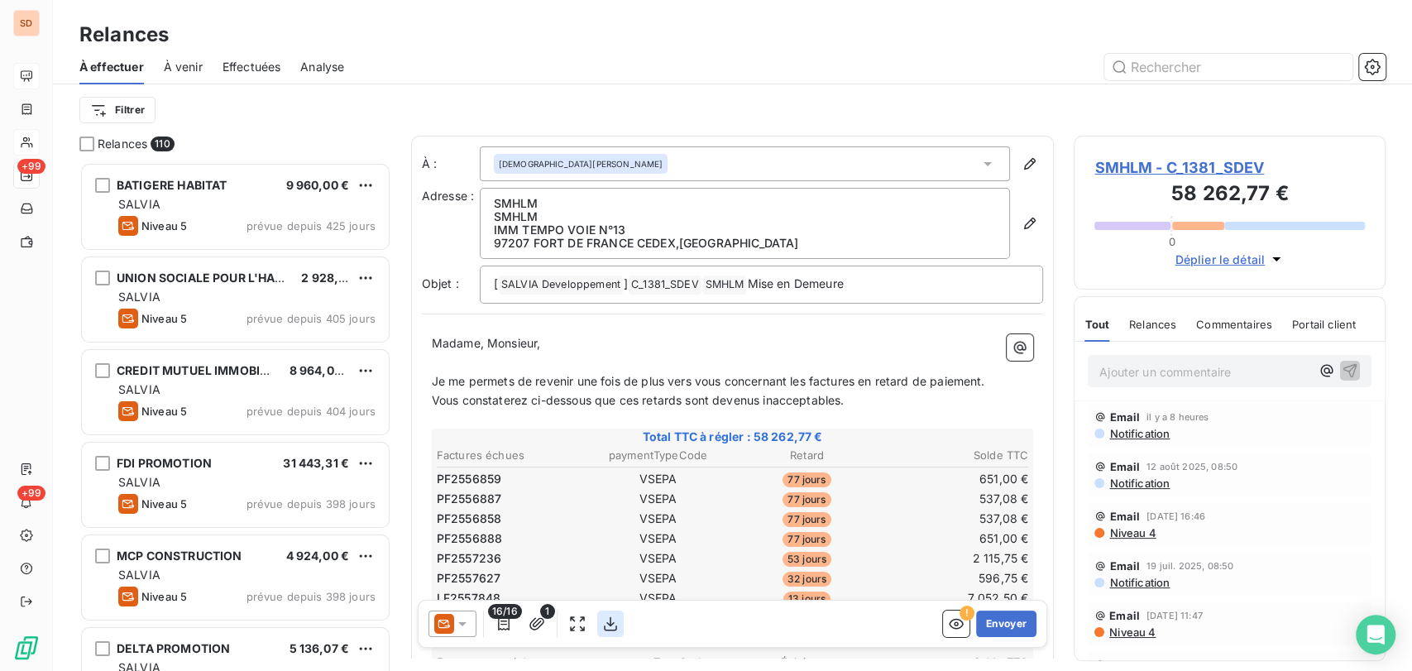
click at [607, 618] on icon "button" at bounding box center [610, 624] width 17 height 17
click at [1116, 174] on span "SMHLM - C_1381_SDEV" at bounding box center [1230, 167] width 271 height 22
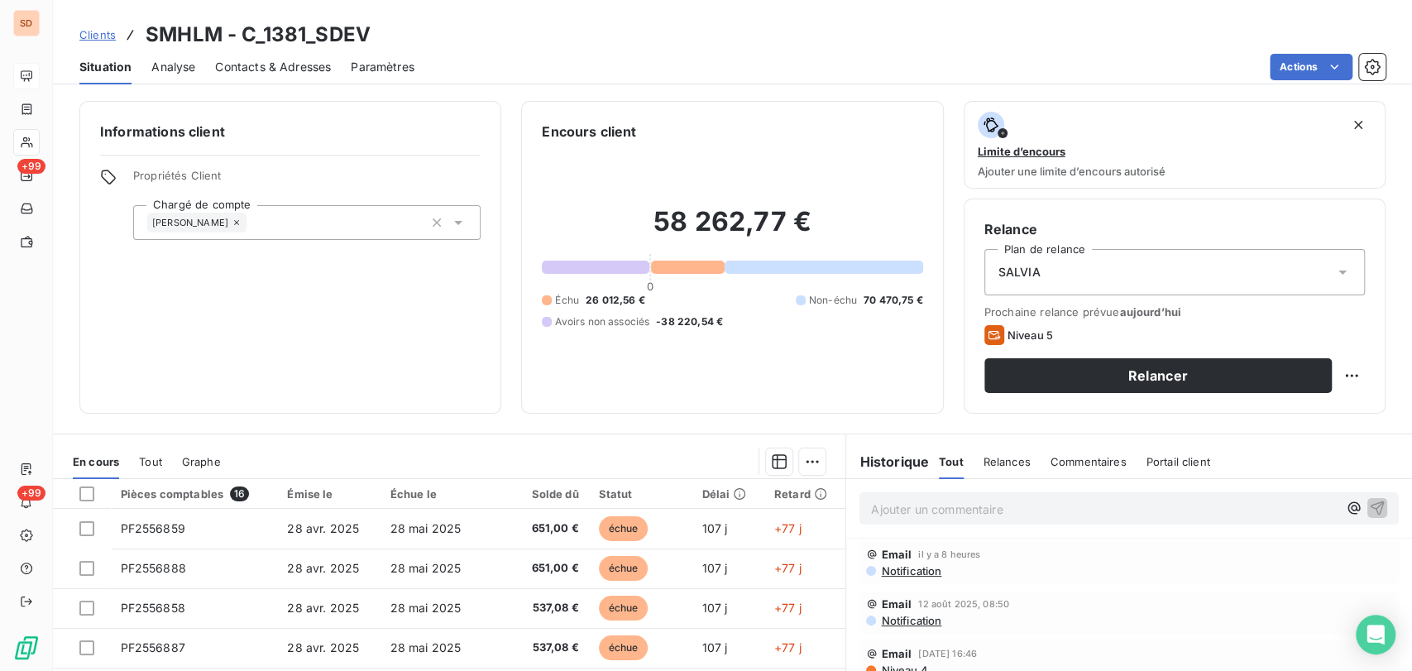
click at [248, 61] on span "Contacts & Adresses" at bounding box center [273, 67] width 116 height 17
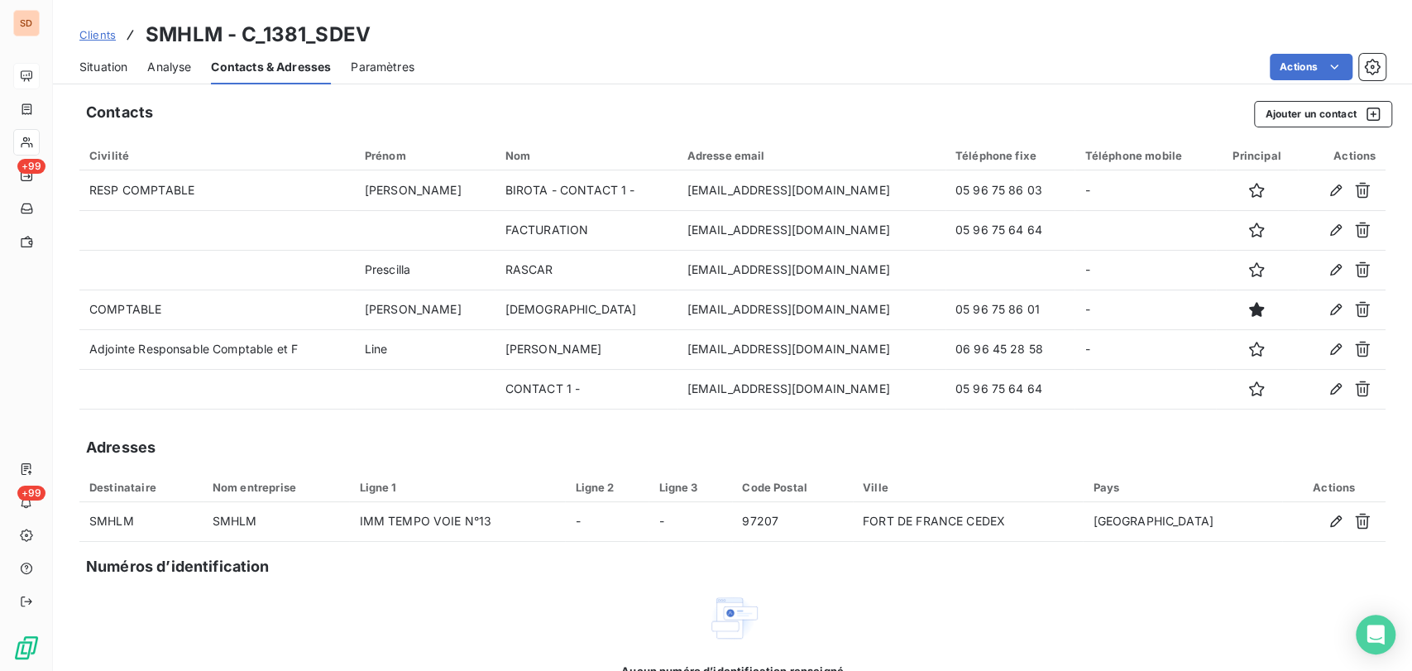
drag, startPoint x: 113, startPoint y: 64, endPoint x: 127, endPoint y: 74, distance: 17.9
click at [113, 64] on span "Situation" at bounding box center [103, 67] width 48 height 17
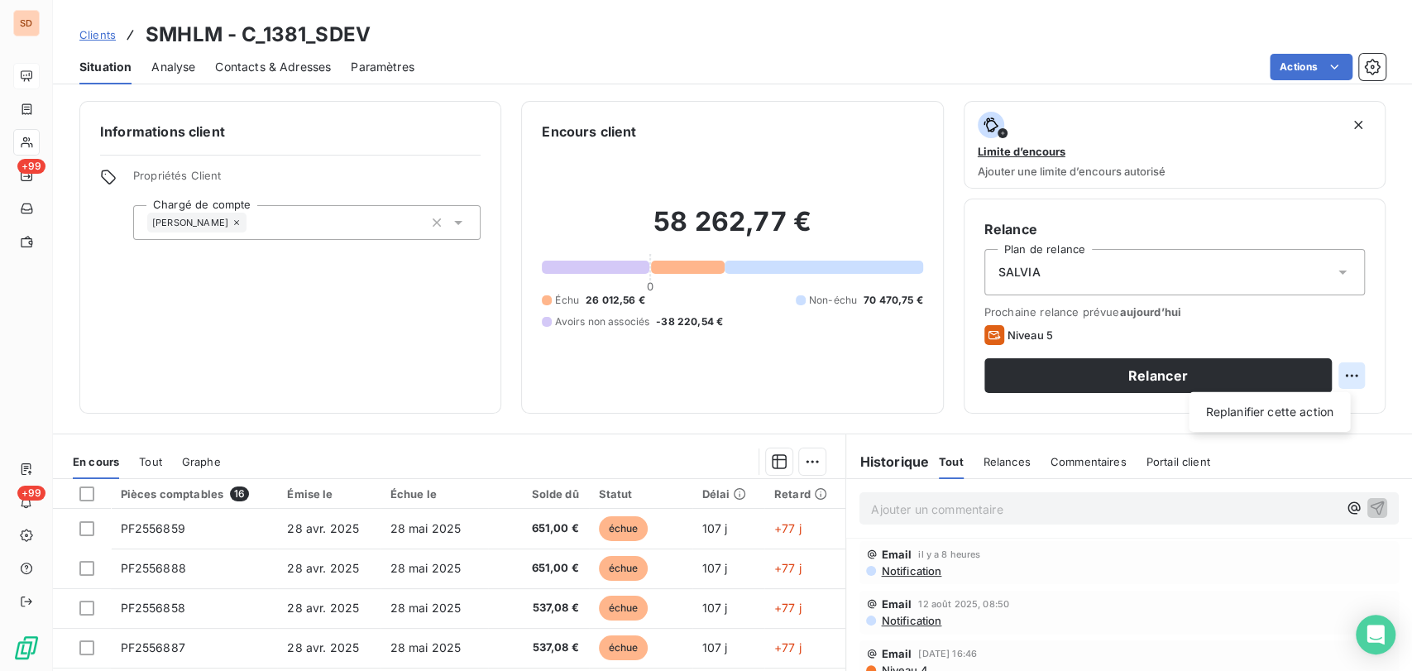
click at [1337, 372] on html "SD +99 +99 Clients SMHLM - C_1381_SDEV Situation Analyse Contacts & Adresses Pa…" at bounding box center [706, 335] width 1412 height 671
click at [1262, 412] on div "Replanifier cette action" at bounding box center [1269, 412] width 148 height 26
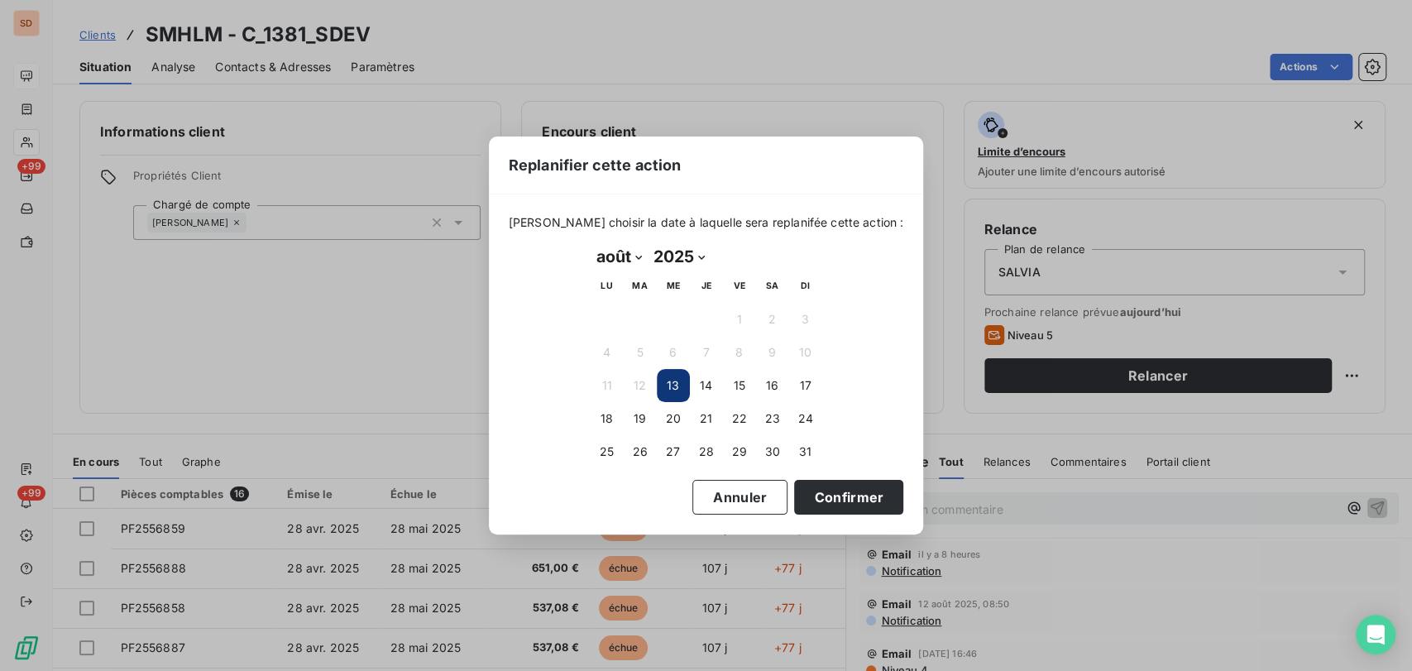
click at [640, 255] on select "janvier février mars avril mai juin juillet août septembre octobre novembre déc…" at bounding box center [619, 256] width 57 height 26
select select "8"
click at [591, 243] on select "janvier février mars avril mai juin juillet août septembre octobre novembre déc…" at bounding box center [619, 256] width 57 height 26
click at [645, 316] on button "2" at bounding box center [640, 319] width 33 height 33
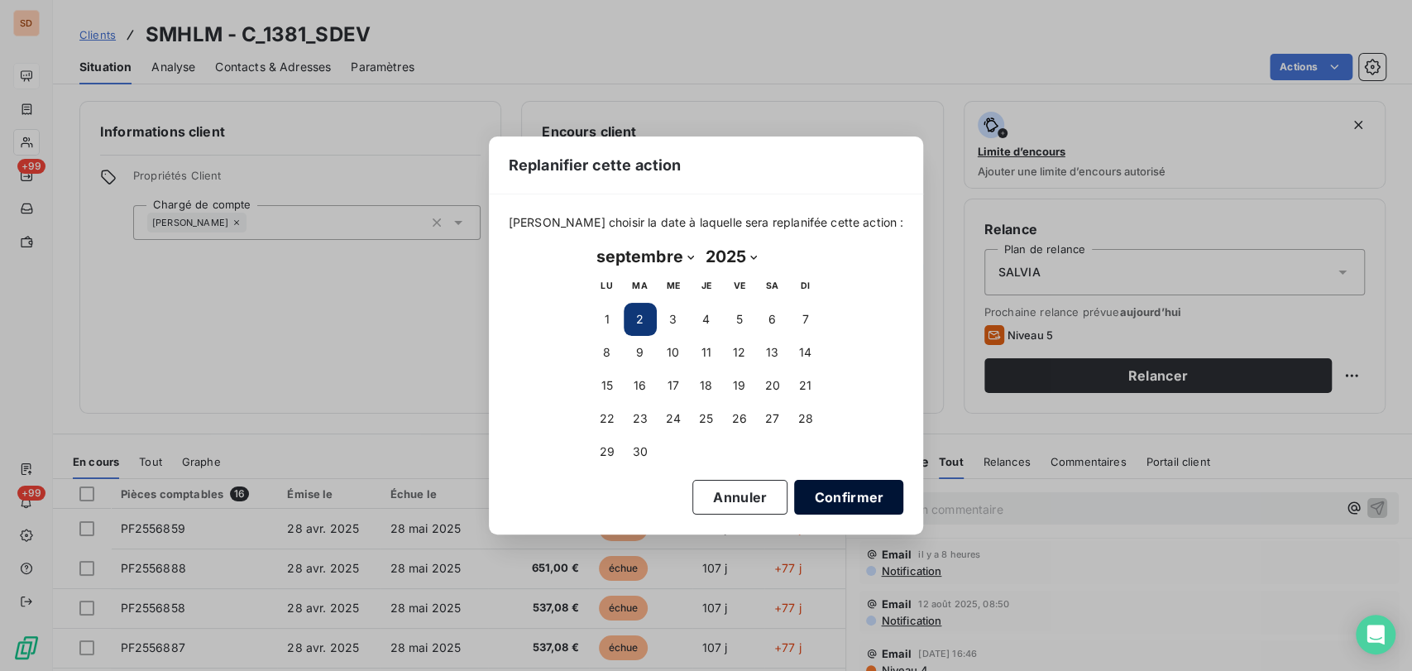
click at [803, 494] on button "Confirmer" at bounding box center [848, 497] width 109 height 35
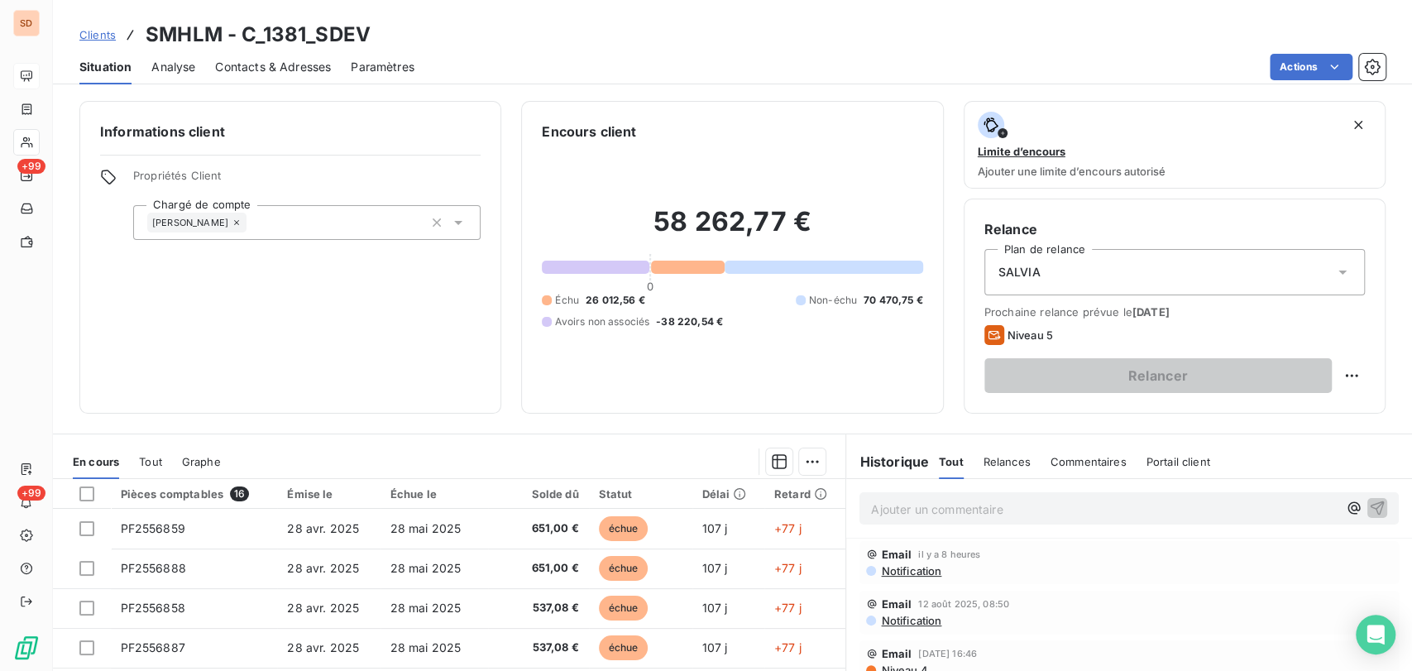
click at [903, 515] on p "Ajouter un commentaire ﻿" at bounding box center [1104, 509] width 467 height 21
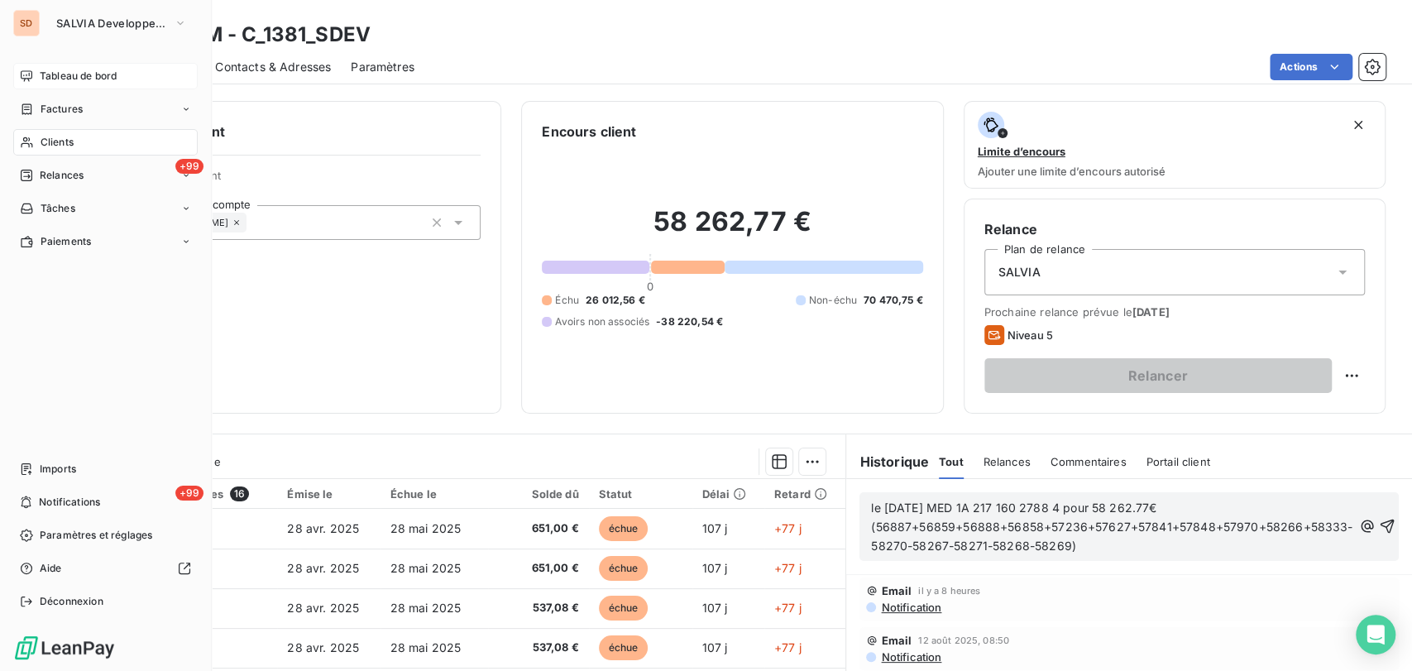
click at [31, 140] on icon at bounding box center [27, 142] width 14 height 13
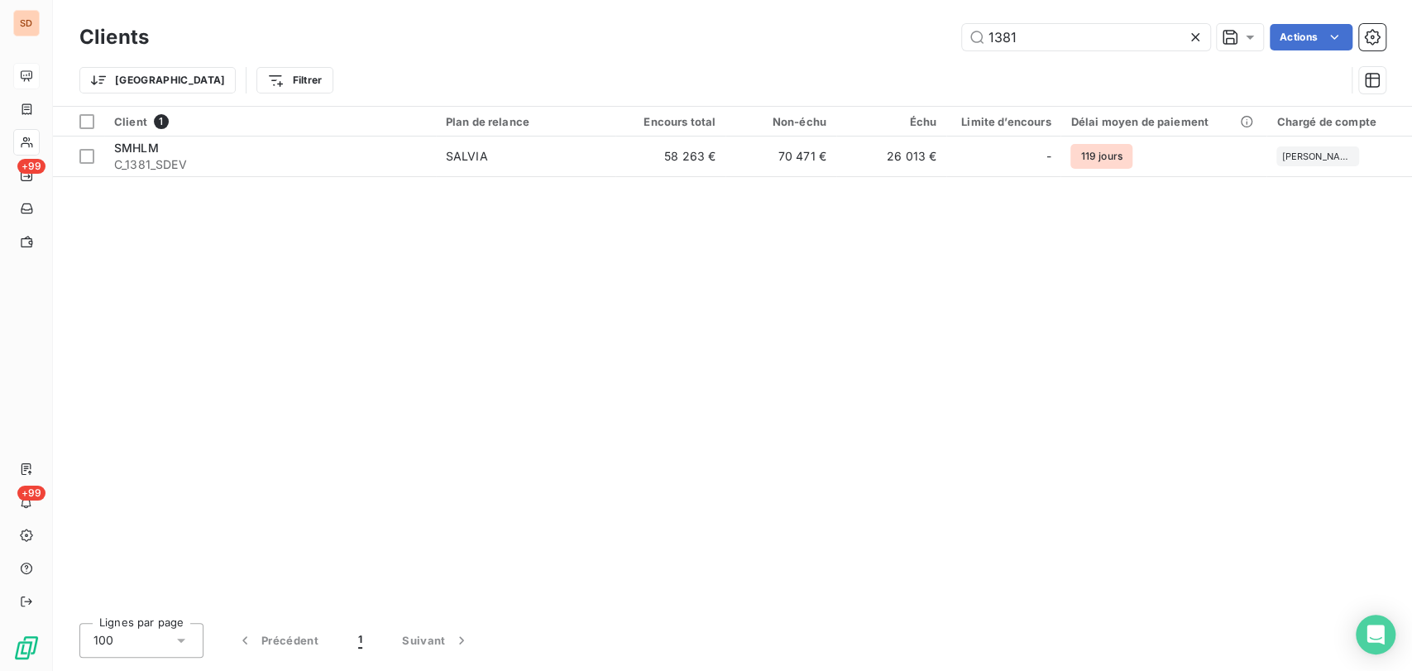
drag, startPoint x: 993, startPoint y: 27, endPoint x: 940, endPoint y: 27, distance: 52.9
click at [951, 27] on div "1381 Actions" at bounding box center [777, 37] width 1217 height 26
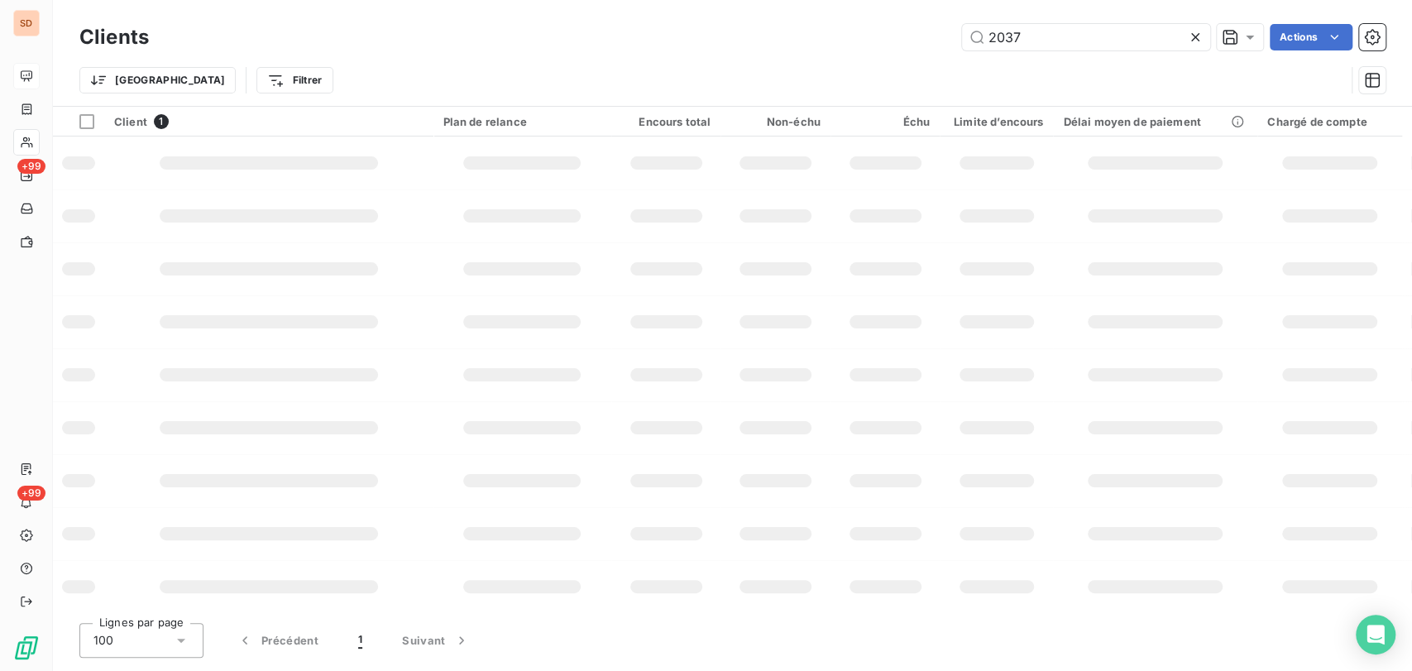
type input "2037"
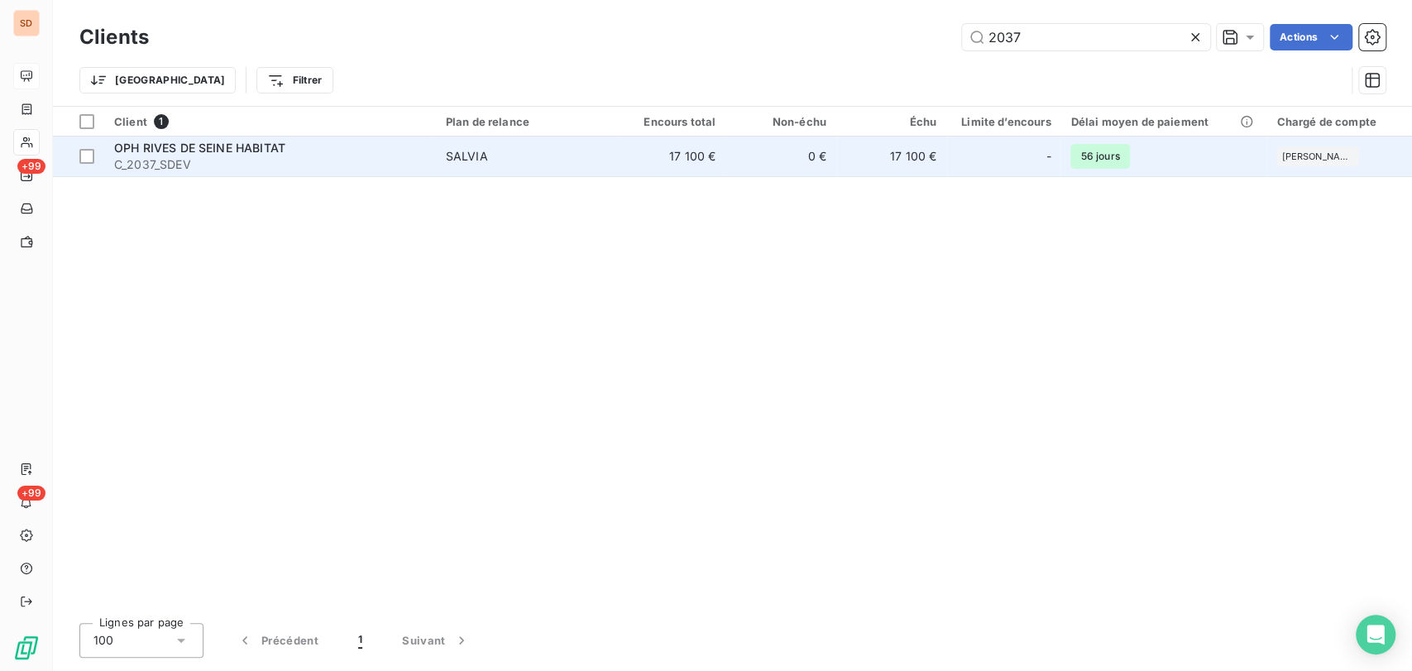
click at [172, 156] on span "C_2037_SDEV" at bounding box center [270, 164] width 312 height 17
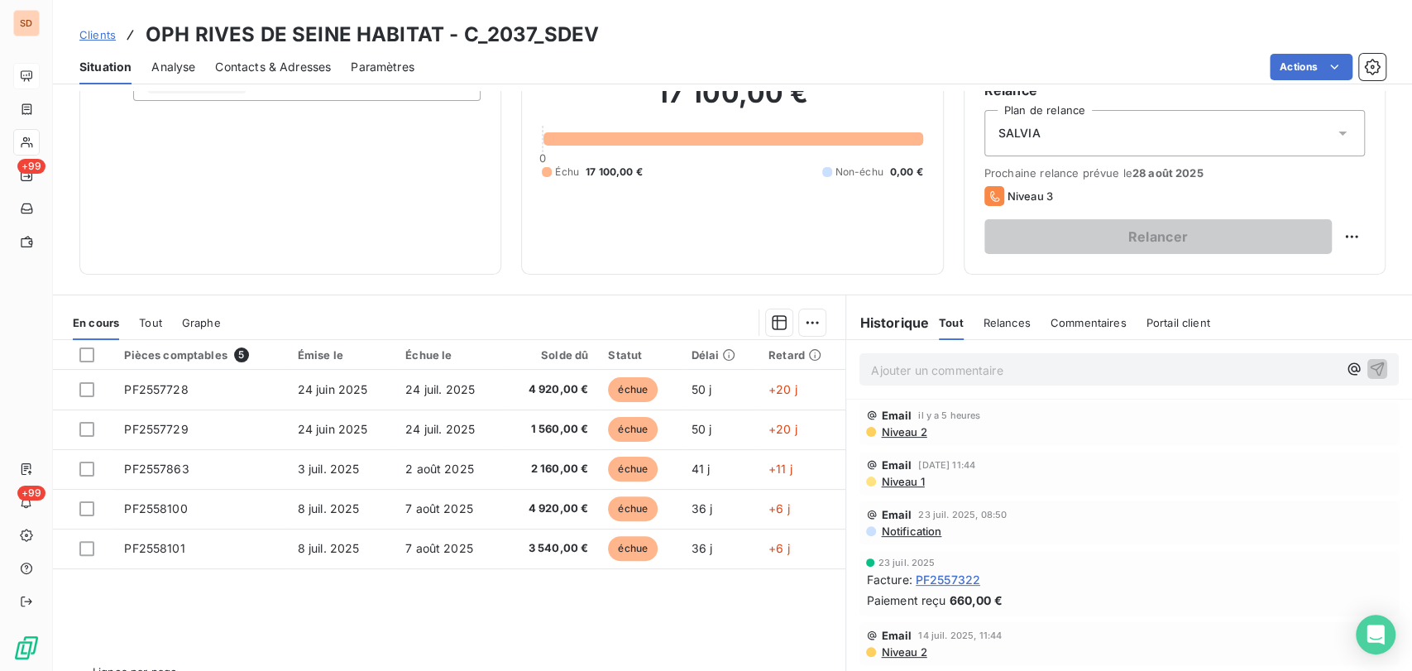
scroll to position [176, 0]
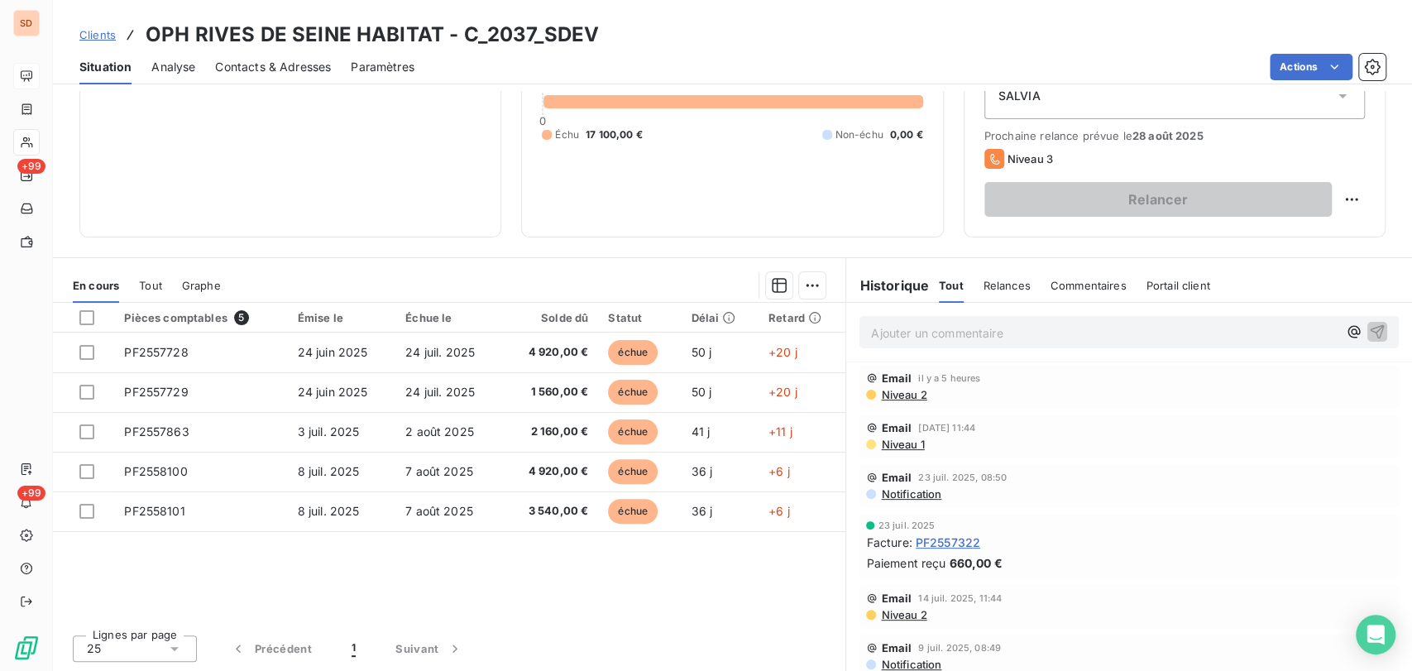
click at [895, 333] on p "Ajouter un commentaire ﻿" at bounding box center [1104, 333] width 467 height 21
click at [1092, 334] on p "le 13/08/25 @ de mme caniquitte =" at bounding box center [1104, 332] width 467 height 19
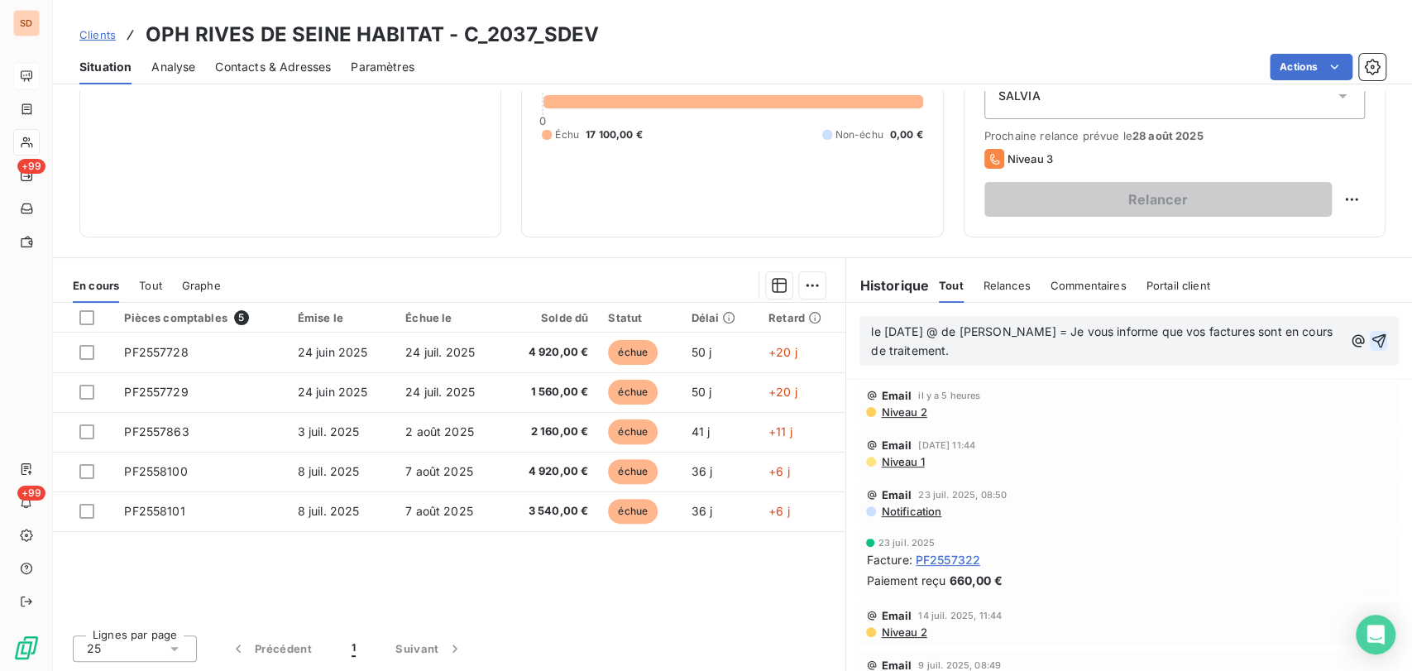
click at [1372, 337] on icon "button" at bounding box center [1379, 341] width 14 height 14
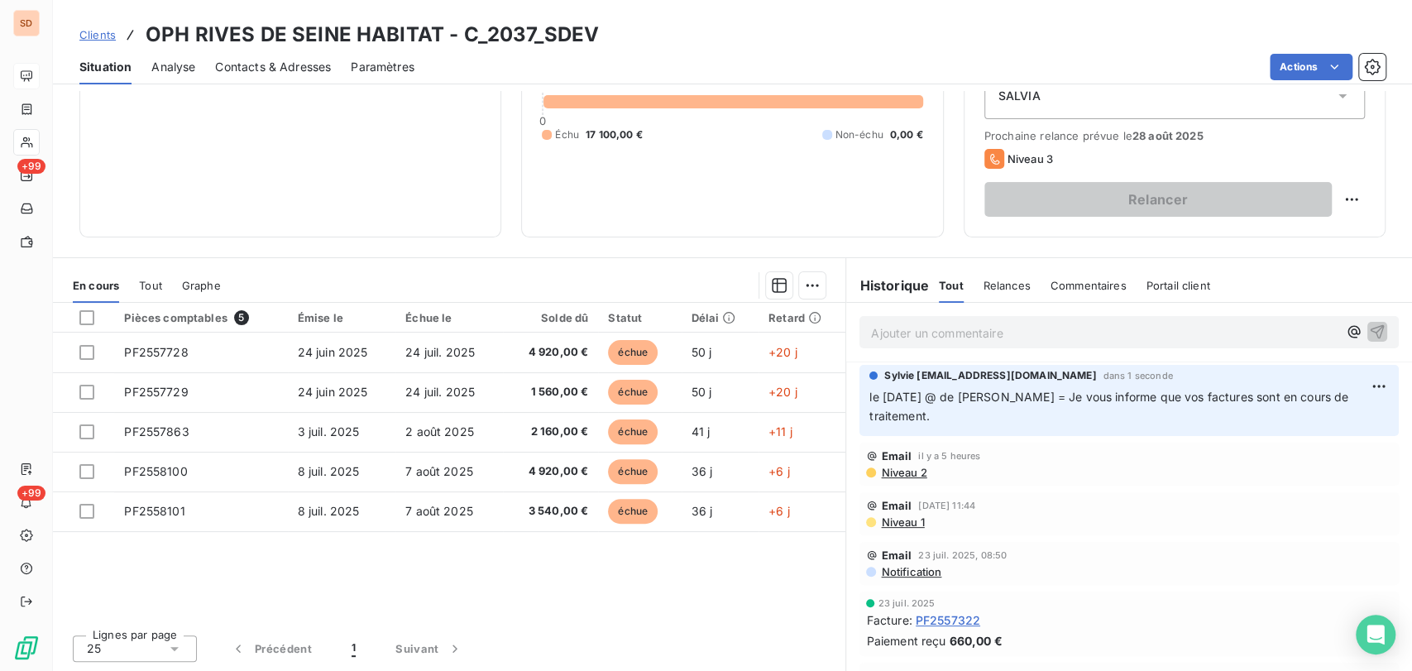
click at [255, 68] on span "Contacts & Adresses" at bounding box center [273, 67] width 116 height 17
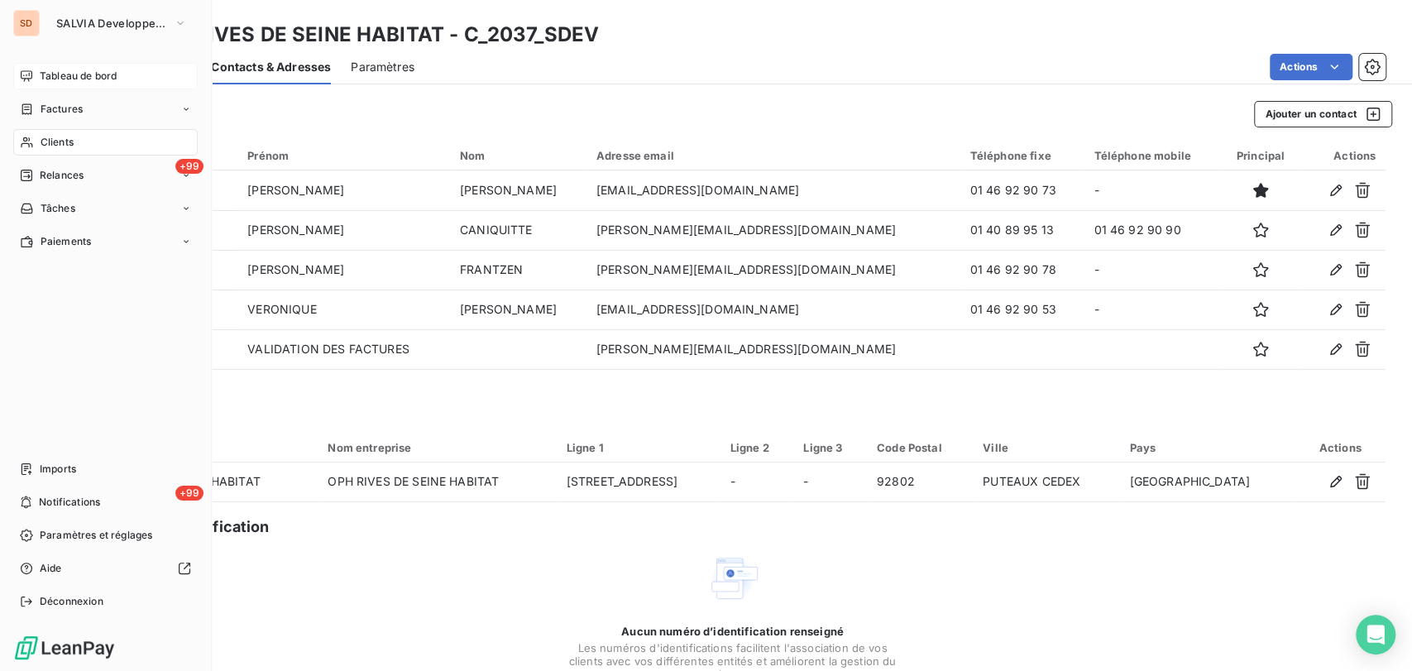
click at [93, 75] on span "Tableau de bord" at bounding box center [78, 76] width 77 height 15
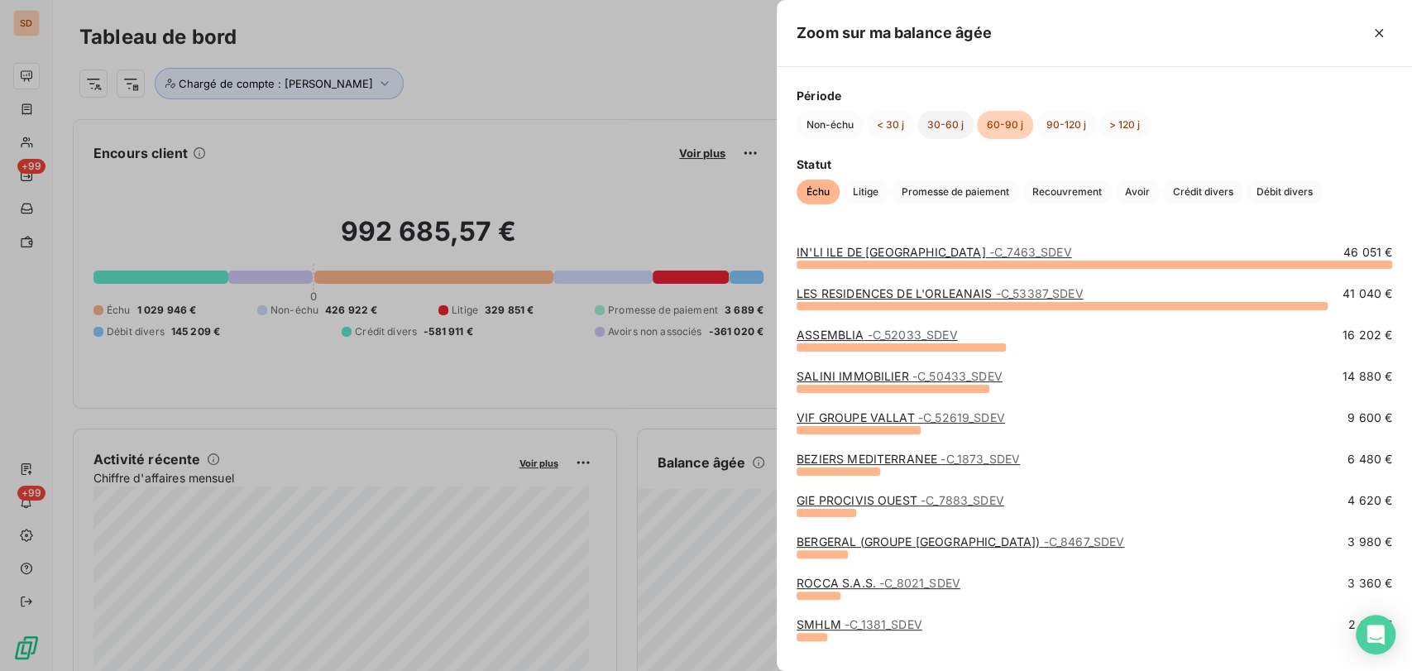
click at [933, 127] on button "30-60 j" at bounding box center [946, 125] width 56 height 28
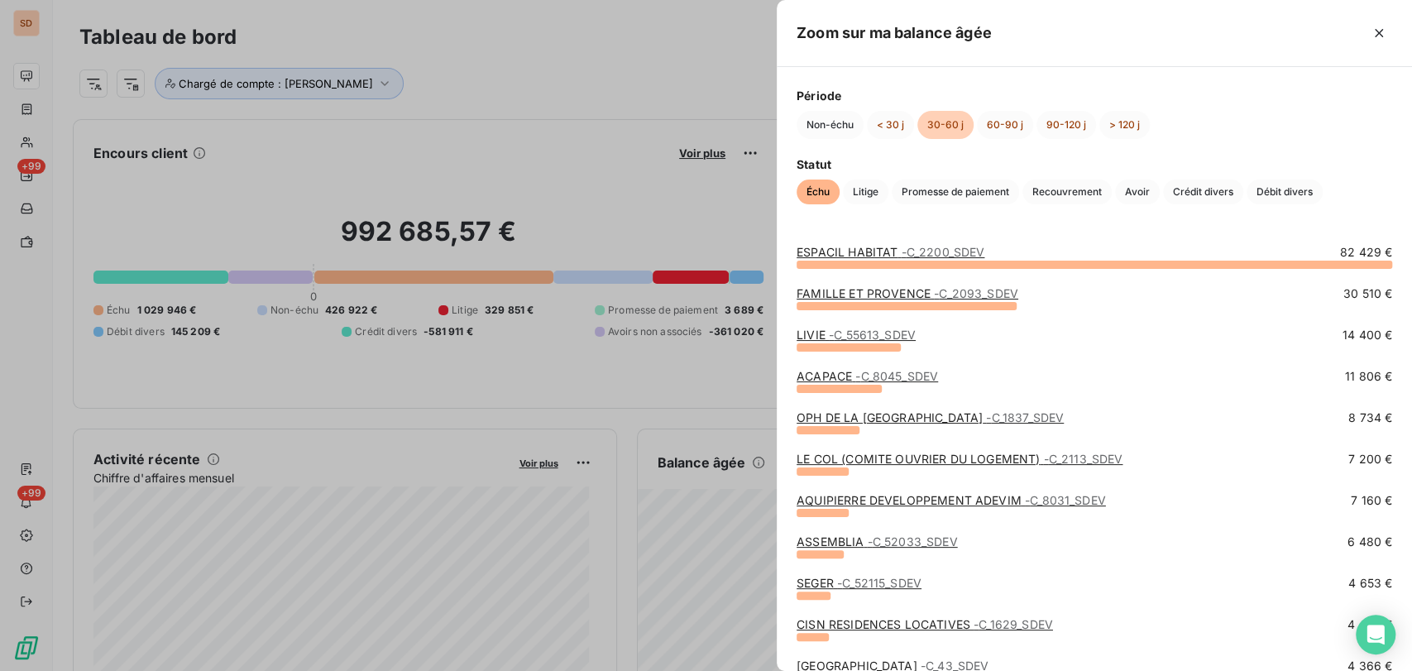
click at [888, 290] on link "FAMILLE ET PROVENCE - C_2093_SDEV" at bounding box center [908, 293] width 222 height 14
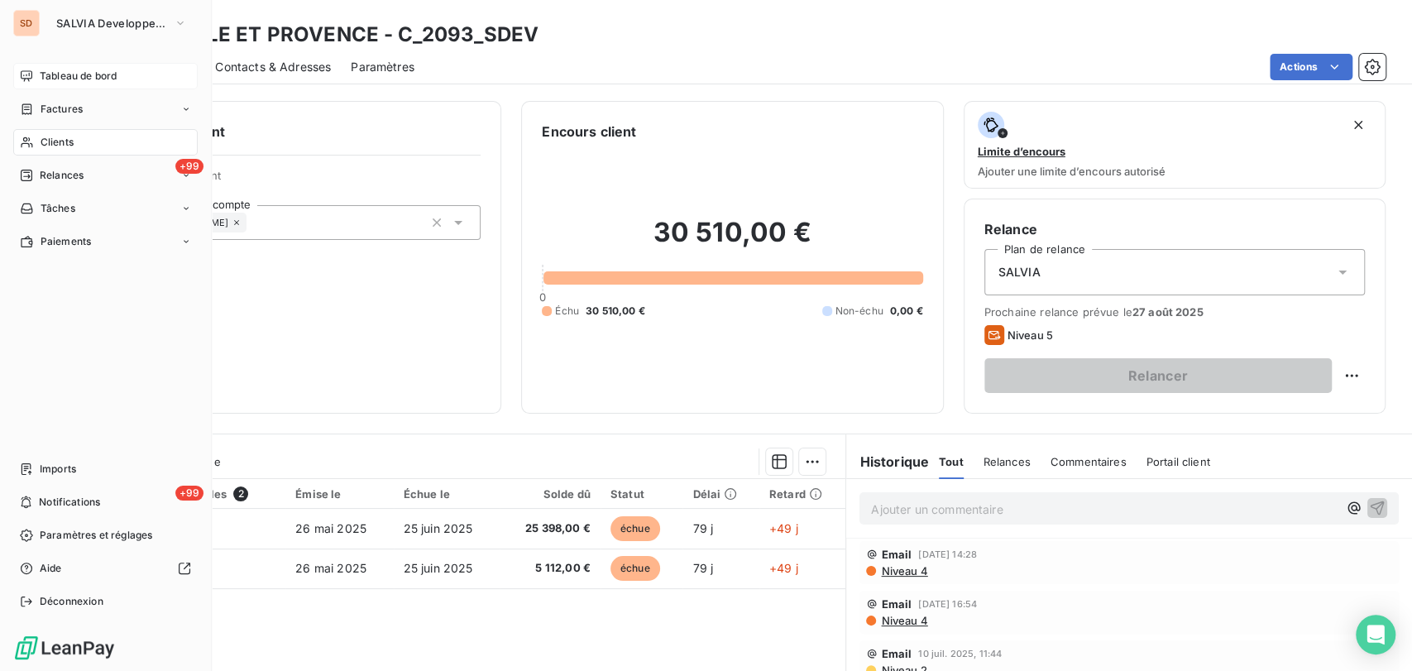
click at [65, 74] on span "Tableau de bord" at bounding box center [78, 76] width 77 height 15
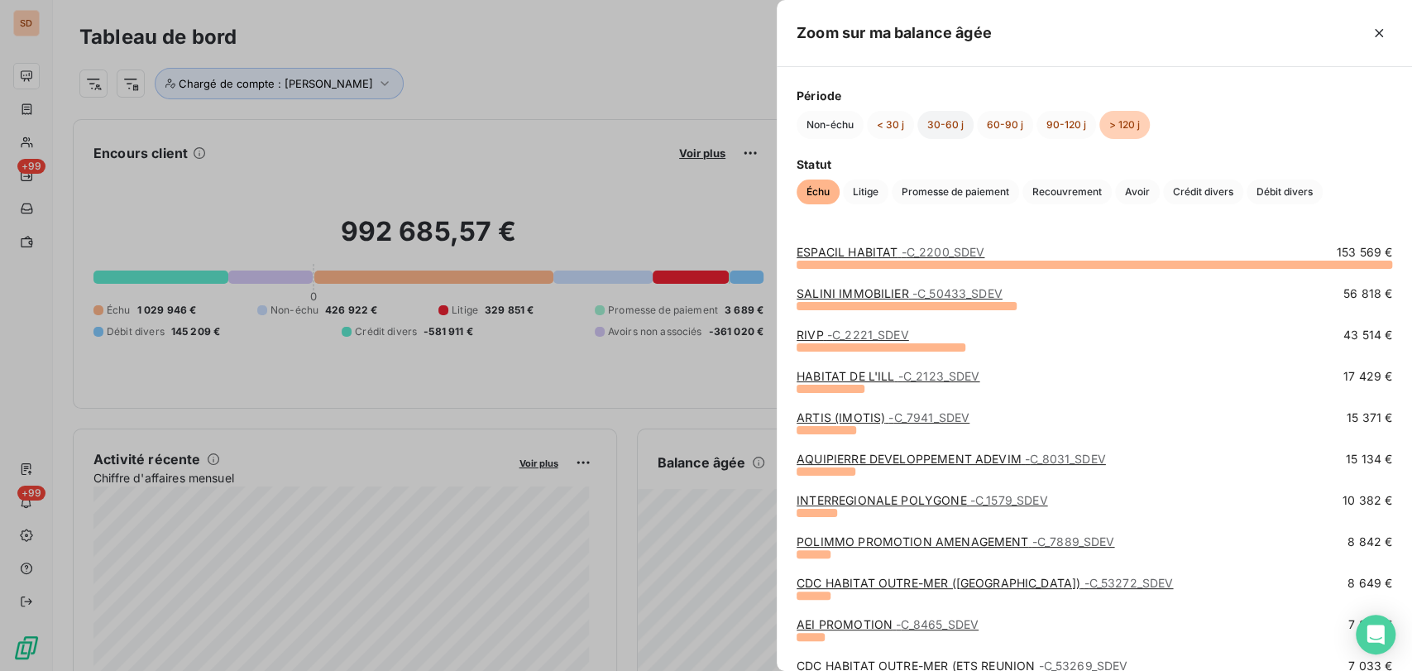
click at [951, 132] on button "30-60 j" at bounding box center [946, 125] width 56 height 28
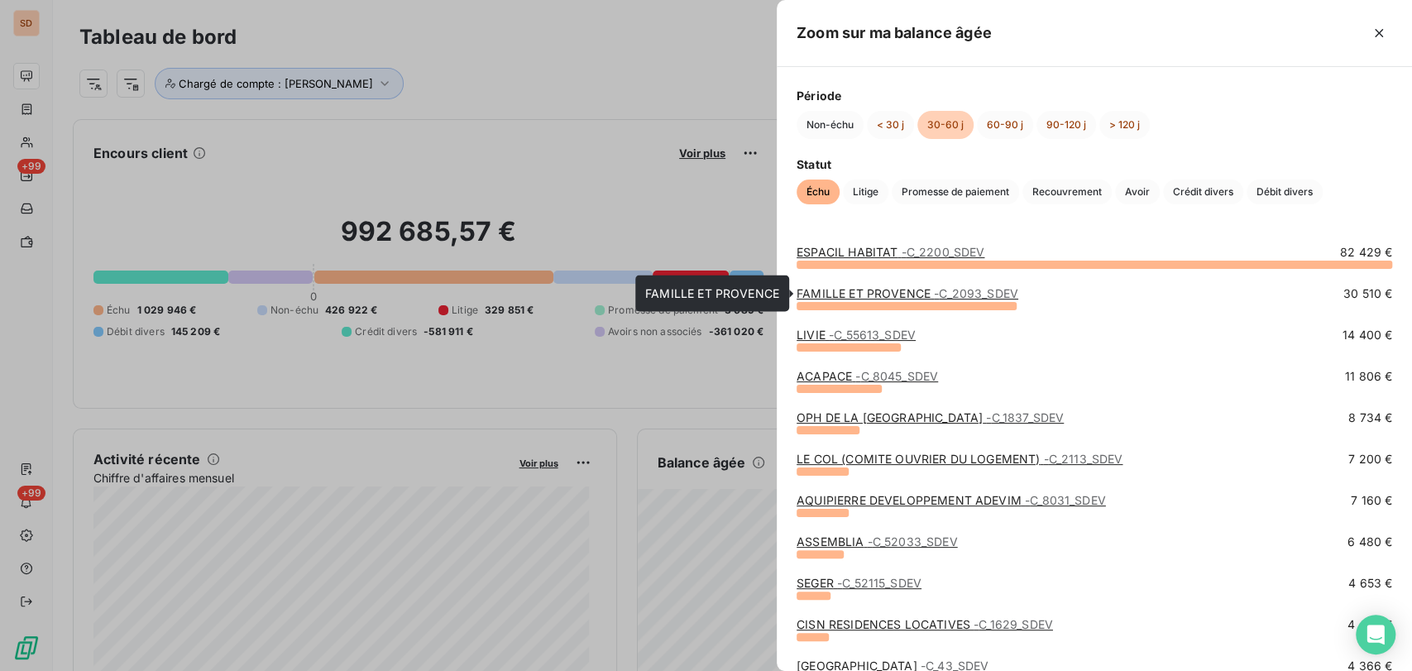
click at [890, 292] on link "FAMILLE ET PROVENCE - C_2093_SDEV" at bounding box center [908, 293] width 222 height 14
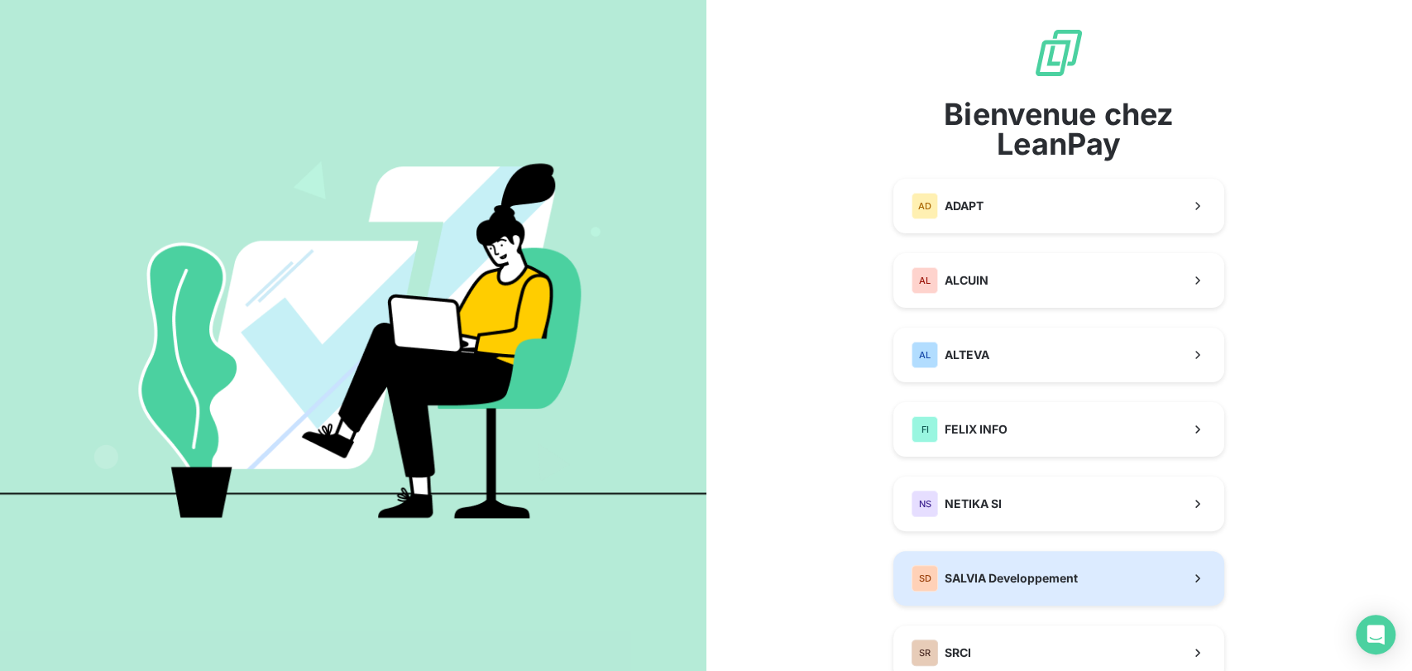
click at [999, 592] on button "SD SALVIA Developpement" at bounding box center [1059, 578] width 331 height 55
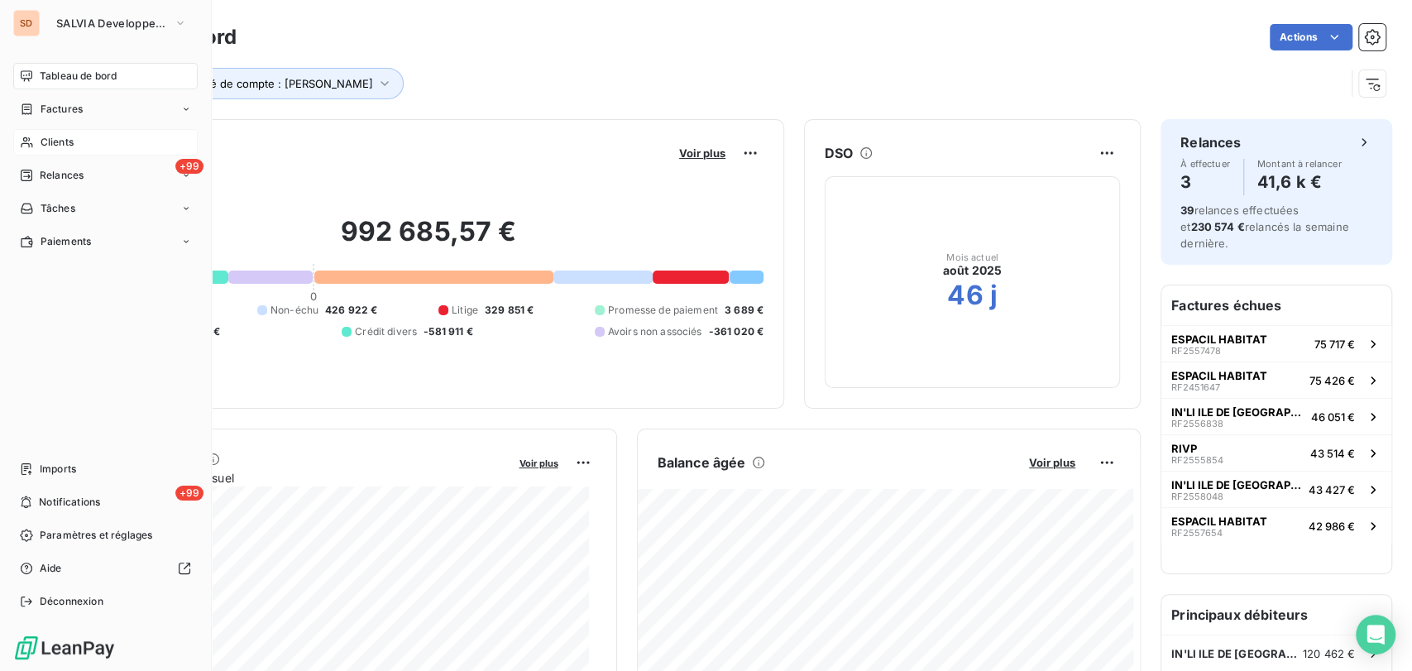
click at [40, 138] on div "Clients" at bounding box center [105, 142] width 184 height 26
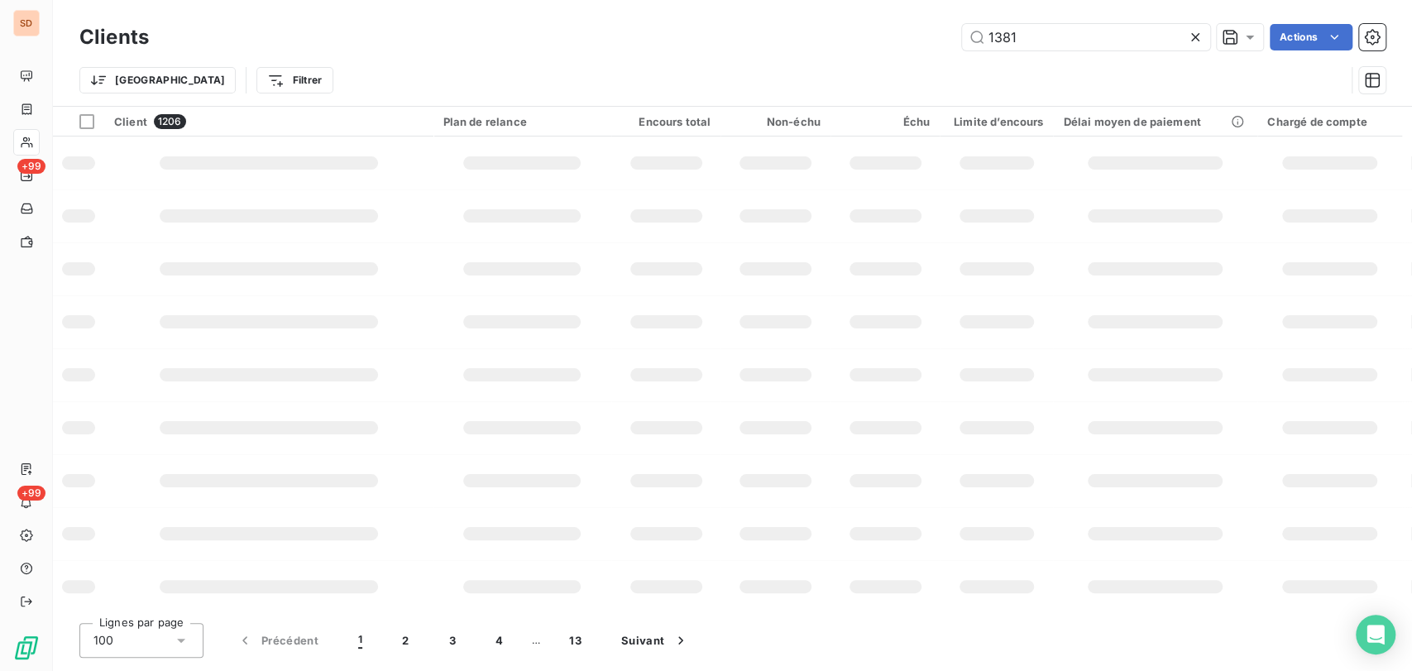
type input "1381"
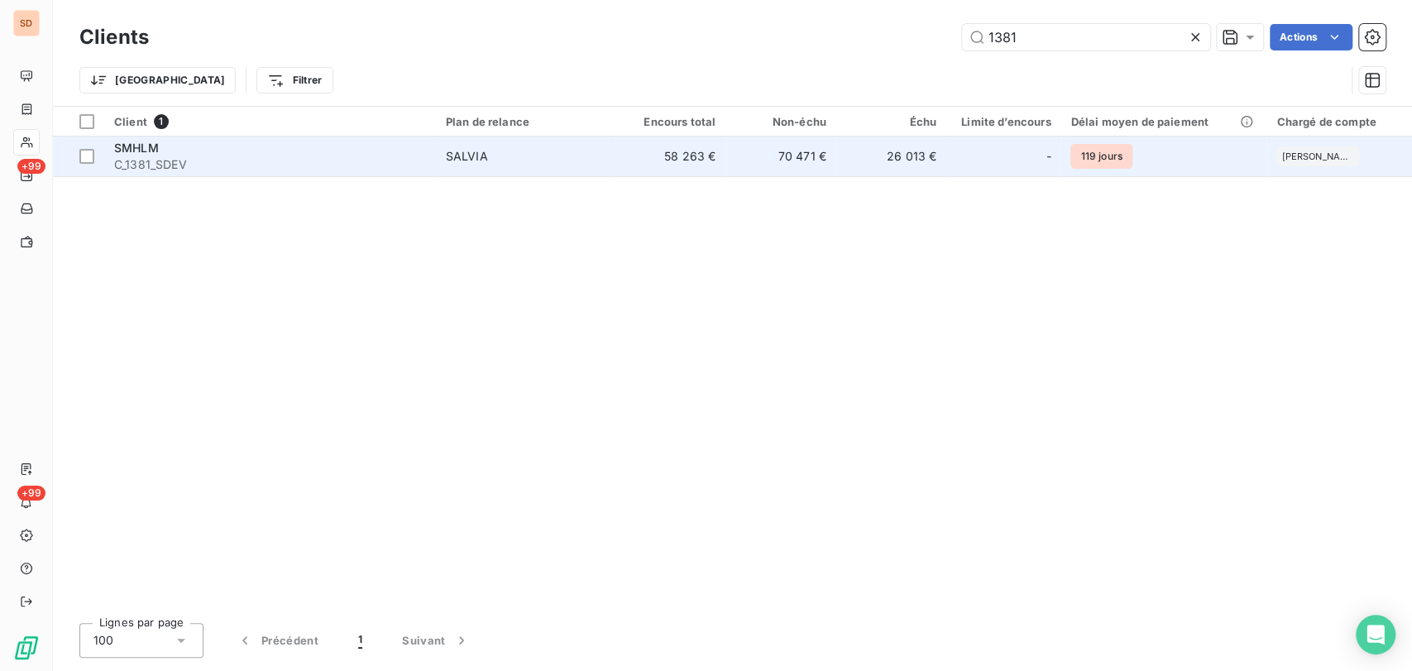
click at [122, 154] on span "SMHLM" at bounding box center [136, 148] width 45 height 14
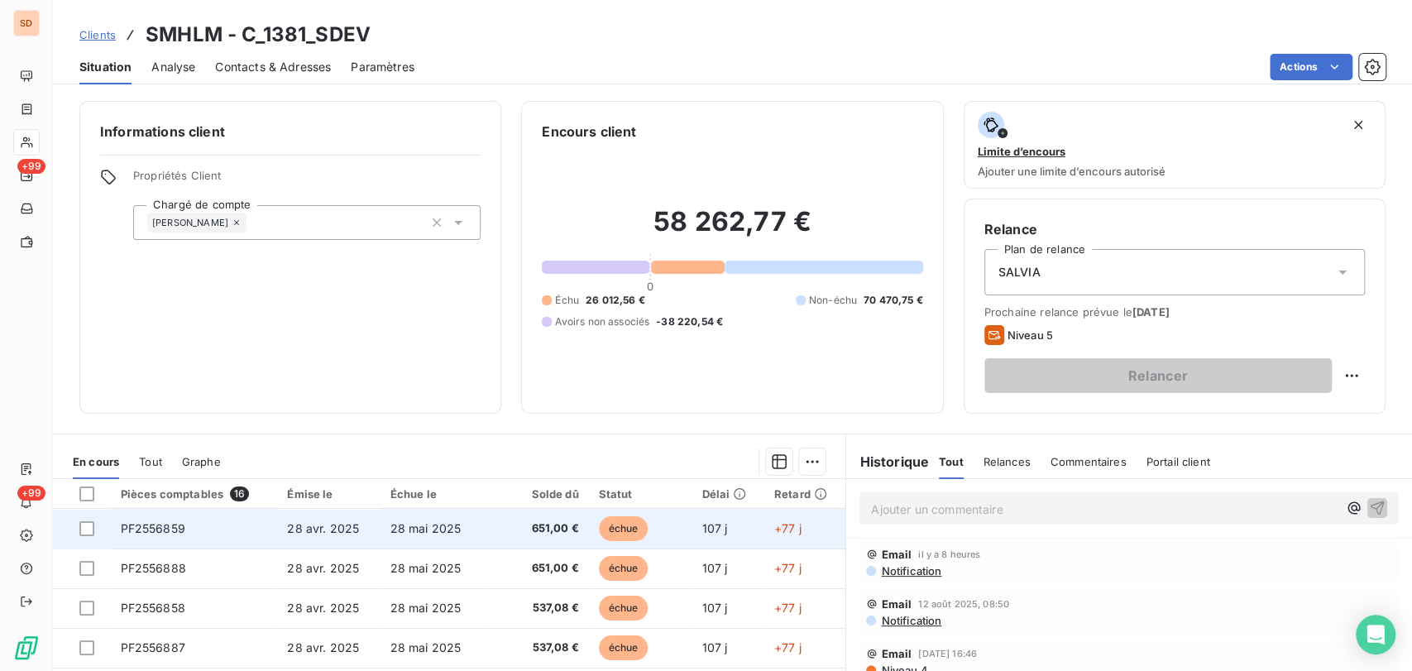
click at [176, 532] on span "PF2556859" at bounding box center [153, 528] width 65 height 14
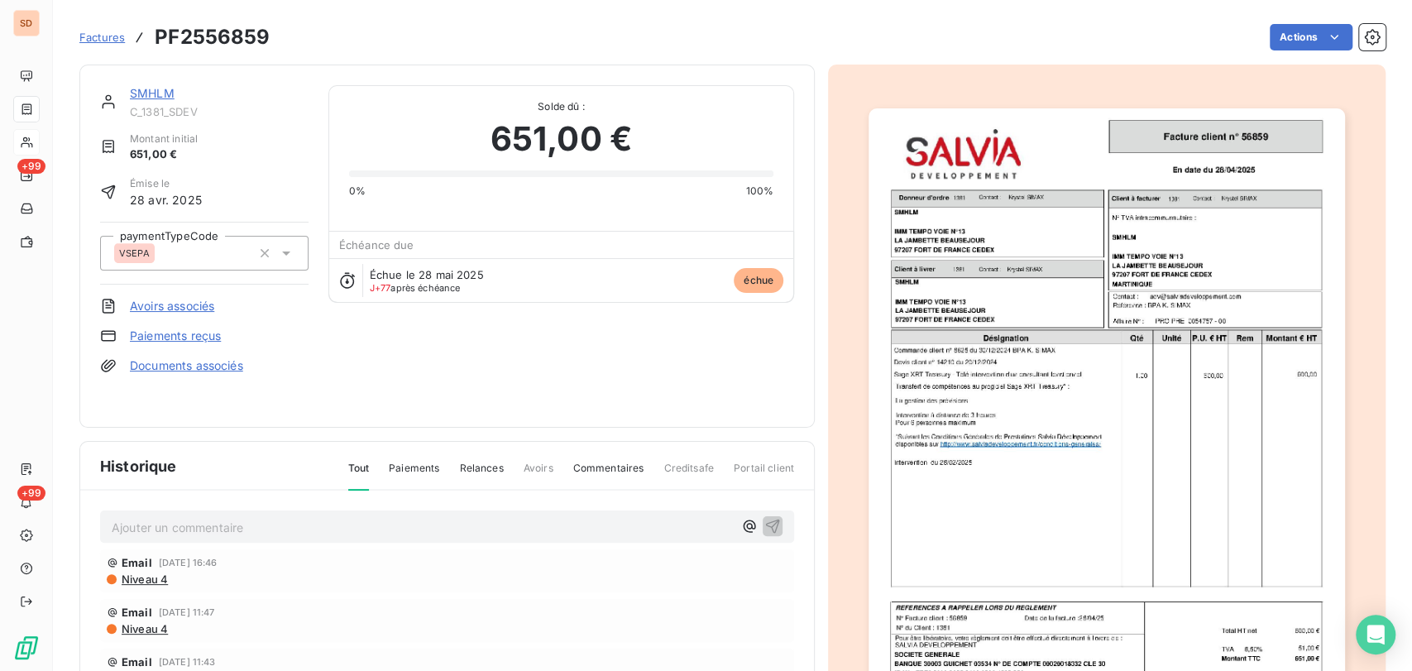
click at [193, 364] on link "Documents associés" at bounding box center [186, 365] width 113 height 17
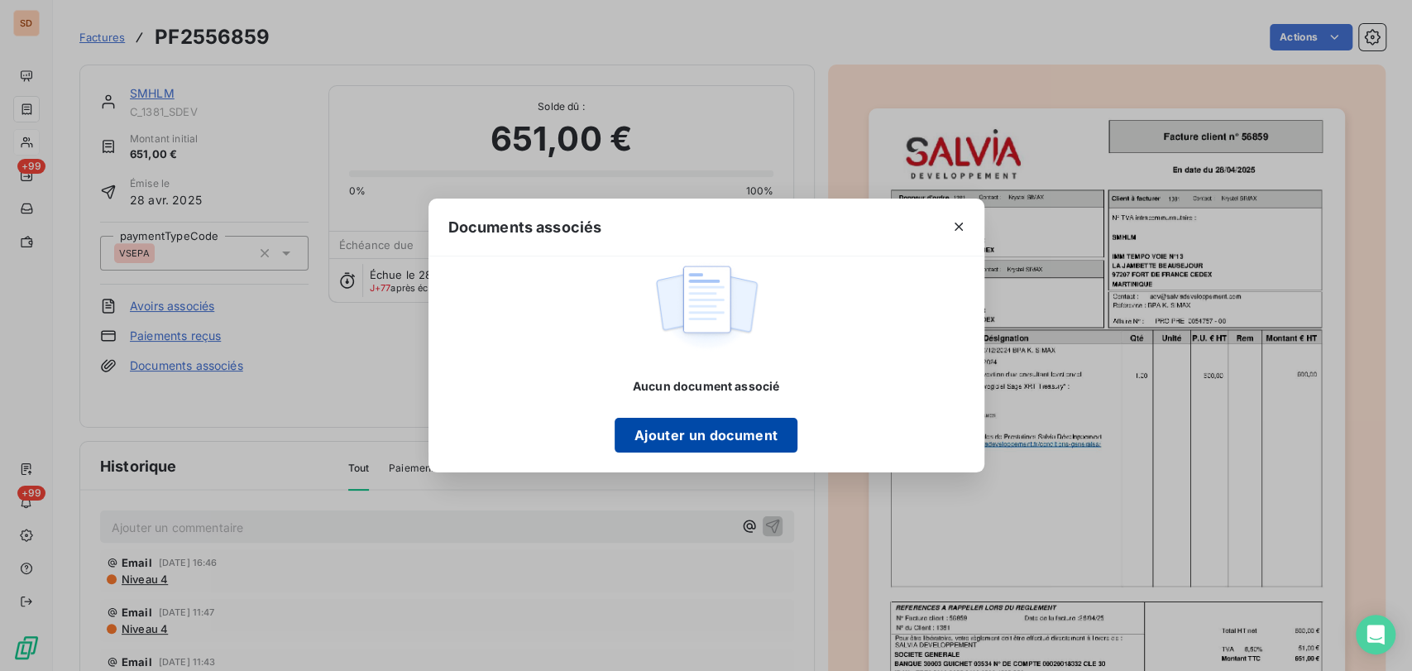
click at [751, 434] on button "Ajouter un document" at bounding box center [706, 435] width 183 height 35
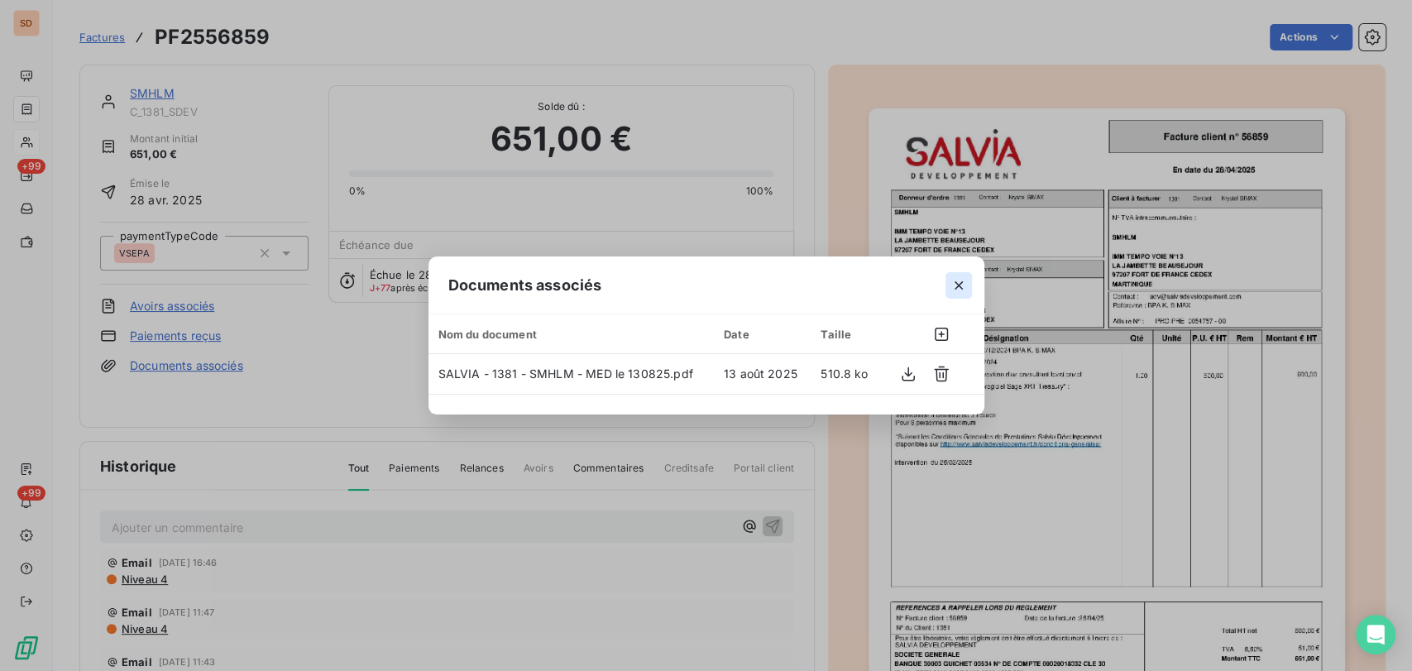
click at [970, 280] on button "button" at bounding box center [959, 285] width 26 height 26
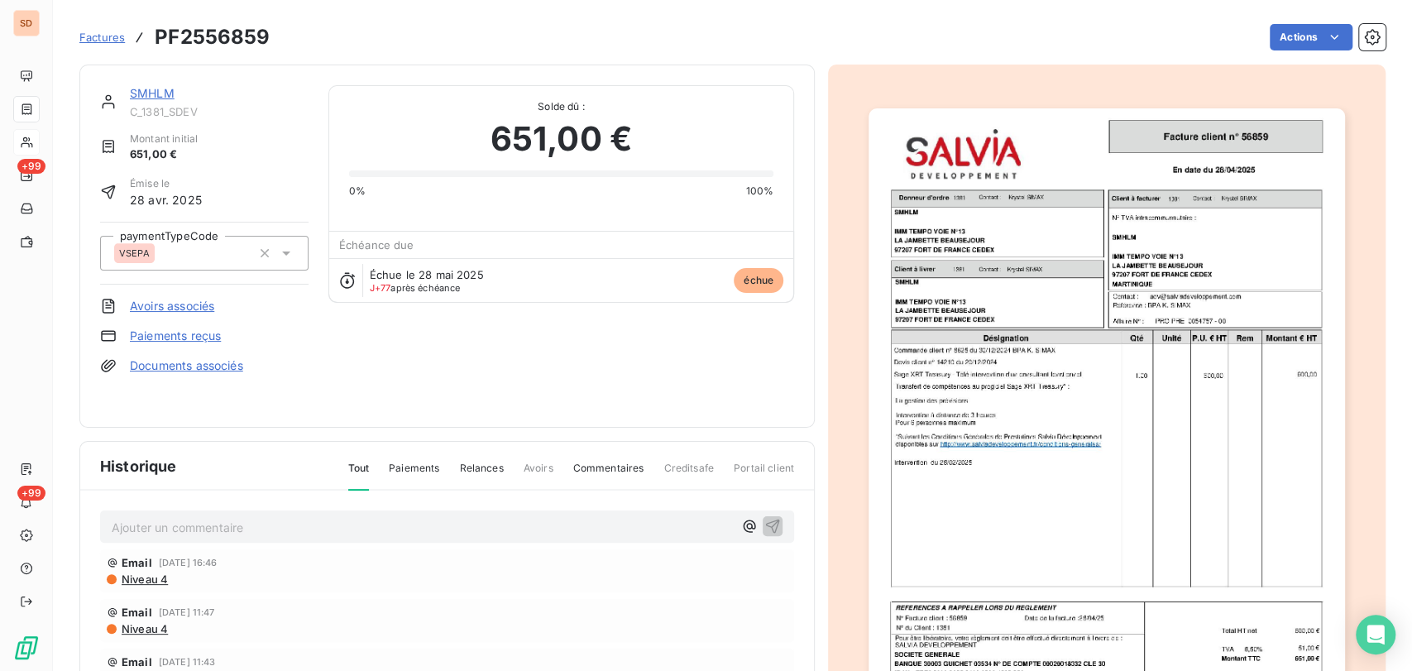
click at [141, 94] on link "SMHLM" at bounding box center [152, 93] width 45 height 14
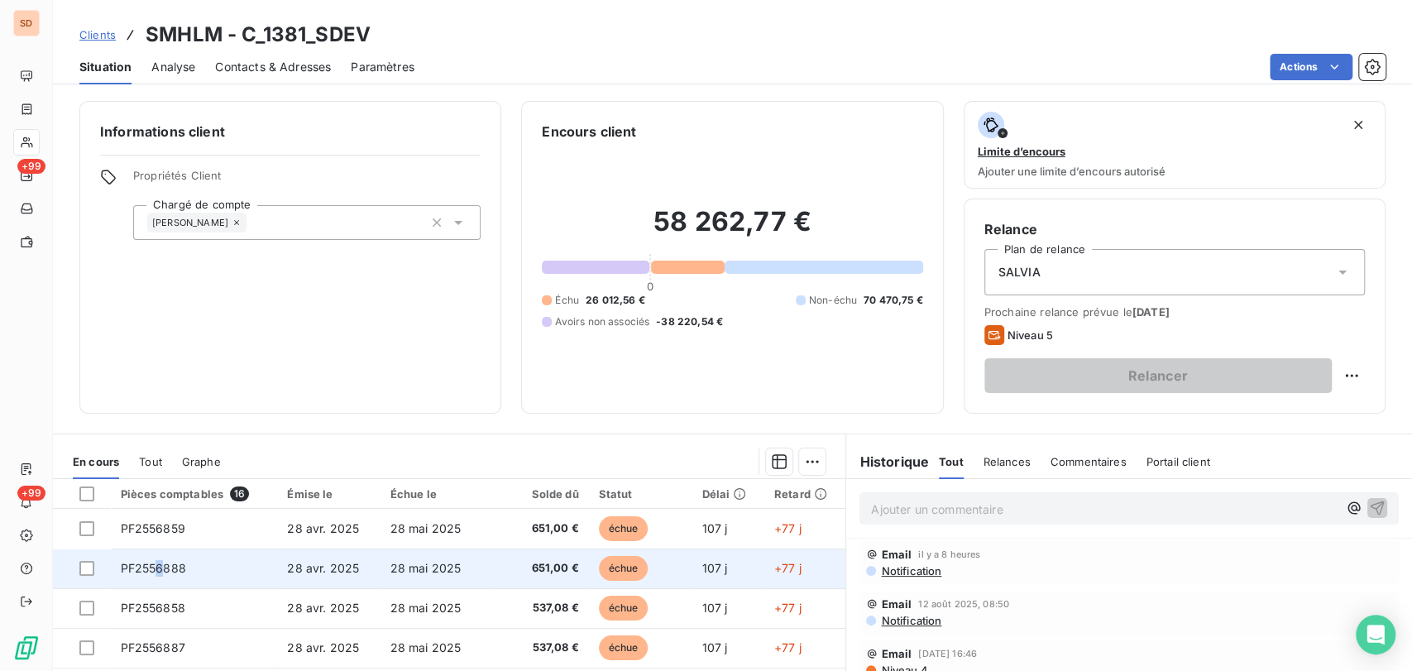
click at [159, 571] on span "PF2556888" at bounding box center [153, 568] width 65 height 14
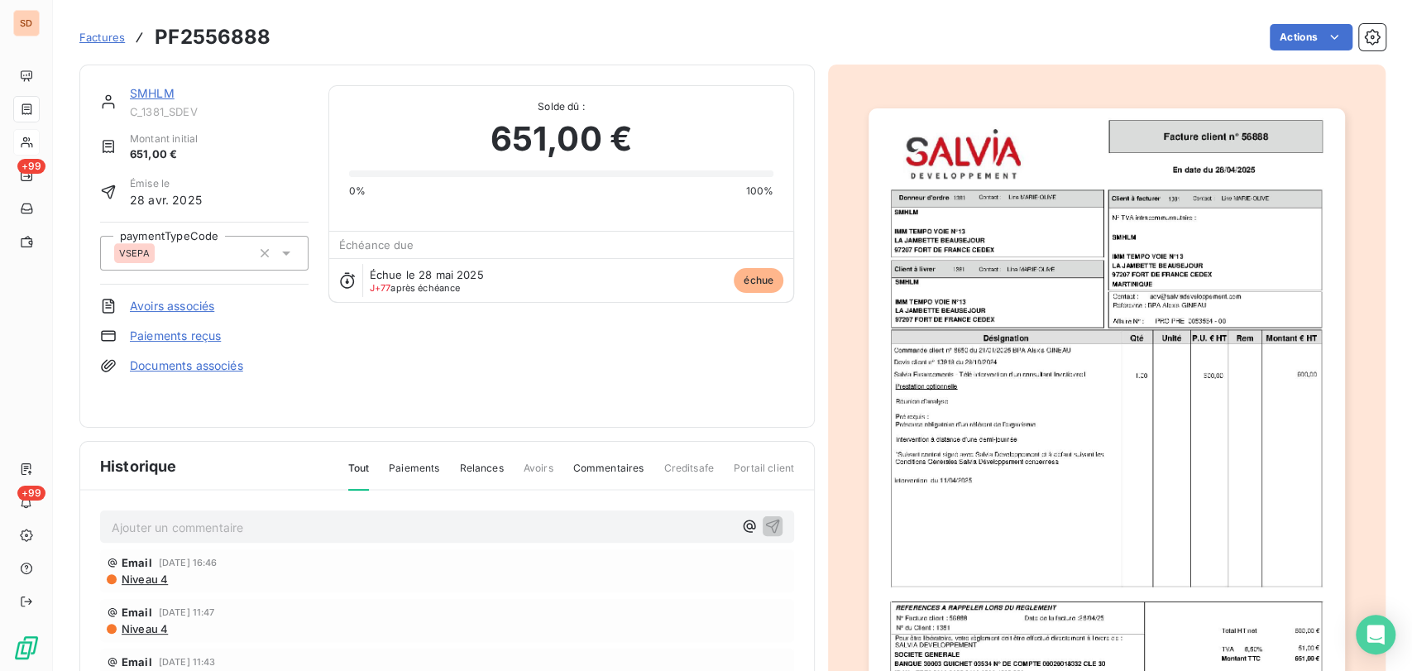
click at [170, 367] on link "Documents associés" at bounding box center [186, 365] width 113 height 17
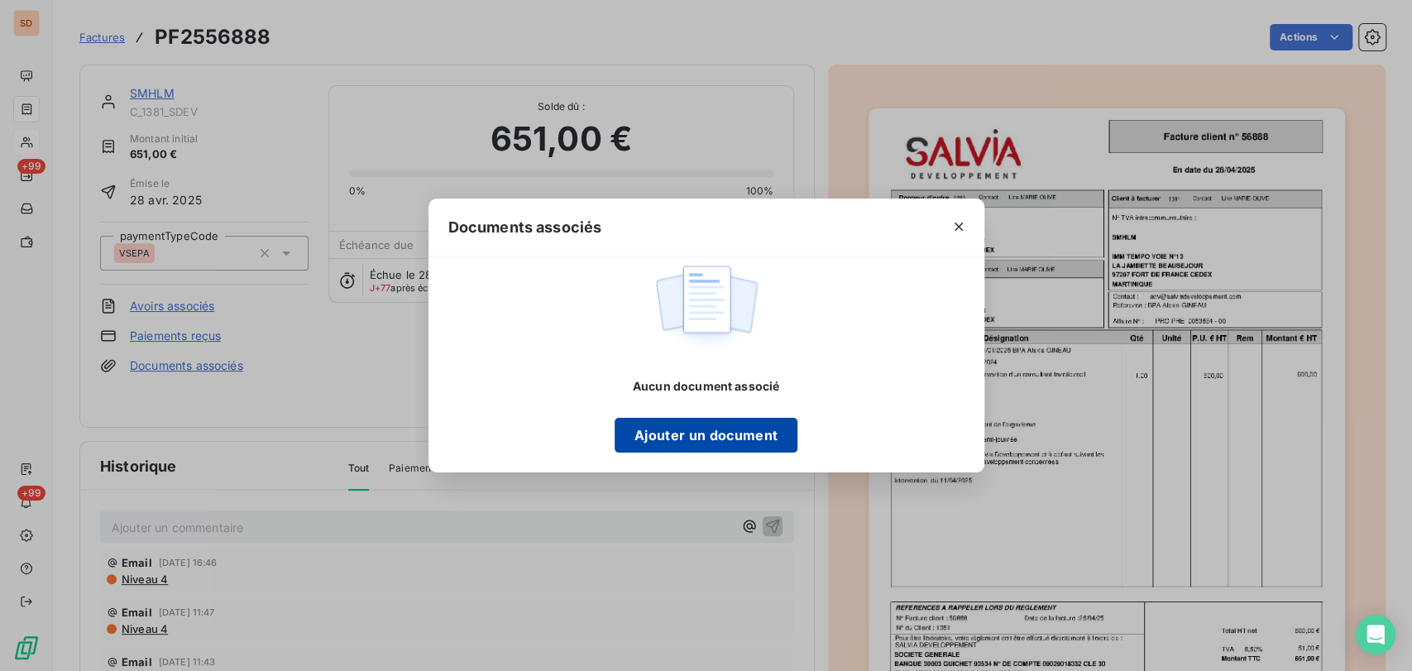
click at [649, 442] on button "Ajouter un document" at bounding box center [706, 435] width 183 height 35
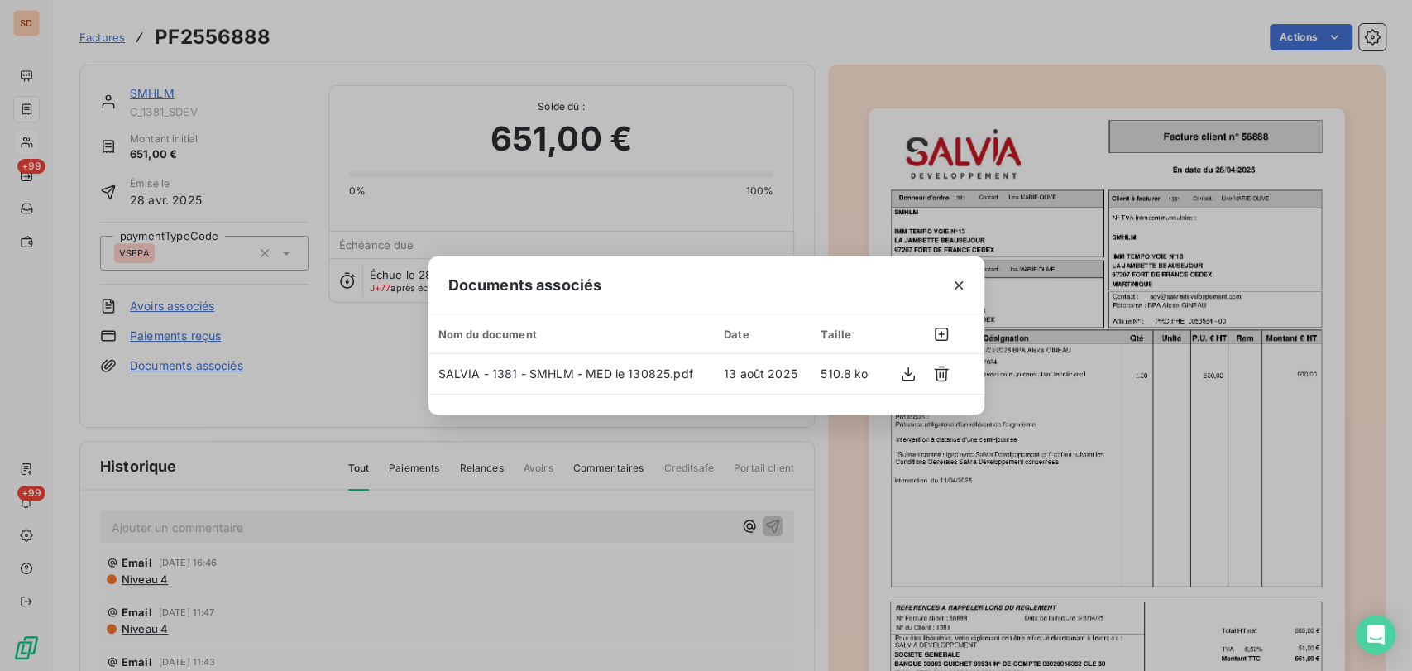
drag, startPoint x: 966, startPoint y: 280, endPoint x: 678, endPoint y: 207, distance: 297.8
click at [964, 277] on icon "button" at bounding box center [959, 285] width 17 height 17
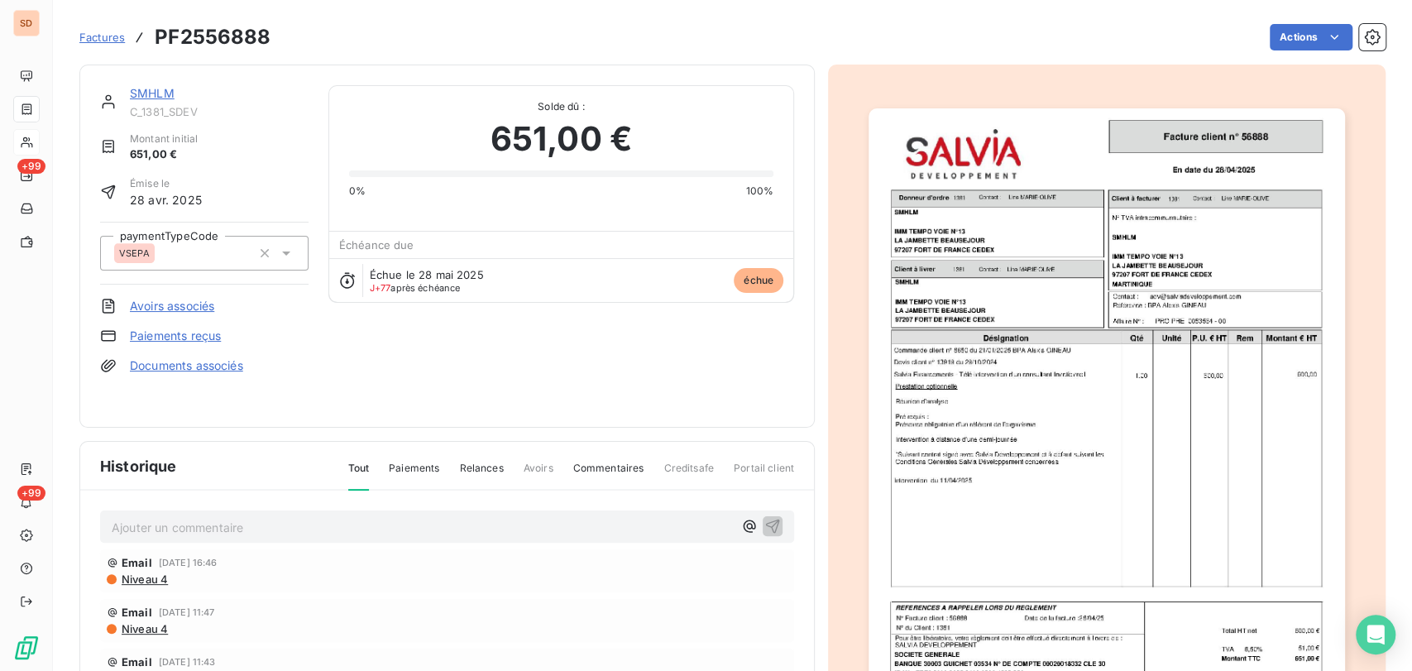
click at [156, 93] on link "SMHLM" at bounding box center [152, 93] width 45 height 14
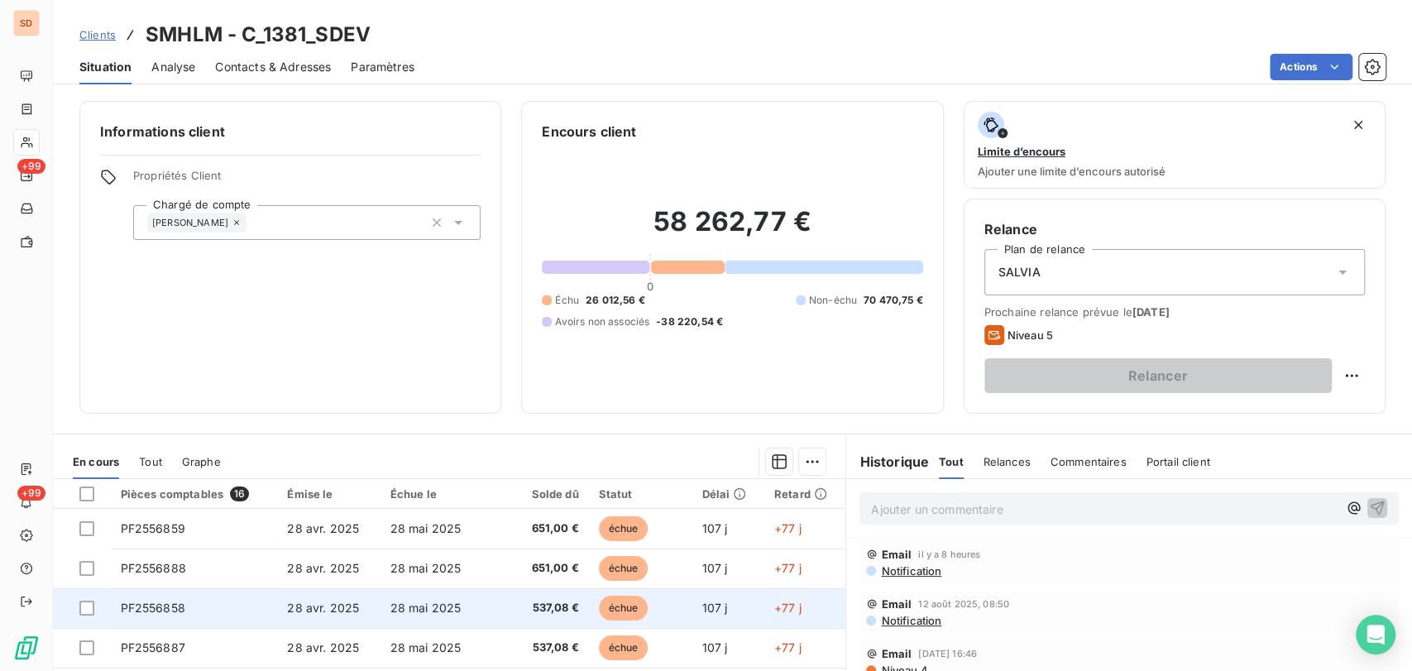
click at [156, 614] on td "PF2556858" at bounding box center [194, 608] width 167 height 40
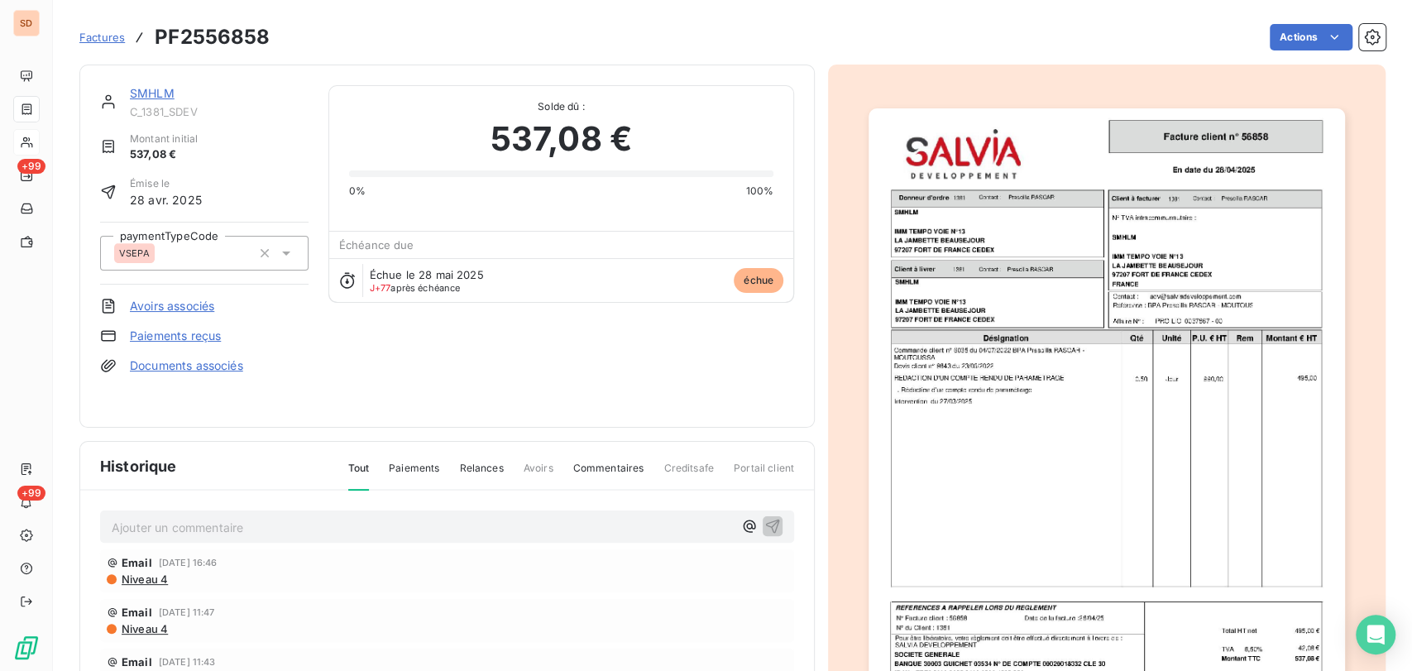
click at [198, 371] on link "Documents associés" at bounding box center [186, 365] width 113 height 17
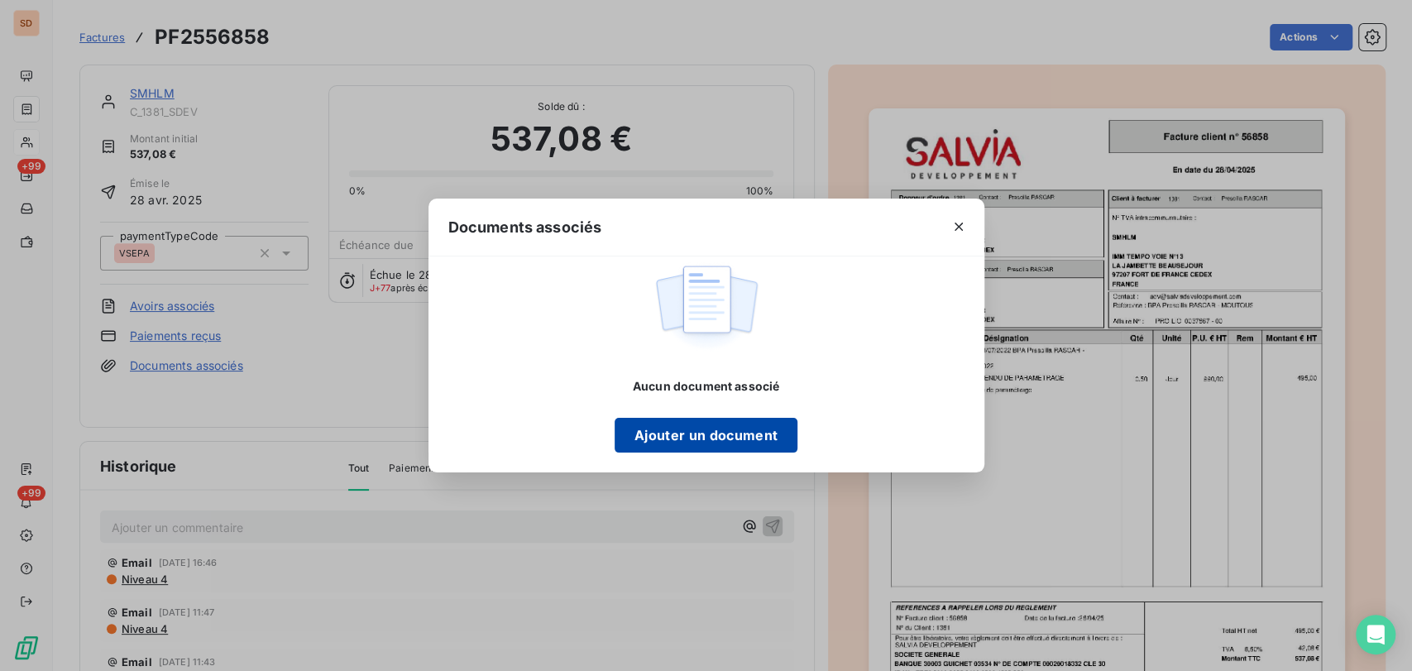
click at [681, 440] on button "Ajouter un document" at bounding box center [706, 435] width 183 height 35
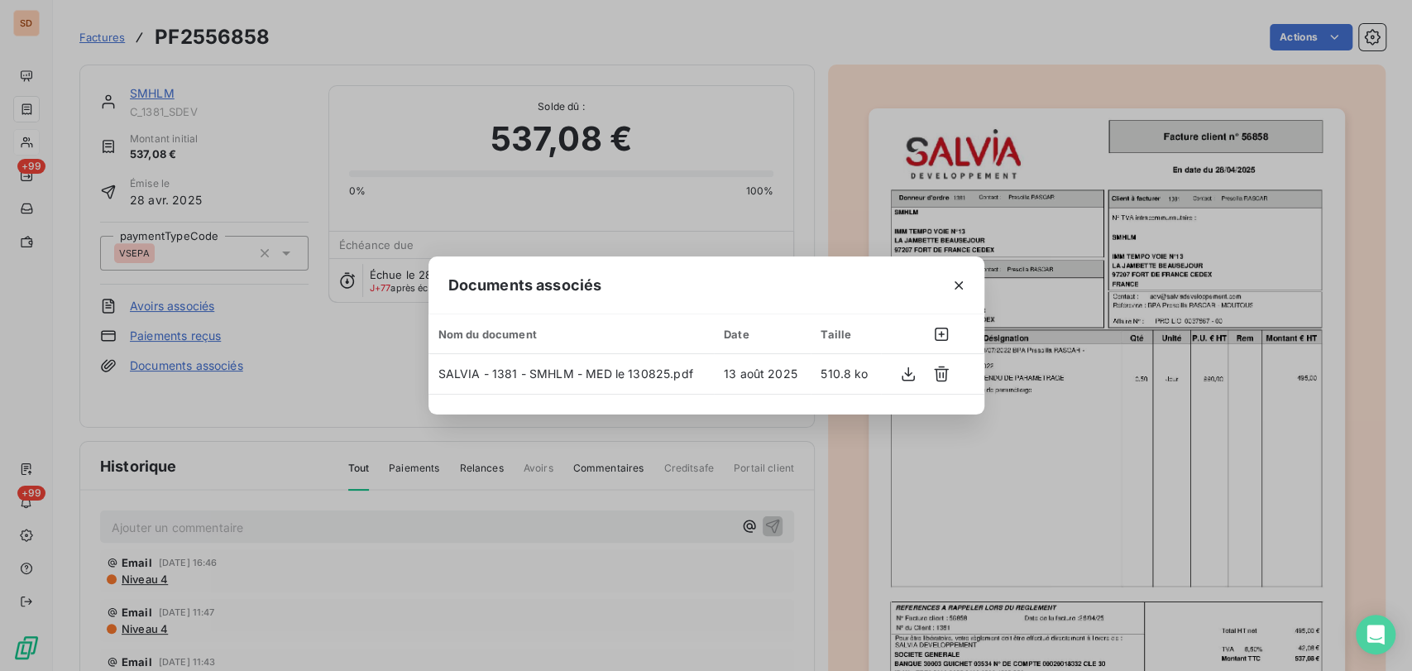
drag, startPoint x: 962, startPoint y: 286, endPoint x: 656, endPoint y: 232, distance: 310.9
click at [960, 285] on icon "button" at bounding box center [959, 285] width 17 height 17
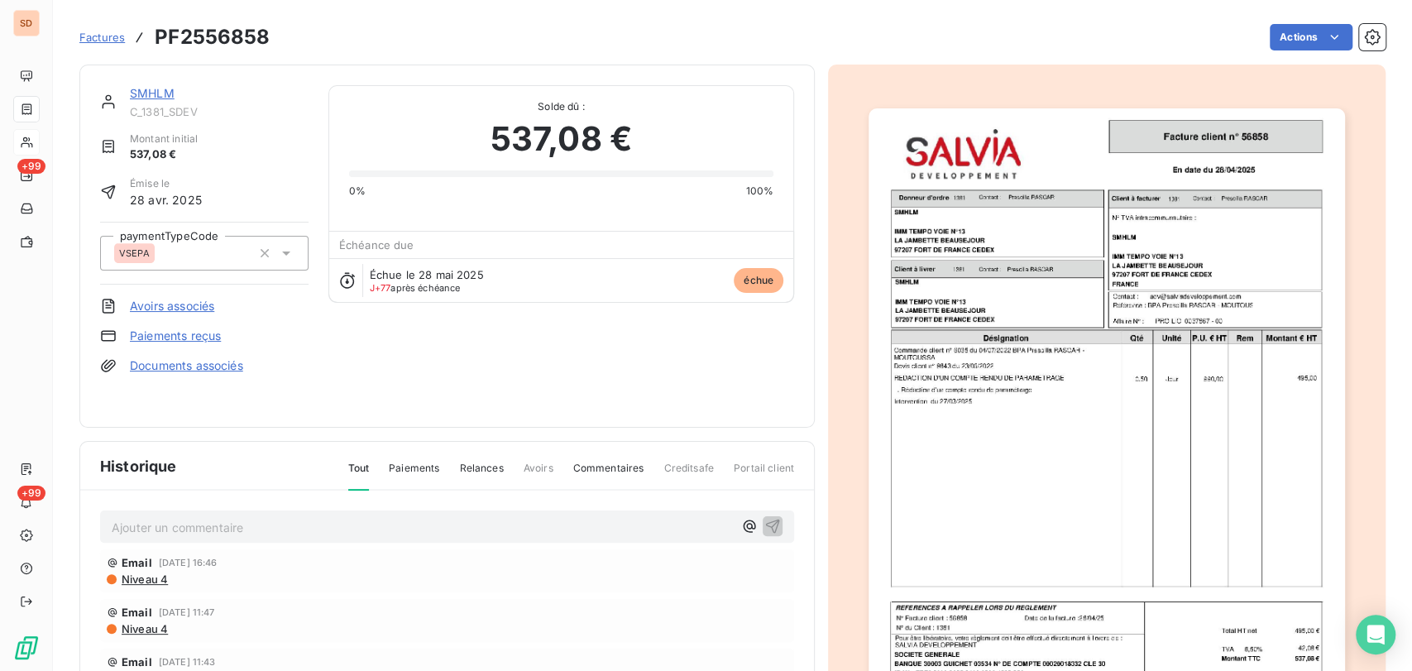
click at [142, 96] on link "SMHLM" at bounding box center [152, 93] width 45 height 14
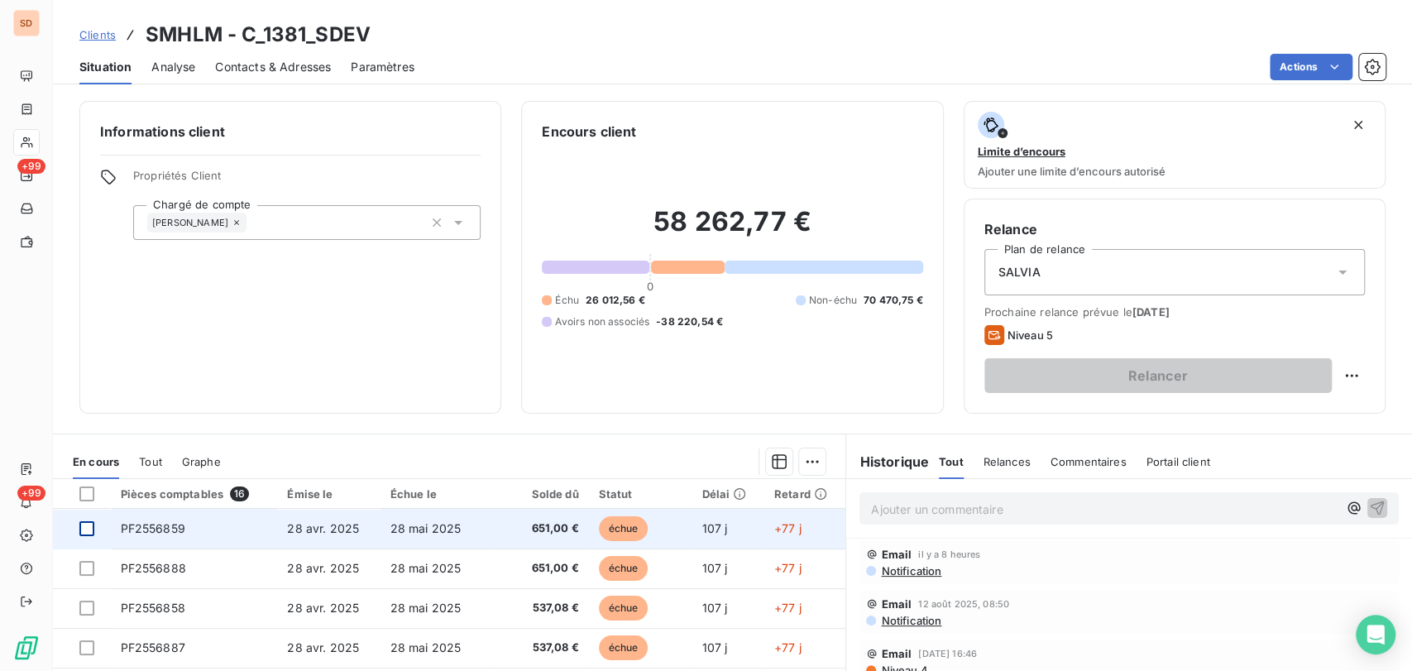
click at [86, 530] on div at bounding box center [86, 528] width 15 height 15
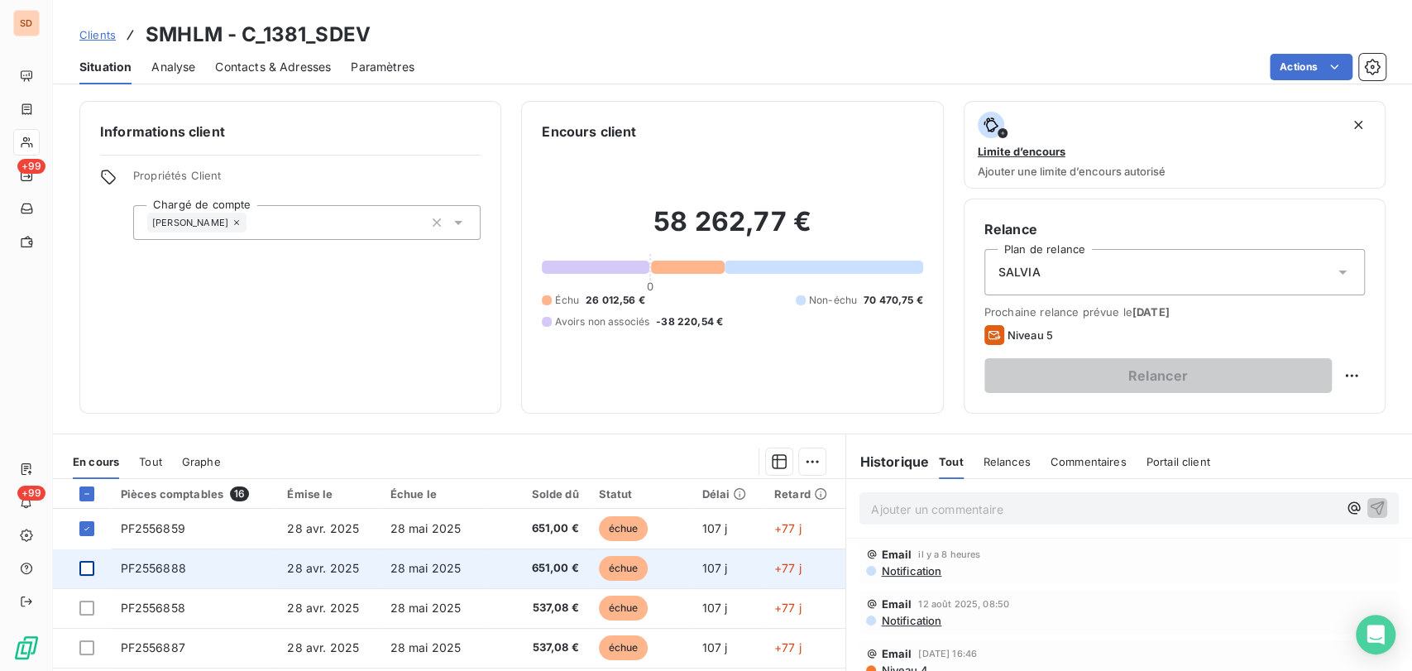
click at [89, 574] on div at bounding box center [86, 568] width 15 height 15
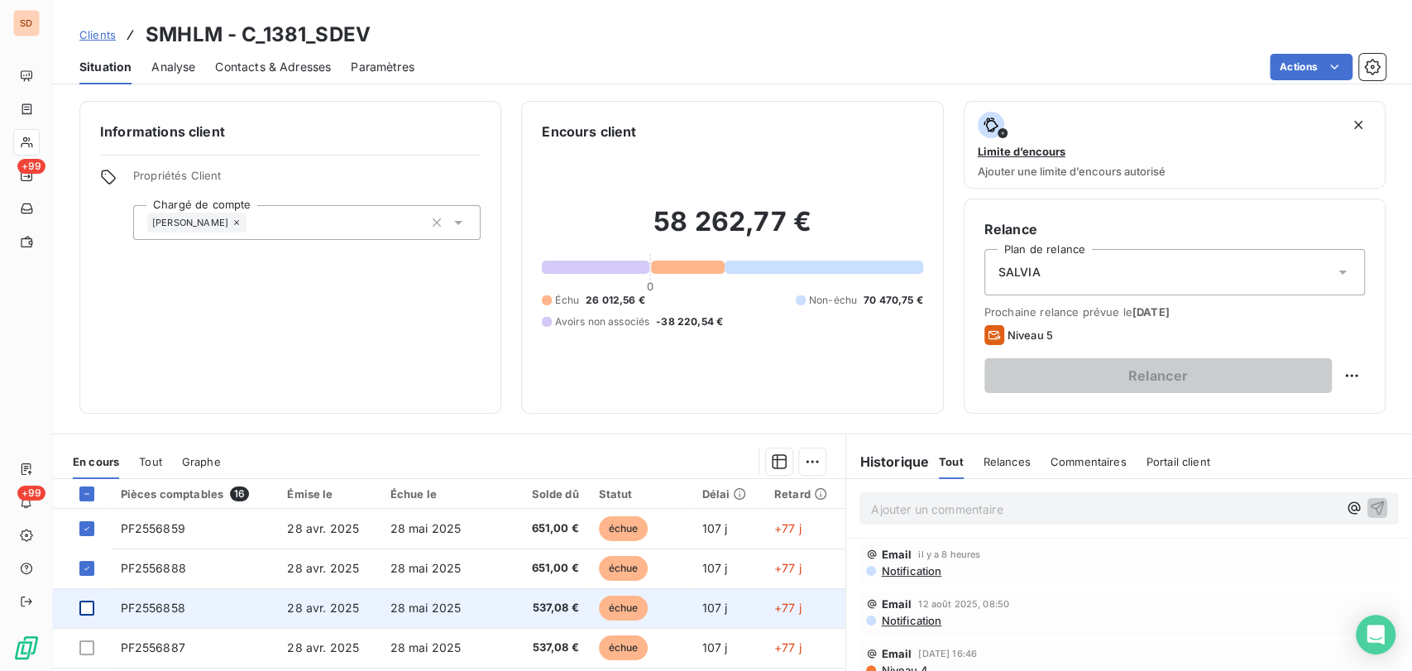
click at [89, 610] on div at bounding box center [86, 608] width 15 height 15
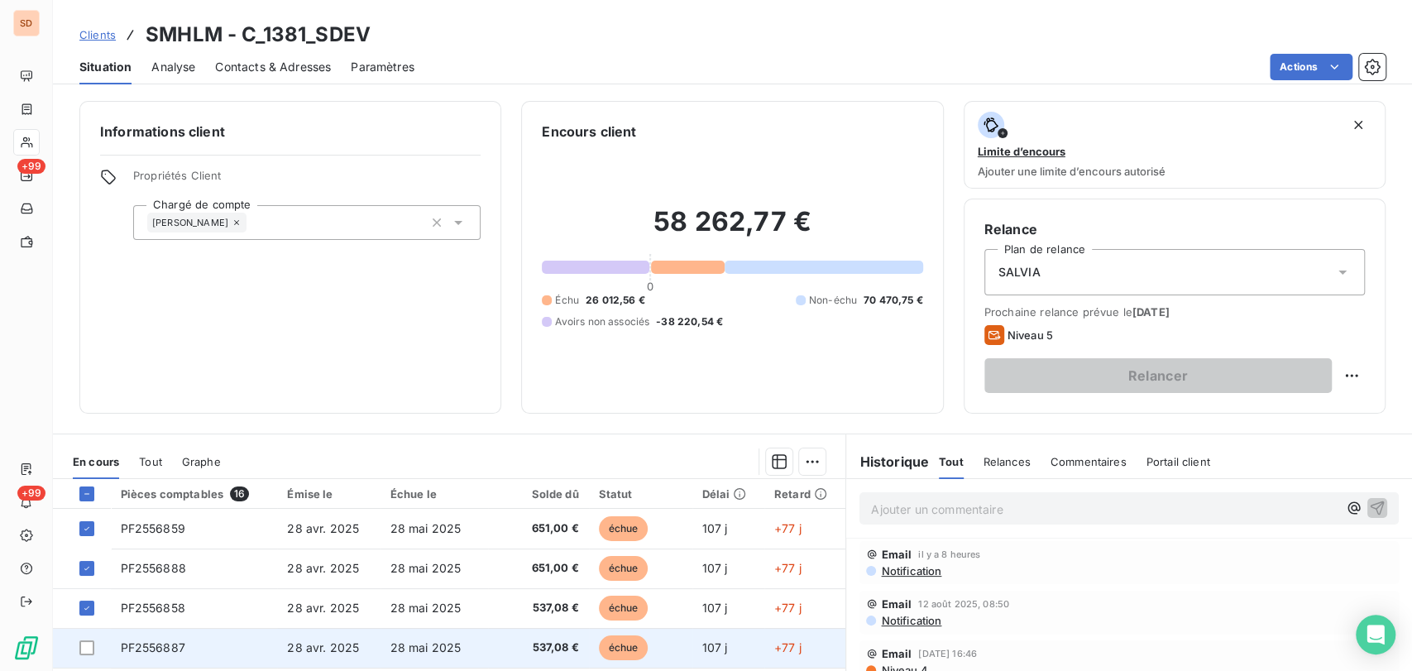
click at [156, 647] on span "PF2556887" at bounding box center [153, 647] width 65 height 14
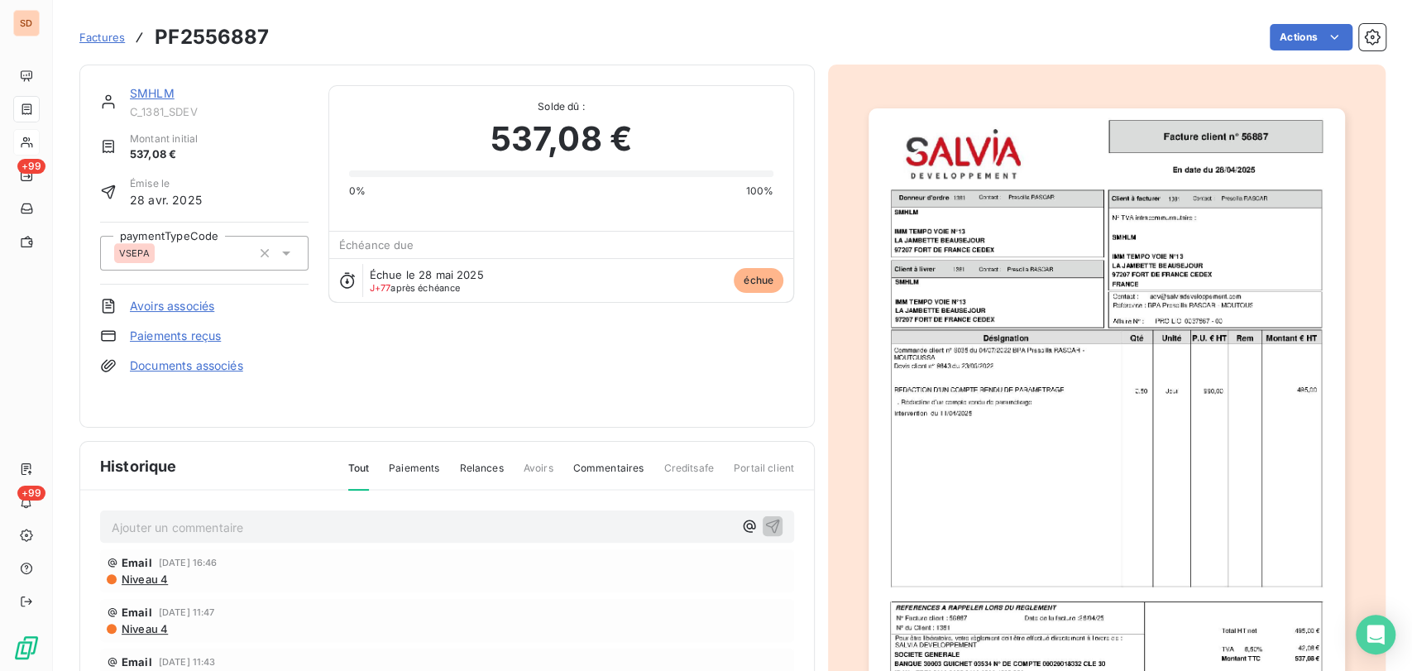
click at [172, 367] on link "Documents associés" at bounding box center [186, 365] width 113 height 17
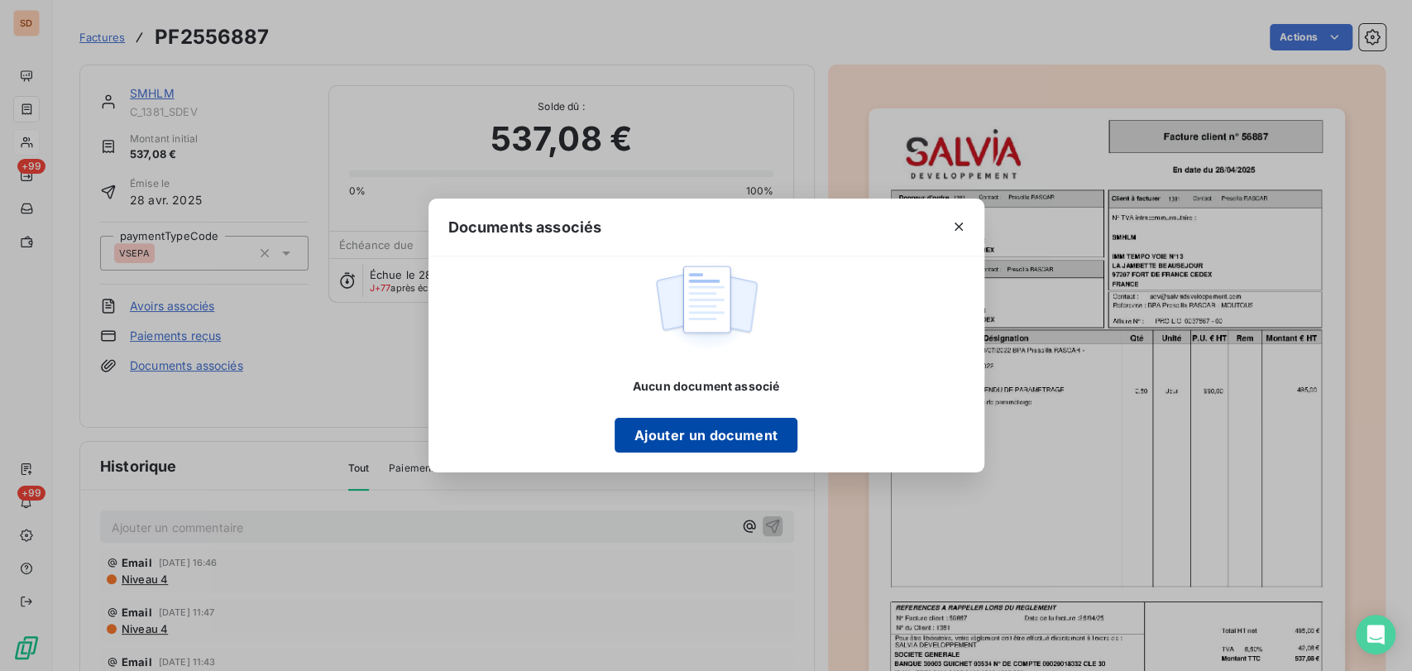
click at [708, 438] on button "Ajouter un document" at bounding box center [706, 435] width 183 height 35
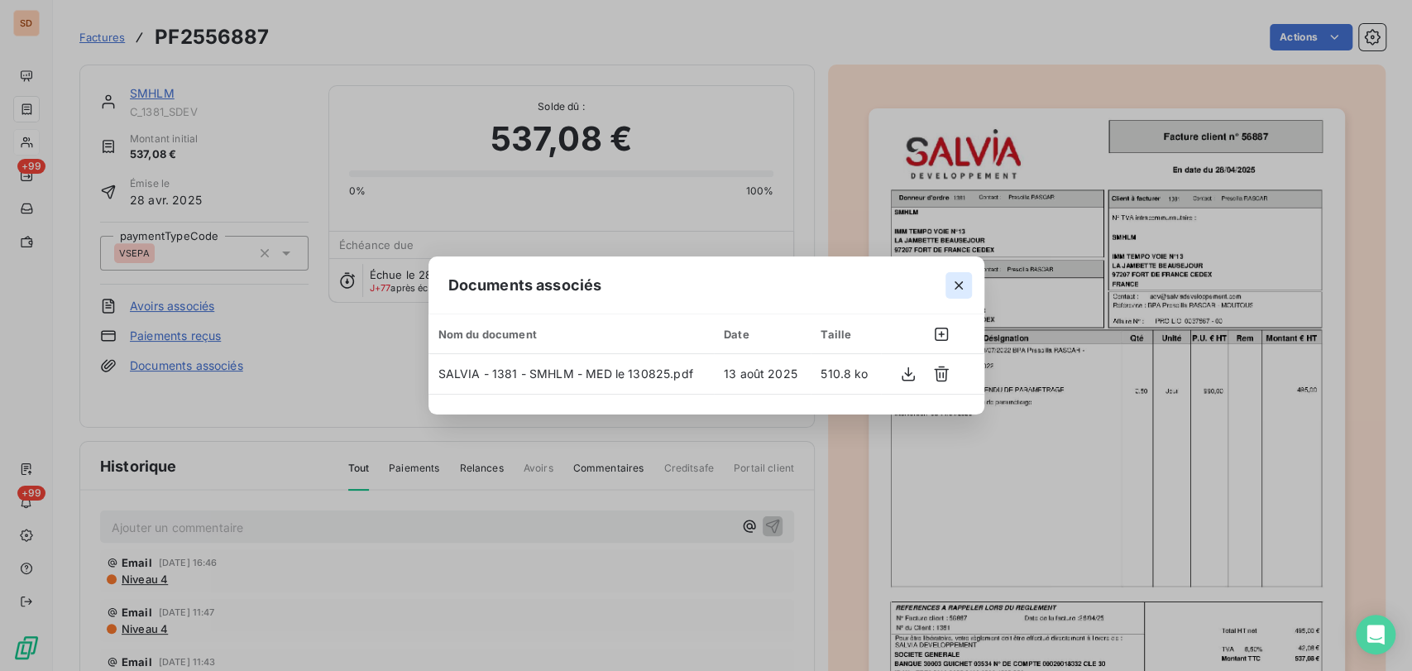
click at [961, 279] on icon "button" at bounding box center [959, 285] width 17 height 17
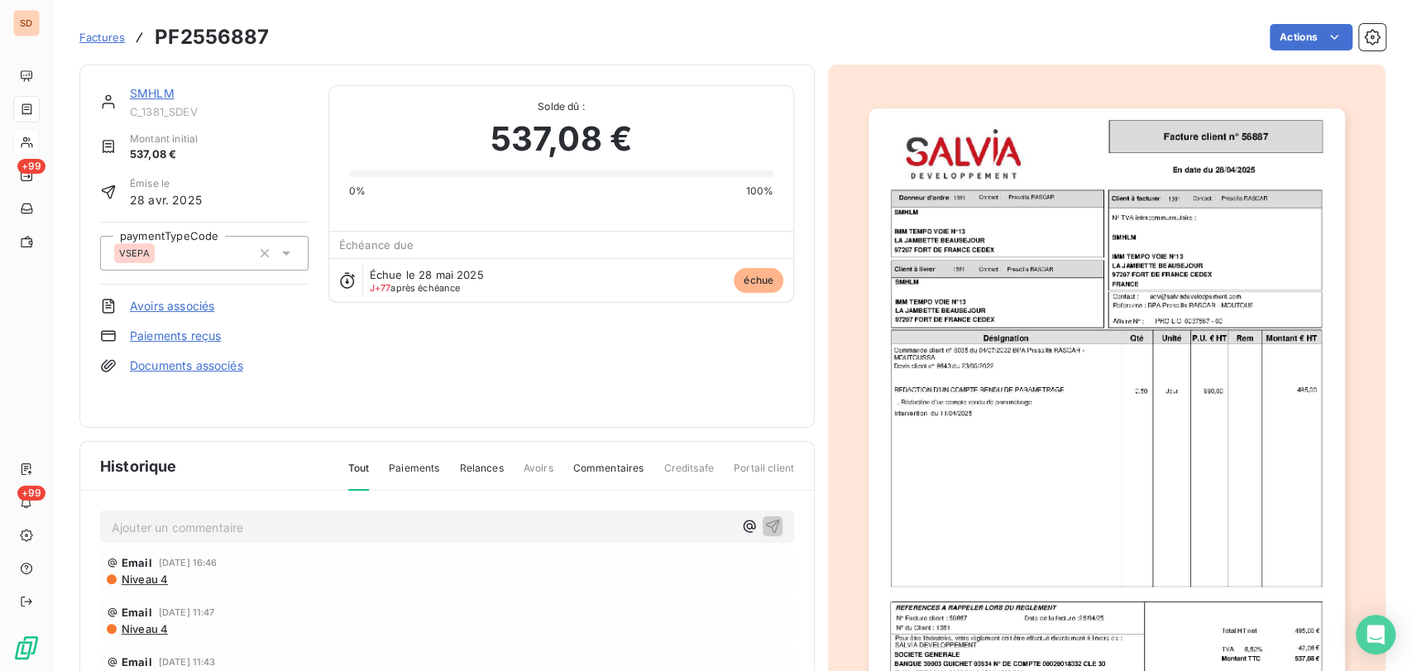
click at [151, 95] on link "SMHLM" at bounding box center [152, 93] width 45 height 14
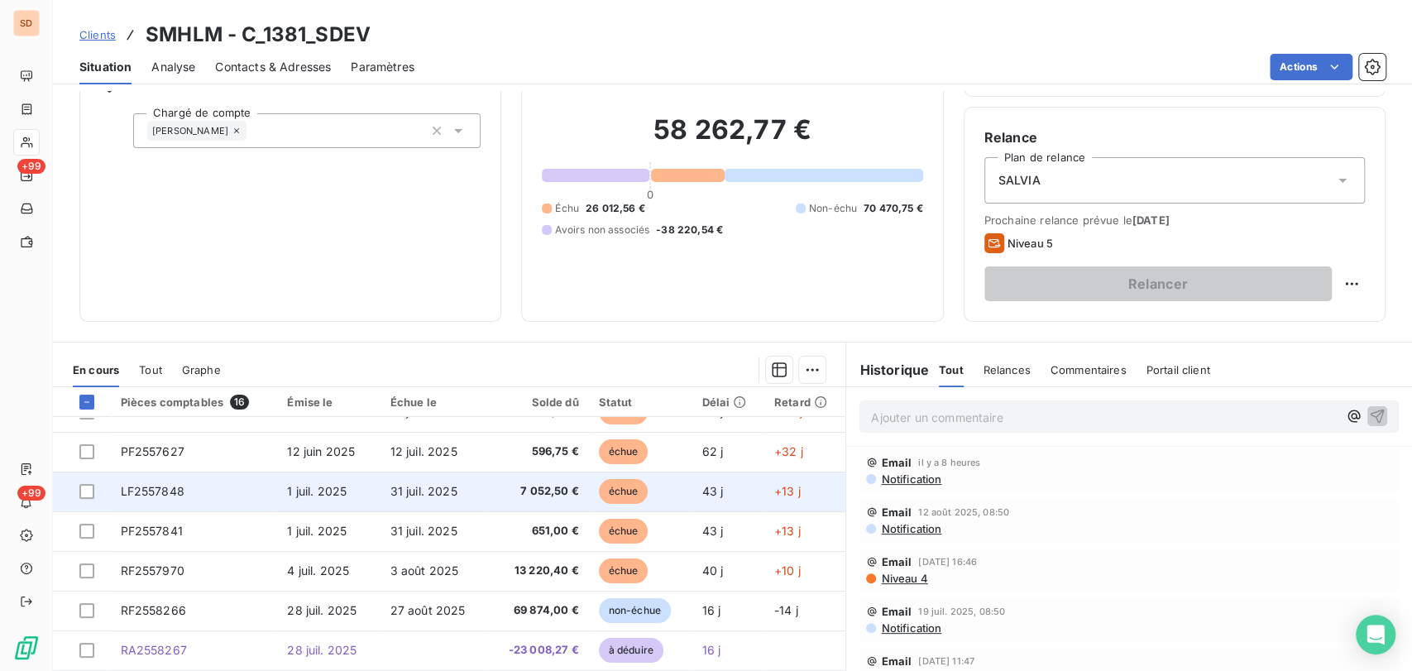
scroll to position [92, 0]
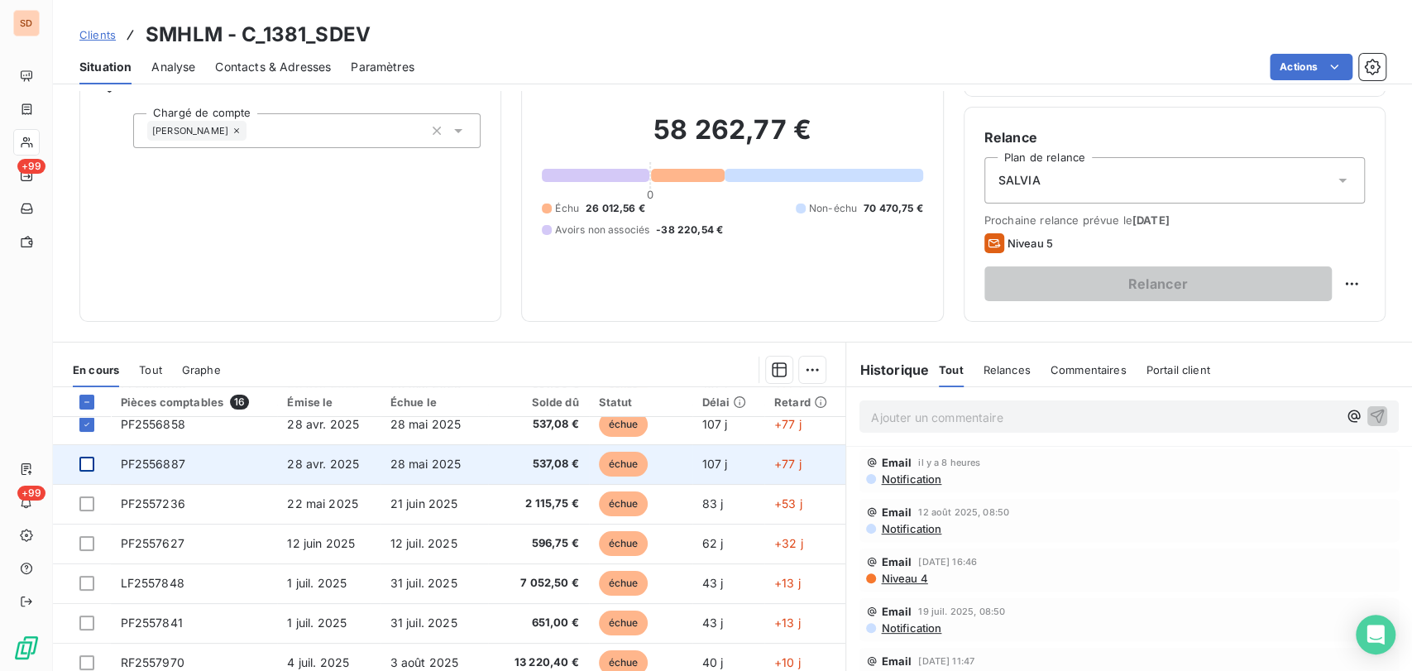
click at [85, 463] on div at bounding box center [86, 464] width 15 height 15
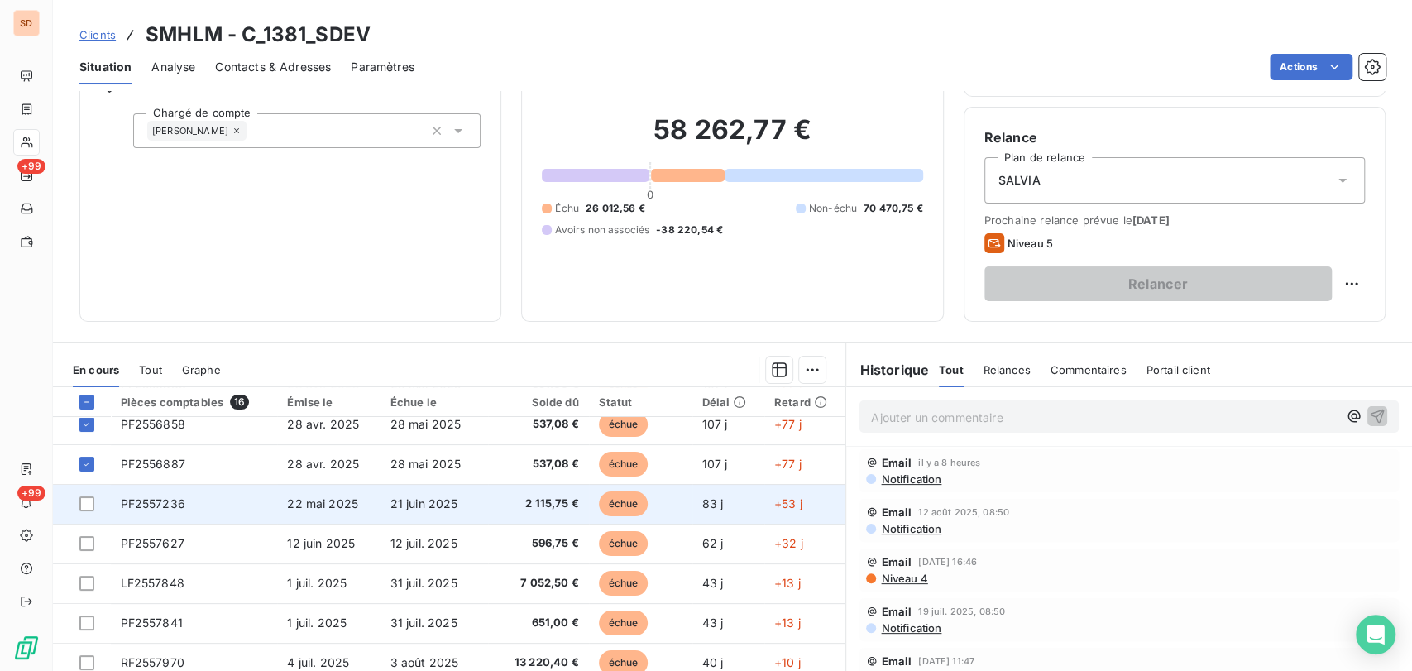
click at [152, 511] on td "PF2557236" at bounding box center [194, 504] width 167 height 40
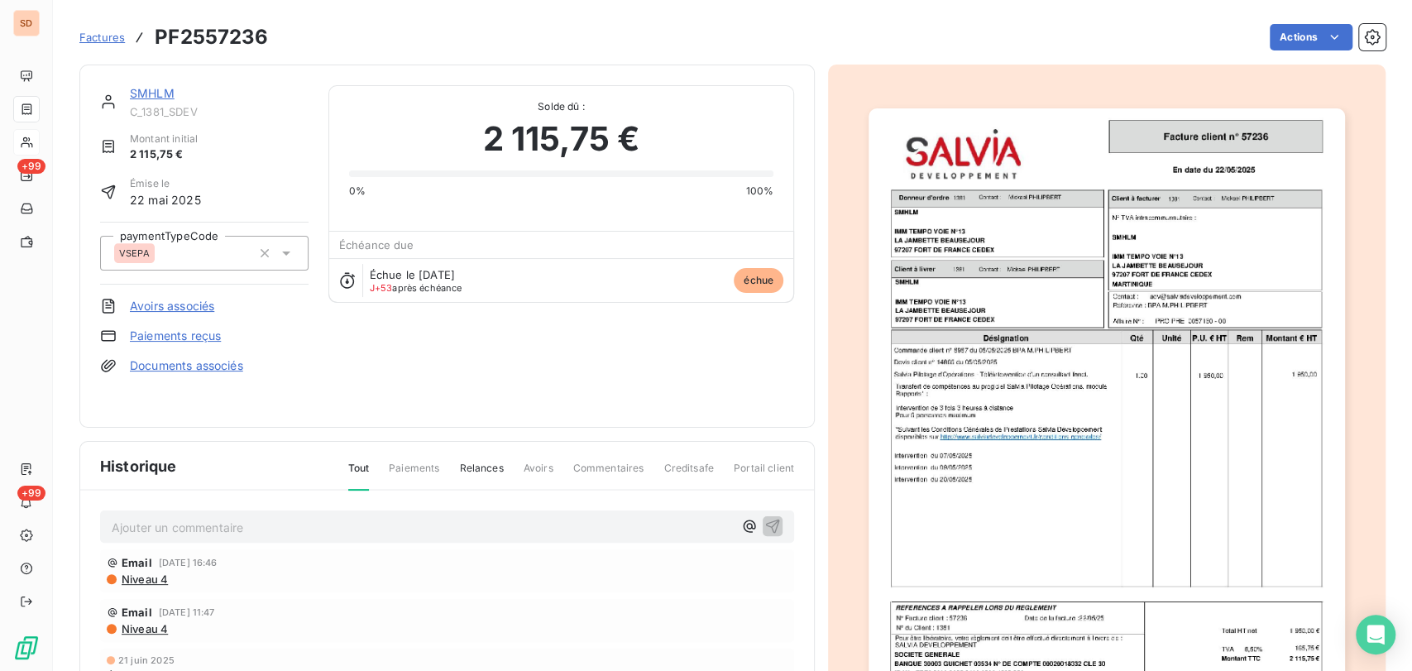
click at [200, 364] on link "Documents associés" at bounding box center [186, 365] width 113 height 17
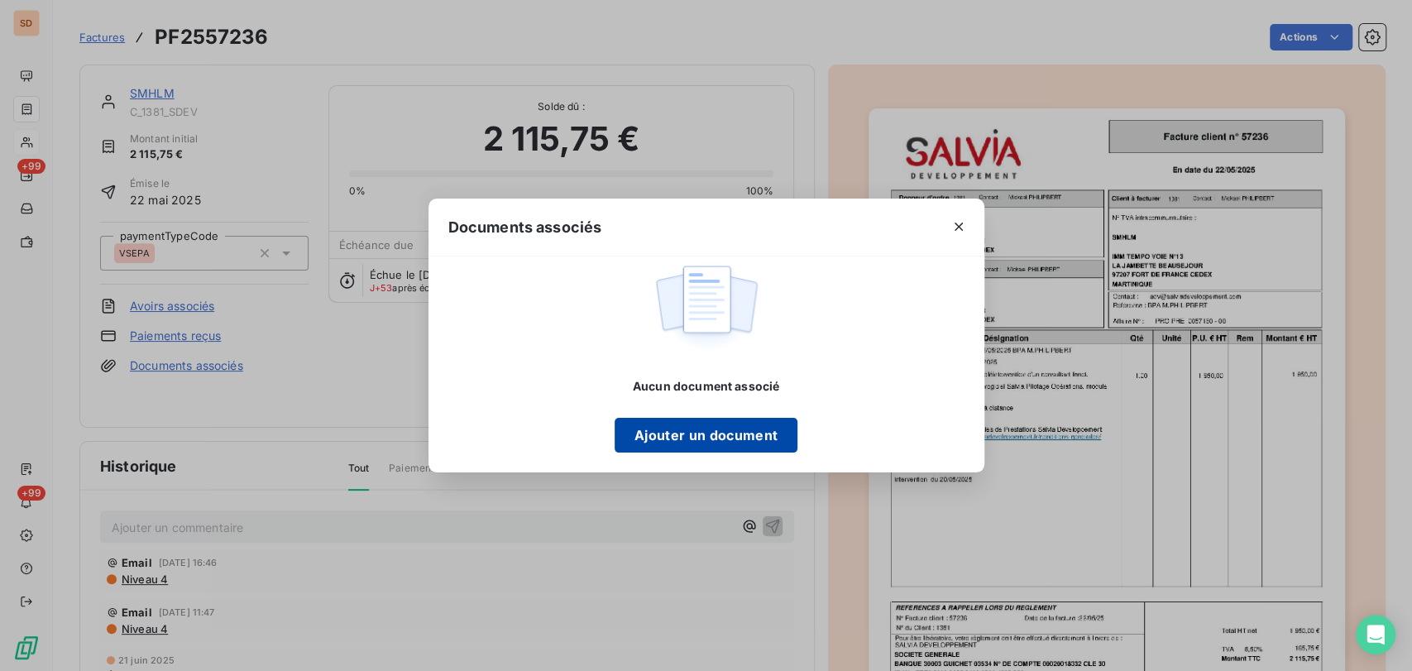
click at [695, 423] on button "Ajouter un document" at bounding box center [706, 435] width 183 height 35
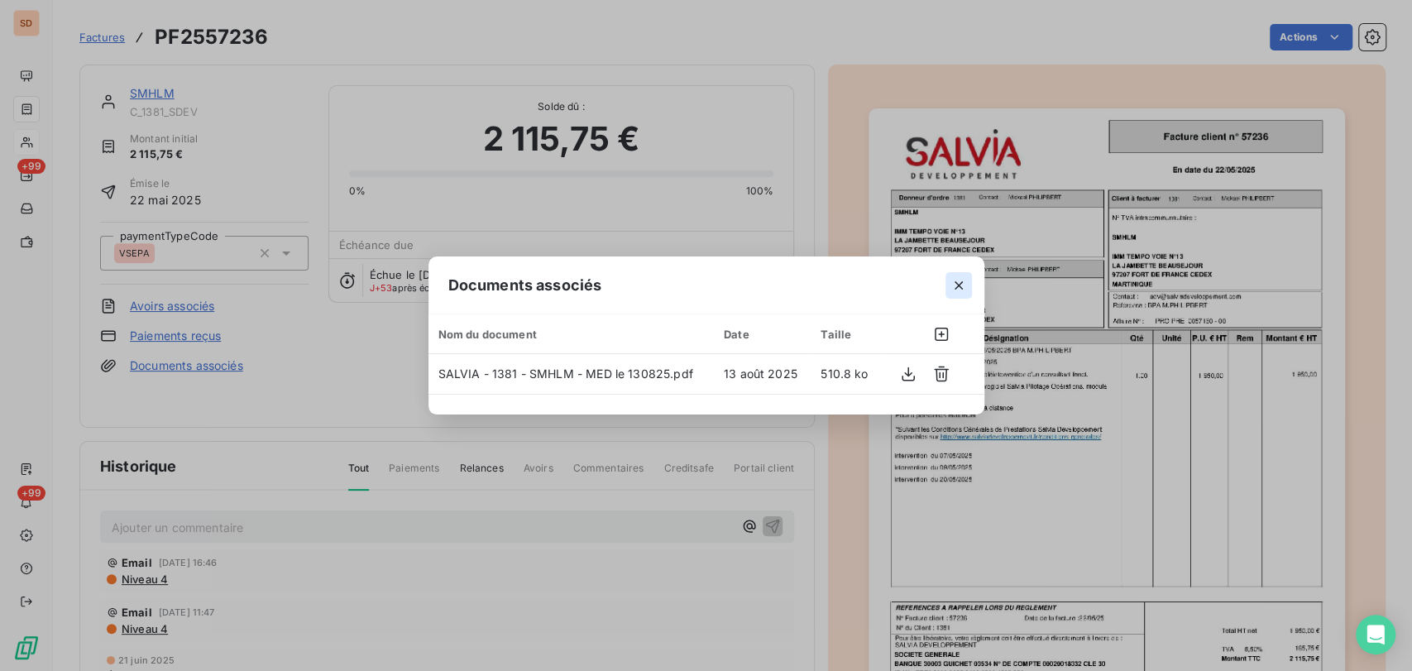
click at [963, 285] on icon "button" at bounding box center [959, 285] width 17 height 17
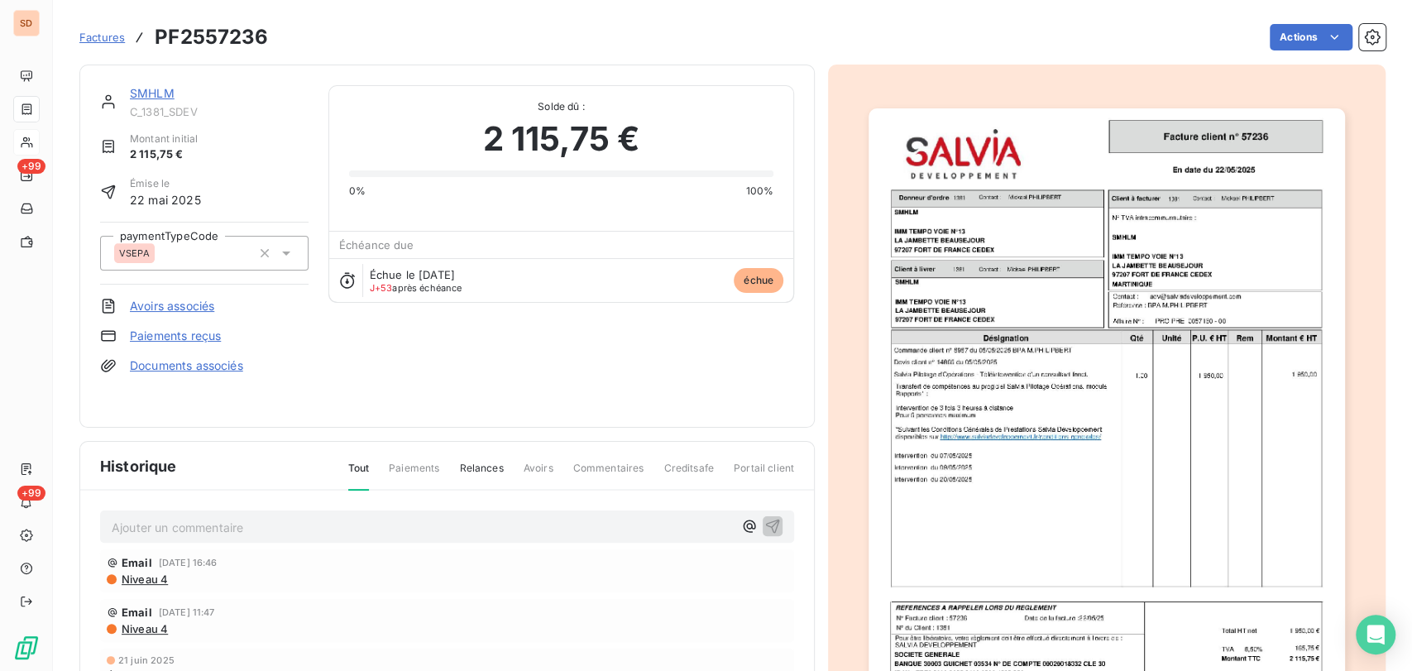
click at [146, 90] on link "SMHLM" at bounding box center [152, 93] width 45 height 14
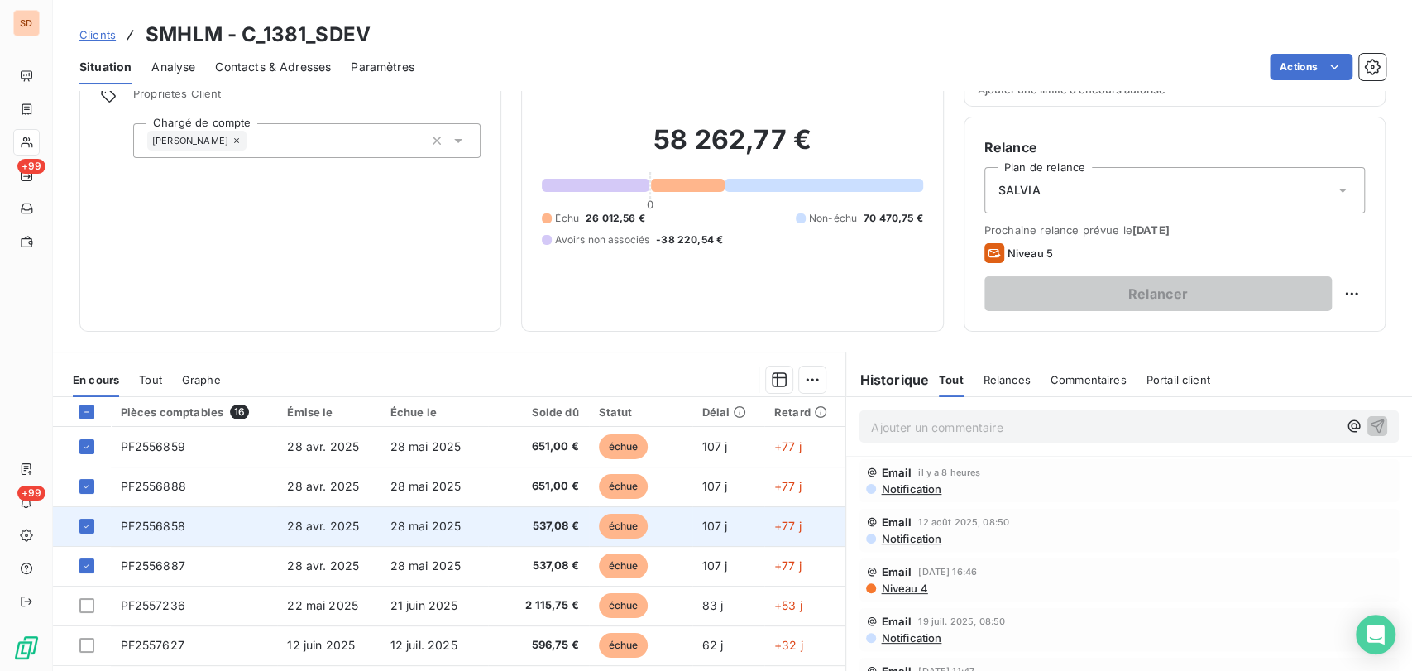
scroll to position [176, 0]
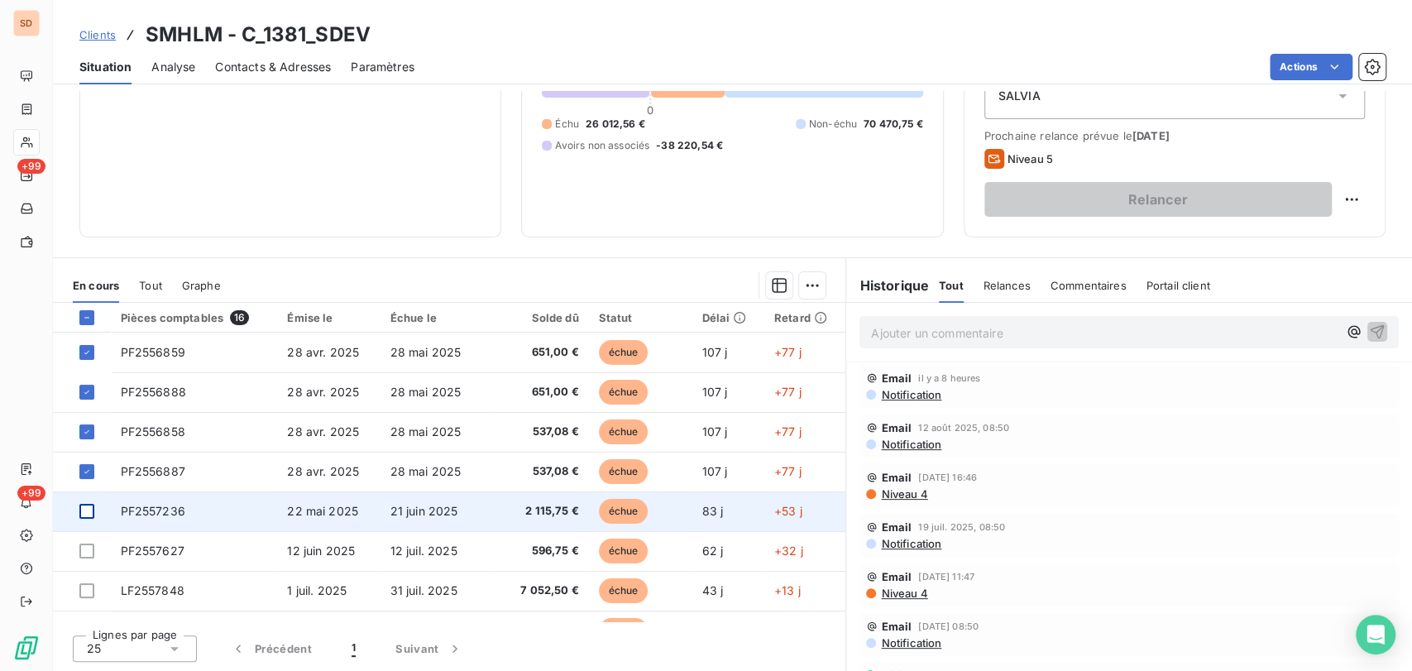
click at [93, 514] on div at bounding box center [86, 511] width 15 height 15
click at [164, 505] on span "PF2557236" at bounding box center [153, 511] width 65 height 14
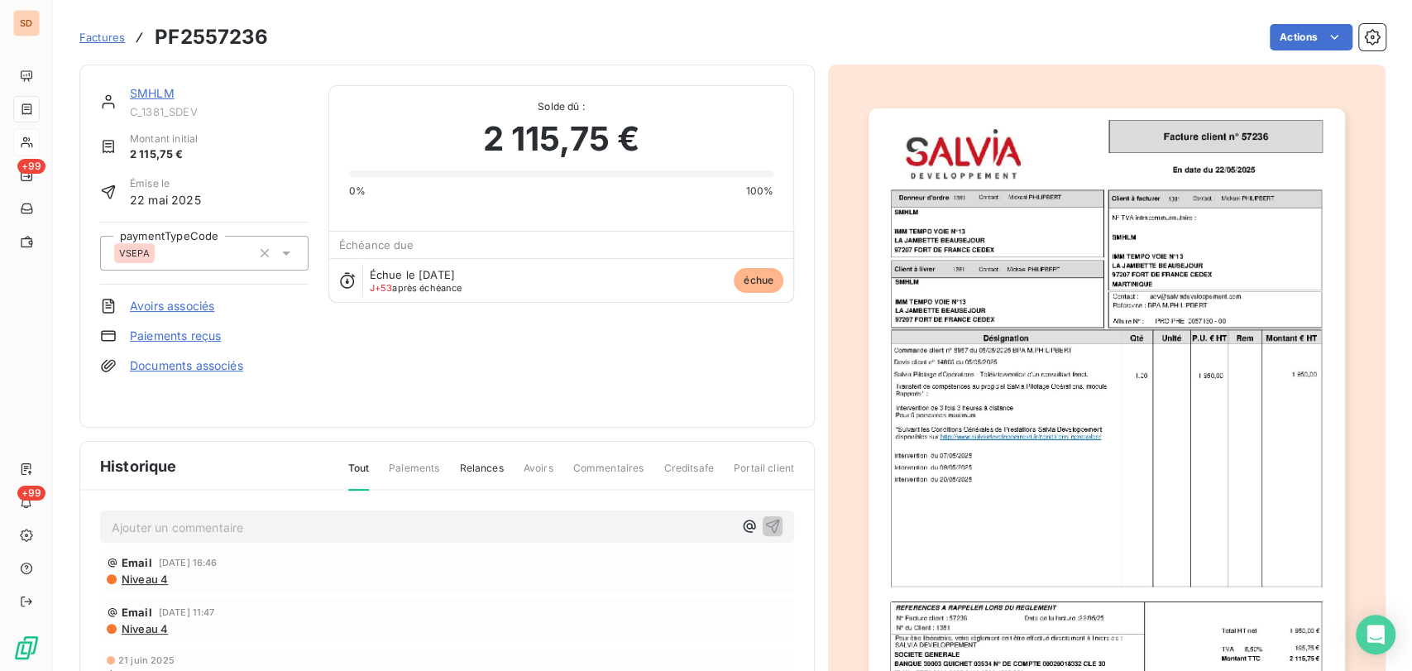
click at [195, 363] on link "Documents associés" at bounding box center [186, 365] width 113 height 17
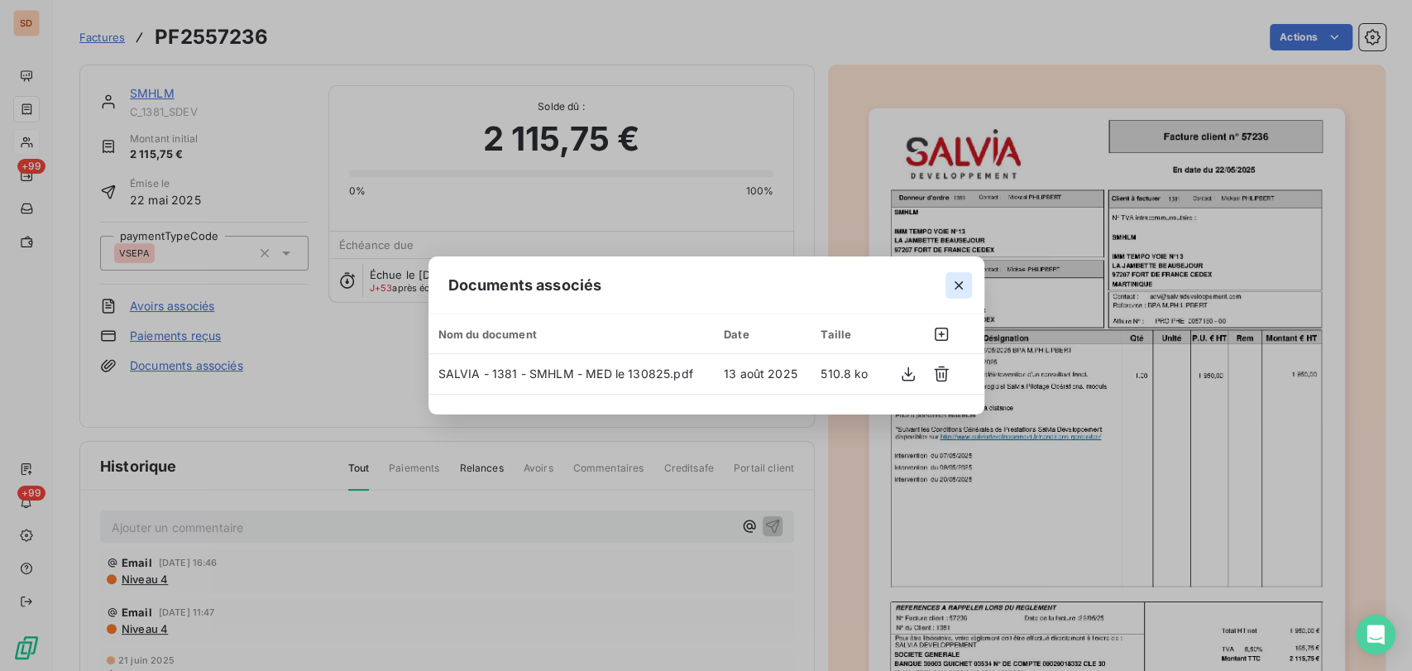
click at [961, 278] on icon "button" at bounding box center [959, 285] width 17 height 17
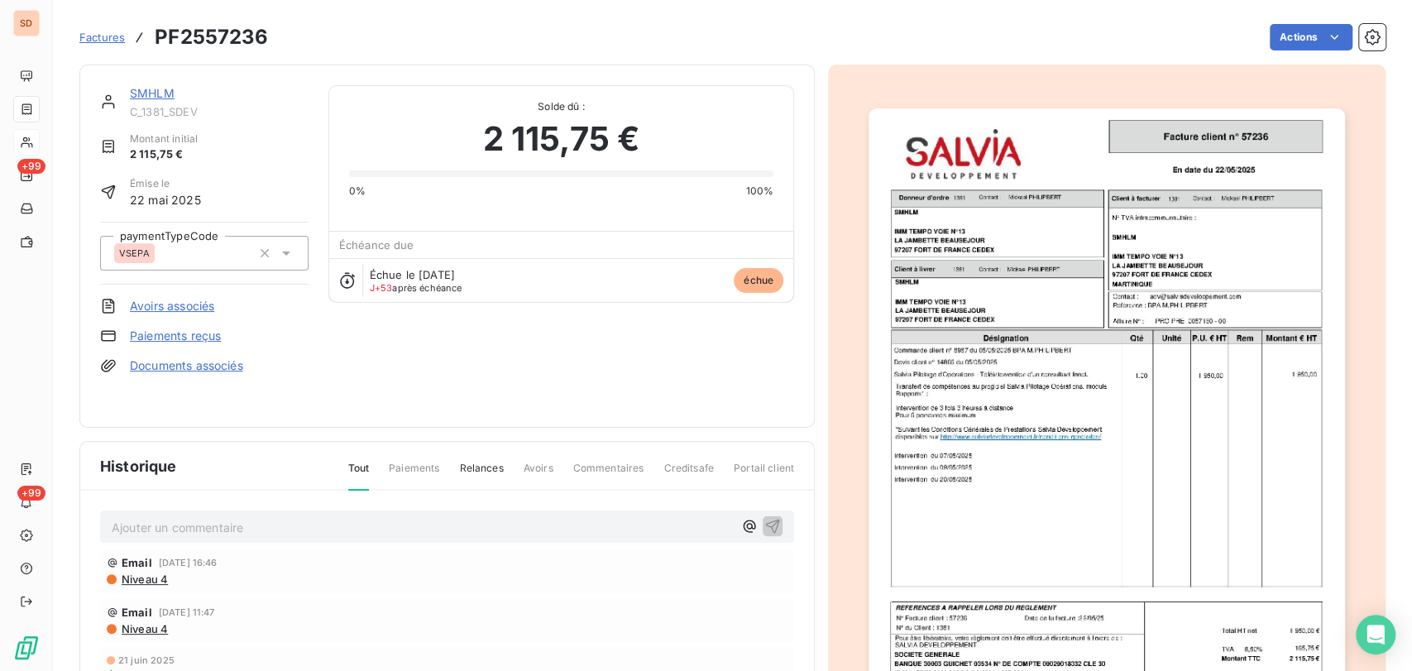
click at [153, 89] on link "SMHLM" at bounding box center [152, 93] width 45 height 14
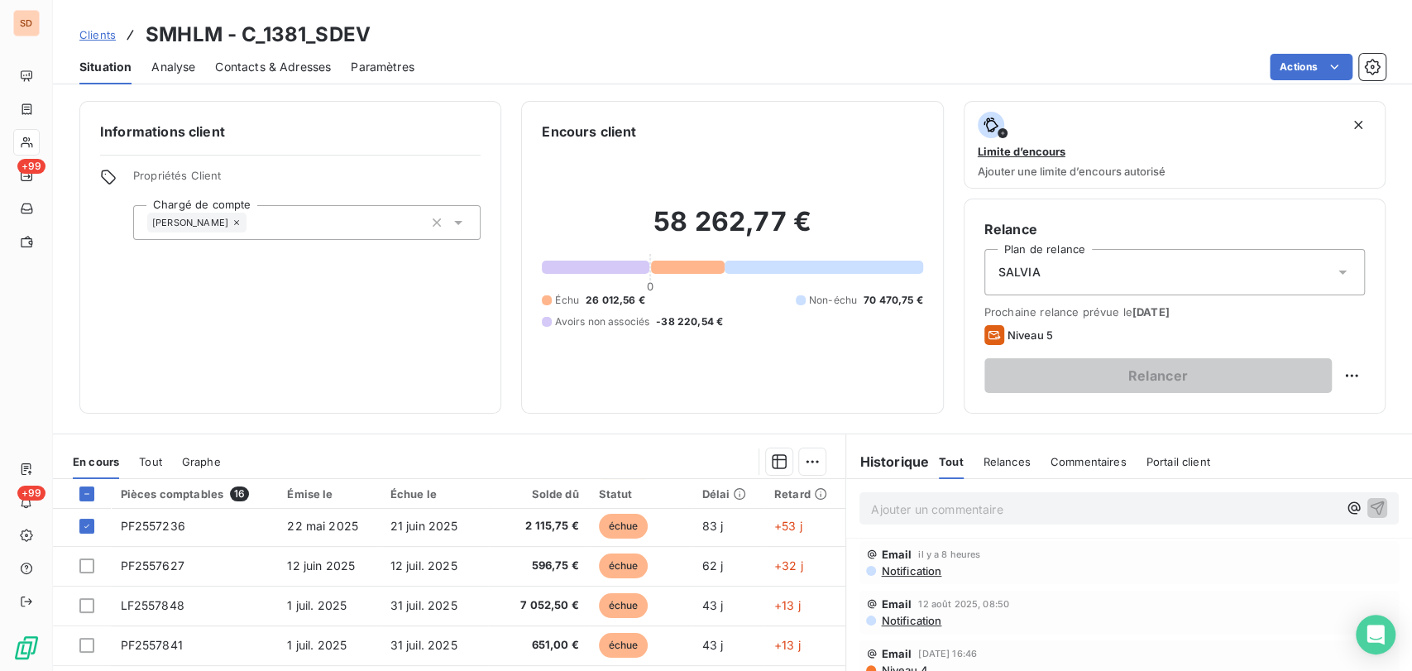
scroll to position [275, 0]
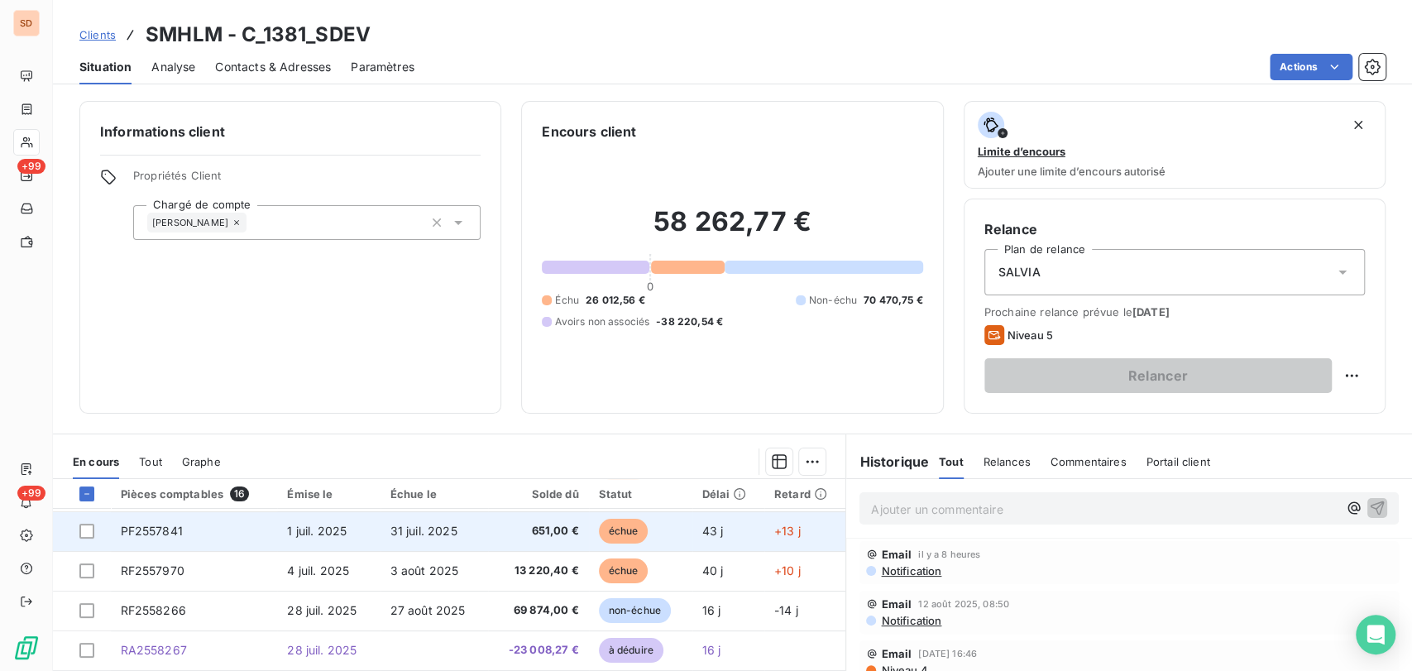
click at [168, 533] on span "PF2557841" at bounding box center [152, 531] width 62 height 14
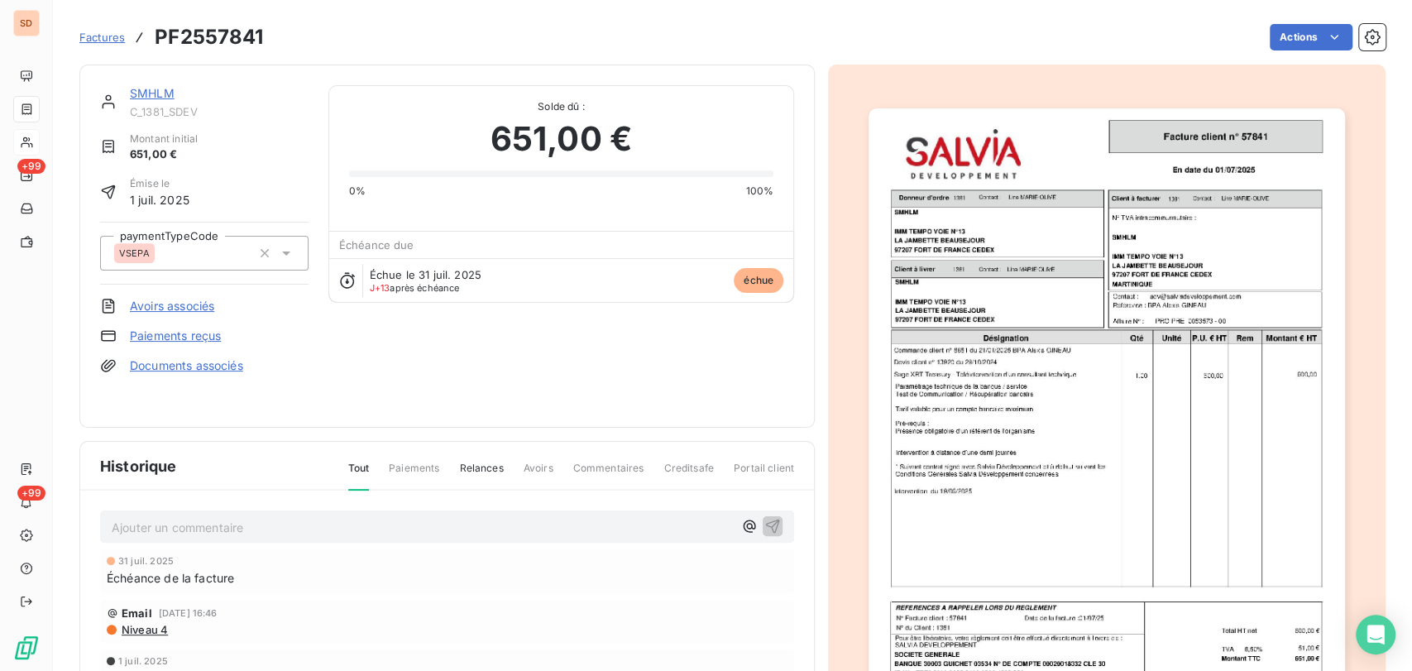
click at [211, 368] on link "Documents associés" at bounding box center [186, 365] width 113 height 17
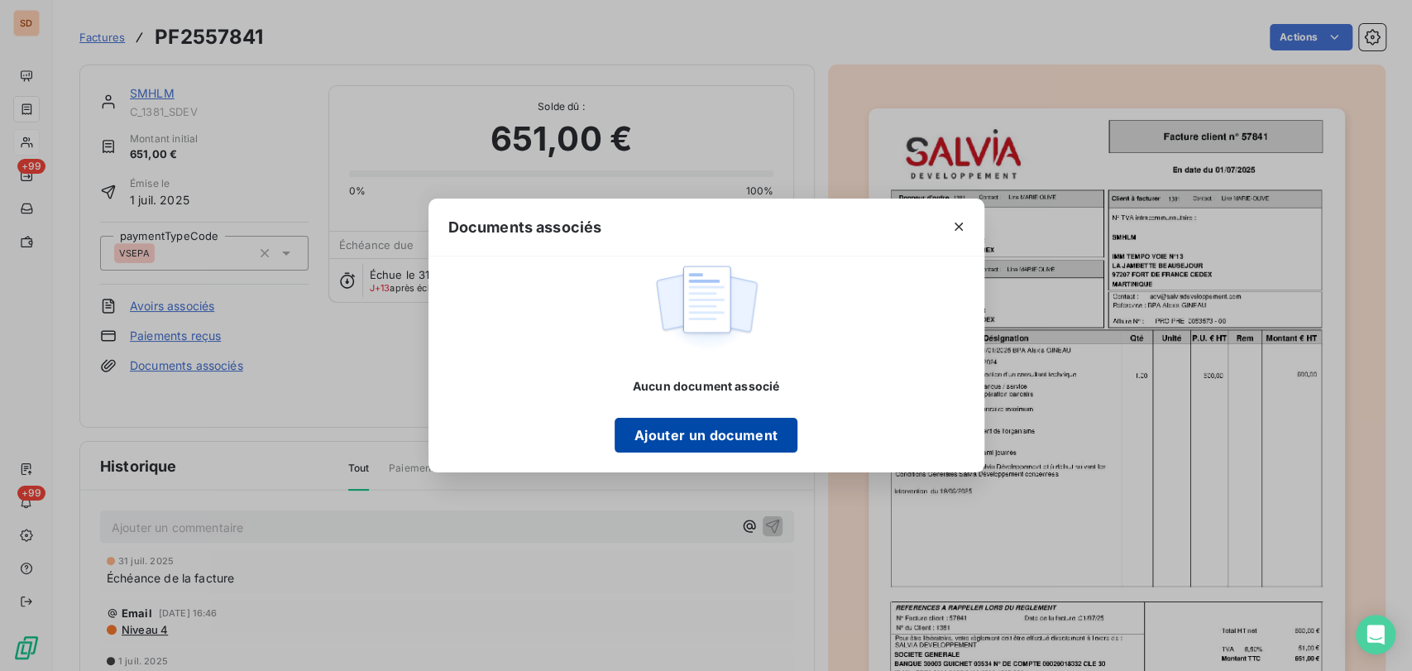
click at [728, 437] on button "Ajouter un document" at bounding box center [706, 435] width 183 height 35
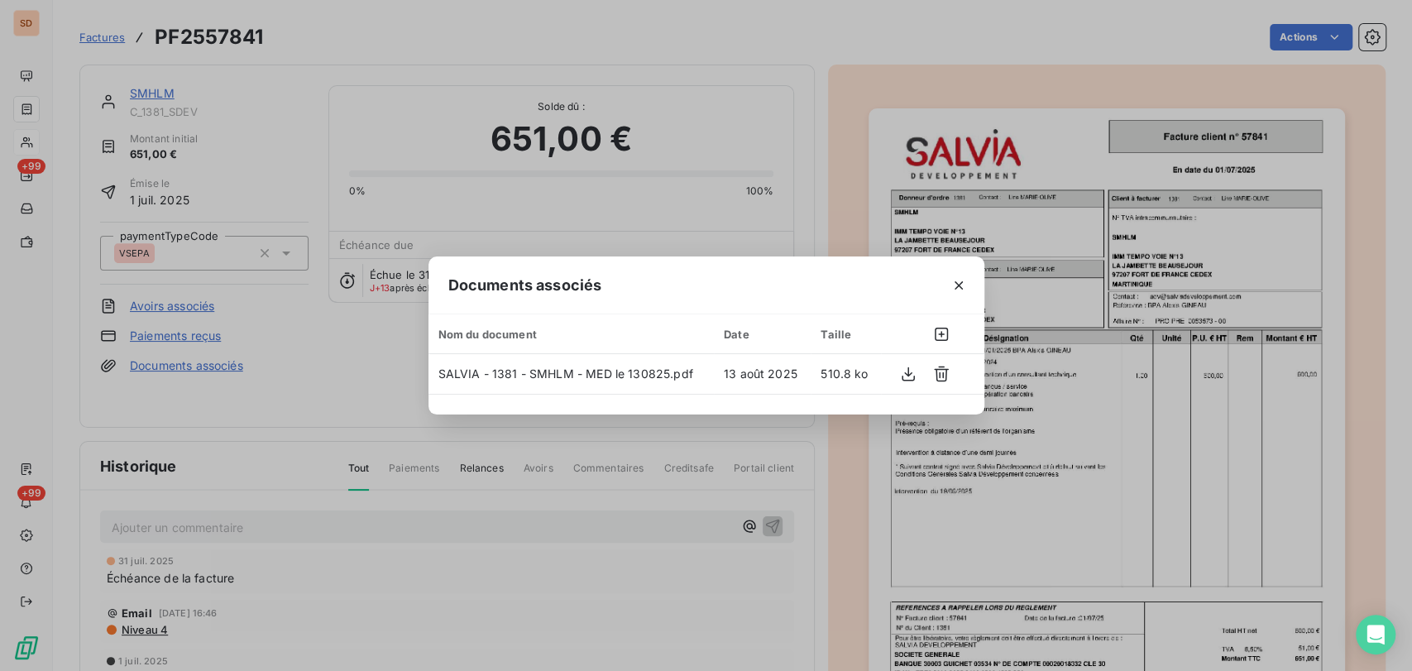
drag, startPoint x: 956, startPoint y: 285, endPoint x: 866, endPoint y: 253, distance: 95.0
click at [956, 286] on icon "button" at bounding box center [959, 285] width 17 height 17
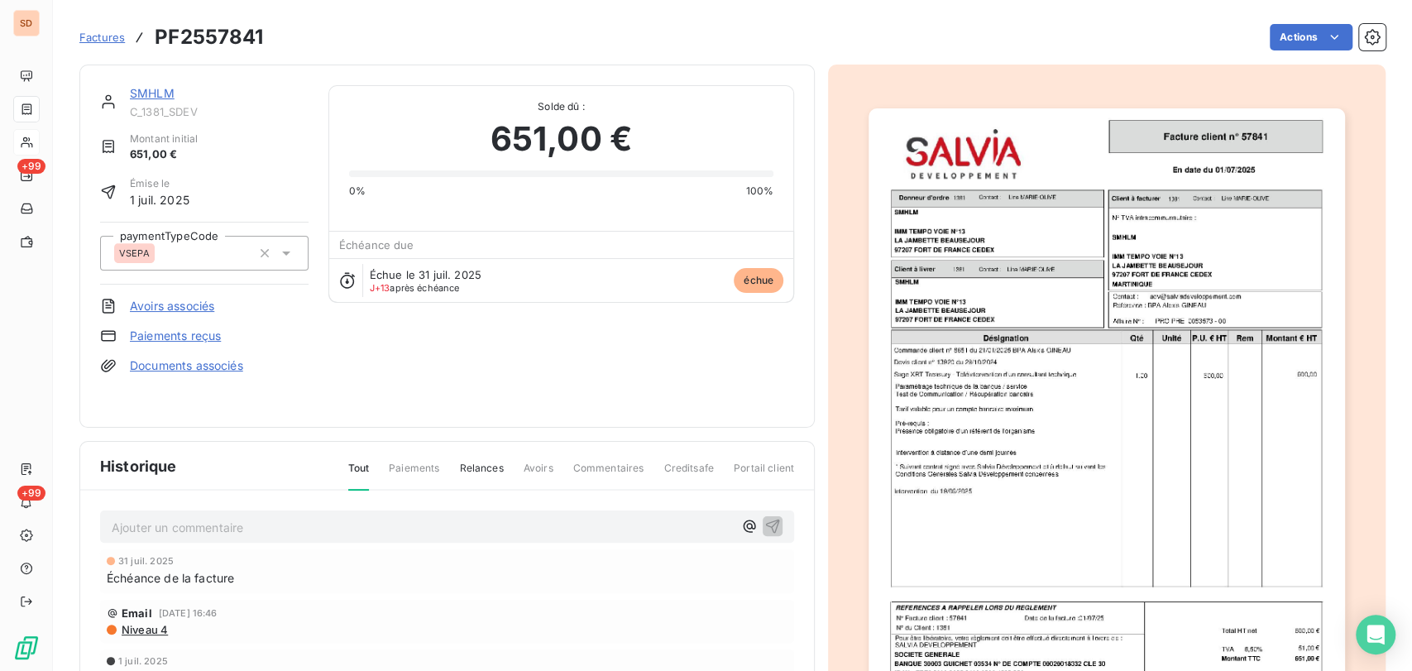
click at [150, 89] on link "SMHLM" at bounding box center [152, 93] width 45 height 14
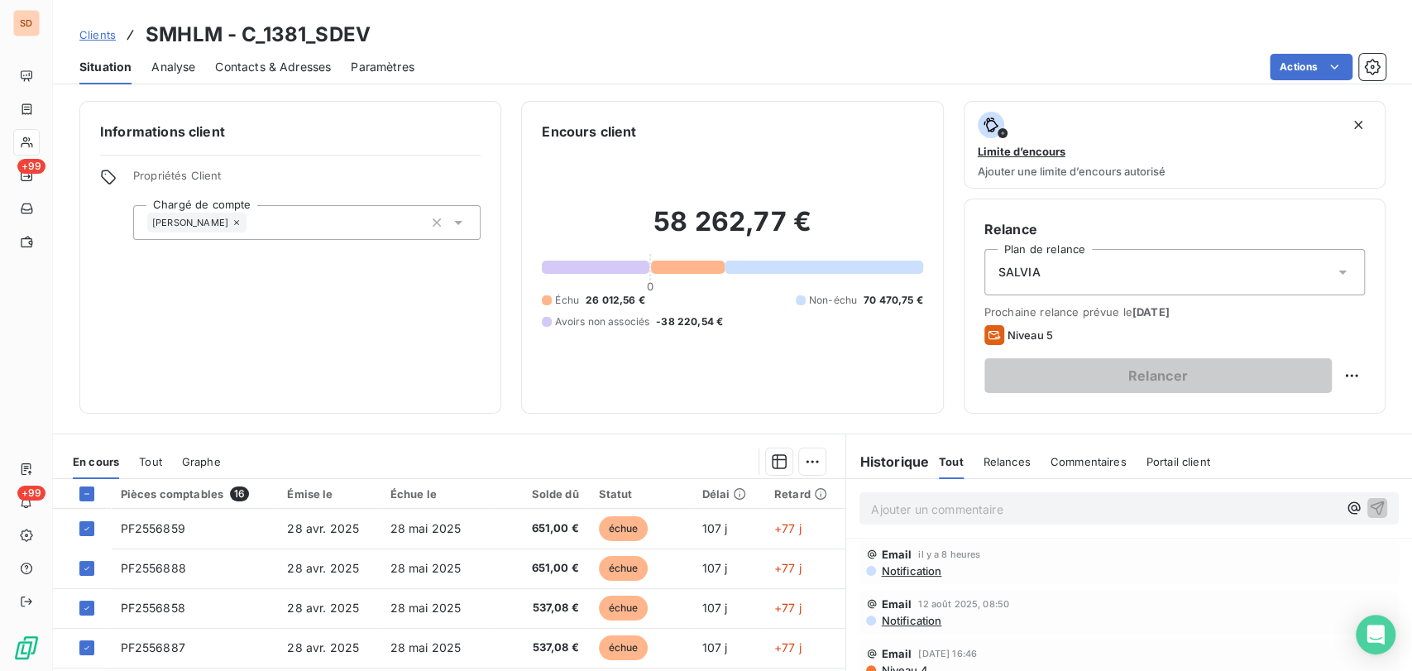
scroll to position [176, 0]
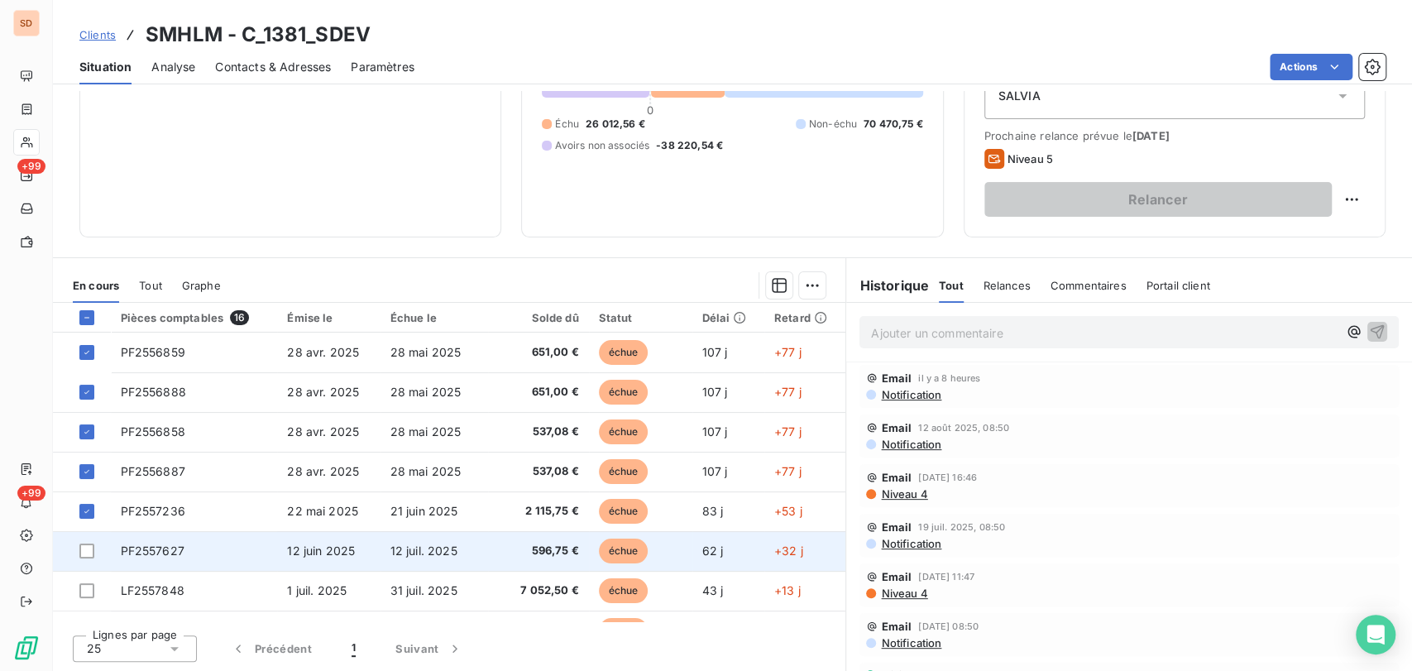
click at [144, 551] on span "PF2557627" at bounding box center [153, 551] width 64 height 14
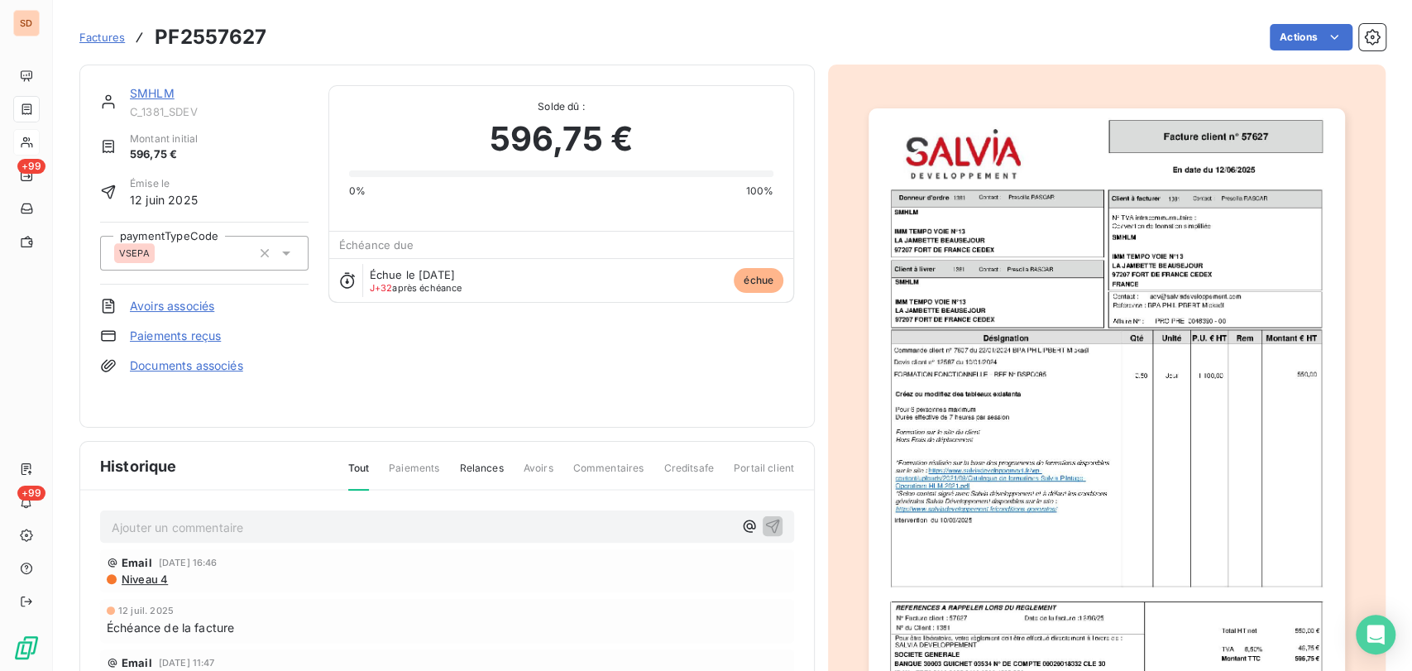
click at [196, 360] on link "Documents associés" at bounding box center [186, 365] width 113 height 17
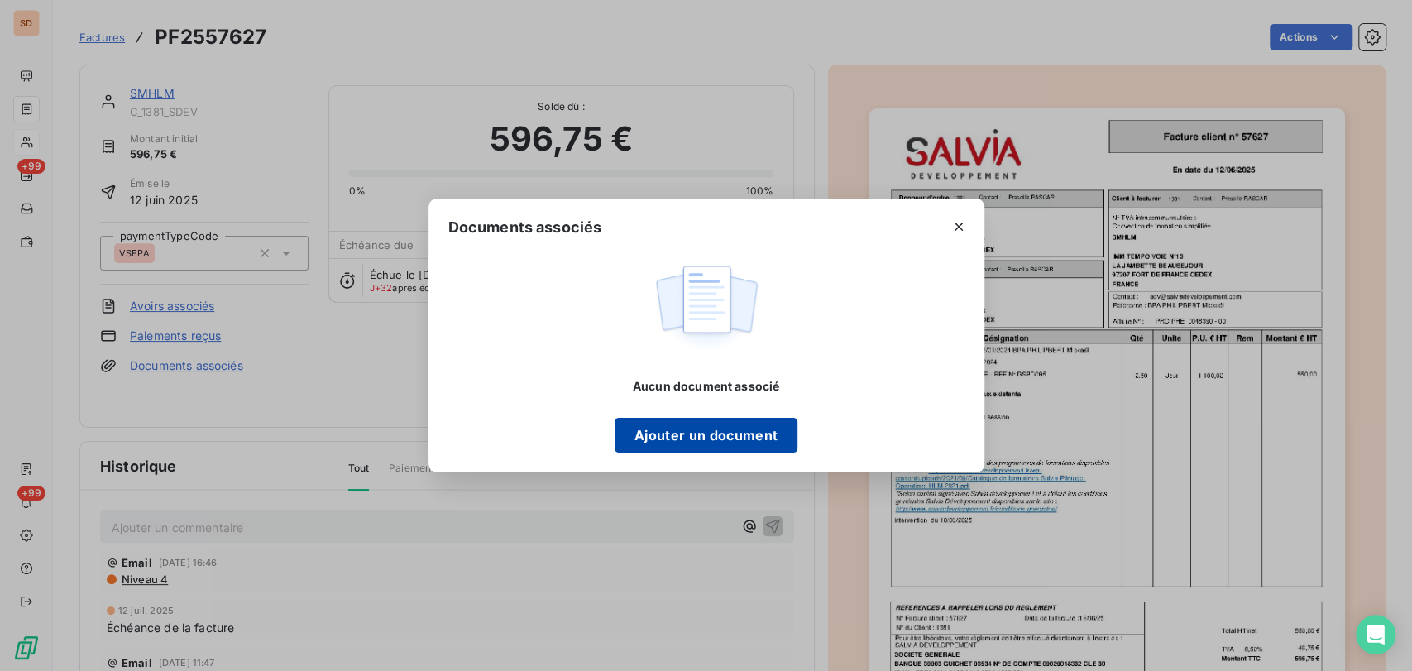
click at [694, 430] on button "Ajouter un document" at bounding box center [706, 435] width 183 height 35
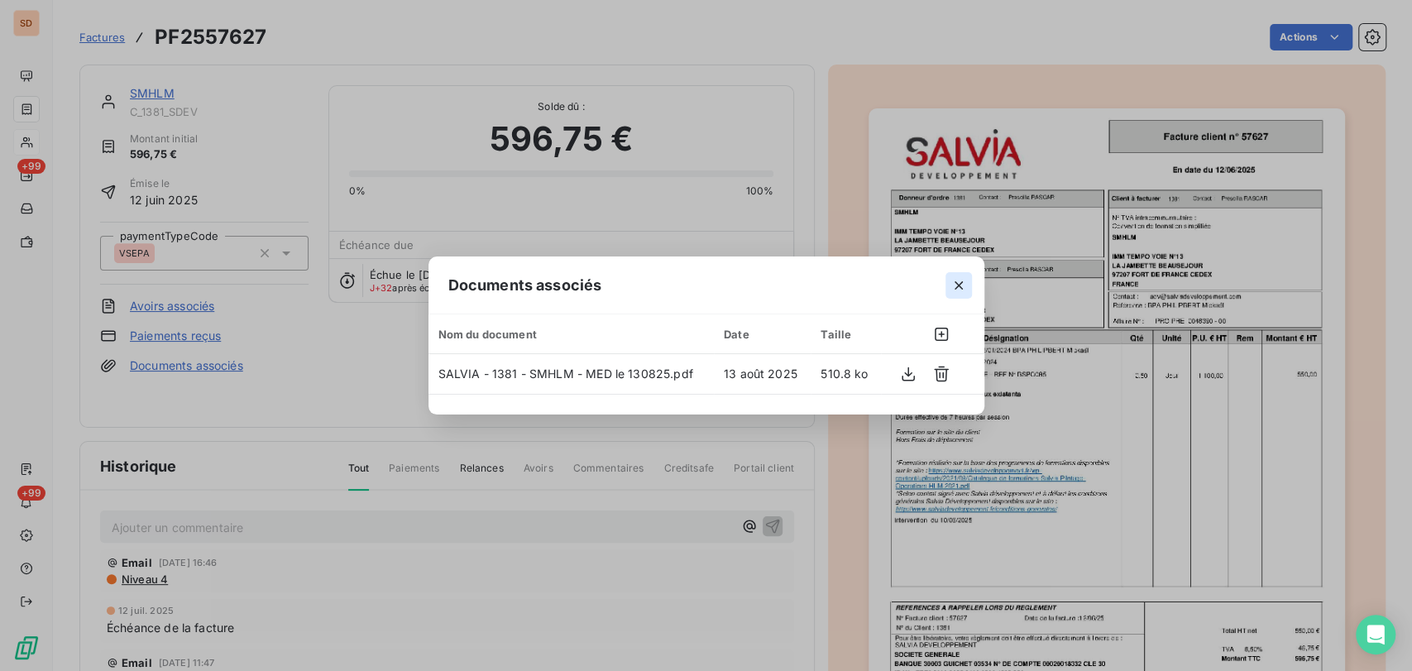
click at [956, 281] on icon "button" at bounding box center [959, 285] width 17 height 17
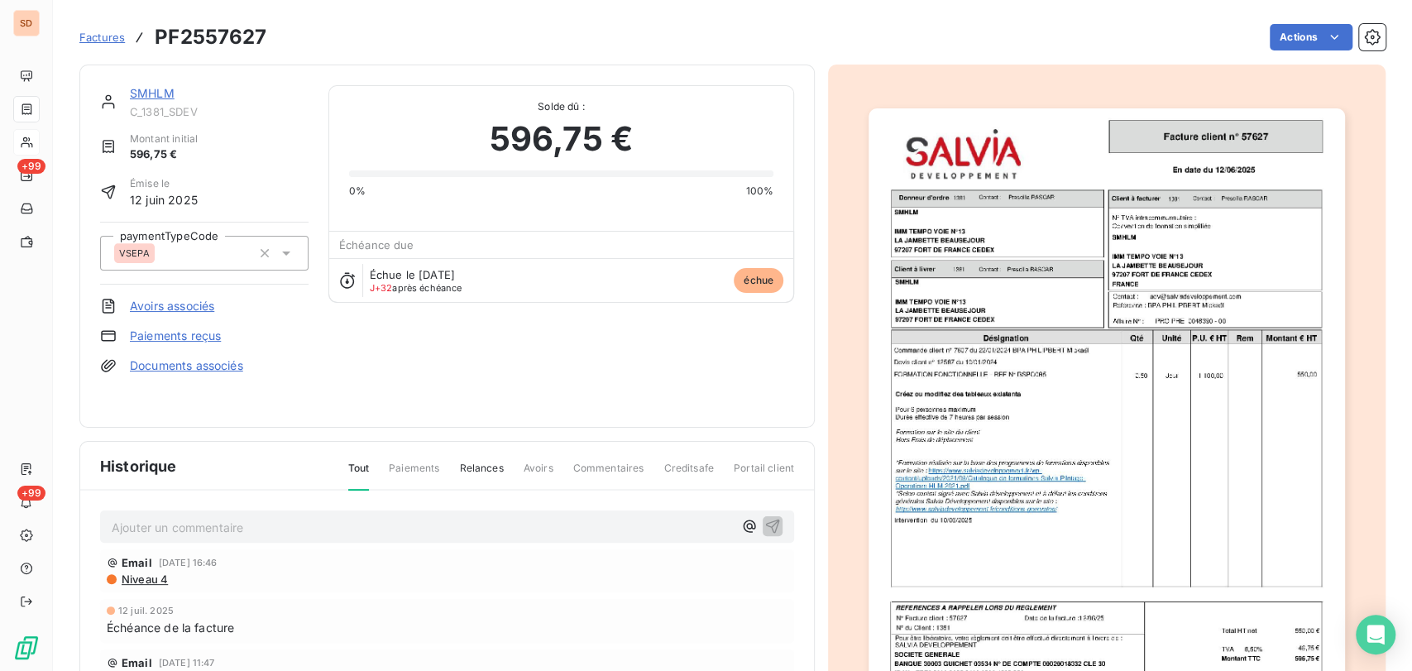
click at [146, 96] on link "SMHLM" at bounding box center [152, 93] width 45 height 14
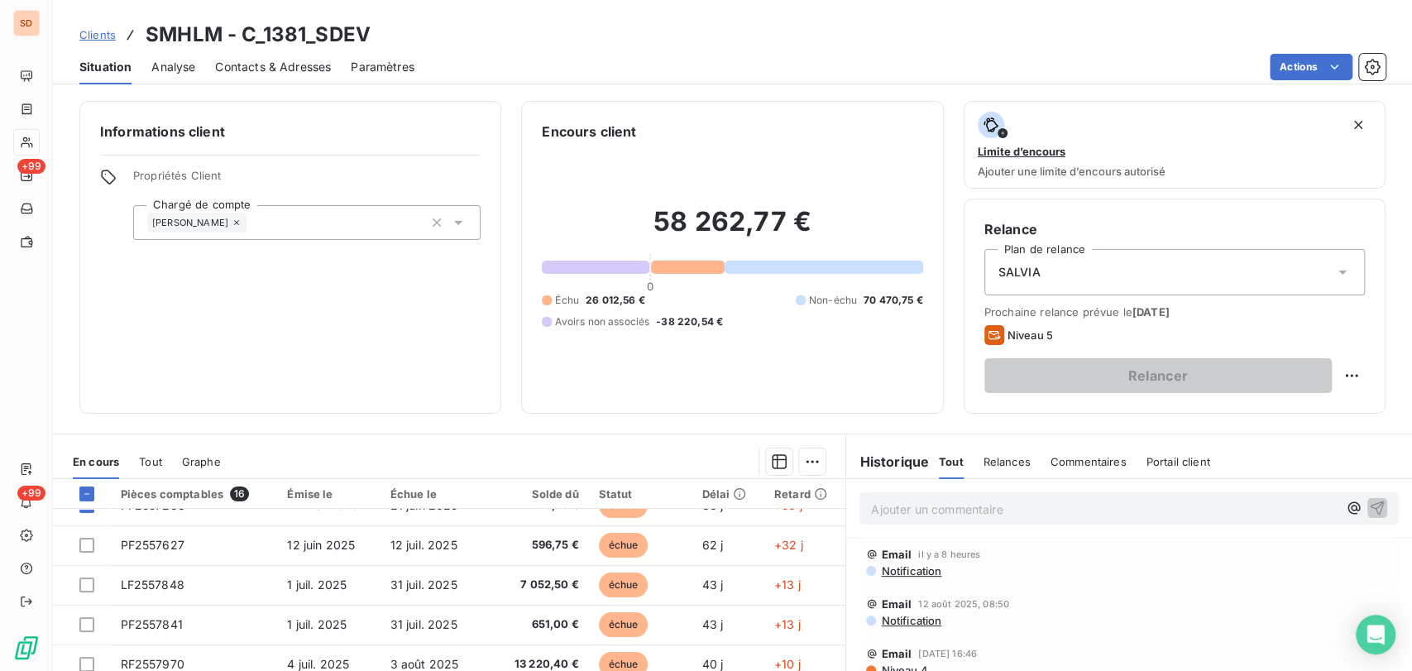
scroll to position [184, 0]
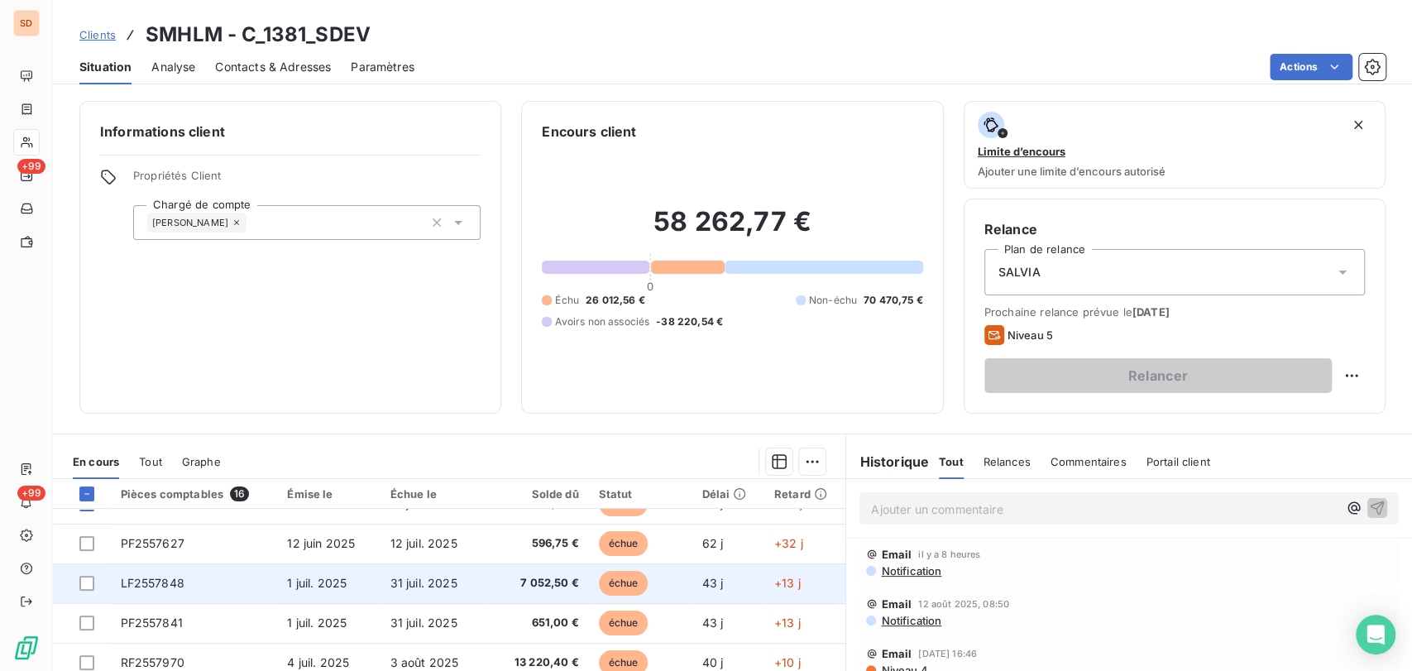
click at [151, 584] on span "LF2557848" at bounding box center [153, 583] width 64 height 14
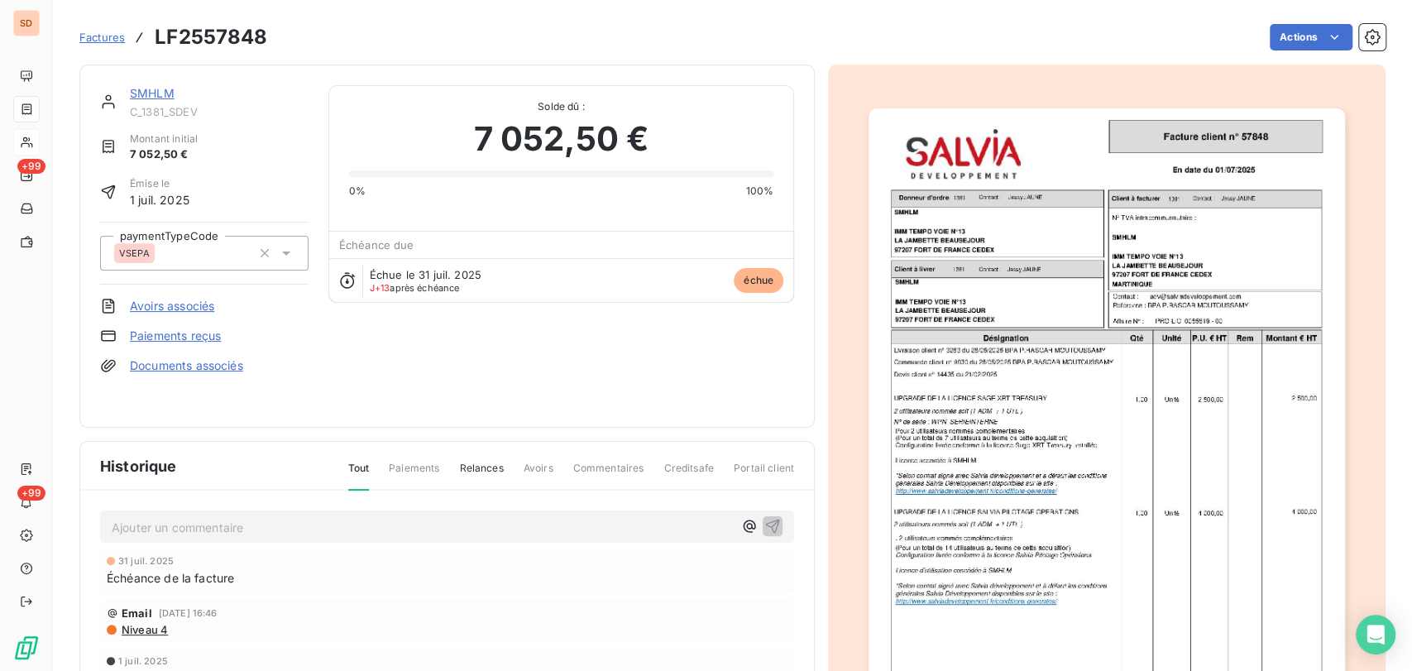
click at [190, 367] on link "Documents associés" at bounding box center [186, 365] width 113 height 17
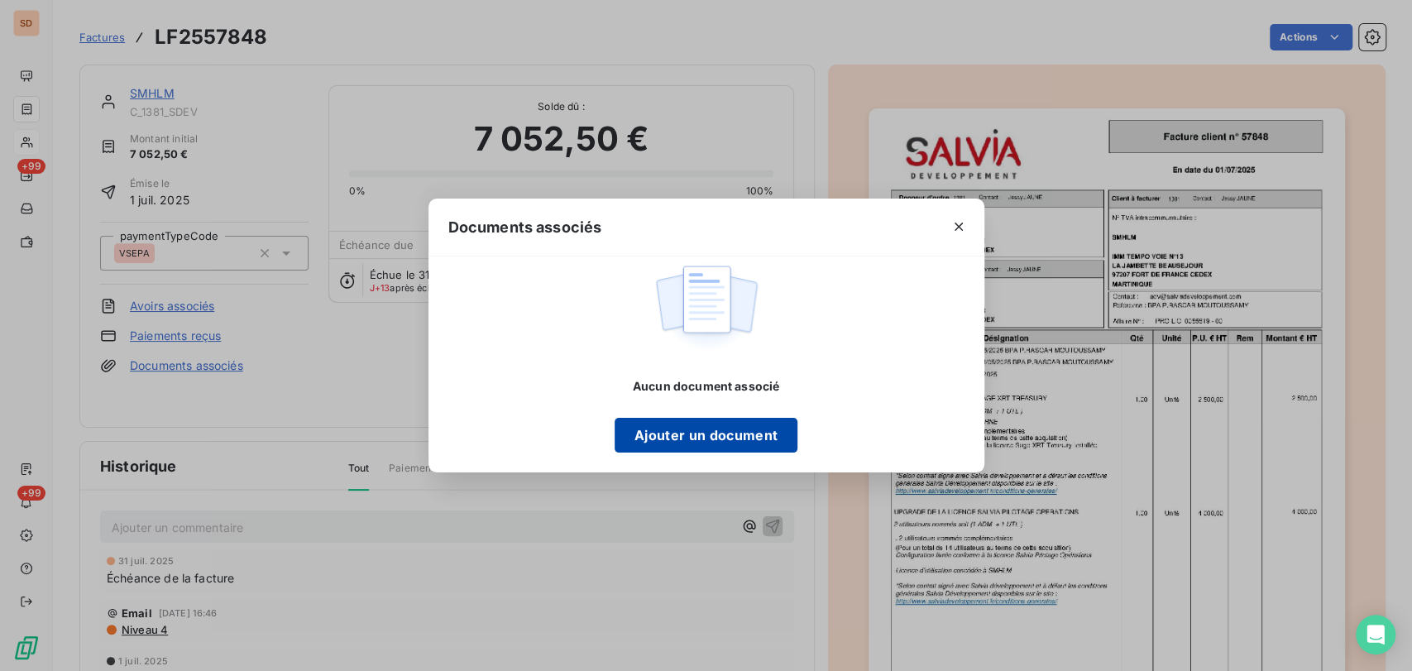
click at [656, 437] on button "Ajouter un document" at bounding box center [706, 435] width 183 height 35
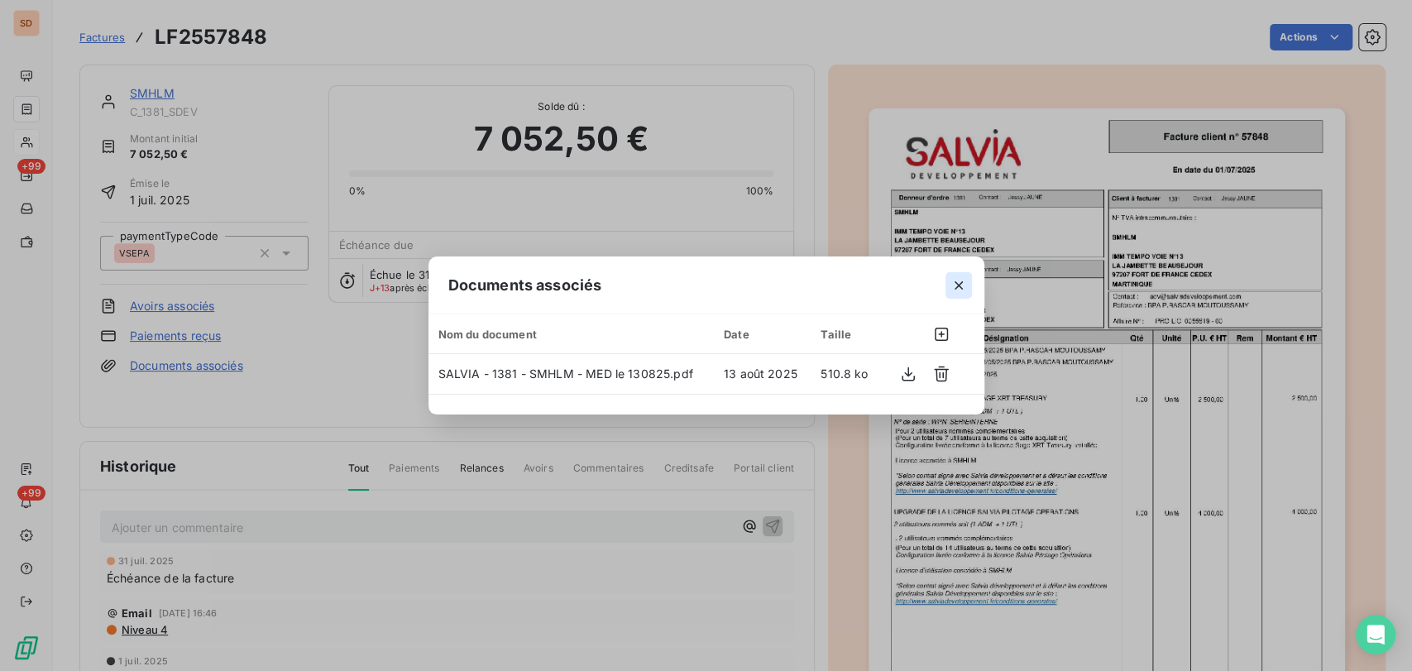
click at [956, 284] on icon "button" at bounding box center [959, 285] width 17 height 17
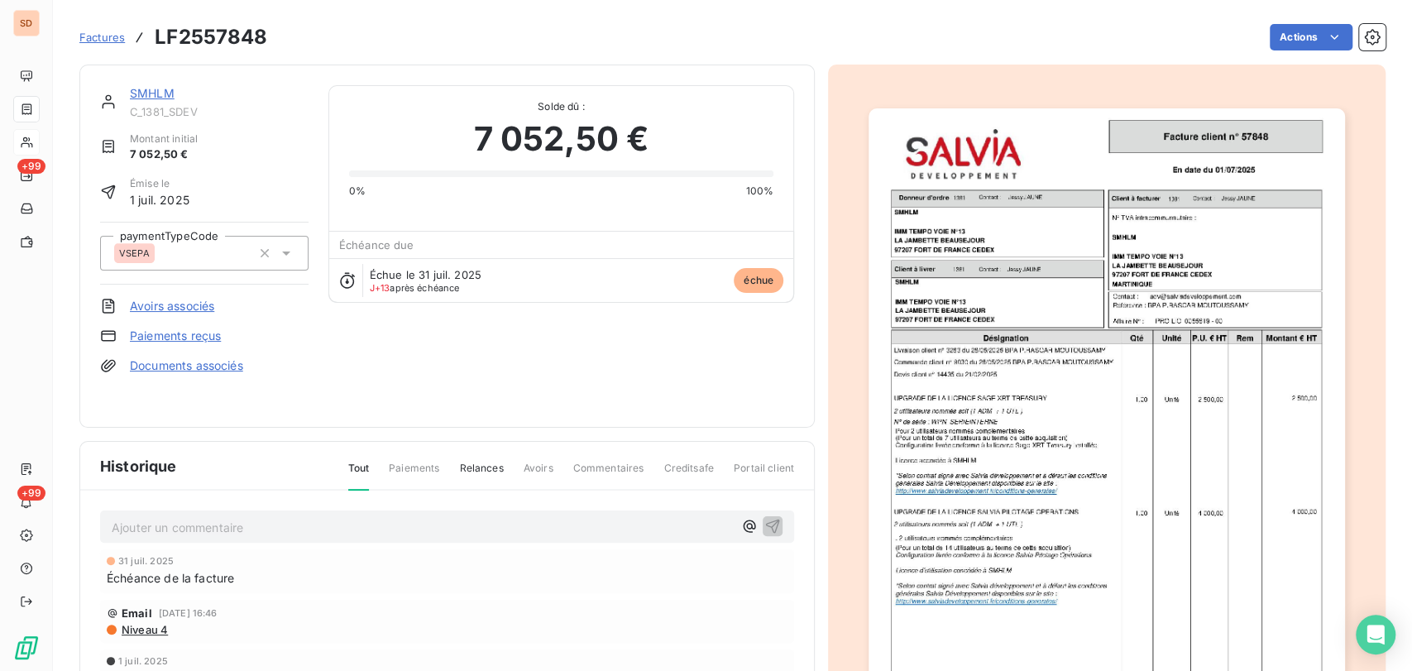
click at [155, 85] on div "SMHLM" at bounding box center [219, 93] width 179 height 17
click at [162, 93] on link "SMHLM" at bounding box center [152, 93] width 45 height 14
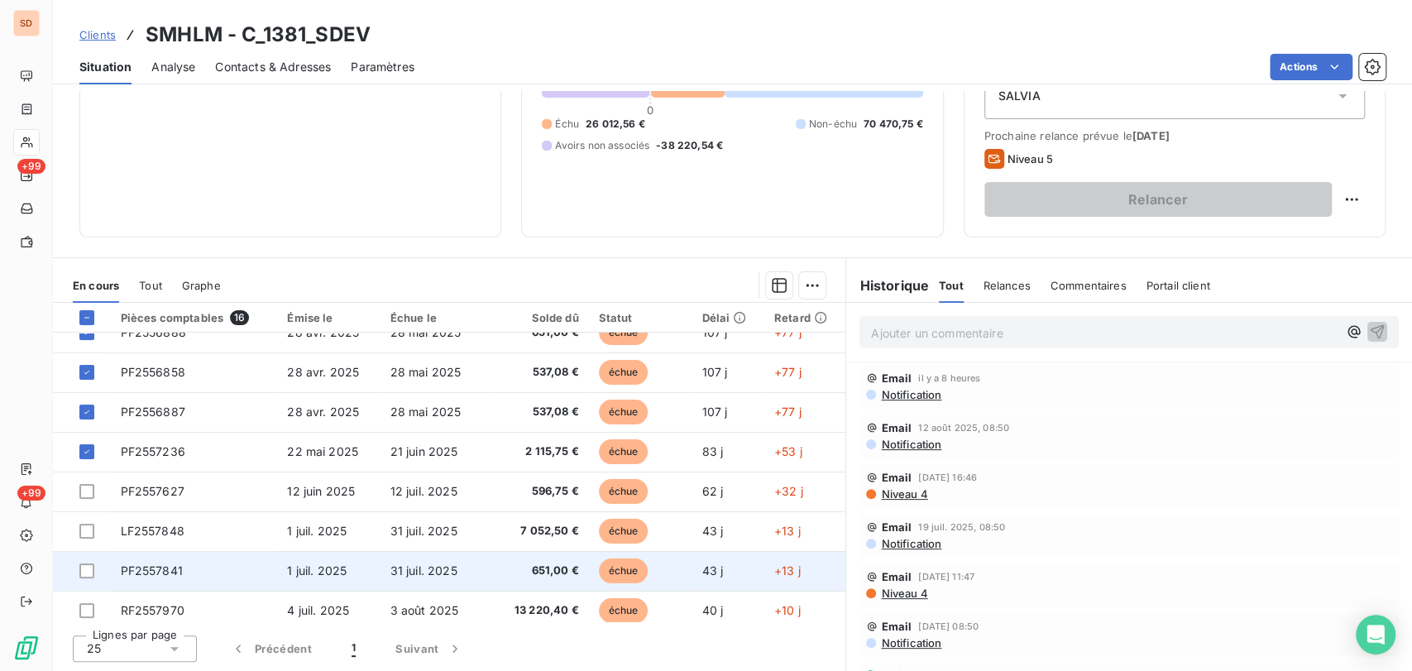
scroll to position [92, 0]
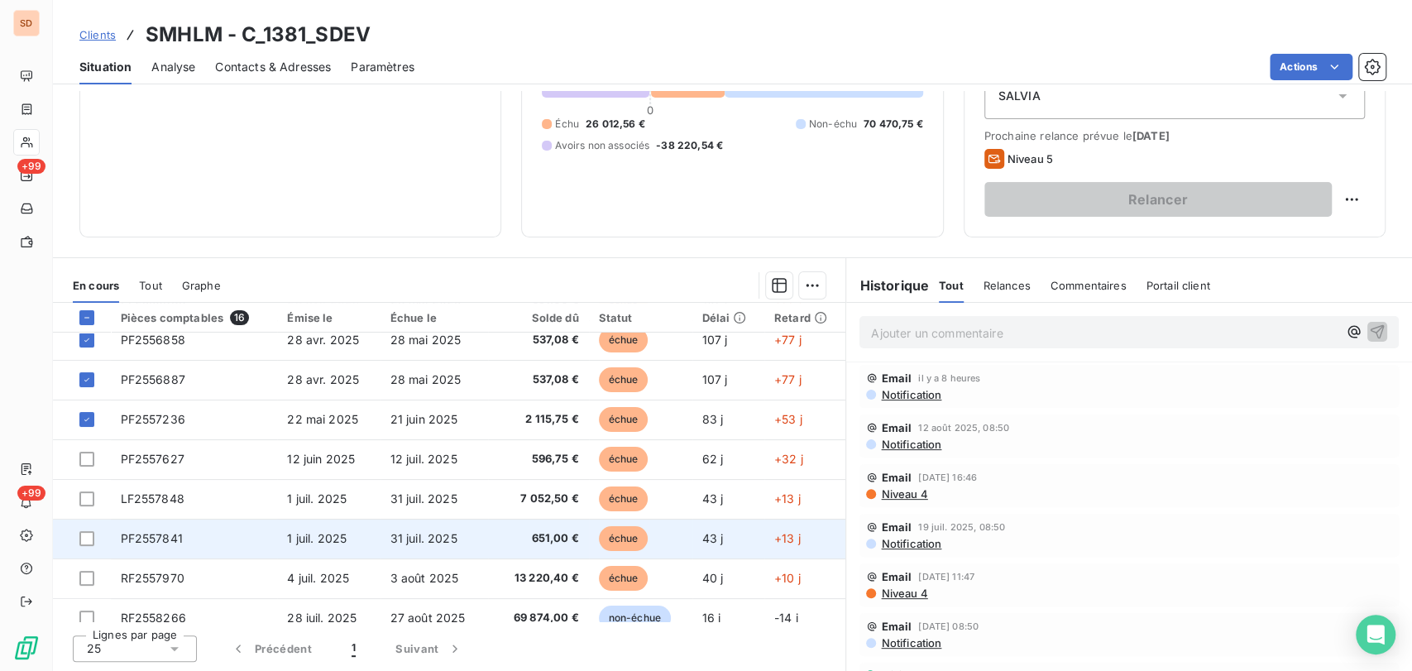
click at [156, 543] on span "PF2557841" at bounding box center [152, 538] width 62 height 14
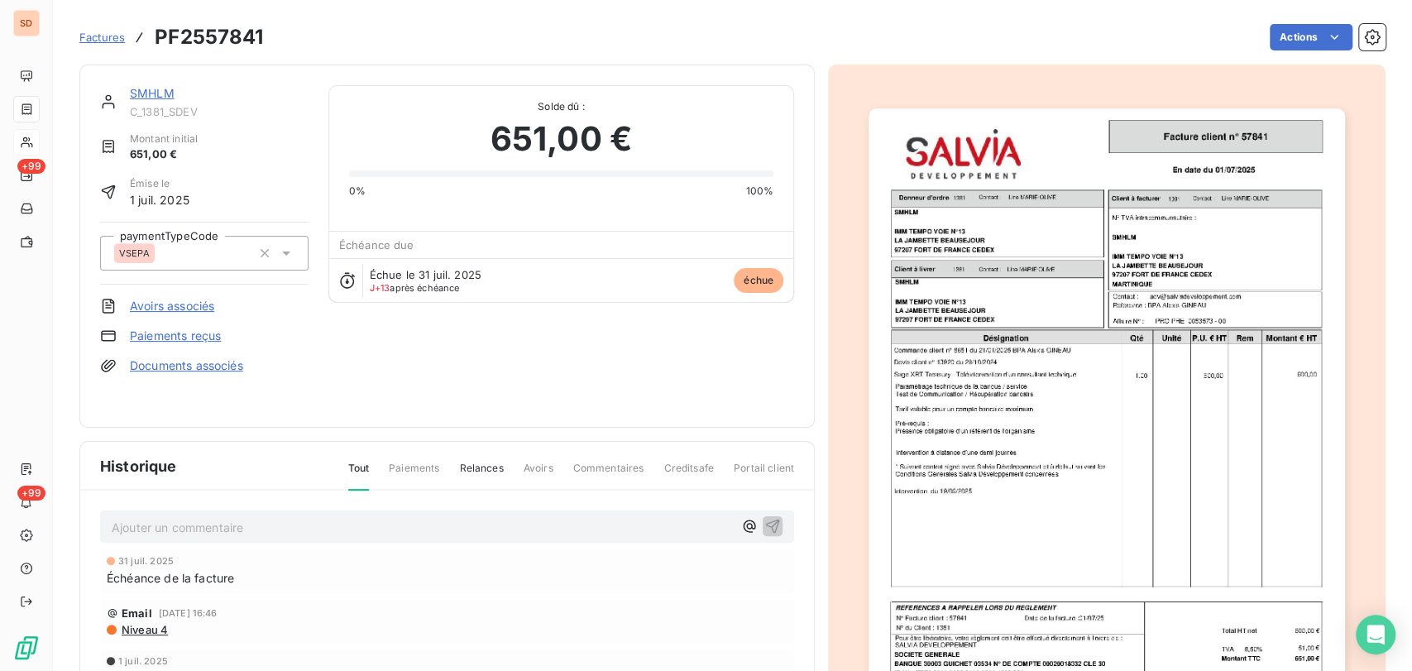
click at [234, 363] on link "Documents associés" at bounding box center [186, 365] width 113 height 17
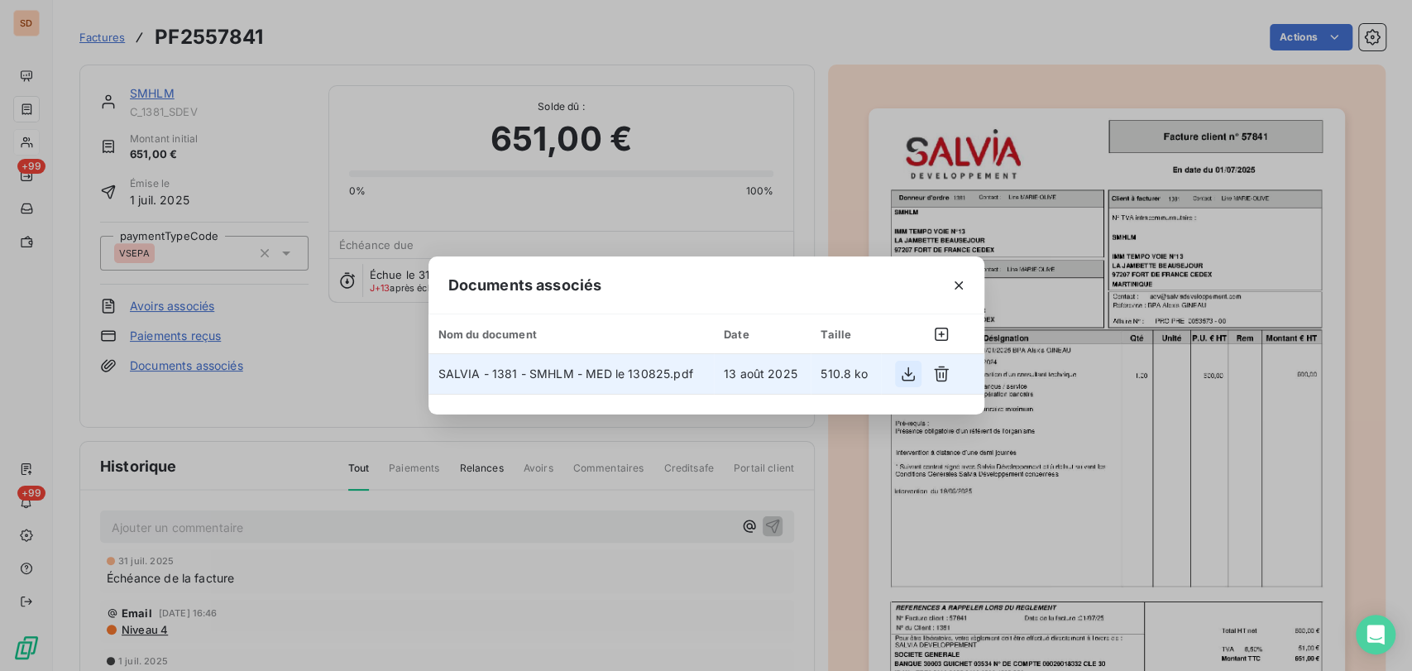
click at [907, 376] on icon "button" at bounding box center [908, 374] width 17 height 17
click at [960, 289] on icon "button" at bounding box center [959, 285] width 17 height 17
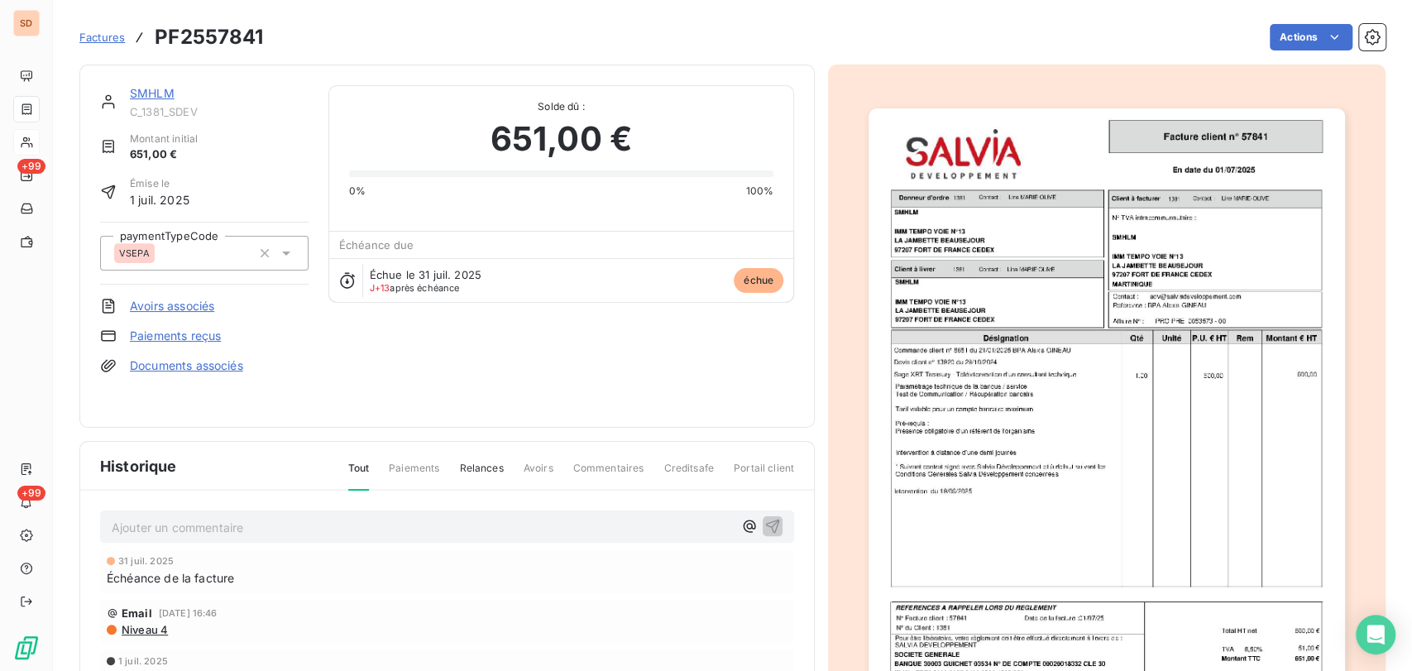
click at [147, 94] on link "SMHLM" at bounding box center [152, 93] width 45 height 14
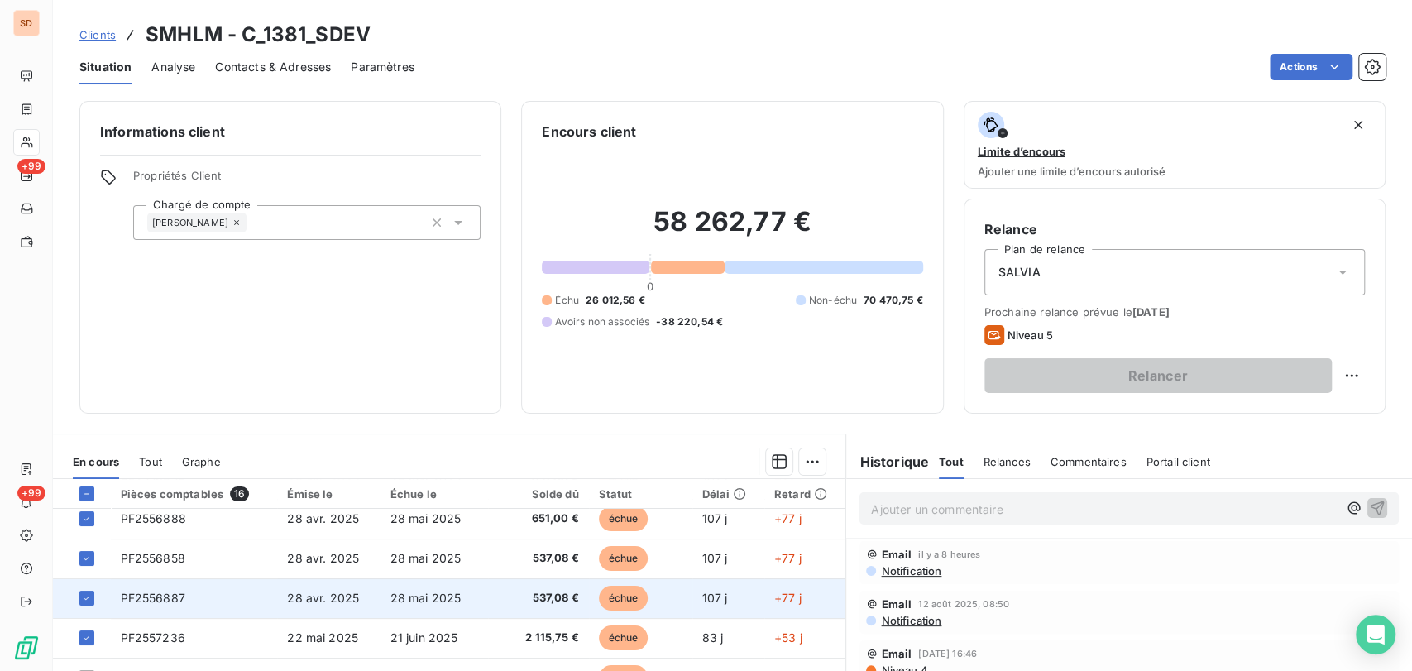
scroll to position [184, 0]
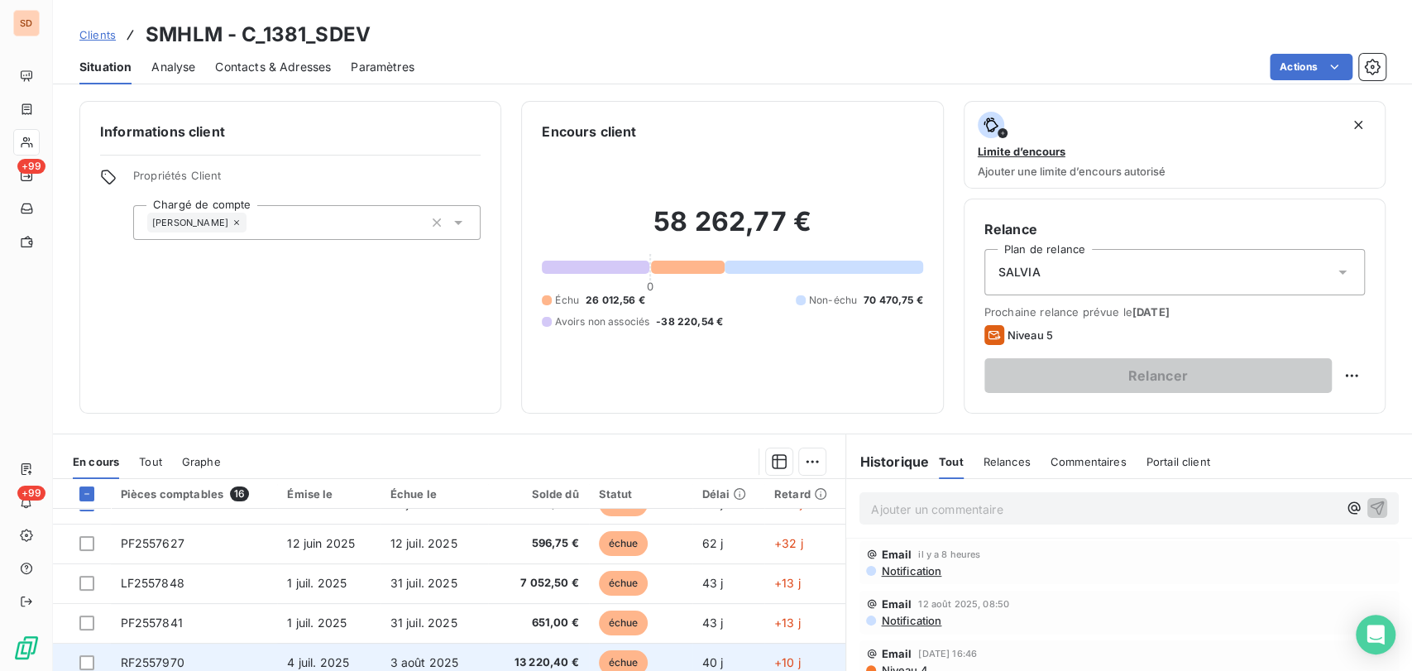
click at [151, 659] on span "RF2557970" at bounding box center [153, 662] width 64 height 14
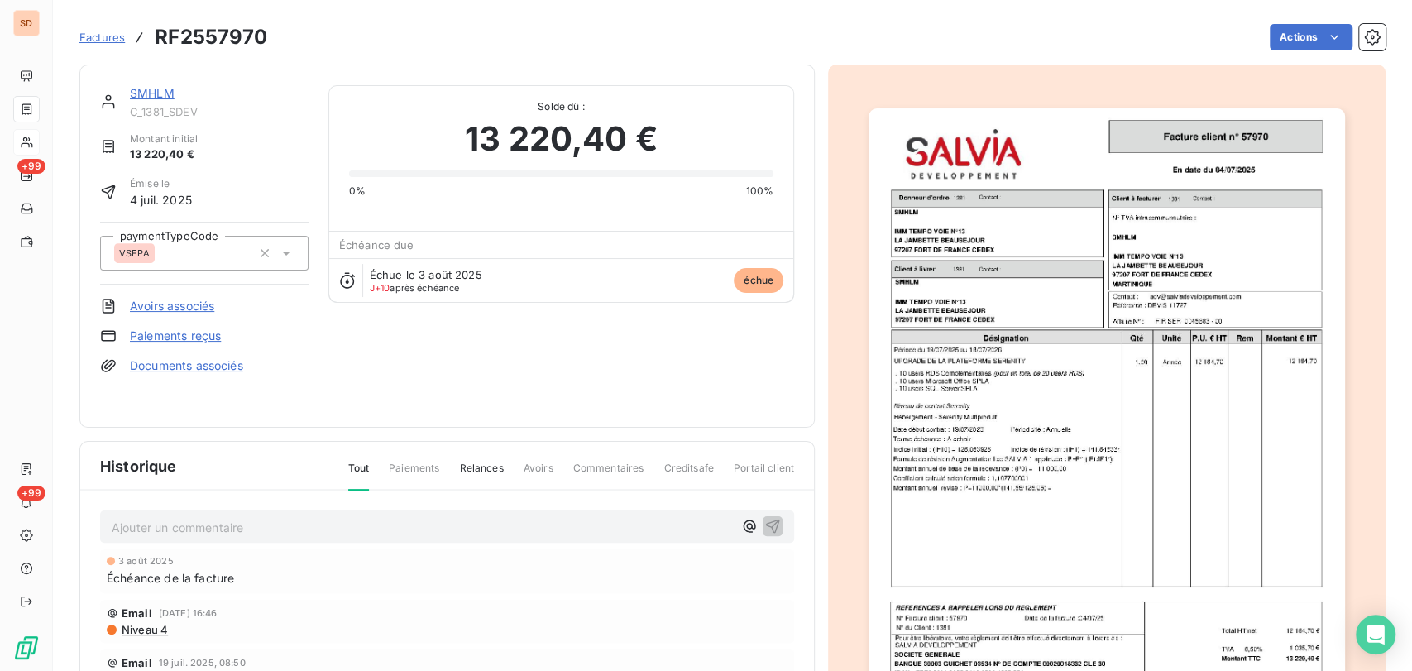
click at [208, 366] on link "Documents associés" at bounding box center [186, 365] width 113 height 17
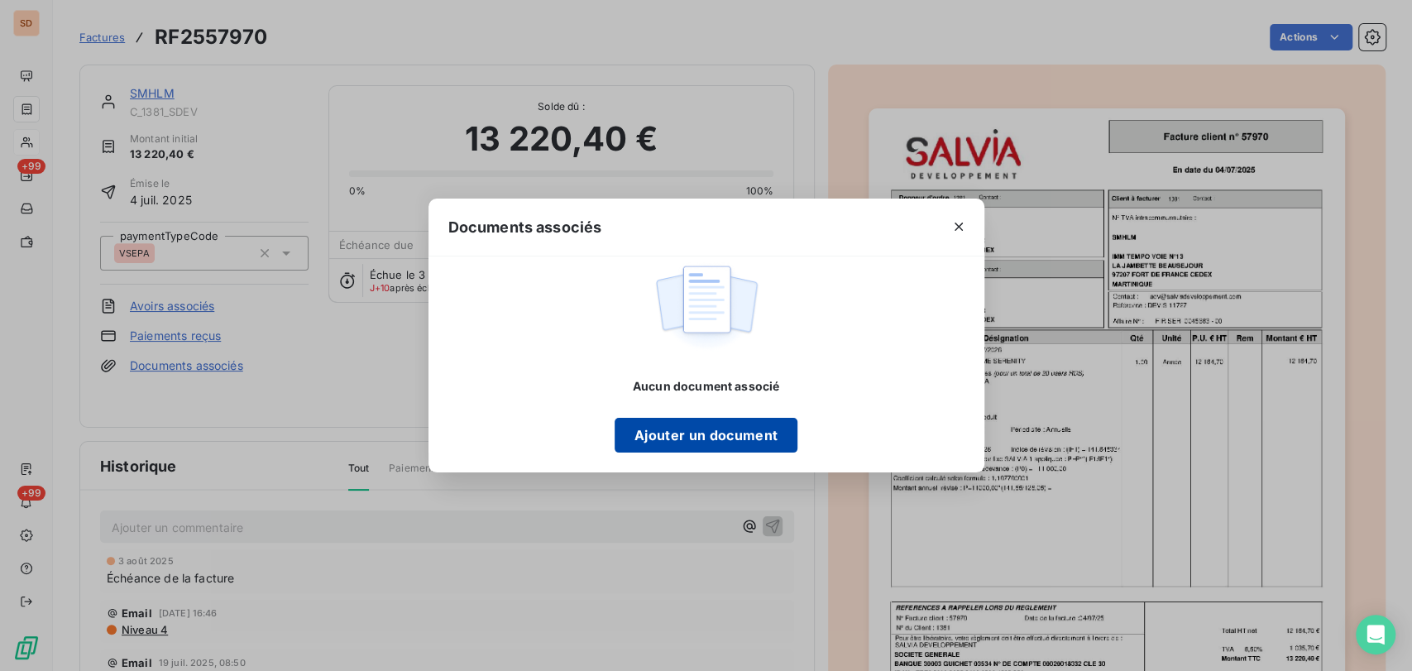
click at [685, 438] on button "Ajouter un document" at bounding box center [706, 435] width 183 height 35
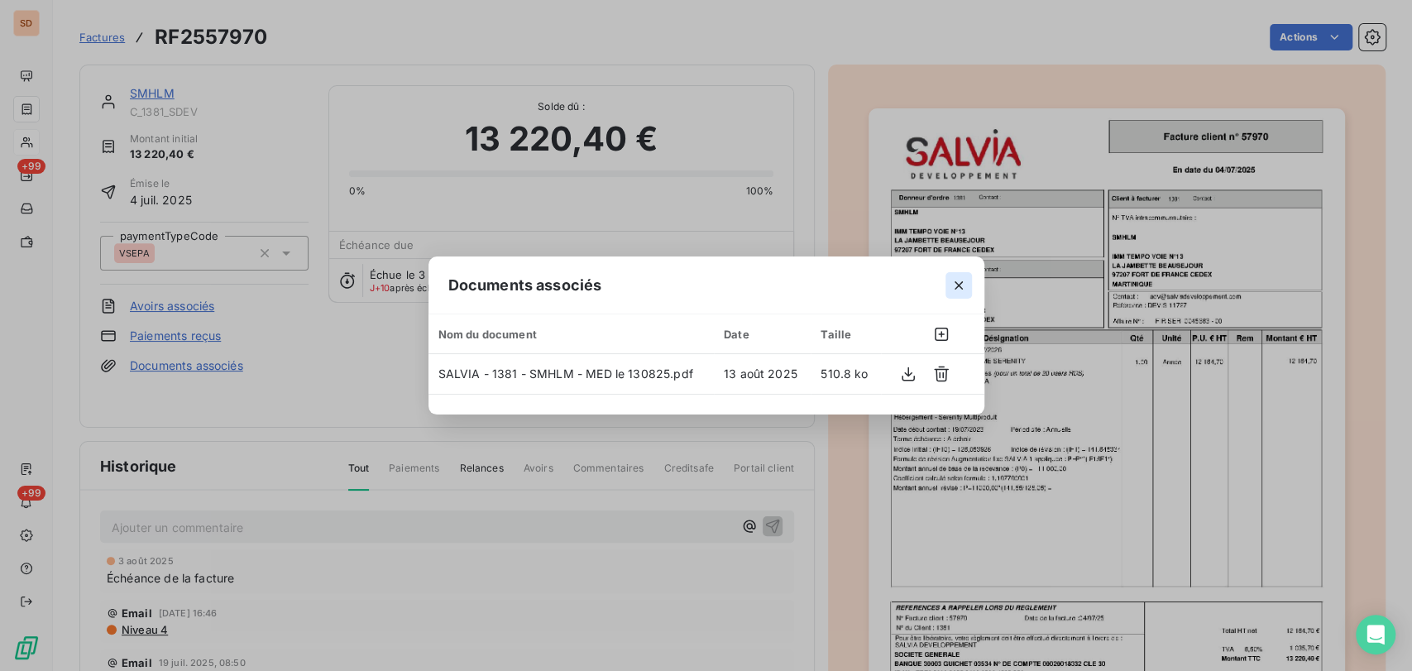
click at [954, 285] on icon "button" at bounding box center [959, 285] width 17 height 17
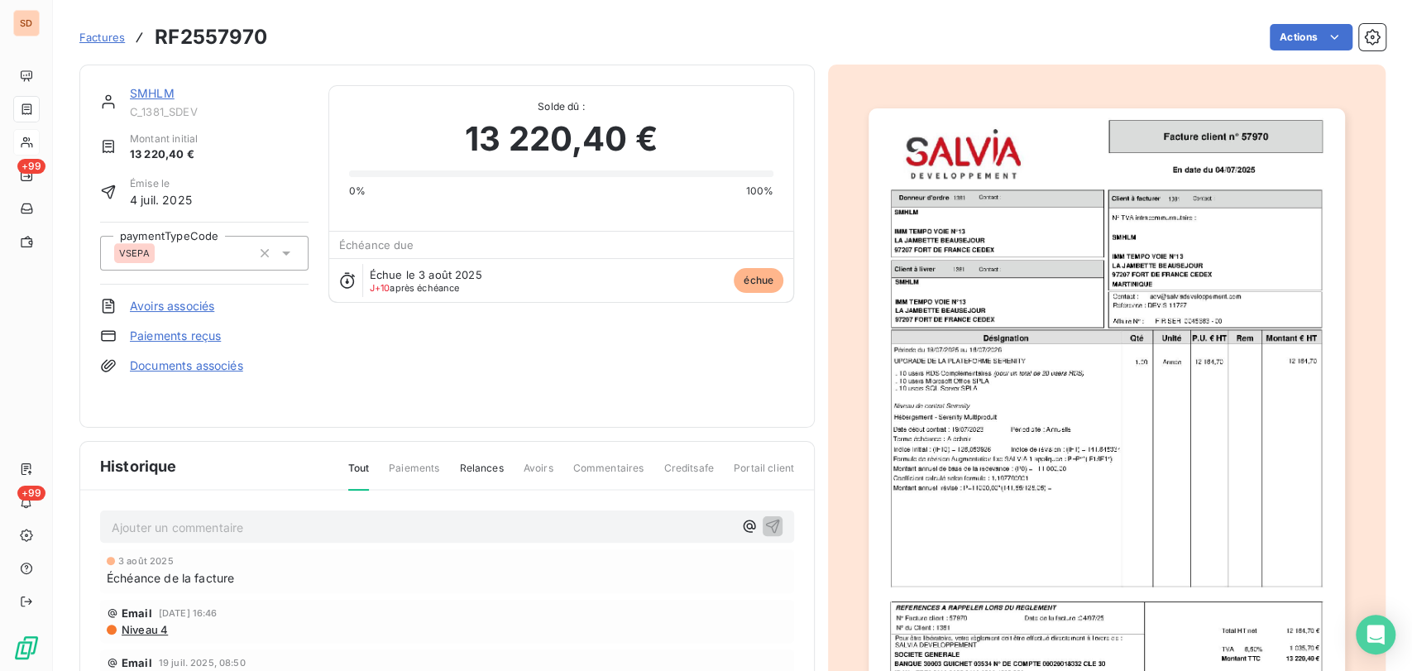
click at [140, 90] on link "SMHLM" at bounding box center [152, 93] width 45 height 14
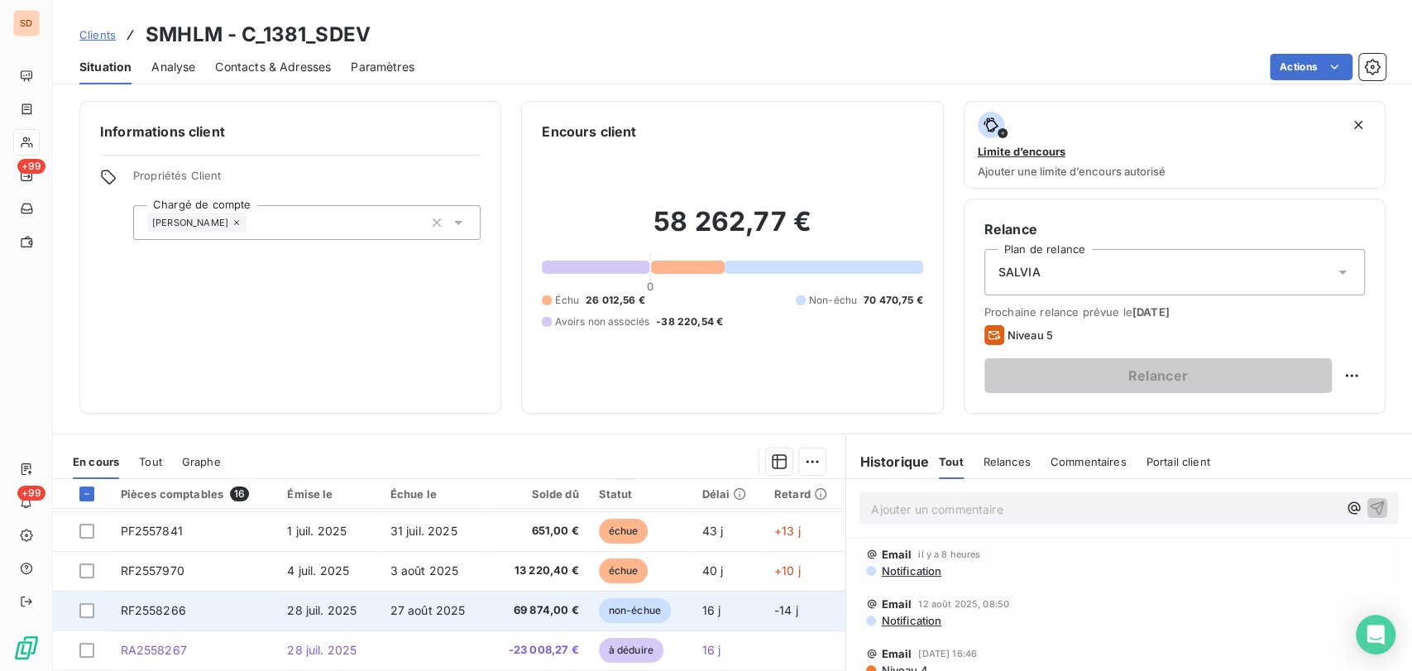
scroll to position [347, 0]
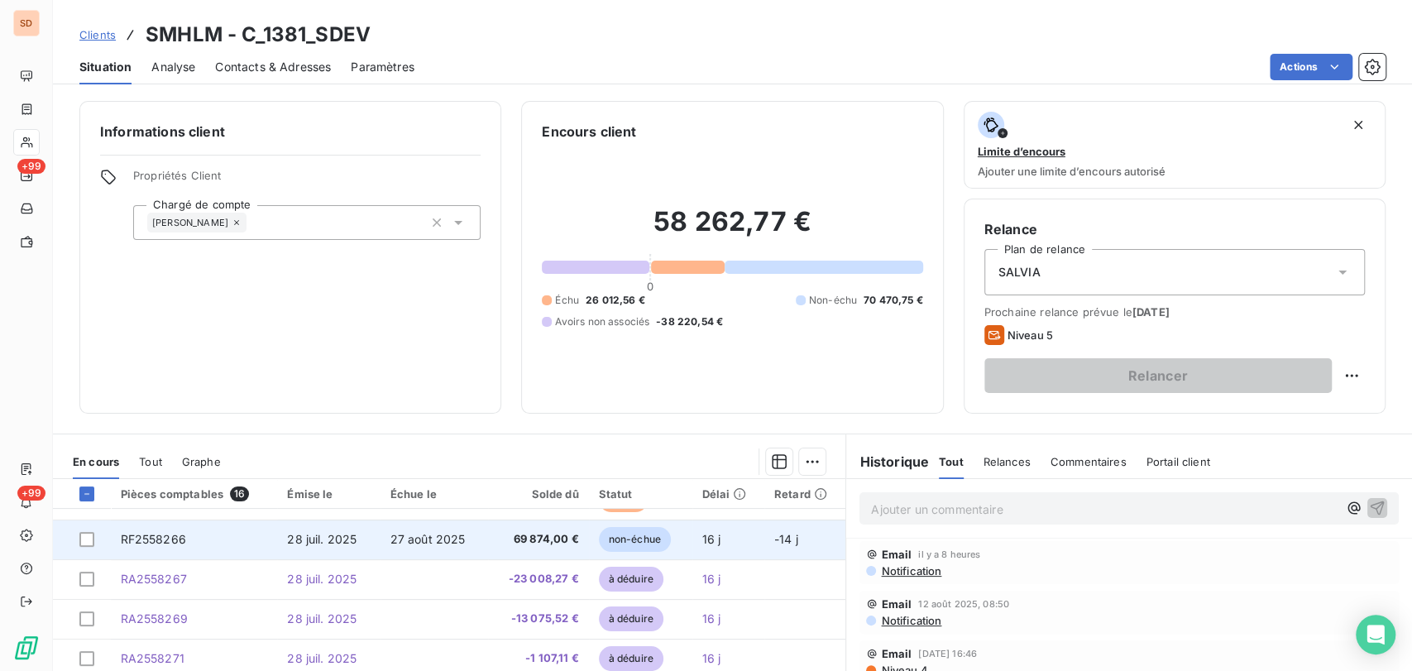
click at [159, 539] on span "RF2558266" at bounding box center [153, 539] width 65 height 14
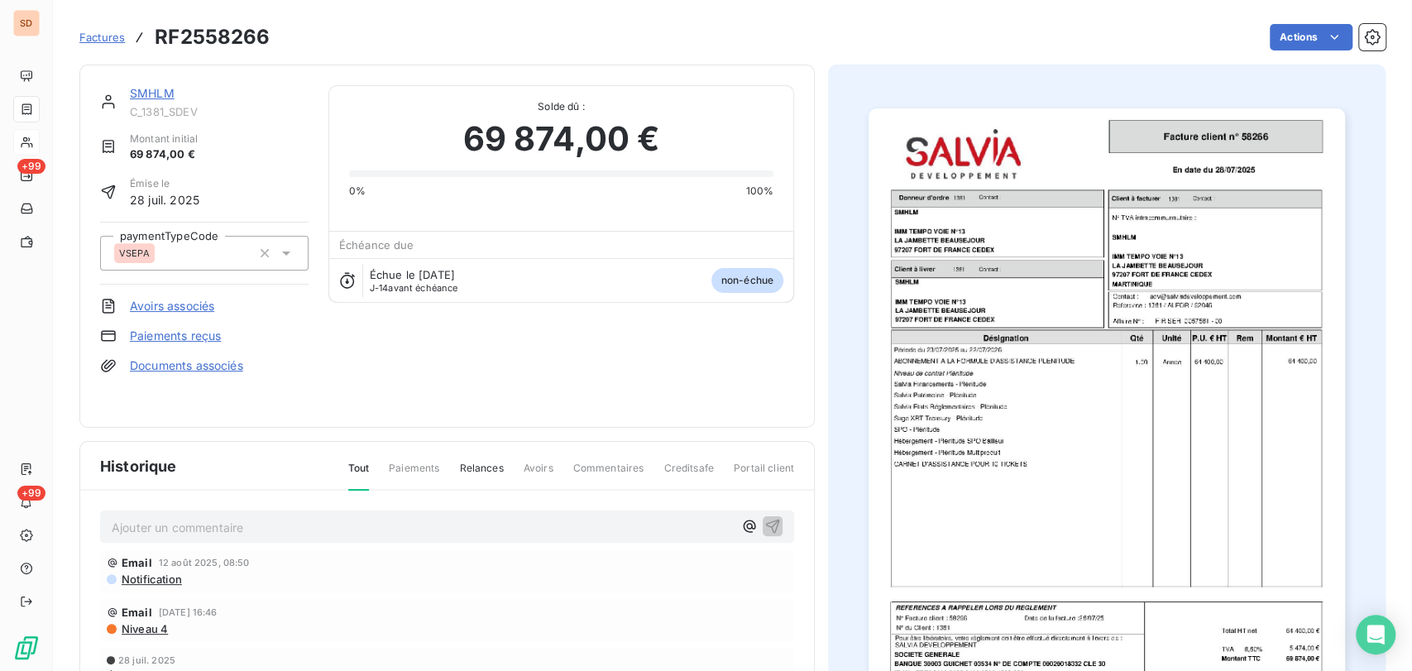
click at [188, 362] on link "Documents associés" at bounding box center [186, 365] width 113 height 17
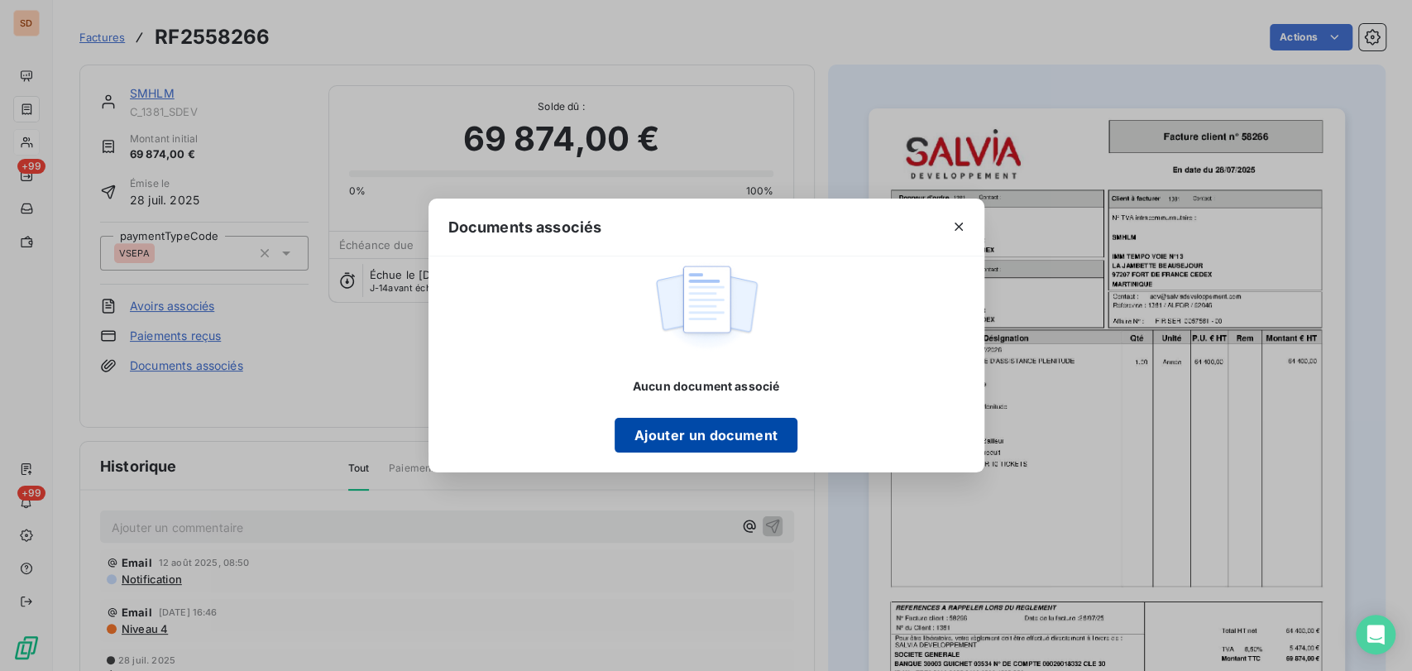
click at [695, 429] on button "Ajouter un document" at bounding box center [706, 435] width 183 height 35
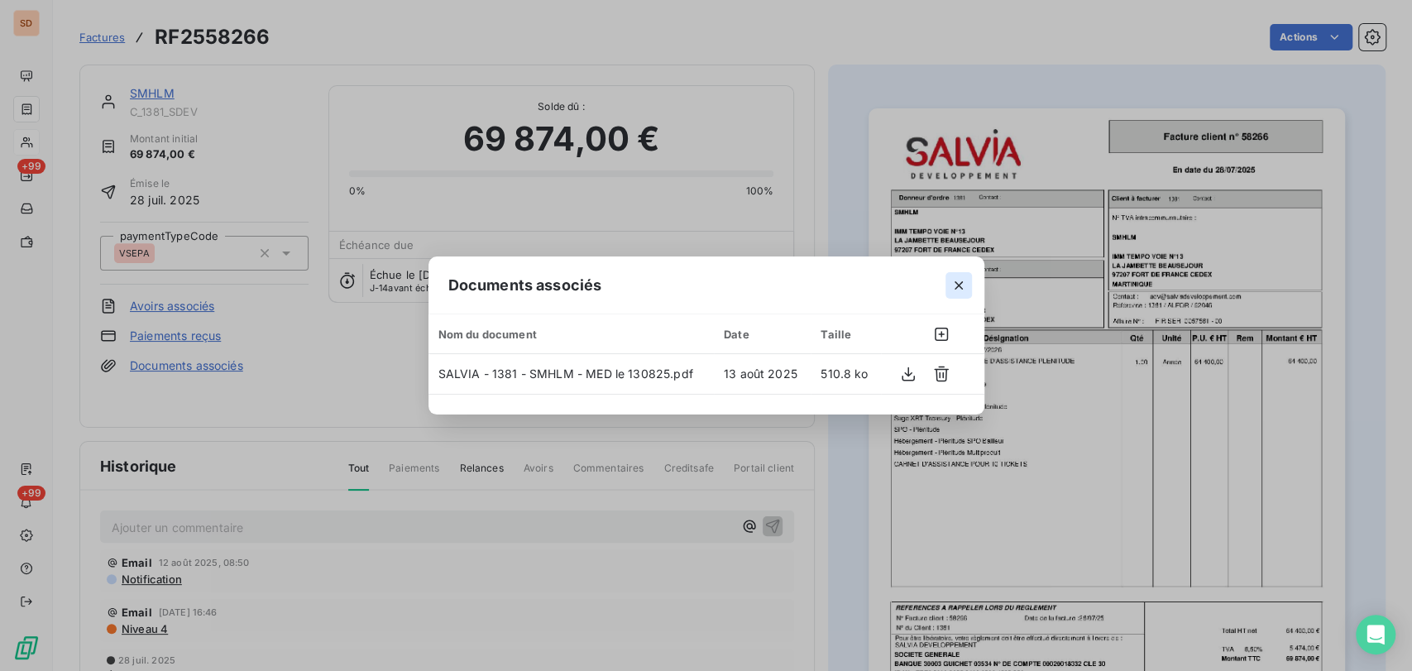
click at [960, 280] on icon "button" at bounding box center [959, 285] width 17 height 17
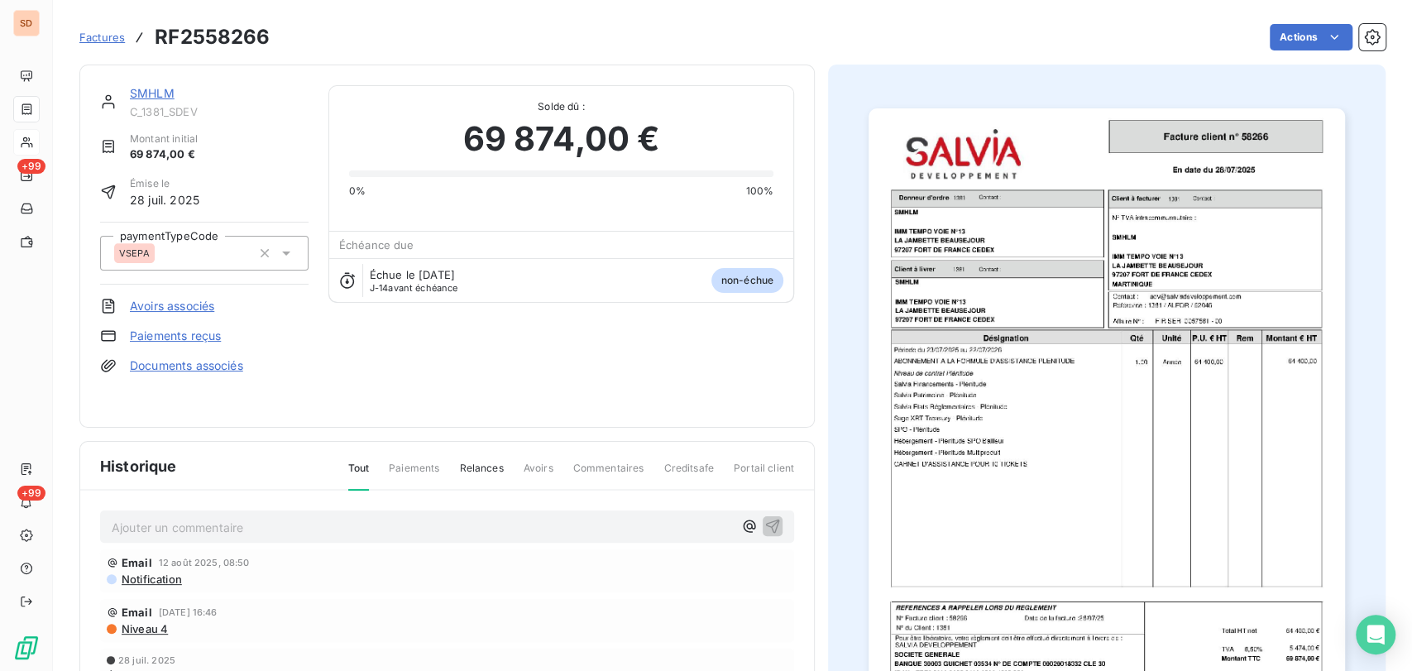
click at [155, 88] on link "SMHLM" at bounding box center [152, 93] width 45 height 14
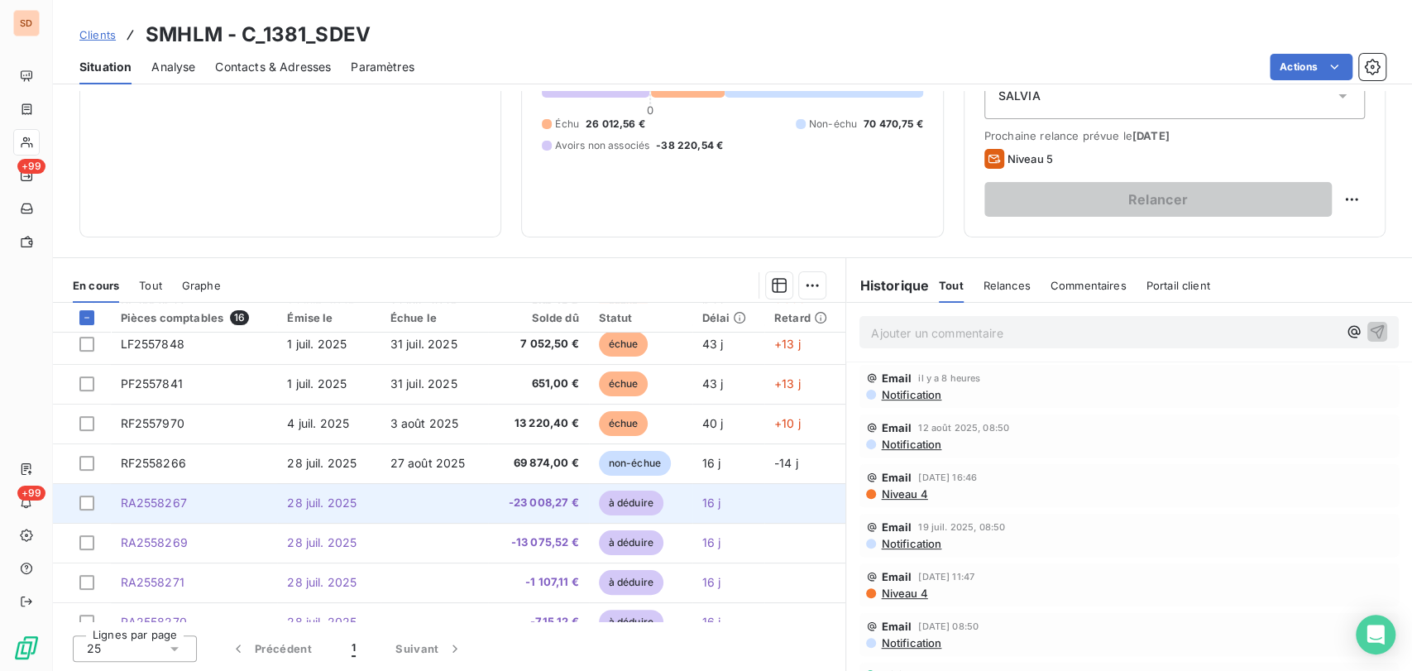
scroll to position [347, 0]
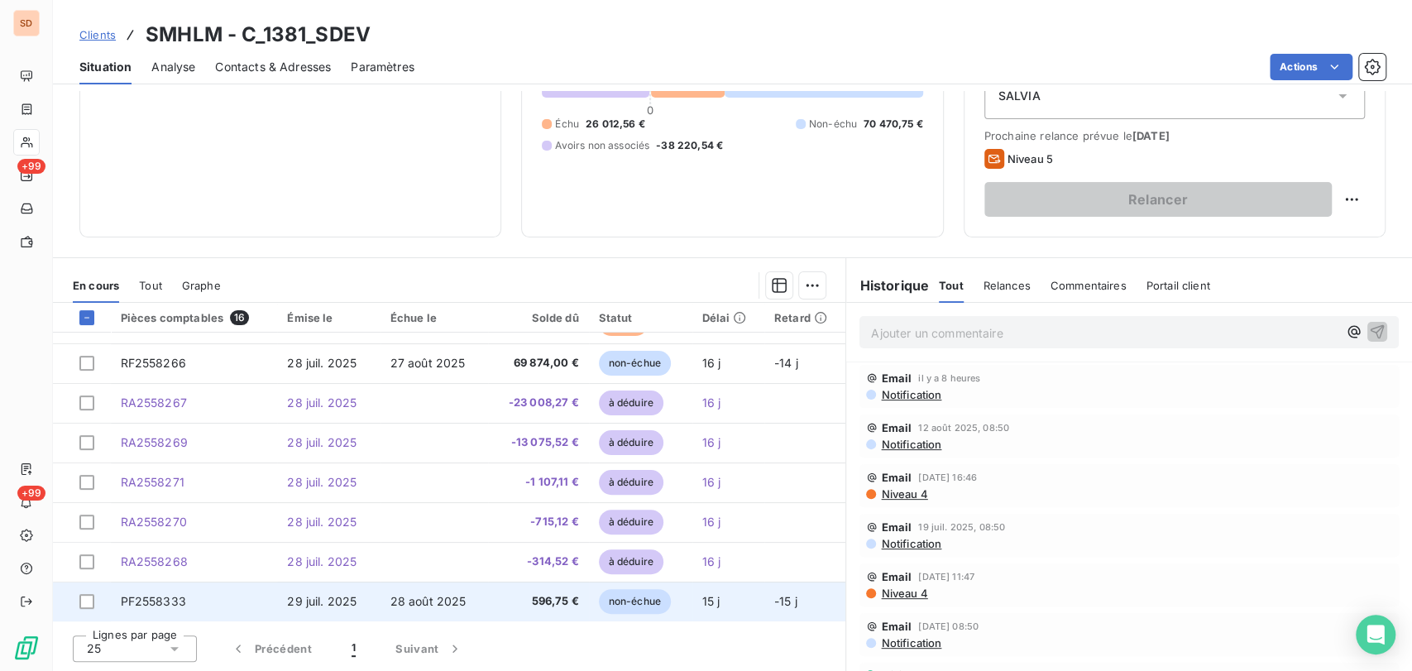
click at [161, 600] on span "PF2558333" at bounding box center [153, 601] width 65 height 14
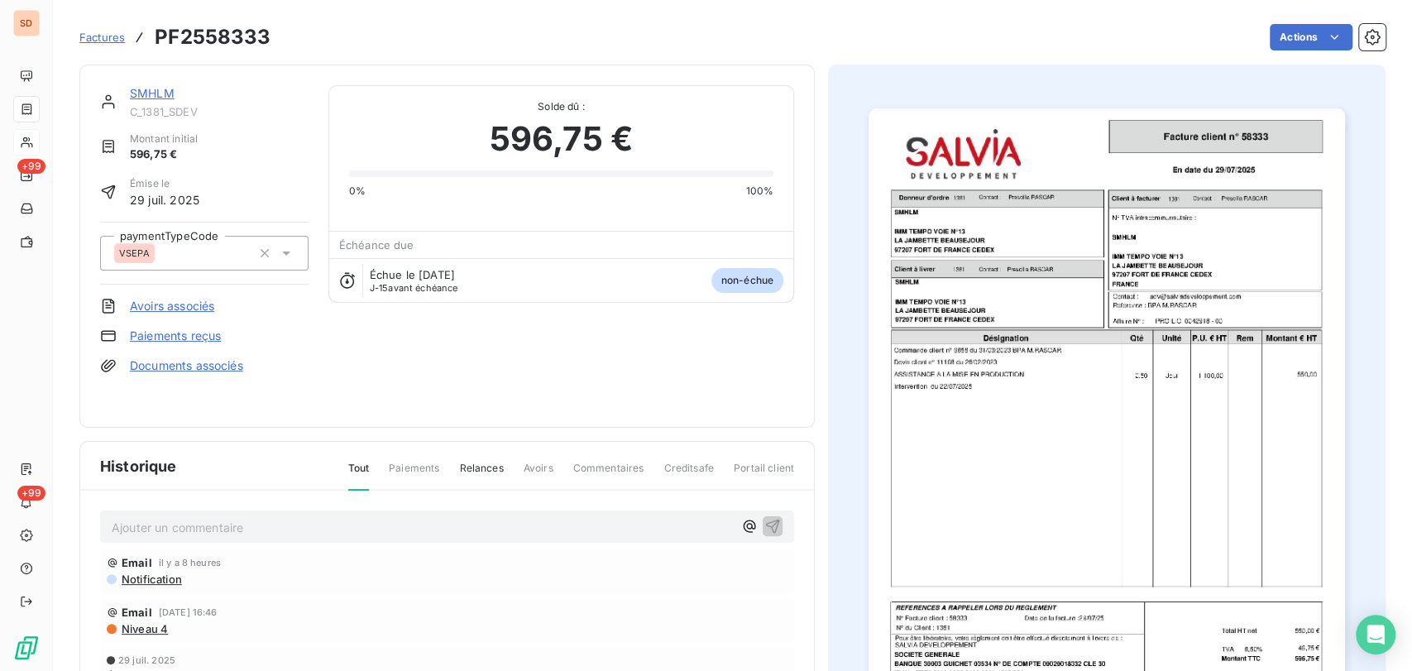
click at [194, 363] on link "Documents associés" at bounding box center [186, 365] width 113 height 17
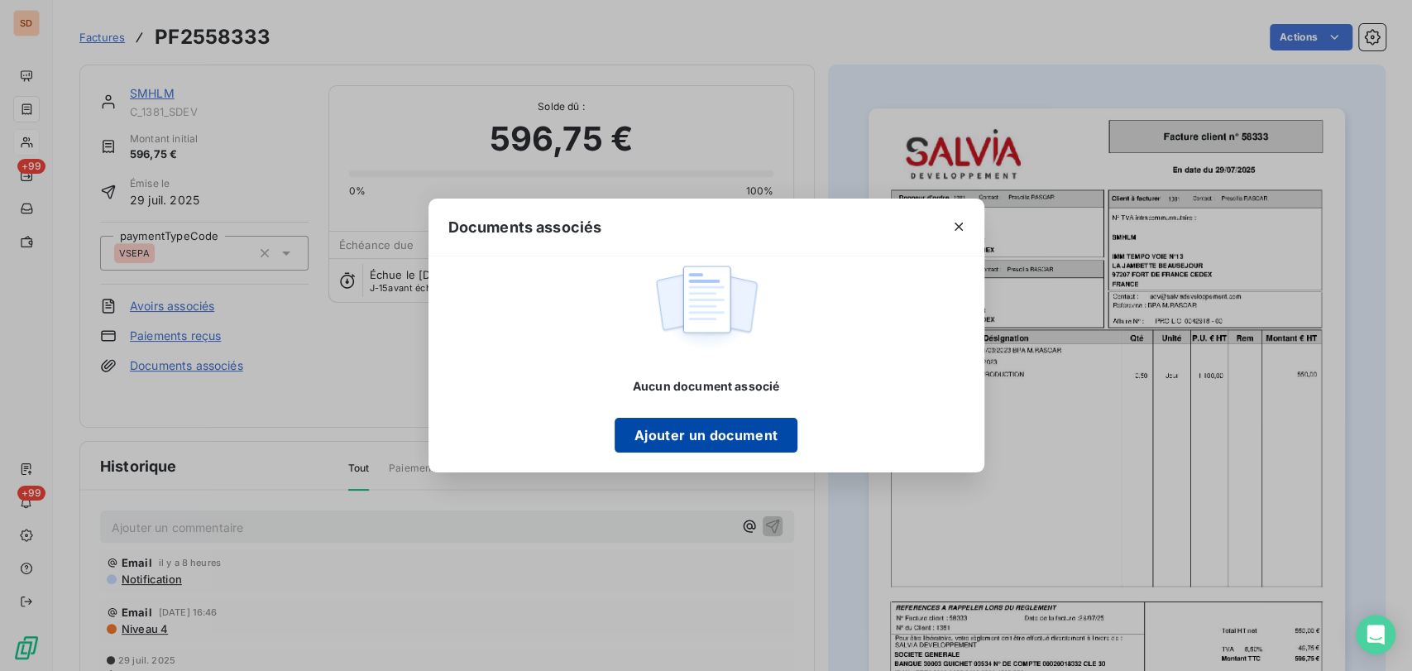
click at [657, 431] on button "Ajouter un document" at bounding box center [706, 435] width 183 height 35
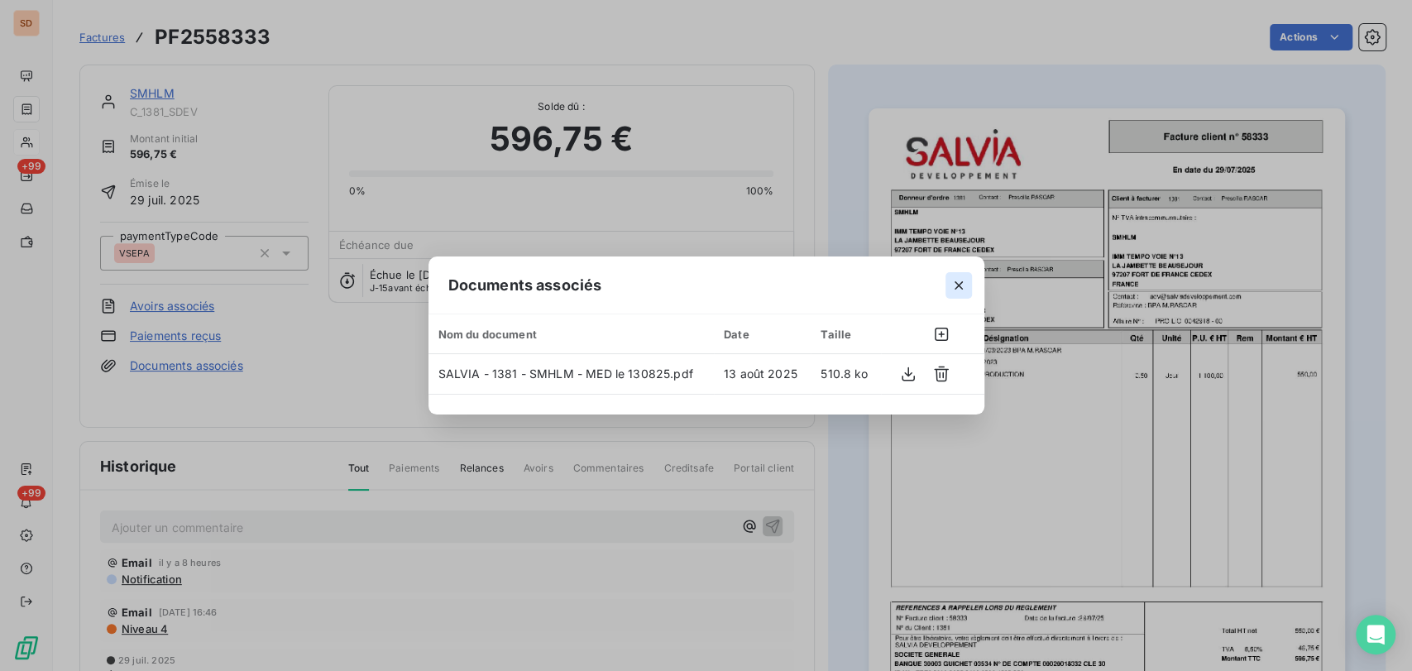
click at [959, 287] on icon "button" at bounding box center [959, 285] width 17 height 17
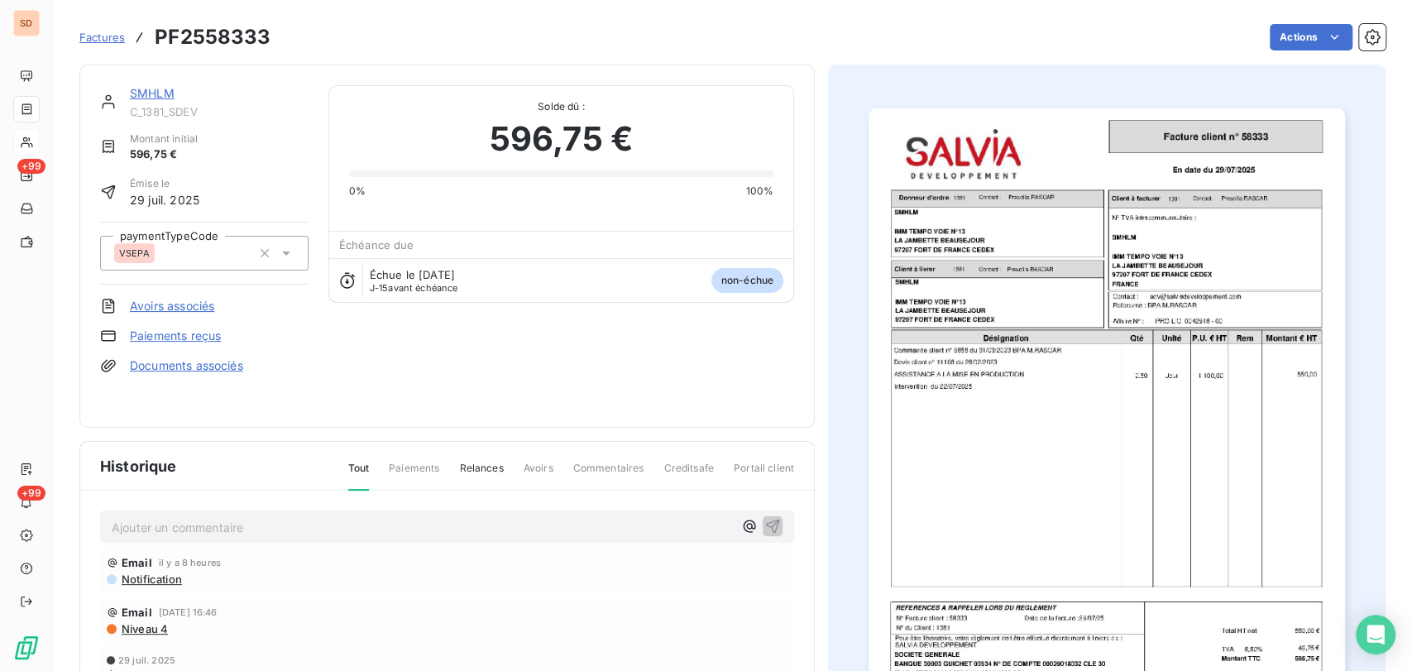
click at [150, 102] on div "SMHLM C_1381_SDEV" at bounding box center [219, 101] width 179 height 33
click at [143, 95] on link "SMHLM" at bounding box center [152, 93] width 45 height 14
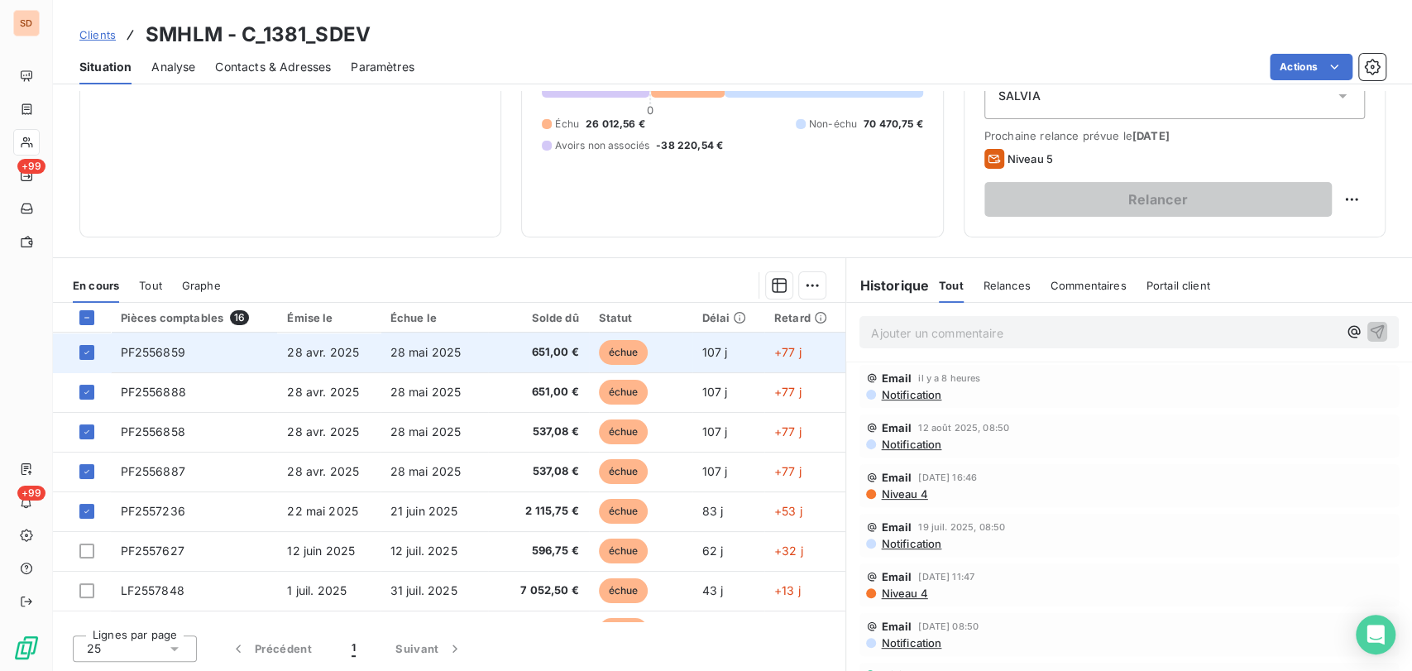
click at [161, 345] on span "PF2556859" at bounding box center [153, 352] width 65 height 14
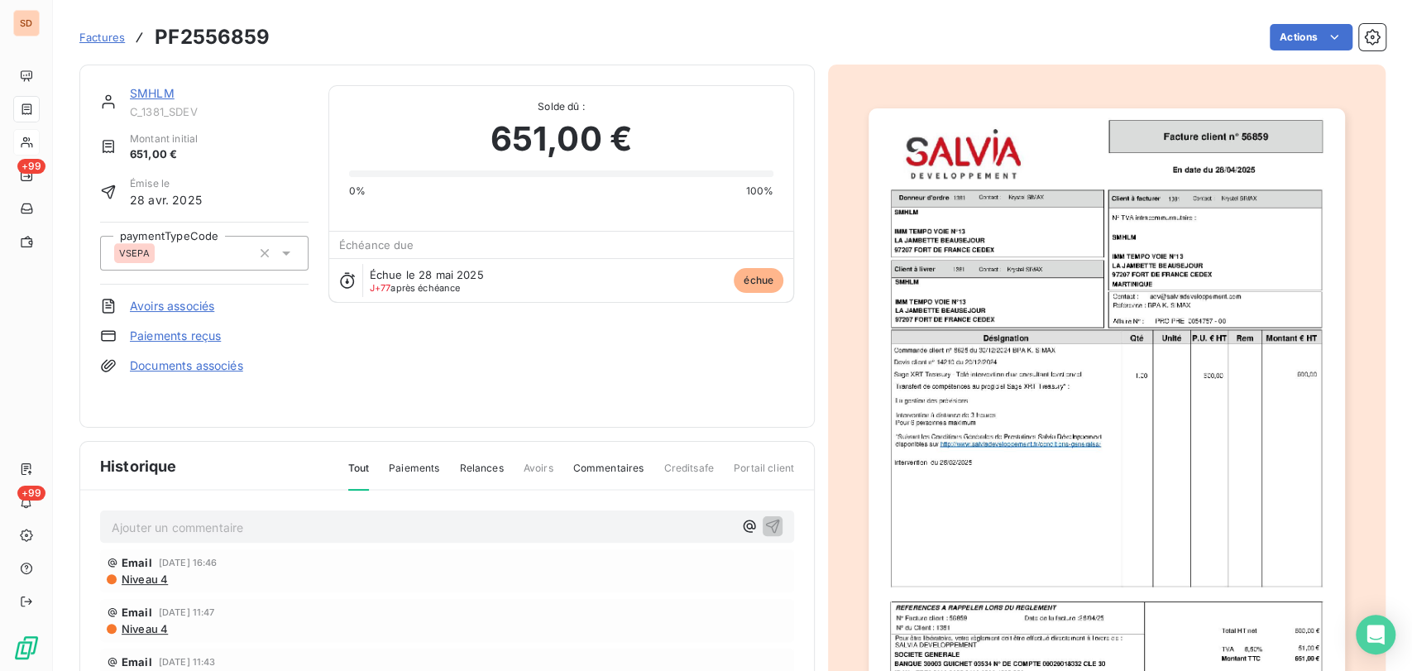
click at [171, 365] on link "Documents associés" at bounding box center [186, 365] width 113 height 17
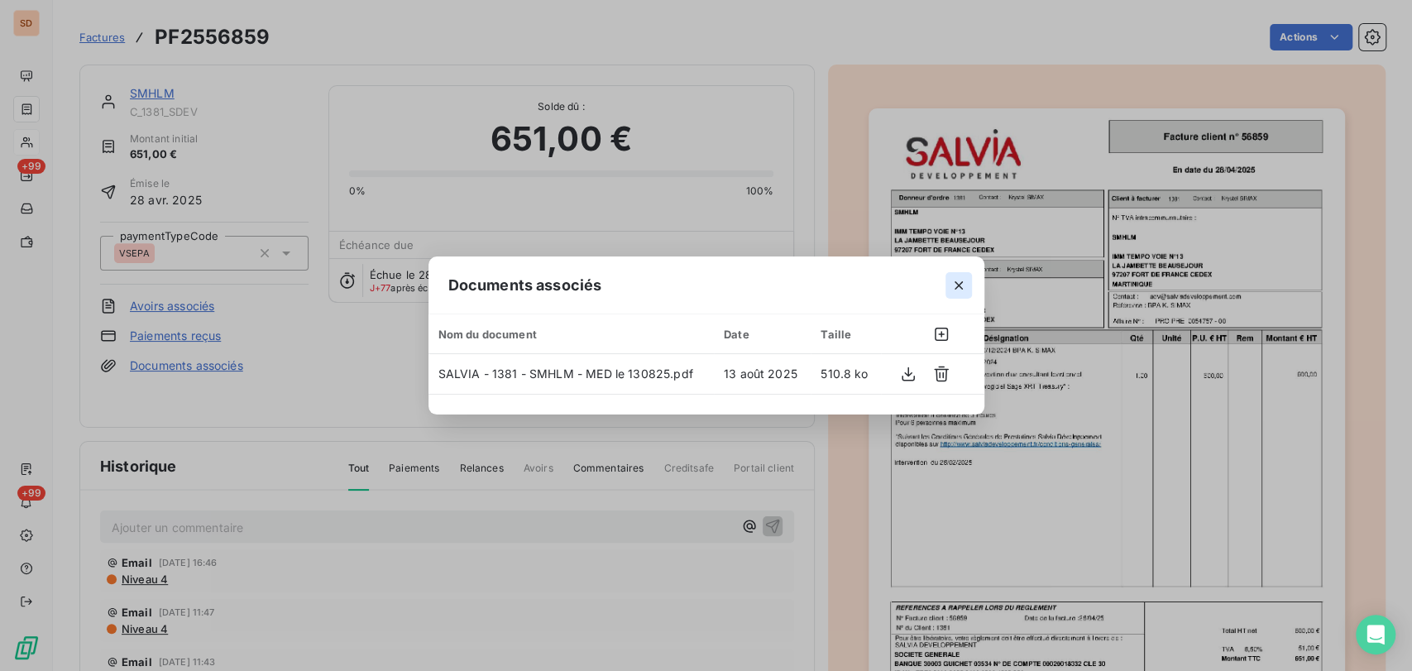
click at [959, 283] on icon "button" at bounding box center [959, 285] width 17 height 17
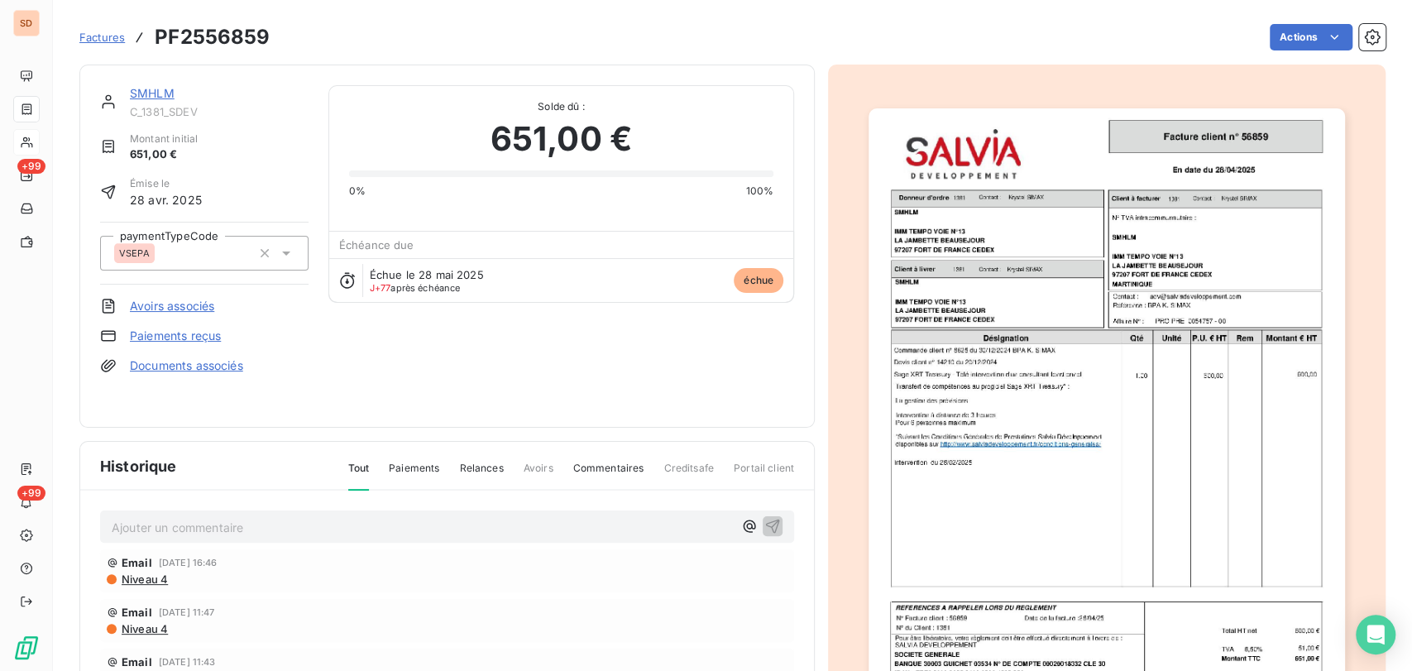
click at [151, 105] on span "C_1381_SDEV" at bounding box center [219, 111] width 179 height 13
click at [149, 94] on link "SMHLM" at bounding box center [152, 93] width 45 height 14
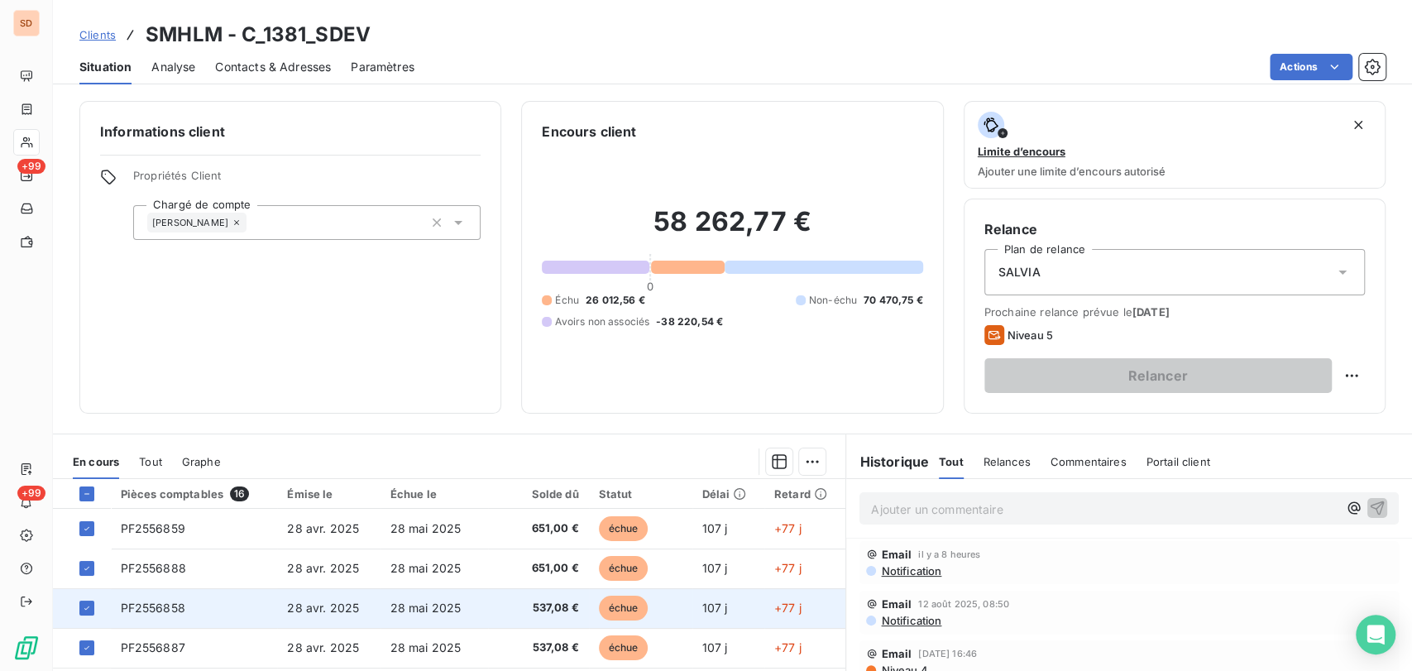
click at [137, 610] on span "PF2556858" at bounding box center [153, 608] width 65 height 14
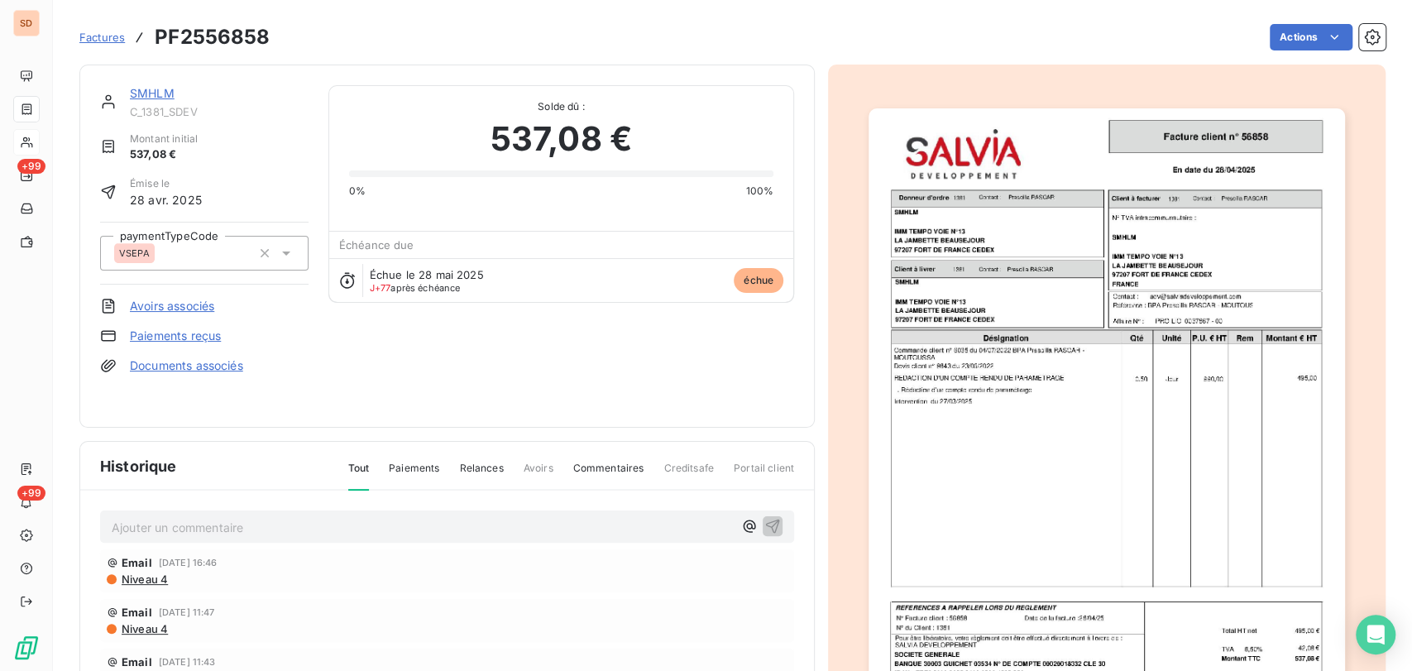
click at [194, 362] on link "Documents associés" at bounding box center [186, 365] width 113 height 17
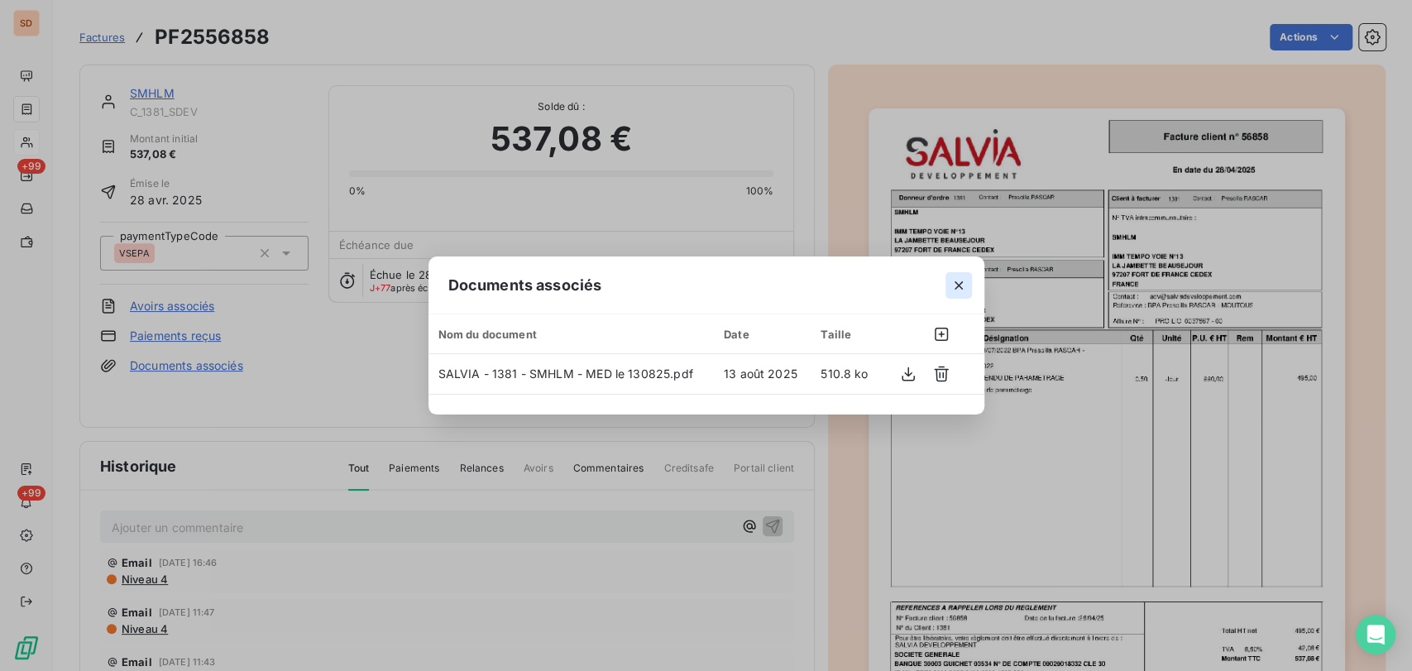
click at [953, 292] on icon "button" at bounding box center [959, 285] width 17 height 17
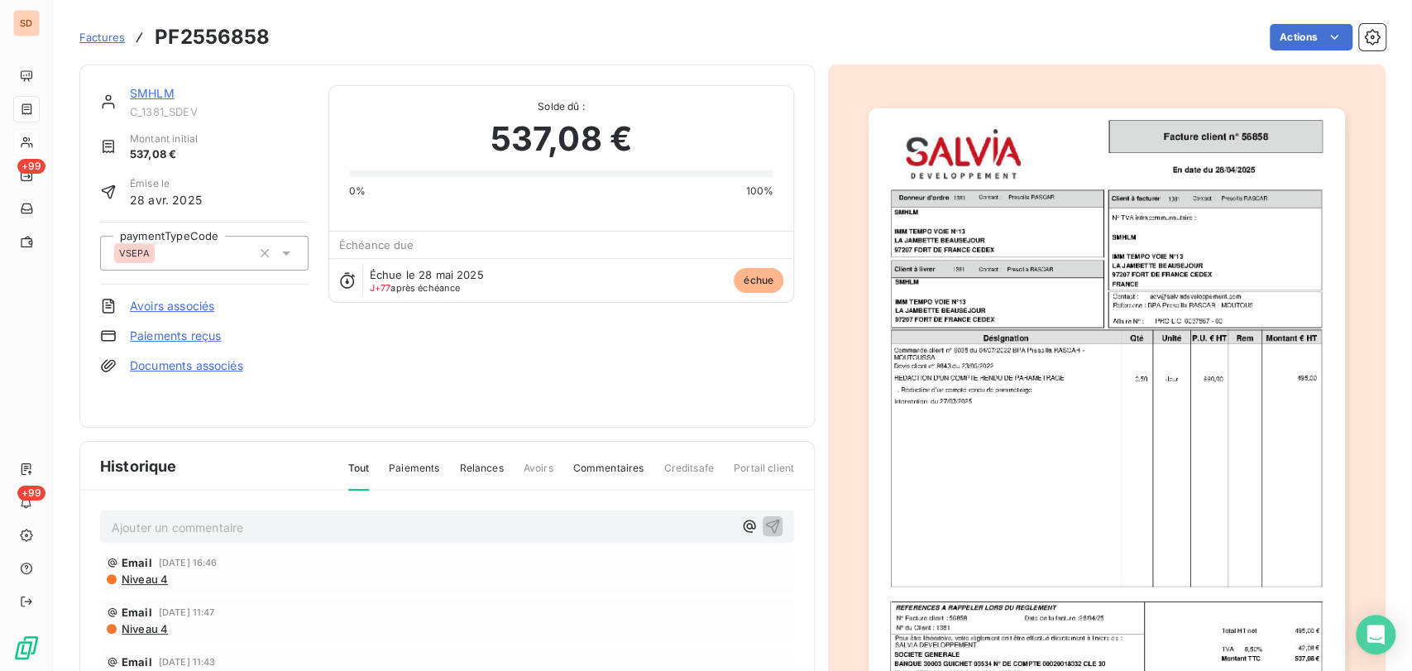
click at [152, 102] on div "SMHLM C_1381_SDEV" at bounding box center [219, 101] width 179 height 33
click at [151, 94] on link "SMHLM" at bounding box center [152, 93] width 45 height 14
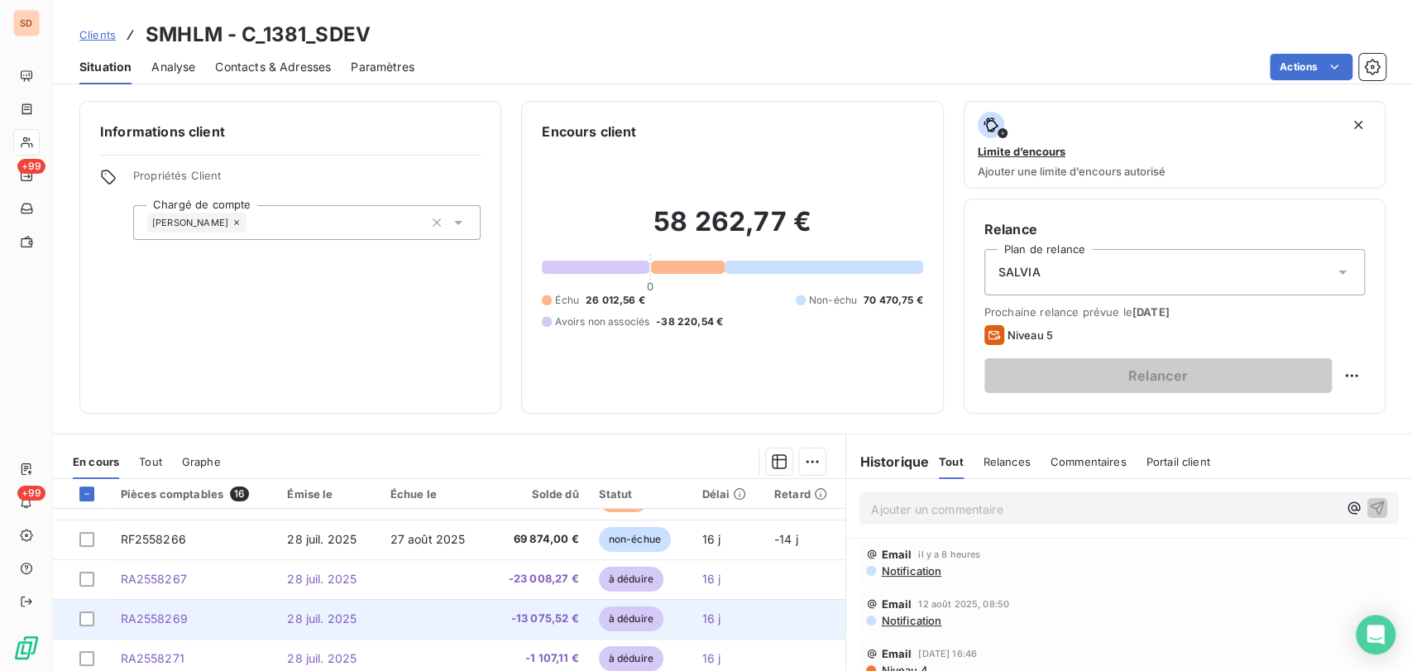
scroll to position [176, 0]
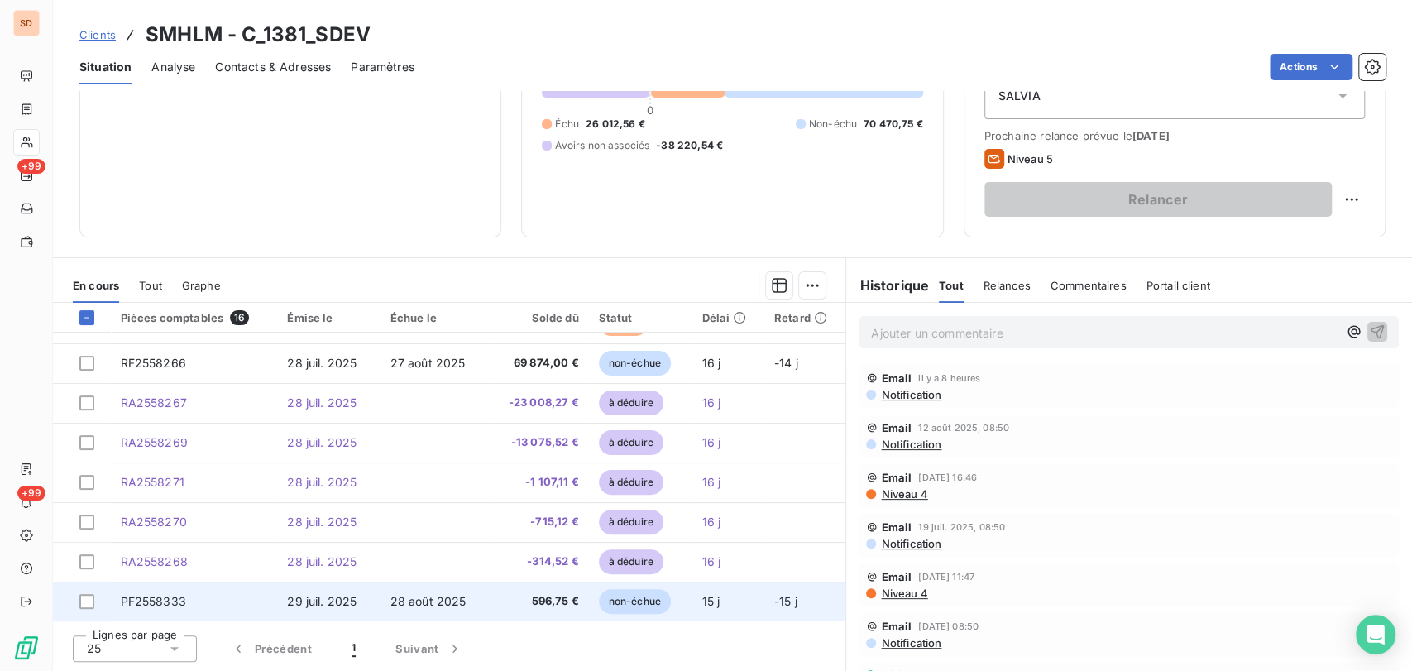
click at [185, 606] on td "PF2558333" at bounding box center [194, 602] width 167 height 40
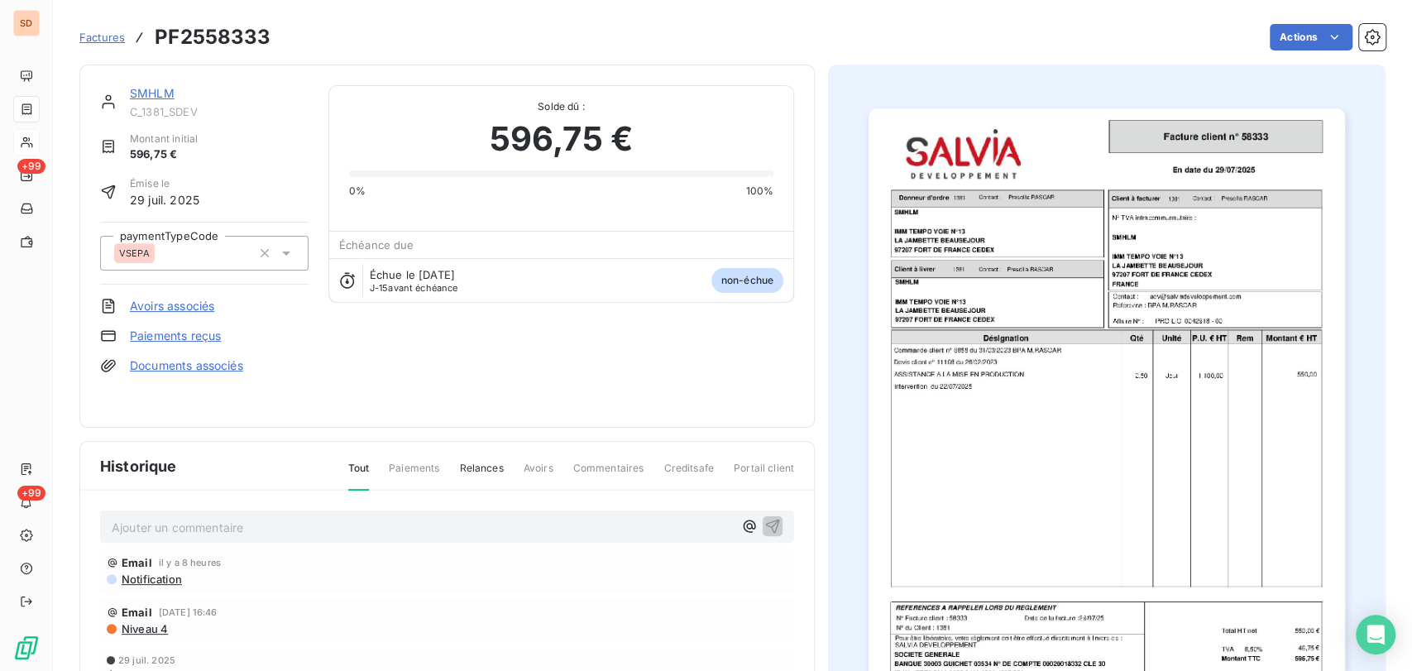
click at [205, 365] on link "Documents associés" at bounding box center [186, 365] width 113 height 17
